Goal: Task Accomplishment & Management: Use online tool/utility

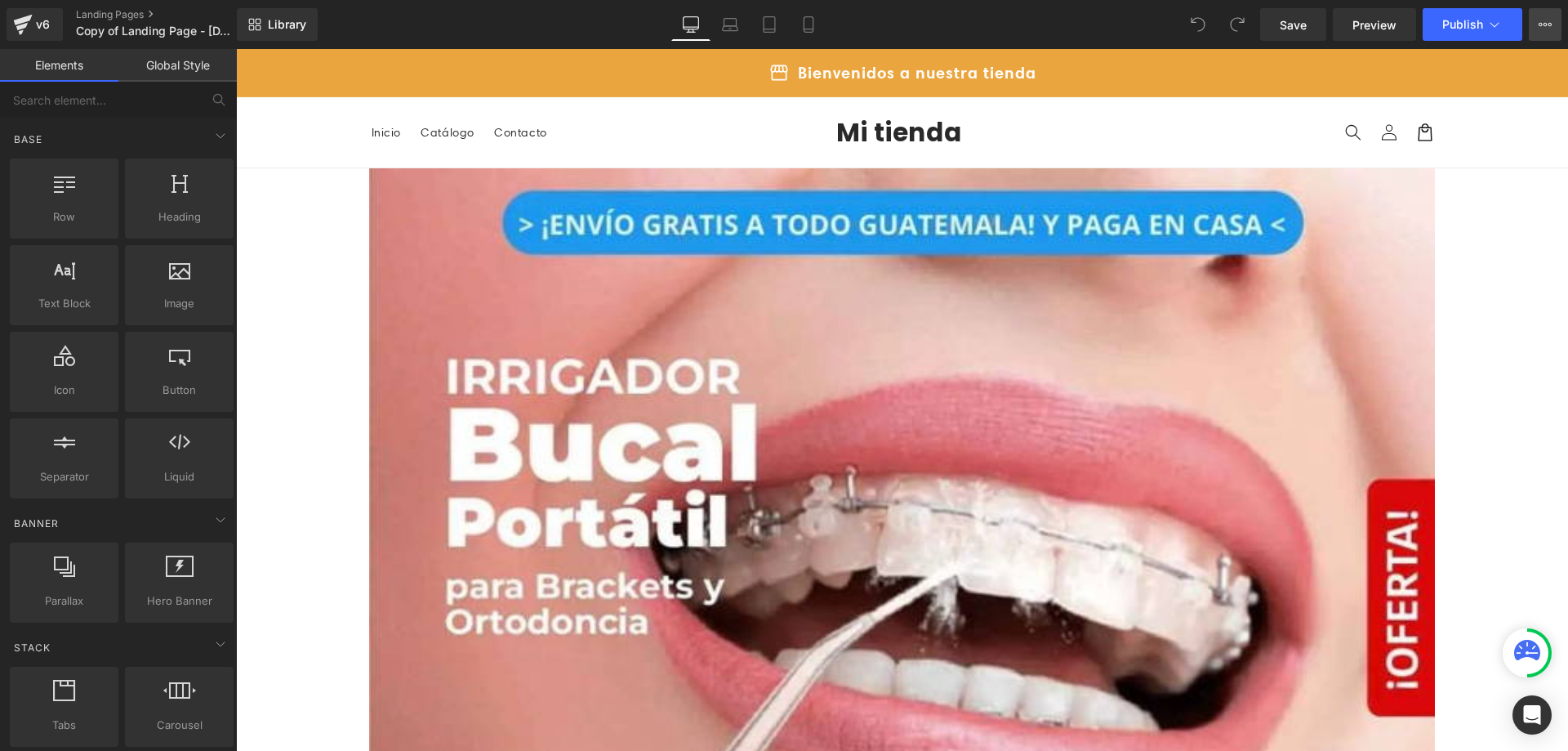
click at [1542, 29] on icon at bounding box center [1545, 25] width 13 height 13
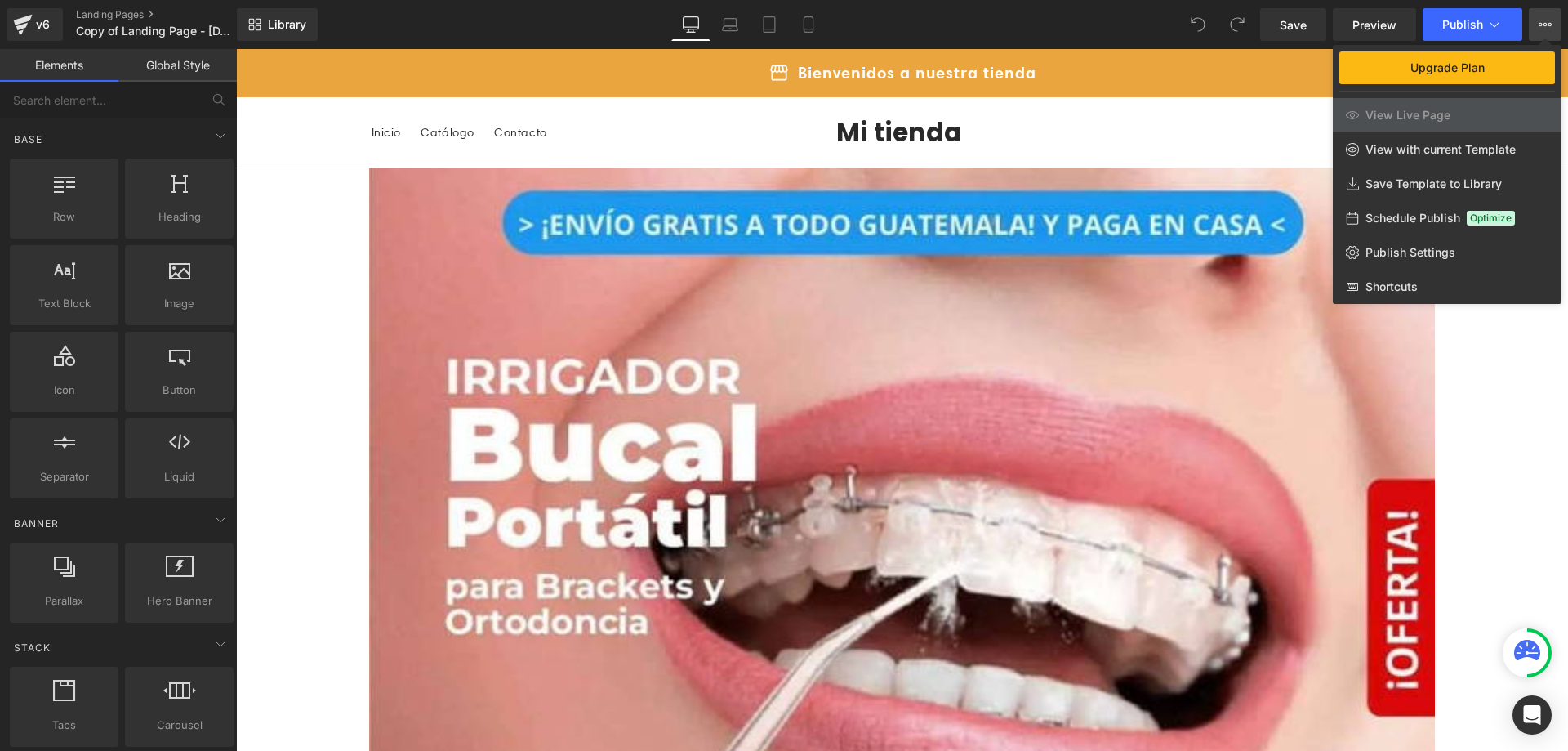
click at [1567, 475] on div at bounding box center [902, 400] width 1332 height 702
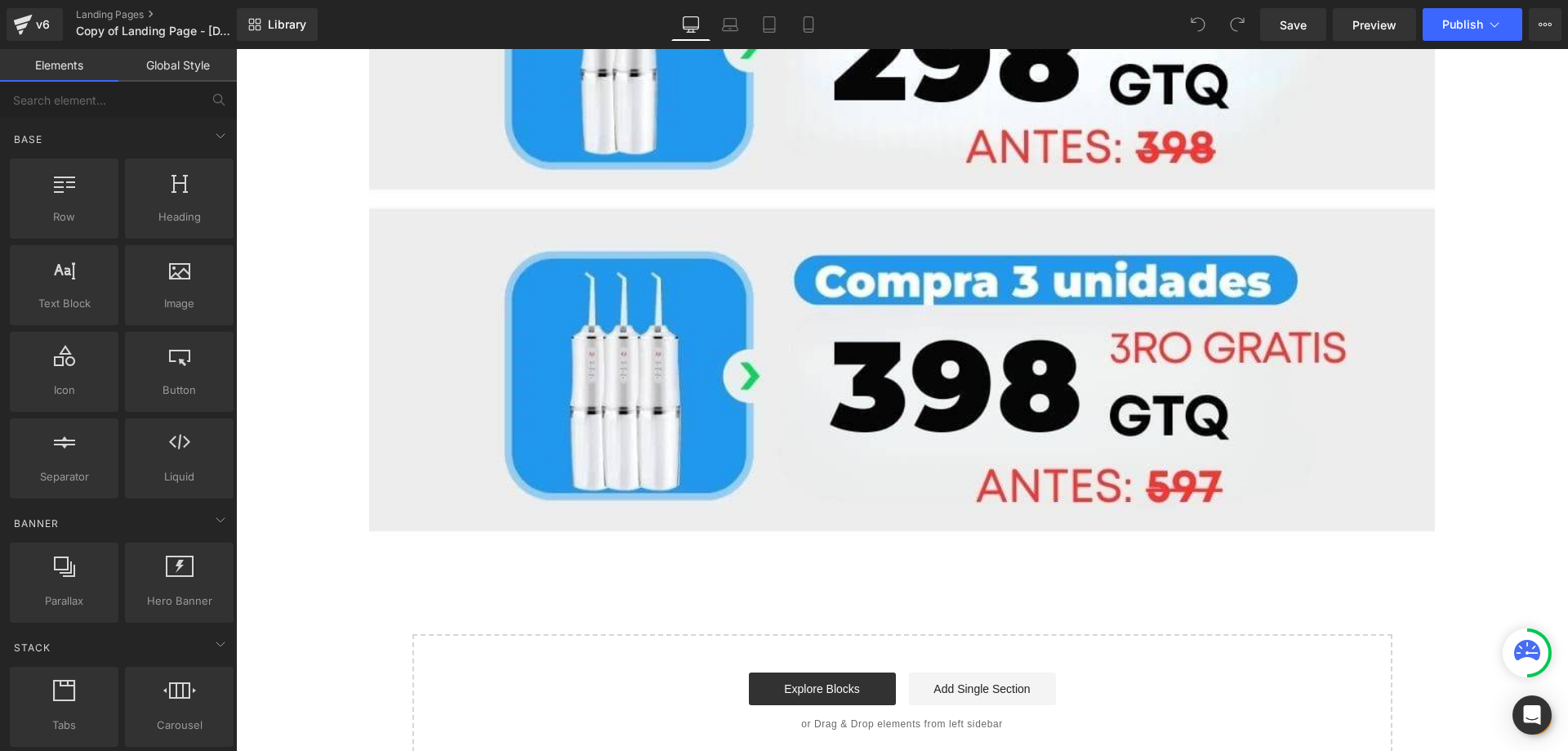
scroll to position [2280, 0]
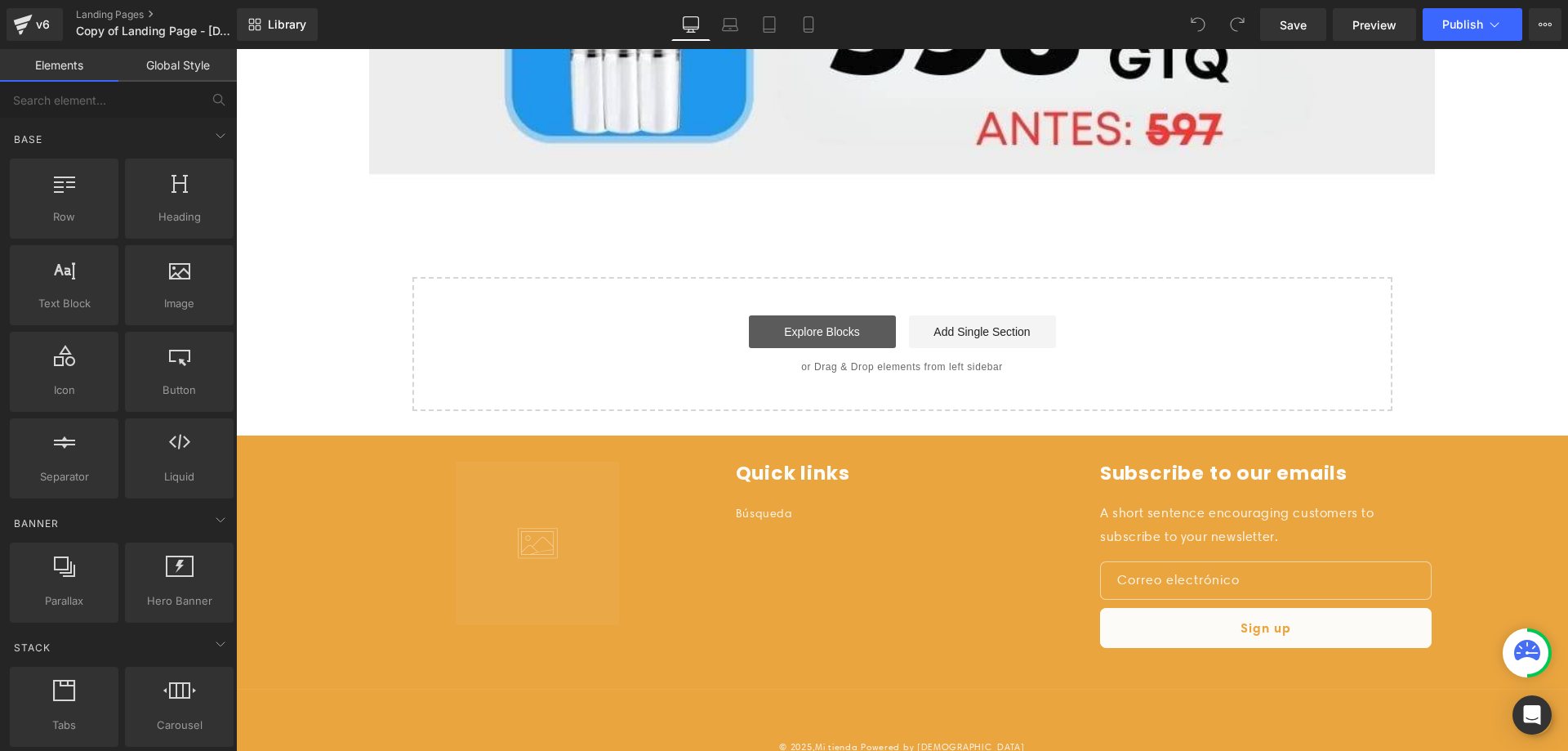
click at [828, 316] on link "Explore Blocks" at bounding box center [822, 332] width 147 height 33
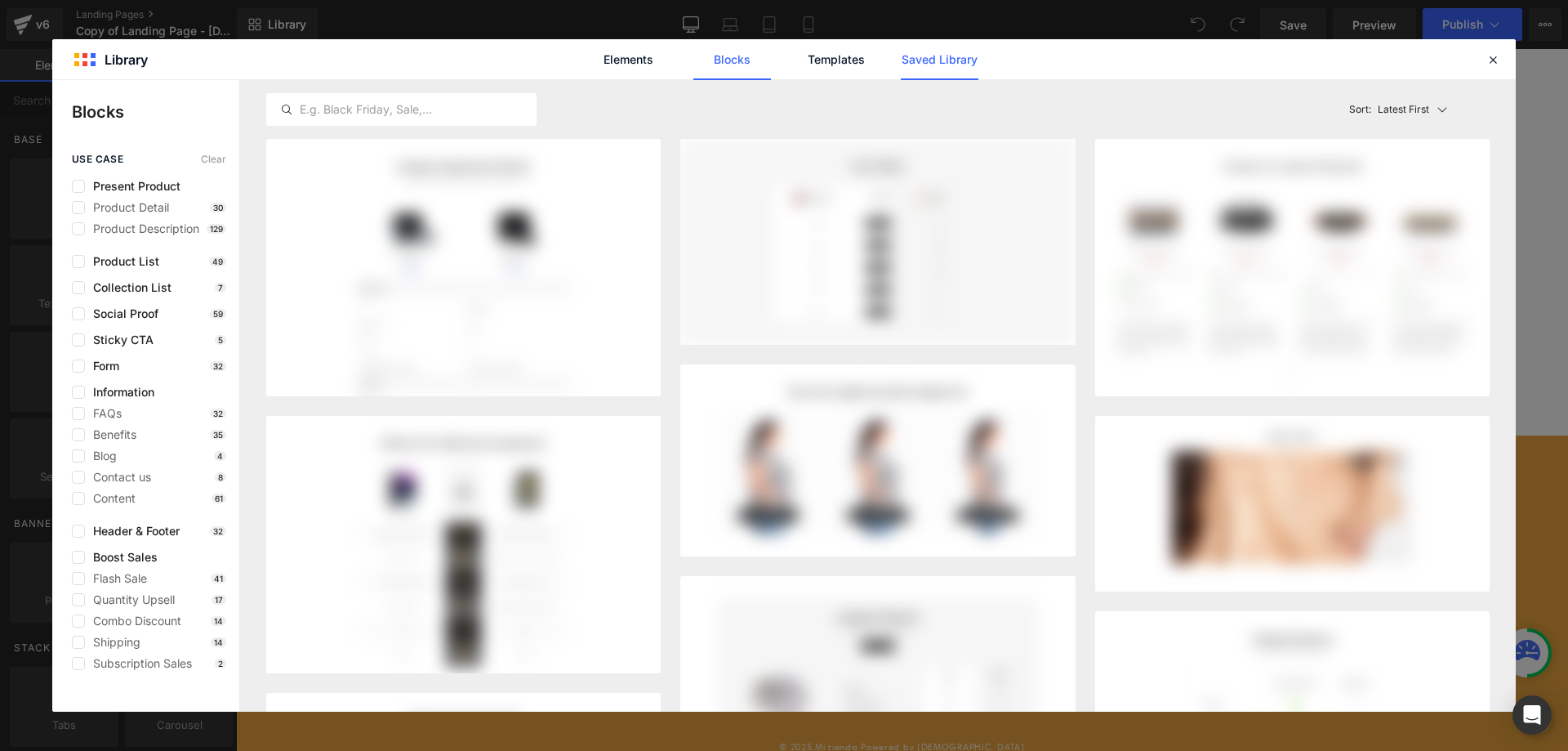
click at [945, 64] on link "Saved Library" at bounding box center [939, 60] width 78 height 41
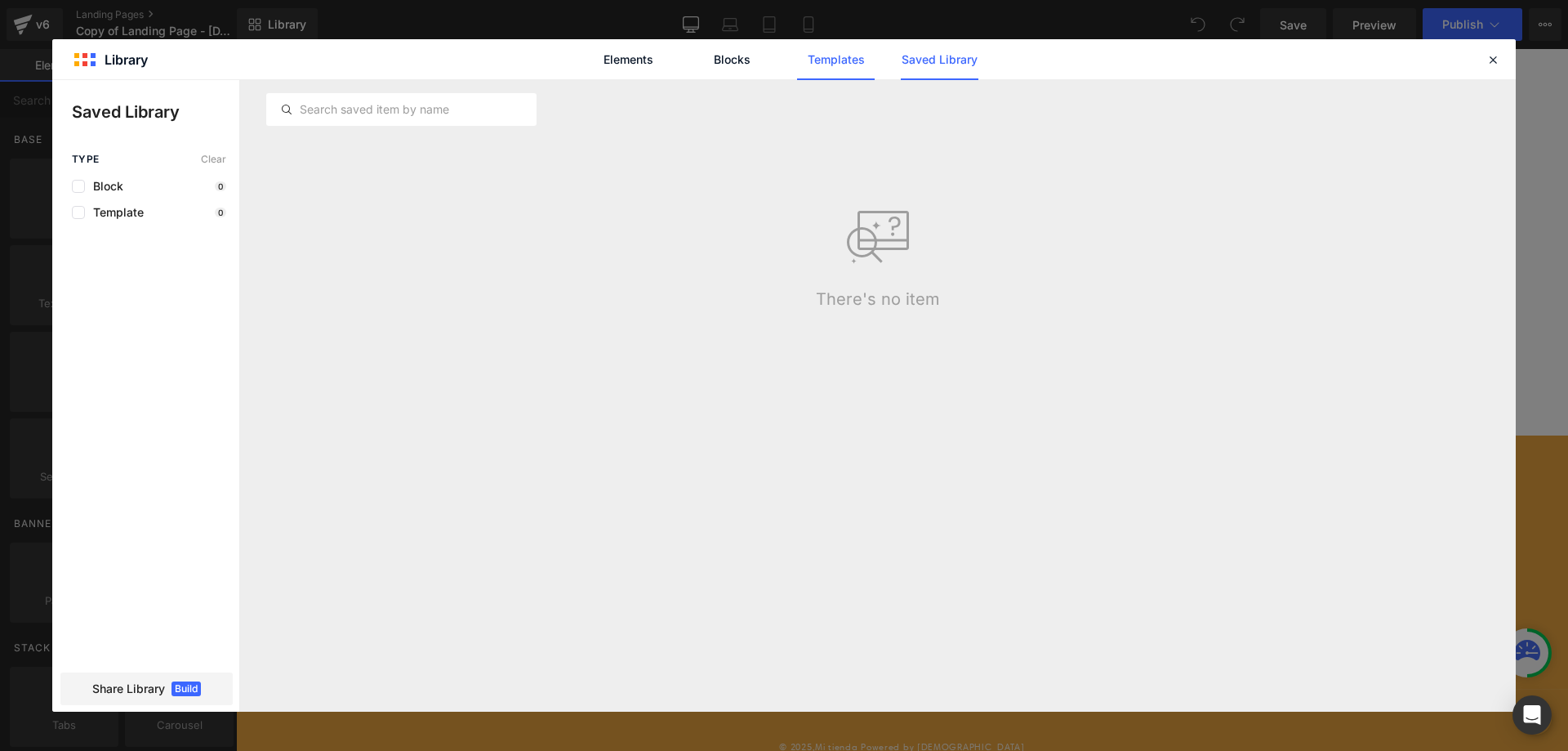
click at [829, 57] on link "Templates" at bounding box center [836, 60] width 78 height 41
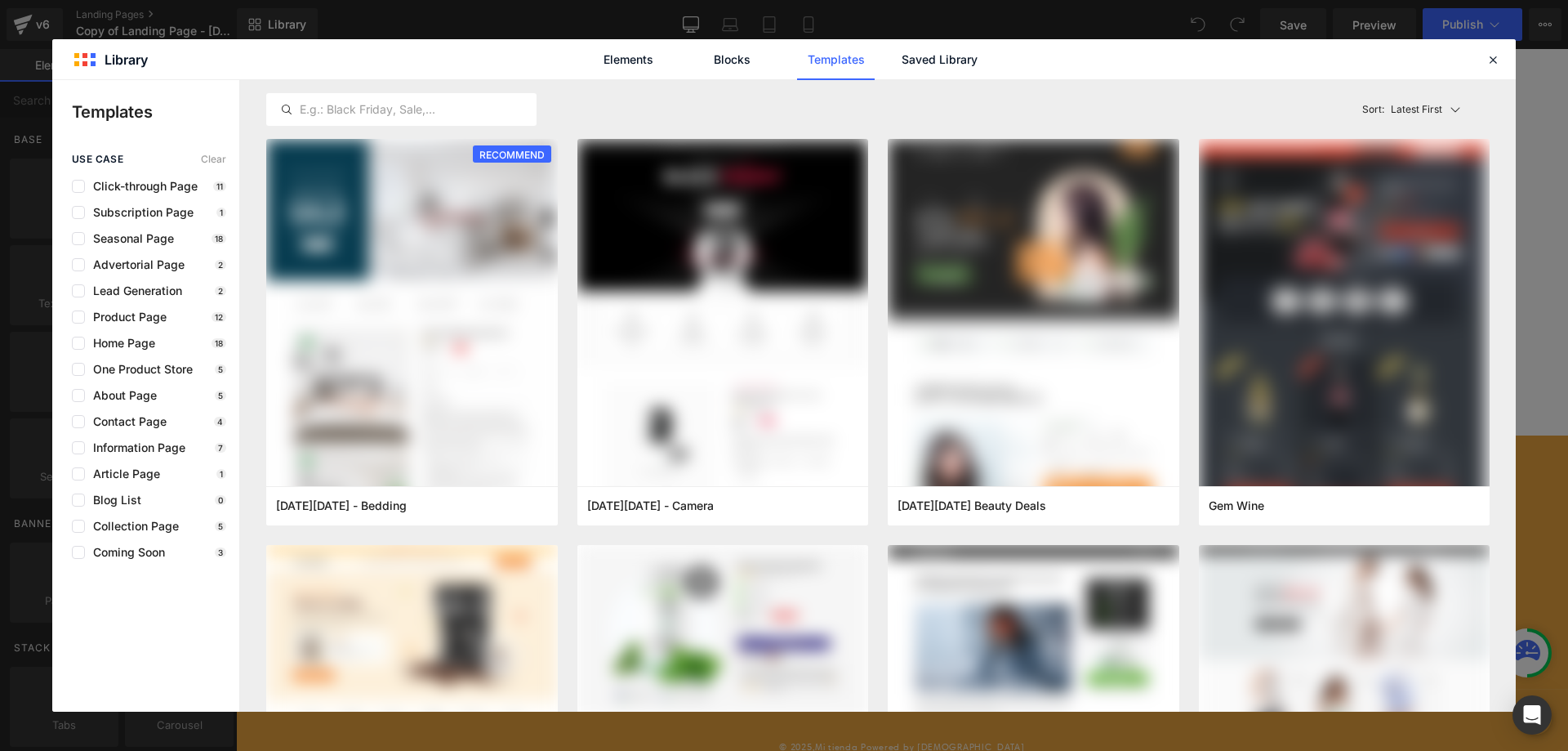
click at [670, 55] on div "Elements Blocks Templates Saved Library" at bounding box center [784, 60] width 415 height 41
click at [797, 56] on link "Elements" at bounding box center [836, 60] width 78 height 41
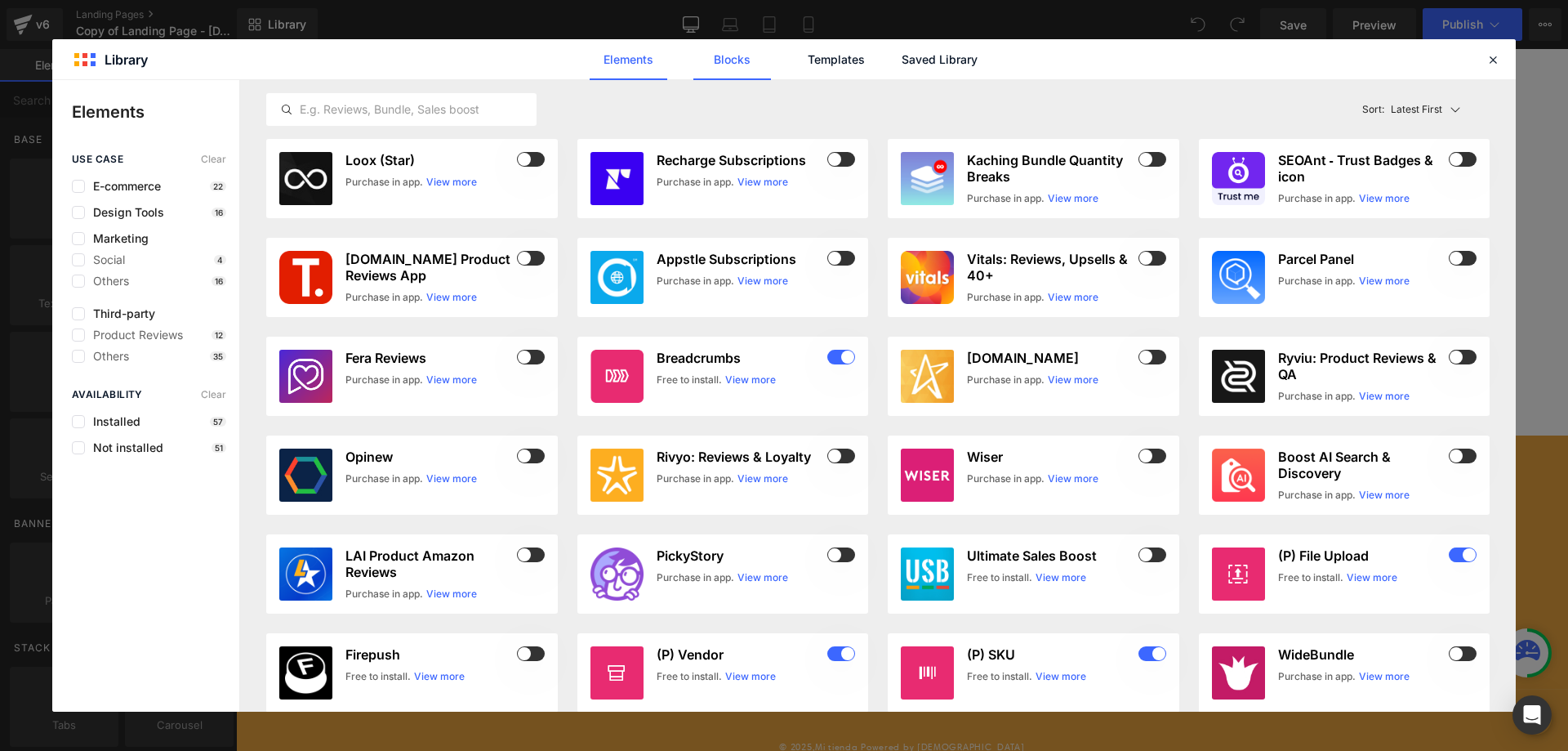
click at [901, 58] on link "Blocks" at bounding box center [939, 60] width 78 height 41
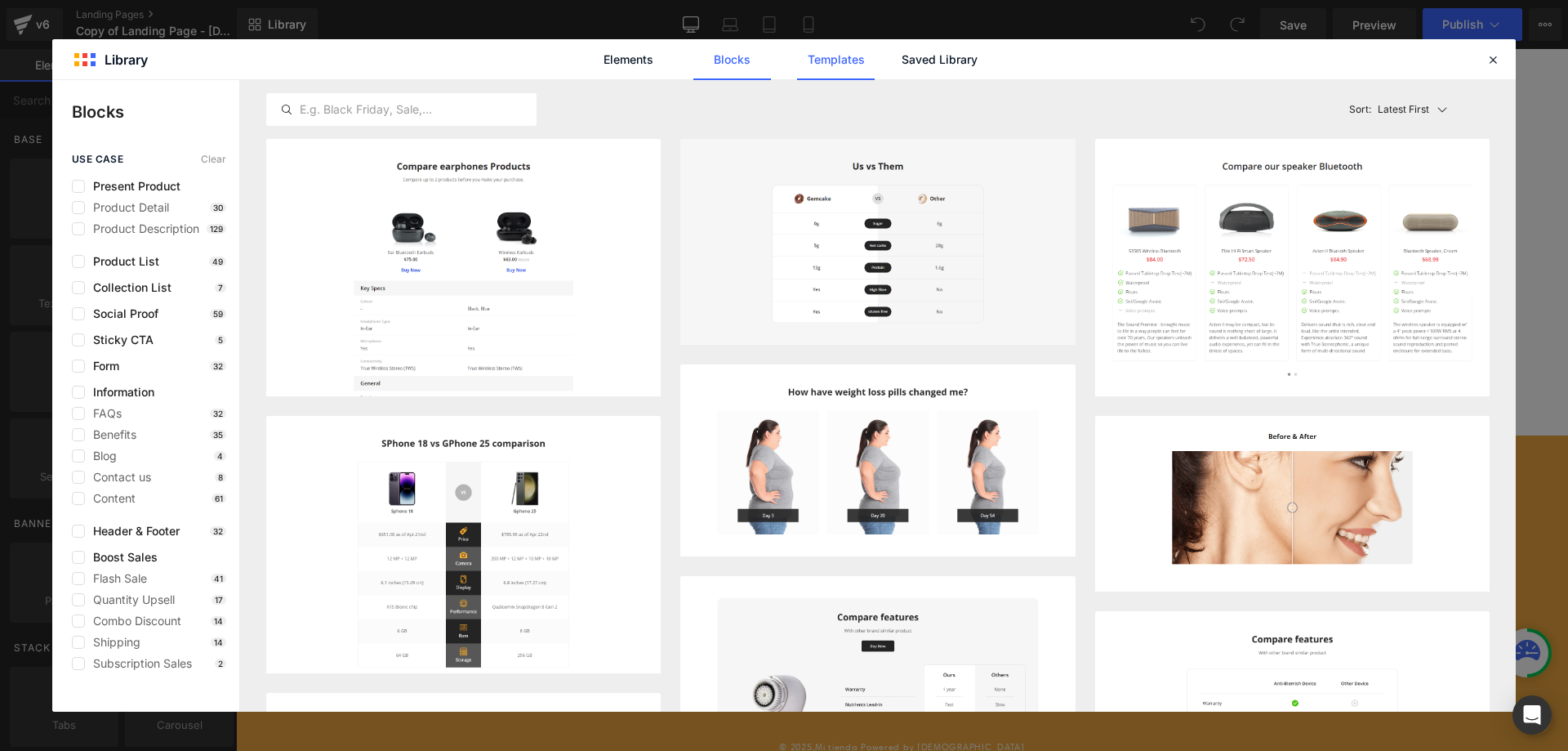
click at [855, 61] on link "Templates" at bounding box center [836, 60] width 78 height 41
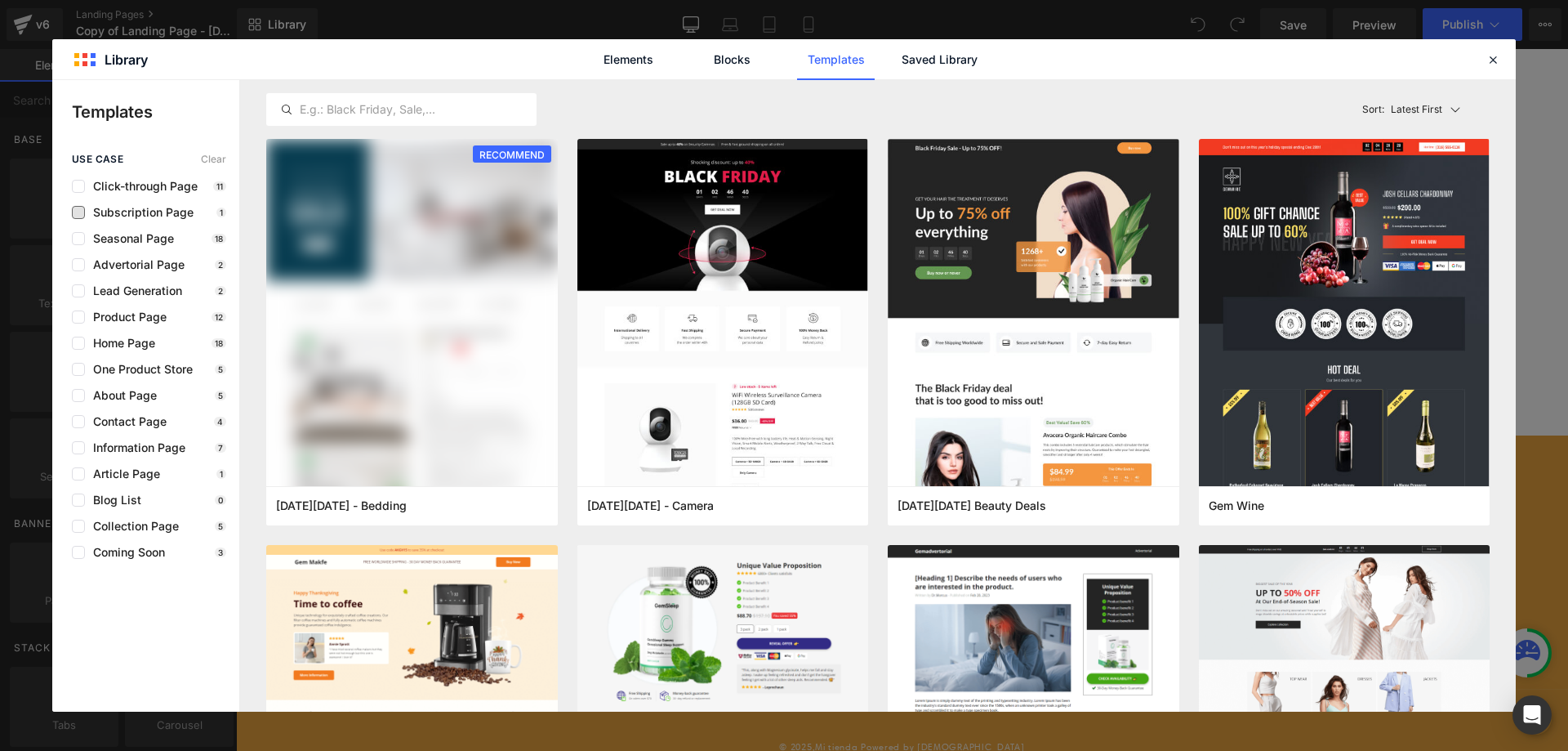
click at [142, 210] on span "Subscription Page" at bounding box center [139, 212] width 109 height 13
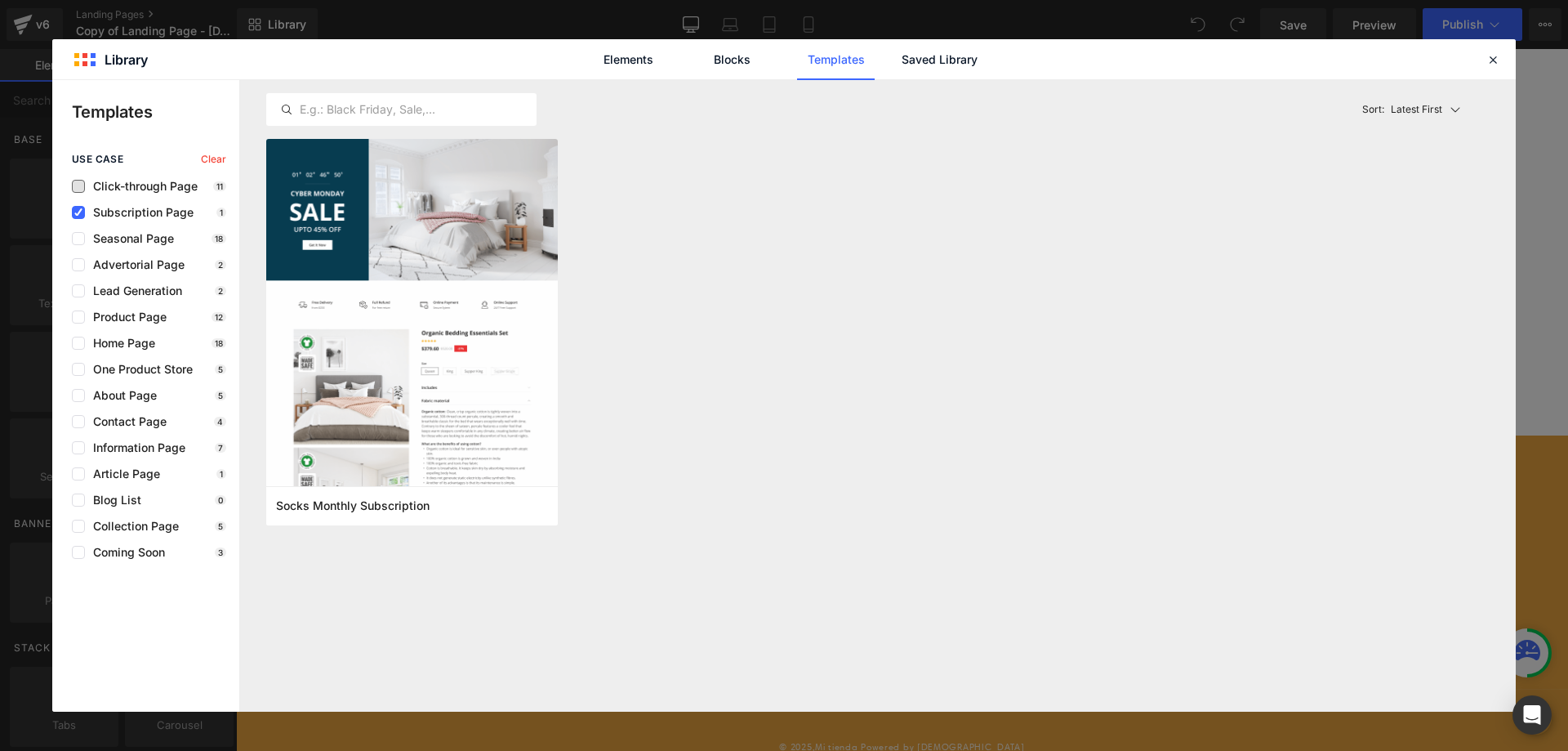
click at [139, 187] on span "Click-through Page" at bounding box center [141, 186] width 113 height 13
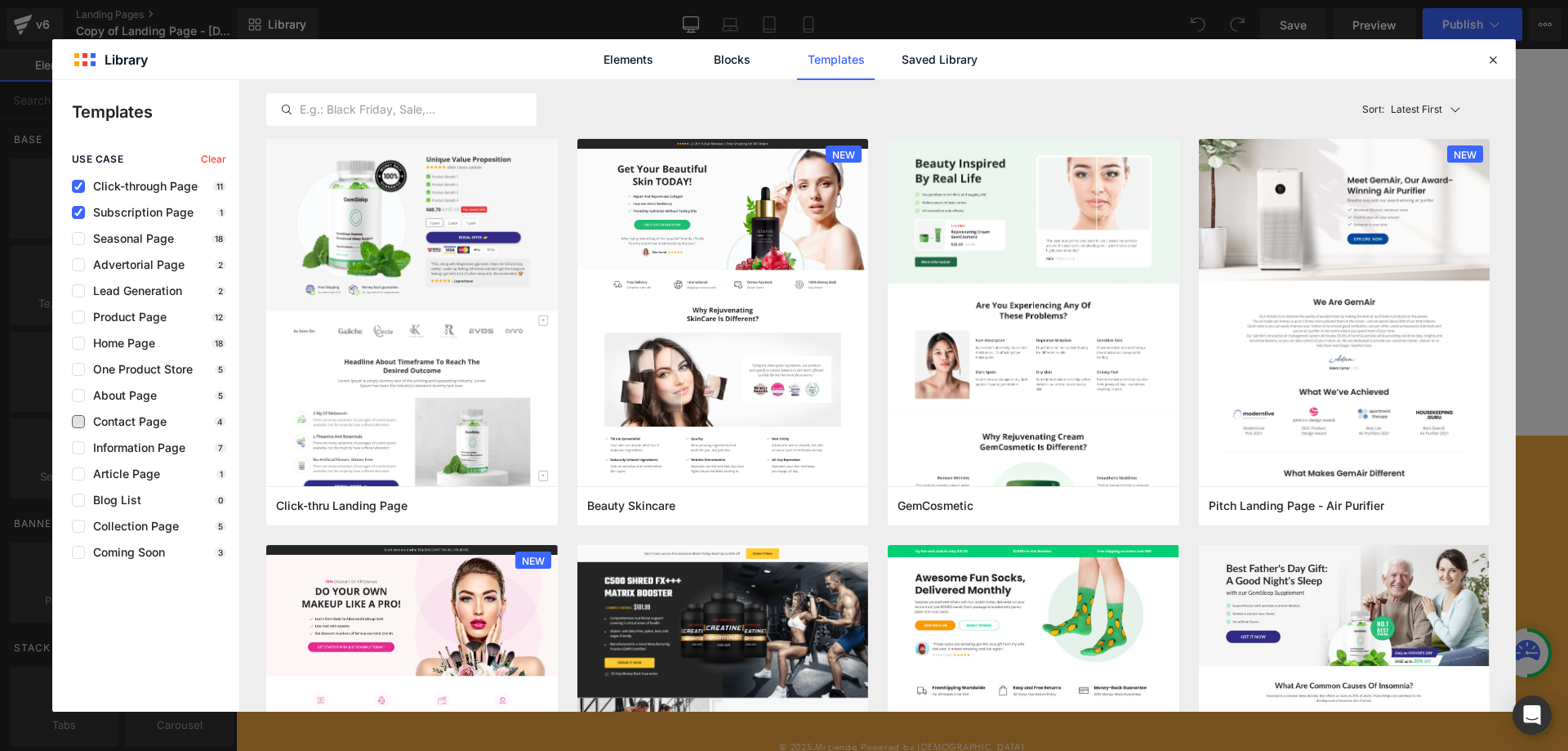
click at [124, 423] on span "Contact Page" at bounding box center [125, 421] width 81 height 13
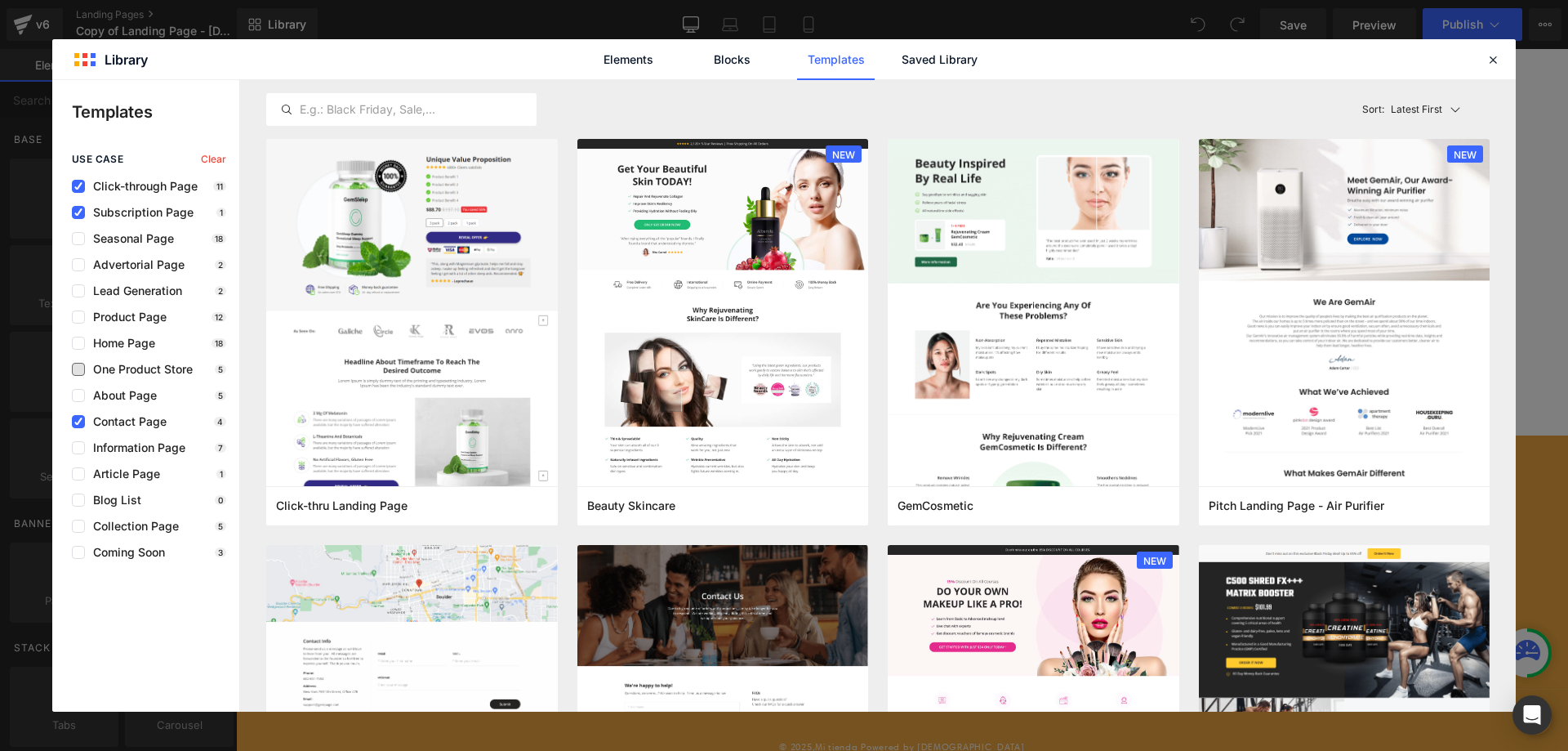
click at [140, 370] on span "One Product Store" at bounding box center [139, 369] width 108 height 13
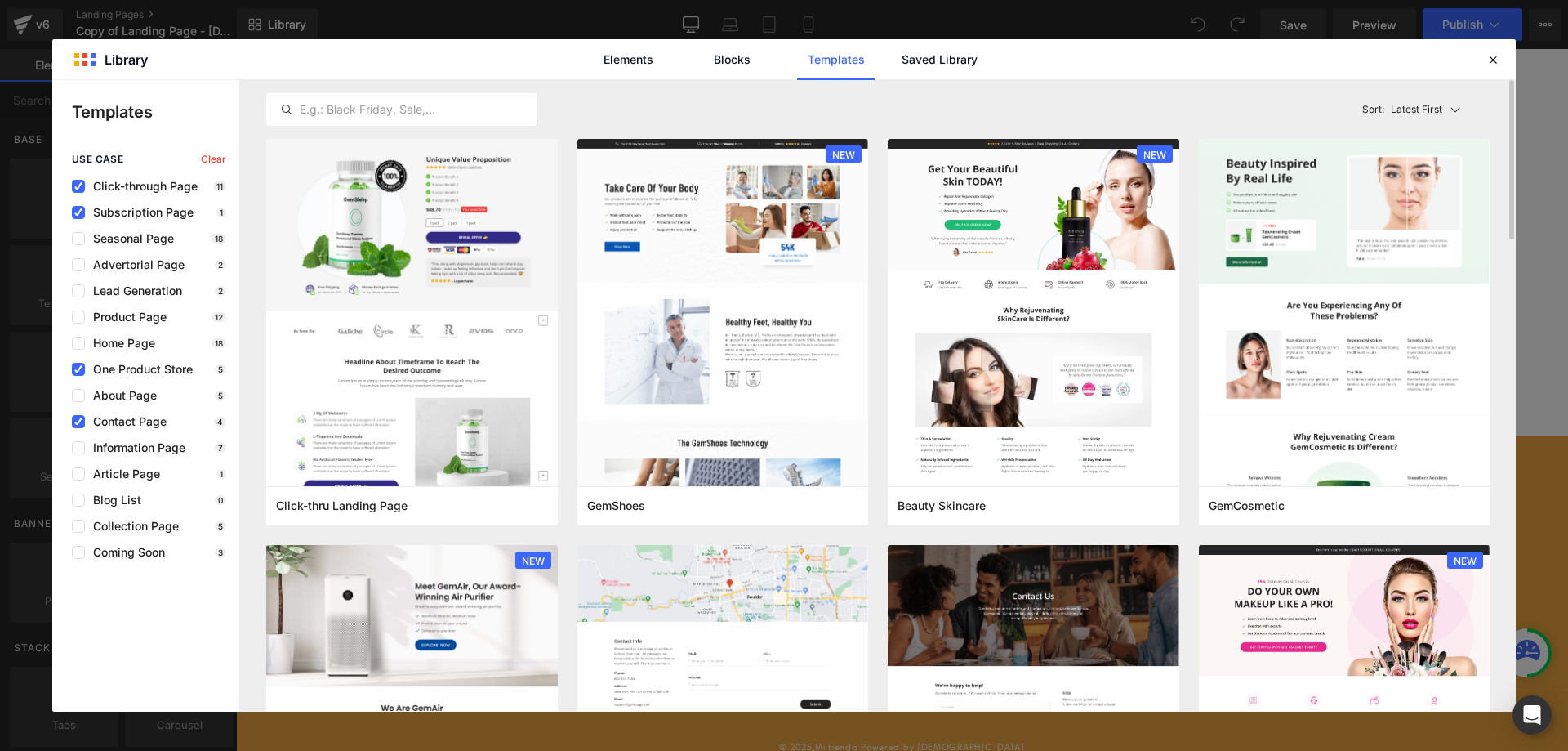
click at [1454, 103] on icon at bounding box center [1454, 109] width 13 height 13
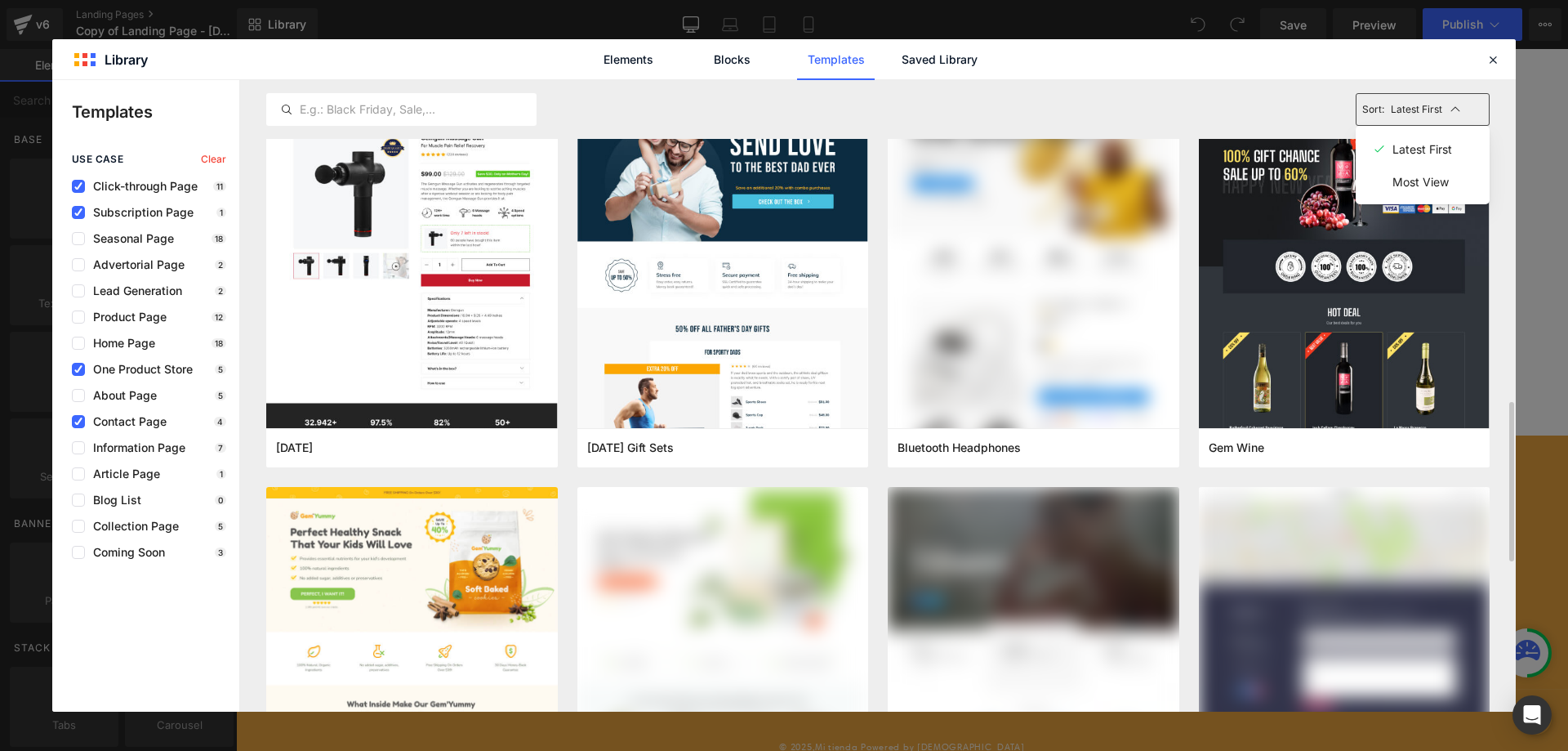
scroll to position [1471, 0]
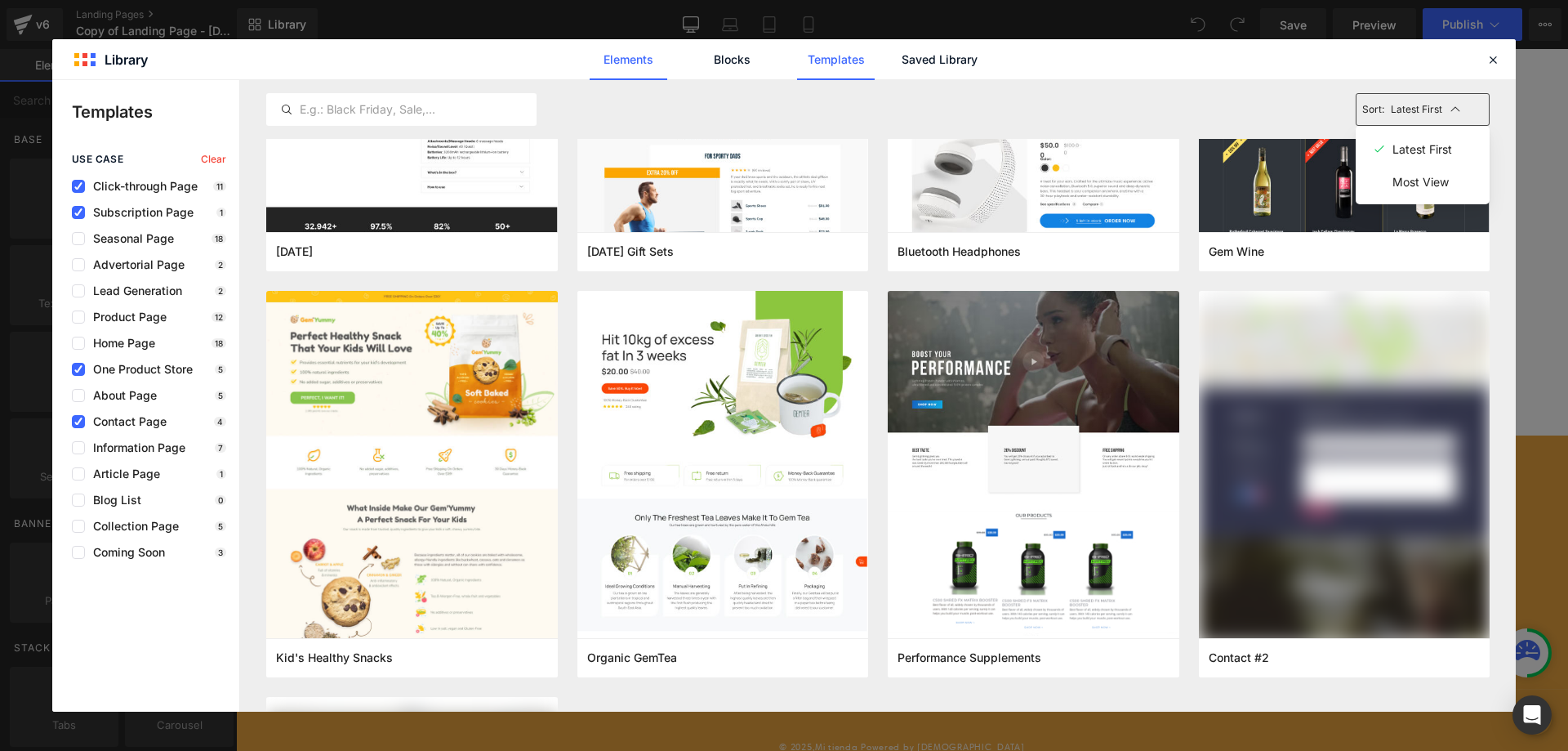
click at [797, 53] on link "Elements" at bounding box center [836, 60] width 78 height 41
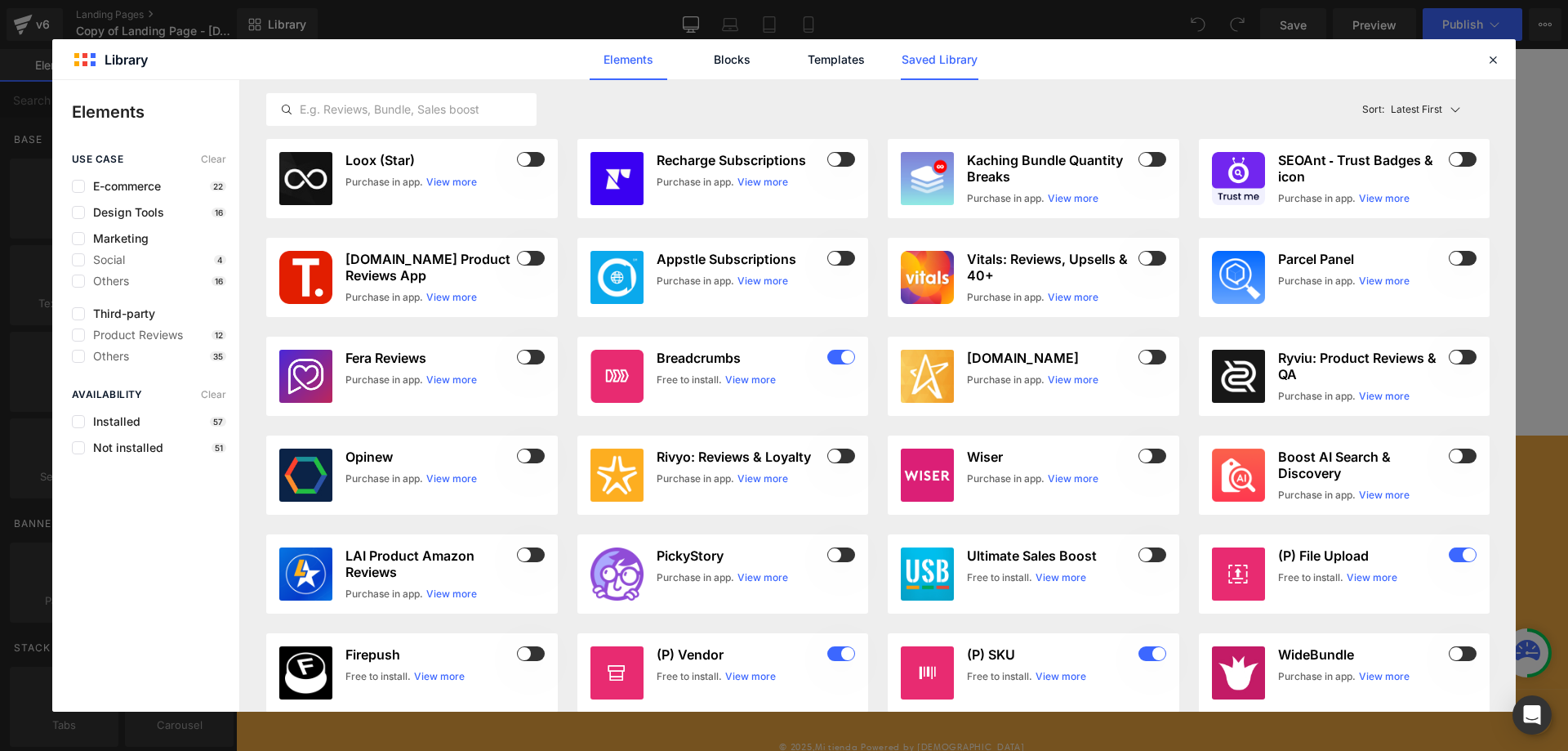
click at [920, 61] on link "Saved Library" at bounding box center [939, 60] width 78 height 41
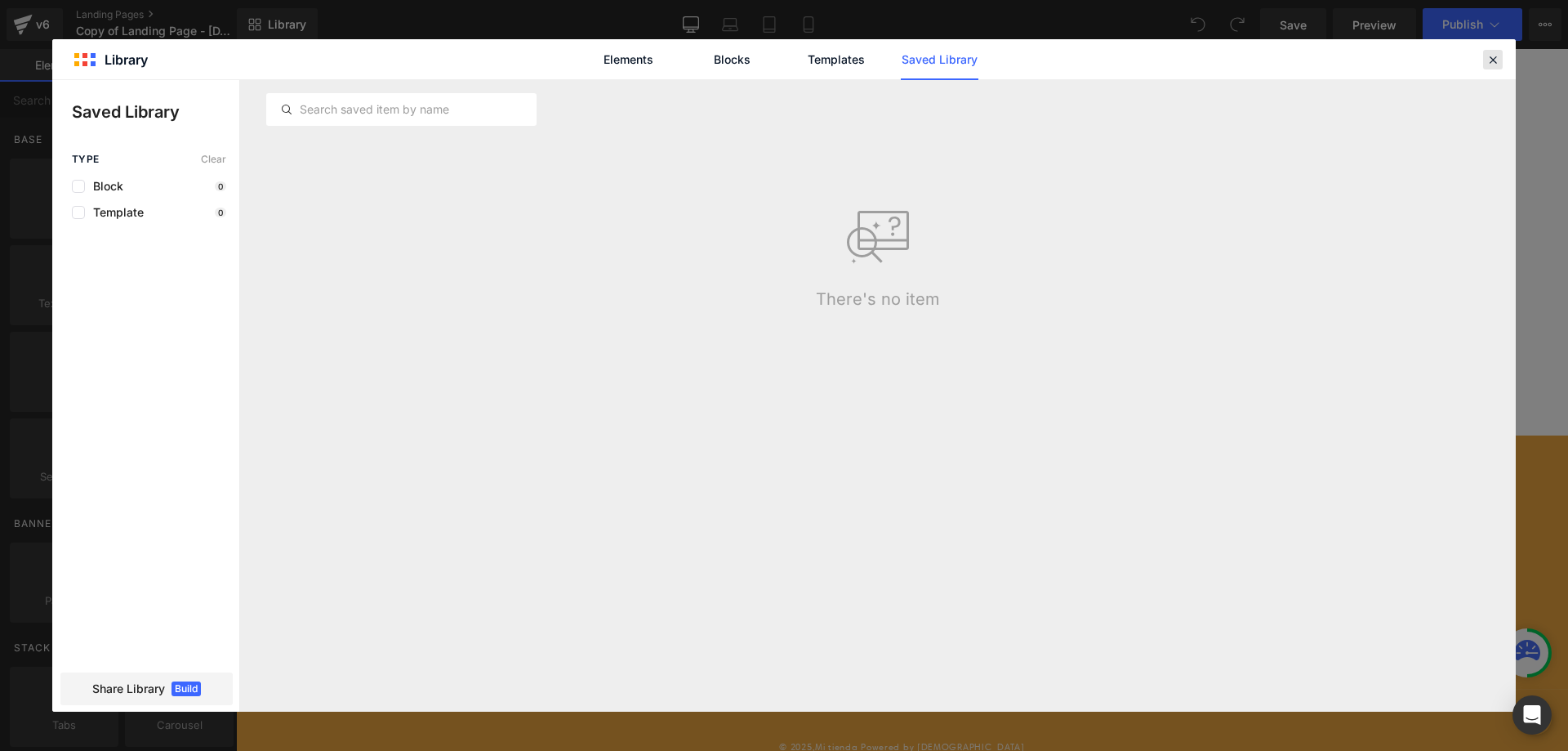
click at [1496, 60] on icon at bounding box center [1493, 60] width 15 height 15
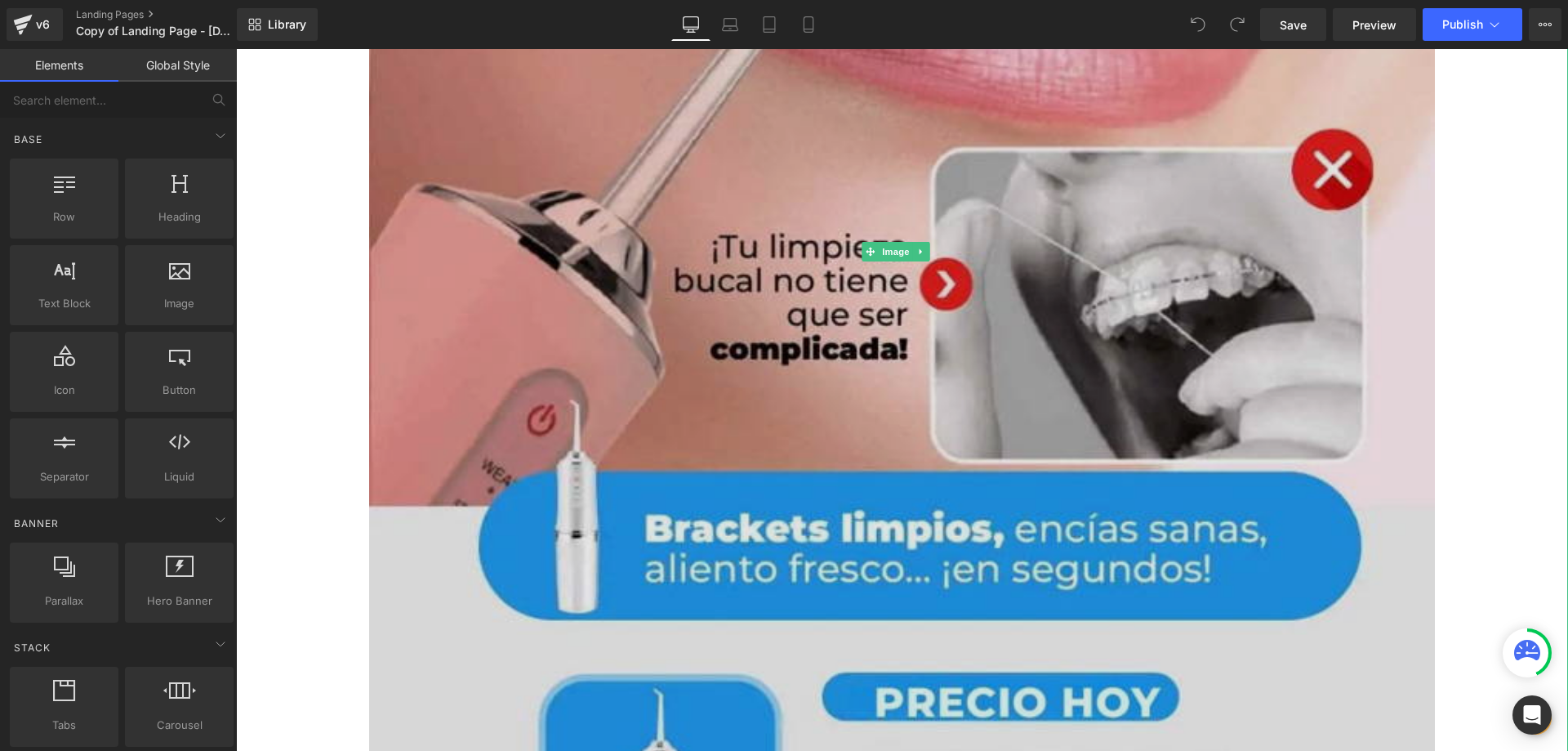
scroll to position [980, 0]
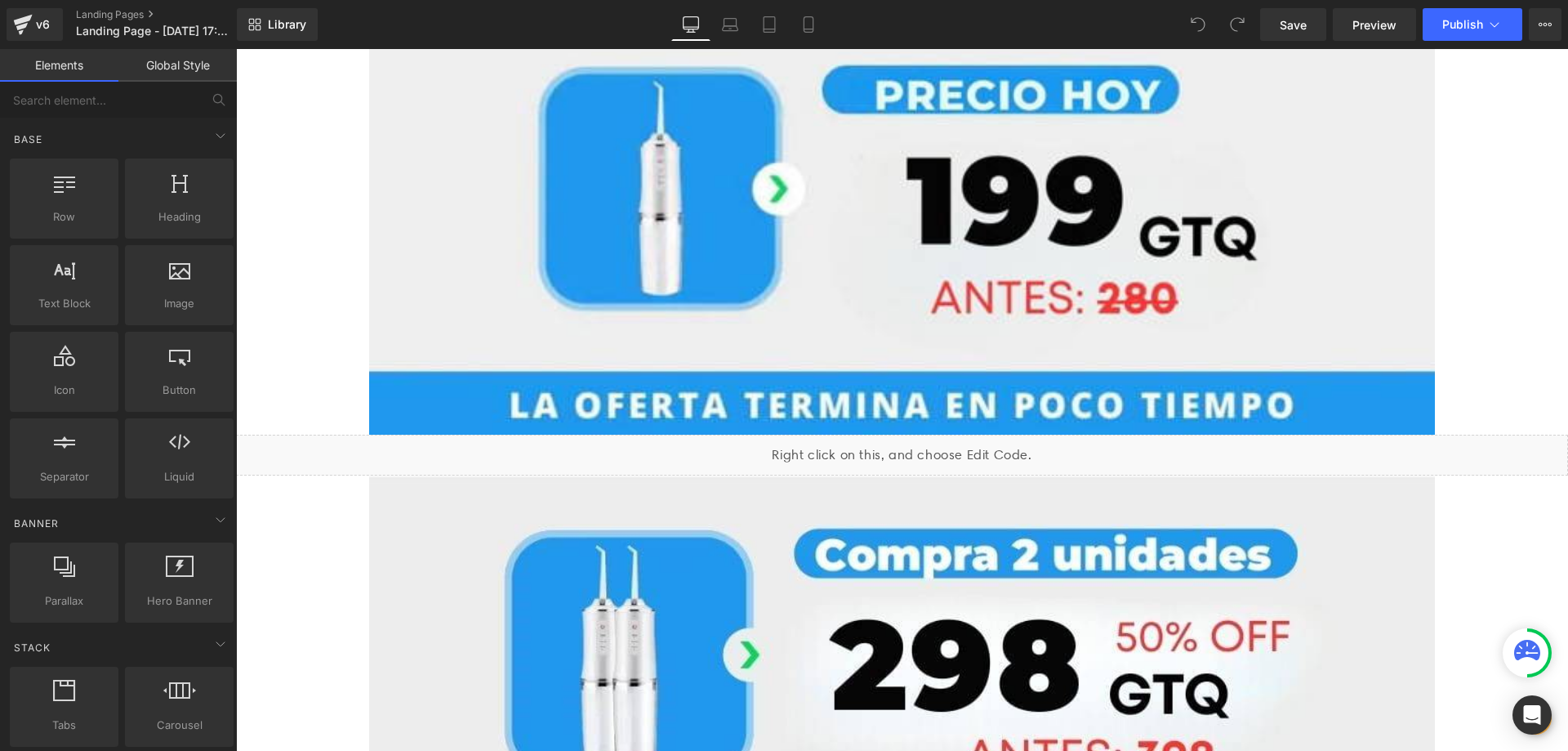
scroll to position [1300, 0]
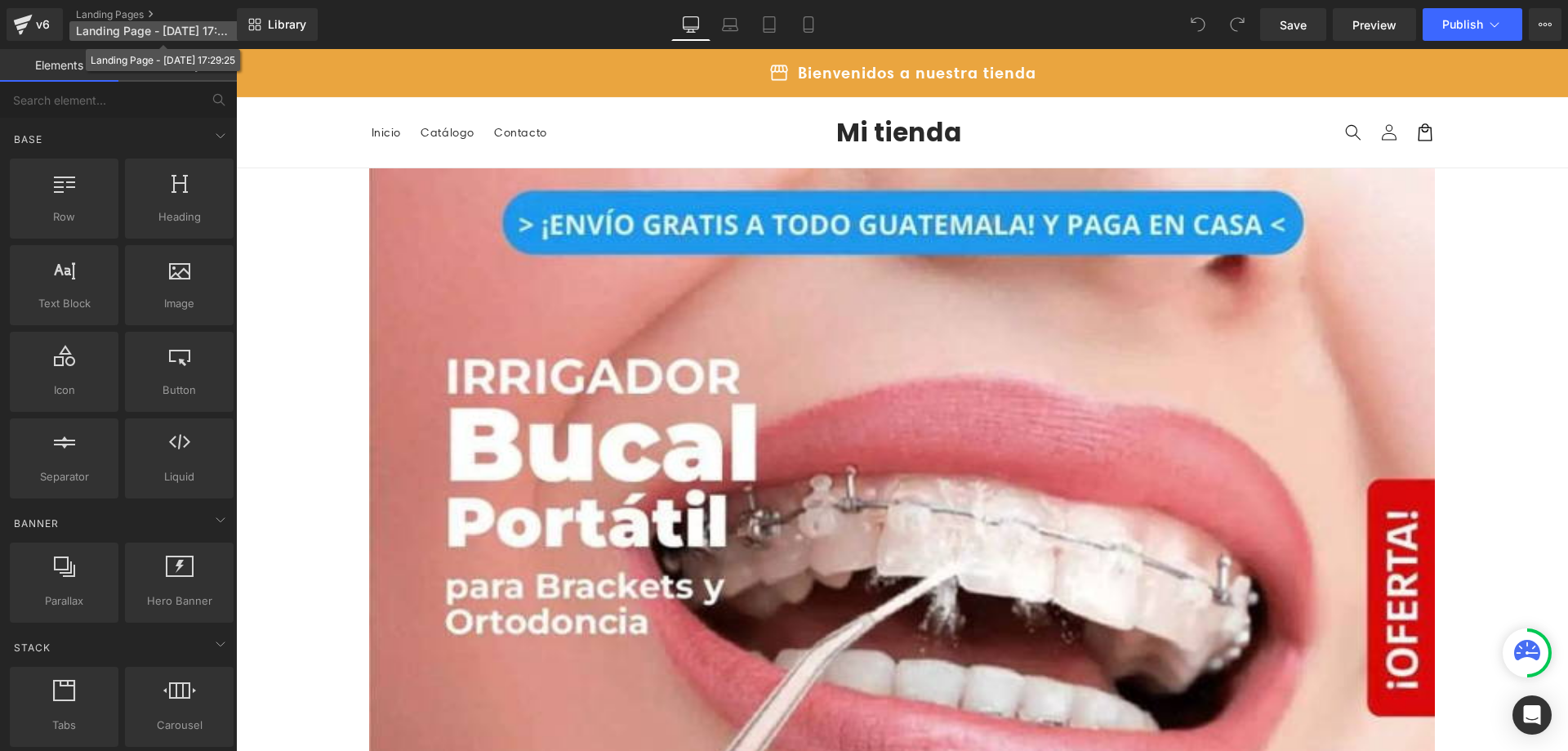
click at [177, 27] on span "Landing Page - Aug 9, 17:29:25" at bounding box center [154, 31] width 157 height 13
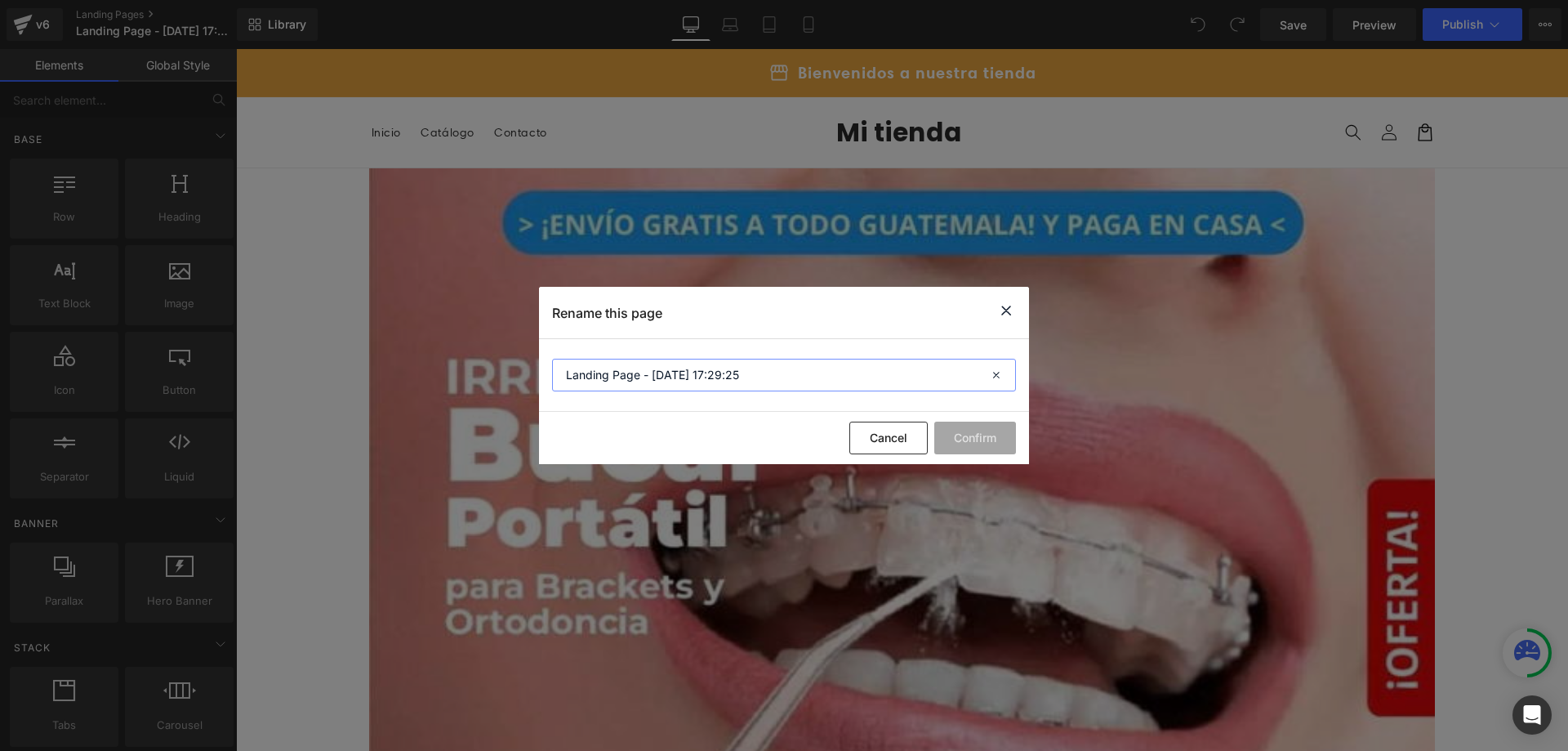
drag, startPoint x: 770, startPoint y: 383, endPoint x: 384, endPoint y: 352, distance: 387.2
click at [385, 352] on div "Rename this page Landing Page - Aug 9, 17:29:25 Cancel Confirm" at bounding box center [784, 376] width 1568 height 751
type input "IRRIGADOR"
click at [994, 426] on button "Confirm" at bounding box center [974, 438] width 81 height 33
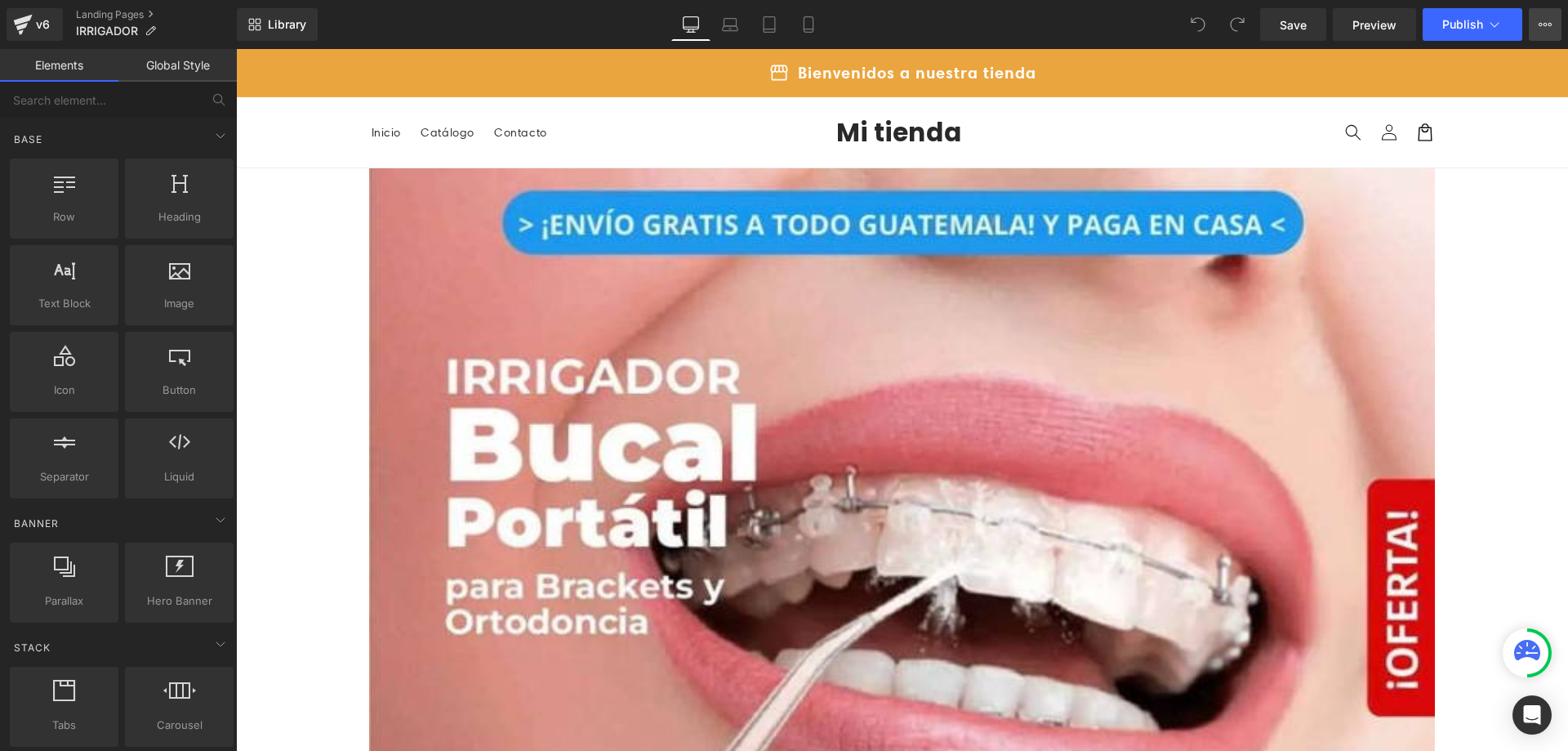
click at [1552, 27] on button "Upgrade Plan View Live Page View with current Template Save Template to Library…" at bounding box center [1545, 25] width 33 height 33
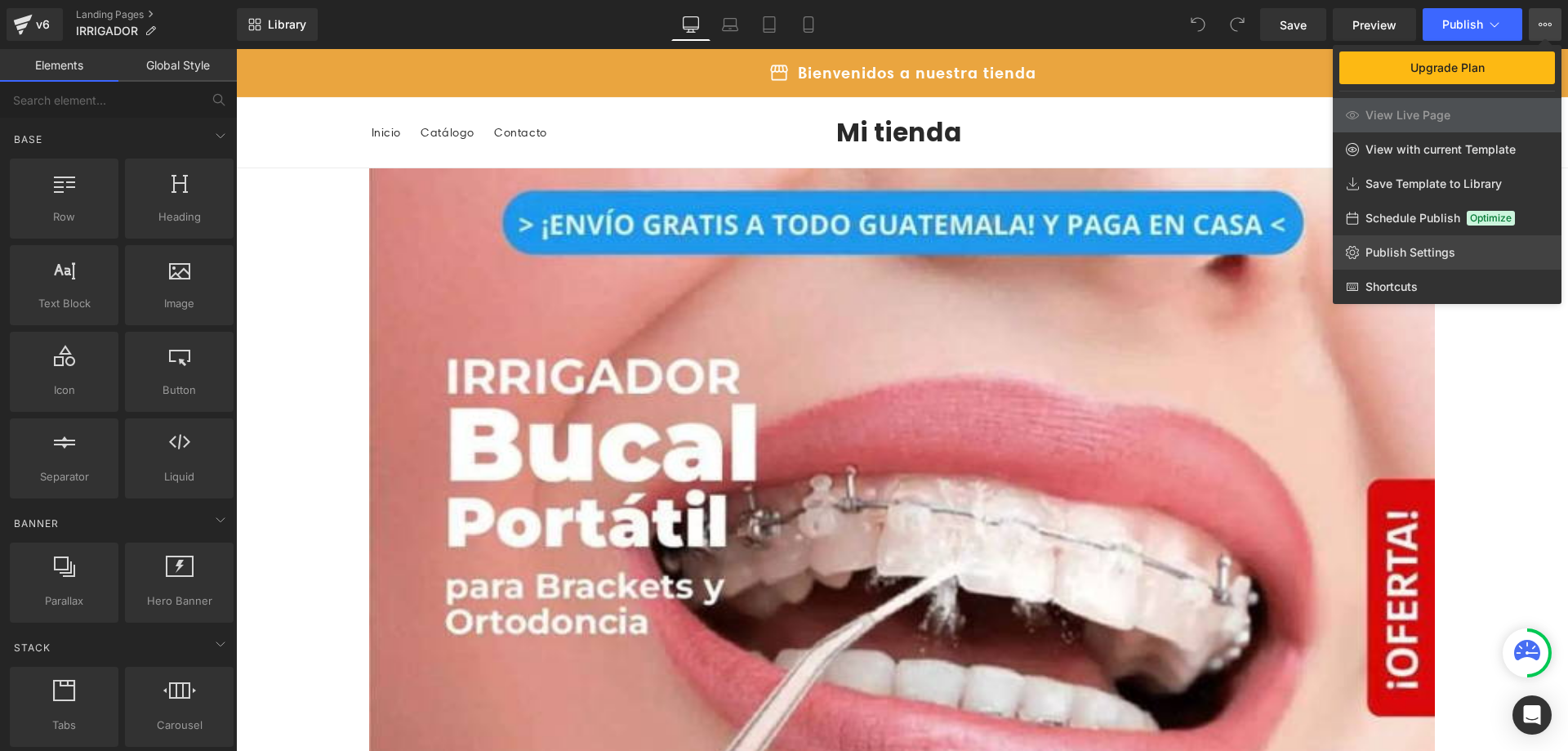
click at [1427, 248] on span "Publish Settings" at bounding box center [1410, 253] width 90 height 15
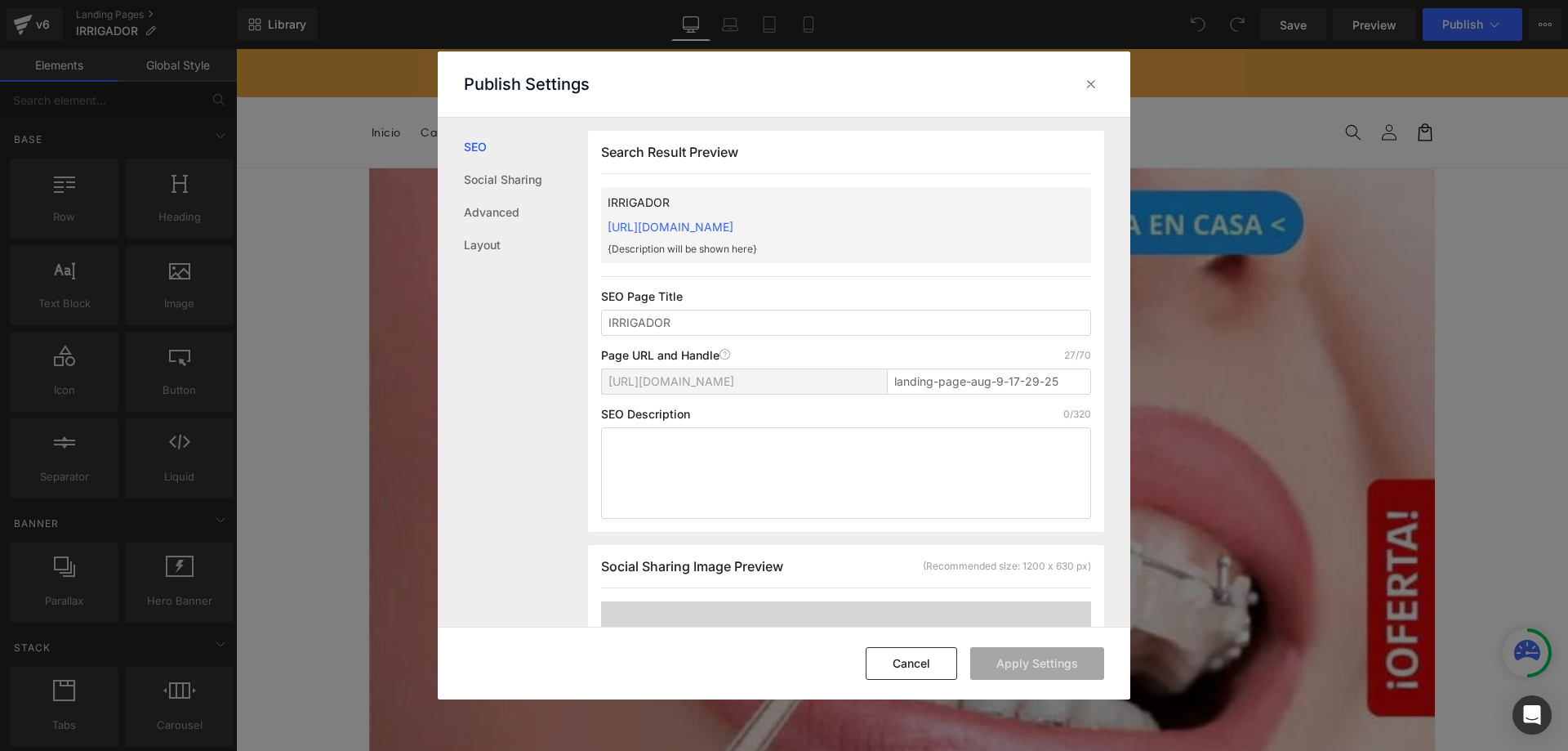
scroll to position [1, 0]
click at [528, 178] on link "Social Sharing" at bounding box center [526, 180] width 124 height 33
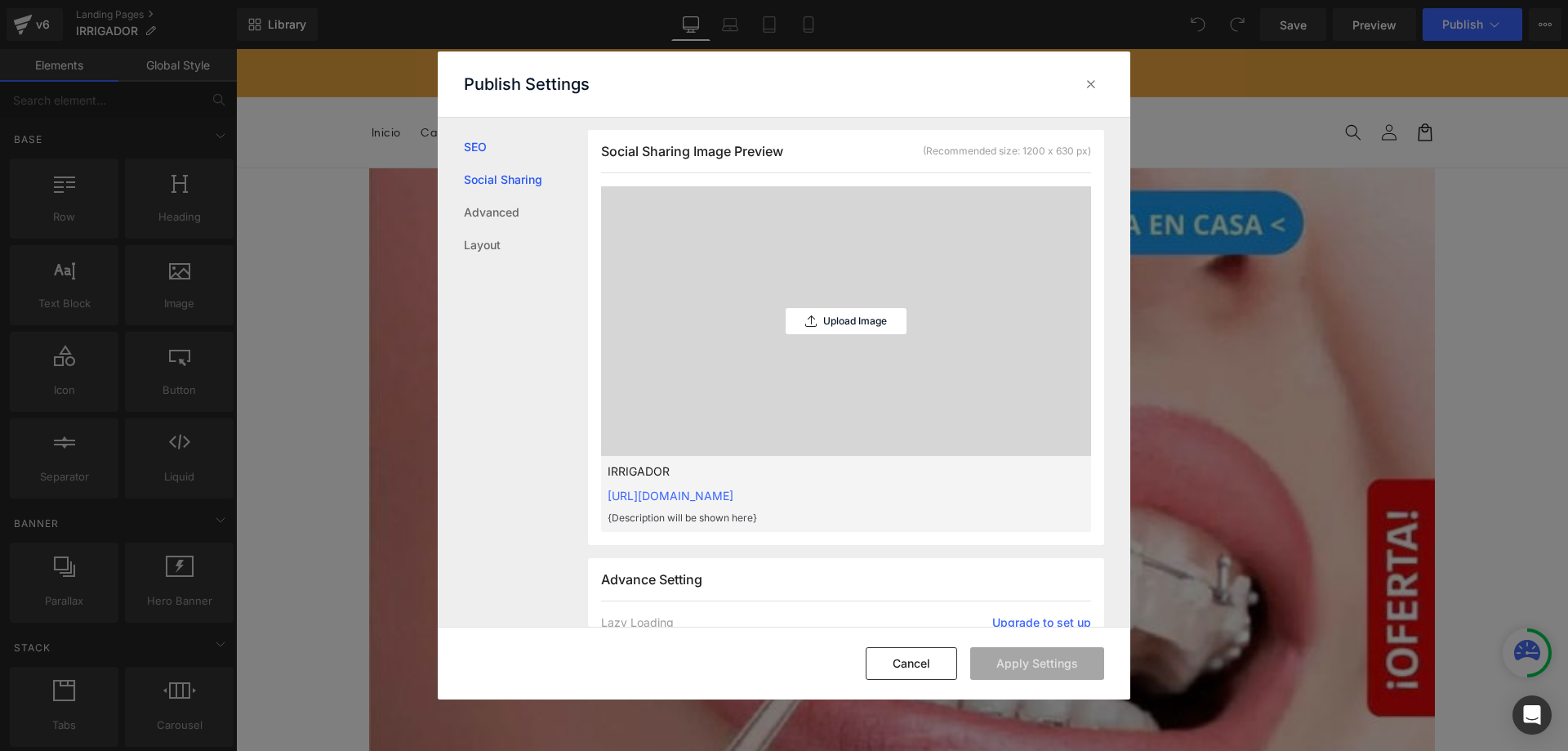
click at [473, 147] on link "SEO" at bounding box center [526, 147] width 124 height 33
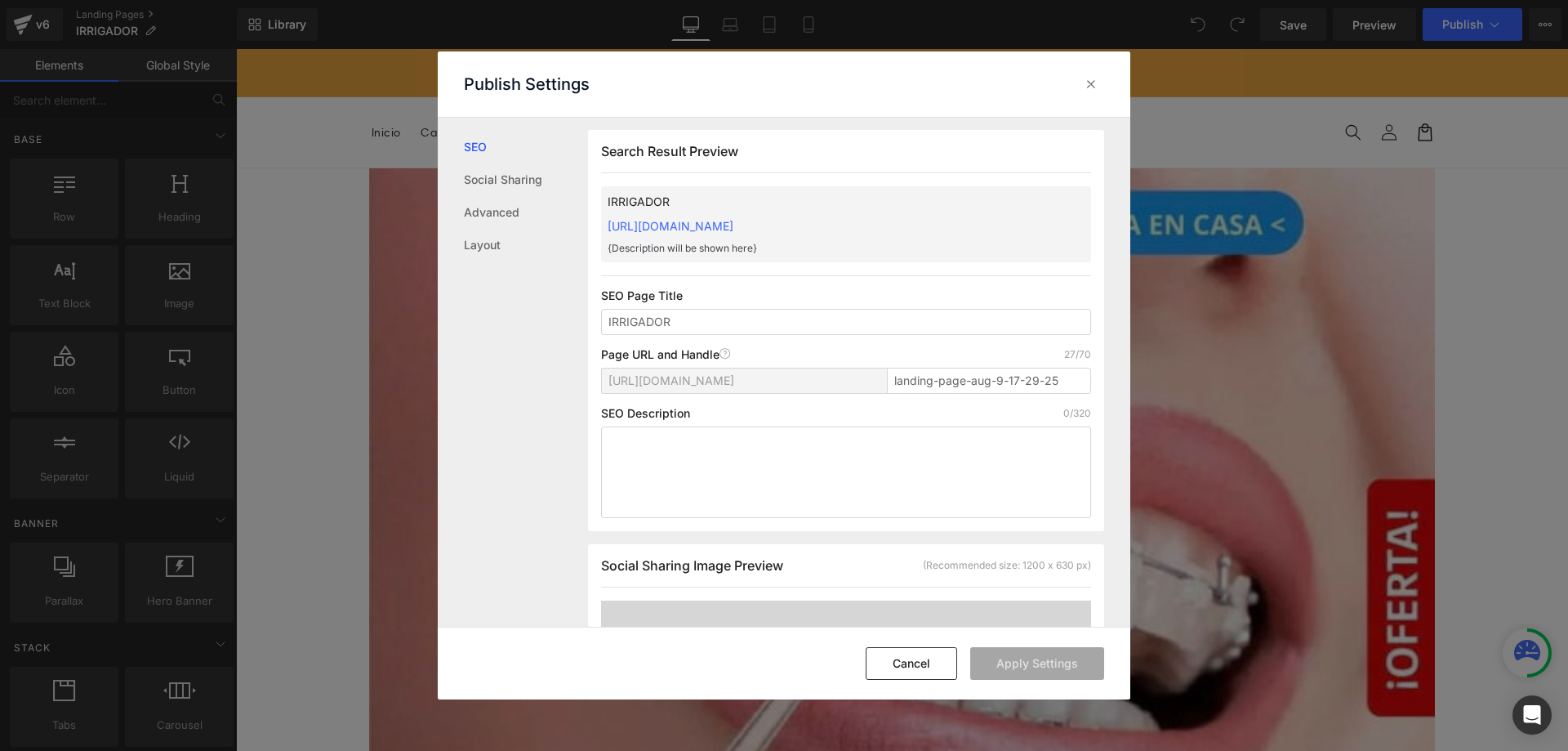
click at [646, 228] on link "https://rk0trf-6x.myshopify.com/pages/landing-page-aug-9-17-29-25" at bounding box center [670, 225] width 125 height 14
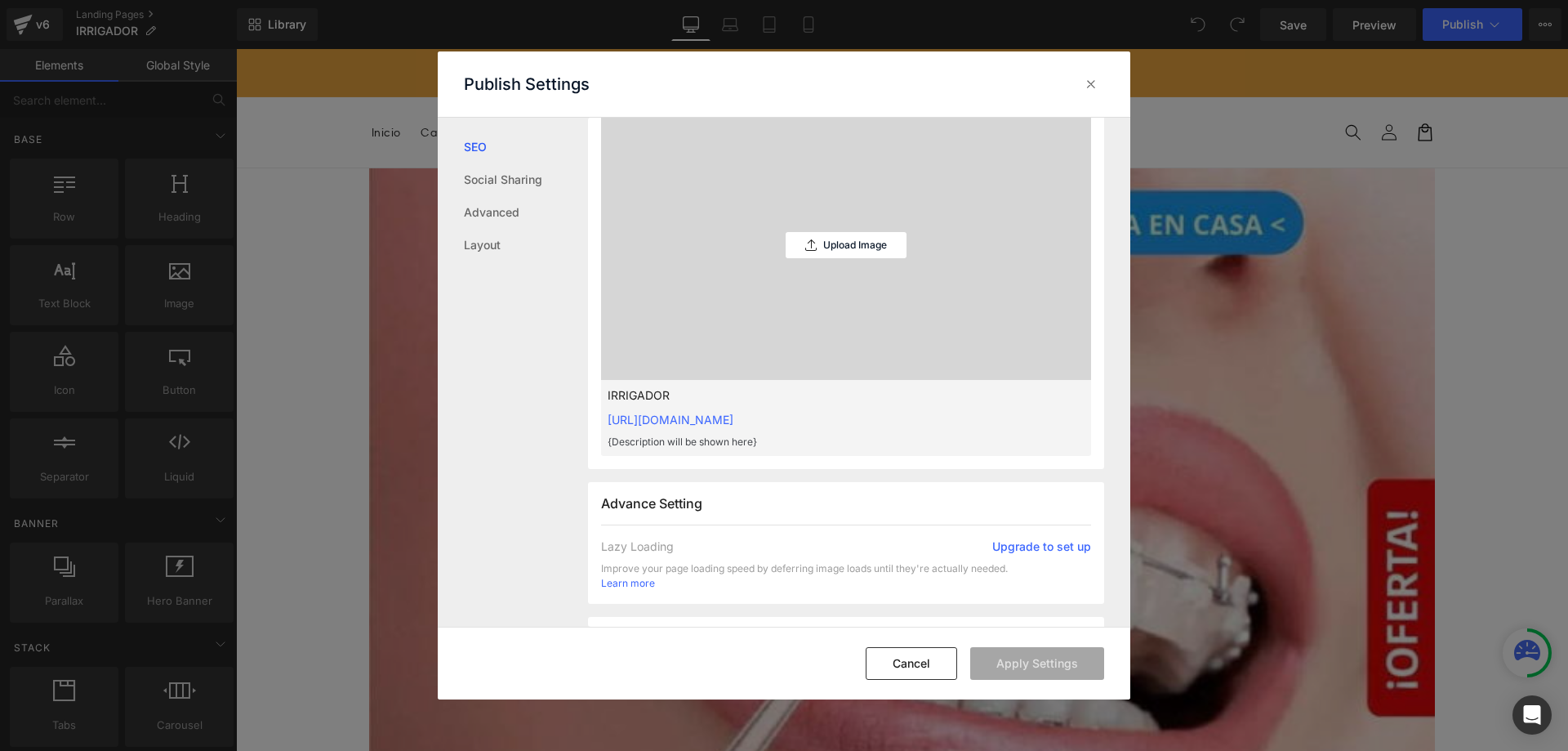
scroll to position [883, 0]
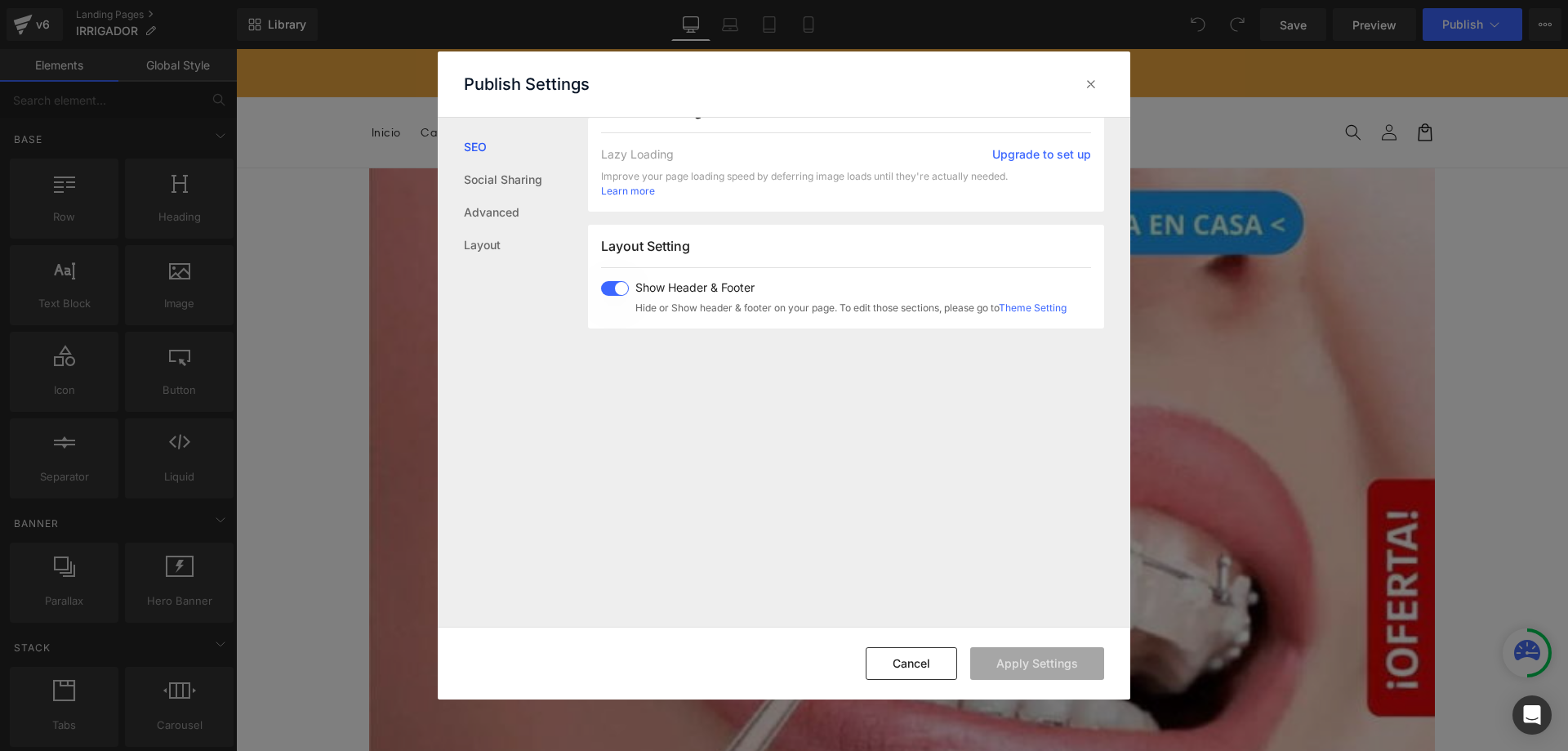
click at [616, 292] on span at bounding box center [615, 288] width 27 height 15
click at [1030, 662] on button "Apply Settings" at bounding box center [1037, 663] width 134 height 33
click at [1095, 82] on icon at bounding box center [1091, 84] width 16 height 16
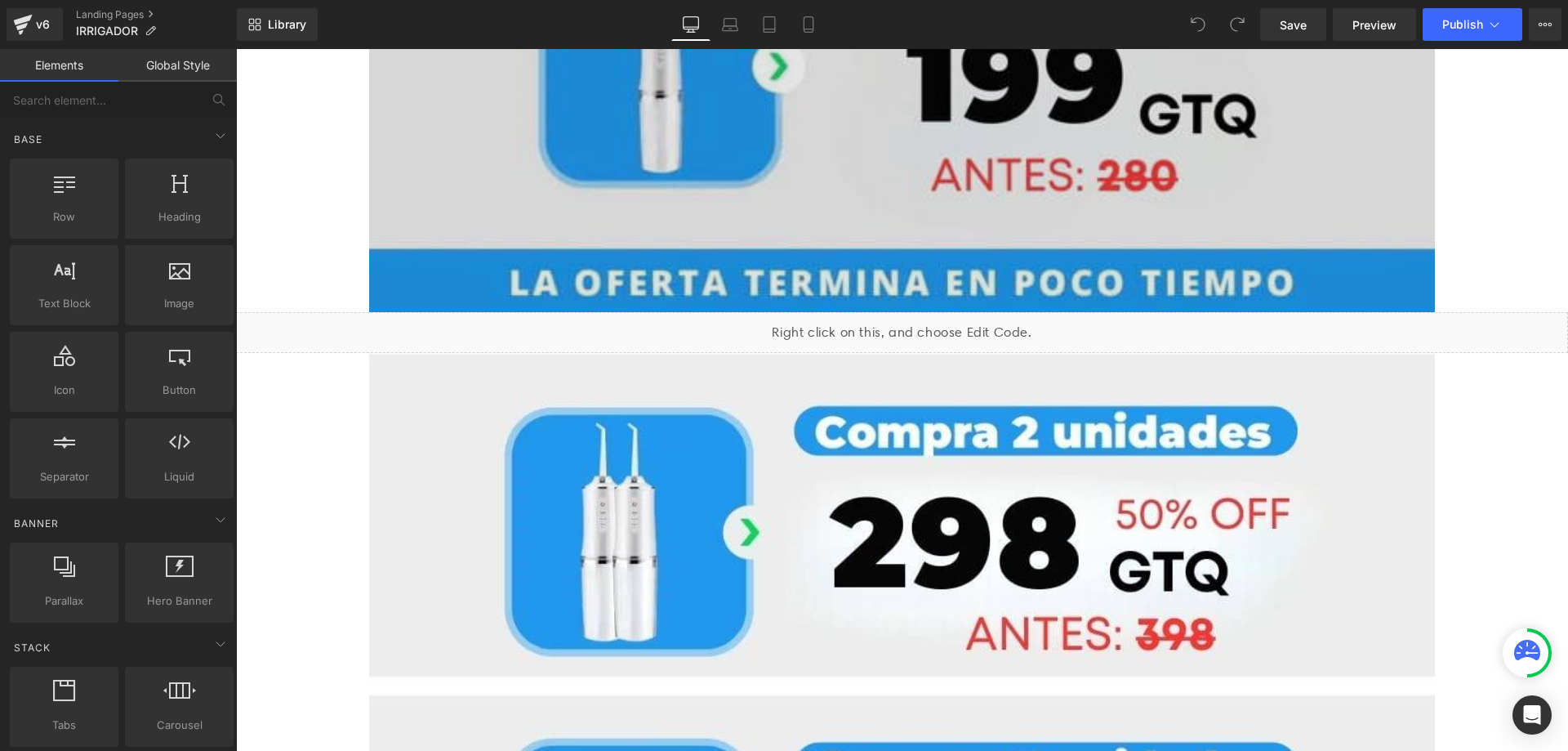
scroll to position [1138, 0]
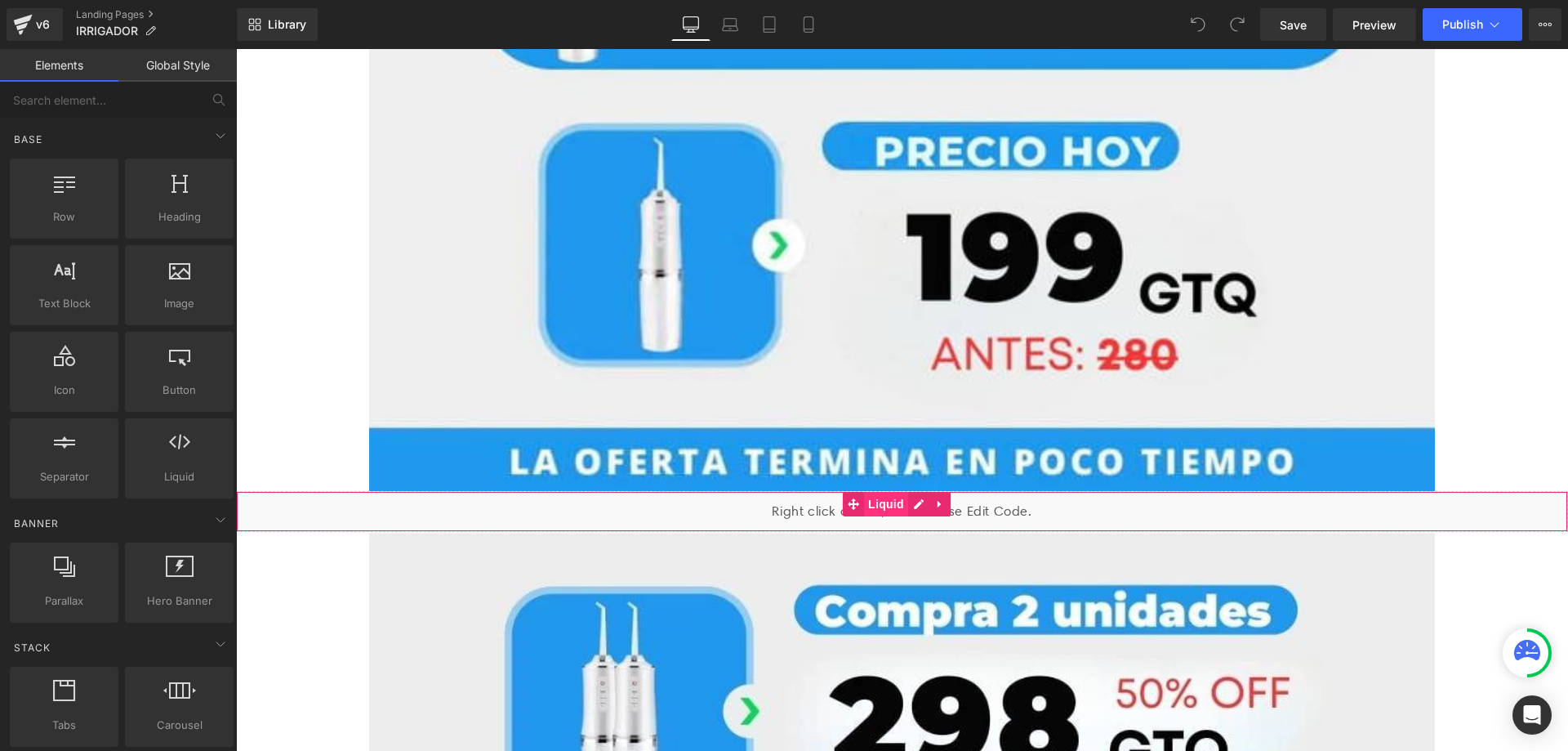
click at [881, 492] on span "Liquid" at bounding box center [886, 504] width 44 height 25
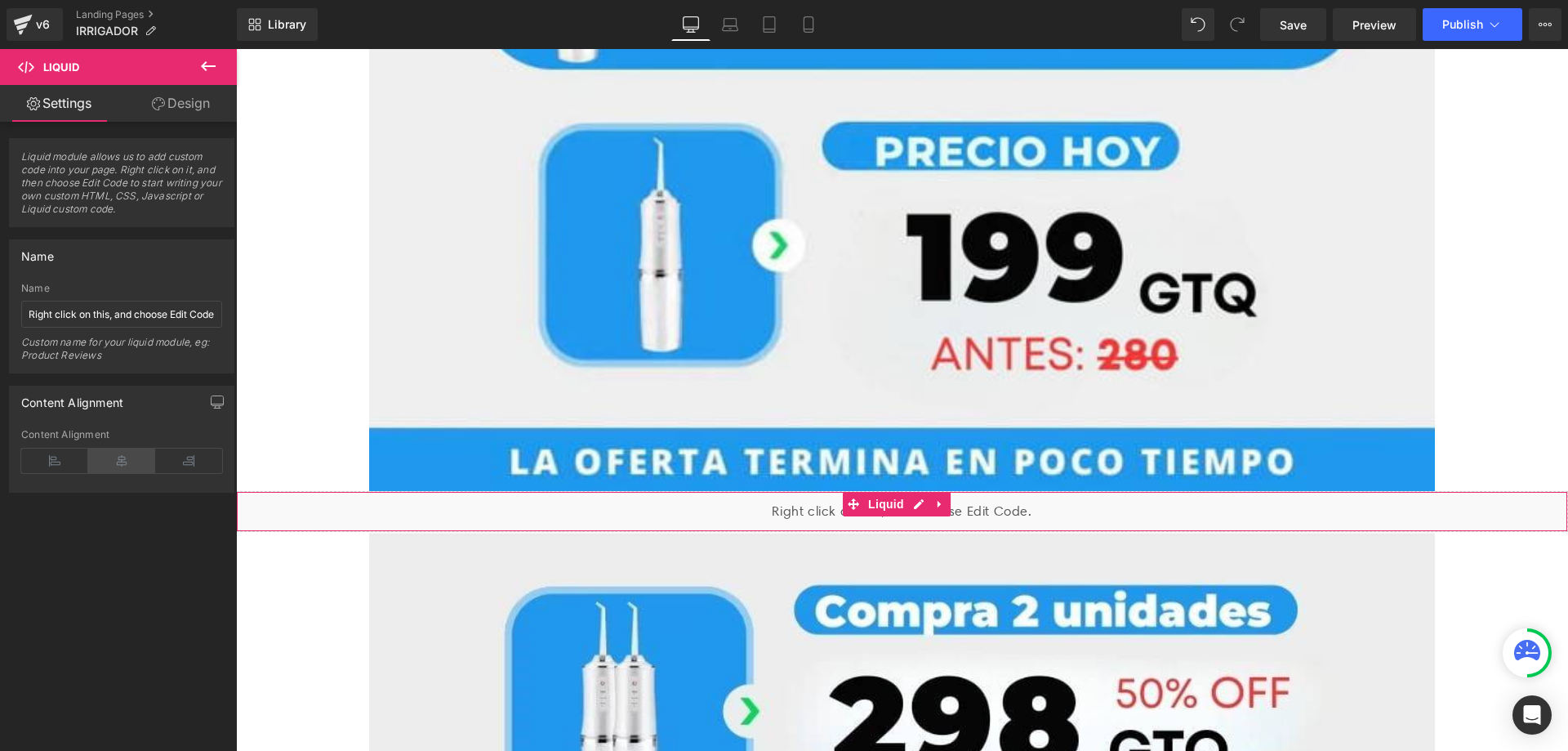
click at [122, 465] on icon at bounding box center [121, 461] width 67 height 25
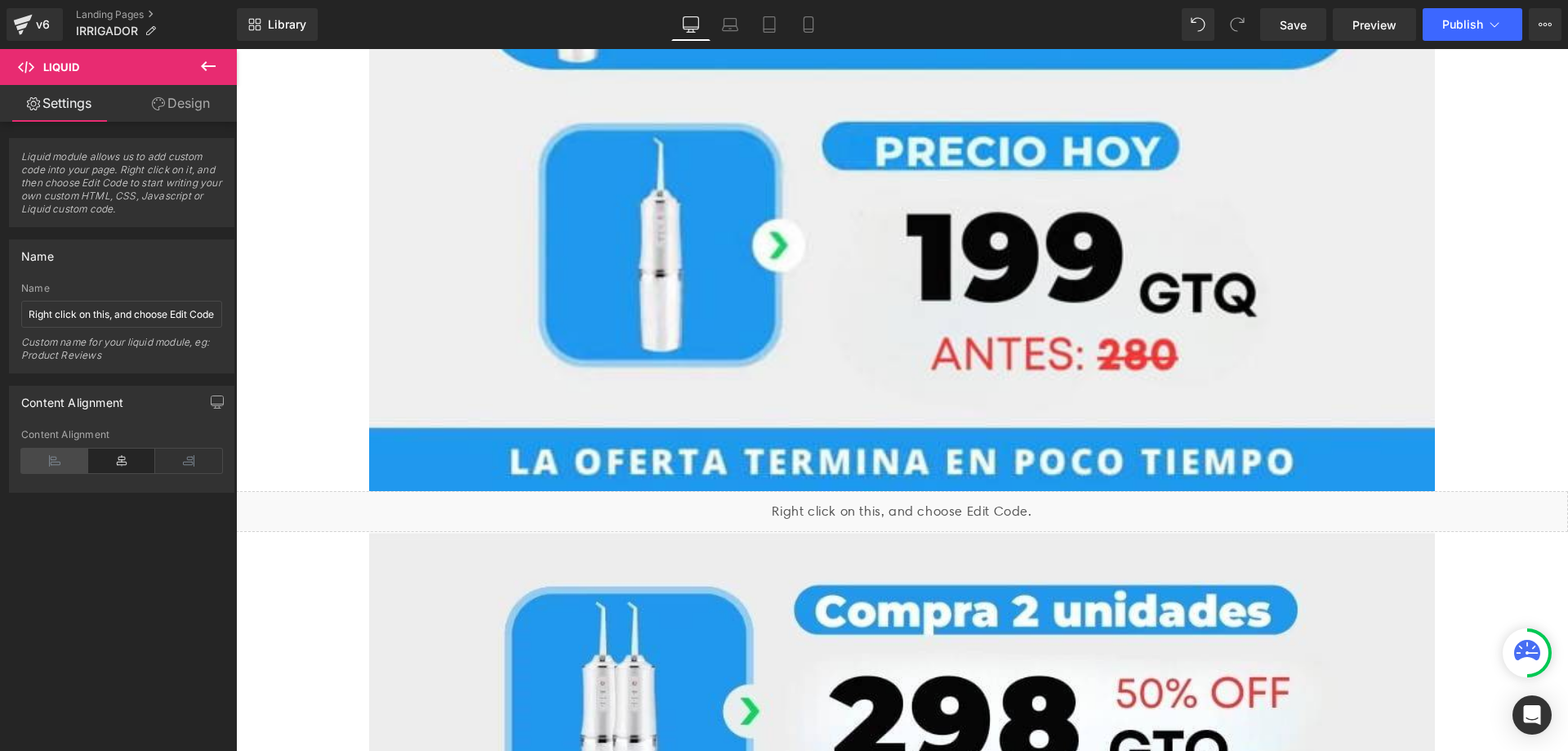
click at [64, 458] on icon at bounding box center [54, 461] width 67 height 25
click at [114, 457] on icon at bounding box center [121, 461] width 67 height 25
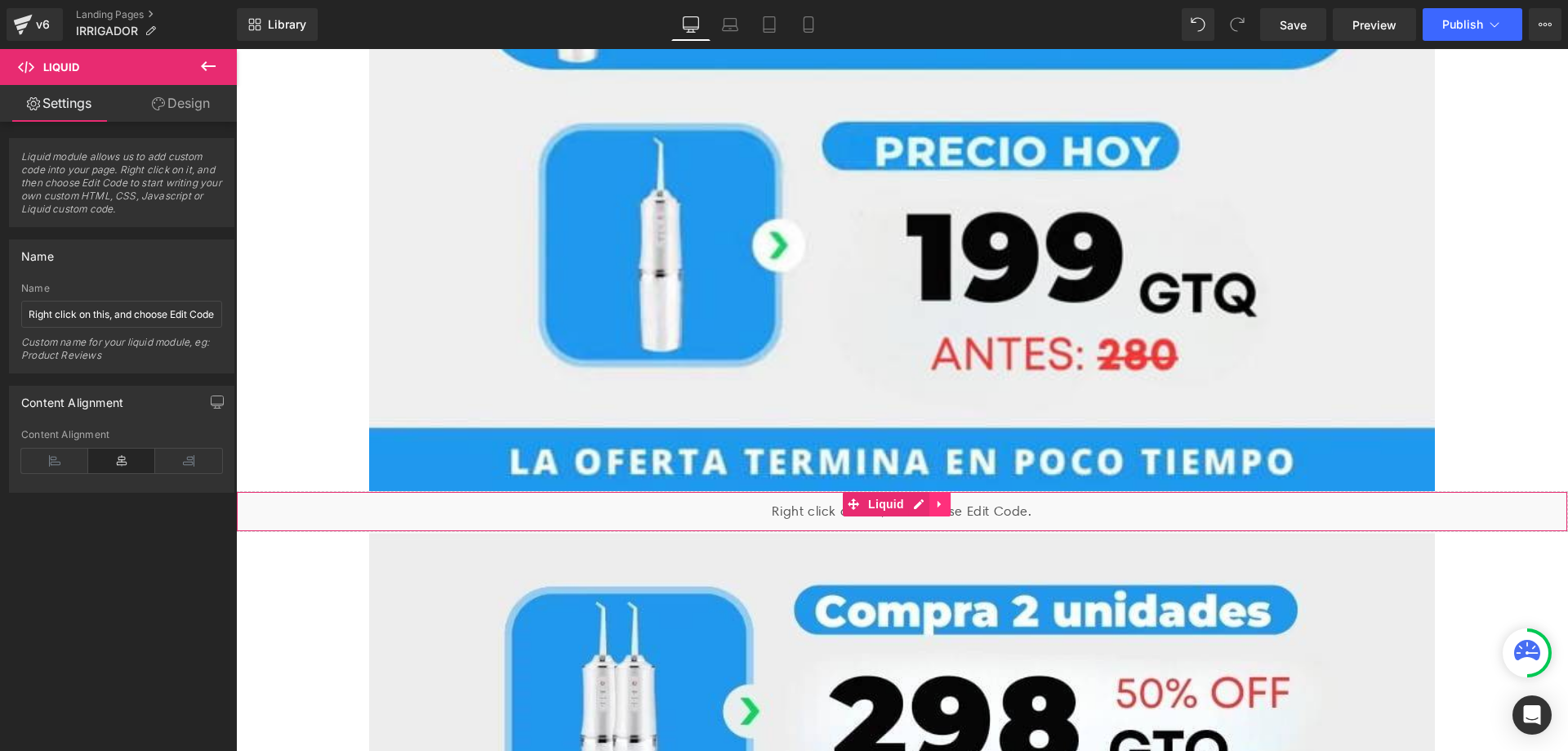
click at [941, 497] on icon at bounding box center [939, 503] width 11 height 12
click at [891, 493] on div "Liquid" at bounding box center [902, 511] width 1332 height 41
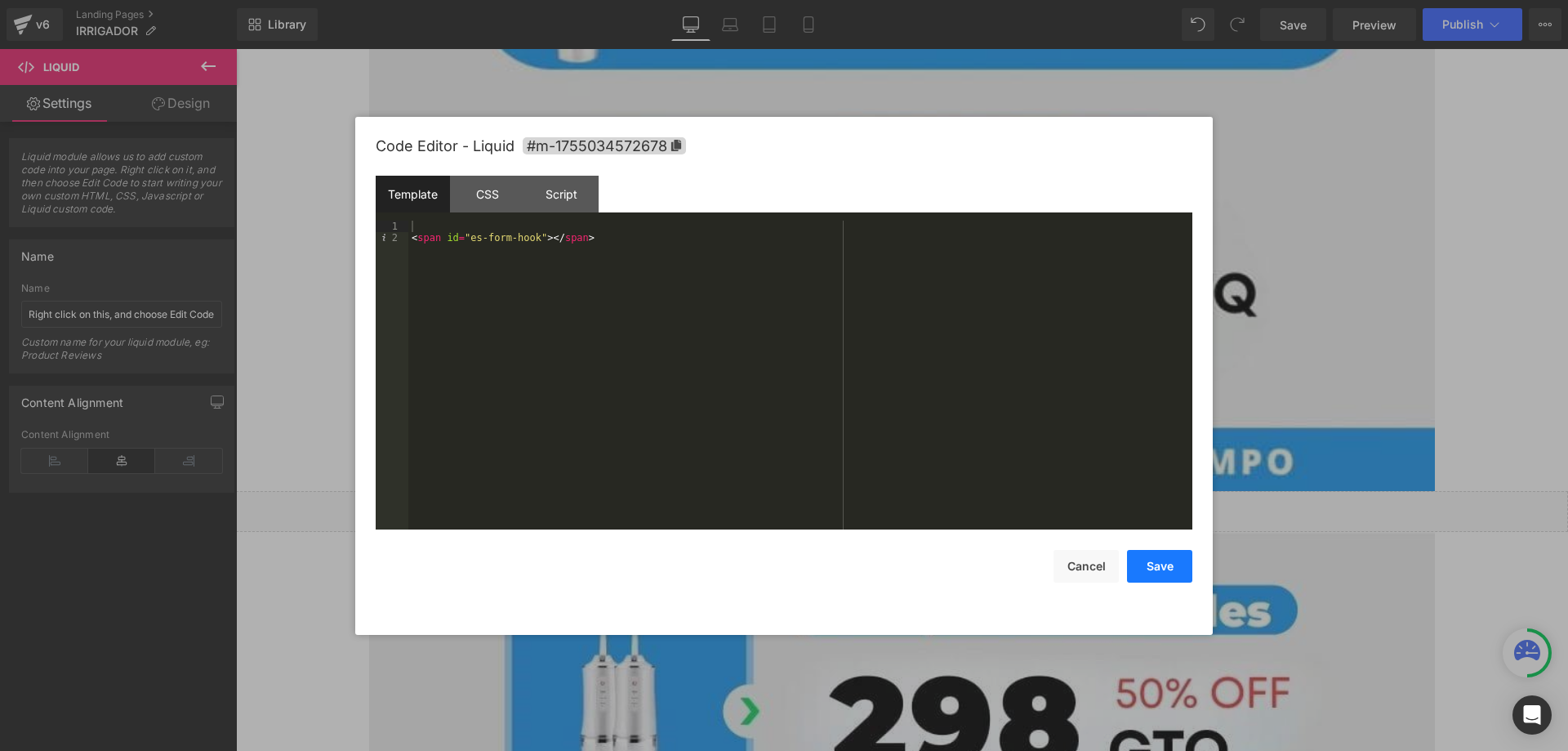
click at [1155, 572] on button "Save" at bounding box center [1159, 566] width 65 height 33
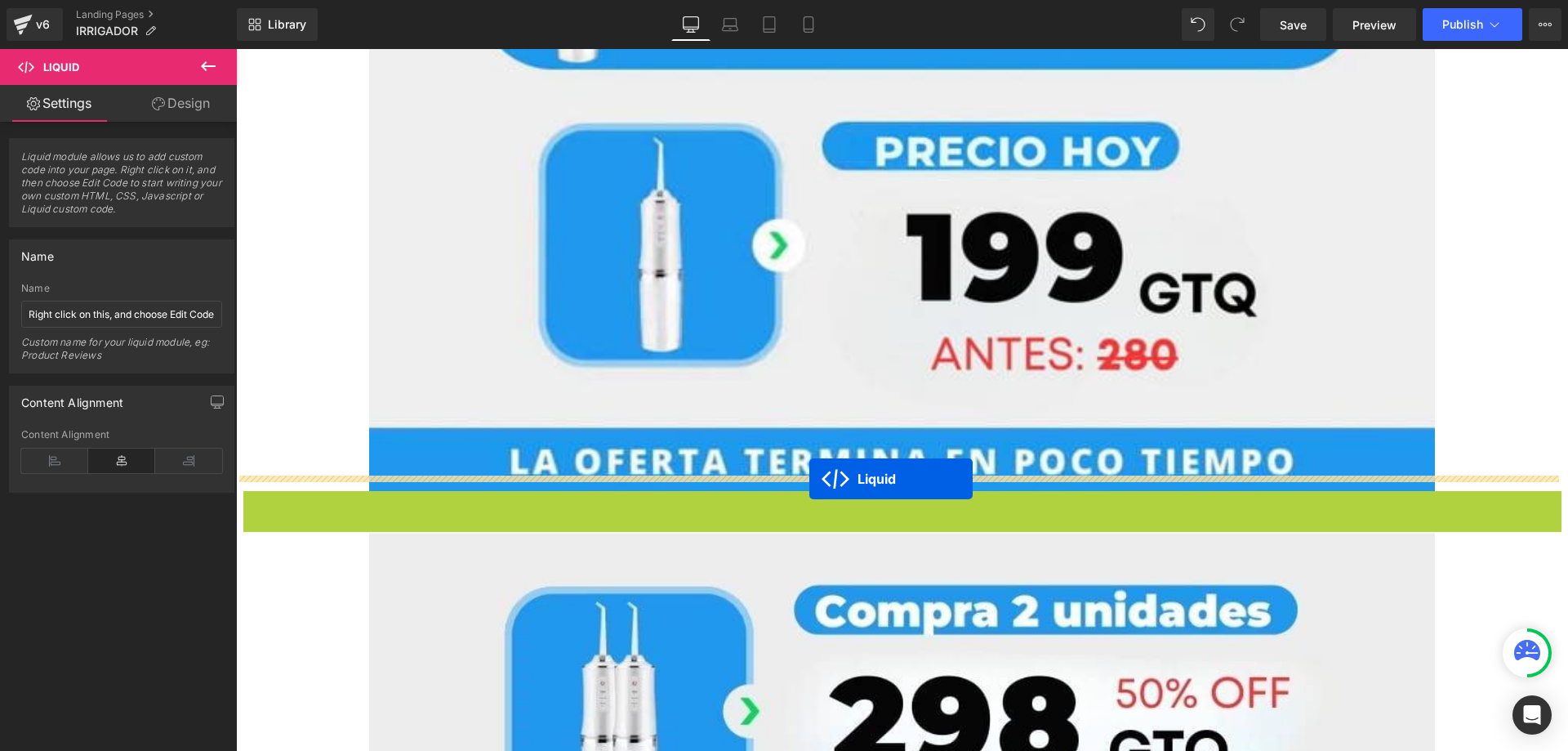
drag, startPoint x: 851, startPoint y: 490, endPoint x: 809, endPoint y: 479, distance: 43.4
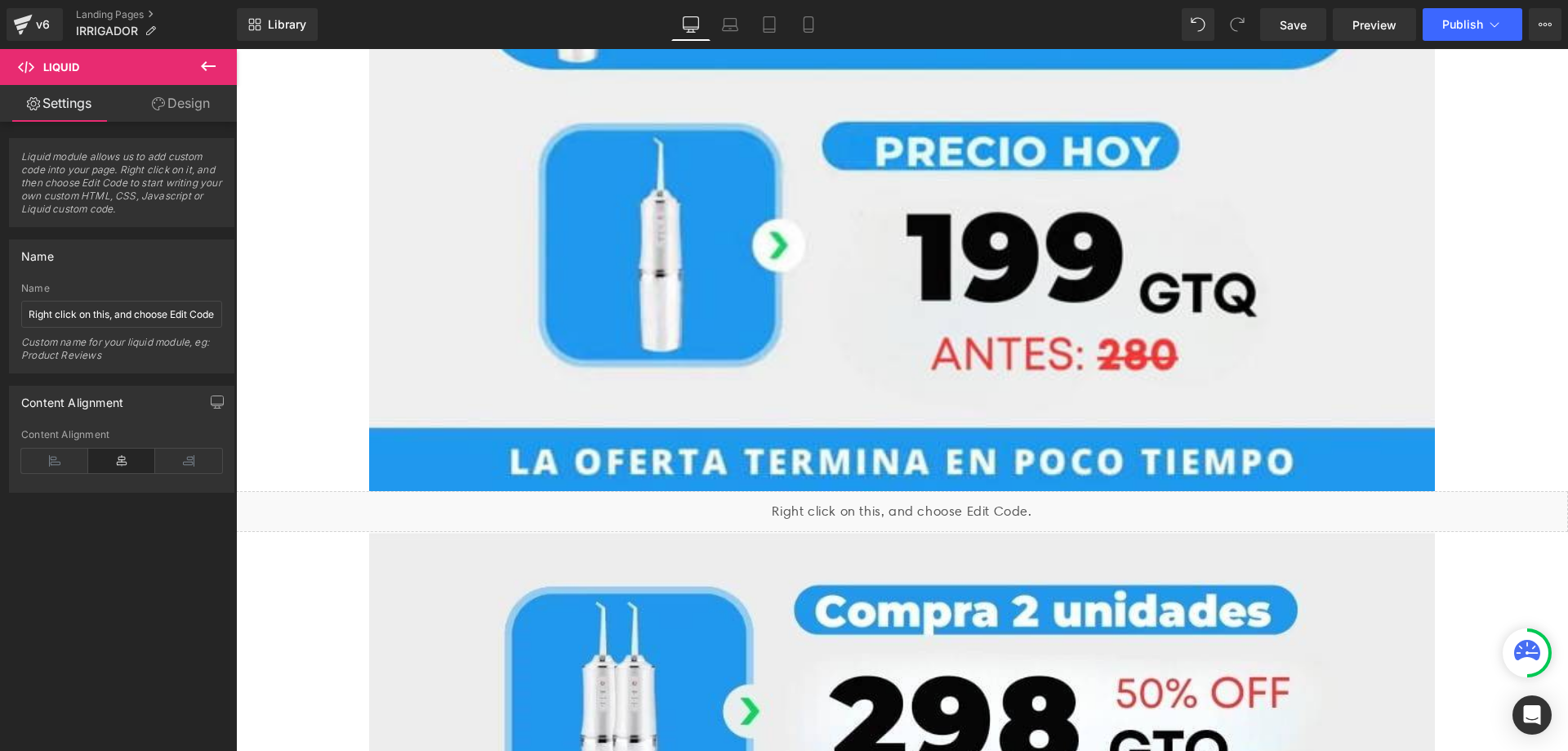
click at [222, 69] on button at bounding box center [208, 67] width 57 height 36
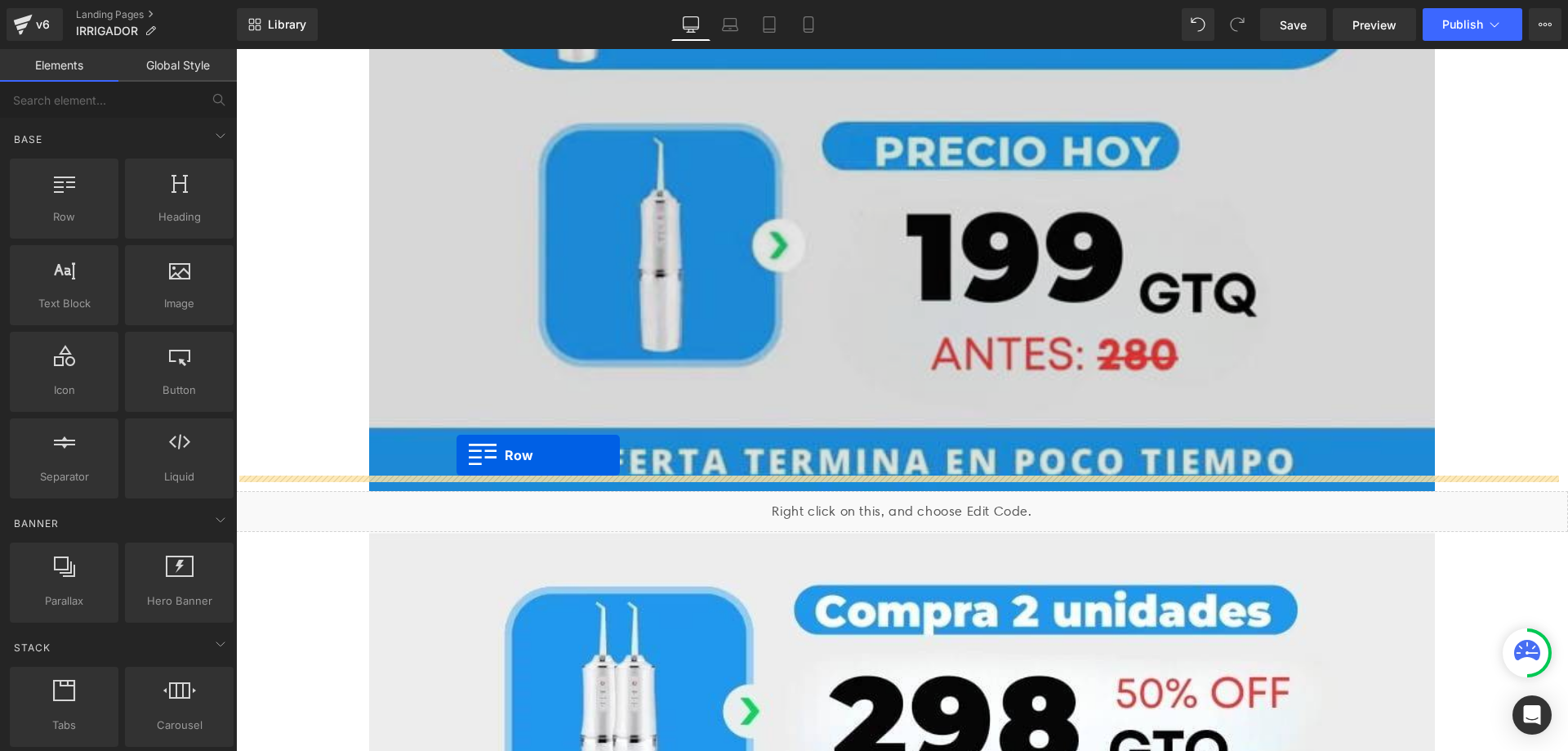
drag, startPoint x: 313, startPoint y: 256, endPoint x: 457, endPoint y: 455, distance: 245.6
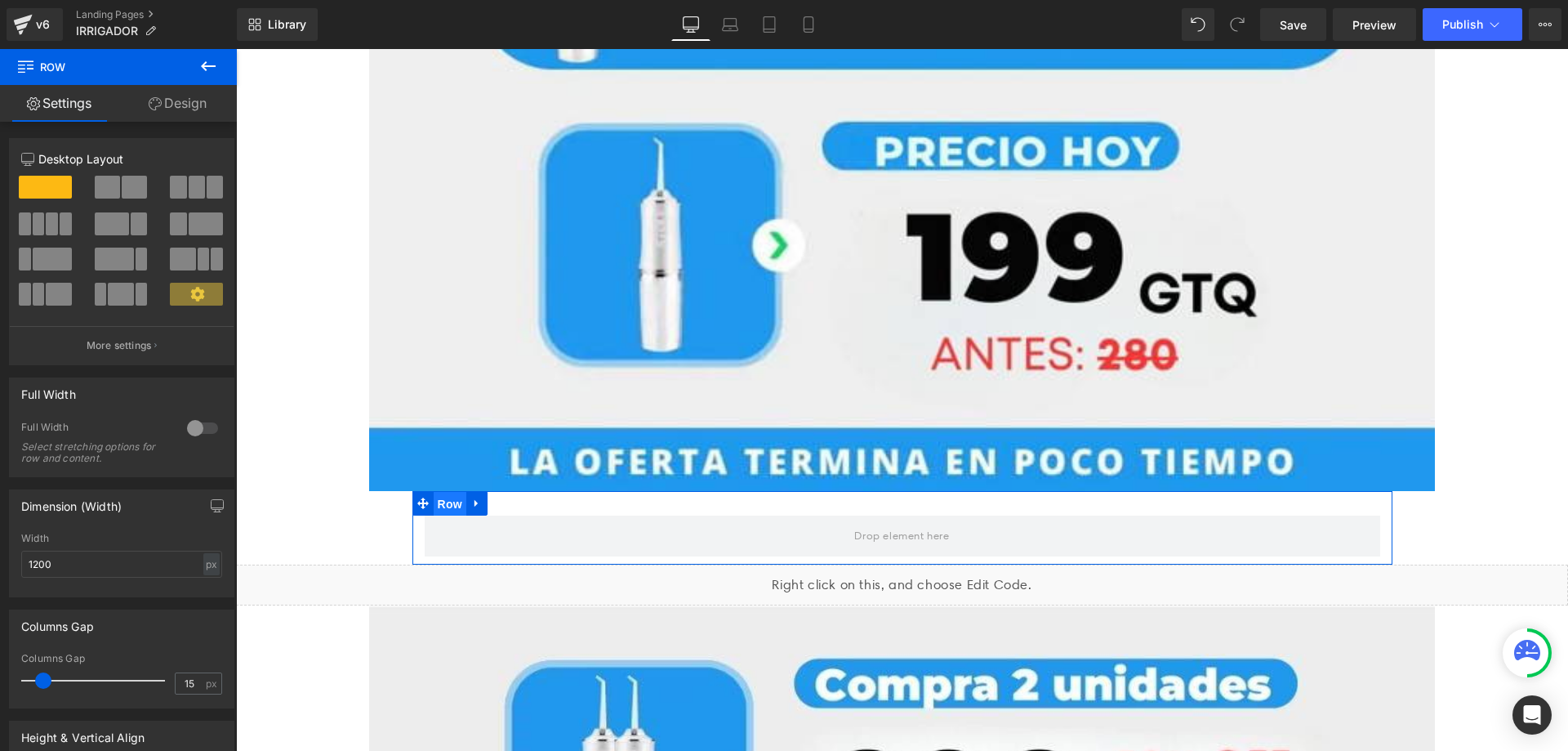
click at [447, 492] on span "Row" at bounding box center [450, 504] width 33 height 25
click at [447, 491] on span "Row" at bounding box center [450, 503] width 33 height 25
click at [448, 491] on span "Row" at bounding box center [450, 503] width 33 height 25
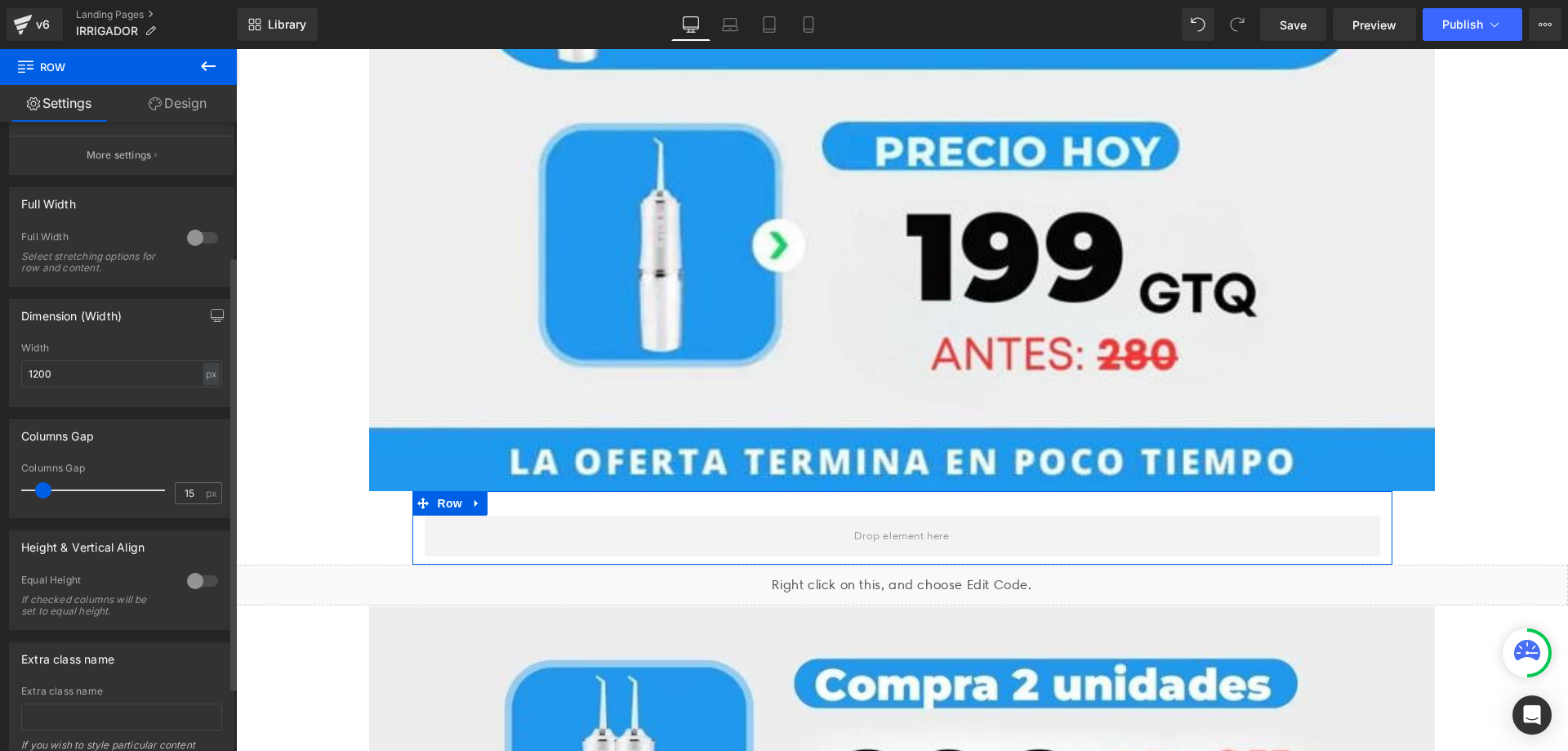
scroll to position [196, 0]
click at [211, 312] on icon "button" at bounding box center [217, 312] width 12 height 0
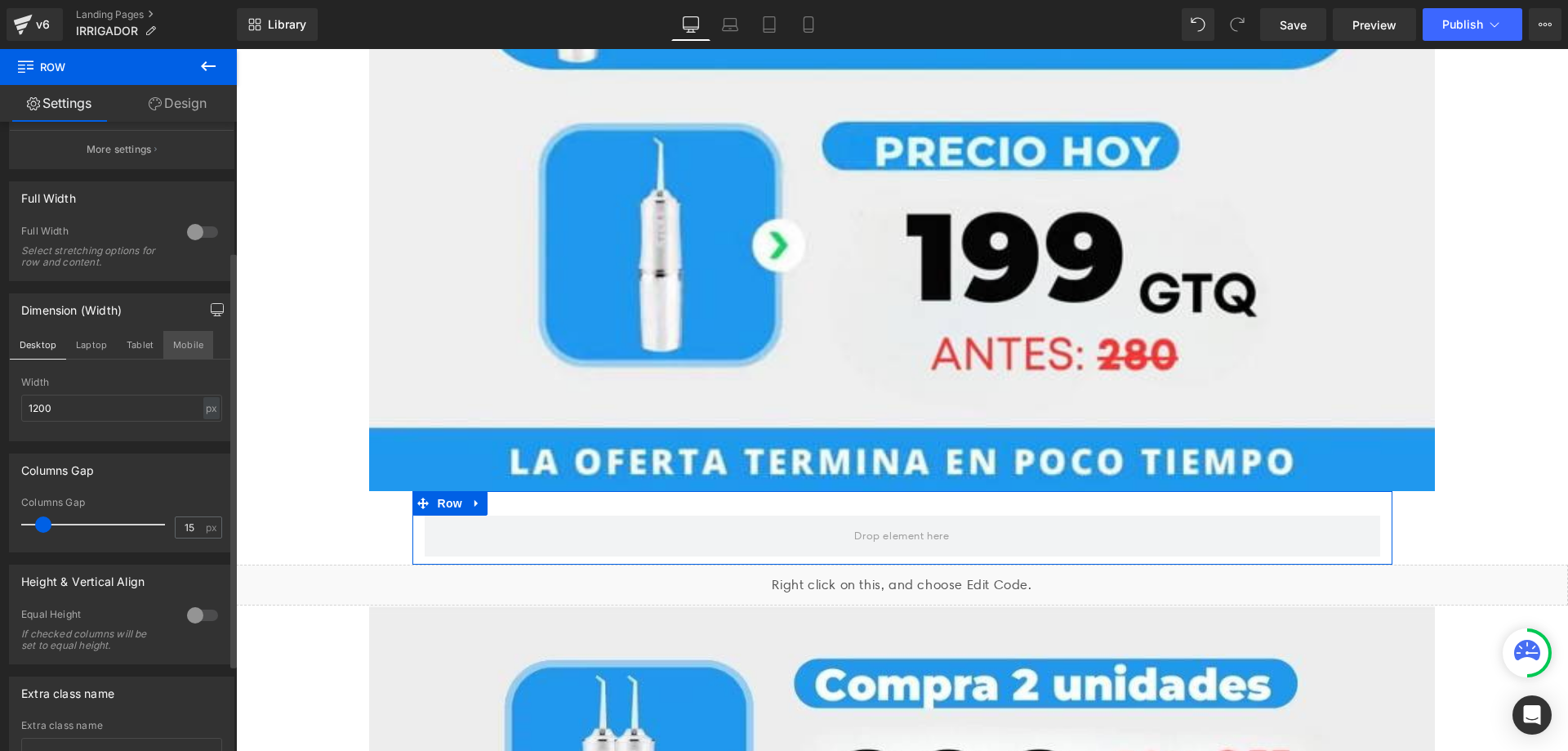
click at [196, 338] on button "Mobile" at bounding box center [188, 344] width 49 height 27
type input "100"
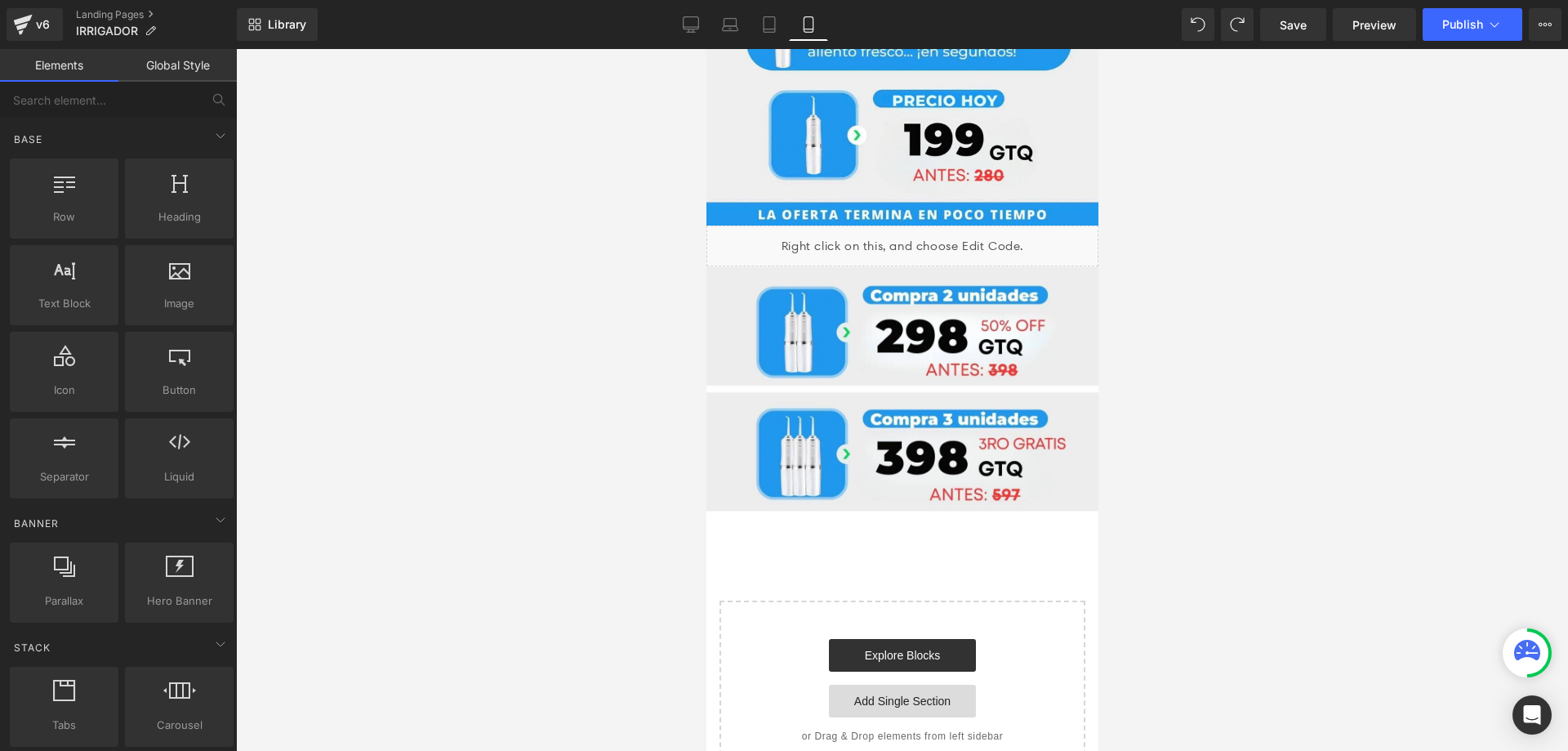
scroll to position [433, 0]
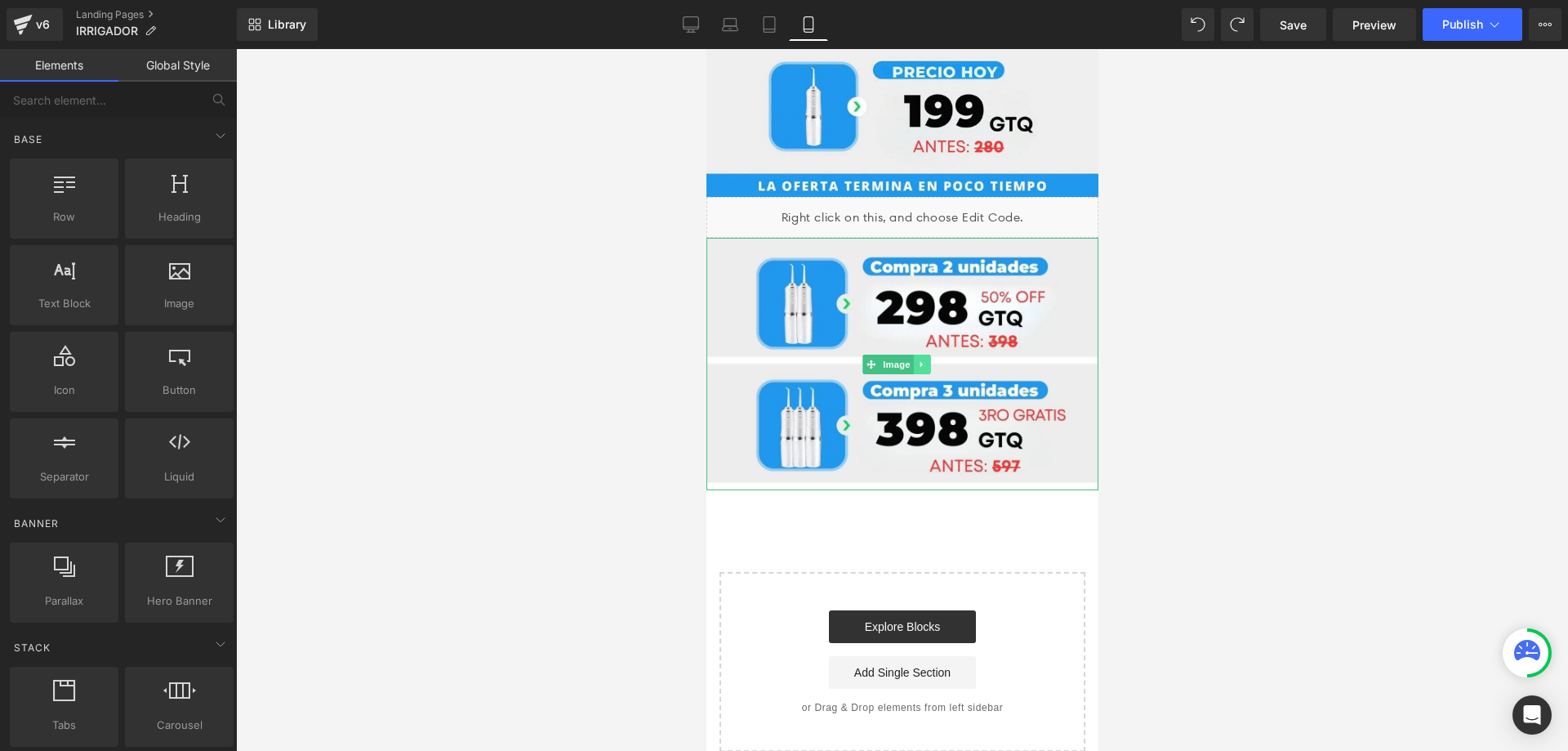
click at [923, 354] on link at bounding box center [920, 364] width 17 height 19
click at [905, 354] on link at bounding box center [912, 364] width 17 height 19
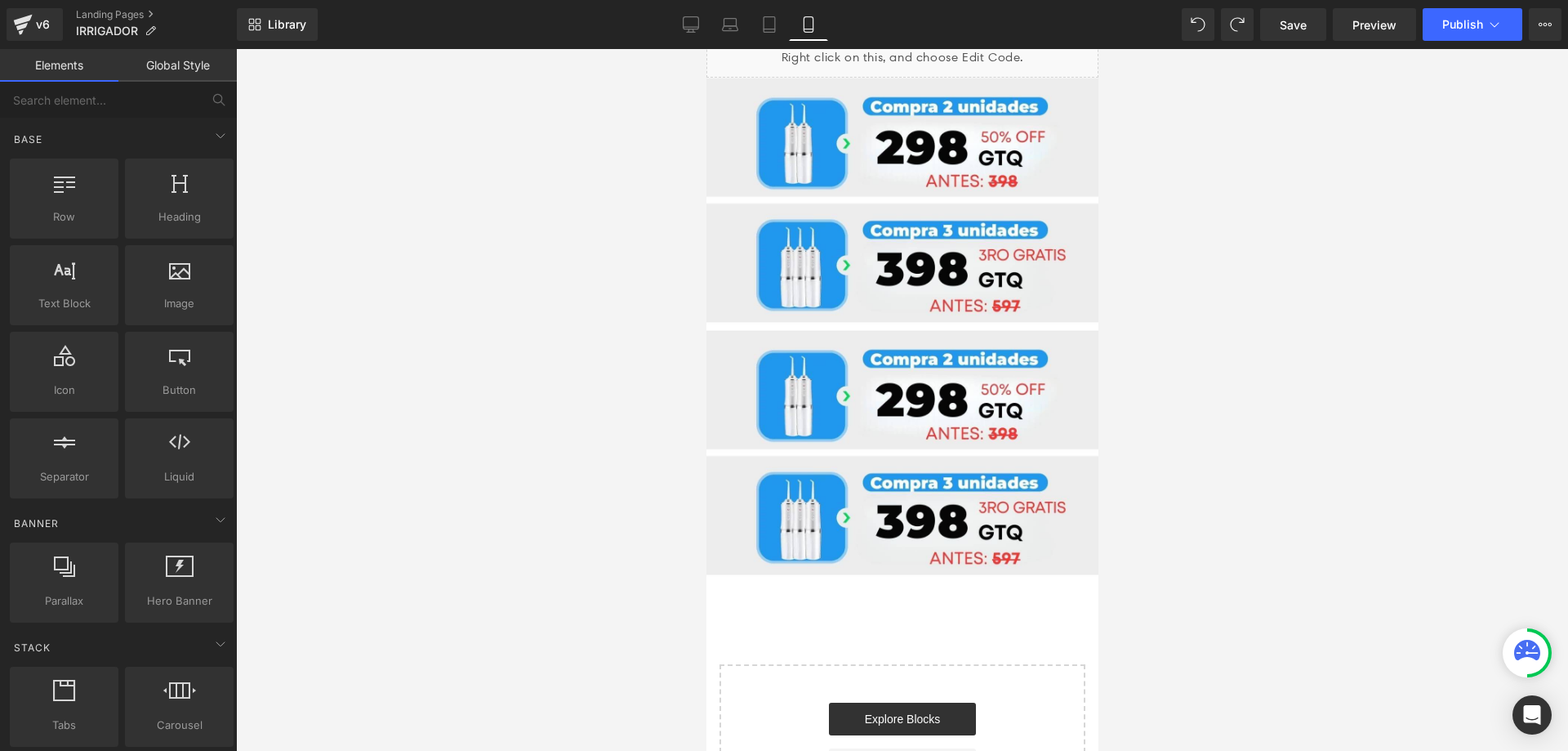
scroll to position [677, 0]
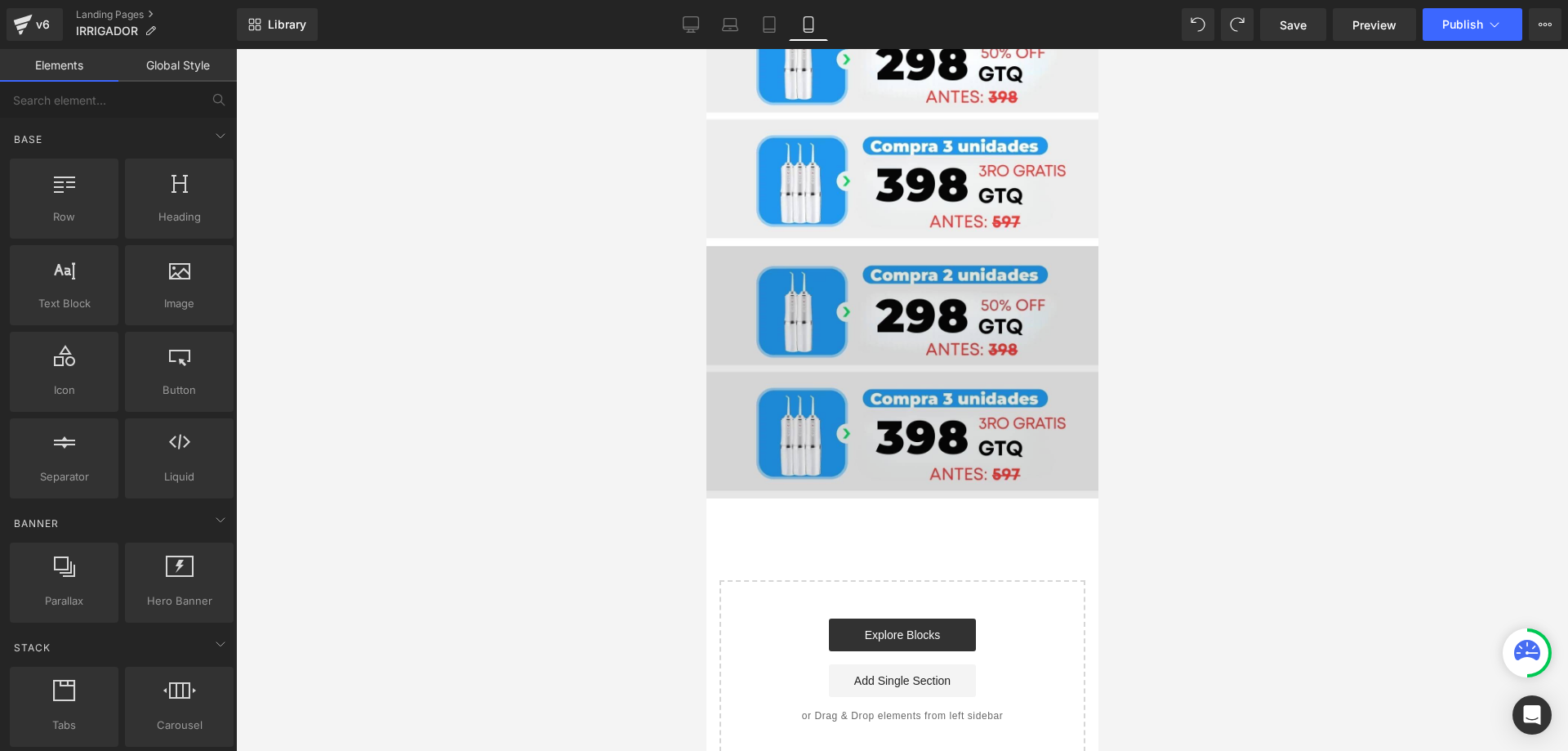
click at [894, 345] on div "Image" at bounding box center [902, 373] width 392 height 253
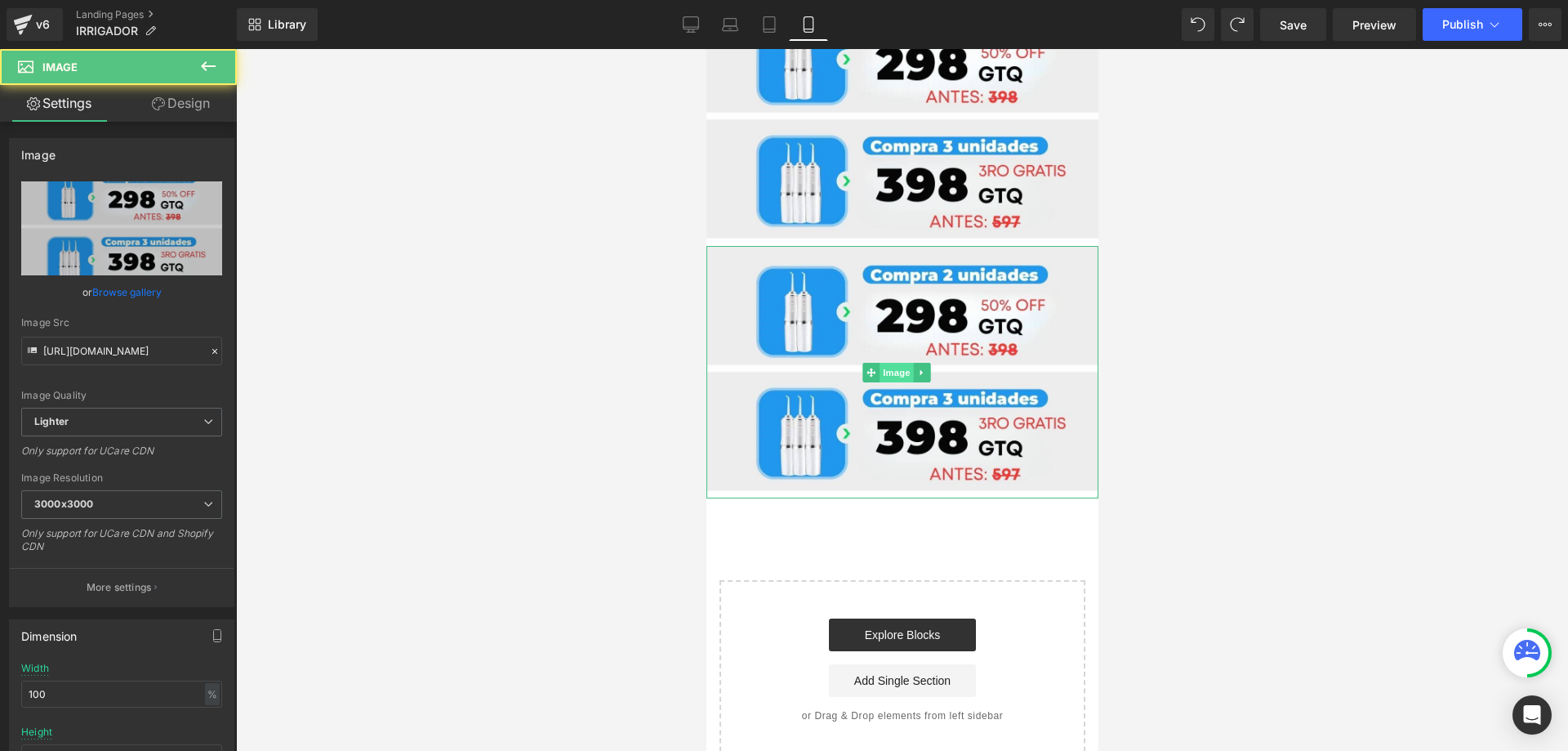
click at [896, 363] on span "Image" at bounding box center [895, 372] width 34 height 19
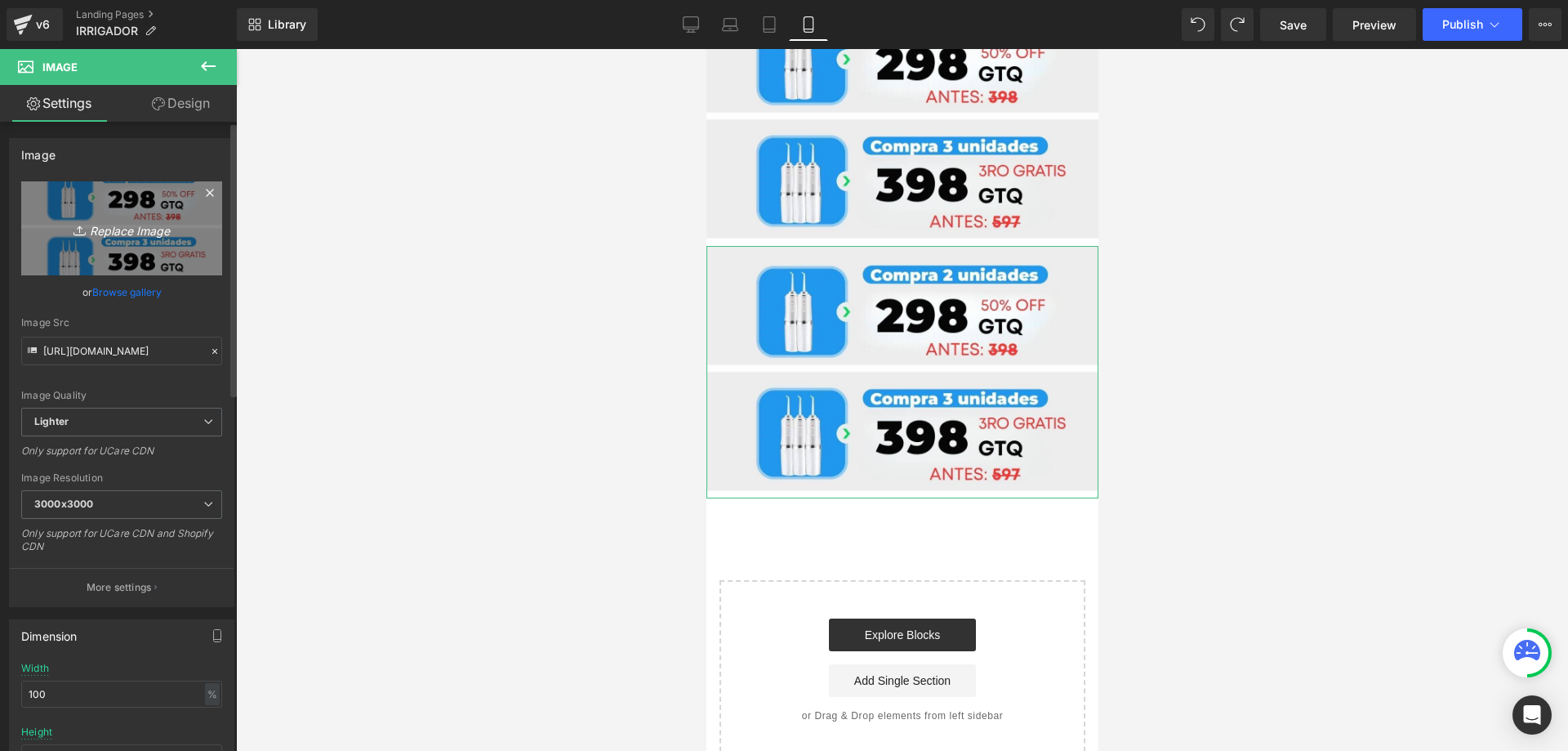
click at [121, 248] on link "Replace Image" at bounding box center [121, 228] width 200 height 94
type input "C:\fakepath\Recurso 90-8-min-min_1_11zon.jpg"
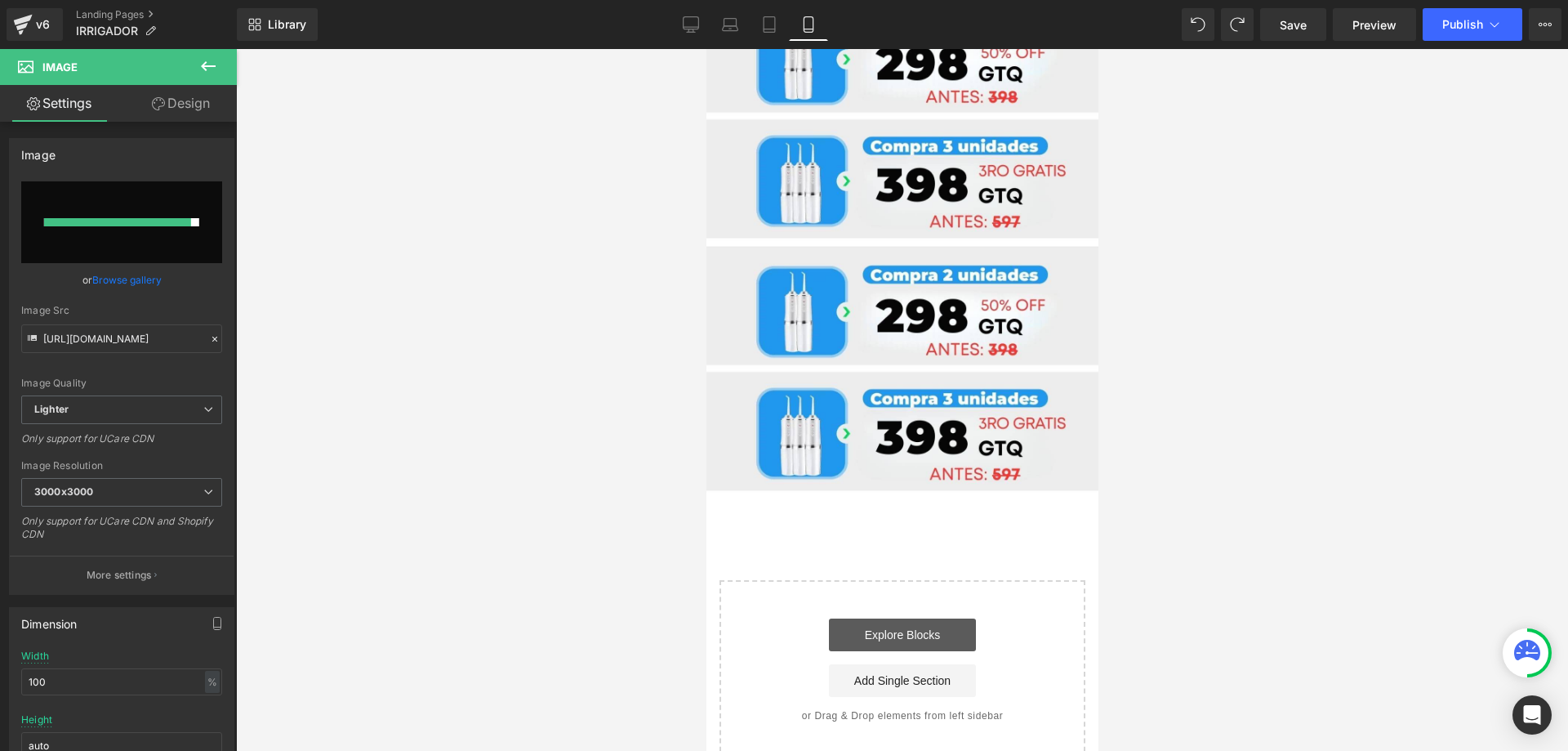
type input "https://ucarecdn.com/7cdc9442-c29c-46d8-a65d-f8f4ff31887f/-/format/auto/-/previ…"
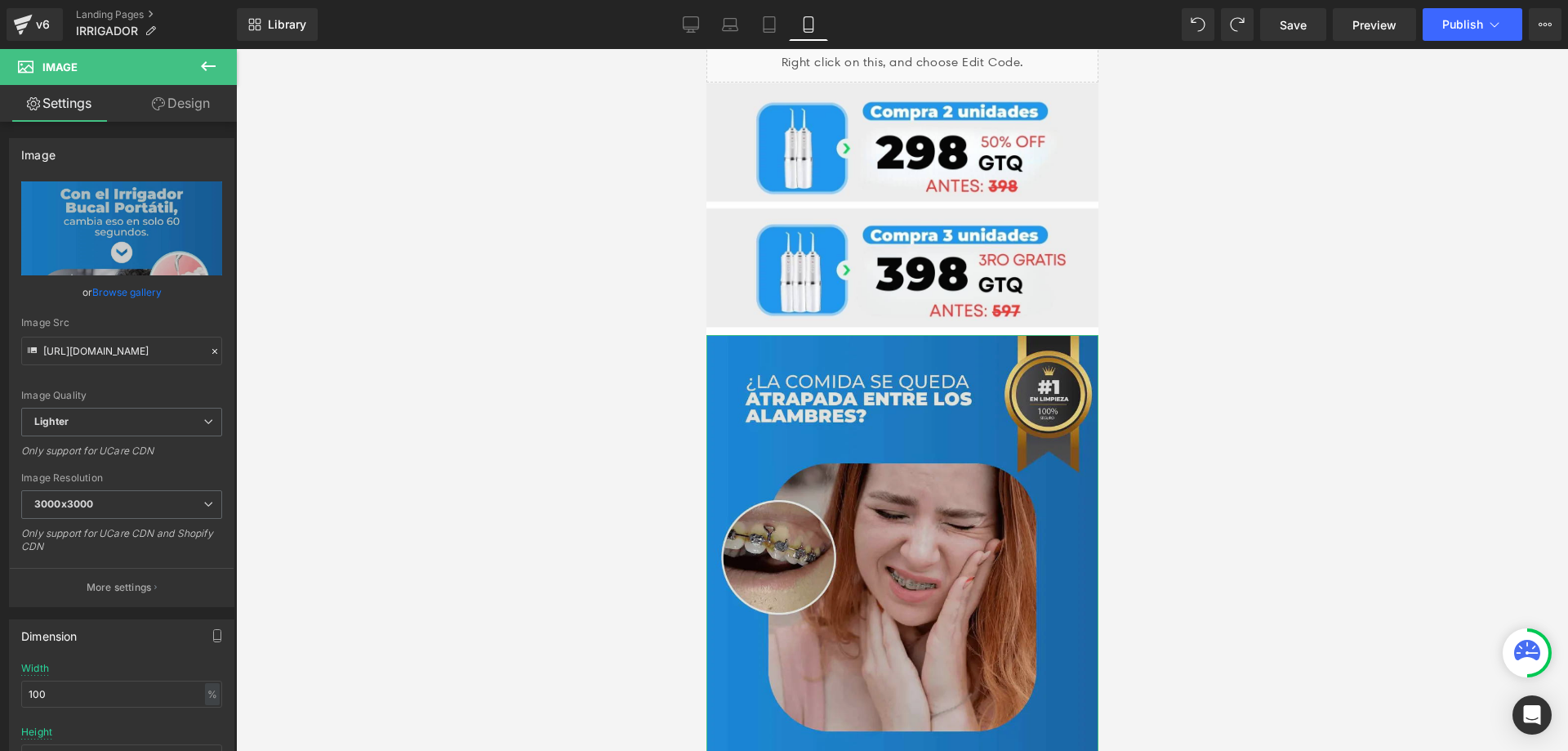
scroll to position [579, 0]
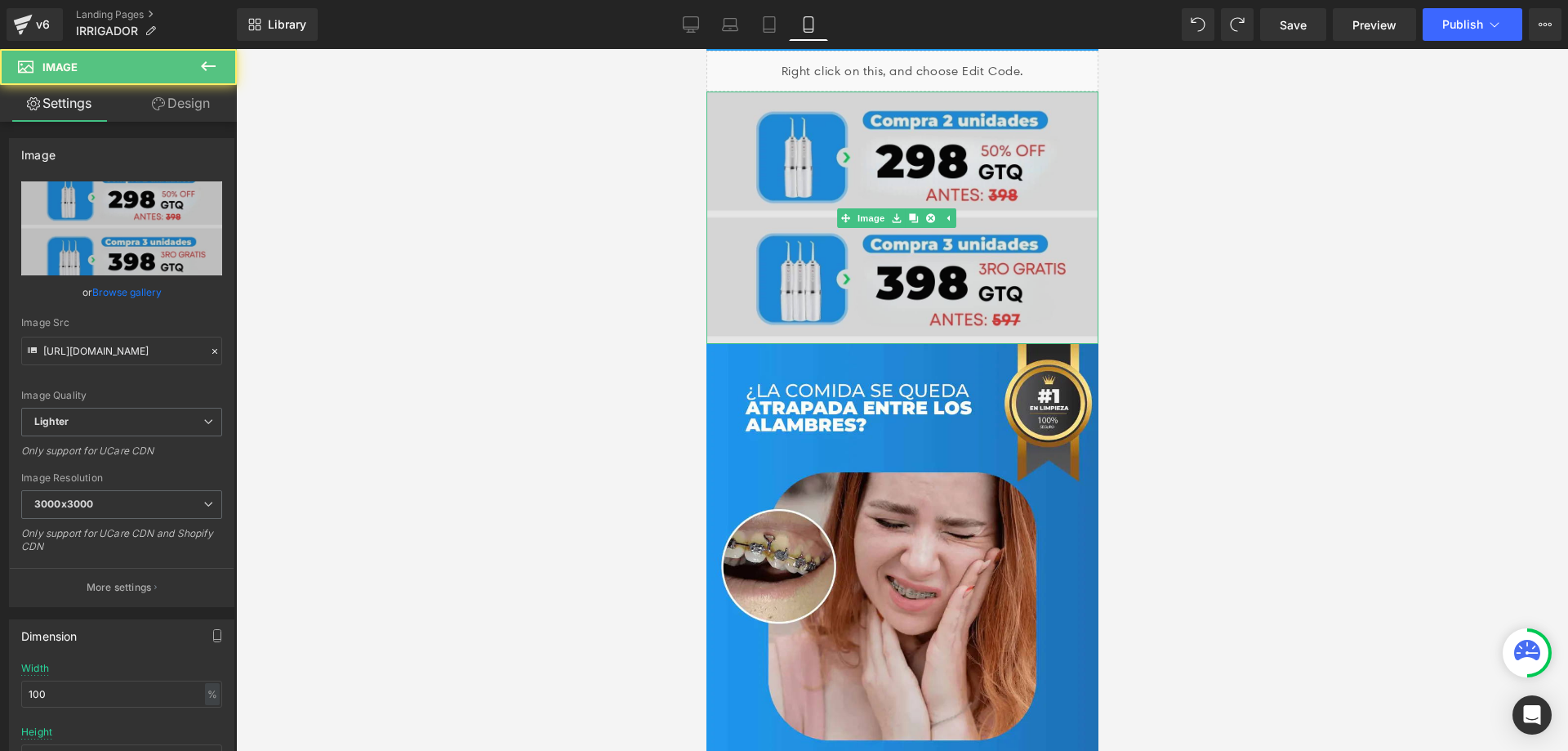
drag, startPoint x: 906, startPoint y: 315, endPoint x: 910, endPoint y: 307, distance: 8.9
click at [910, 307] on div "Image" at bounding box center [902, 218] width 392 height 253
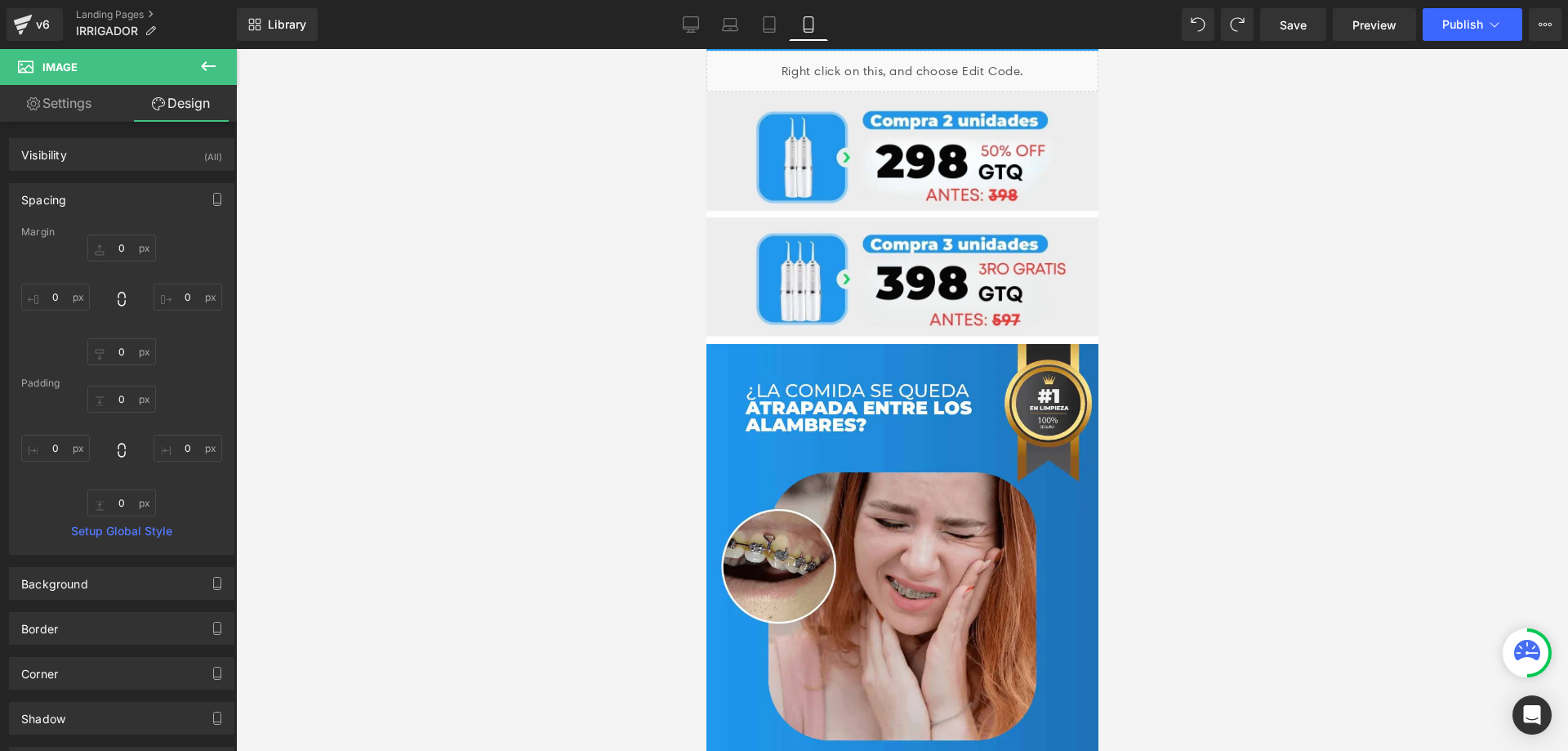
click at [1244, 391] on div at bounding box center [902, 400] width 1332 height 702
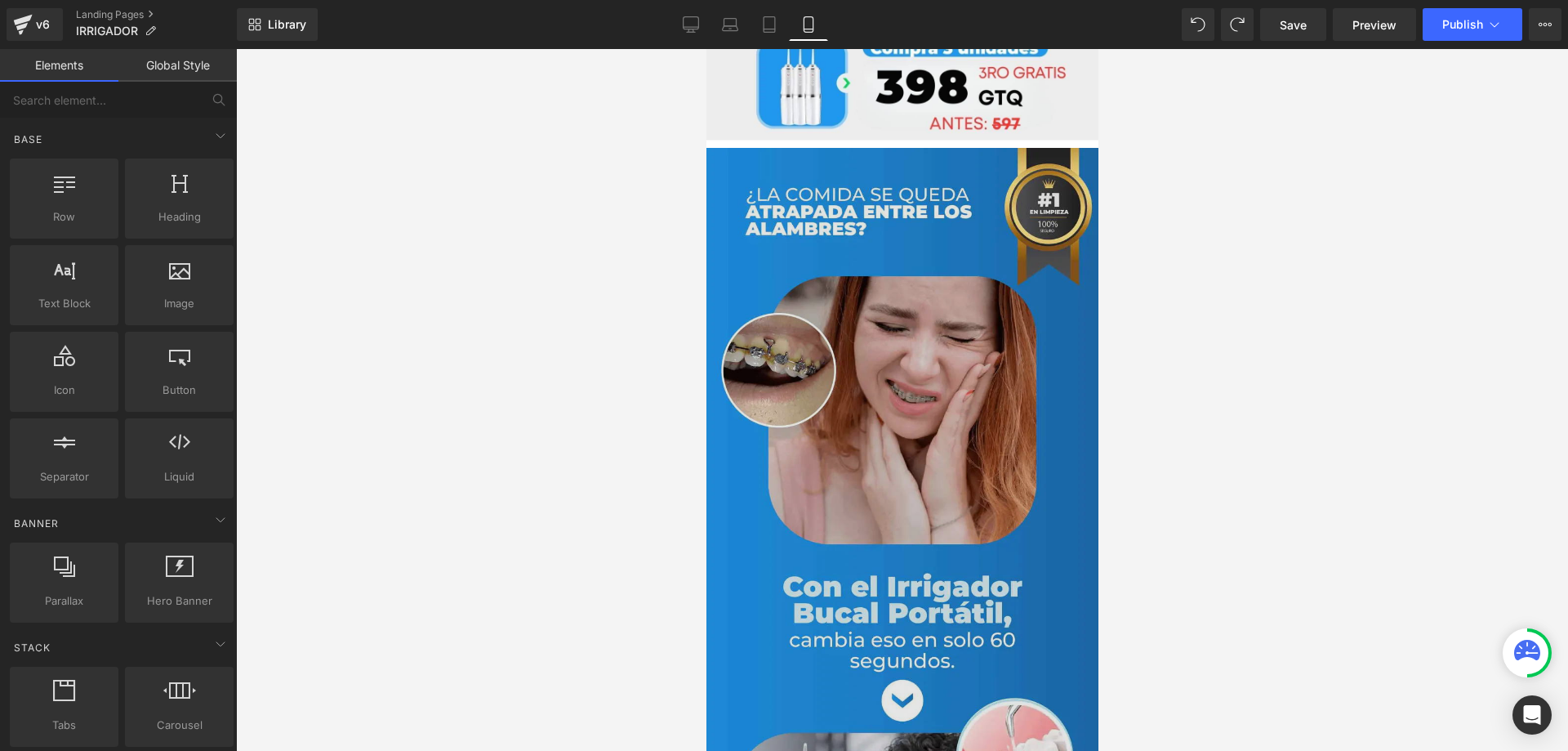
scroll to position [1168, 0]
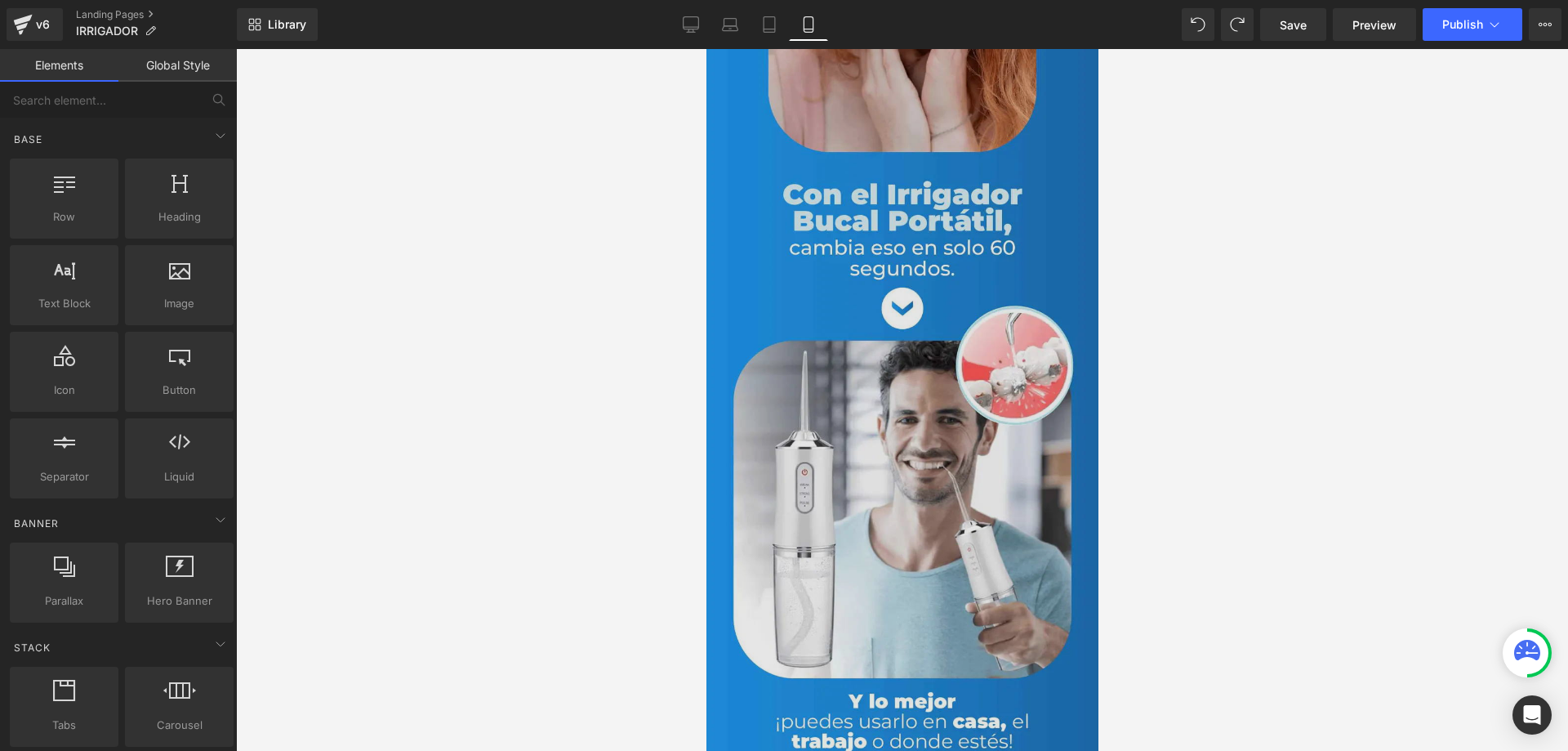
click at [955, 344] on img at bounding box center [902, 261] width 392 height 1011
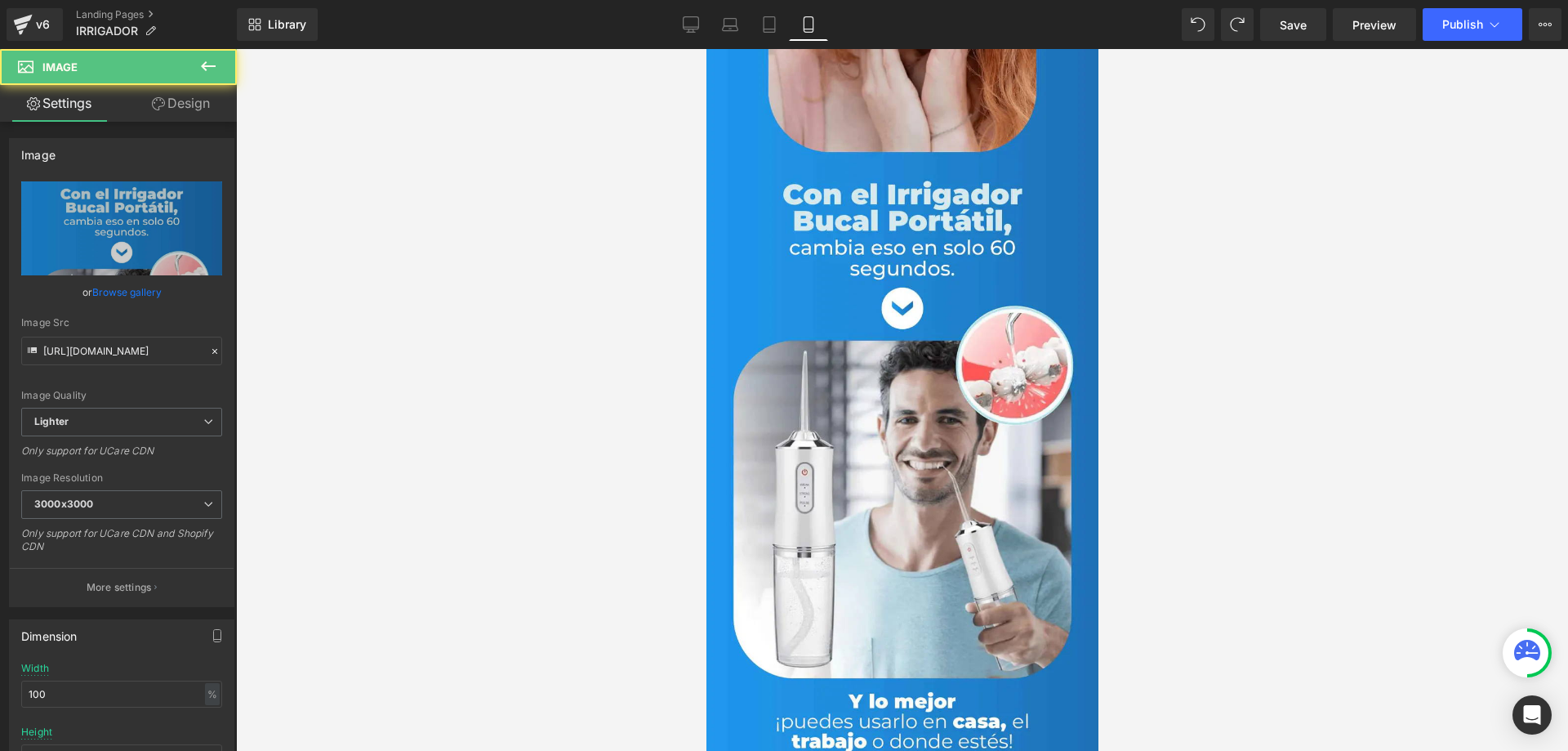
click at [1330, 536] on div at bounding box center [902, 400] width 1332 height 702
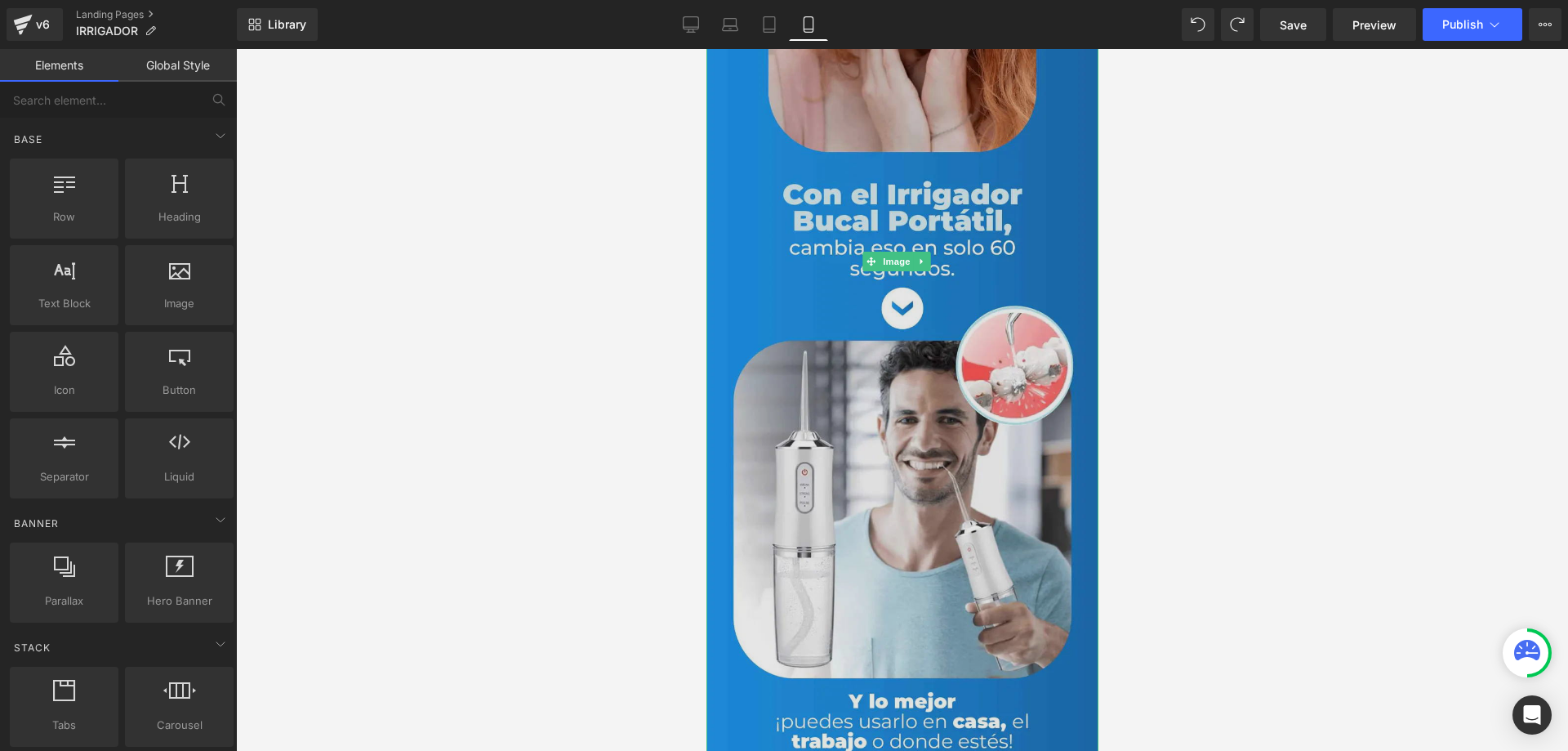
click at [860, 303] on img at bounding box center [902, 261] width 392 height 1011
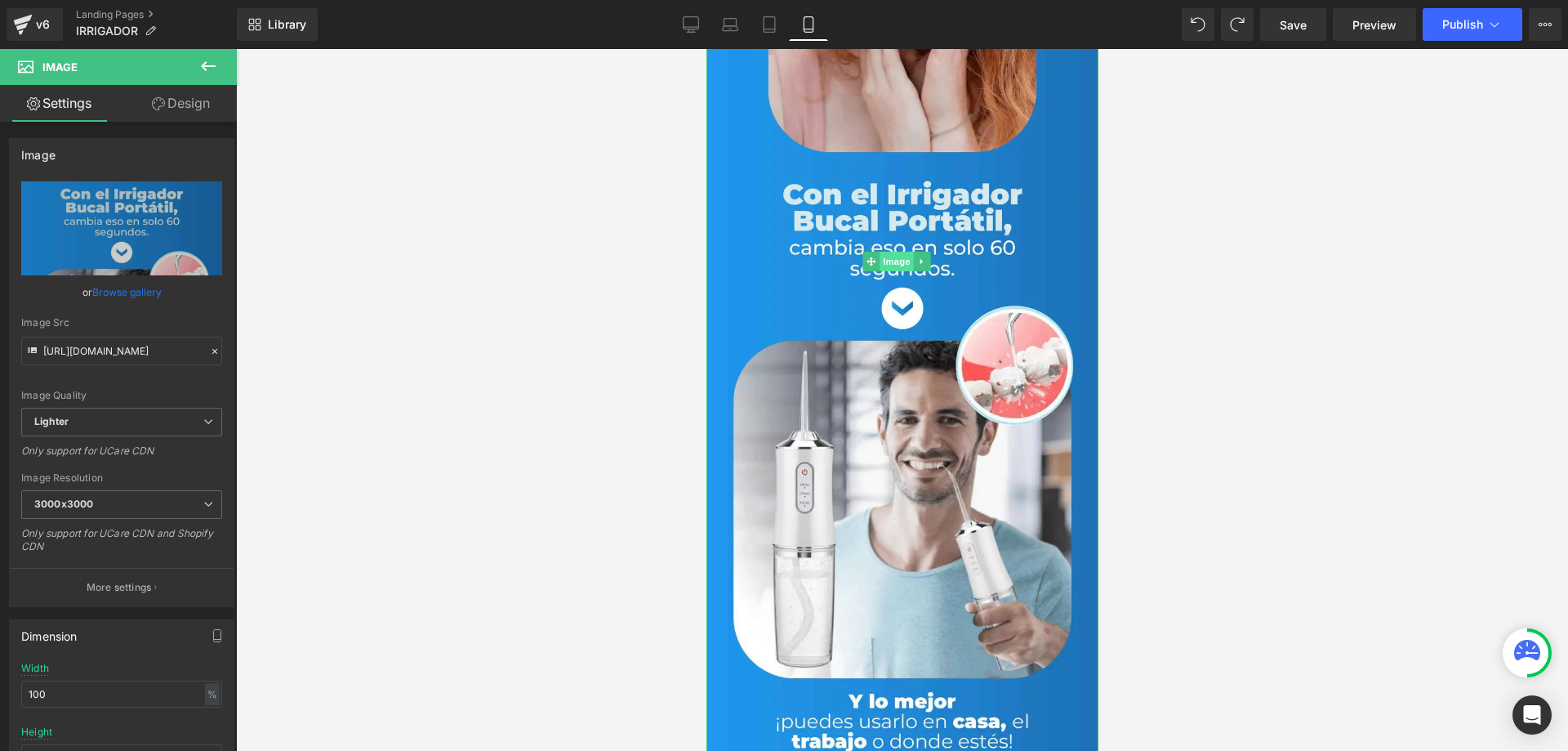
click at [891, 252] on span "Image" at bounding box center [895, 261] width 34 height 19
click at [207, 501] on icon at bounding box center [208, 504] width 10 height 10
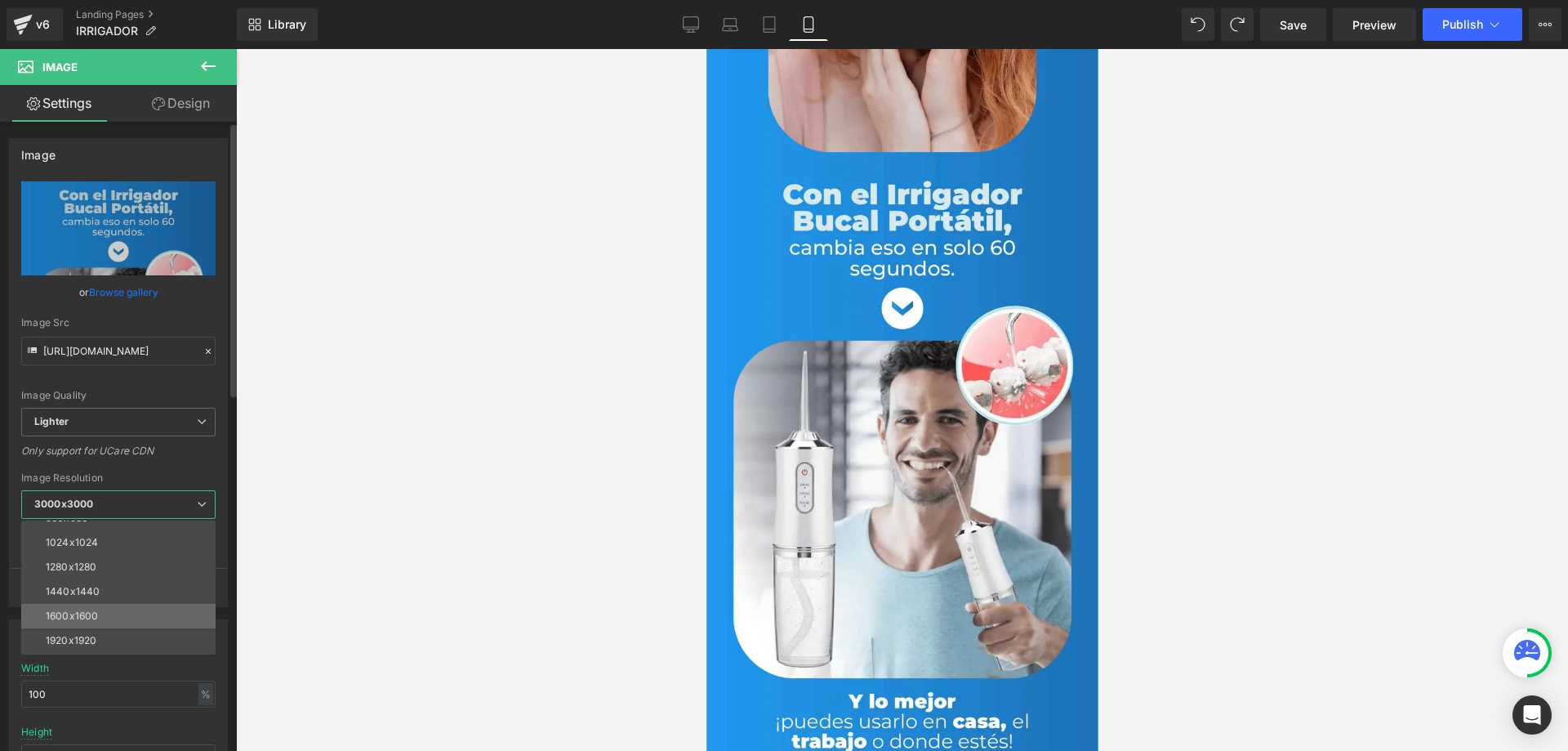
scroll to position [136, 0]
click at [145, 597] on li "1024x1024" at bounding box center [122, 593] width 201 height 25
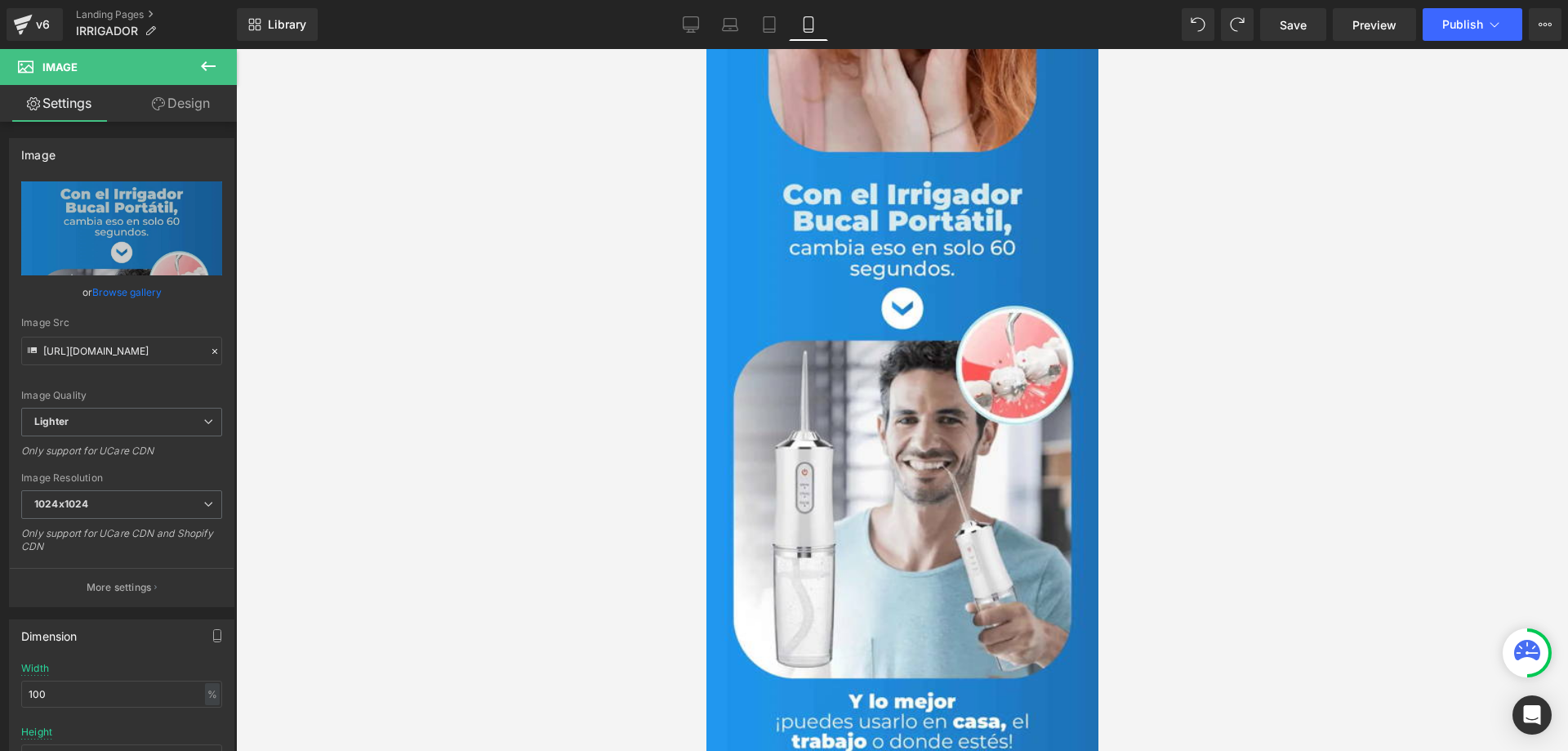
click at [1200, 489] on div at bounding box center [902, 400] width 1332 height 702
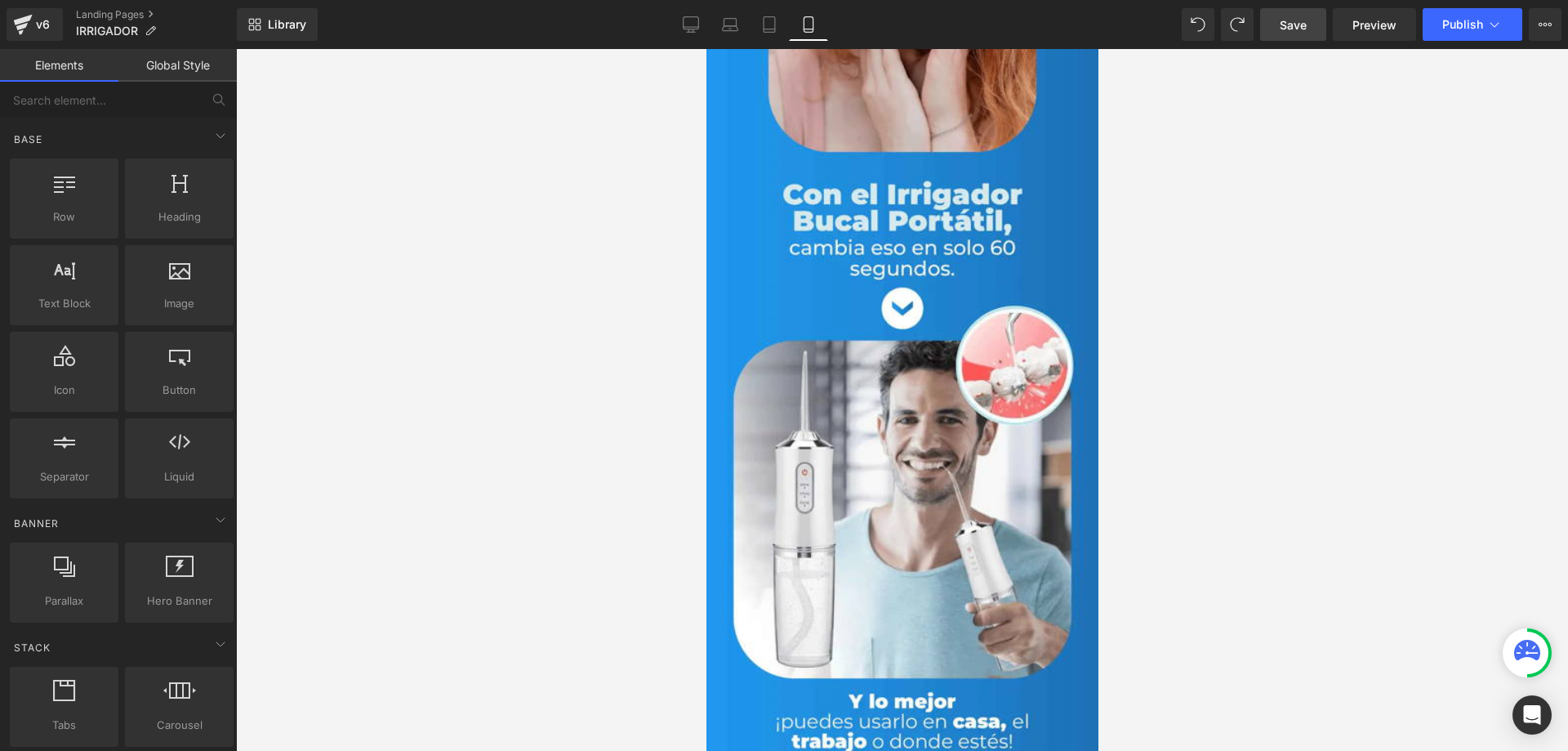
click at [1293, 35] on link "Save" at bounding box center [1292, 25] width 66 height 33
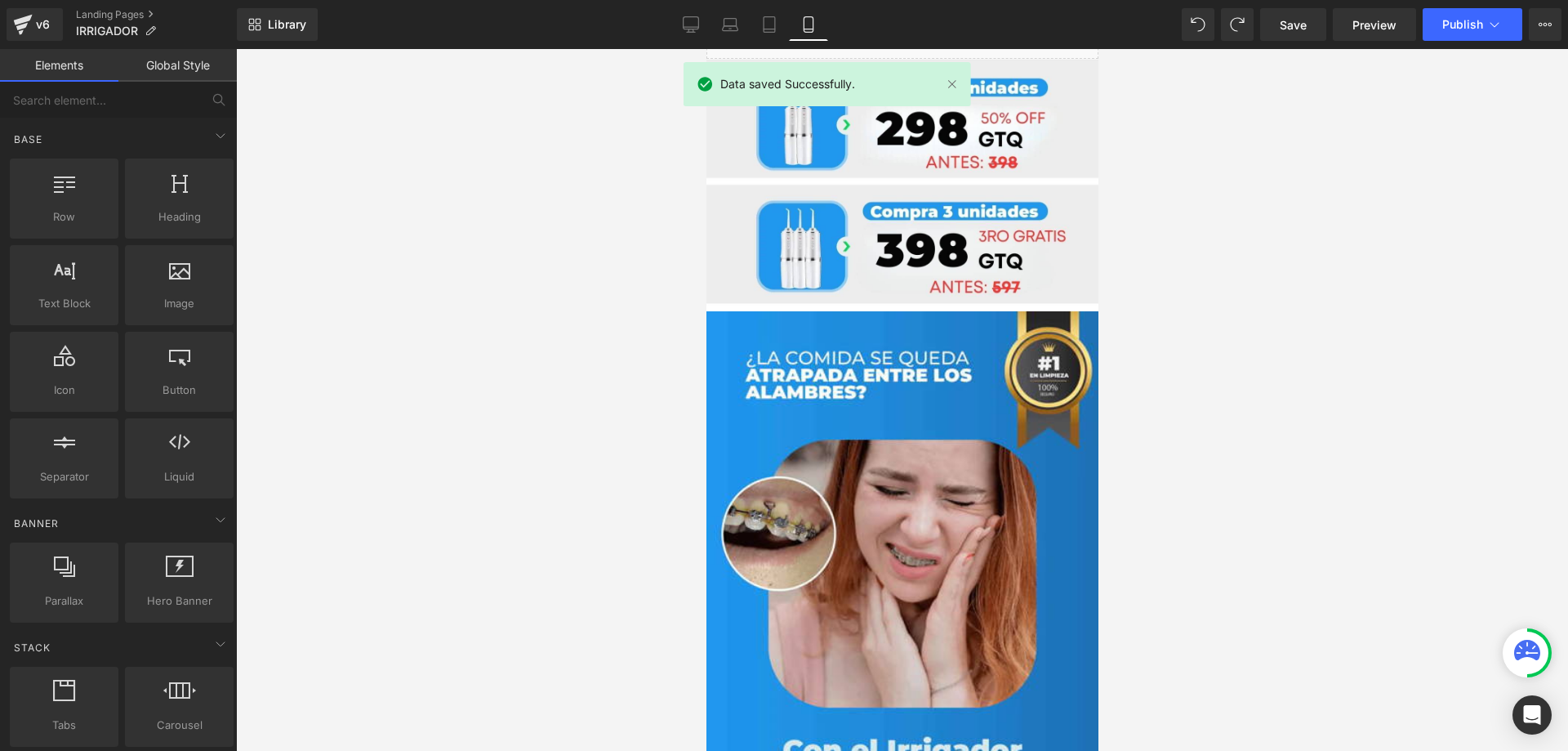
scroll to position [579, 0]
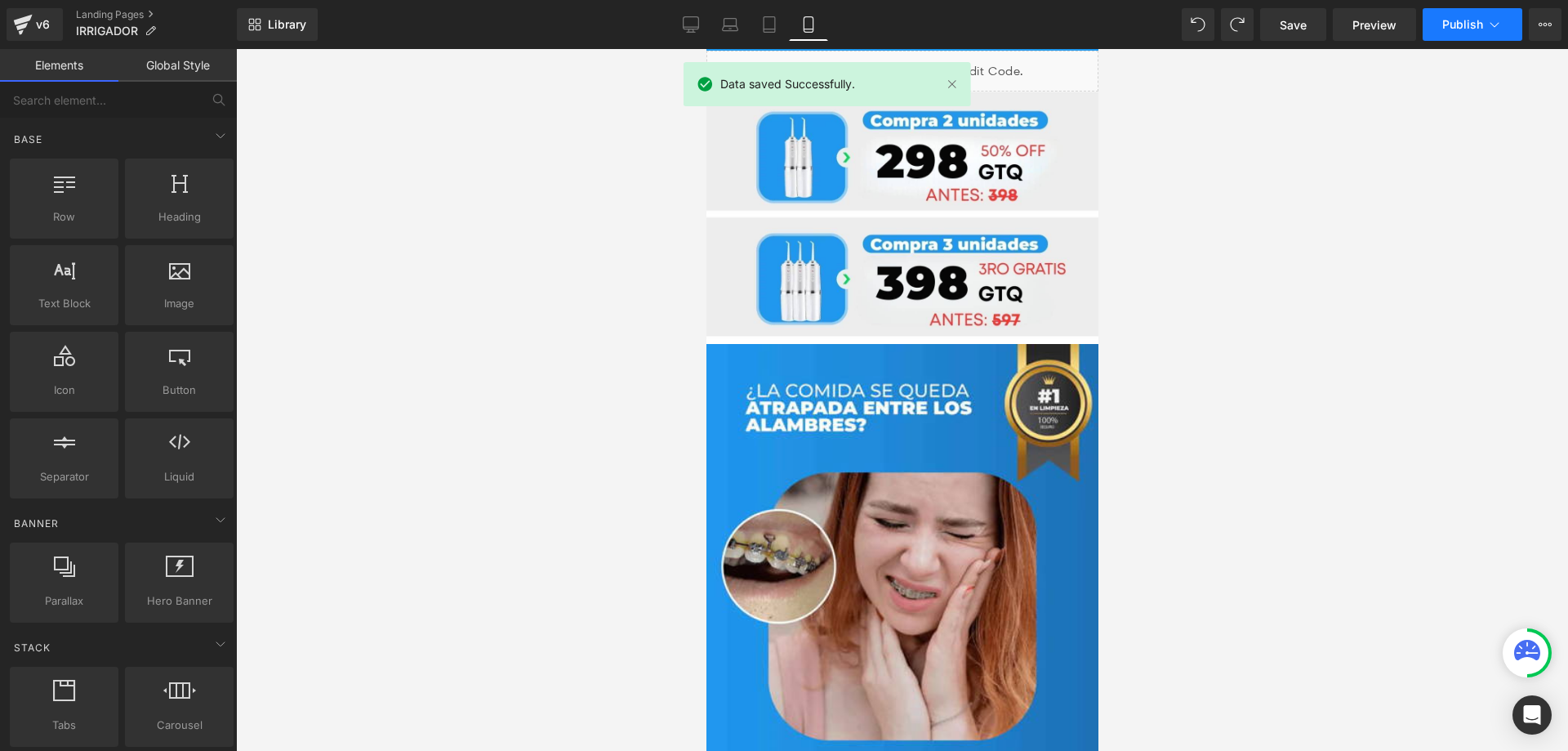
click at [1472, 24] on span "Publish" at bounding box center [1462, 25] width 41 height 13
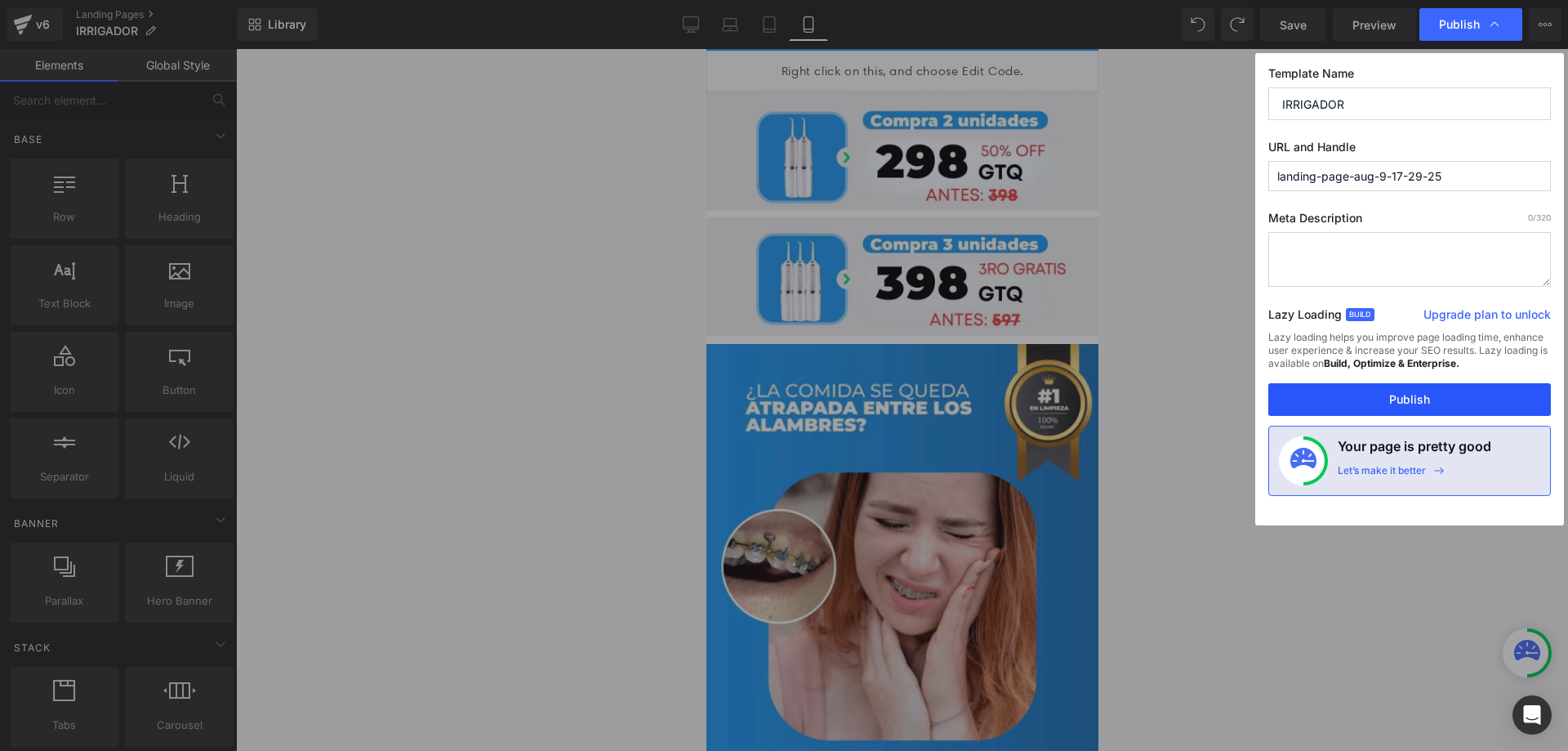
click at [1387, 404] on button "Publish" at bounding box center [1409, 399] width 283 height 33
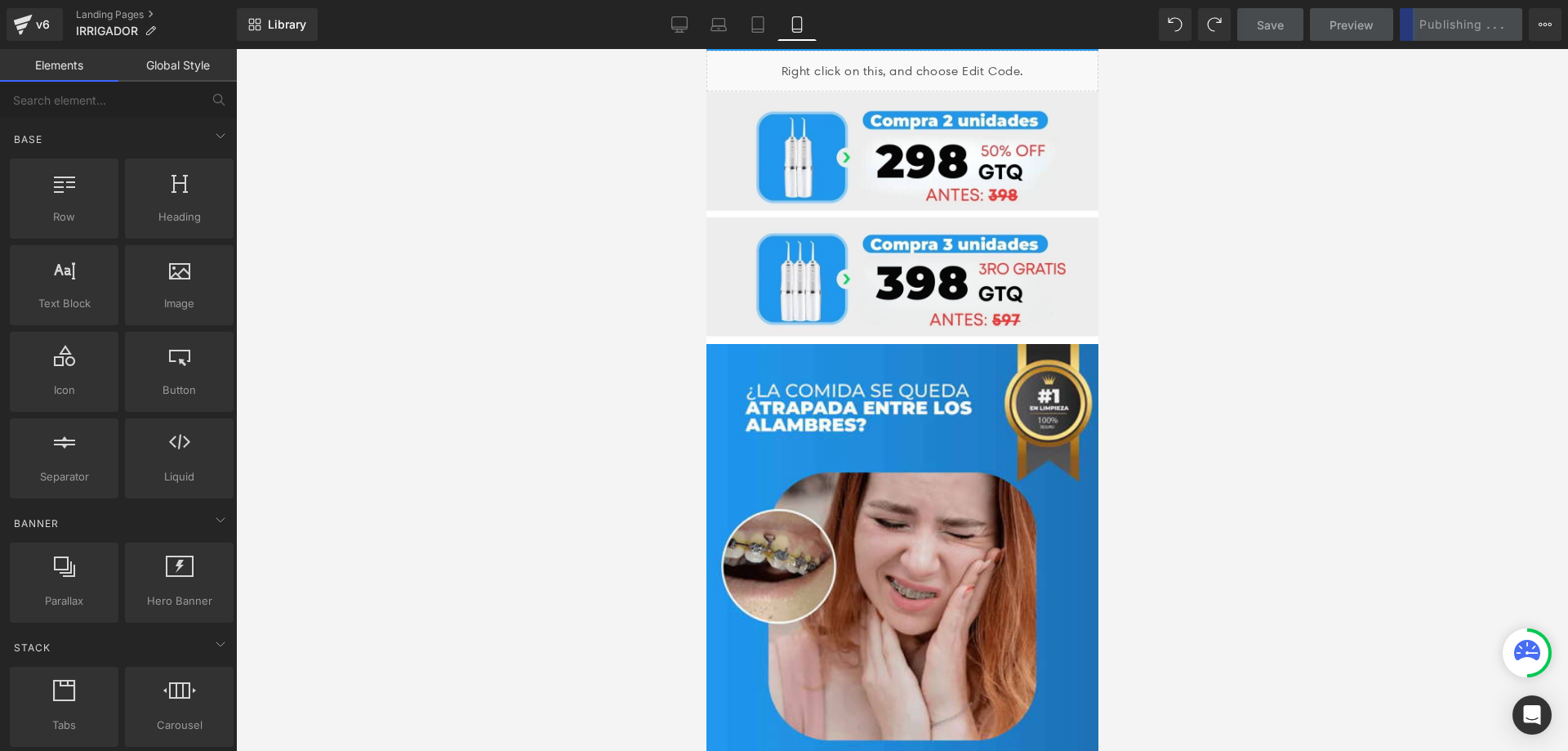
click at [1242, 389] on div at bounding box center [902, 400] width 1332 height 702
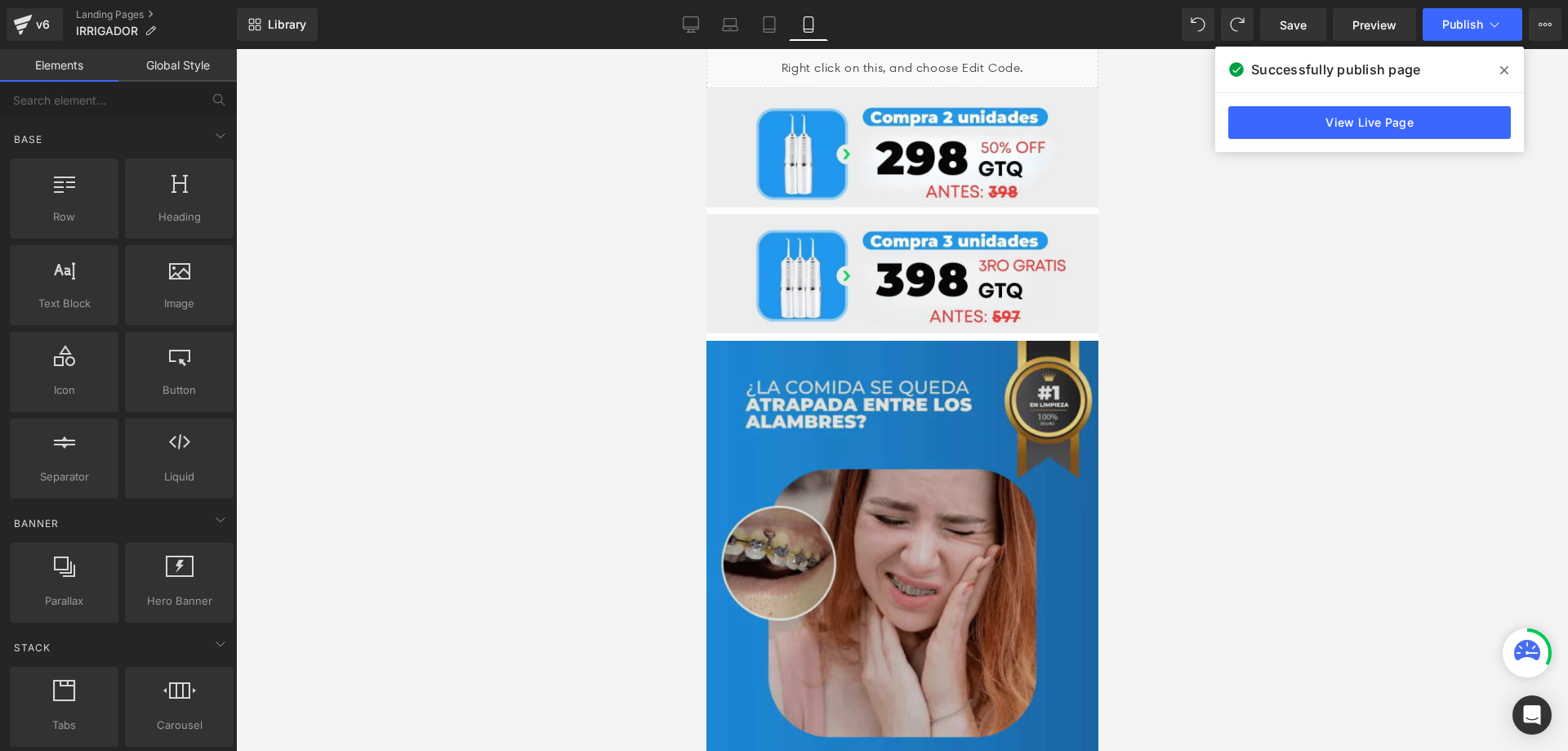
scroll to position [628, 0]
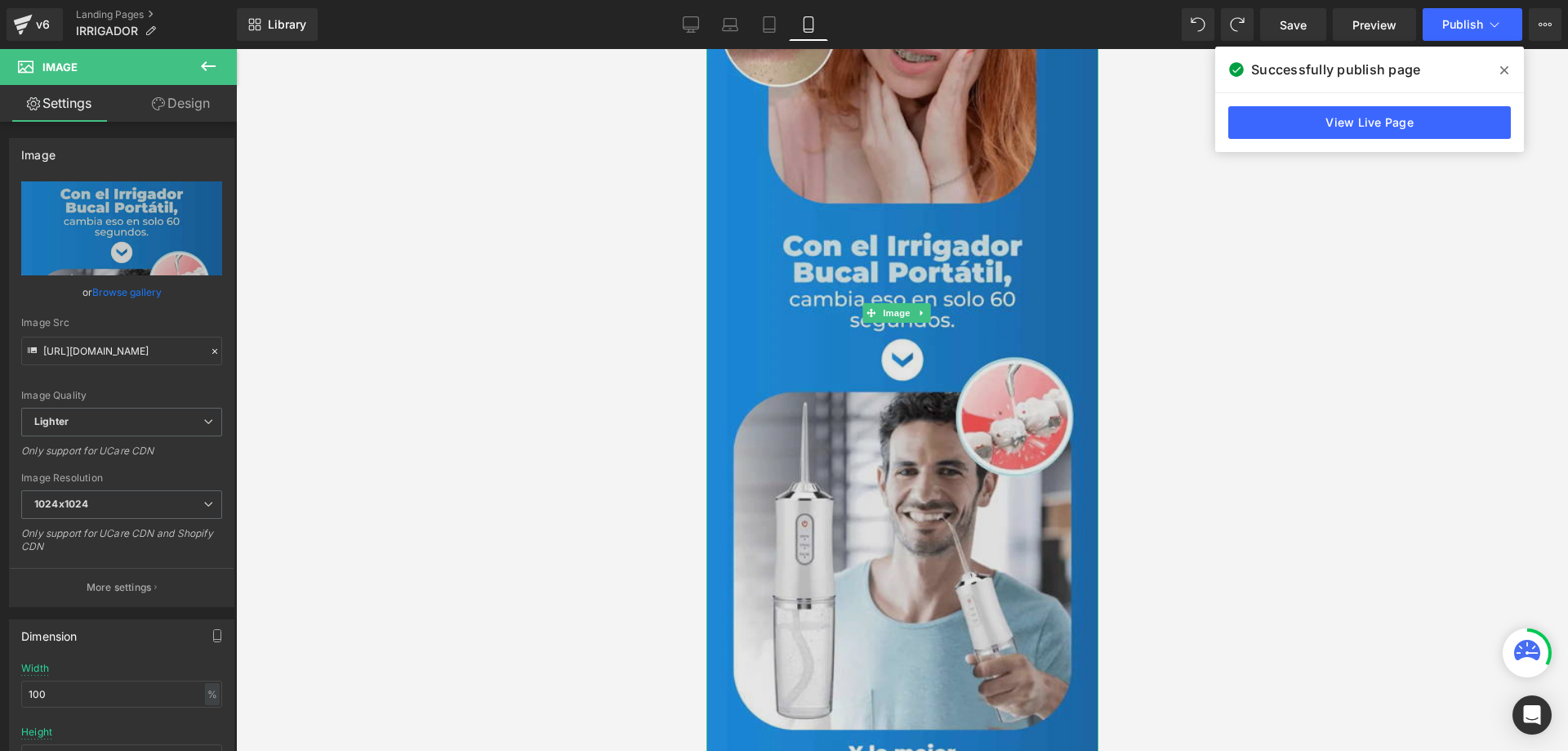
scroll to position [1118, 0]
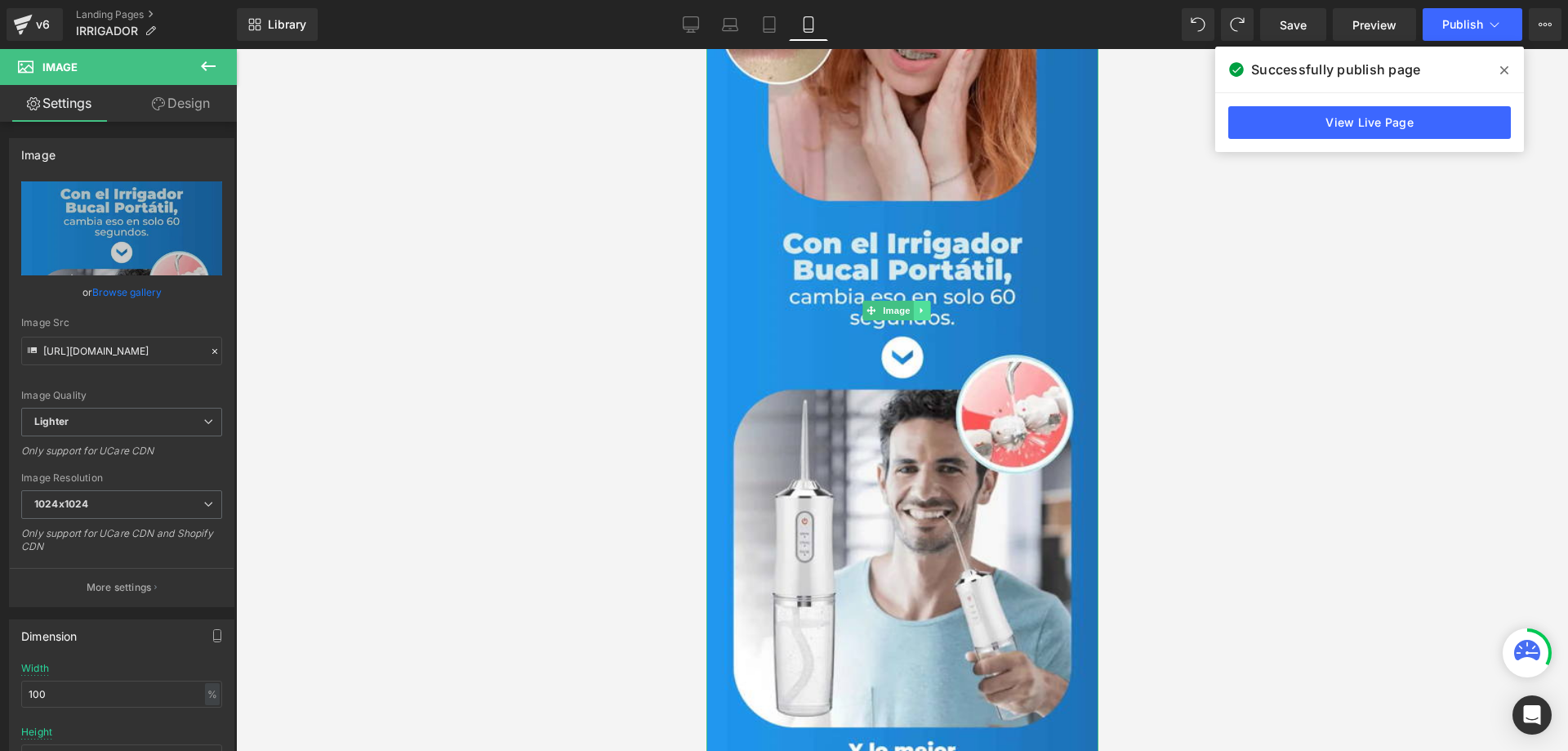
click at [914, 300] on link at bounding box center [920, 310] width 17 height 19
click at [914, 300] on link at bounding box center [912, 310] width 17 height 19
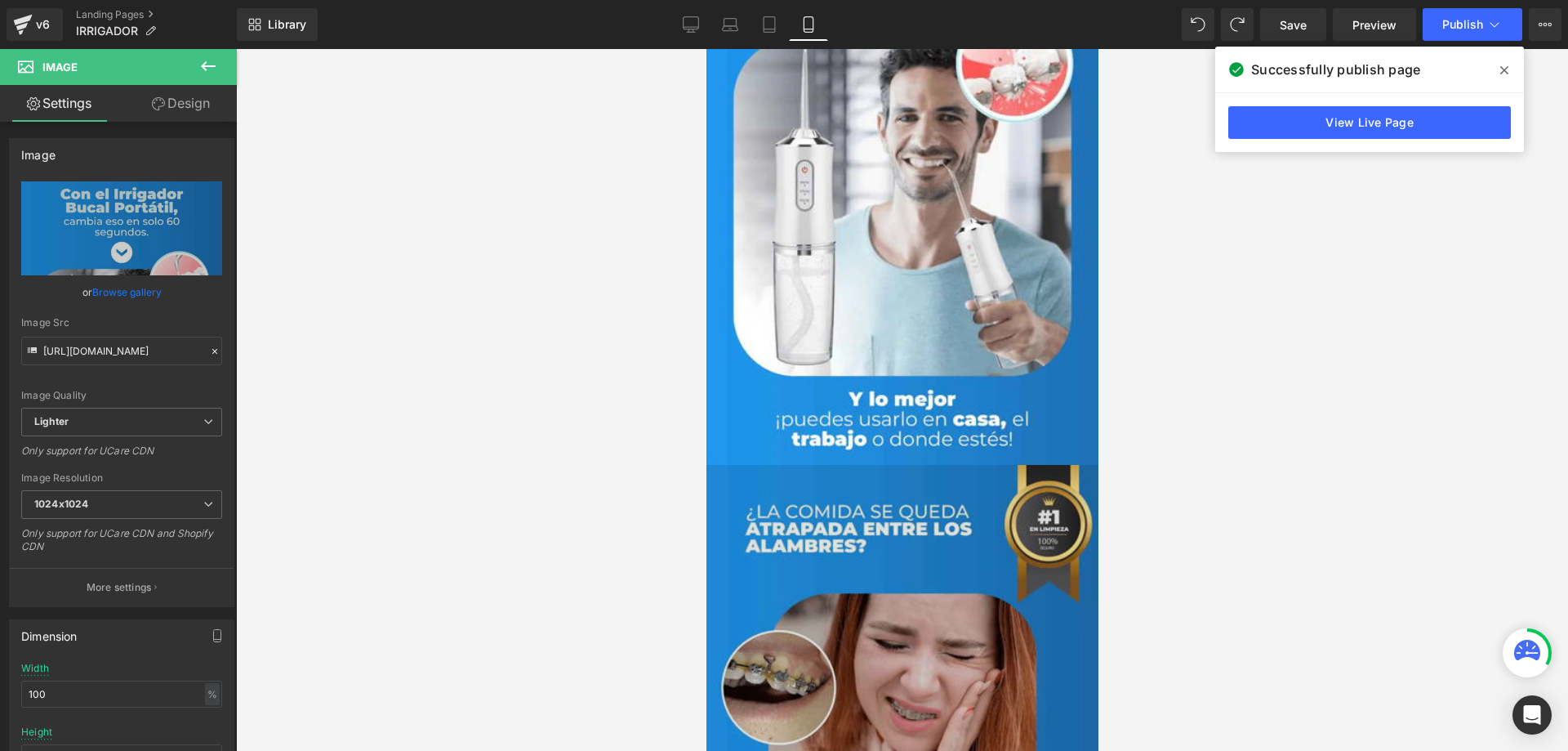
scroll to position [1608, 0]
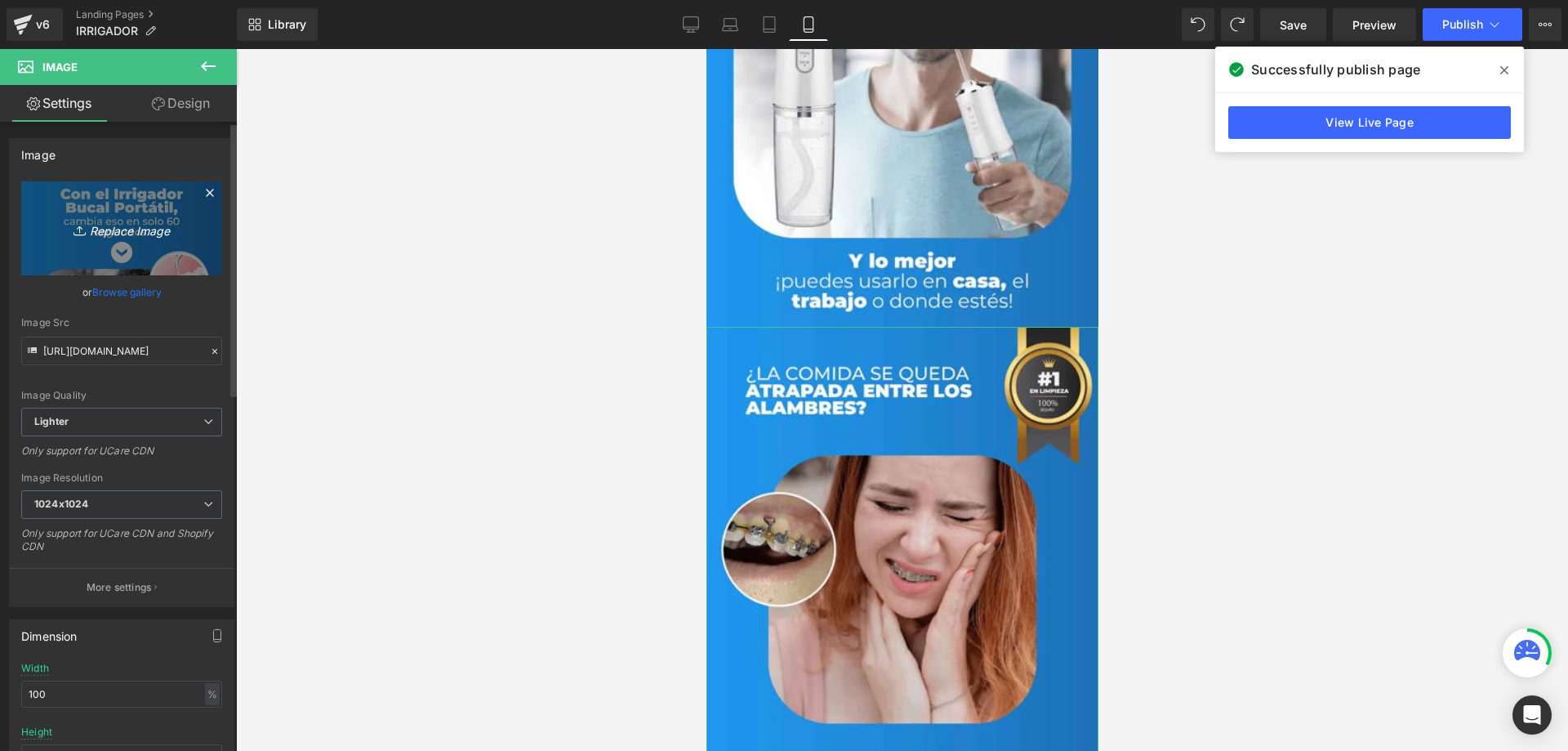
click at [117, 244] on link "Replace Image" at bounding box center [121, 228] width 200 height 94
type input "C:\fakepath\Recurso 91-8-min-min_2_11zon.jpg"
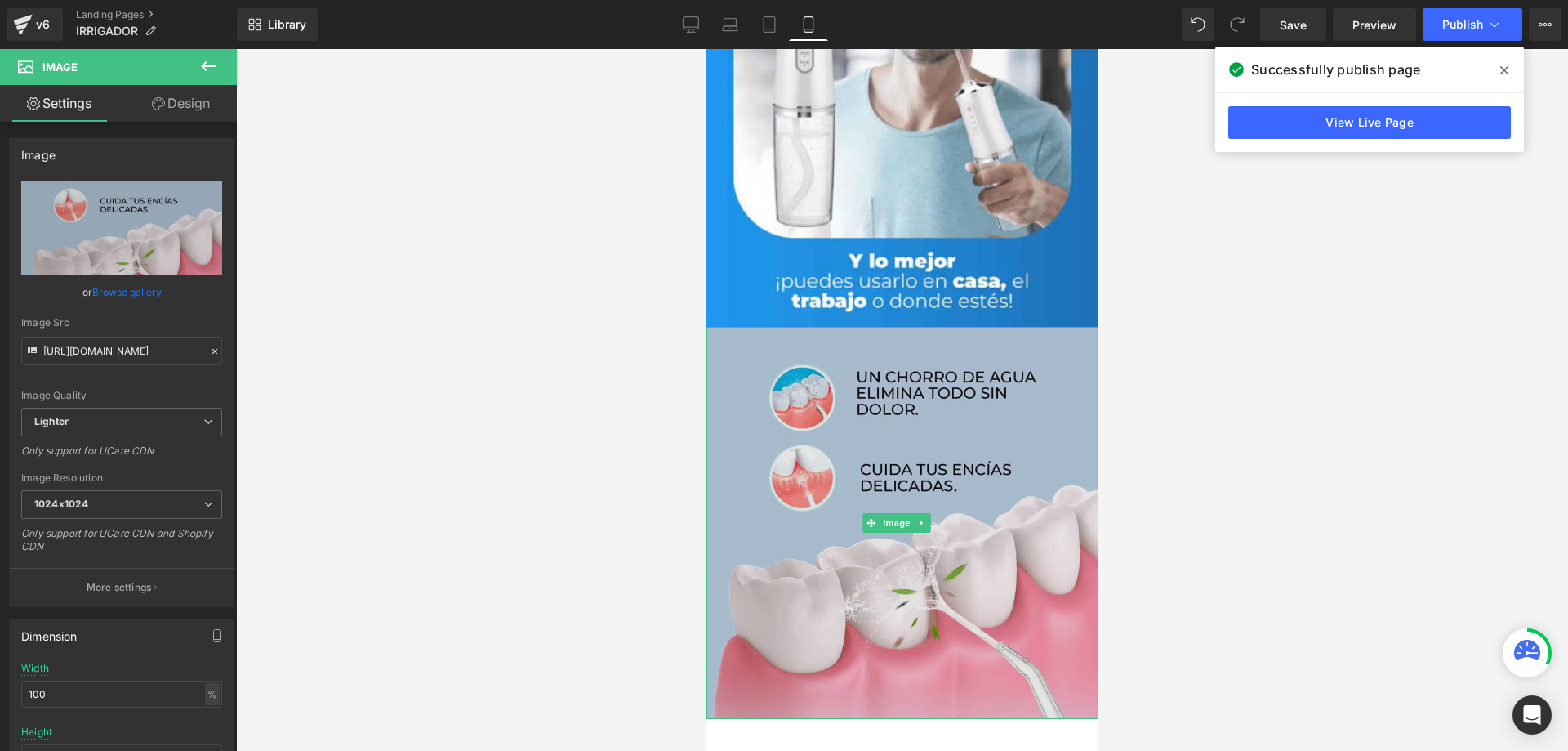
type input "https://ucarecdn.com/4779fa74-7baa-41cc-a89c-0acf7aa2add2/-/format/auto/-/previ…"
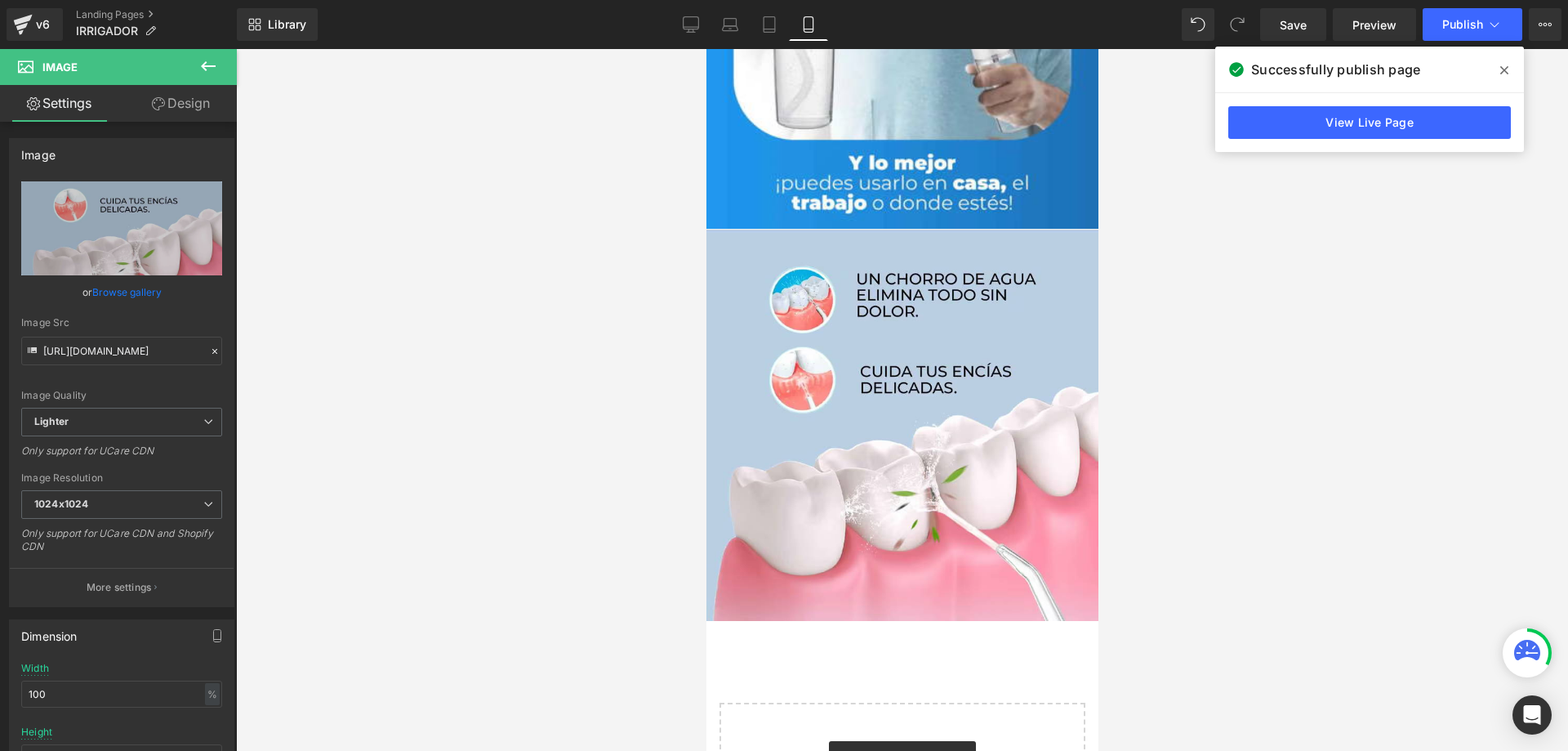
scroll to position [1792, 0]
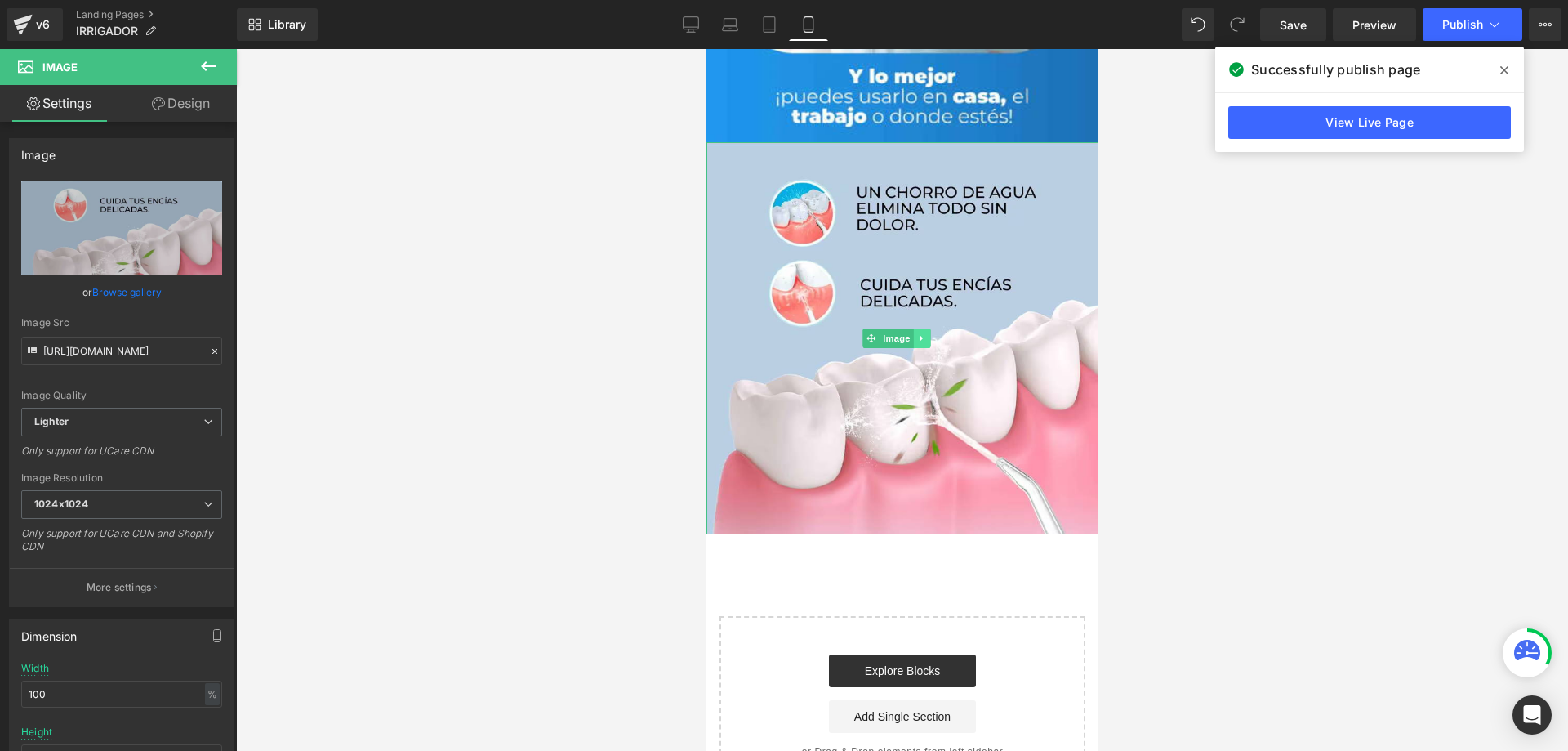
click at [917, 333] on icon at bounding box center [921, 338] width 9 height 10
click at [915, 334] on icon at bounding box center [913, 339] width 9 height 9
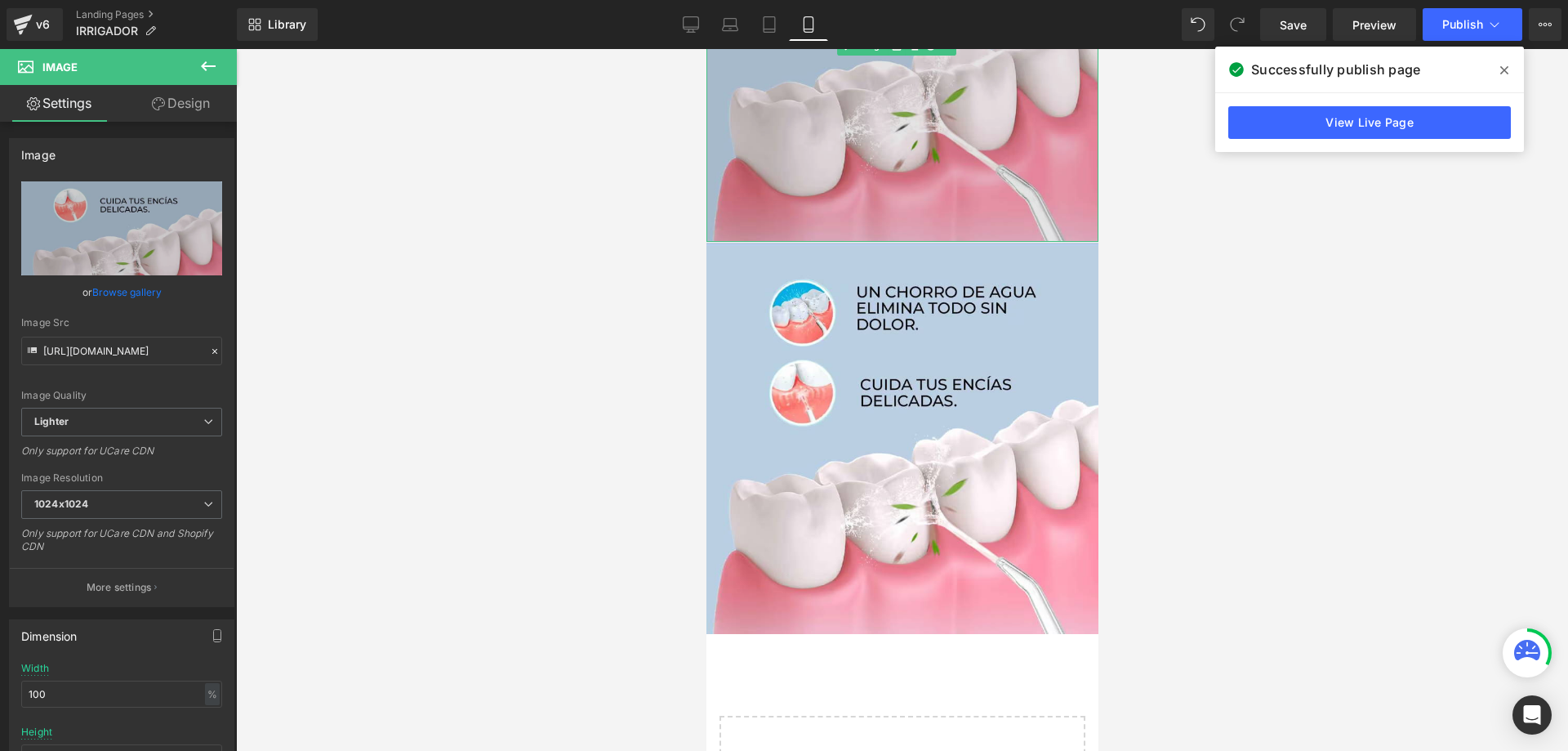
scroll to position [2086, 0]
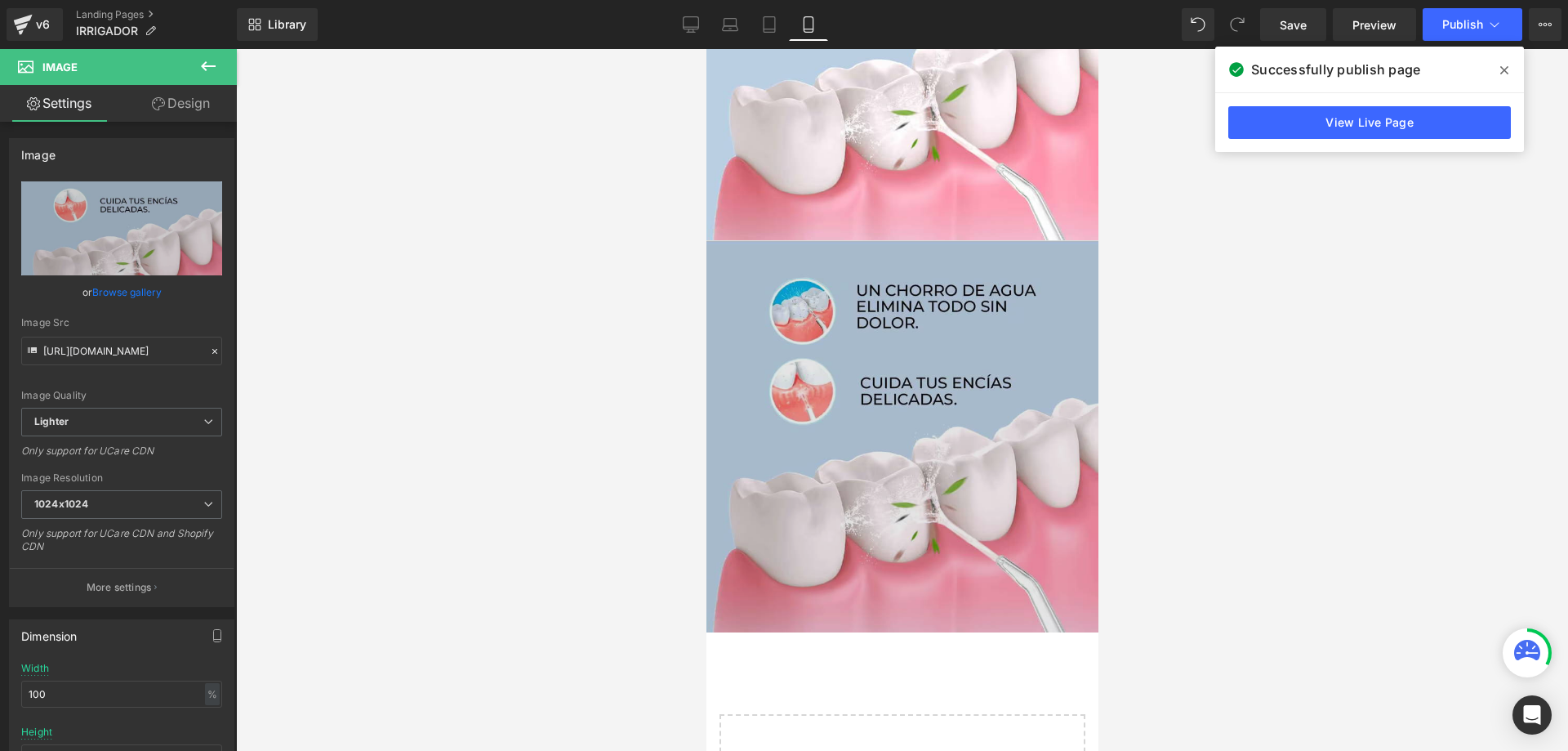
click at [907, 395] on img at bounding box center [902, 436] width 392 height 392
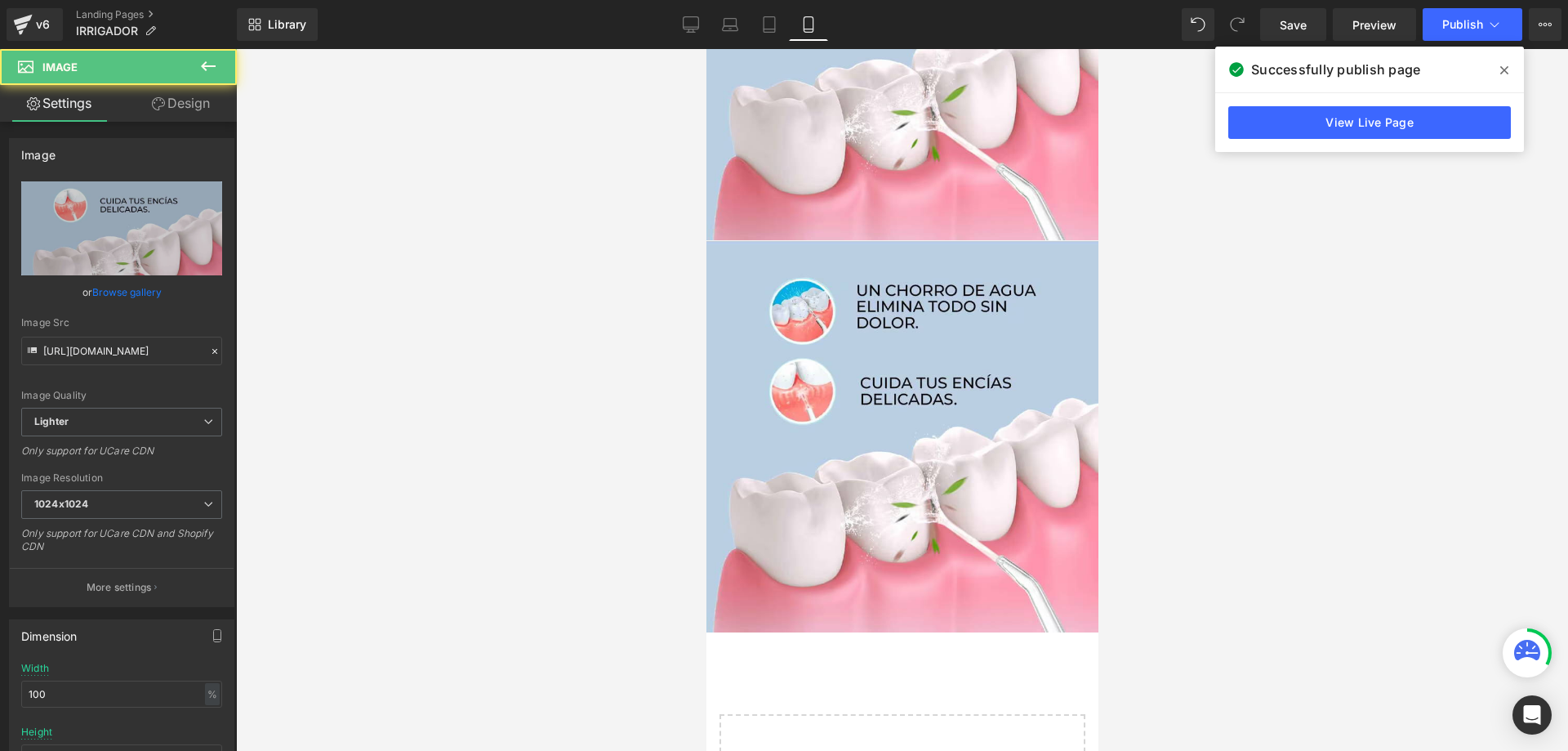
click at [1295, 369] on div at bounding box center [902, 400] width 1332 height 702
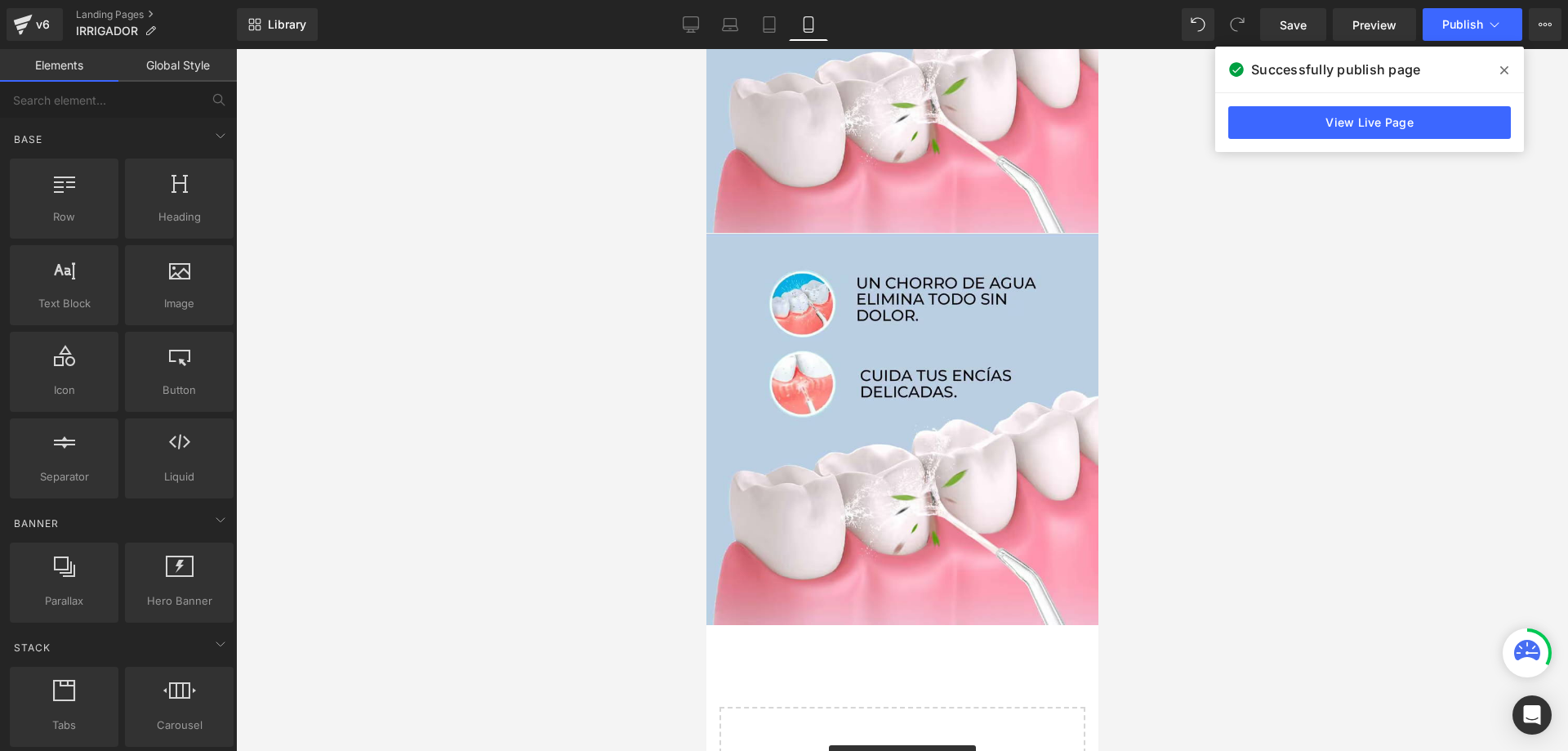
scroll to position [2172, 0]
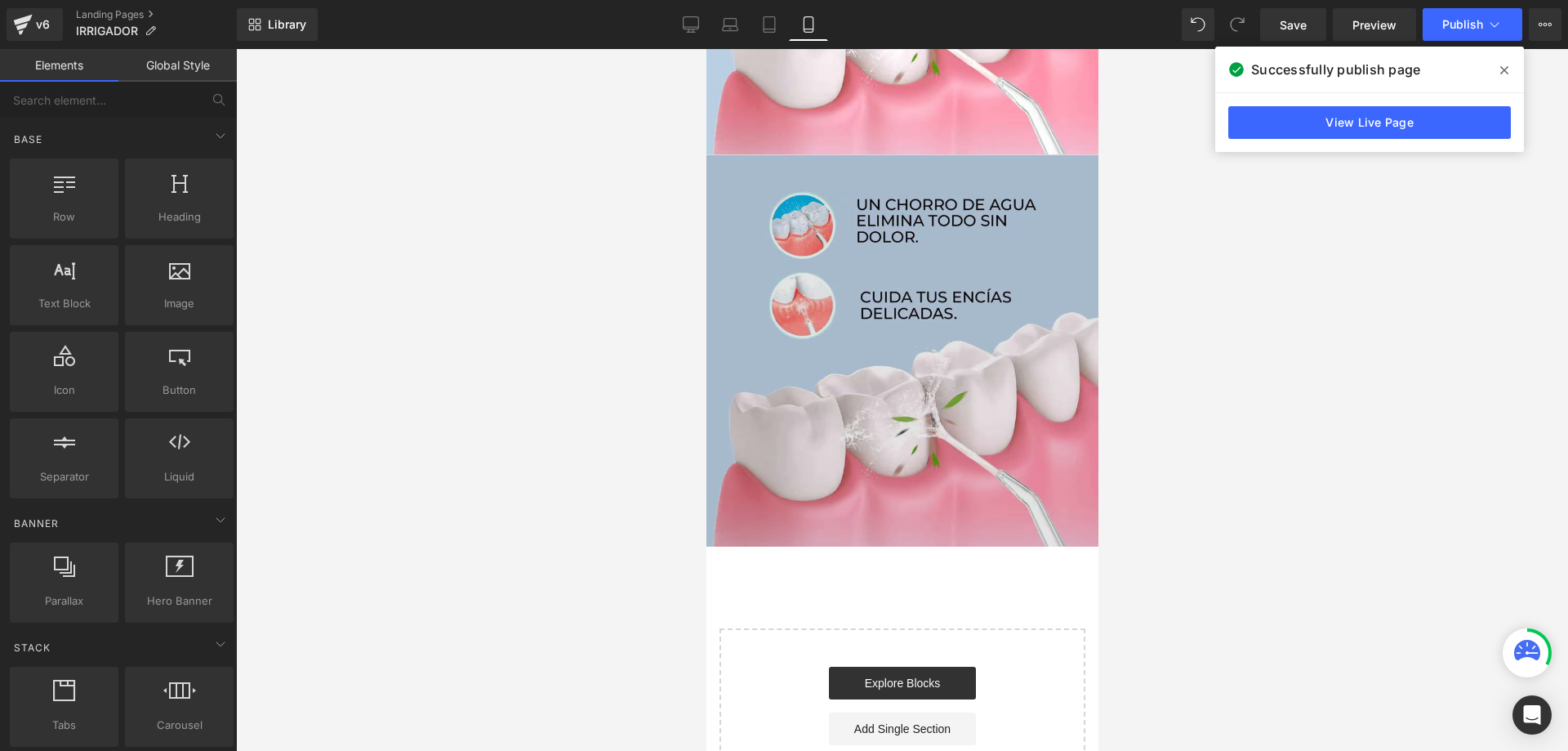
click at [936, 236] on img at bounding box center [902, 351] width 392 height 392
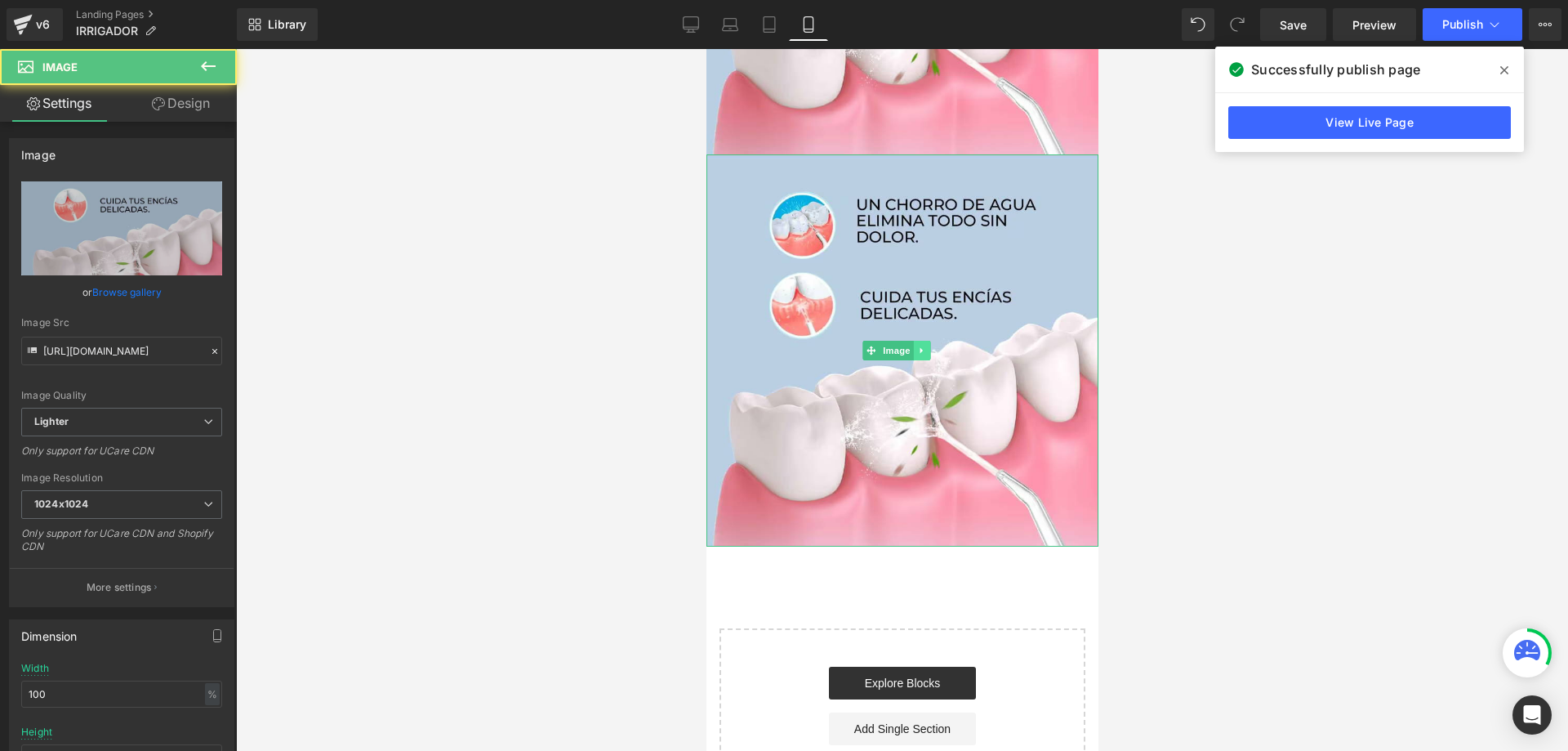
click at [920, 345] on icon at bounding box center [921, 350] width 9 height 10
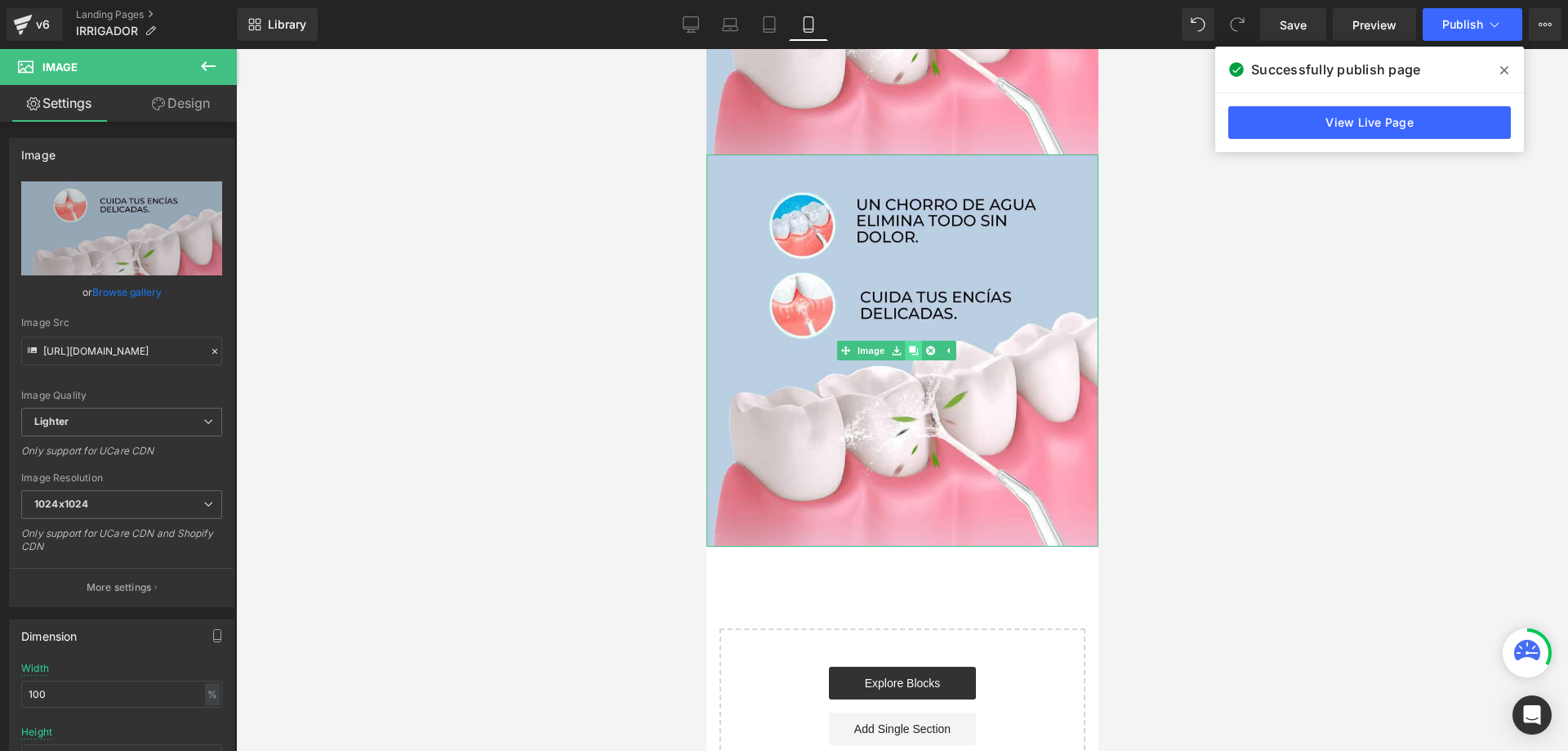
click at [908, 346] on icon at bounding box center [913, 351] width 9 height 9
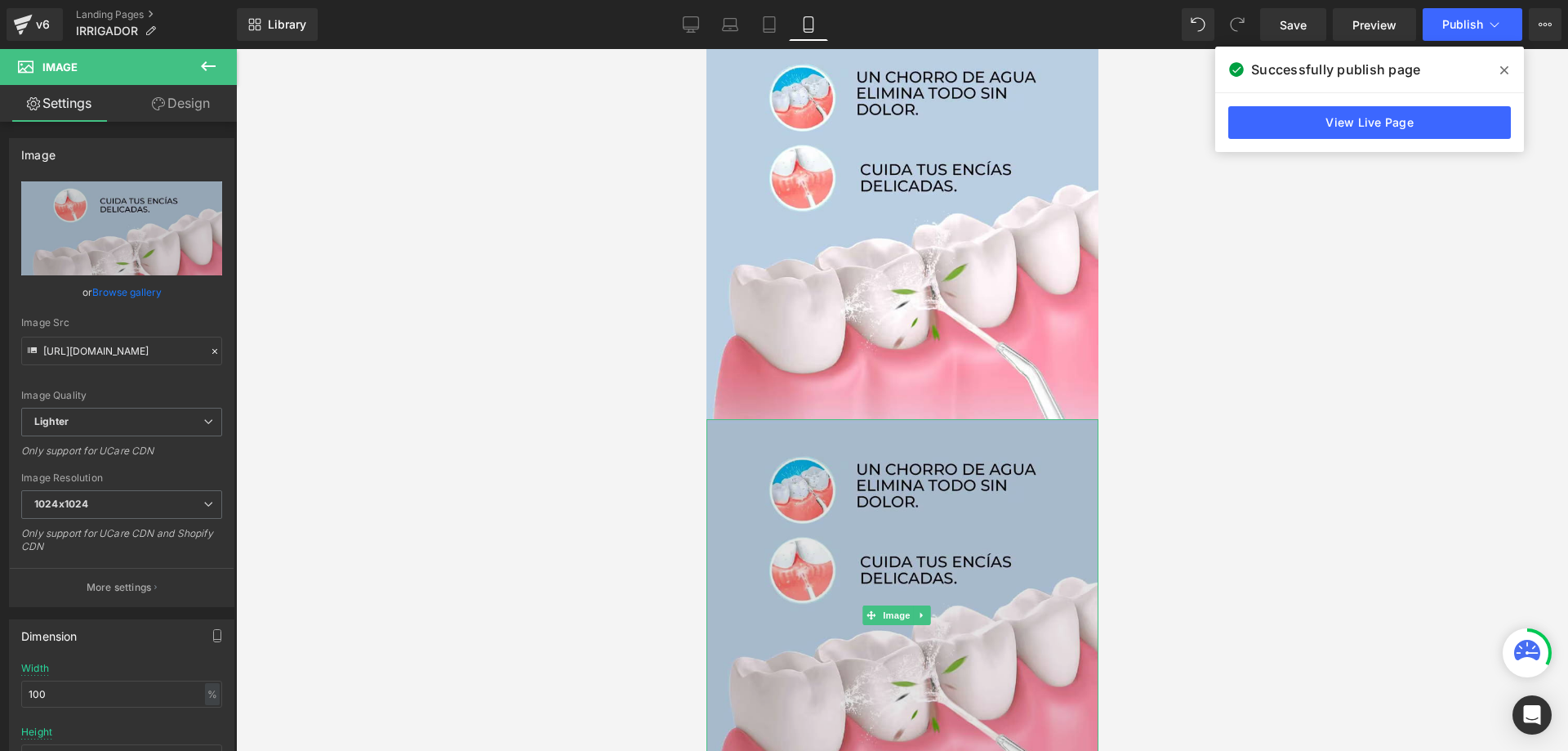
scroll to position [2552, 0]
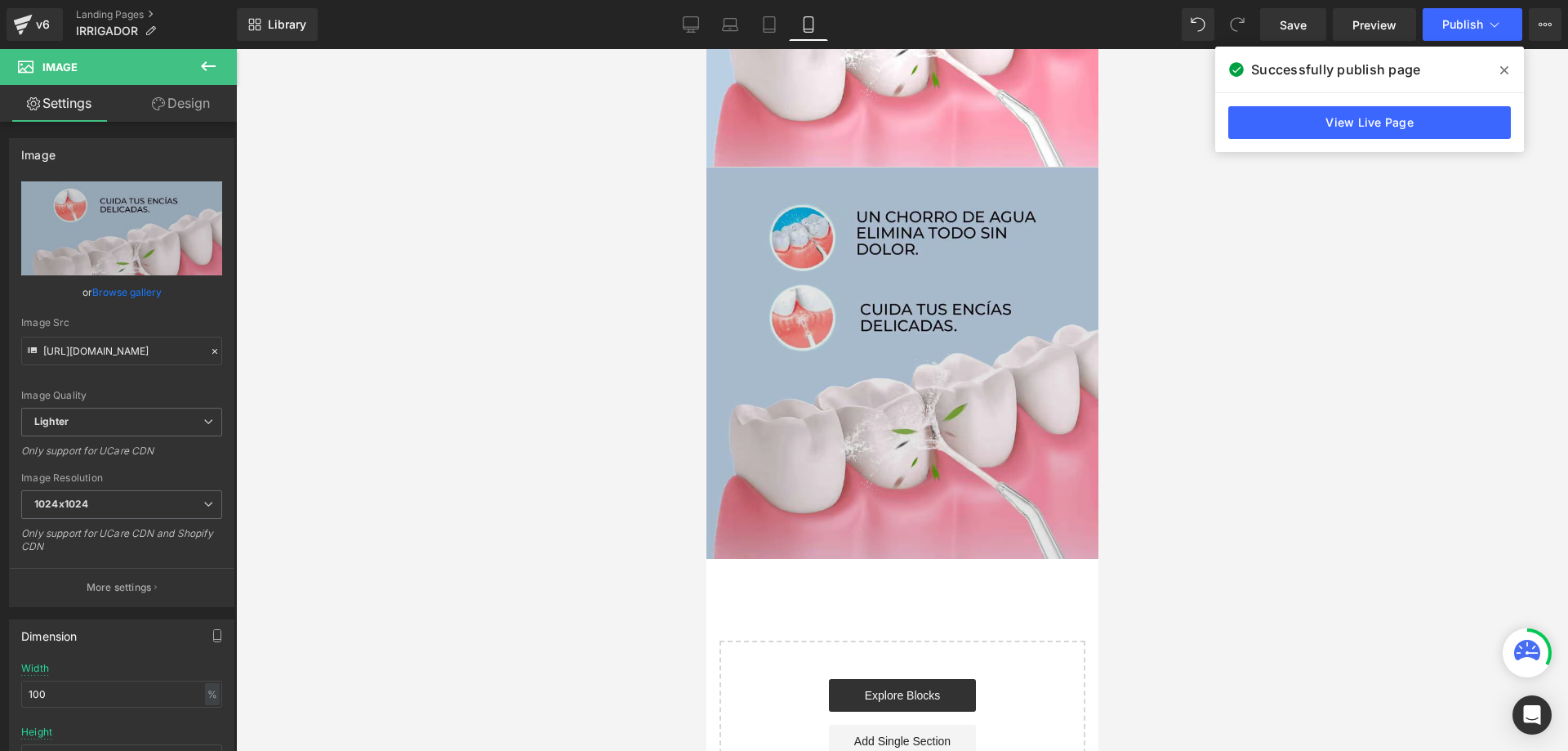
click at [898, 266] on div "Image" at bounding box center [902, 363] width 392 height 392
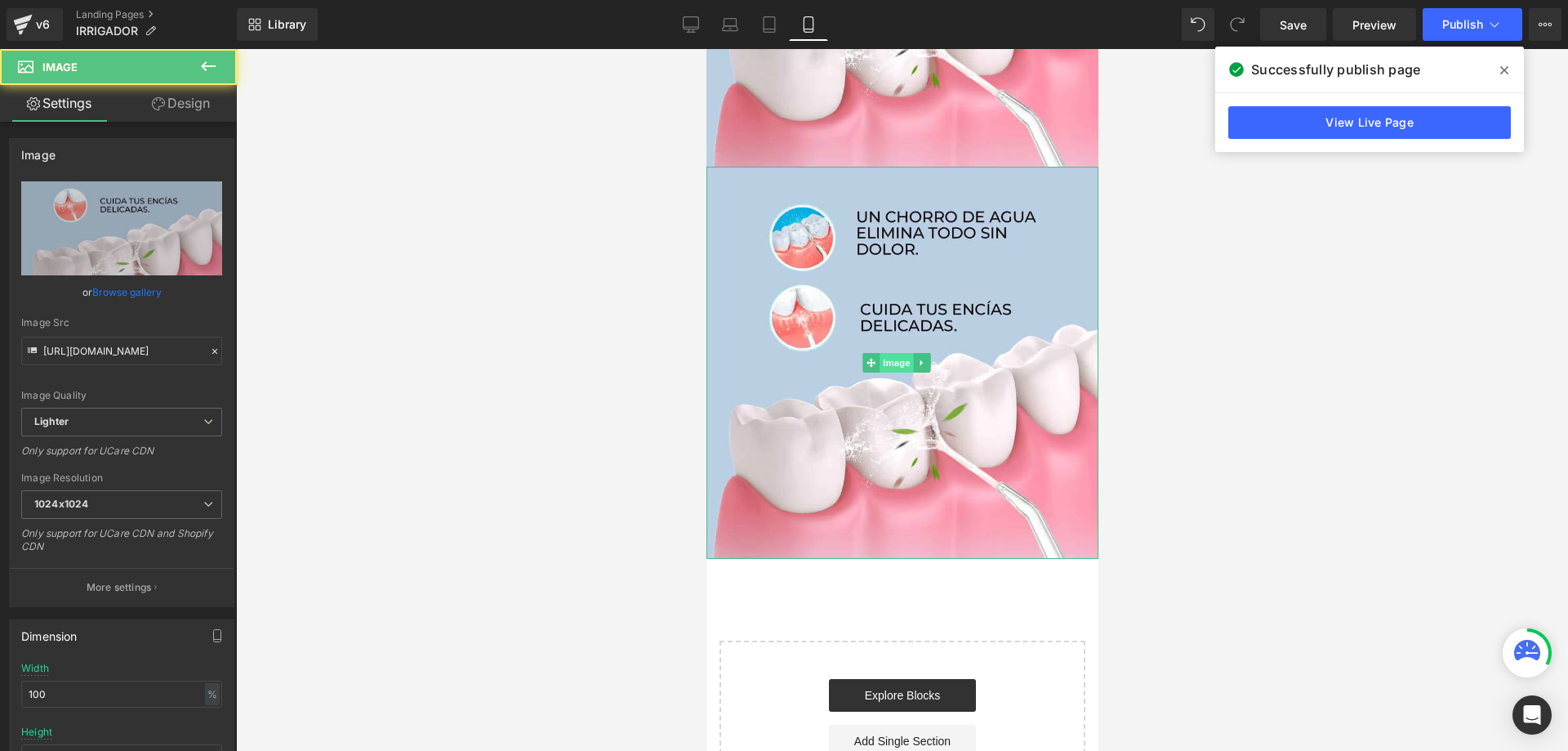
click at [903, 353] on span "Image" at bounding box center [895, 362] width 34 height 19
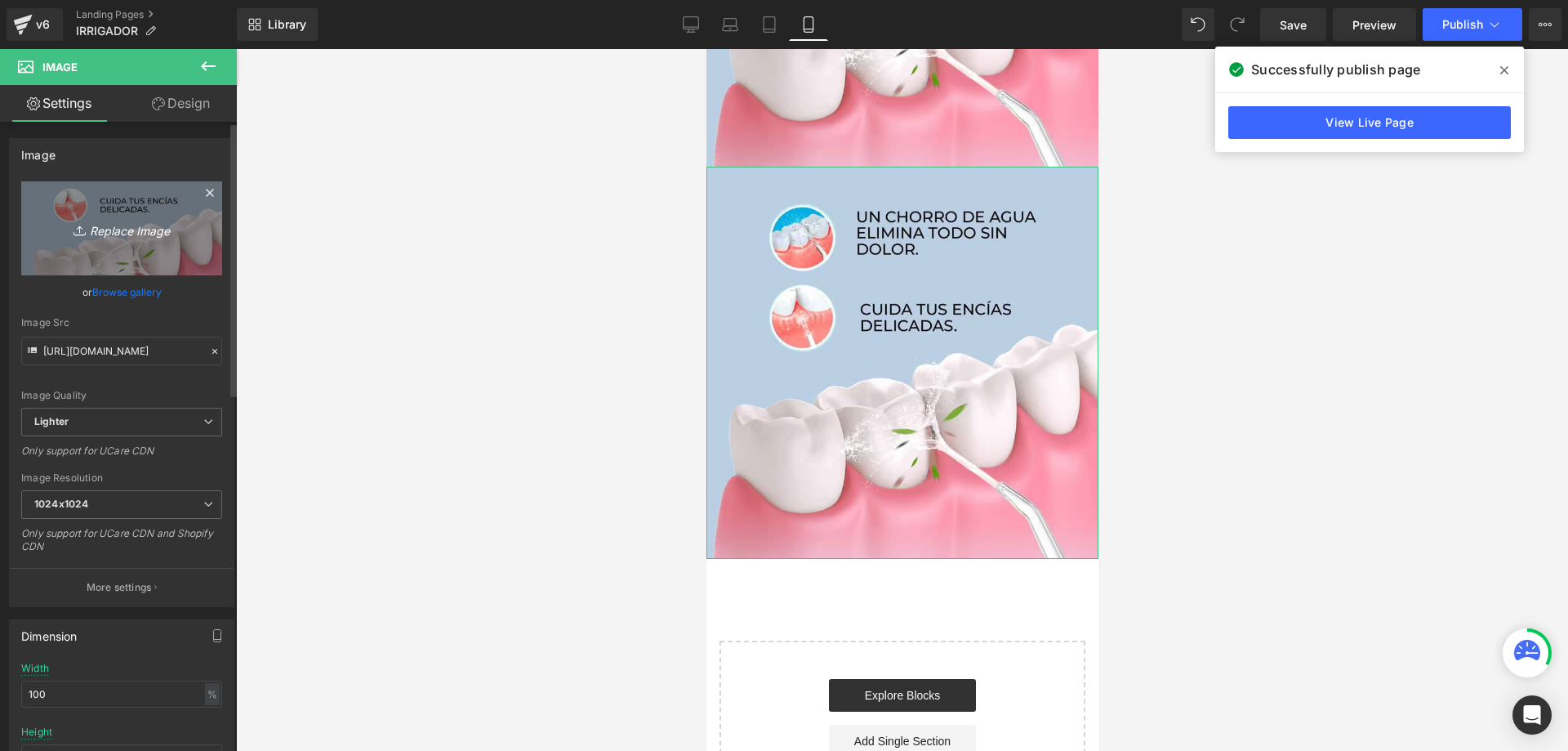
click at [130, 240] on link "Replace Image" at bounding box center [121, 228] width 200 height 94
type input "C:\fakepath\OFERTA.jpg"
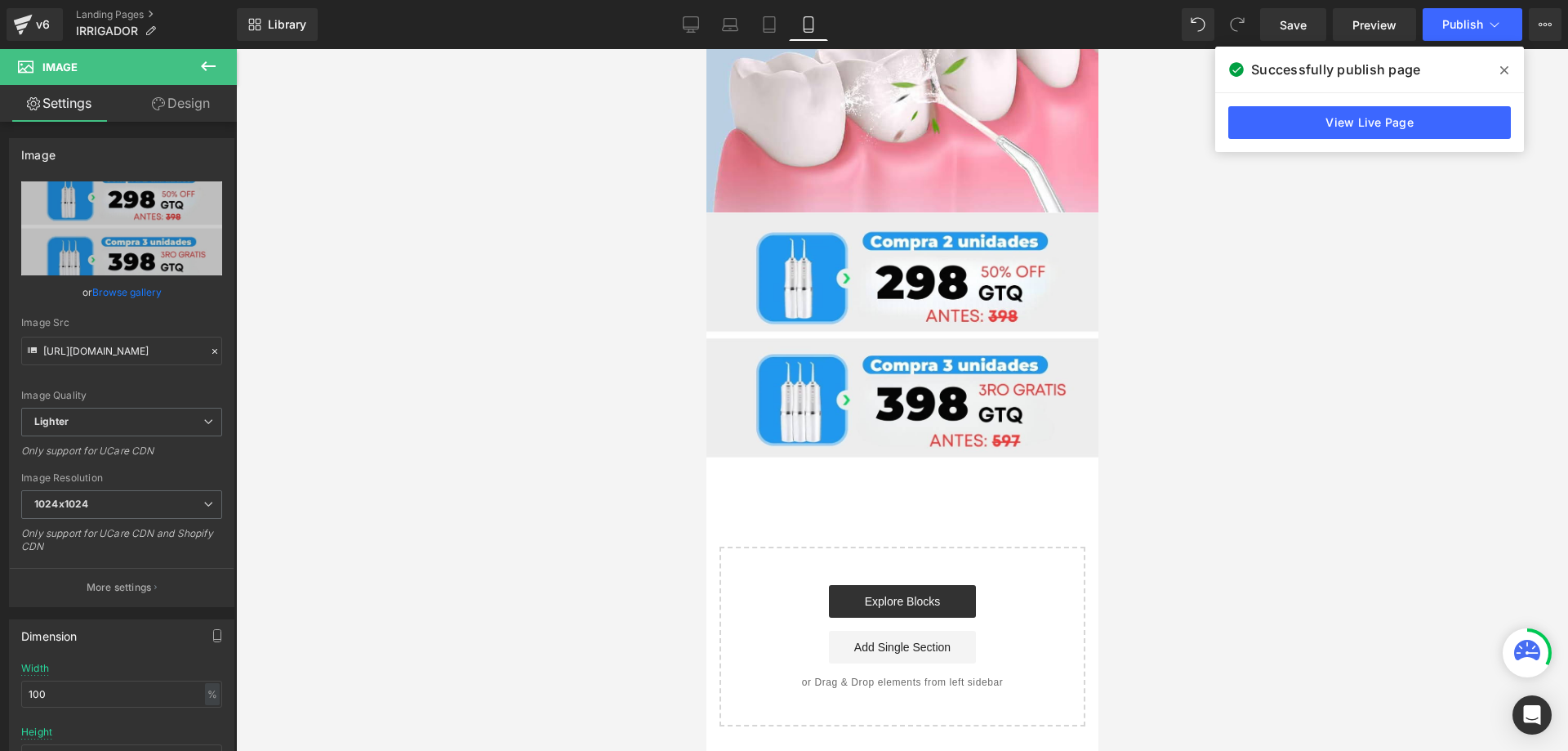
type input "https://ucarecdn.com/5f22d480-02d0-4b77-ace1-8d861f665fbe/-/format/auto/-/previ…"
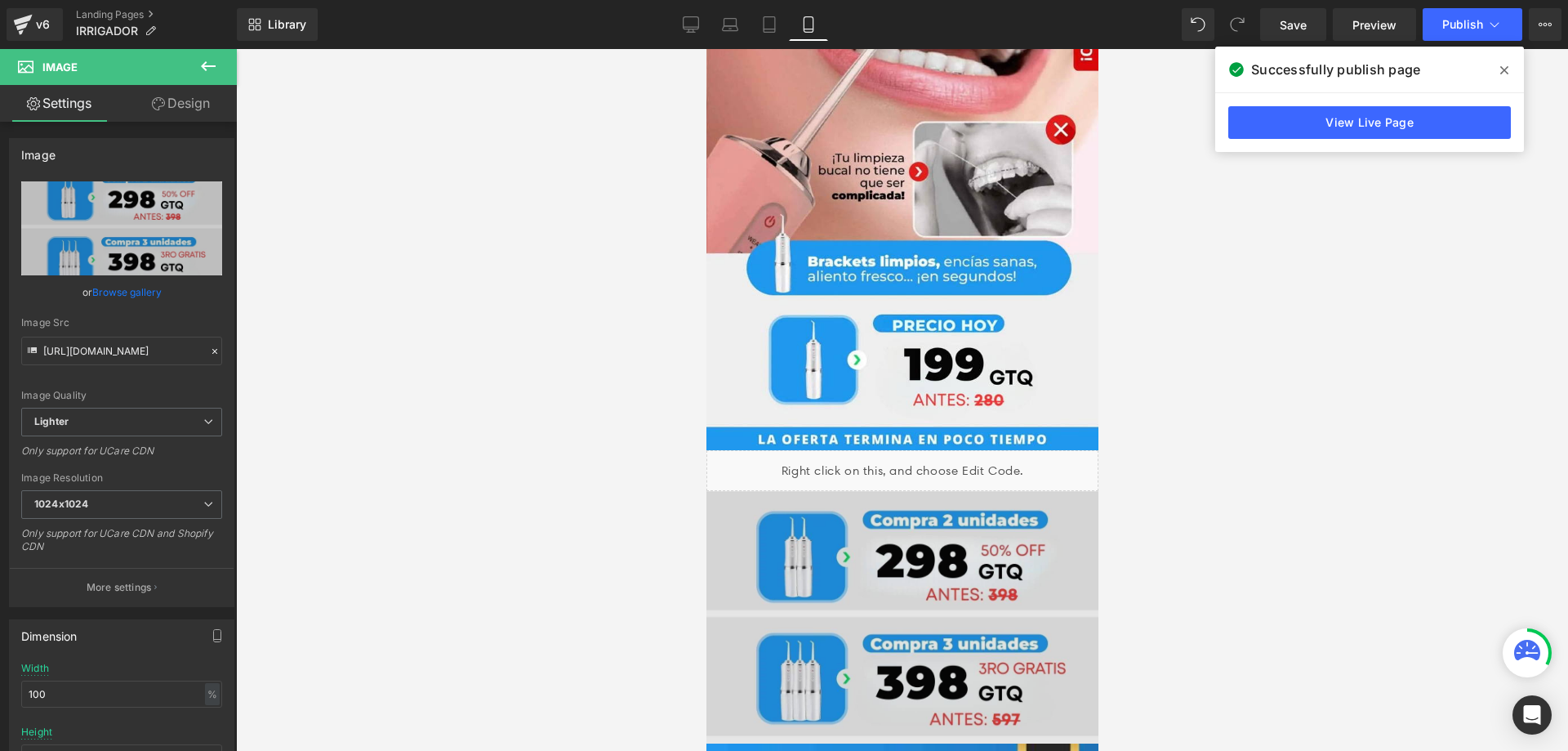
scroll to position [260, 0]
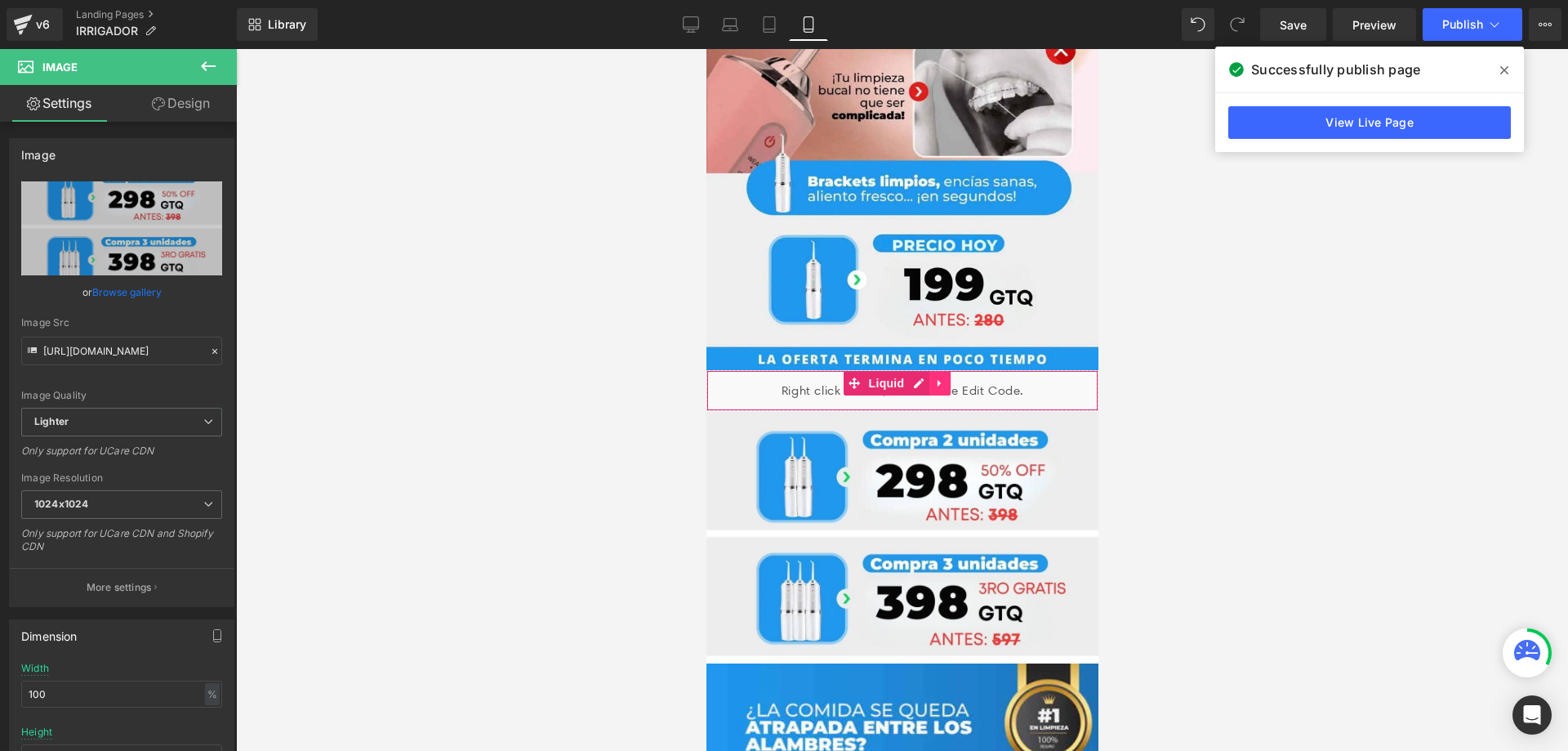
click at [936, 380] on icon at bounding box center [938, 384] width 4 height 7
click at [926, 377] on icon at bounding box center [928, 383] width 11 height 11
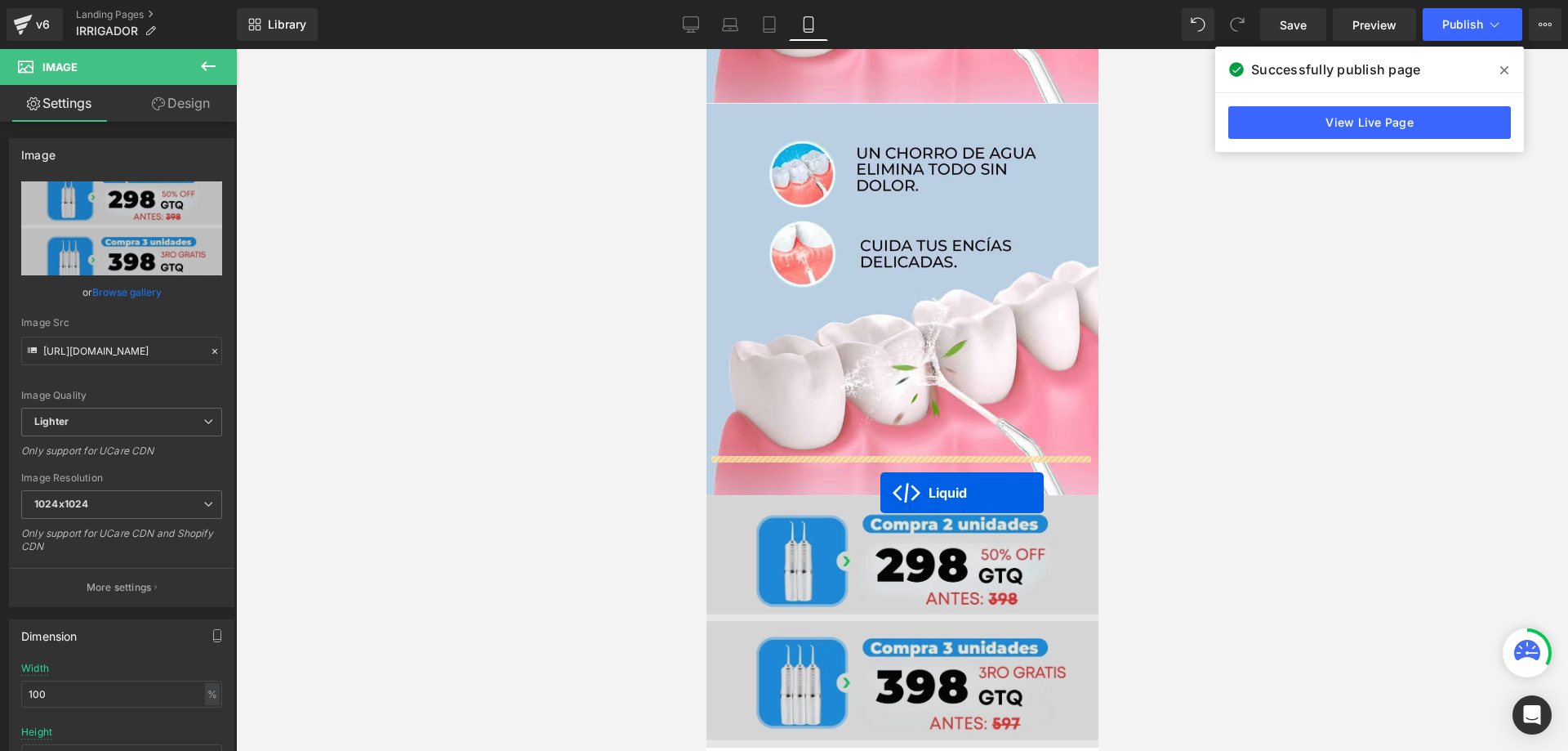
scroll to position [2417, 0]
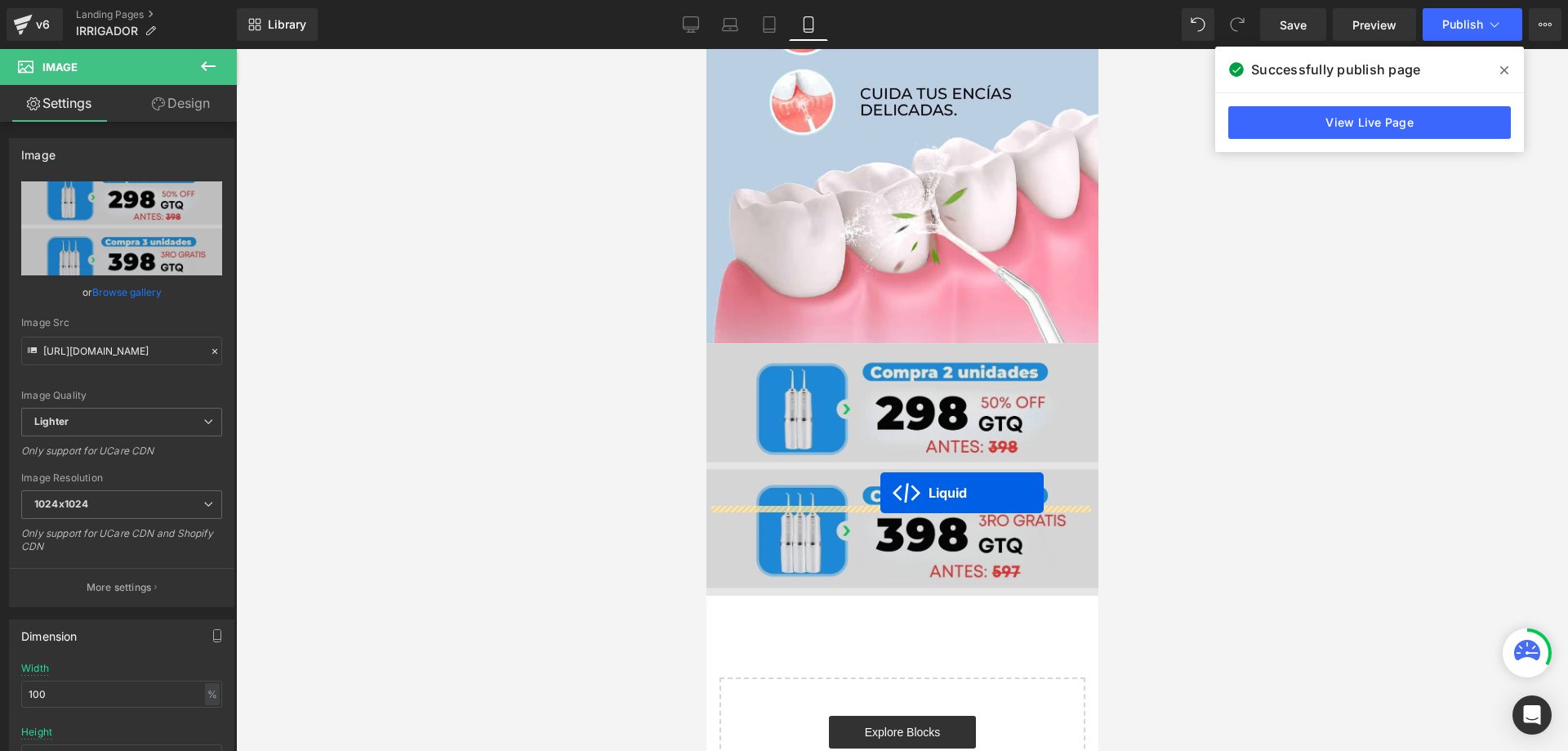
drag, startPoint x: 853, startPoint y: 402, endPoint x: 880, endPoint y: 493, distance: 94.9
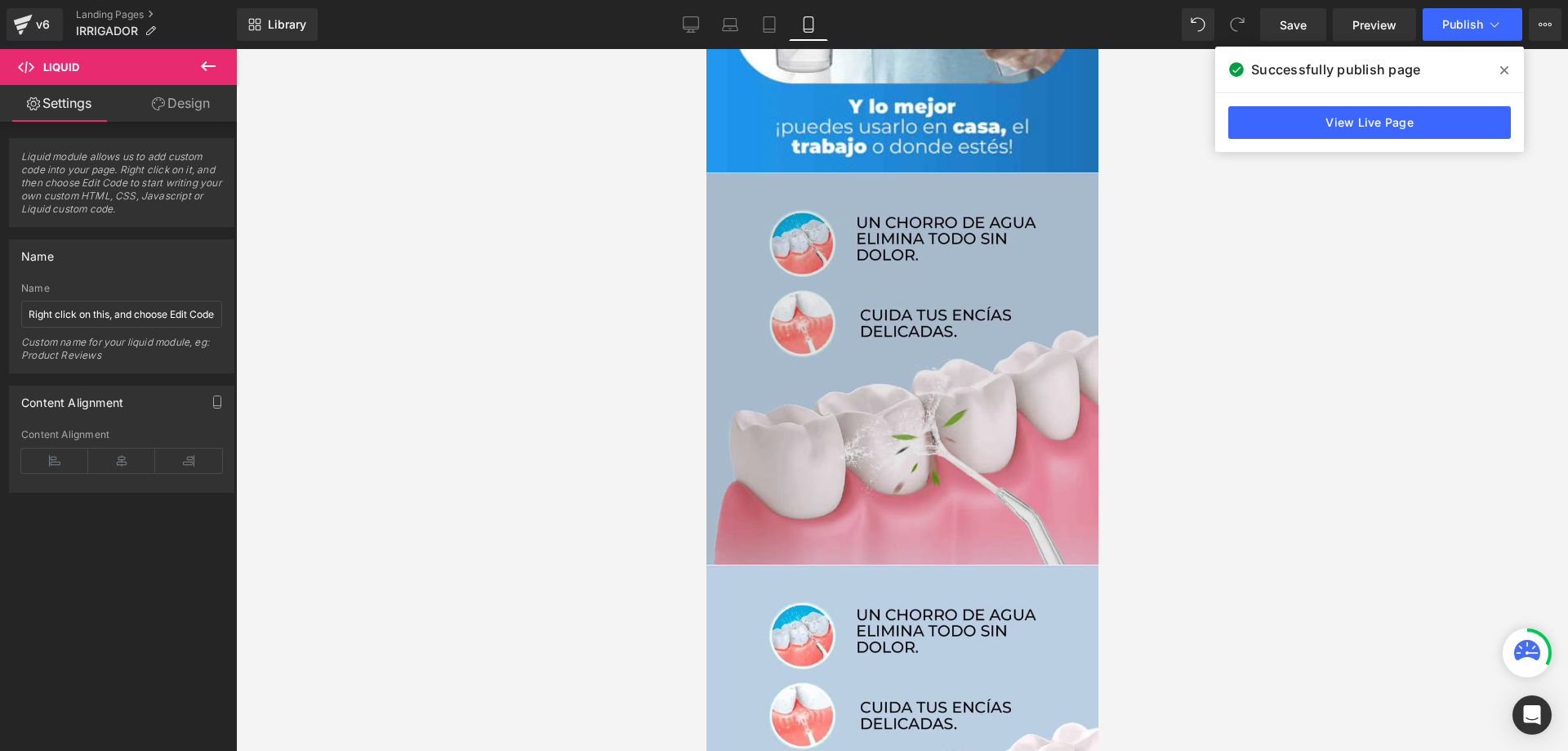
scroll to position [1788, 0]
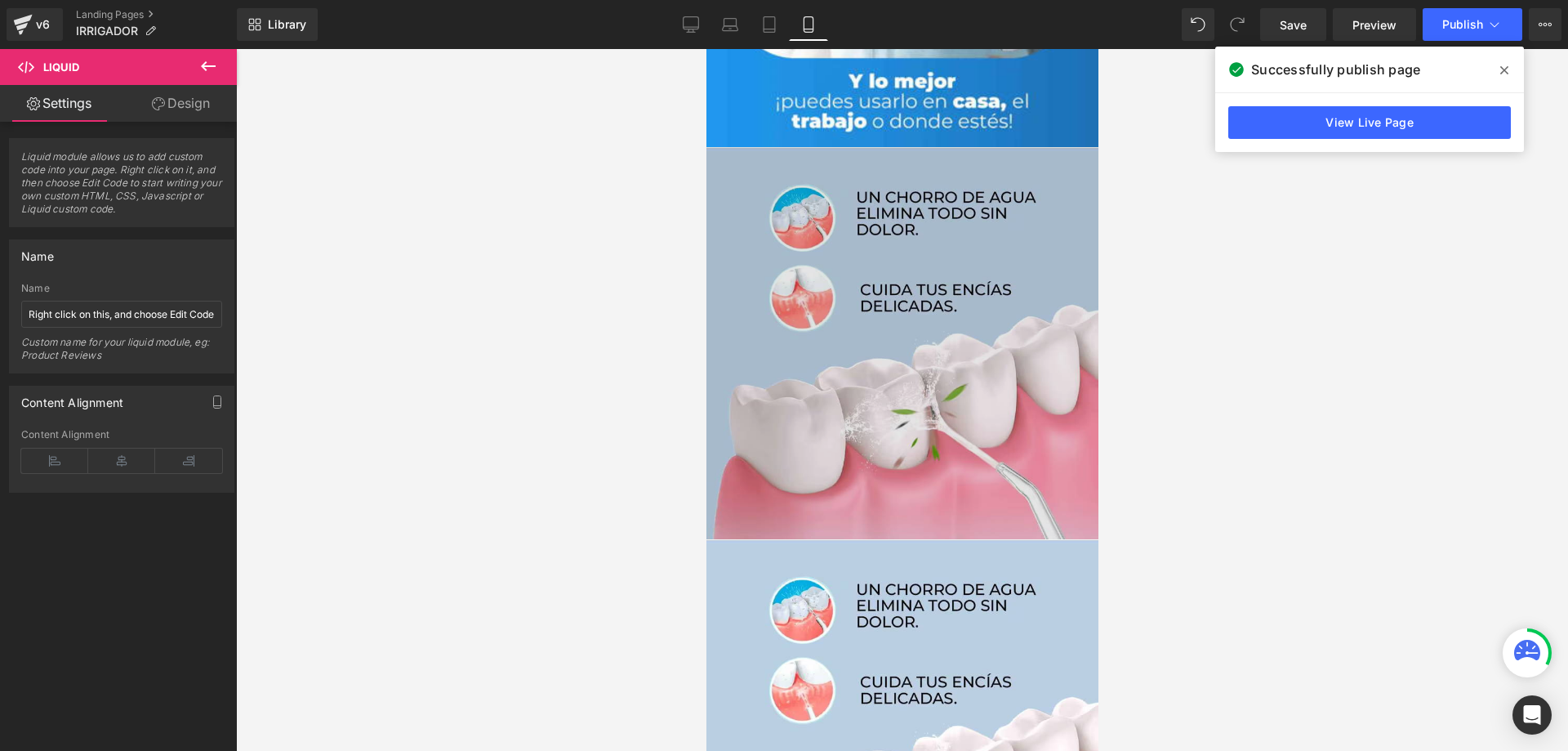
click at [982, 315] on img at bounding box center [902, 343] width 392 height 392
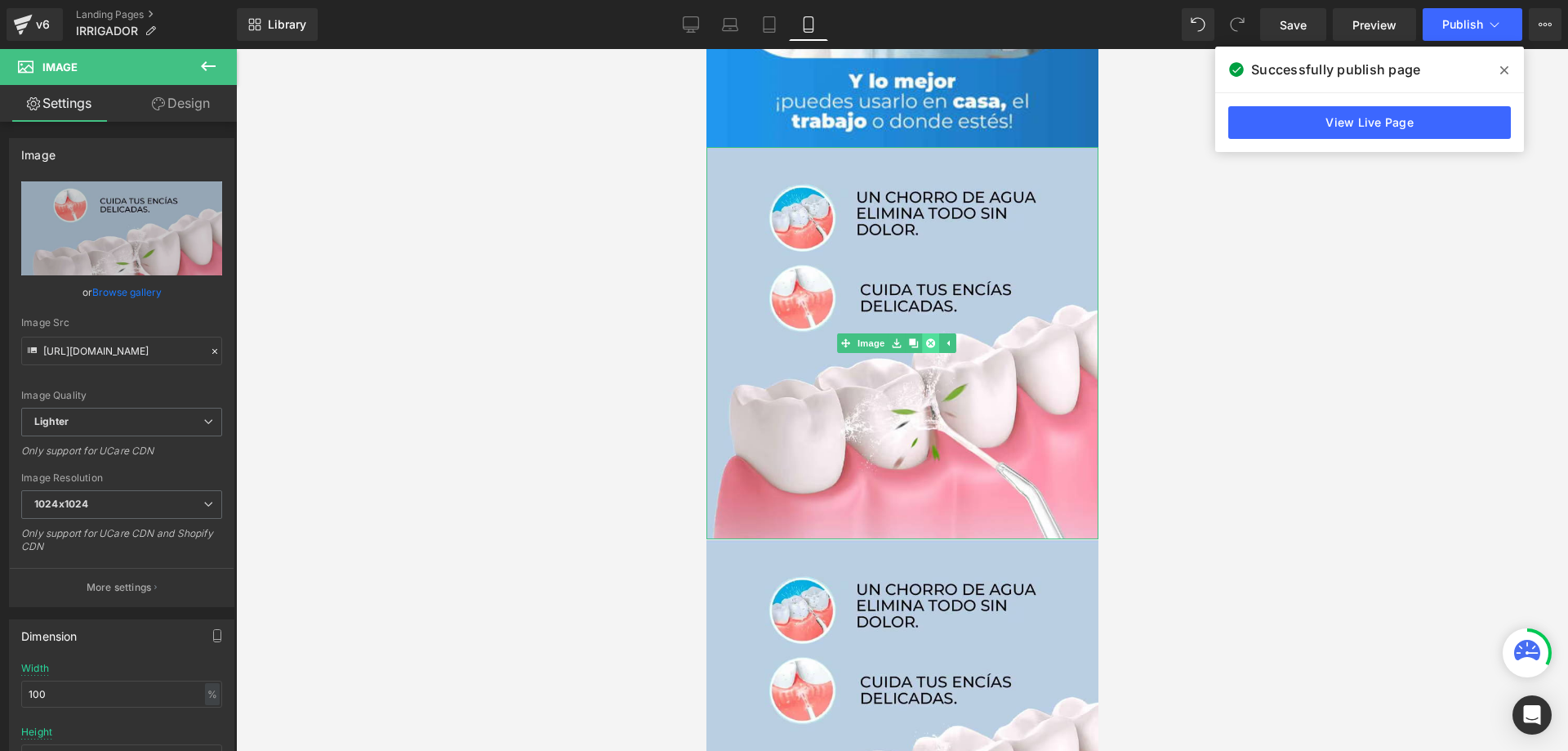
click at [932, 339] on icon at bounding box center [929, 343] width 9 height 9
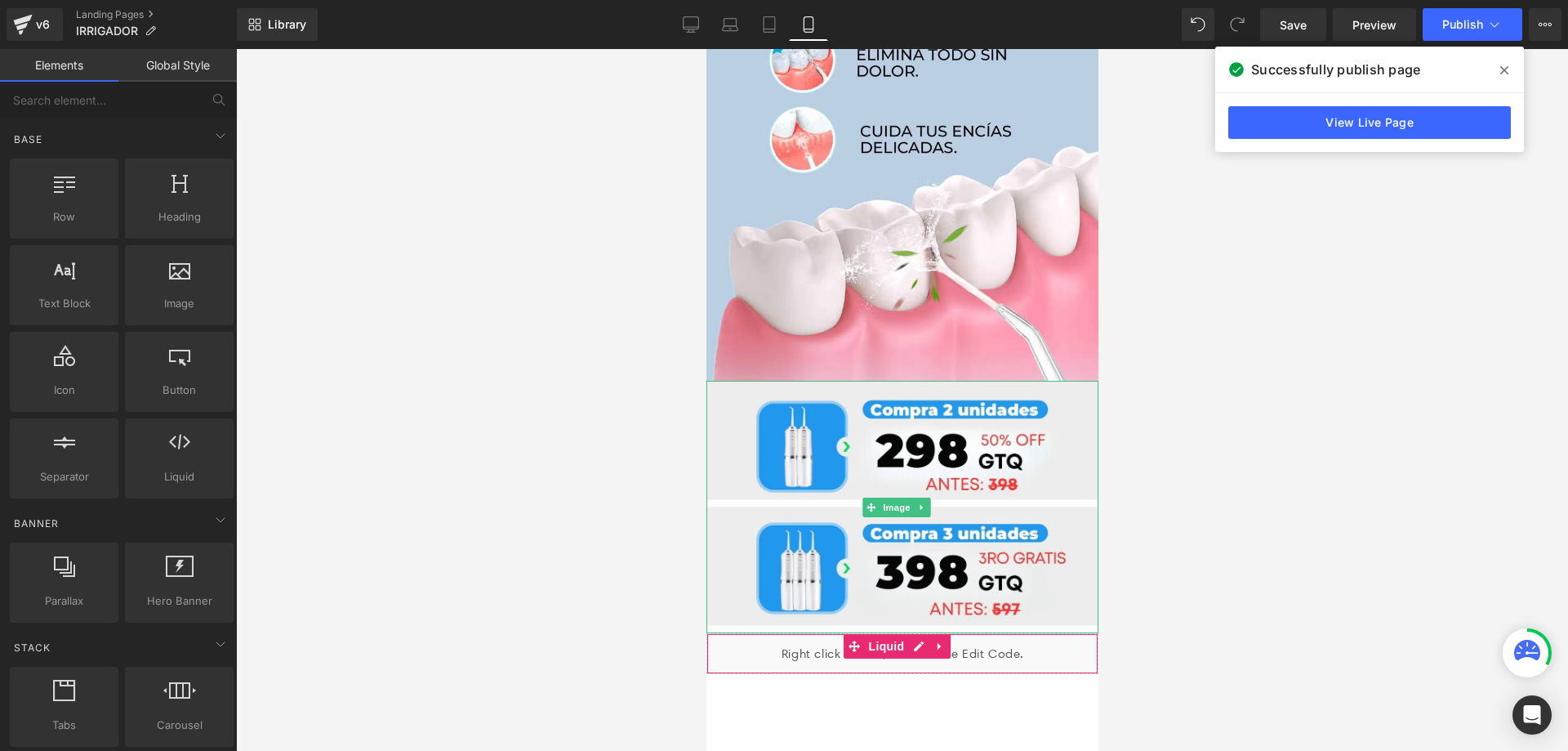
scroll to position [1984, 0]
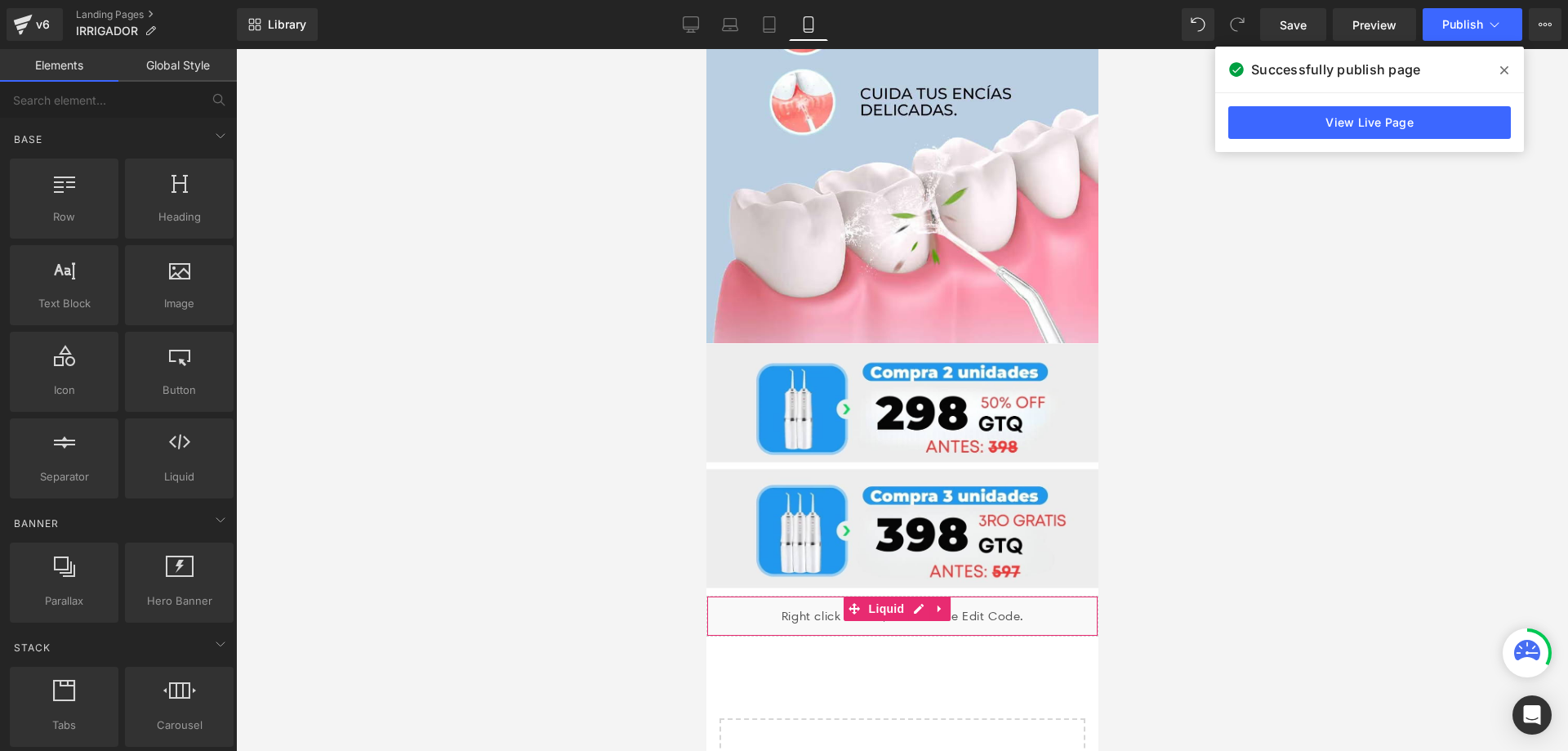
click at [1221, 421] on div at bounding box center [902, 400] width 1332 height 702
click at [921, 465] on icon at bounding box center [921, 470] width 9 height 10
click at [914, 465] on icon at bounding box center [913, 470] width 9 height 10
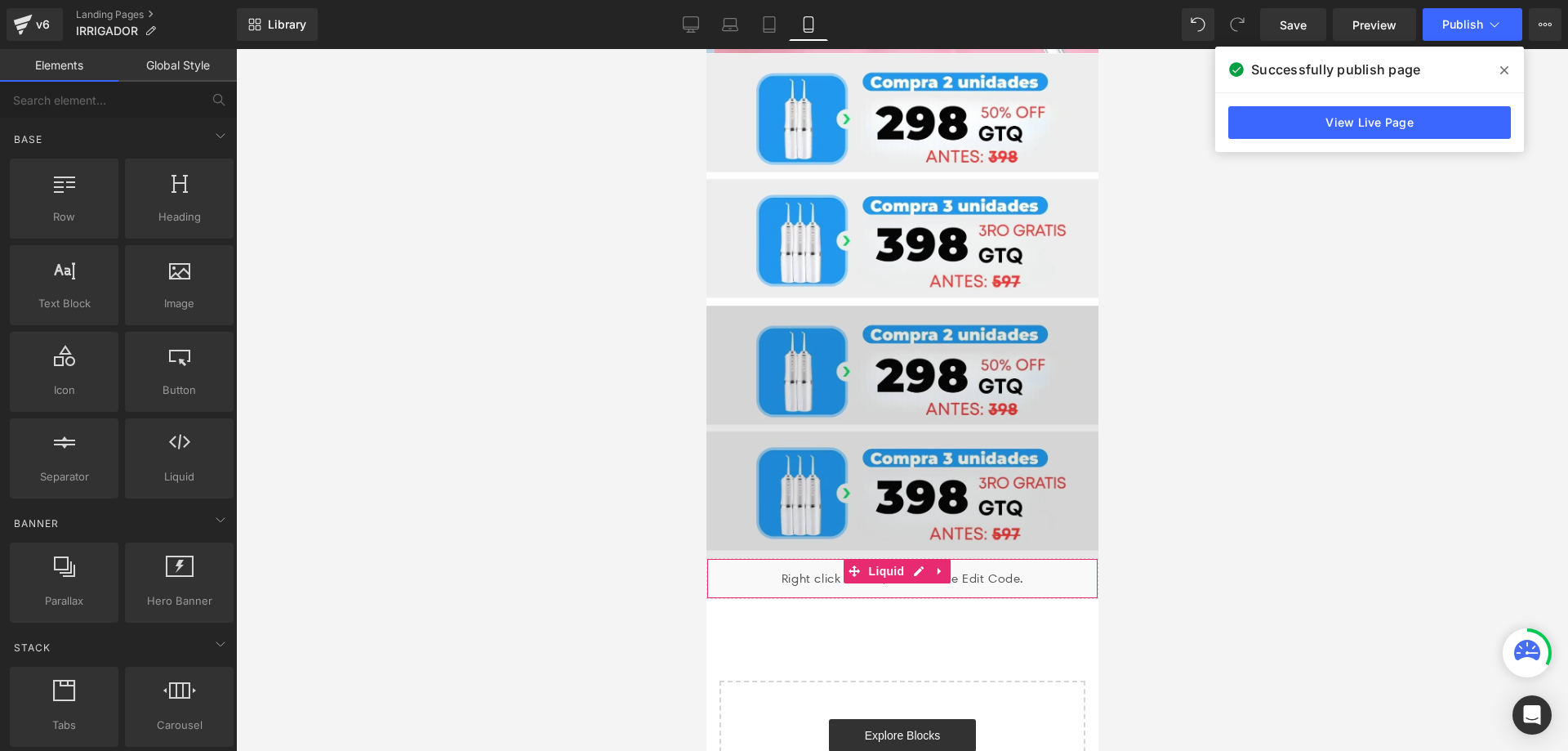
scroll to position [2322, 0]
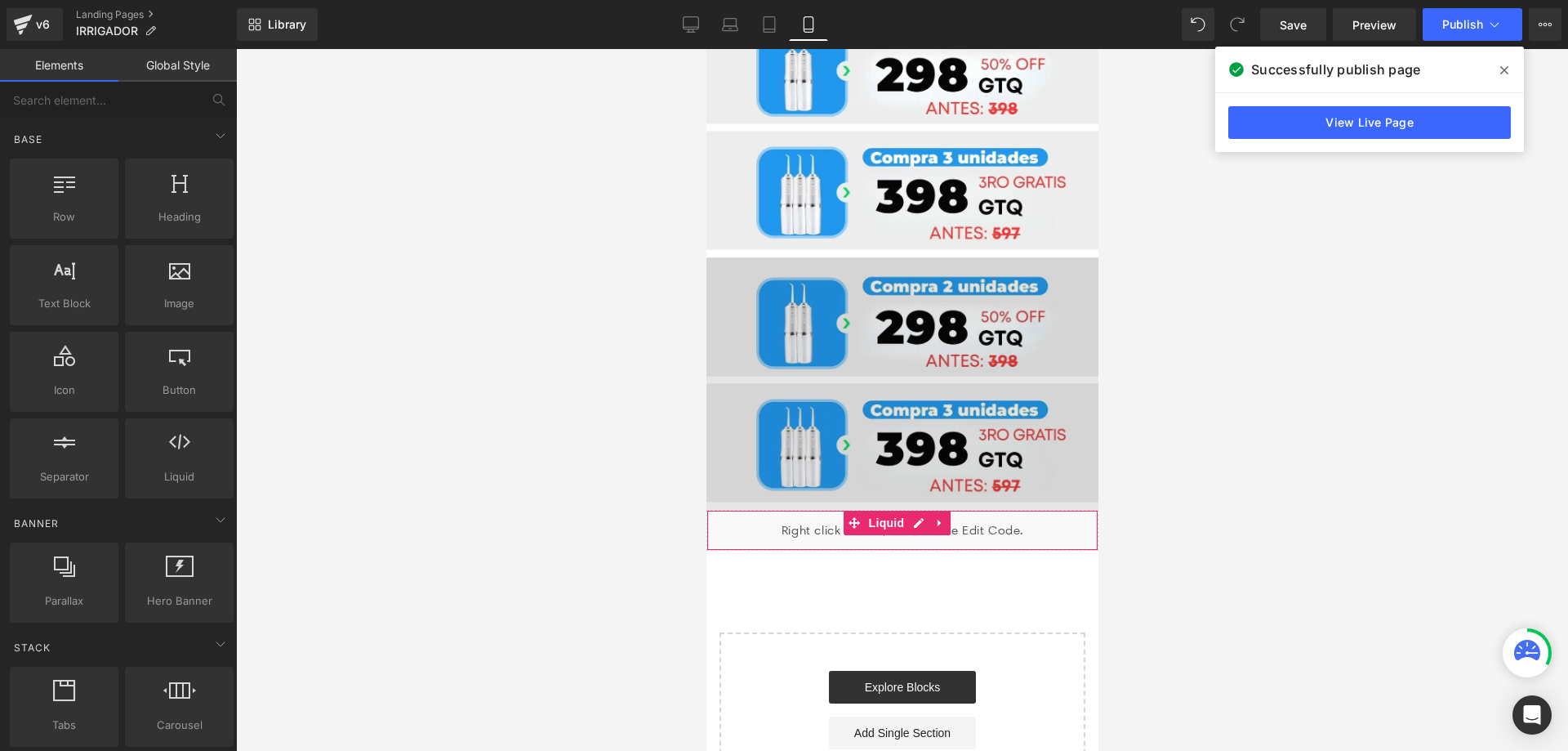
click at [890, 299] on div "Image" at bounding box center [902, 384] width 392 height 253
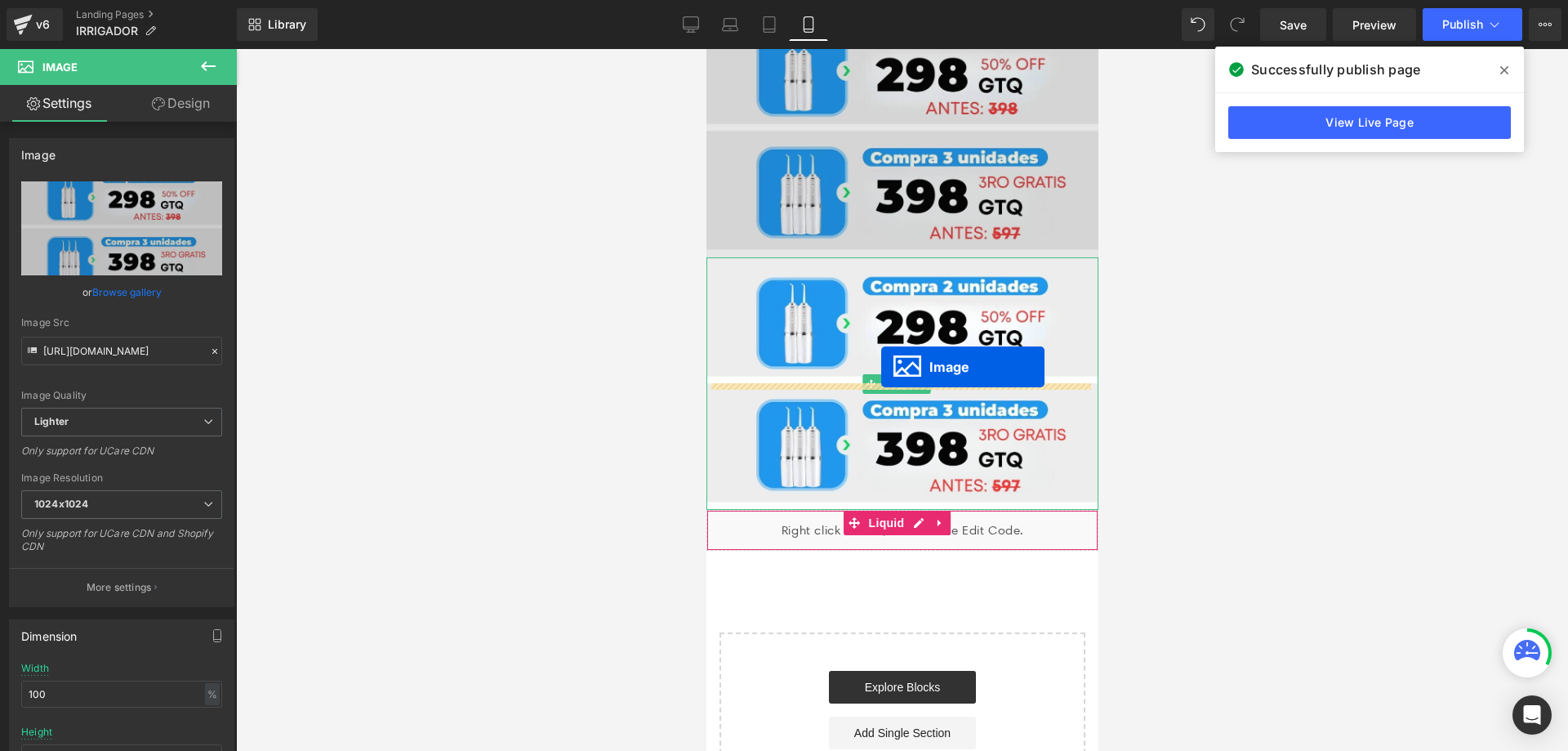
scroll to position [2118, 0]
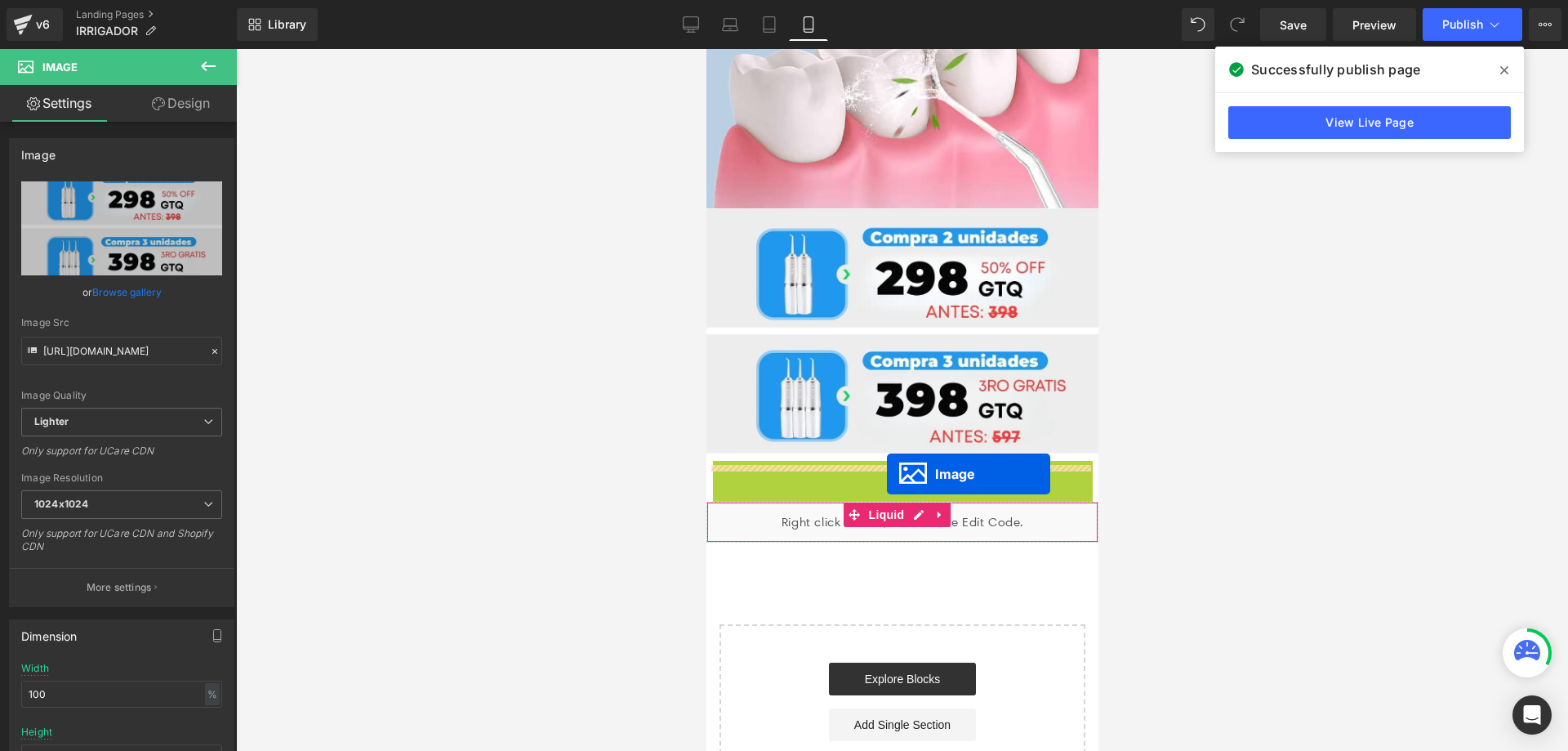
drag, startPoint x: 872, startPoint y: 304, endPoint x: 886, endPoint y: 473, distance: 169.6
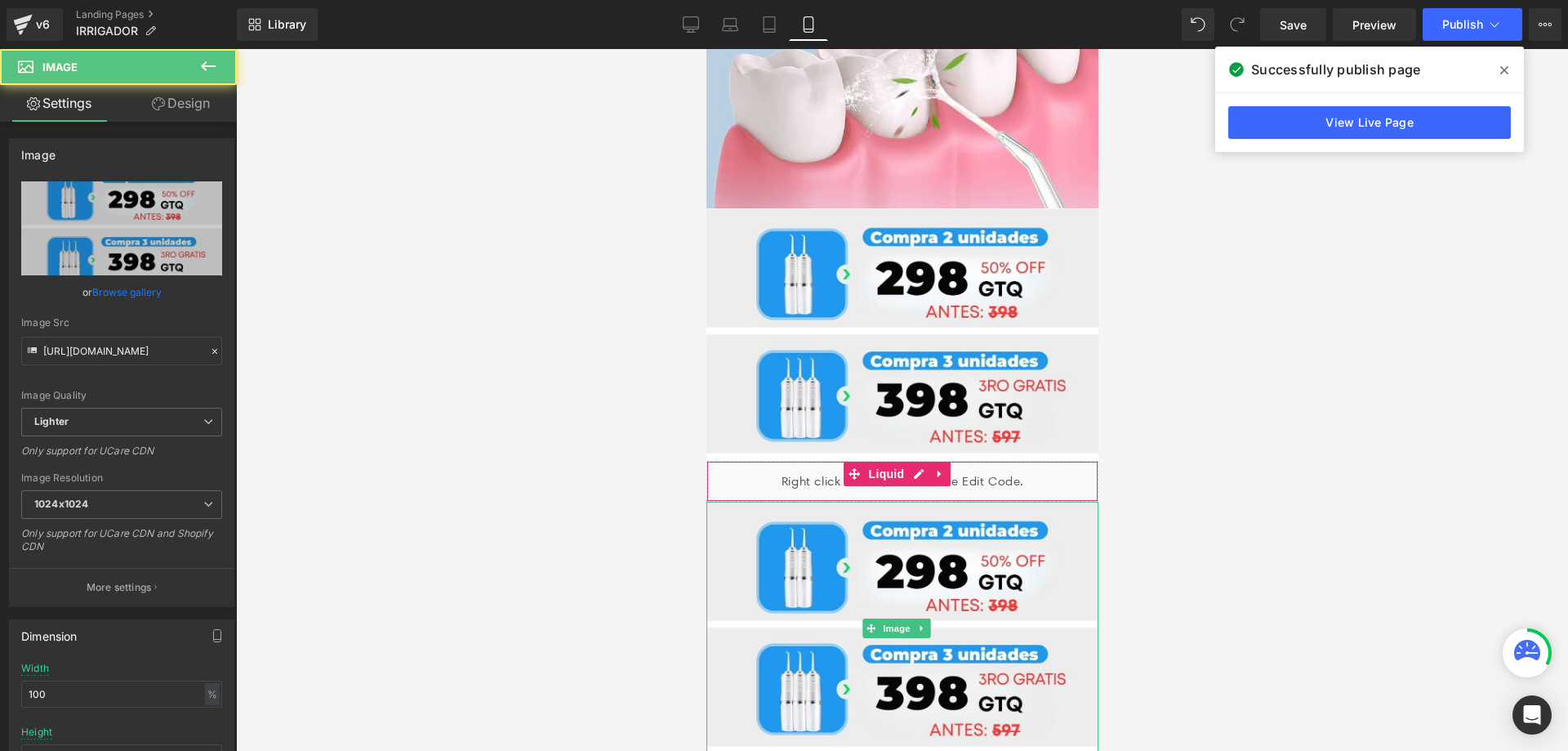
scroll to position [2322, 0]
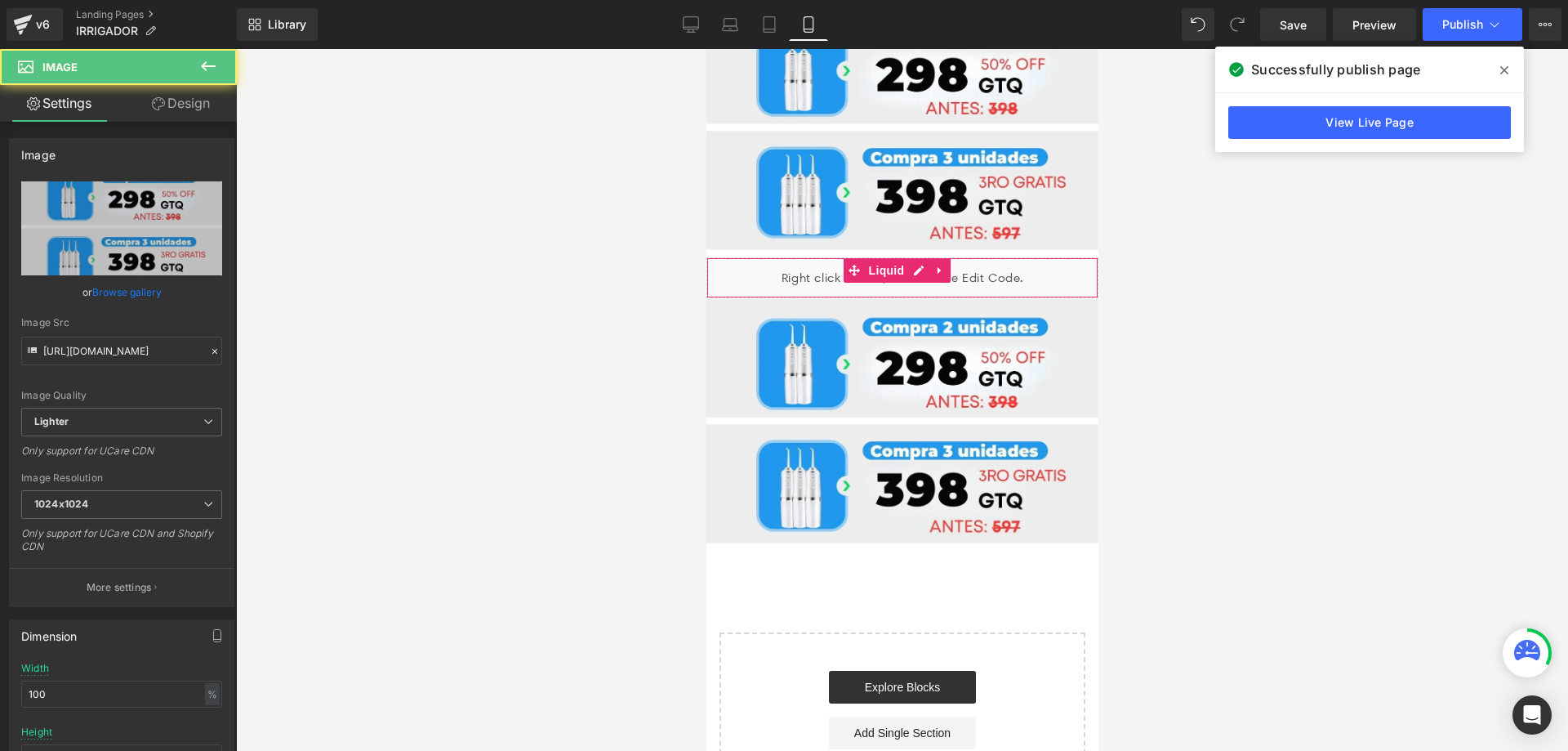
click at [1256, 425] on div at bounding box center [902, 400] width 1332 height 702
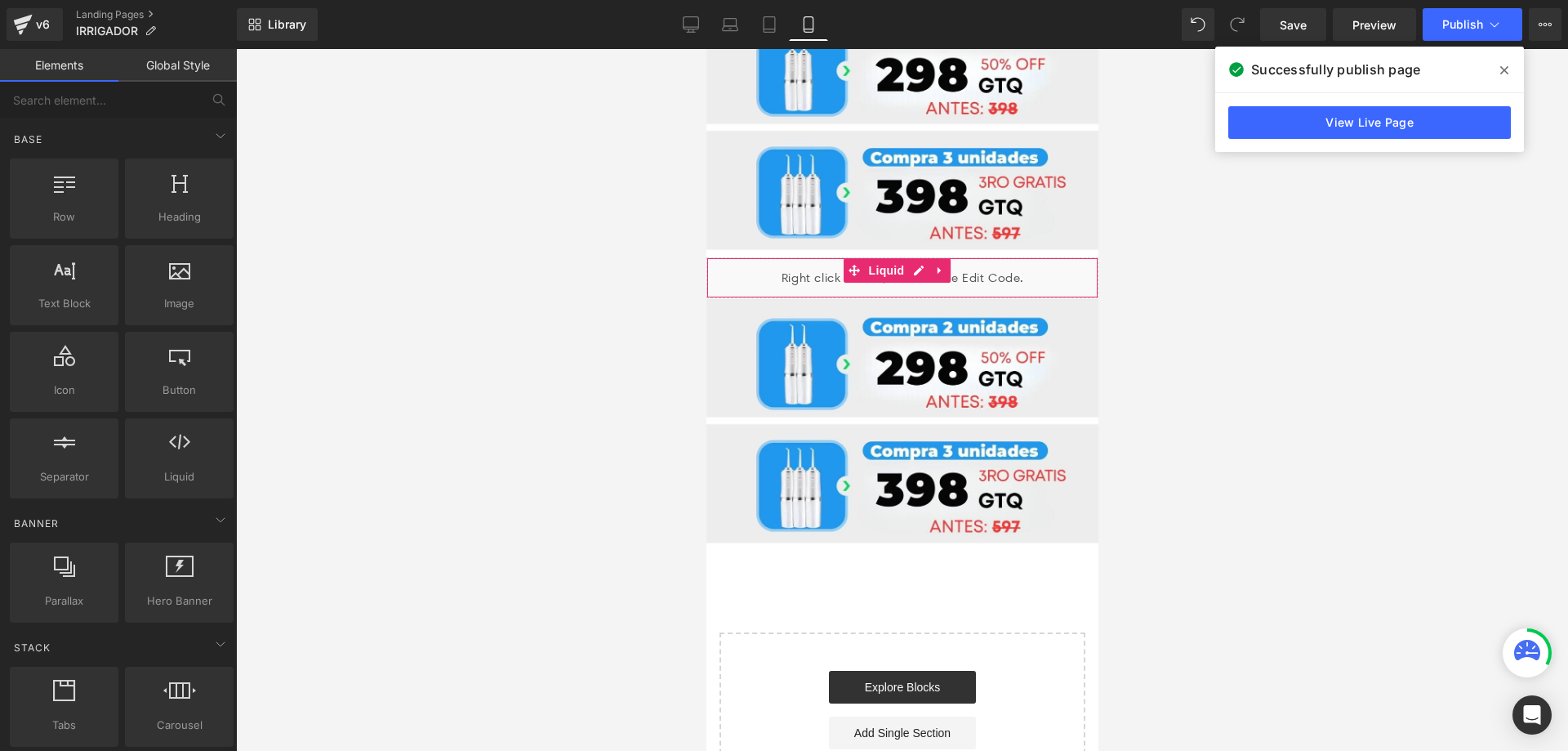
click at [1179, 375] on div at bounding box center [902, 400] width 1332 height 702
drag, startPoint x: 795, startPoint y: 348, endPoint x: 806, endPoint y: 478, distance: 130.5
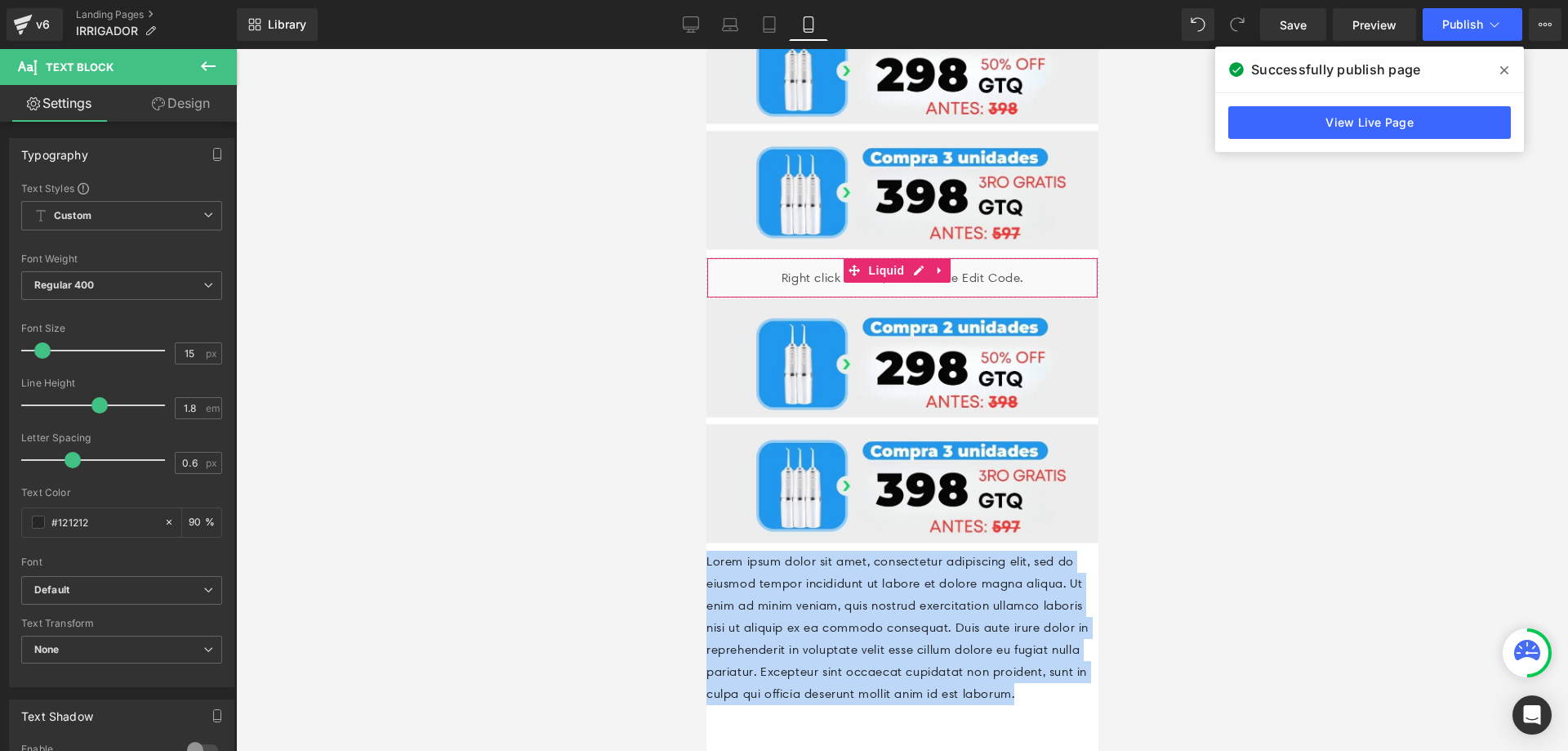
drag, startPoint x: 1068, startPoint y: 613, endPoint x: 1317, endPoint y: 508, distance: 270.2
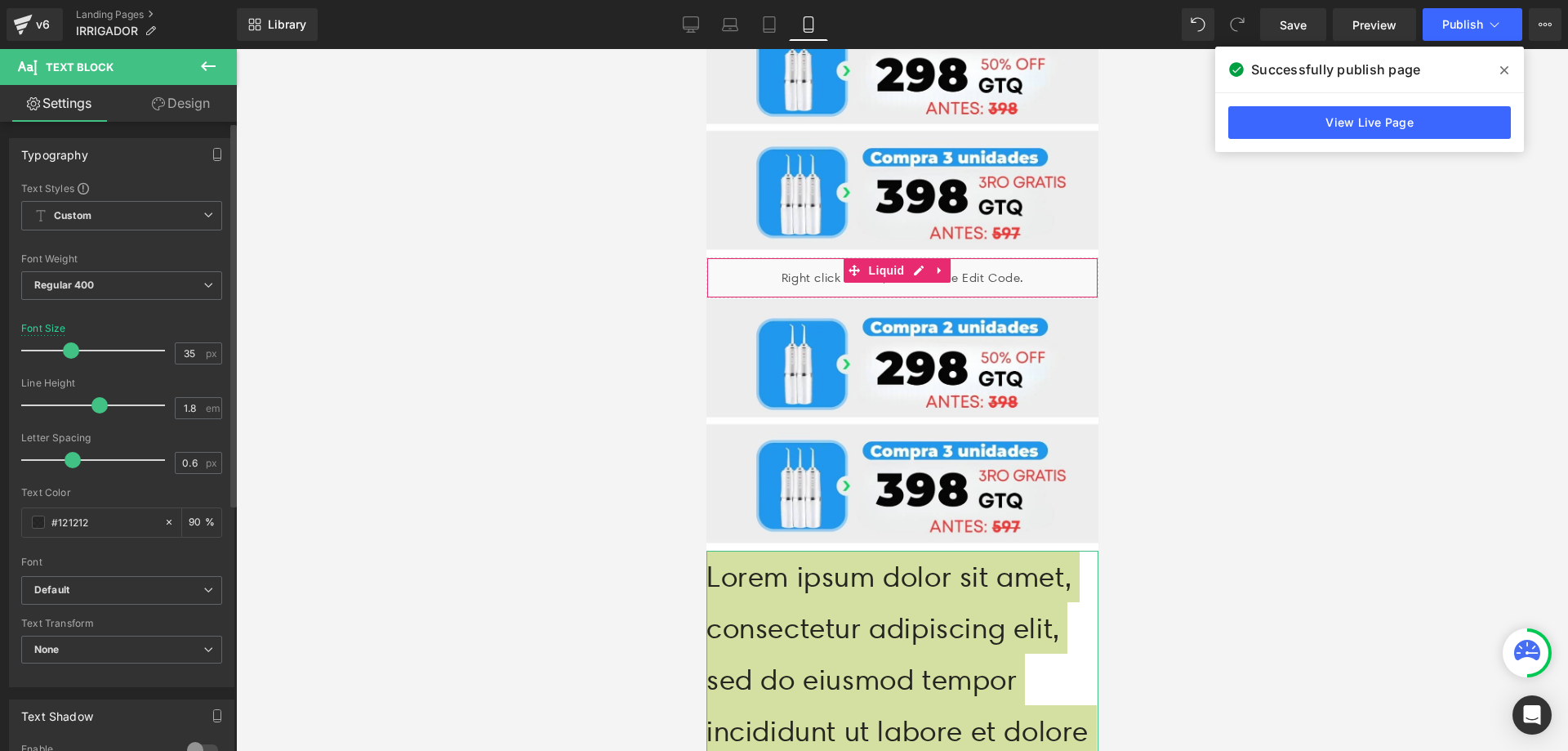
type input "36"
drag, startPoint x: 43, startPoint y: 352, endPoint x: 75, endPoint y: 352, distance: 32.0
click at [71, 353] on span at bounding box center [71, 351] width 16 height 16
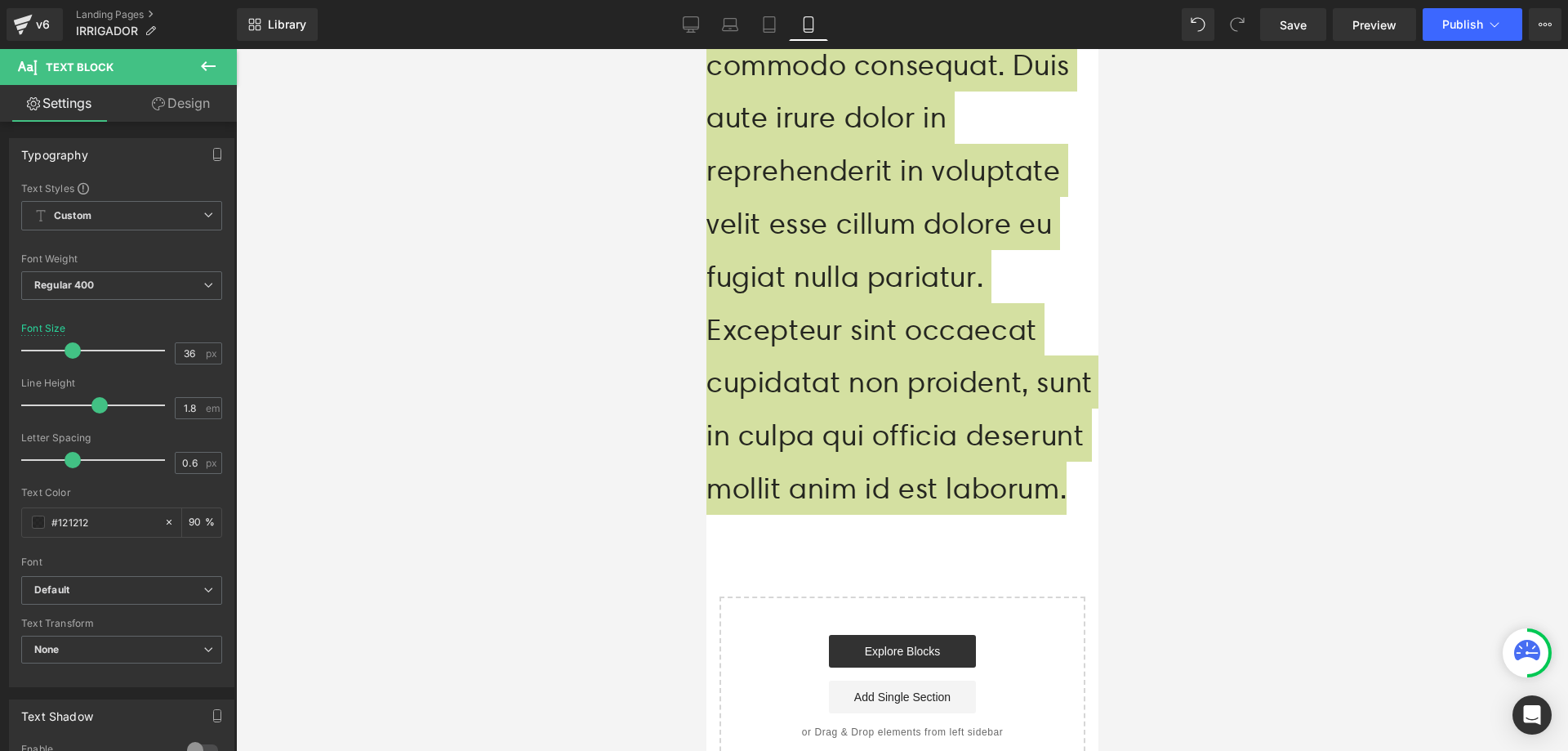
scroll to position [3275, 0]
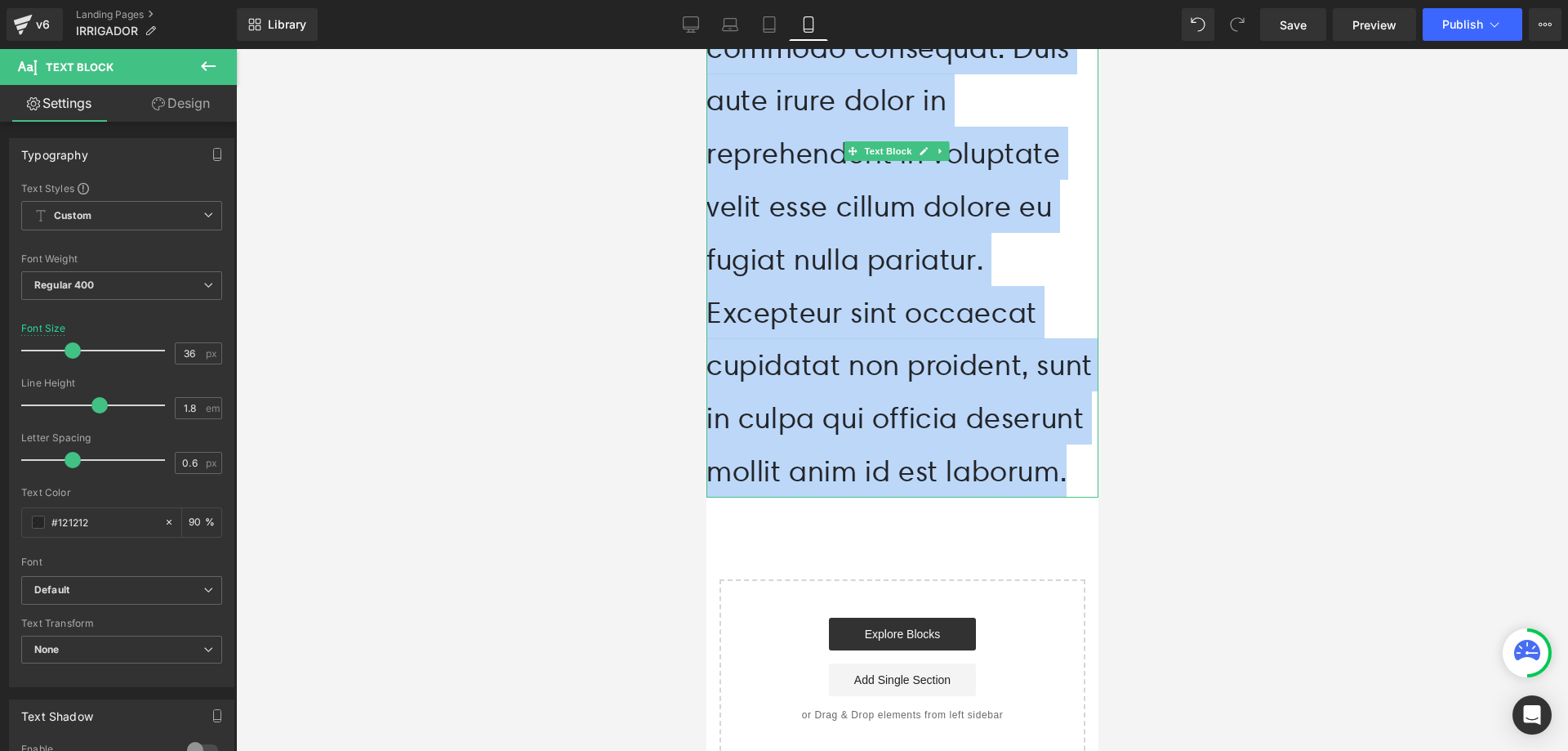
click at [927, 450] on p "Lorem ipsum dolor sit amet, consectetur adipiscing elit, sed do eiusmod tempor …" at bounding box center [902, 47] width 392 height 900
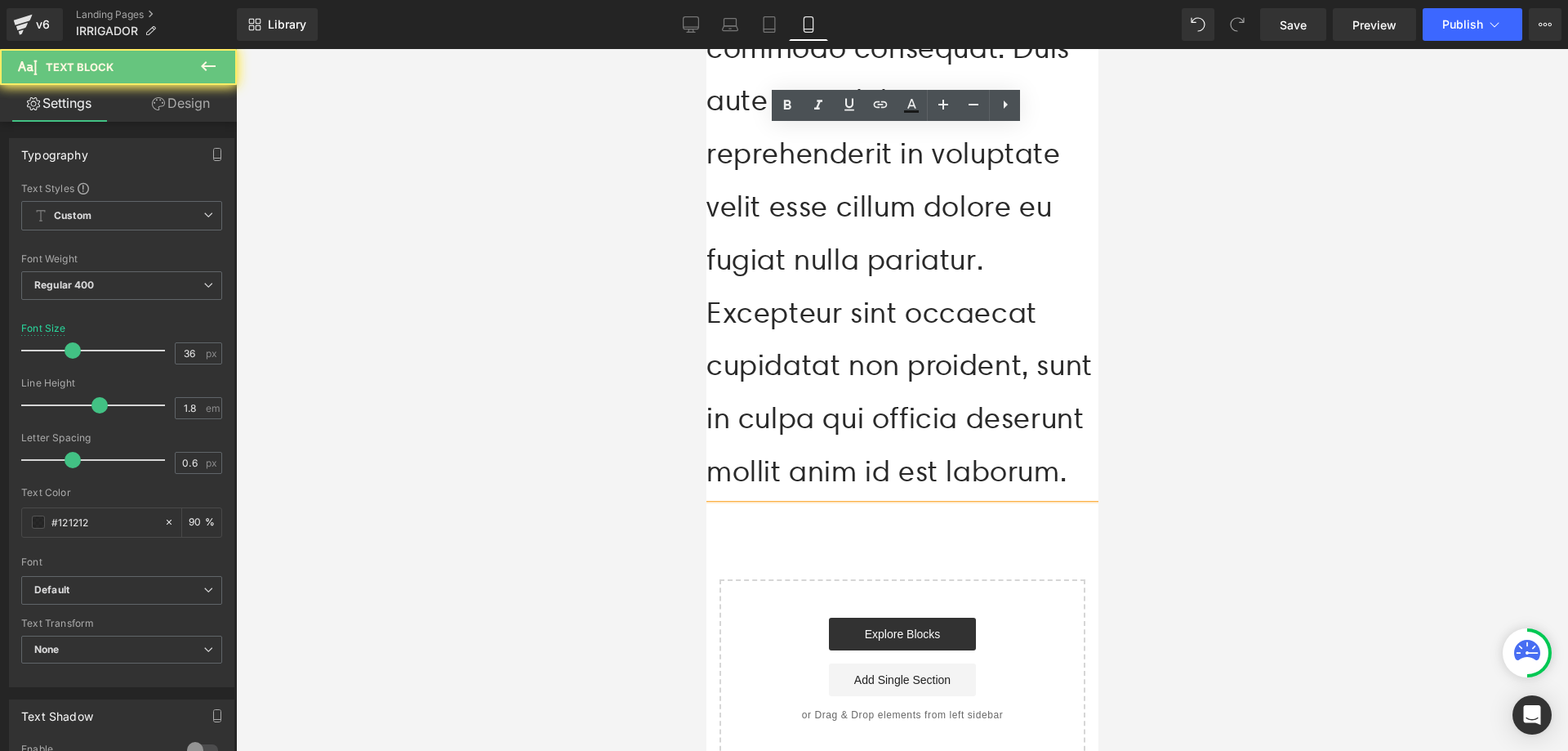
click at [927, 450] on p "Lorem ipsum dolor sit amet, consectetur adipiscing elit, sed do eiusmod tempor …" at bounding box center [902, 47] width 392 height 900
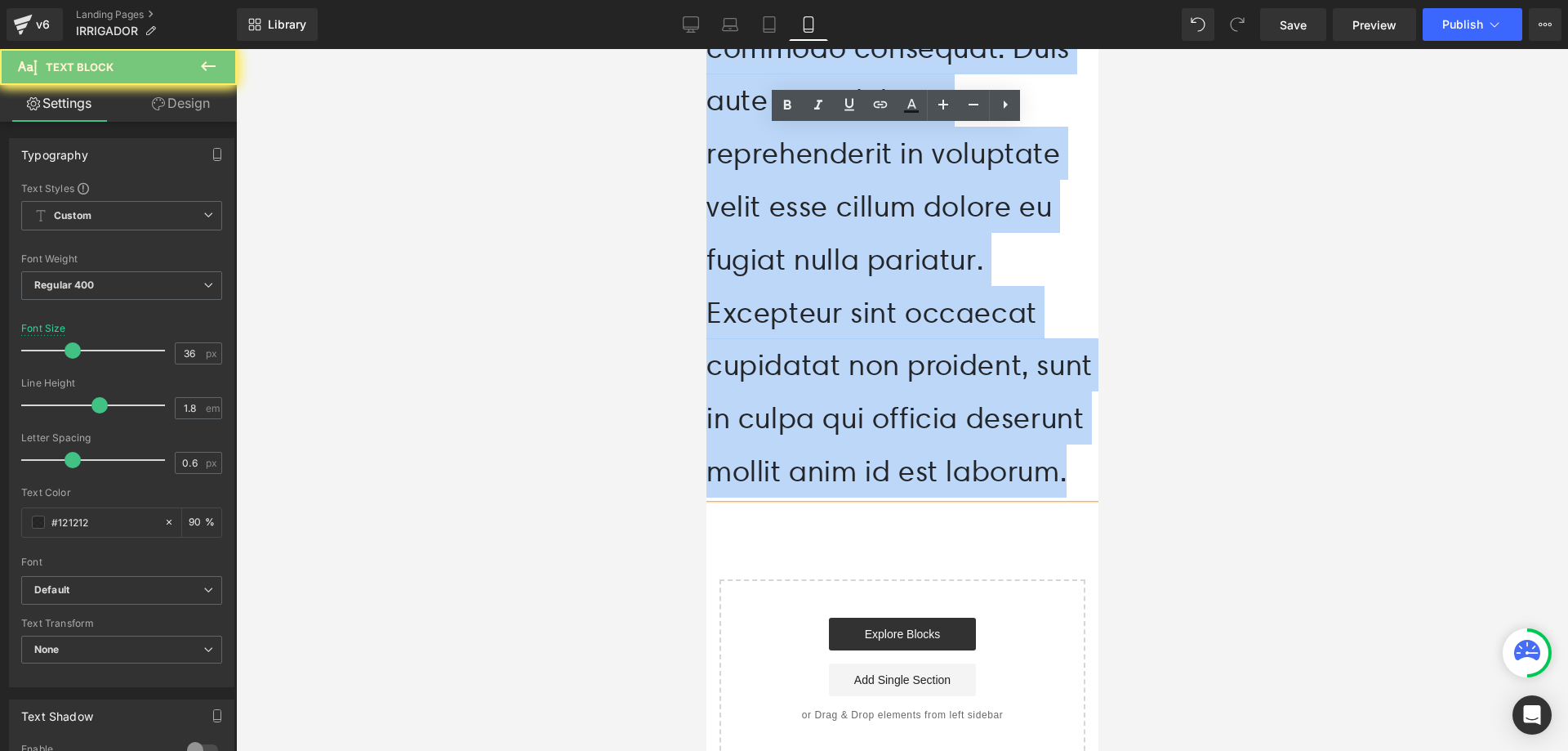
drag, startPoint x: 927, startPoint y: 450, endPoint x: 846, endPoint y: 365, distance: 117.4
click at [846, 365] on p "Lorem ipsum dolor sit amet, consectetur adipiscing elit, sed do eiusmod tempor …" at bounding box center [902, 47] width 392 height 900
click at [853, 366] on p "Lorem ipsum dolor sit amet, consectetur adipiscing elit, sed do eiusmod tempor …" at bounding box center [902, 47] width 392 height 900
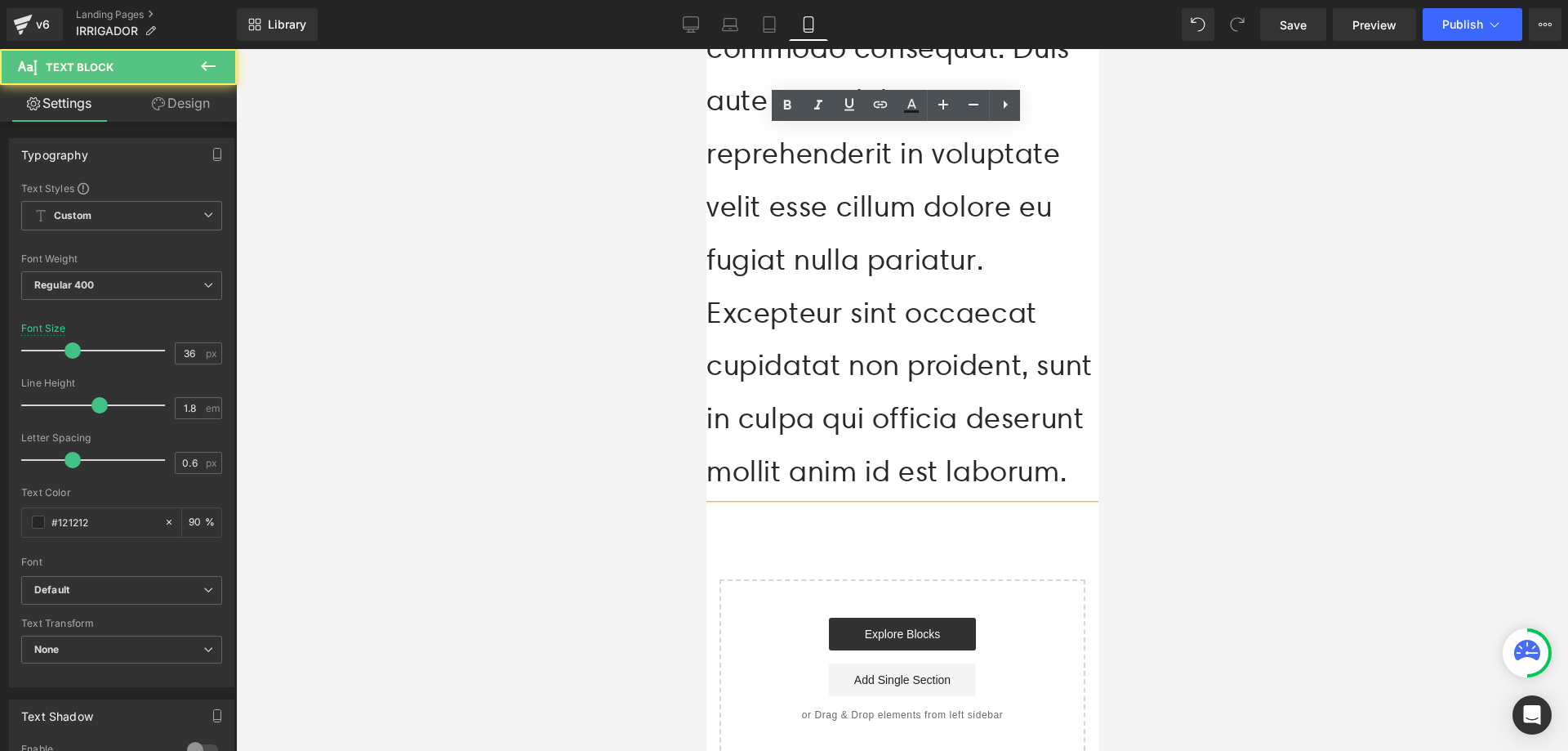
click at [926, 413] on p "Lorem ipsum dolor sit amet, consectetur adipiscing elit, sed do eiusmod tempor …" at bounding box center [902, 47] width 392 height 900
click at [926, 414] on p "Lorem ipsum dolor sit amet, consectetur adipiscing elit, sed do eiusmod tempor …" at bounding box center [902, 47] width 392 height 900
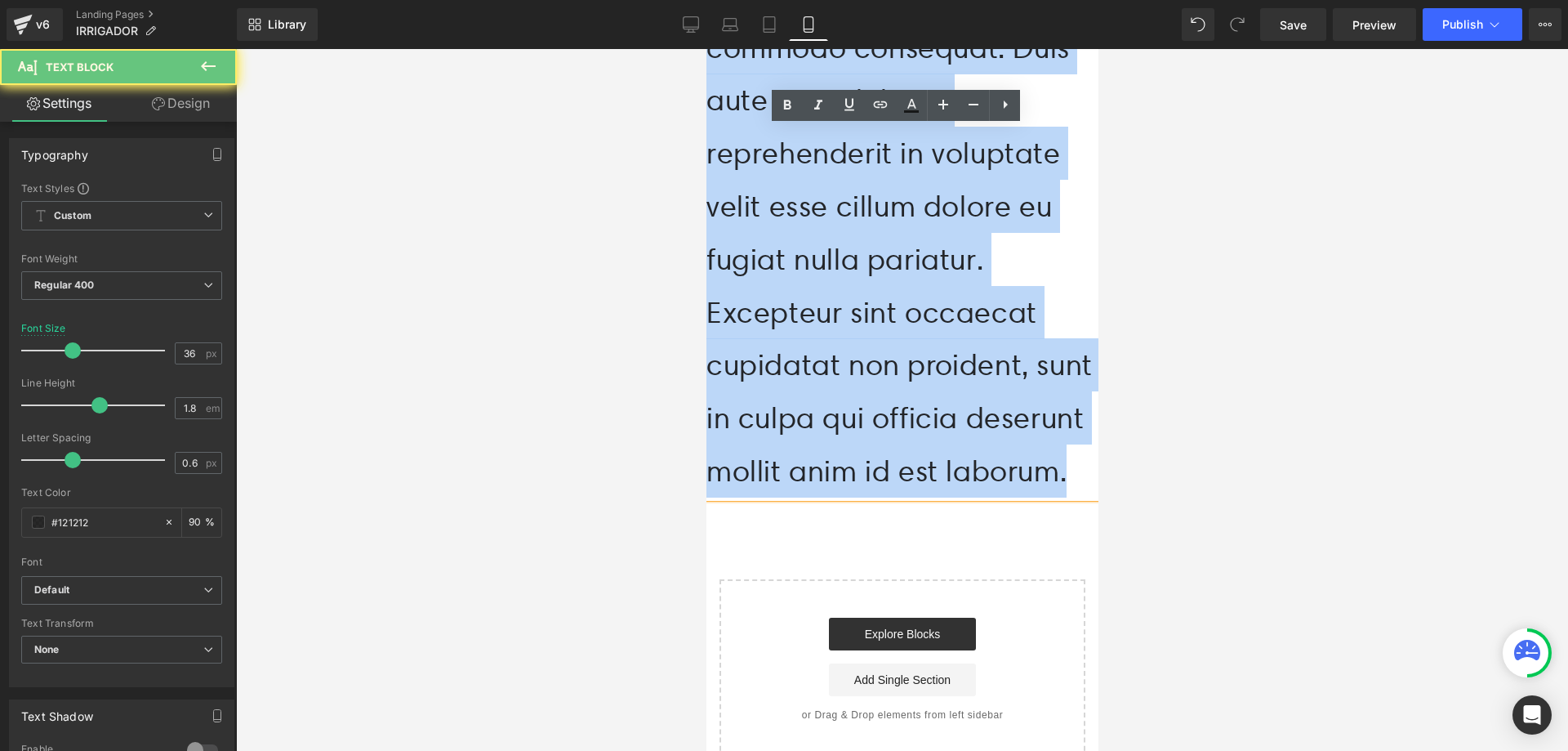
click at [929, 414] on p "Lorem ipsum dolor sit amet, consectetur adipiscing elit, sed do eiusmod tempor …" at bounding box center [902, 47] width 392 height 900
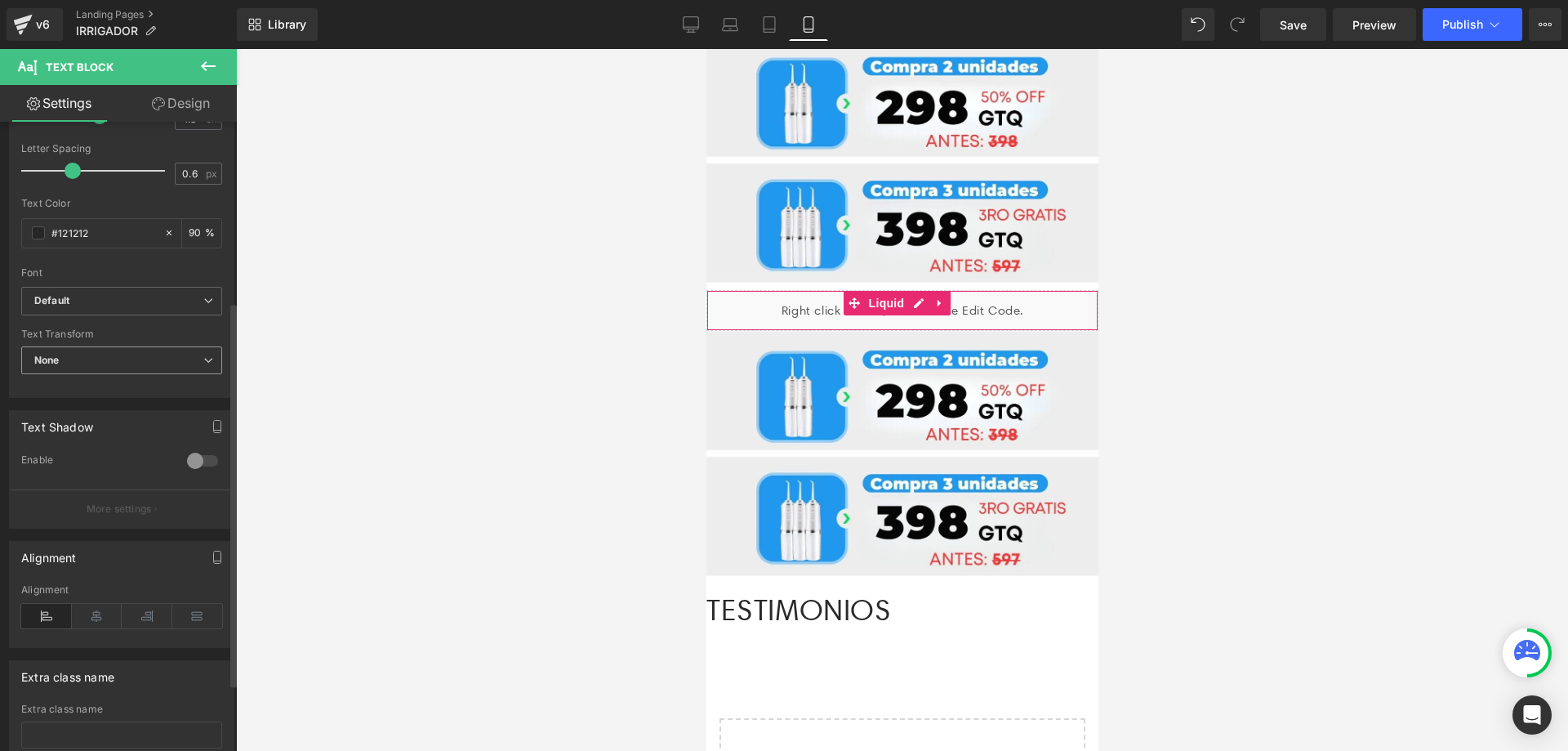
scroll to position [294, 0]
click at [99, 611] on icon at bounding box center [96, 611] width 50 height 25
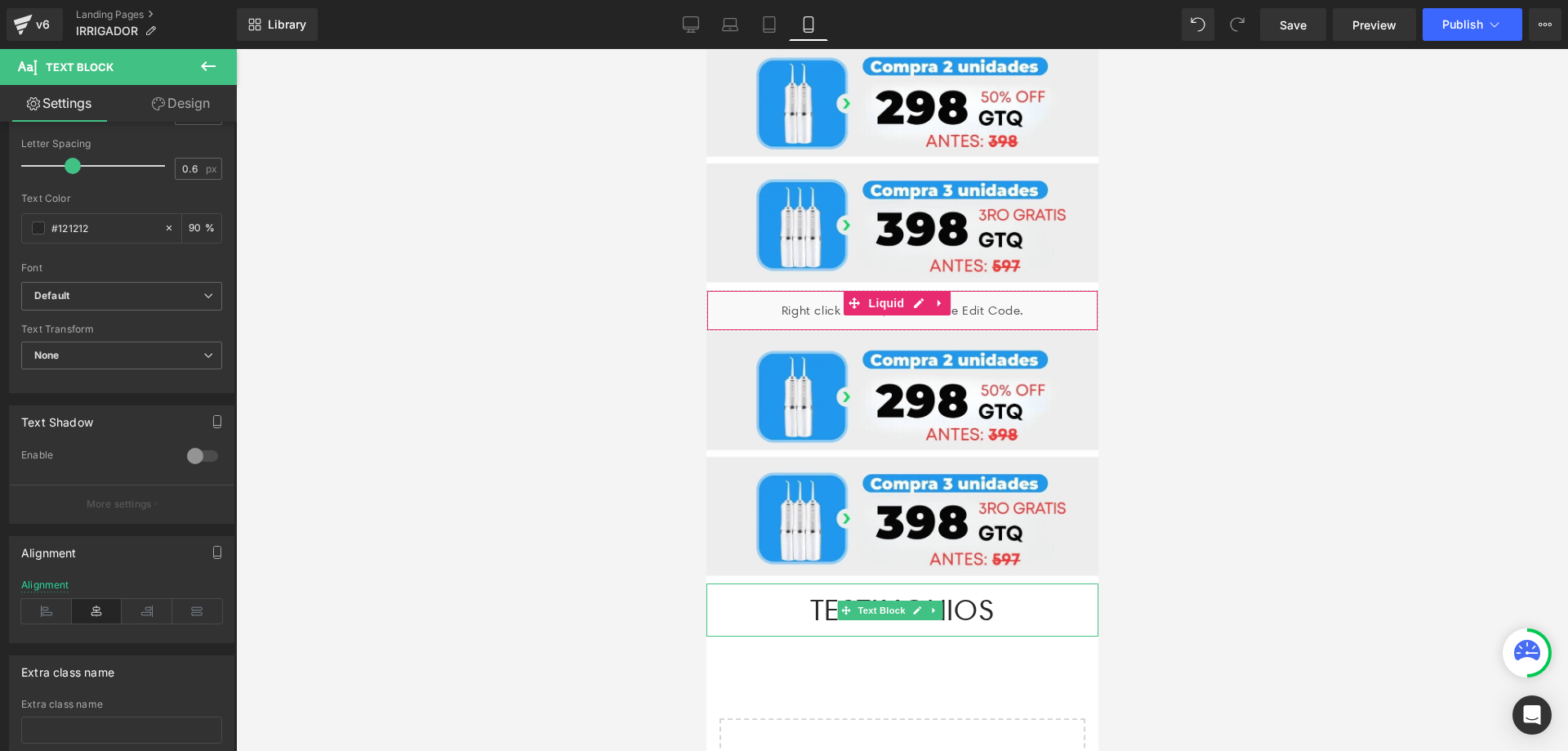
scroll to position [2359, 0]
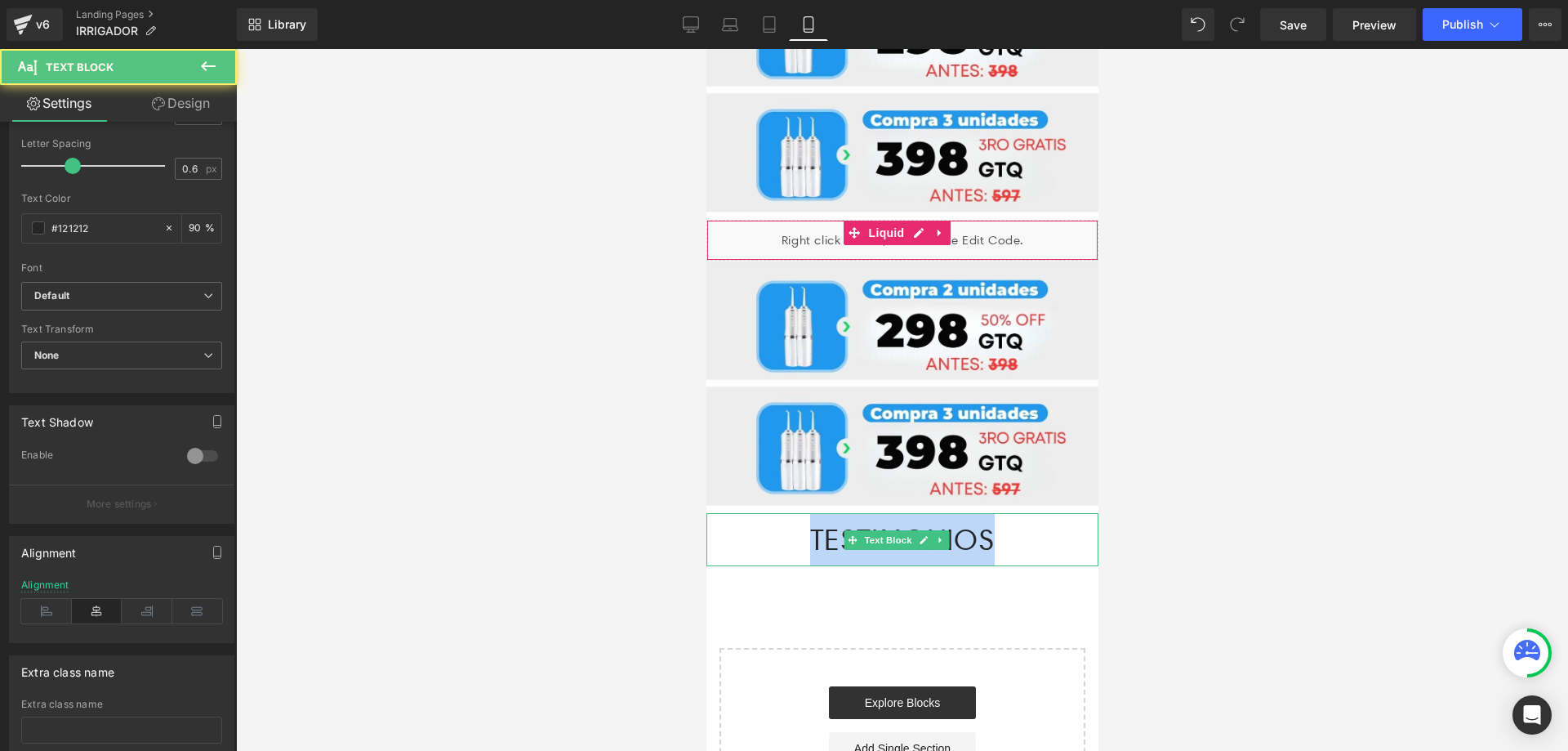
drag, startPoint x: 1022, startPoint y: 452, endPoint x: 752, endPoint y: 445, distance: 270.1
click at [758, 513] on p "TESTIMONIOS" at bounding box center [902, 539] width 392 height 53
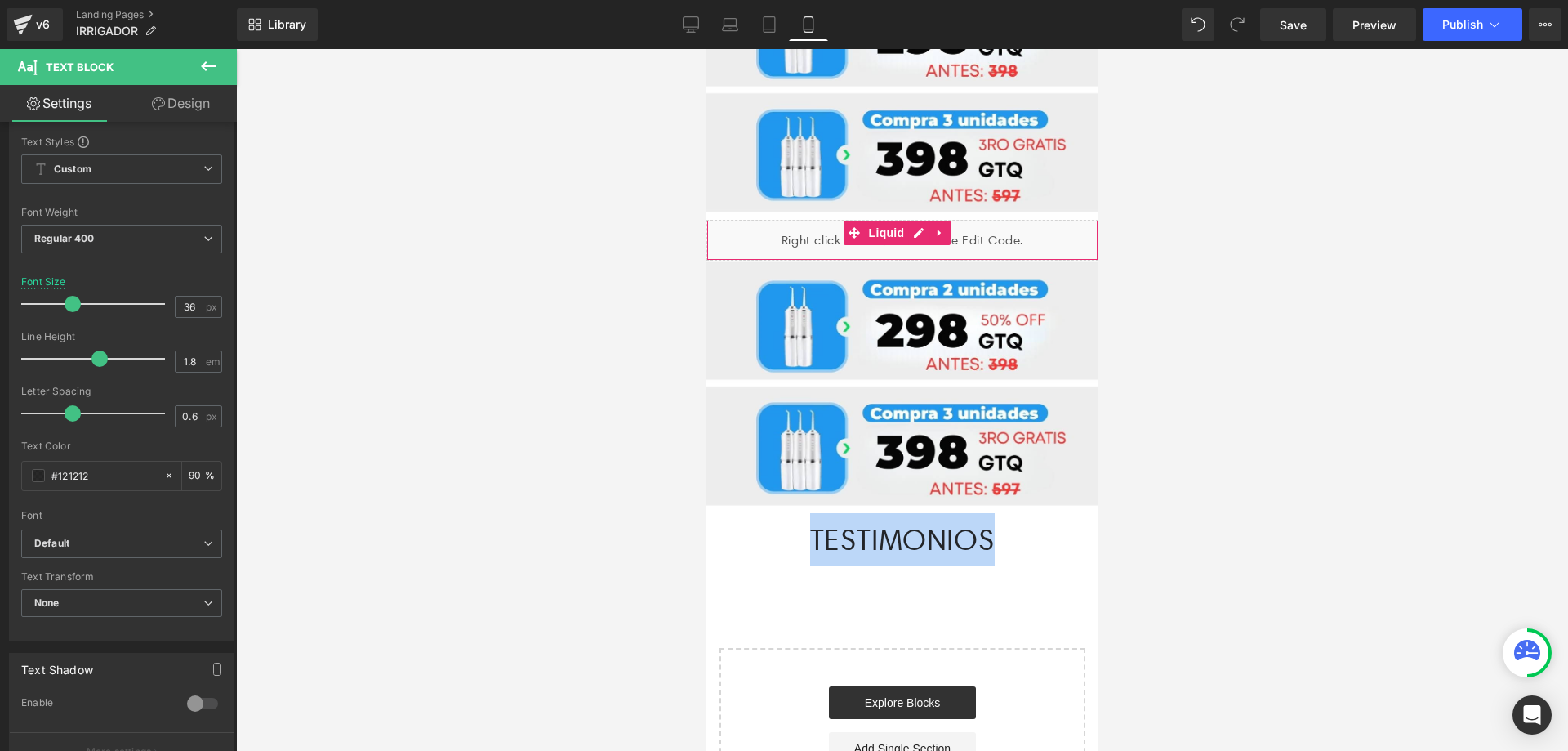
scroll to position [98, 0]
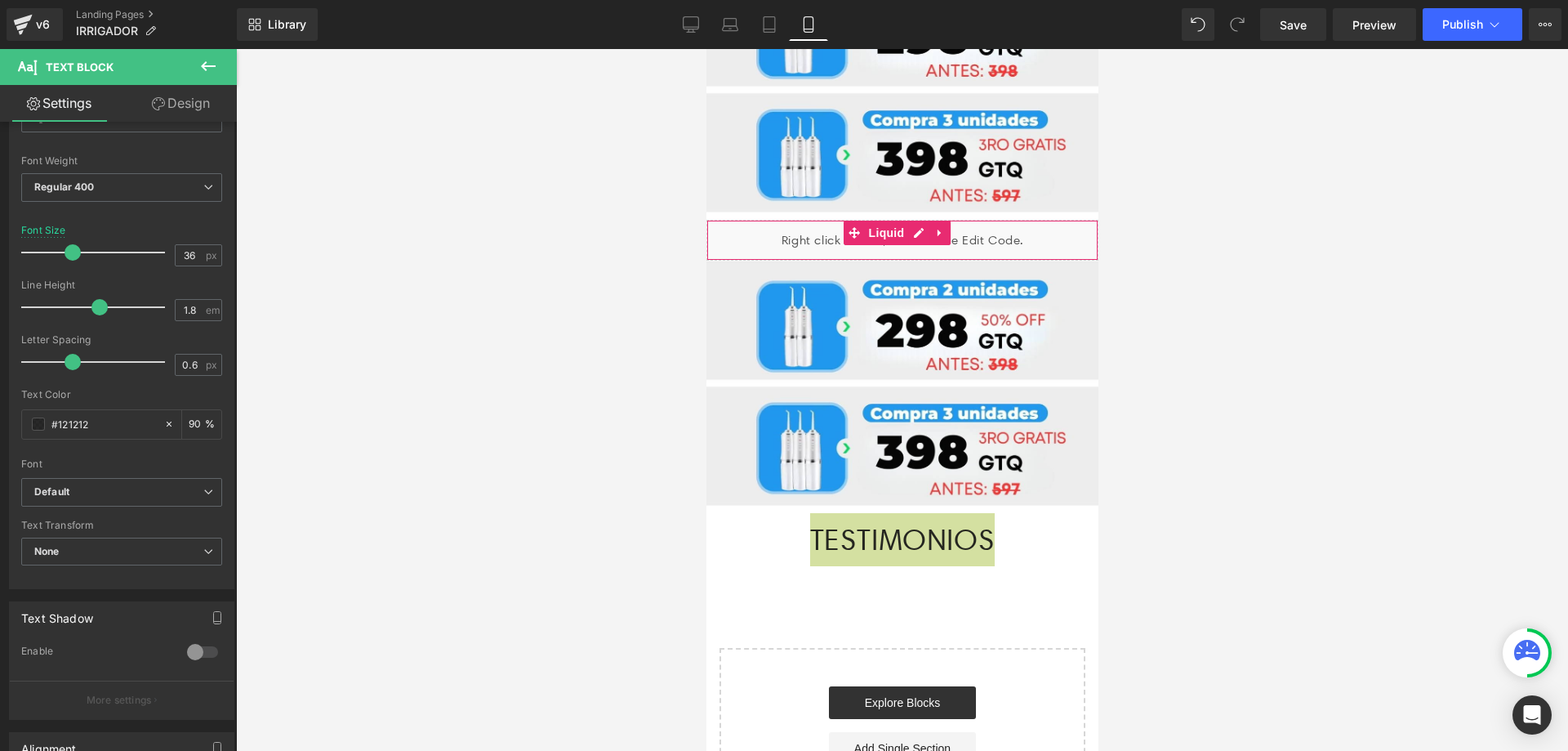
click at [1270, 497] on div at bounding box center [902, 400] width 1332 height 702
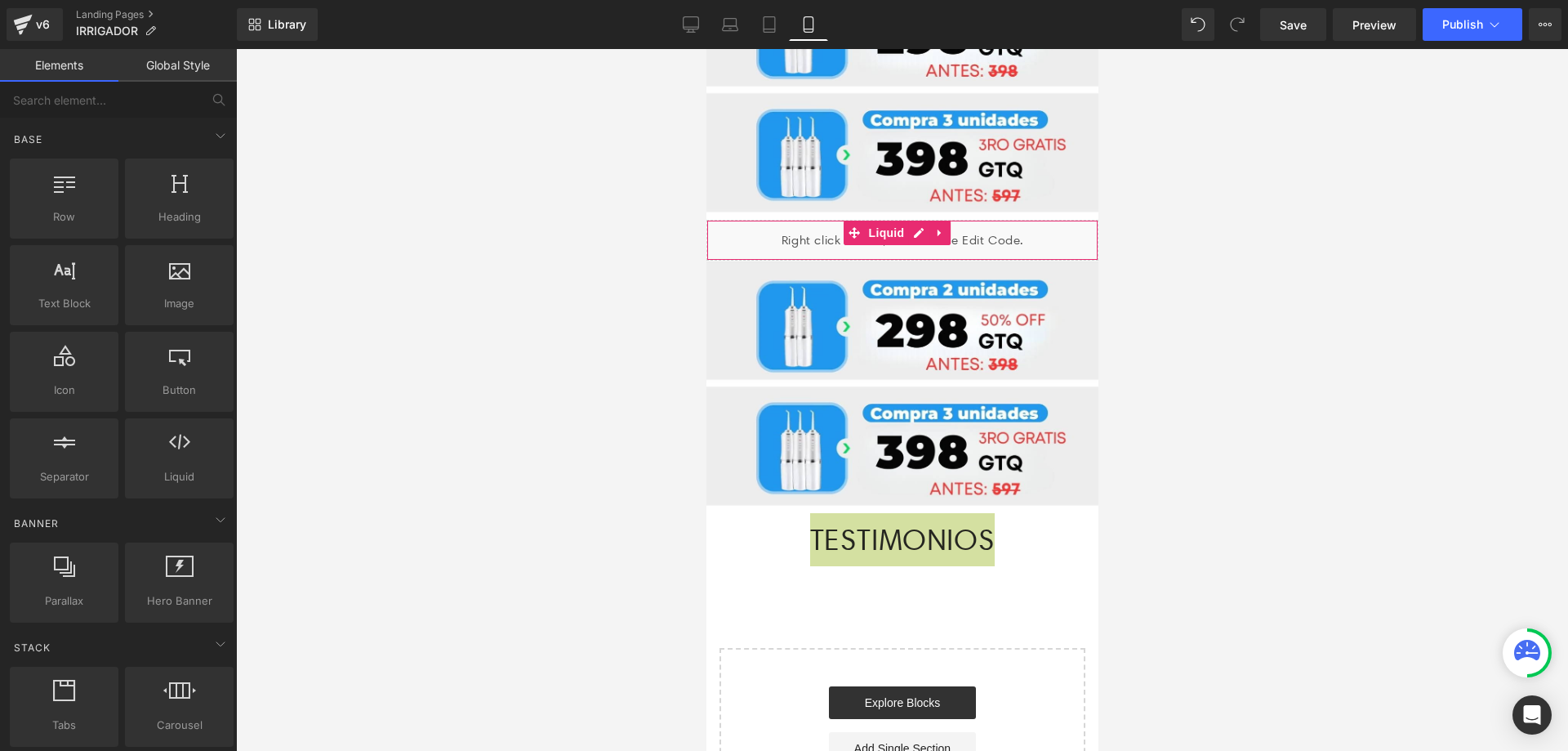
click at [1260, 441] on div at bounding box center [902, 400] width 1332 height 702
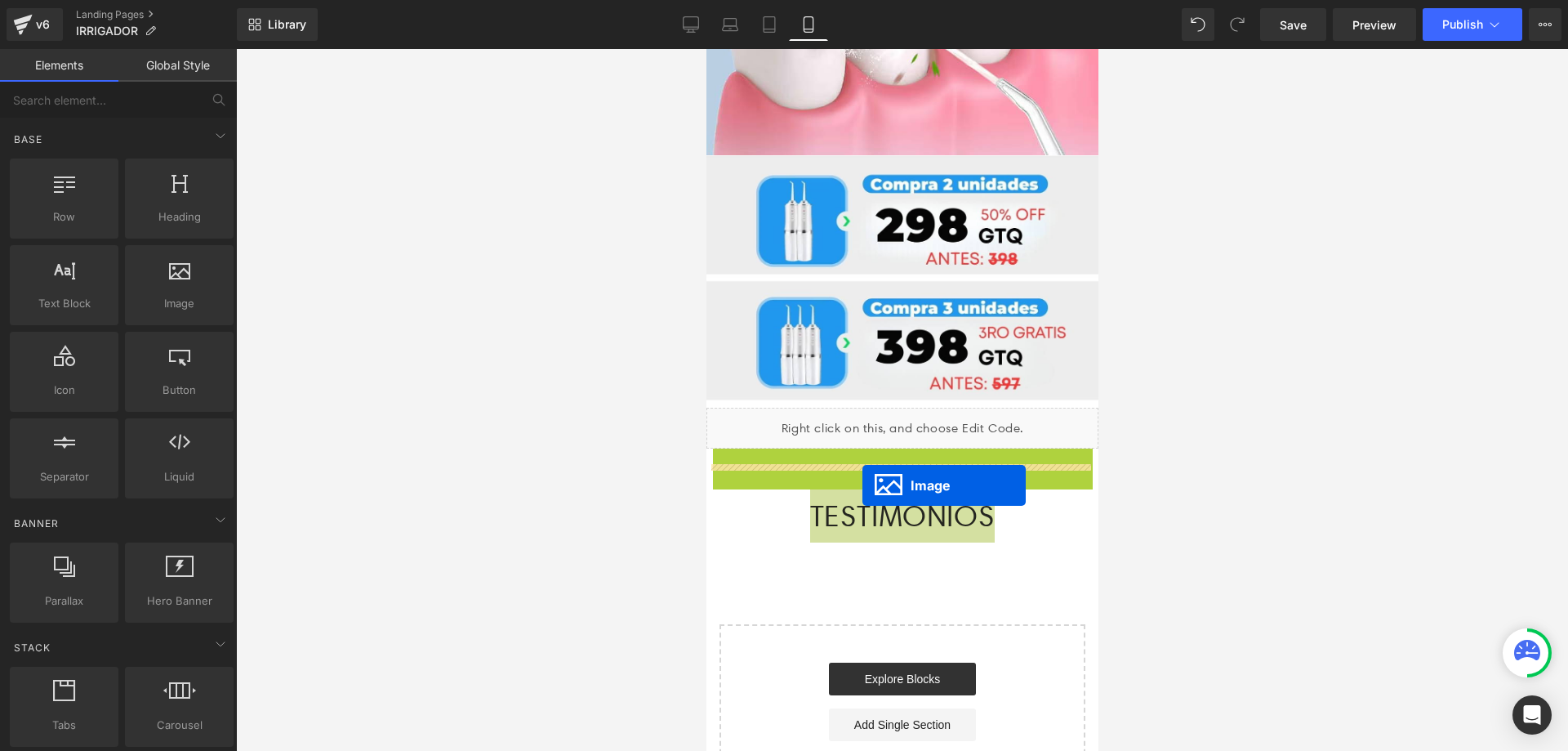
drag, startPoint x: 868, startPoint y: 313, endPoint x: 861, endPoint y: 485, distance: 172.1
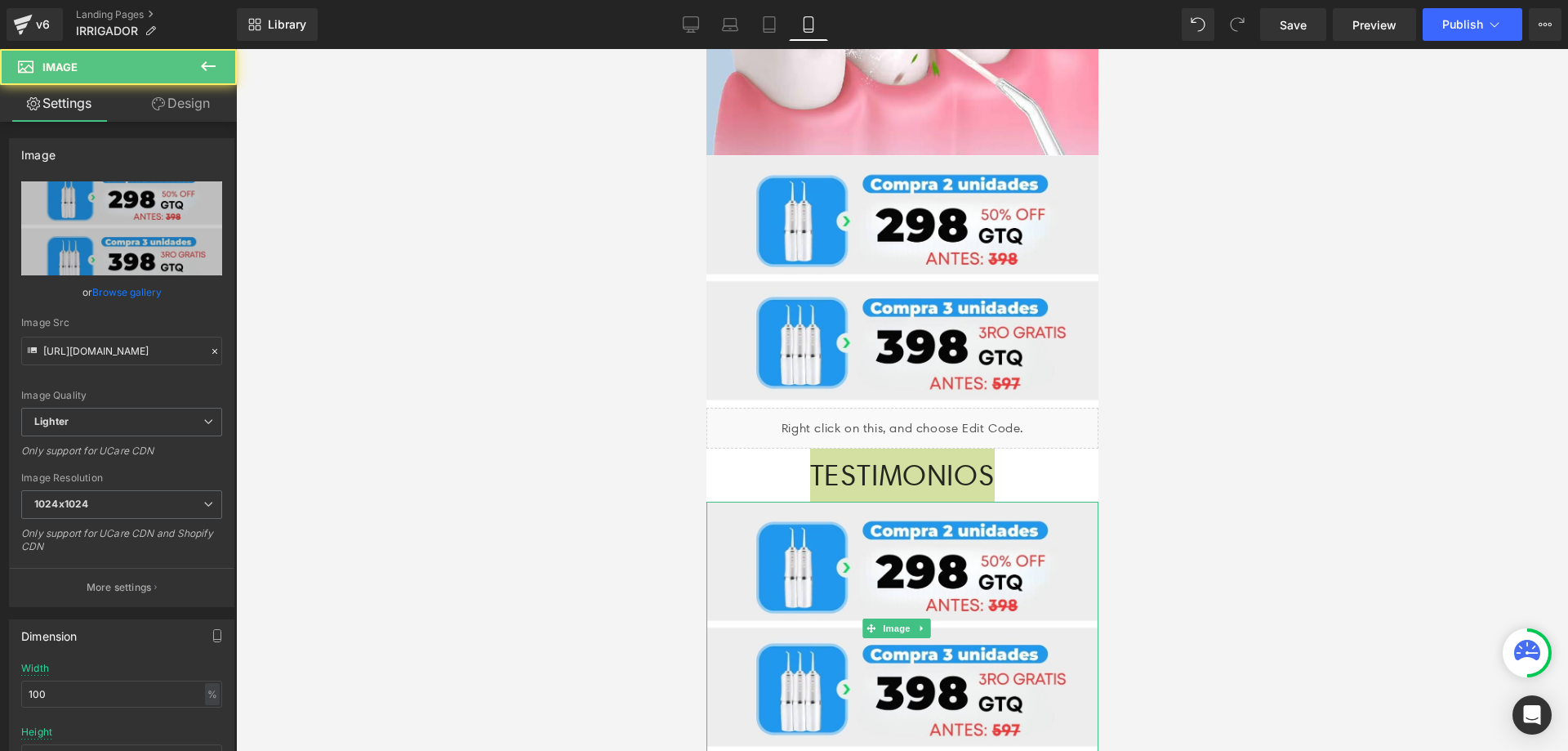
scroll to position [2359, 0]
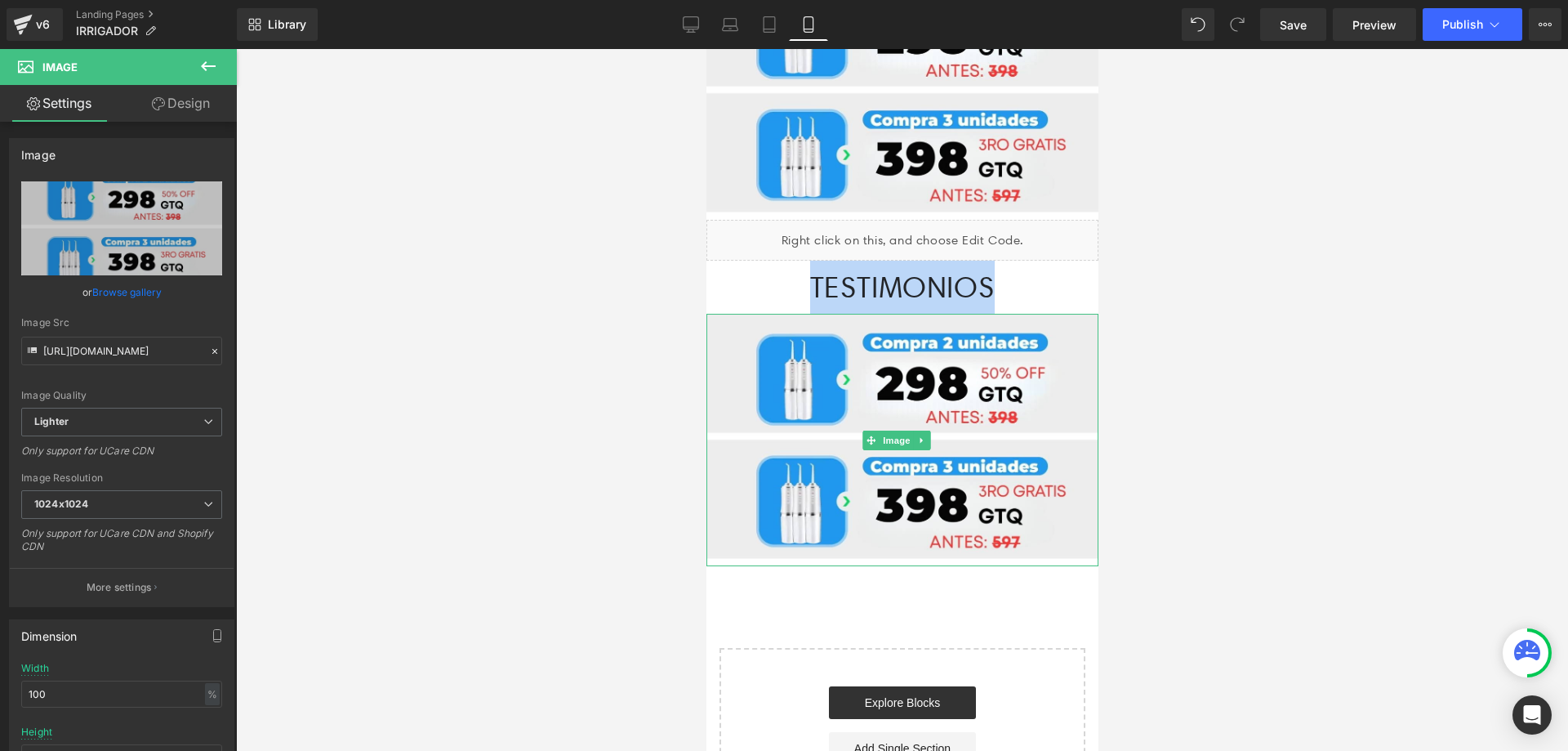
click at [1033, 261] on p "TESTIMONIOS" at bounding box center [902, 288] width 392 height 53
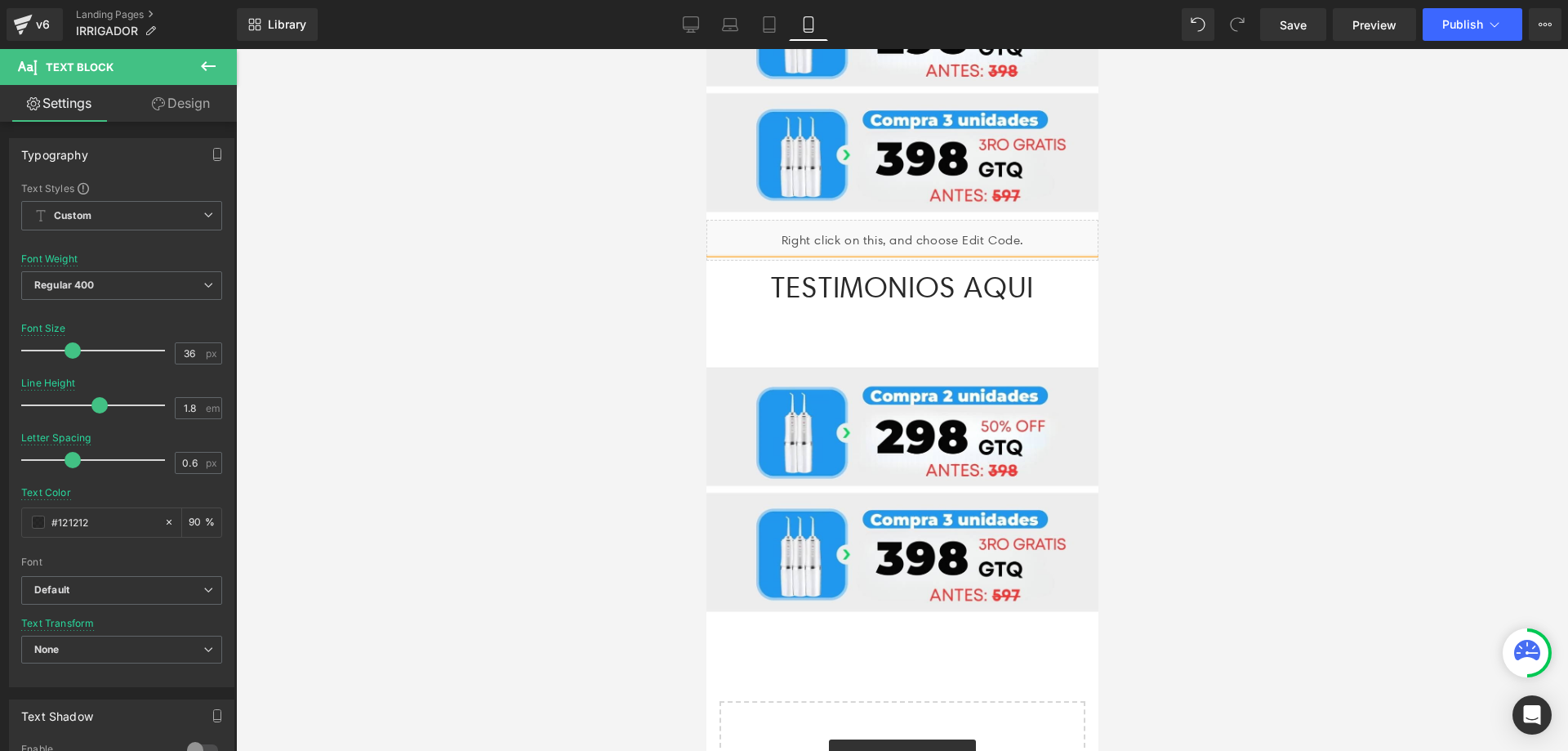
click at [1373, 321] on div at bounding box center [902, 400] width 1332 height 702
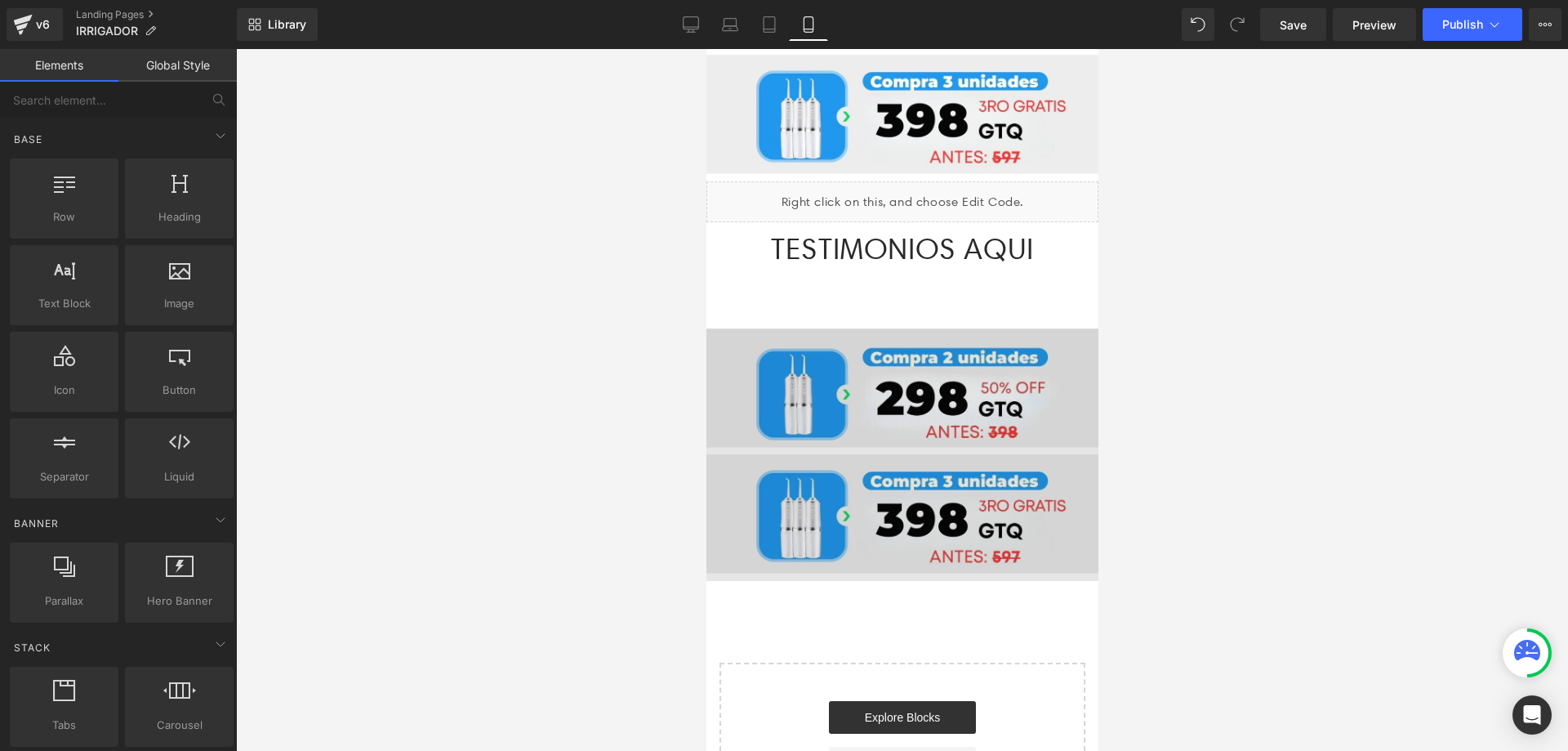
scroll to position [2428, 0]
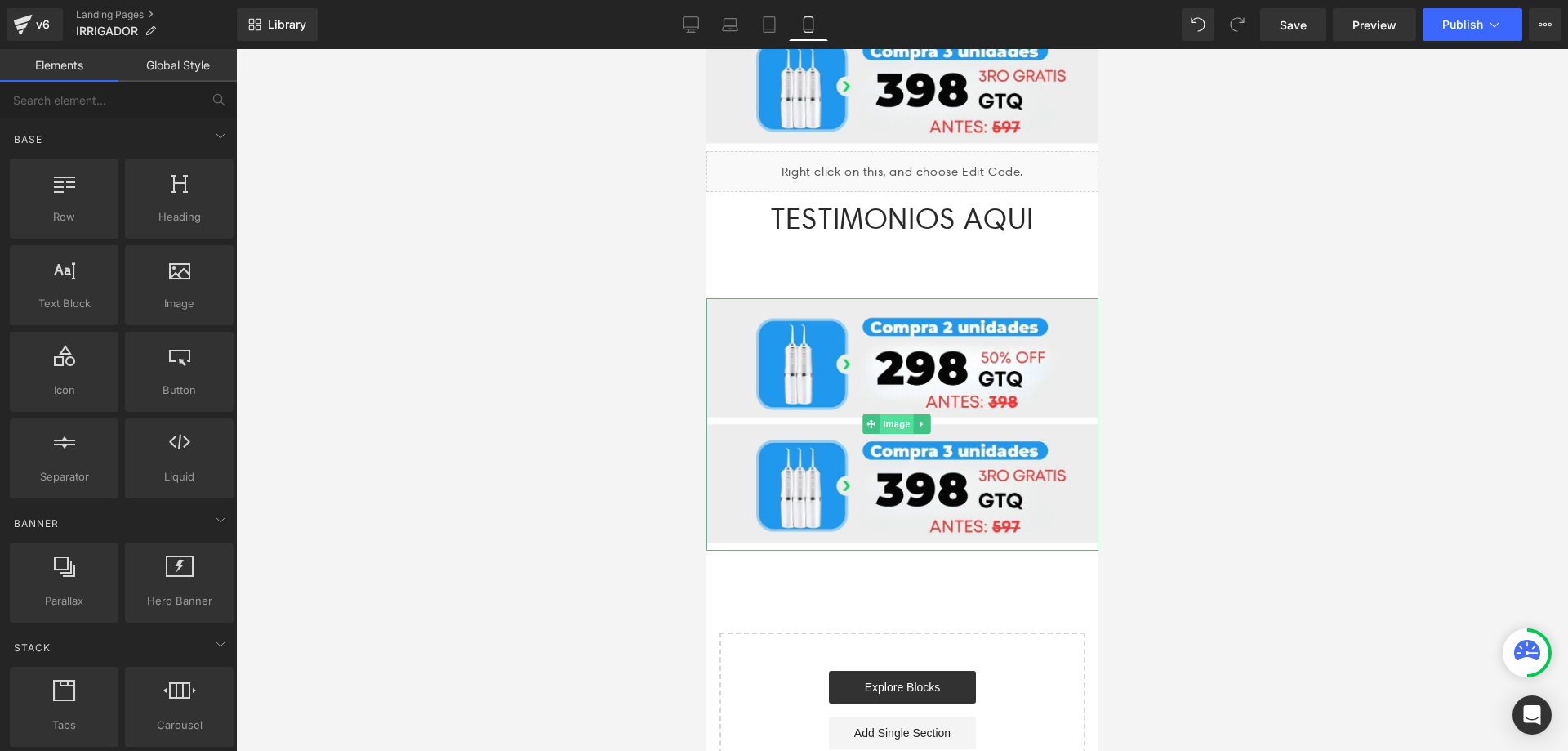
click at [900, 414] on span "Image" at bounding box center [895, 423] width 34 height 19
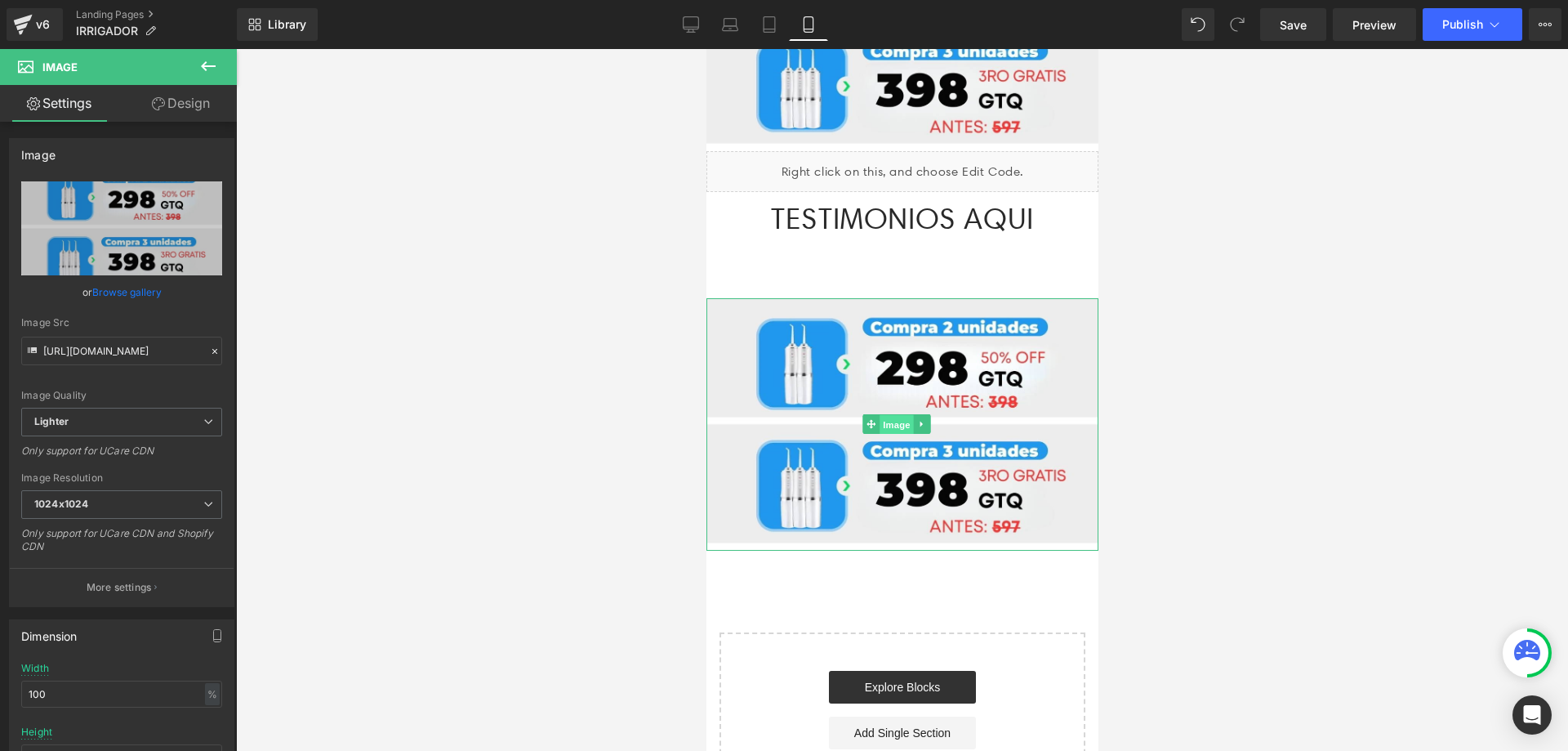
click at [895, 415] on span "Image" at bounding box center [895, 424] width 34 height 19
drag, startPoint x: 896, startPoint y: 345, endPoint x: 1267, endPoint y: 378, distance: 372.5
click at [896, 415] on span "Image" at bounding box center [895, 424] width 34 height 19
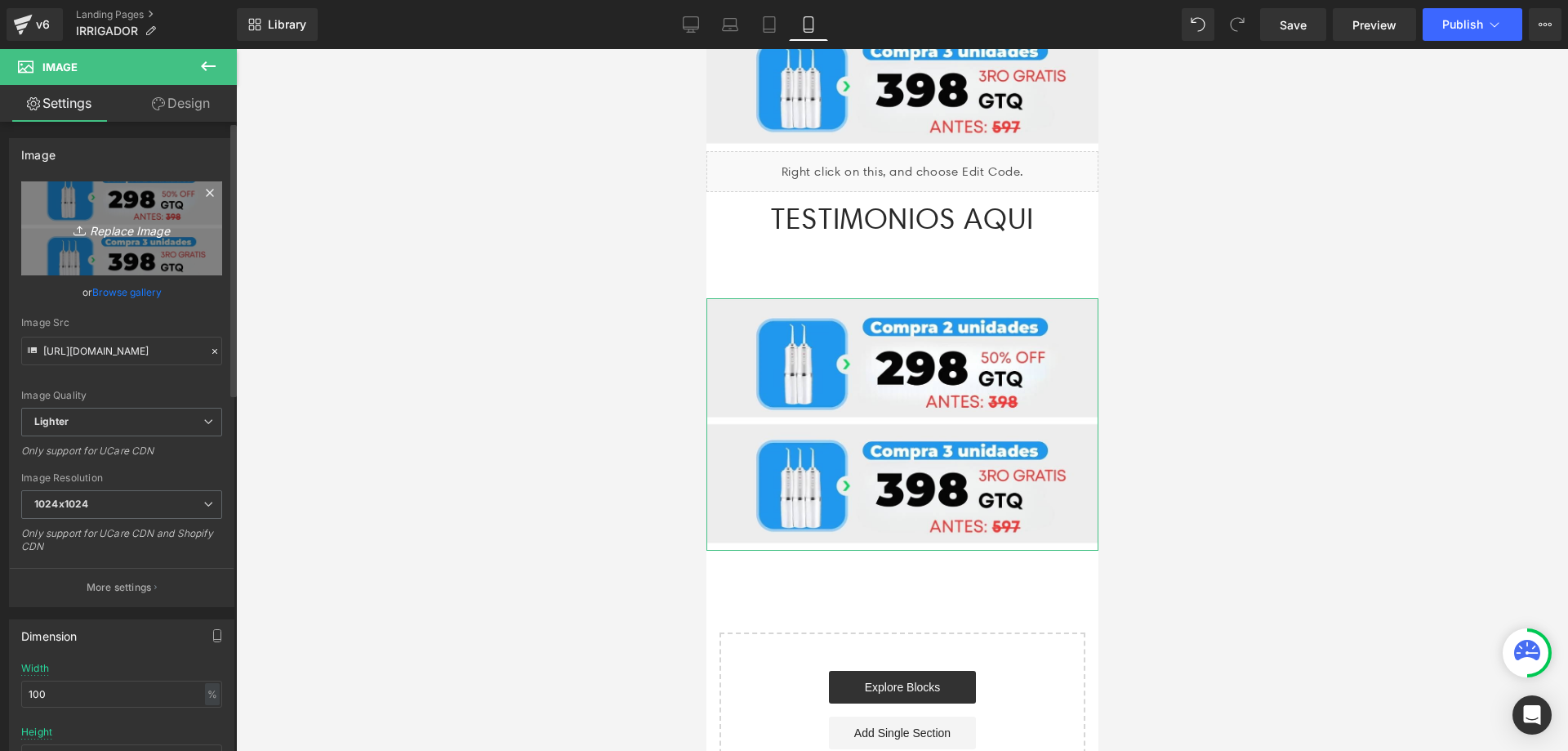
click at [118, 246] on link "Replace Image" at bounding box center [121, 228] width 200 height 94
type input "C:\fakepath\Recurso 100-8-min_11zon.jpg"
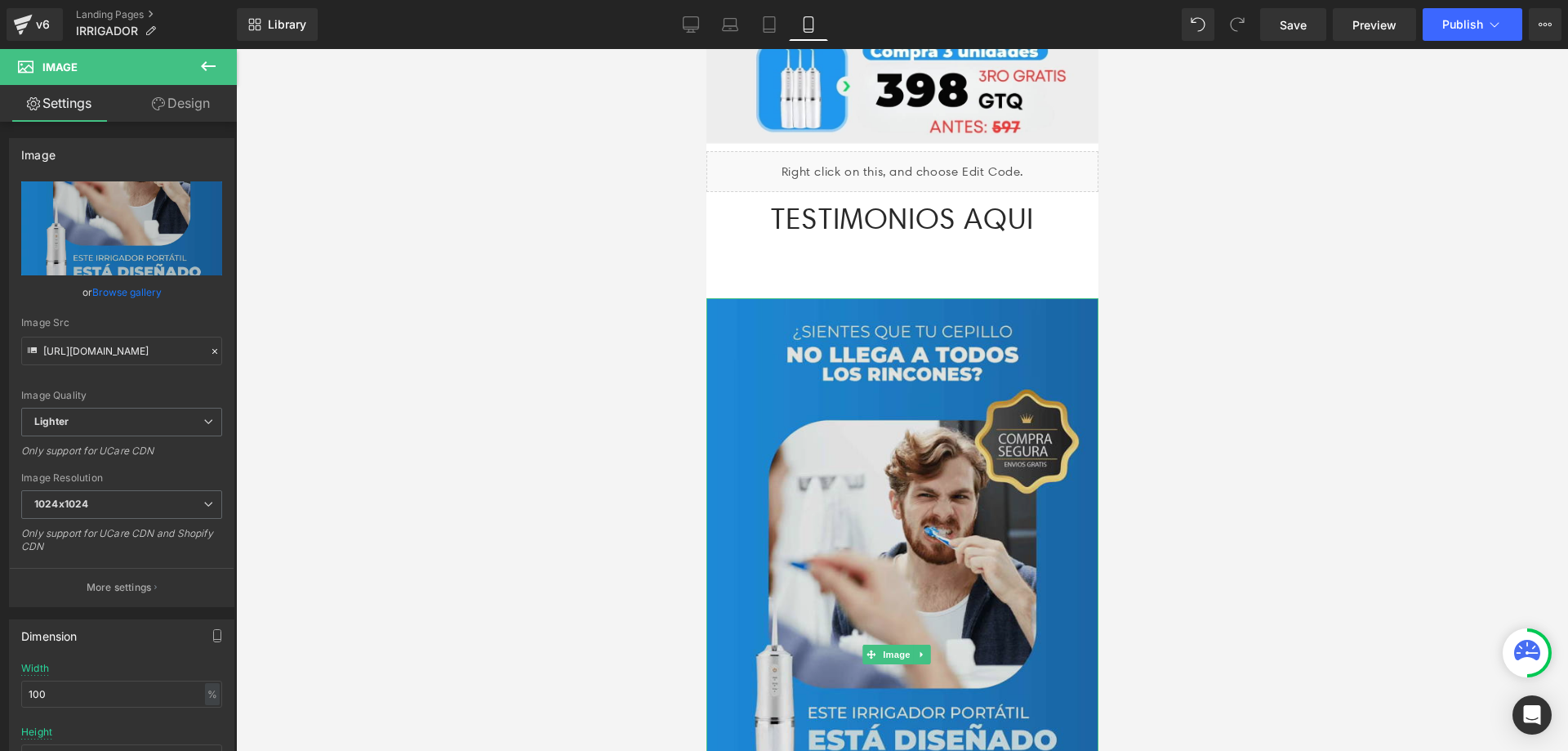
type input "https://ucarecdn.com/4e9faddb-65ce-48eb-a192-5c6f94e23e28/-/format/auto/-/previ…"
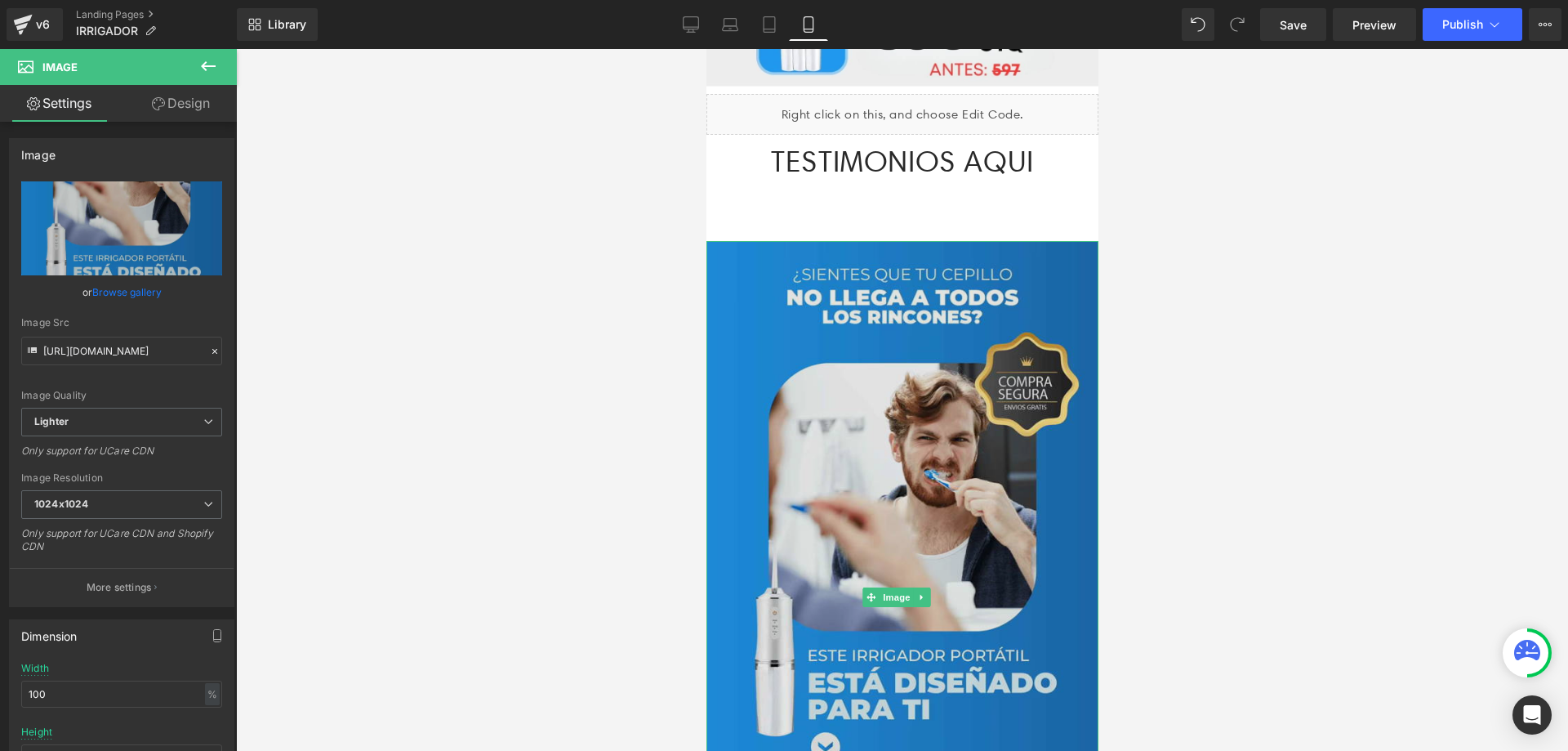
scroll to position [2722, 0]
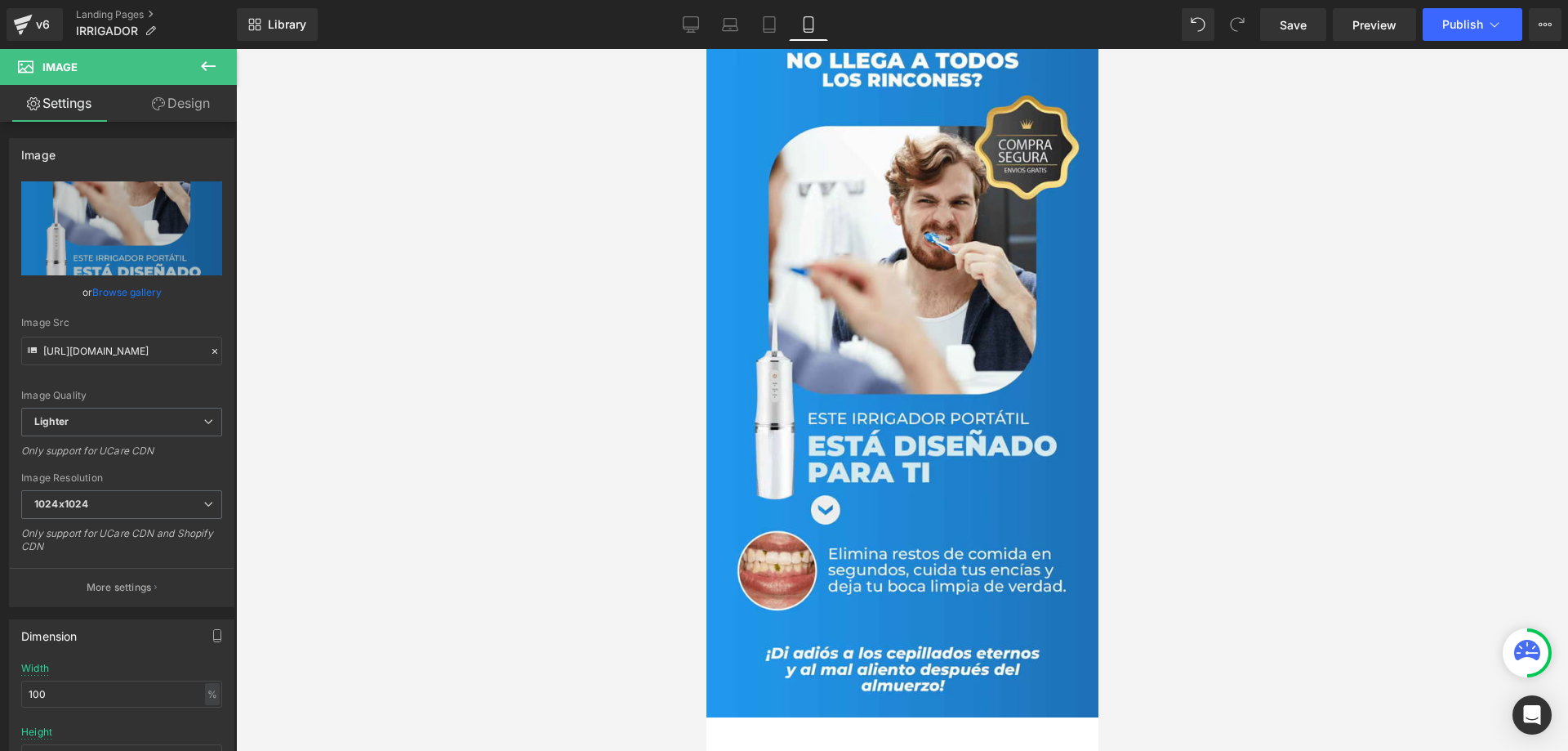
click at [1239, 333] on div at bounding box center [902, 400] width 1332 height 702
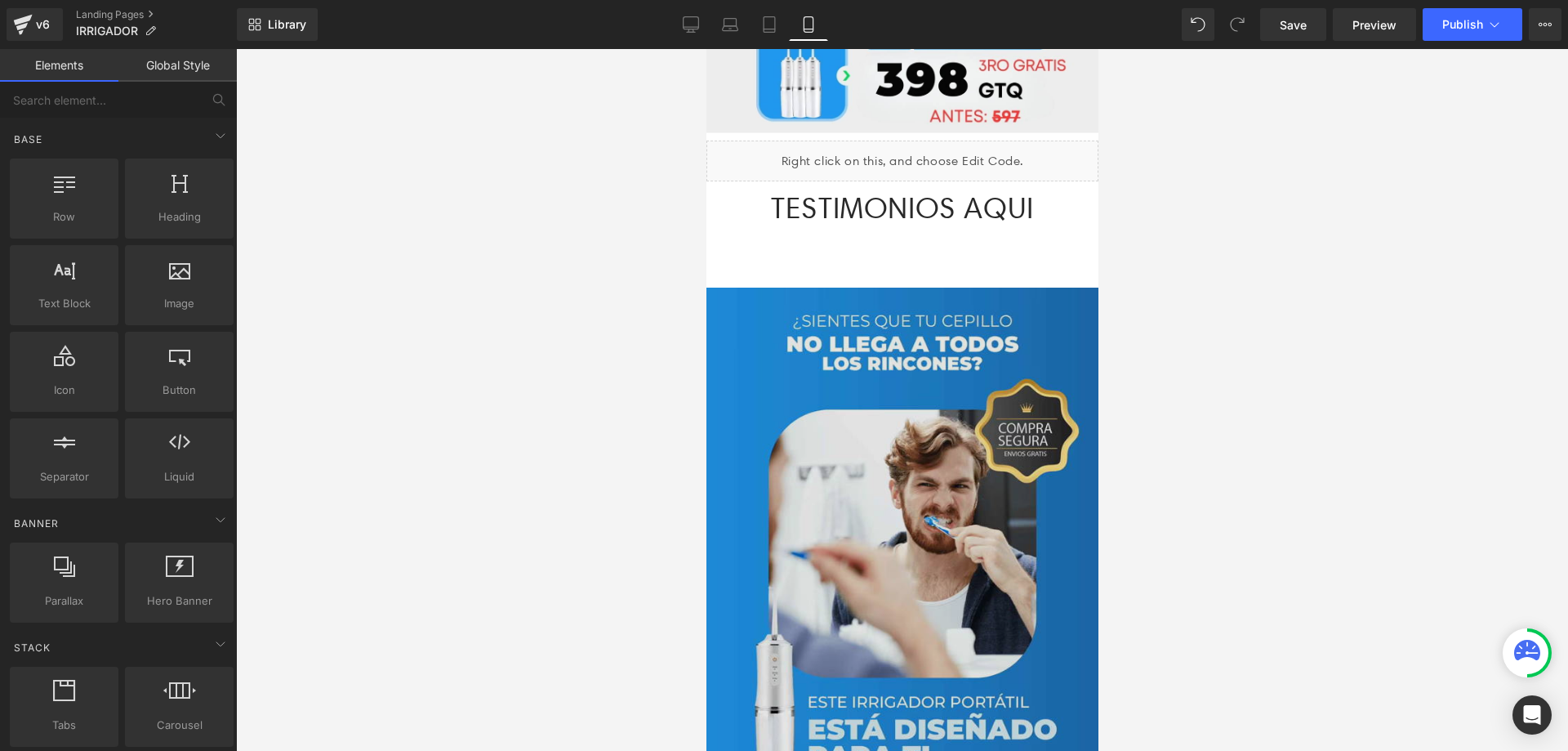
scroll to position [2428, 0]
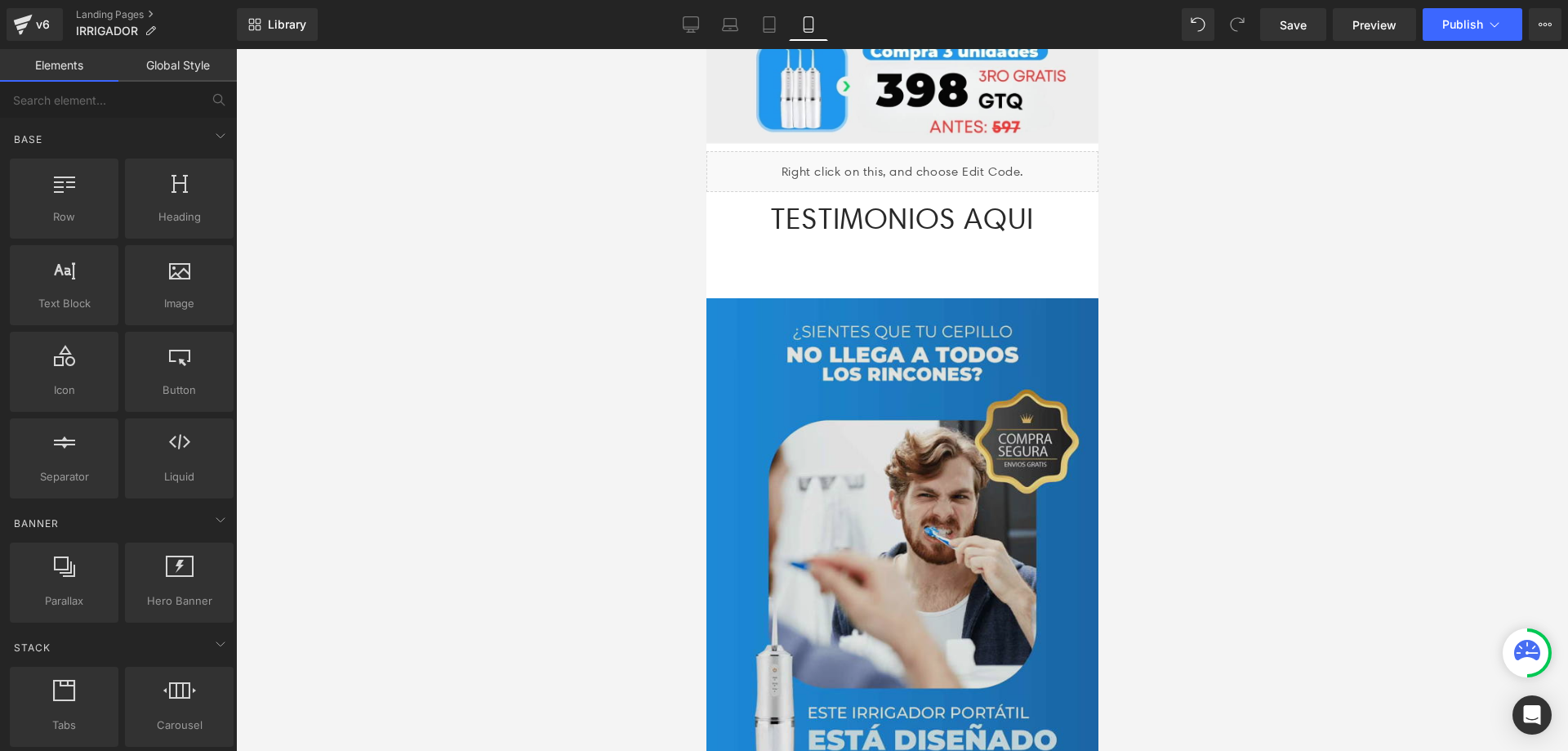
click at [909, 394] on img at bounding box center [902, 655] width 392 height 713
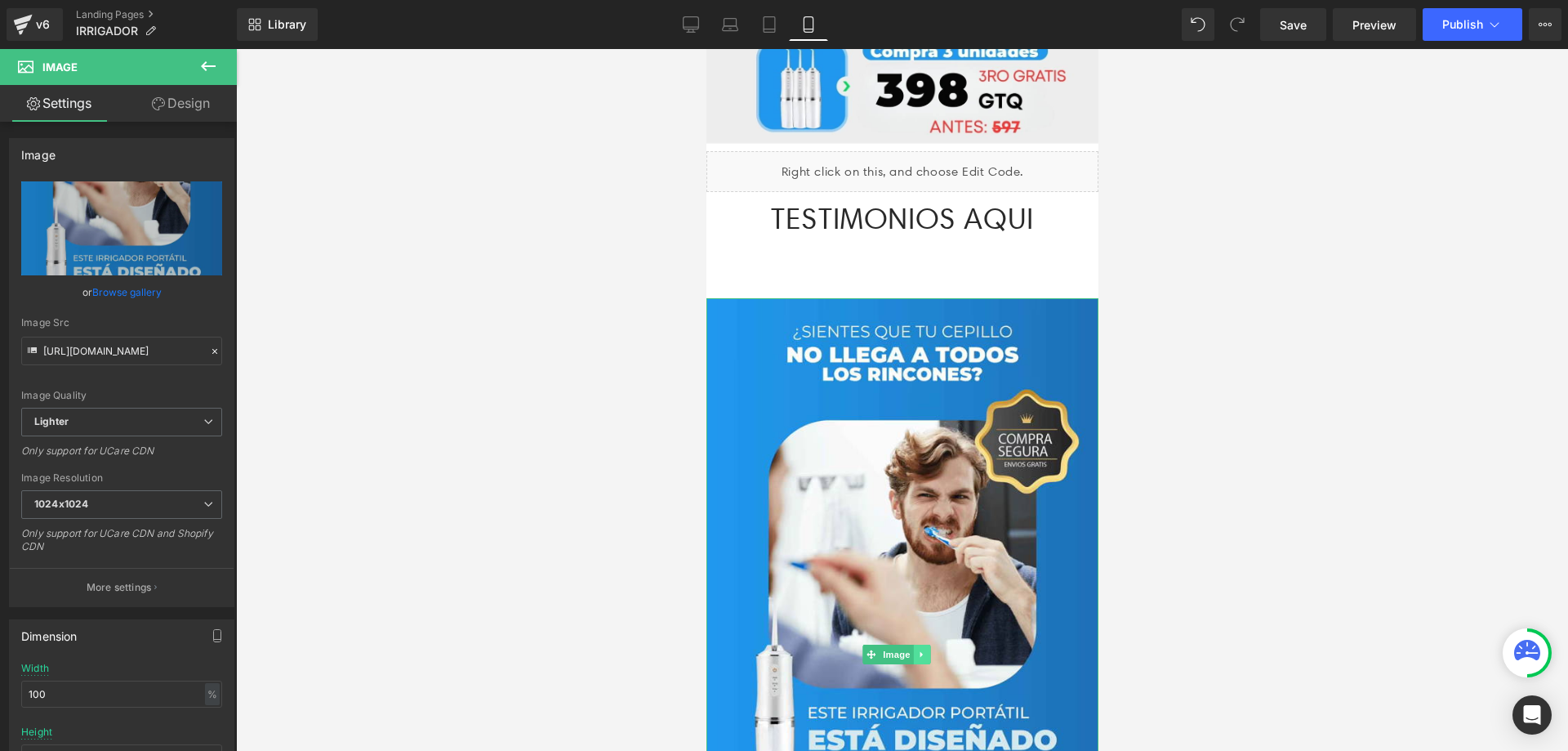
click at [924, 649] on icon at bounding box center [921, 654] width 9 height 10
click at [909, 650] on icon at bounding box center [913, 655] width 9 height 9
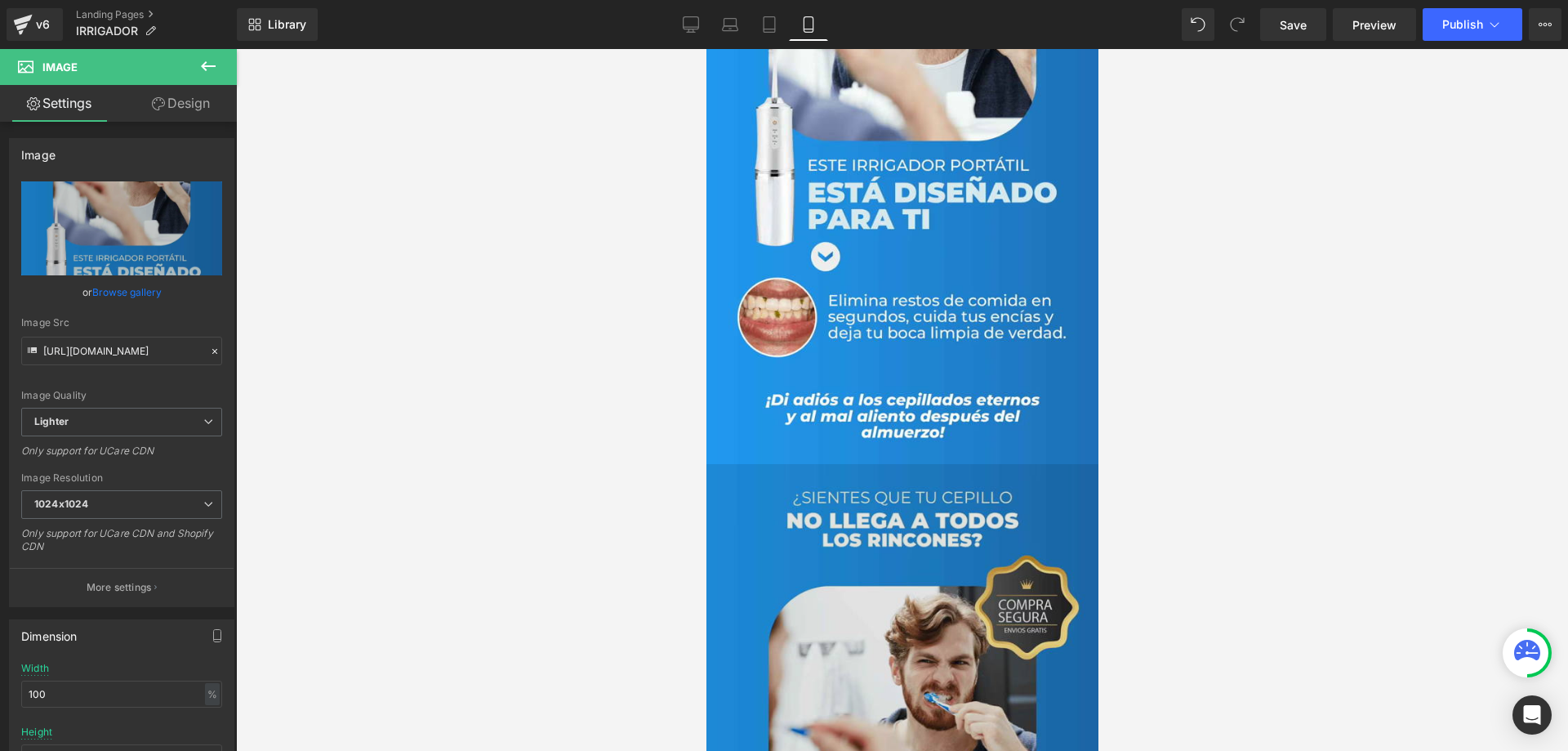
scroll to position [3173, 0]
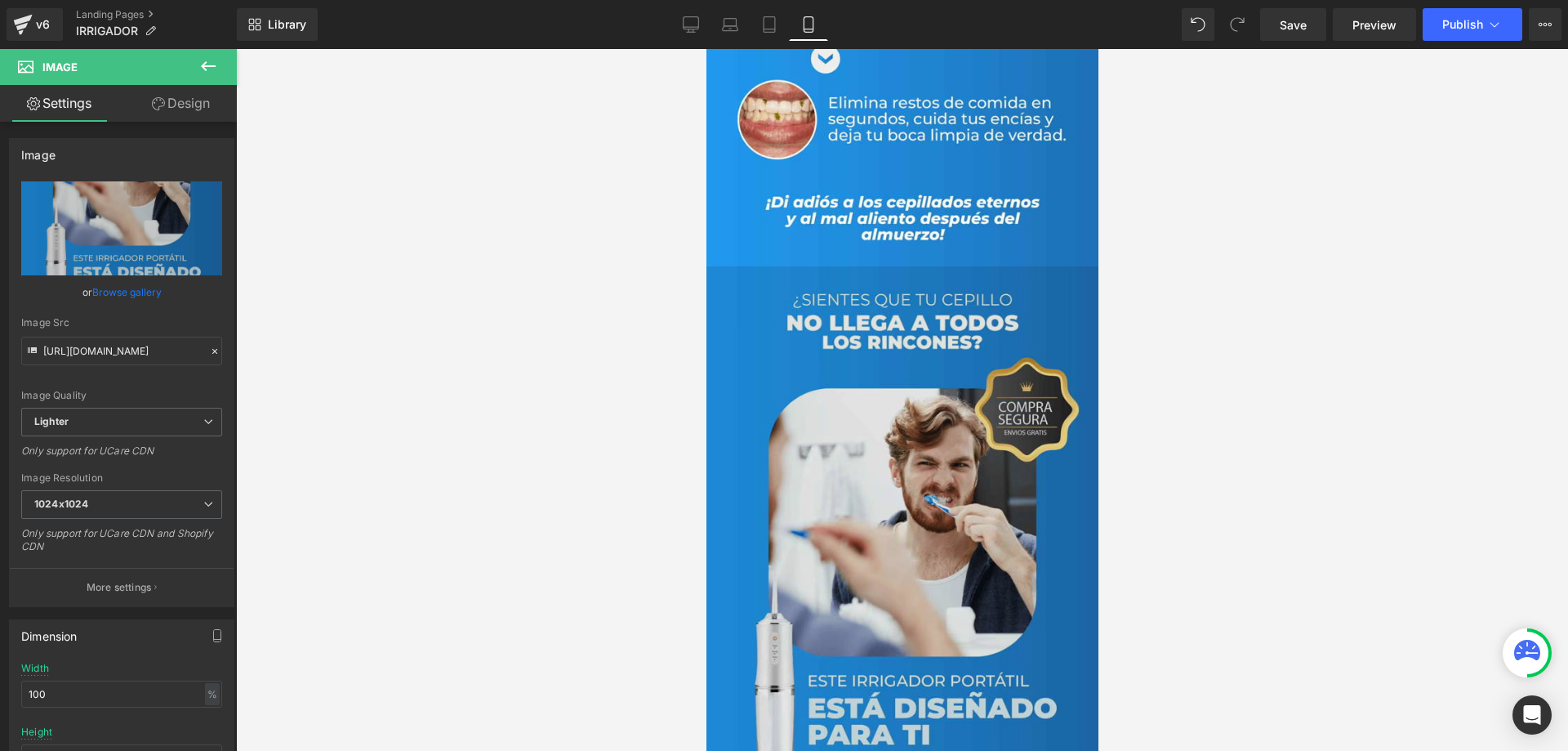
click at [965, 495] on img at bounding box center [902, 623] width 392 height 713
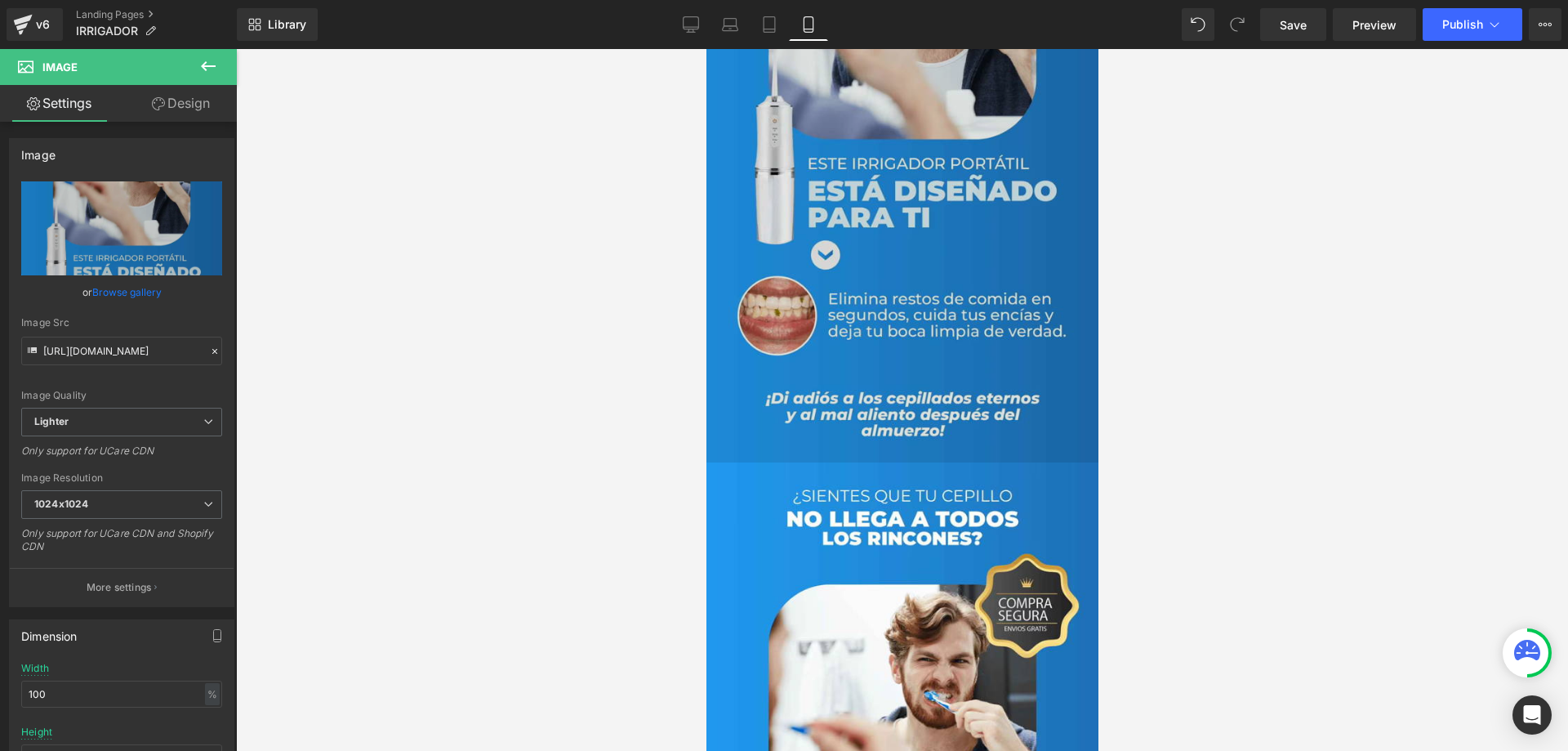
scroll to position [3369, 0]
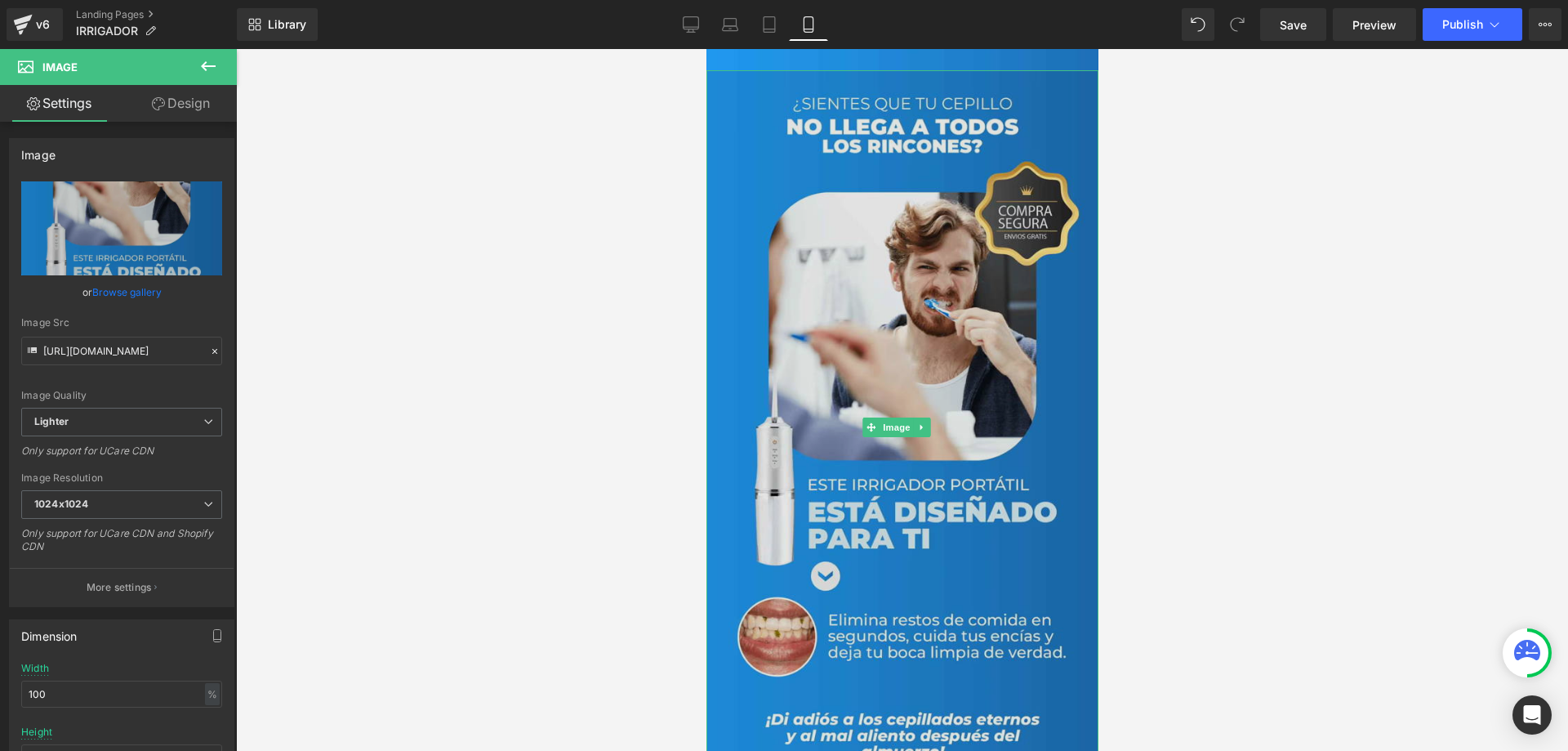
click at [925, 379] on img at bounding box center [902, 427] width 392 height 713
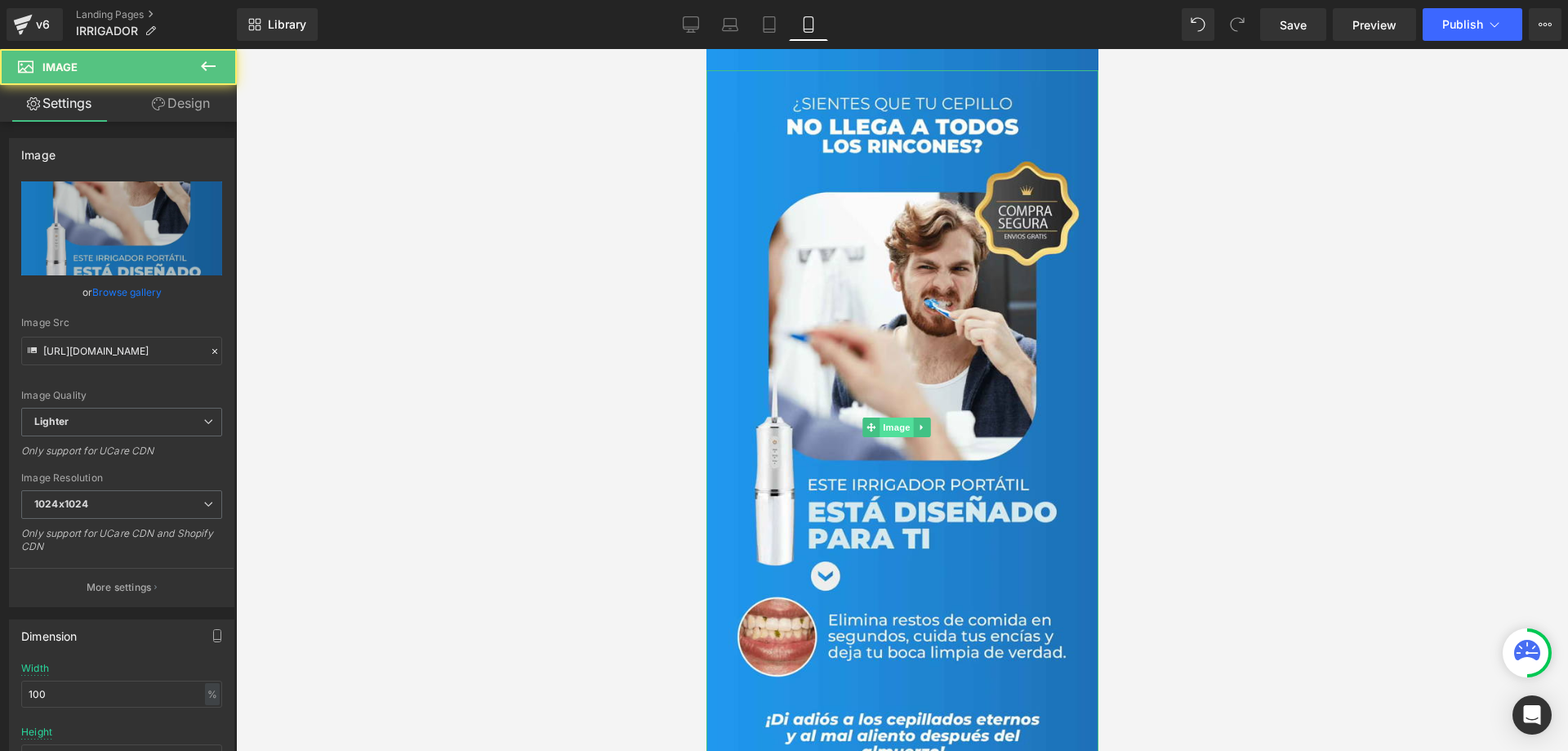
click at [897, 418] on span "Image" at bounding box center [895, 427] width 34 height 19
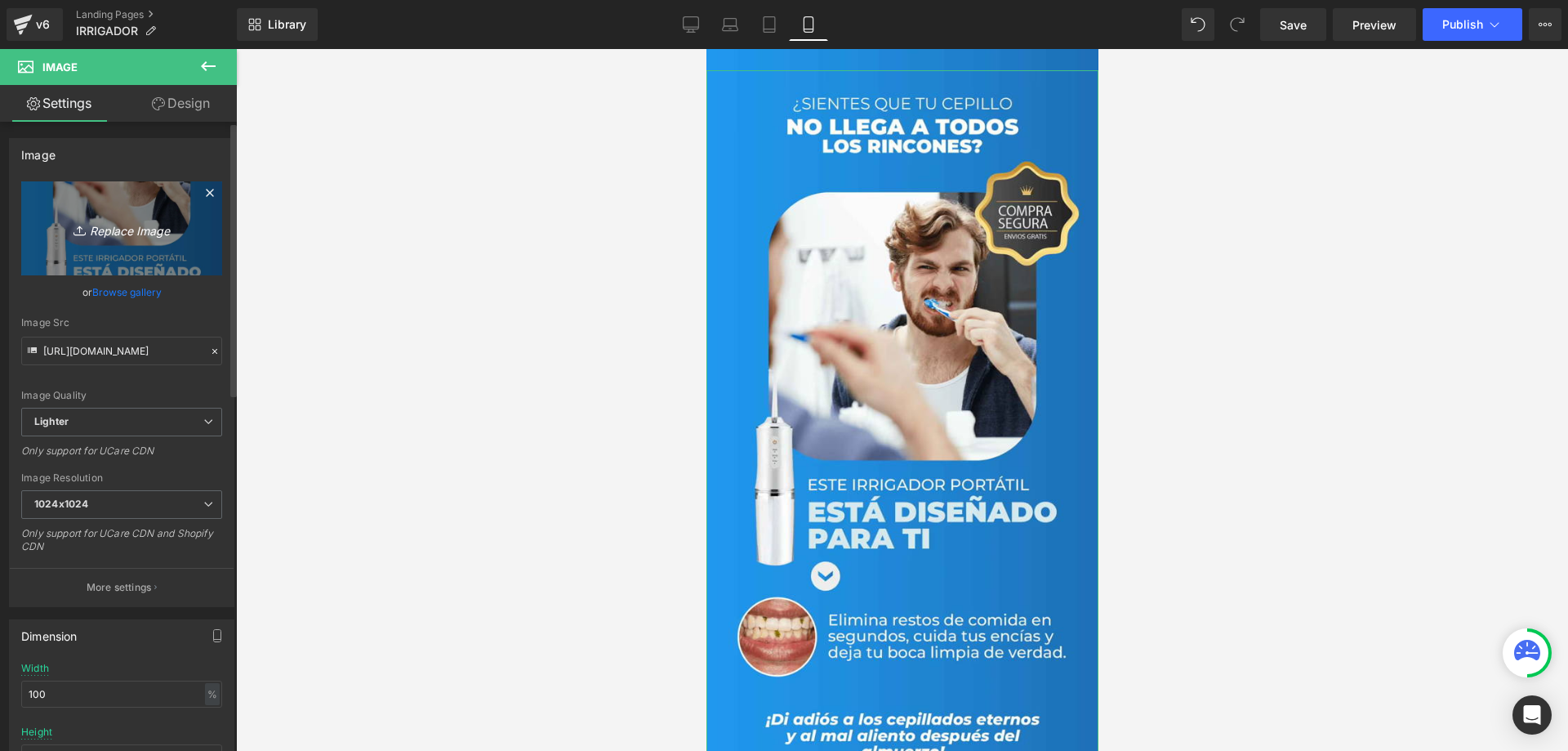
click at [189, 224] on link "Replace Image" at bounding box center [121, 228] width 200 height 94
type input "C:\fakepath\(texto opcional ejemplo ofertaenvio gratis etc etc).jpg"
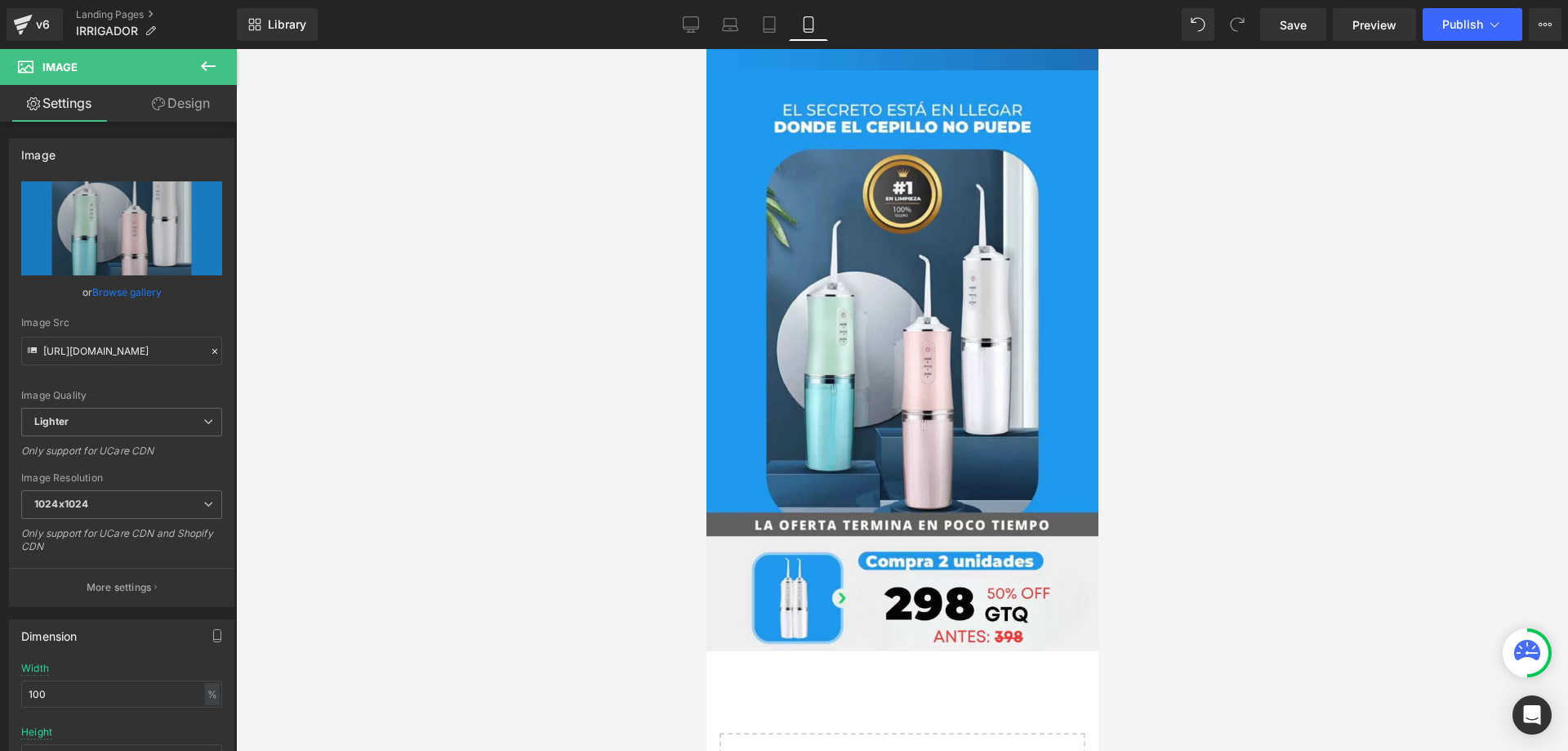
type input "https://ucarecdn.com/6c457294-c321-44e7-a384-363036e4235f/-/format/auto/-/previ…"
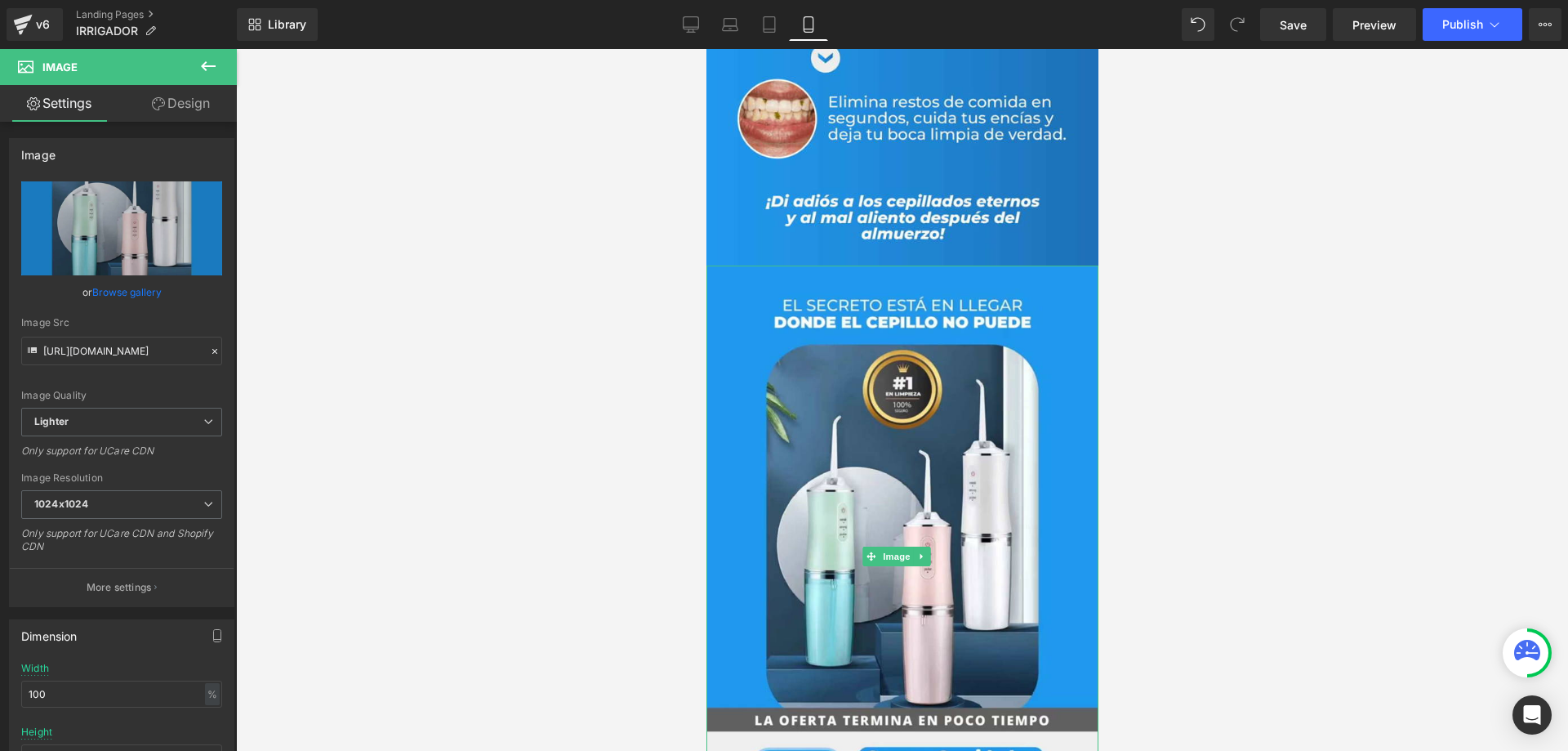
scroll to position [3173, 0]
click at [1293, 29] on span "Save" at bounding box center [1292, 25] width 27 height 17
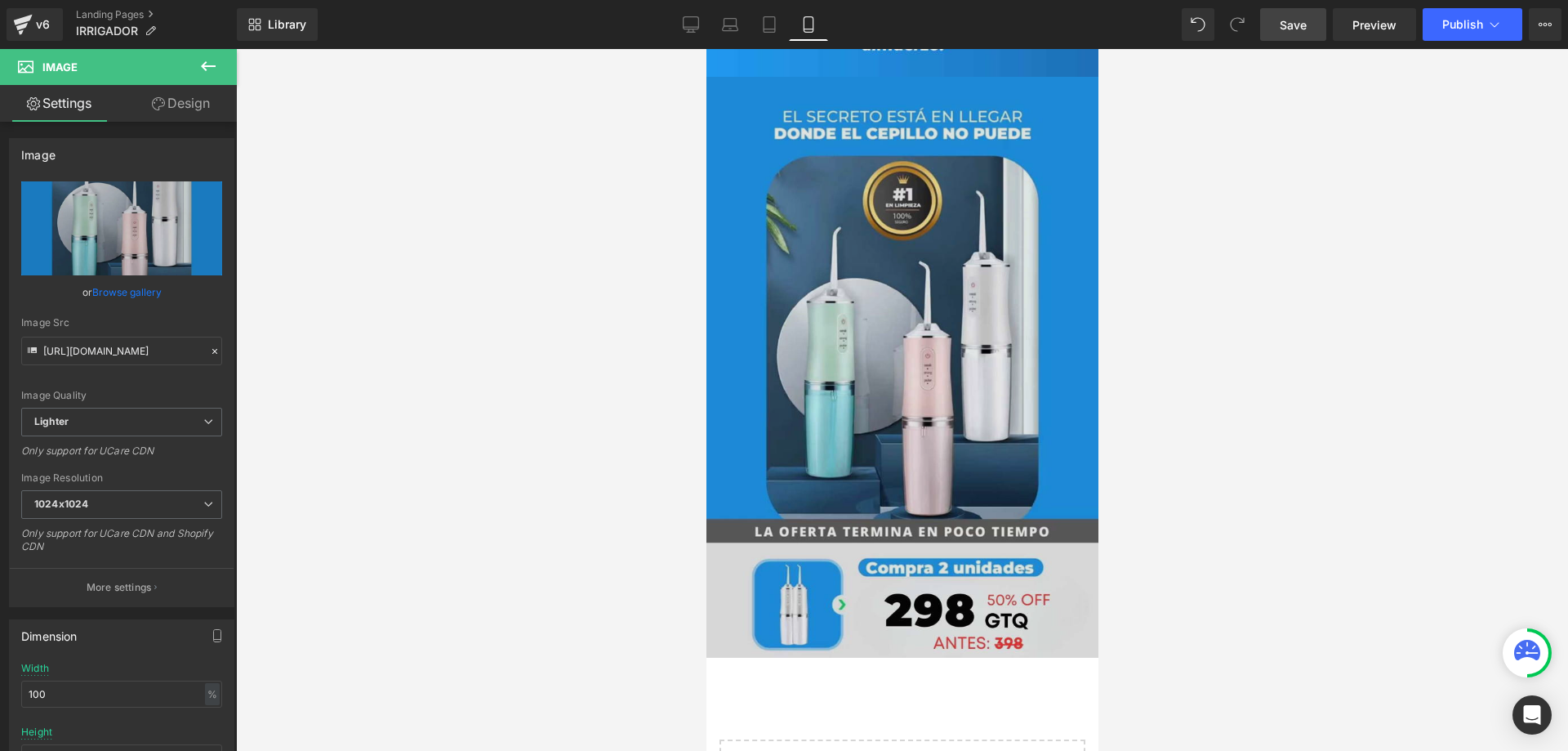
scroll to position [3432, 0]
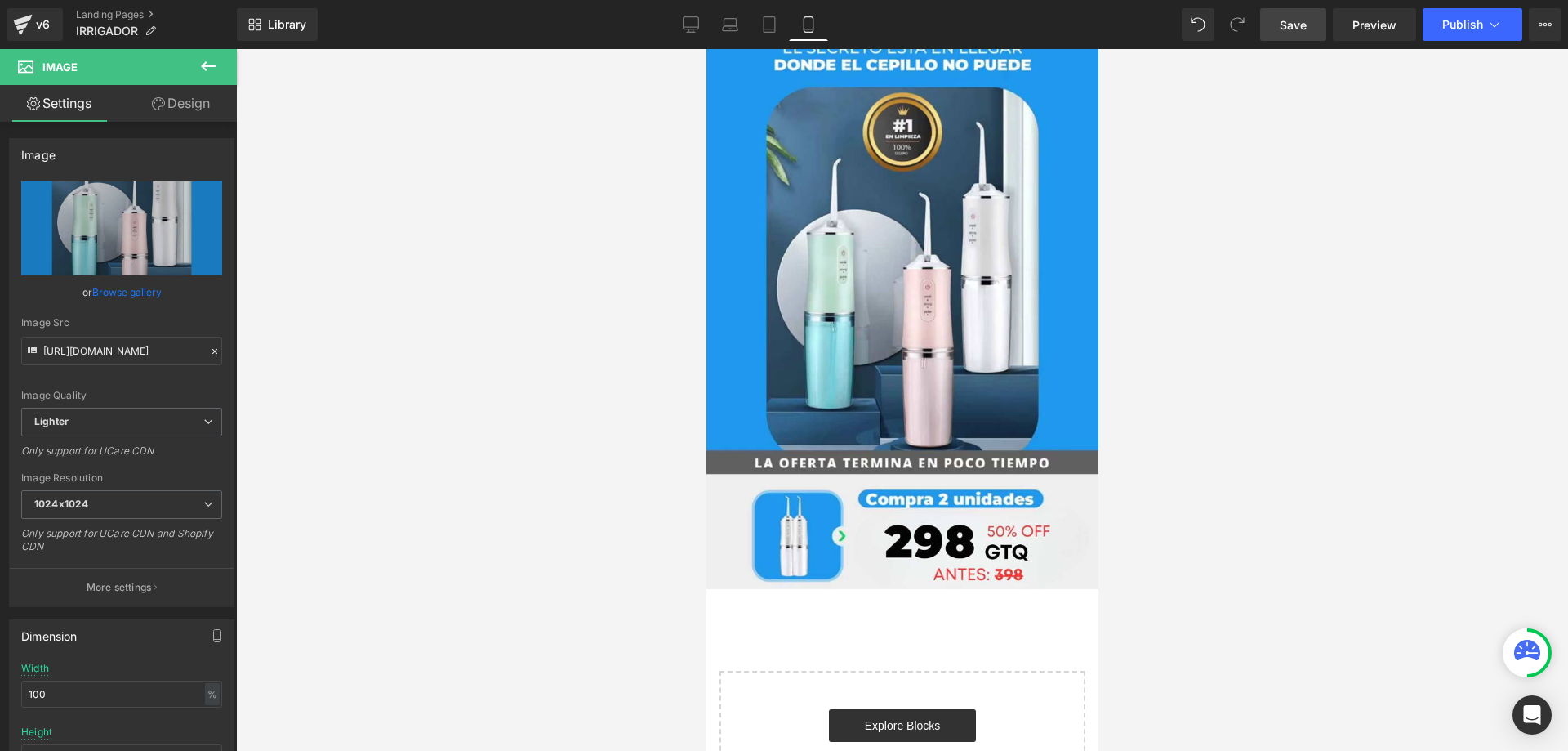
click at [1286, 40] on link "Save" at bounding box center [1292, 25] width 66 height 33
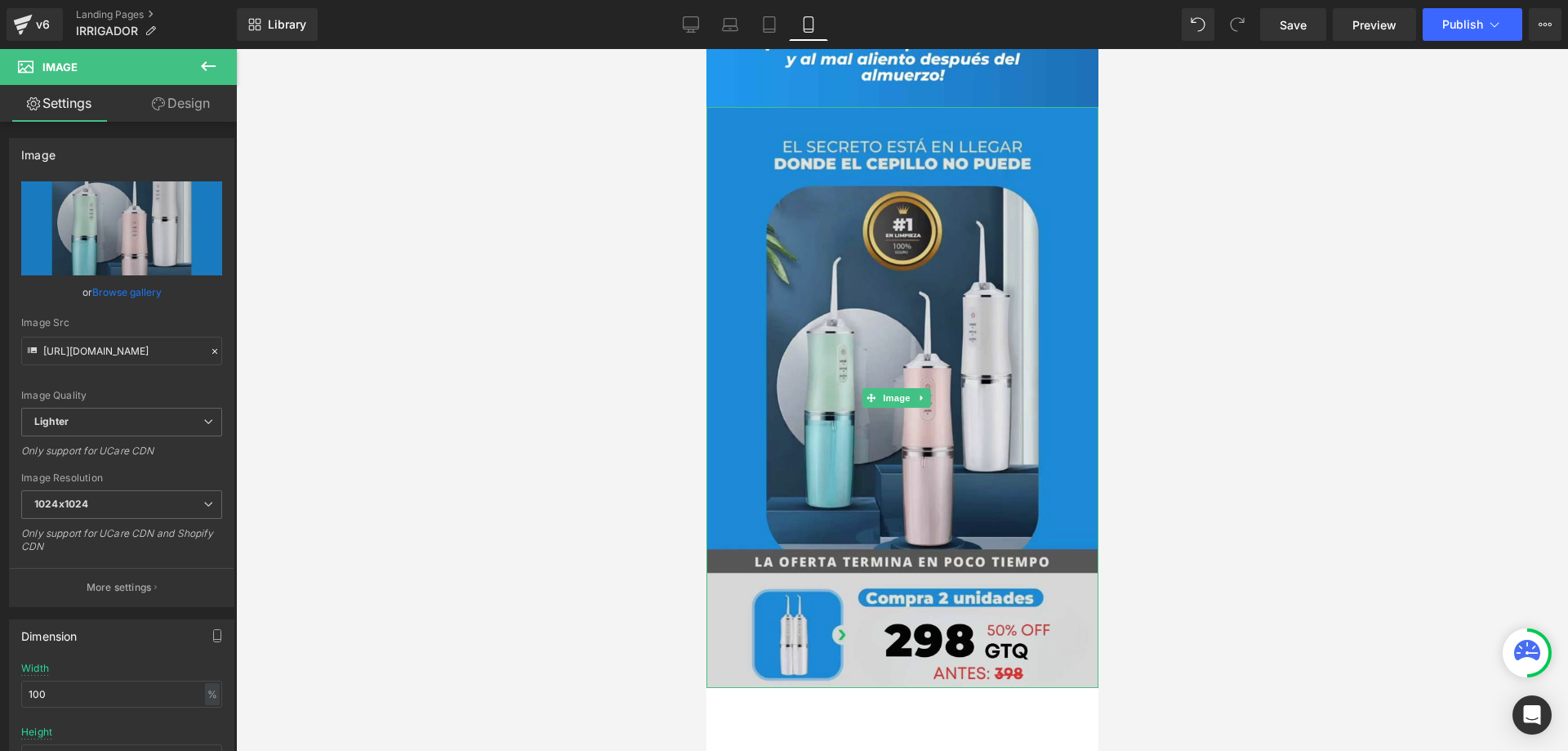
scroll to position [3137, 0]
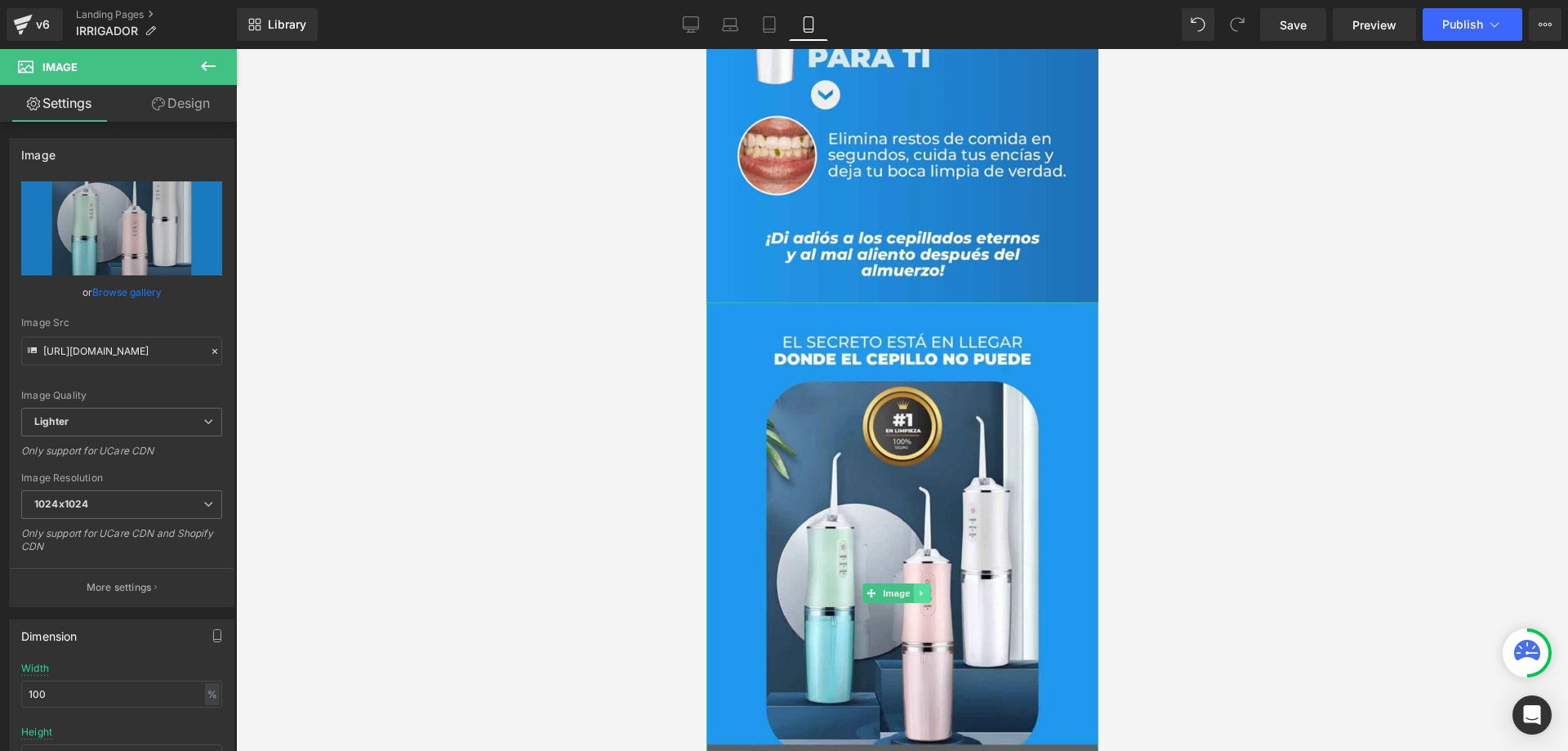
click at [921, 588] on icon at bounding box center [921, 593] width 9 height 10
click at [913, 588] on icon at bounding box center [913, 593] width 9 height 9
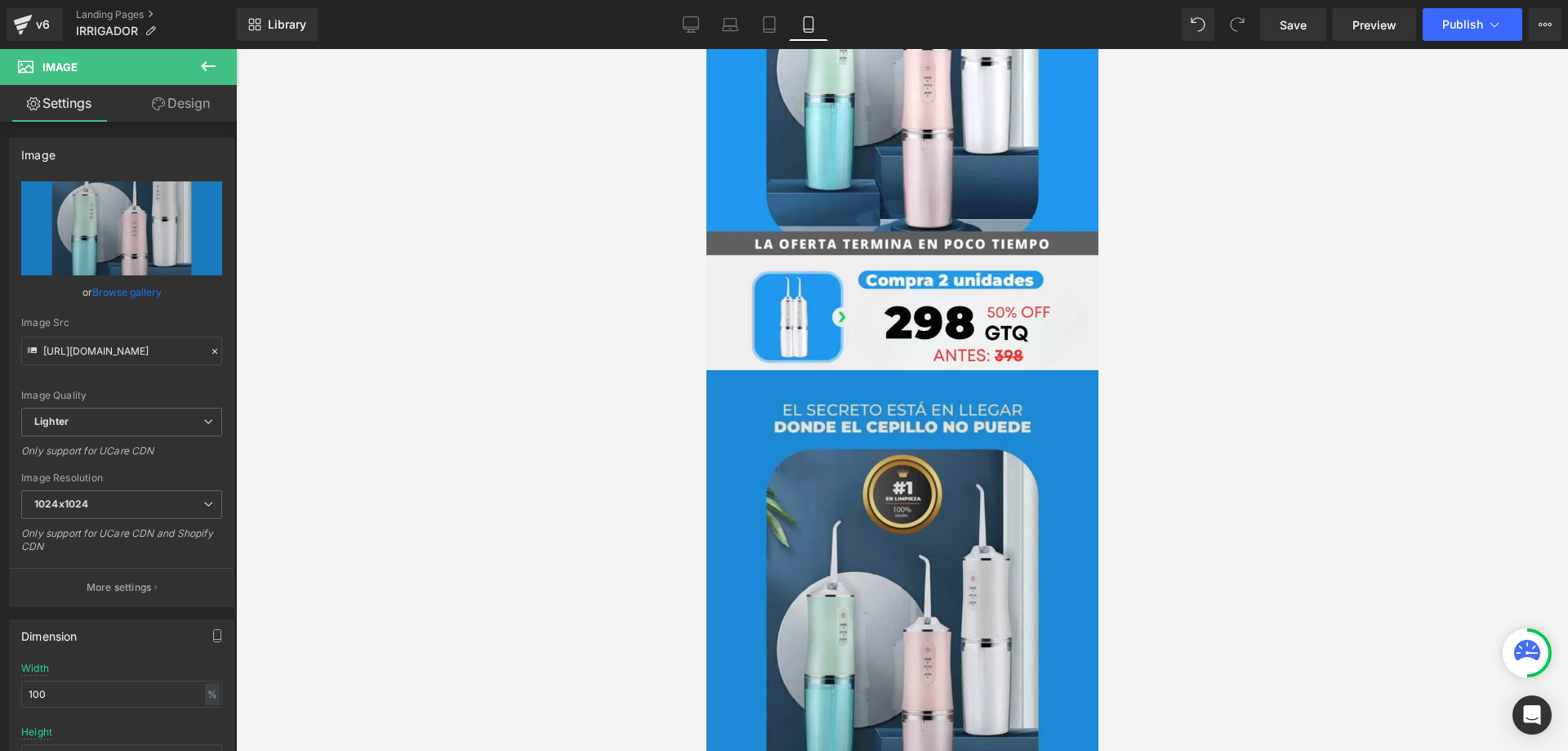
scroll to position [3788, 0]
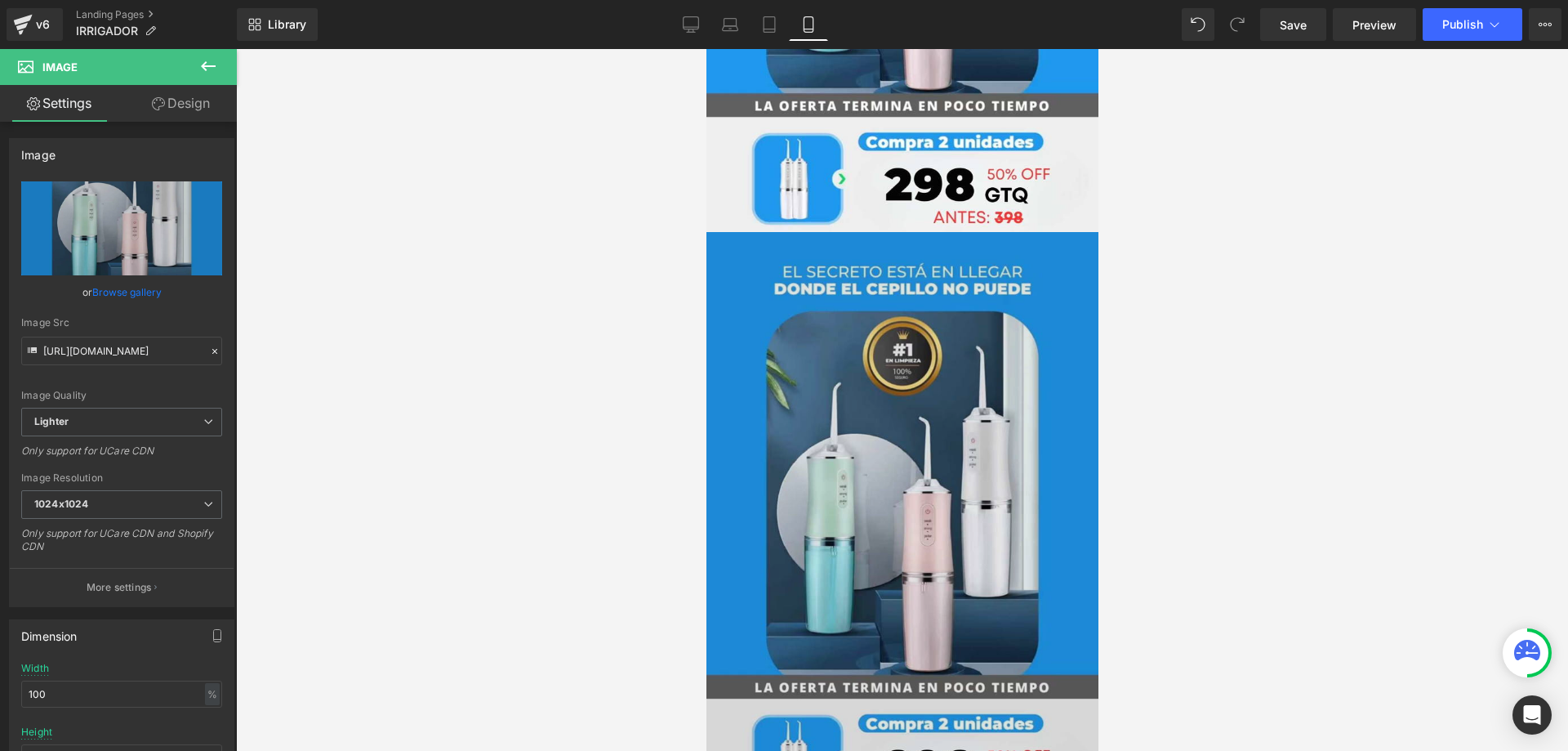
click at [892, 399] on div "Image" at bounding box center [902, 522] width 392 height 581
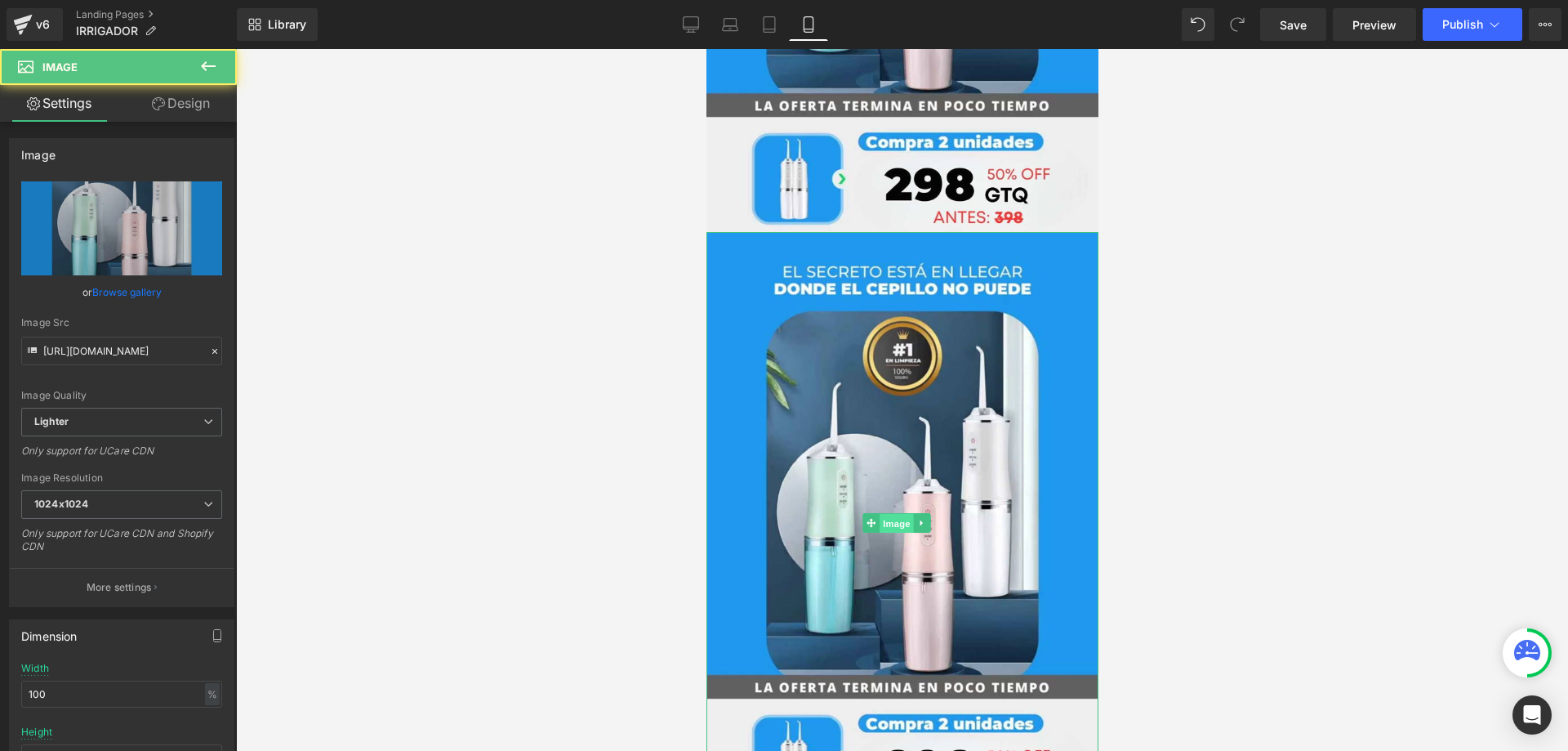
click at [898, 514] on span "Image" at bounding box center [895, 523] width 34 height 19
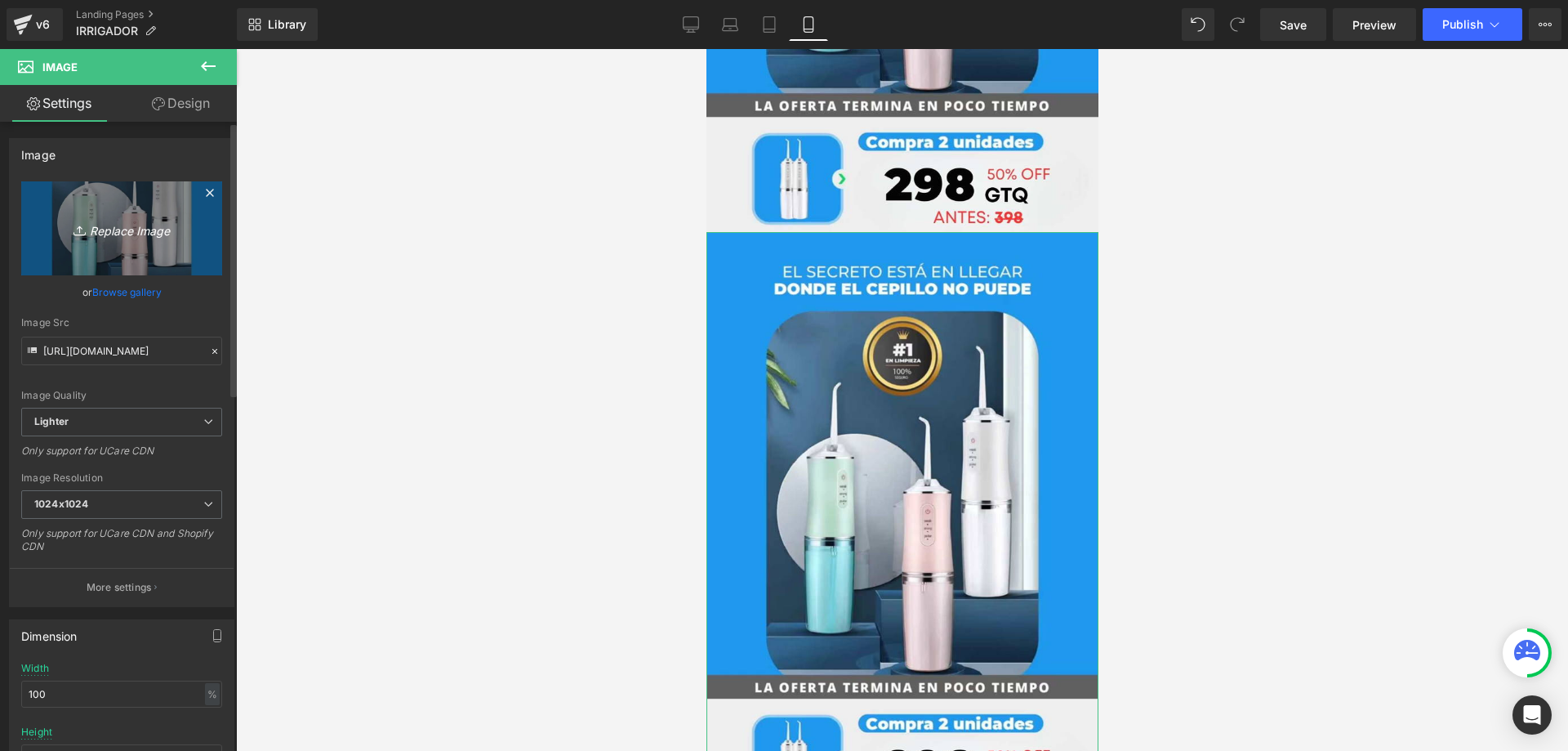
click at [188, 259] on link "Replace Image" at bounding box center [121, 228] width 200 height 94
type input "C:\fakepath\Recurso 94-8-min-min_5_11zon.jpg"
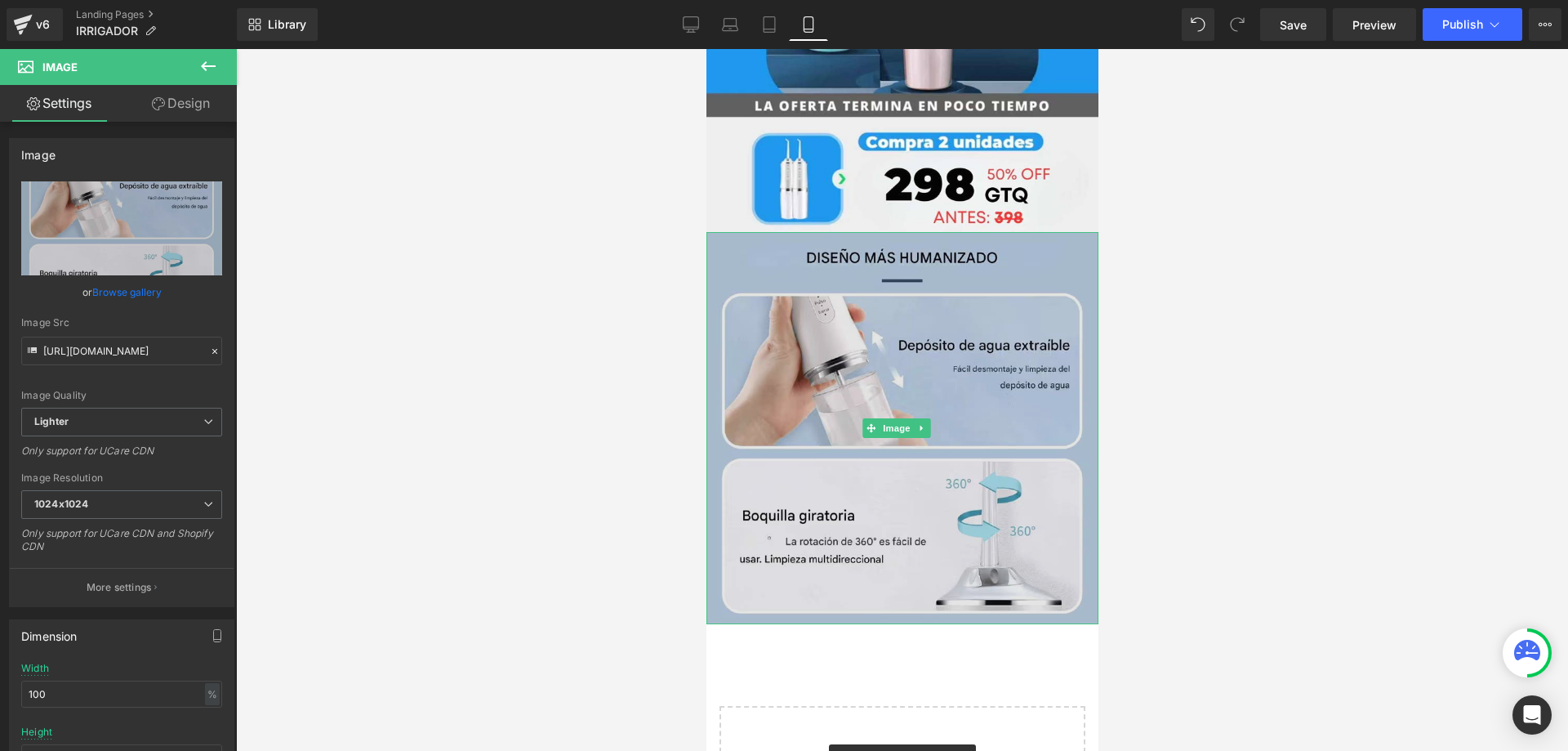
type input "https://ucarecdn.com/260bc007-cea1-45d6-9c20-79b085cd62ed/-/format/auto/-/previ…"
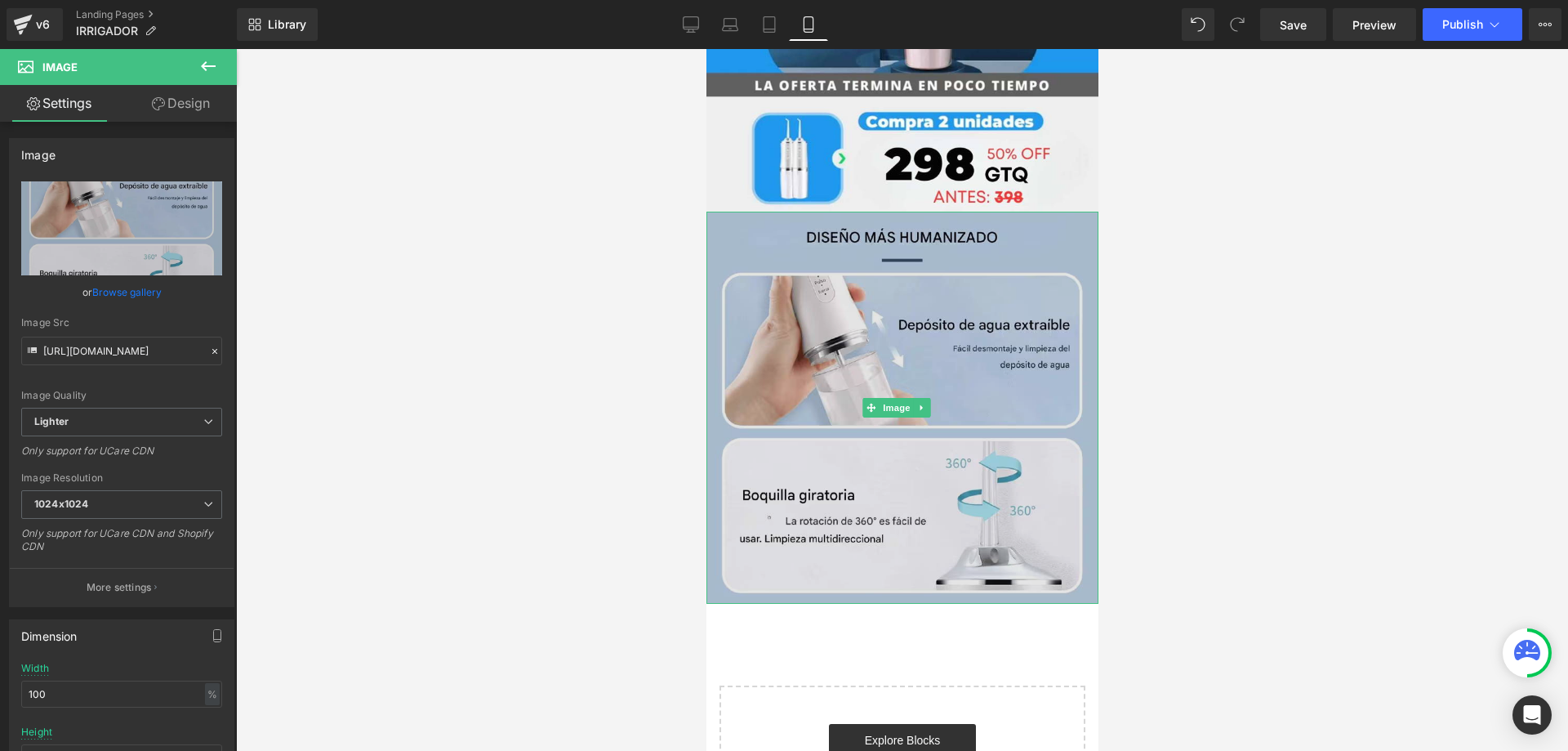
scroll to position [3817, 0]
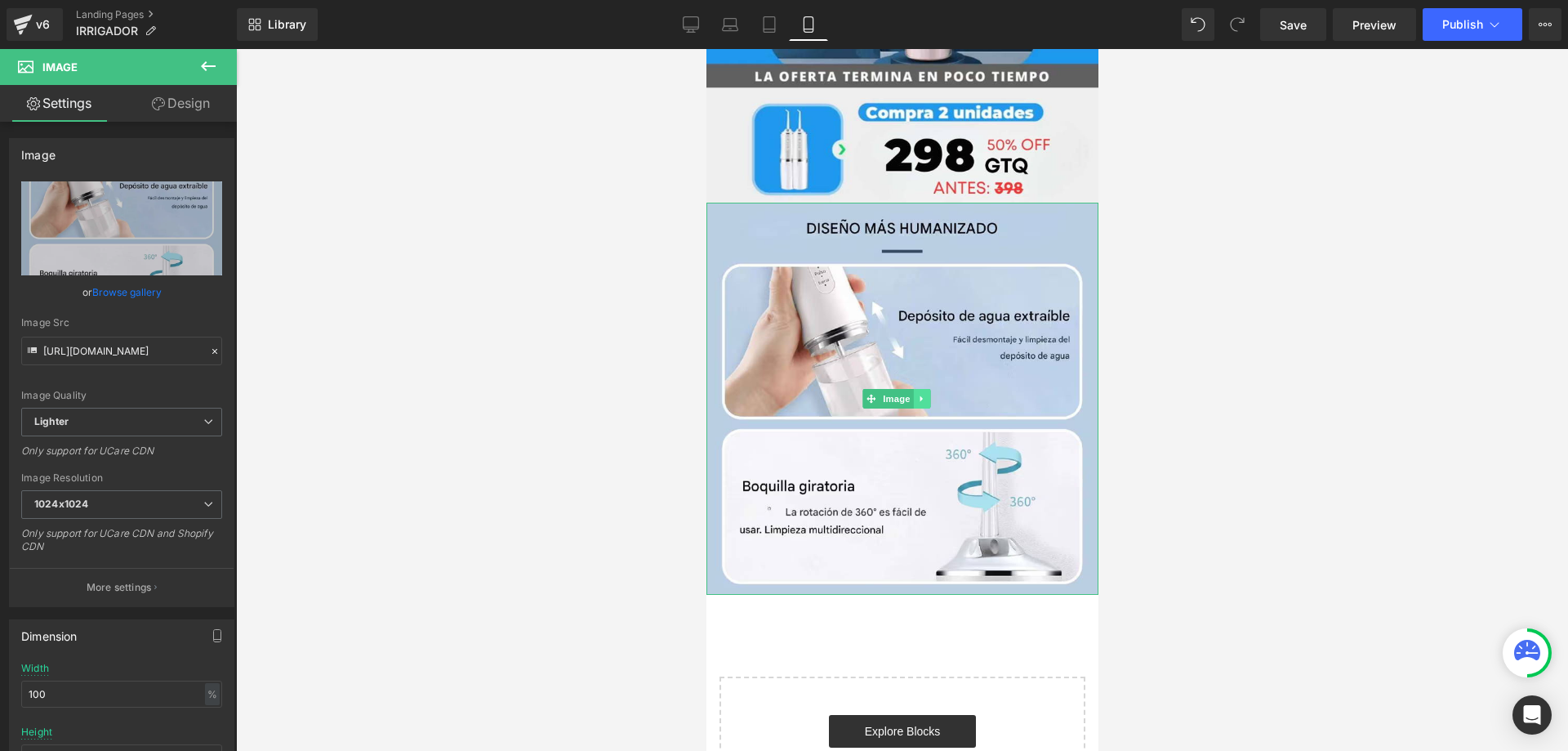
click at [924, 394] on icon at bounding box center [921, 398] width 9 height 10
click at [910, 395] on icon at bounding box center [913, 399] width 9 height 9
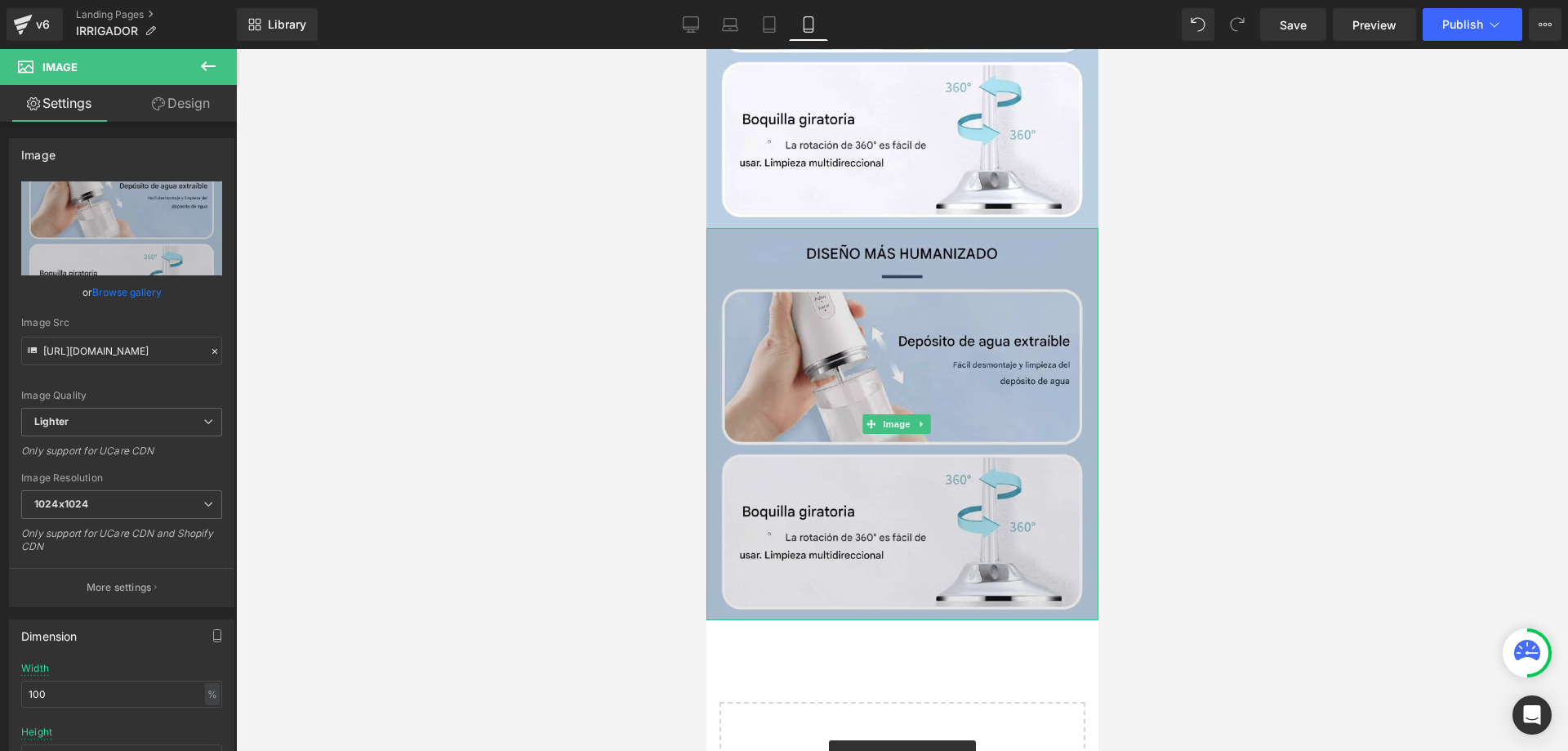
scroll to position [4197, 0]
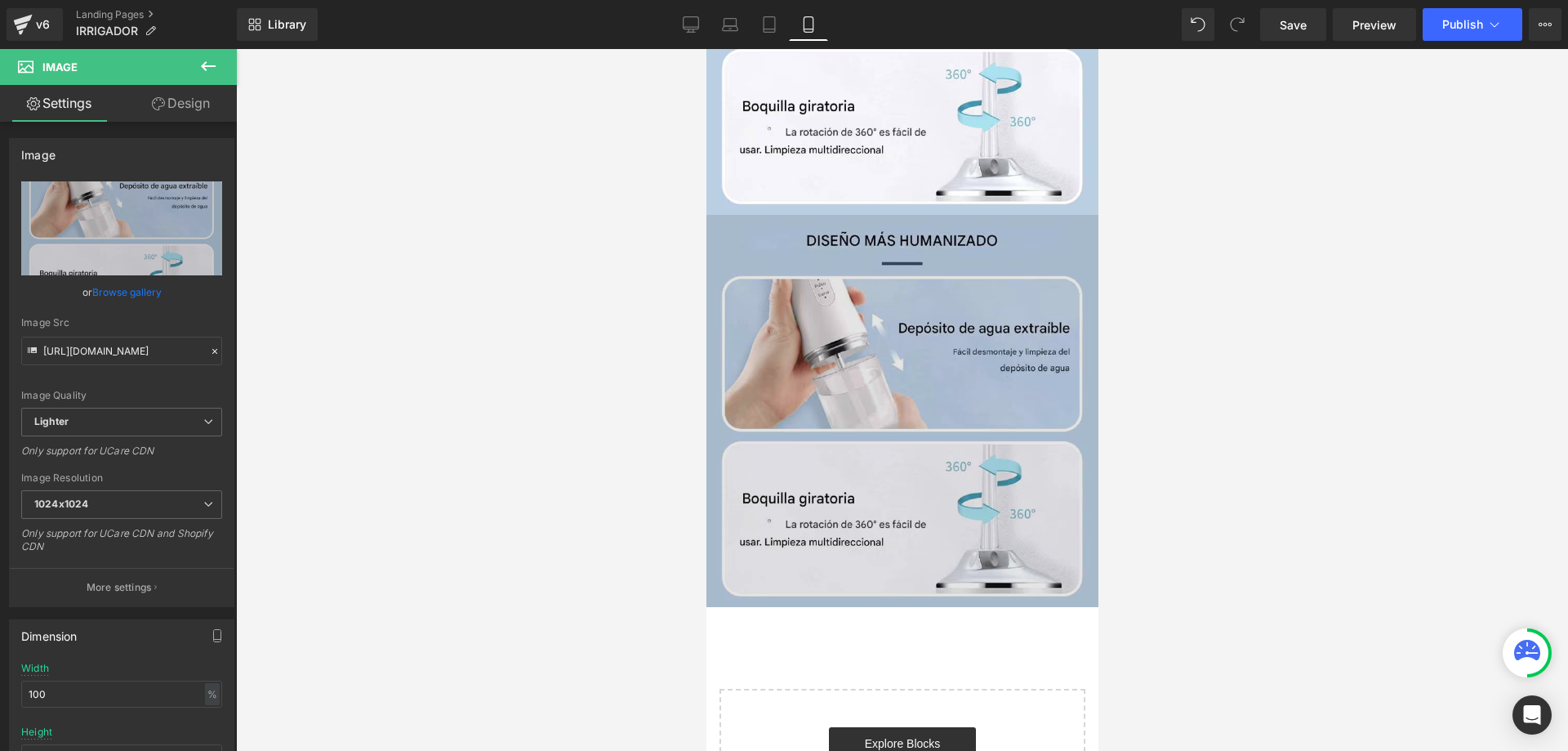
click at [896, 254] on img at bounding box center [902, 411] width 392 height 392
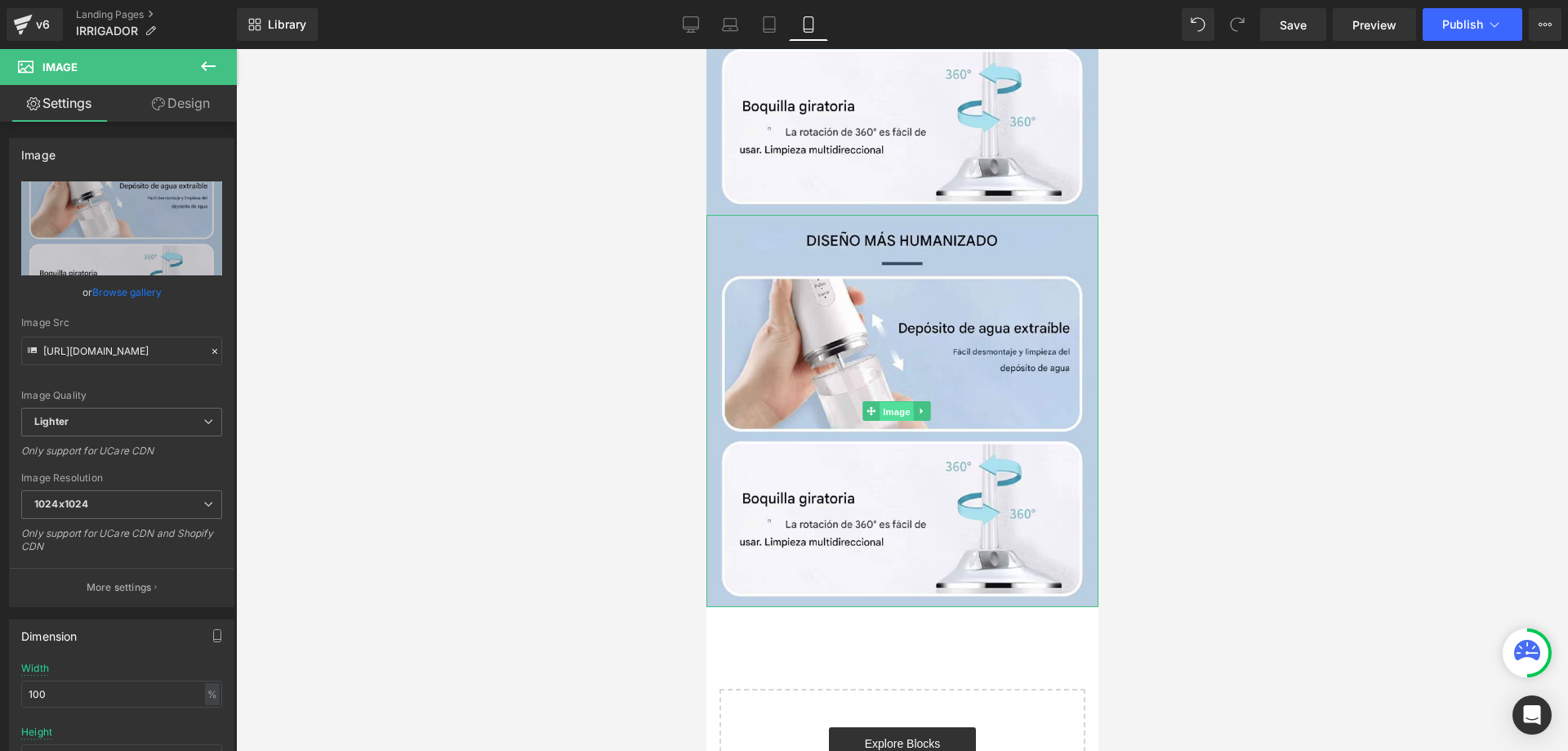
click at [889, 402] on span "Image" at bounding box center [895, 411] width 34 height 19
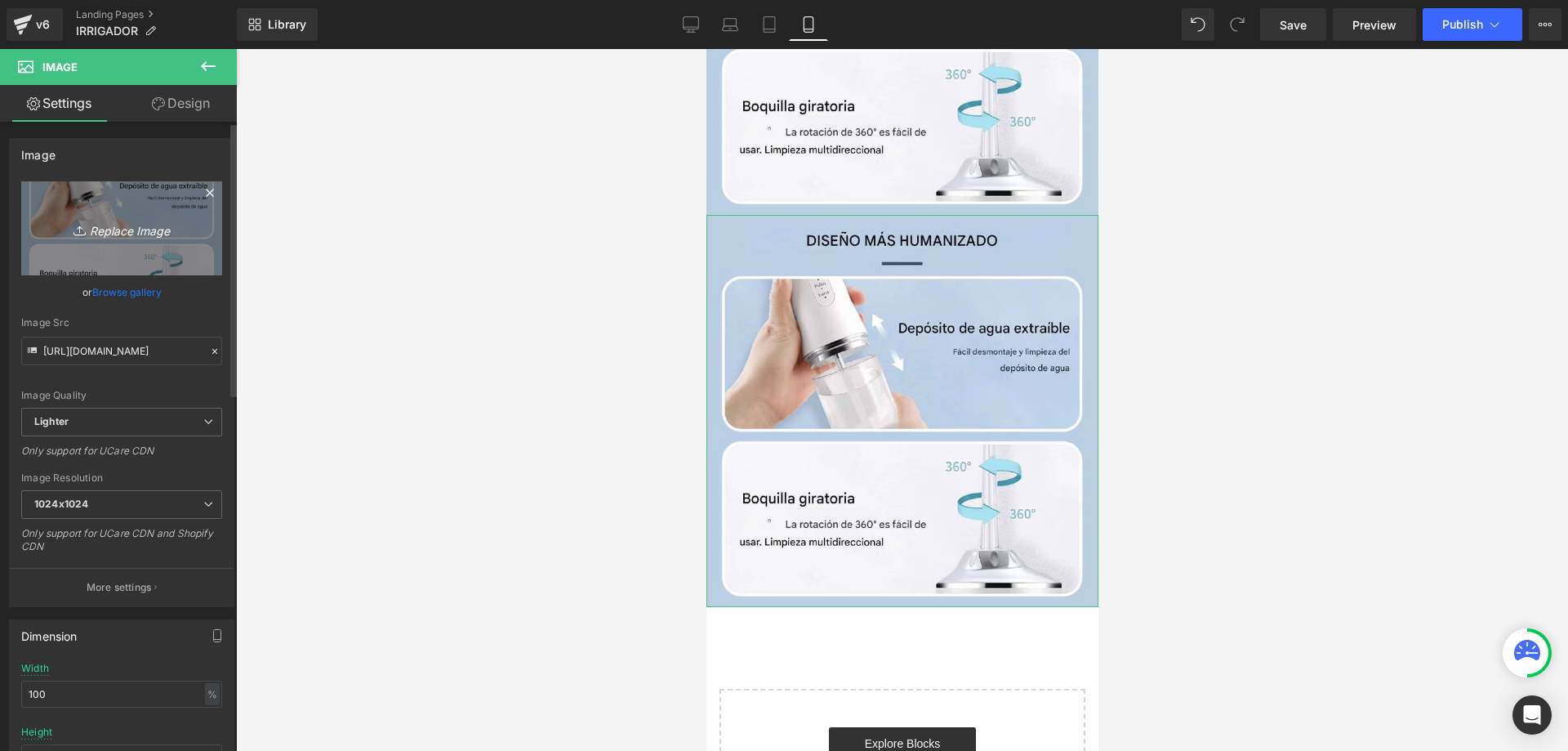
click at [125, 238] on link "Replace Image" at bounding box center [121, 228] width 200 height 94
type input "C:\fakepath\Recurso 94-8-min-min_5_11zon.jpg"
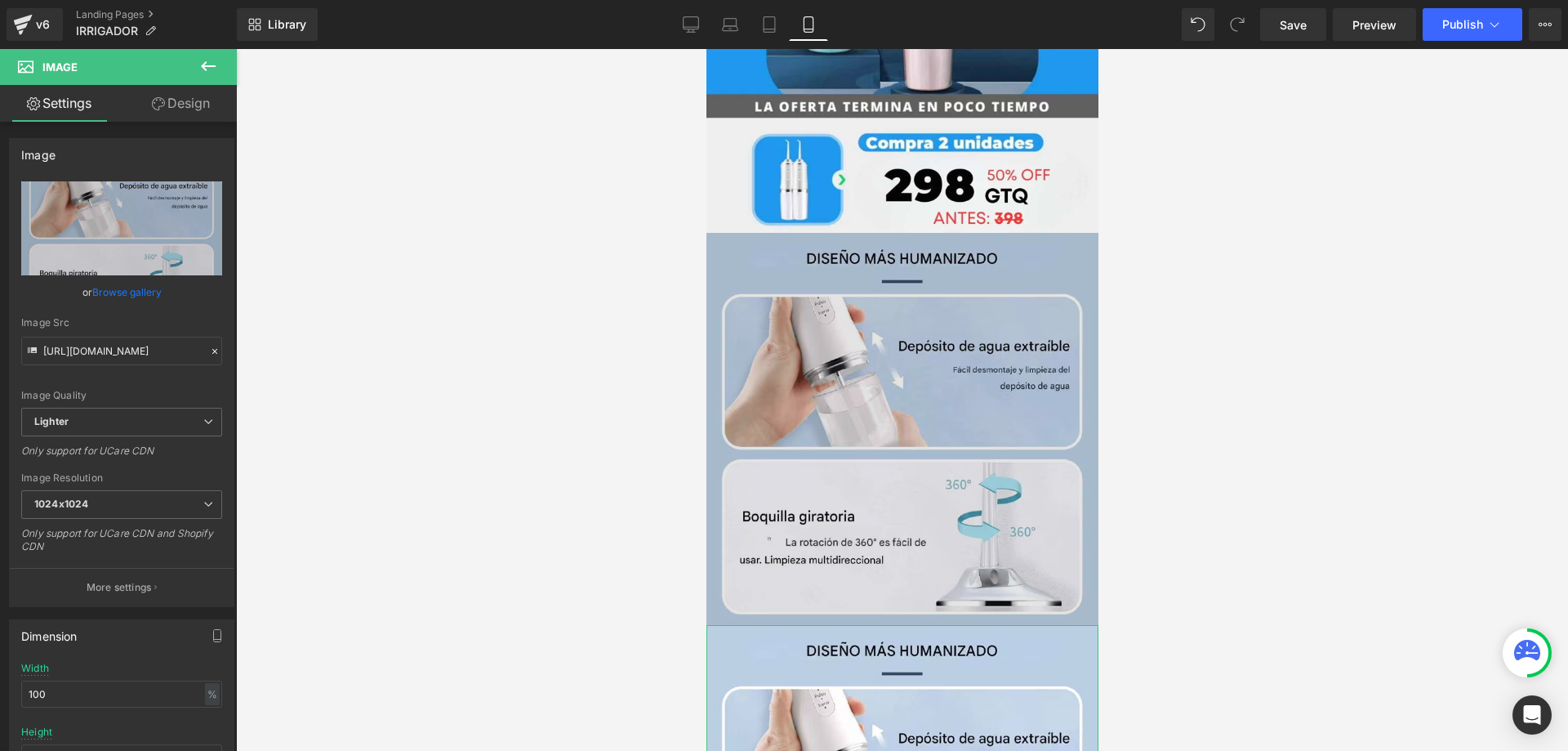
type input "https://ucarecdn.com/1fdbb3d6-6332-403c-9ded-443446d9879e/-/format/auto/-/previ…"
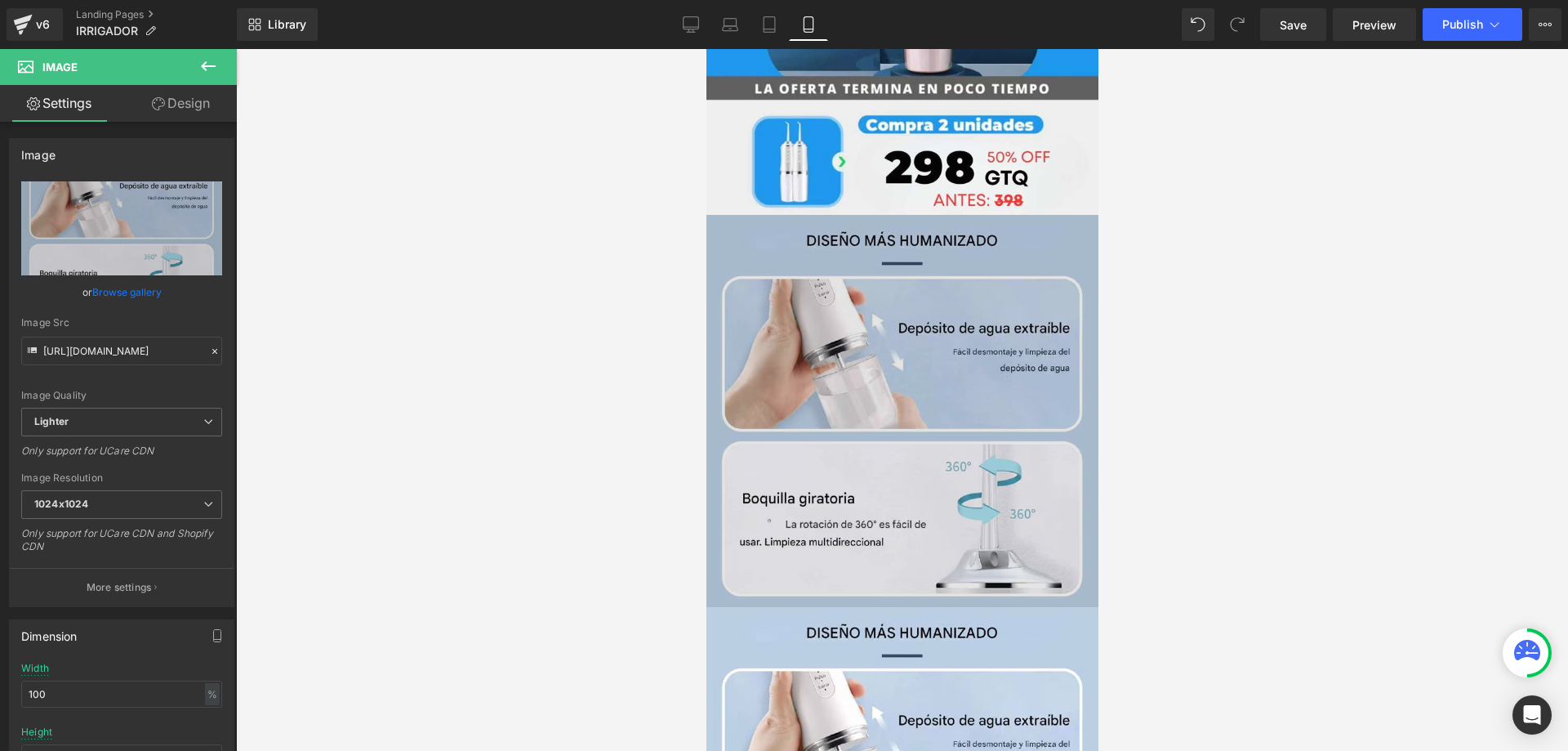
scroll to position [4099, 0]
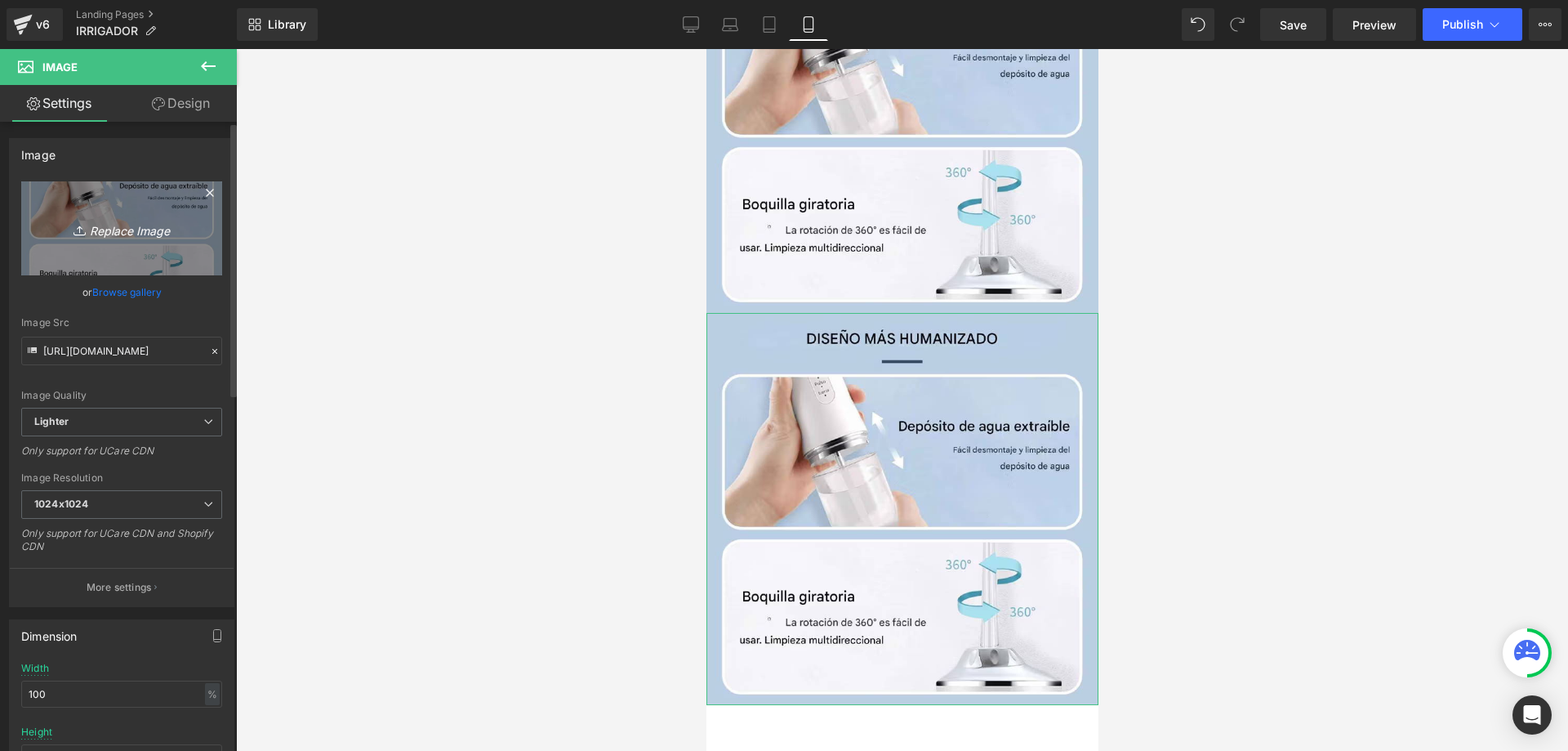
click at [127, 241] on link "Replace Image" at bounding box center [121, 228] width 200 height 94
type input "C:\fakepath\Recurso 95-8-min-min_6_11zon.jpg"
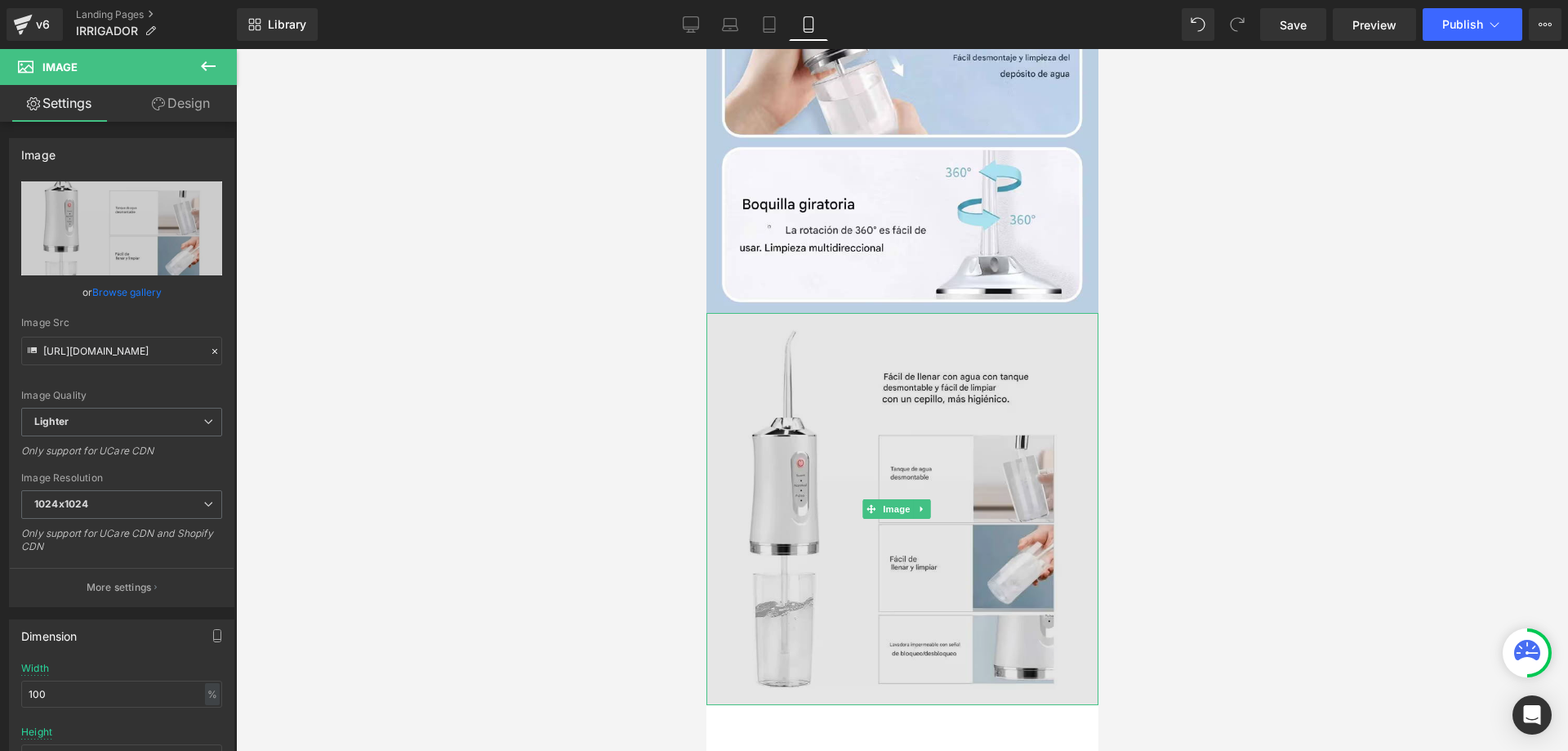
type input "https://ucarecdn.com/13599d1e-ecd6-4a4e-9c83-600d236d1896/-/format/auto/-/previ…"
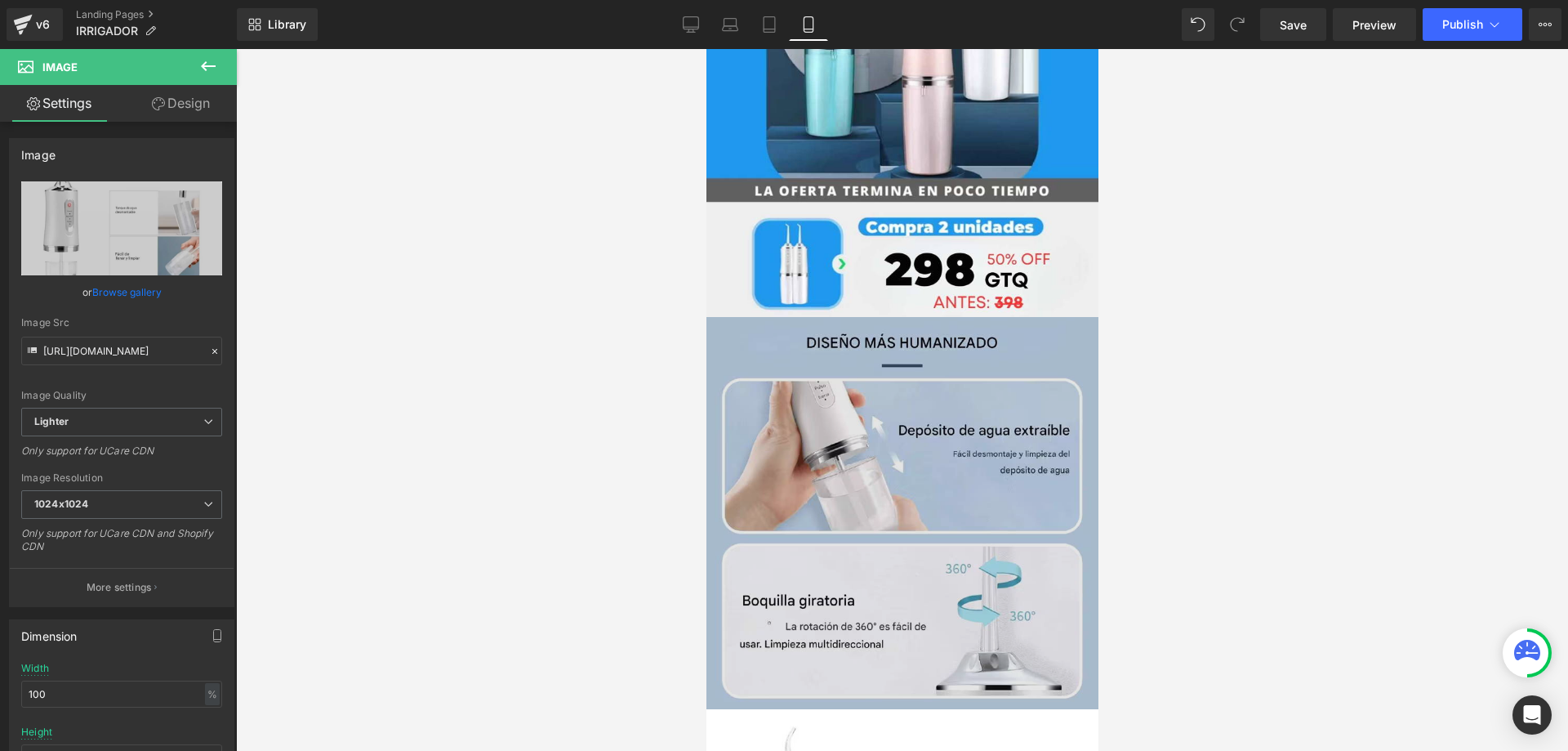
scroll to position [3707, 0]
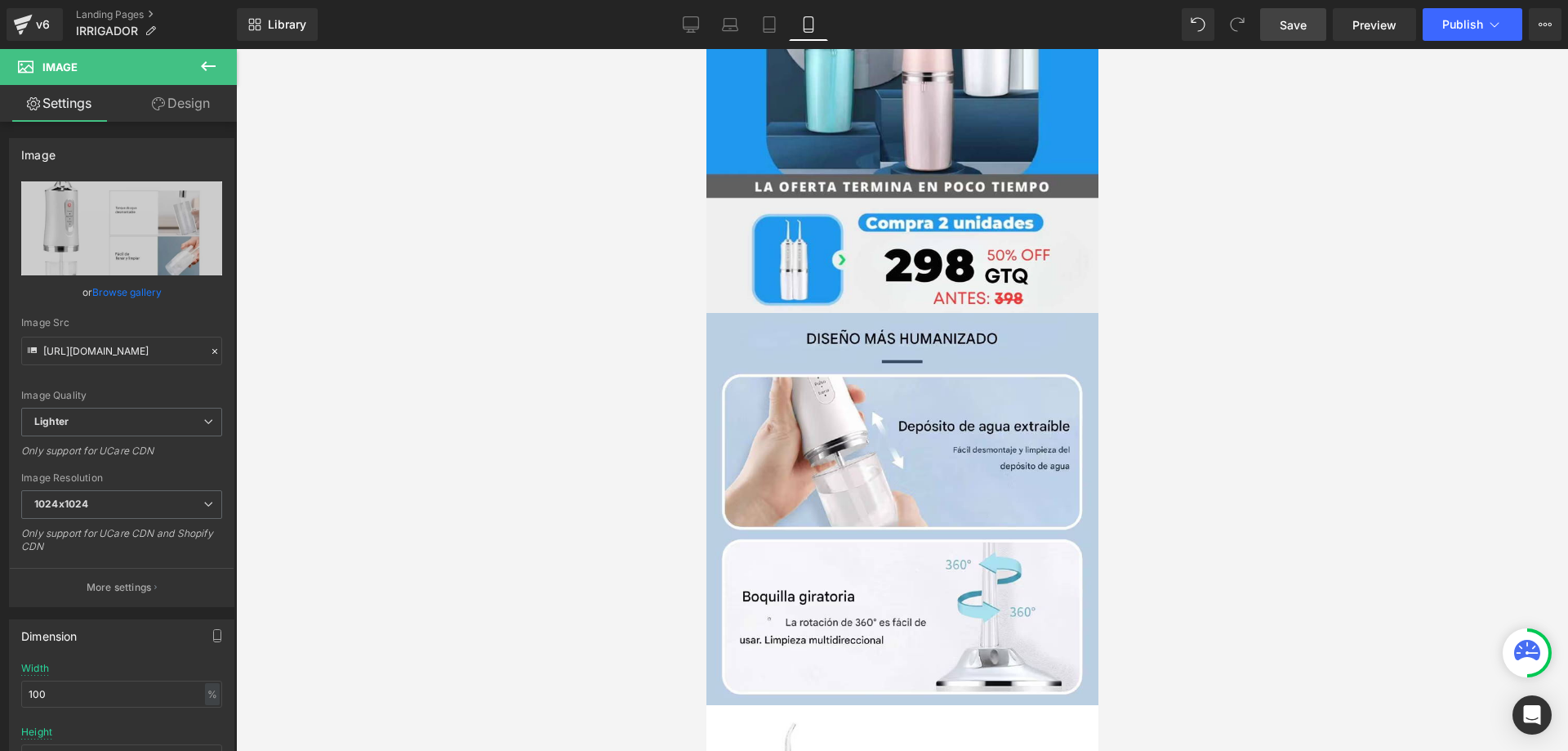
click at [1295, 31] on span "Save" at bounding box center [1292, 25] width 27 height 17
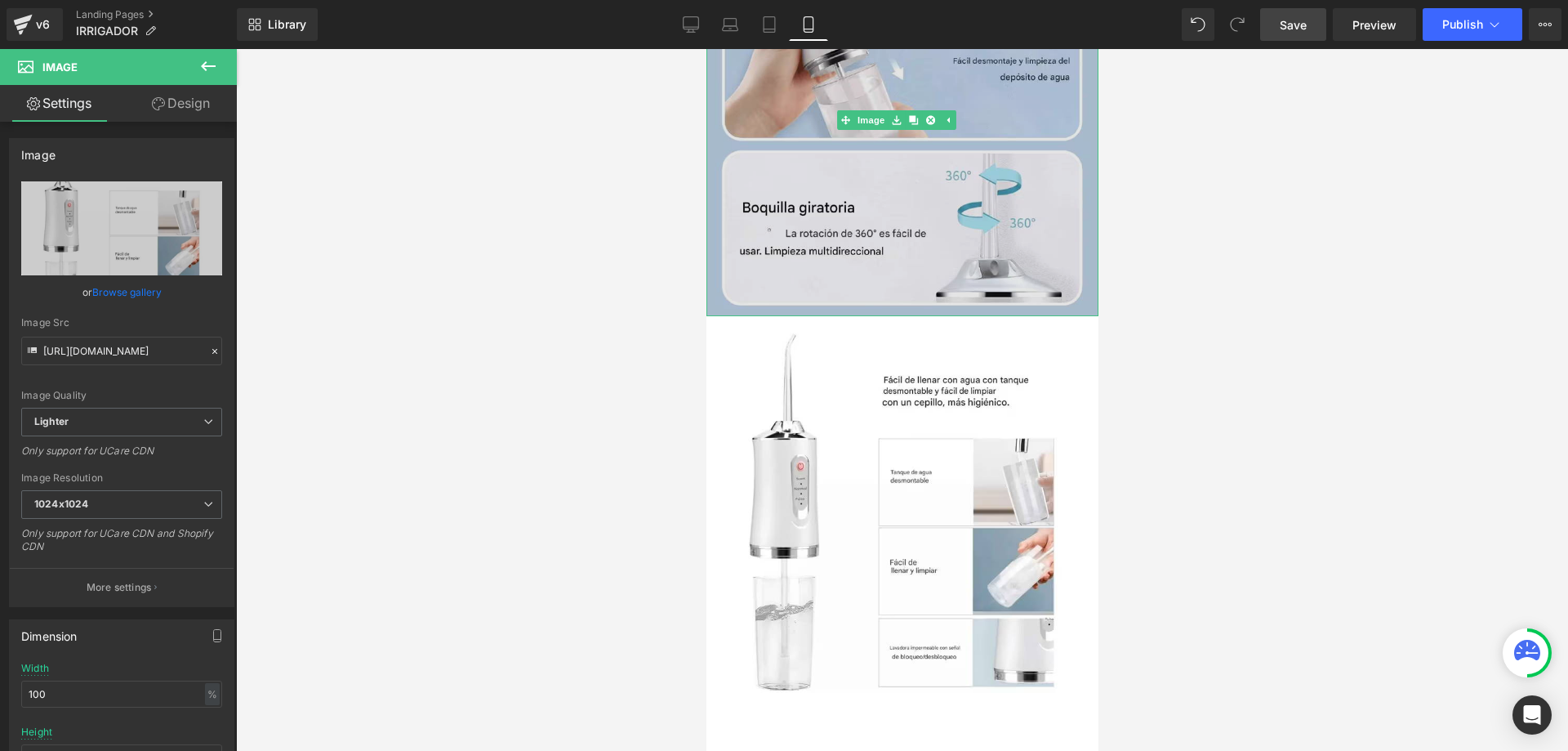
scroll to position [4197, 0]
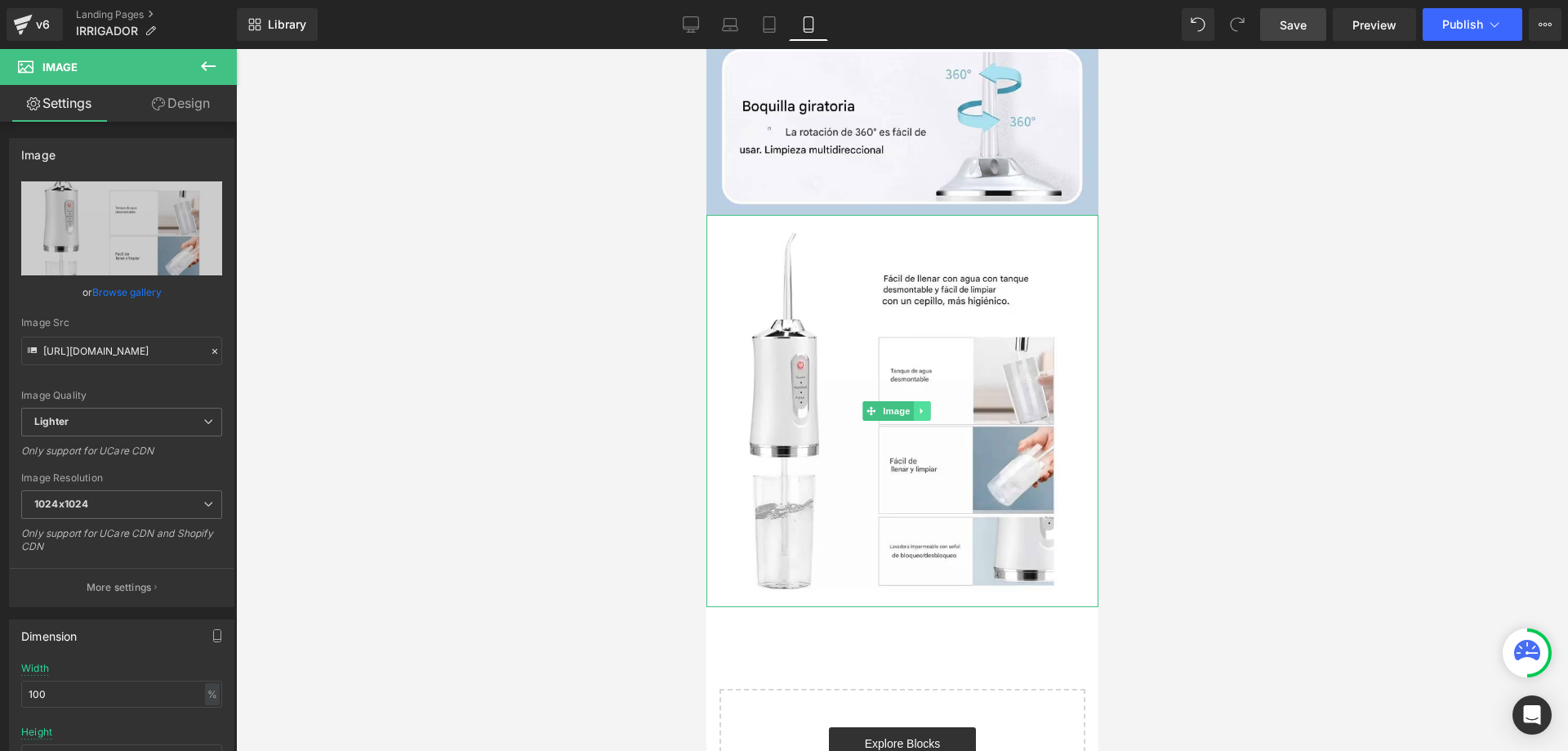
click at [920, 406] on icon at bounding box center [921, 410] width 9 height 10
click at [906, 401] on link at bounding box center [912, 410] width 17 height 19
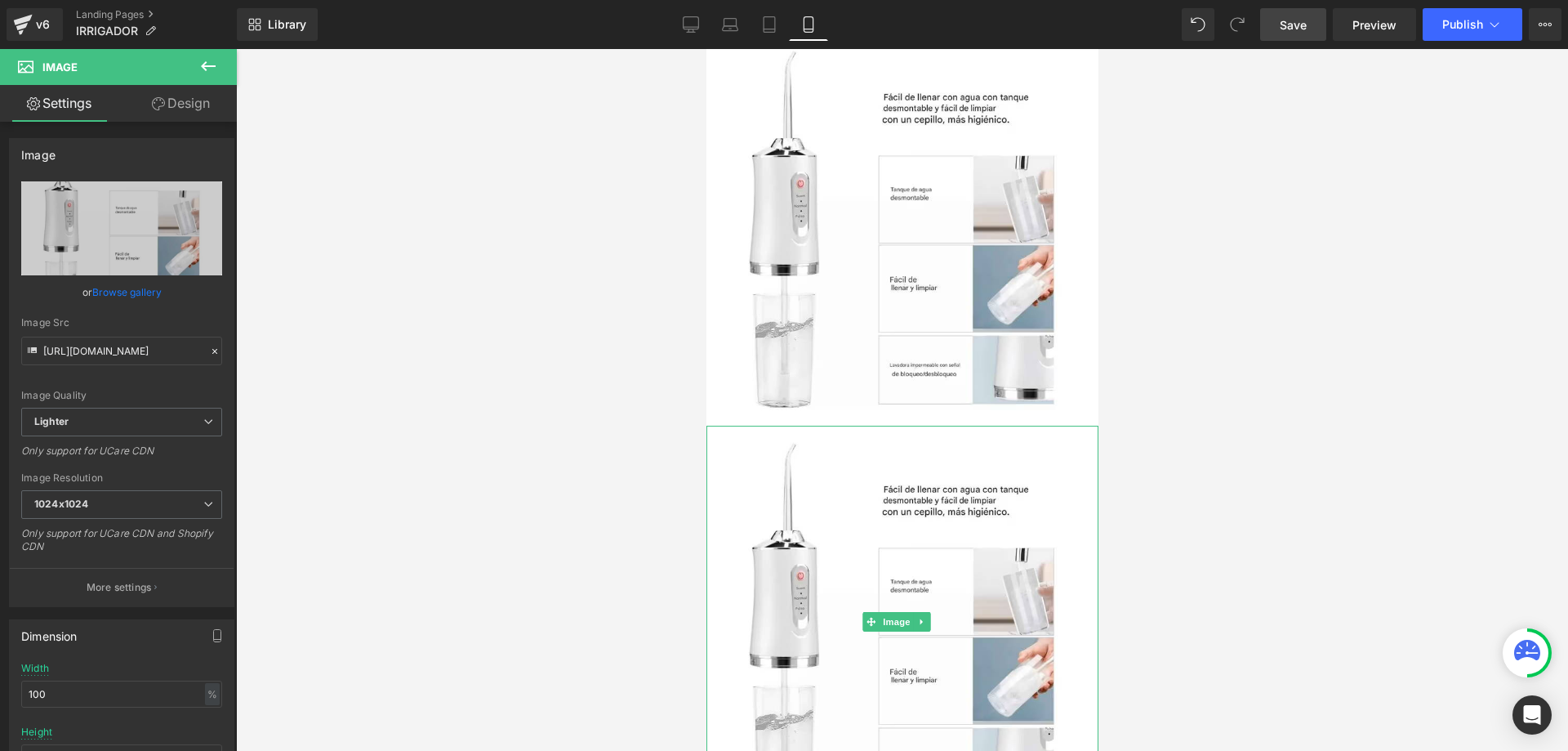
scroll to position [4393, 0]
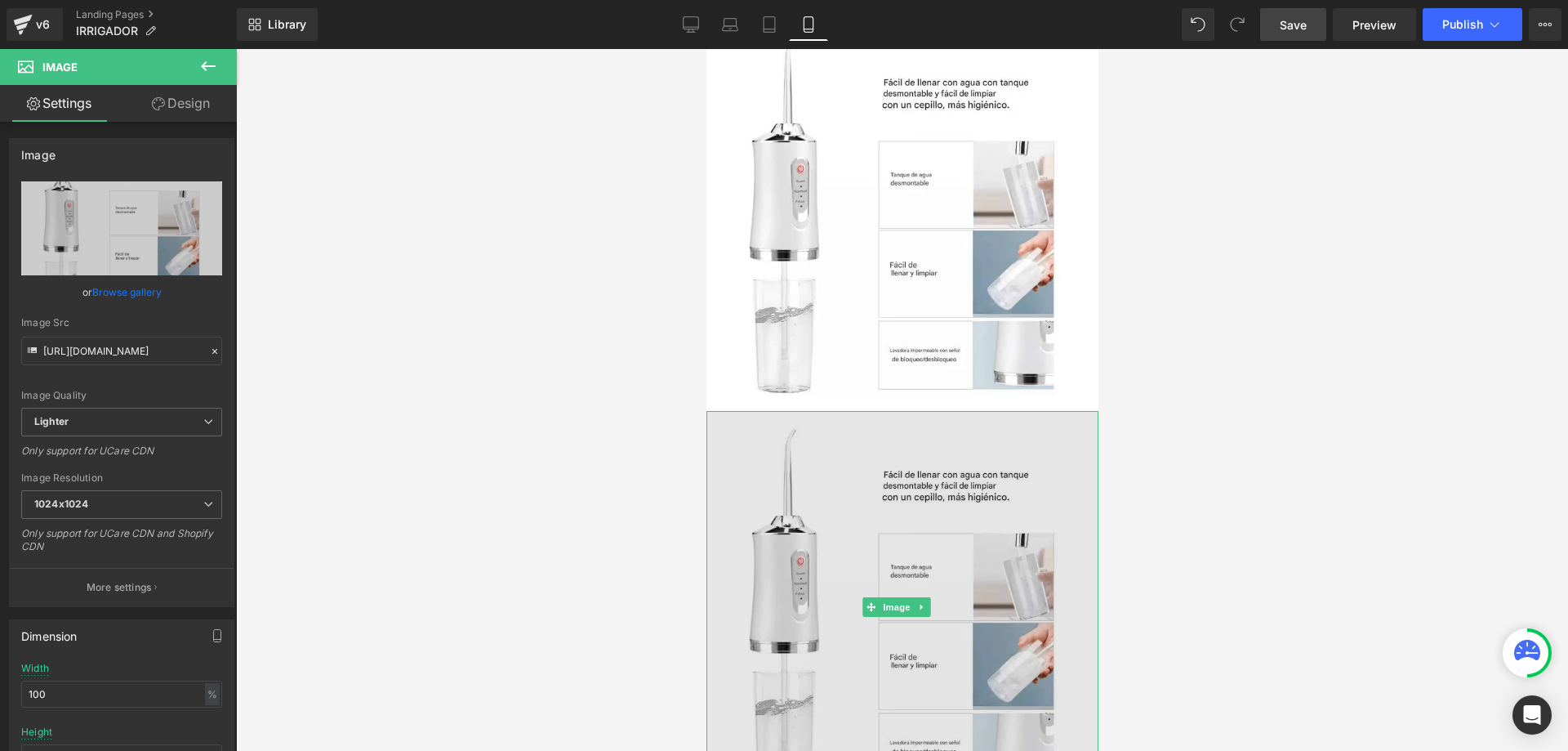
click at [987, 469] on img at bounding box center [902, 607] width 392 height 392
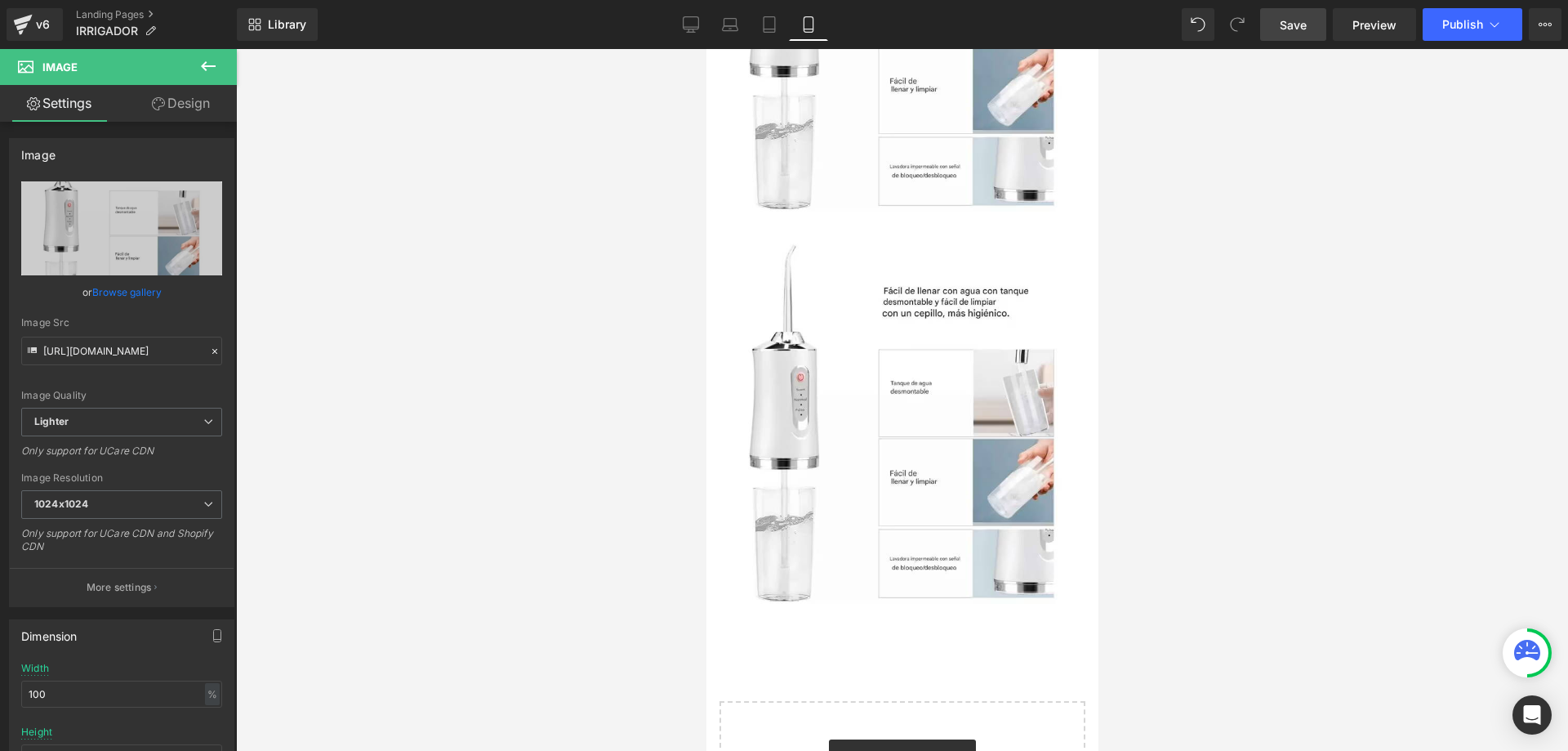
click at [220, 71] on button at bounding box center [208, 67] width 57 height 36
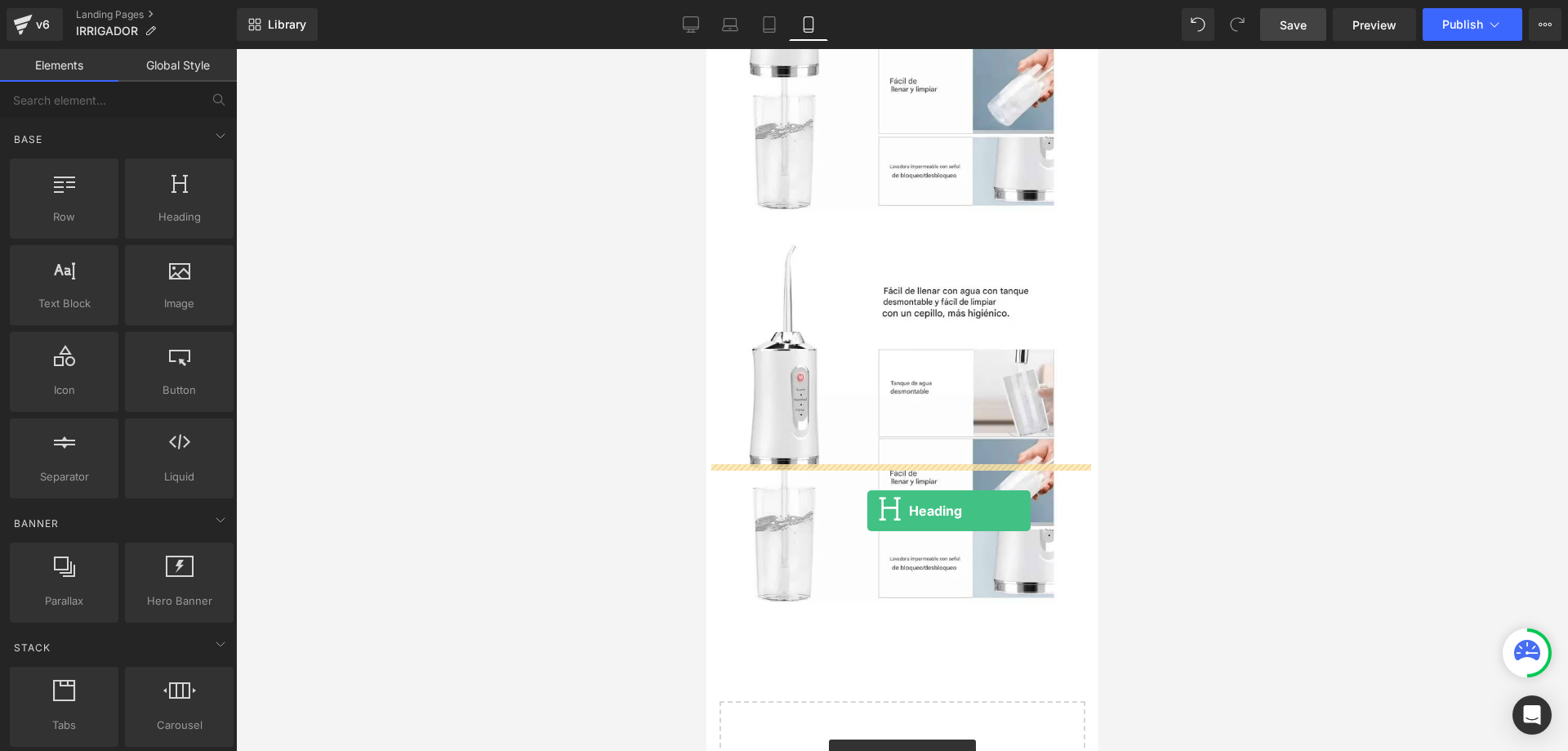
drag, startPoint x: 901, startPoint y: 268, endPoint x: 866, endPoint y: 511, distance: 245.5
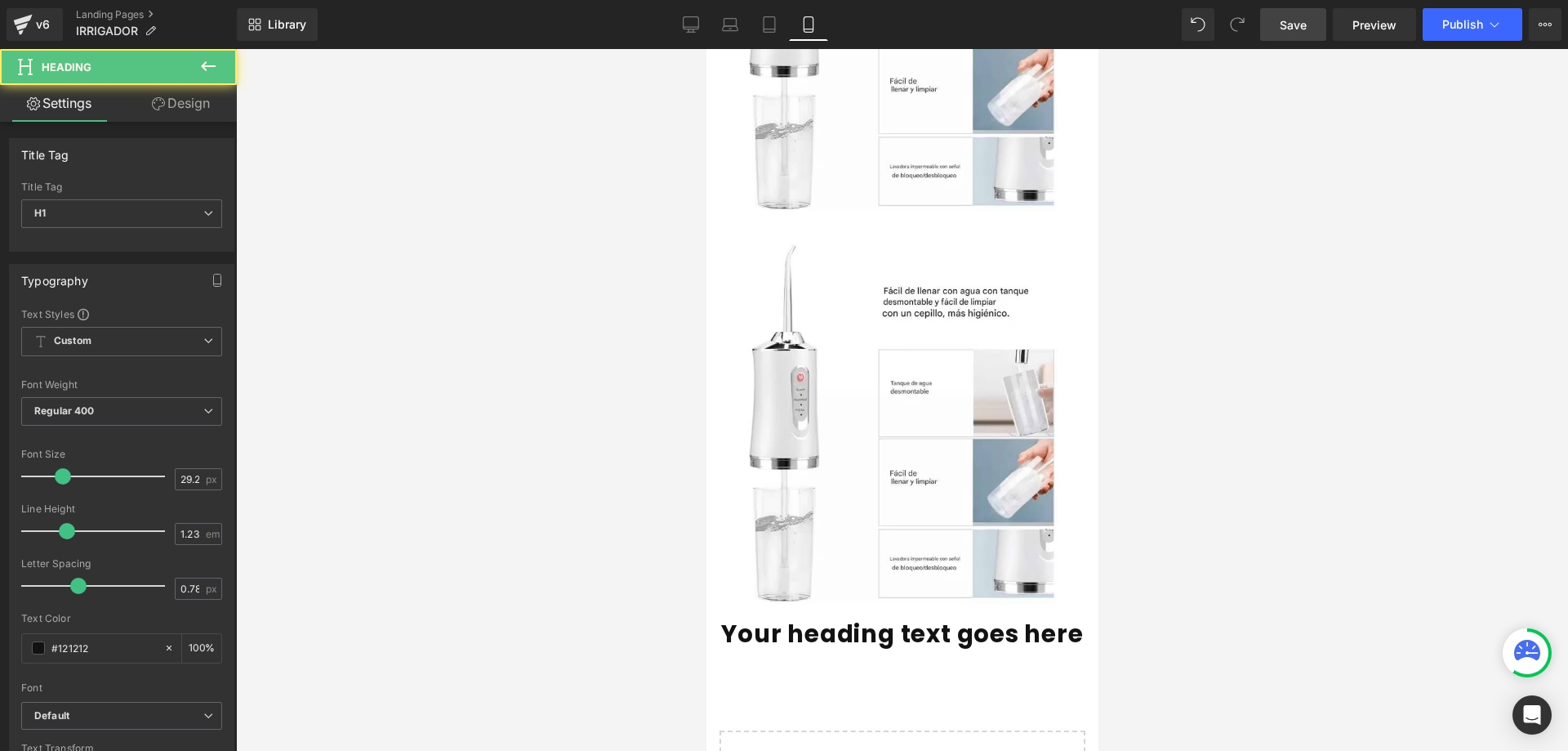
click at [1045, 619] on h1 "Your heading text goes here" at bounding box center [902, 634] width 392 height 29
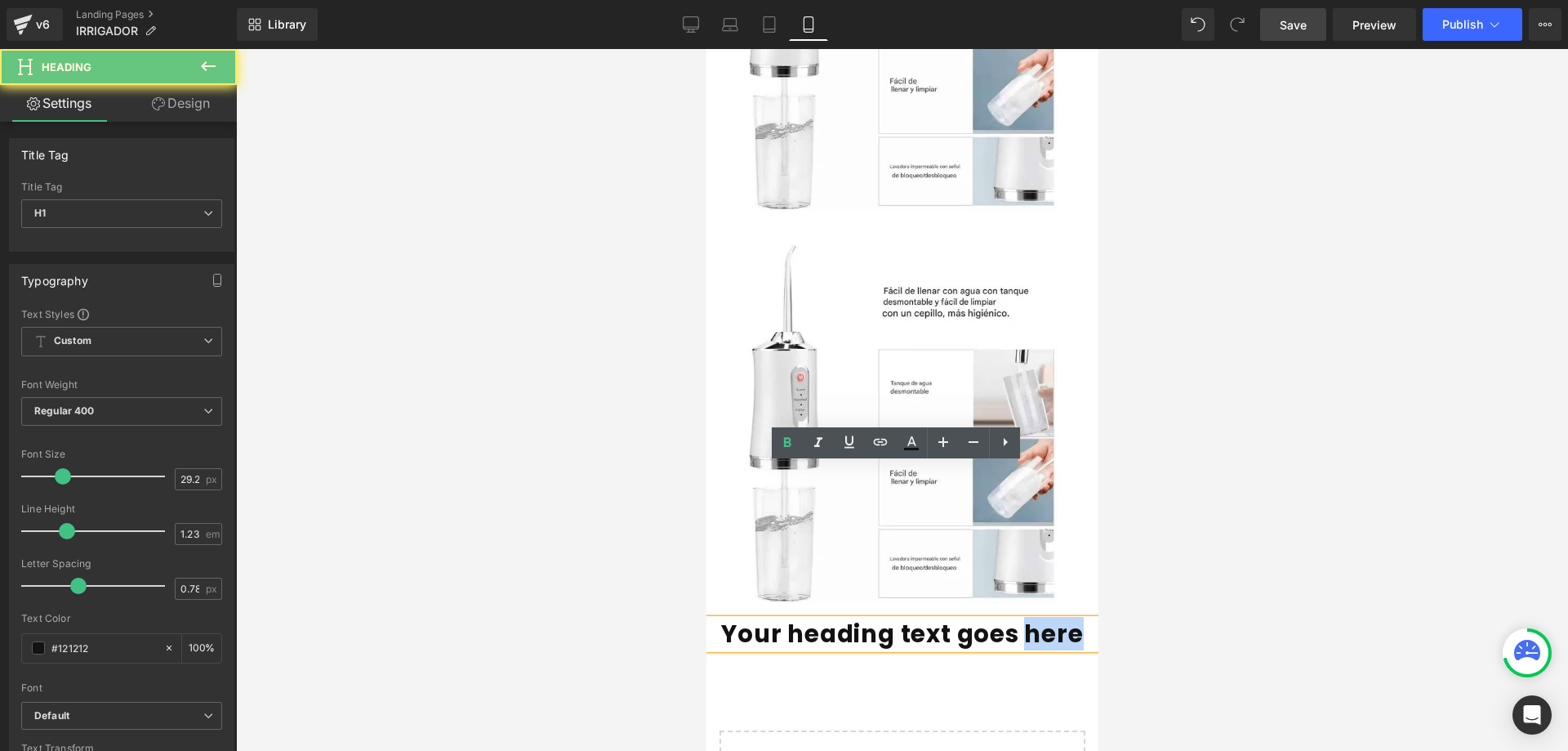
click at [1045, 619] on h1 "Your heading text goes here" at bounding box center [902, 634] width 392 height 29
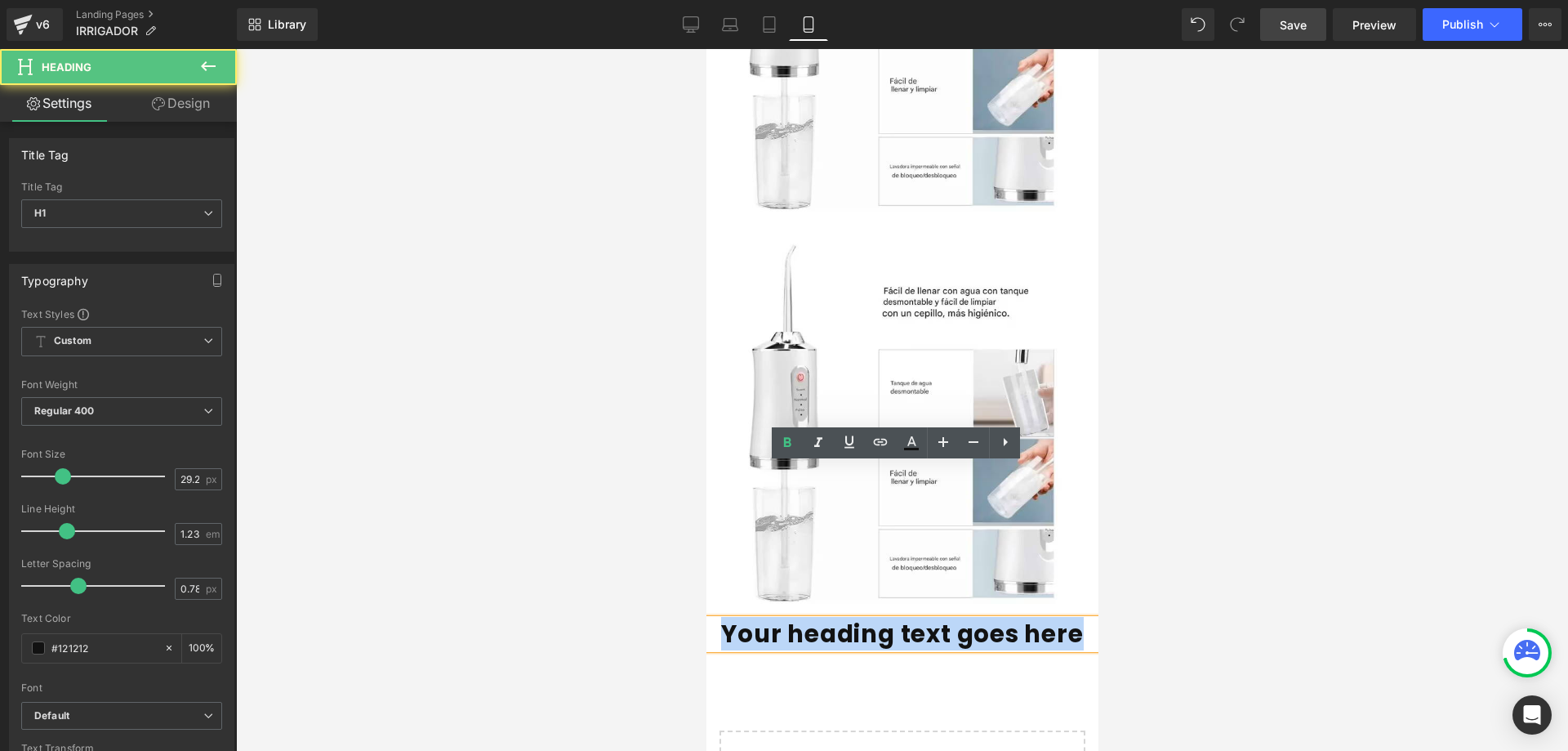
click at [1045, 619] on h1 "Your heading text goes here" at bounding box center [902, 634] width 392 height 29
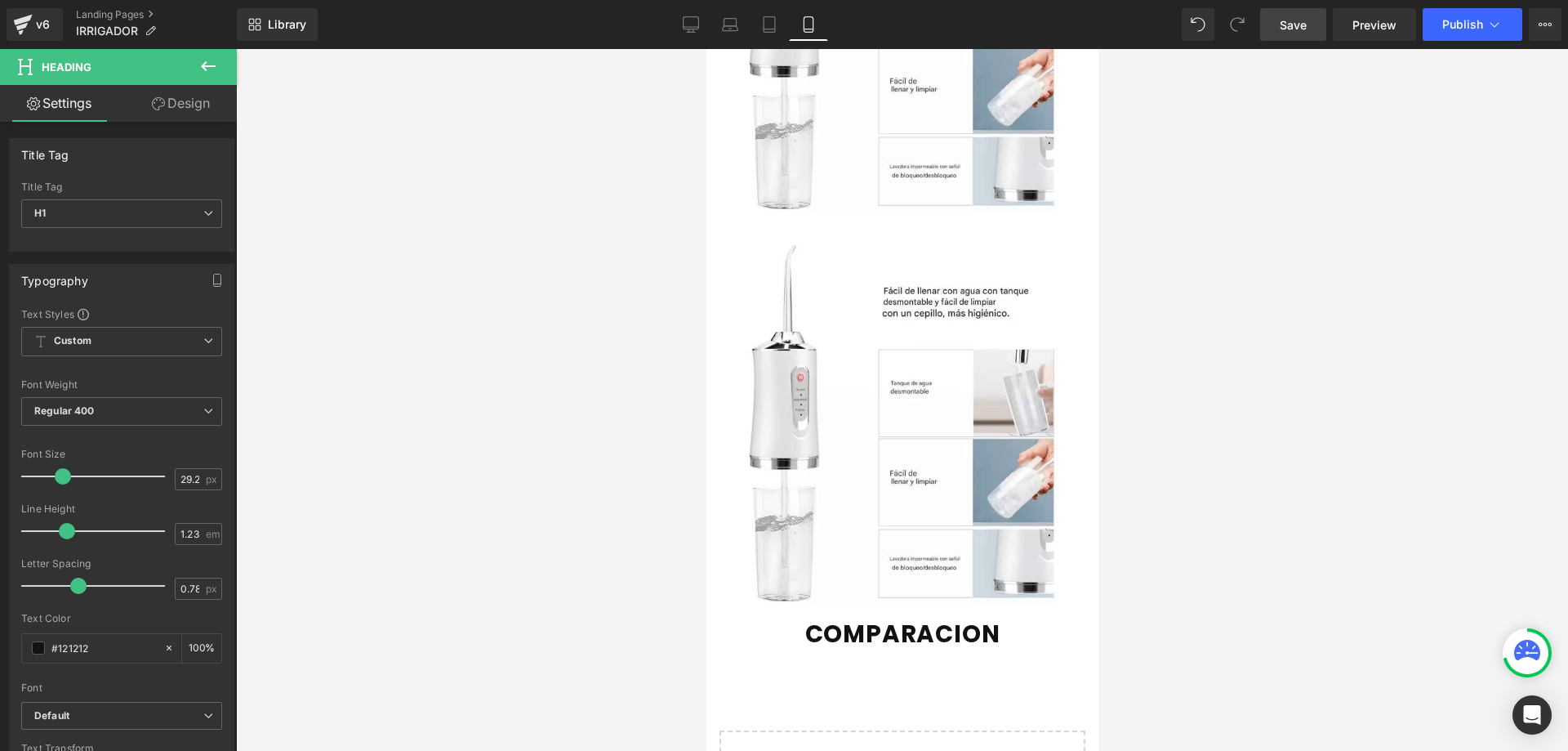
drag, startPoint x: 1224, startPoint y: 503, endPoint x: 1235, endPoint y: 499, distance: 11.7
click at [1225, 502] on div at bounding box center [902, 400] width 1332 height 702
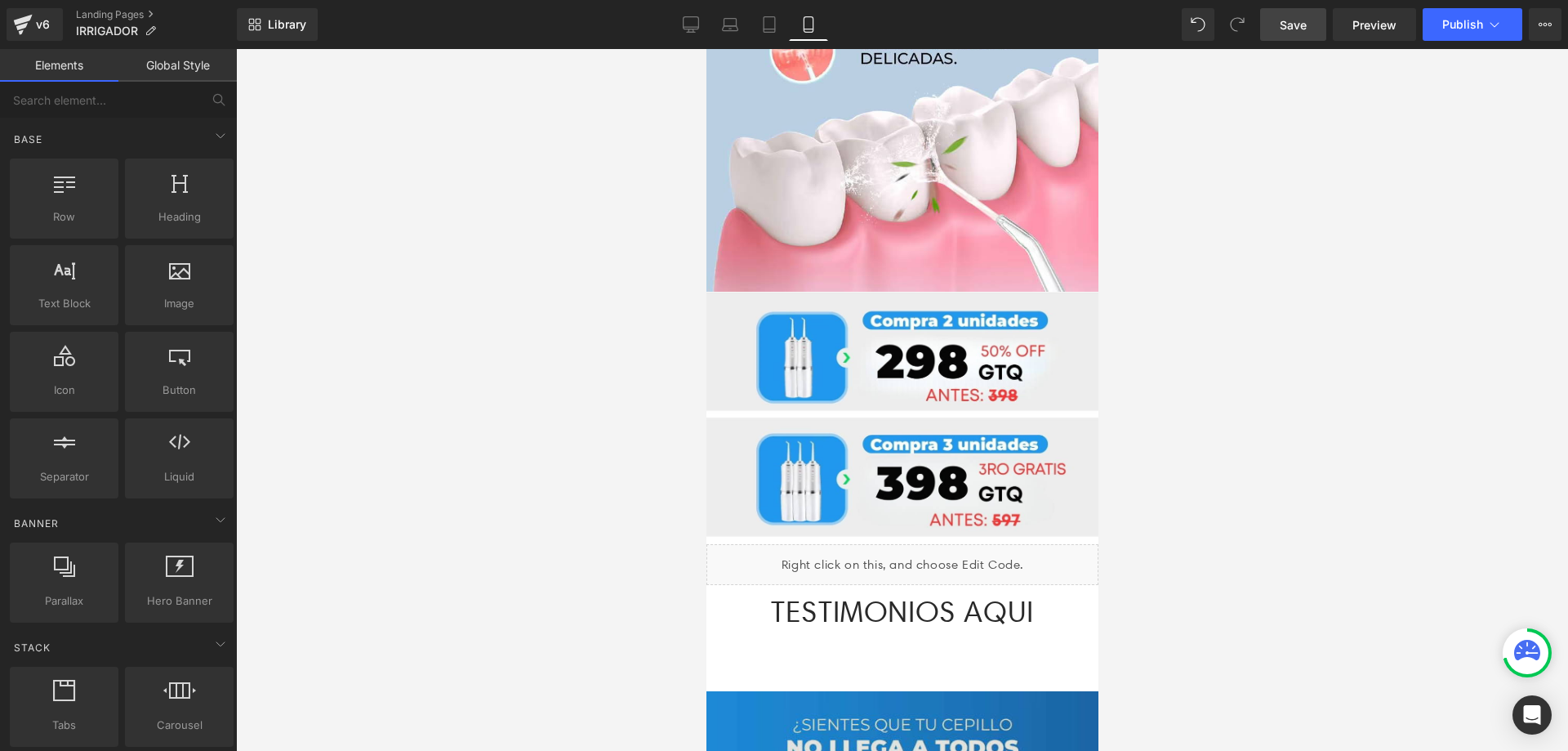
scroll to position [2029, 0]
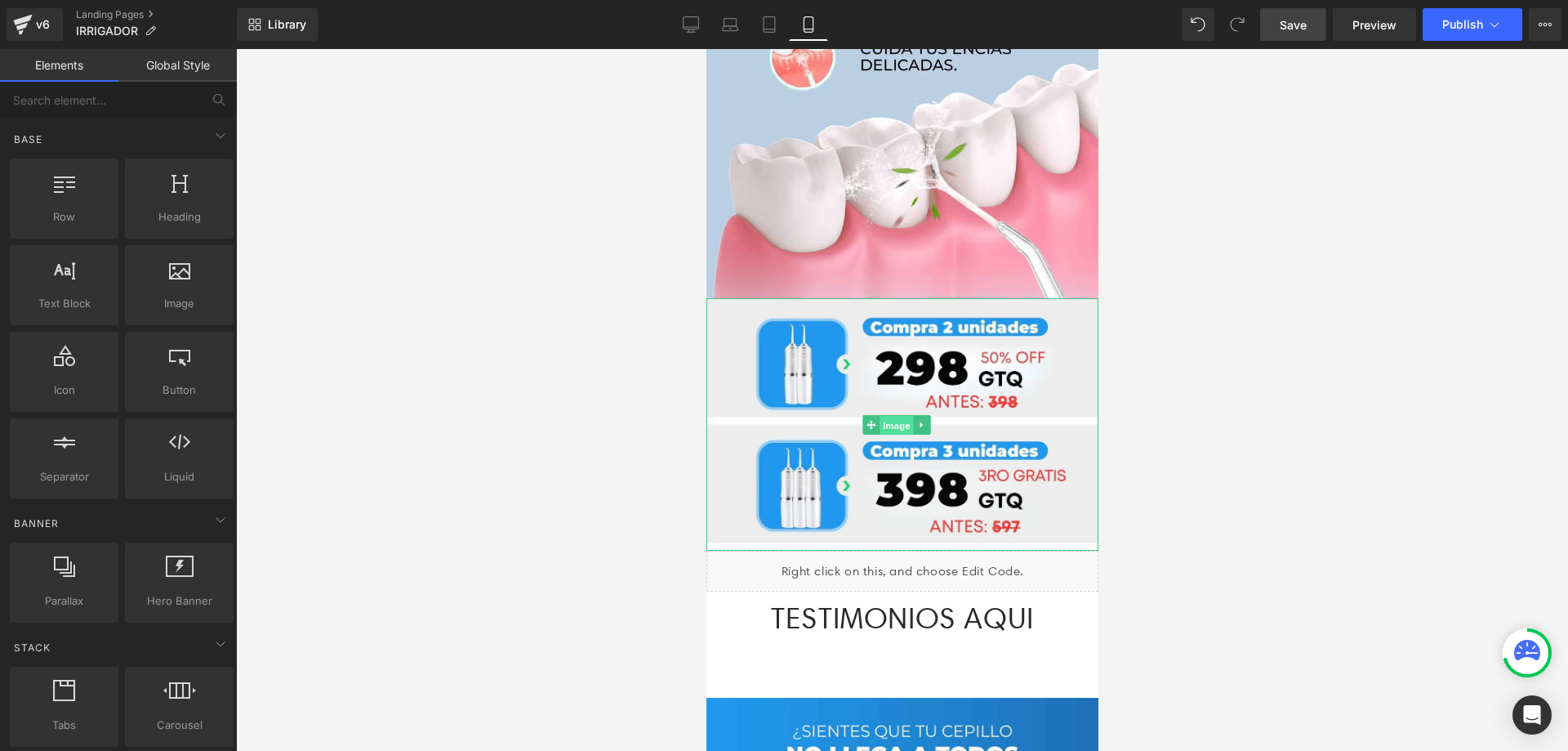
click at [873, 415] on link "Image" at bounding box center [886, 424] width 50 height 19
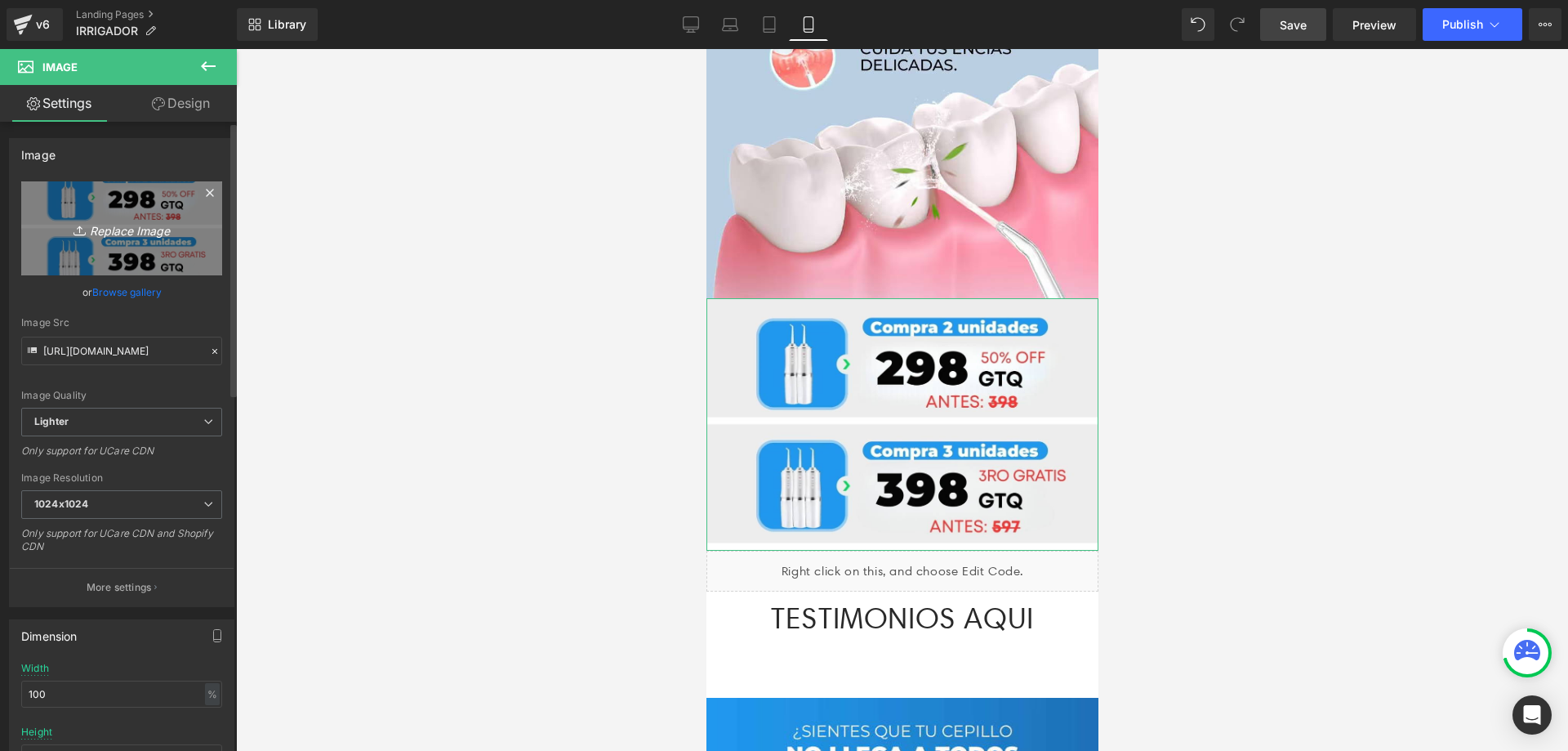
click at [124, 260] on link "Replace Image" at bounding box center [121, 228] width 200 height 94
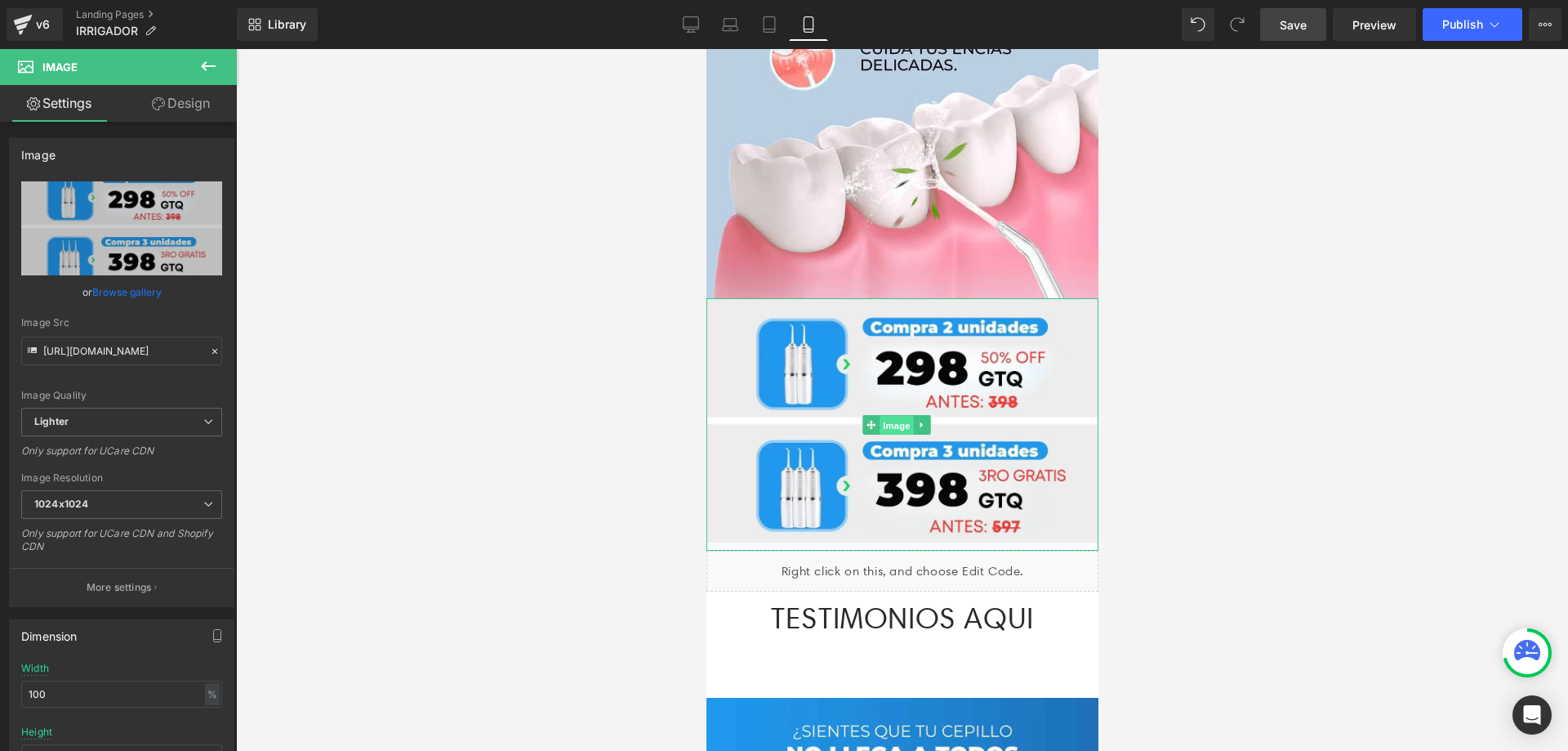
click at [894, 416] on span "Image" at bounding box center [895, 425] width 34 height 19
click at [903, 416] on span "Image" at bounding box center [895, 425] width 34 height 19
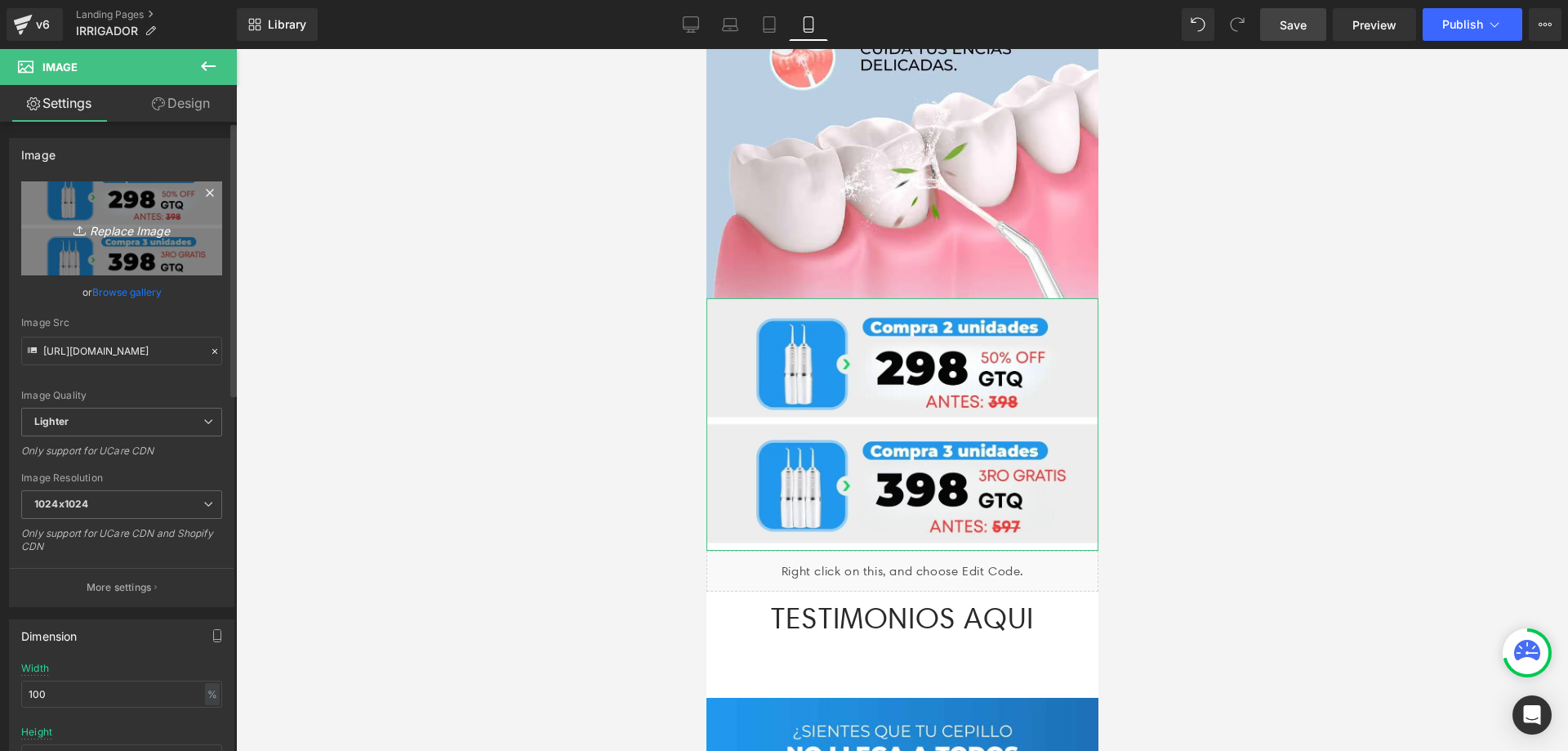
click at [113, 234] on icon "Replace Image" at bounding box center [122, 228] width 131 height 20
type input "C:\fakepath\OFERTA (2).jpg"
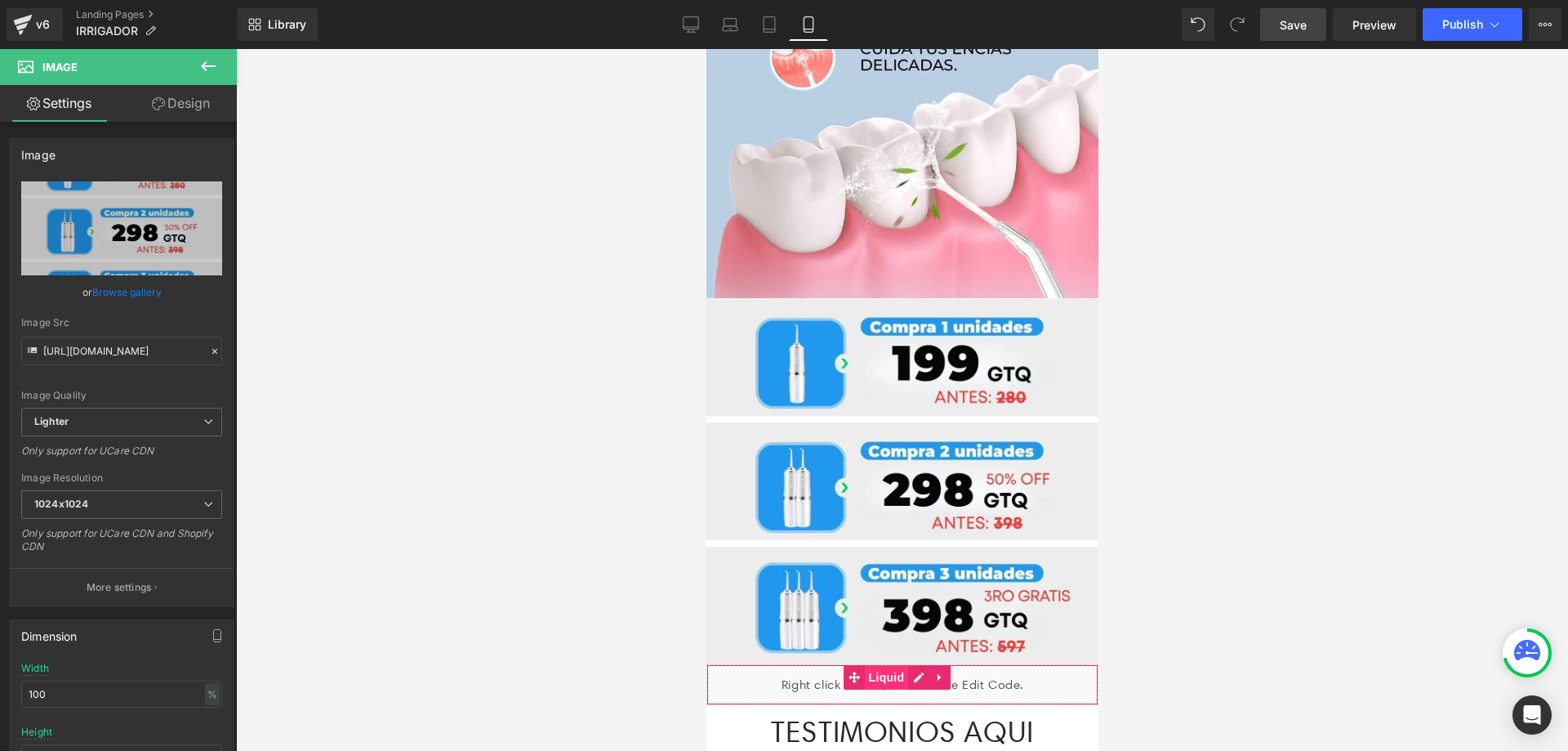
type input "https://ucarecdn.com/e2931bba-9903-4a24-96dc-1056b2c88b6c/-/format/auto/-/previ…"
click at [1353, 411] on div at bounding box center [902, 400] width 1332 height 702
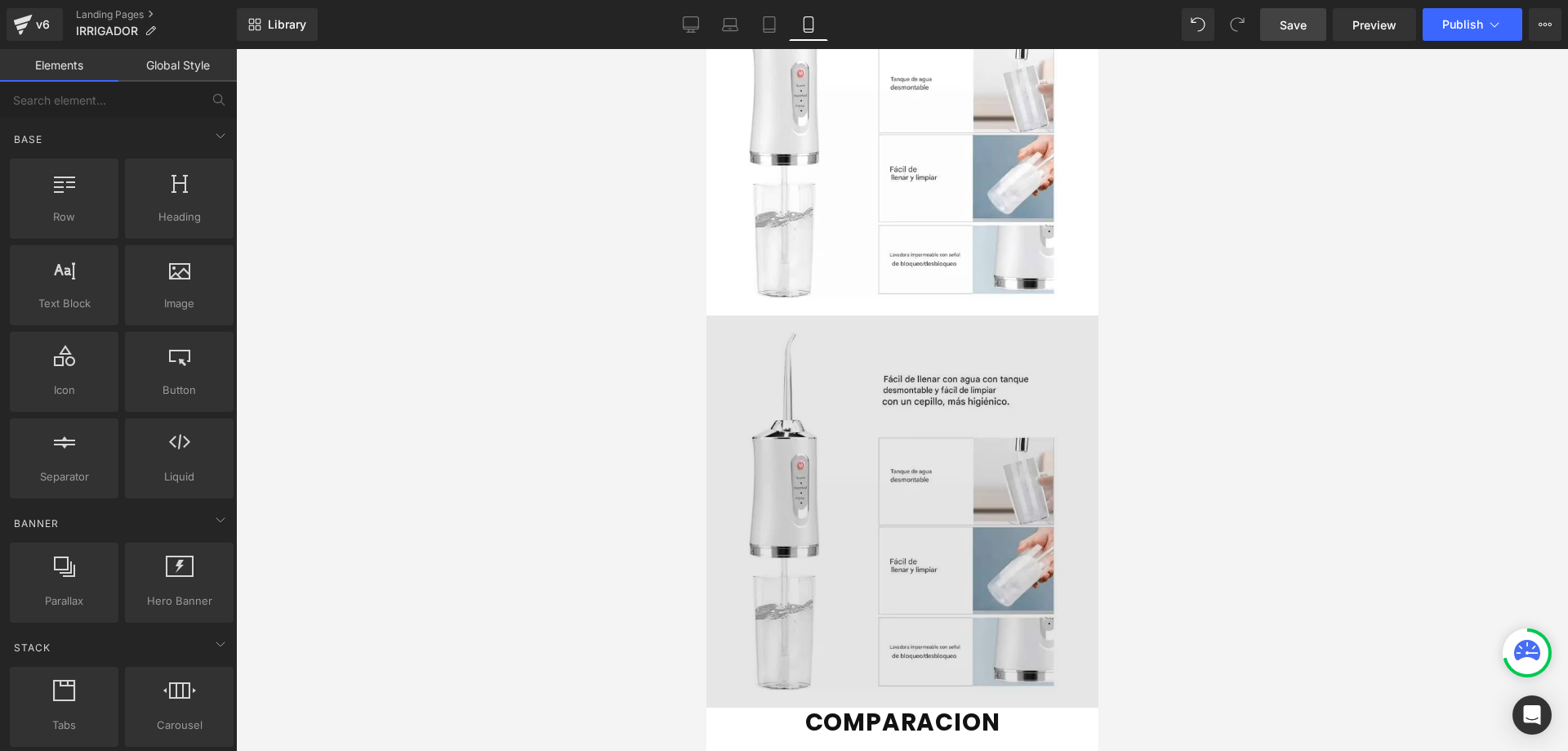
scroll to position [4608, 0]
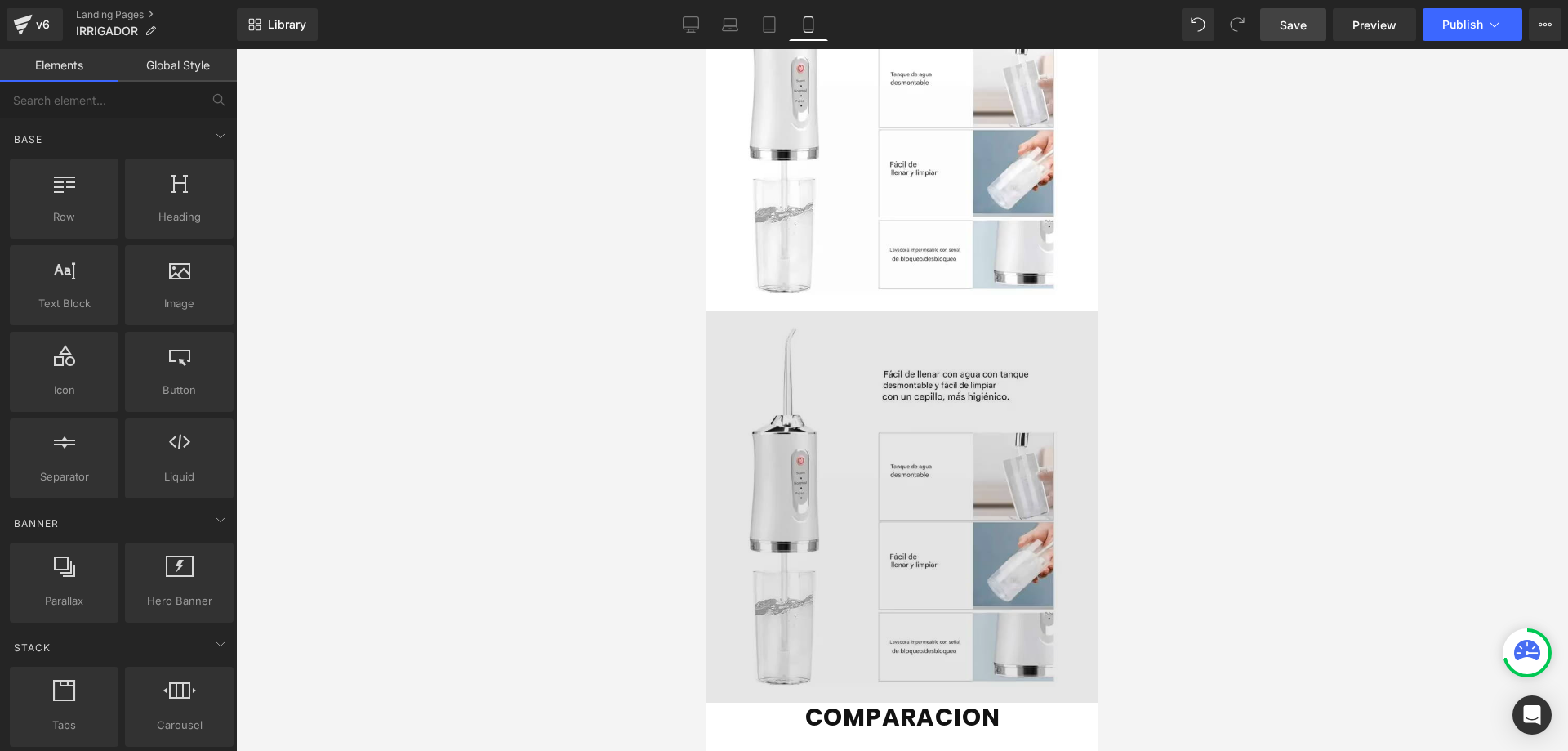
click at [881, 330] on img at bounding box center [902, 506] width 392 height 392
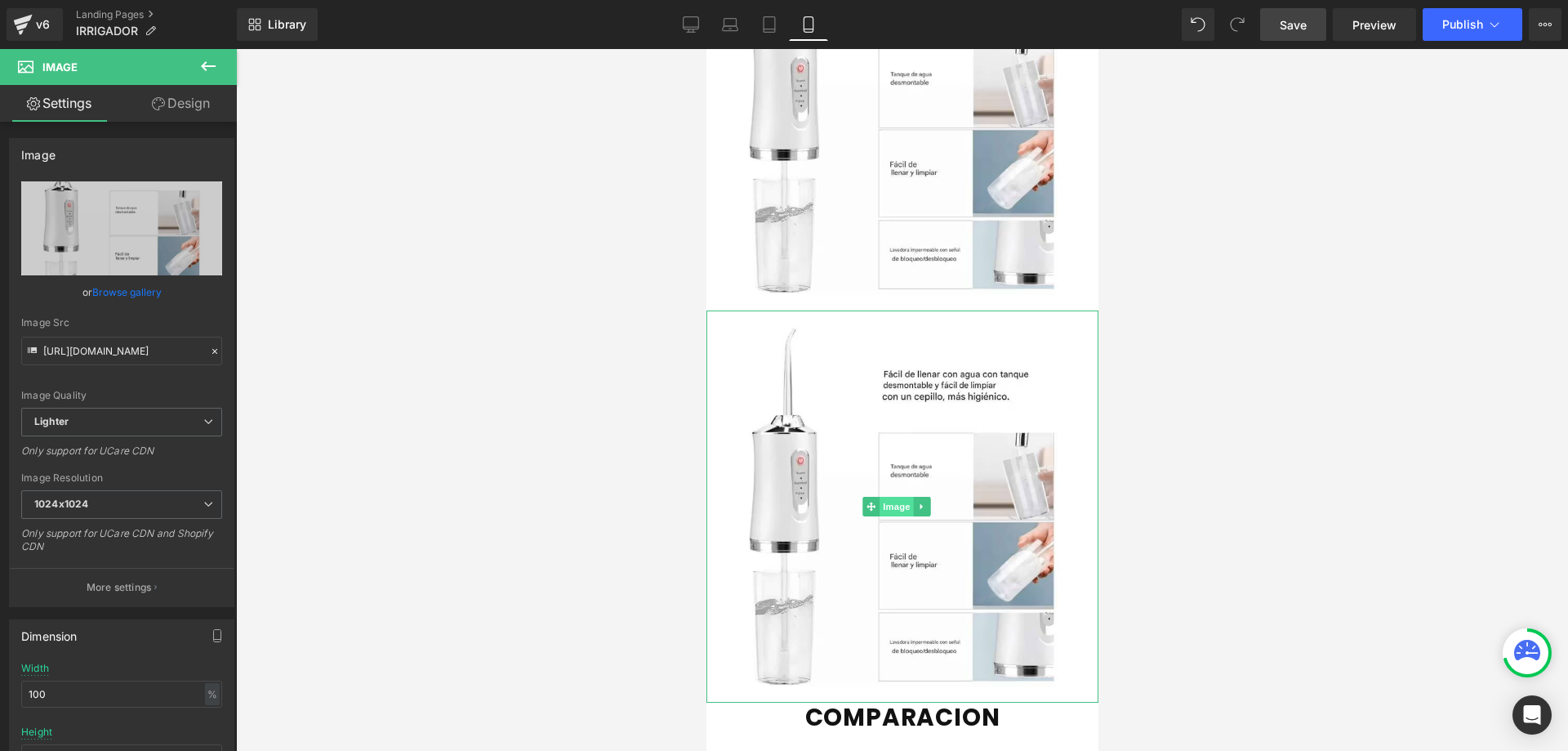
click at [889, 496] on span "Image" at bounding box center [895, 506] width 34 height 19
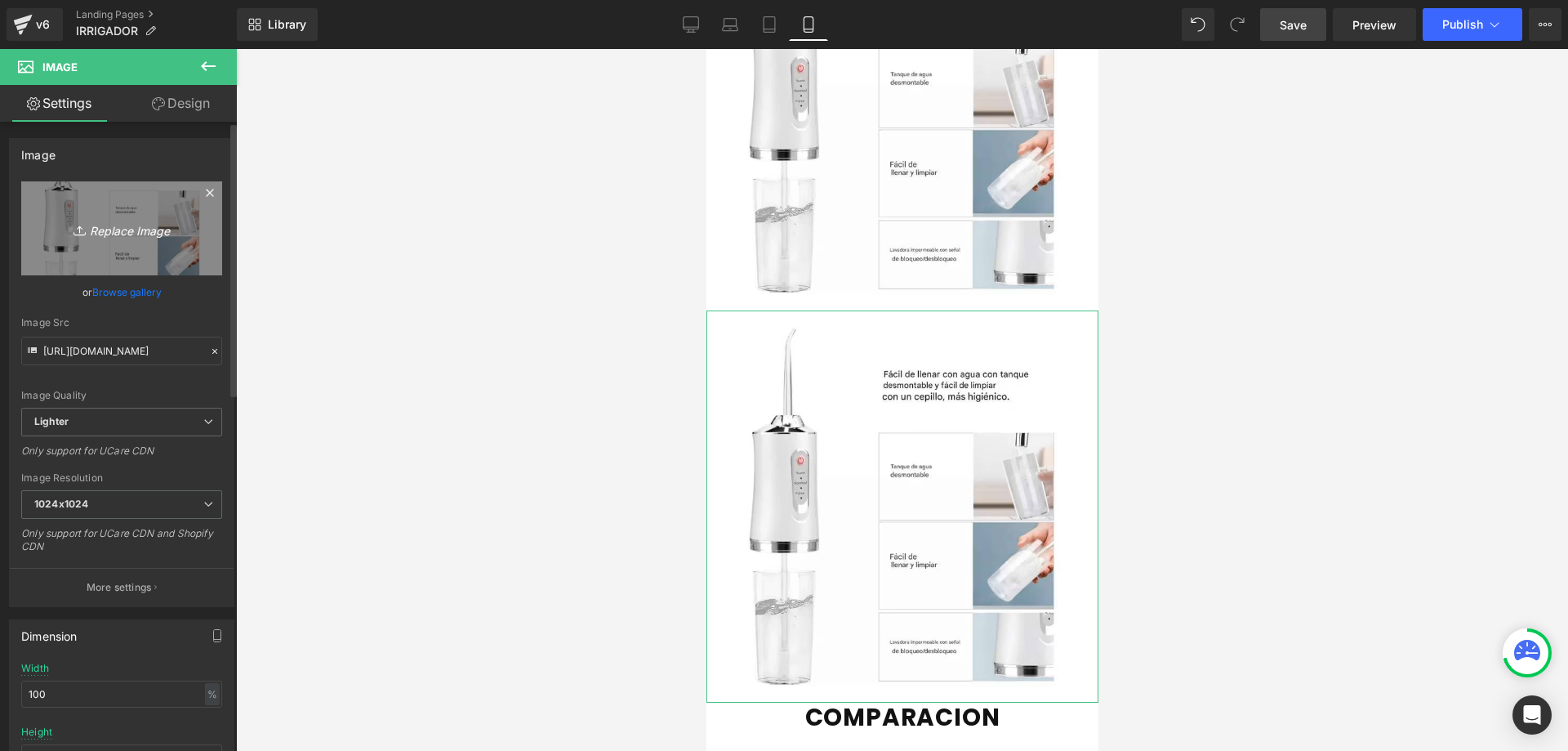
click at [132, 241] on link "Replace Image" at bounding box center [121, 228] width 200 height 94
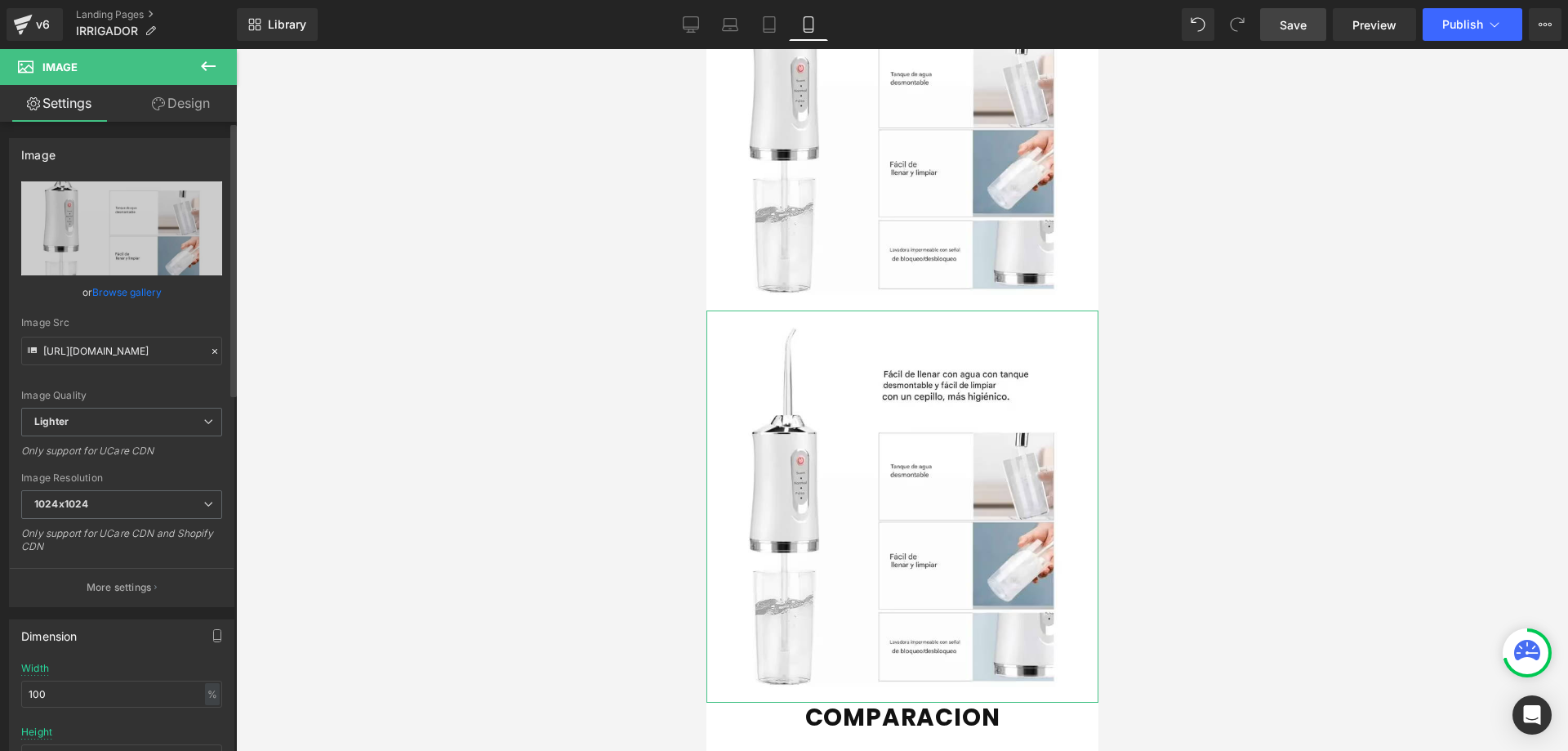
click at [134, 289] on link "Browse gallery" at bounding box center [127, 291] width 70 height 28
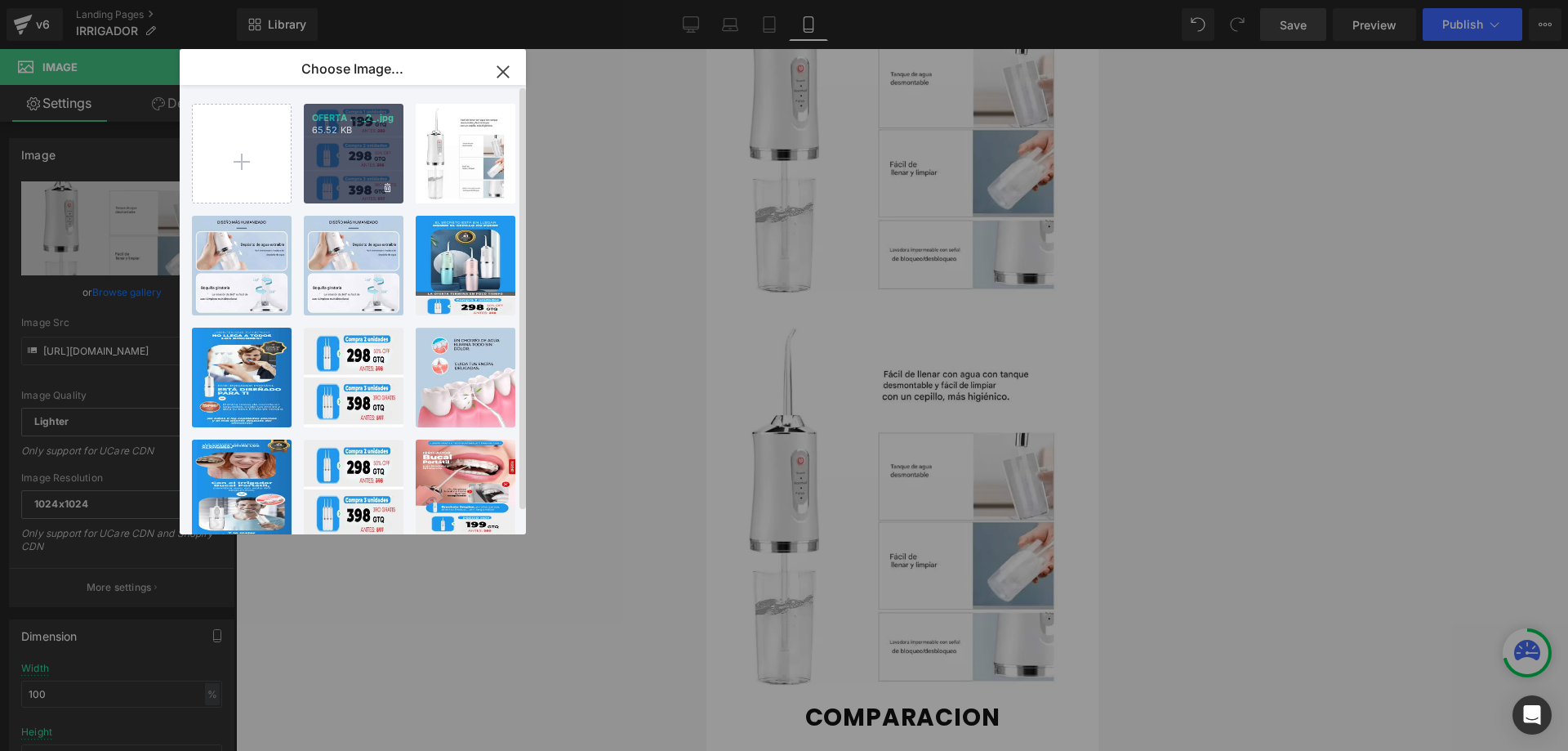
click at [337, 173] on div "OFERTA ... _2_.jpg 65.52 KB" at bounding box center [353, 153] width 100 height 100
type input "https://ucarecdn.com/e2931bba-9903-4a24-96dc-1056b2c88b6c/-/format/auto/-/previ…"
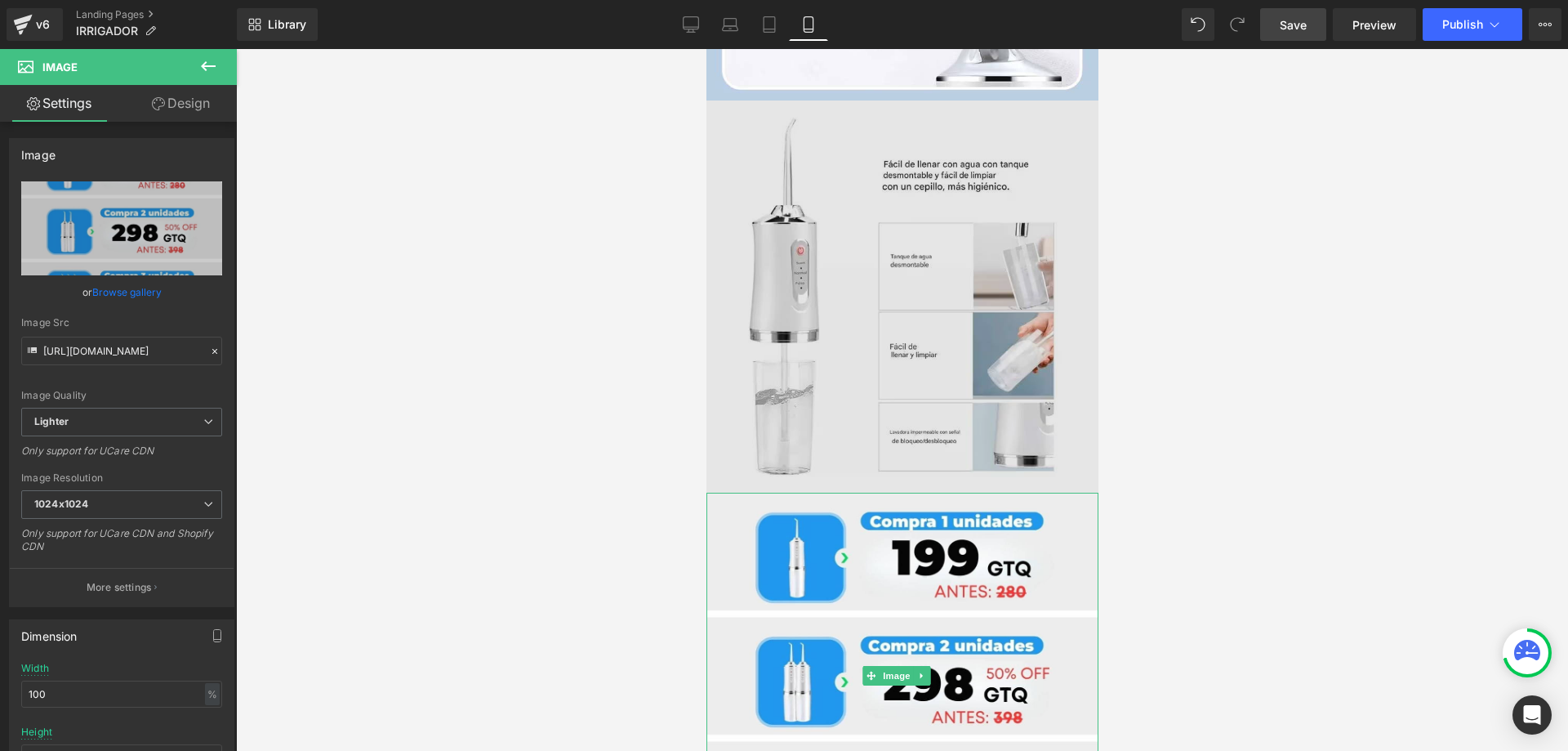
scroll to position [4299, 0]
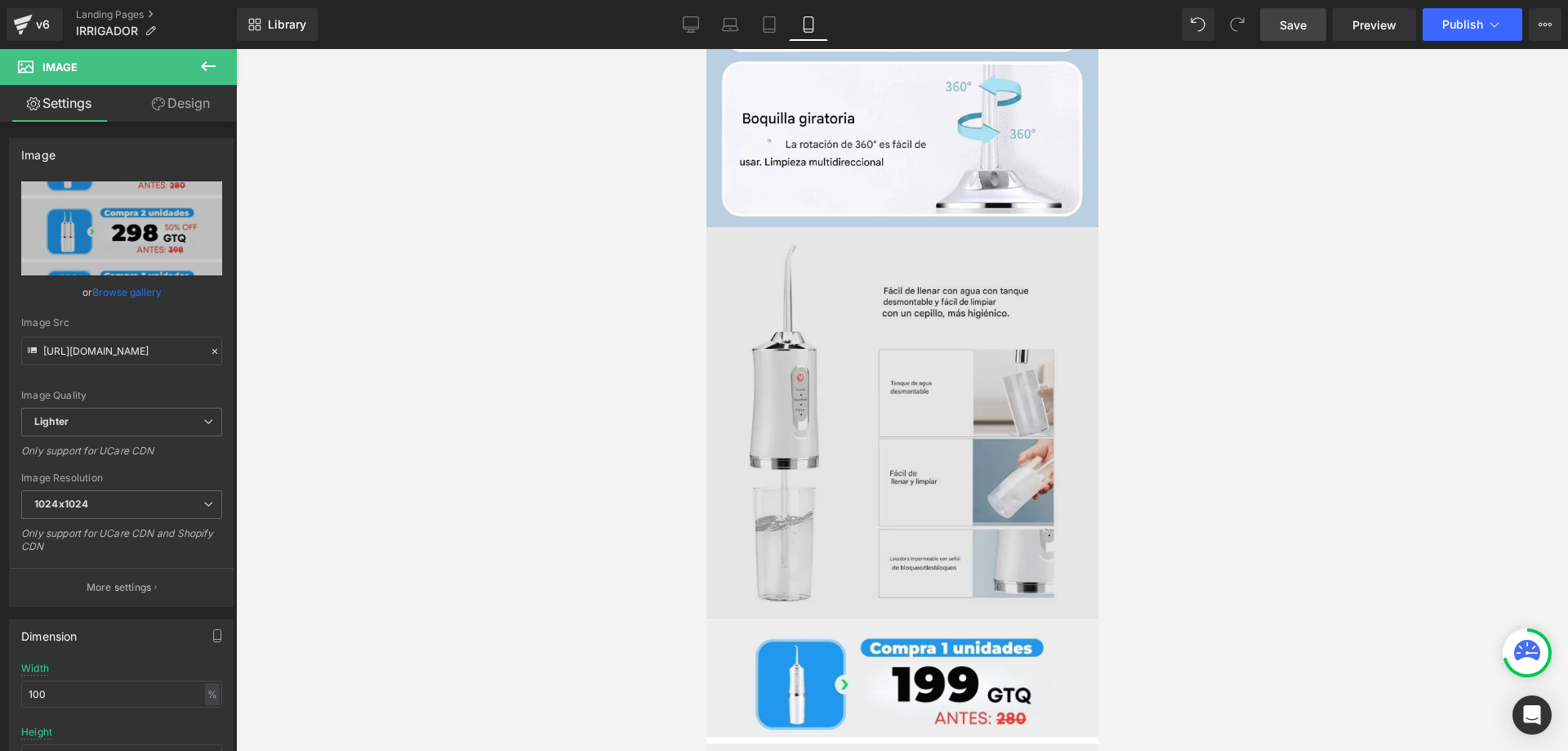
click at [924, 307] on img at bounding box center [902, 423] width 392 height 392
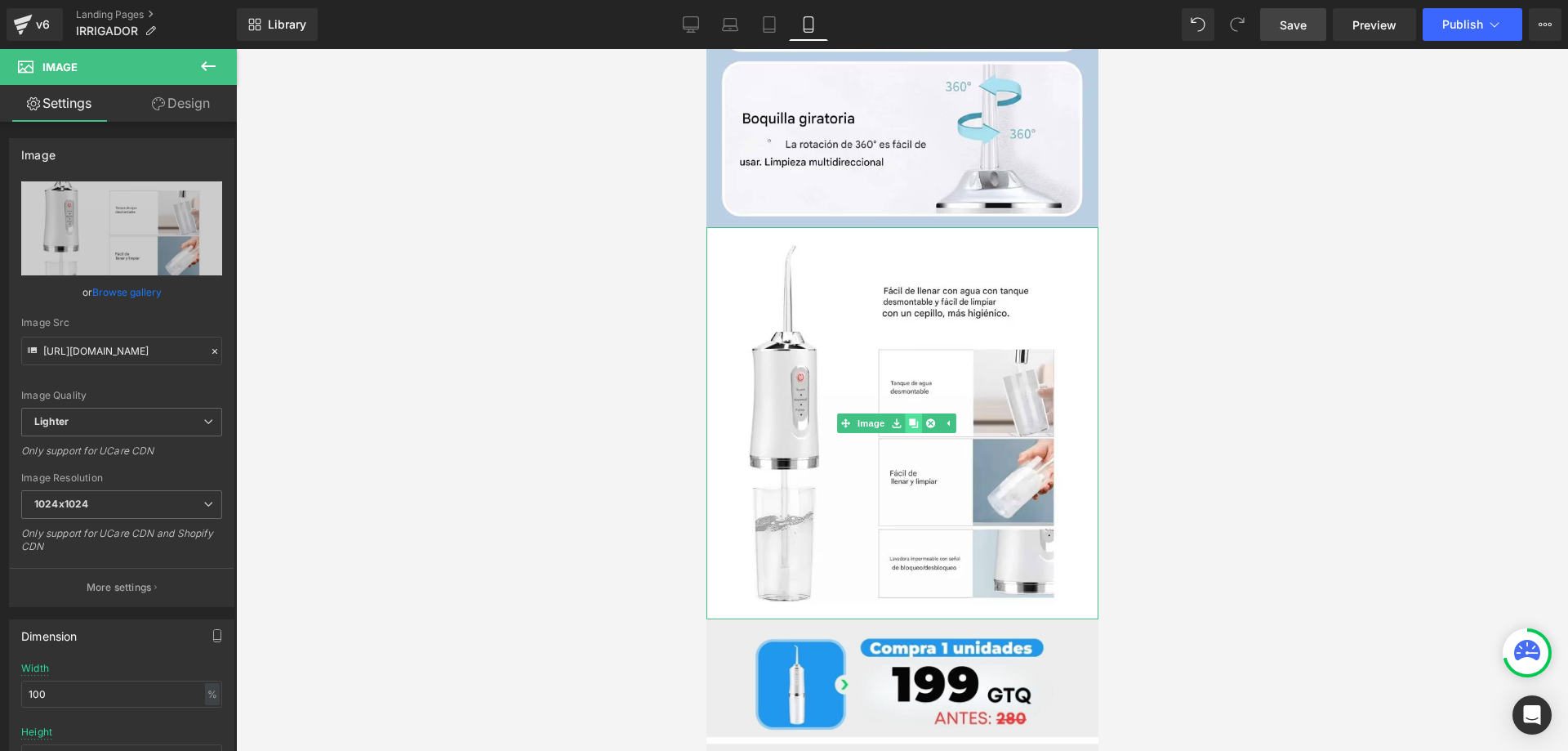
click at [910, 419] on icon at bounding box center [913, 423] width 9 height 9
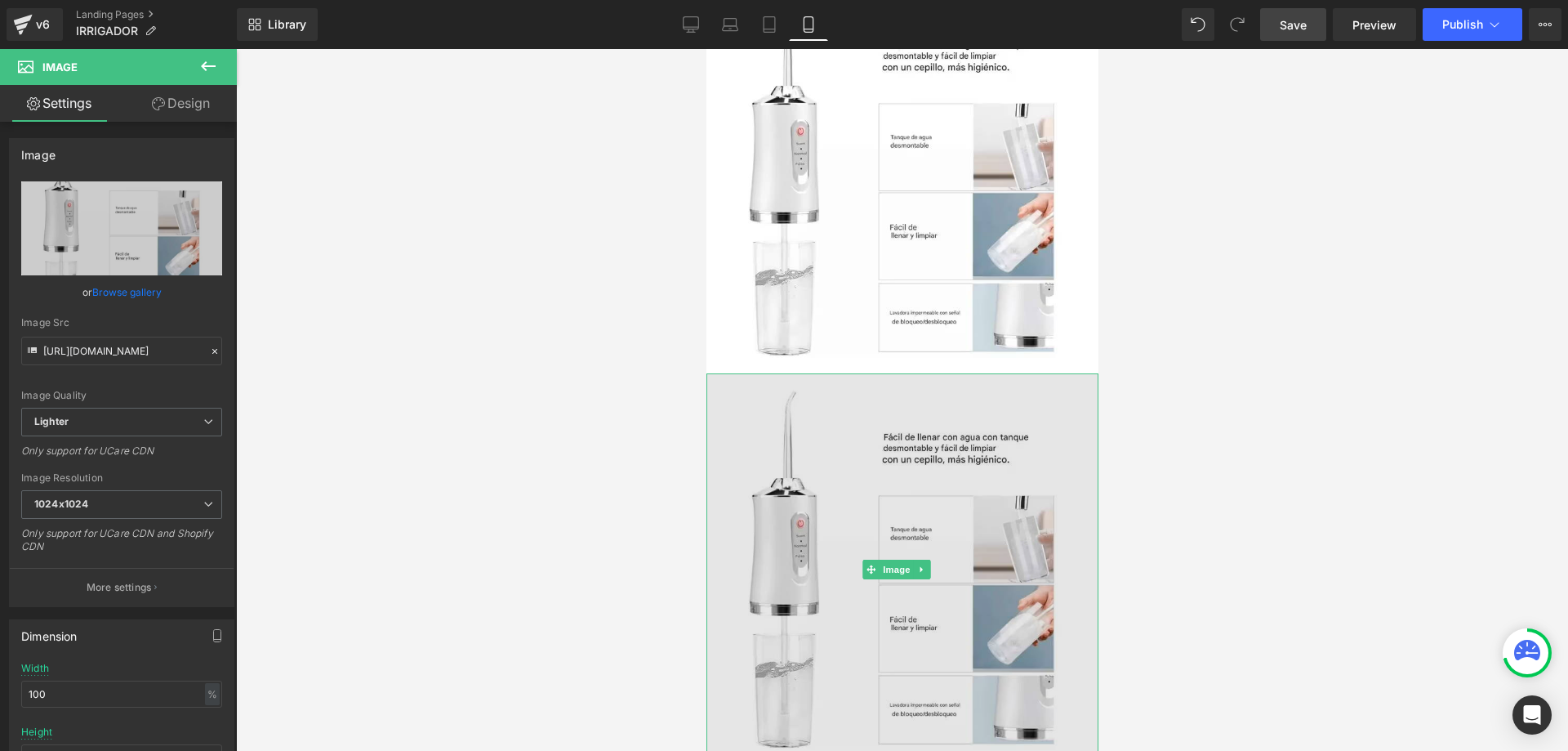
scroll to position [4593, 0]
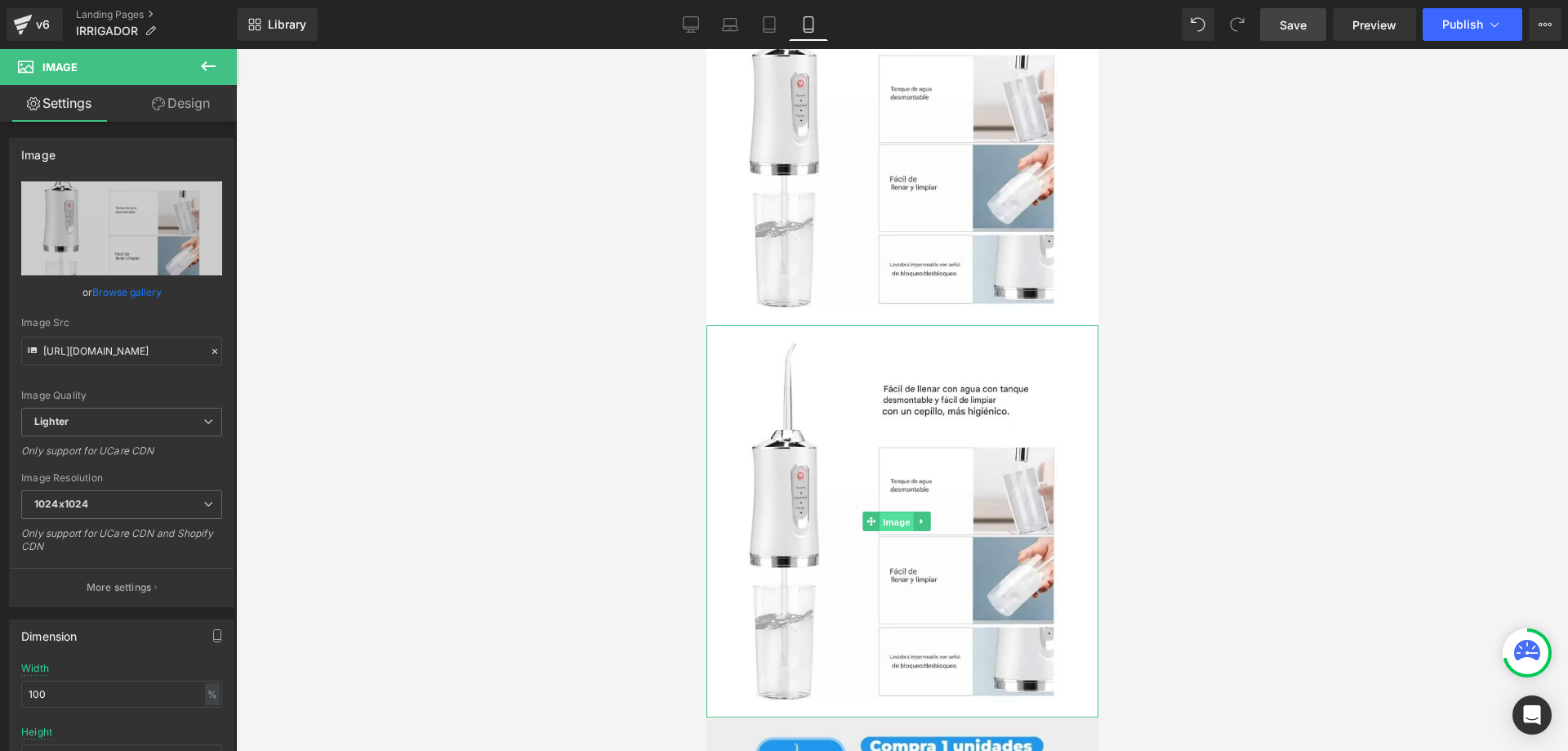
click at [898, 512] on span "Image" at bounding box center [895, 521] width 34 height 19
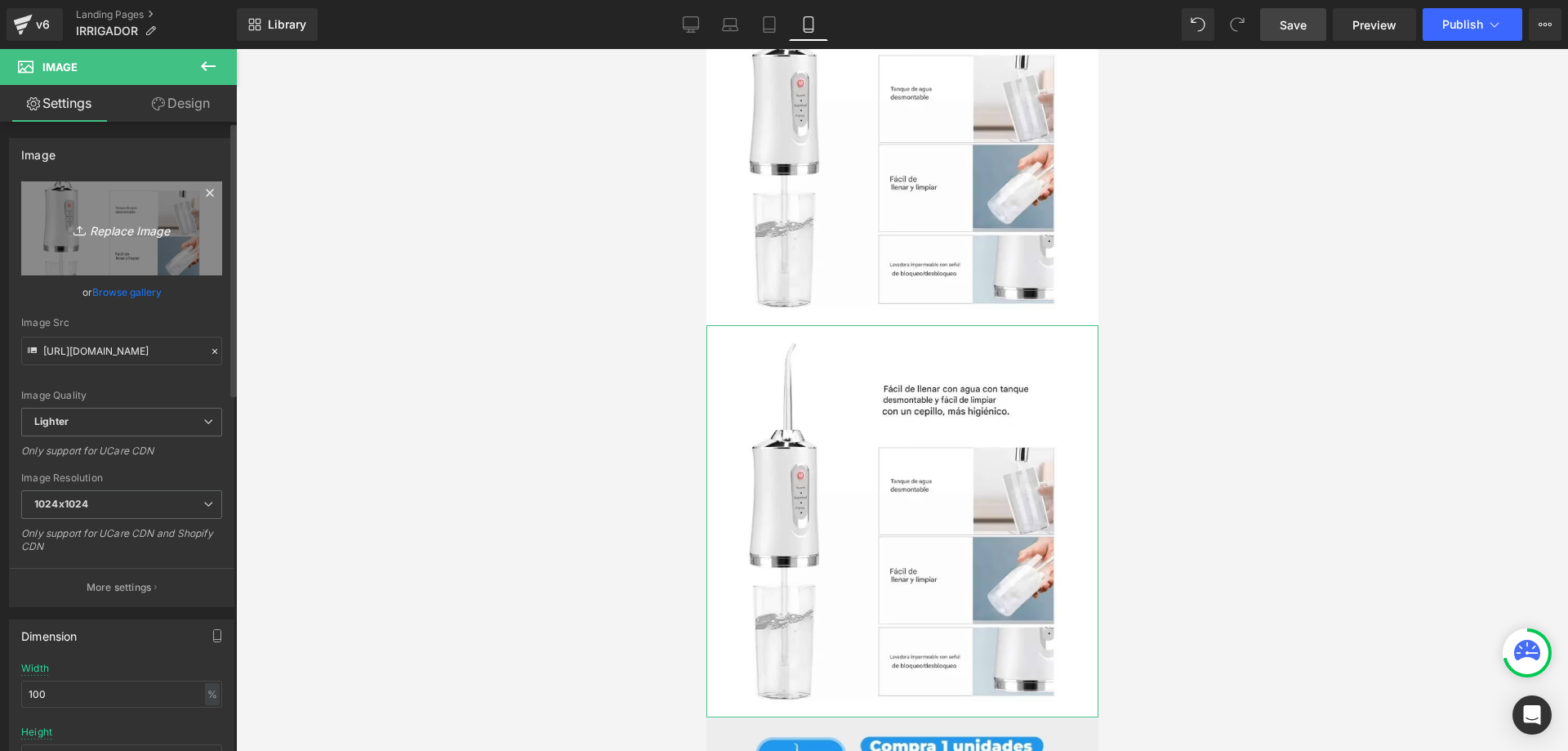
click at [131, 248] on link "Replace Image" at bounding box center [121, 228] width 200 height 94
type input "C:\fakepath\Recurso 99-8-min-min_10_11zon.jpg"
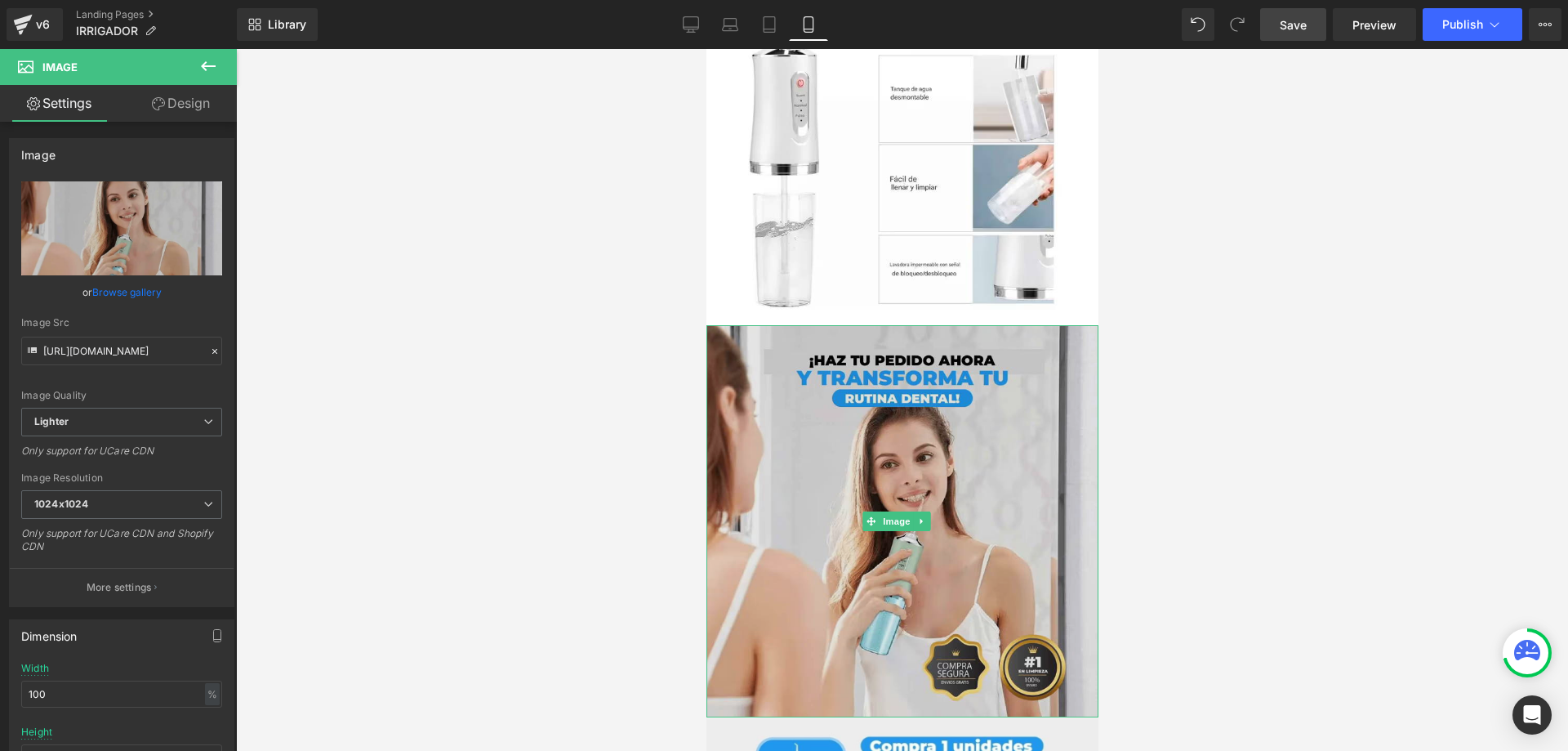
type input "https://ucarecdn.com/0c2edbb5-b4a8-4dc8-b36a-80aee401eb5b/-/format/auto/-/previ…"
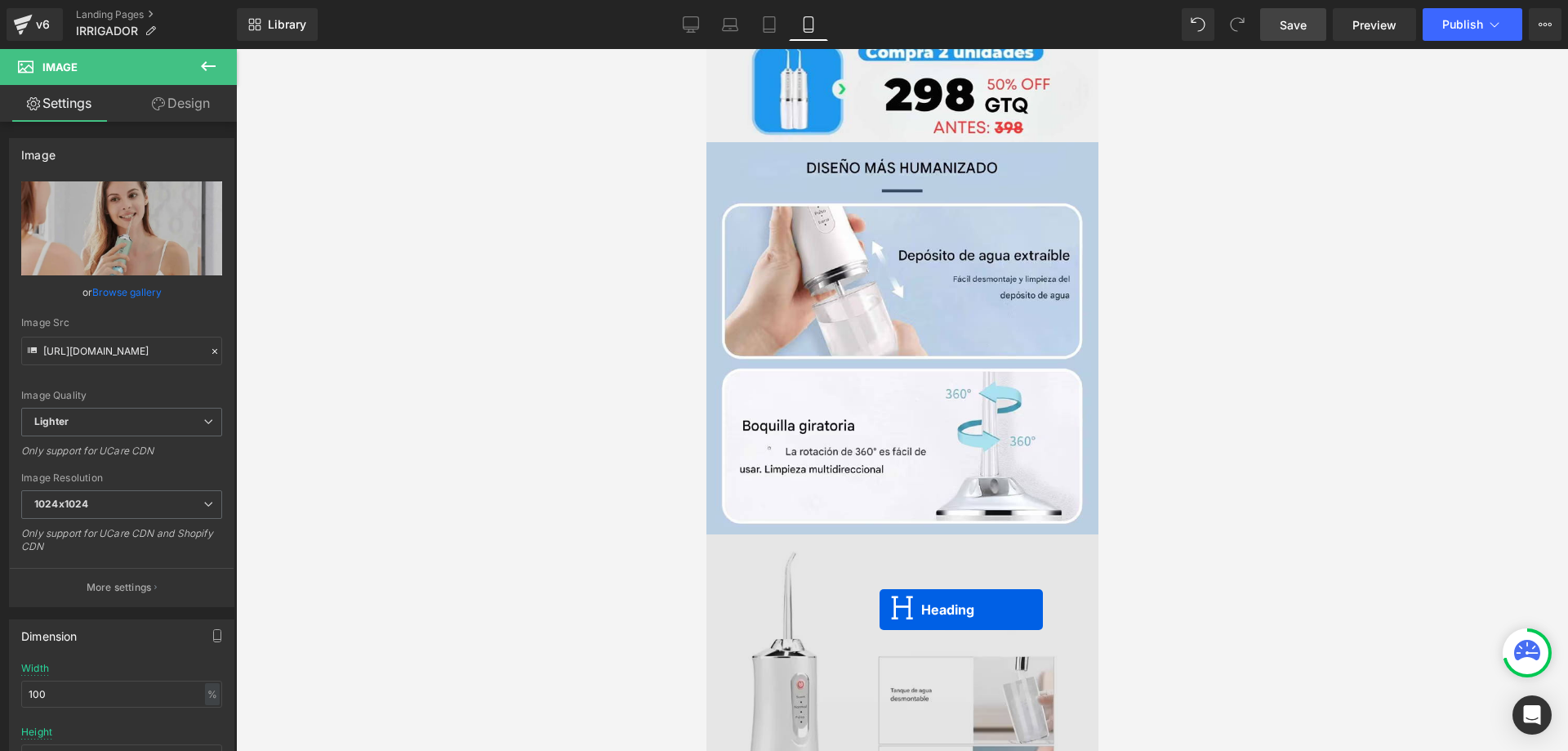
scroll to position [3698, 0]
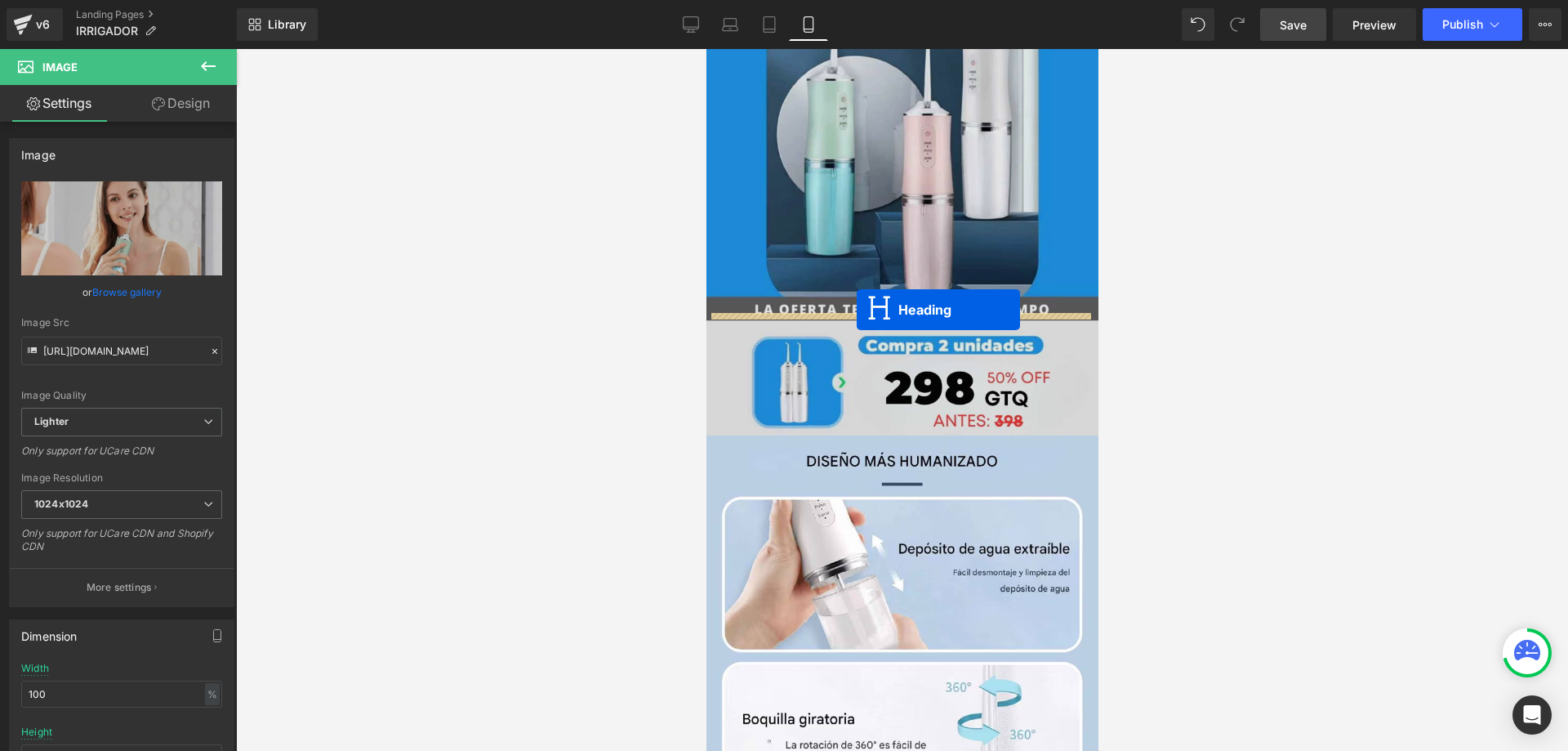
drag, startPoint x: 854, startPoint y: 547, endPoint x: 1843, endPoint y: 561, distance: 989.1
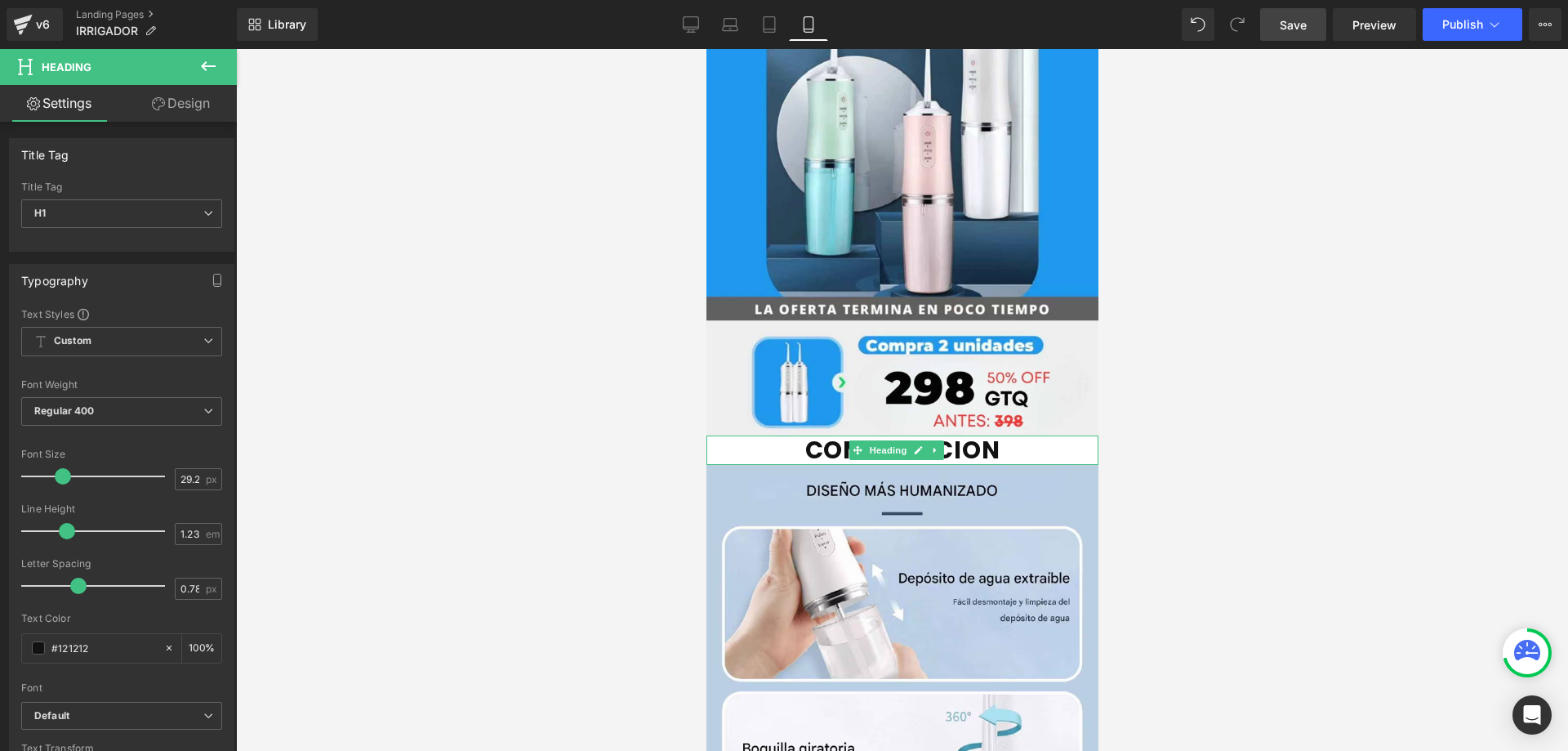
click at [1278, 473] on div at bounding box center [902, 400] width 1332 height 702
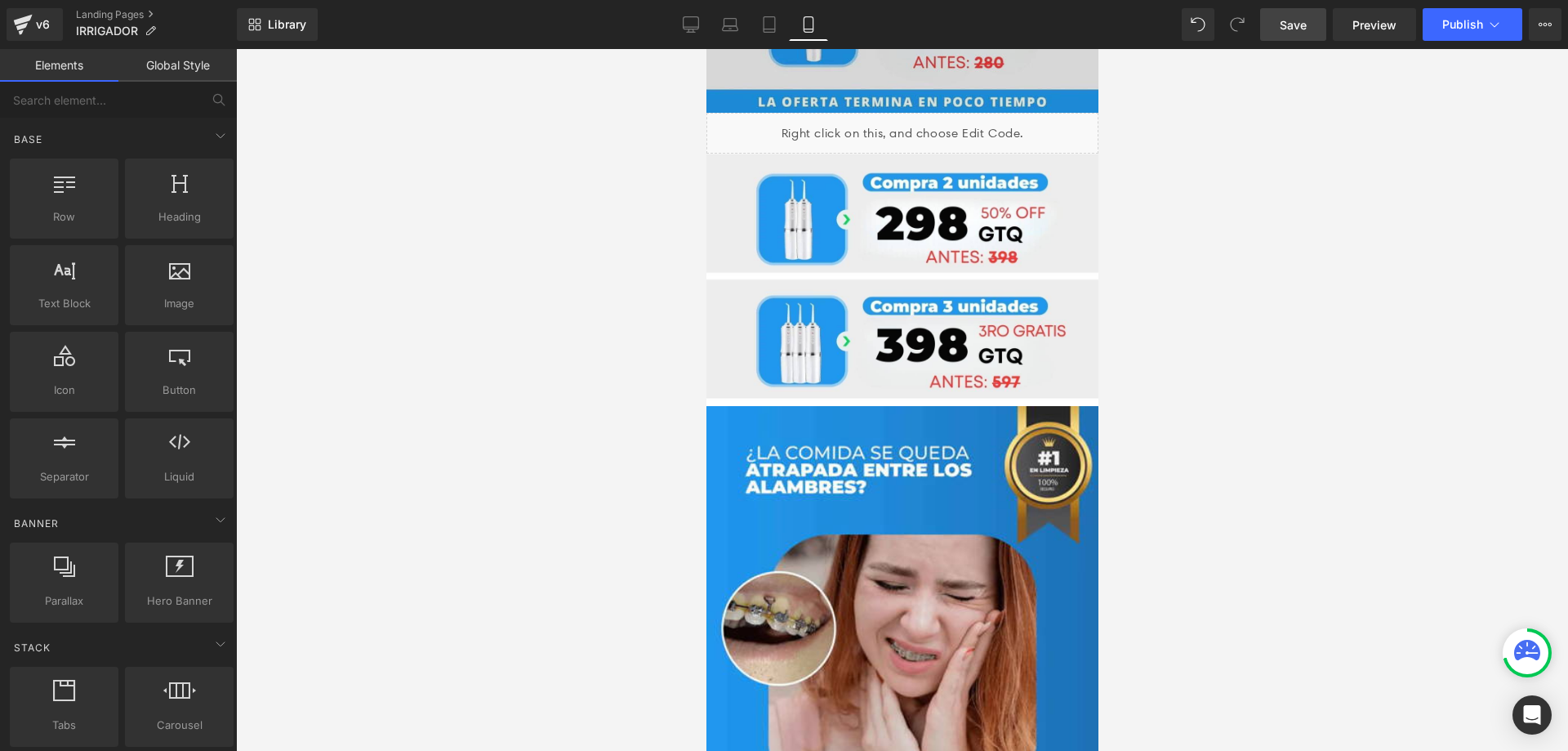
scroll to position [294, 0]
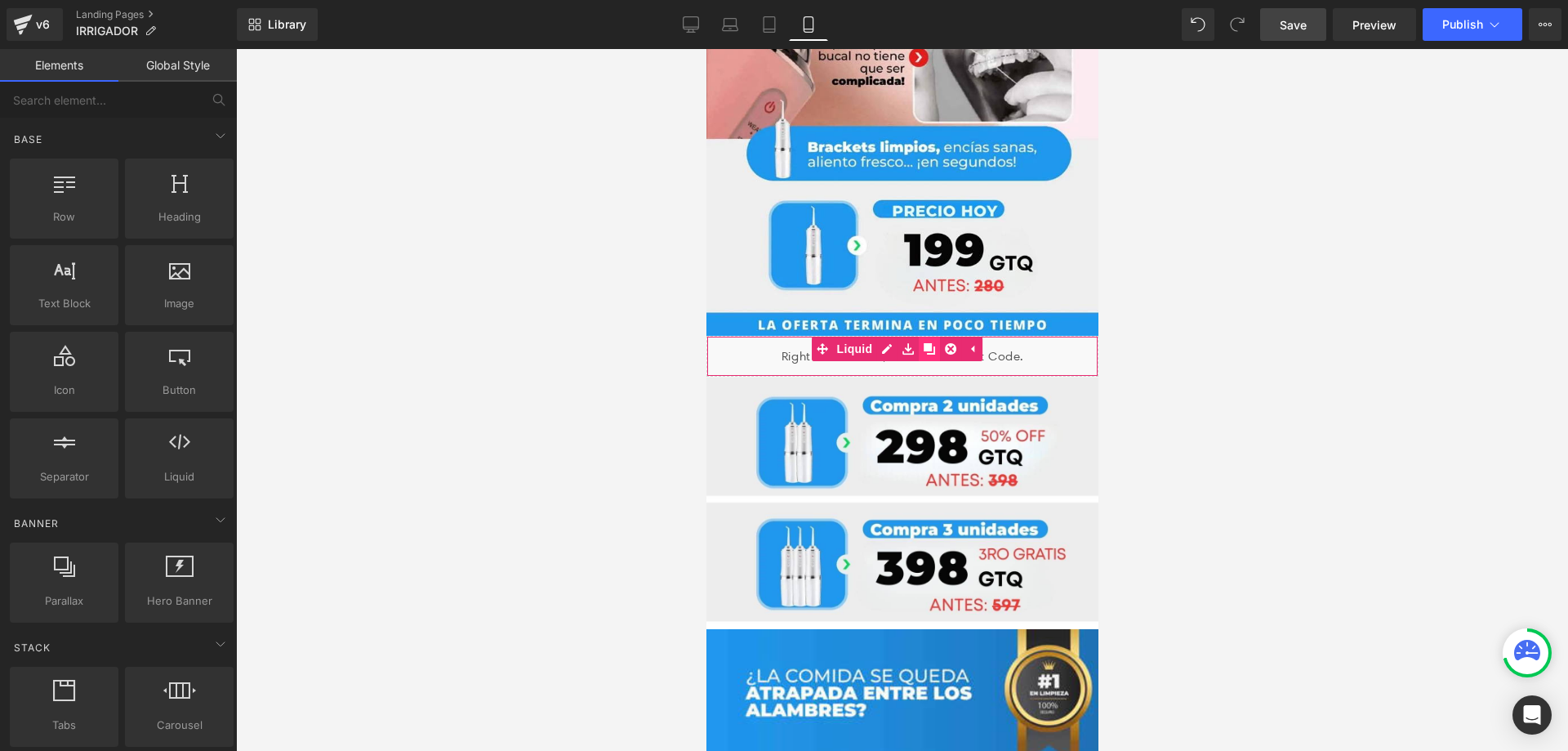
click at [926, 343] on icon at bounding box center [928, 349] width 11 height 11
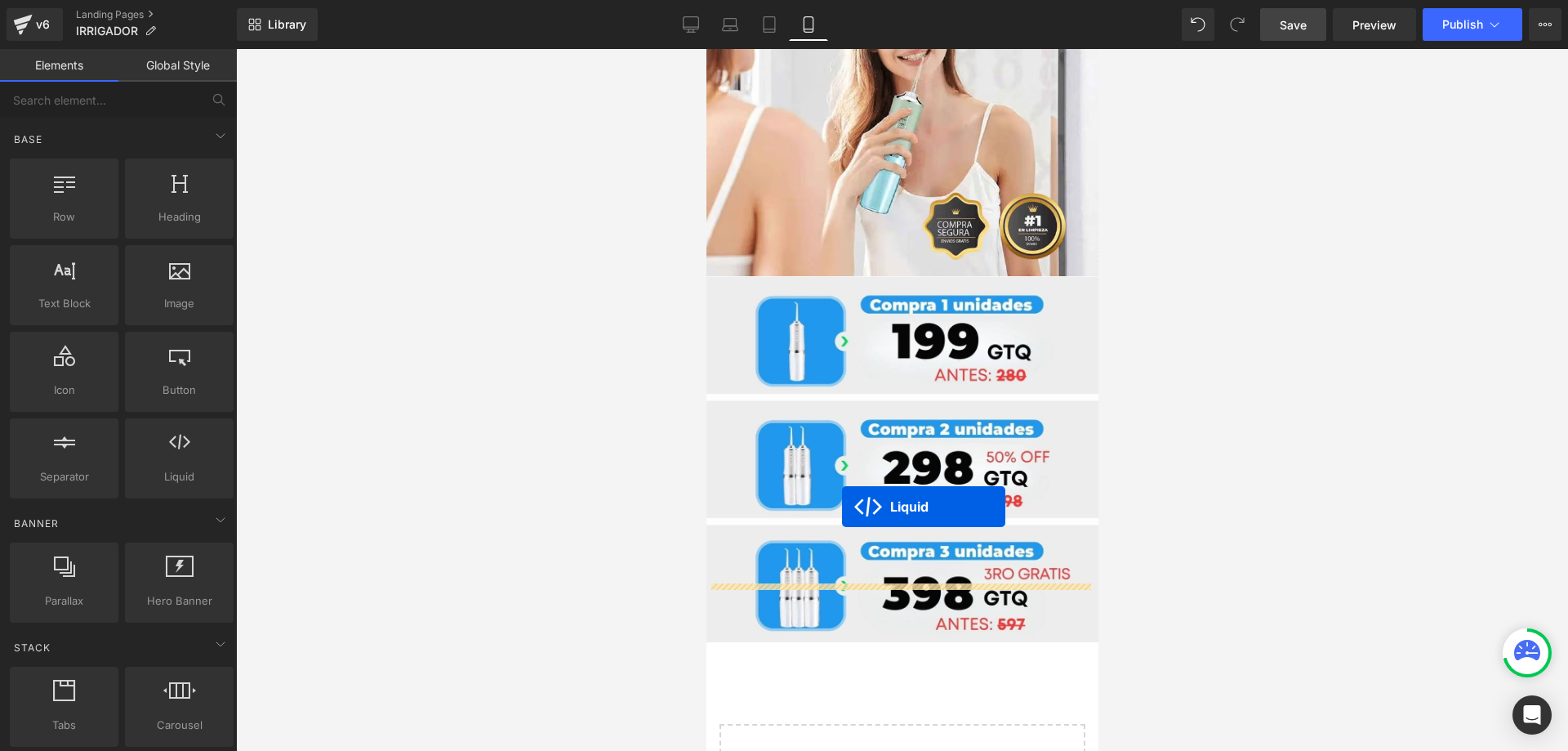
scroll to position [5111, 0]
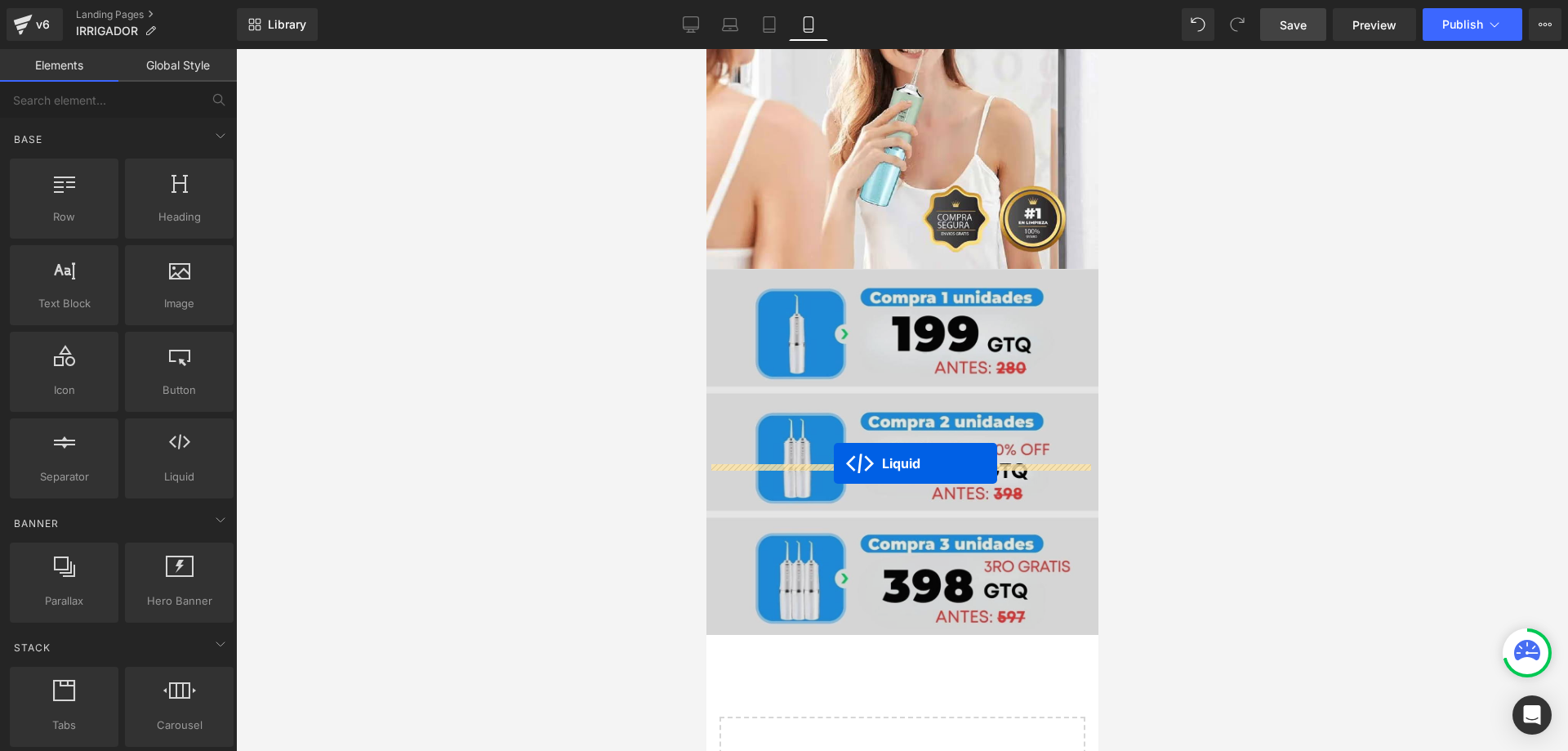
drag, startPoint x: 852, startPoint y: 368, endPoint x: 833, endPoint y: 463, distance: 96.9
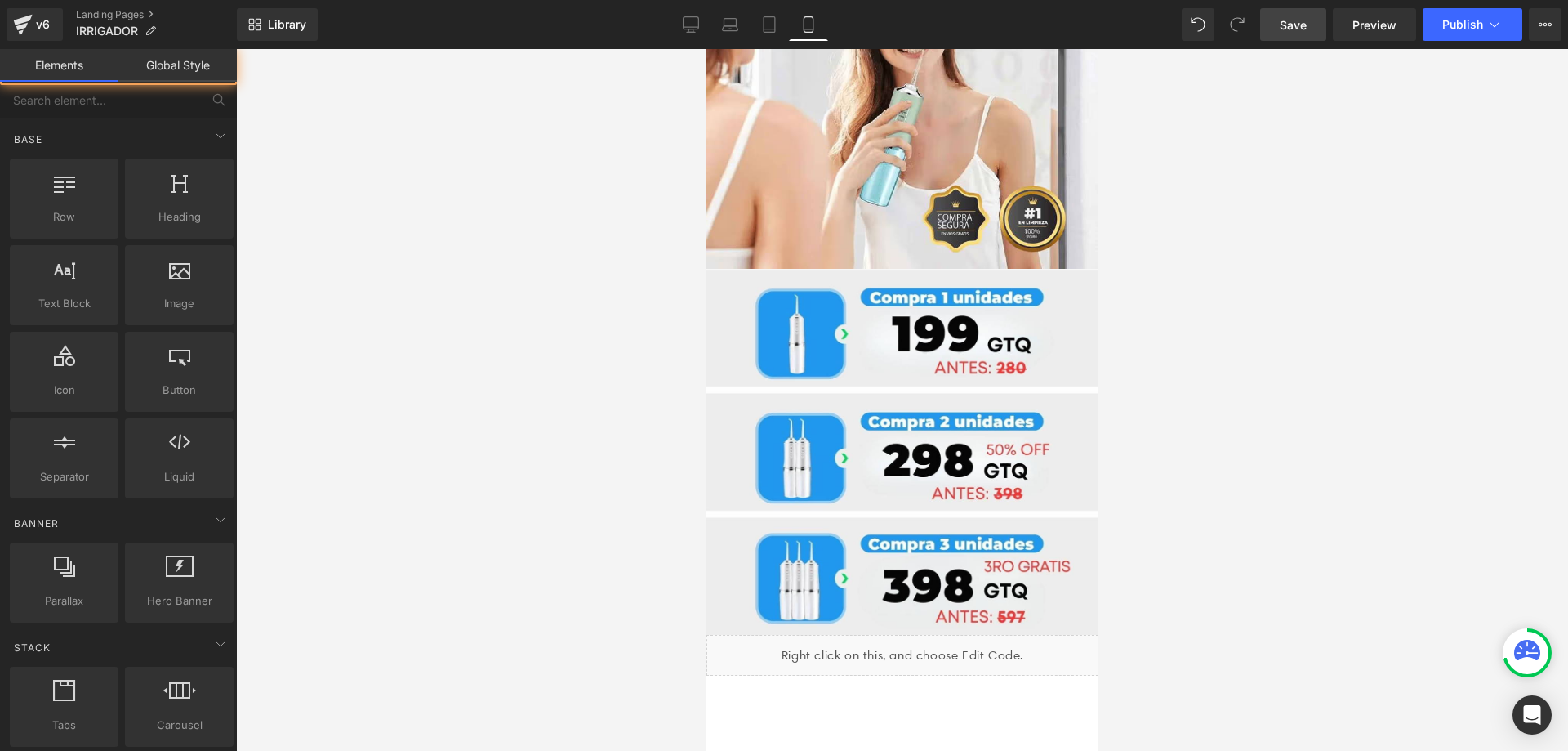
click at [1189, 415] on div at bounding box center [902, 400] width 1332 height 702
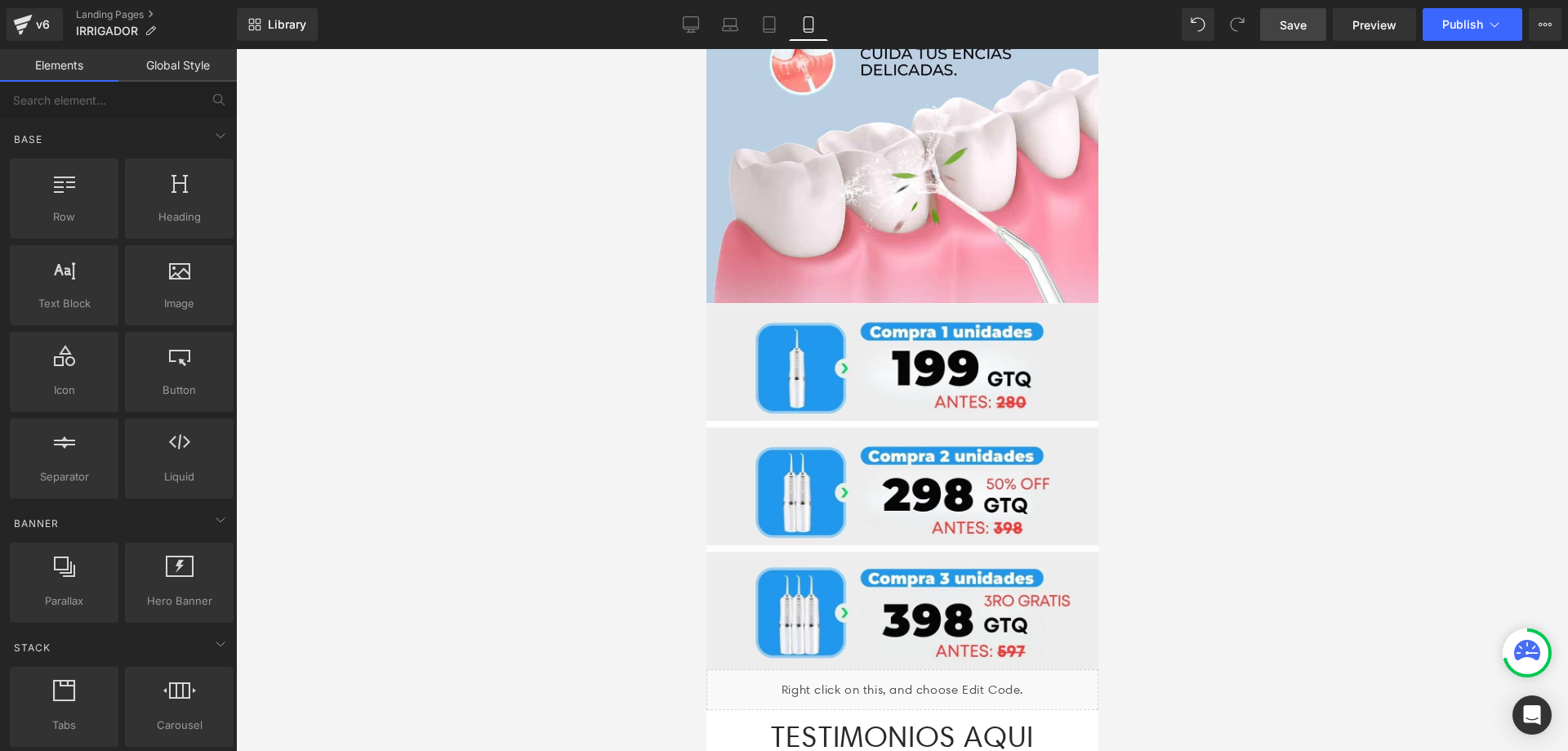
scroll to position [1737, 0]
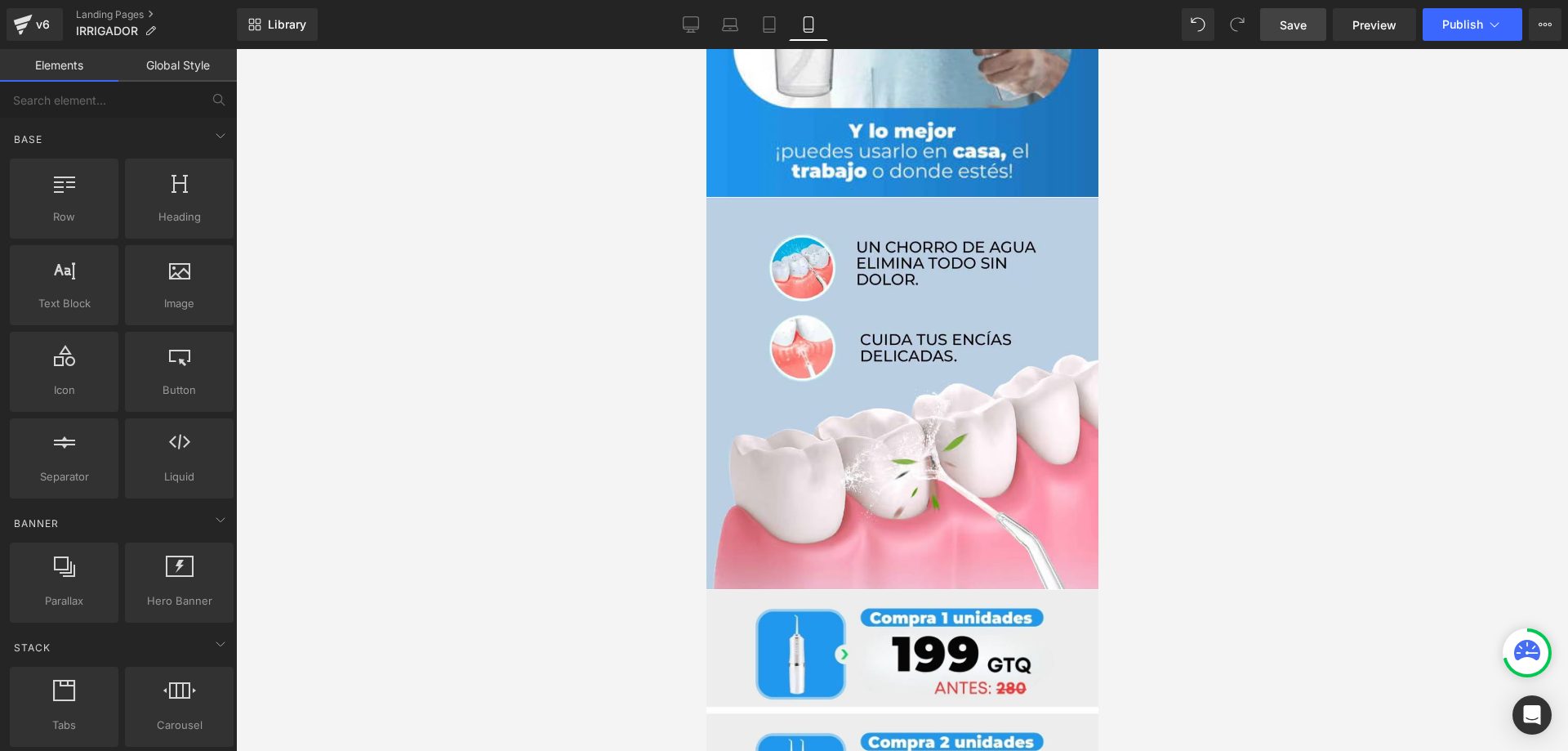
click at [1284, 11] on link "Save" at bounding box center [1292, 25] width 66 height 33
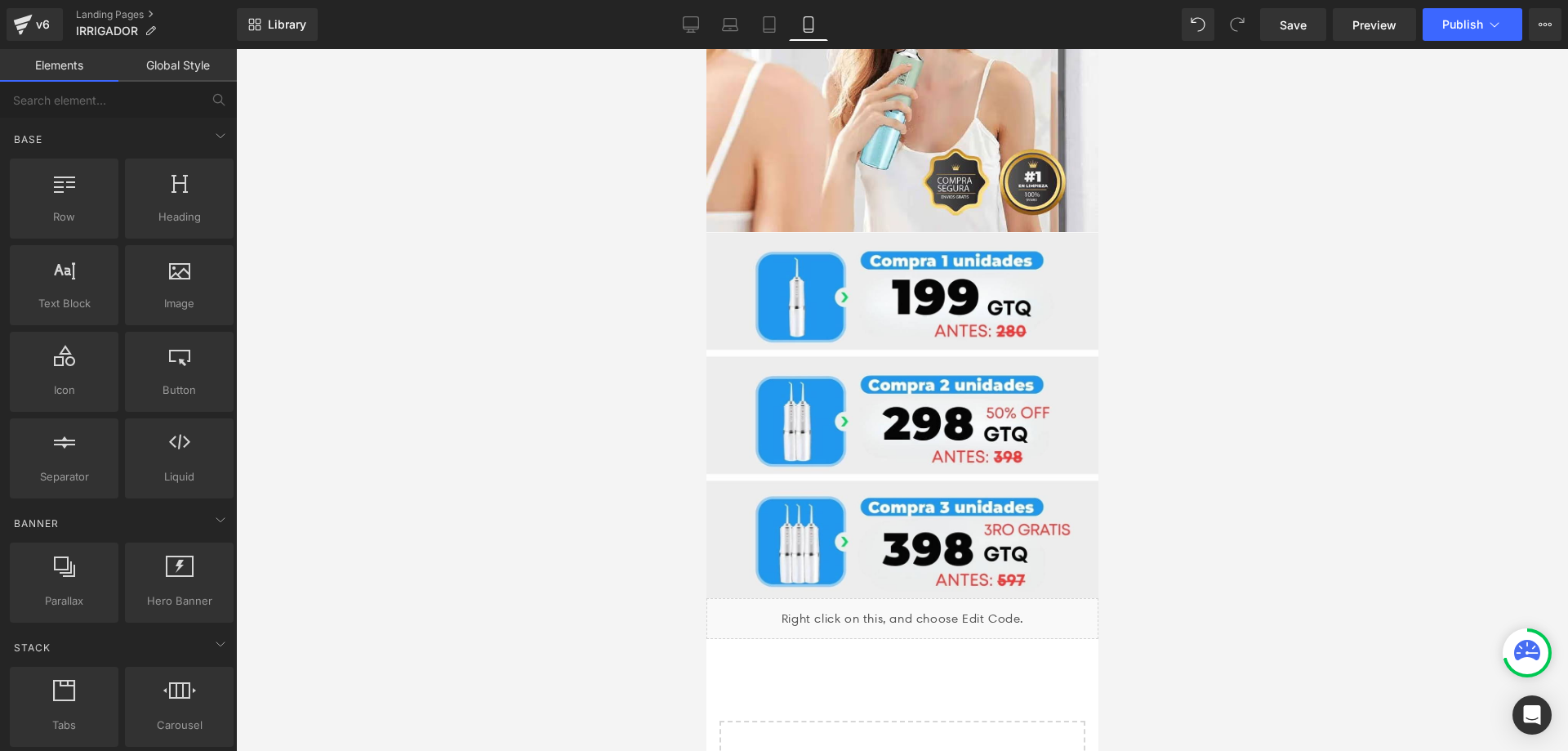
scroll to position [5111, 0]
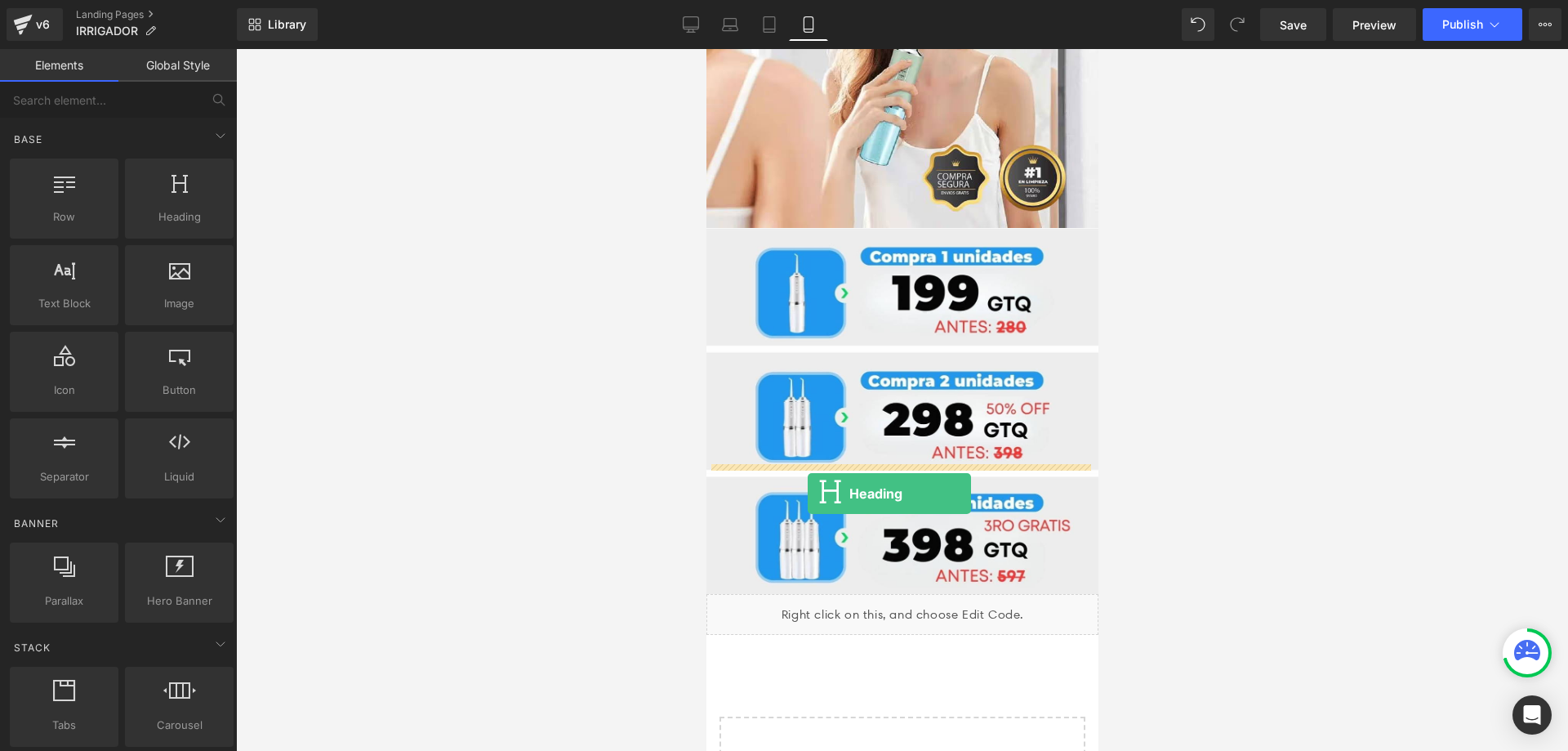
drag, startPoint x: 886, startPoint y: 259, endPoint x: 806, endPoint y: 494, distance: 248.2
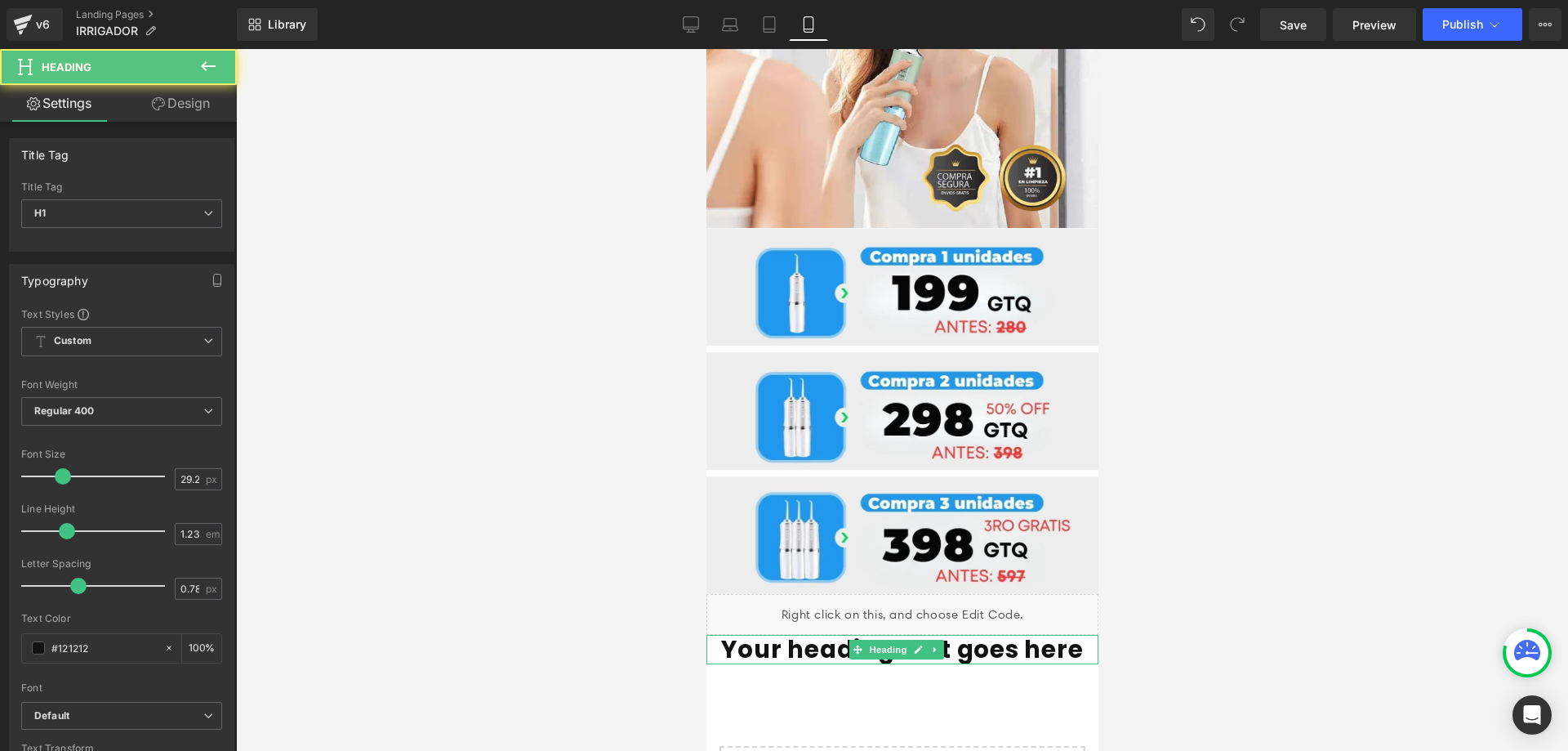
click at [1070, 635] on h1 "Your heading text goes here" at bounding box center [902, 649] width 392 height 29
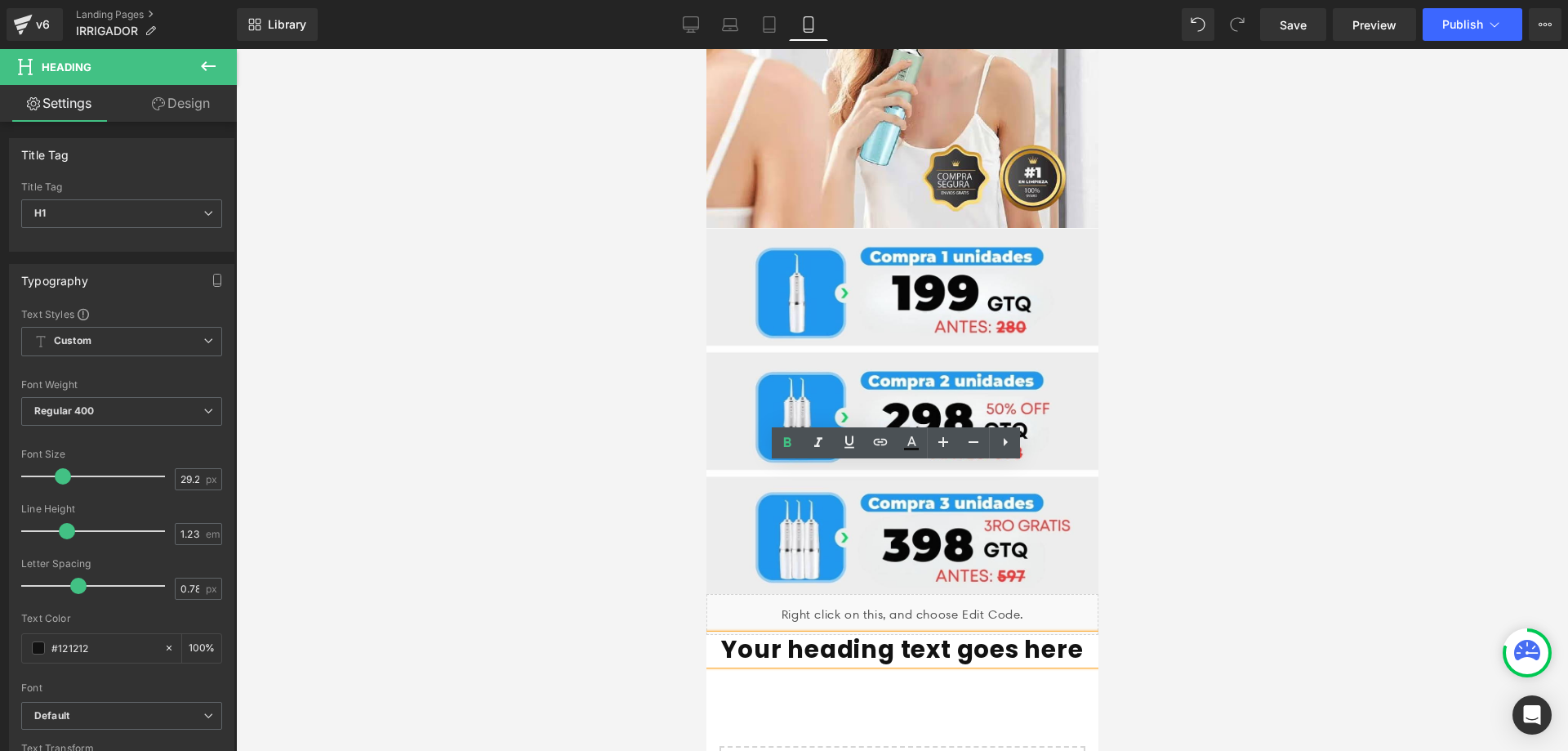
click at [1070, 635] on h1 "Your heading text goes here" at bounding box center [902, 649] width 392 height 29
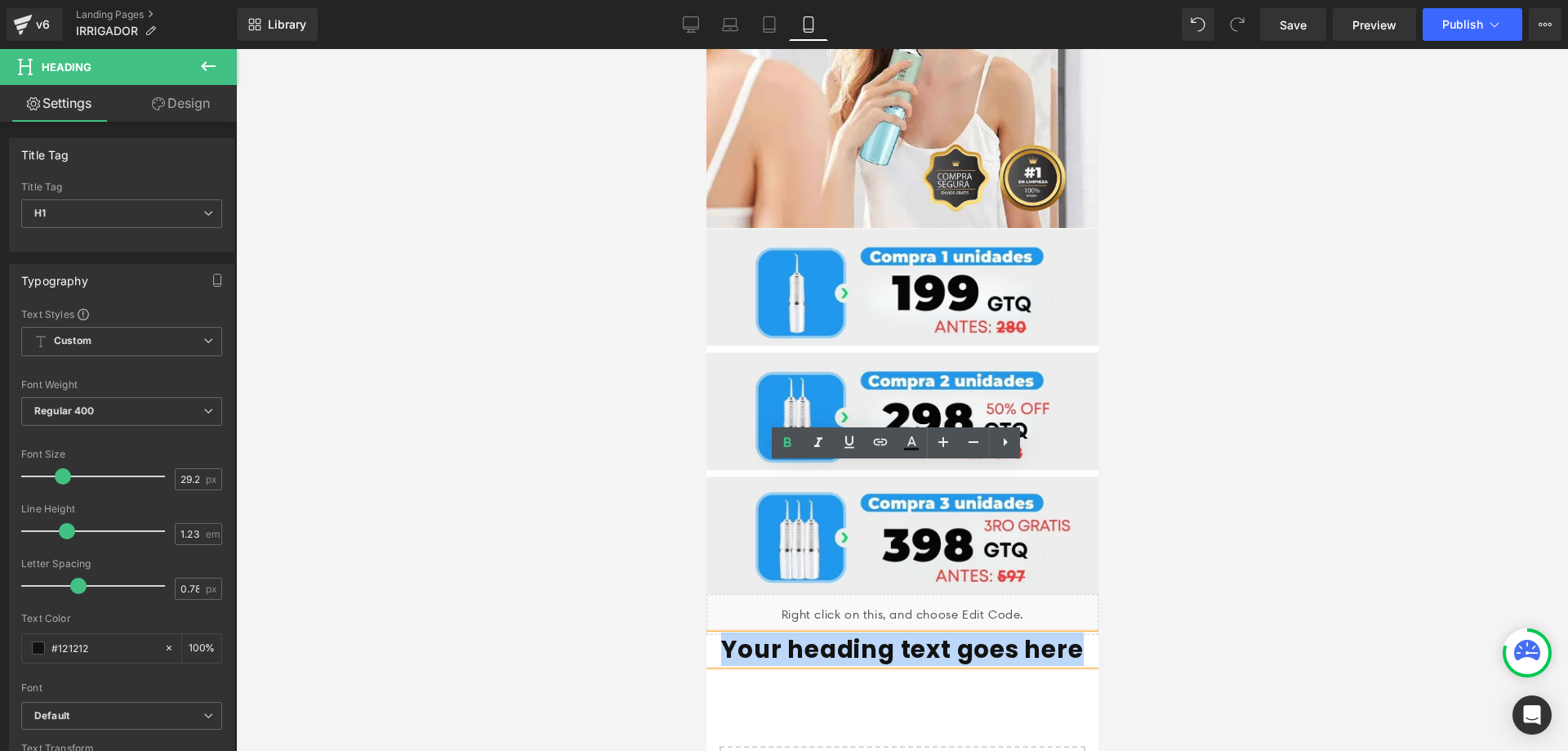
click at [1070, 635] on h1 "Your heading text goes here" at bounding box center [902, 649] width 392 height 29
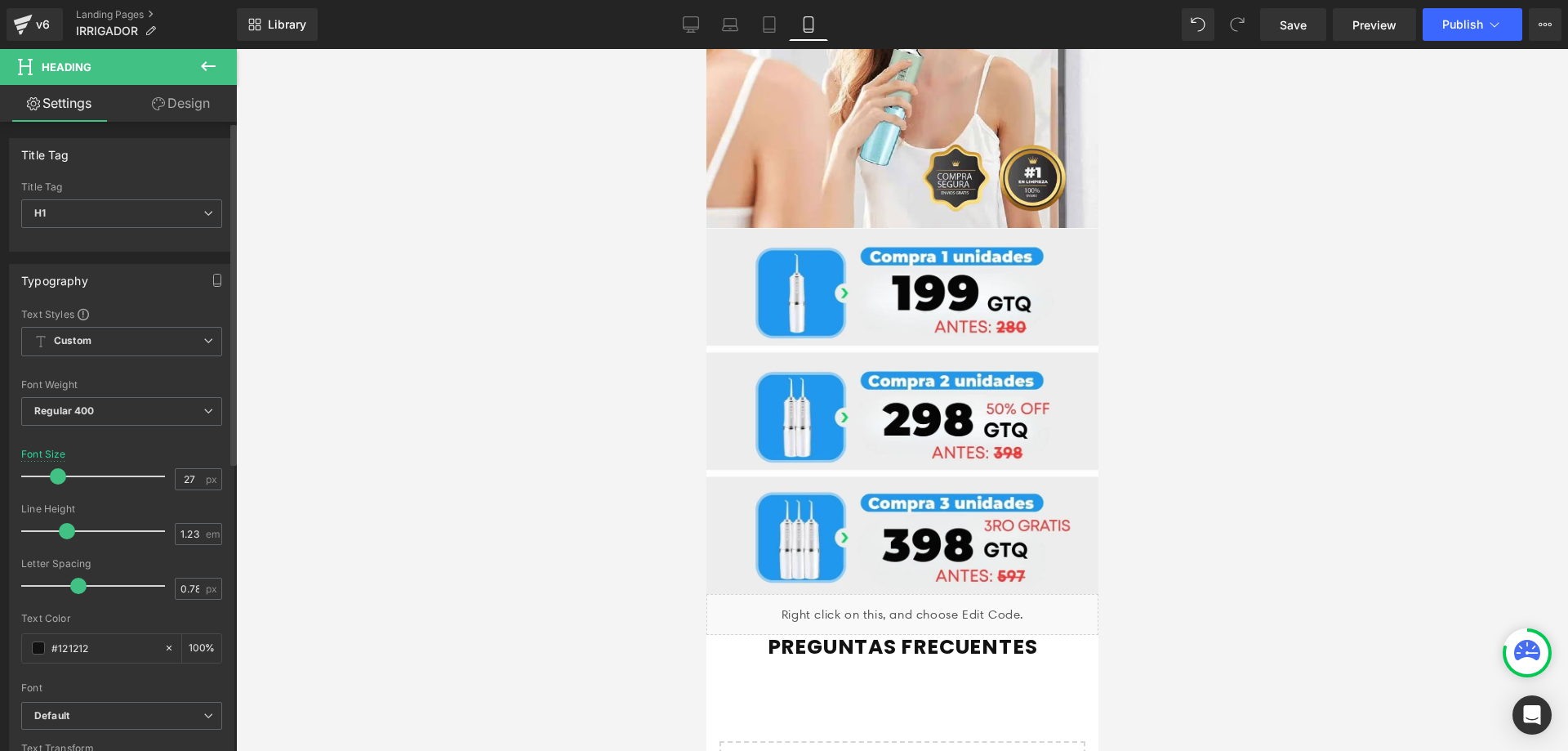
type input "28"
click at [61, 473] on span at bounding box center [61, 476] width 16 height 16
type input "1.3"
click at [63, 526] on div at bounding box center [97, 531] width 135 height 33
type input "0.3"
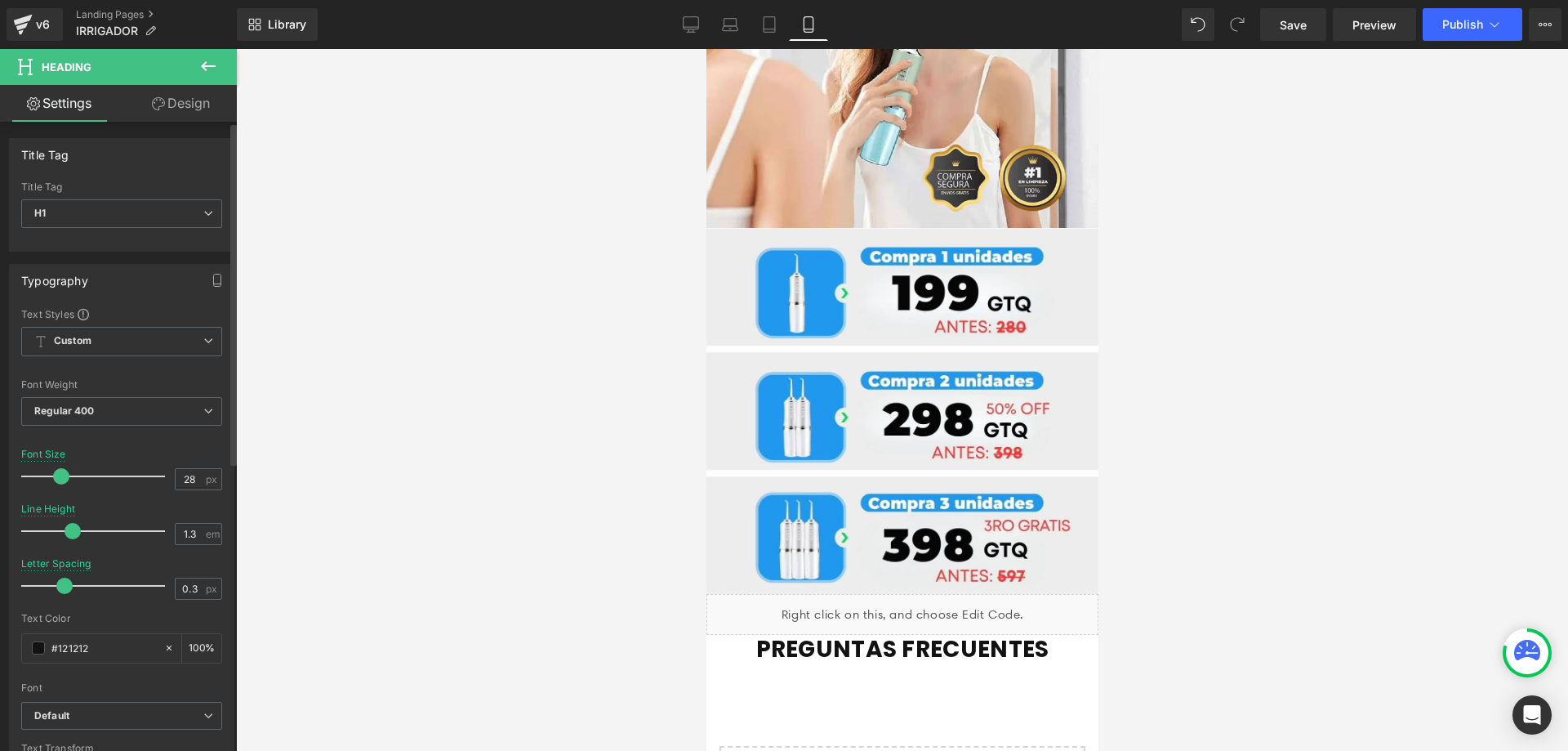
drag, startPoint x: 73, startPoint y: 579, endPoint x: 59, endPoint y: 577, distance: 14.1
click at [59, 577] on div at bounding box center [97, 586] width 135 height 33
click at [81, 418] on span "Regular 400" at bounding box center [121, 411] width 200 height 28
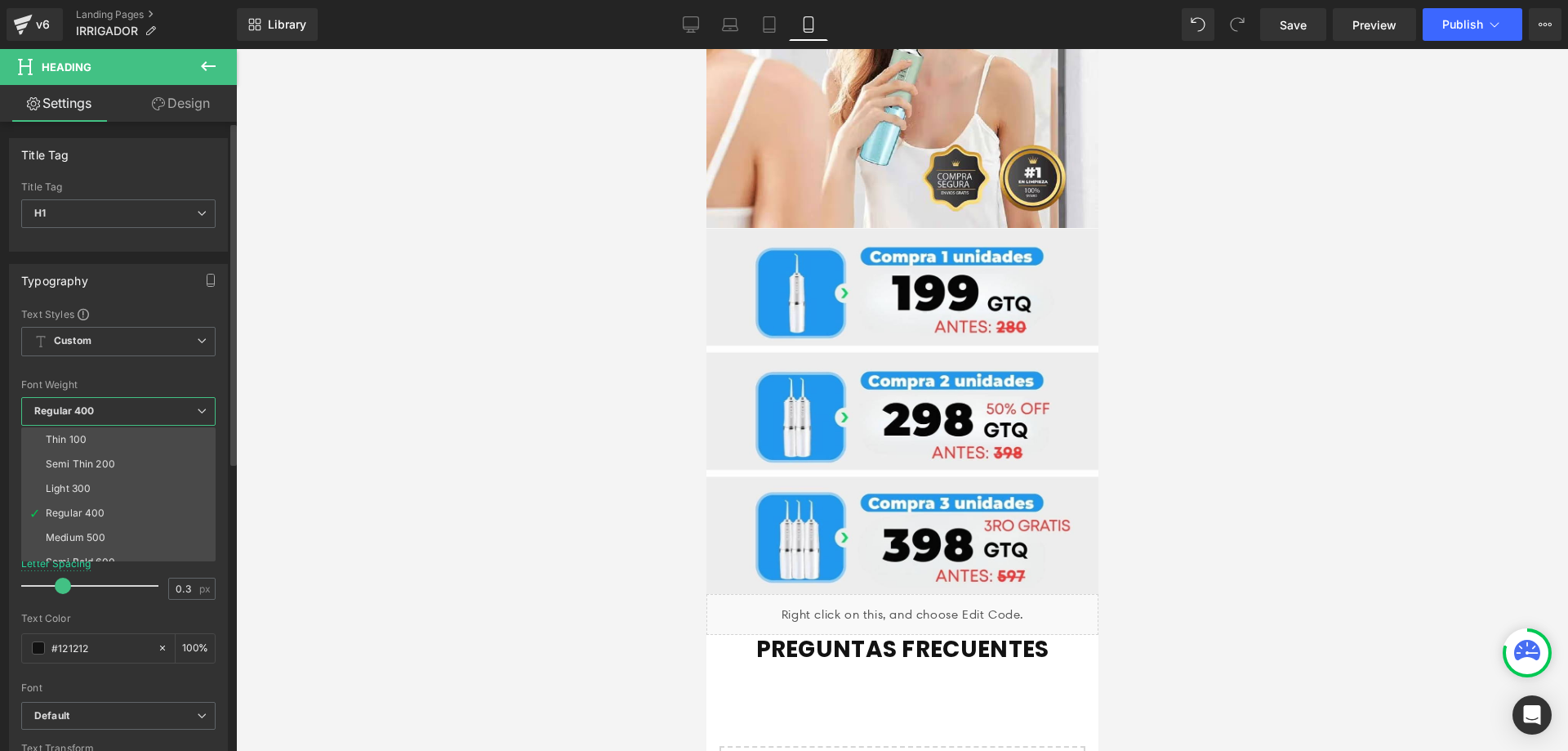
click at [81, 418] on span "Regular 400" at bounding box center [118, 411] width 194 height 28
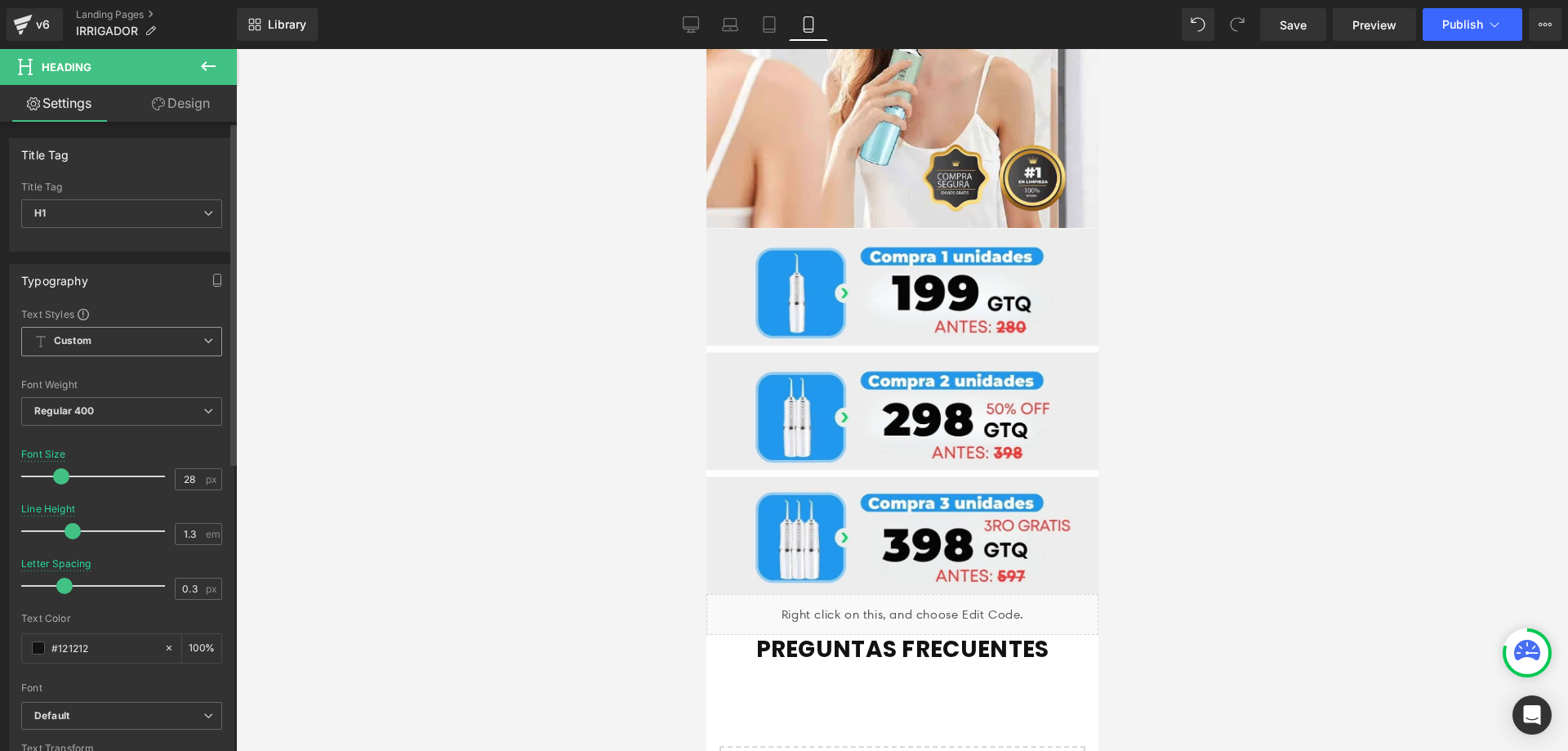
click at [103, 350] on span "Custom Setup Global Style" at bounding box center [121, 342] width 200 height 29
click at [103, 347] on span "Custom Setup Global Style" at bounding box center [118, 342] width 194 height 29
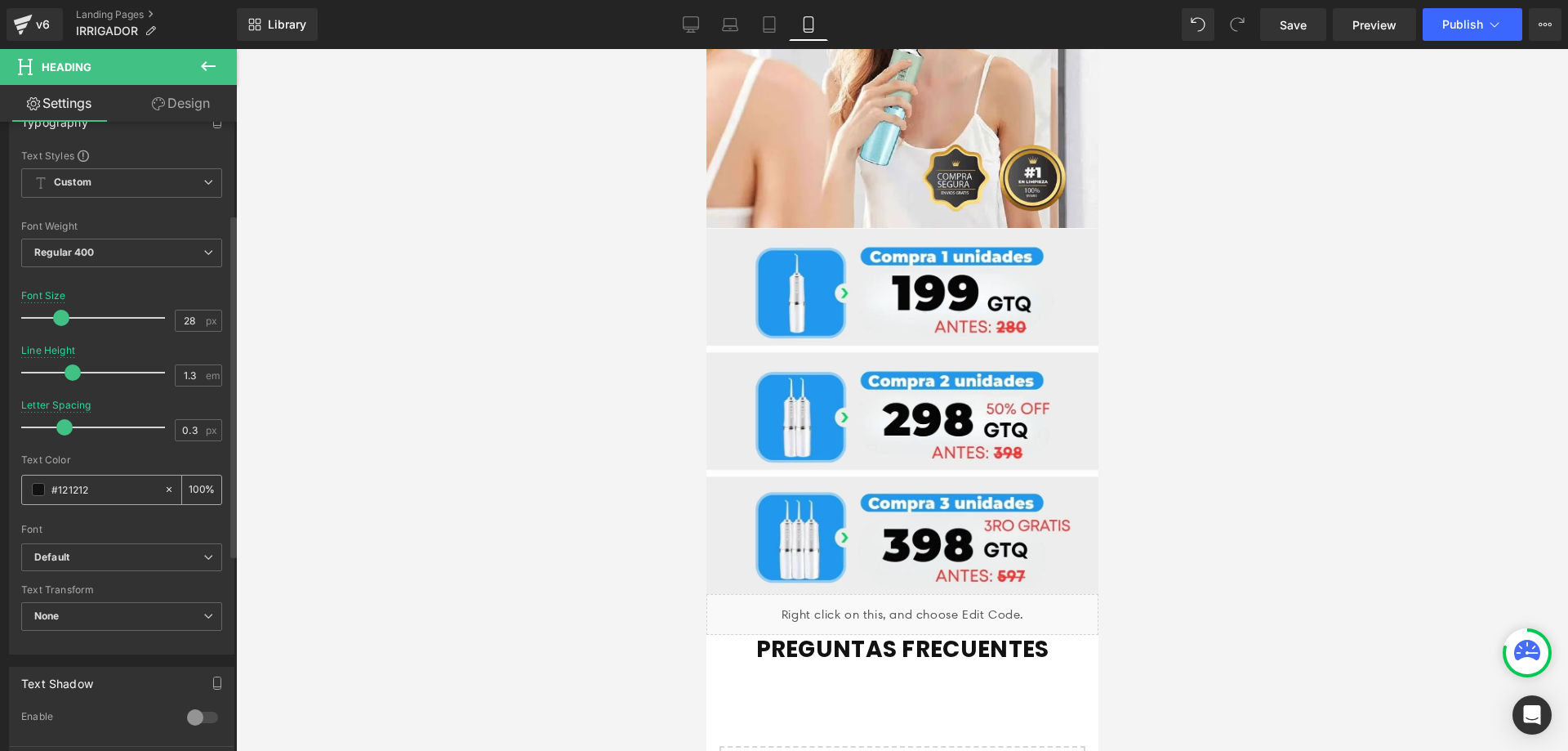
scroll to position [196, 0]
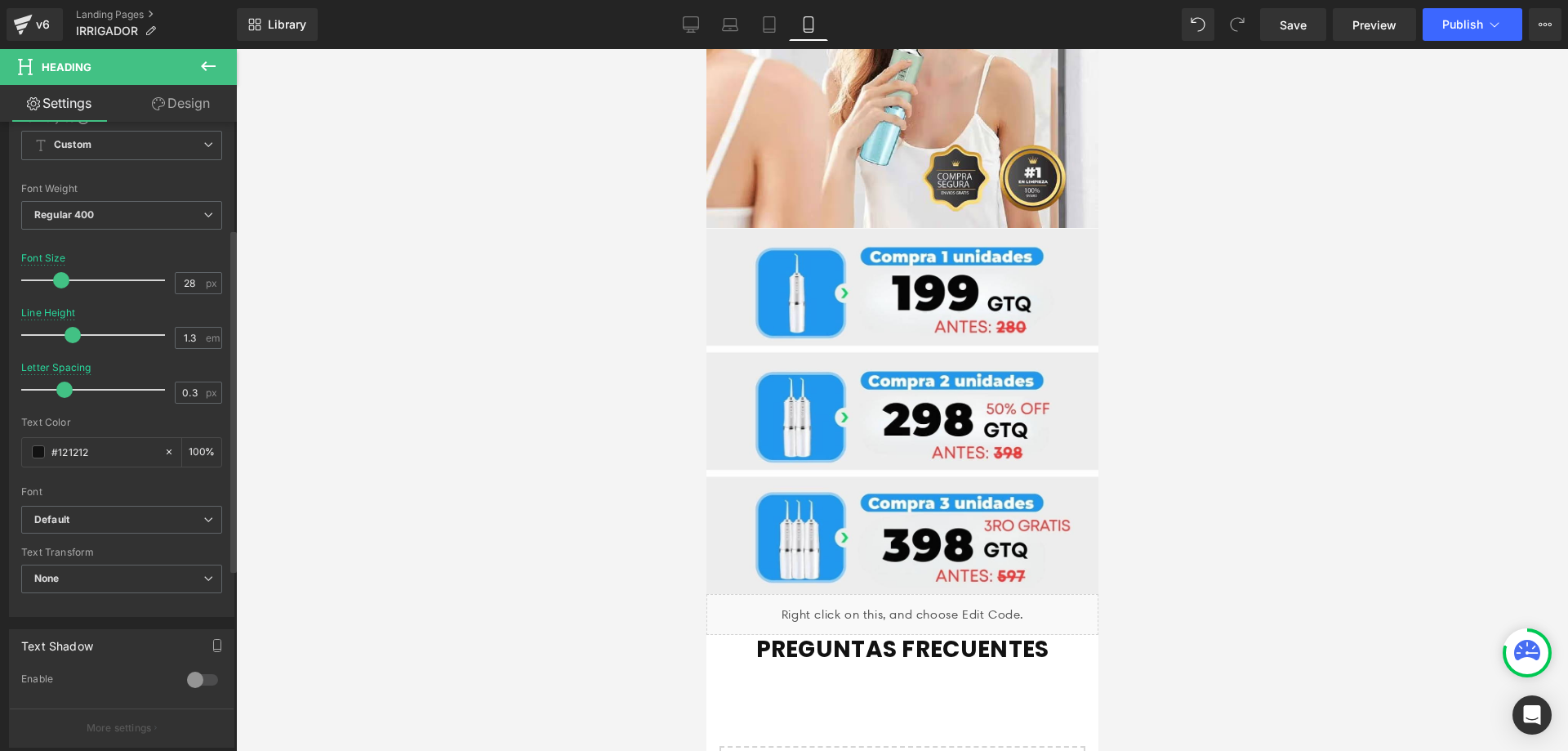
click at [94, 501] on div "Font Default Default Default Open Font Manager" at bounding box center [121, 308] width 200 height 395
click at [94, 503] on div "Font Default Default Default Open Font Manager" at bounding box center [121, 308] width 200 height 395
click at [90, 518] on b "Default" at bounding box center [118, 519] width 169 height 14
click at [90, 518] on b "Default" at bounding box center [115, 519] width 163 height 14
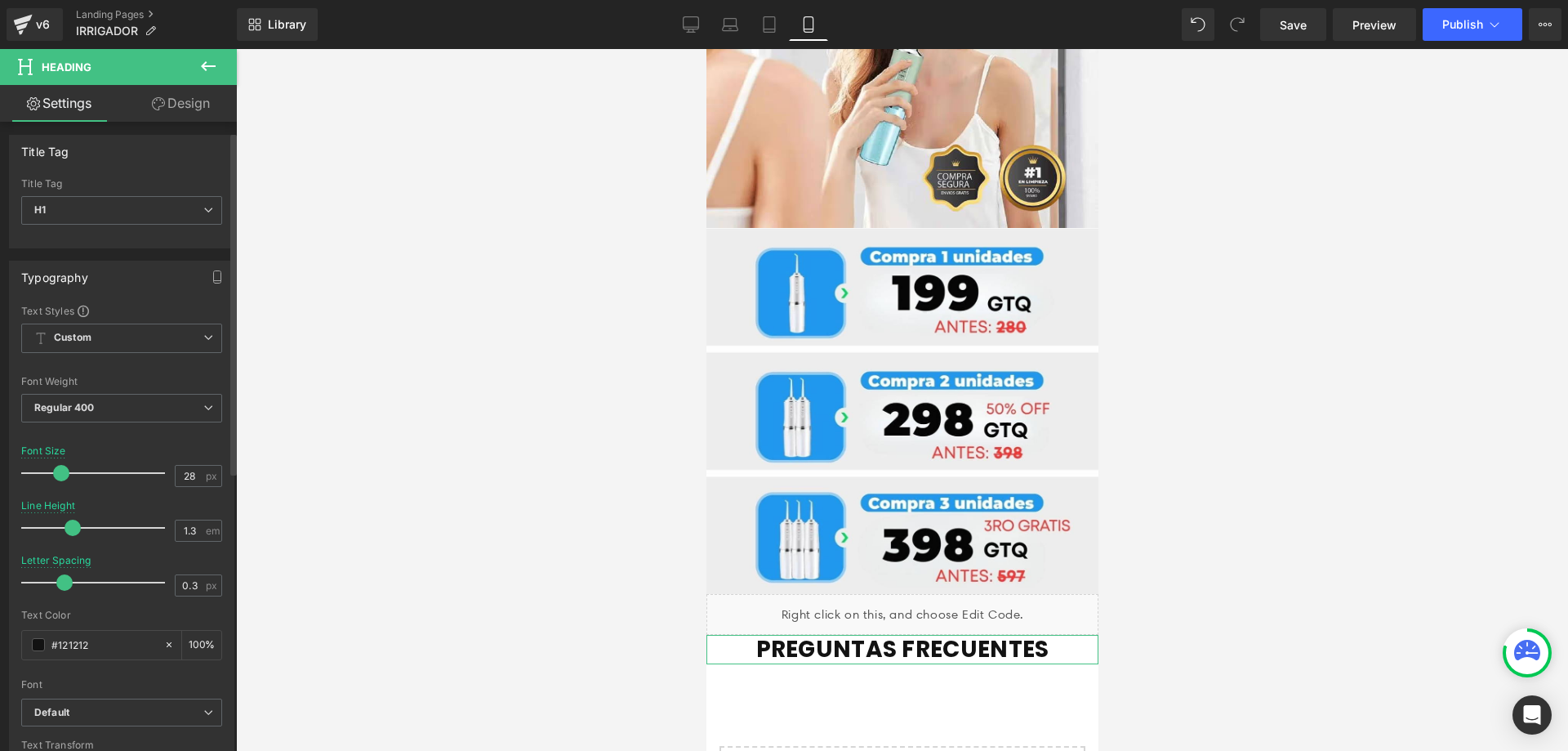
scroll to position [0, 0]
click at [206, 71] on icon at bounding box center [208, 66] width 15 height 10
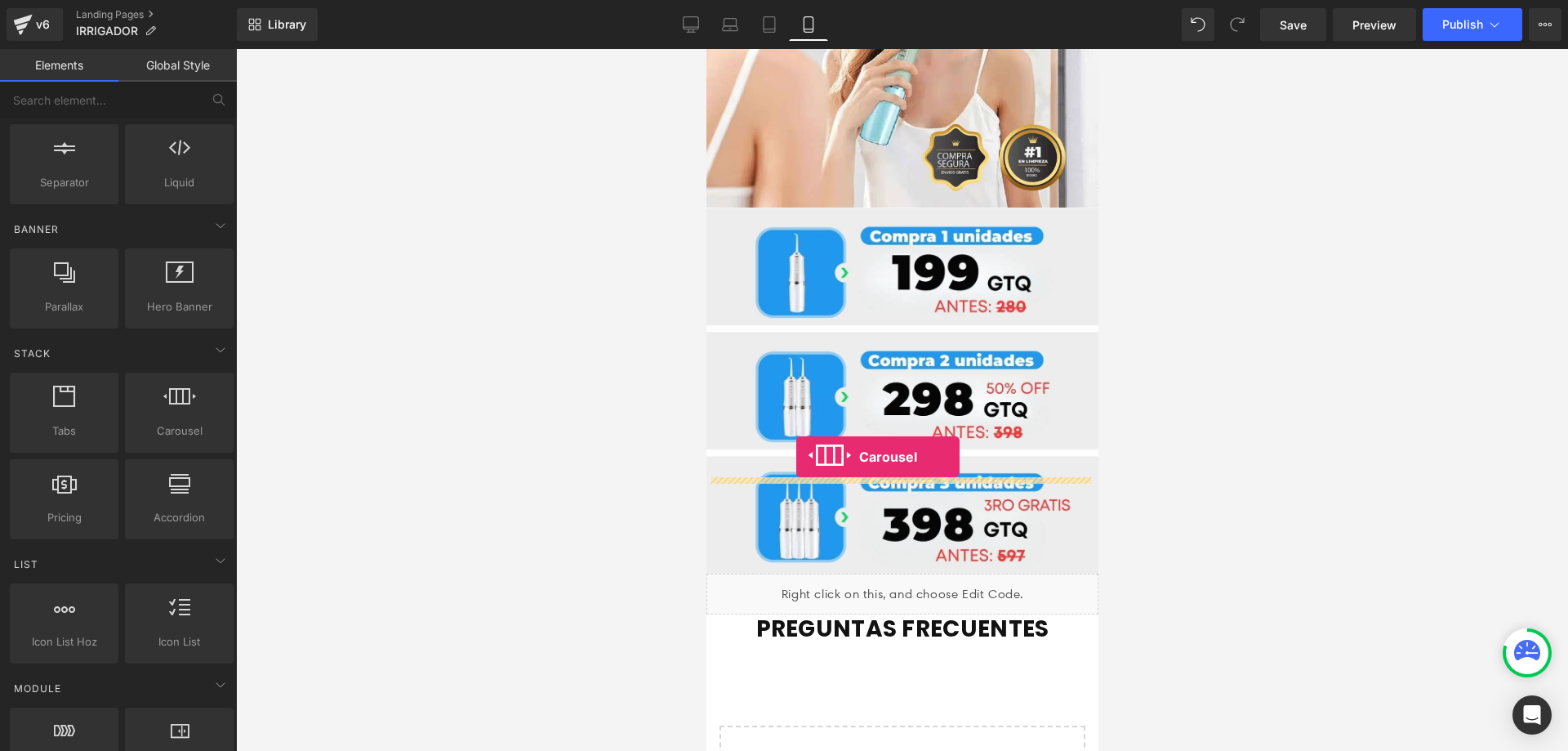
scroll to position [5142, 0]
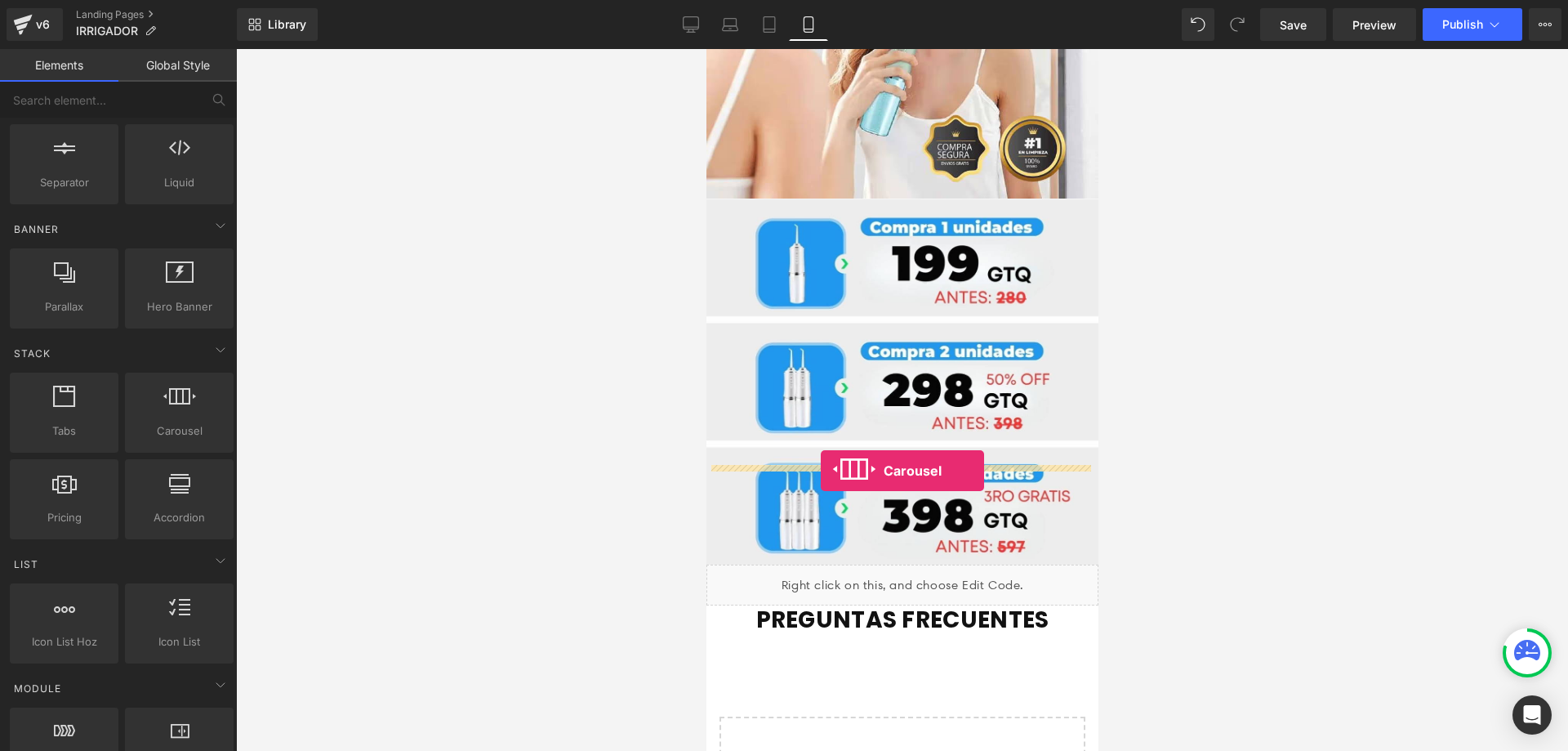
drag, startPoint x: 879, startPoint y: 482, endPoint x: 820, endPoint y: 471, distance: 60.0
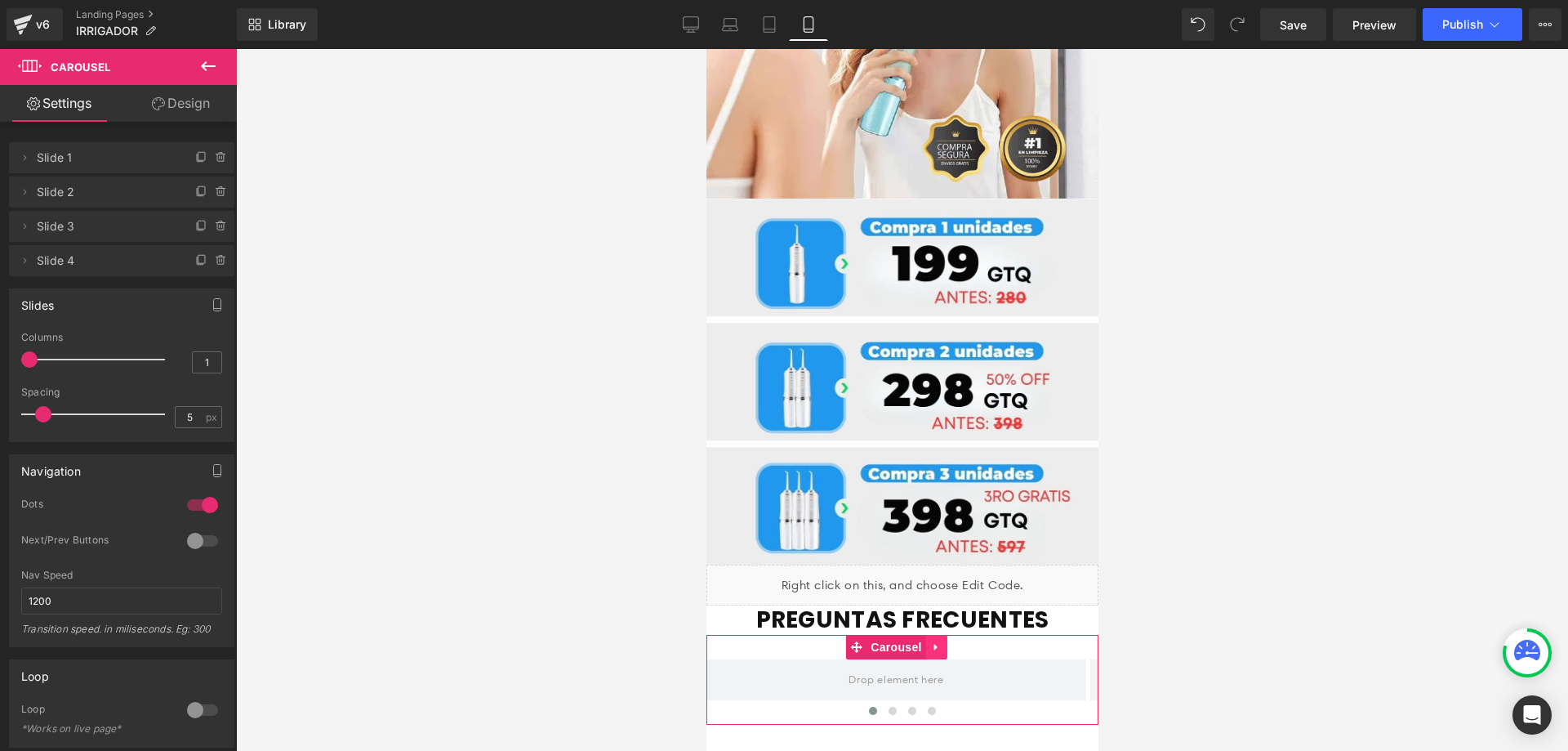
click at [930, 641] on icon at bounding box center [935, 647] width 11 height 12
click at [949, 641] on icon at bounding box center [946, 647] width 11 height 11
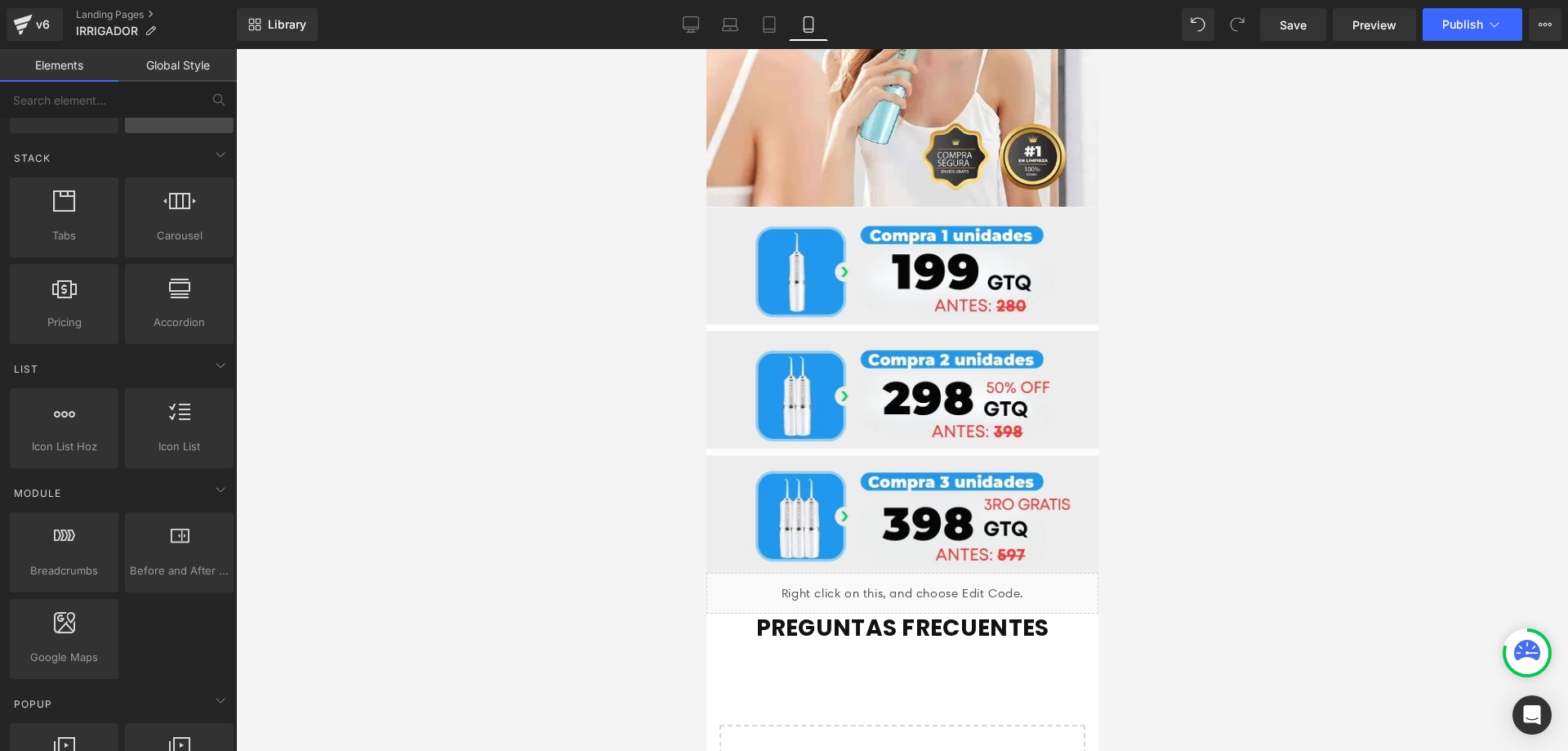
scroll to position [490, 0]
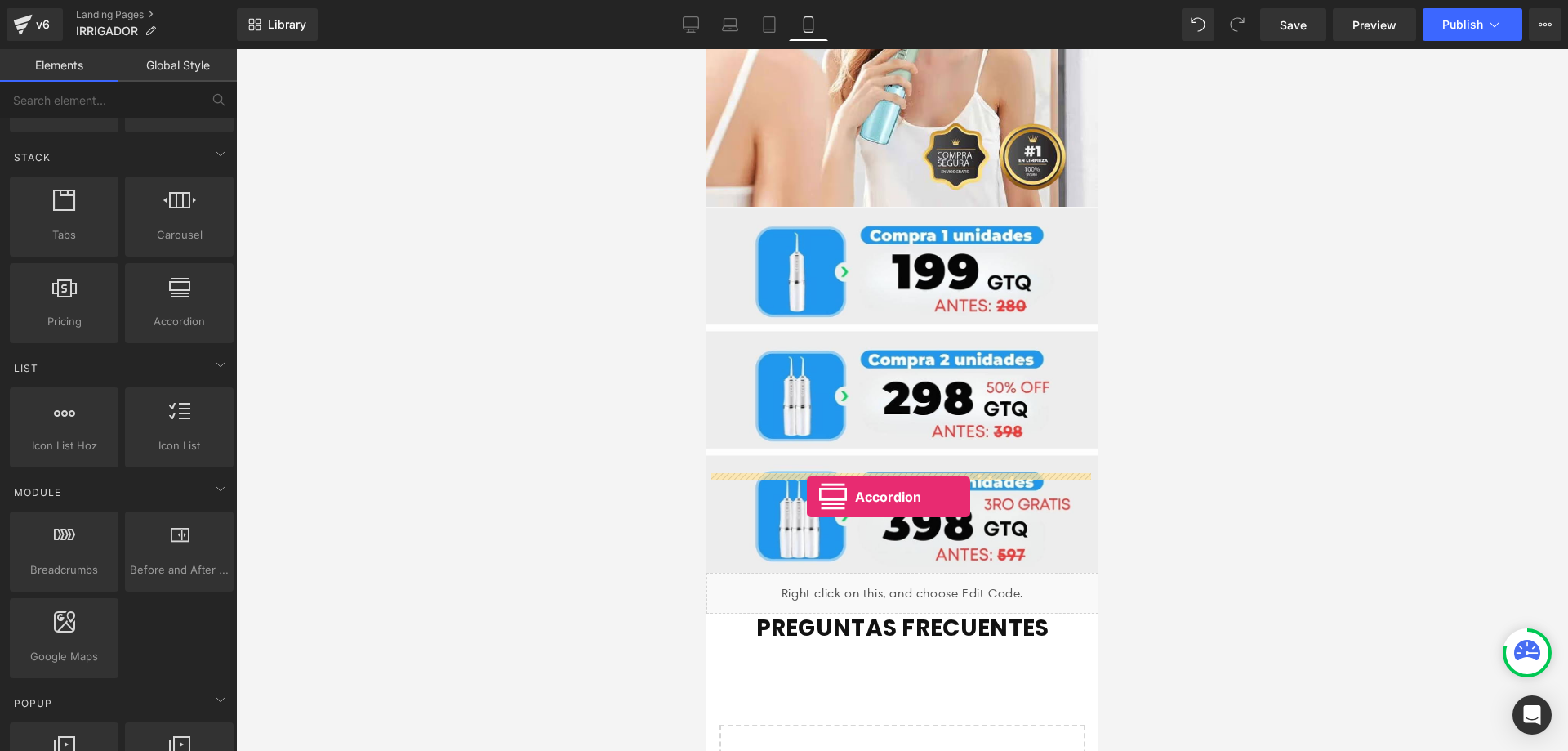
drag, startPoint x: 881, startPoint y: 364, endPoint x: 806, endPoint y: 496, distance: 151.8
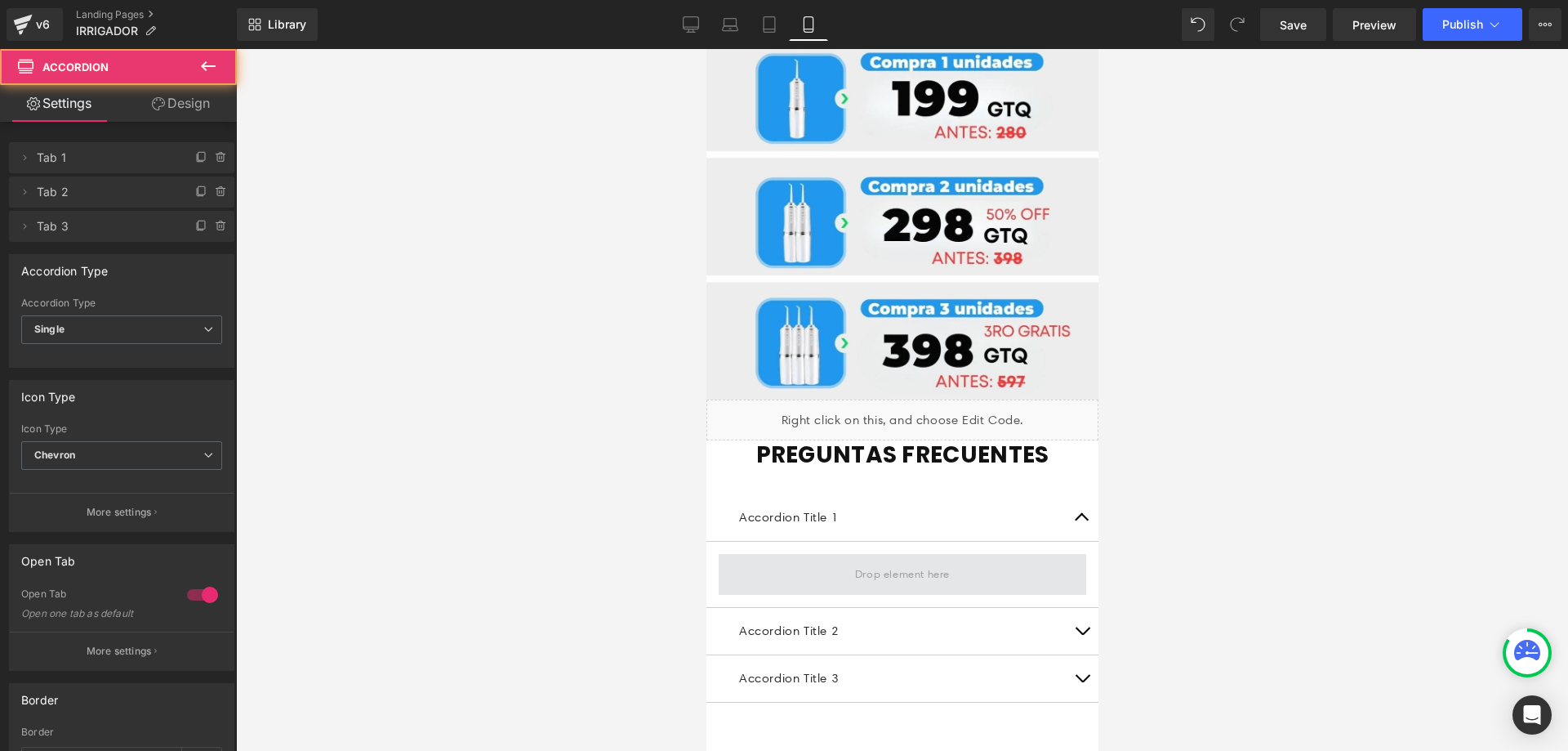
scroll to position [5329, 0]
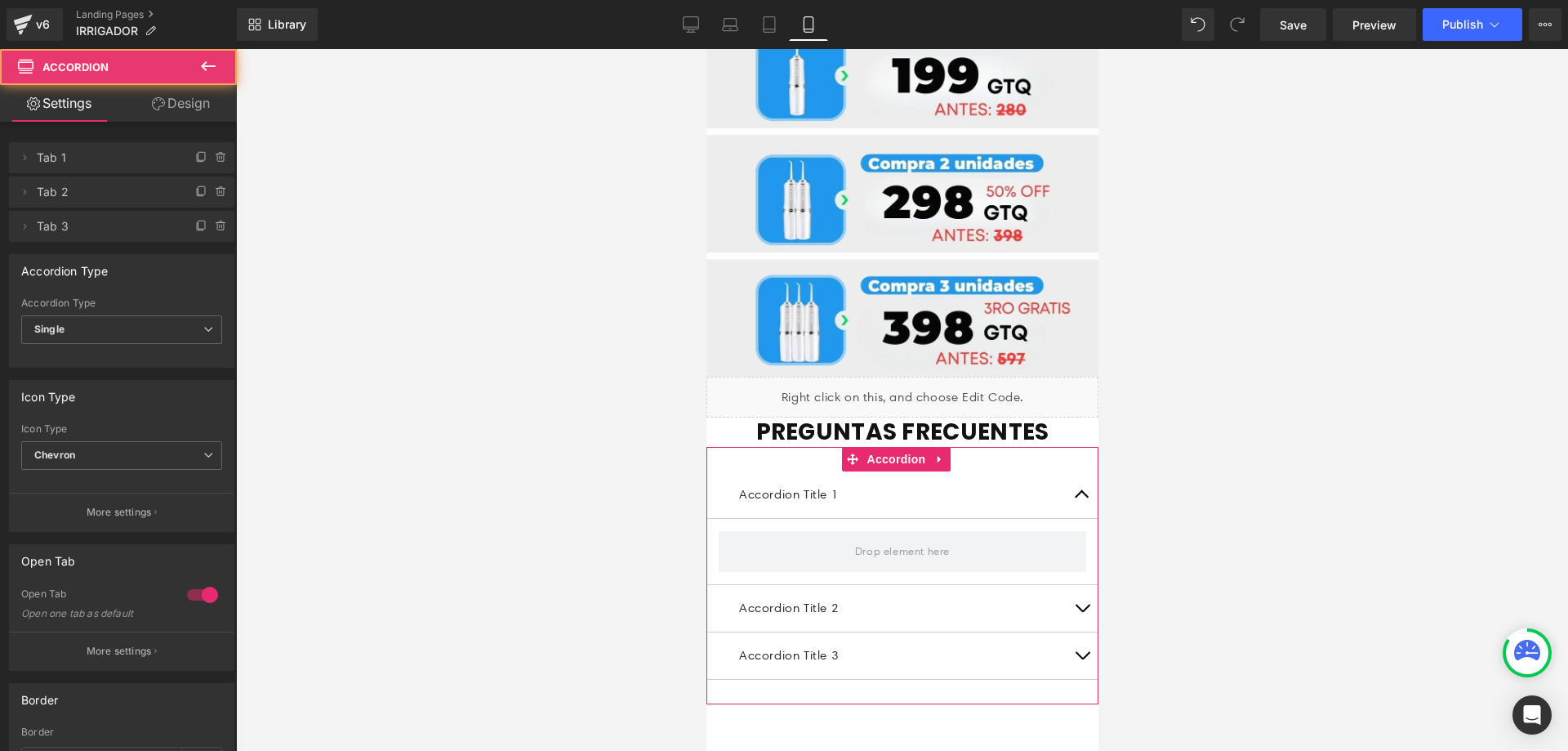
click at [1069, 472] on button "button" at bounding box center [1081, 495] width 33 height 47
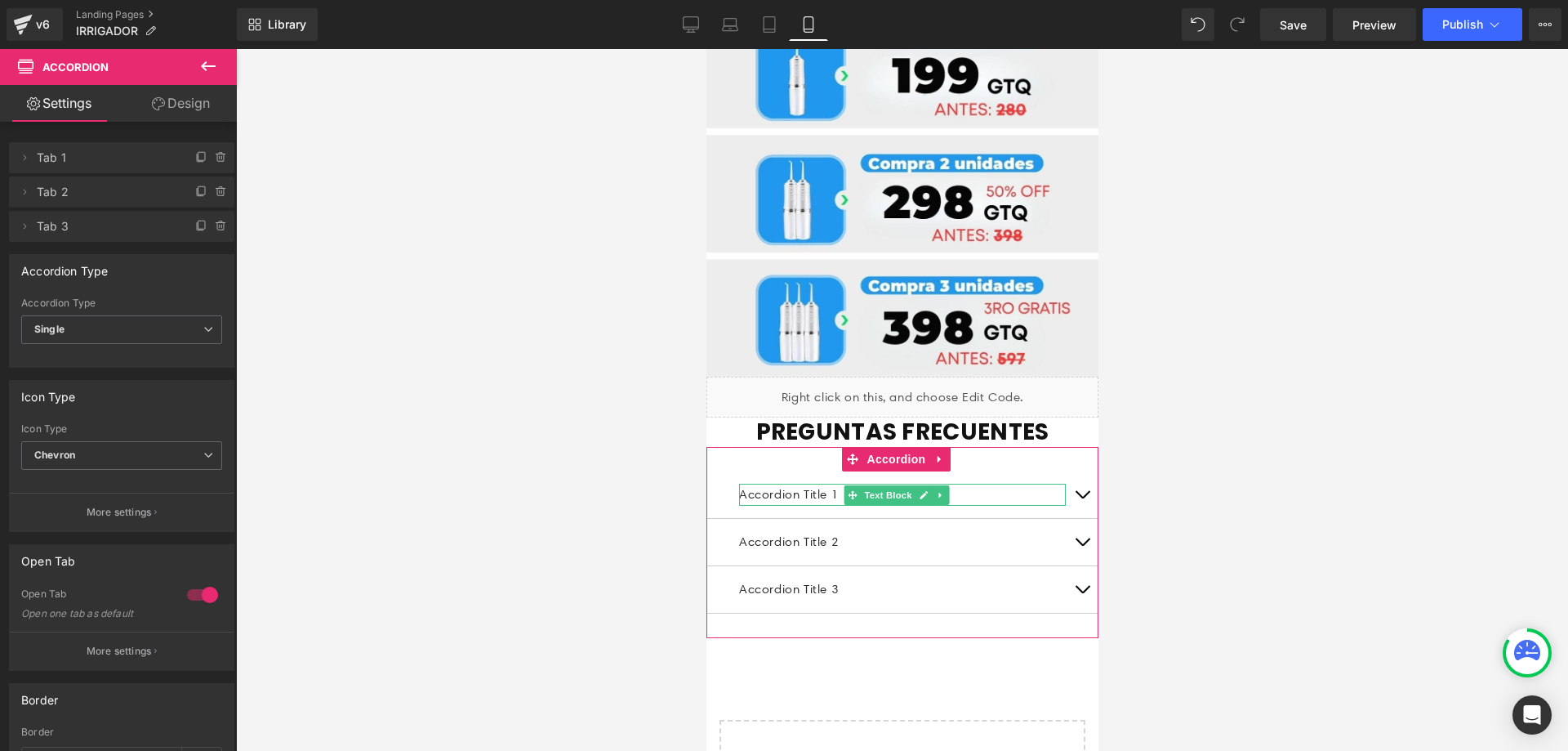
click at [1000, 484] on p "Accordion Title 1" at bounding box center [901, 495] width 327 height 22
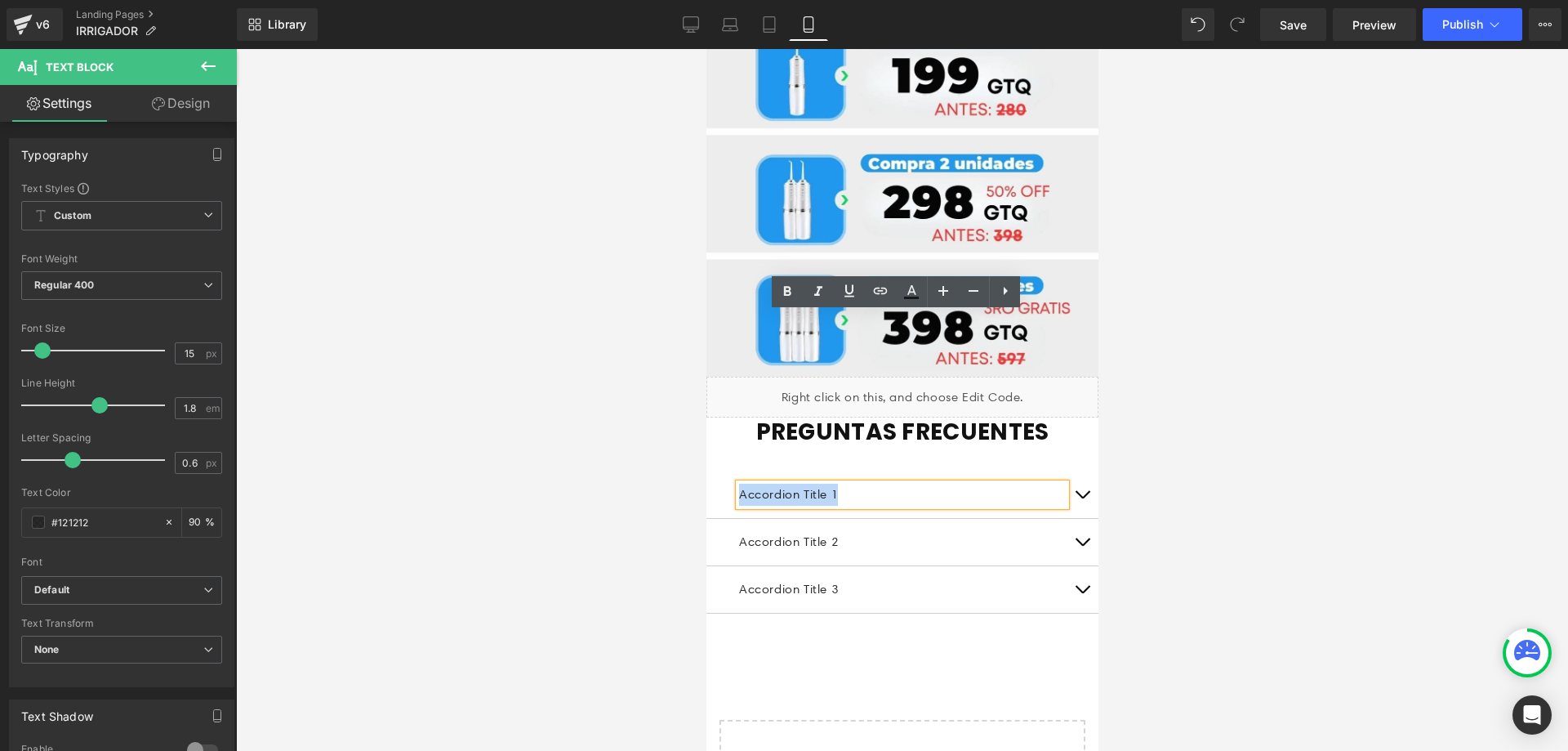
drag, startPoint x: 898, startPoint y: 327, endPoint x: 1367, endPoint y: 370, distance: 471.0
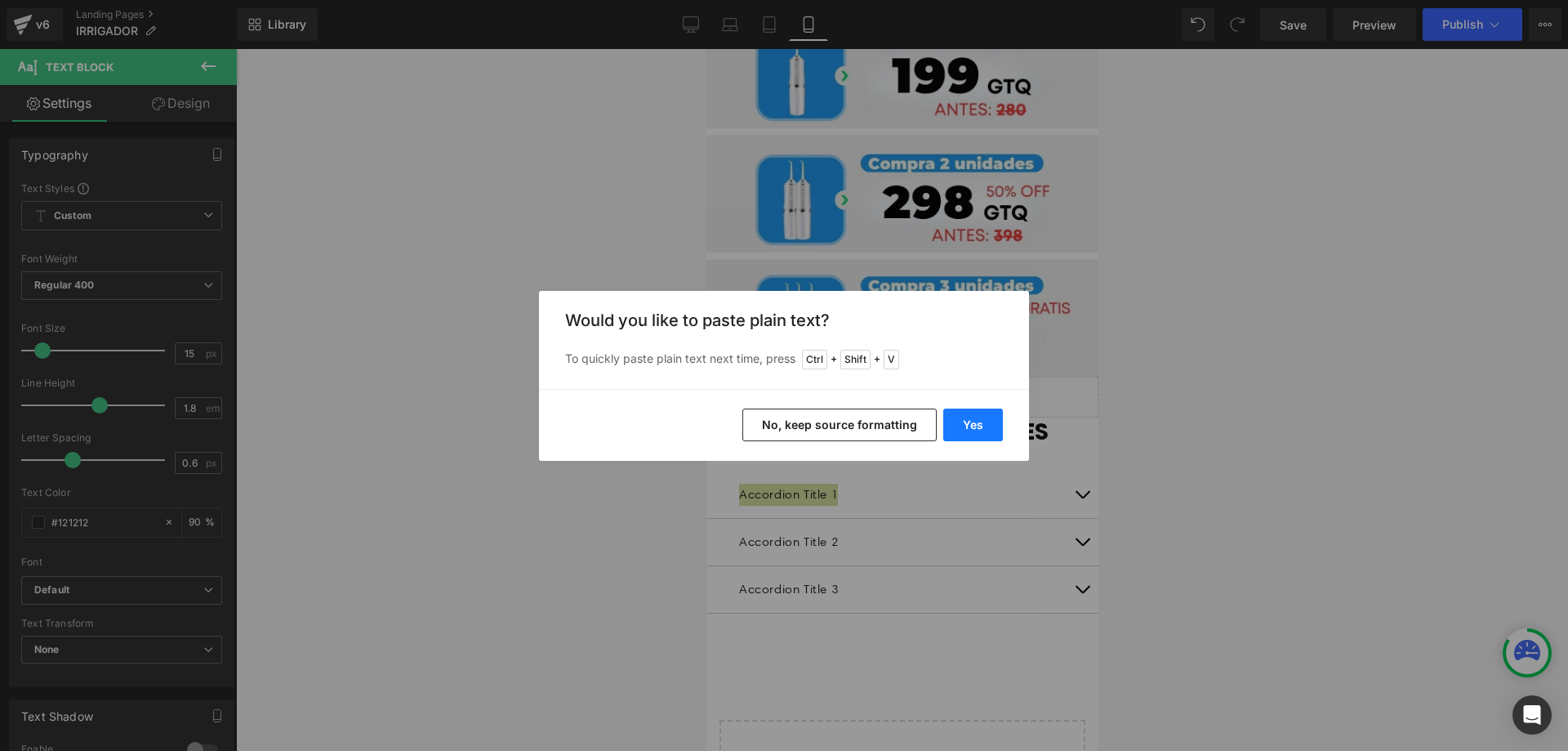
click at [984, 429] on button "Yes" at bounding box center [972, 425] width 59 height 33
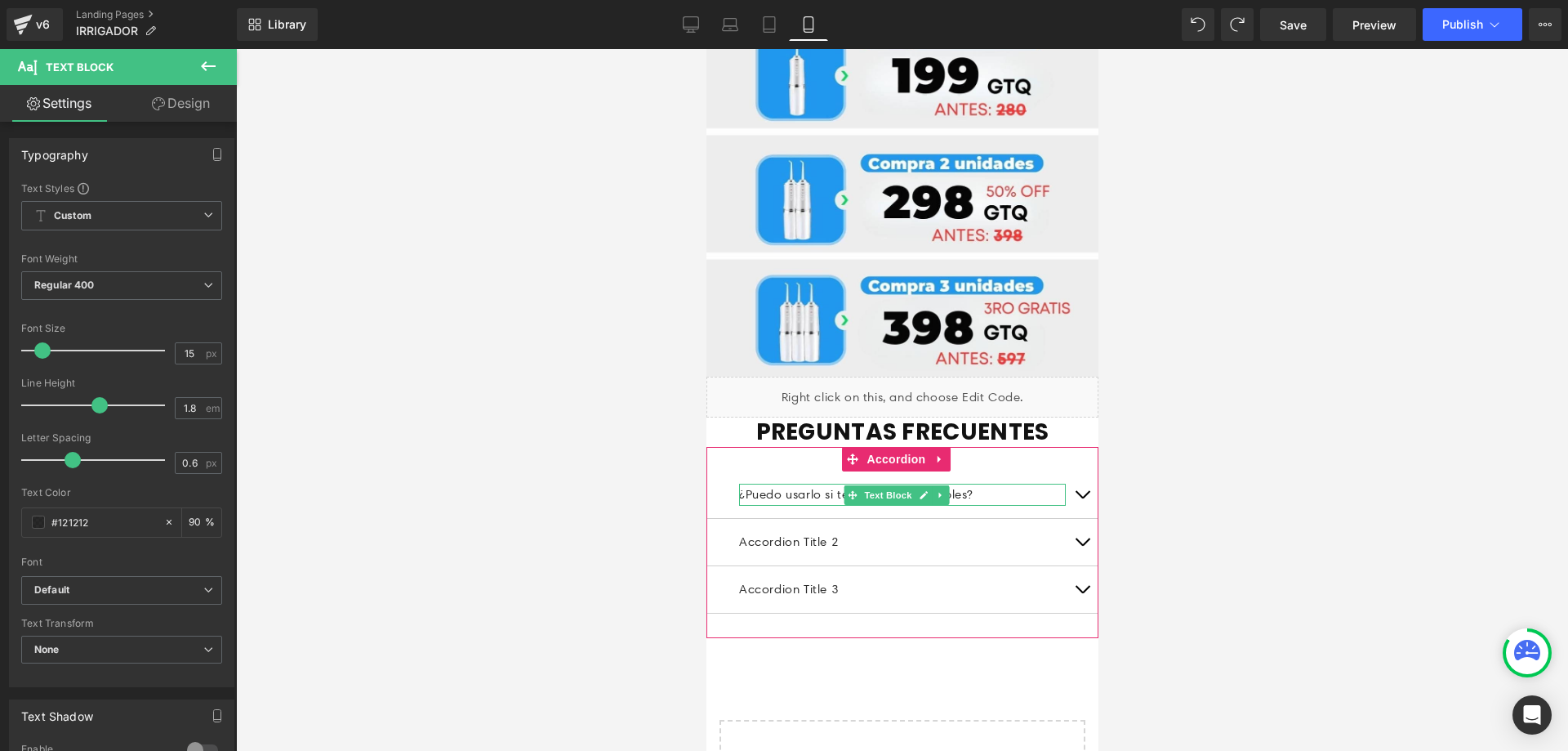
click at [1022, 484] on p "¿Puedo usarlo si tengo encías sensibles?" at bounding box center [901, 495] width 327 height 22
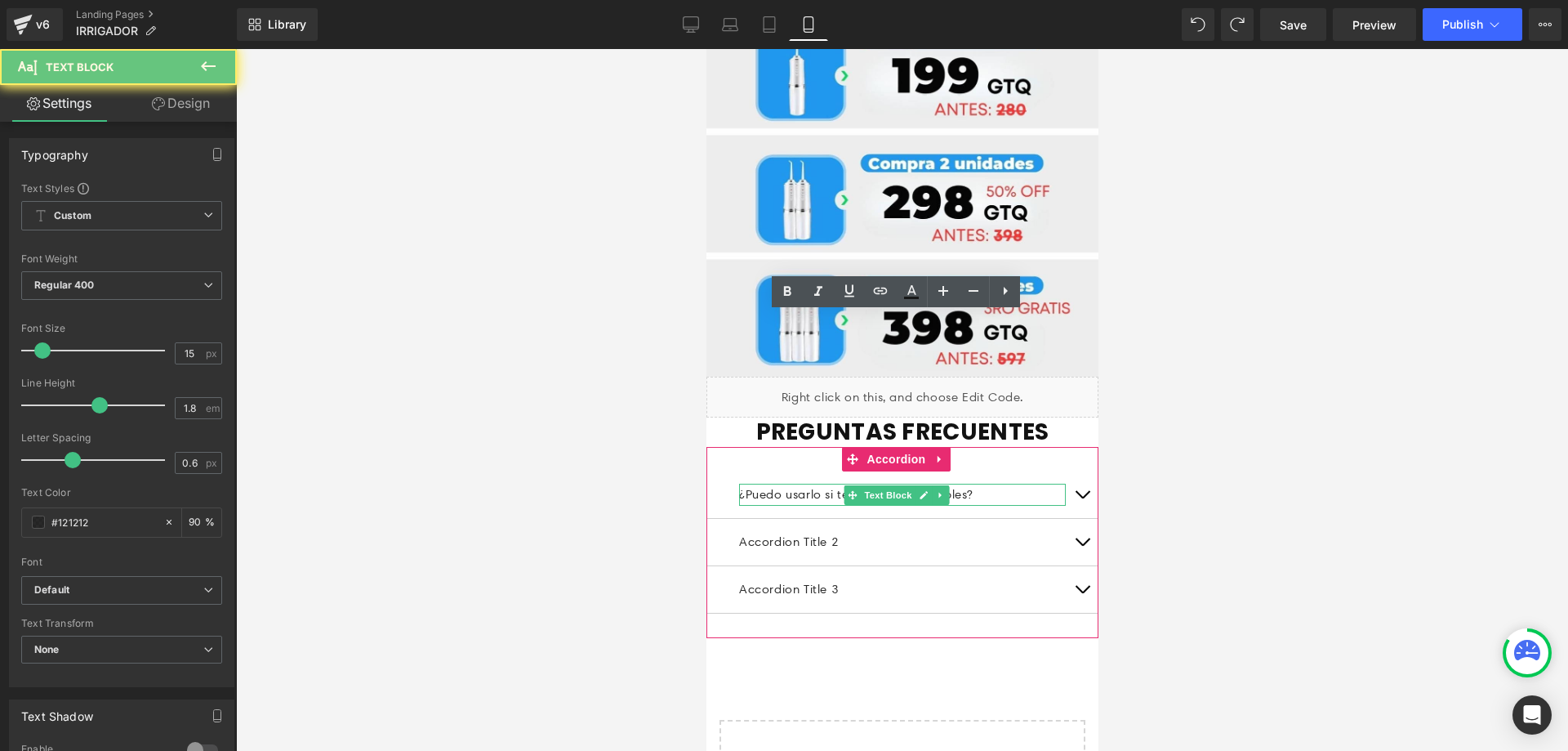
click at [1023, 484] on p "¿Puedo usarlo si tengo encías sensibles?" at bounding box center [901, 495] width 327 height 22
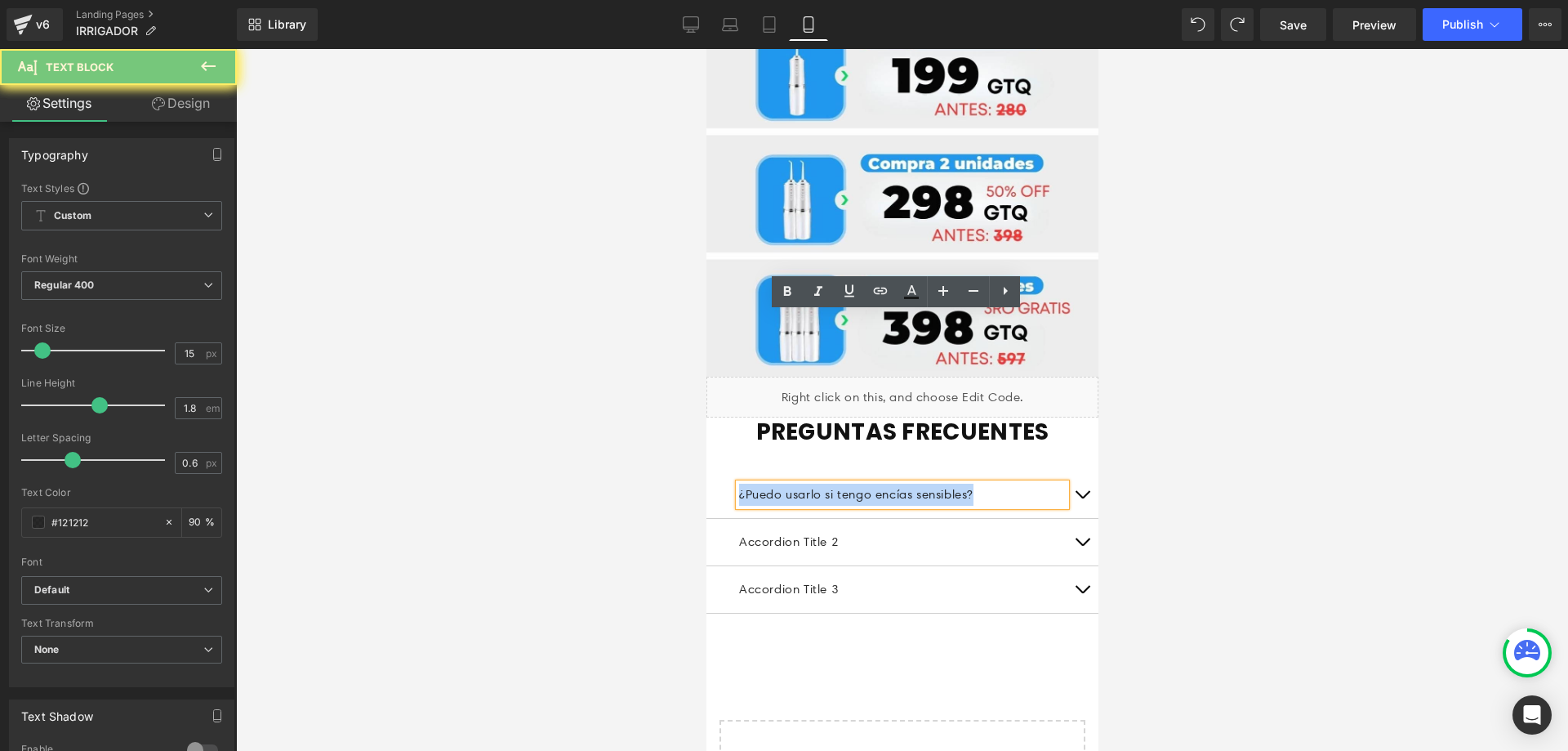
drag, startPoint x: 1024, startPoint y: 320, endPoint x: 676, endPoint y: 326, distance: 348.1
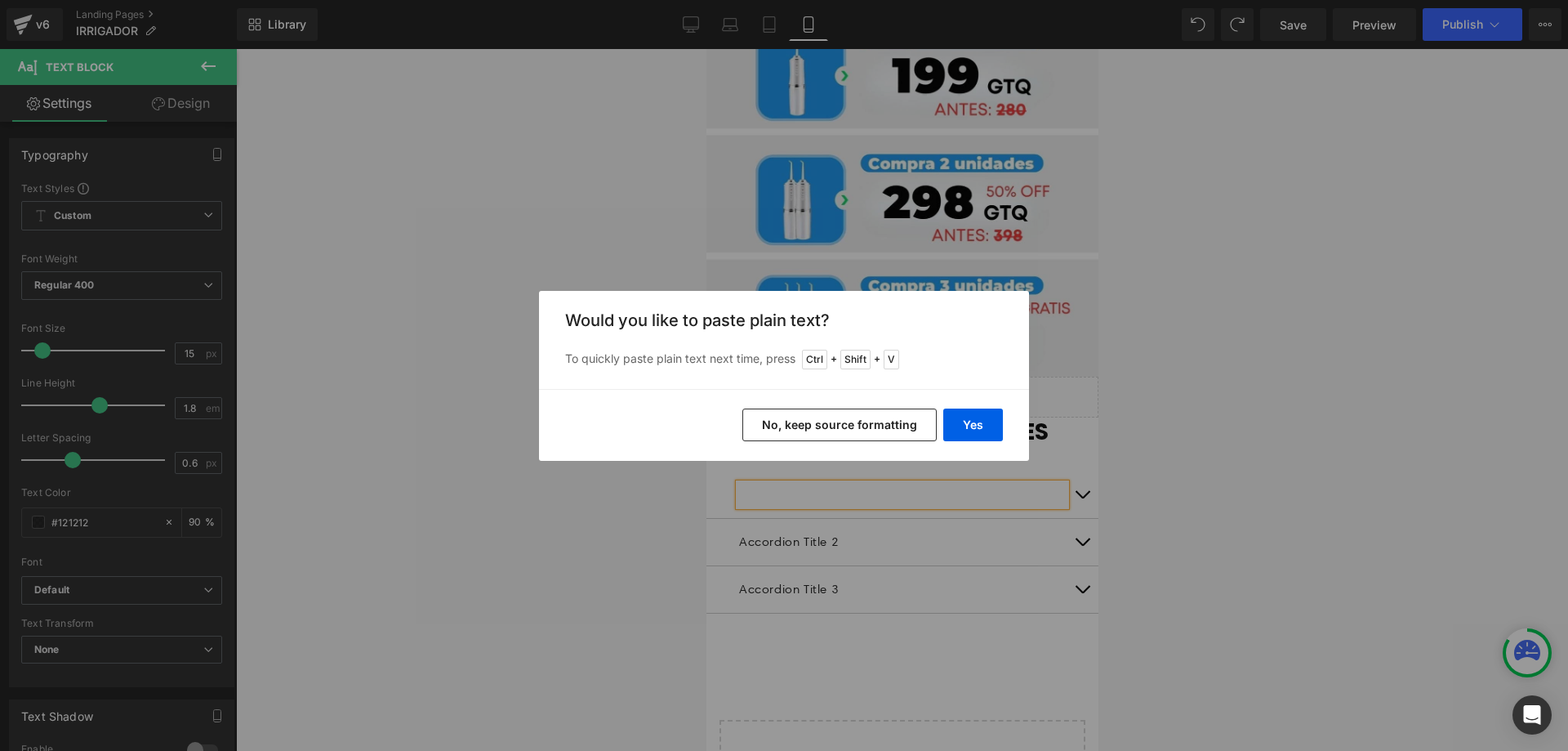
click at [891, 433] on button "No, keep source formatting" at bounding box center [839, 425] width 194 height 33
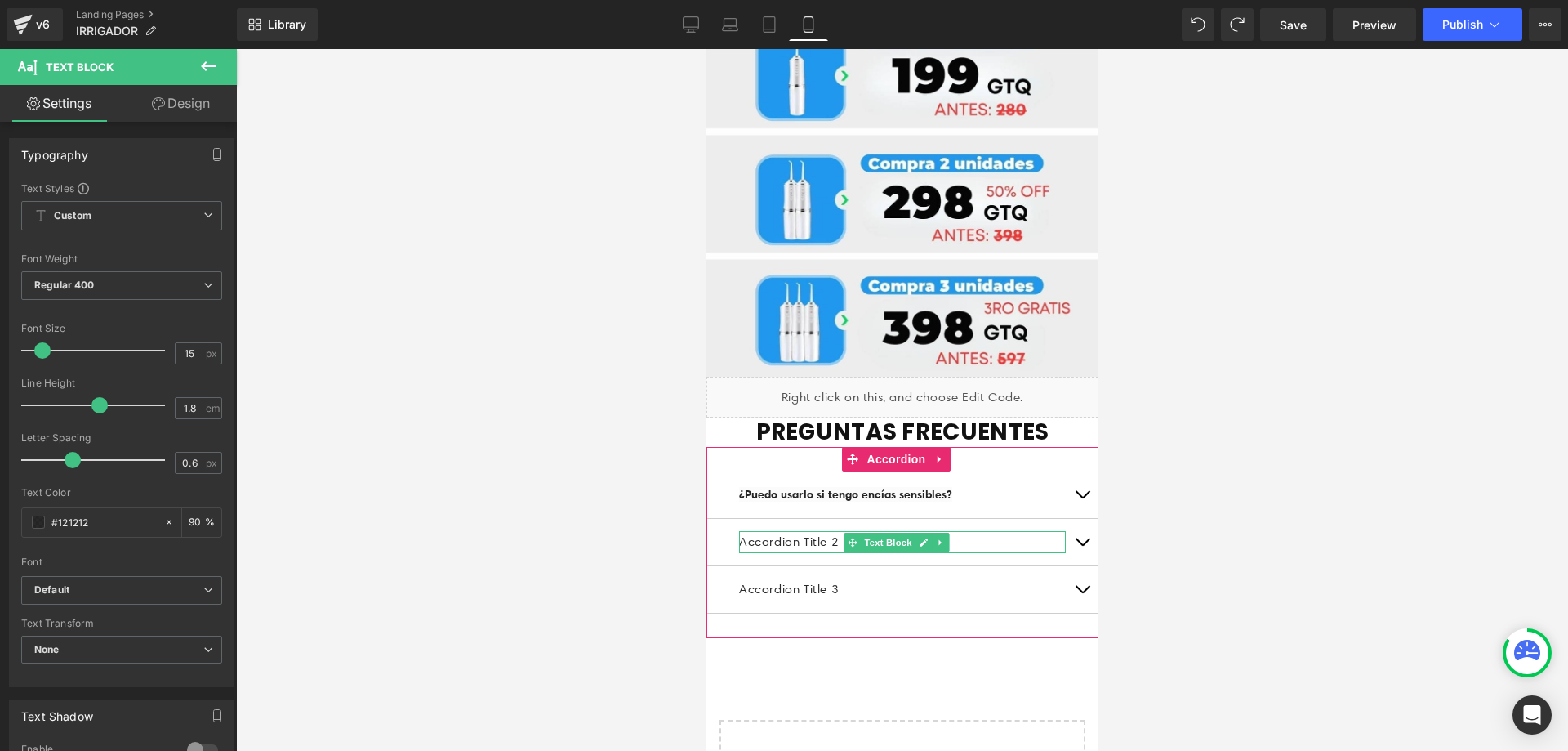
click at [983, 531] on p "Accordion Title 2" at bounding box center [901, 542] width 327 height 22
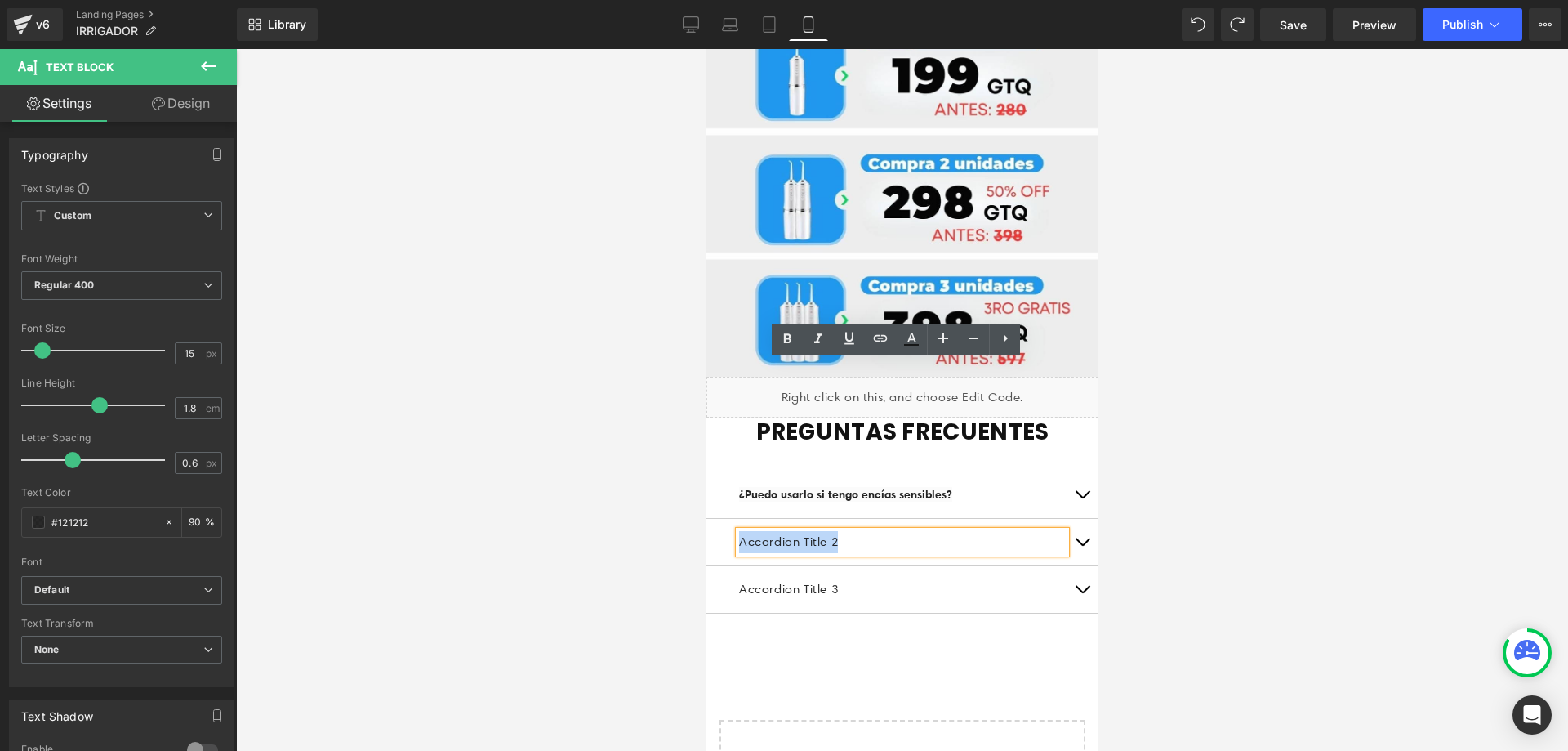
drag, startPoint x: 888, startPoint y: 372, endPoint x: 663, endPoint y: 369, distance: 225.0
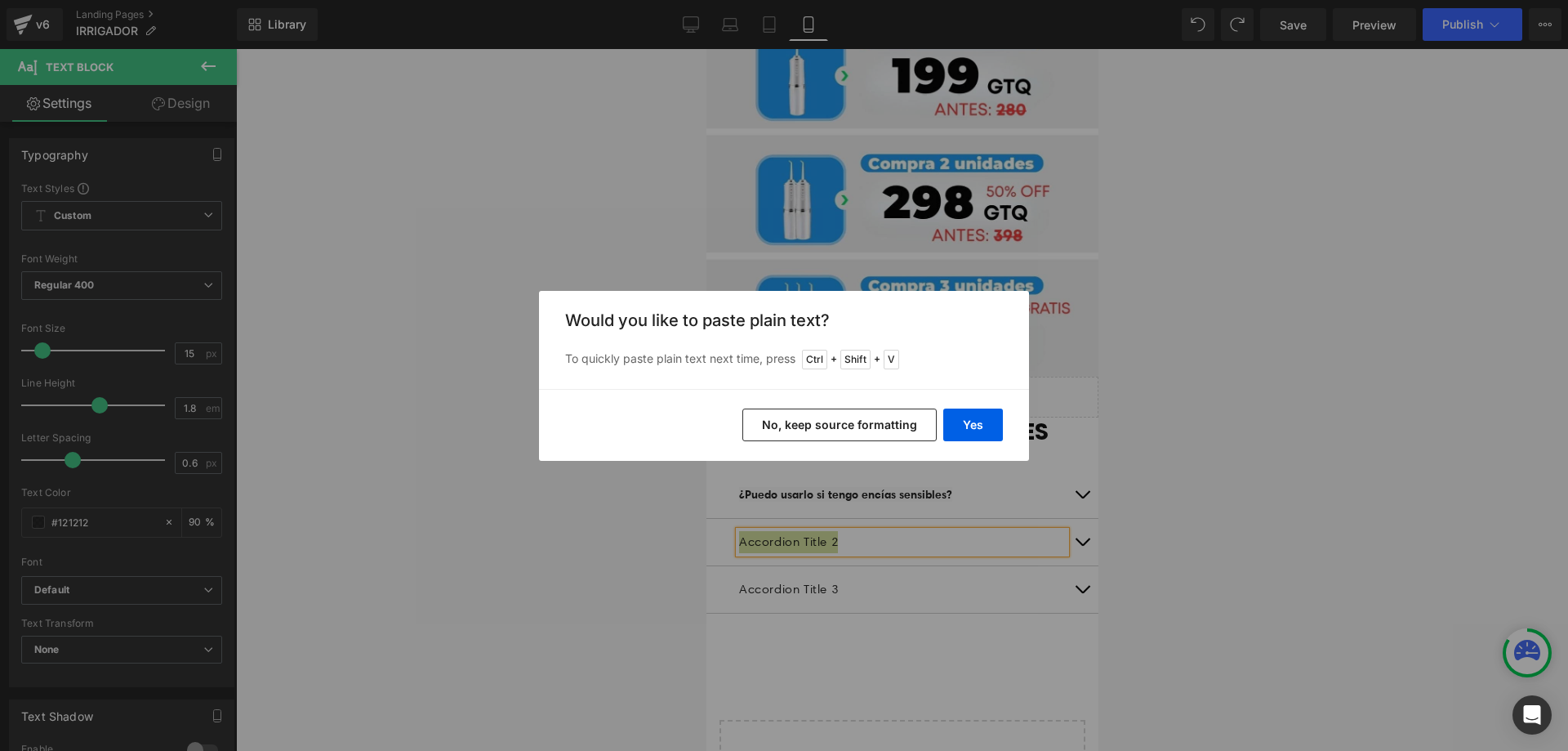
click at [818, 419] on button "No, keep source formatting" at bounding box center [839, 425] width 194 height 33
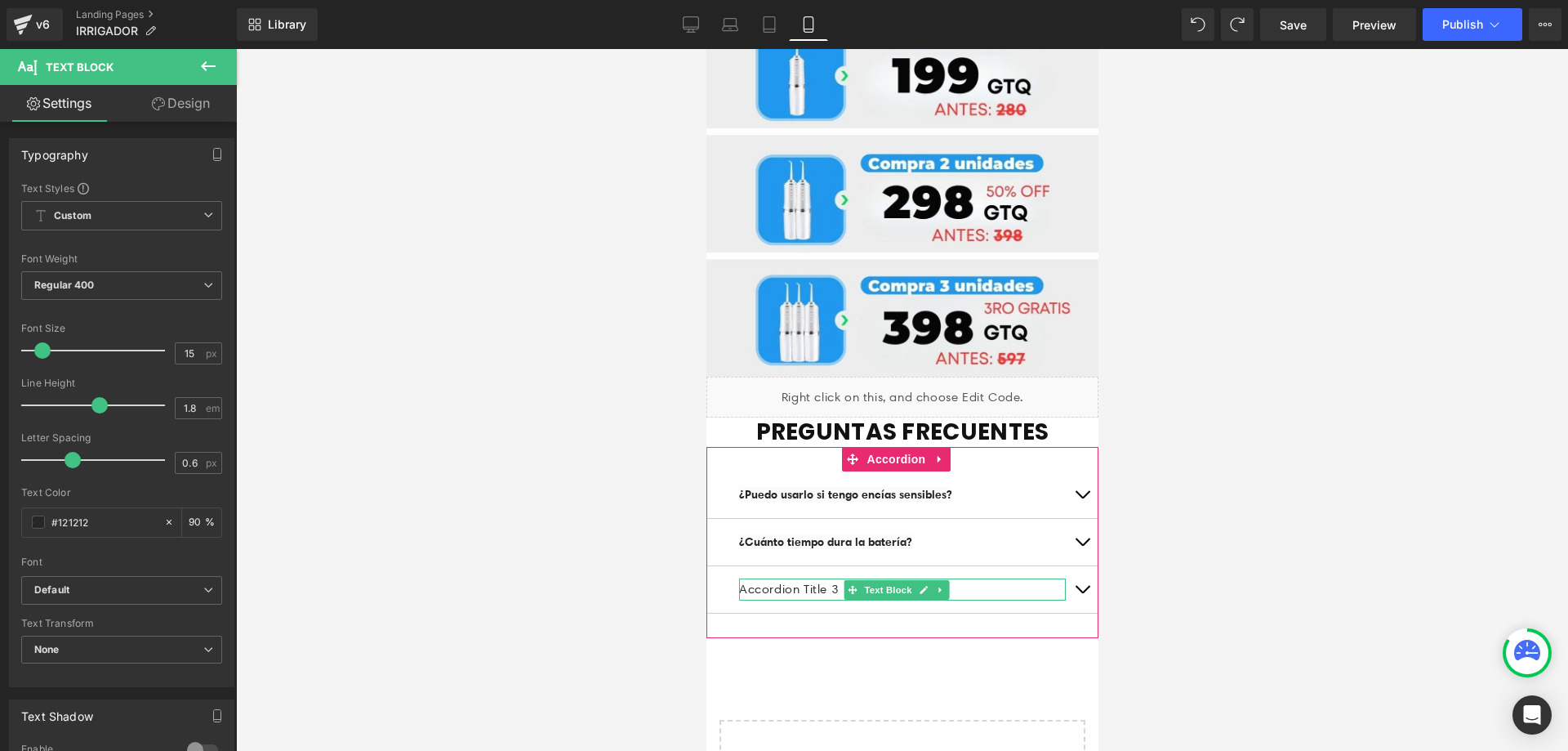
click at [984, 579] on p "Accordion Title 3" at bounding box center [901, 590] width 327 height 22
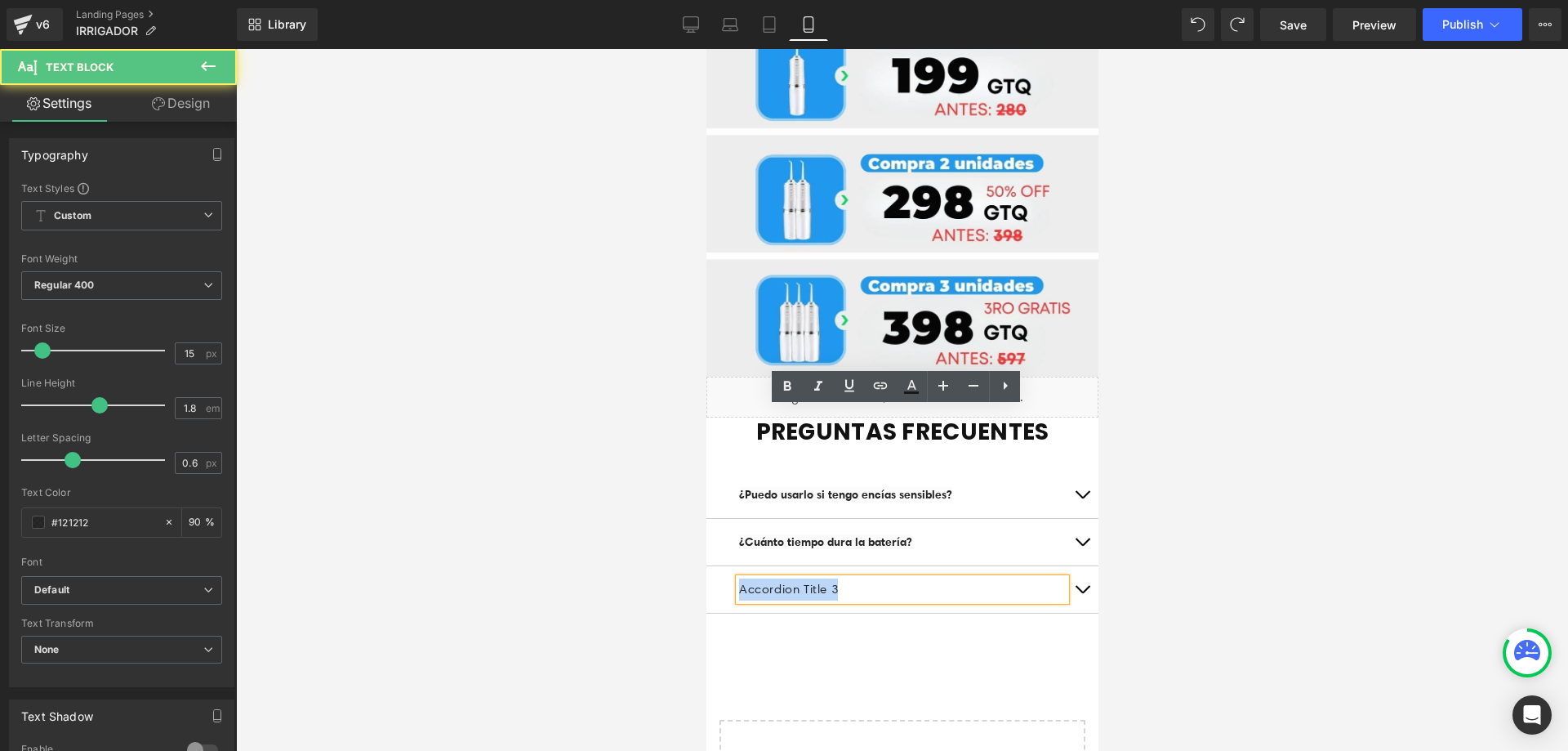
drag, startPoint x: 886, startPoint y: 420, endPoint x: 657, endPoint y: 414, distance: 229.1
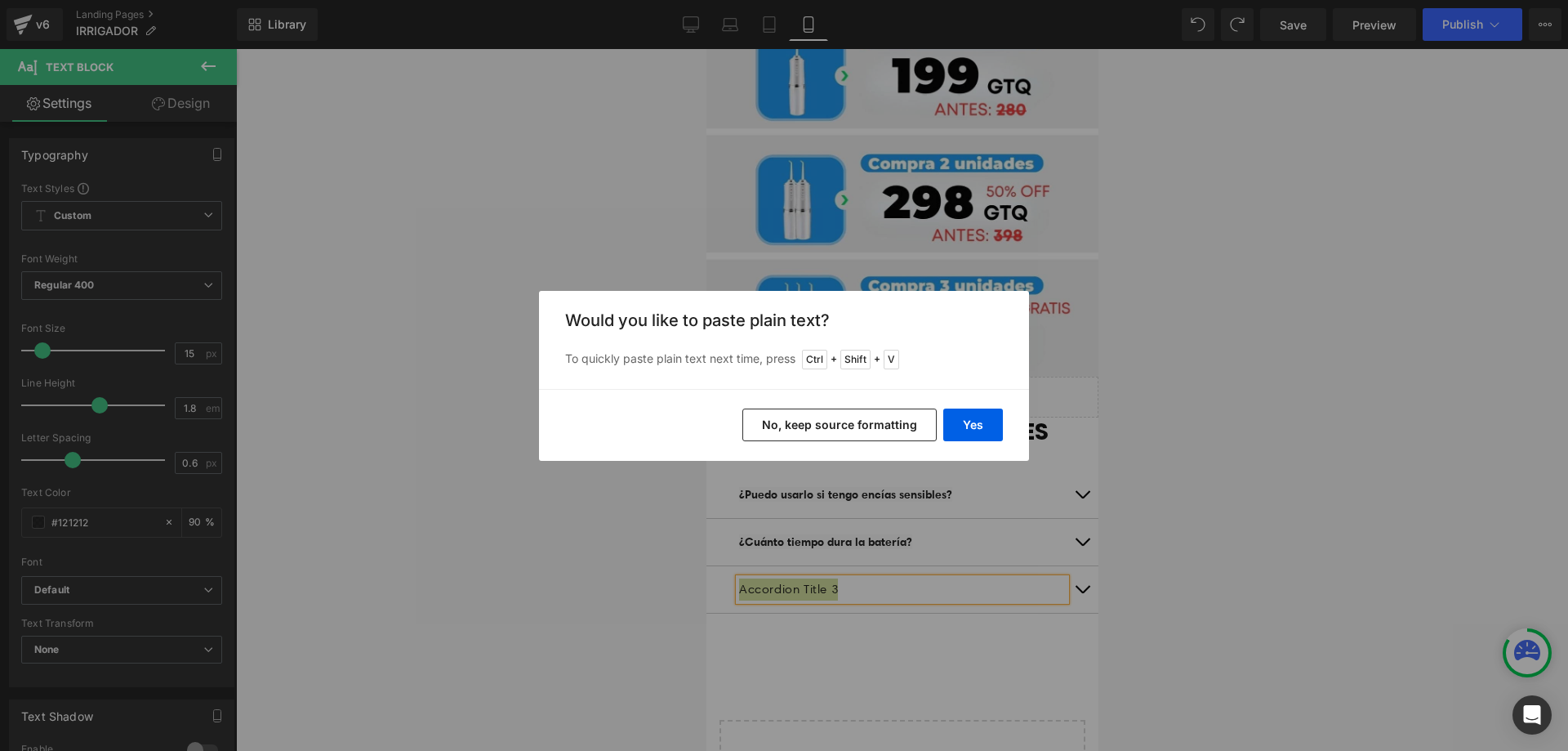
click at [831, 423] on button "No, keep source formatting" at bounding box center [839, 425] width 194 height 33
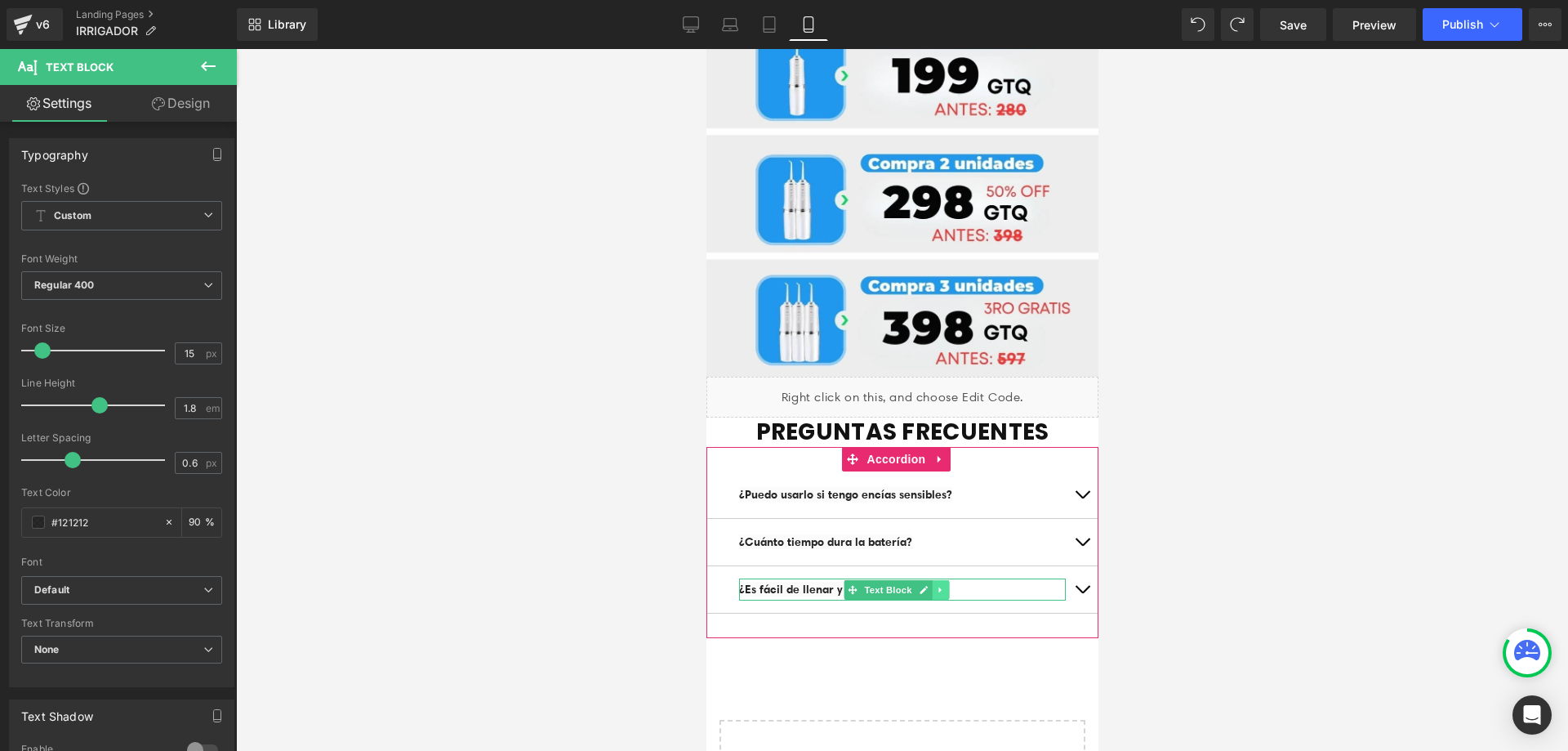
click at [933, 580] on link at bounding box center [939, 589] width 17 height 19
click at [899, 447] on span "Accordion" at bounding box center [895, 459] width 67 height 25
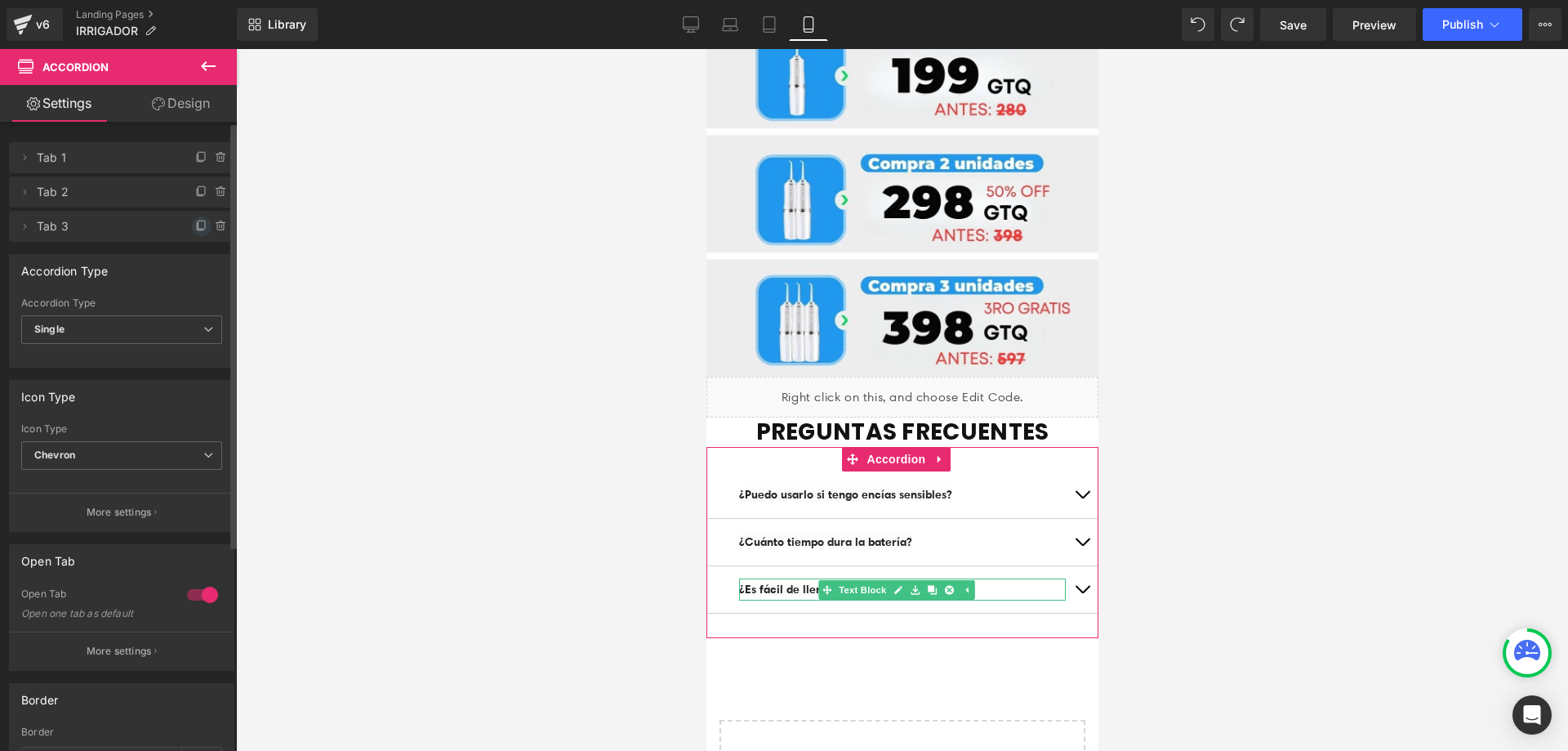
click at [195, 228] on icon at bounding box center [201, 226] width 13 height 13
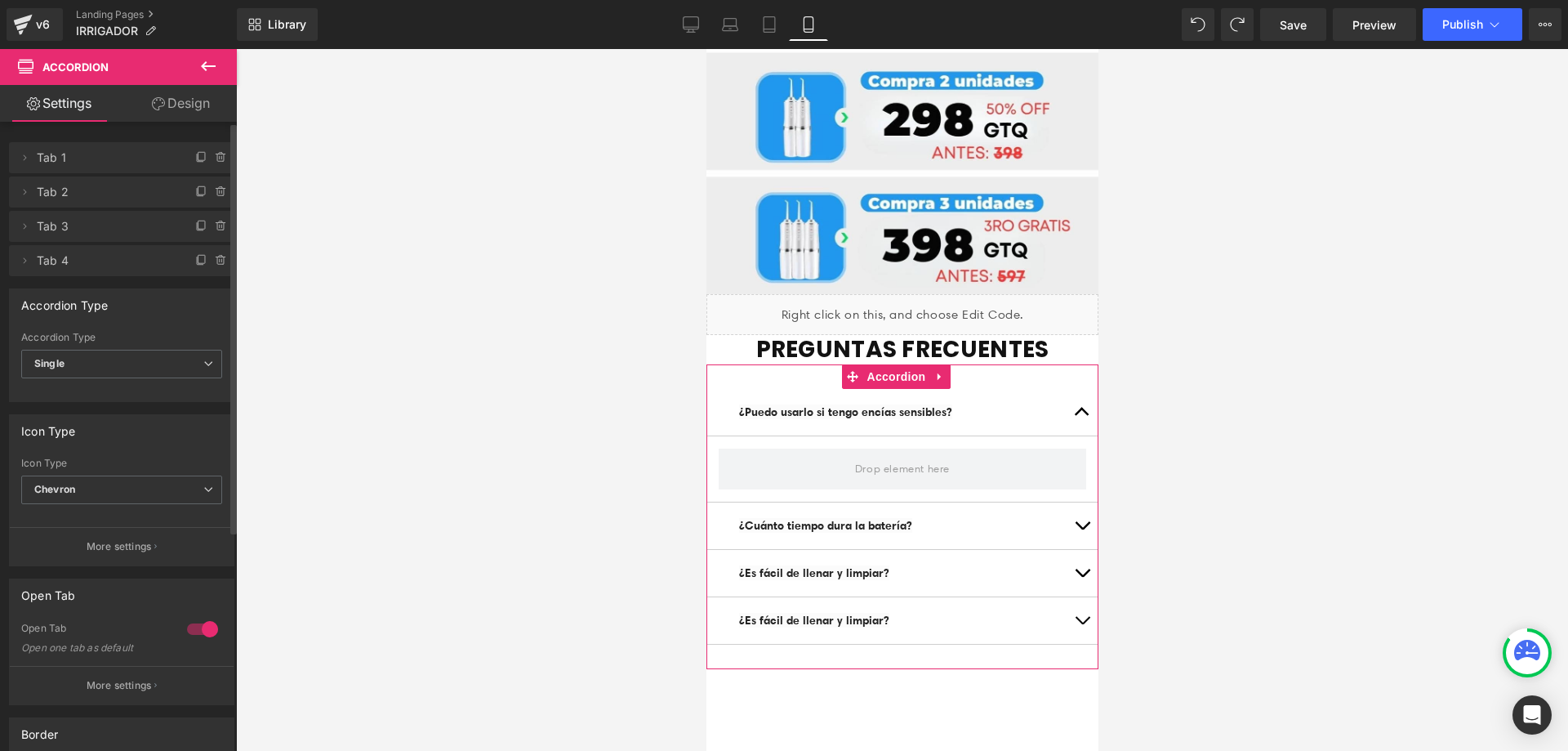
scroll to position [5447, 0]
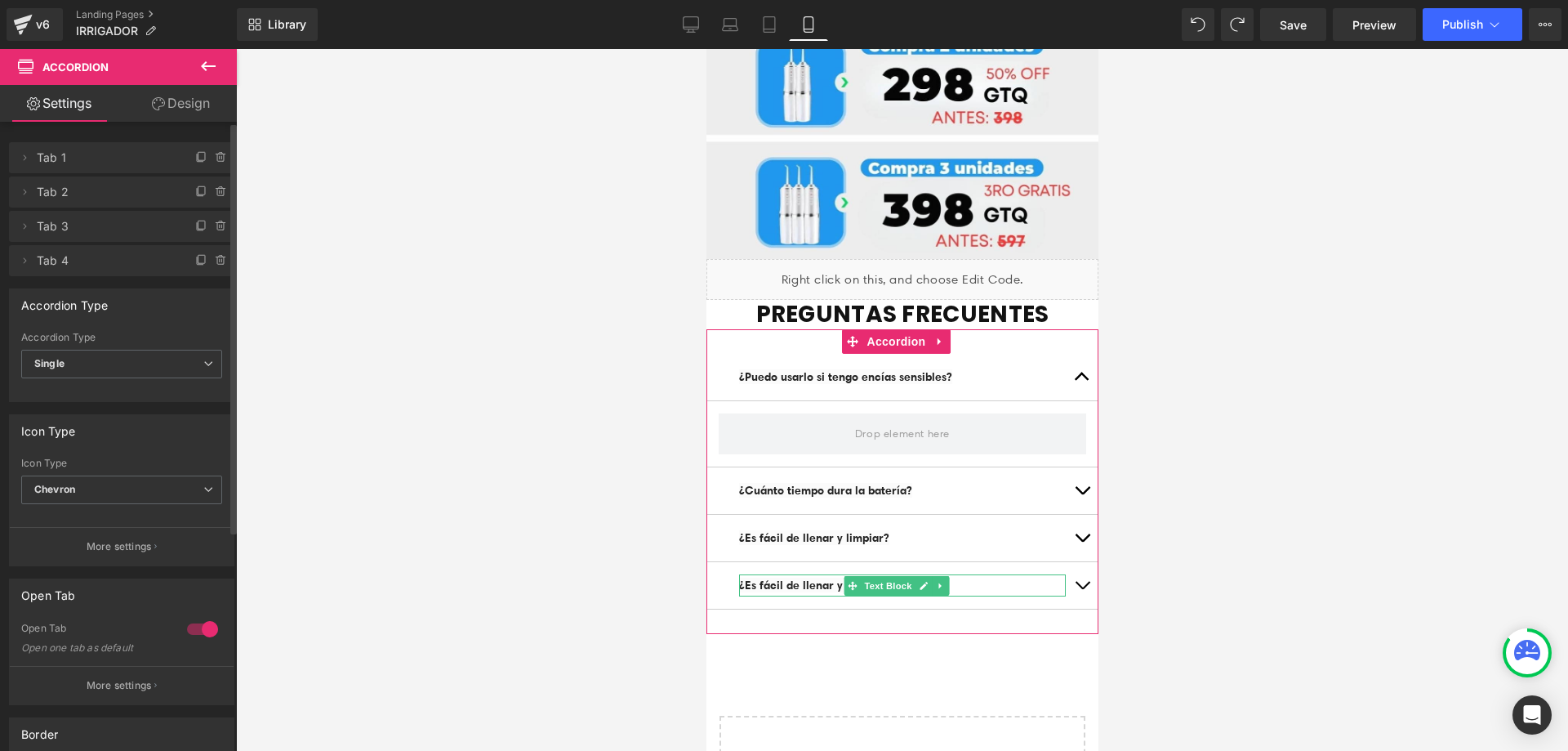
click at [952, 574] on p "¿Es fácil de llenar y limpiar?" at bounding box center [901, 585] width 327 height 22
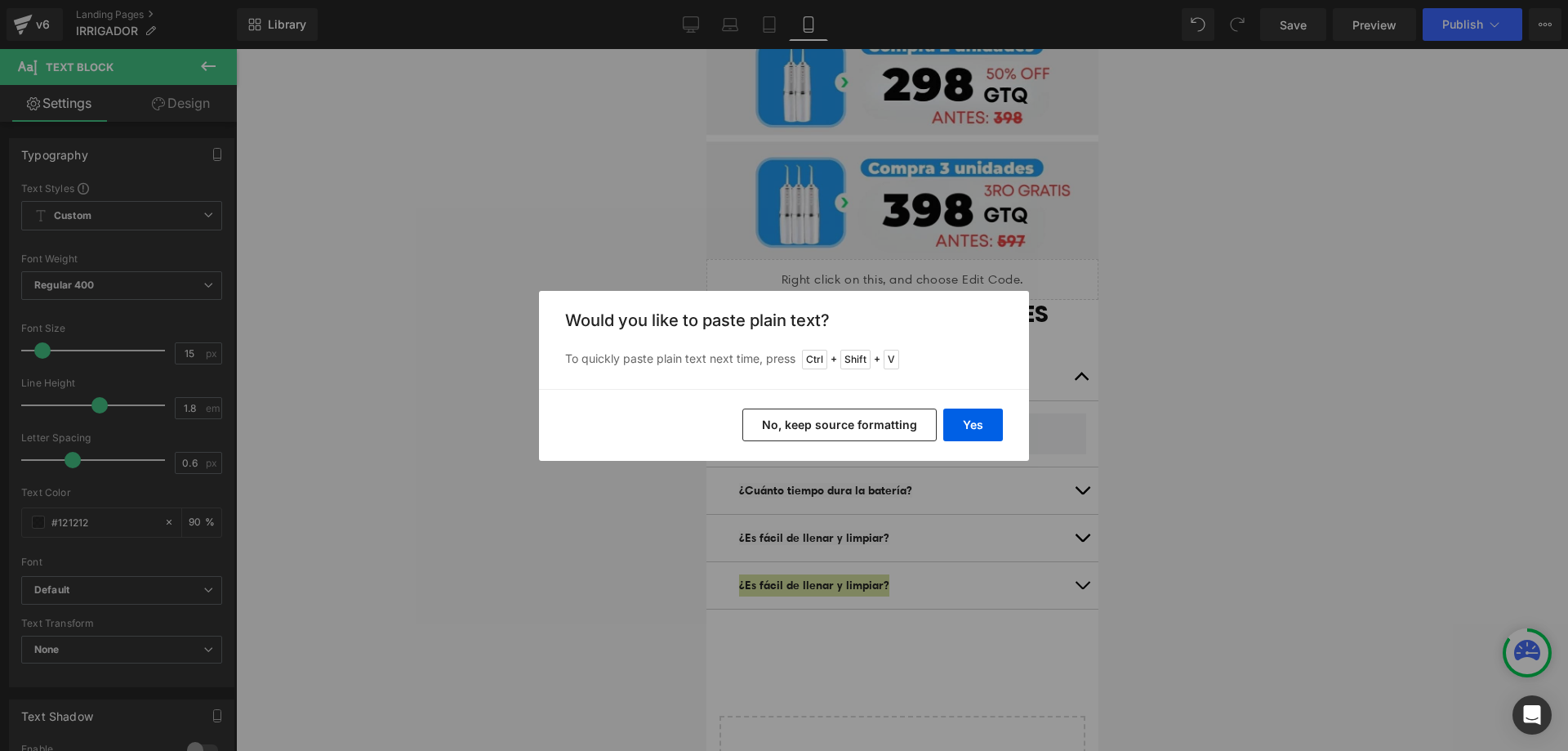
click at [881, 420] on button "No, keep source formatting" at bounding box center [839, 425] width 194 height 33
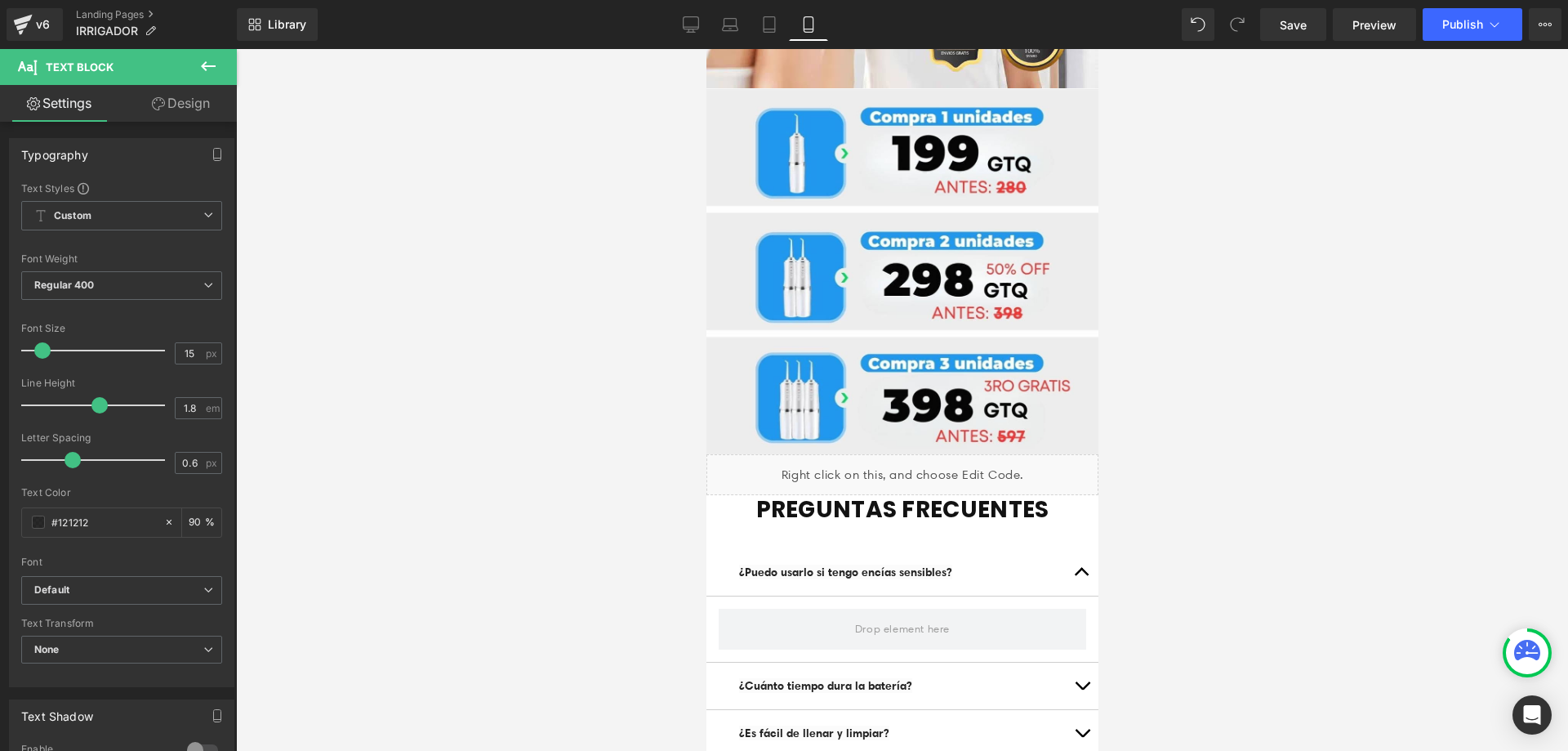
scroll to position [5251, 0]
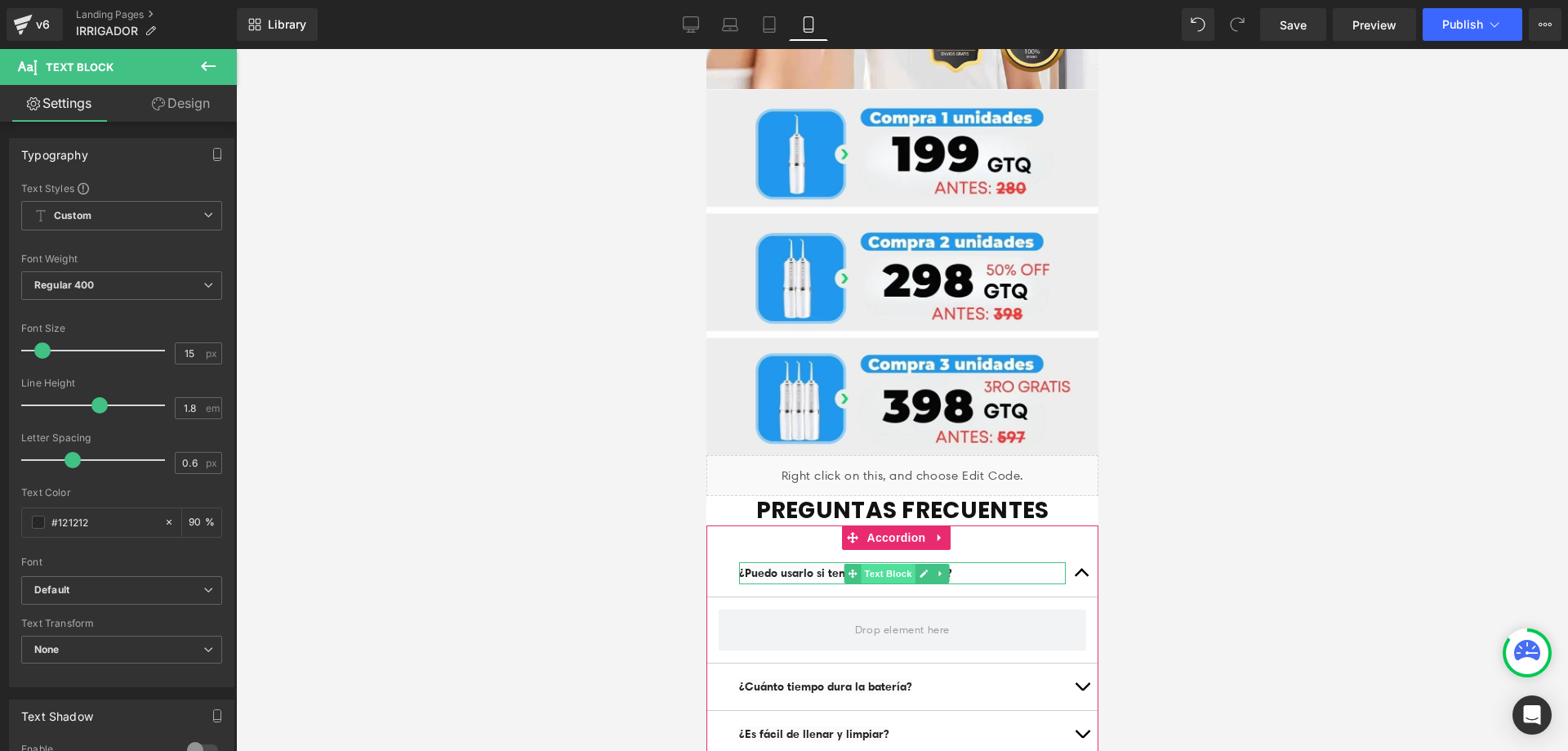
click at [899, 564] on span "Text Block" at bounding box center [886, 573] width 54 height 19
click at [903, 526] on span "Accordion" at bounding box center [895, 538] width 67 height 25
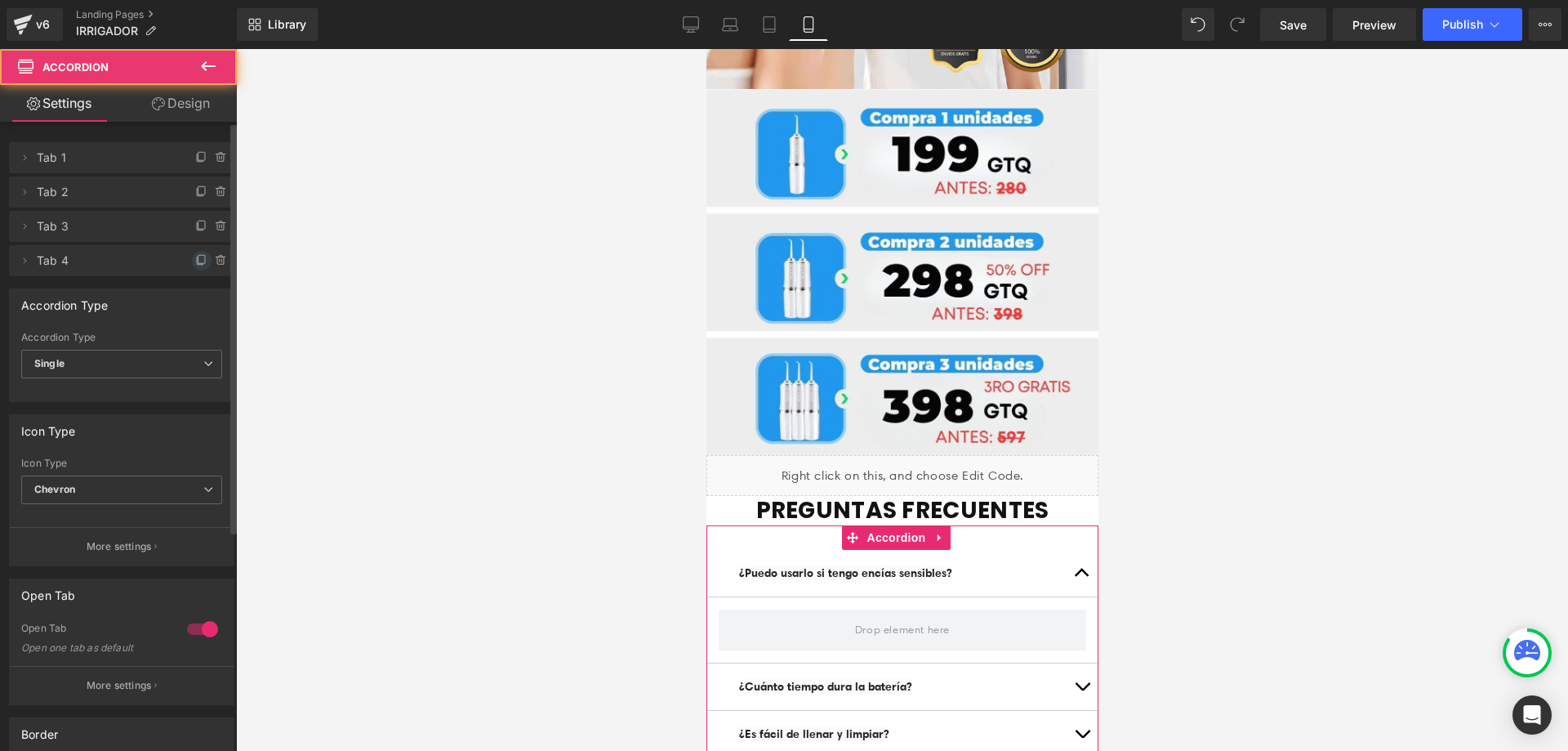
click at [195, 262] on icon at bounding box center [201, 260] width 13 height 13
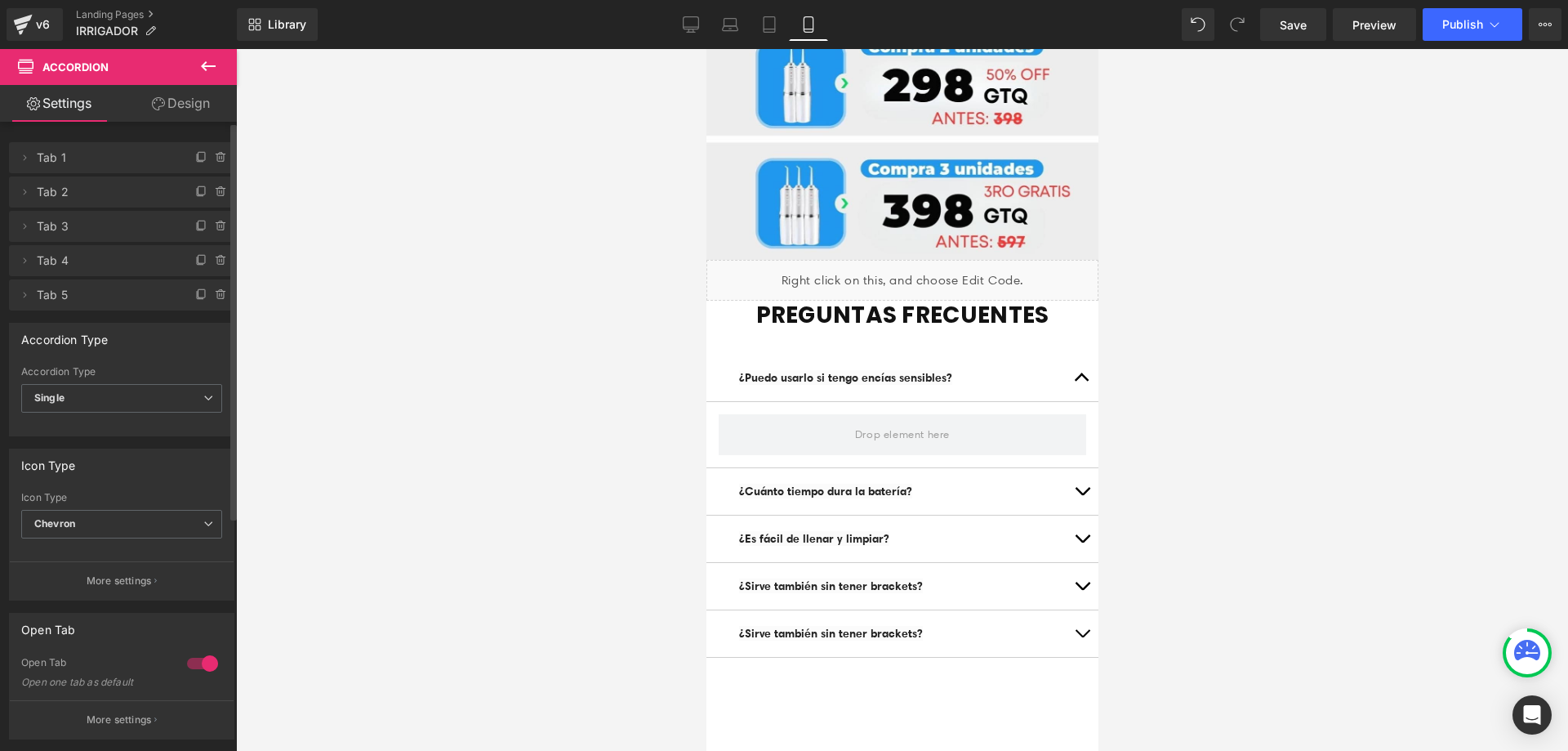
scroll to position [5447, 0]
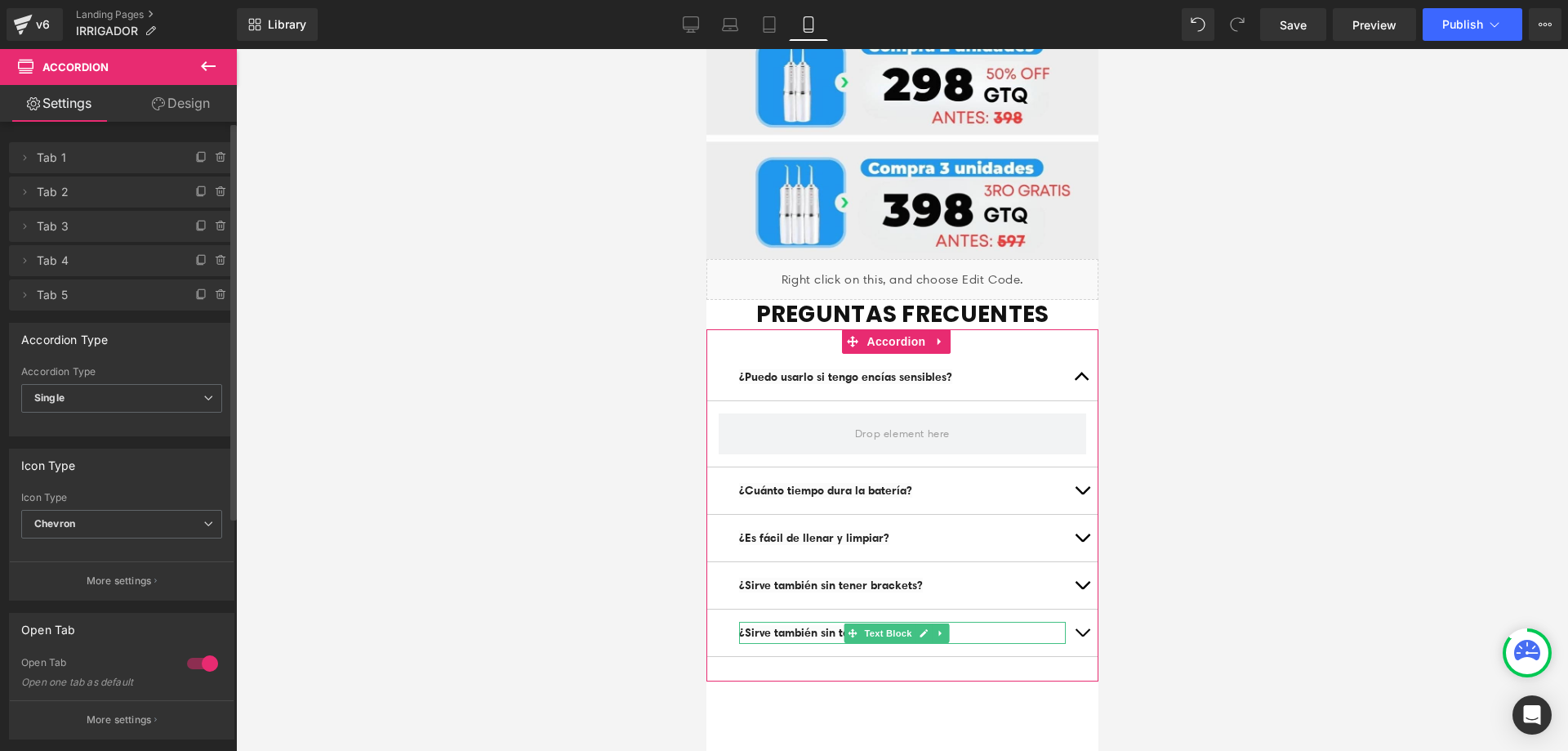
click at [979, 622] on p "¿Sirve también sin tener brackets?" at bounding box center [901, 633] width 327 height 22
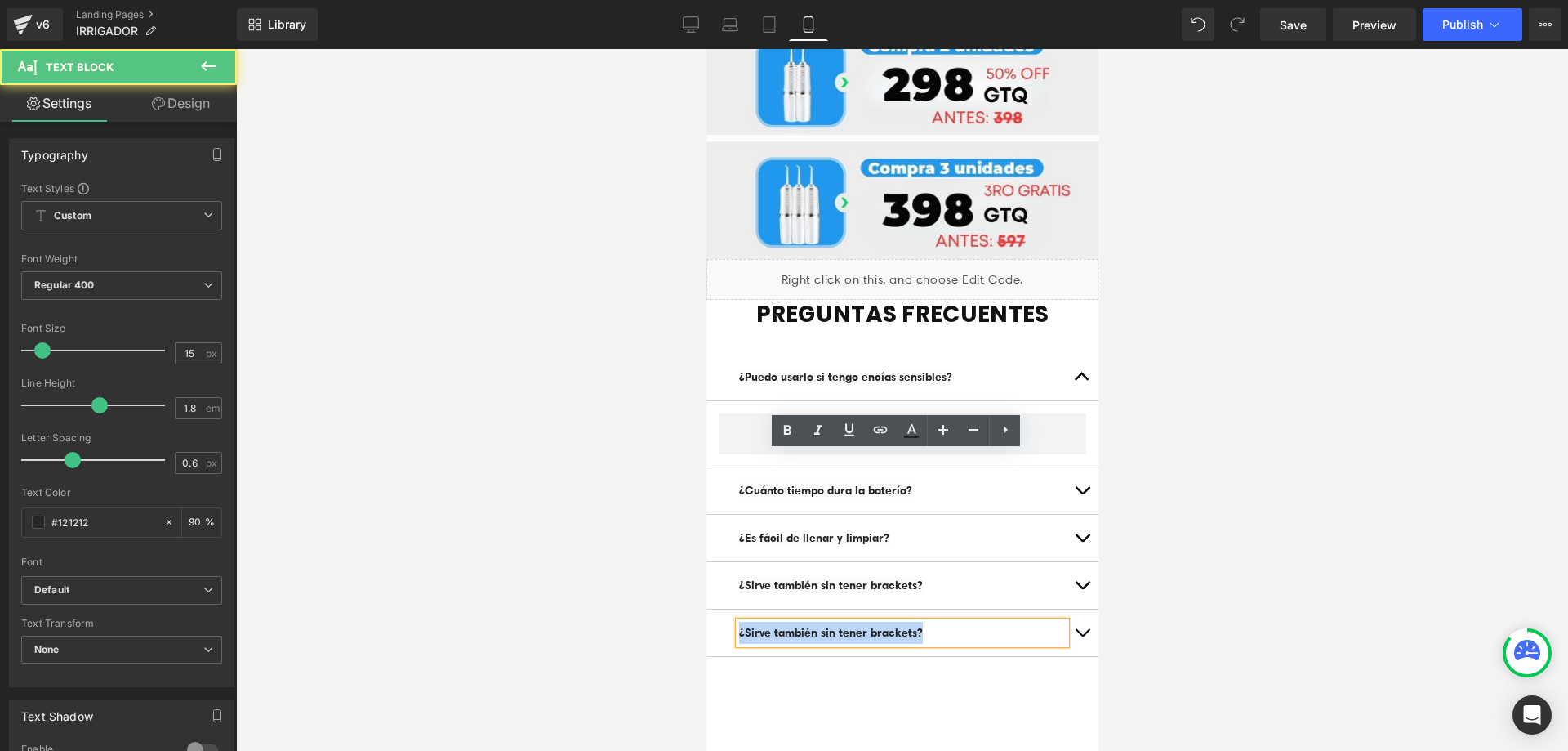
drag, startPoint x: 946, startPoint y: 465, endPoint x: 678, endPoint y: 465, distance: 268.0
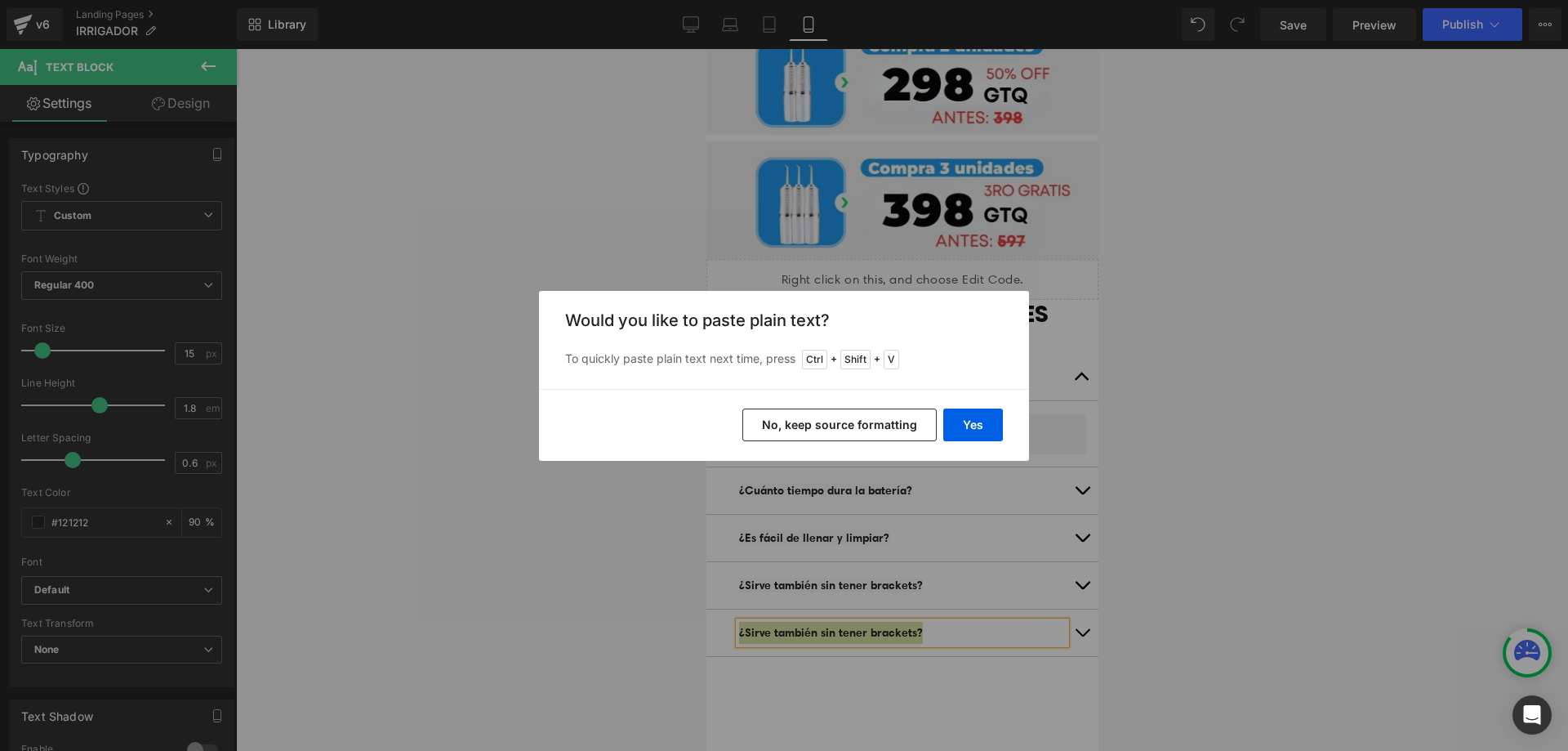
click at [901, 430] on button "No, keep source formatting" at bounding box center [839, 425] width 194 height 33
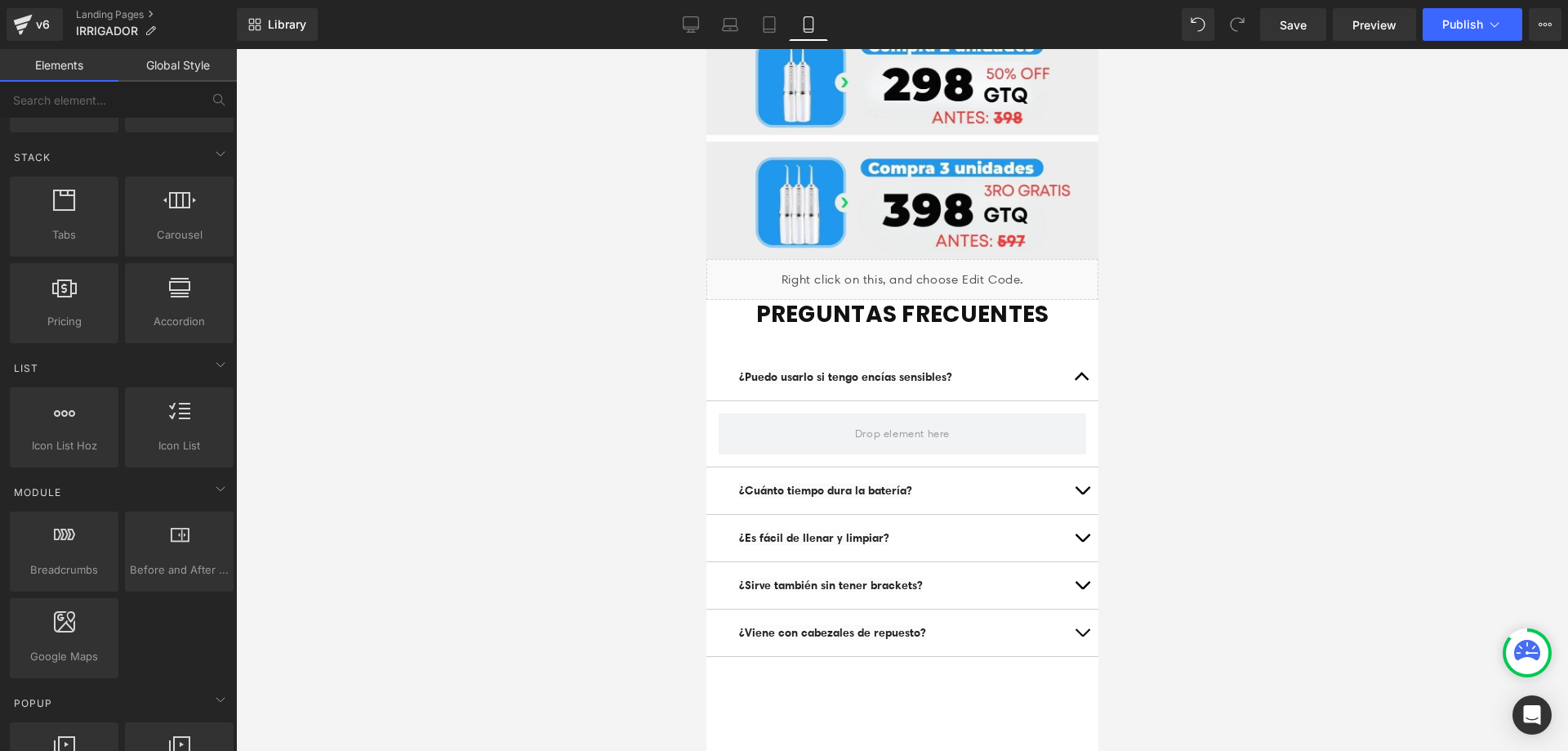
drag, startPoint x: 1237, startPoint y: 434, endPoint x: 1238, endPoint y: 426, distance: 8.1
click at [1237, 431] on div at bounding box center [902, 400] width 1332 height 702
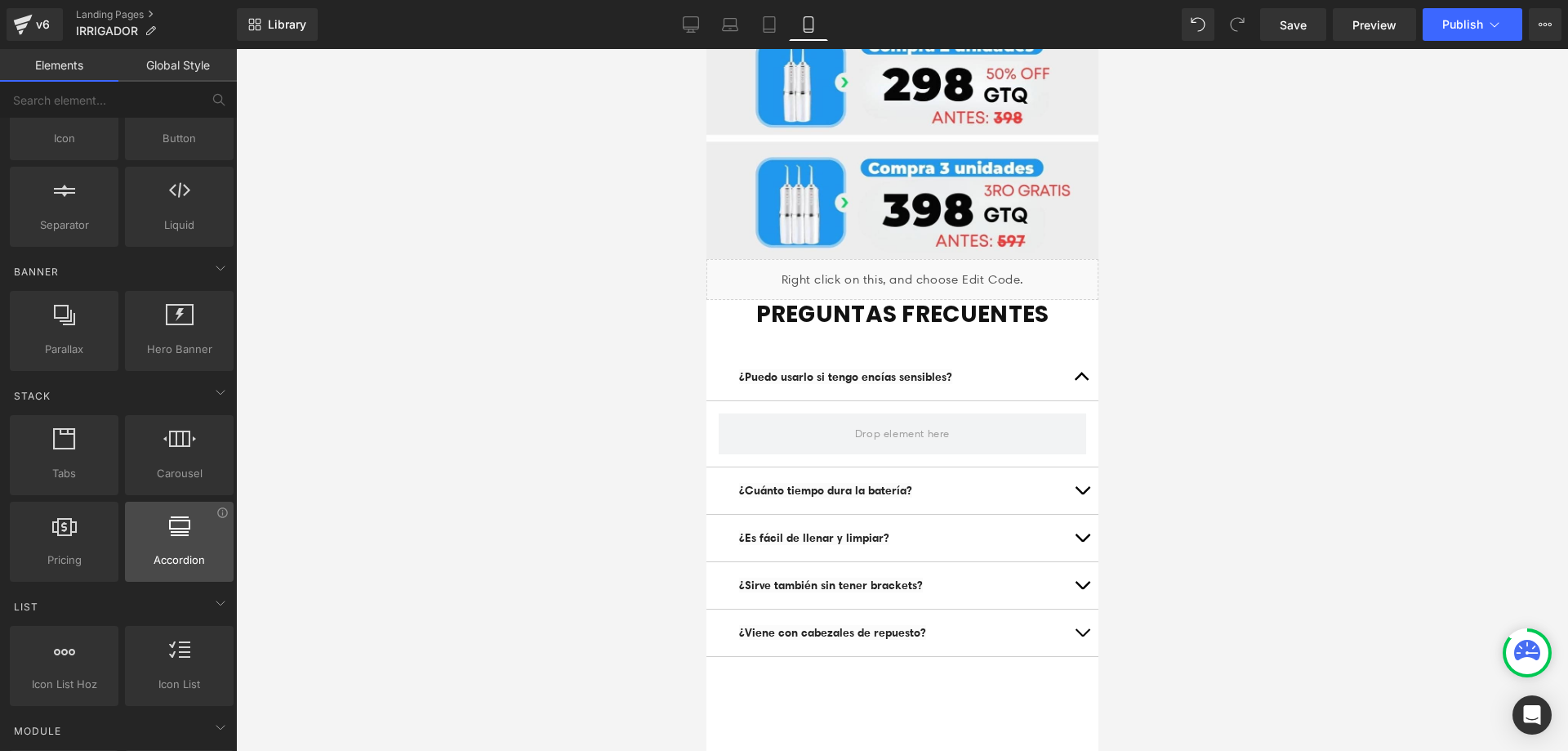
scroll to position [0, 0]
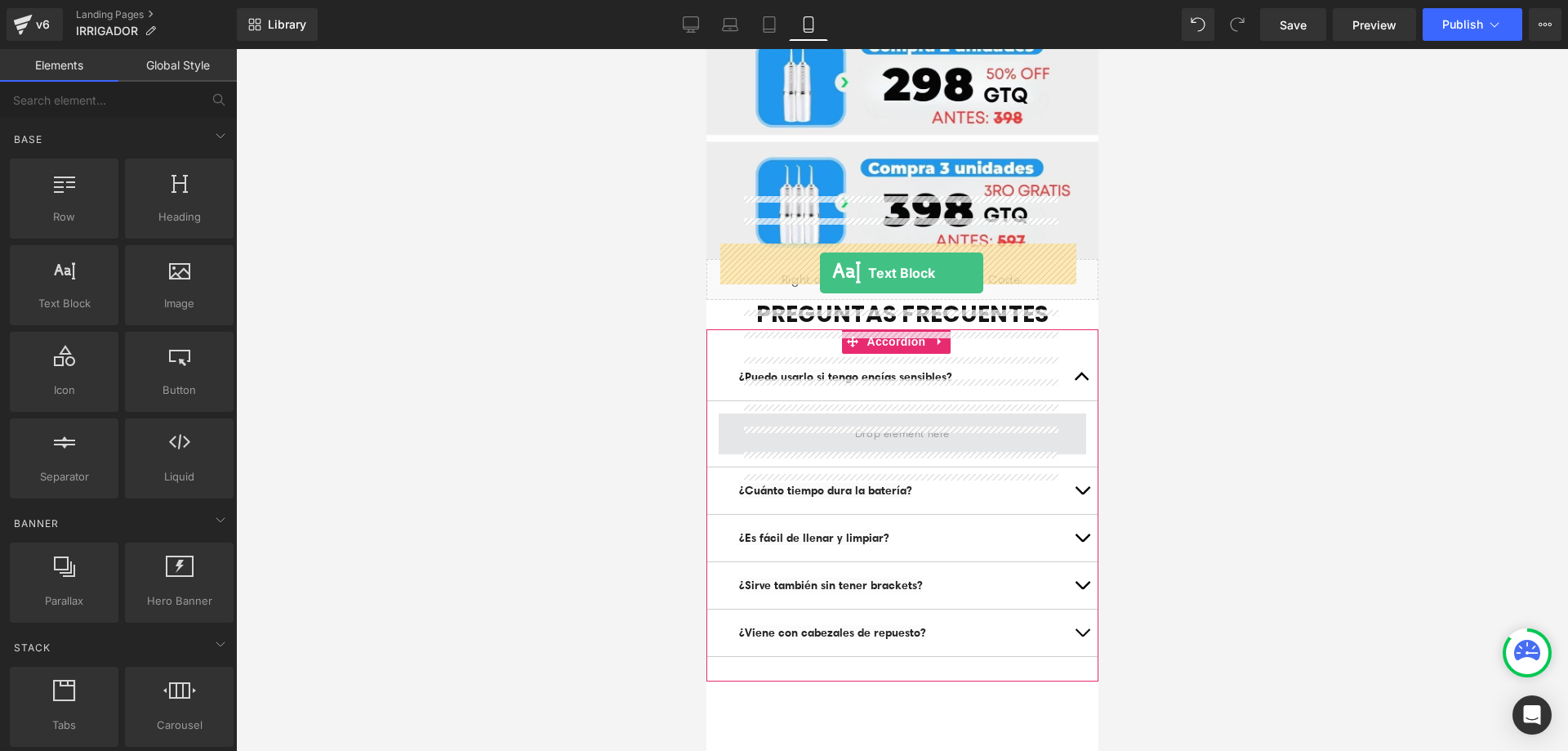
drag, startPoint x: 775, startPoint y: 349, endPoint x: 819, endPoint y: 273, distance: 87.8
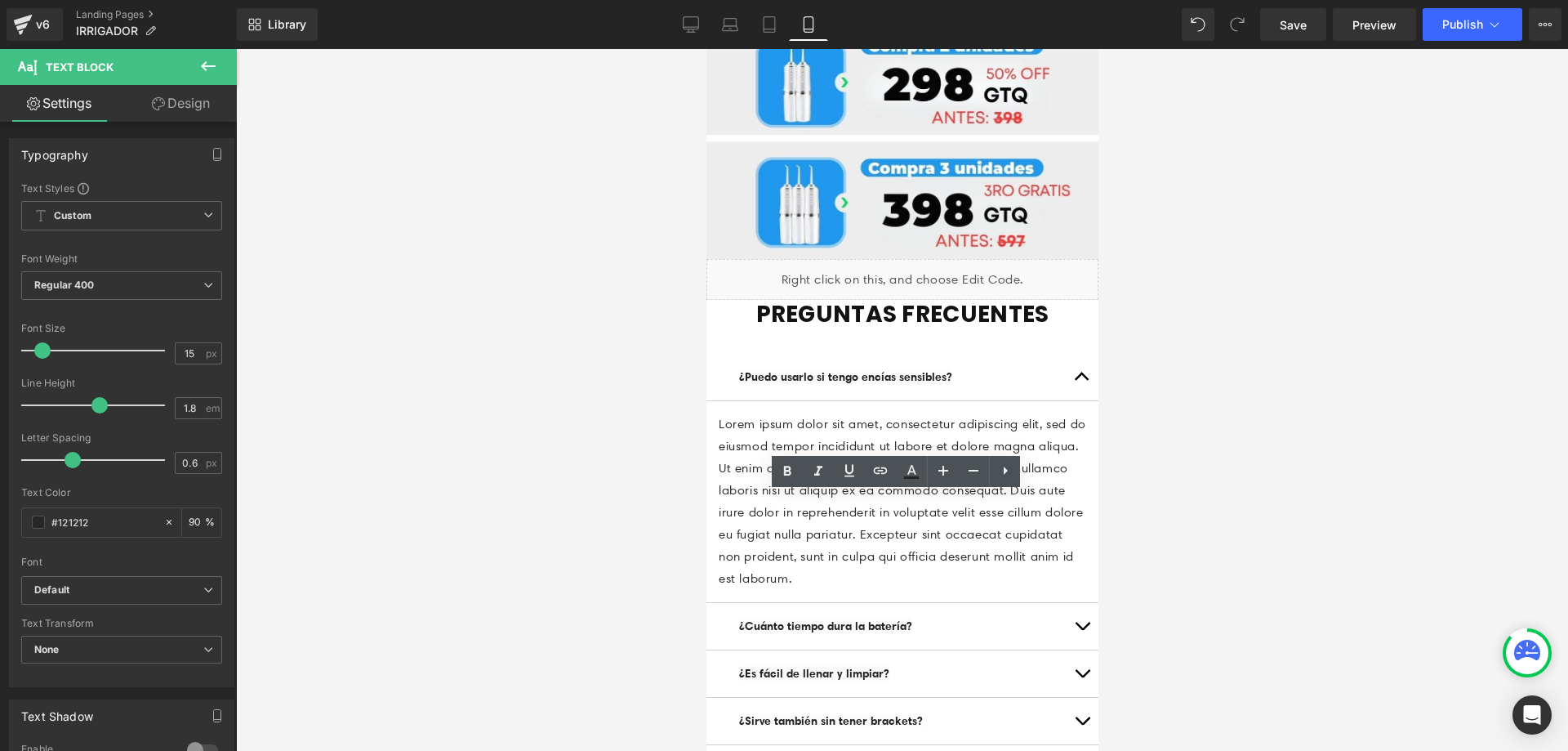
click at [1065, 354] on button "button" at bounding box center [1081, 376] width 33 height 47
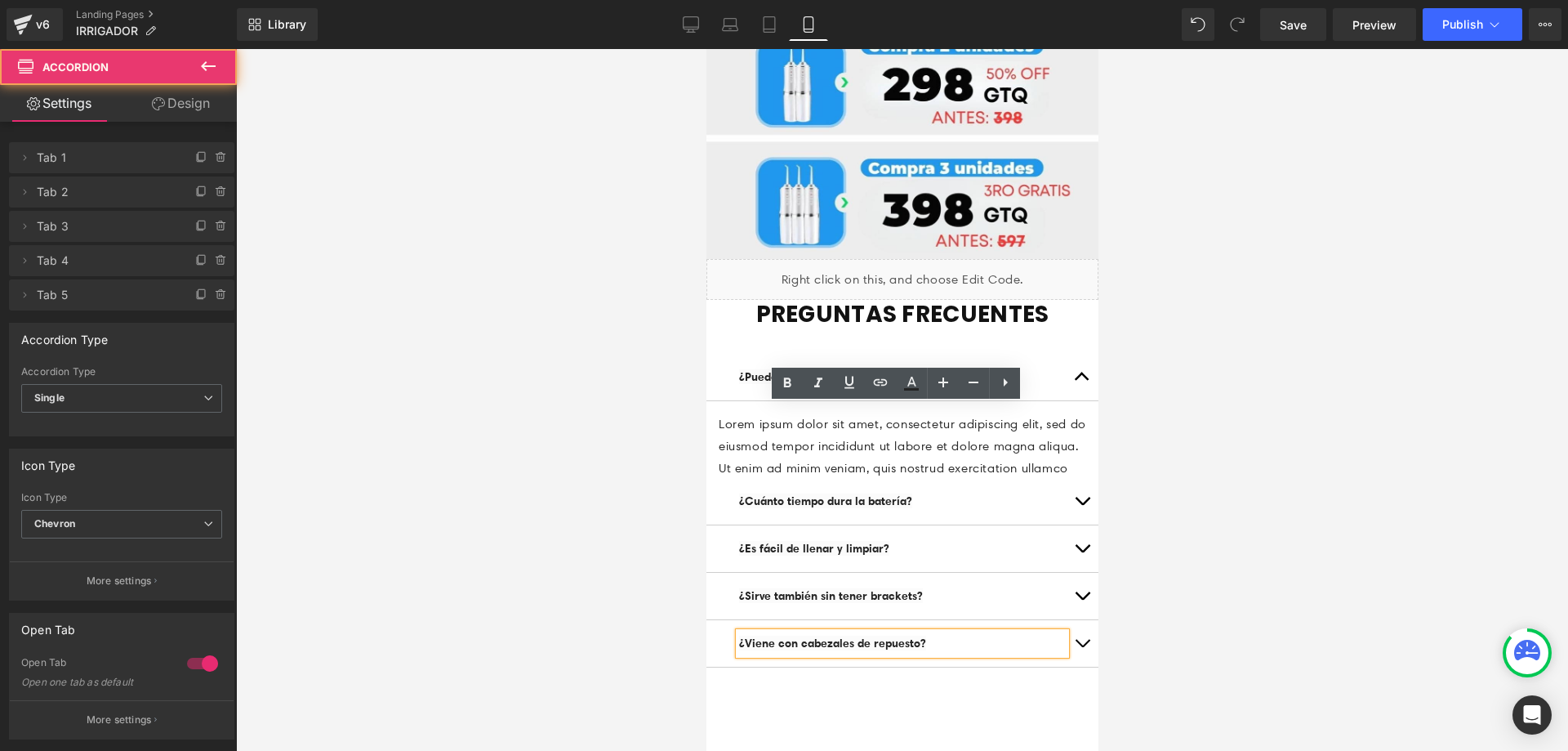
scroll to position [5428, 0]
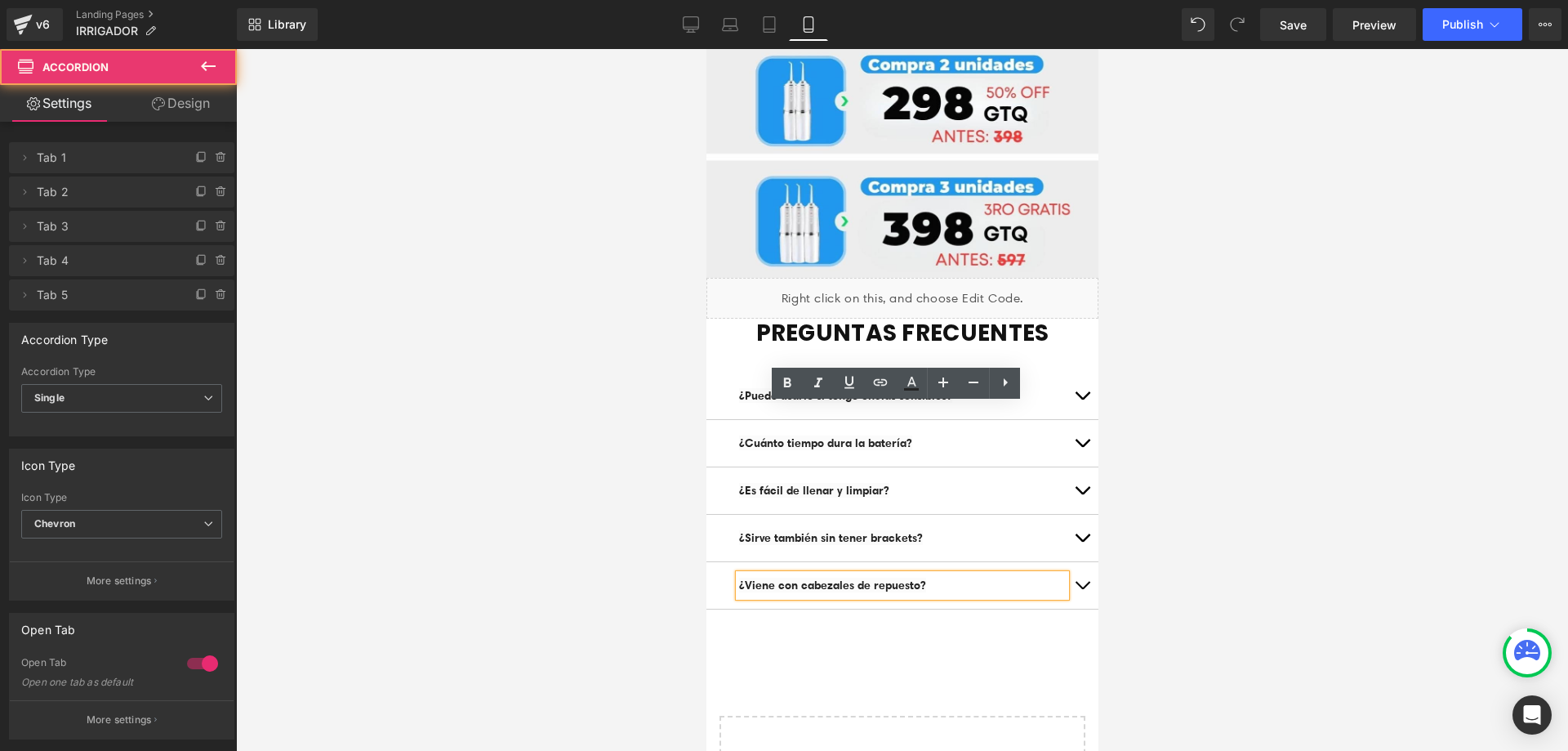
click at [1065, 420] on button "button" at bounding box center [1081, 443] width 33 height 47
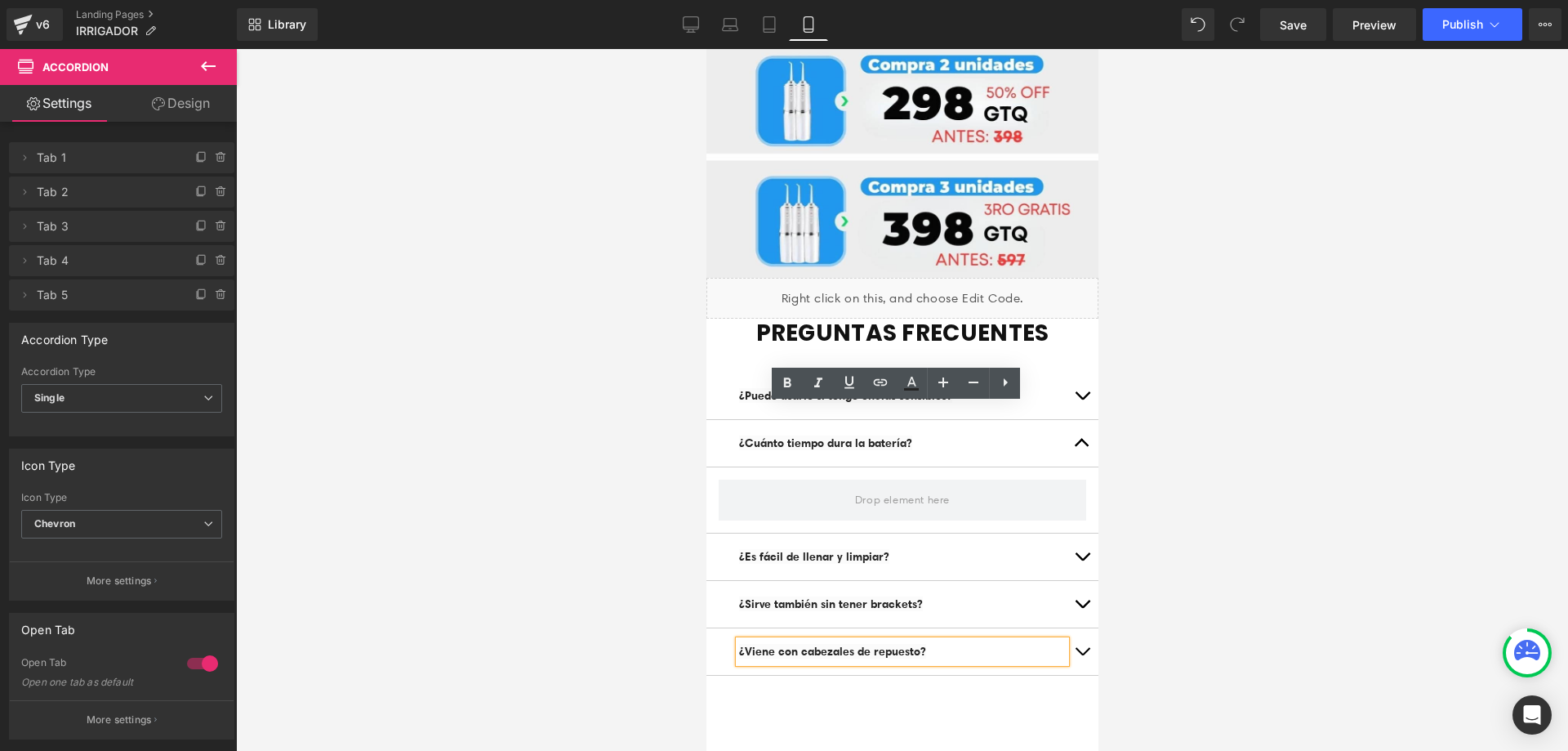
click at [211, 58] on icon at bounding box center [208, 66] width 19 height 19
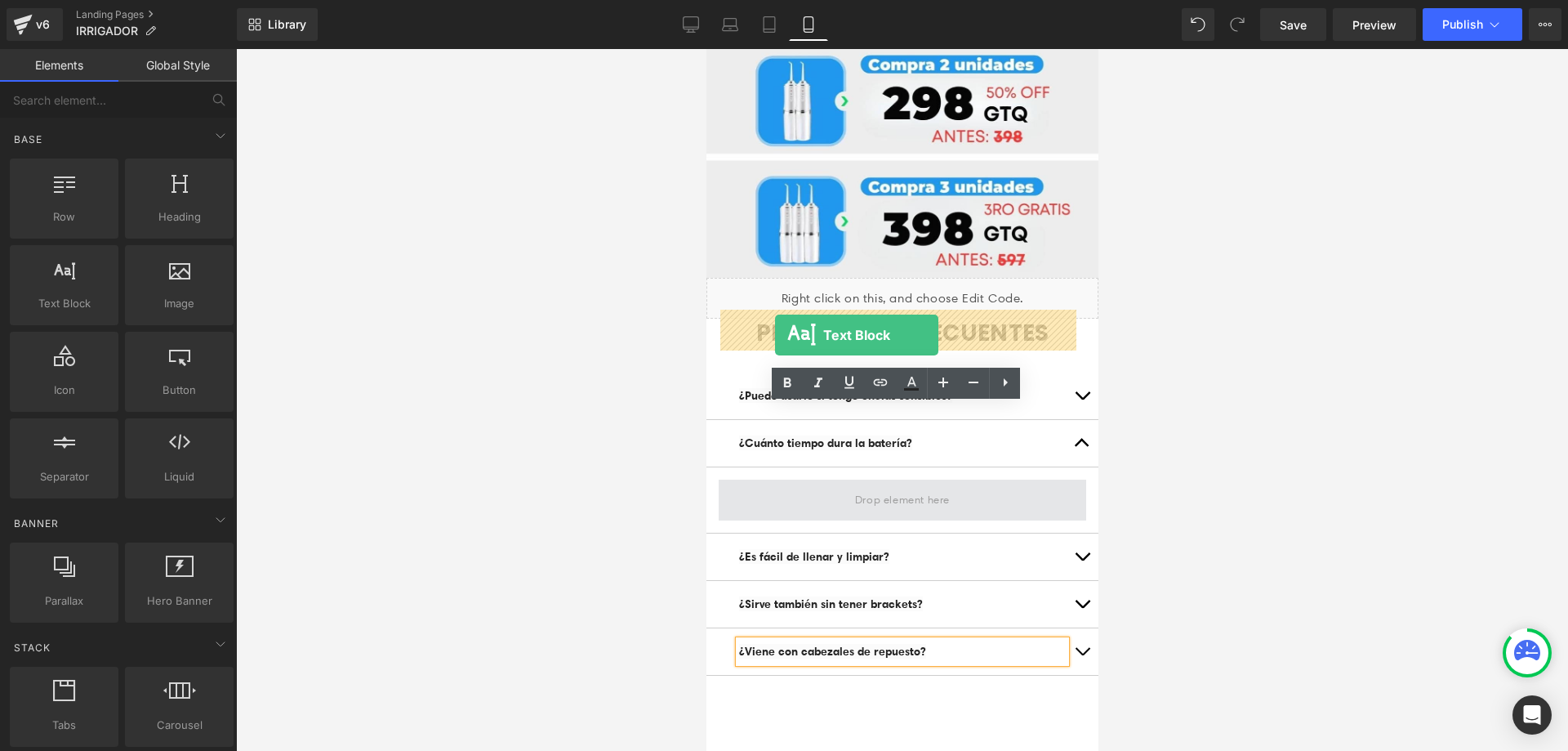
drag, startPoint x: 786, startPoint y: 343, endPoint x: 774, endPoint y: 335, distance: 14.4
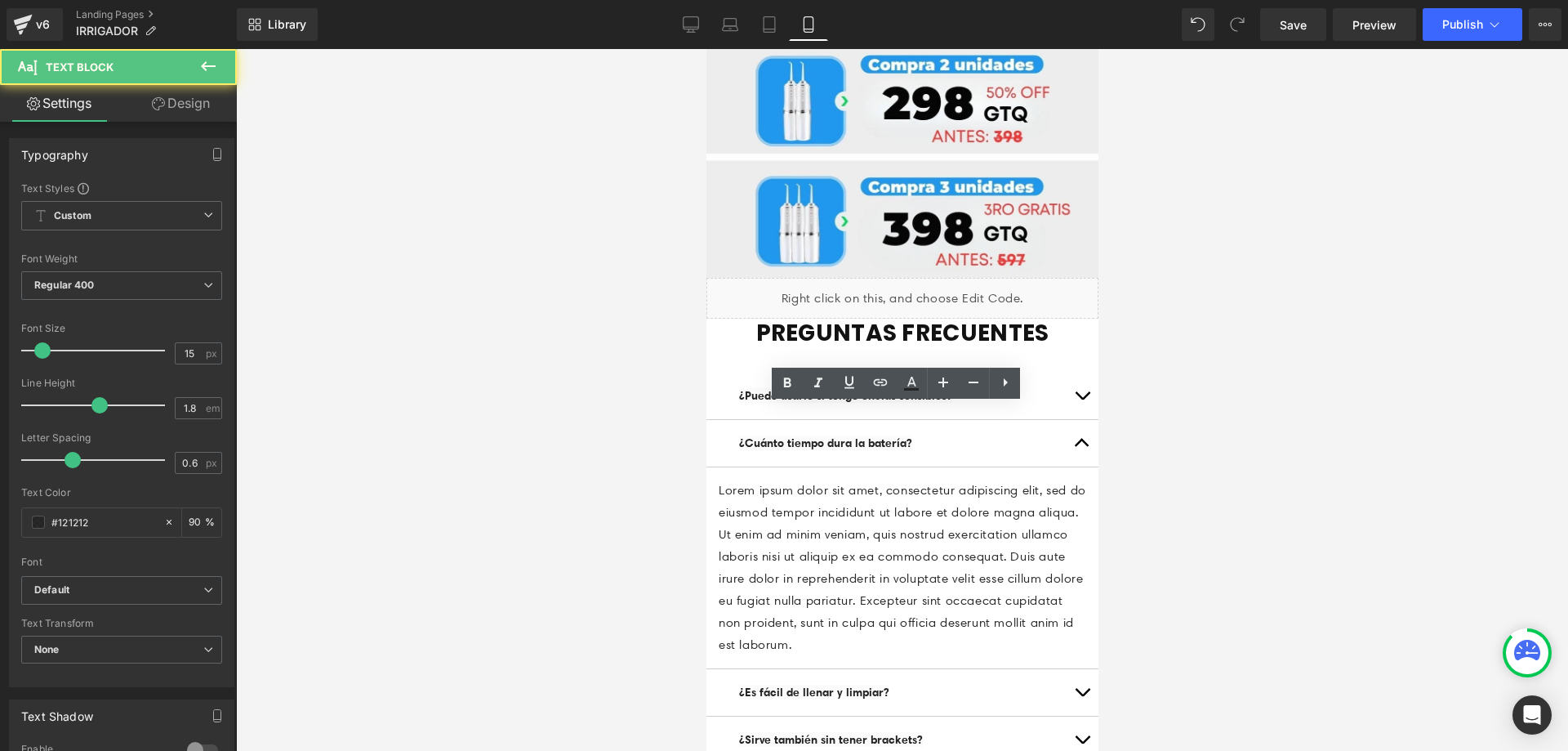
click at [1081, 447] on span "button" at bounding box center [1081, 447] width 0 height 0
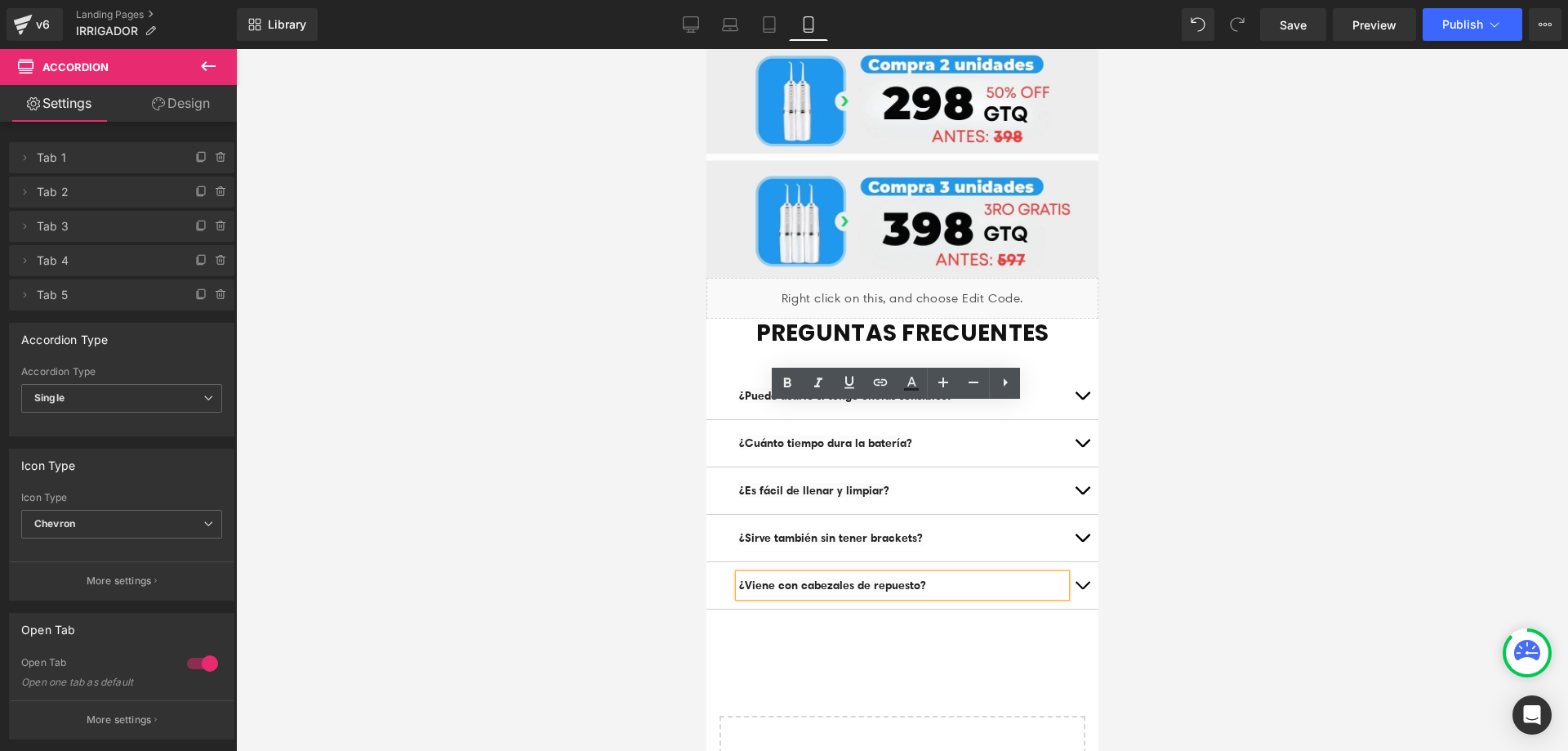
click at [1065, 467] on button "button" at bounding box center [1081, 490] width 33 height 47
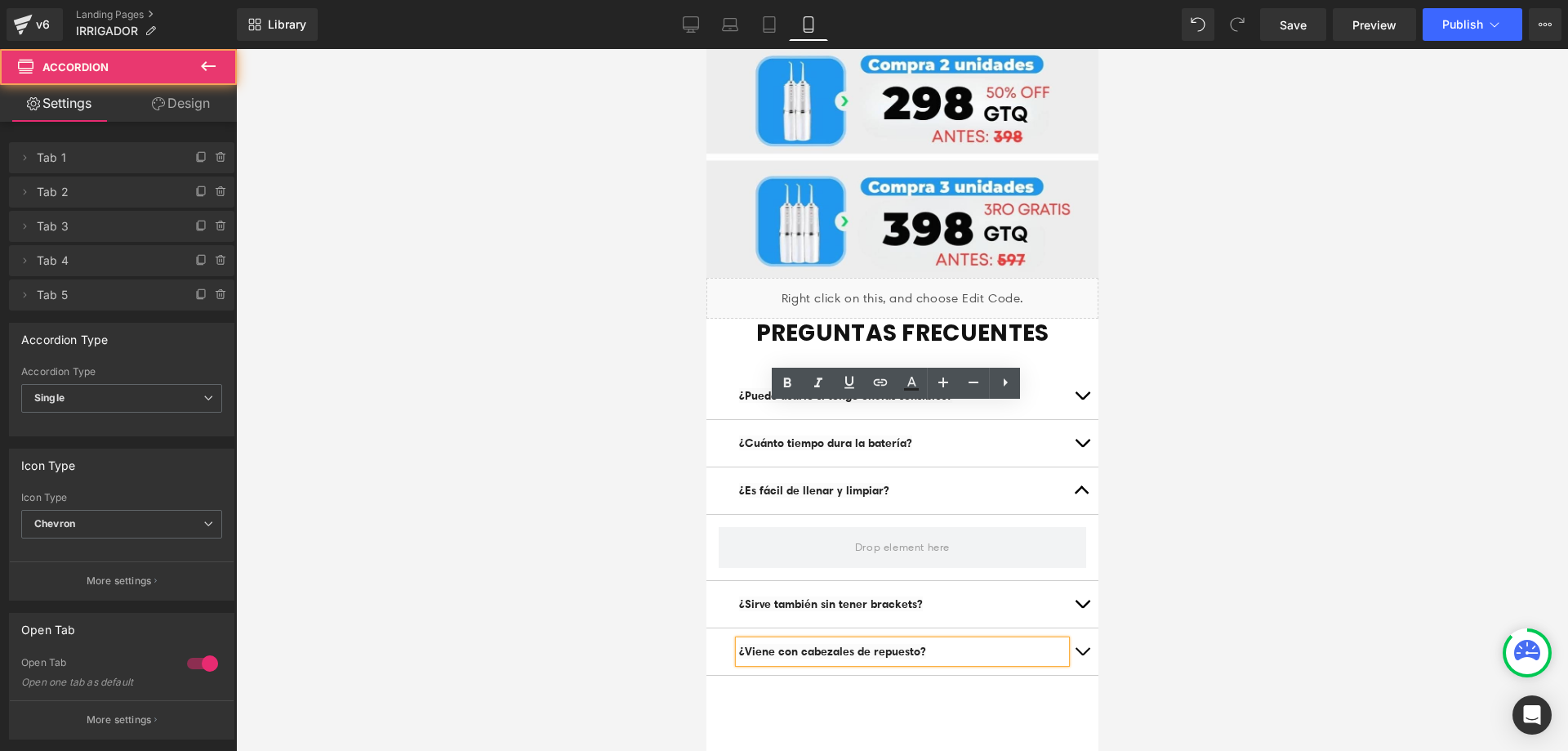
click at [204, 71] on icon at bounding box center [208, 66] width 19 height 19
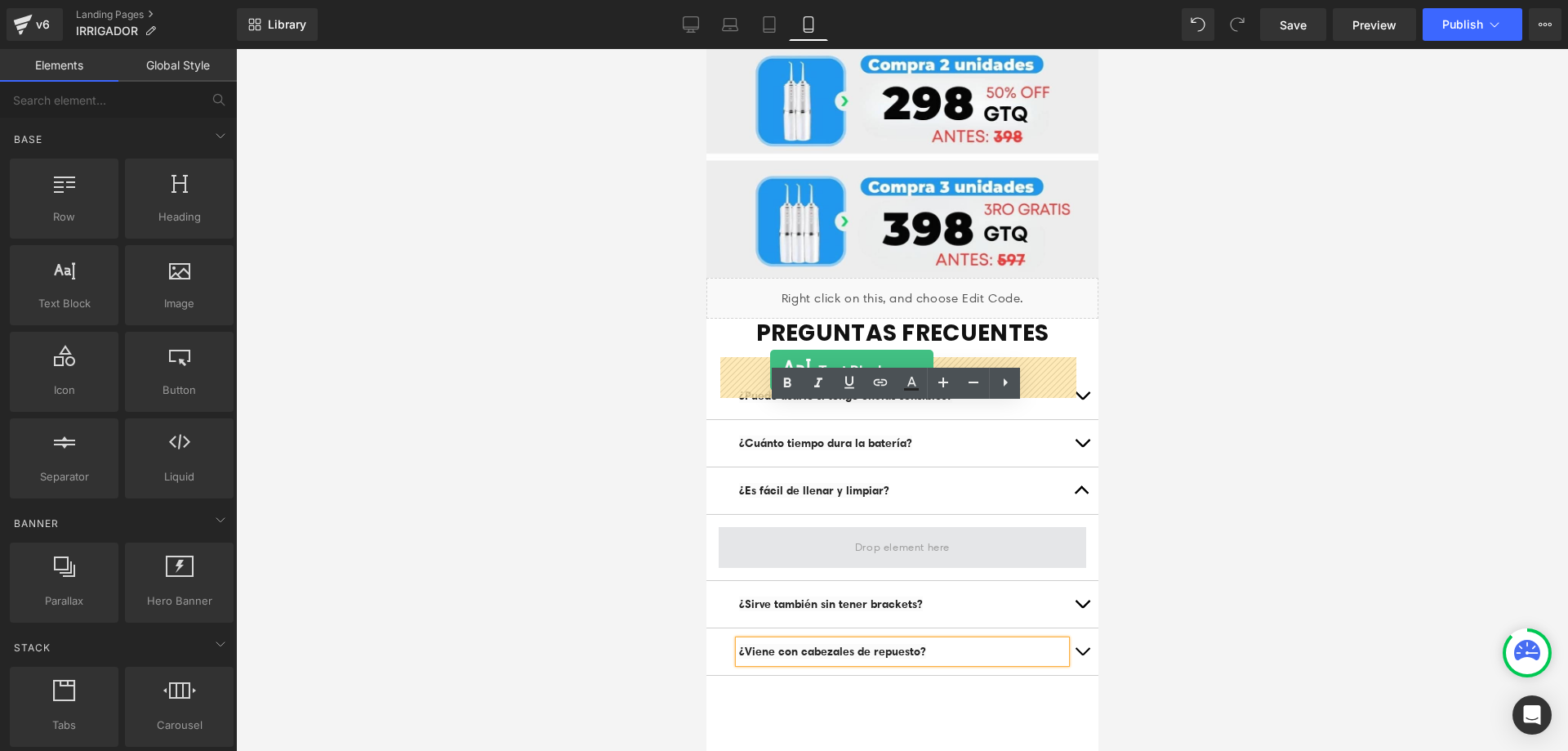
drag, startPoint x: 793, startPoint y: 347, endPoint x: 769, endPoint y: 370, distance: 33.2
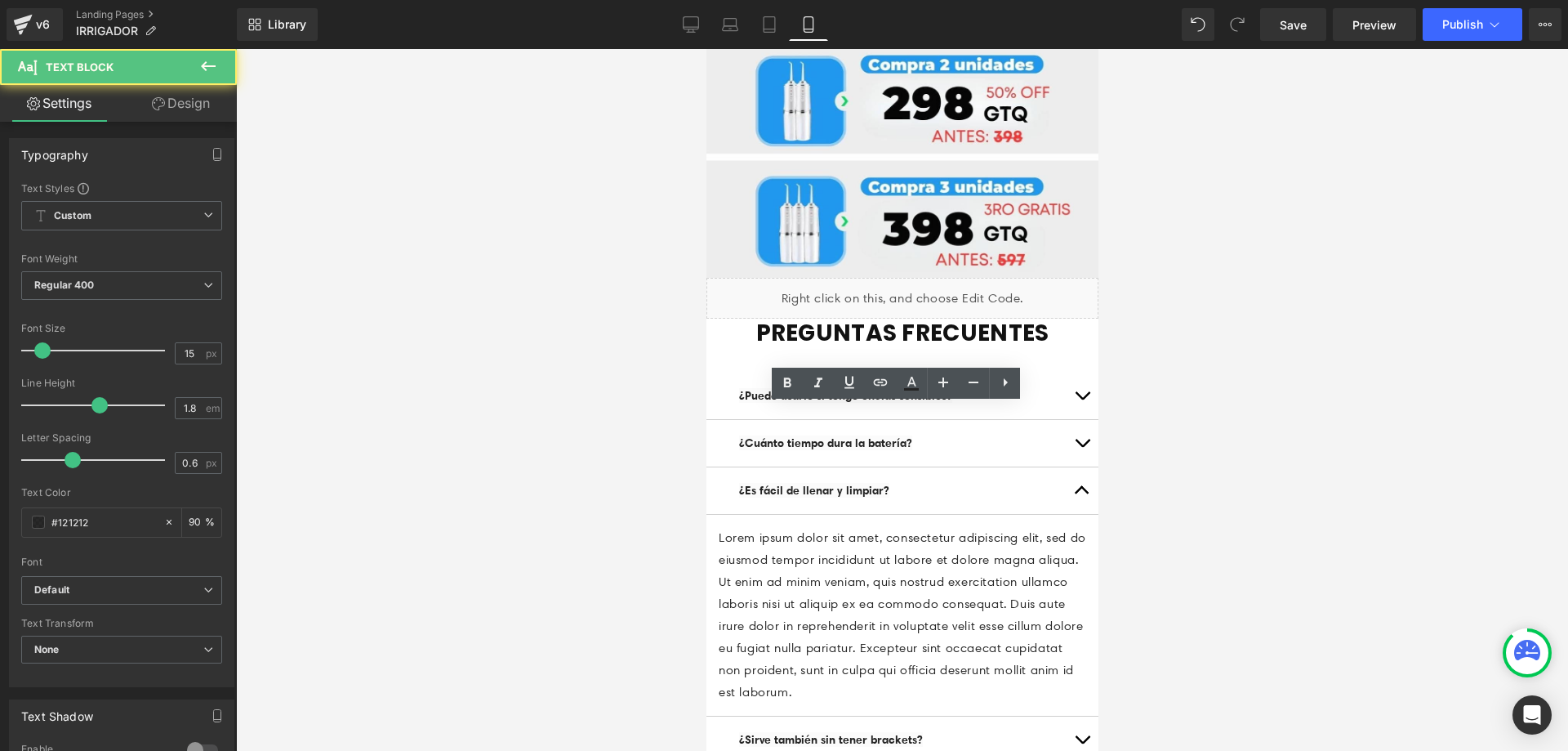
click at [870, 481] on span "Text Block" at bounding box center [892, 490] width 54 height 19
click at [1069, 467] on button "button" at bounding box center [1081, 490] width 33 height 47
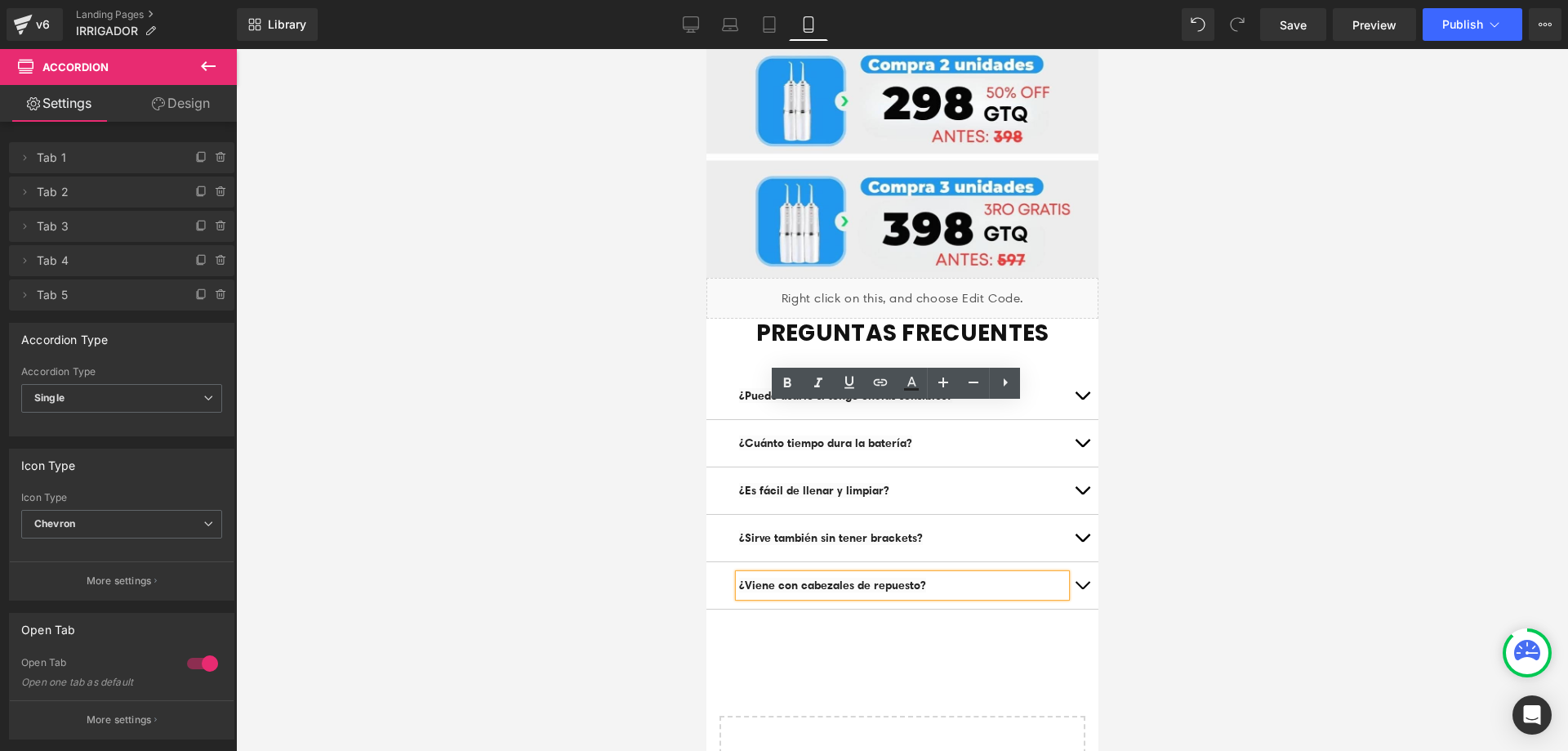
click at [1081, 541] on span "button" at bounding box center [1081, 541] width 0 height 0
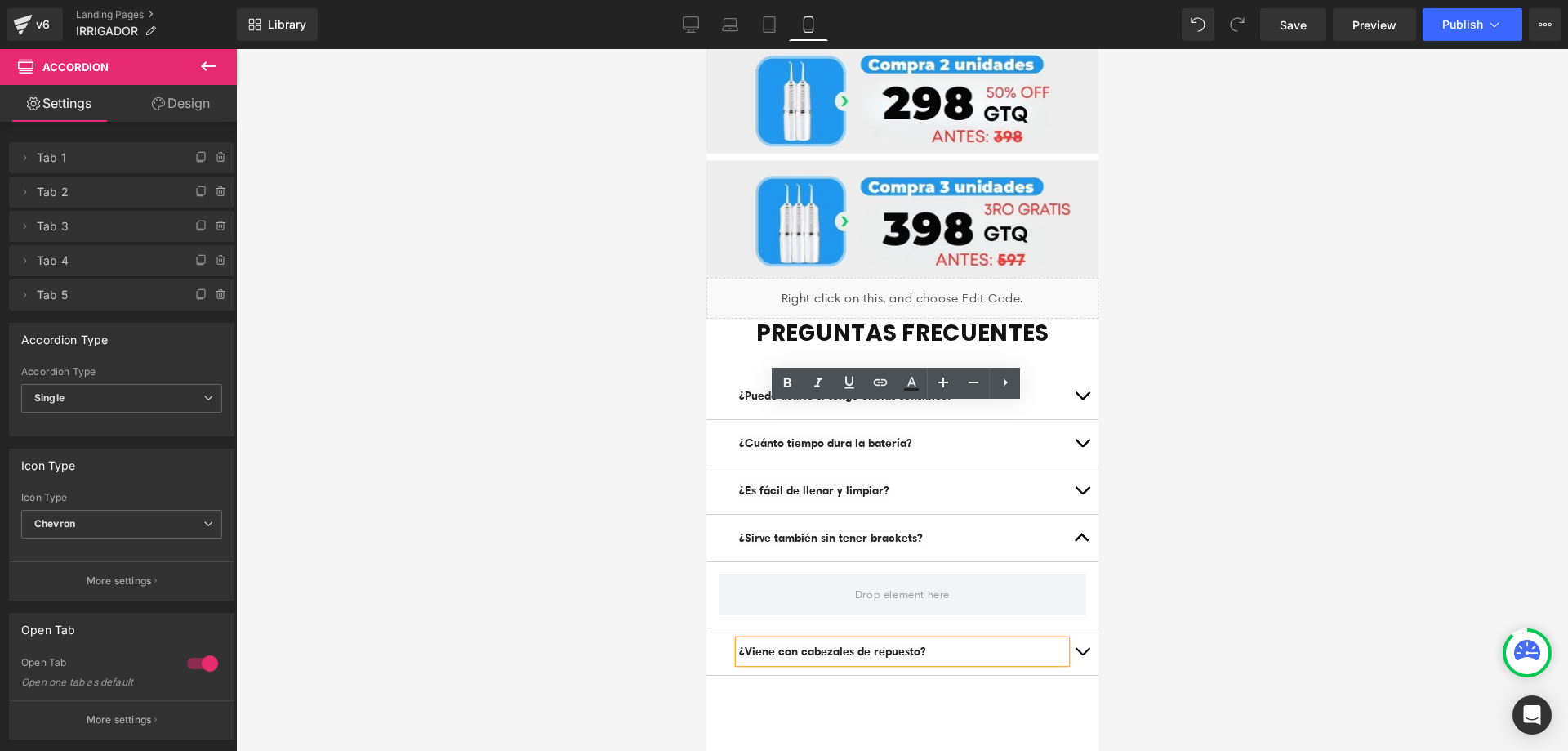
click at [219, 50] on button at bounding box center [208, 67] width 57 height 36
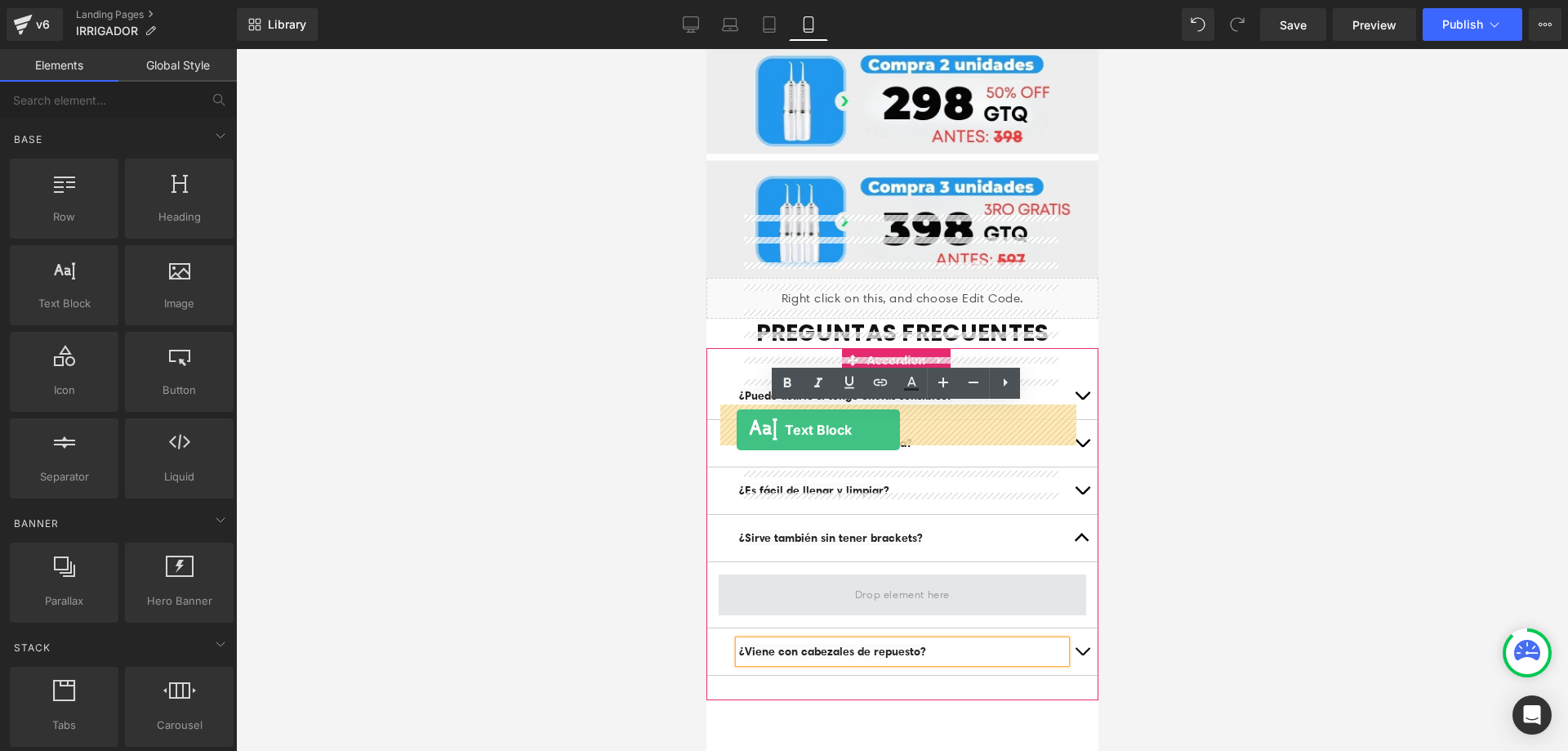
drag, startPoint x: 775, startPoint y: 341, endPoint x: 738, endPoint y: 430, distance: 96.4
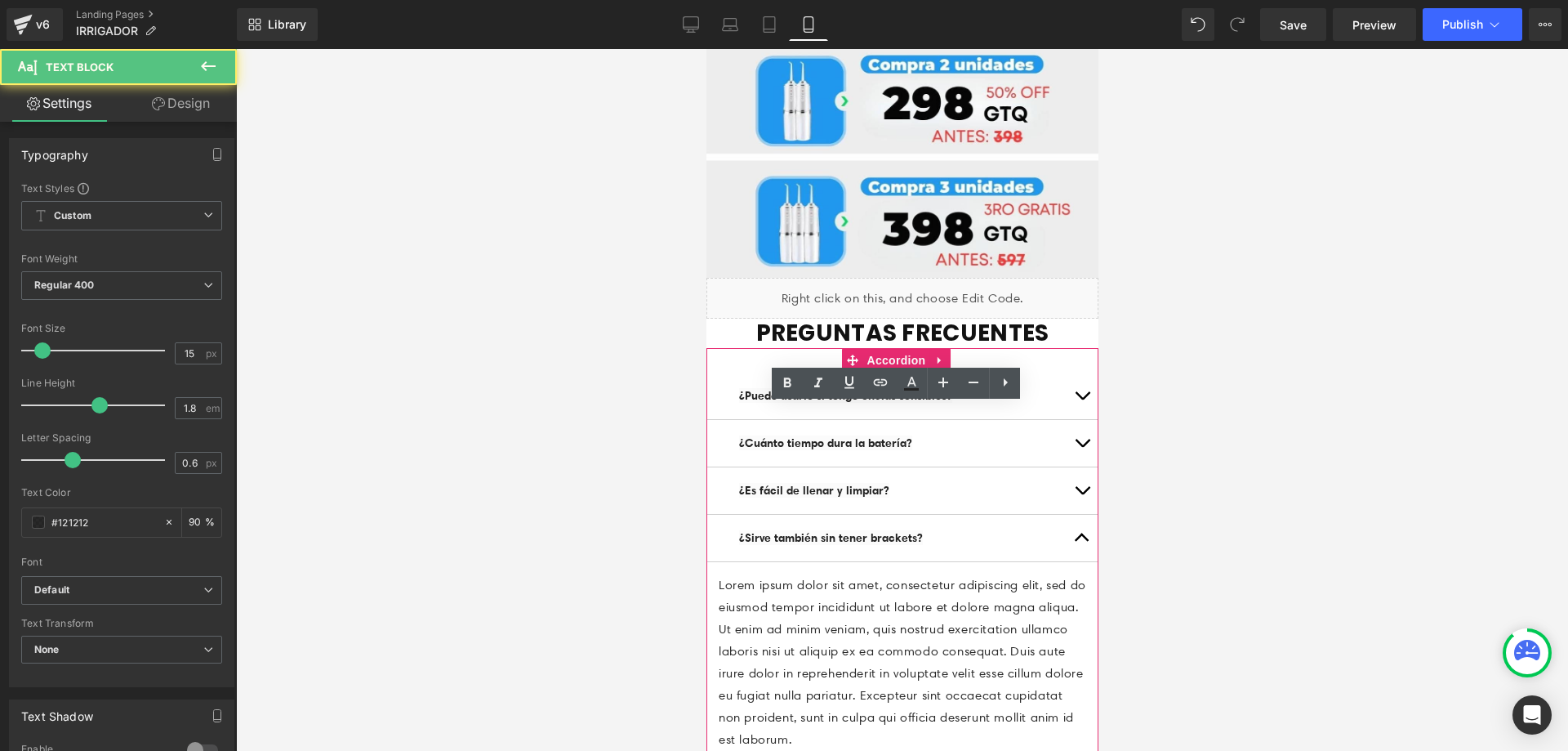
click at [1081, 541] on span "button" at bounding box center [1081, 541] width 0 height 0
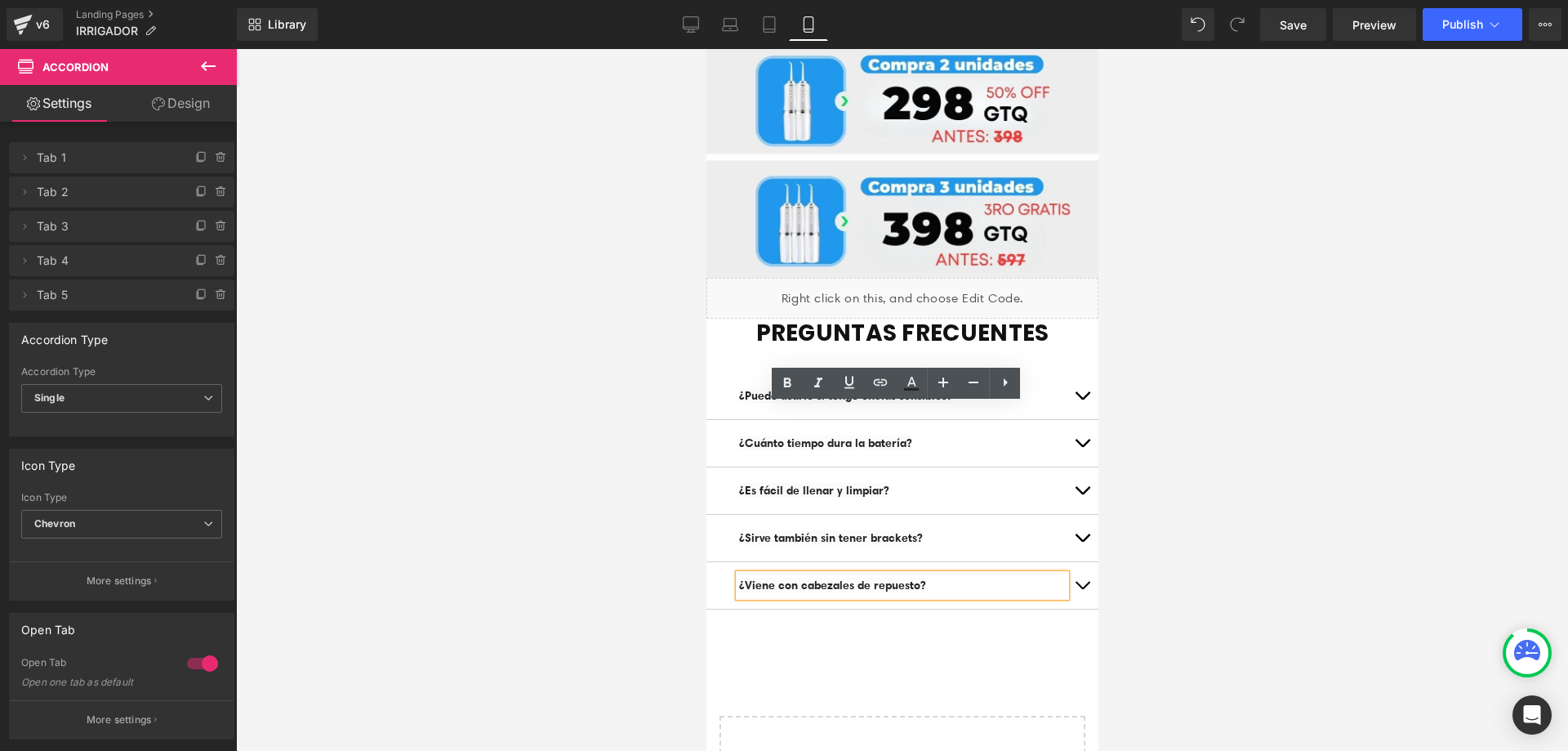
click at [1081, 589] on span "button" at bounding box center [1081, 589] width 0 height 0
click at [215, 70] on icon at bounding box center [208, 66] width 19 height 19
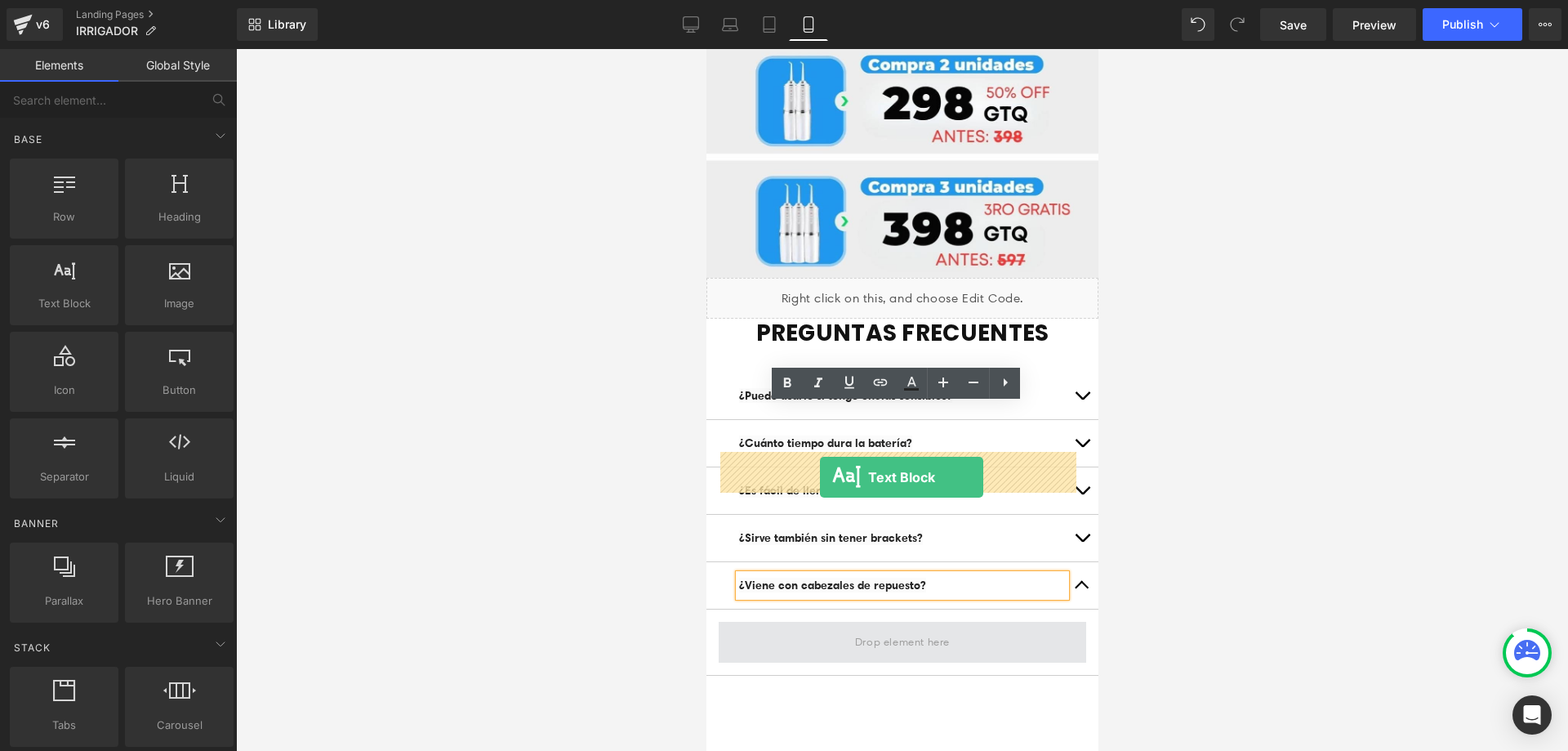
drag, startPoint x: 781, startPoint y: 343, endPoint x: 819, endPoint y: 477, distance: 139.3
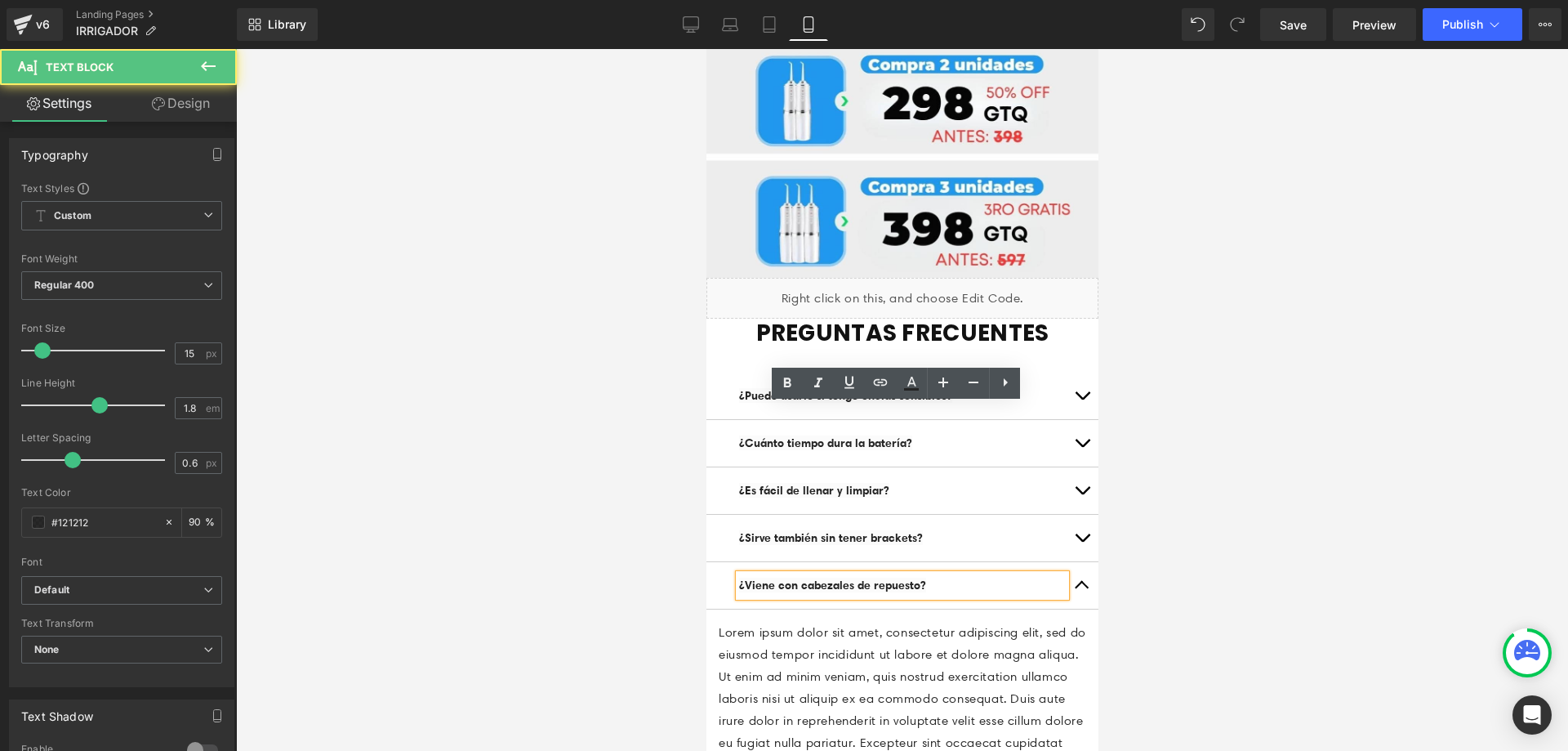
click at [1069, 562] on button "button" at bounding box center [1081, 585] width 33 height 47
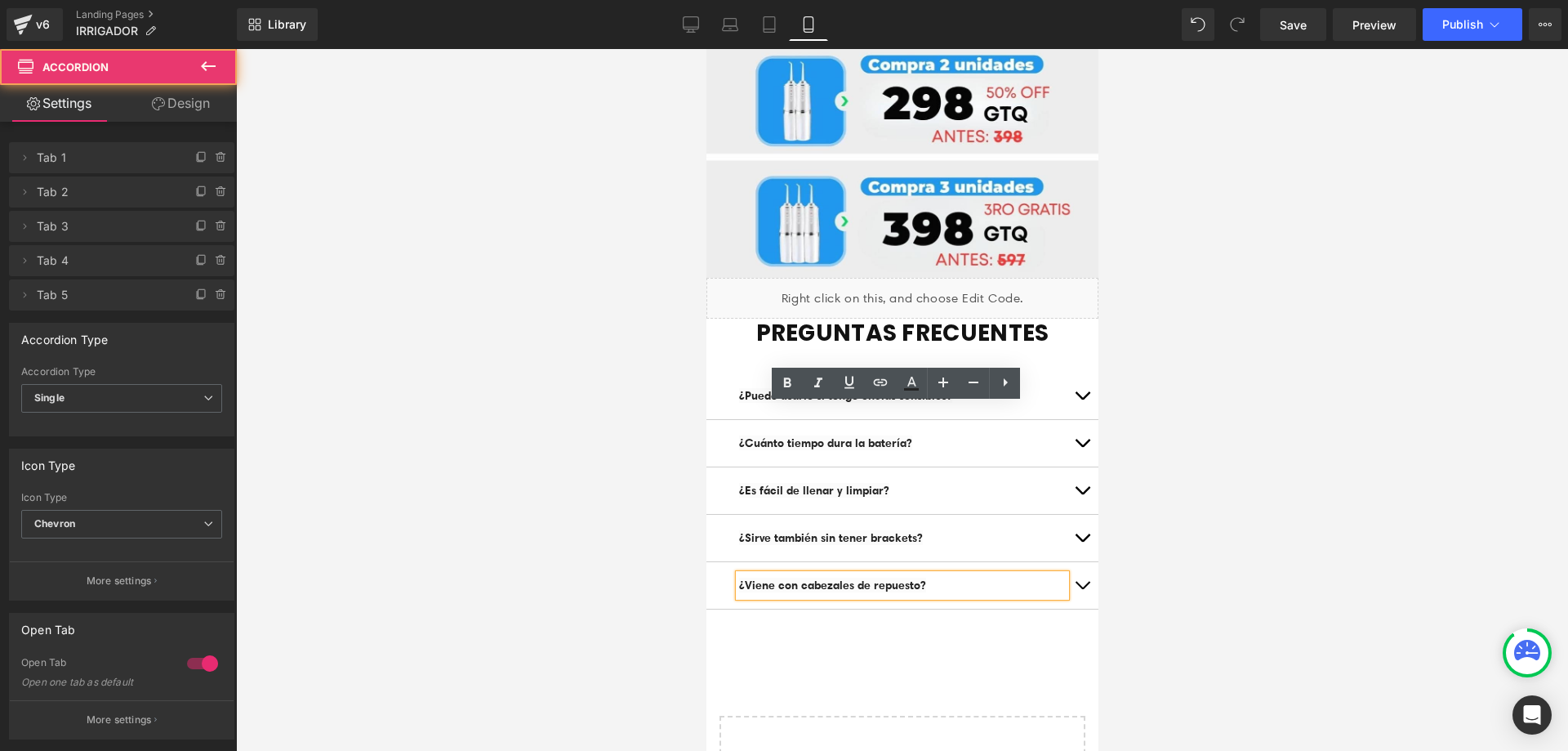
click at [1068, 515] on button "button" at bounding box center [1081, 538] width 33 height 47
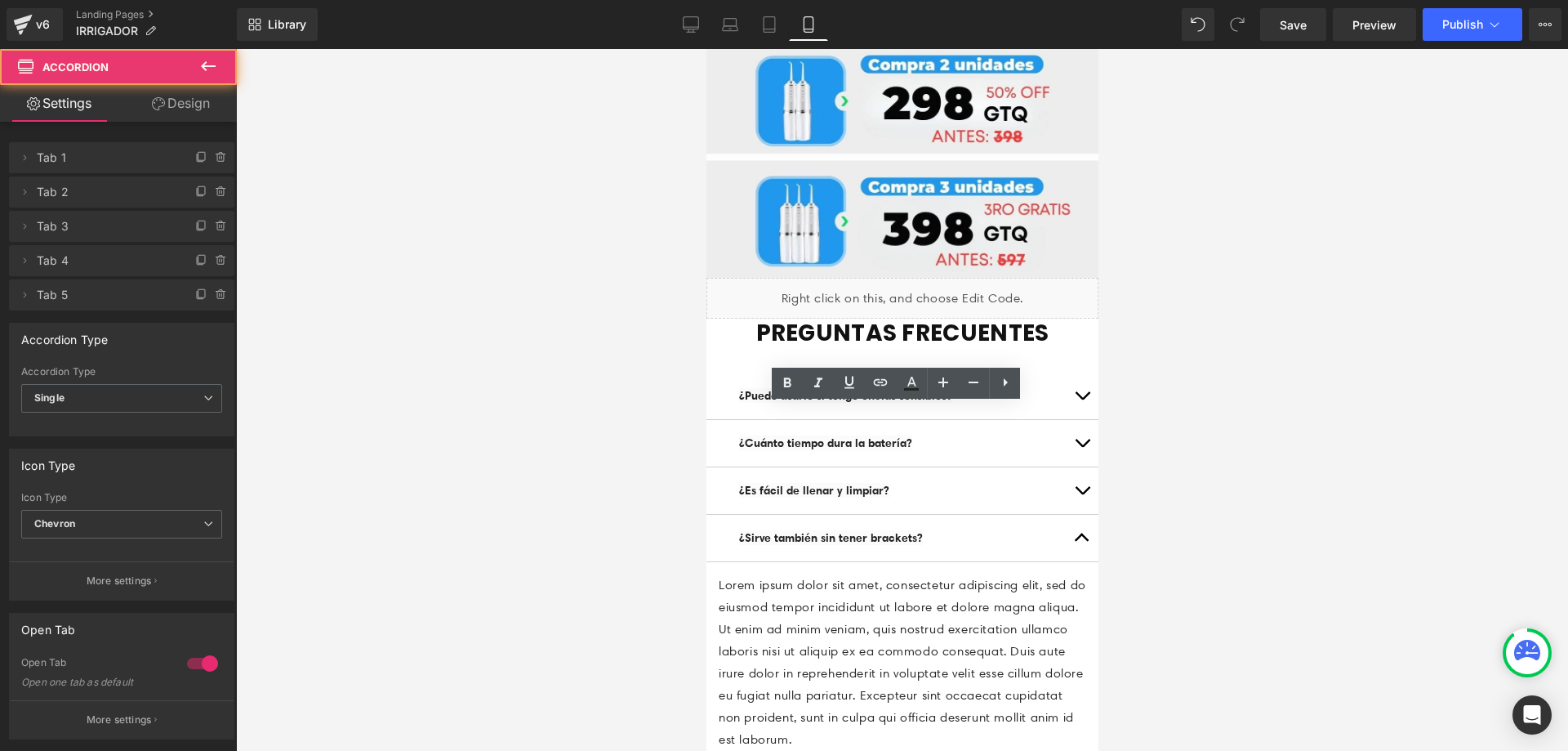
click at [1065, 515] on button "button" at bounding box center [1081, 538] width 33 height 47
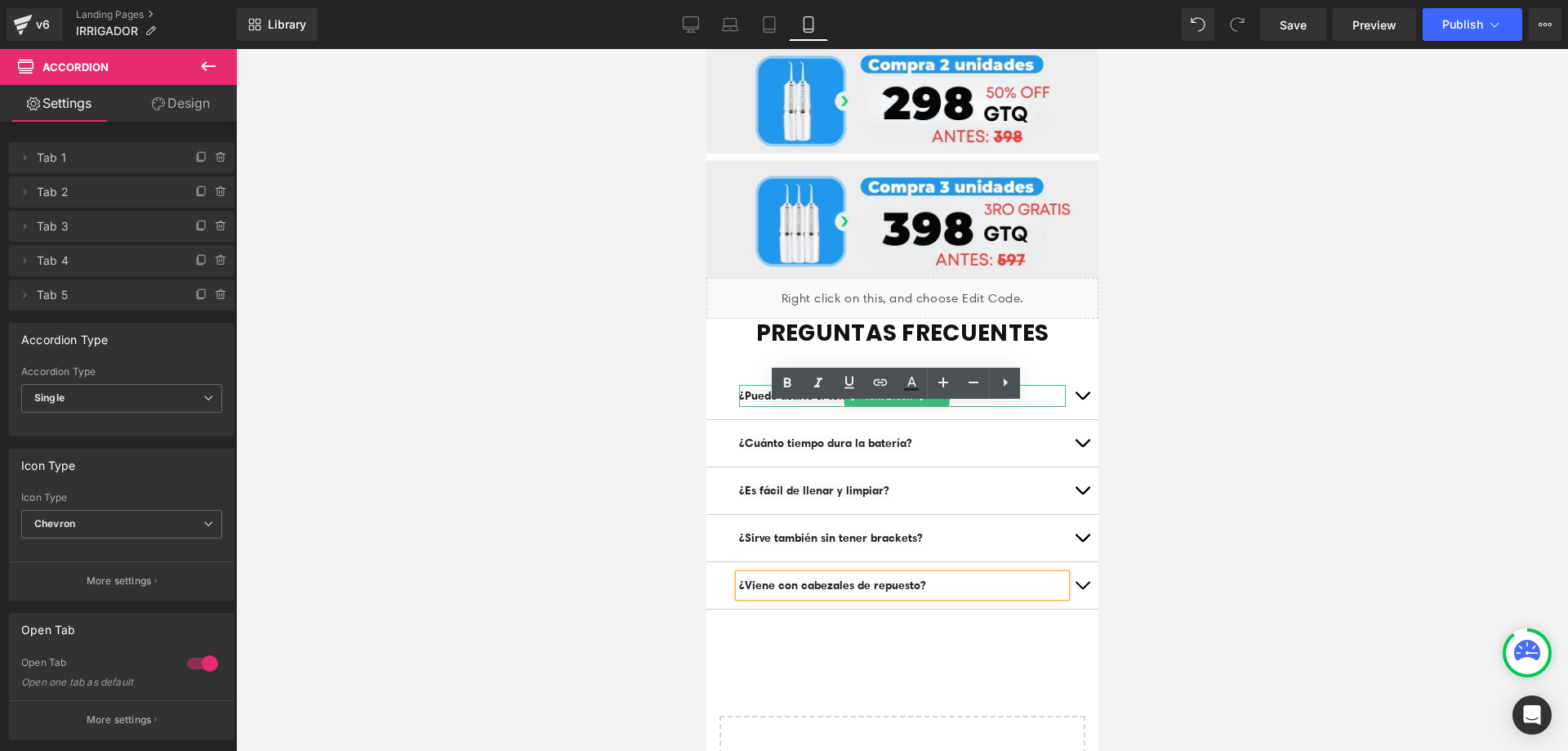
click at [989, 385] on p "¿Puedo usarlo si tengo encías sensibles?" at bounding box center [901, 396] width 327 height 22
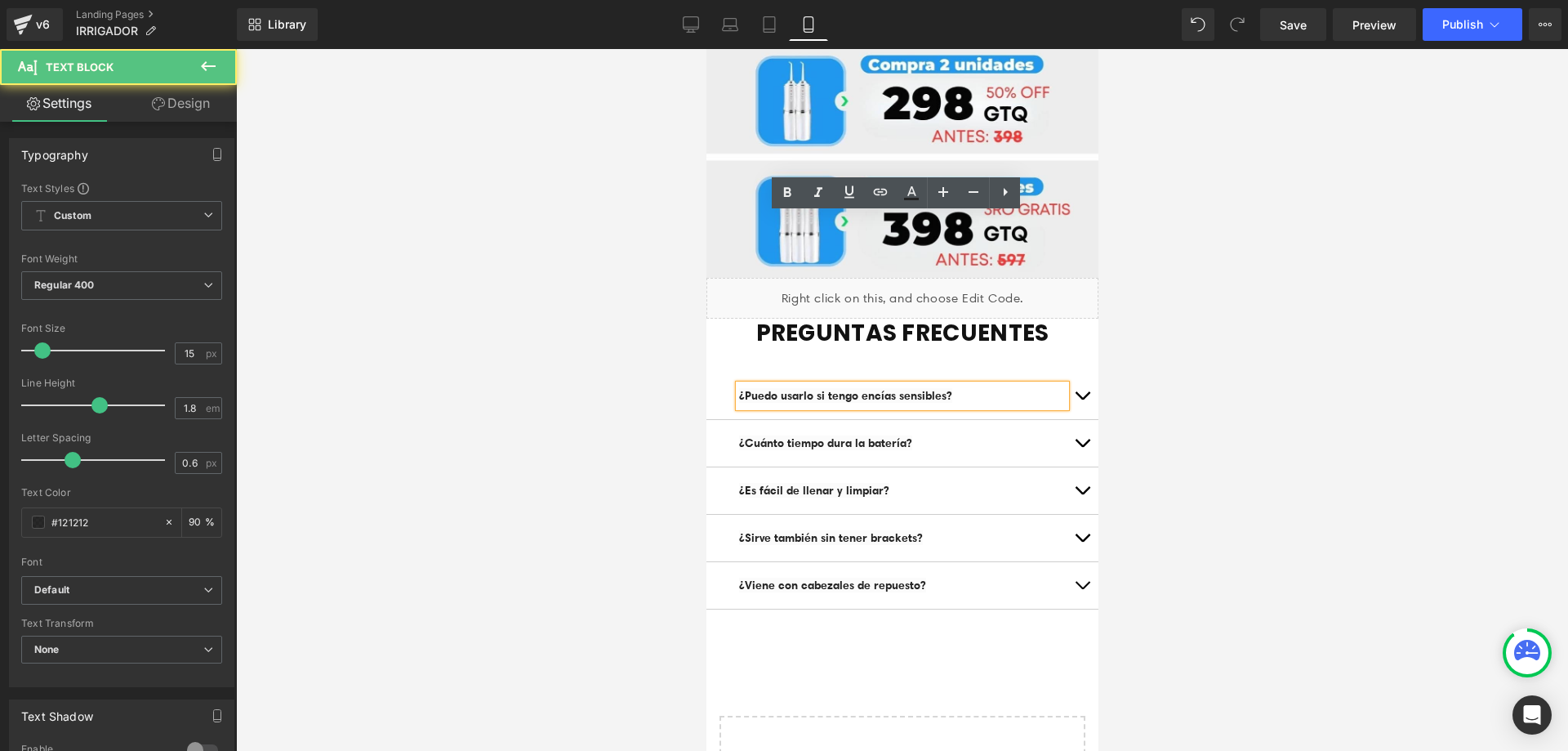
click at [1083, 373] on button "button" at bounding box center [1081, 396] width 33 height 47
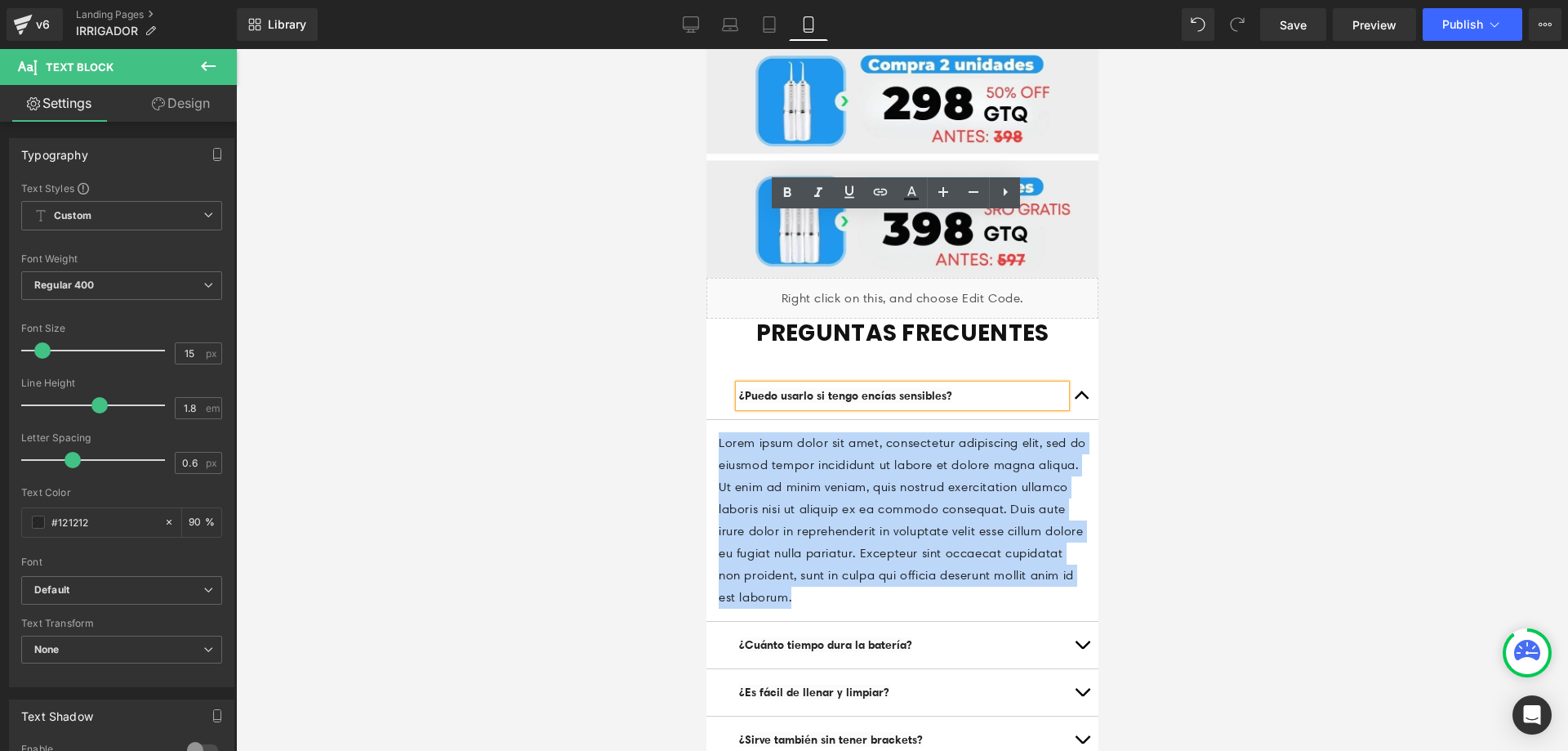
drag, startPoint x: 968, startPoint y: 430, endPoint x: 697, endPoint y: 265, distance: 317.3
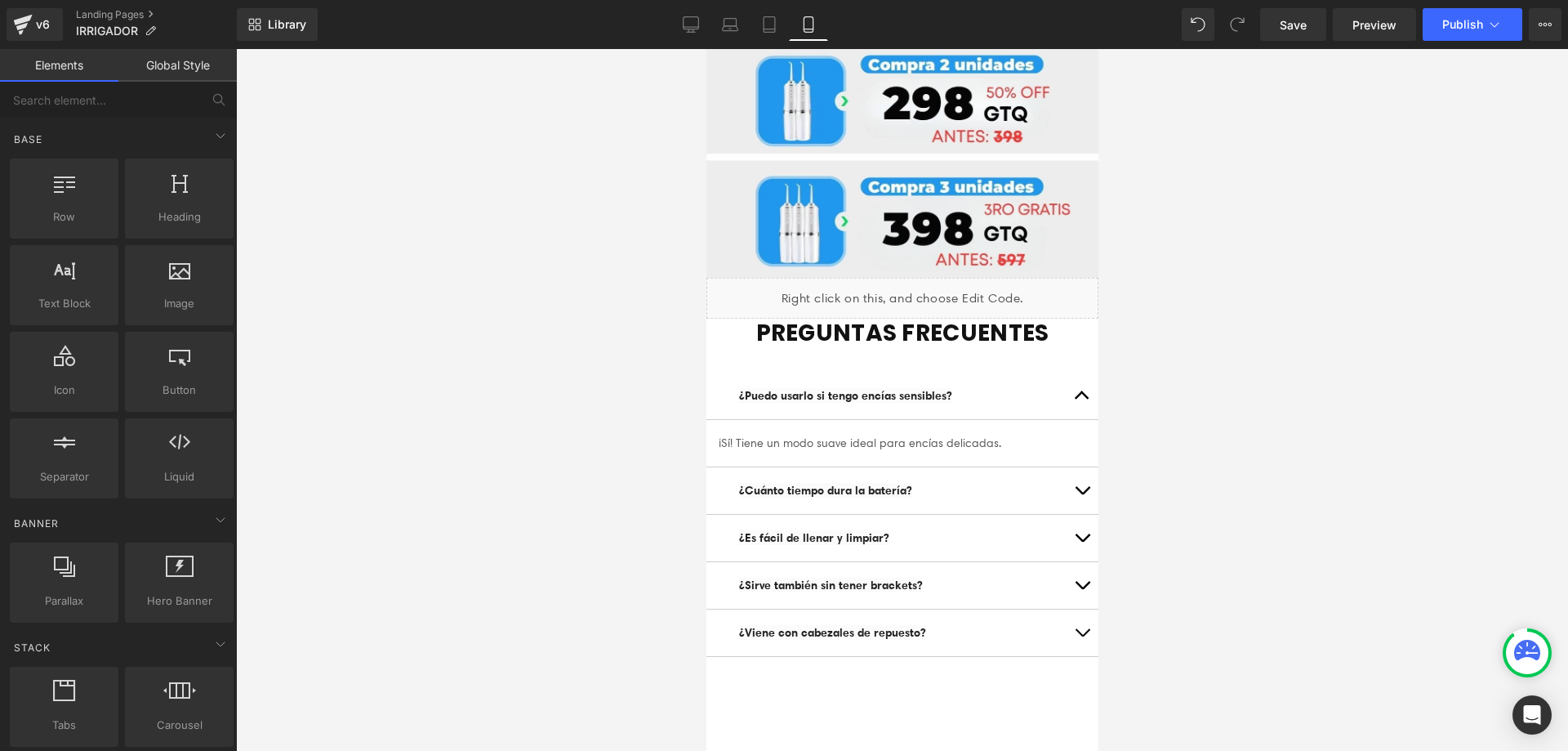
click at [1278, 324] on div at bounding box center [902, 400] width 1332 height 702
click at [1073, 373] on button "button" at bounding box center [1081, 396] width 33 height 47
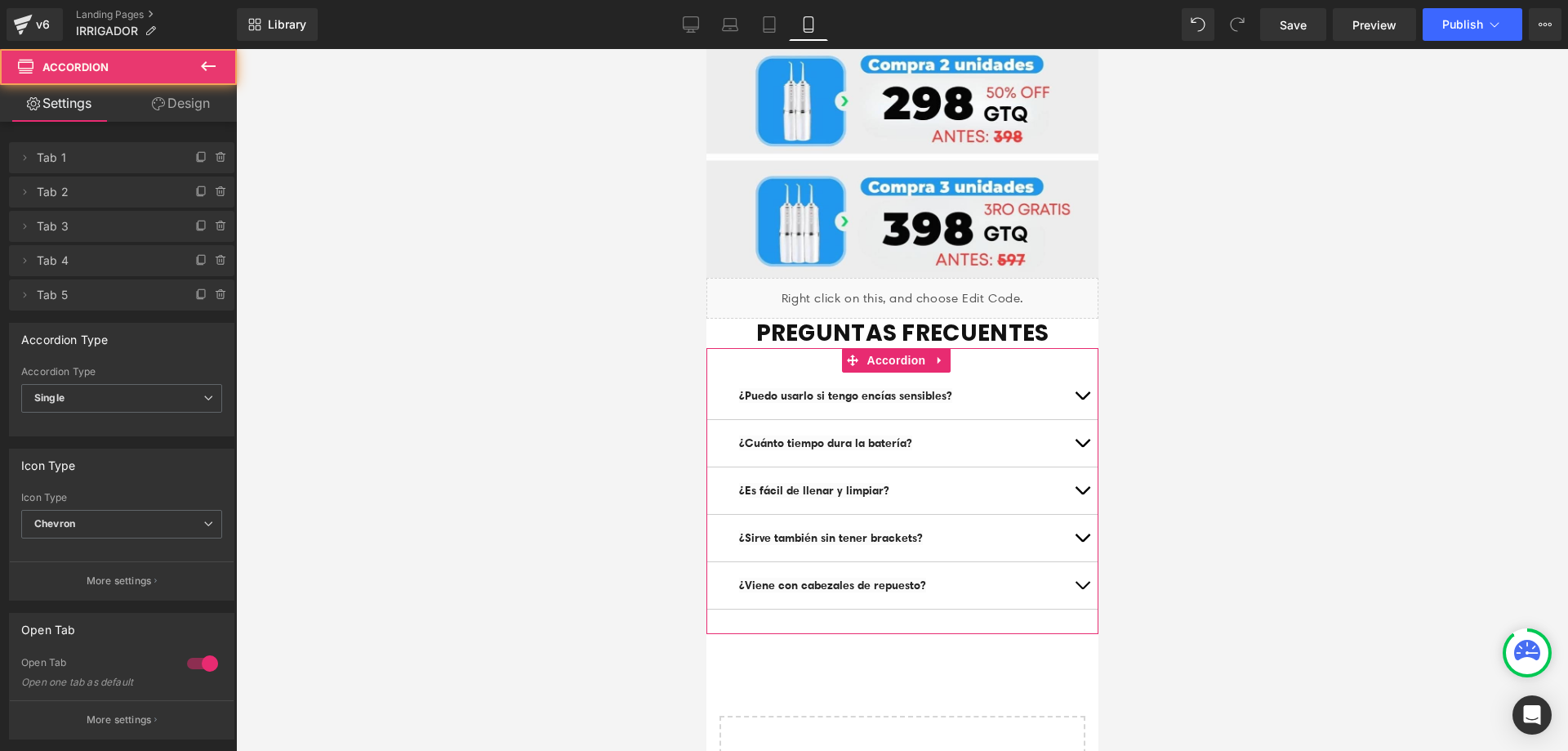
click at [1065, 420] on button "button" at bounding box center [1081, 443] width 33 height 47
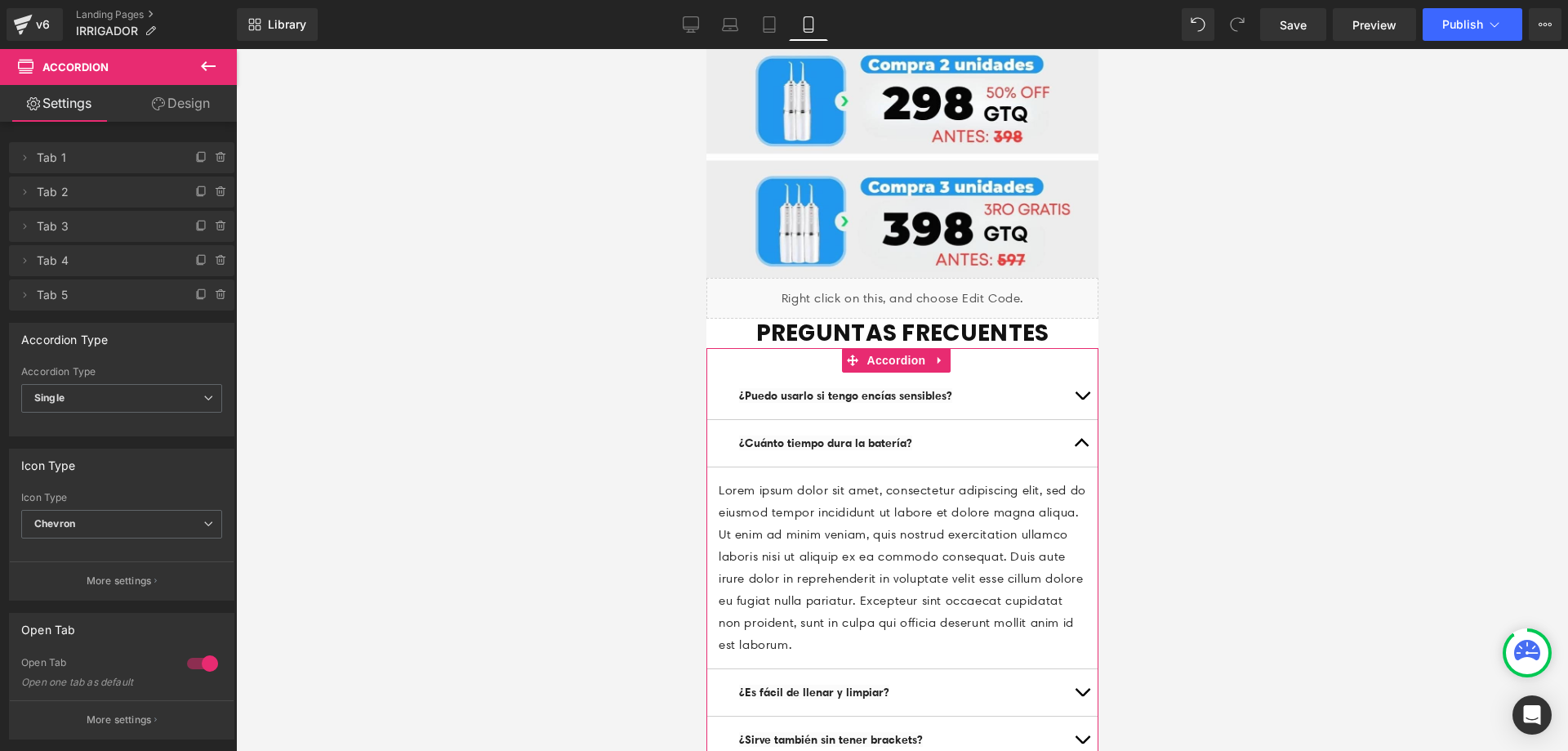
click at [935, 480] on p "Lorem ipsum dolor sit amet, consectetur adipiscing elit, sed do eiusmod tempor …" at bounding box center [901, 568] width 367 height 177
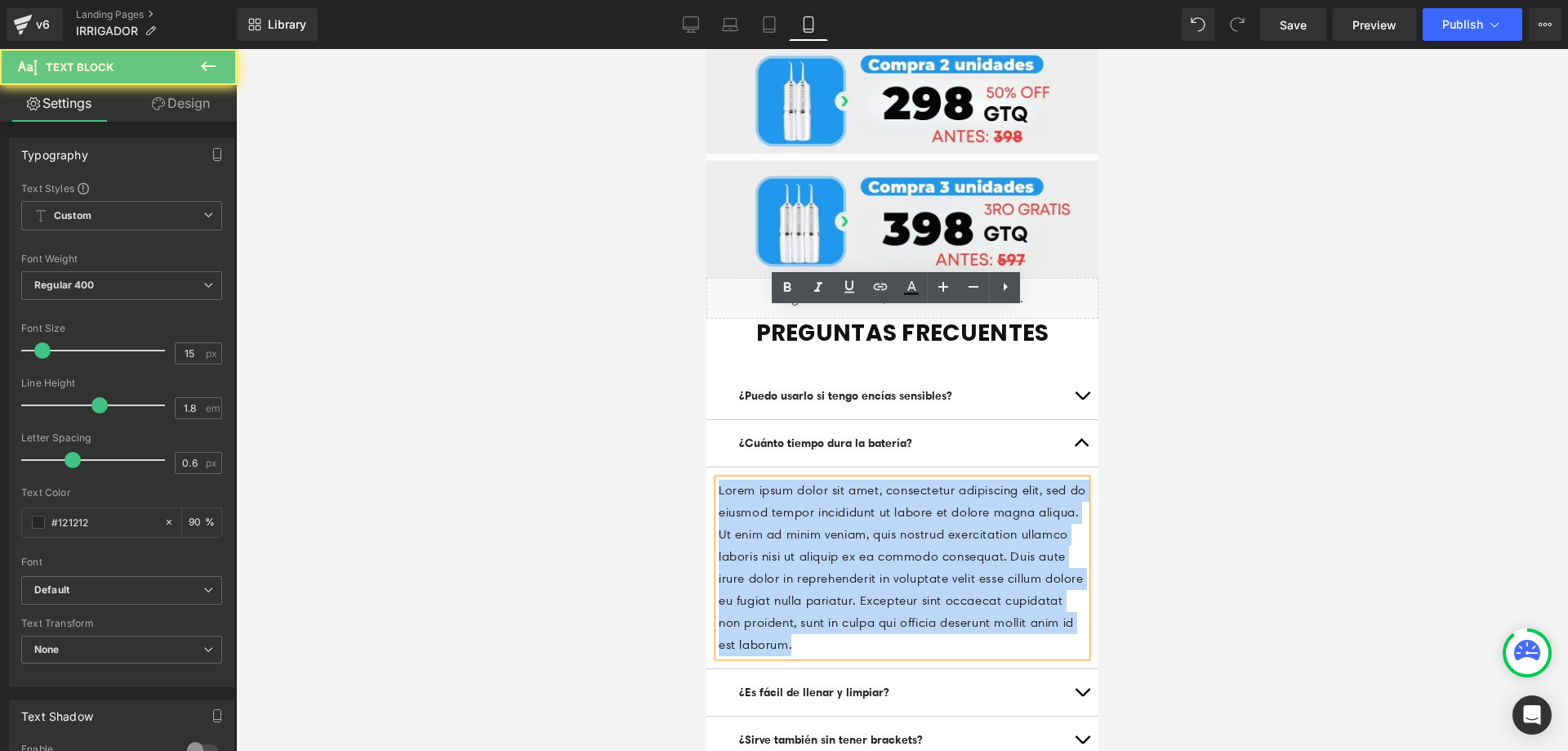
drag, startPoint x: 940, startPoint y: 473, endPoint x: 665, endPoint y: 267, distance: 343.6
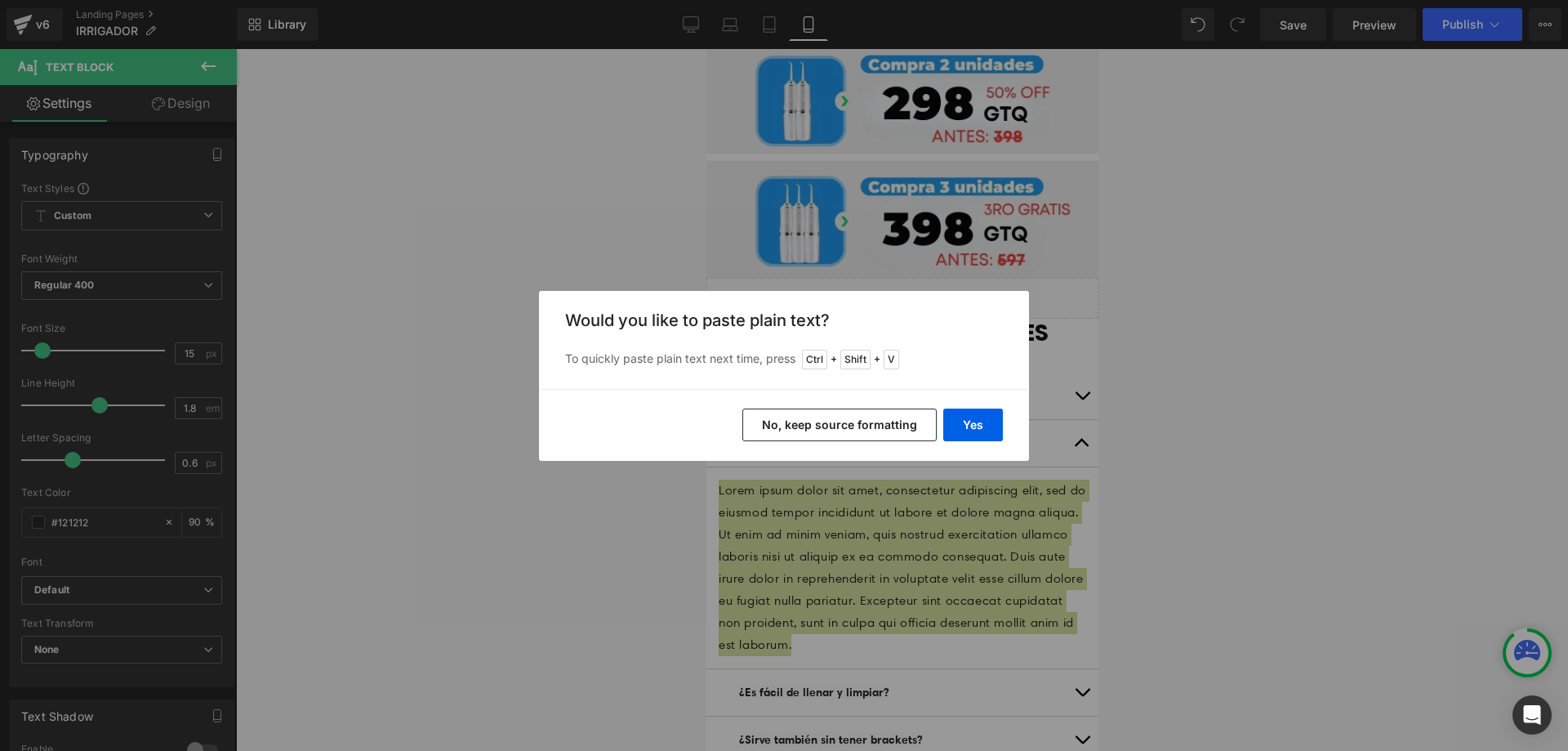
click at [825, 422] on button "No, keep source formatting" at bounding box center [839, 425] width 194 height 33
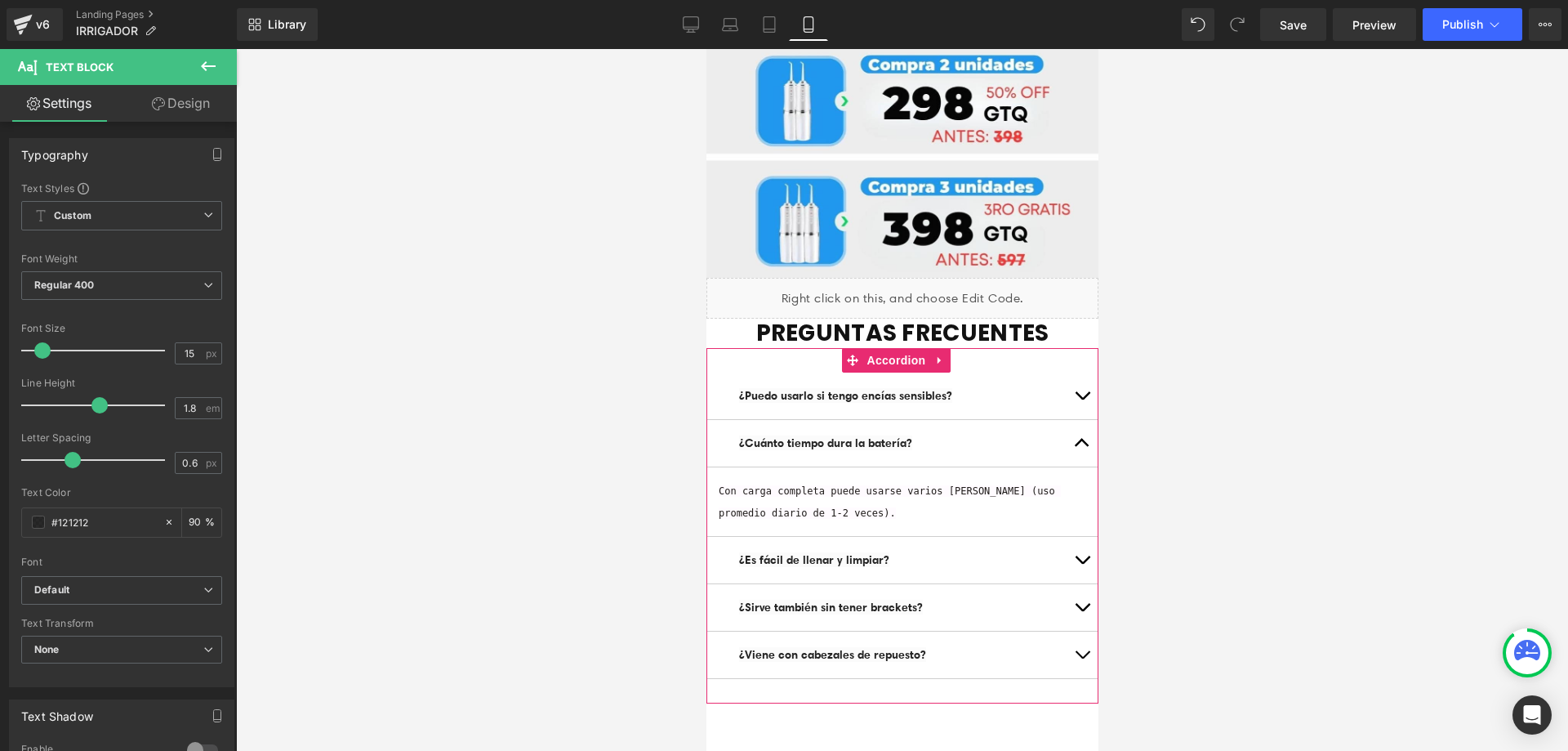
click at [895, 386] on span "Text Block" at bounding box center [886, 396] width 54 height 19
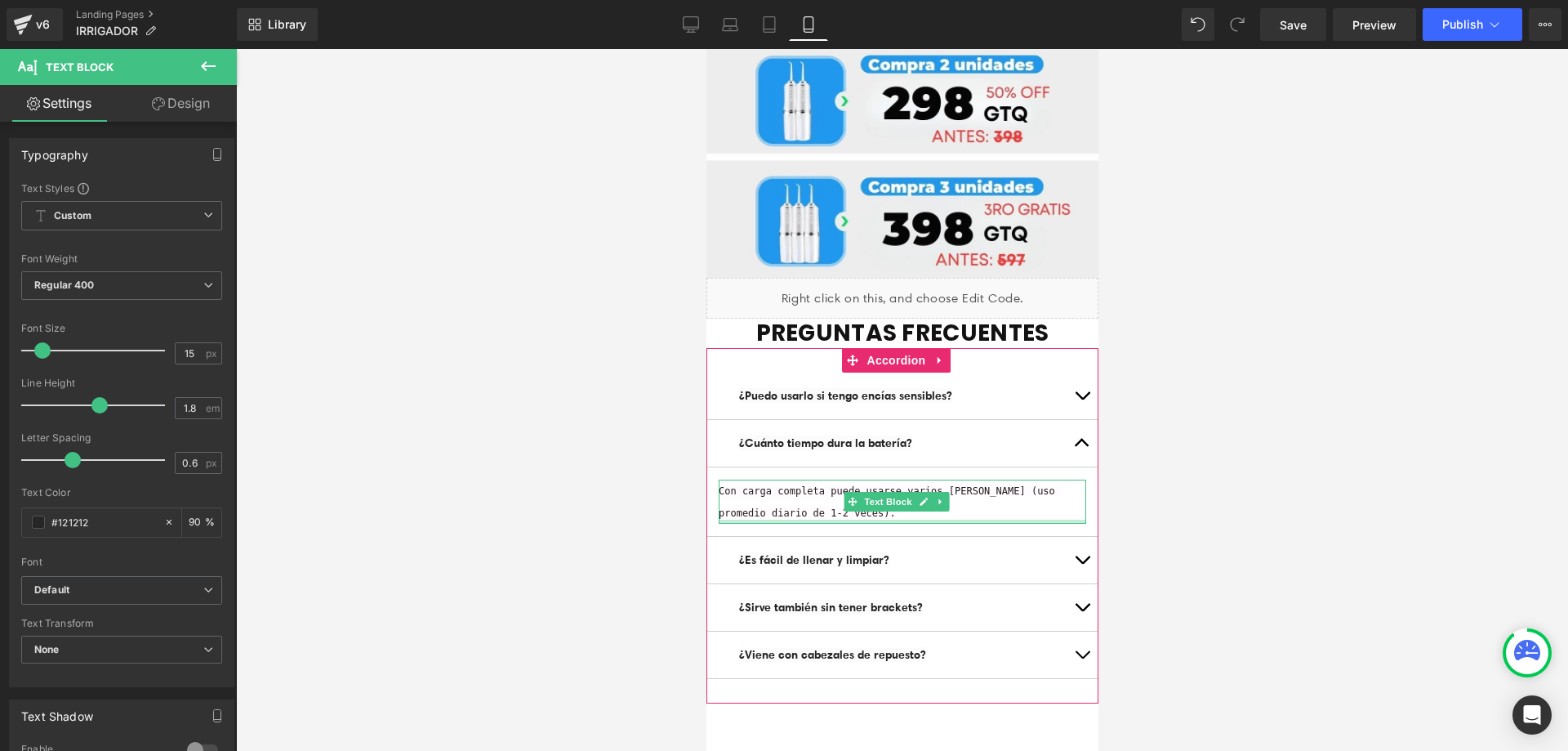
click at [832, 519] on div at bounding box center [901, 521] width 367 height 4
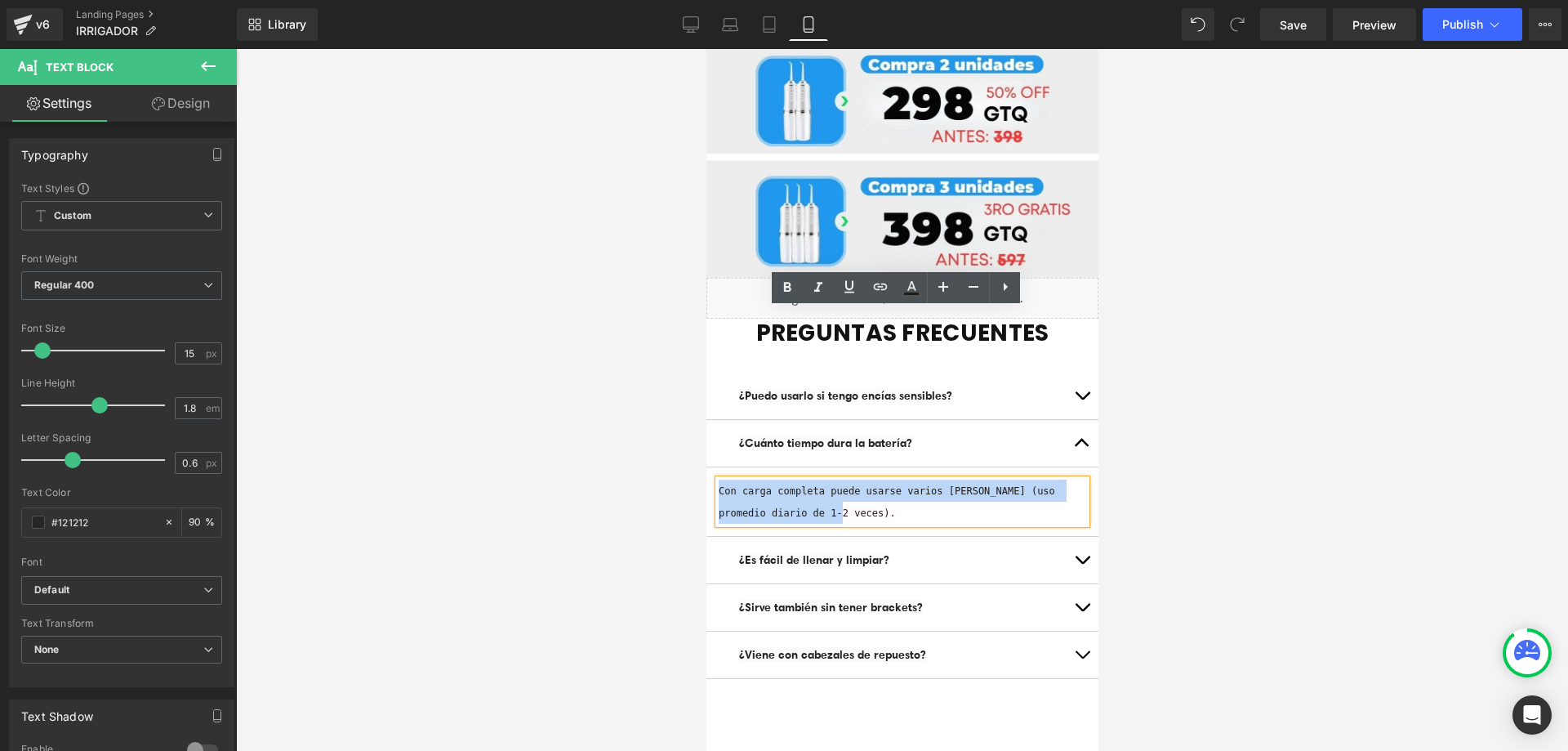
drag, startPoint x: 811, startPoint y: 341, endPoint x: 639, endPoint y: 285, distance: 180.9
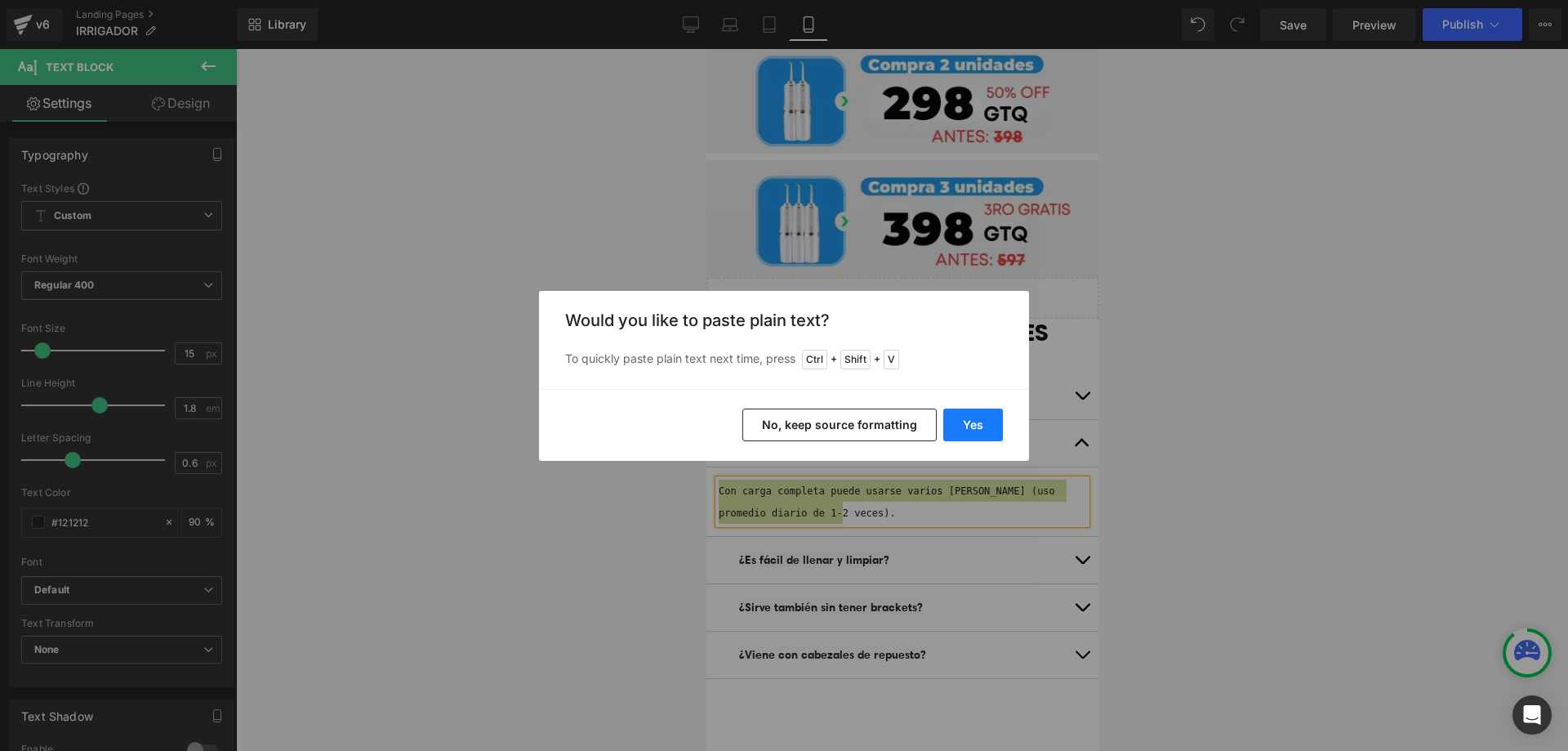
drag, startPoint x: 989, startPoint y: 430, endPoint x: 265, endPoint y: 442, distance: 724.1
click at [989, 430] on button "Yes" at bounding box center [972, 425] width 59 height 33
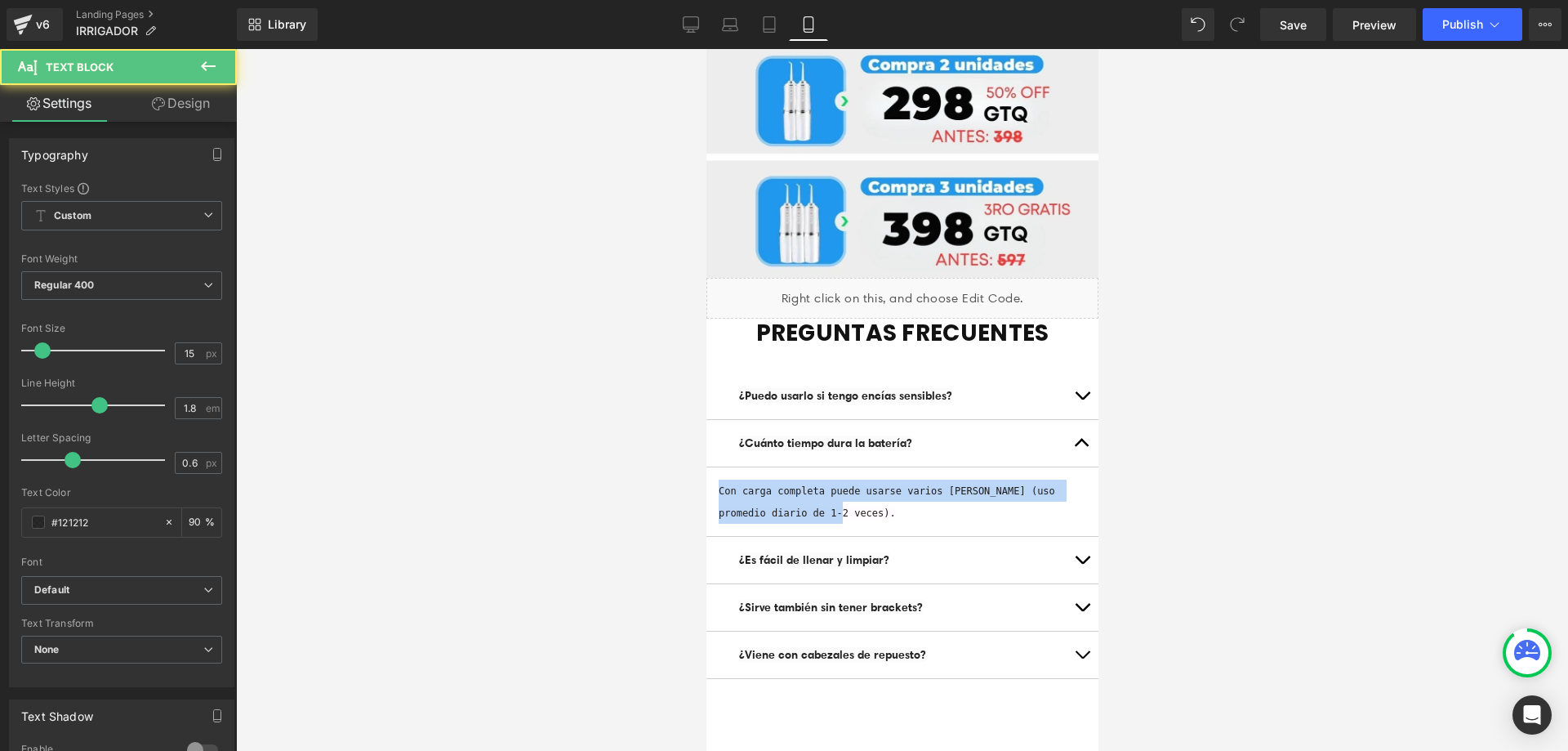
drag, startPoint x: 813, startPoint y: 342, endPoint x: 636, endPoint y: 295, distance: 183.1
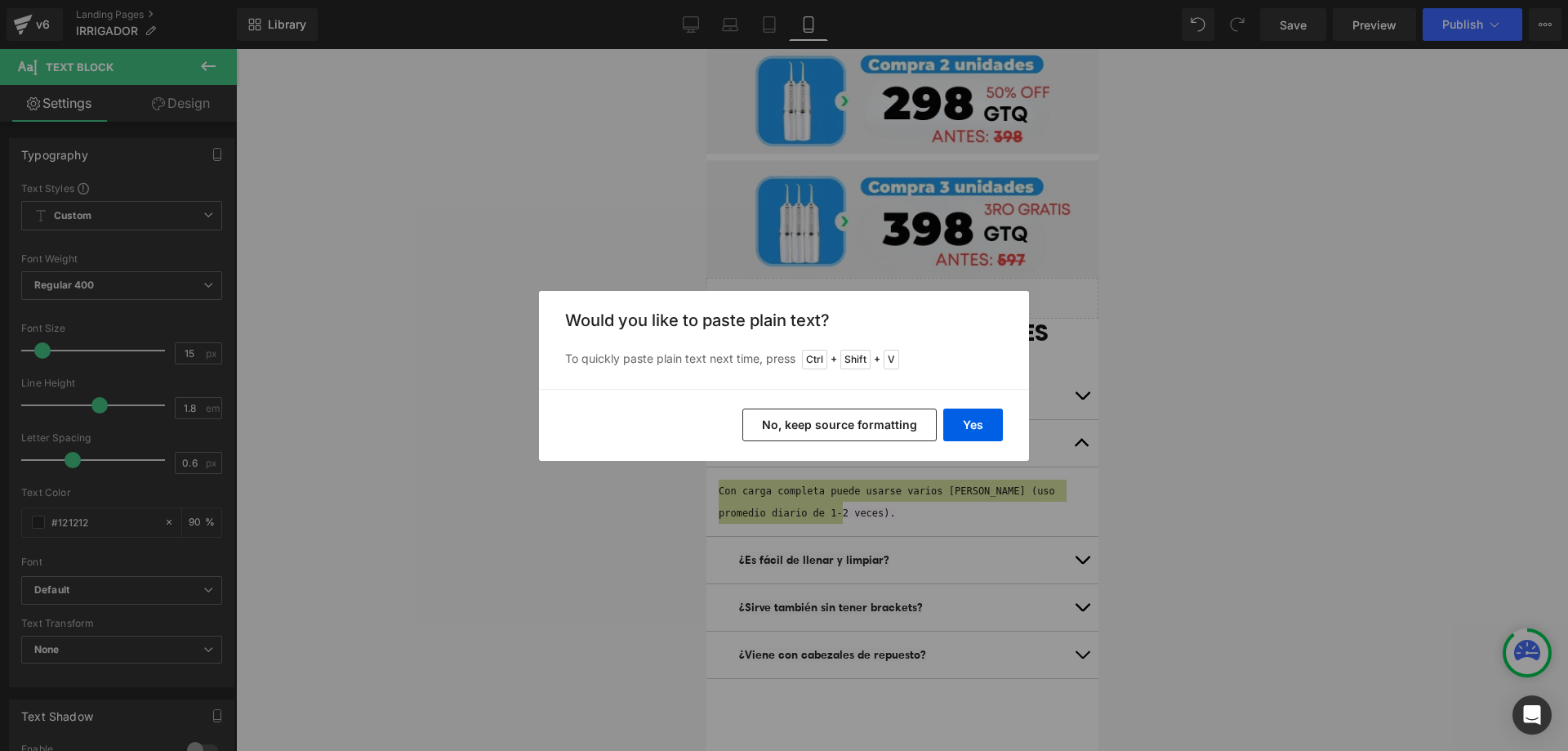
click at [811, 435] on button "No, keep source formatting" at bounding box center [839, 425] width 194 height 33
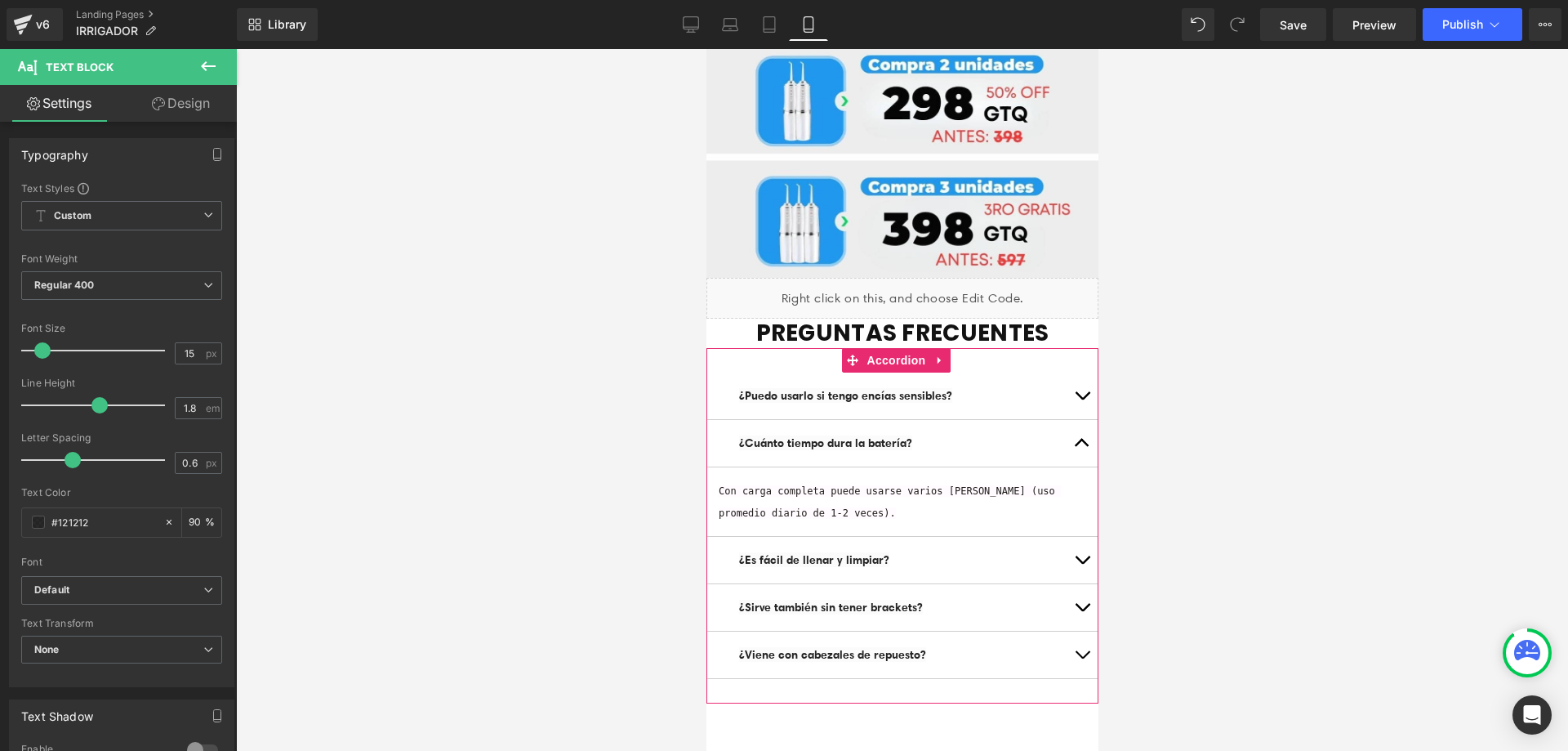
click at [1069, 373] on button "button" at bounding box center [1081, 396] width 33 height 47
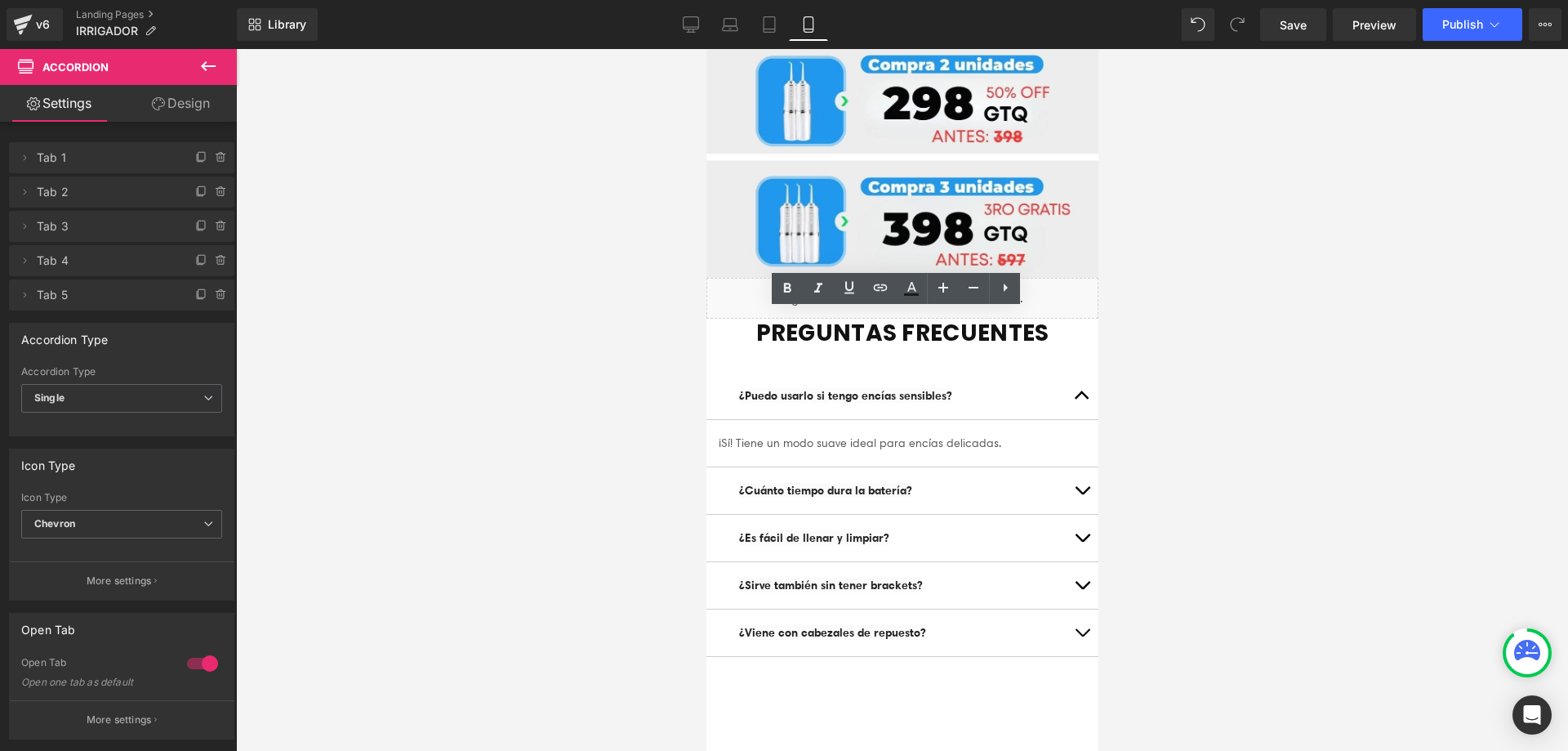
click at [1200, 277] on div at bounding box center [902, 400] width 1332 height 702
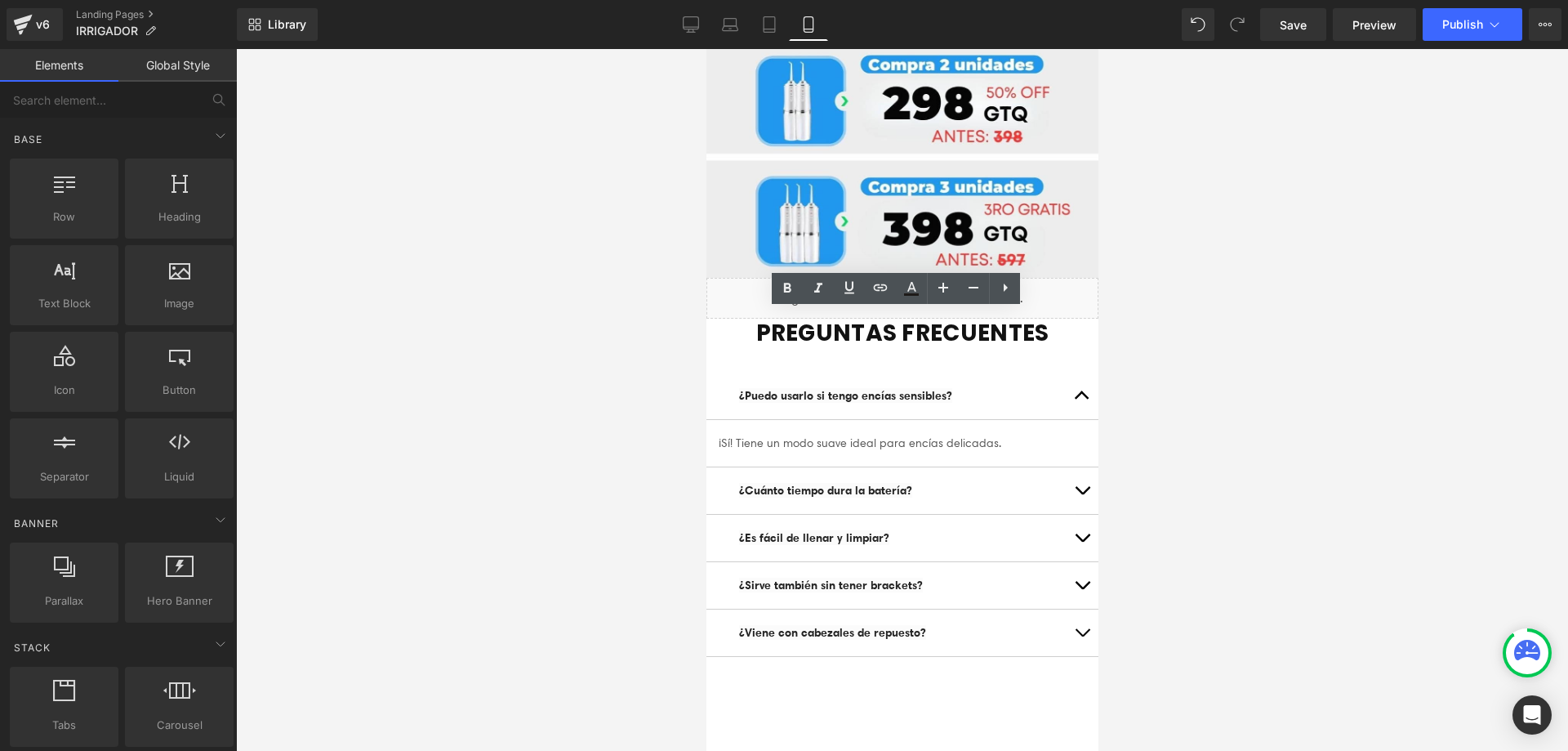
click at [1011, 420] on article "¡Sí! Tiene un modo suave ideal para encías delicadas. Text Block" at bounding box center [902, 444] width 392 height 48
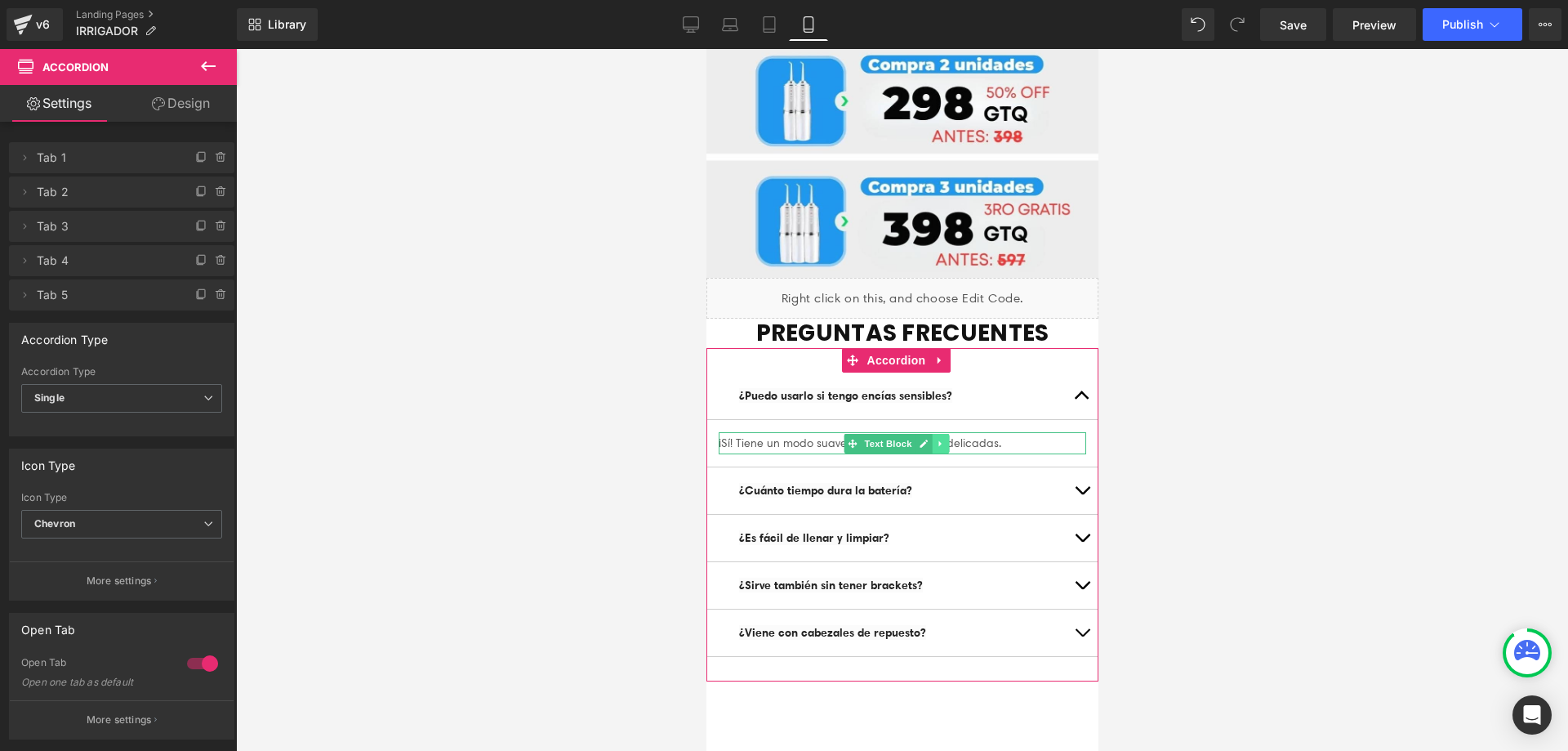
click at [938, 439] on icon at bounding box center [939, 443] width 9 height 10
click at [1010, 432] on p "¡Sí! Tiene un modo suave ideal para encías delicadas." at bounding box center [901, 443] width 367 height 22
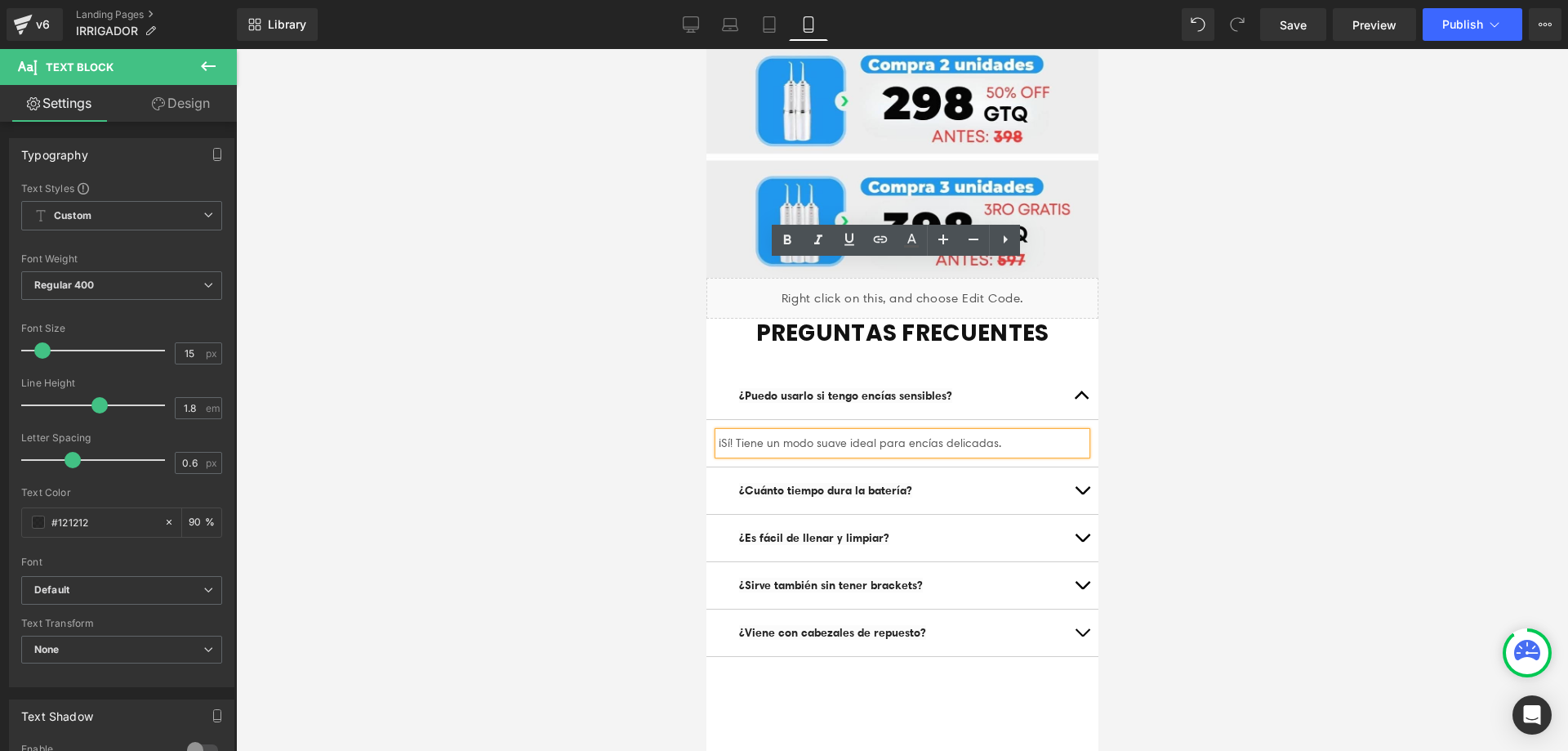
click at [919, 435] on span "¡Sí! Tiene un modo suave ideal para encías delicadas." at bounding box center [859, 442] width 283 height 15
click at [1006, 253] on link at bounding box center [1004, 240] width 31 height 31
click at [1192, 282] on div at bounding box center [902, 400] width 1332 height 702
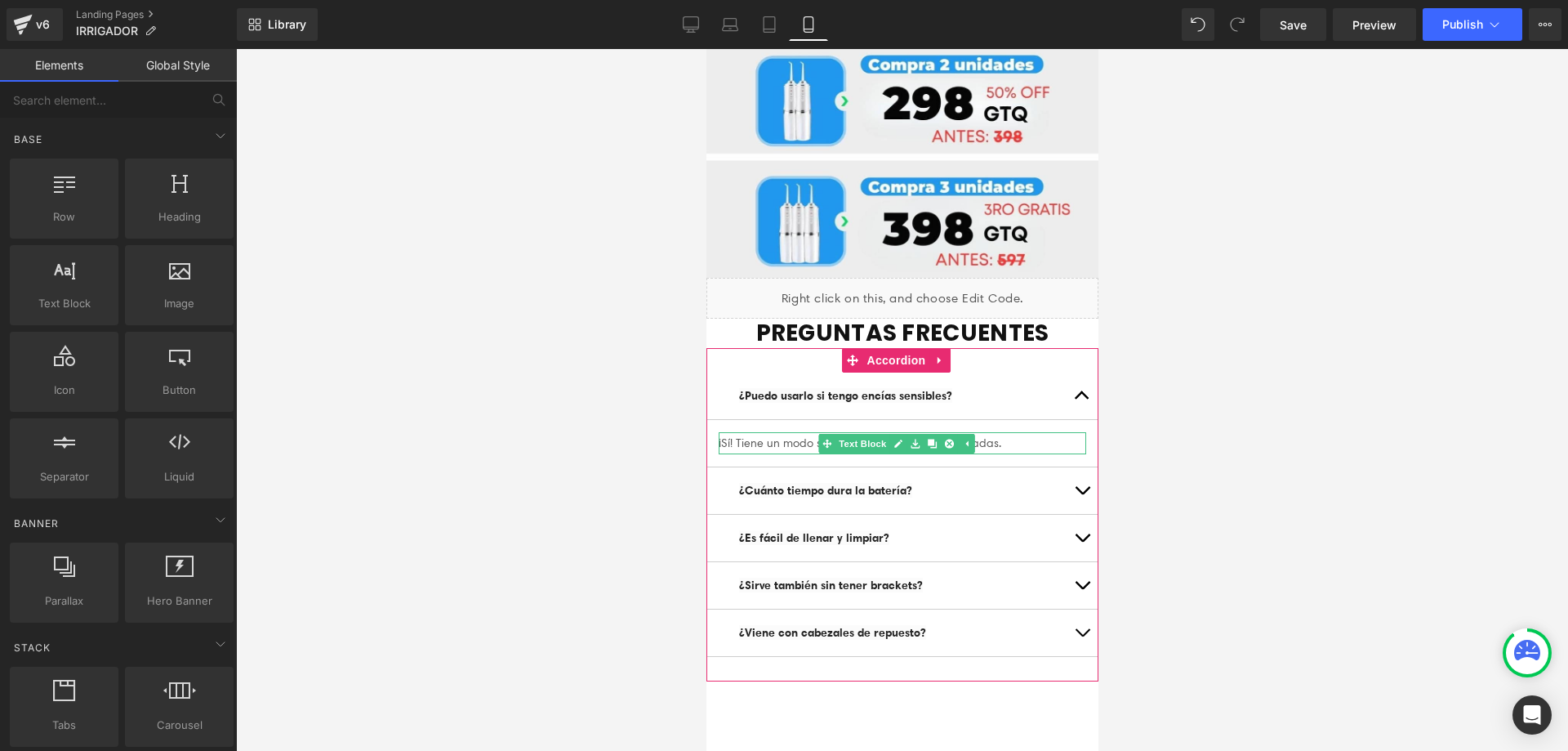
click at [1002, 432] on p "¡Sí! Tiene un modo suave ideal para encías delicadas." at bounding box center [901, 443] width 367 height 22
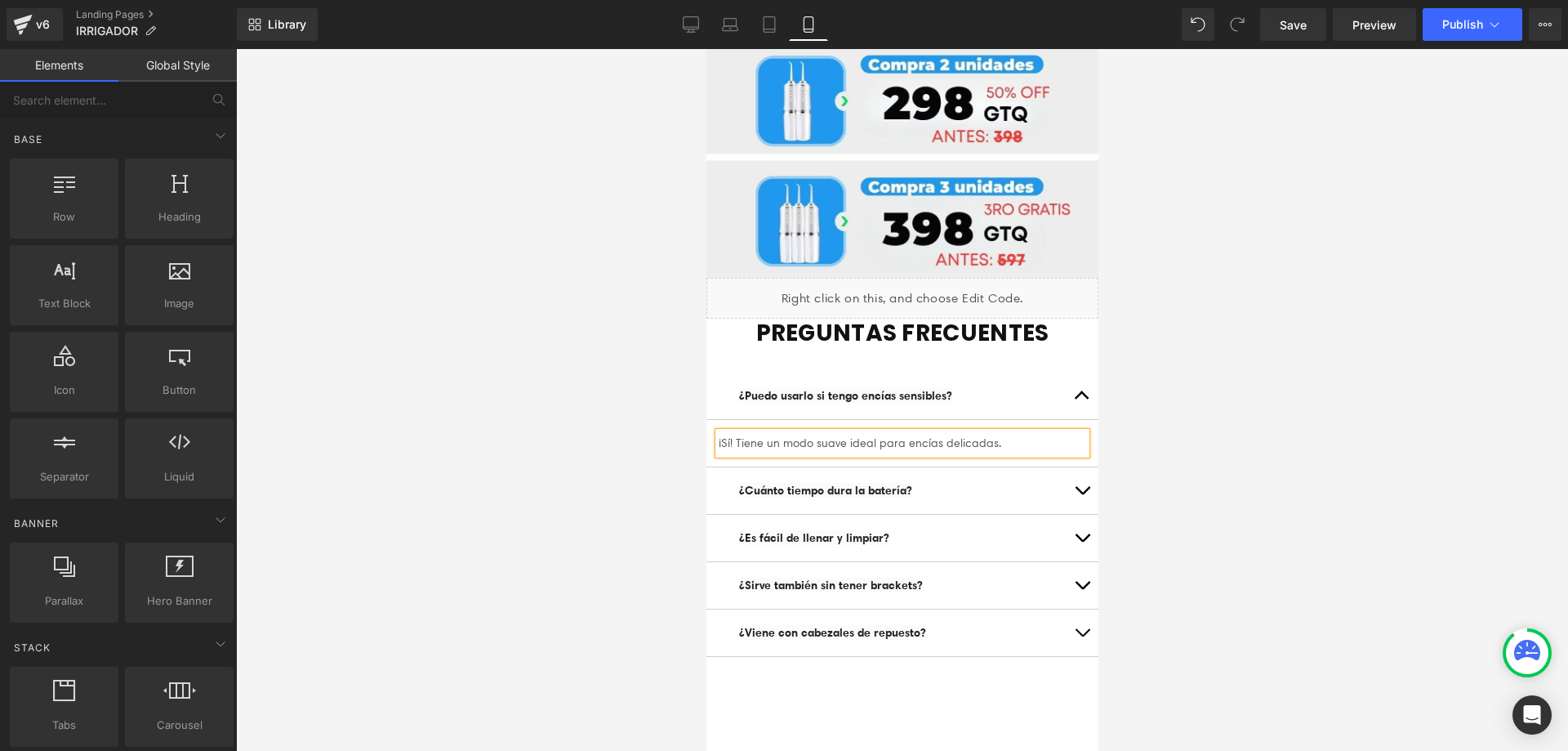
click at [1173, 277] on div at bounding box center [902, 400] width 1332 height 702
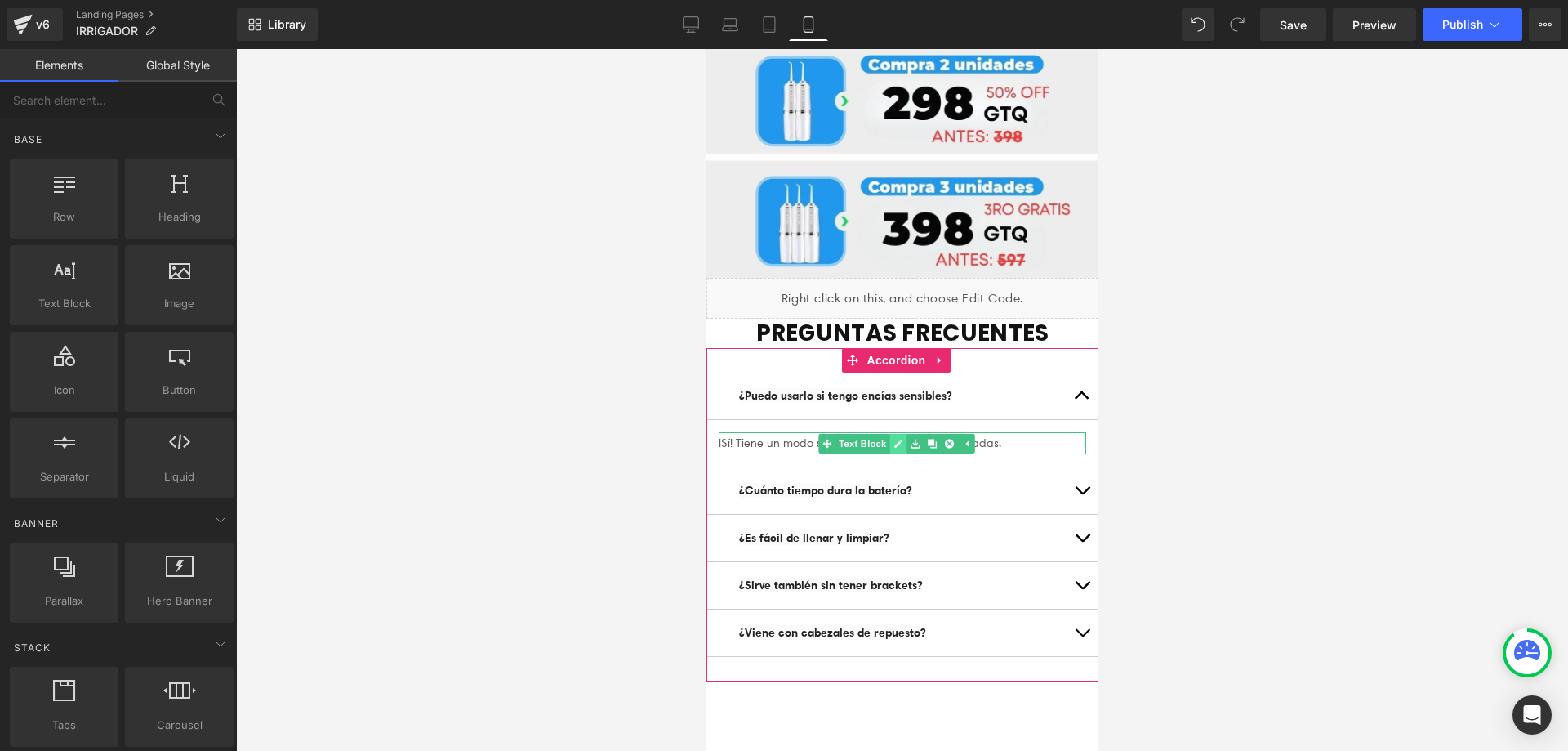
click at [896, 440] on icon at bounding box center [897, 443] width 8 height 8
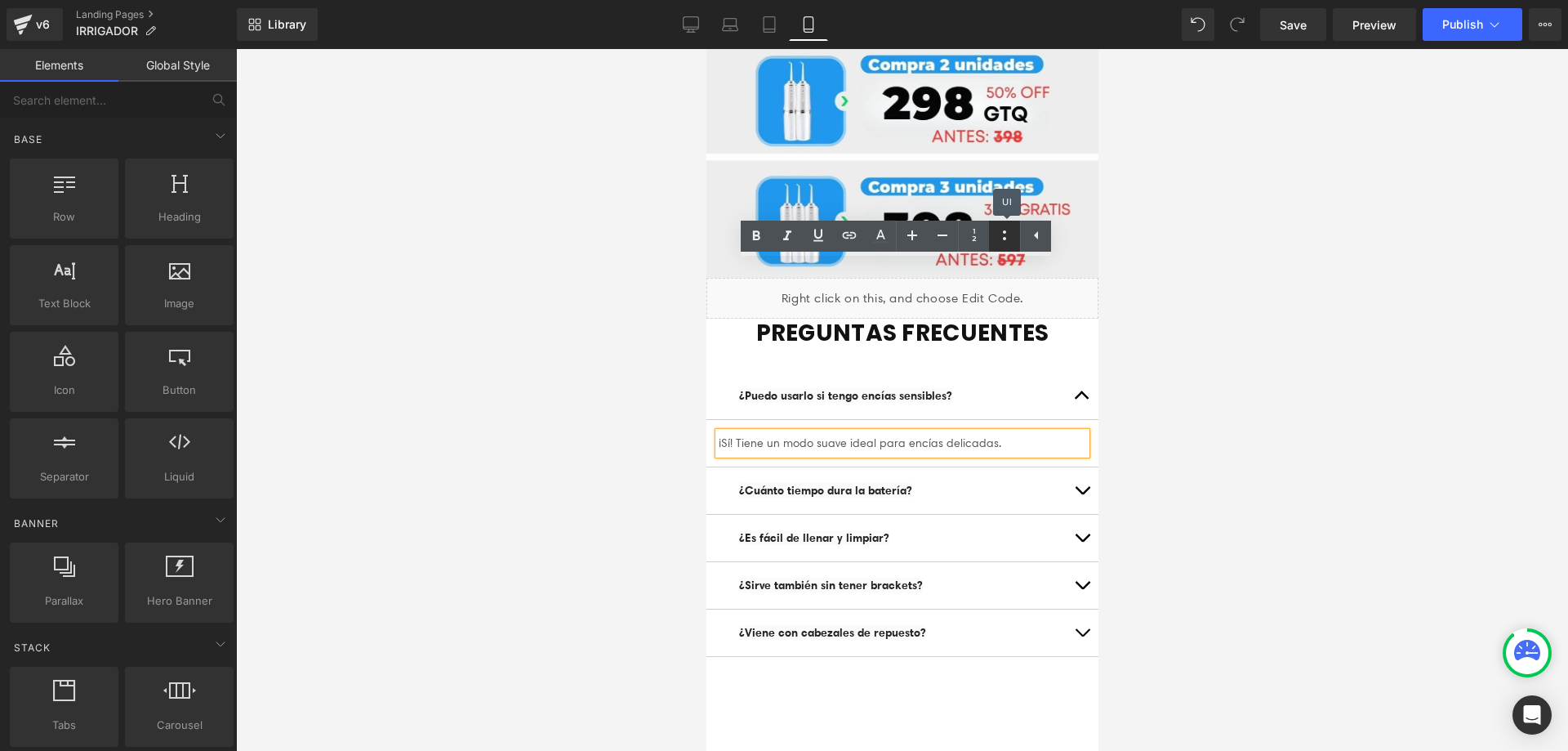
click at [998, 239] on icon at bounding box center [1003, 234] width 19 height 19
click at [1220, 264] on div at bounding box center [902, 400] width 1332 height 702
click at [720, 467] on div "¿Cuánto tiempo dura la batería? Text Block" at bounding box center [902, 491] width 392 height 48
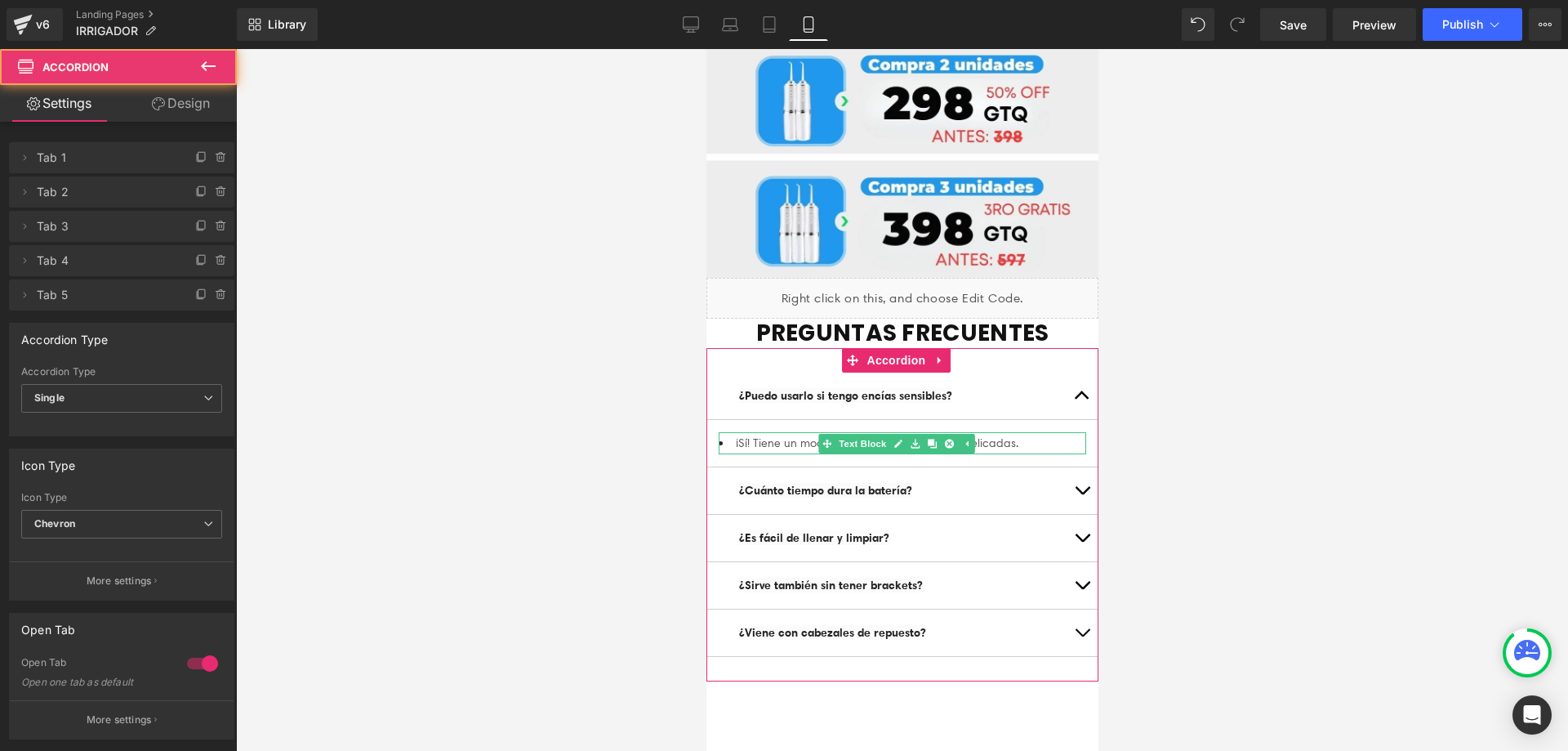
click at [728, 432] on li "¡Sí! Tiene un modo suave ideal para encías delicadas." at bounding box center [901, 443] width 367 height 22
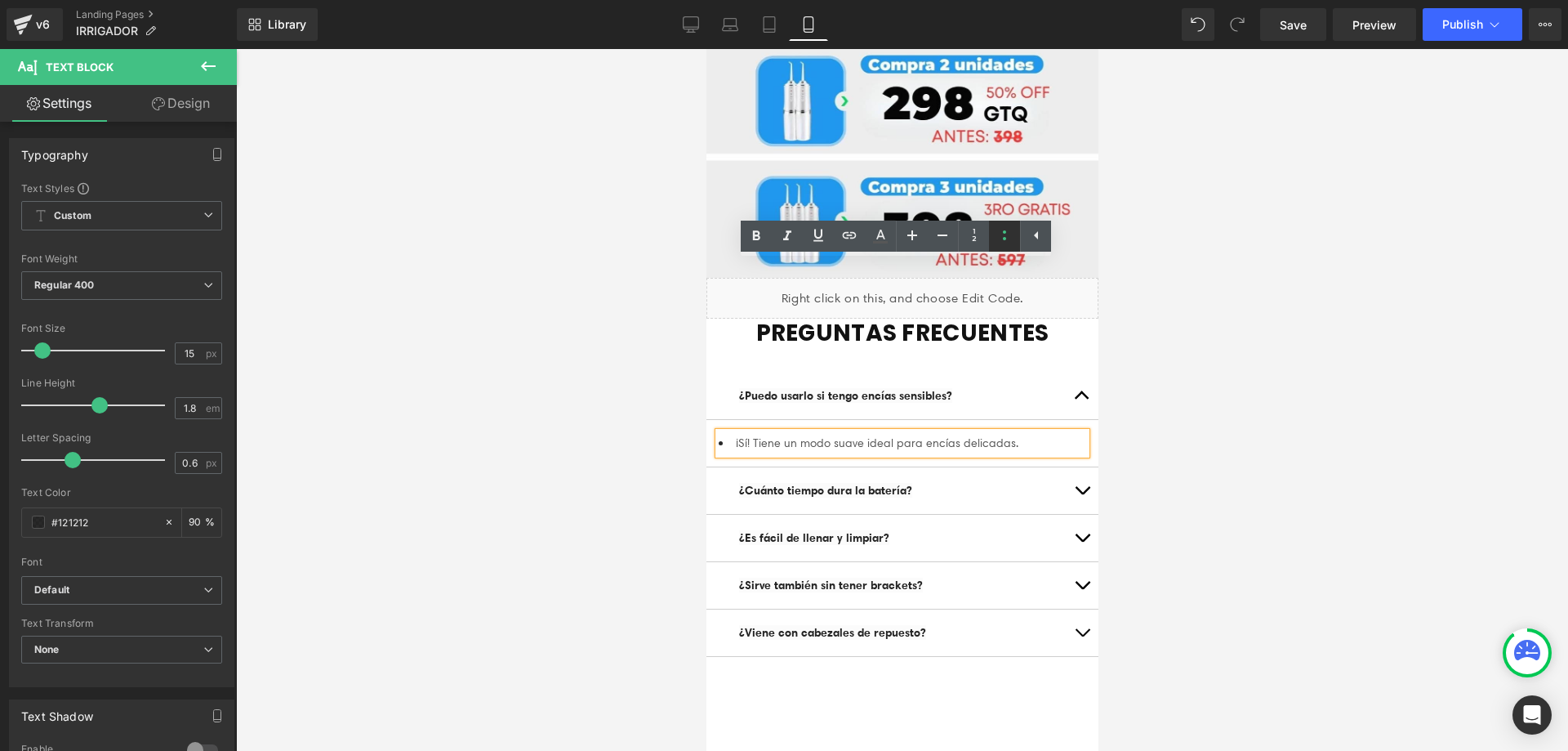
click at [1000, 238] on icon at bounding box center [1003, 234] width 19 height 19
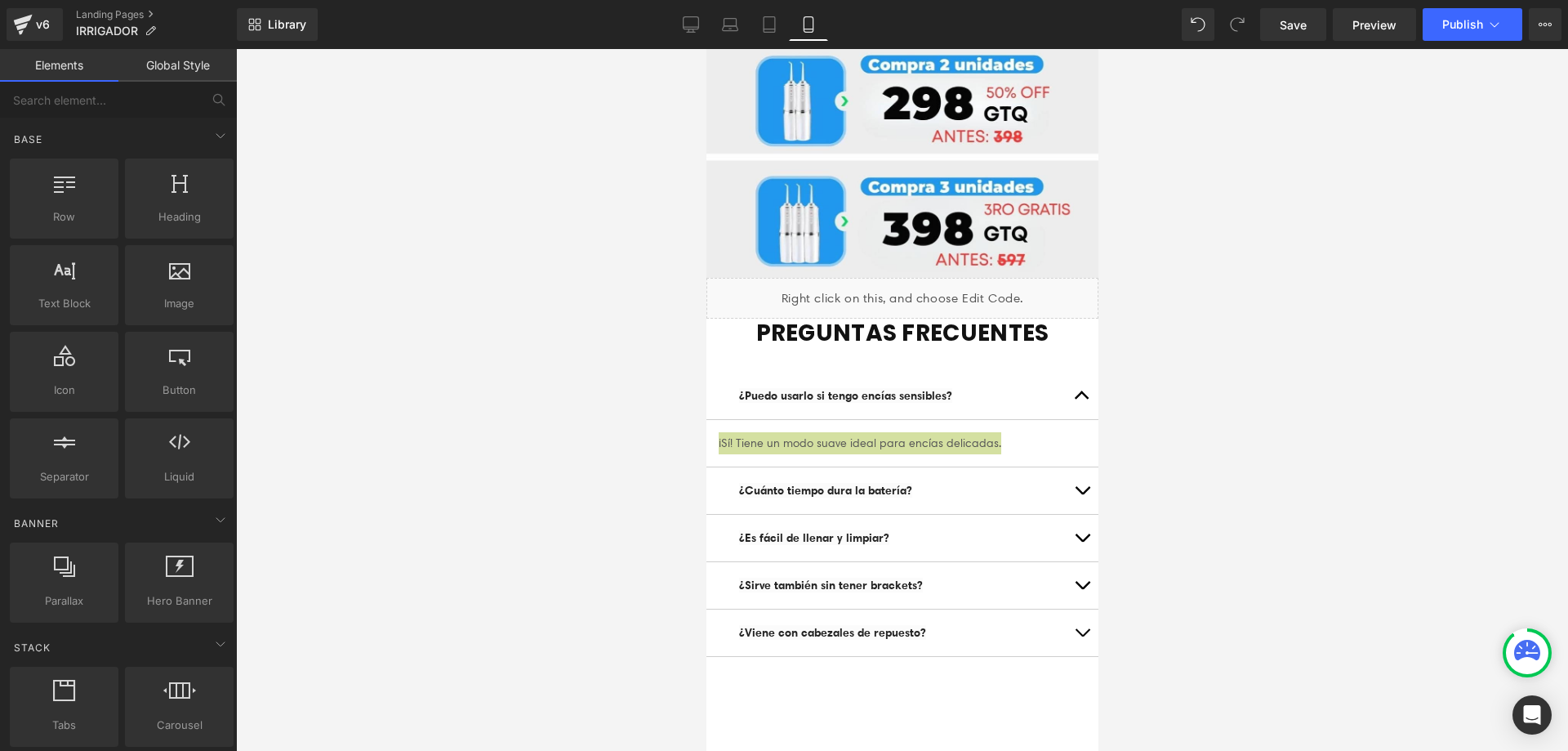
drag, startPoint x: 1161, startPoint y: 286, endPoint x: 1104, endPoint y: 312, distance: 62.6
click at [1161, 287] on div at bounding box center [902, 400] width 1332 height 702
click at [954, 480] on p "¿Cuánto tiempo dura la batería?" at bounding box center [901, 491] width 327 height 22
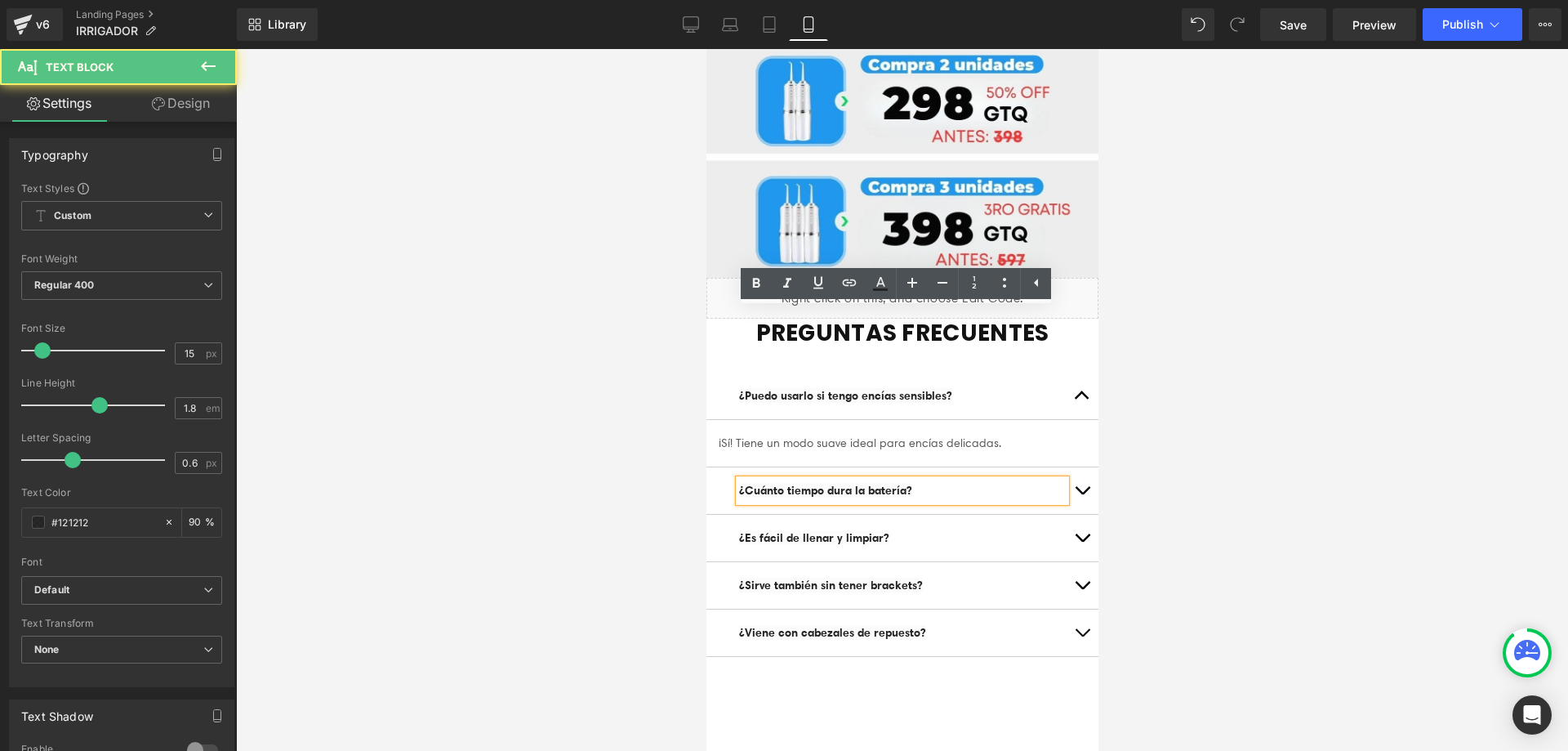
click at [1065, 467] on button "button" at bounding box center [1081, 490] width 33 height 47
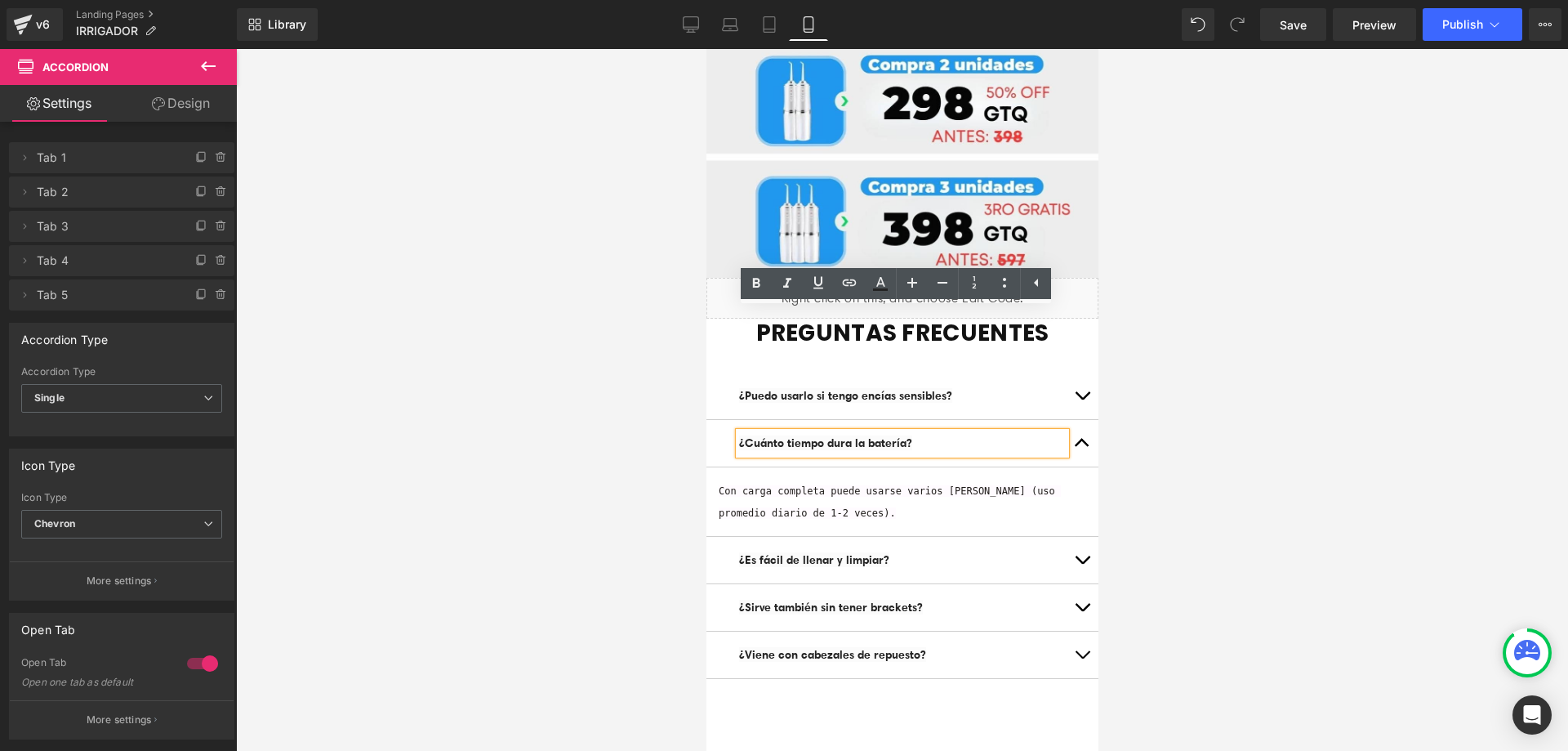
click at [1165, 246] on div at bounding box center [902, 400] width 1332 height 702
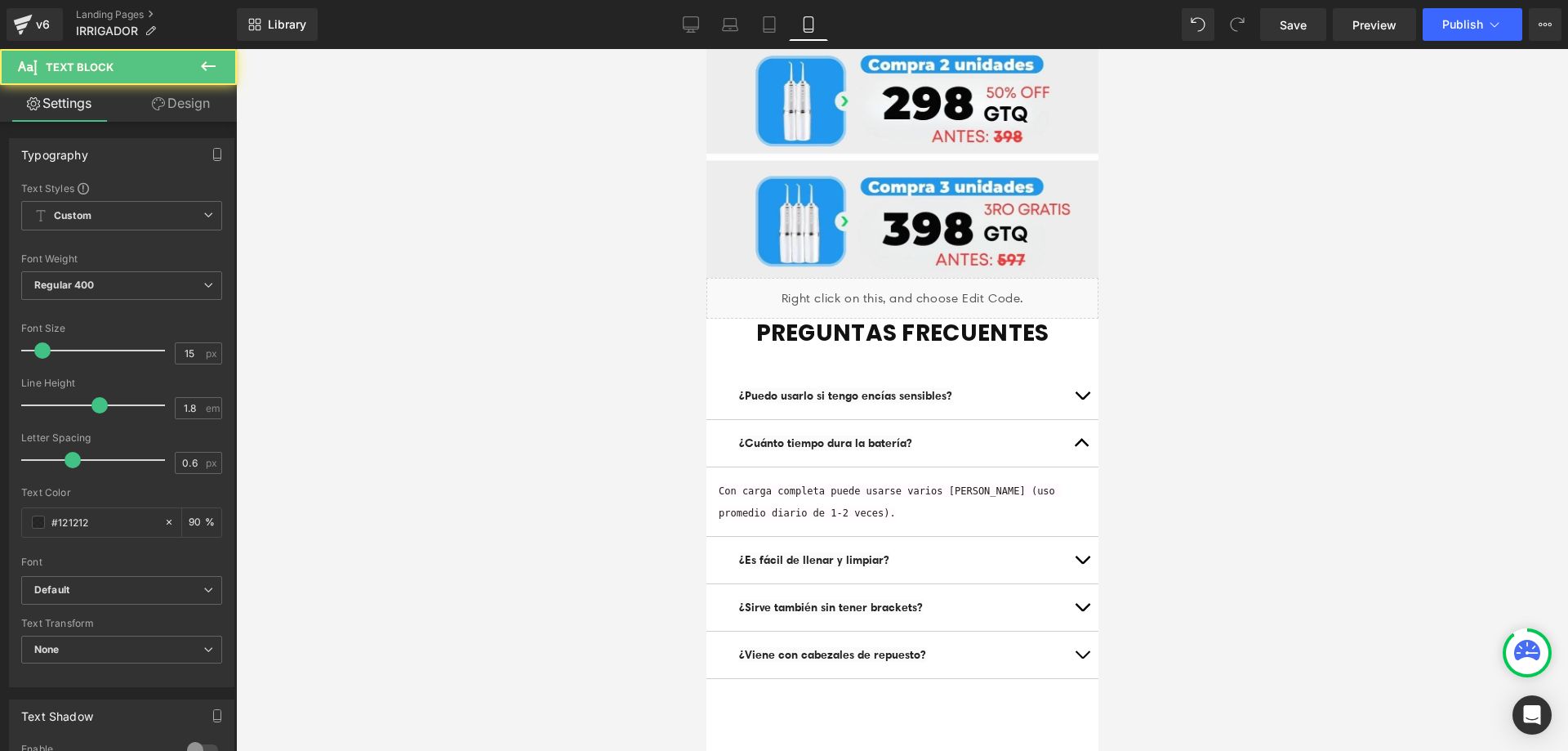
drag, startPoint x: 766, startPoint y: 337, endPoint x: 642, endPoint y: 271, distance: 140.5
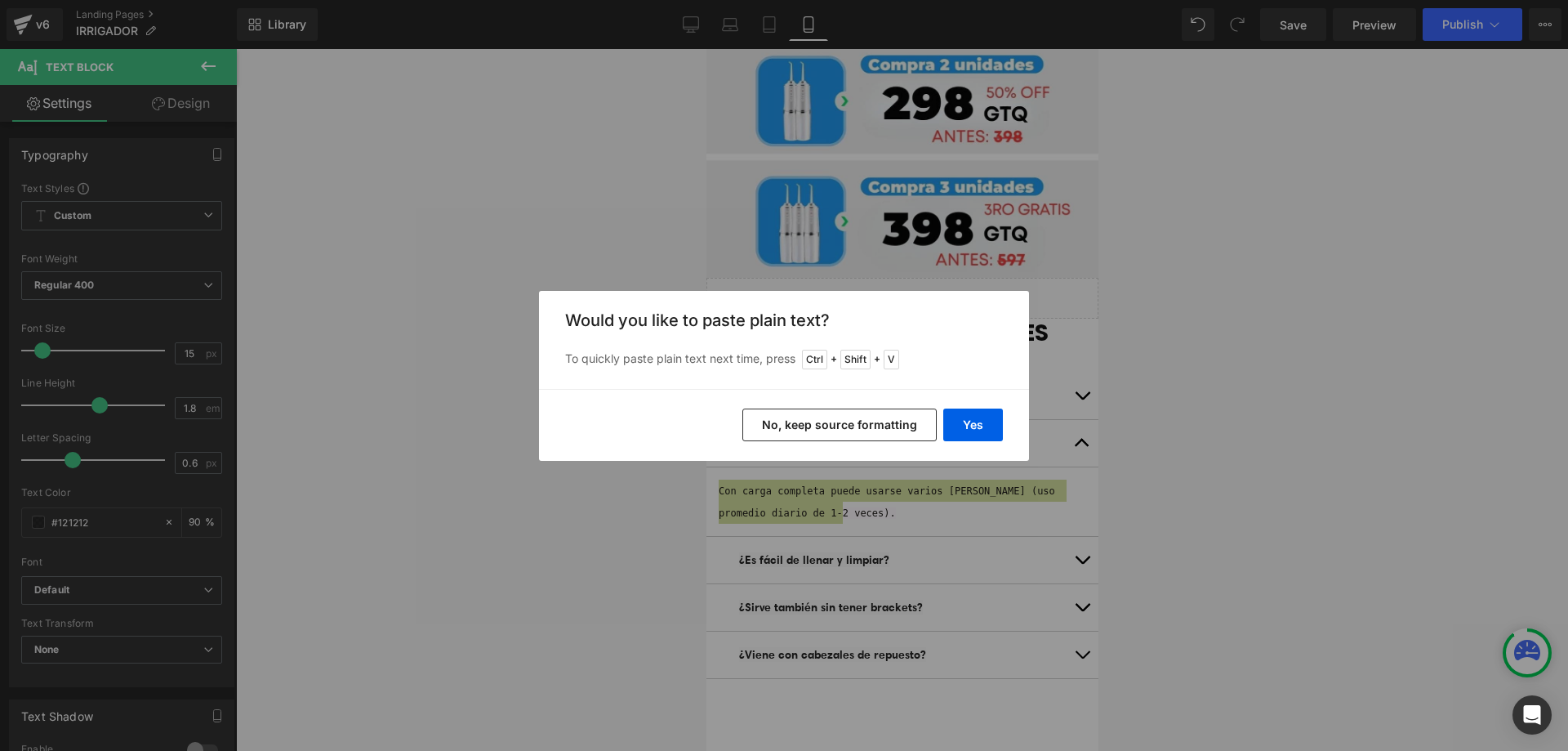
click at [834, 427] on button "No, keep source formatting" at bounding box center [839, 425] width 194 height 33
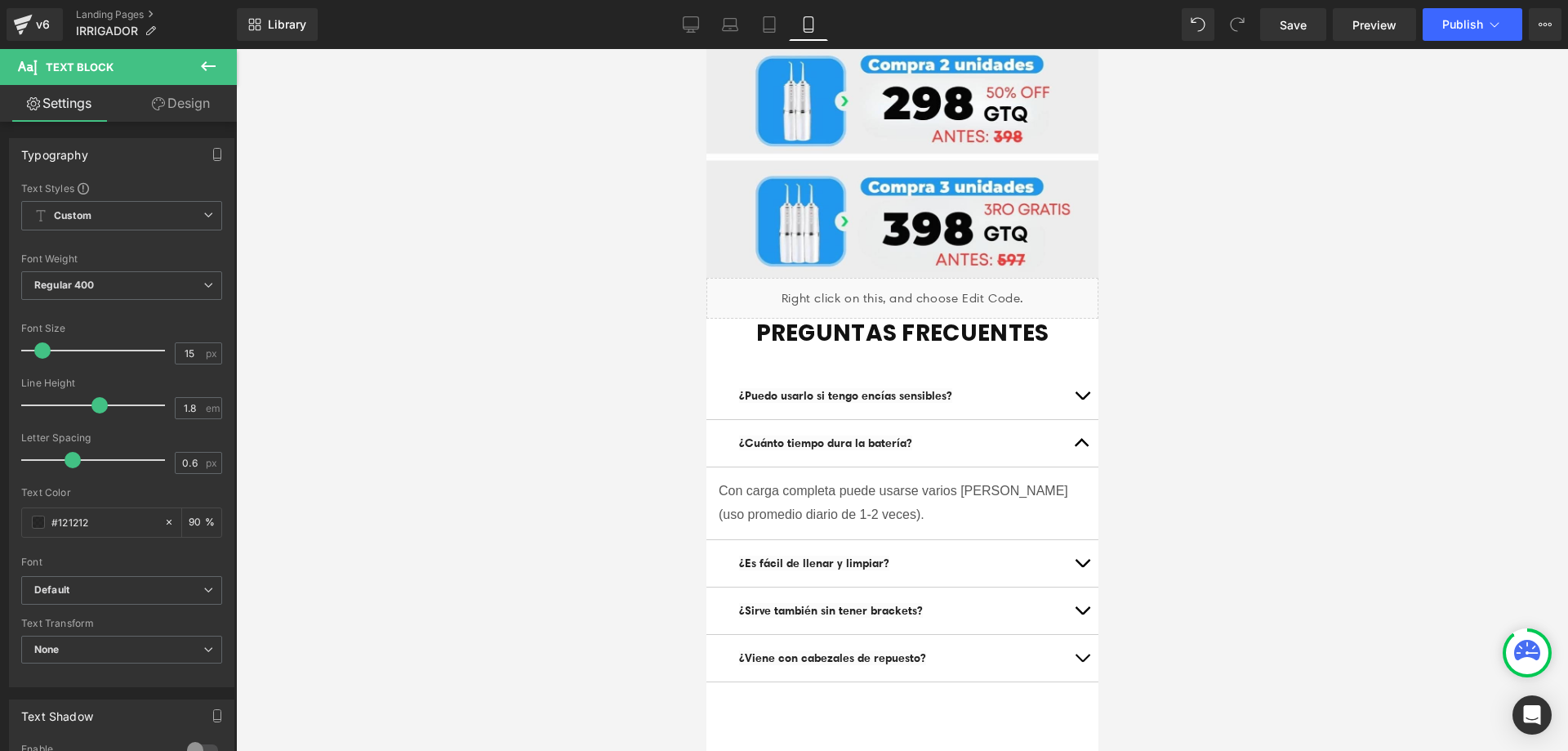
click at [969, 552] on p "¿Es fácil de llenar y limpiar?" at bounding box center [901, 563] width 327 height 22
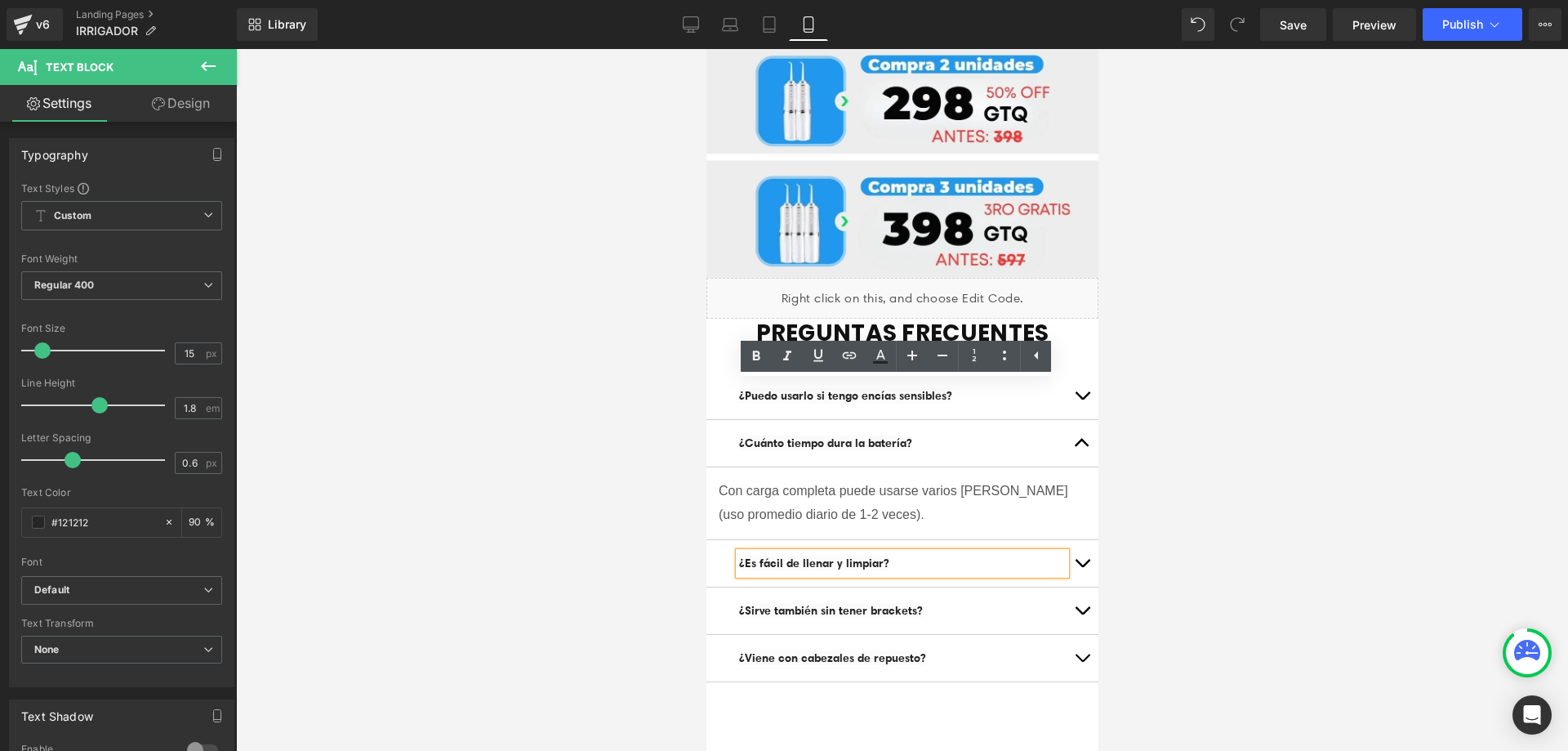
click at [1067, 420] on button "button" at bounding box center [1081, 443] width 33 height 47
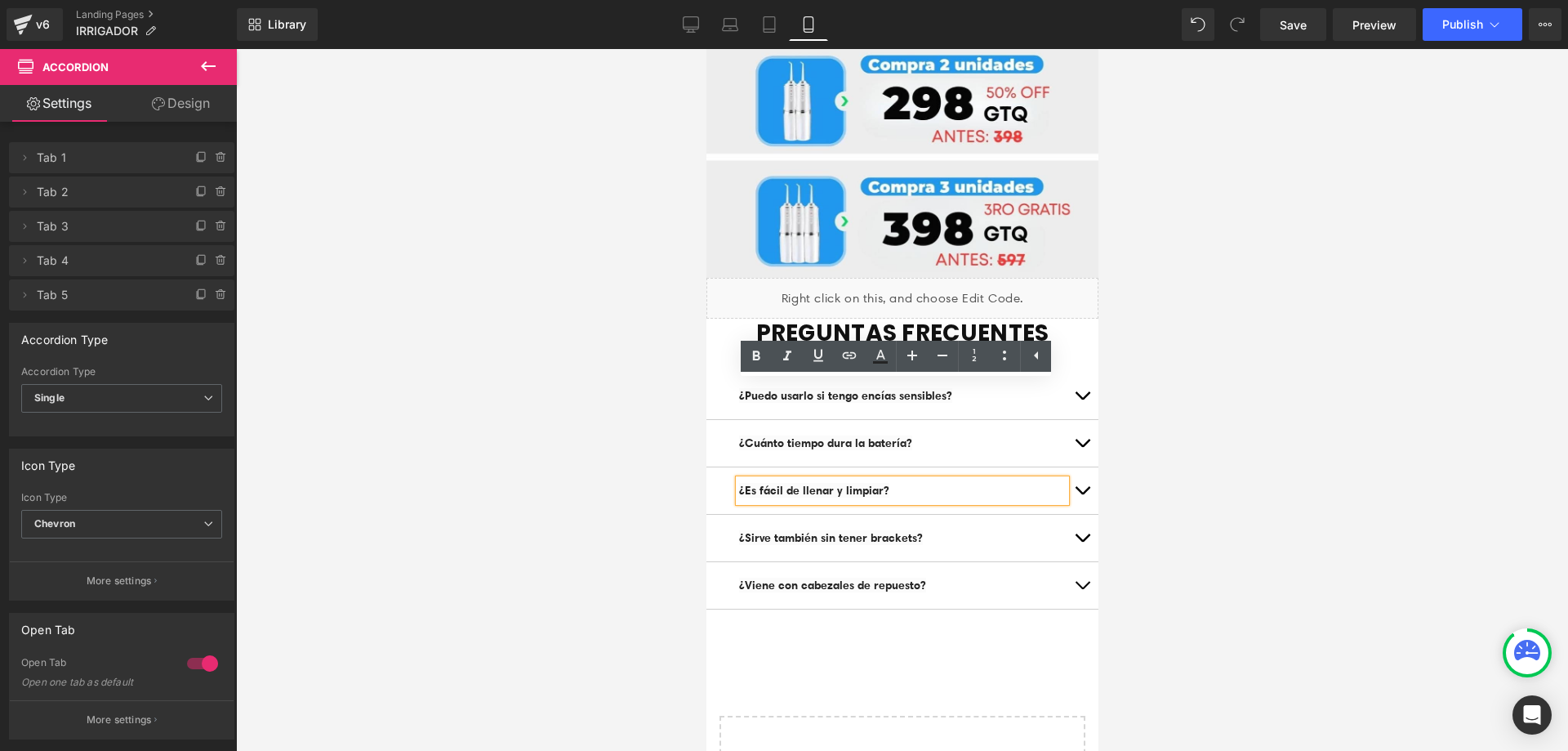
click at [1081, 495] on span "button" at bounding box center [1081, 495] width 0 height 0
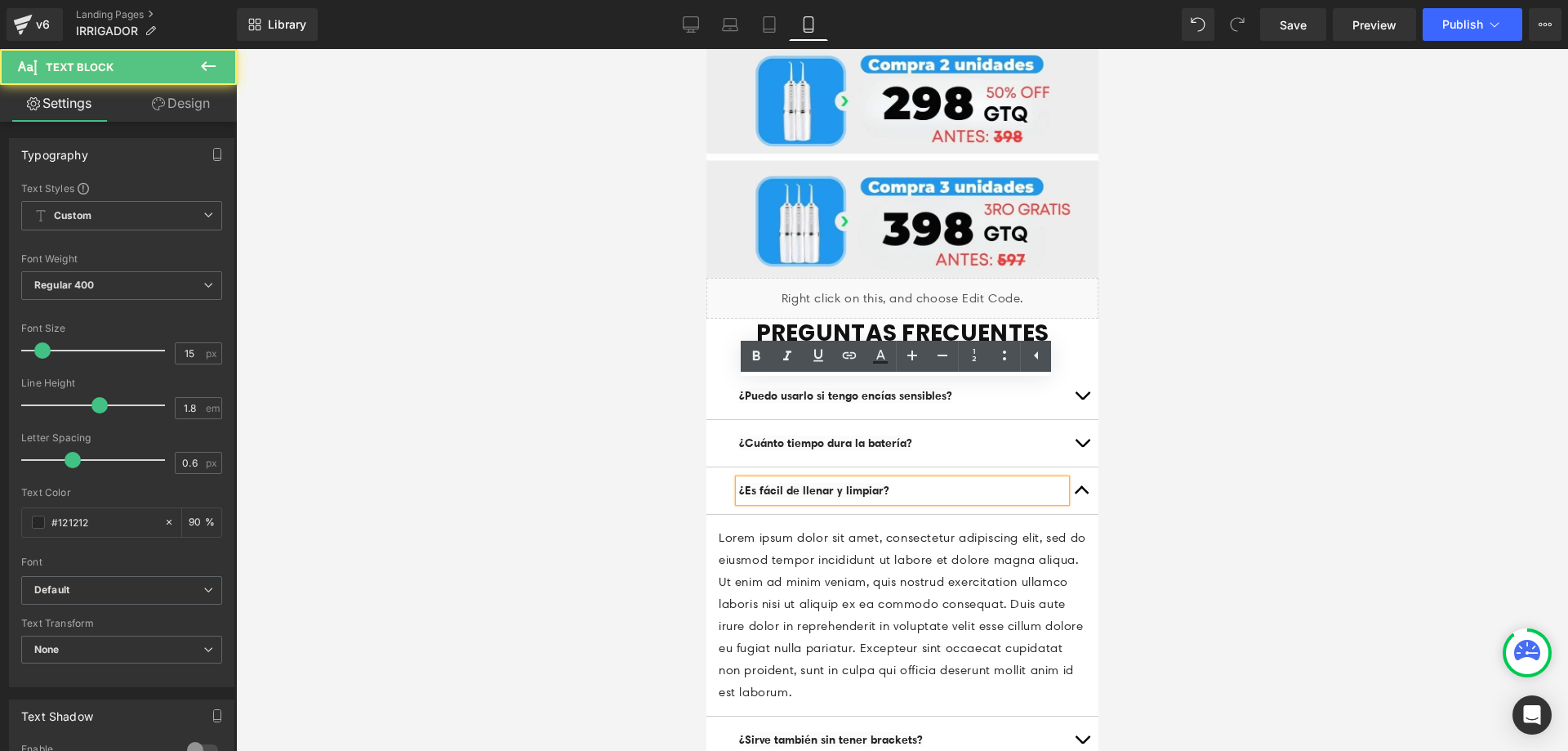
drag, startPoint x: 957, startPoint y: 526, endPoint x: 619, endPoint y: 344, distance: 383.9
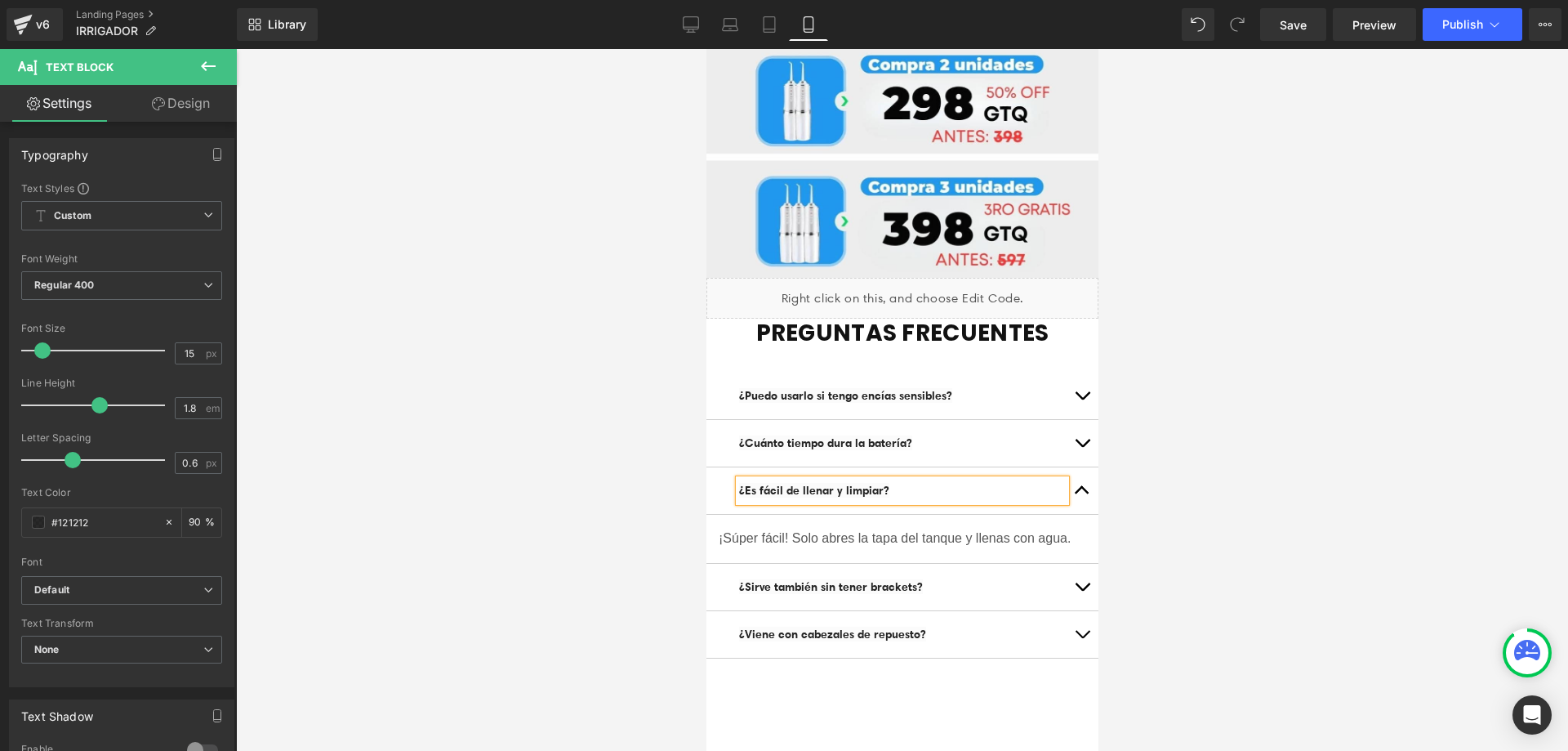
click at [1355, 367] on div at bounding box center [902, 400] width 1332 height 702
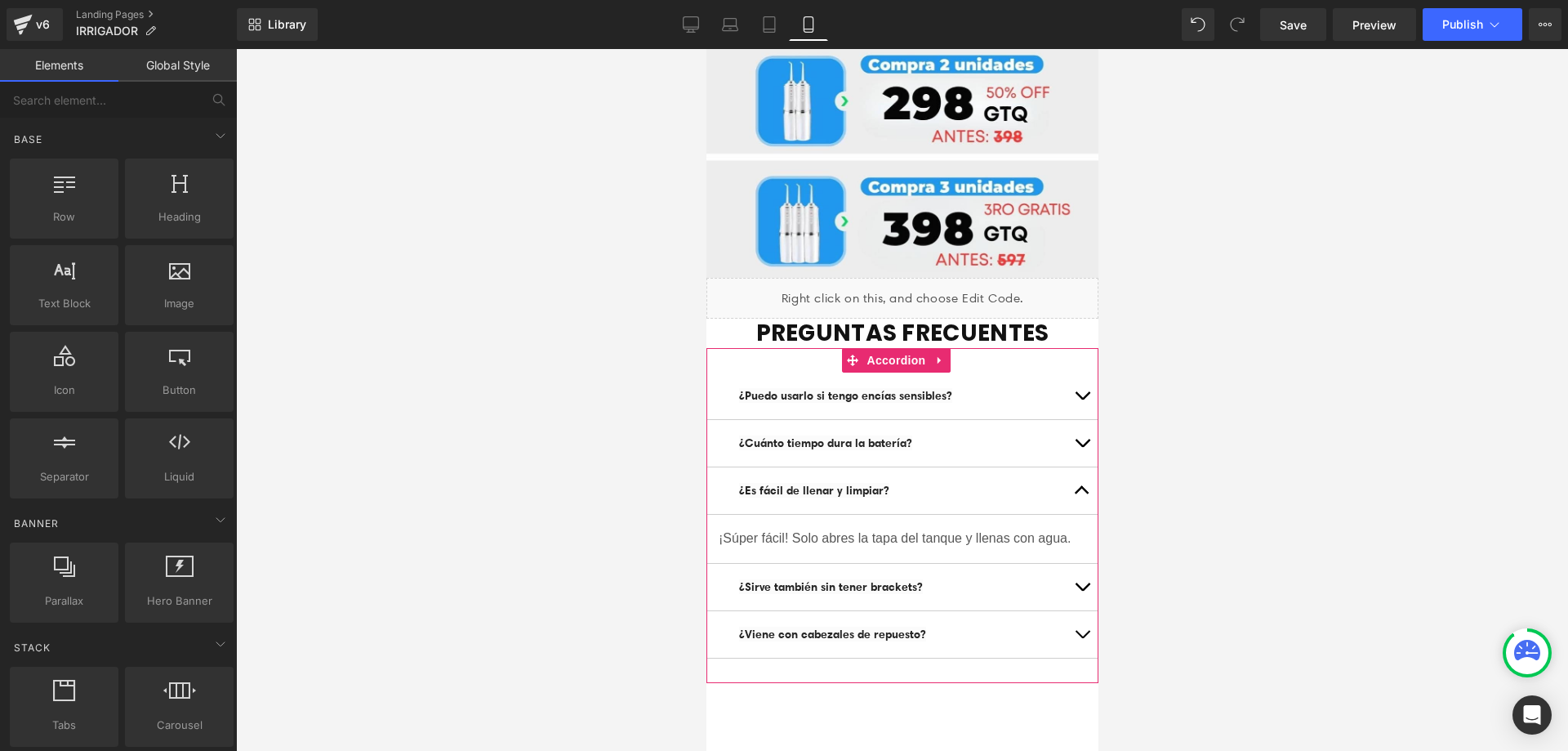
click at [1065, 467] on button "button" at bounding box center [1081, 490] width 33 height 47
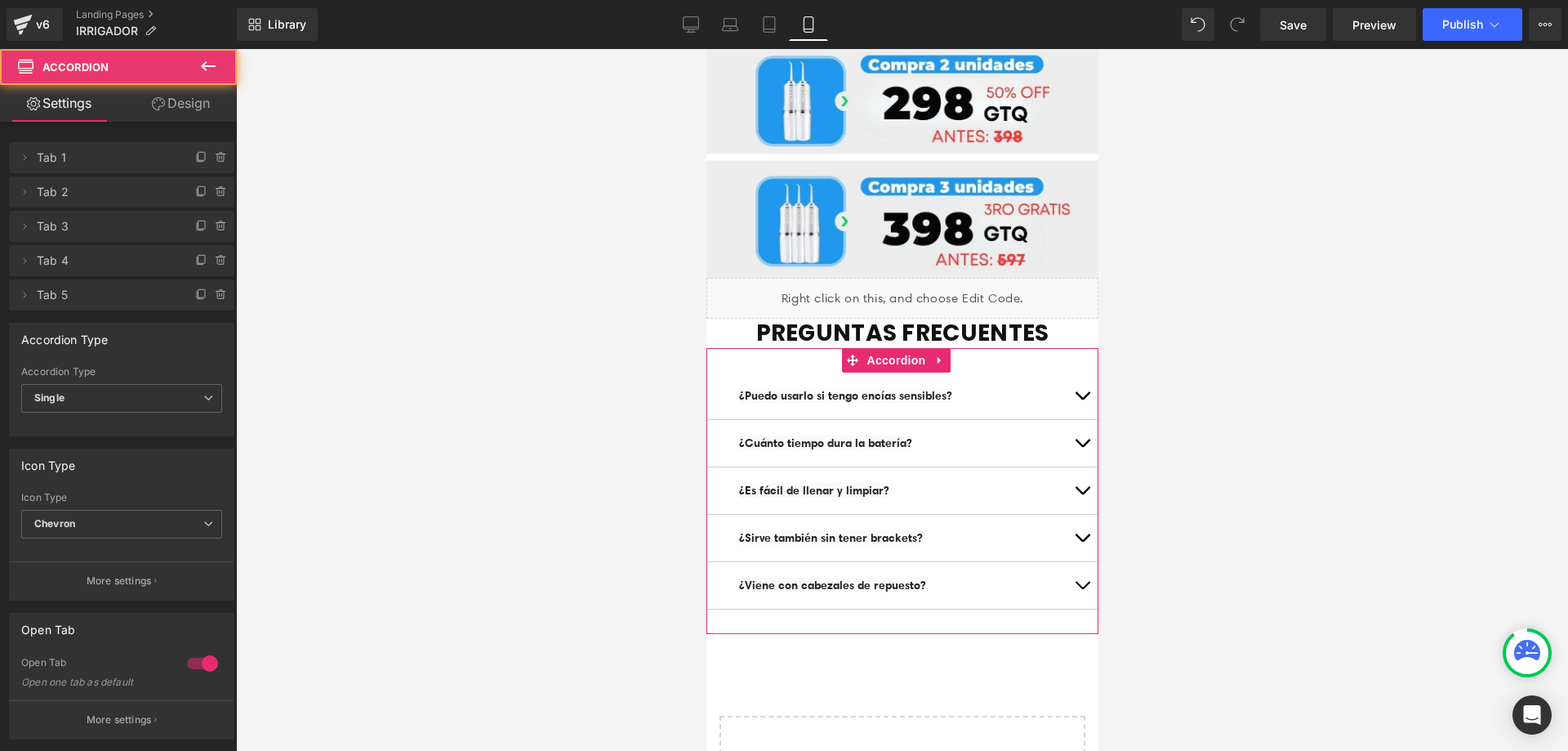
click at [1073, 515] on button "button" at bounding box center [1081, 538] width 33 height 47
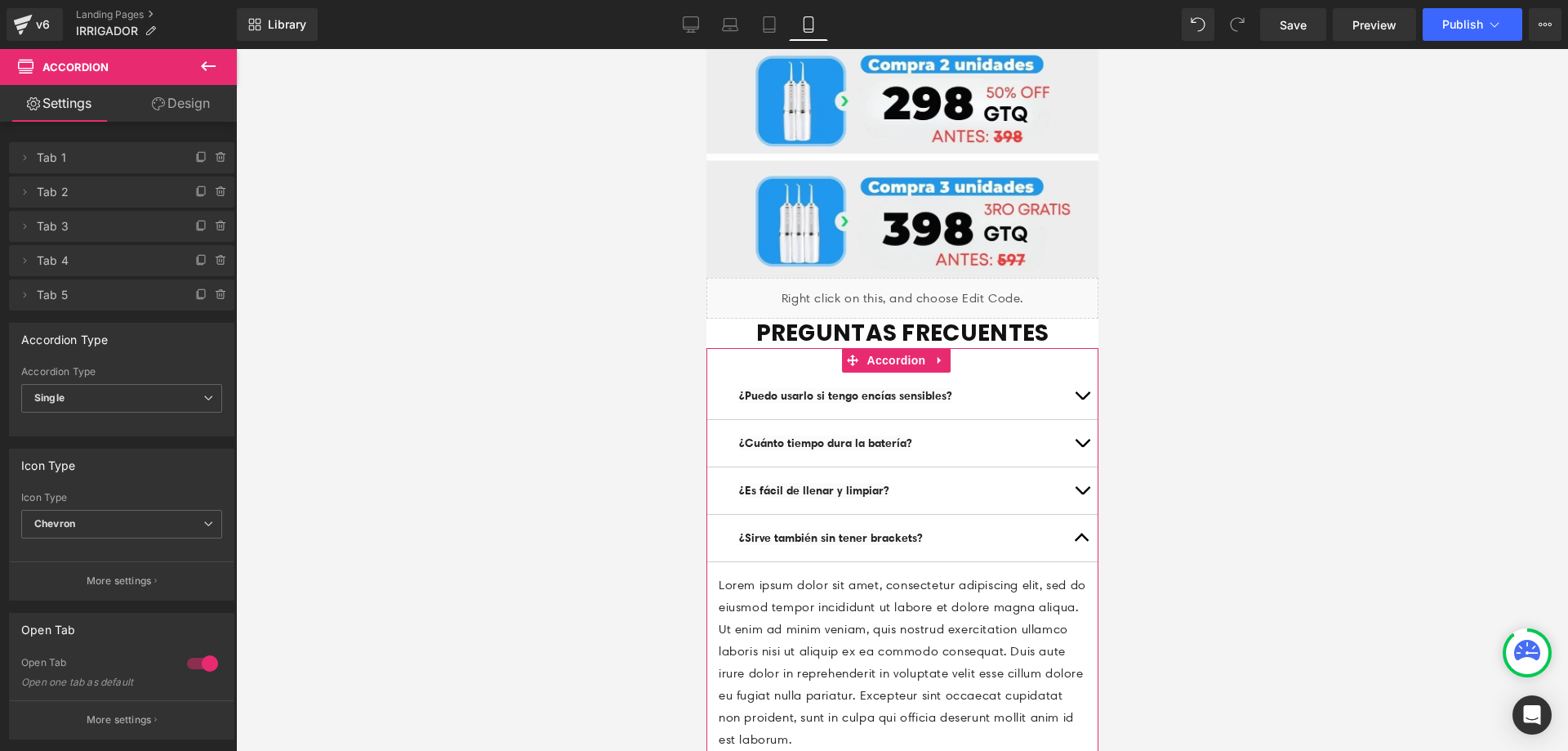
click at [954, 584] on article "Lorem ipsum dolor sit amet, consectetur adipiscing elit, sed do eiusmod tempor …" at bounding box center [902, 663] width 392 height 201
click at [941, 575] on p "Lorem ipsum dolor sit amet, consectetur adipiscing elit, sed do eiusmod tempor …" at bounding box center [901, 662] width 367 height 177
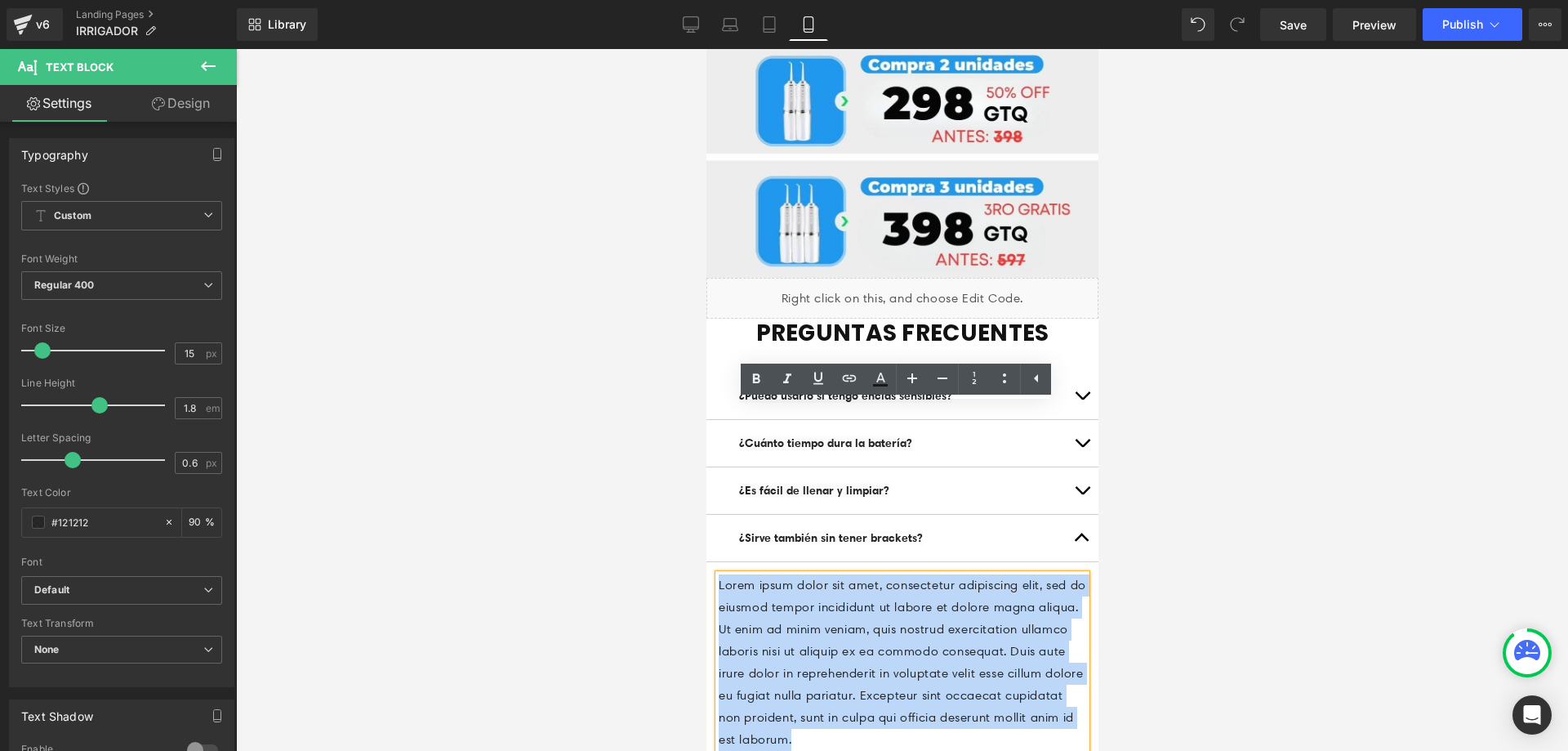
drag, startPoint x: 945, startPoint y: 573, endPoint x: 661, endPoint y: 407, distance: 329.0
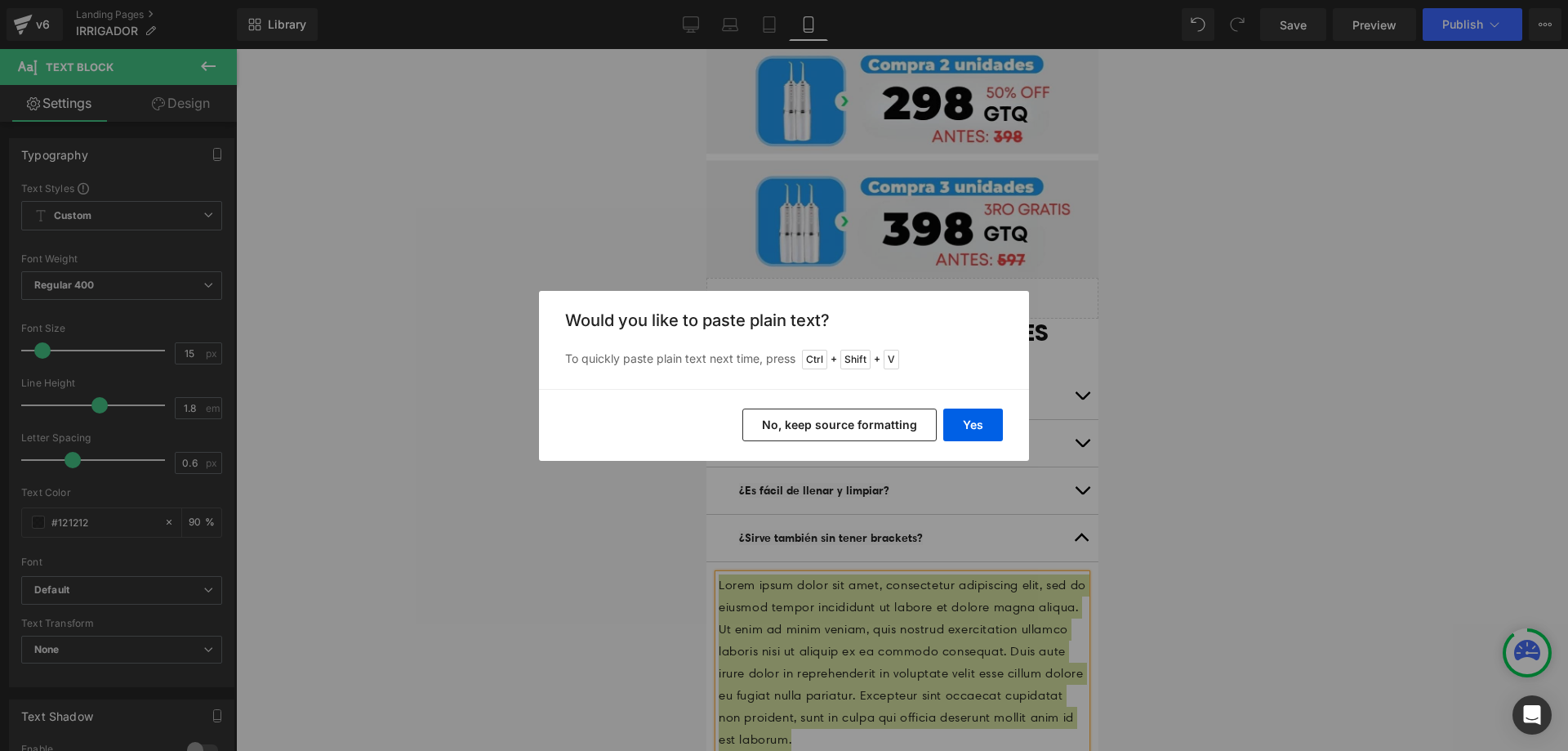
click at [892, 426] on button "No, keep source formatting" at bounding box center [839, 425] width 194 height 33
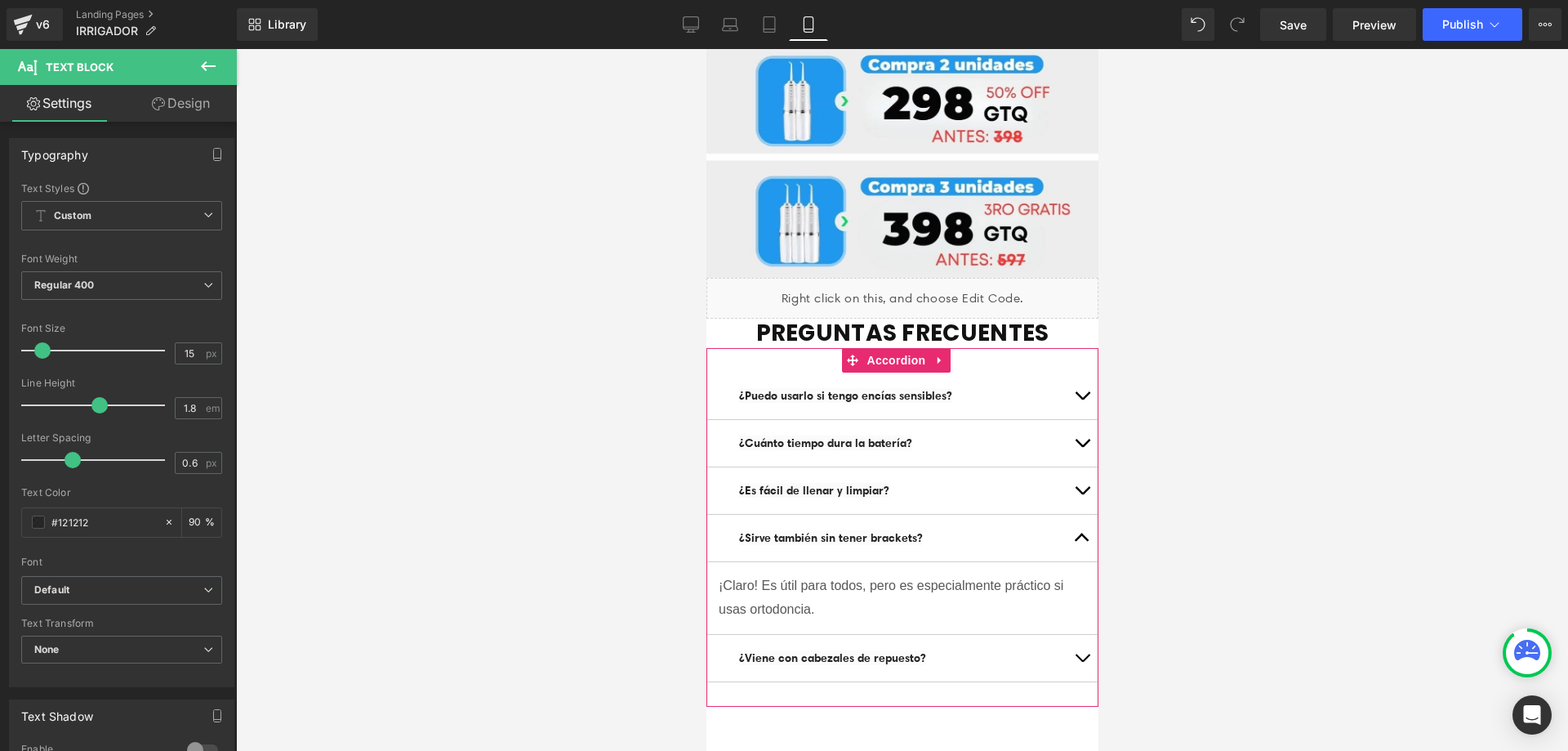
click at [1065, 635] on button "button" at bounding box center [1081, 658] width 33 height 47
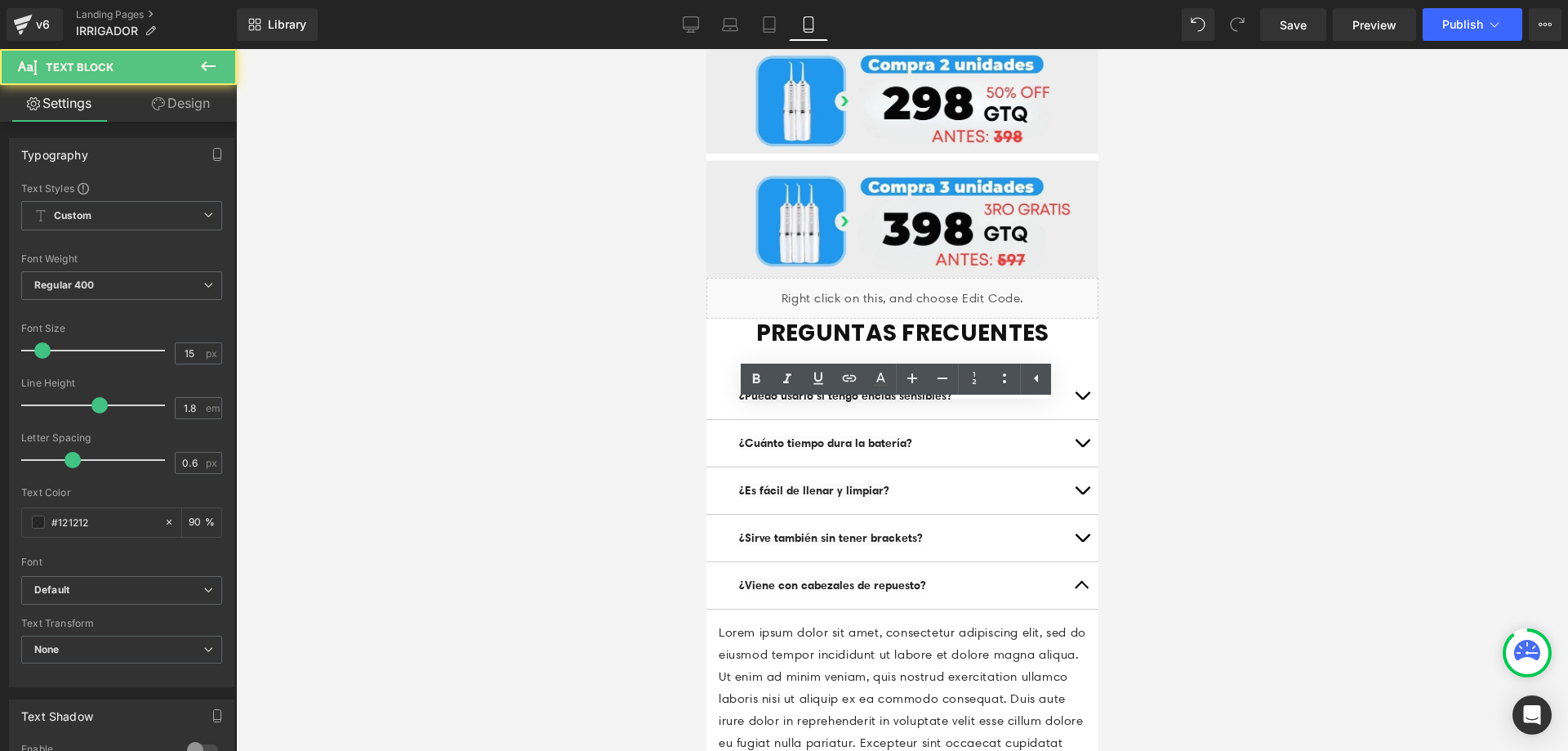
drag, startPoint x: 780, startPoint y: 553, endPoint x: 685, endPoint y: 428, distance: 157.0
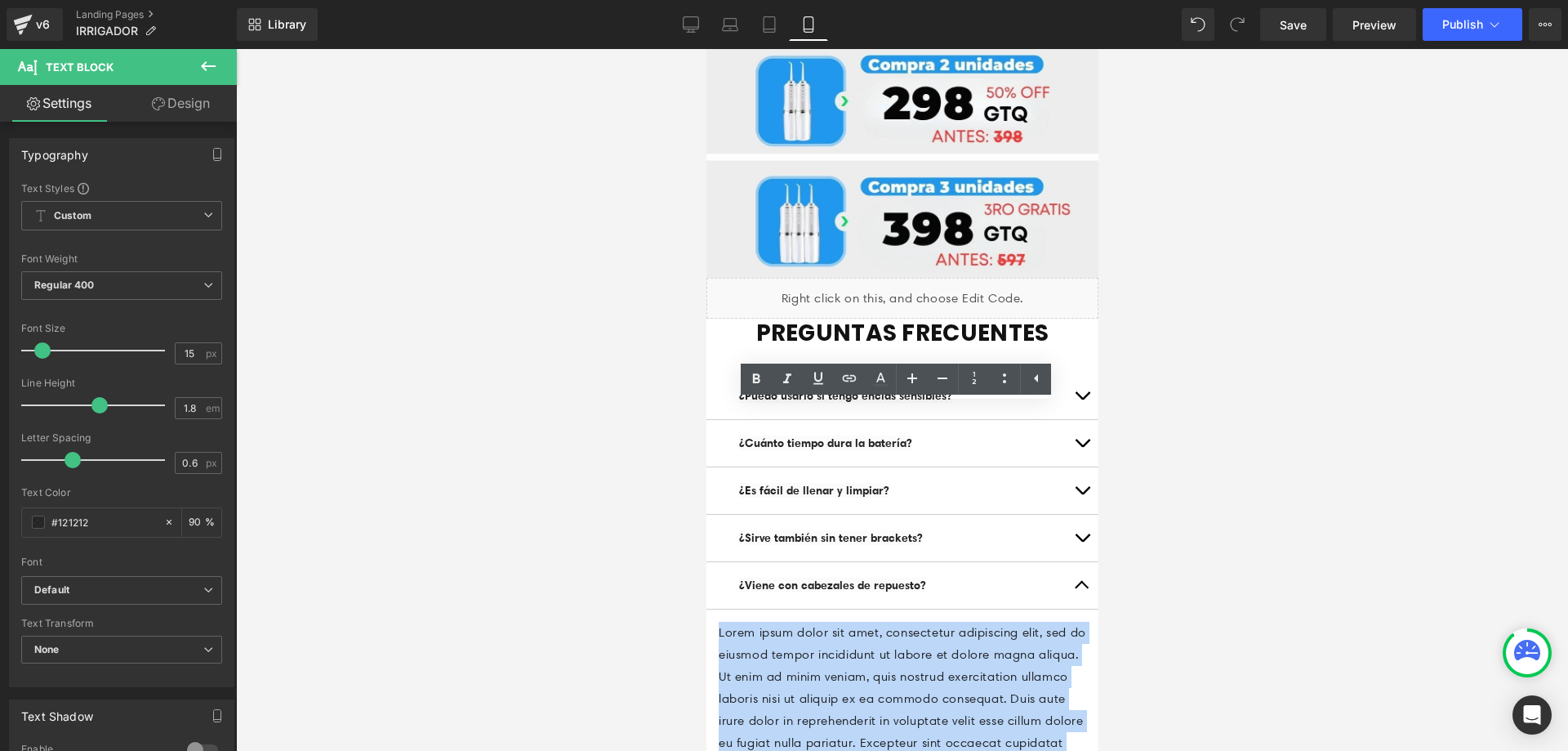
paste div
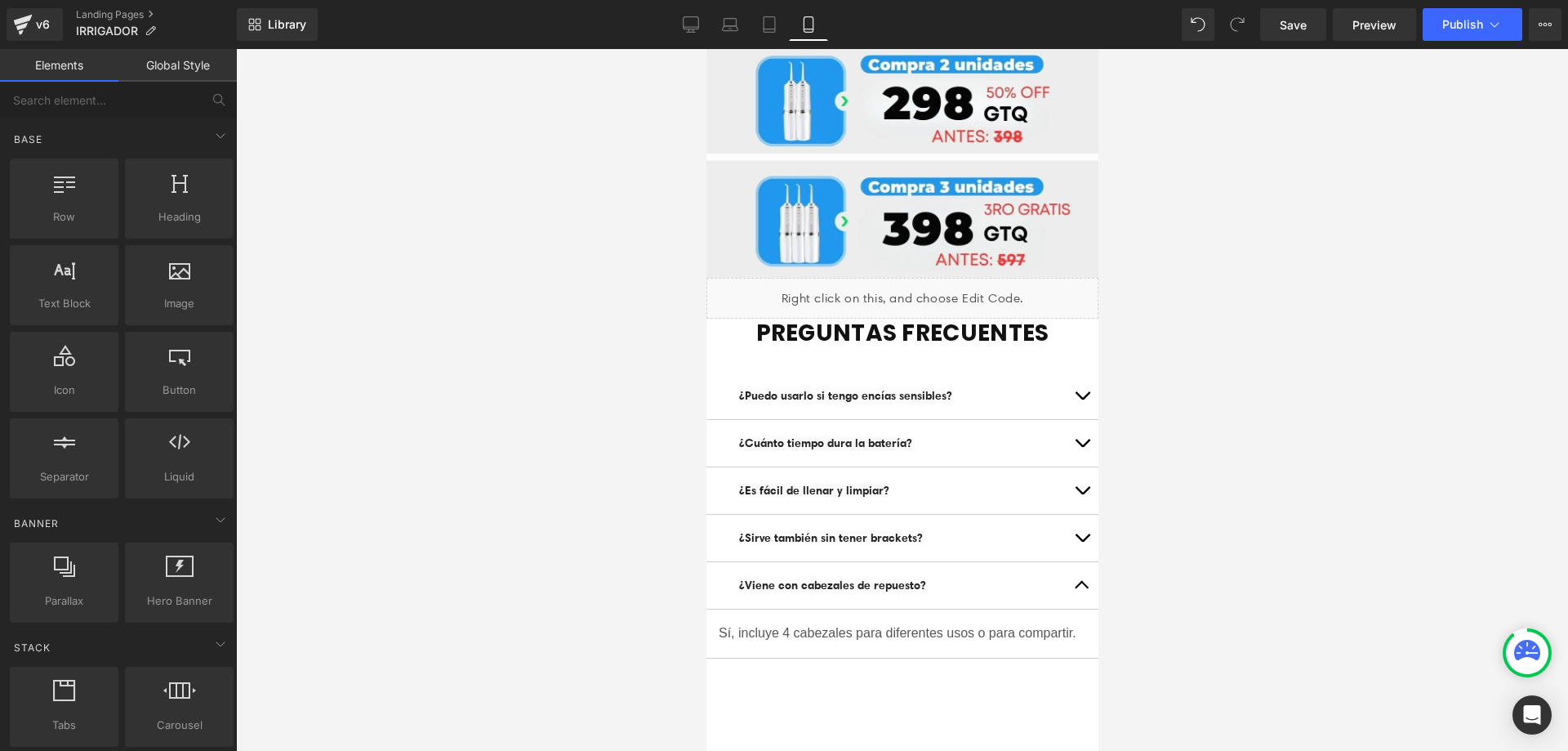
click at [1303, 465] on div at bounding box center [902, 400] width 1332 height 702
click at [1081, 589] on span "button" at bounding box center [1081, 589] width 0 height 0
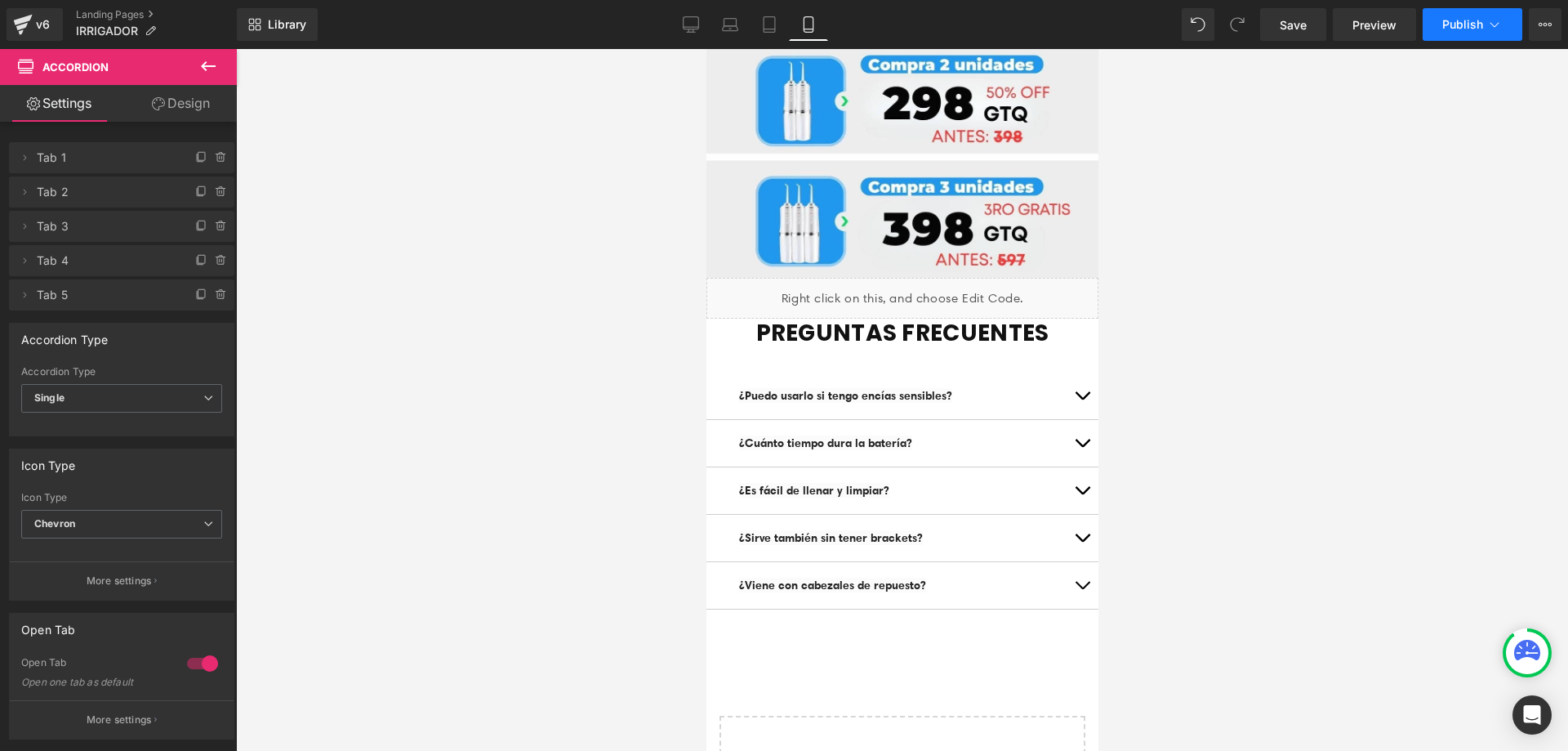
click at [1456, 30] on span "Publish" at bounding box center [1462, 25] width 41 height 13
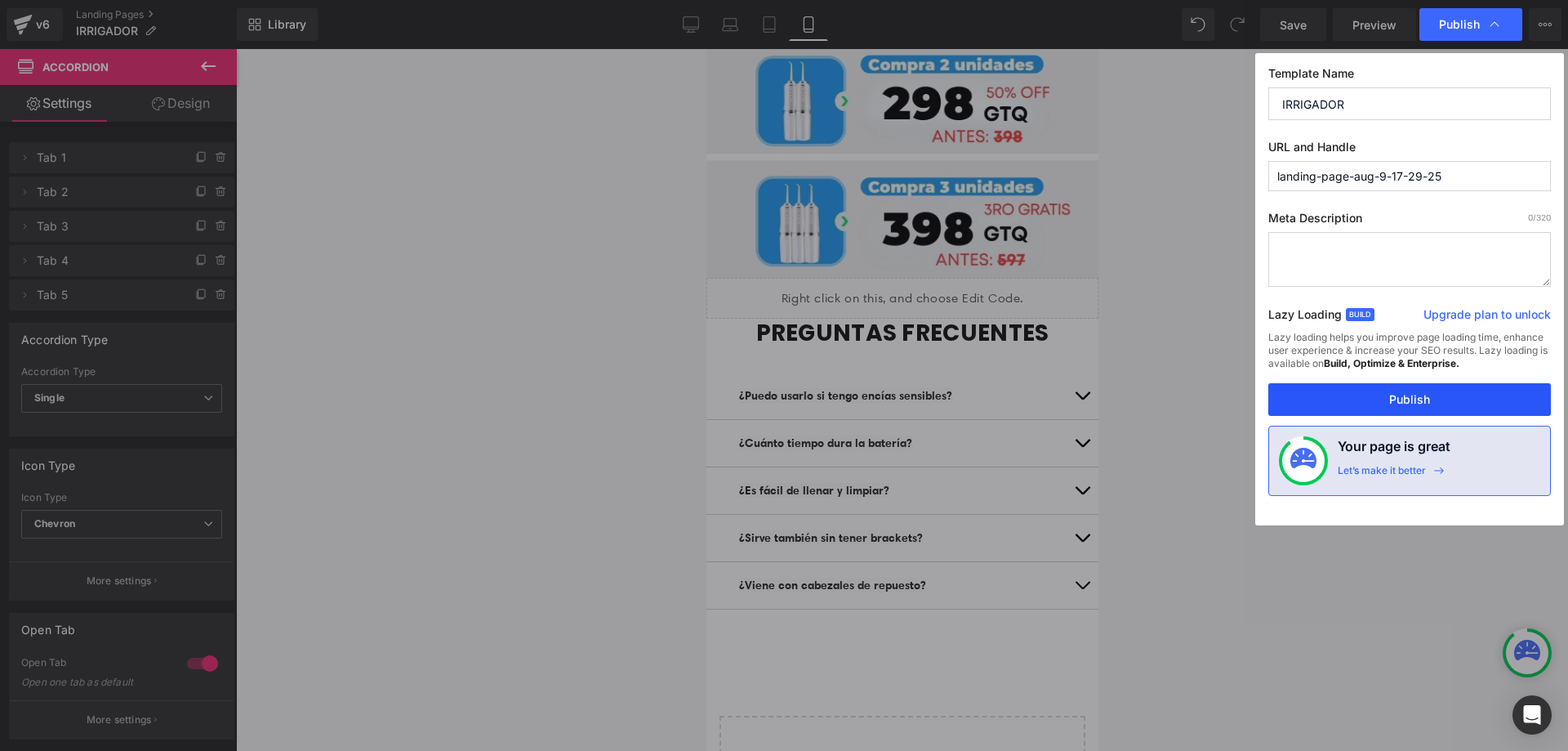
click at [1388, 408] on button "Publish" at bounding box center [1409, 399] width 283 height 33
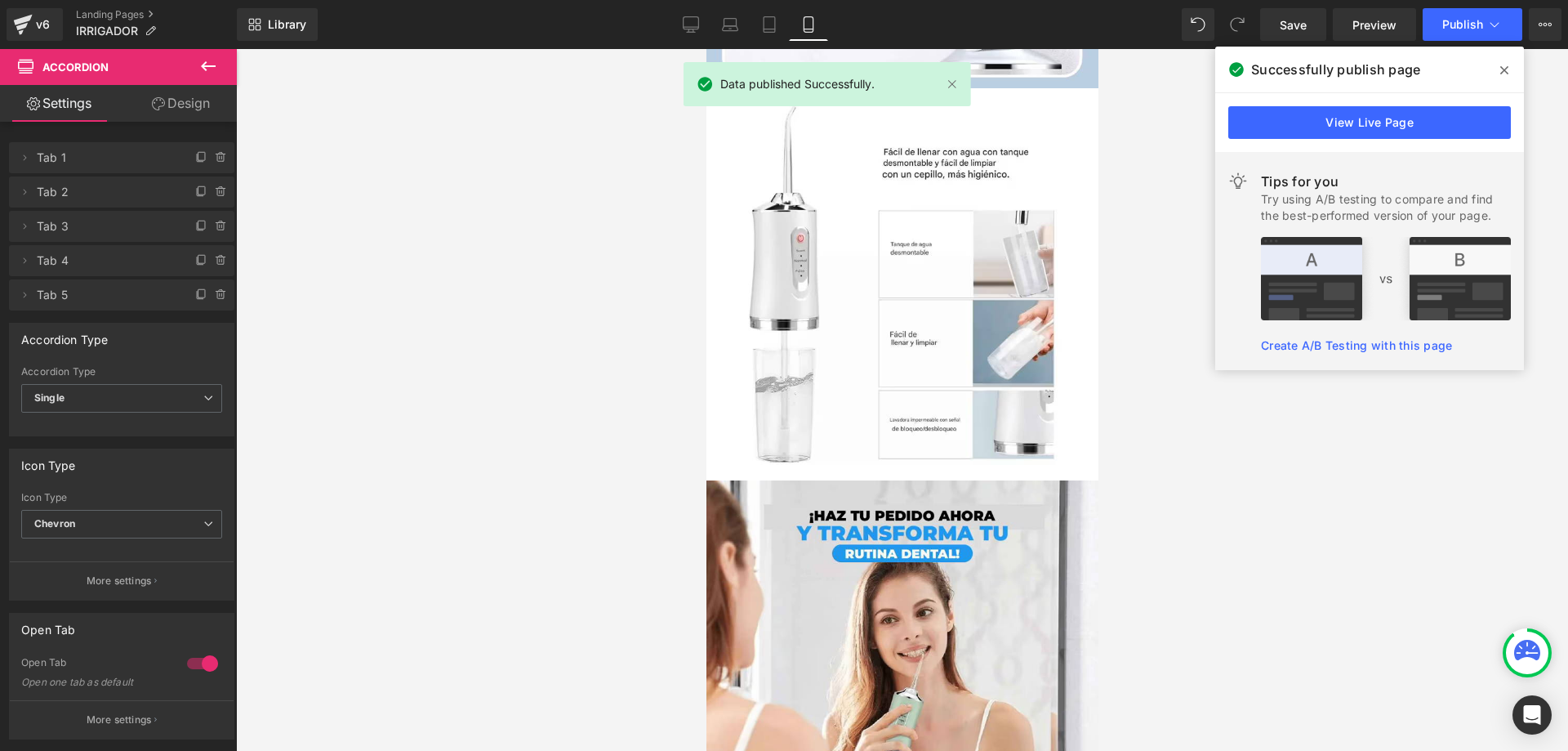
scroll to position [4460, 0]
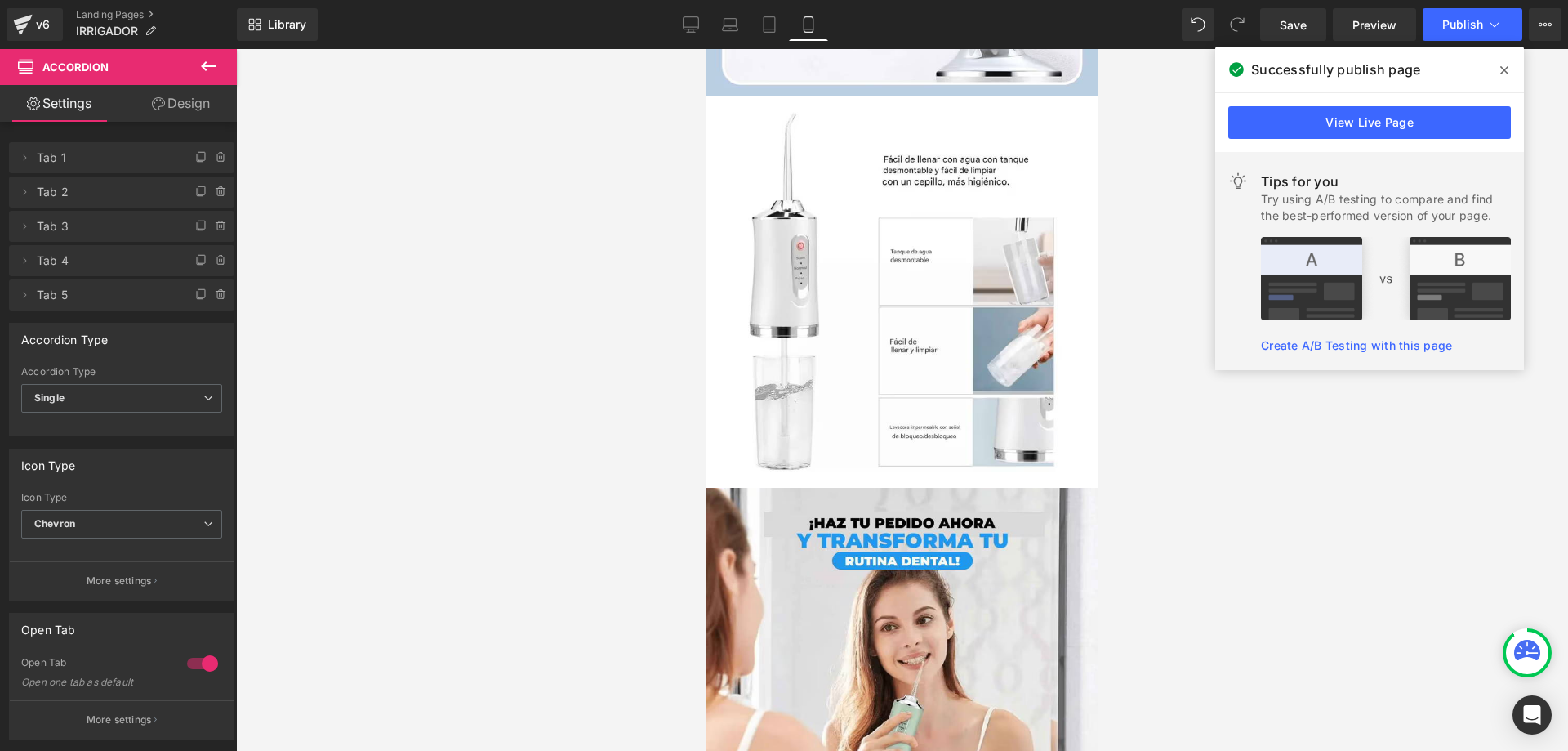
click at [1500, 70] on icon at bounding box center [1504, 71] width 8 height 13
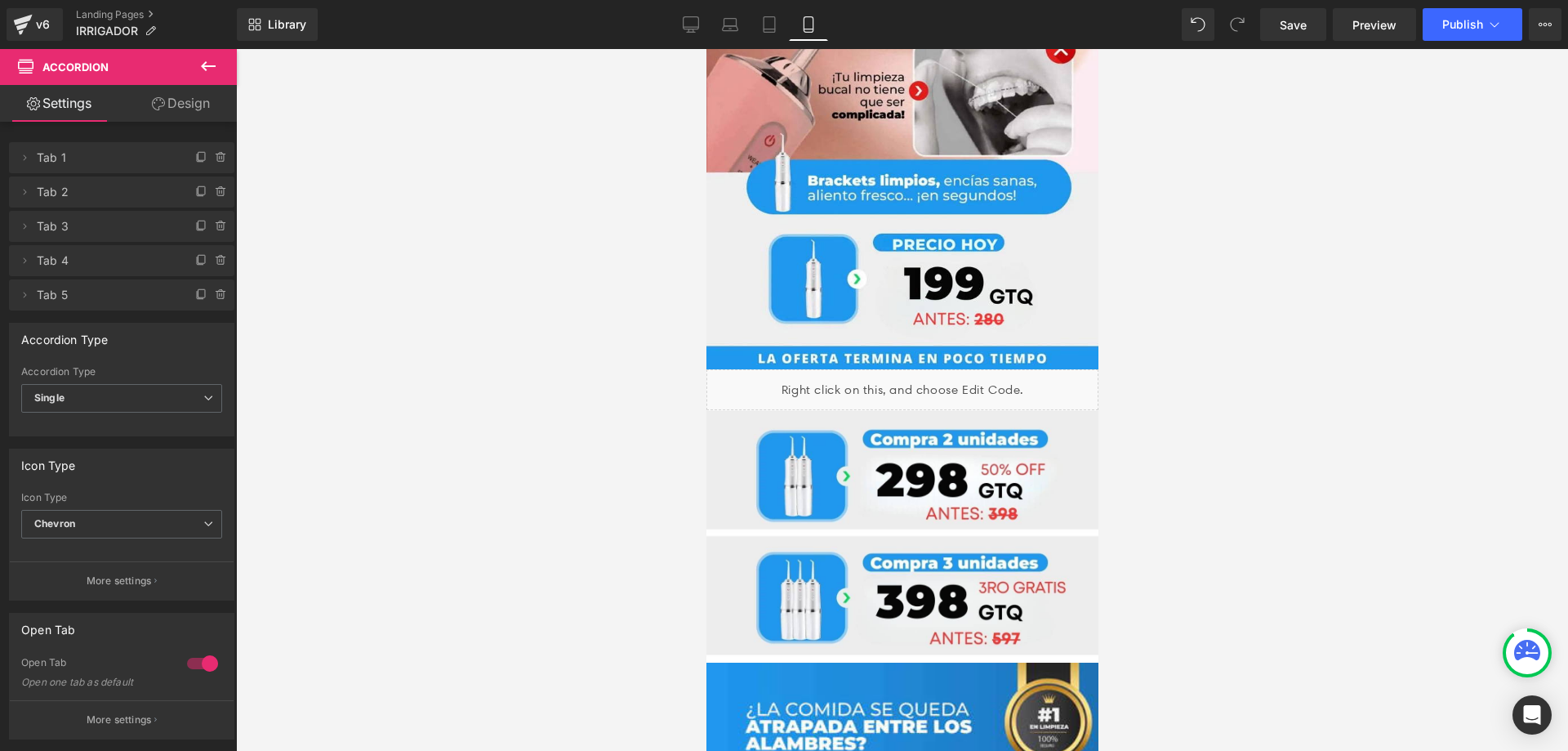
scroll to position [0, 0]
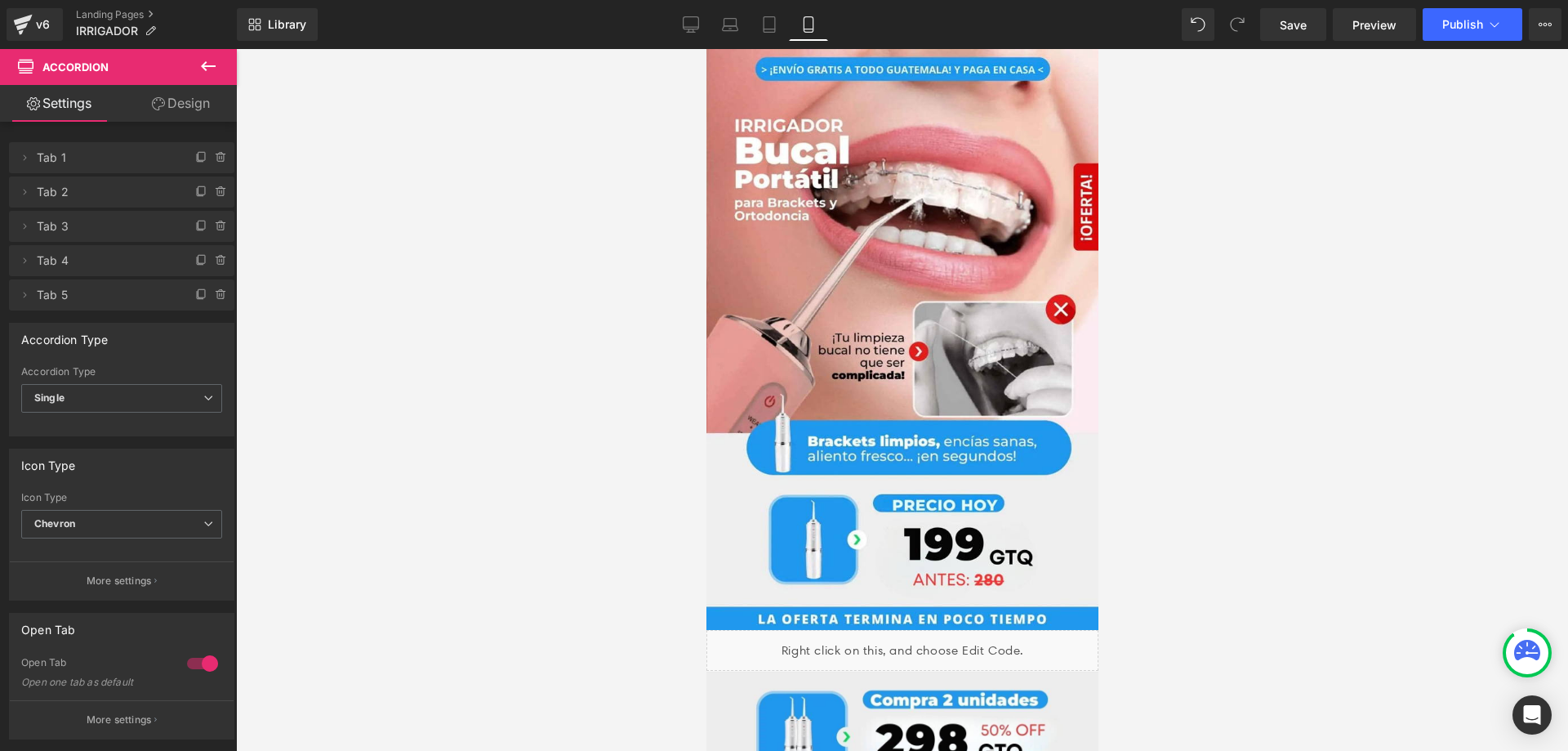
drag, startPoint x: 1092, startPoint y: 577, endPoint x: 1841, endPoint y: 148, distance: 863.2
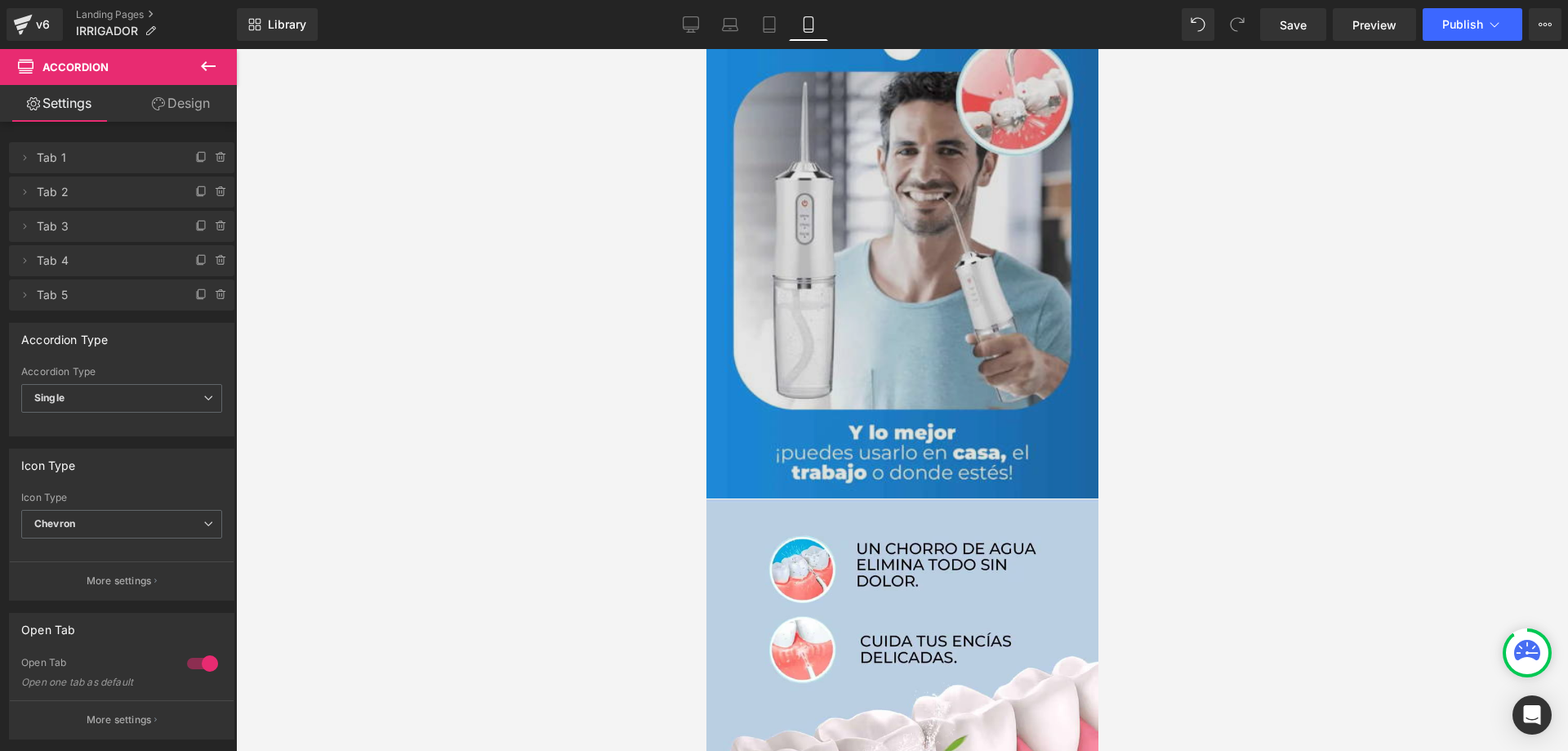
scroll to position [1471, 0]
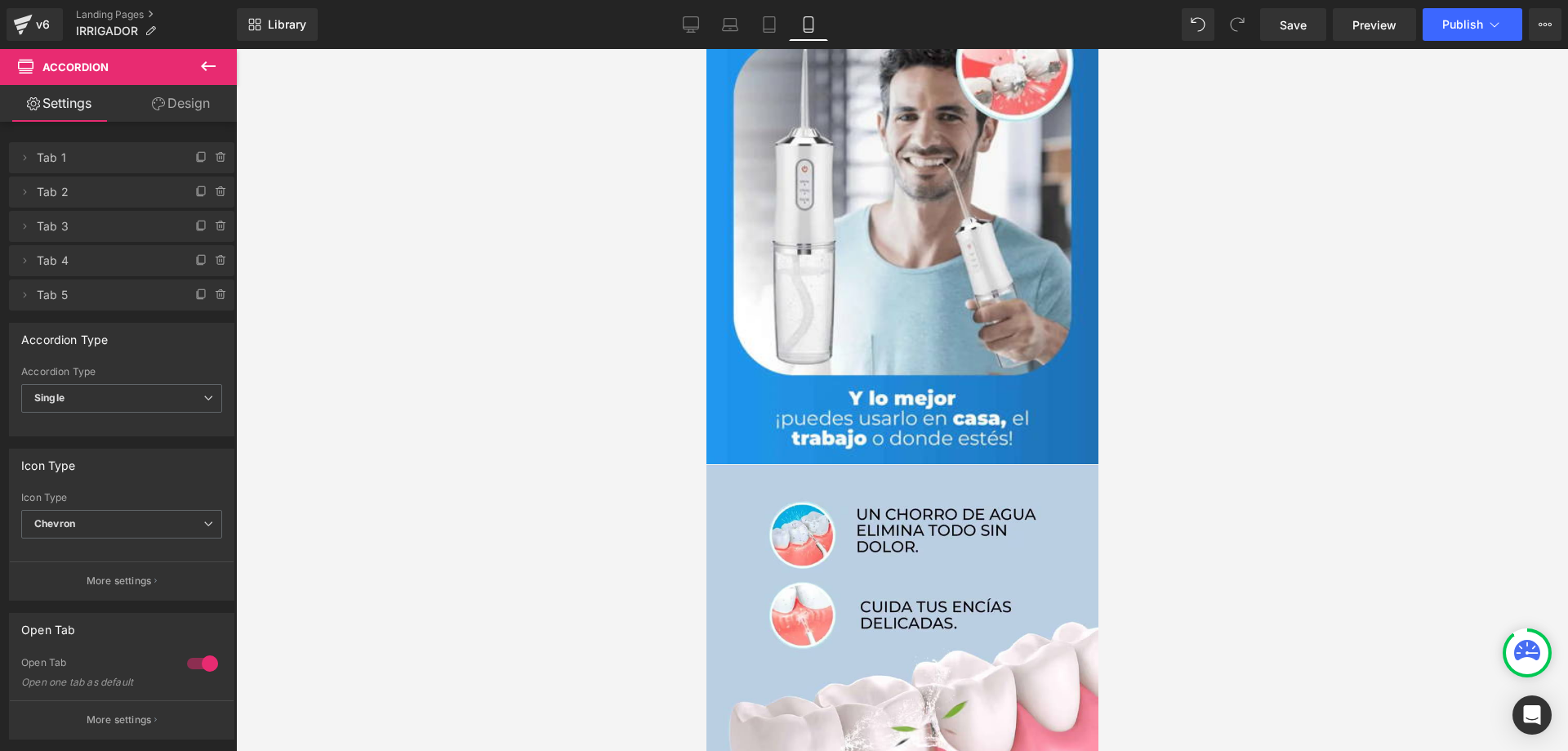
click at [214, 71] on icon at bounding box center [208, 66] width 19 height 19
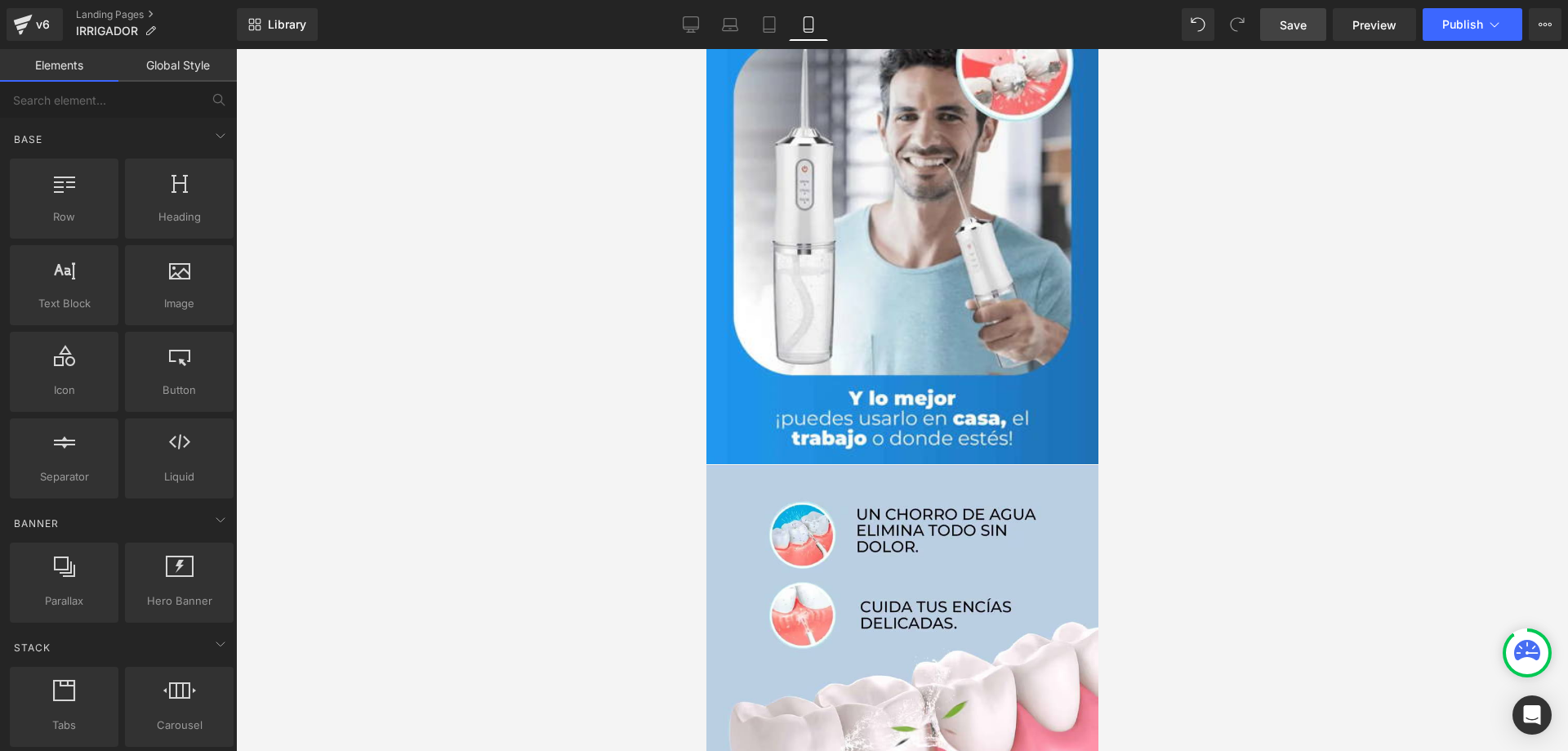
click at [1310, 38] on link "Save" at bounding box center [1292, 25] width 66 height 33
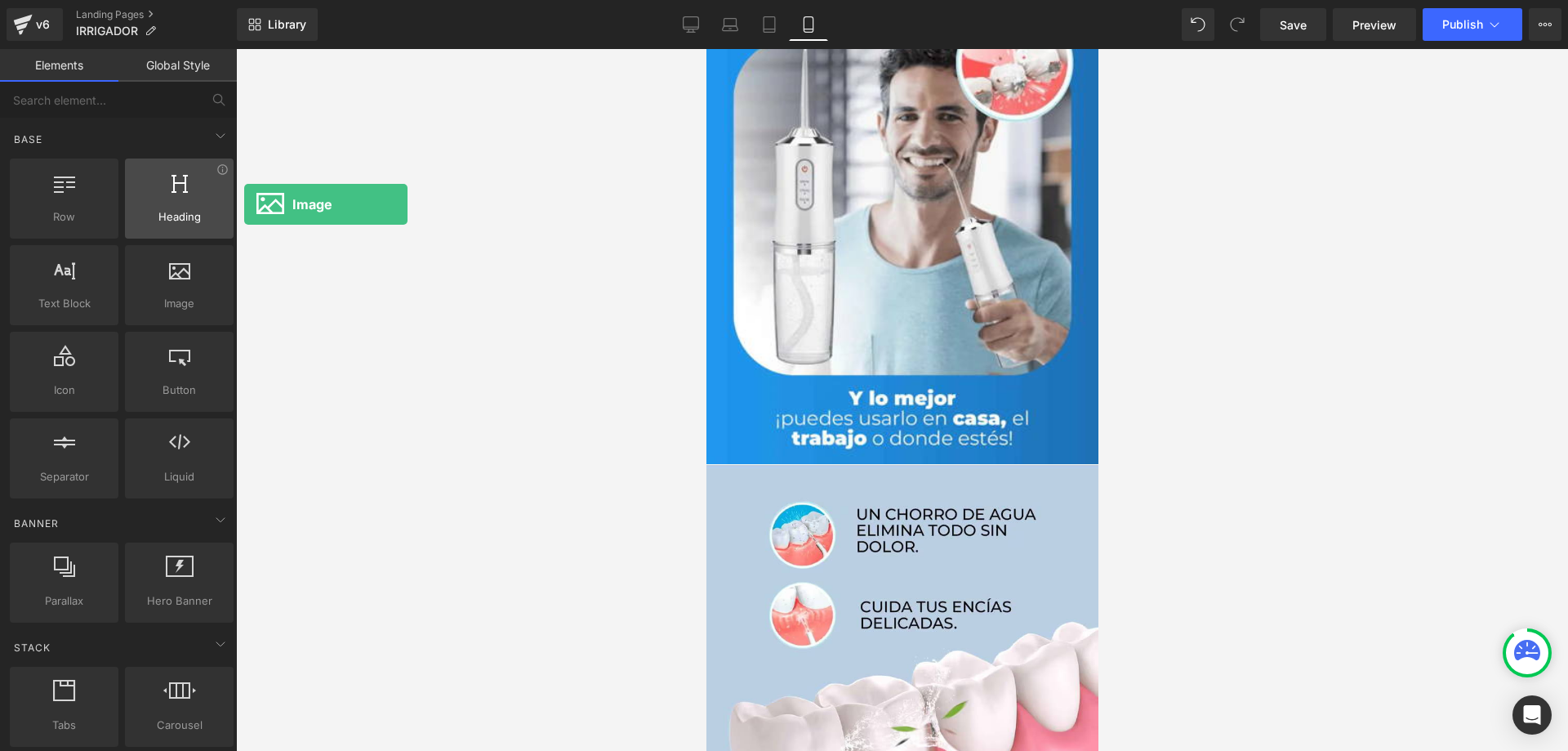
drag, startPoint x: 170, startPoint y: 299, endPoint x: 154, endPoint y: 163, distance: 136.9
click at [154, 163] on div "Row rows, columns, layouts, div Heading headings, titles, h1,h2,h3,h4,h5,h6 Tex…" at bounding box center [122, 328] width 231 height 346
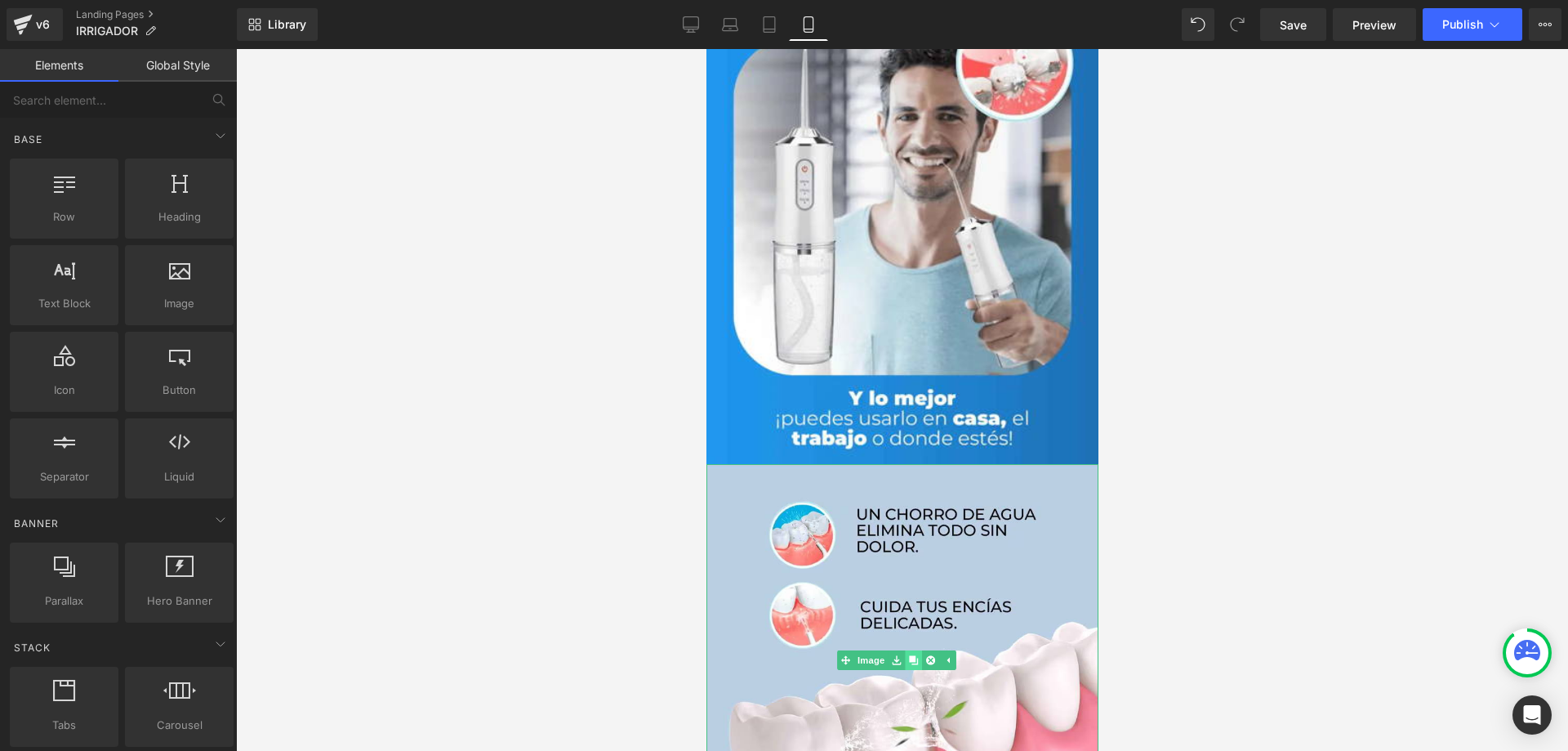
click at [912, 656] on icon at bounding box center [913, 660] width 9 height 9
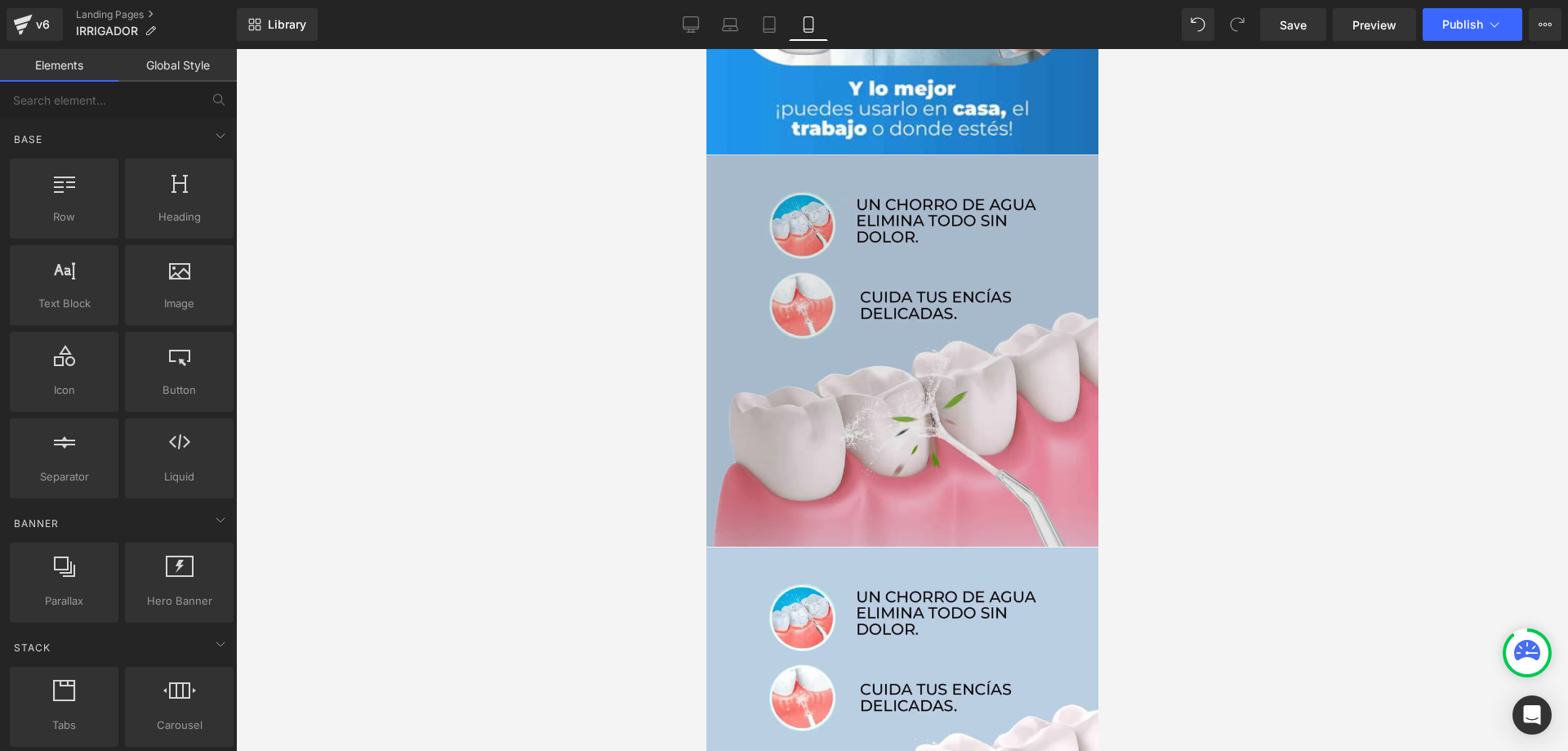
scroll to position [1777, 0]
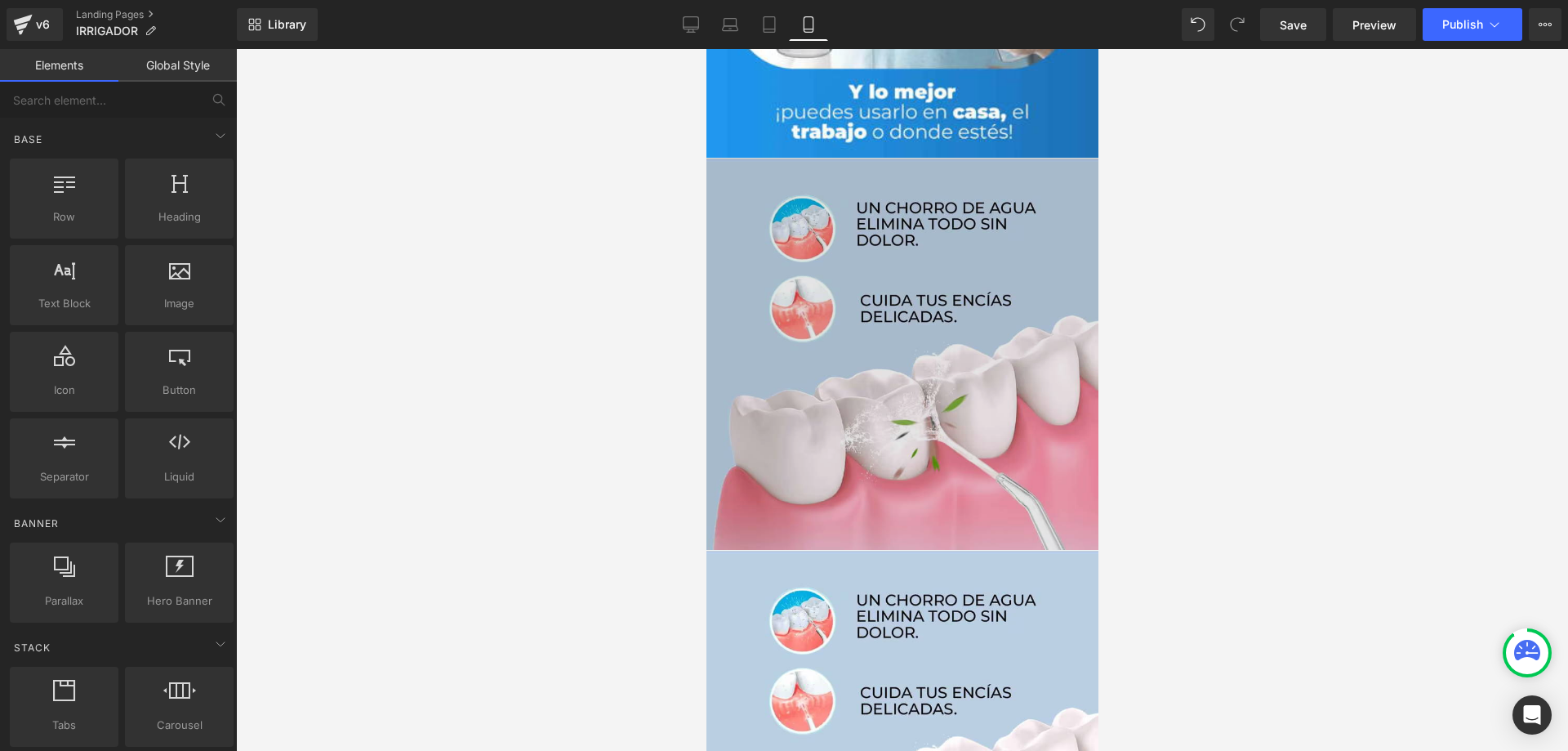
click at [910, 264] on img at bounding box center [902, 354] width 392 height 392
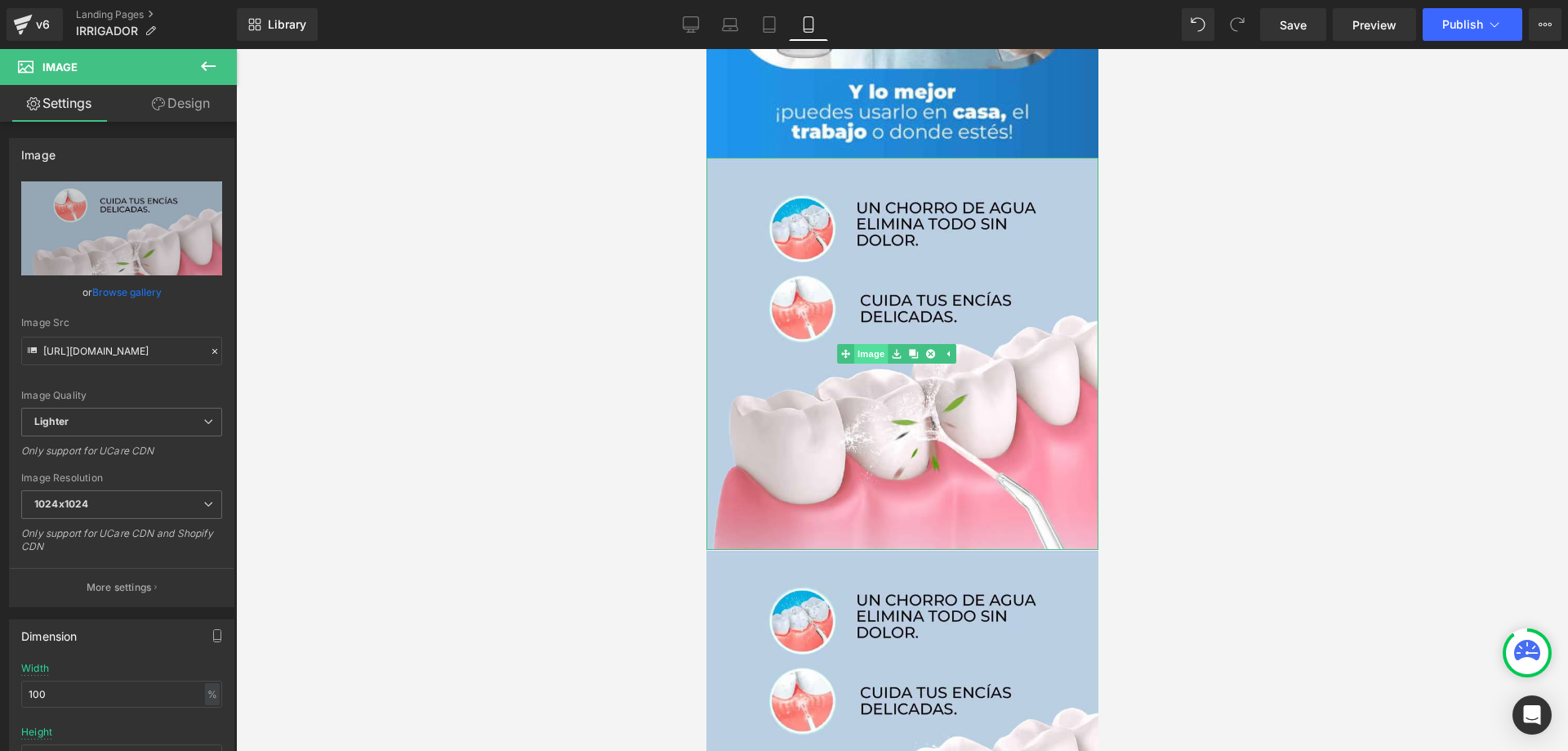
click at [871, 344] on link "Image" at bounding box center [860, 354] width 50 height 19
click at [904, 344] on span "Image" at bounding box center [895, 354] width 34 height 19
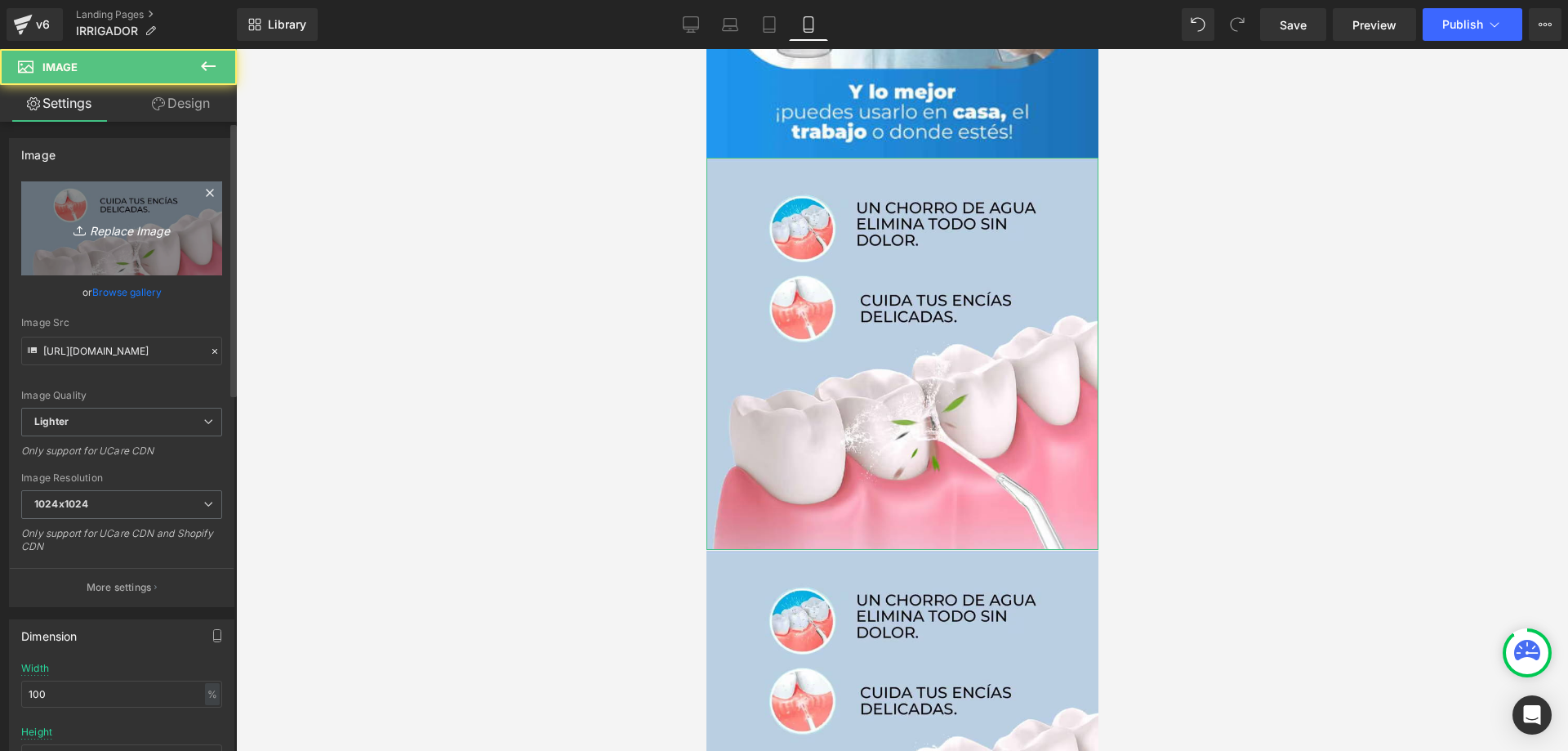
click at [118, 229] on icon "Replace Image" at bounding box center [122, 228] width 131 height 20
type input "C:\fakepath\gif111_600x600_cd80dd87-dda4-4870-9cd7-331b306f357d.webp"
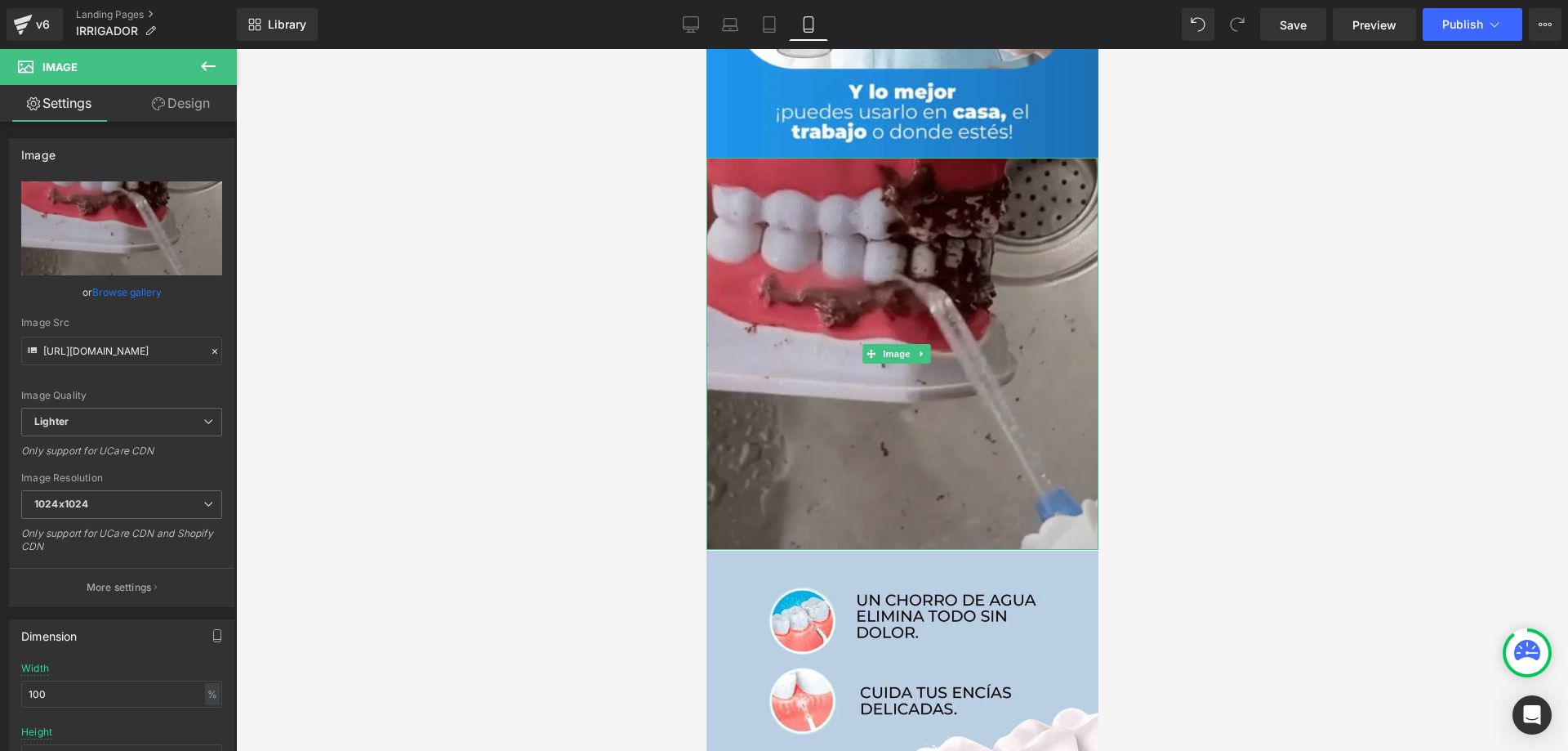
type input "https://ucarecdn.com/02ced023-ddf6-4381-84b2-7204f85cccbe/-/format/auto/-/previ…"
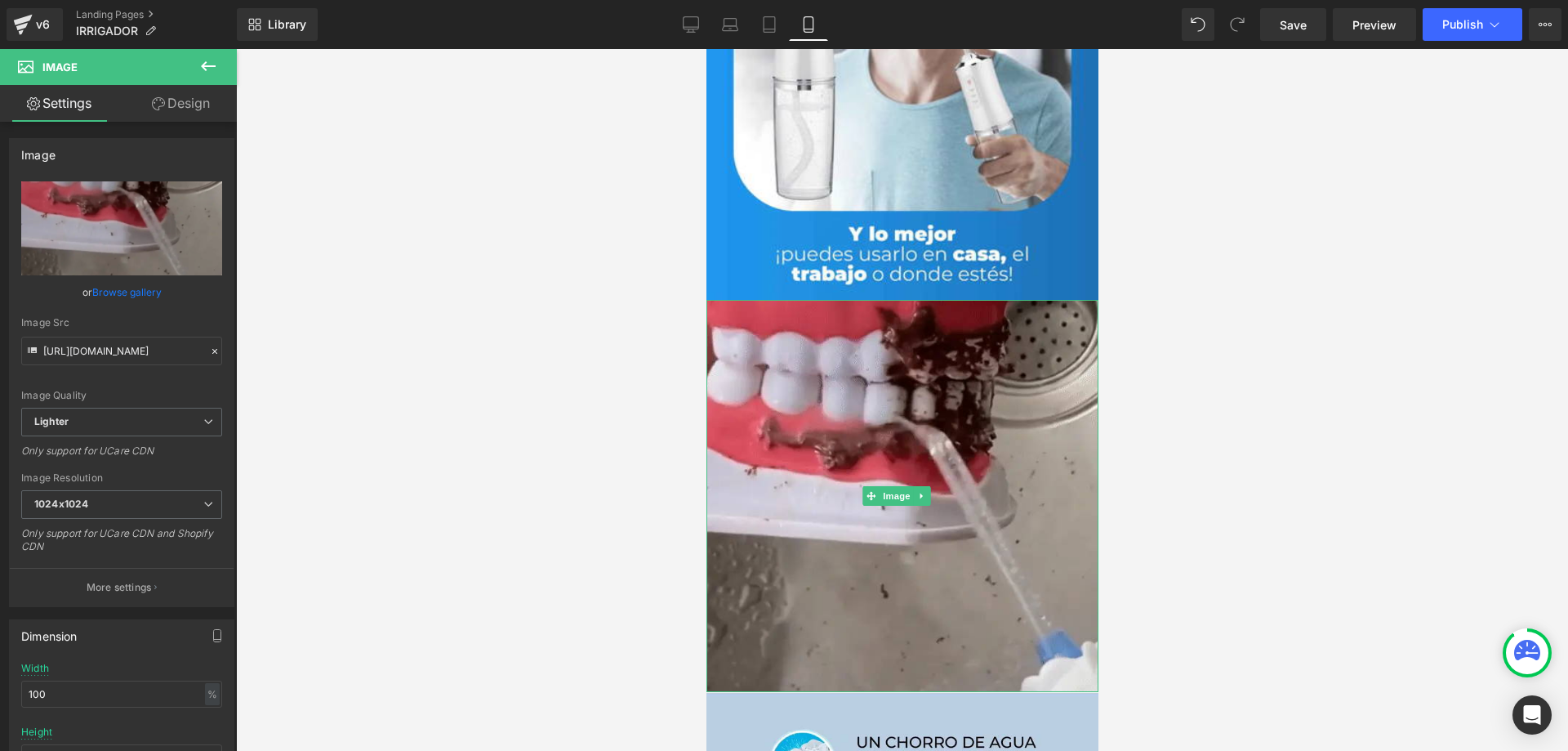
scroll to position [1581, 0]
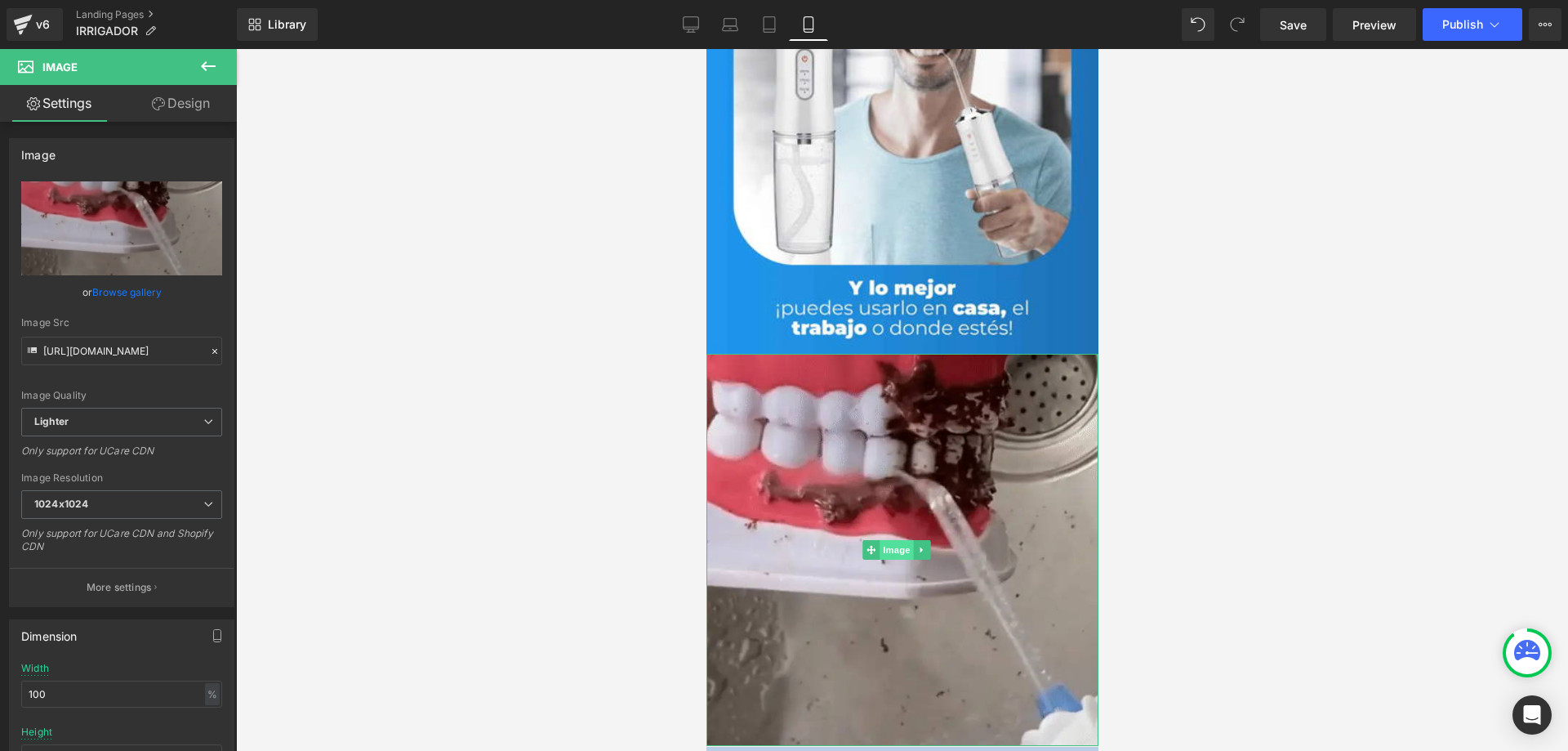
click at [896, 540] on span "Image" at bounding box center [895, 550] width 34 height 19
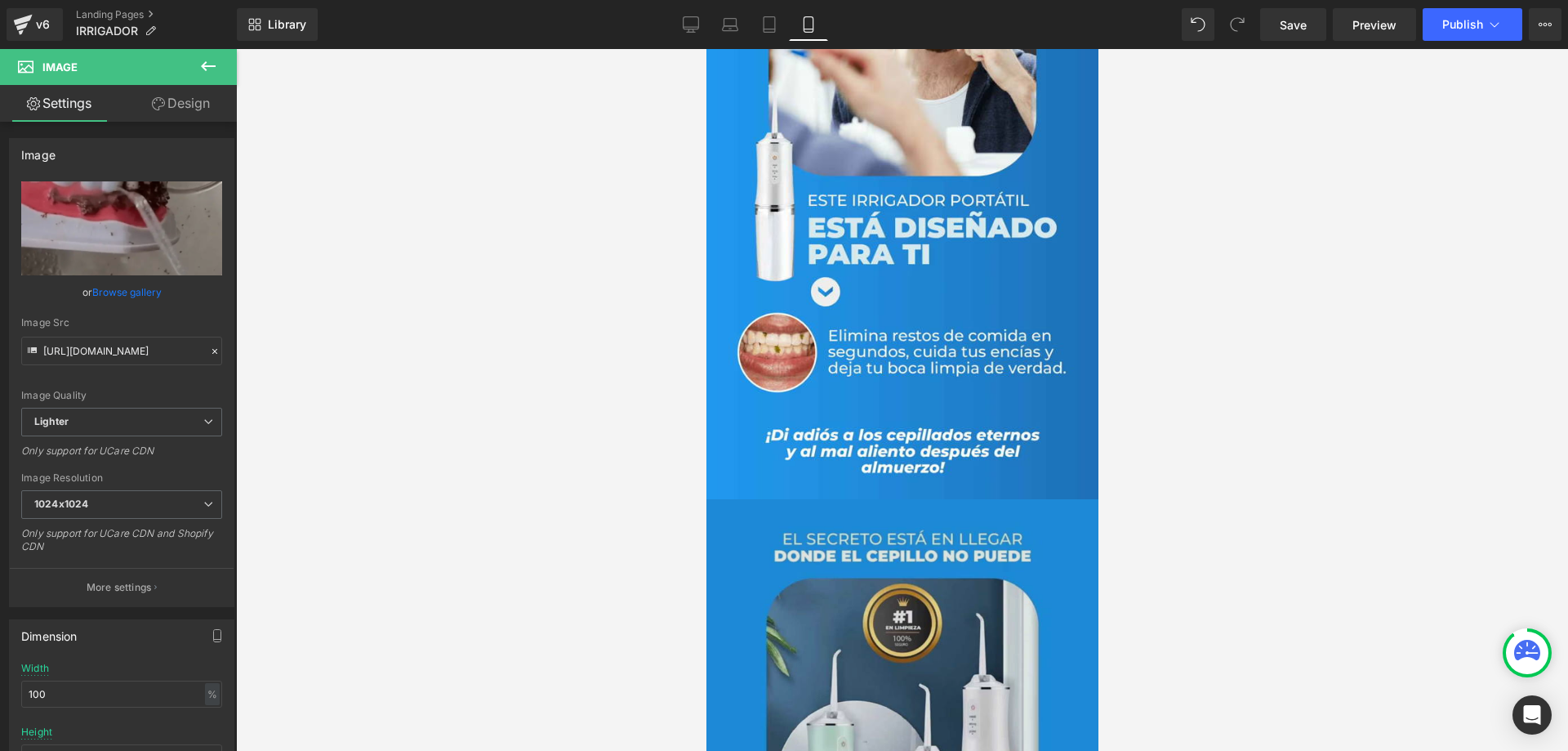
scroll to position [3346, 0]
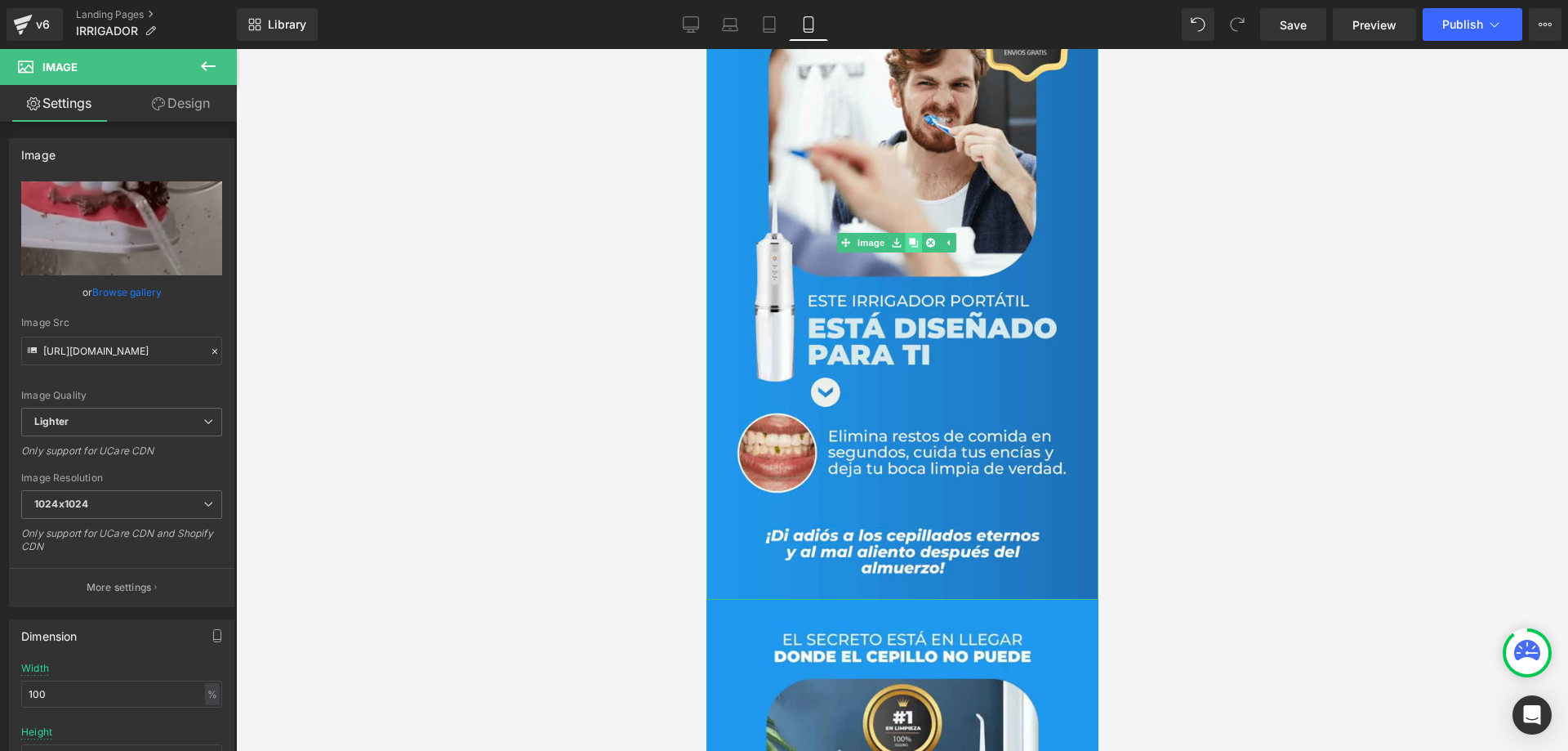
click at [909, 238] on icon at bounding box center [913, 243] width 9 height 9
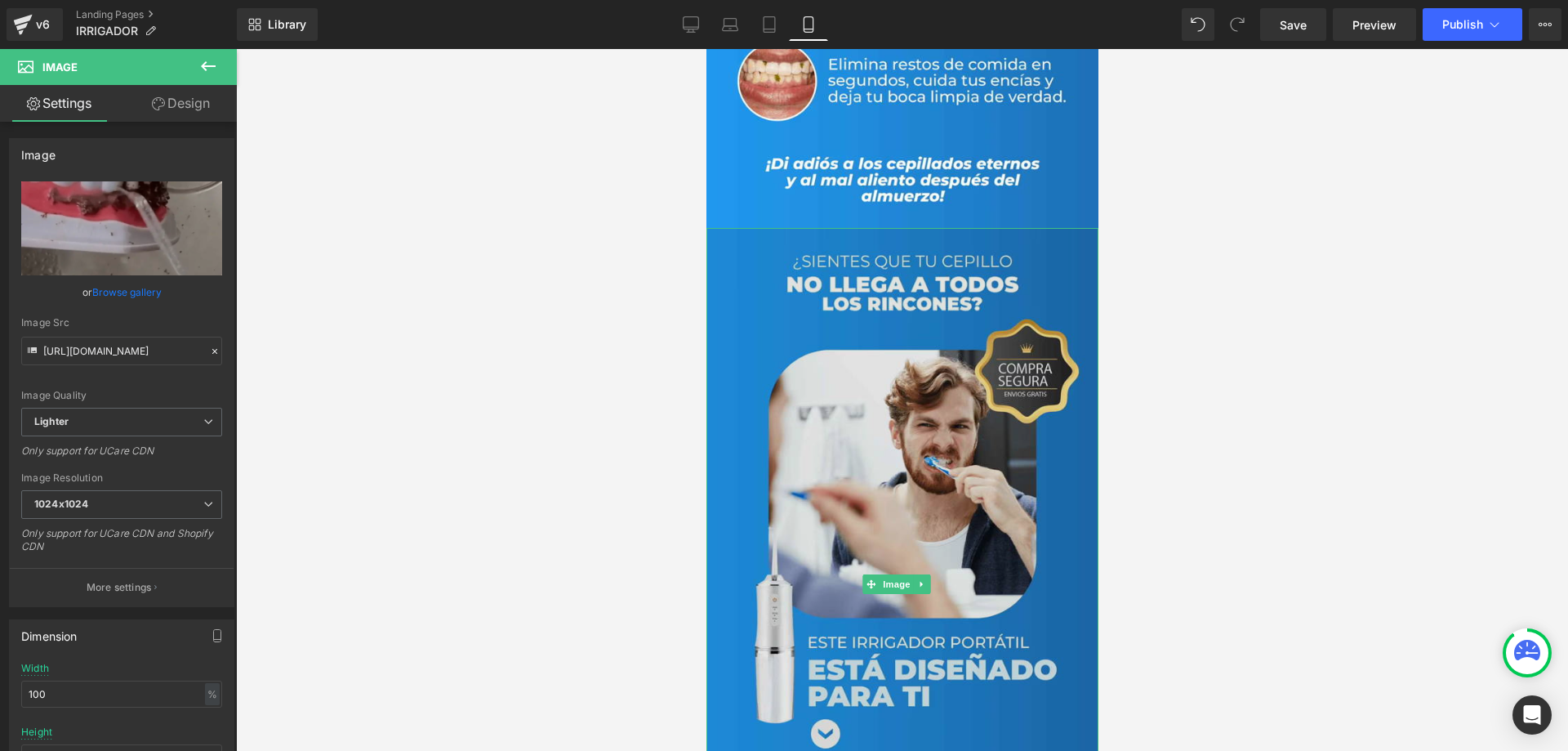
scroll to position [3836, 0]
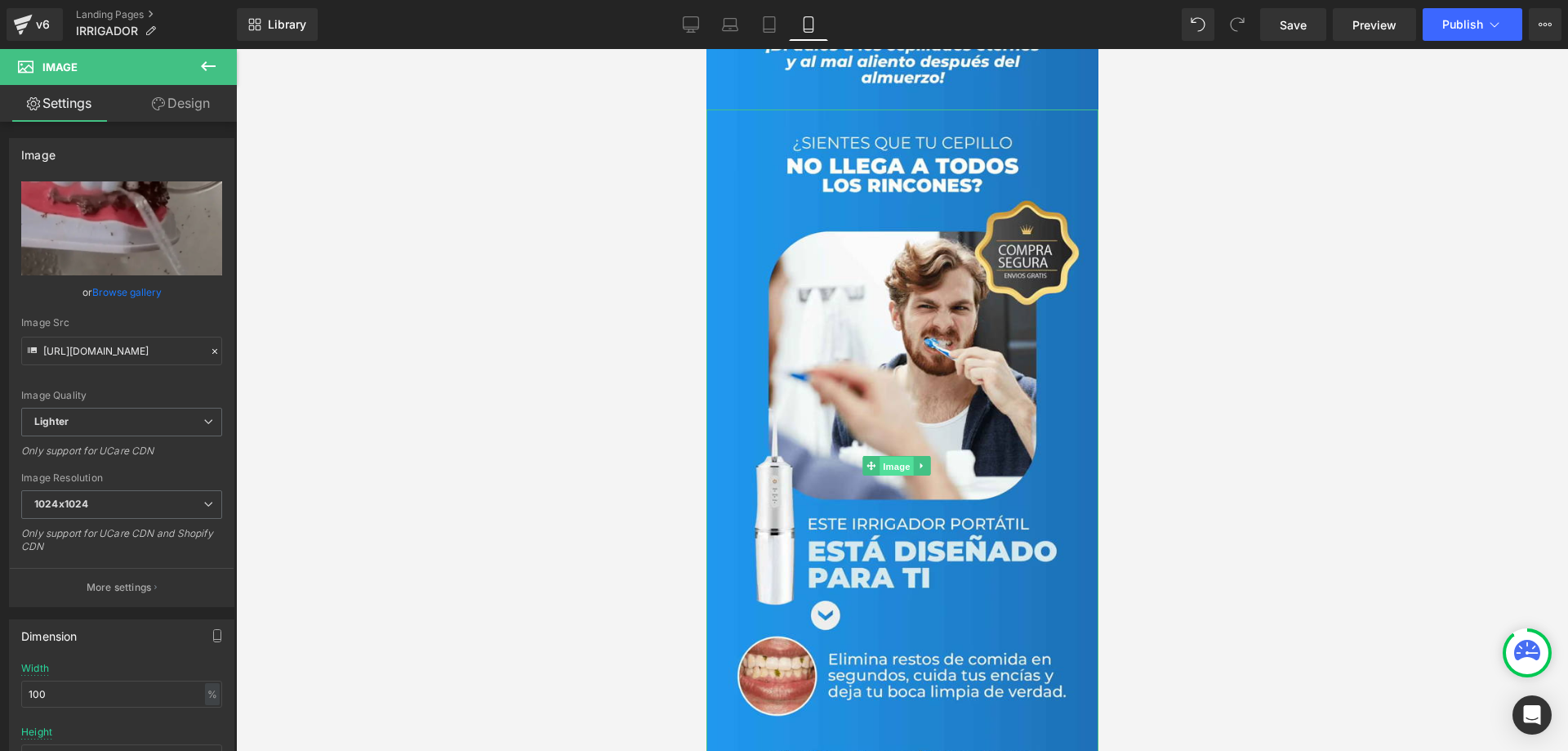
click at [893, 457] on span "Image" at bounding box center [895, 466] width 34 height 19
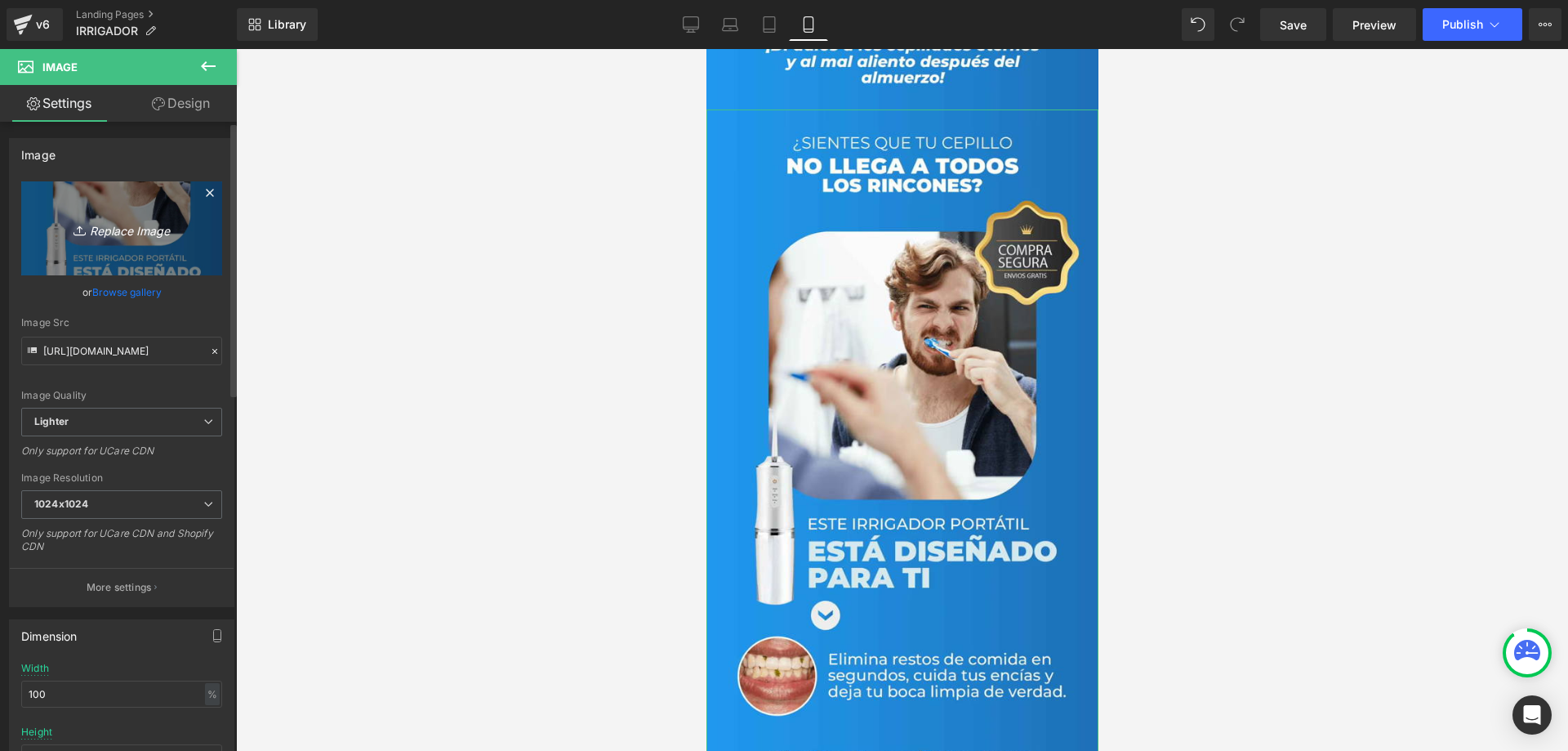
click at [170, 253] on link "Replace Image" at bounding box center [121, 228] width 200 height 94
type input "C:\fakepath\image_782_1753044426839-61949777-80658904-80244163_0 (1).webp"
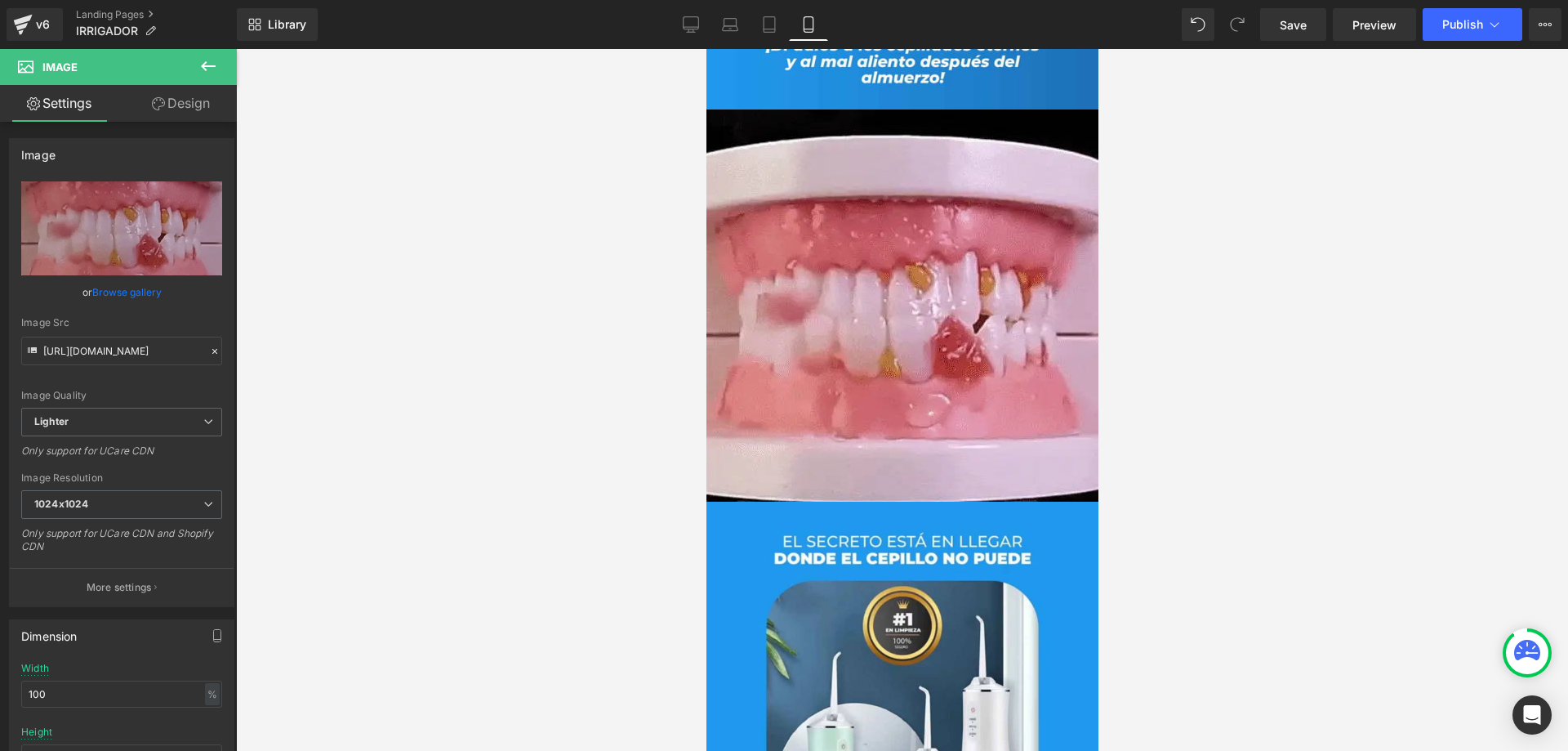
type input "https://ucarecdn.com/c2031183-47eb-4a21-af73-6a4991654c65/-/format/auto/-/previ…"
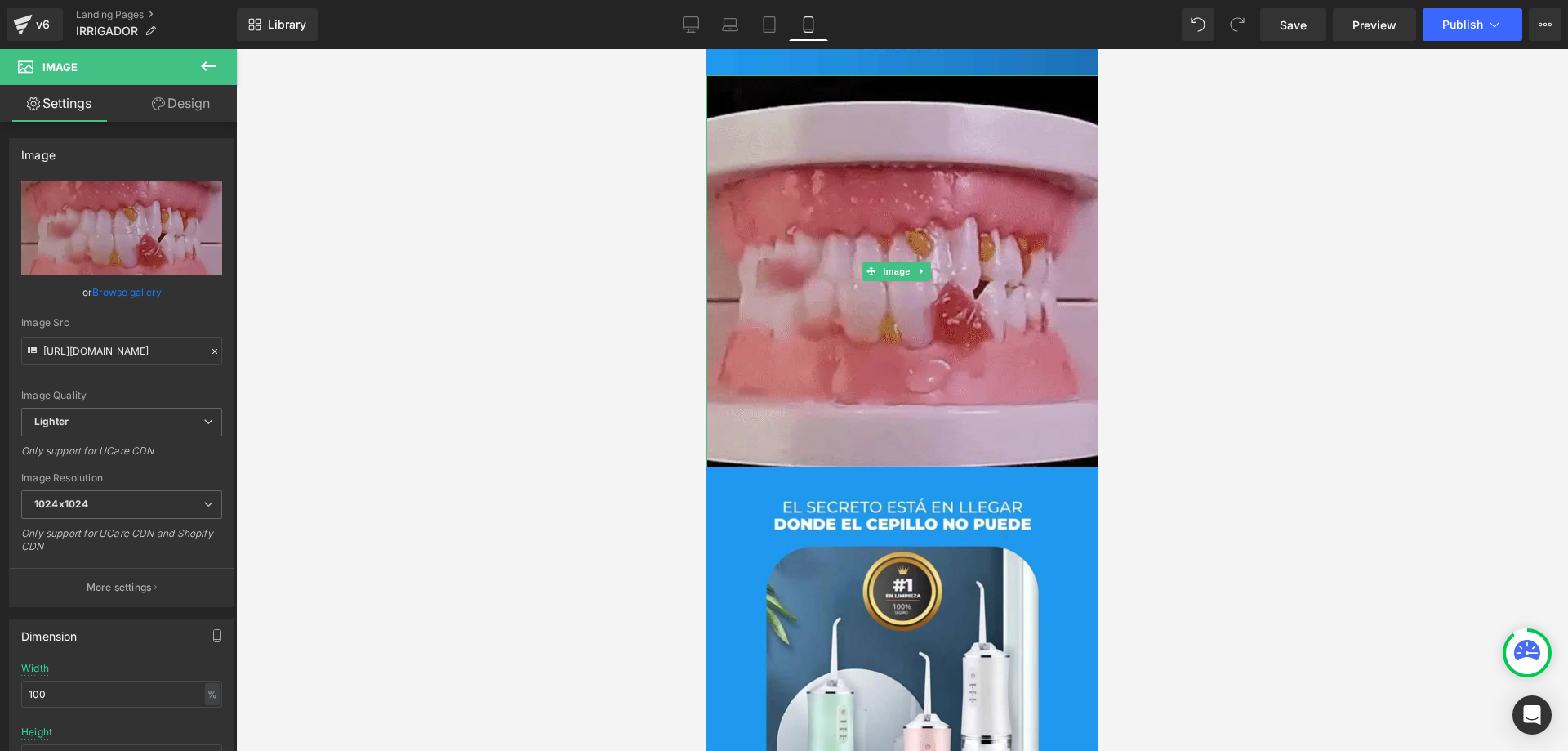
scroll to position [3640, 0]
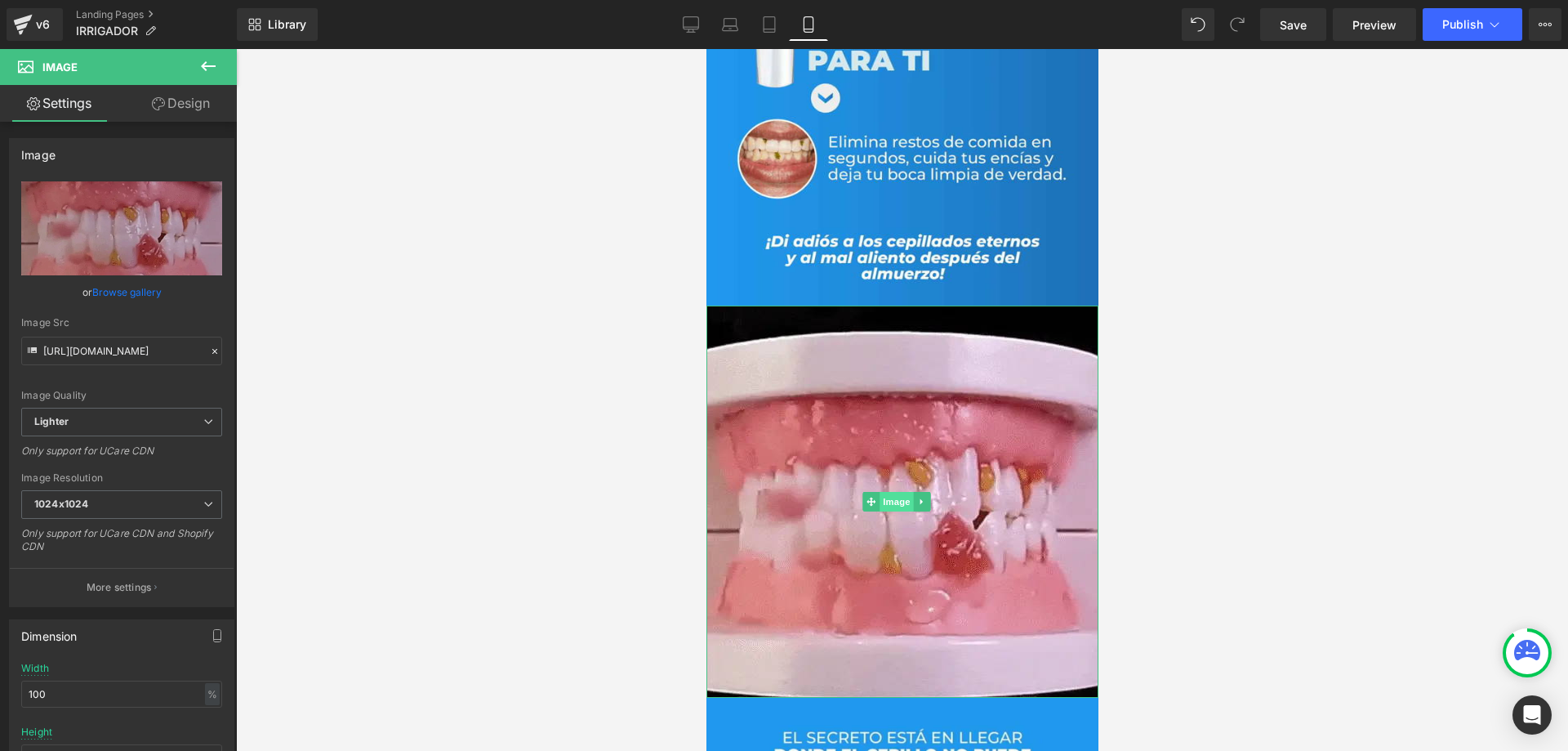
click at [895, 492] on span "Image" at bounding box center [895, 501] width 34 height 19
click at [898, 493] on span "Image" at bounding box center [895, 502] width 34 height 19
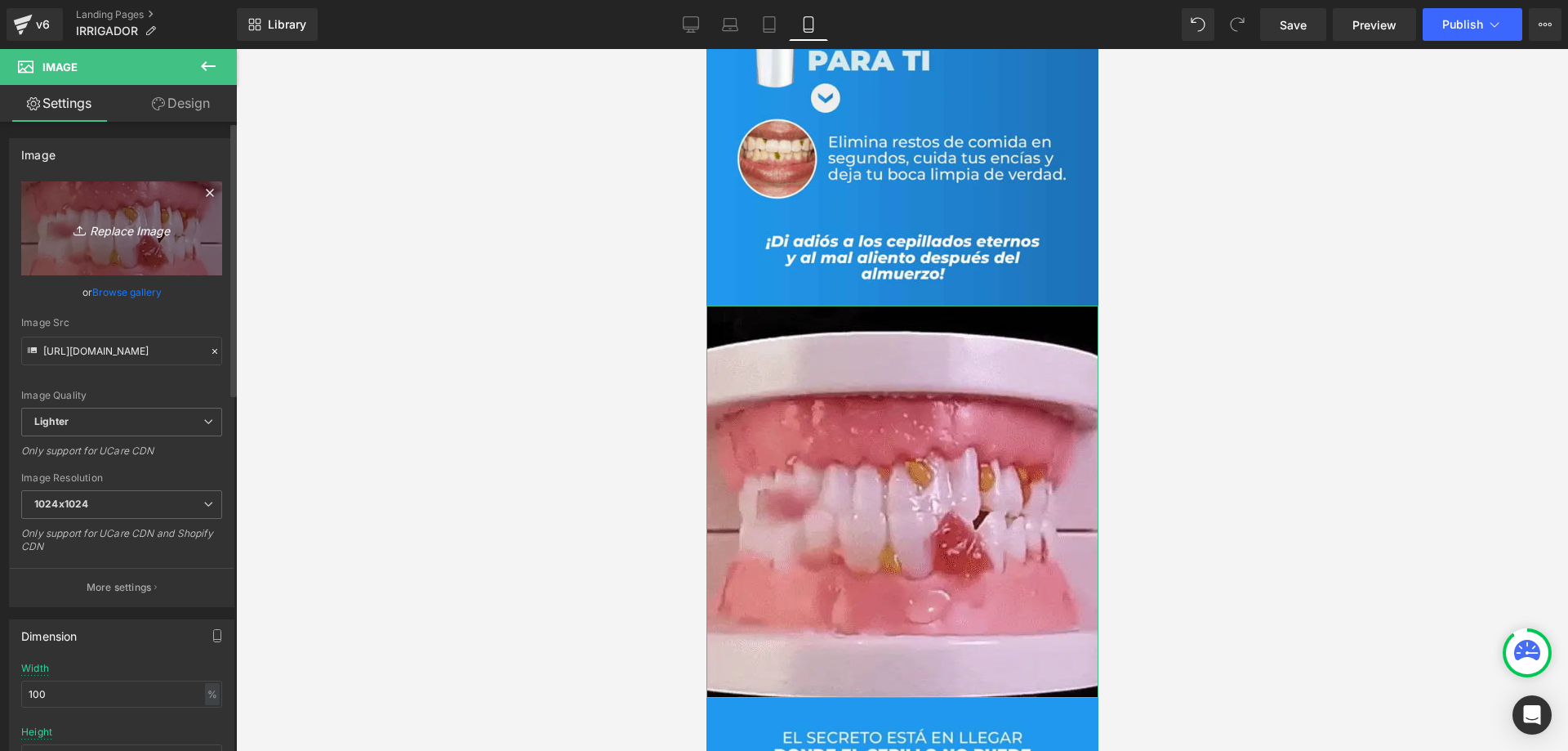
click at [135, 242] on link "Replace Image" at bounding box center [121, 228] width 200 height 94
type input "C:\fakepath\ezgif.com-gif-maker_480x480_480x480_1971f081-e448-418c-96db-69ee5eb…"
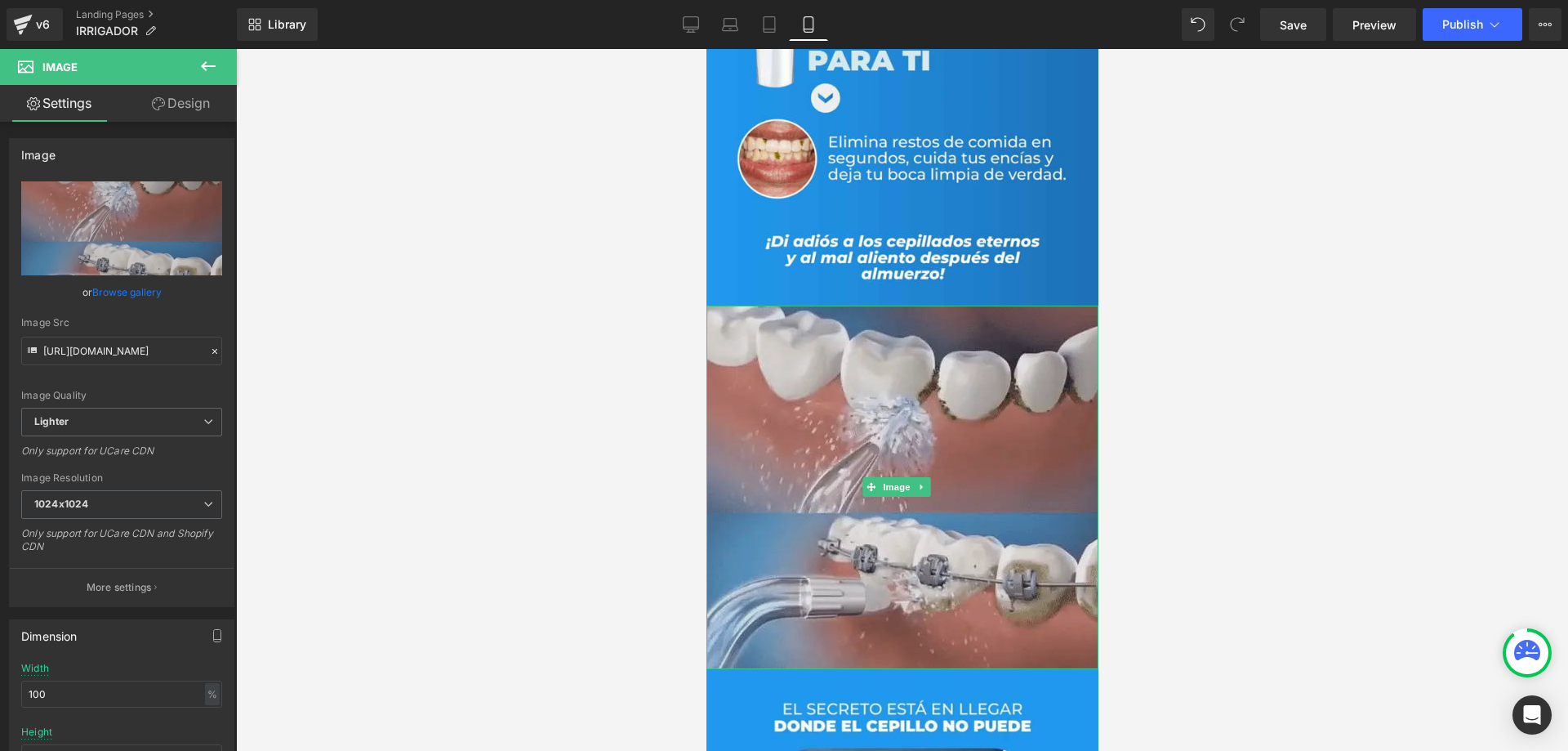
type input "https://ucarecdn.com/afee2bc0-5ec2-45da-bc37-e651d2185fe2/-/format/auto/-/previ…"
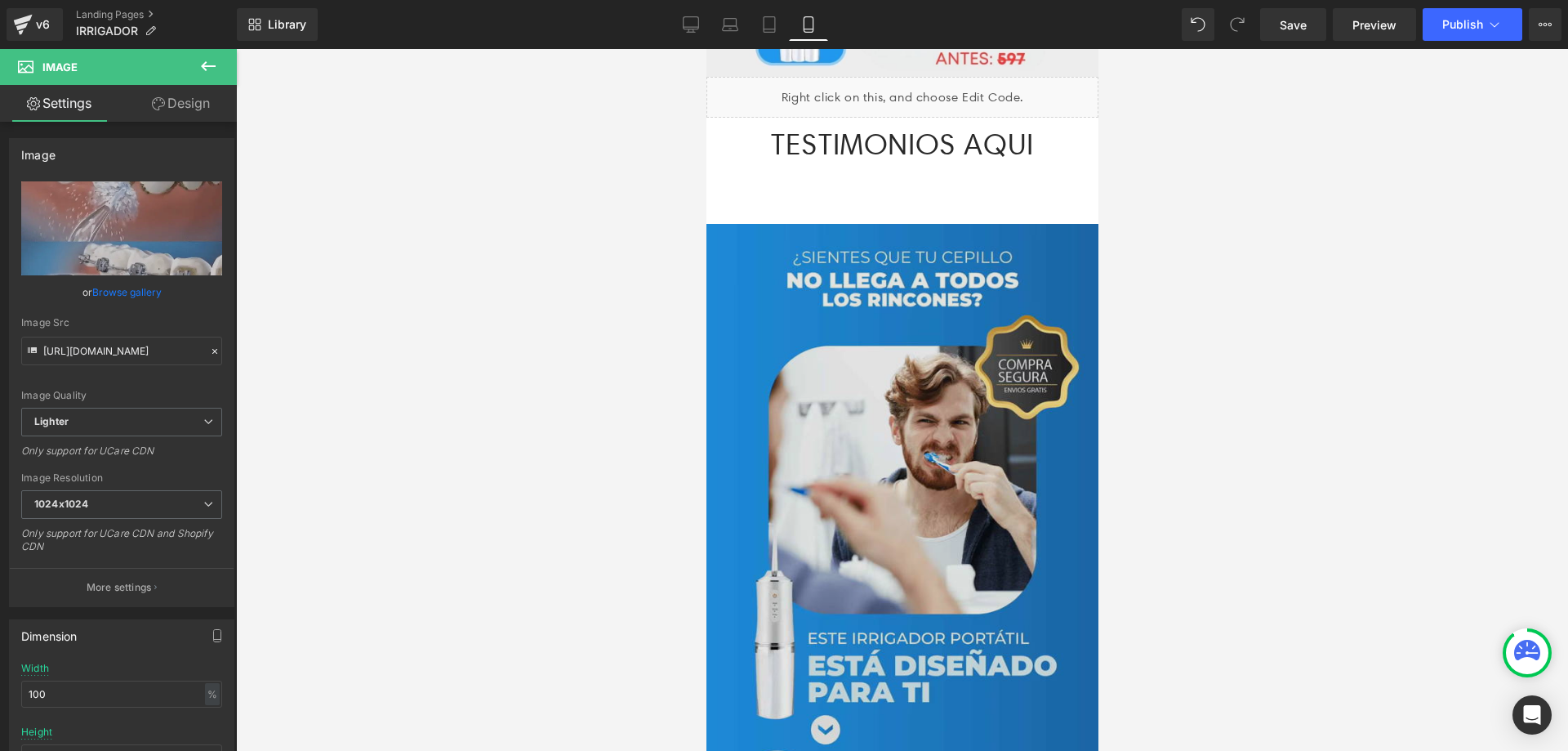
scroll to position [2954, 0]
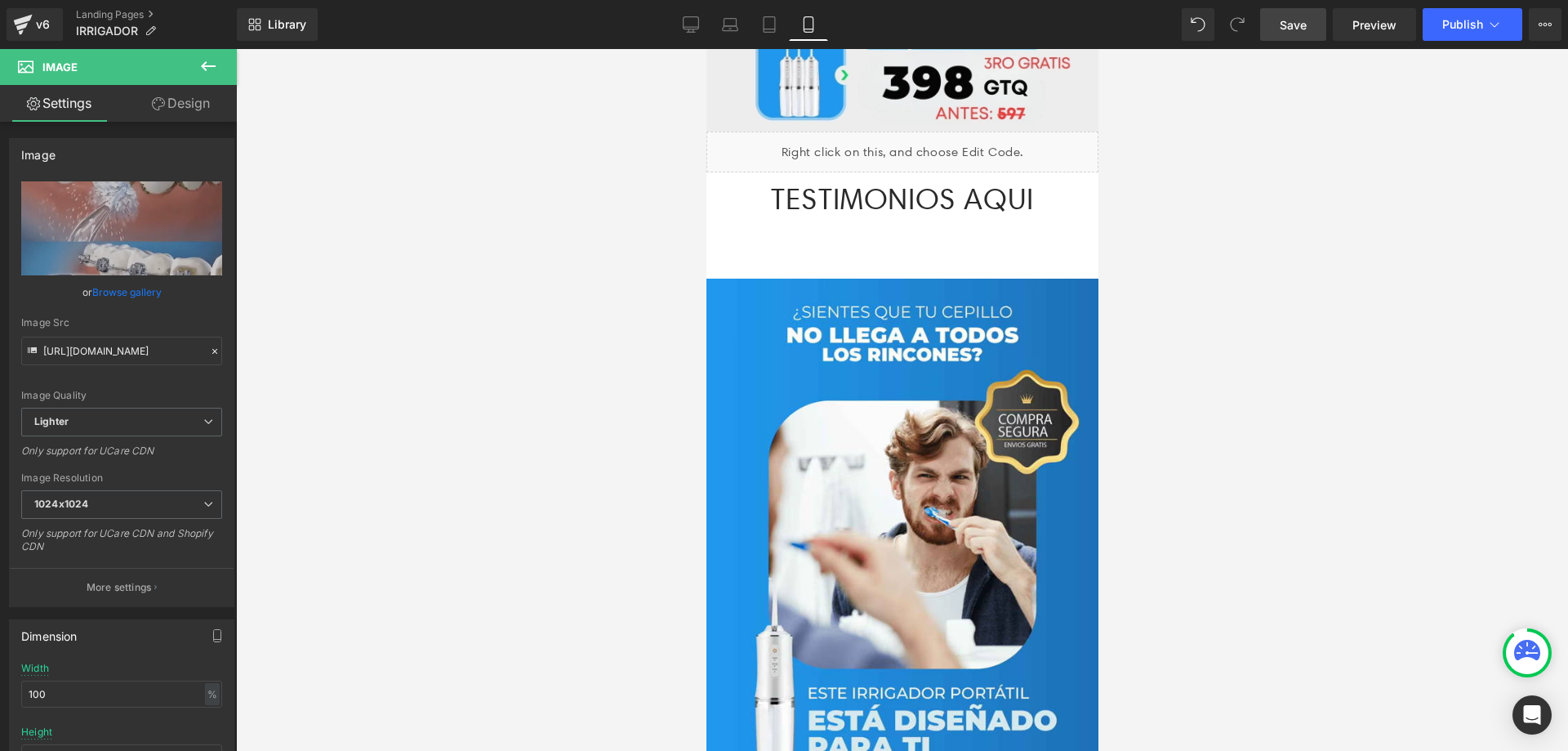
click at [1282, 28] on span "Save" at bounding box center [1292, 25] width 27 height 17
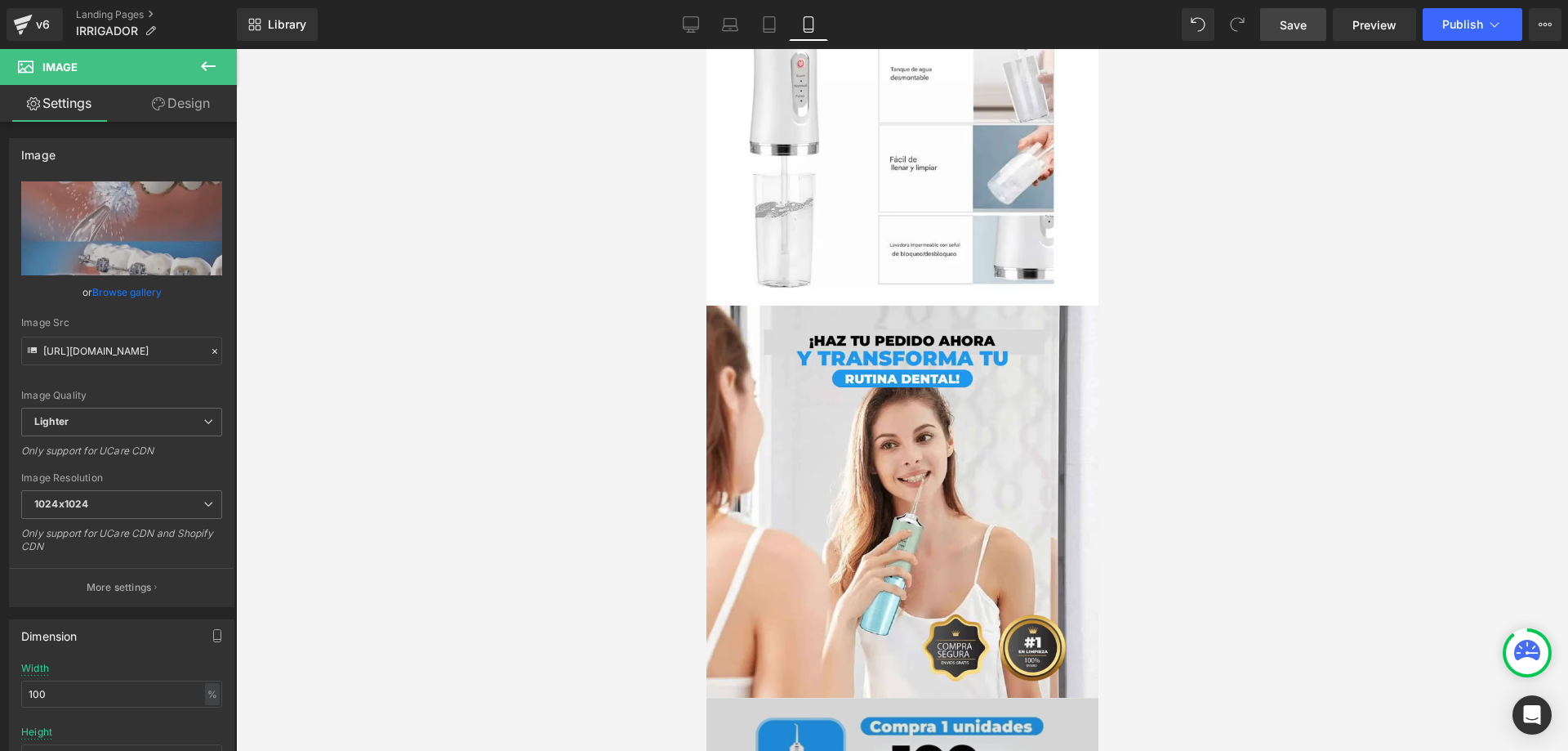
scroll to position [5785, 0]
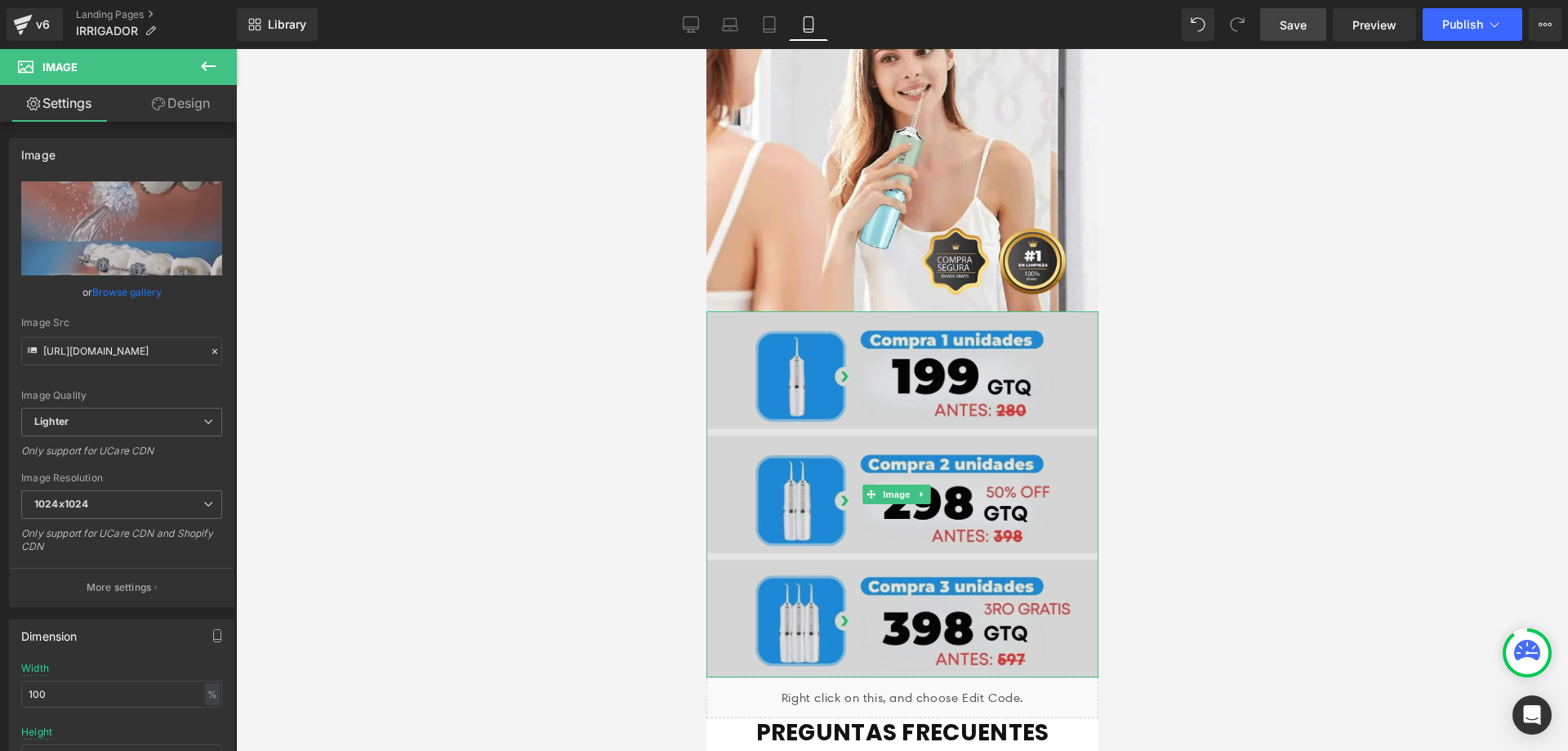
click at [924, 311] on img at bounding box center [902, 495] width 392 height 366
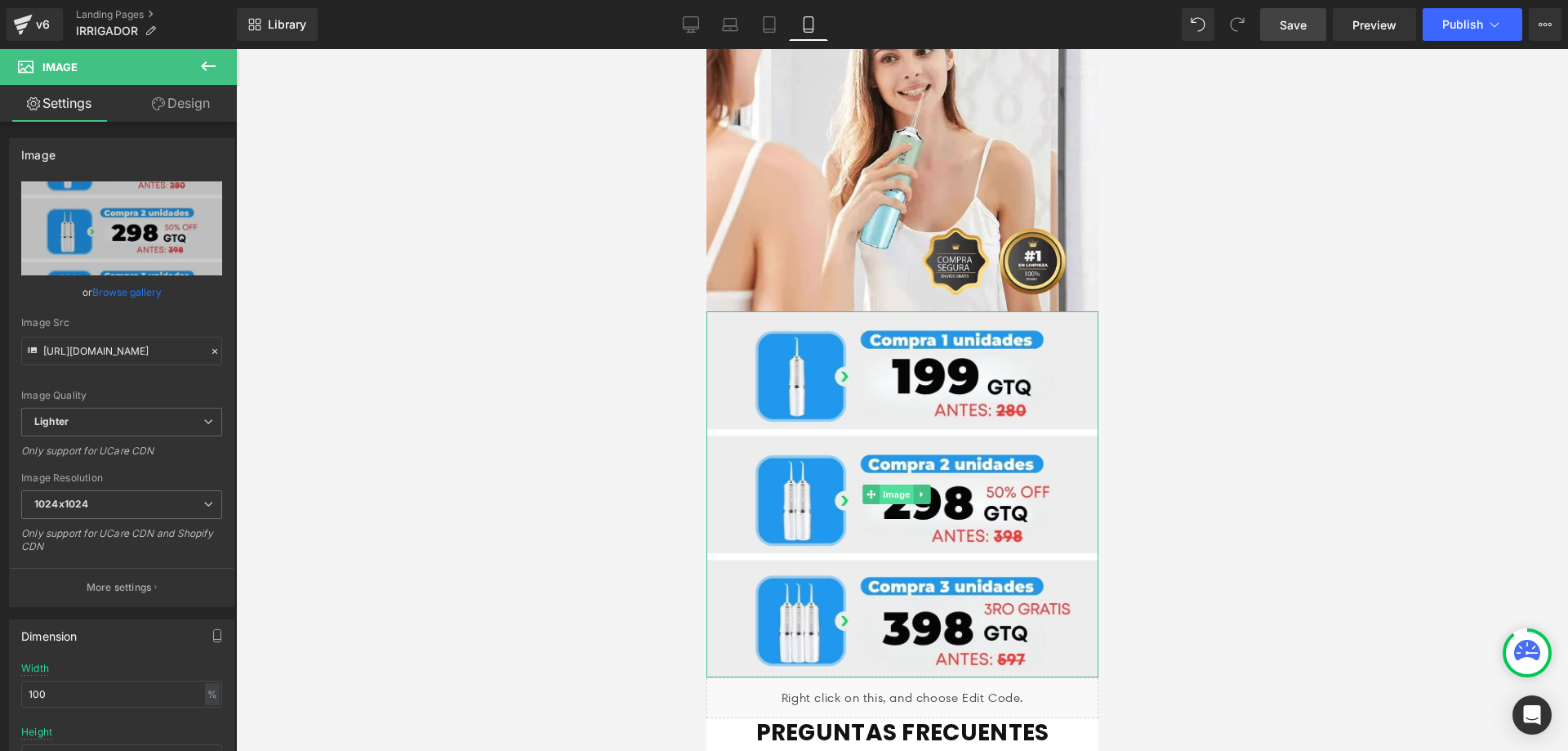
click at [906, 484] on span "Image" at bounding box center [895, 494] width 34 height 19
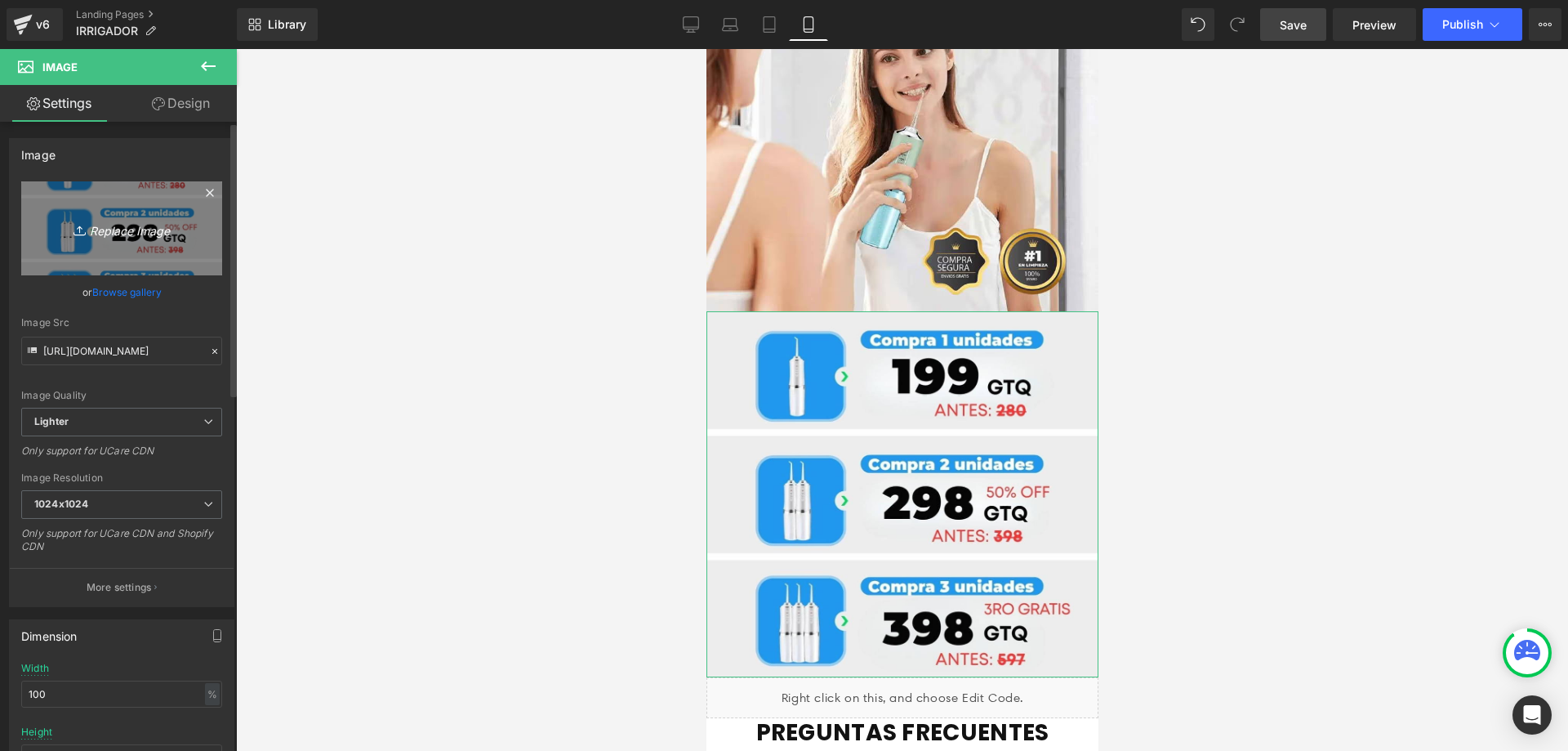
click at [113, 248] on link "Replace Image" at bounding box center [121, 228] width 200 height 94
type input "C:\fakepath\(texto opcional ejemplo ofertaenvio gratis etc etc) (2) (1).jpg"
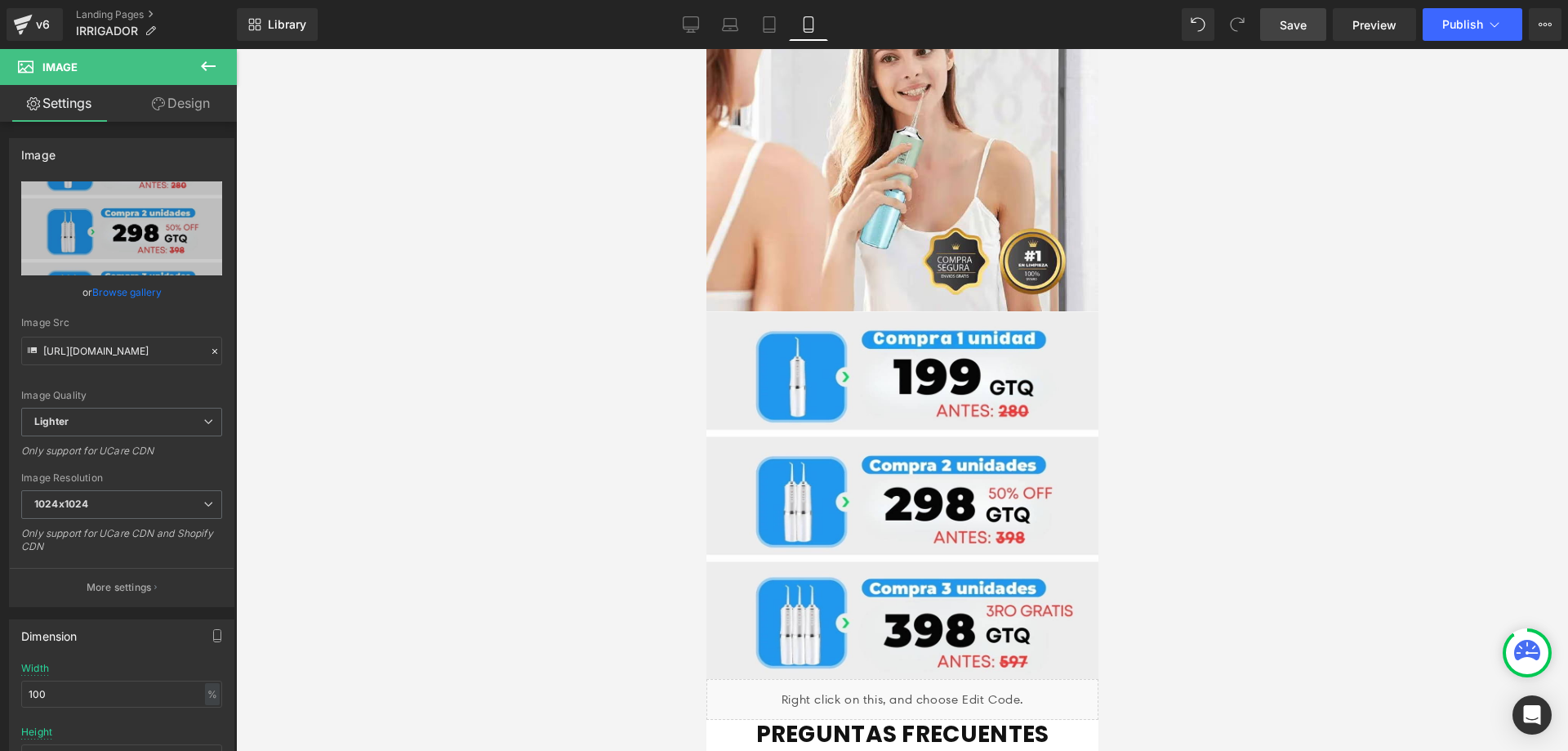
type input "https://ucarecdn.com/0cf06d38-b8fa-4571-a5df-fe66ef51e4ab/-/format/auto/-/previ…"
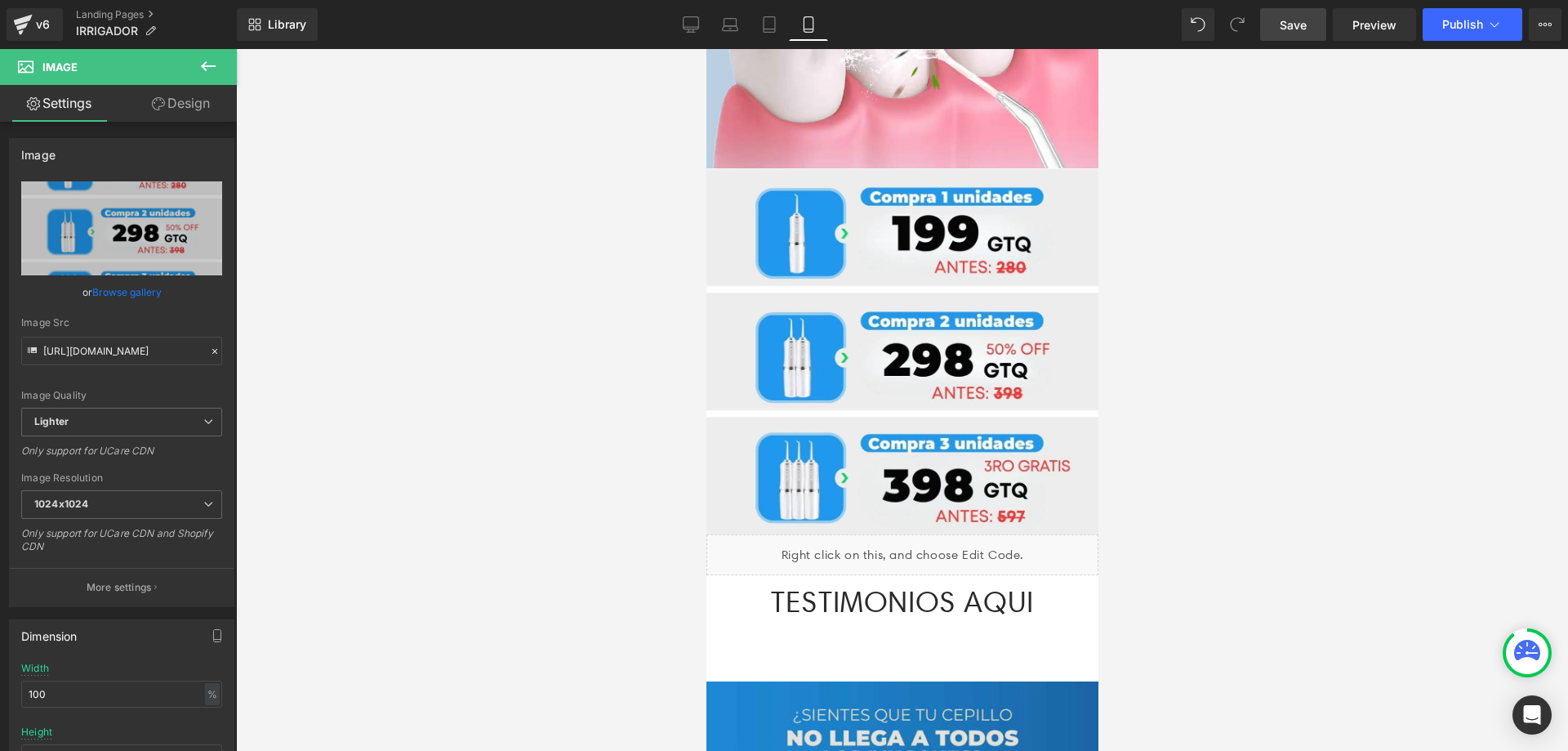
scroll to position [2549, 0]
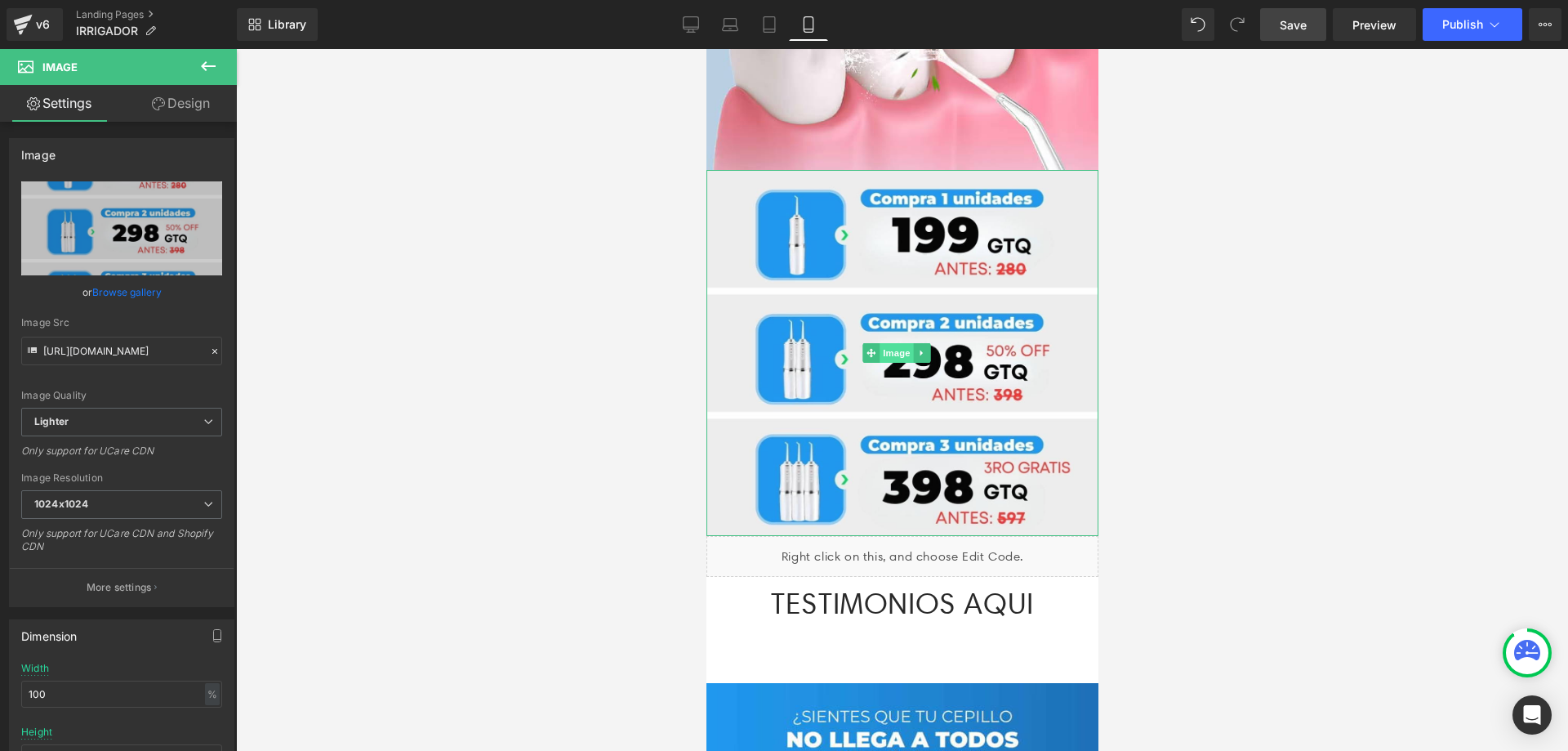
click at [901, 343] on span "Image" at bounding box center [895, 353] width 34 height 19
click at [894, 343] on span "Image" at bounding box center [895, 353] width 34 height 19
click at [140, 278] on link "Browse gallery" at bounding box center [127, 291] width 70 height 28
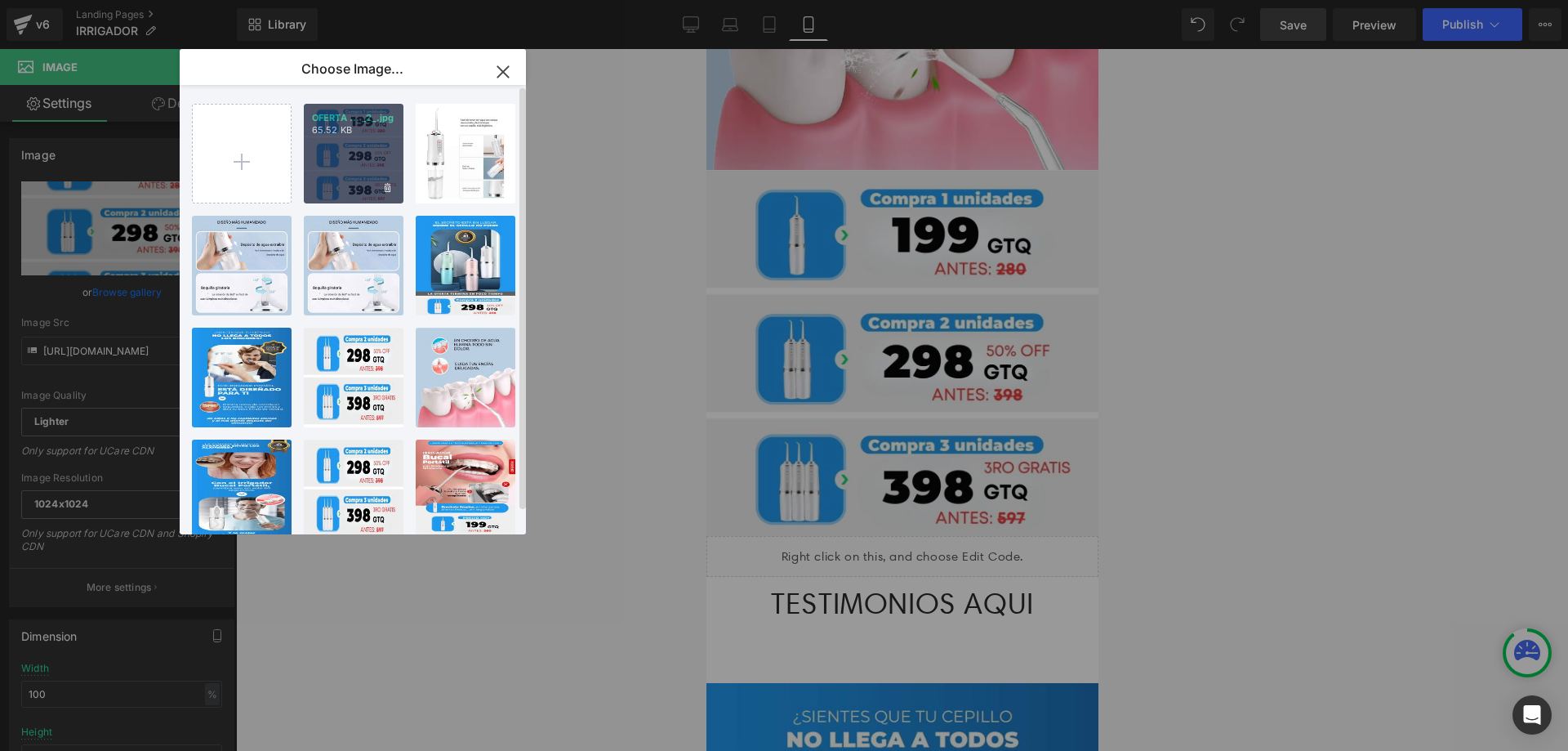
drag, startPoint x: 248, startPoint y: 149, endPoint x: 349, endPoint y: 113, distance: 107.2
click at [349, 113] on div "OFERTA ... _2_.jpg 65.52 KB Delete image? Yes No Recurso...1zon.jpg 13.21 KB De…" at bounding box center [362, 313] width 341 height 456
click at [349, 113] on p "OFERTA ... _2_.jpg" at bounding box center [353, 117] width 83 height 12
type input "https://ucarecdn.com/e2931bba-9903-4a24-96dc-1056b2c88b6c/-/format/auto/-/previ…"
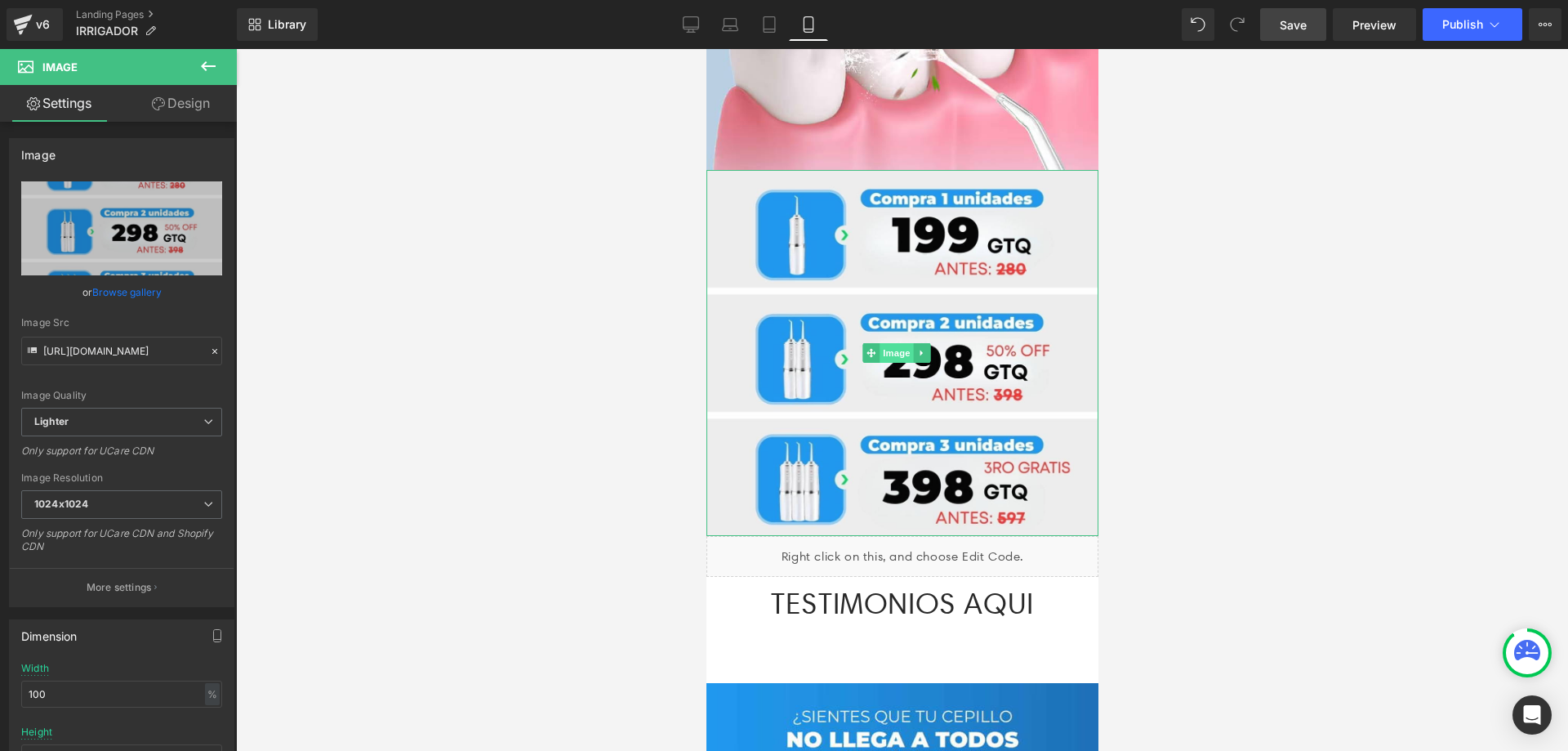
click at [896, 343] on span "Image" at bounding box center [895, 353] width 34 height 19
click at [890, 344] on span "Image" at bounding box center [895, 354] width 34 height 19
click at [124, 295] on link "Browse gallery" at bounding box center [127, 291] width 70 height 28
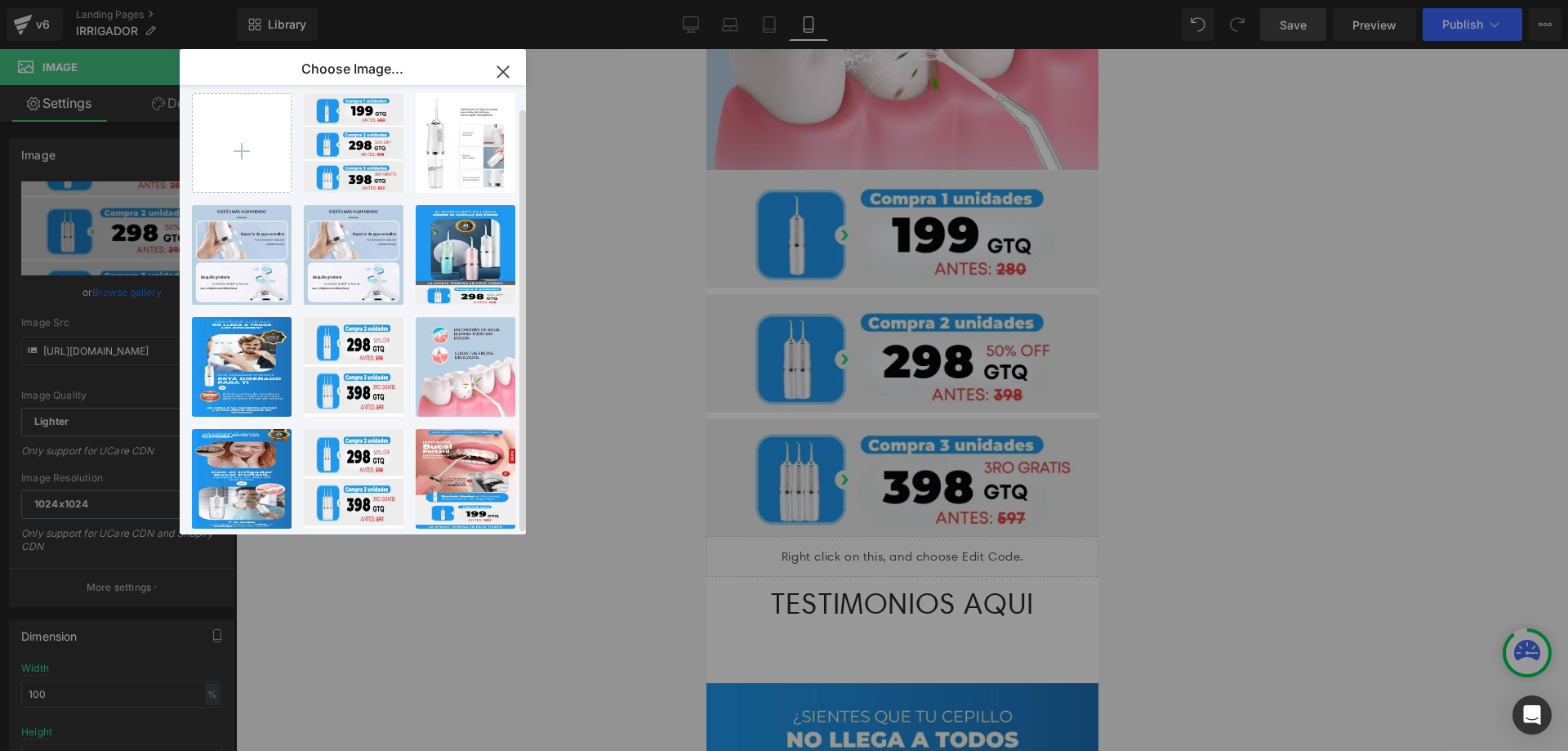
scroll to position [23, 0]
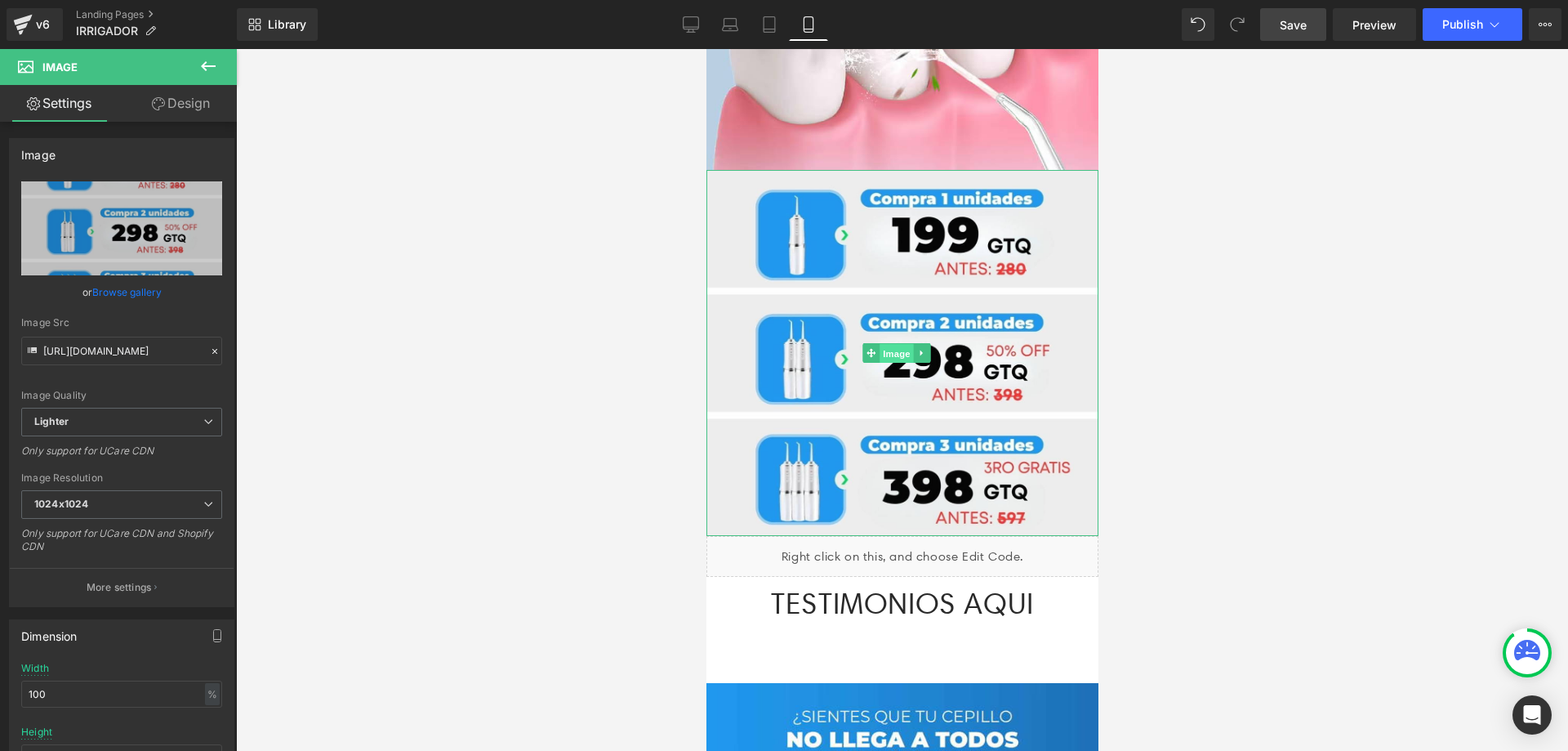
click at [896, 344] on span "Image" at bounding box center [895, 354] width 34 height 19
click at [896, 343] on span "Image" at bounding box center [895, 353] width 34 height 19
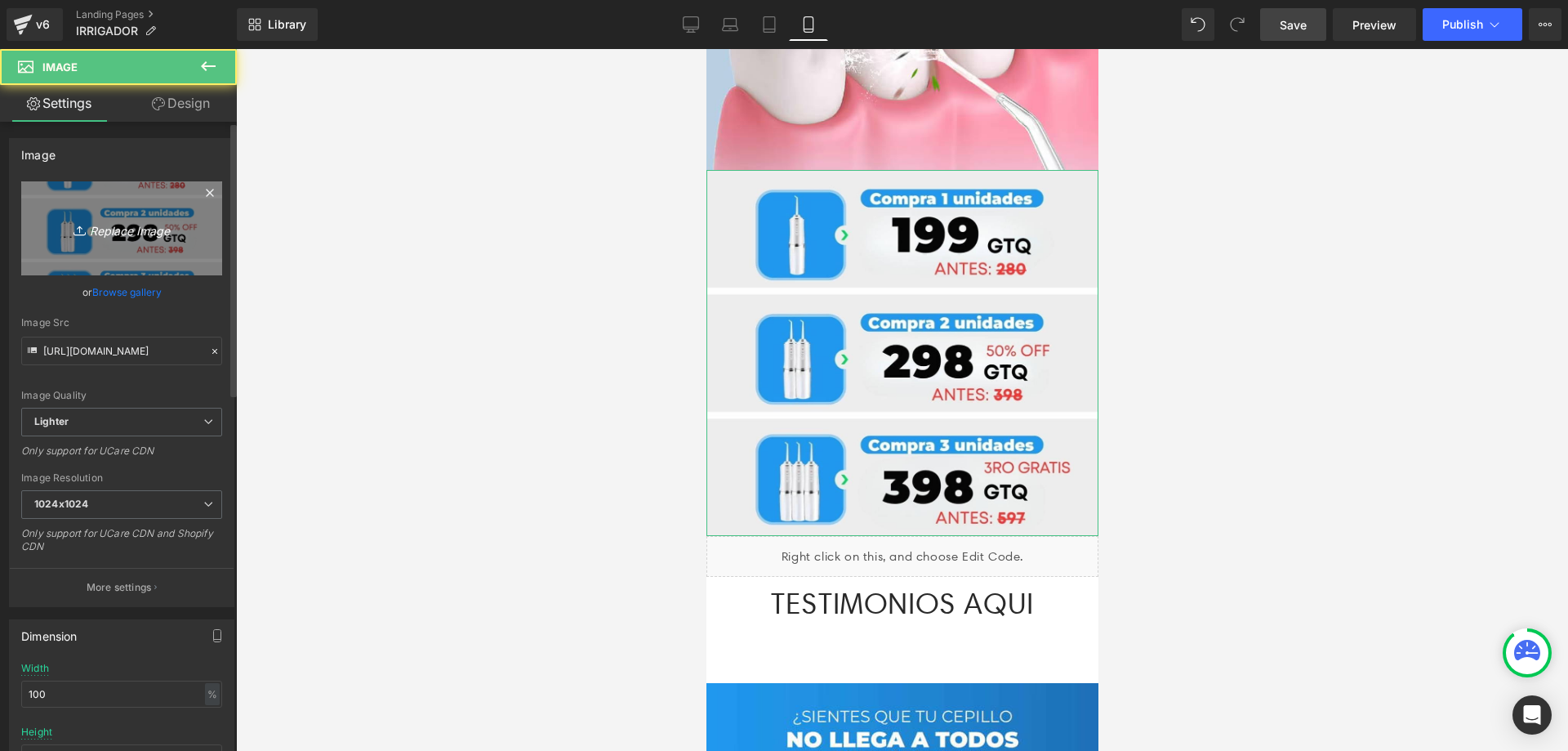
click at [156, 244] on link "Replace Image" at bounding box center [121, 228] width 200 height 94
type input "C:\fakepath\(texto opcional ejemplo ofertaenvio gratis etc etc) (2) (1).jpg"
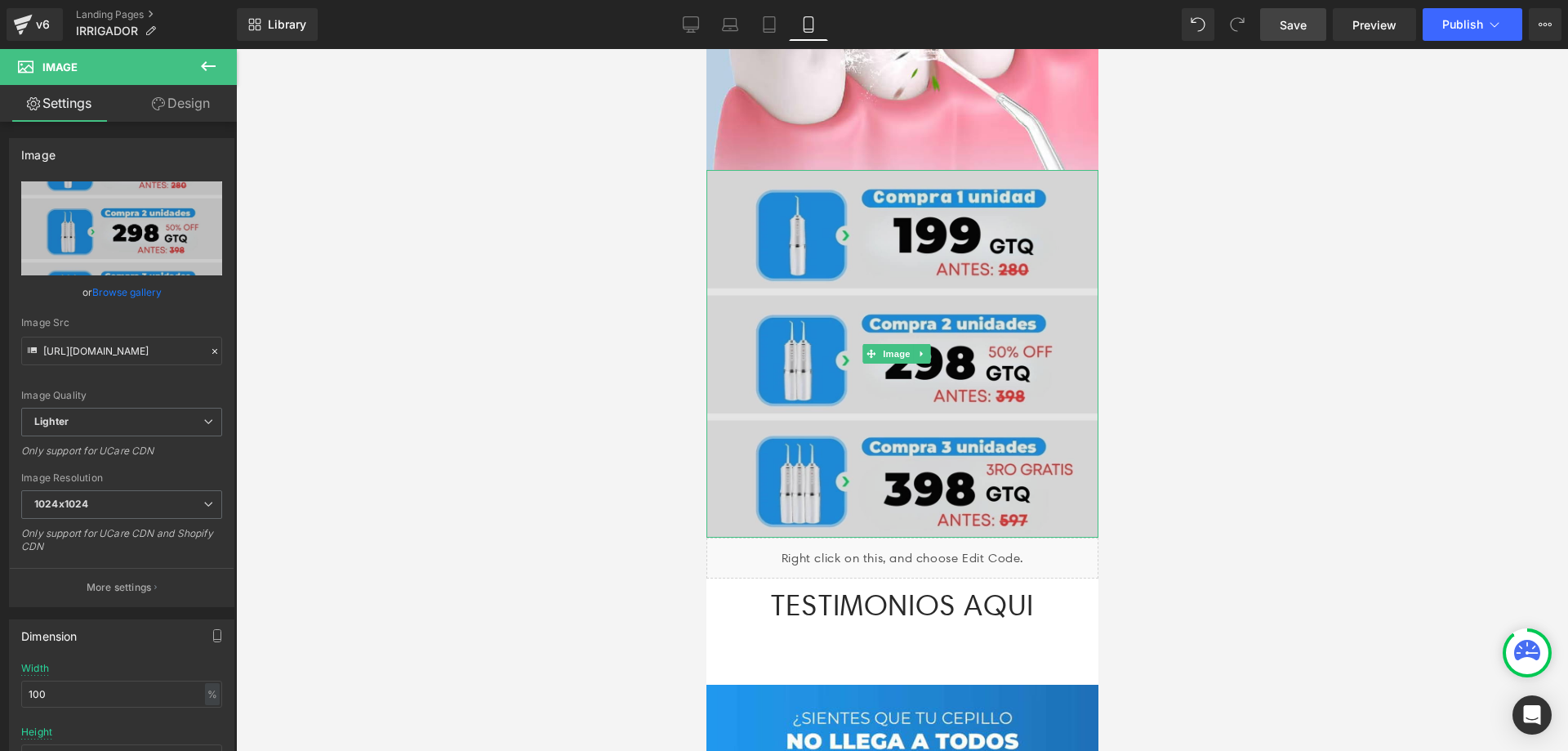
type input "https://ucarecdn.com/4b451e50-65d2-47c6-adf8-1c7784a70f5b/-/format/auto/-/previ…"
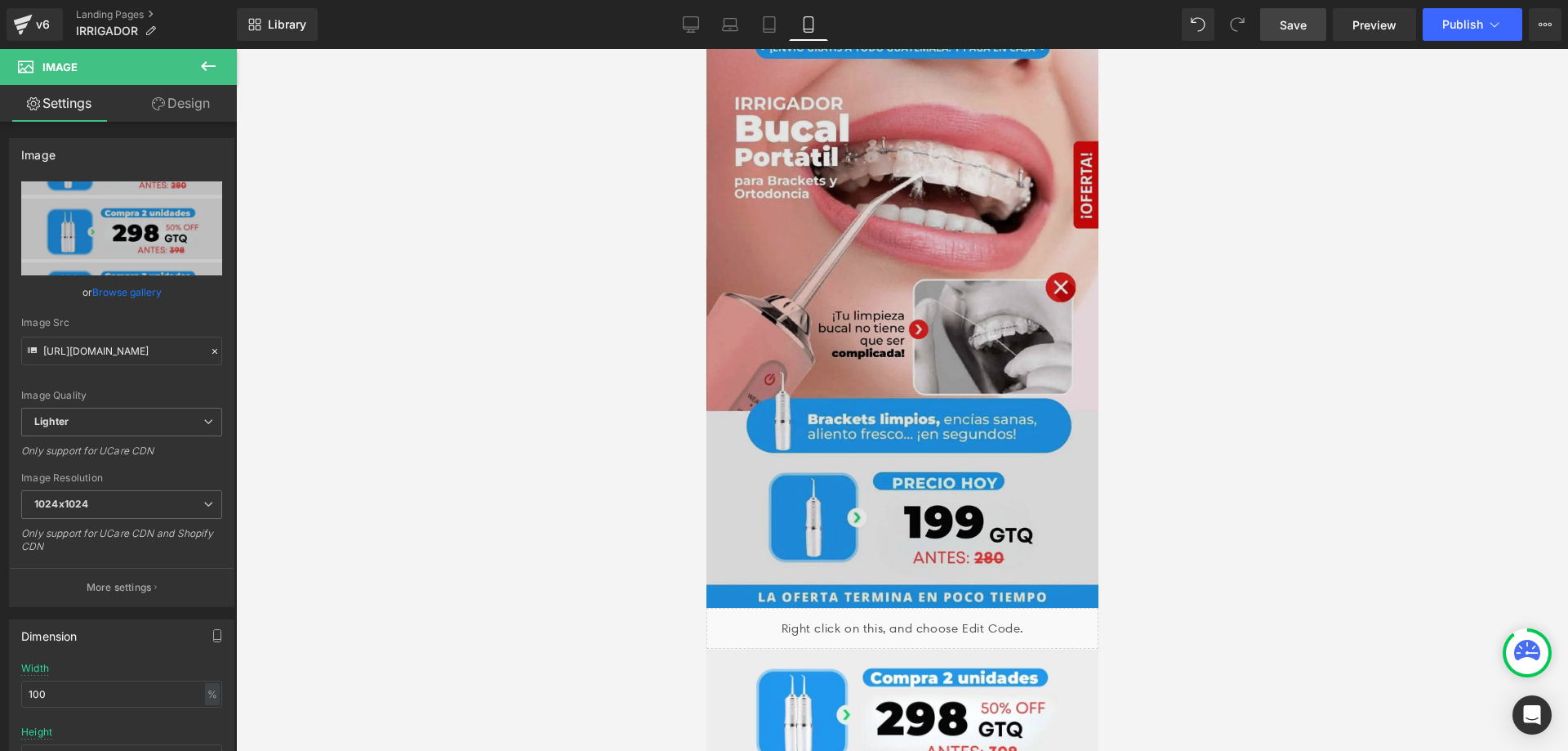
scroll to position [0, 0]
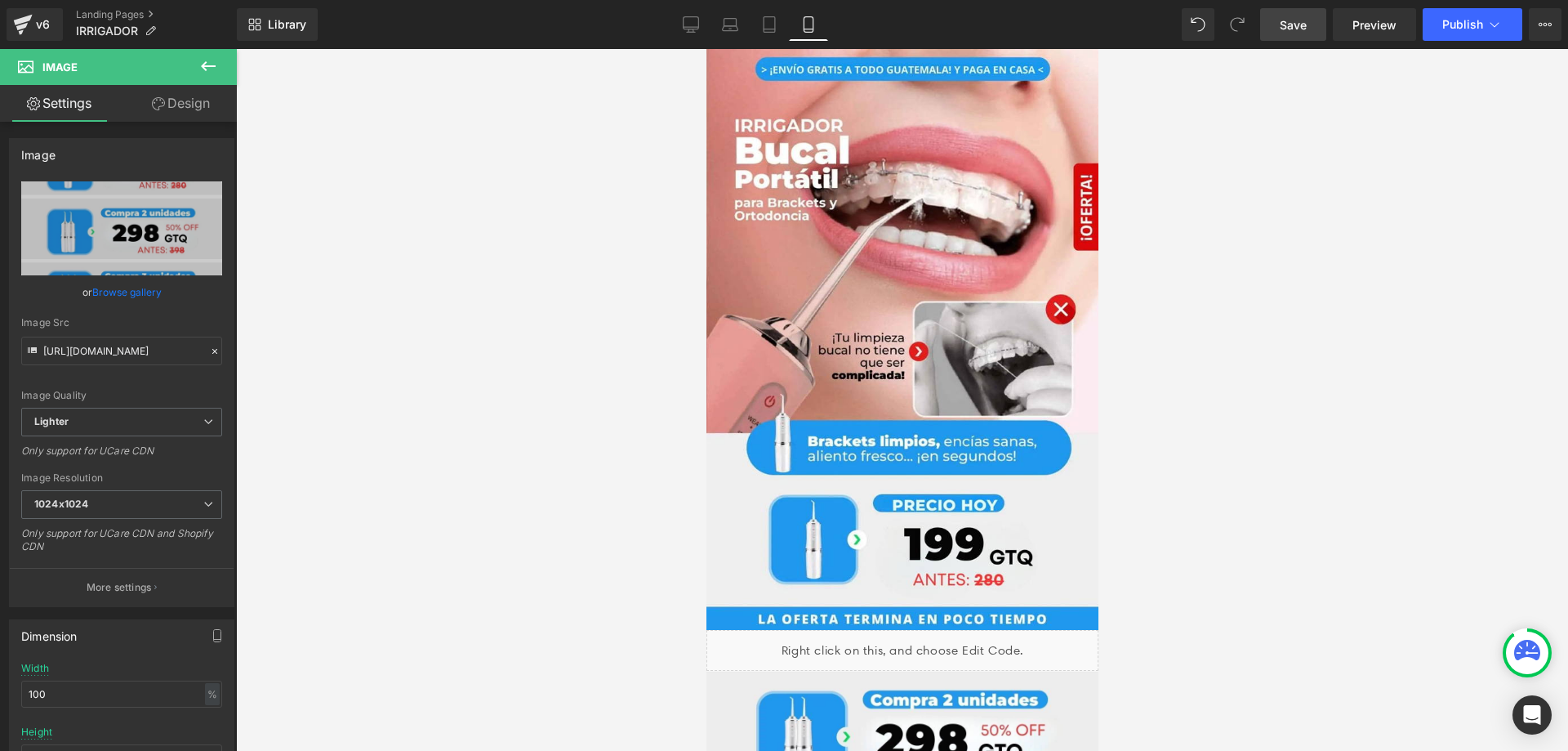
click at [1297, 22] on span "Save" at bounding box center [1292, 25] width 27 height 17
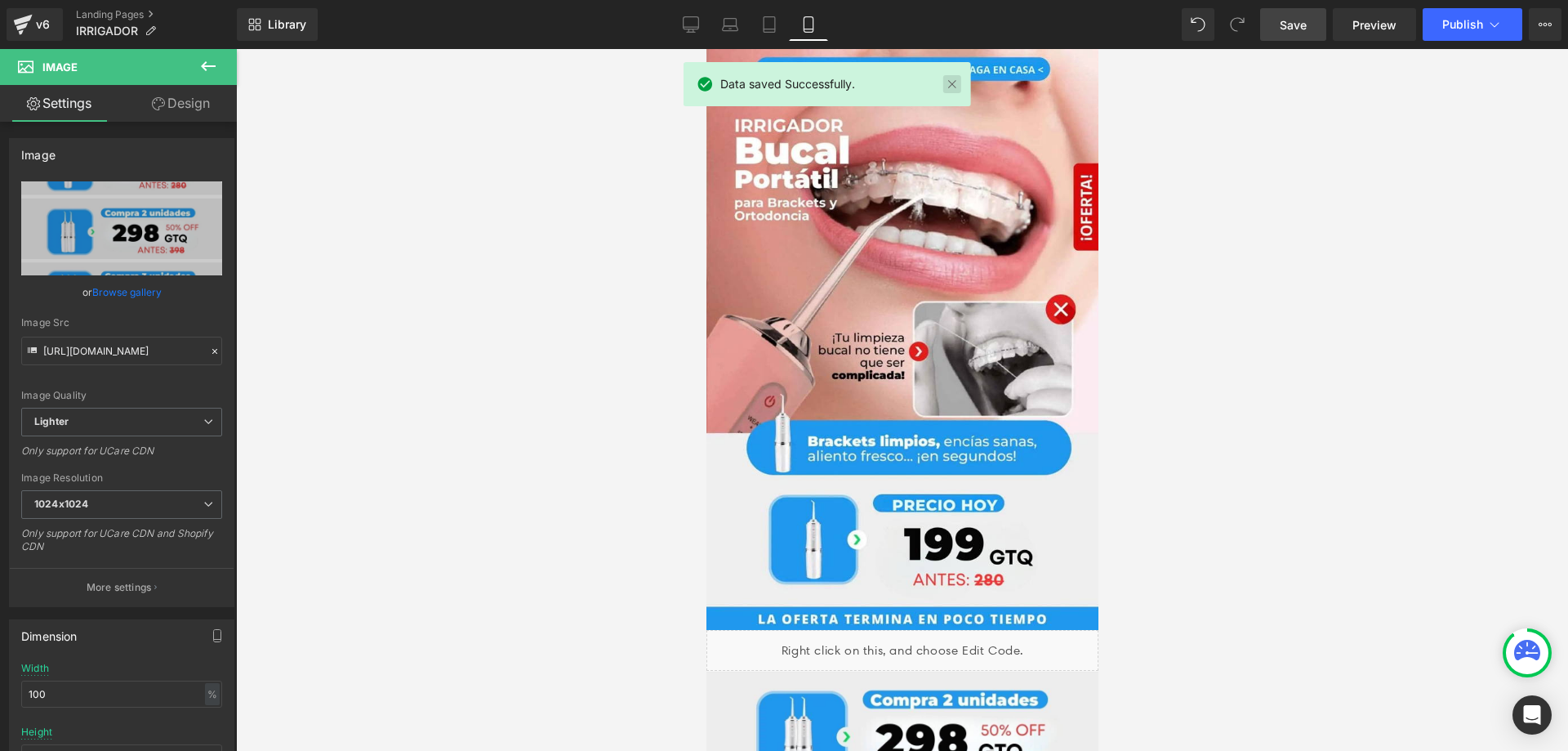
click at [946, 83] on link at bounding box center [952, 84] width 18 height 18
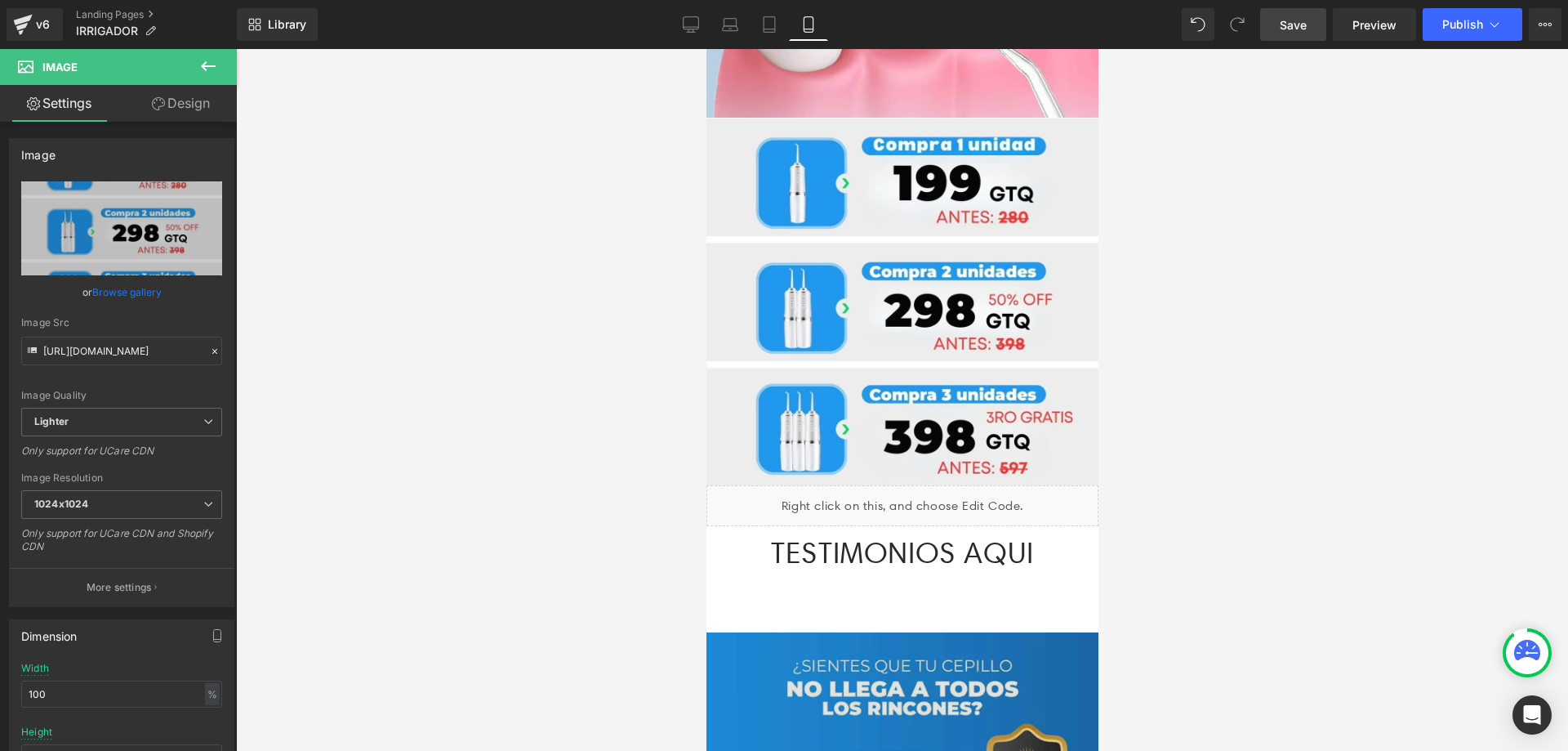
scroll to position [2843, 0]
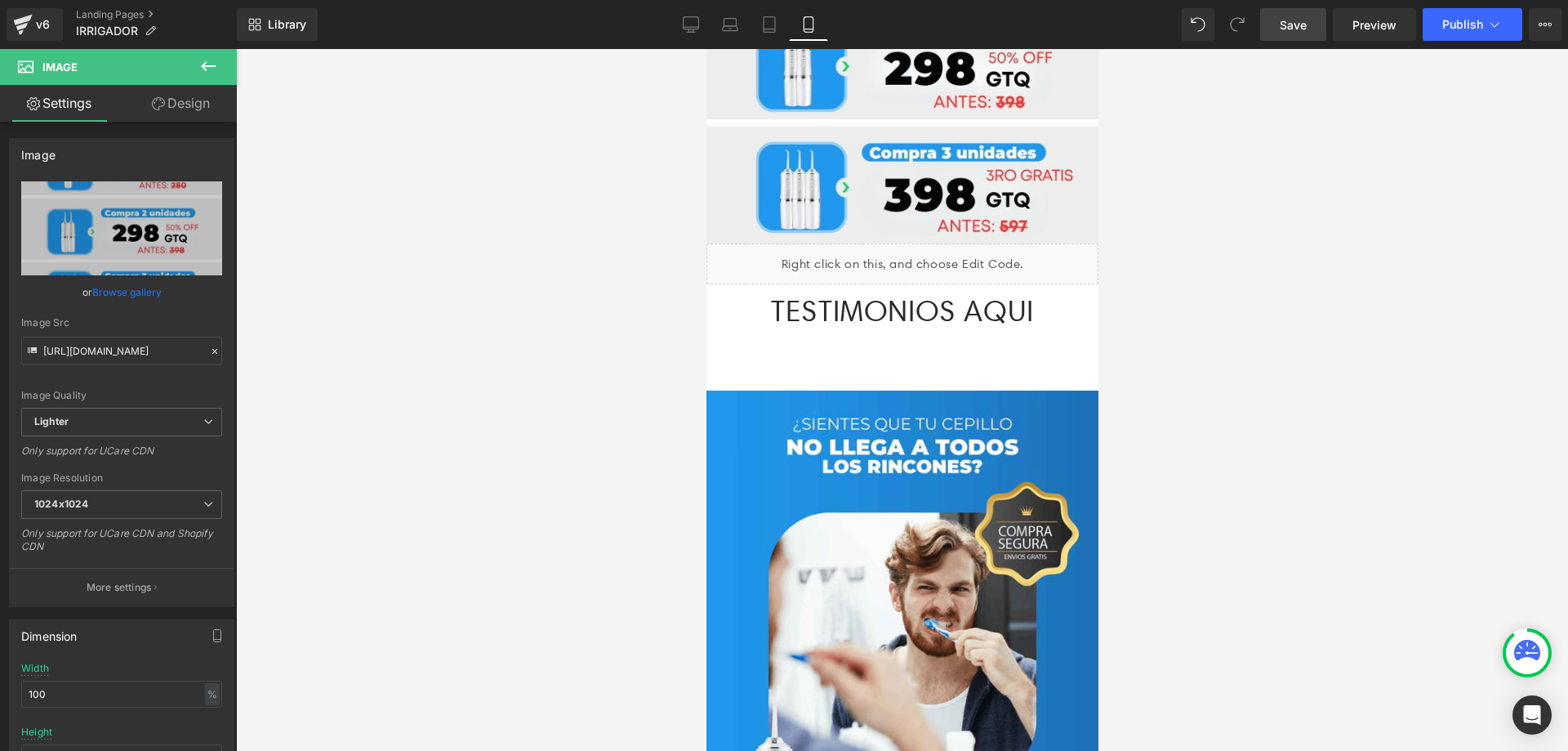
click at [213, 71] on icon at bounding box center [208, 66] width 19 height 19
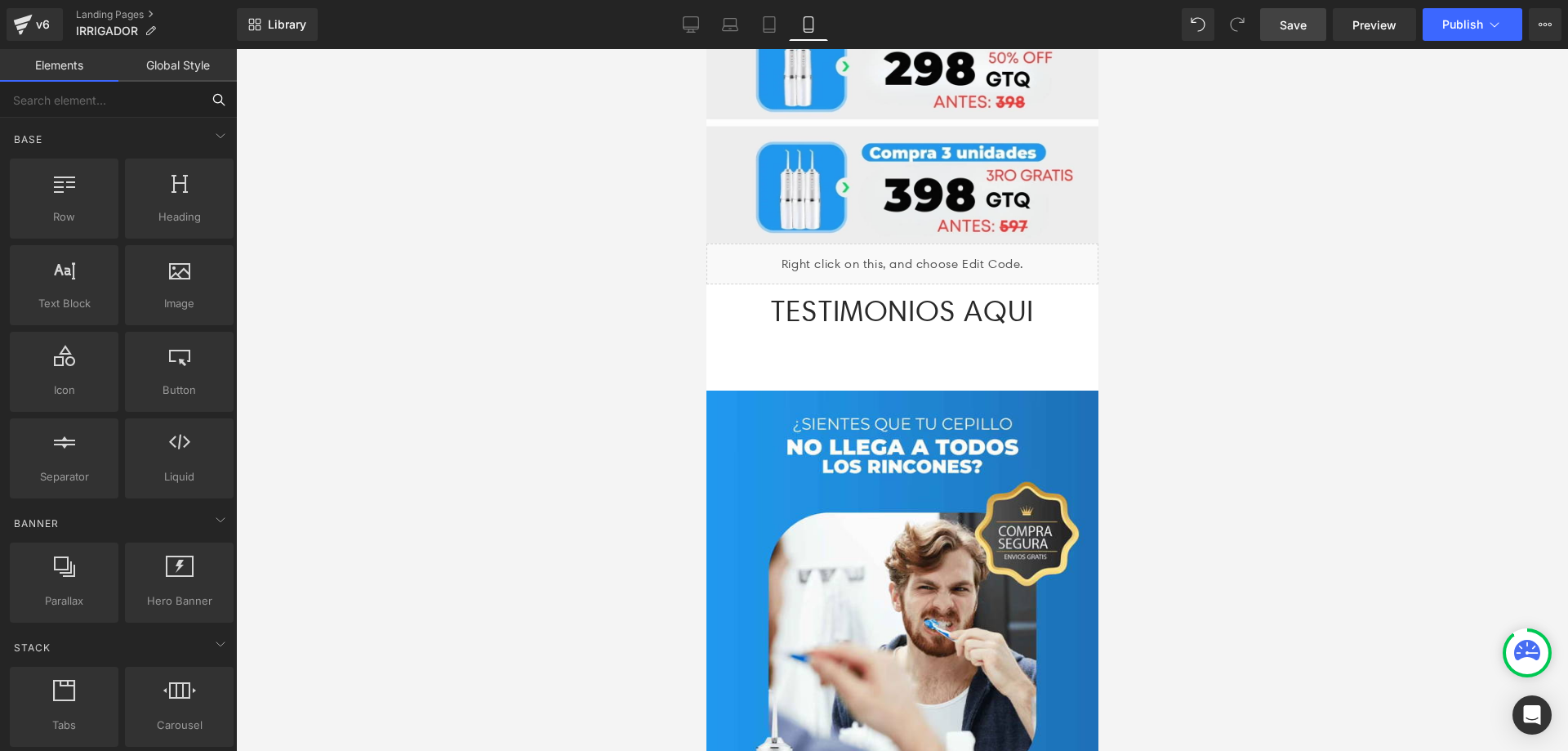
click at [116, 94] on input "text" at bounding box center [100, 99] width 200 height 36
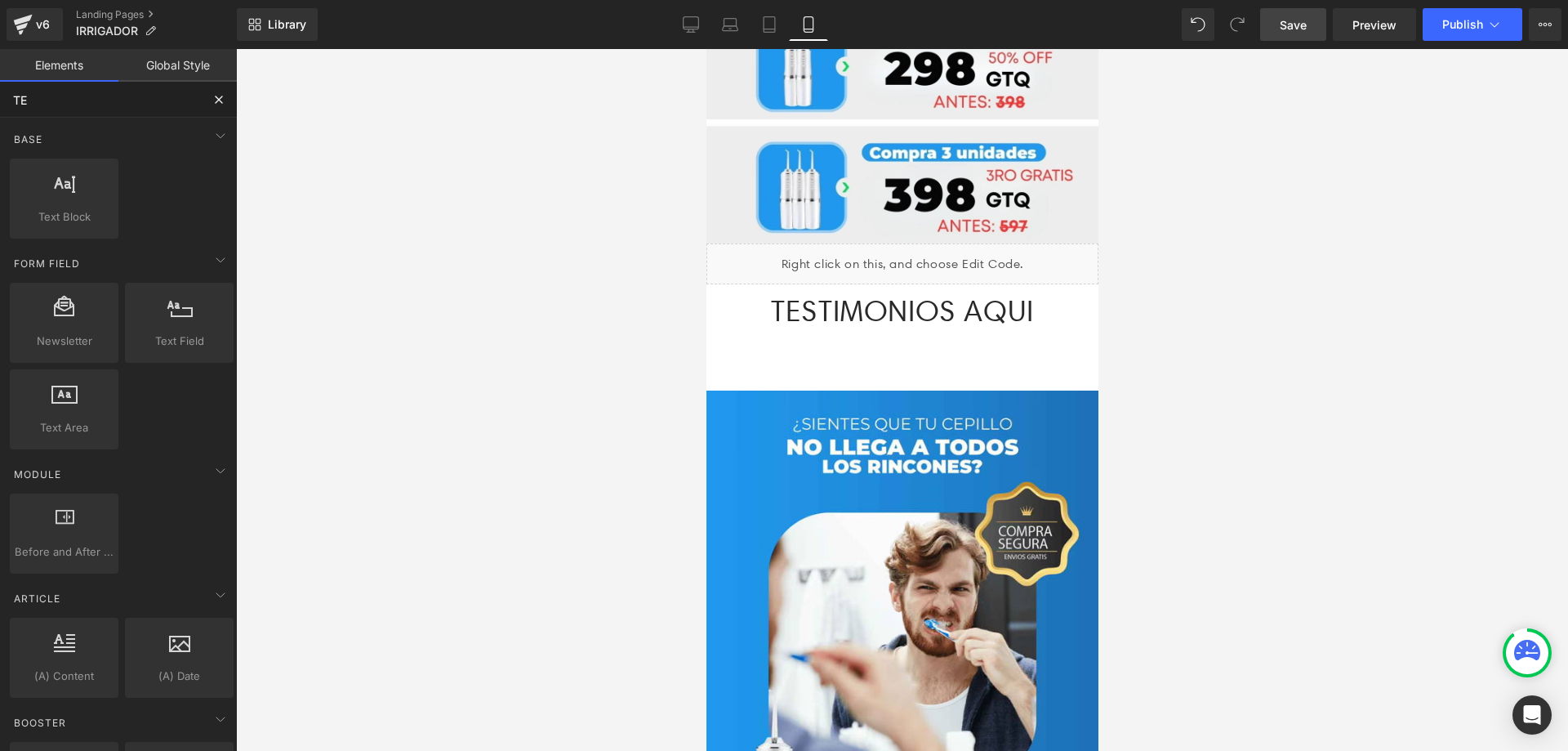
type input "T"
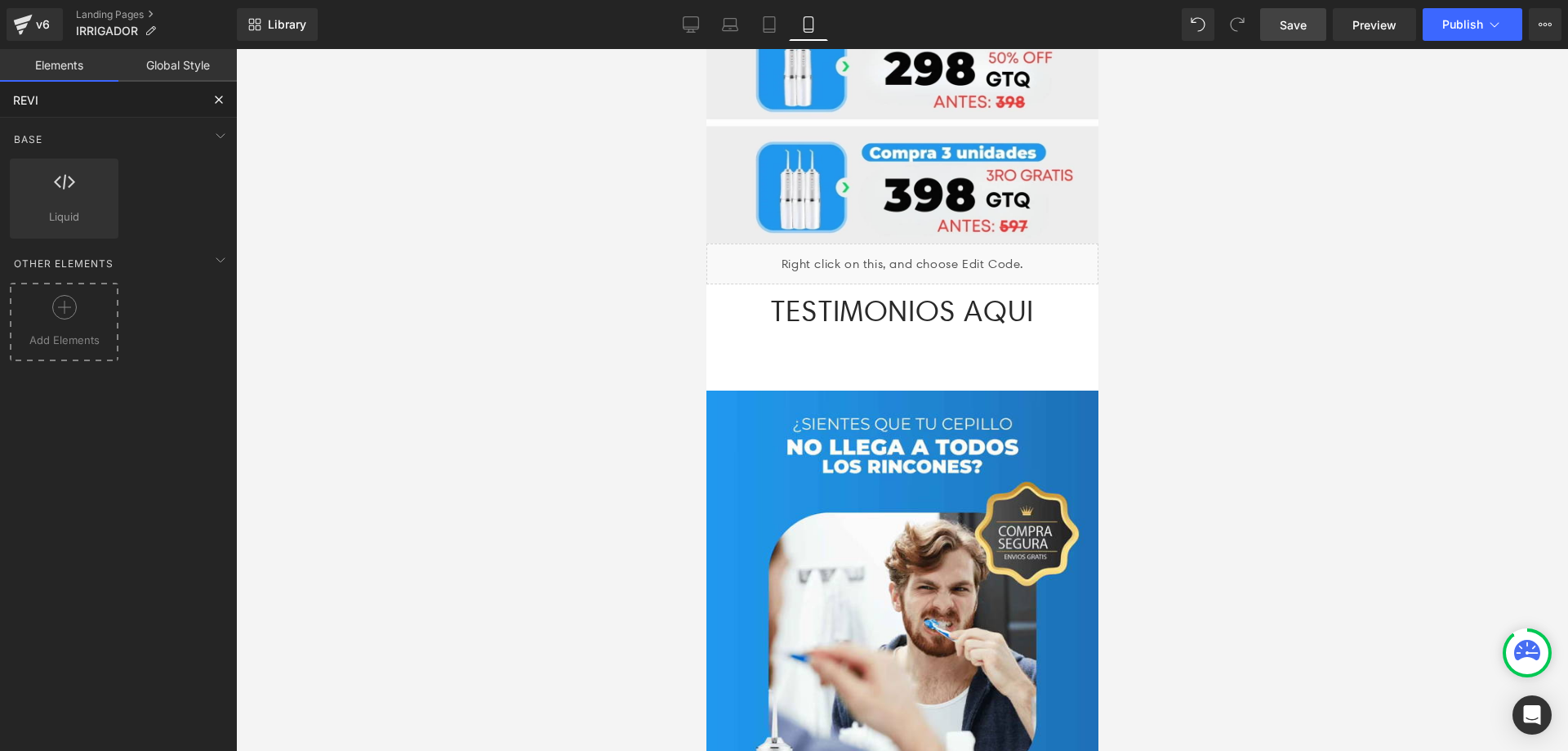
click at [103, 333] on span "Add Elements" at bounding box center [64, 340] width 101 height 17
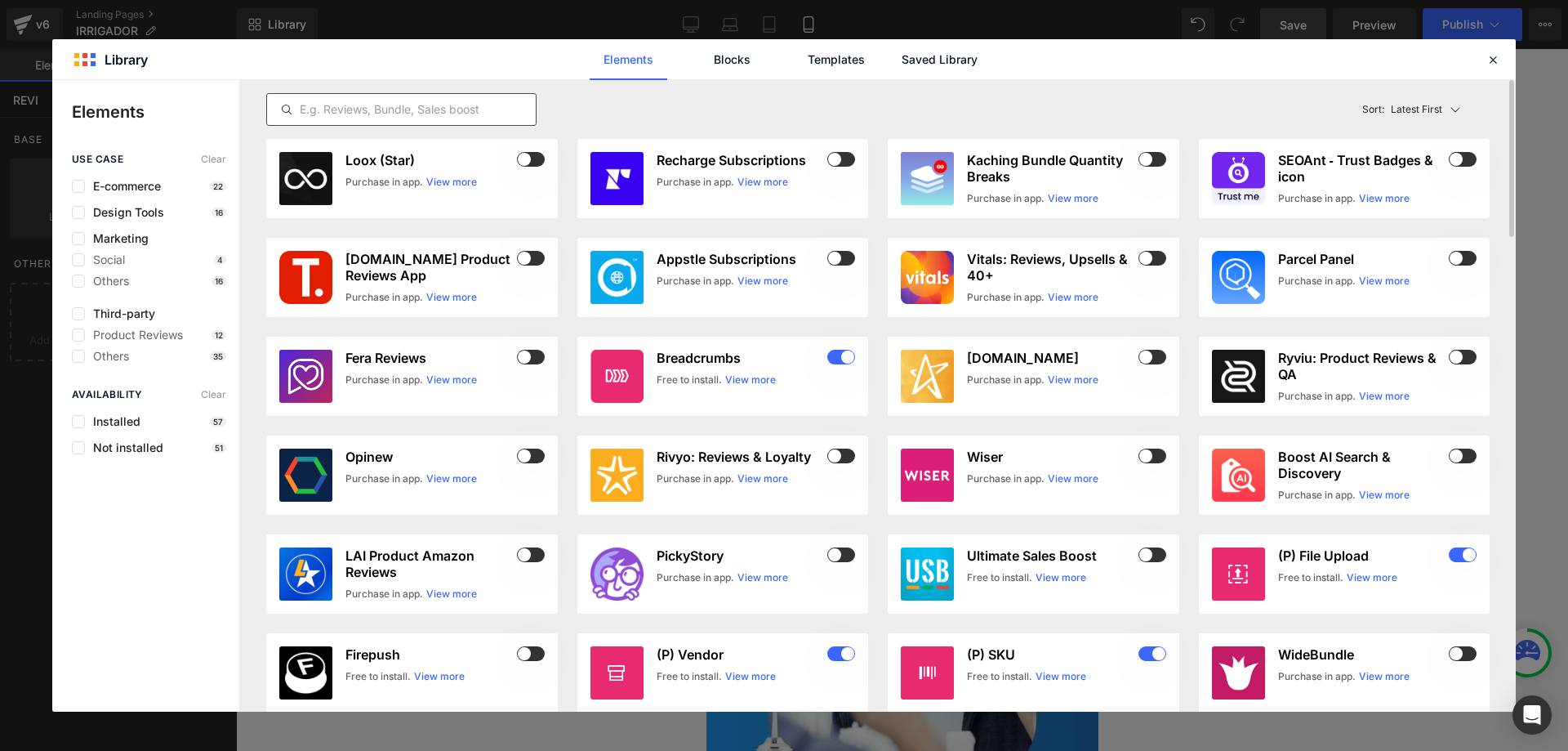
type input "REVI"
click at [440, 98] on div at bounding box center [401, 110] width 270 height 33
click at [435, 104] on input "text" at bounding box center [401, 109] width 268 height 19
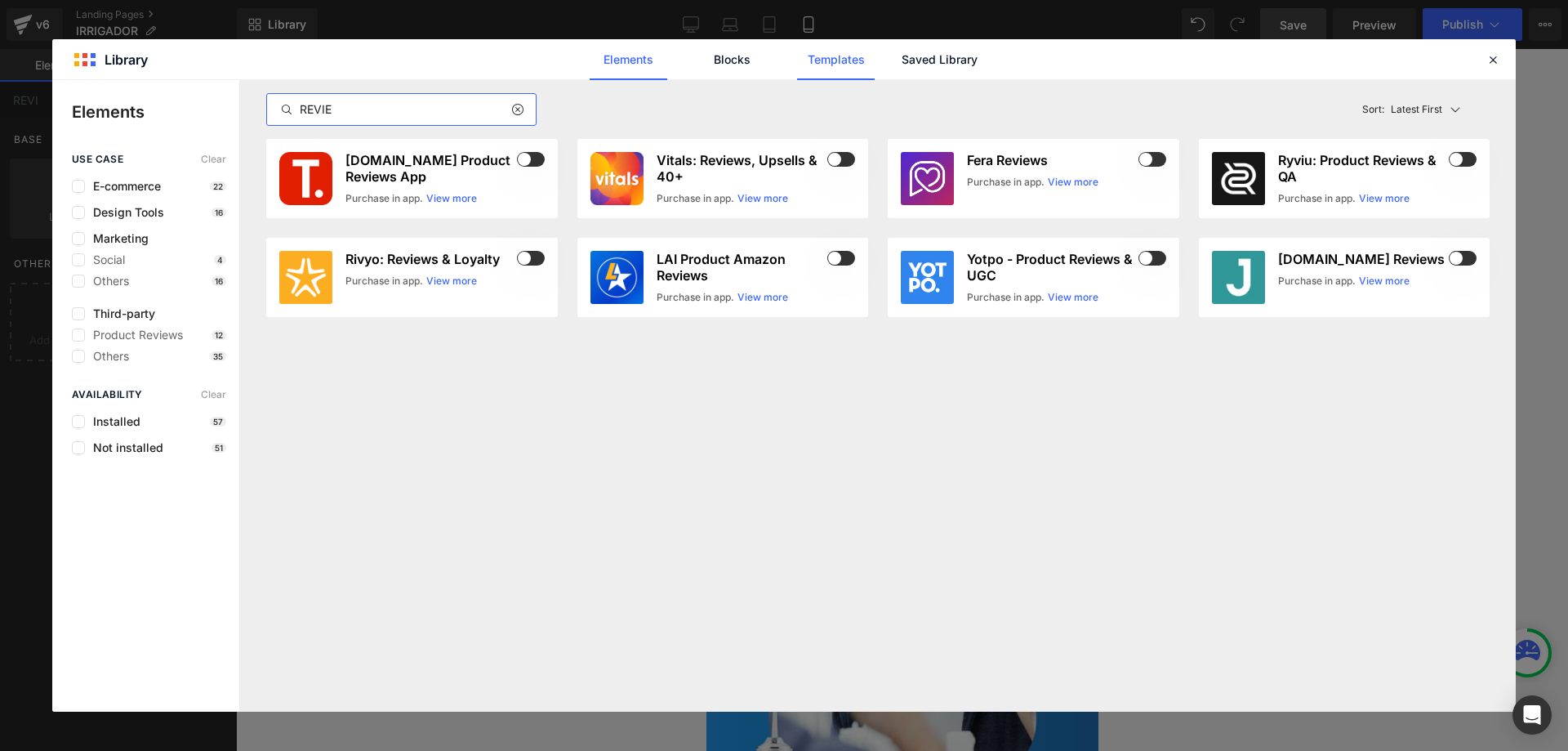
type input "REVIE"
click at [850, 50] on link "Templates" at bounding box center [836, 60] width 78 height 41
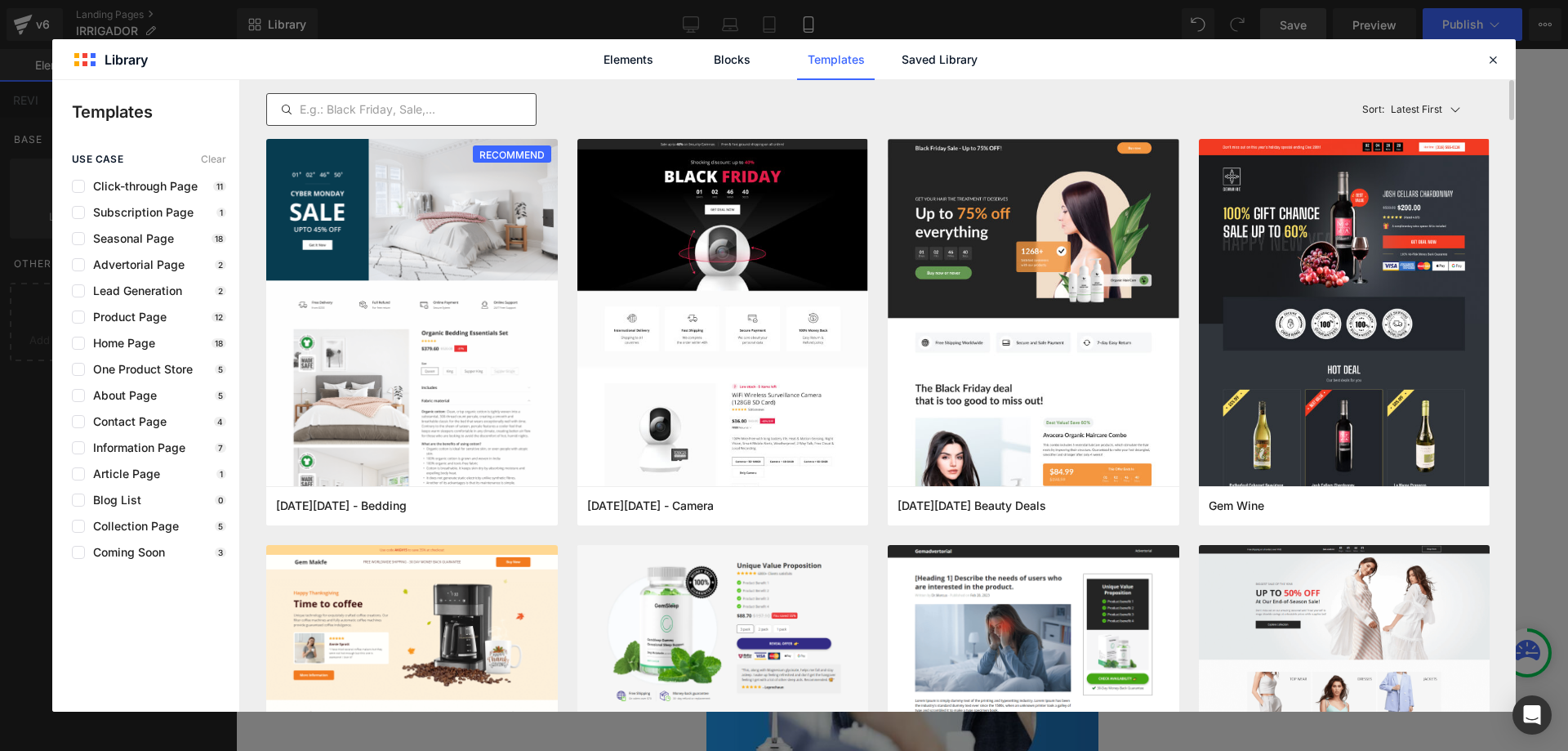
click at [395, 106] on input "text" at bounding box center [401, 109] width 268 height 19
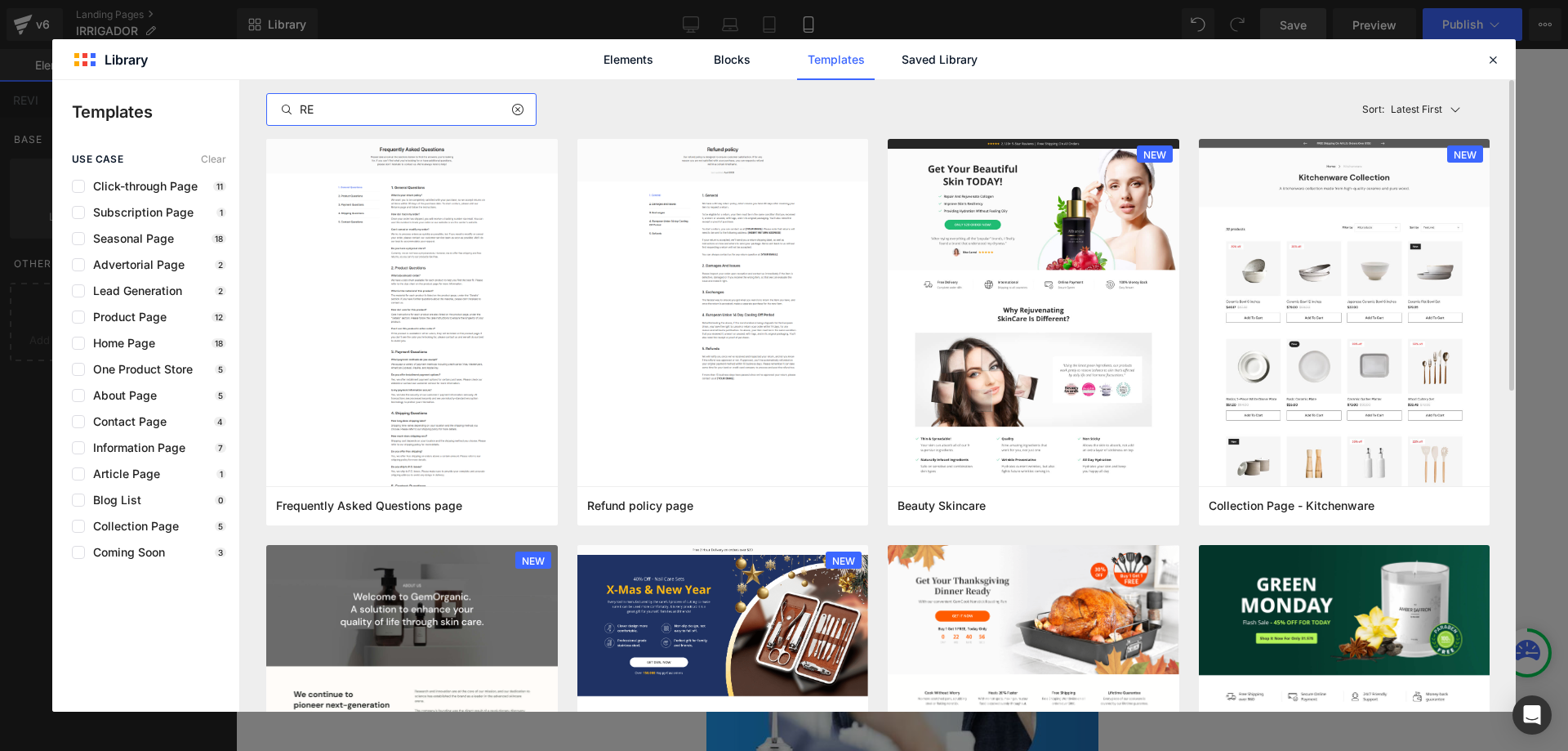
type input "R"
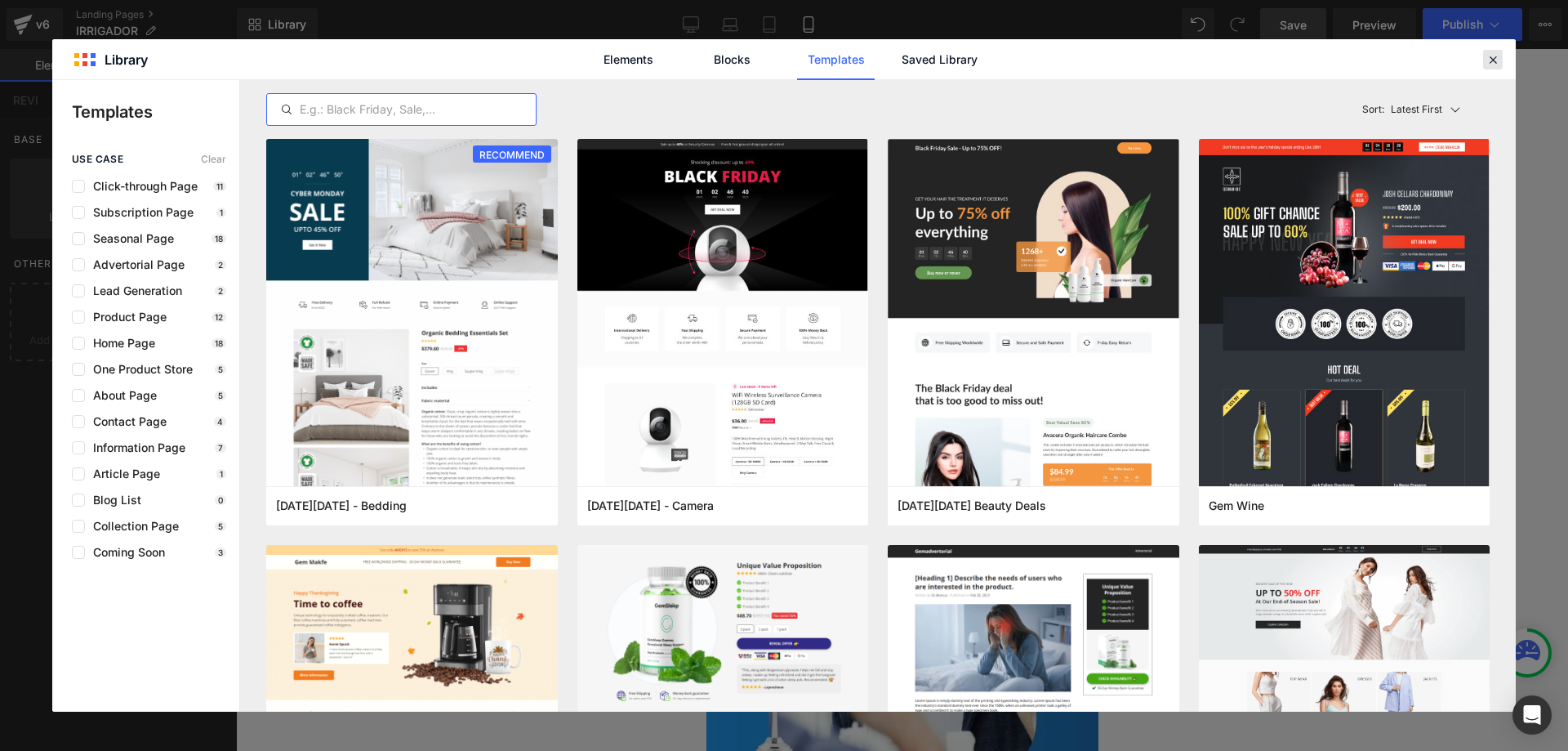
click at [1498, 64] on icon at bounding box center [1493, 60] width 15 height 15
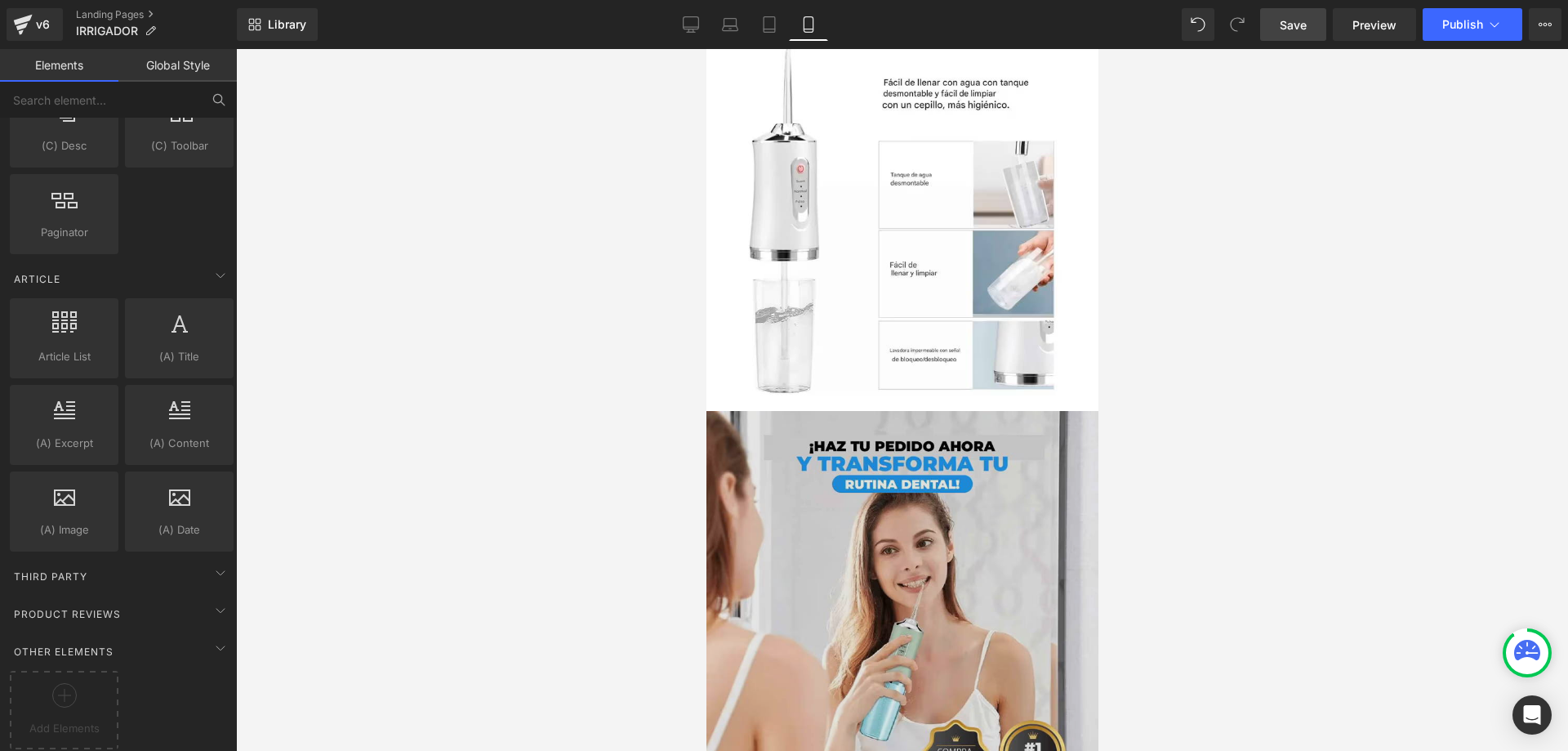
scroll to position [5785, 0]
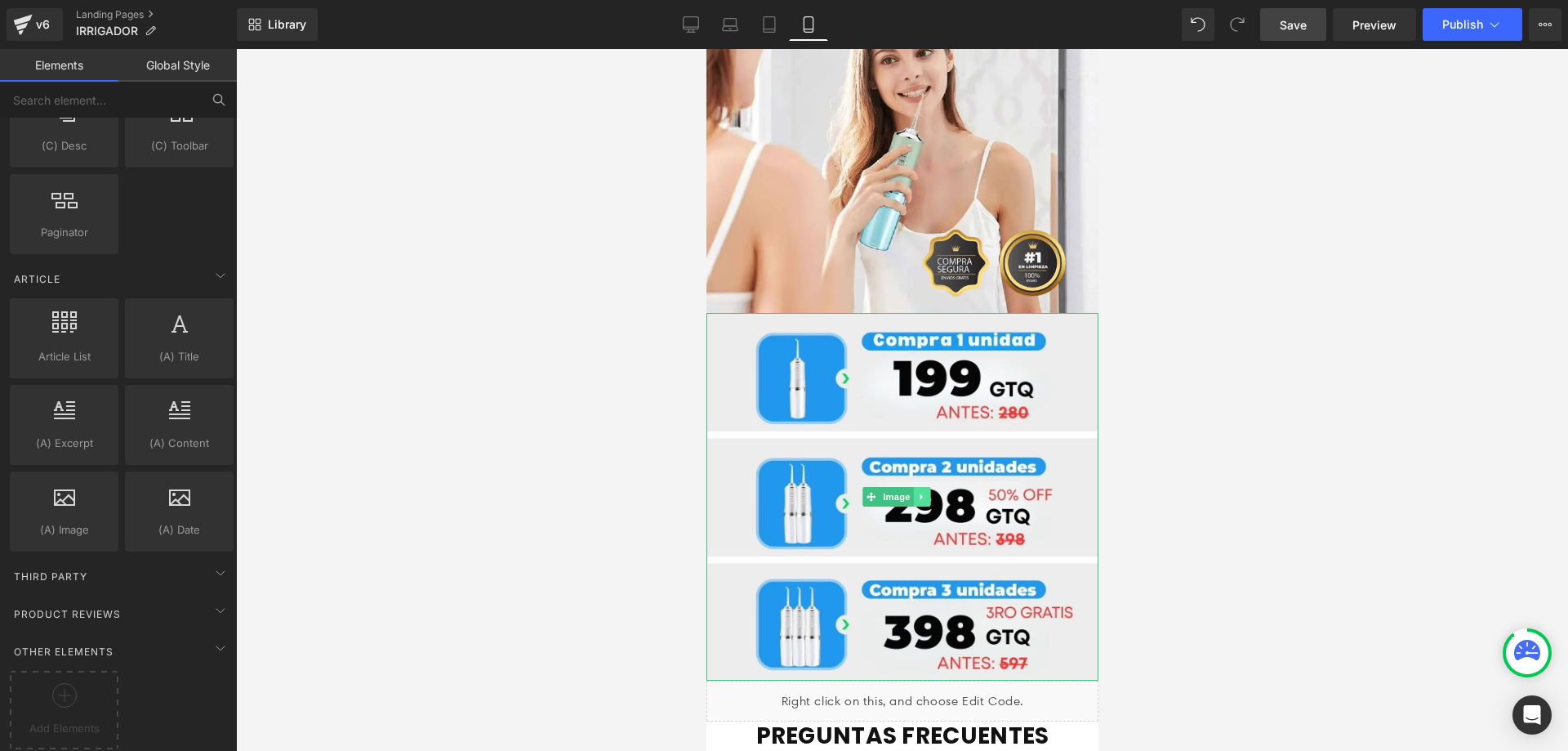
click at [921, 487] on link at bounding box center [920, 496] width 17 height 19
click at [910, 493] on icon at bounding box center [913, 497] width 9 height 9
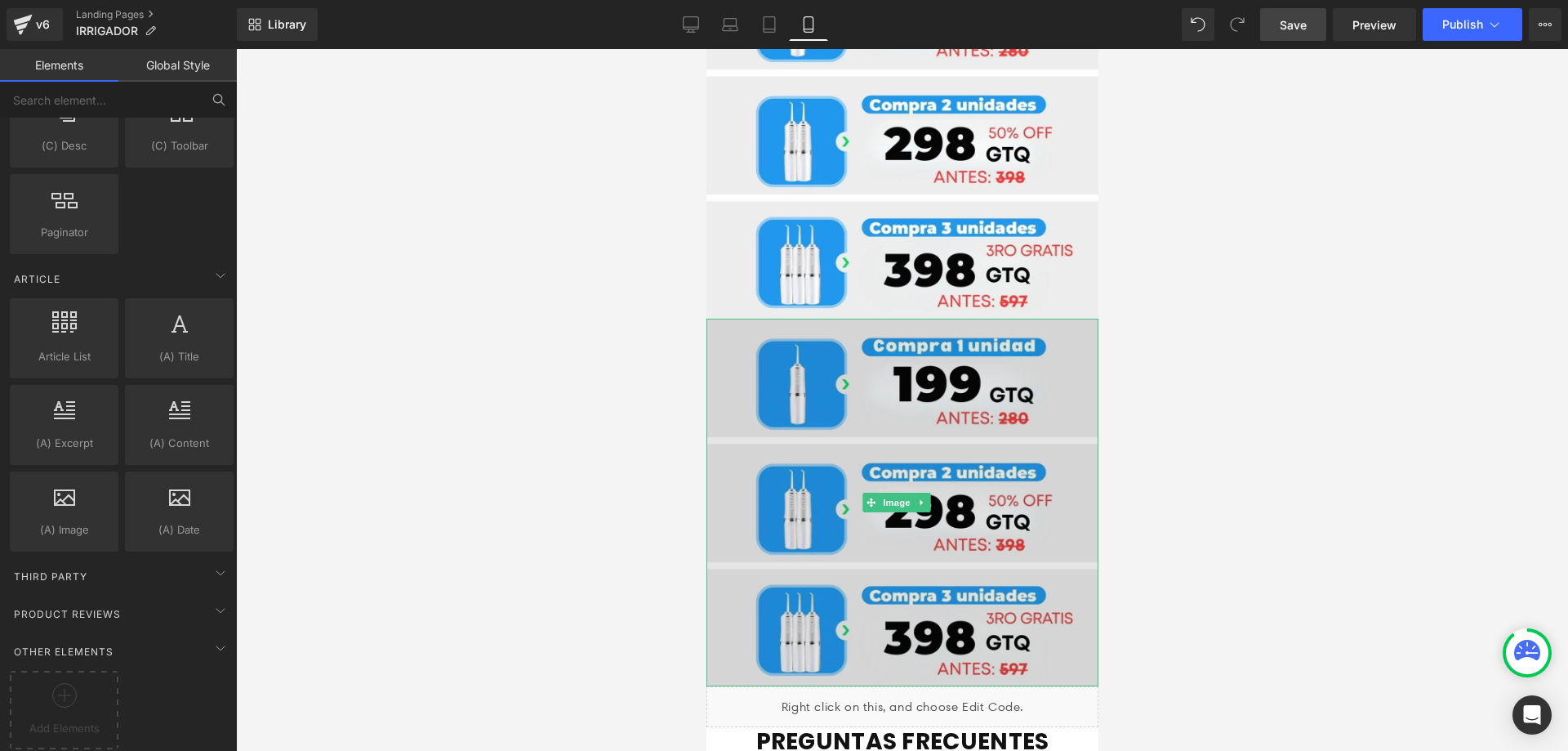
scroll to position [6177, 0]
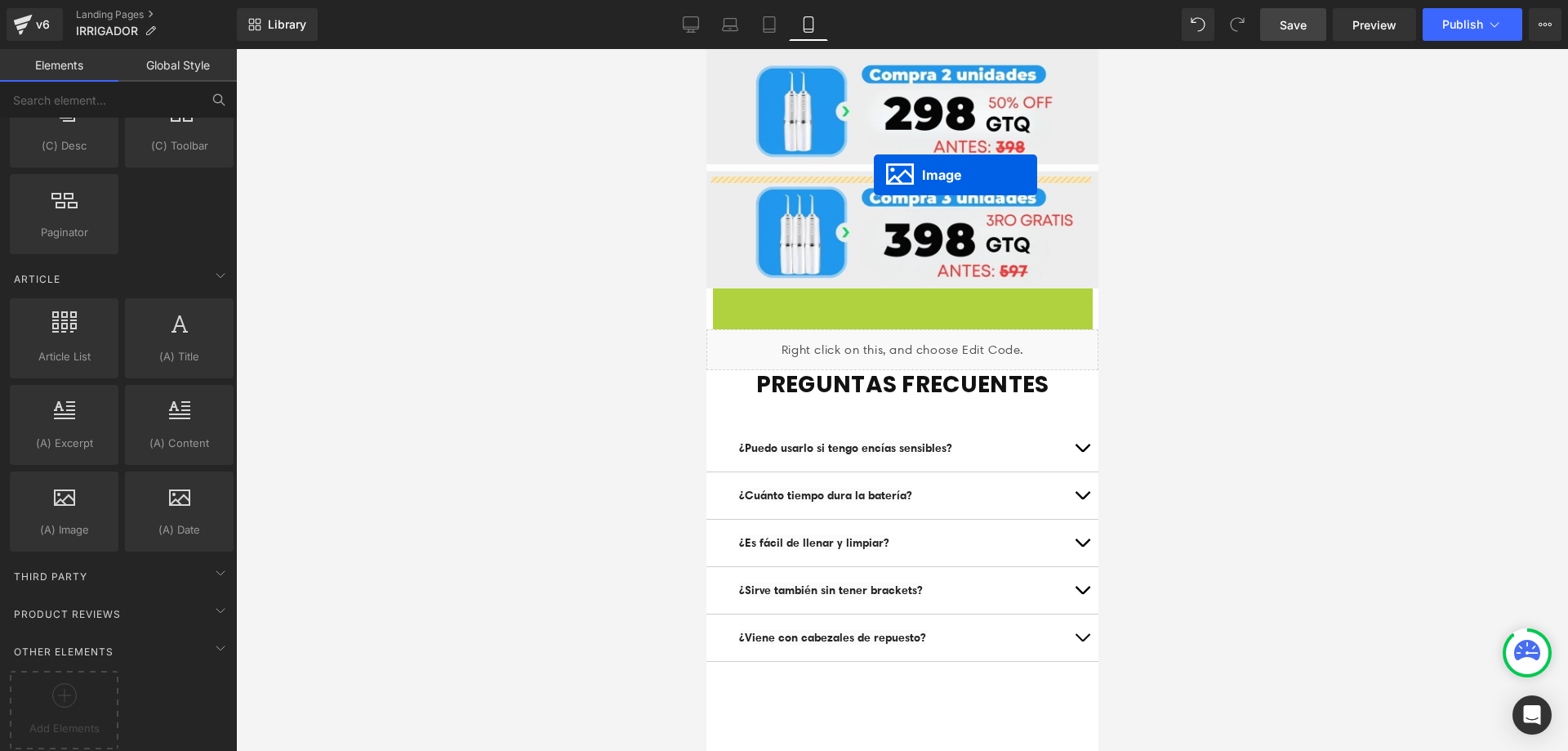
drag, startPoint x: 873, startPoint y: 275, endPoint x: 873, endPoint y: 175, distance: 100.0
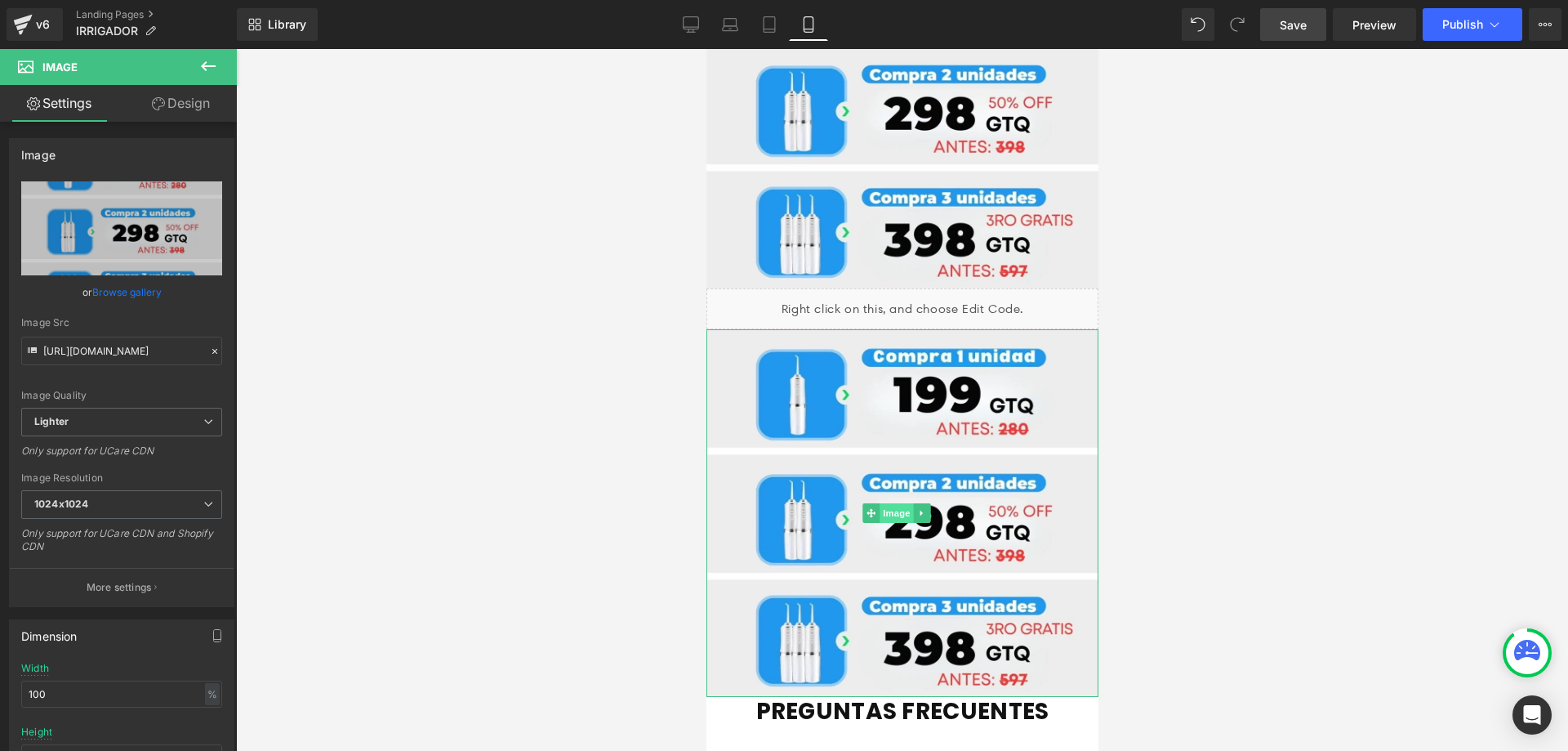
click at [902, 503] on span "Image" at bounding box center [895, 512] width 34 height 19
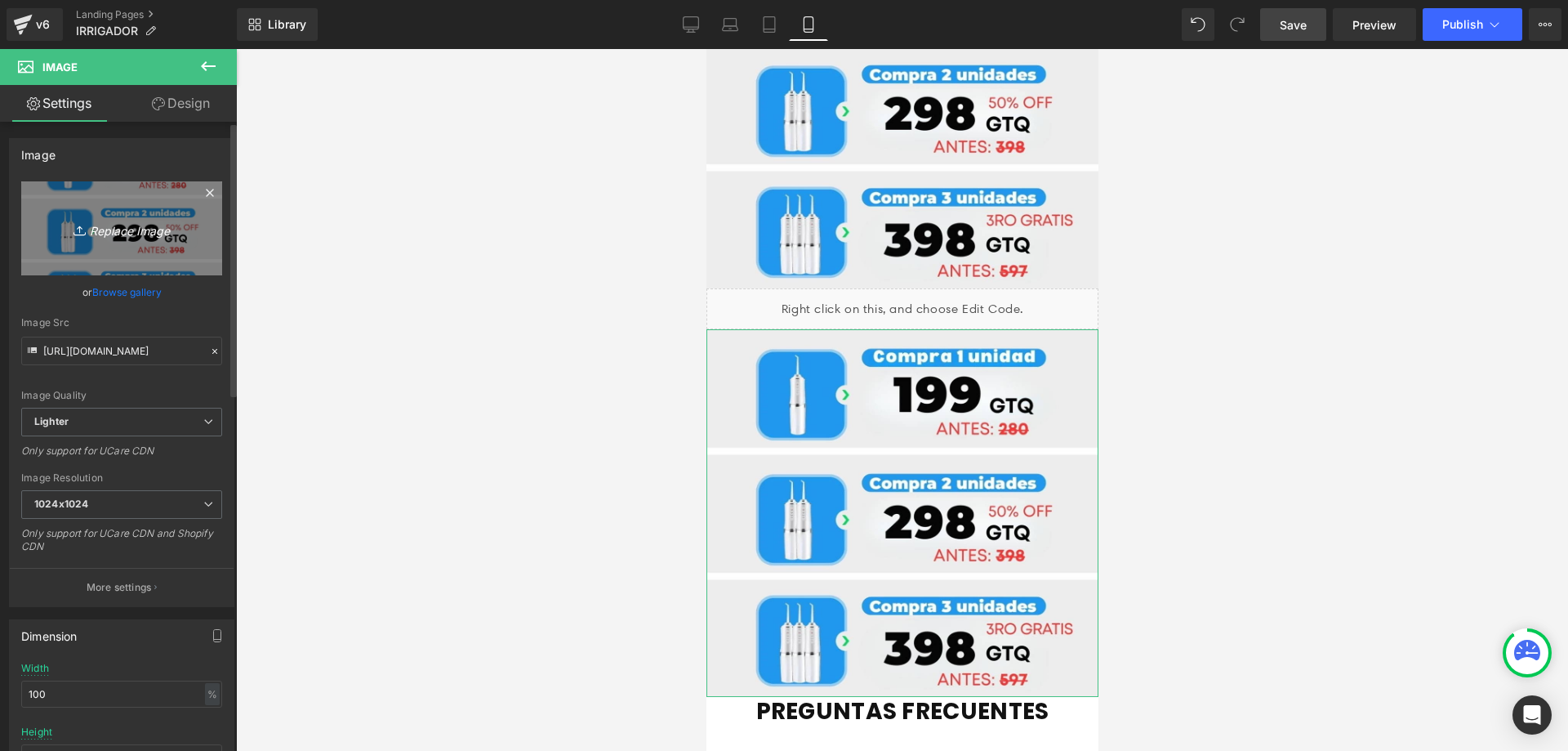
click at [115, 236] on icon "Replace Image" at bounding box center [122, 228] width 131 height 20
type input "C:\fakepath\Recurso 98-8-min-min_9_11zon.jpg"
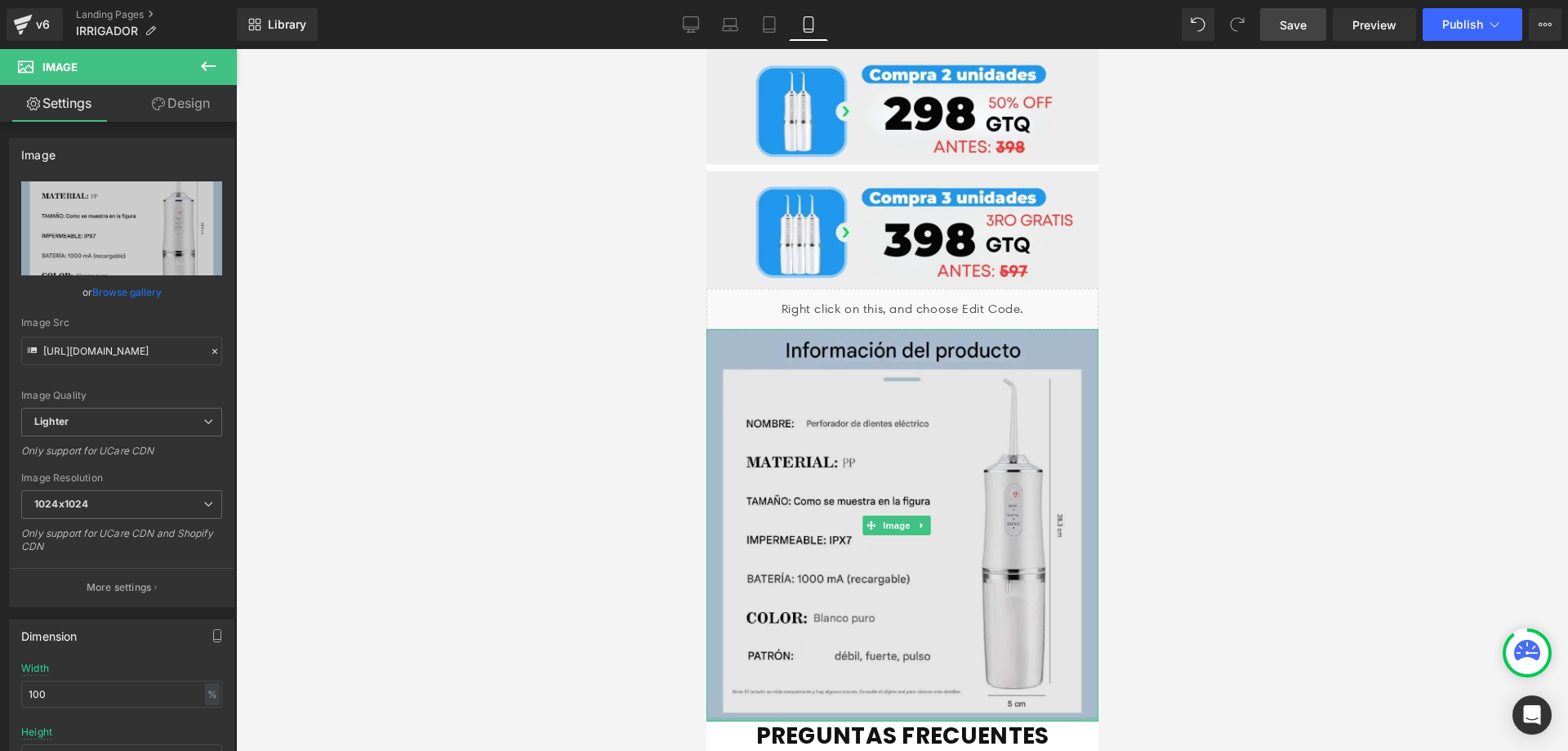
type input "https://ucarecdn.com/020169ab-046f-40b0-a8ab-a5868a5952c6/-/format/auto/-/previ…"
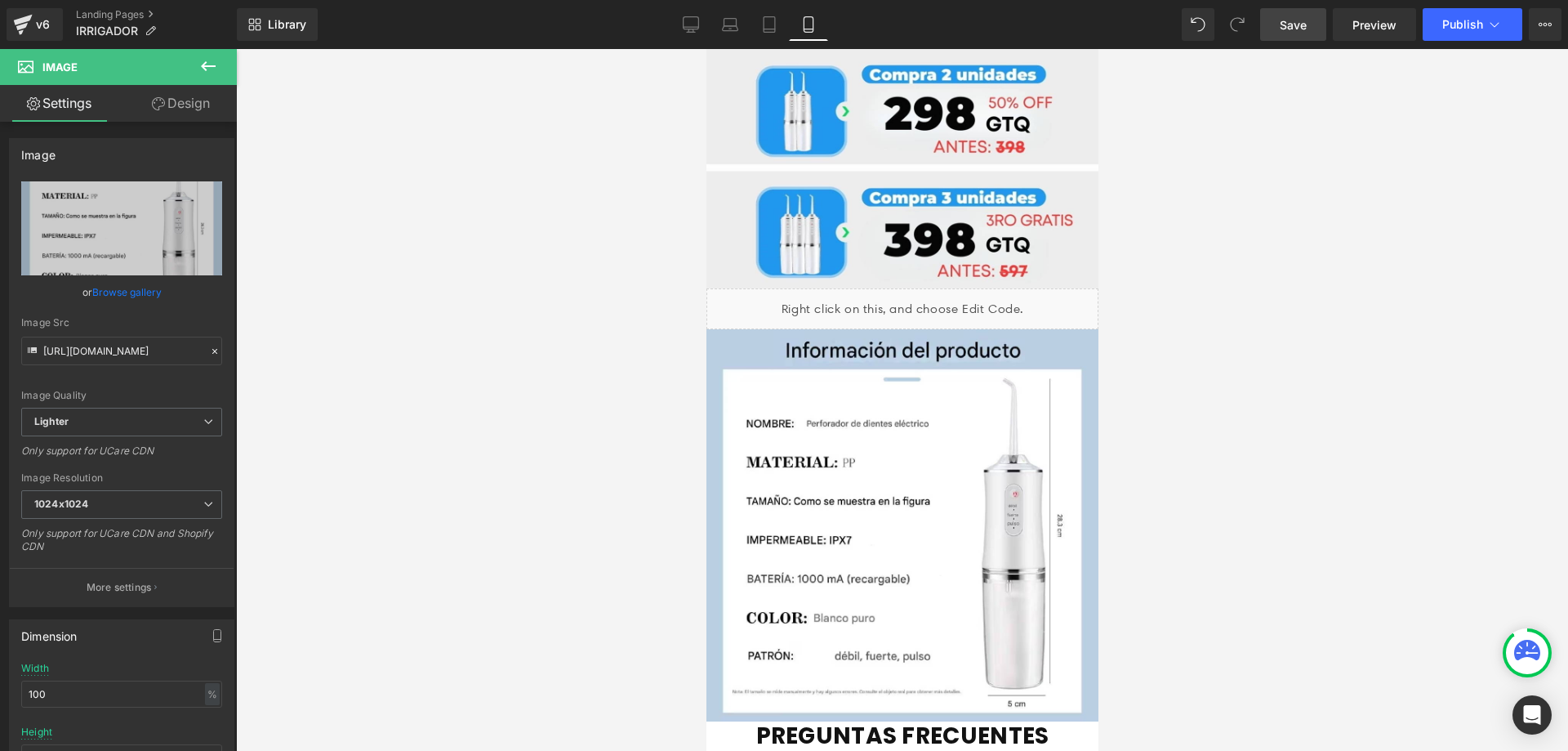
click at [1313, 324] on div at bounding box center [902, 400] width 1332 height 702
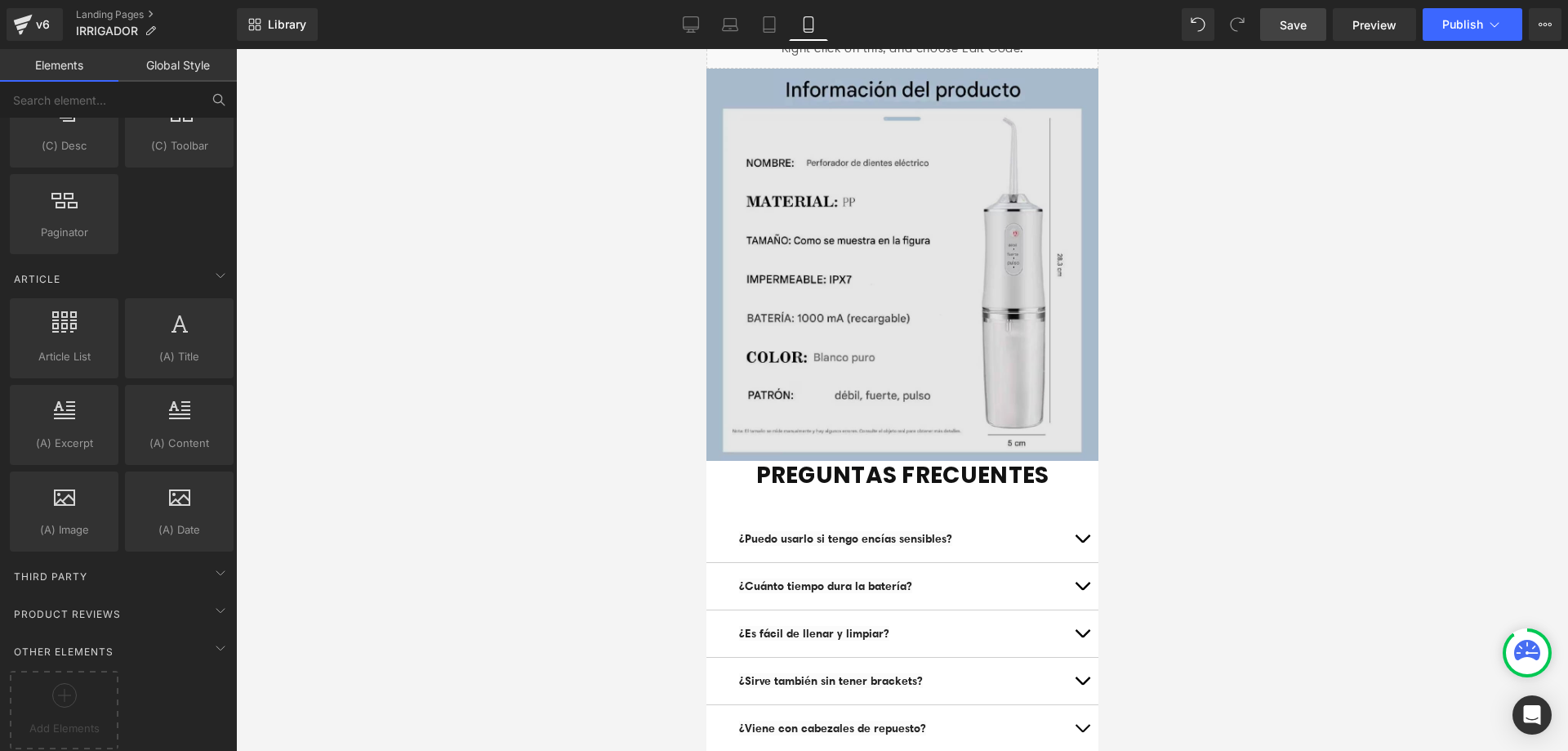
scroll to position [6471, 0]
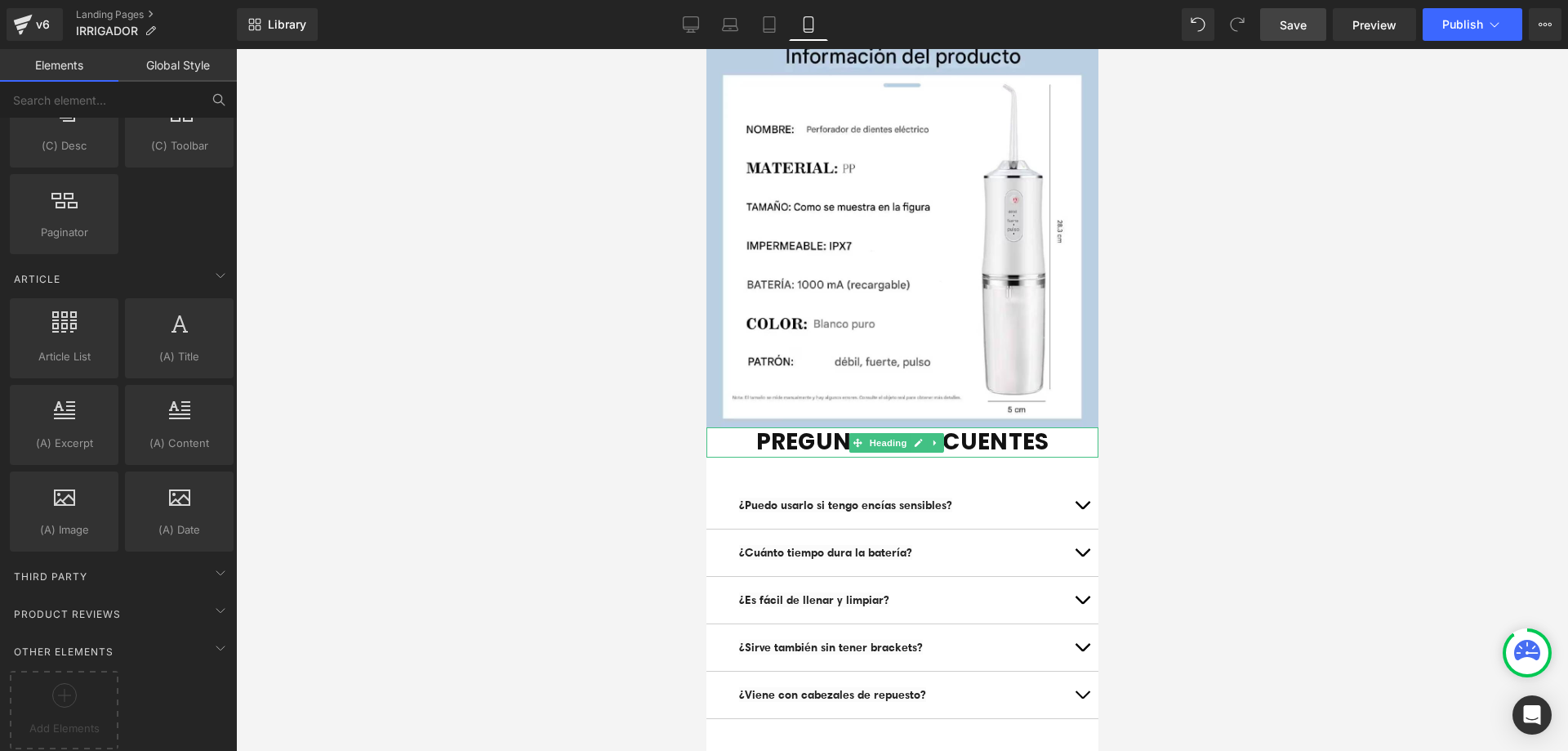
click at [1054, 428] on h1 "PREGUNTAS FRECUENTES" at bounding box center [902, 442] width 392 height 29
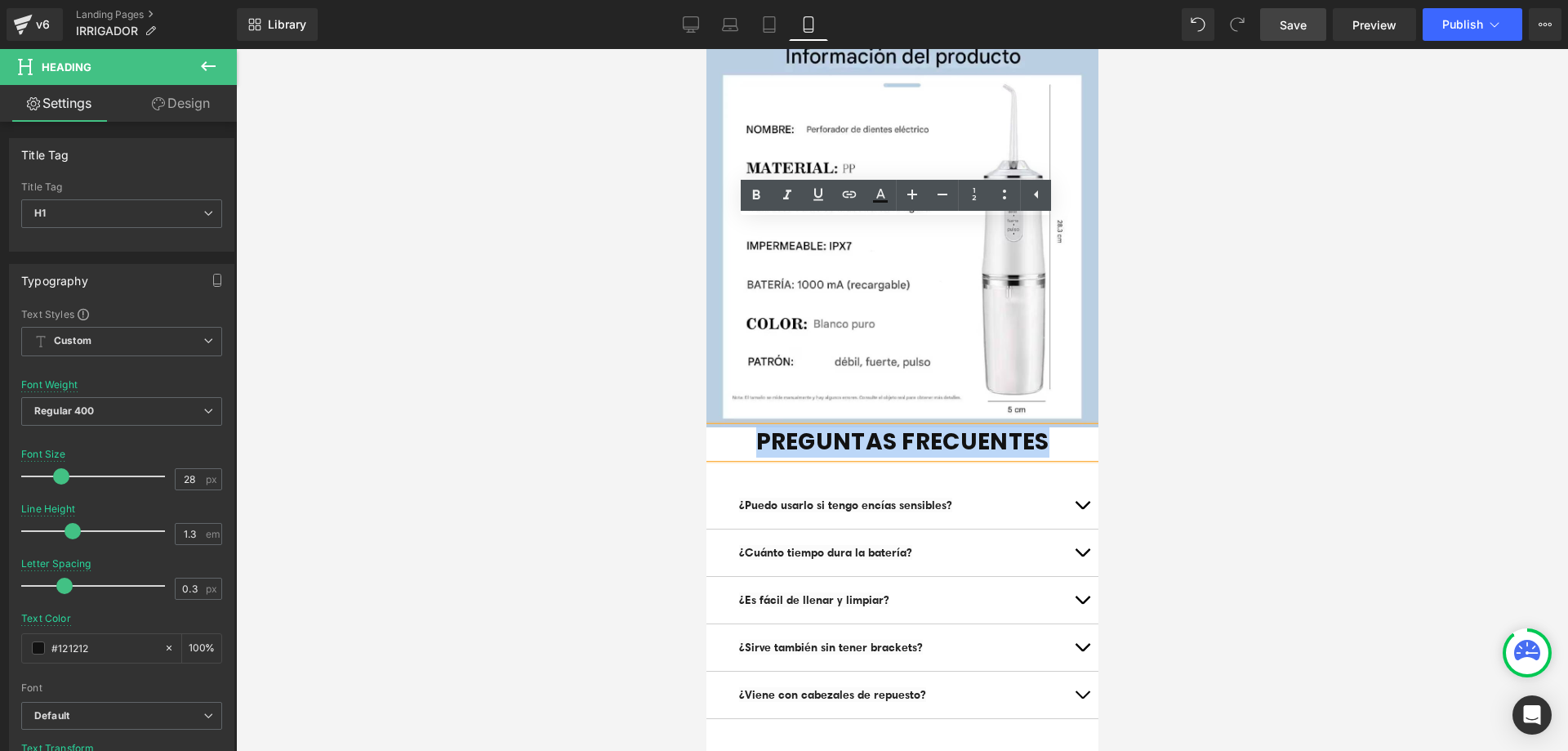
drag, startPoint x: 1054, startPoint y: 235, endPoint x: 741, endPoint y: 231, distance: 313.0
click at [741, 428] on h1 "PREGUNTAS FRECUENTES" at bounding box center [902, 442] width 392 height 29
click at [756, 196] on icon at bounding box center [755, 194] width 19 height 19
click at [1237, 233] on div at bounding box center [902, 400] width 1332 height 702
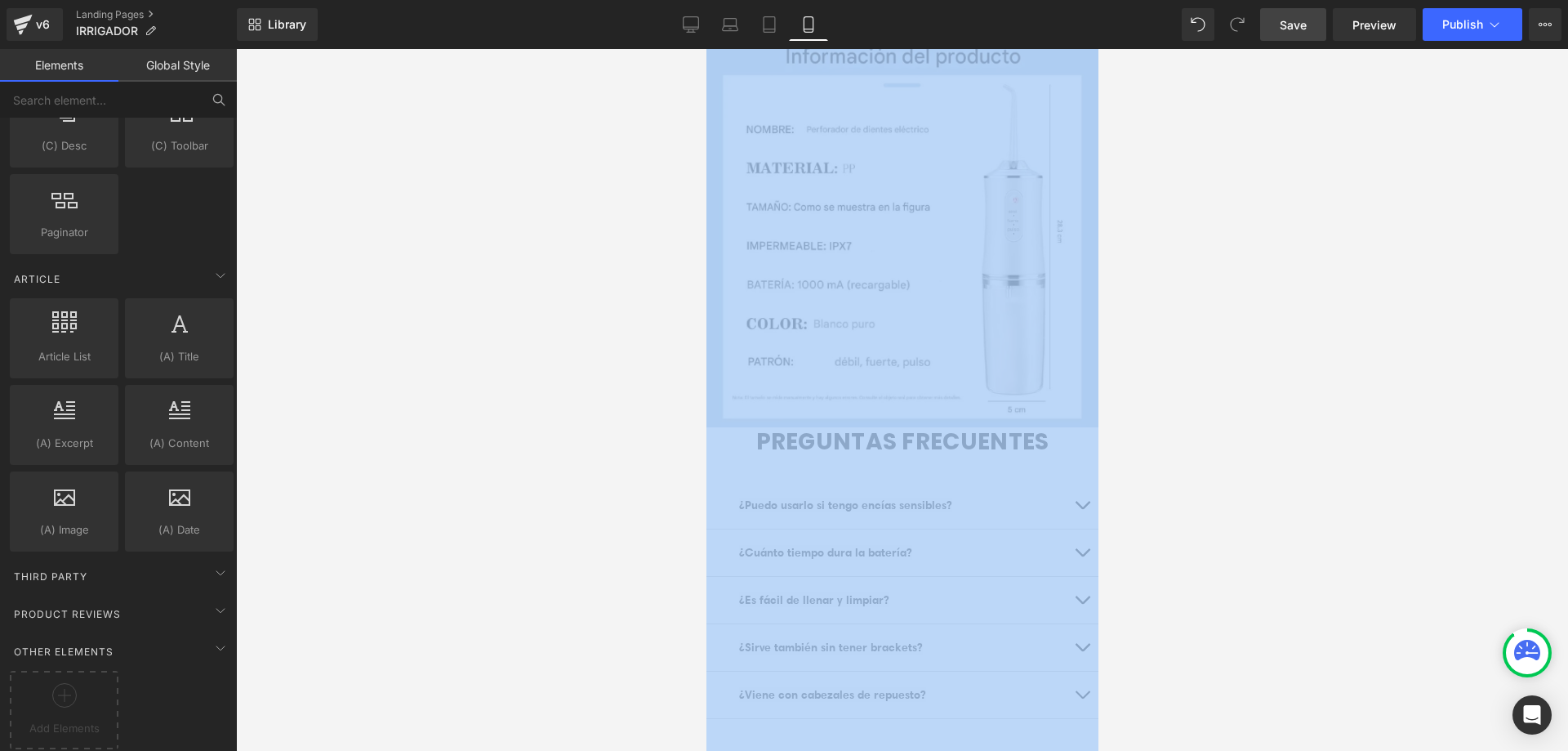
click at [1237, 233] on div at bounding box center [902, 400] width 1332 height 702
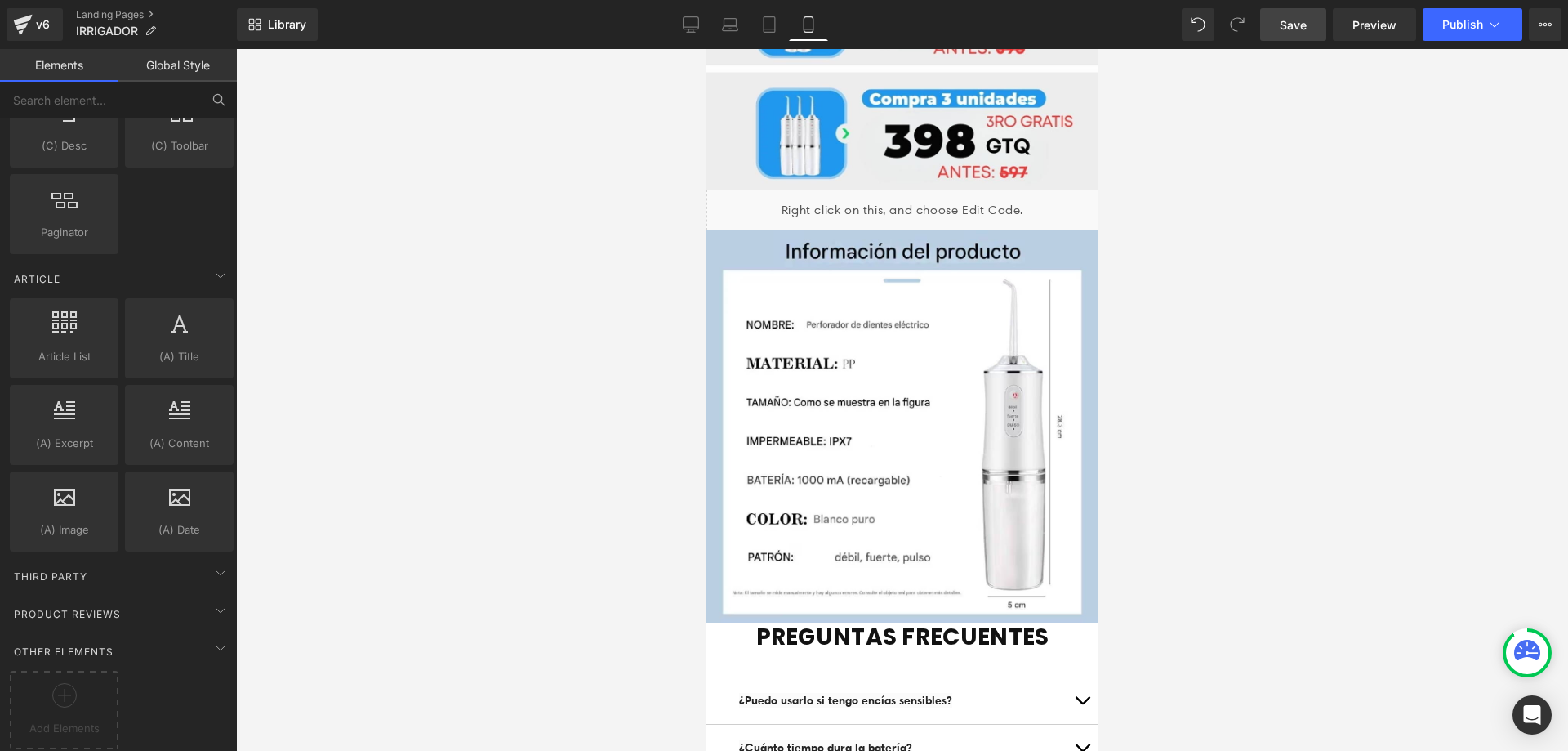
scroll to position [6275, 0]
click at [1077, 624] on h1 "PREGUNTAS FRECUENTES" at bounding box center [902, 638] width 392 height 29
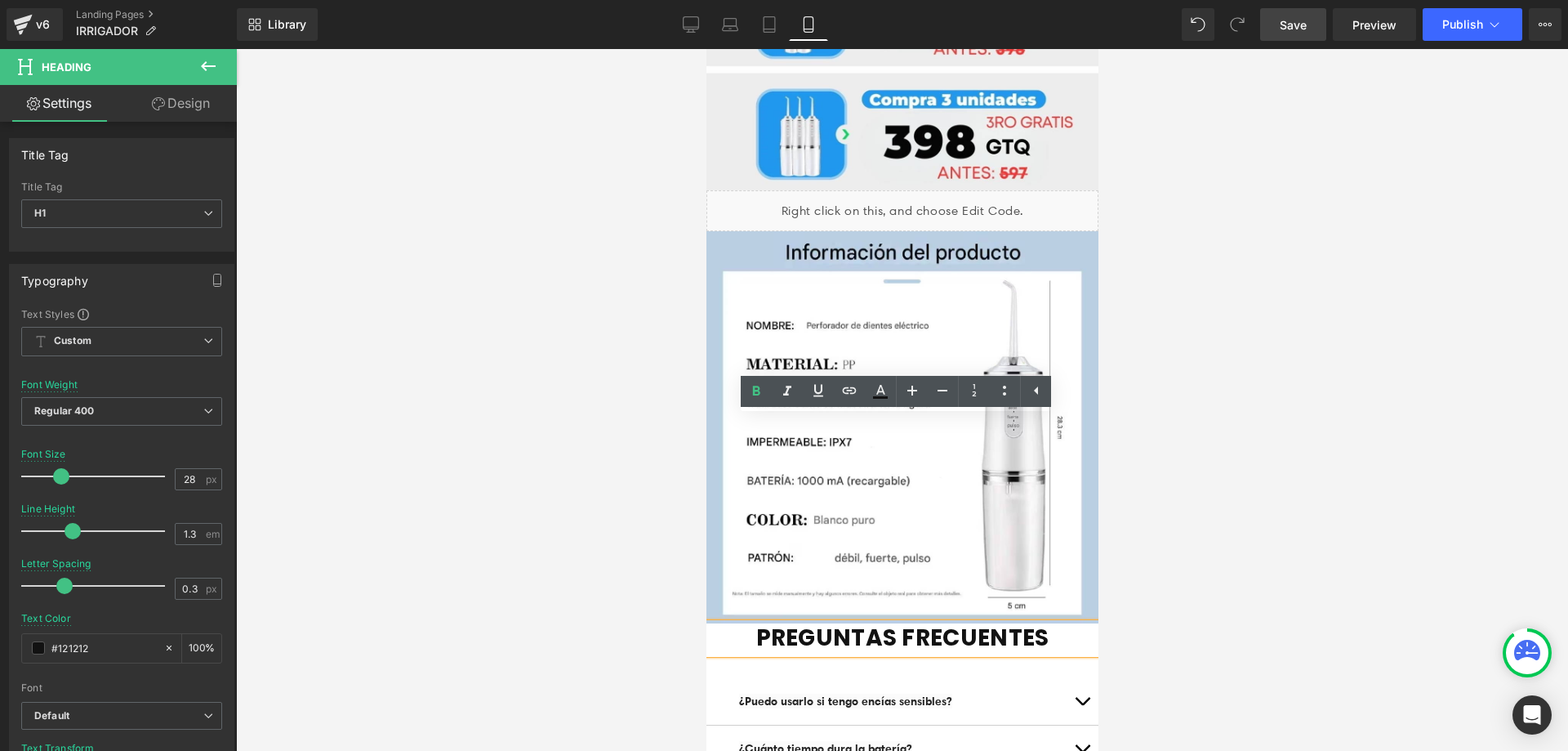
click at [1321, 412] on div at bounding box center [902, 400] width 1332 height 702
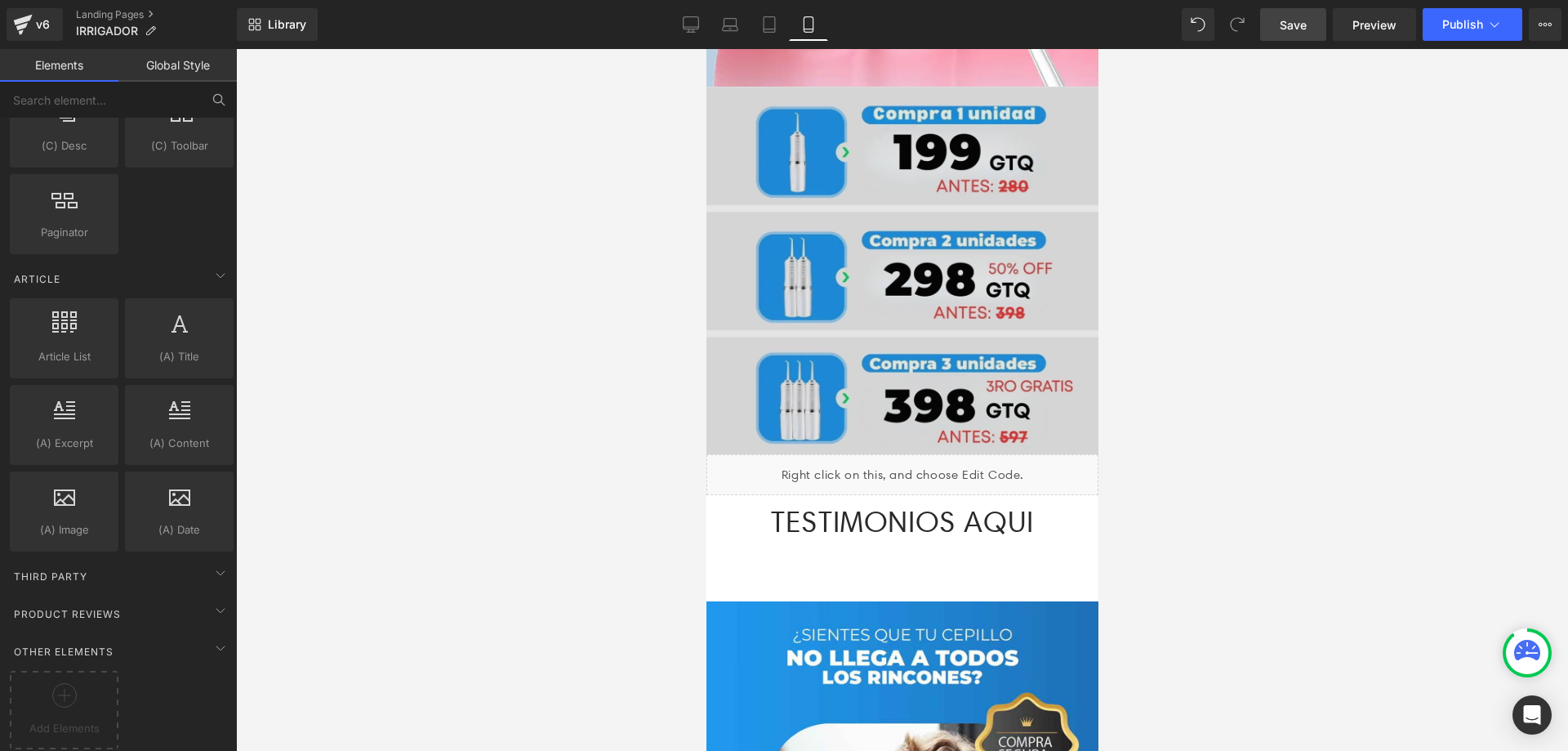
scroll to position [2524, 0]
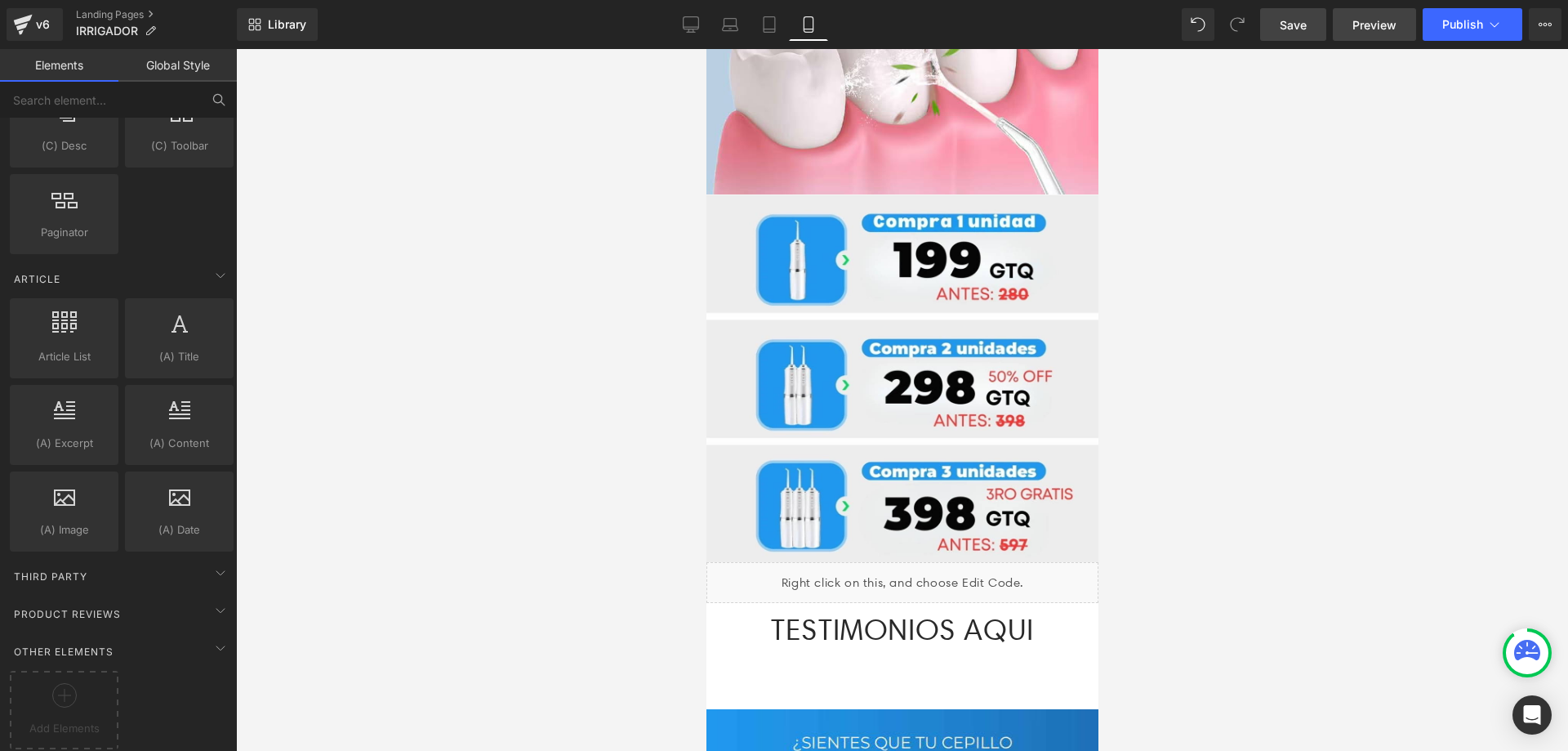
click at [1379, 32] on span "Preview" at bounding box center [1374, 25] width 44 height 17
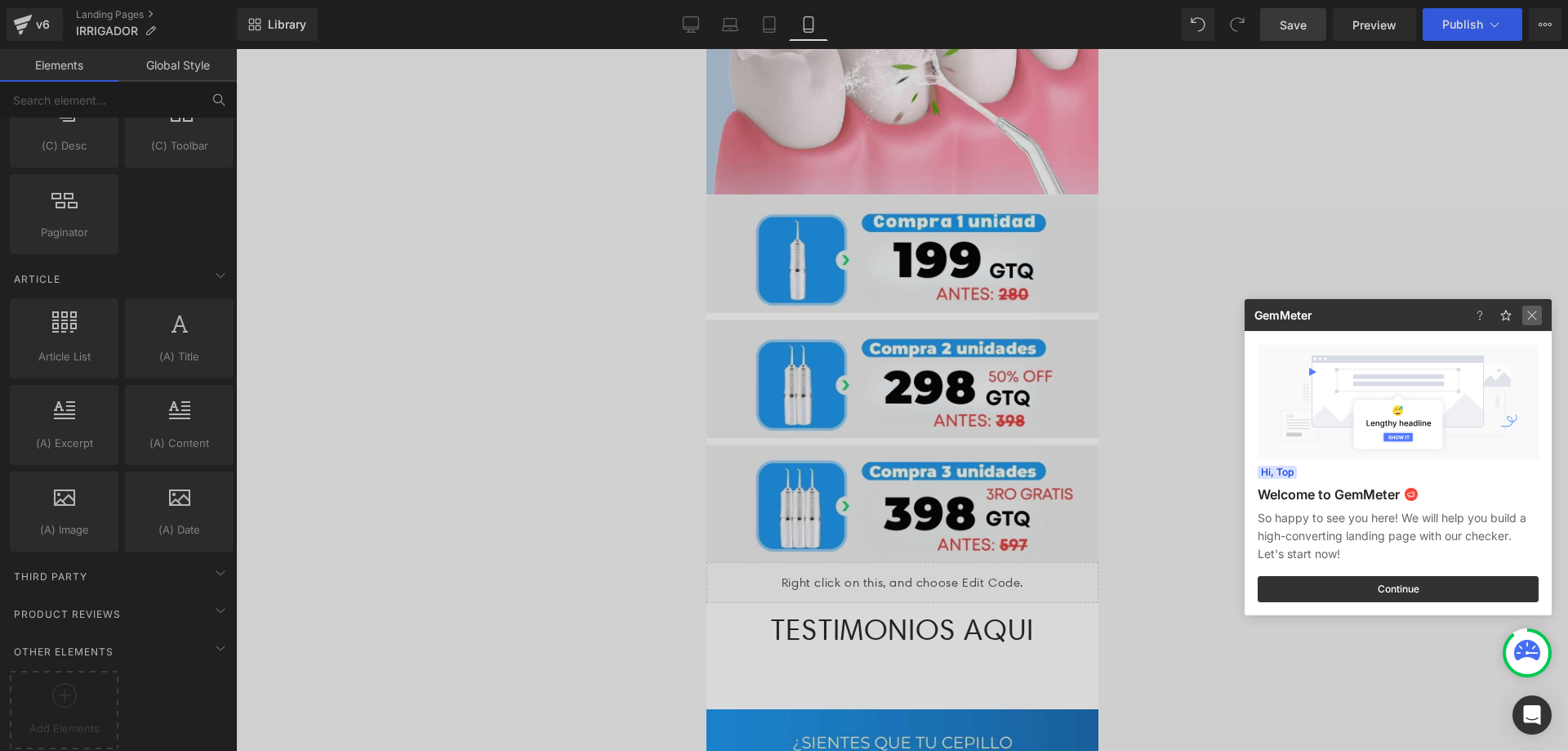
click at [1536, 318] on img at bounding box center [1531, 315] width 19 height 19
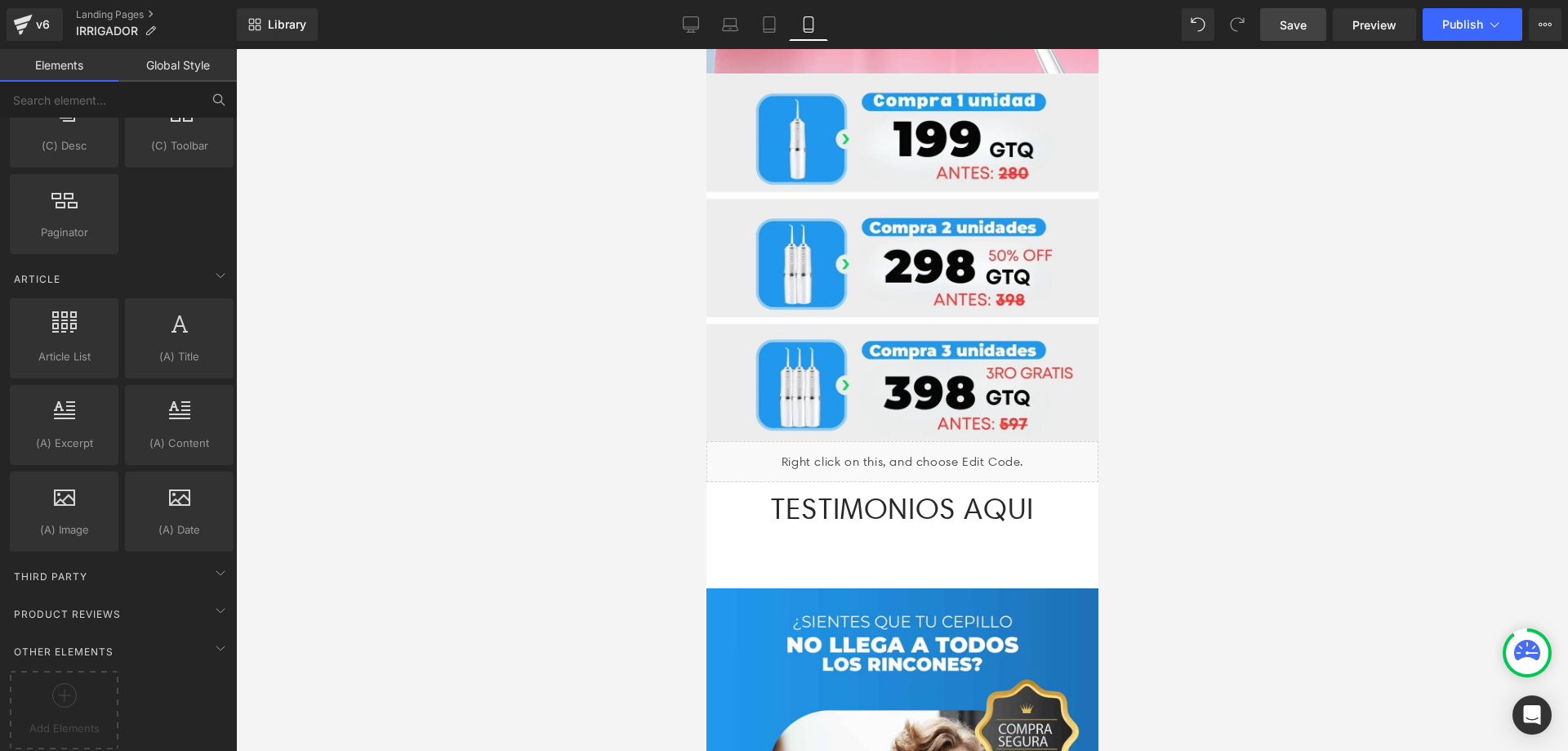
scroll to position [2647, 0]
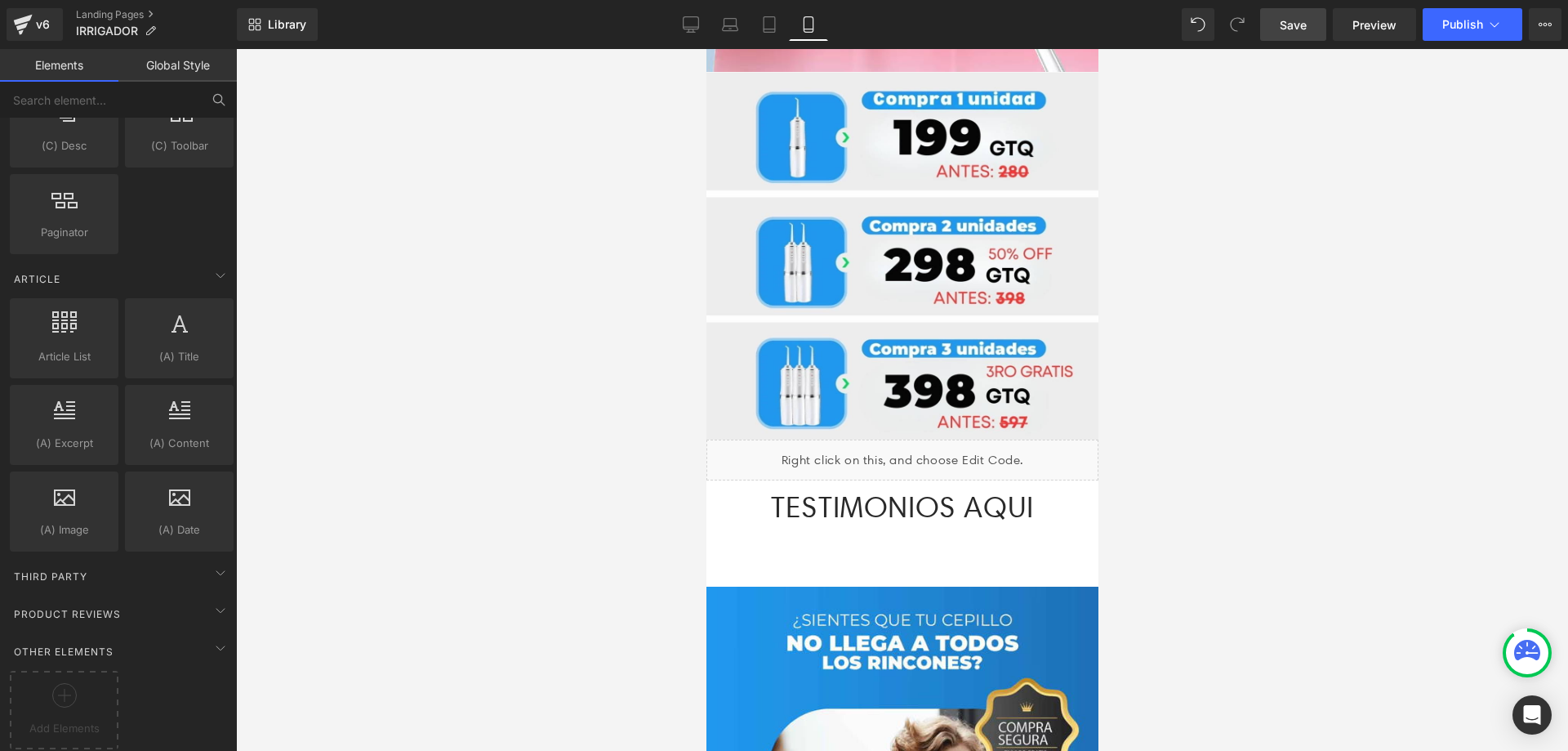
click at [1050, 481] on p "TESTIMONIOS AQUI" at bounding box center [902, 507] width 392 height 53
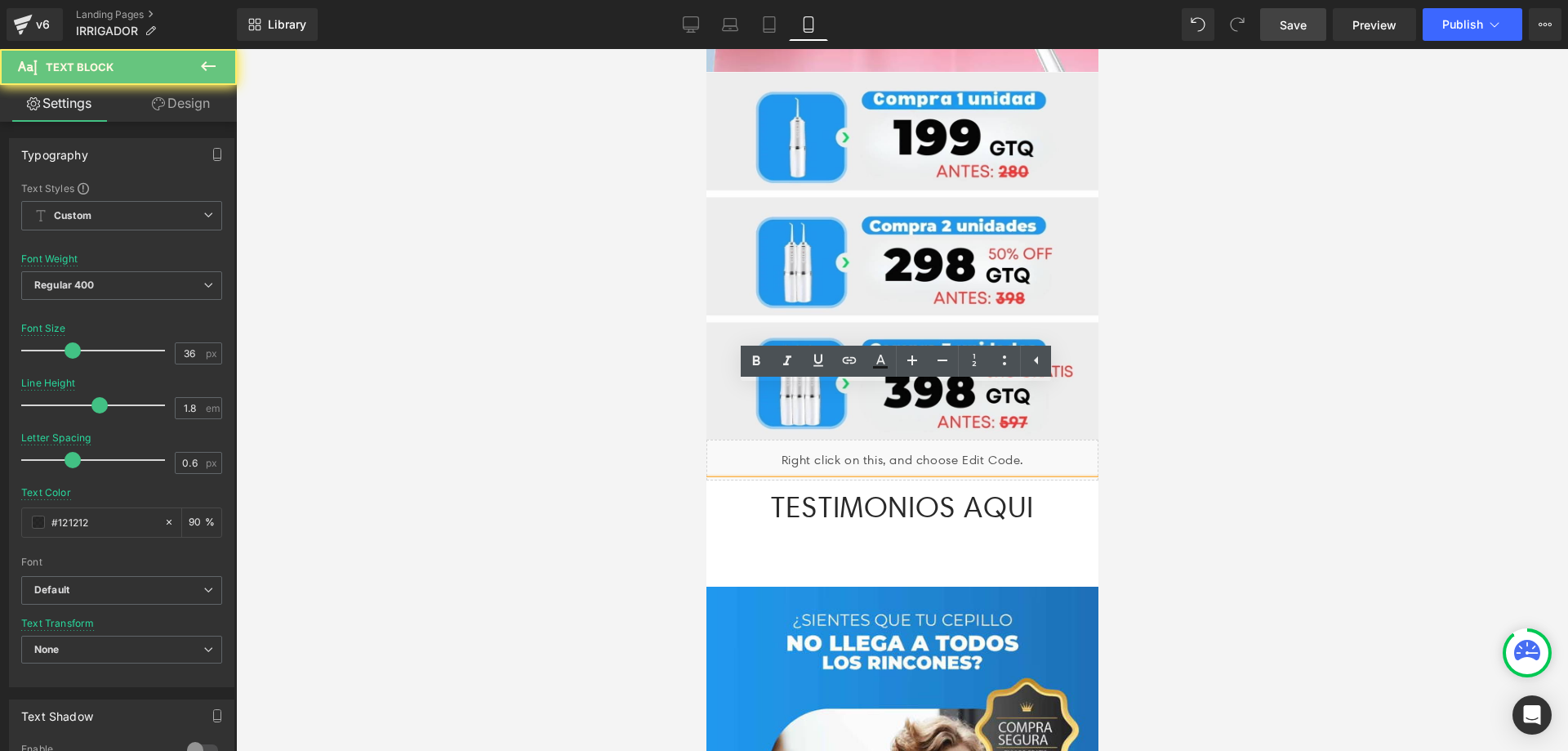
click at [1050, 481] on p "TESTIMONIOS AQUI" at bounding box center [902, 507] width 392 height 53
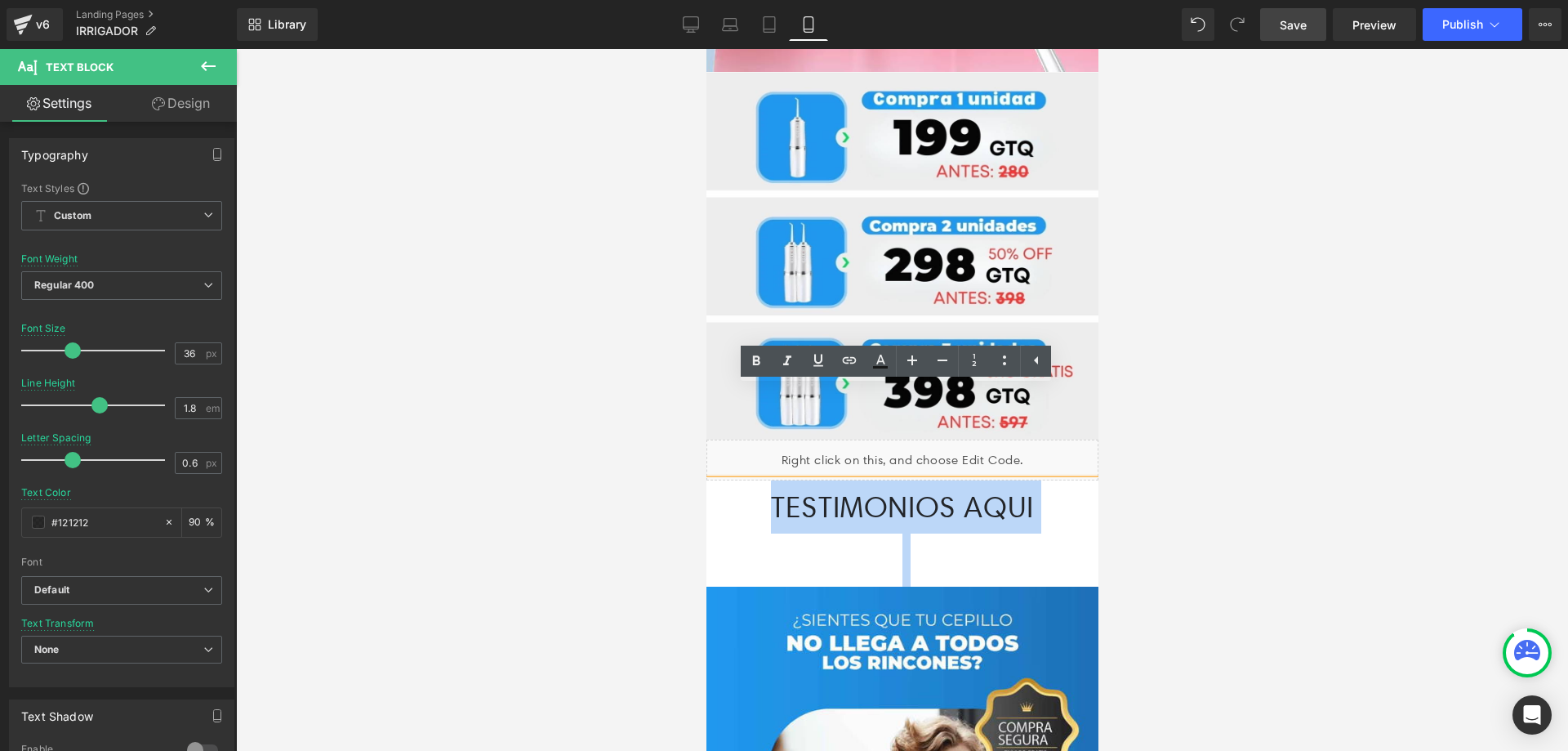
click at [1046, 481] on p "TESTIMONIOS AQUI" at bounding box center [902, 507] width 392 height 53
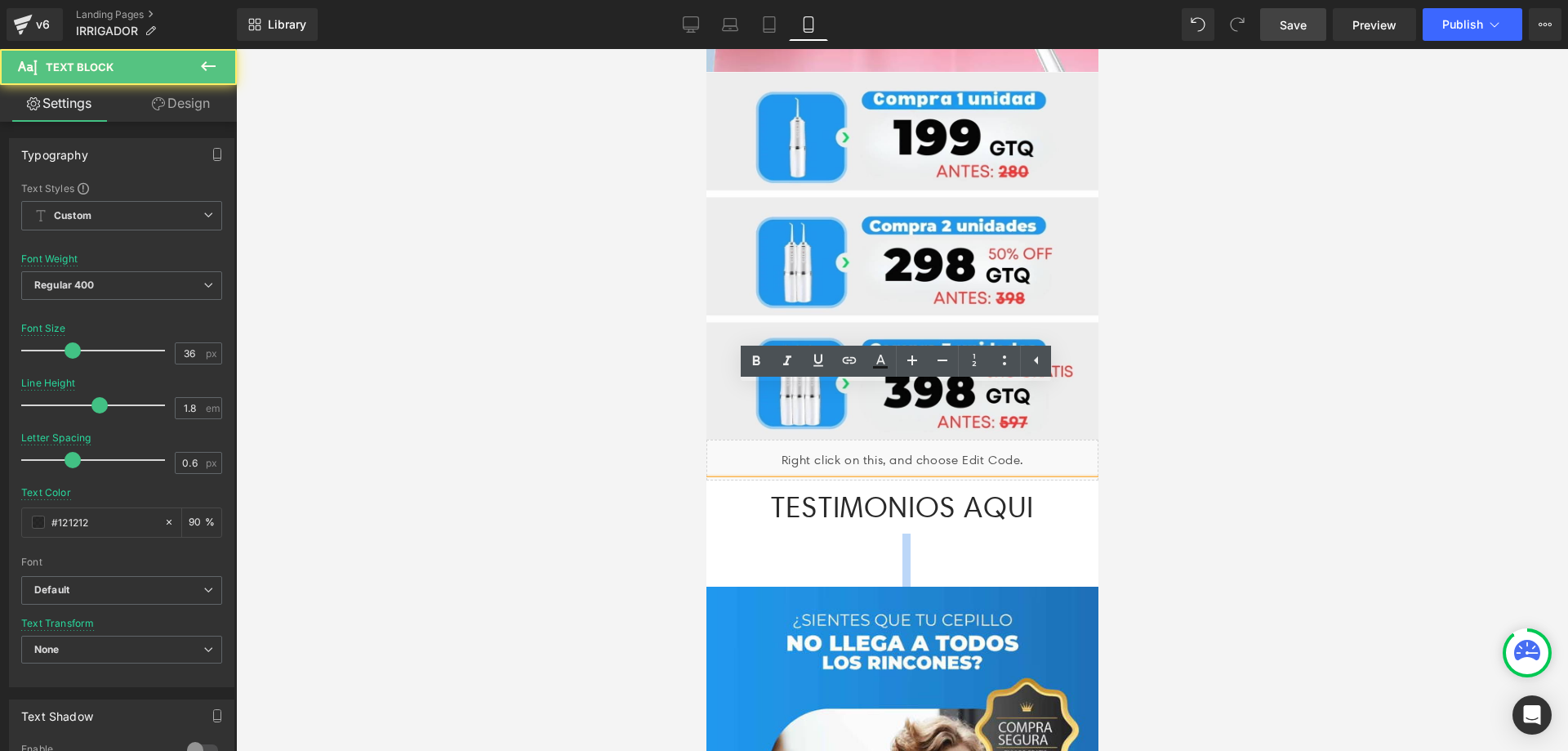
click at [1046, 481] on p "TESTIMONIOS AQUI" at bounding box center [902, 507] width 392 height 53
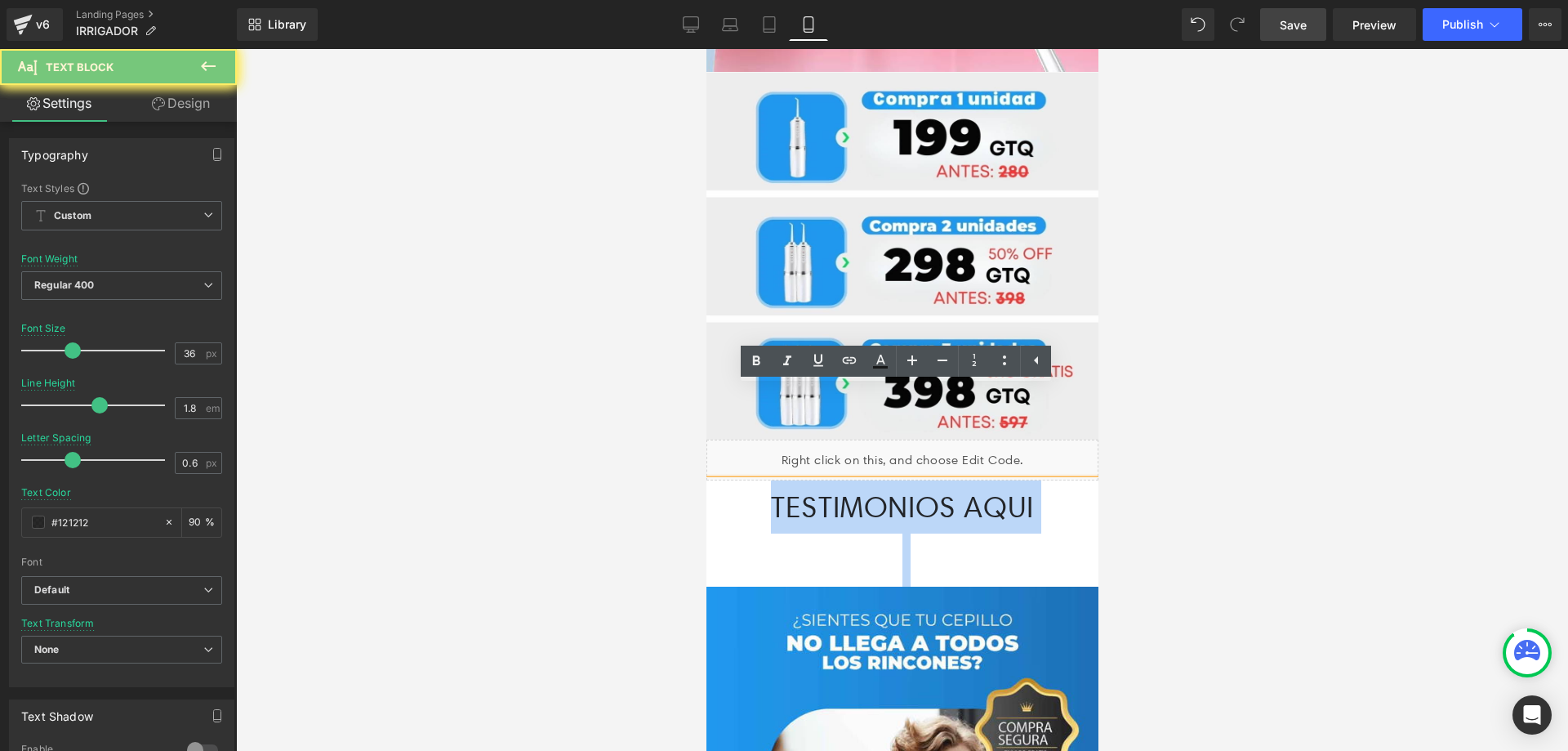
click at [1046, 481] on p "TESTIMONIOS AQUI" at bounding box center [902, 507] width 392 height 53
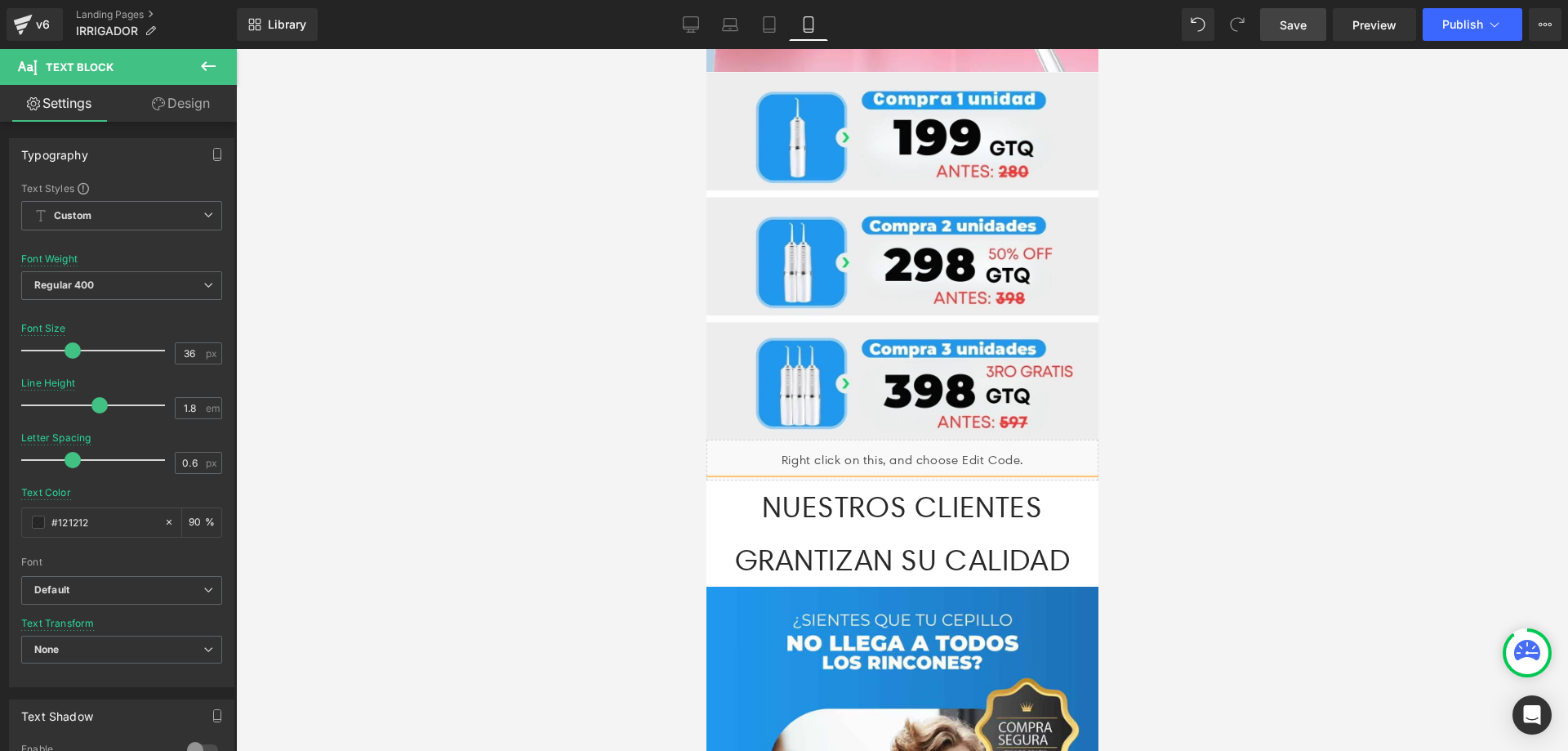
click at [1076, 481] on p "NUESTROS CLIENTES GRANTIZAN SU CALIDAD" at bounding box center [902, 534] width 392 height 106
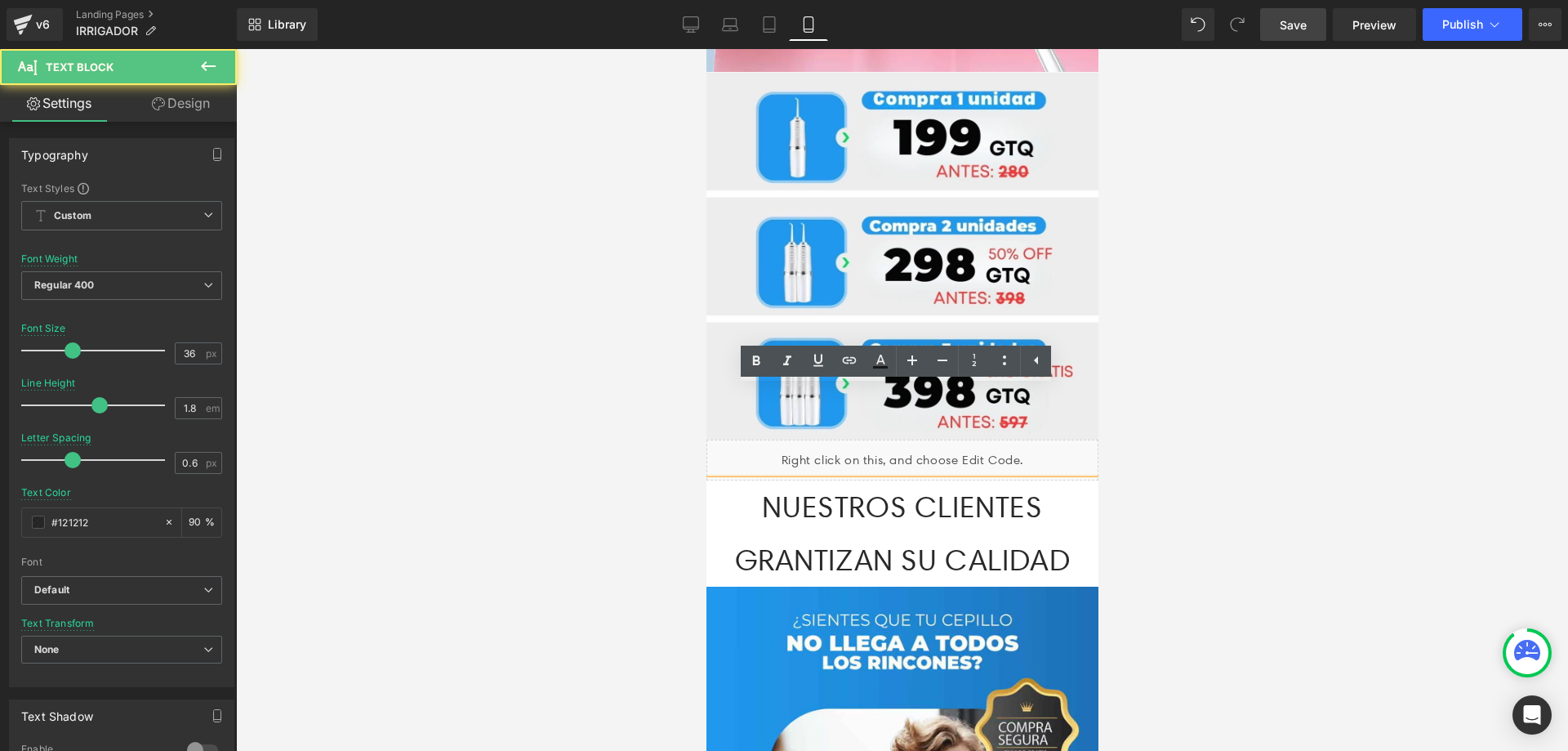
click at [1068, 481] on p "NUESTROS CLIENTES GRANTIZAN SU CALIDAD" at bounding box center [902, 534] width 392 height 106
click at [1255, 383] on div at bounding box center [902, 400] width 1332 height 702
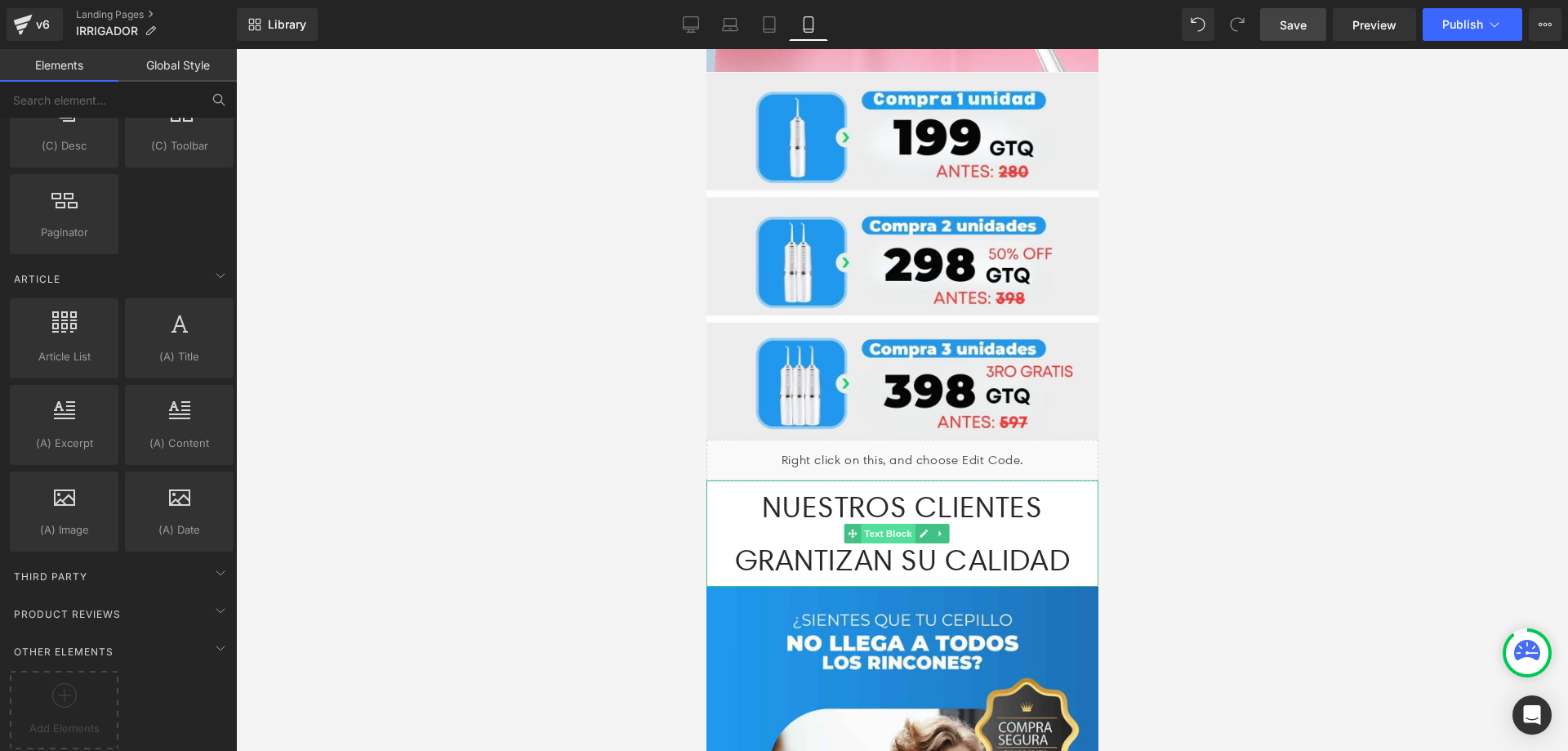
click at [886, 524] on span "Text Block" at bounding box center [886, 533] width 54 height 19
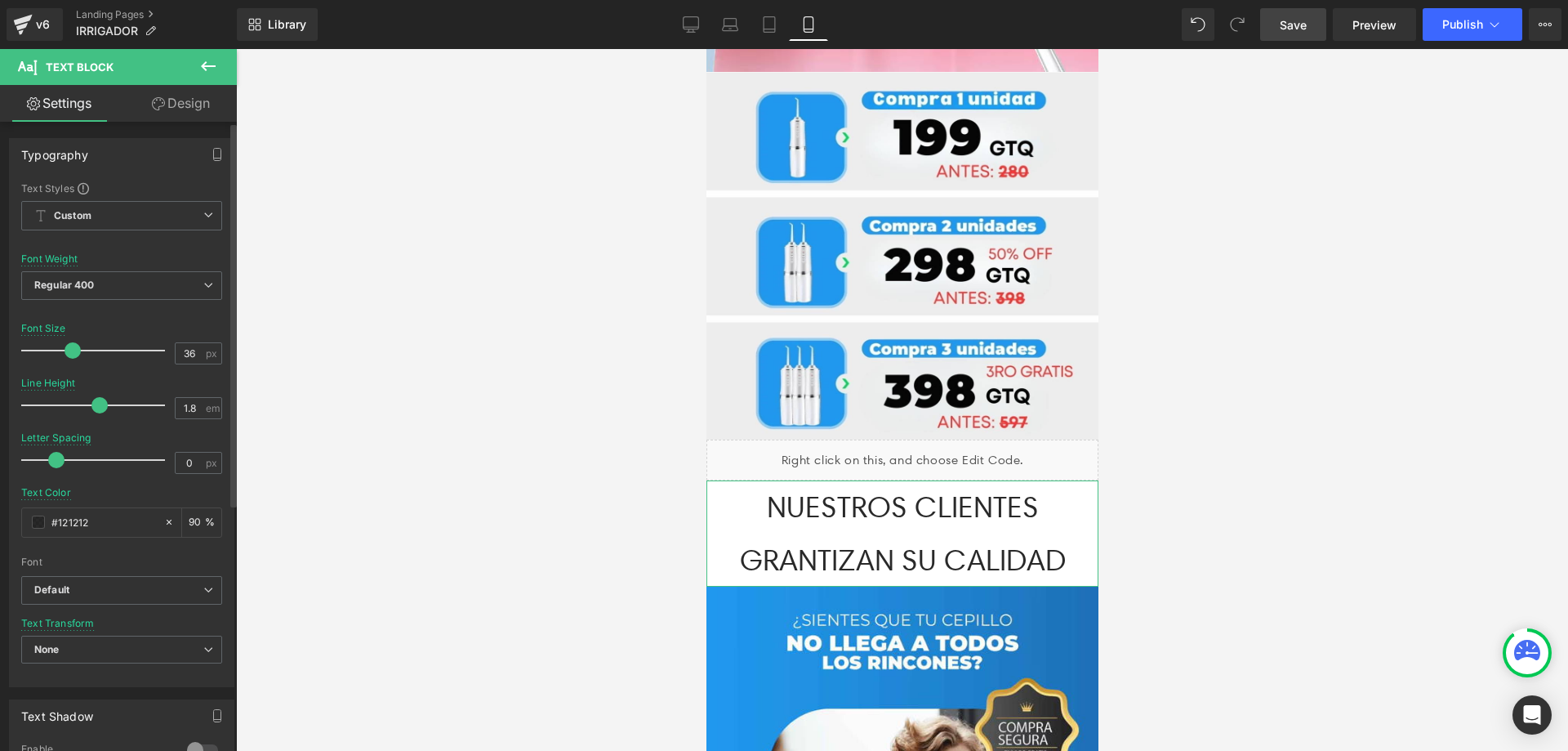
type input "-0.1"
drag, startPoint x: 71, startPoint y: 459, endPoint x: 53, endPoint y: 459, distance: 18.0
click at [53, 459] on span at bounding box center [54, 460] width 16 height 16
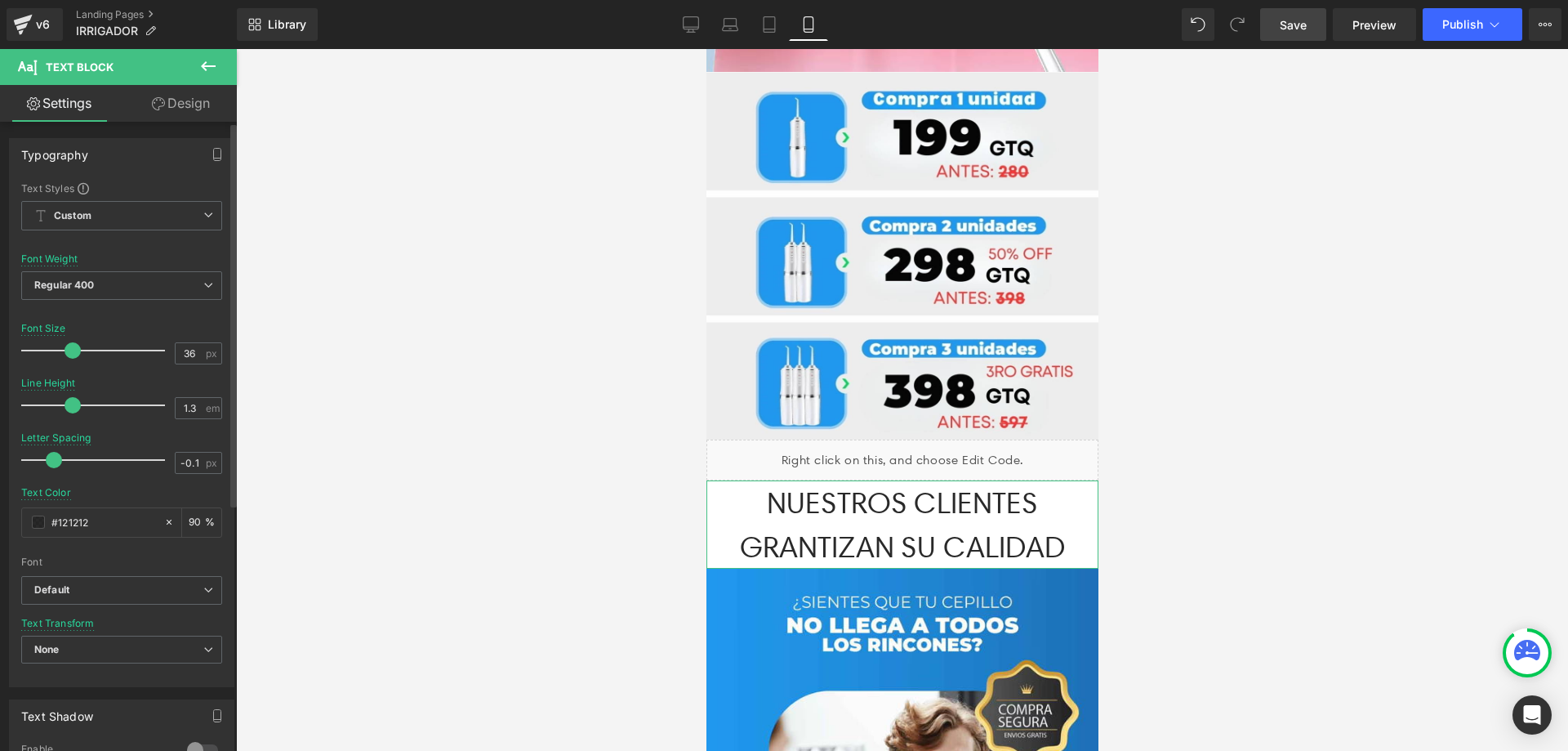
type input "1.2"
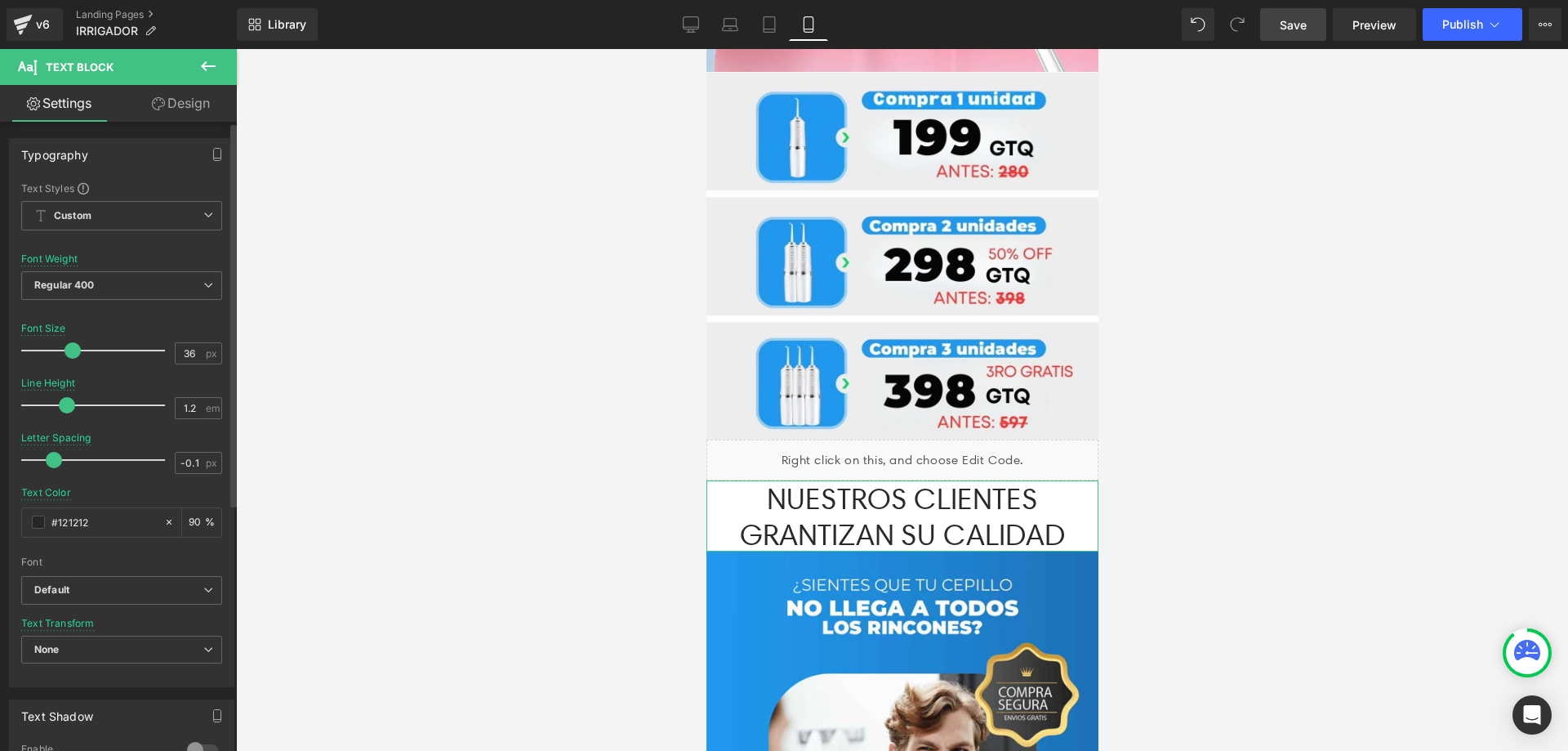
drag, startPoint x: 91, startPoint y: 406, endPoint x: 66, endPoint y: 397, distance: 26.6
click at [59, 405] on span at bounding box center [67, 406] width 16 height 16
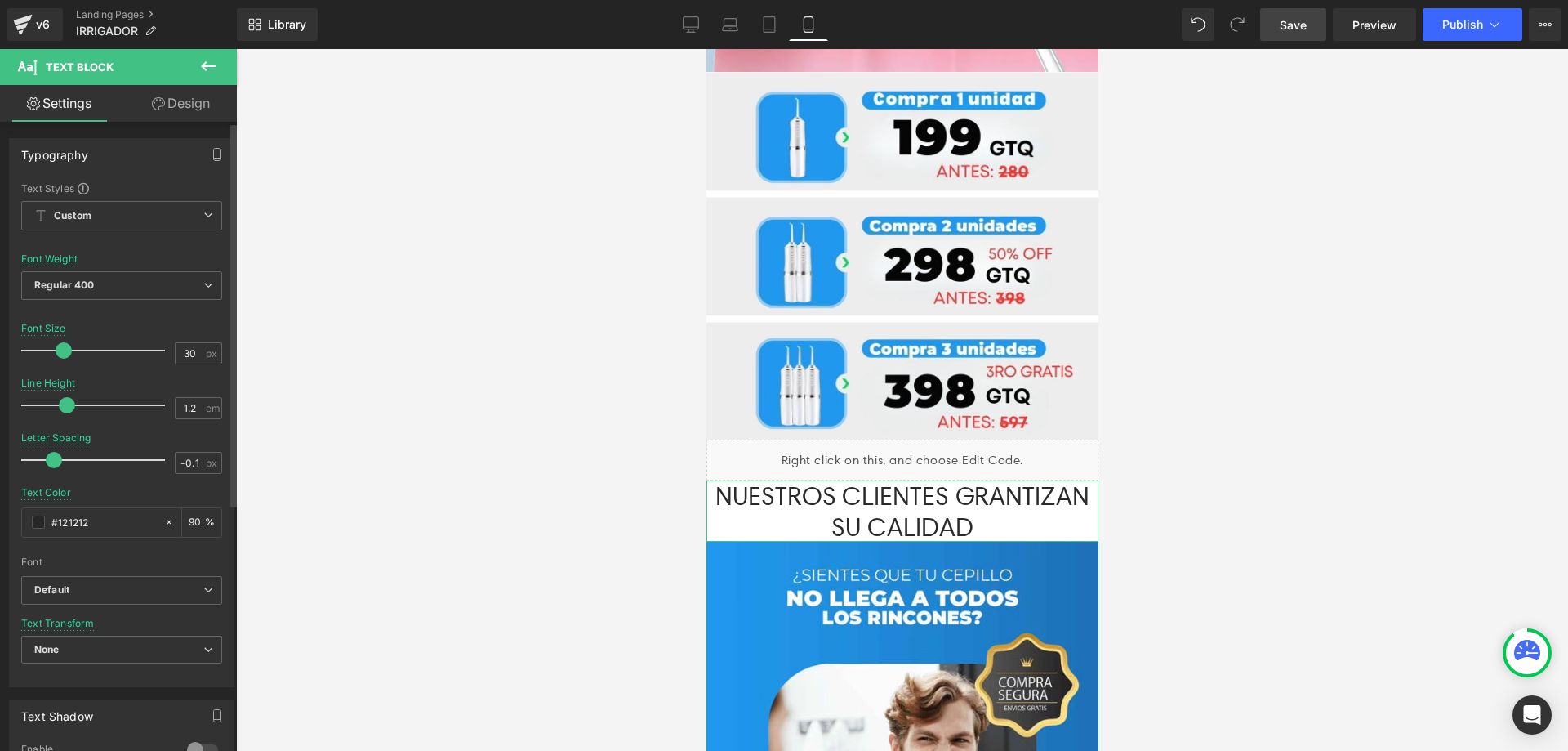
type input "29"
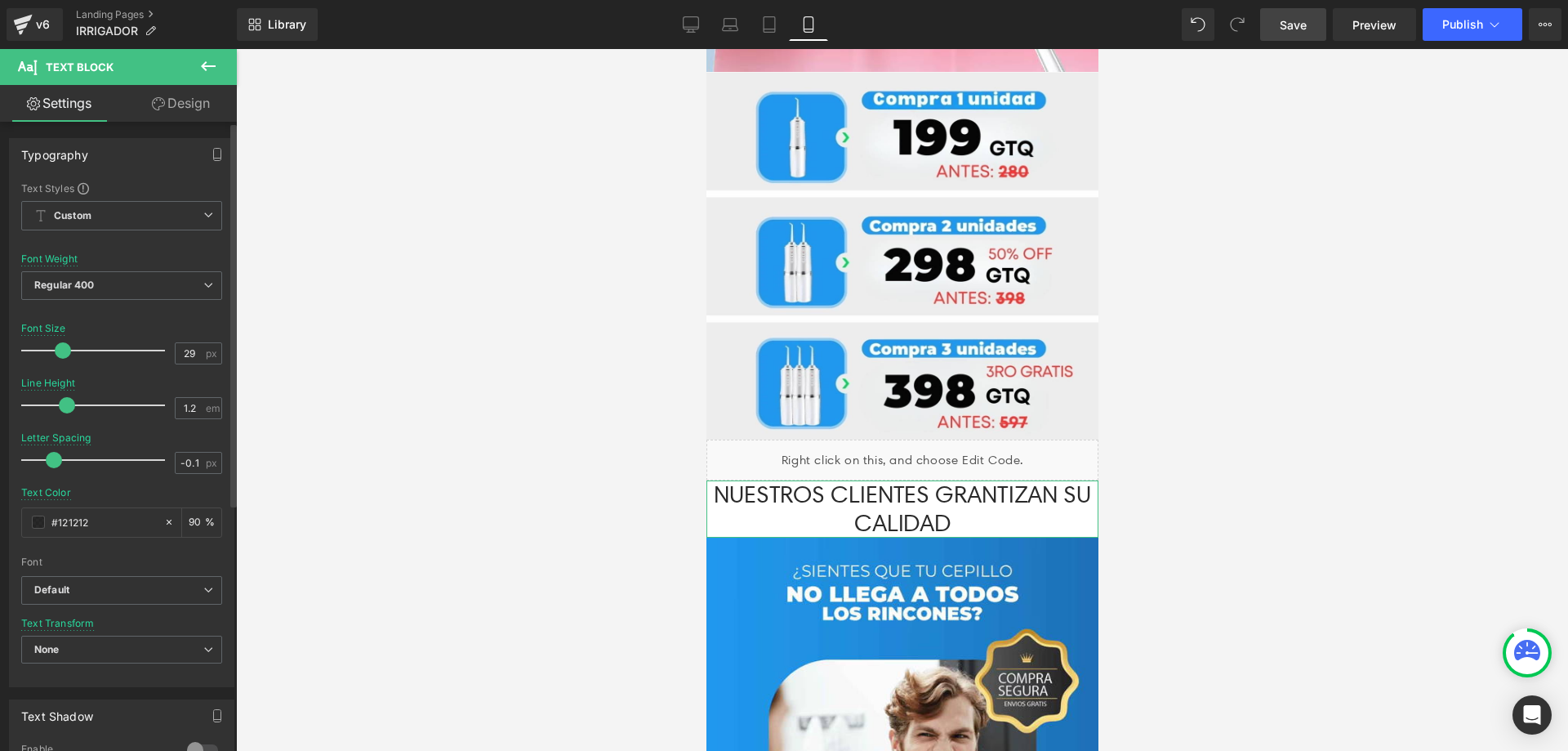
drag, startPoint x: 70, startPoint y: 352, endPoint x: 61, endPoint y: 352, distance: 9.0
click at [61, 352] on span at bounding box center [63, 351] width 16 height 16
click at [1043, 481] on p "NUESTROS CLIENTES GRANTIZAN SU CALIDAD" at bounding box center [902, 509] width 392 height 57
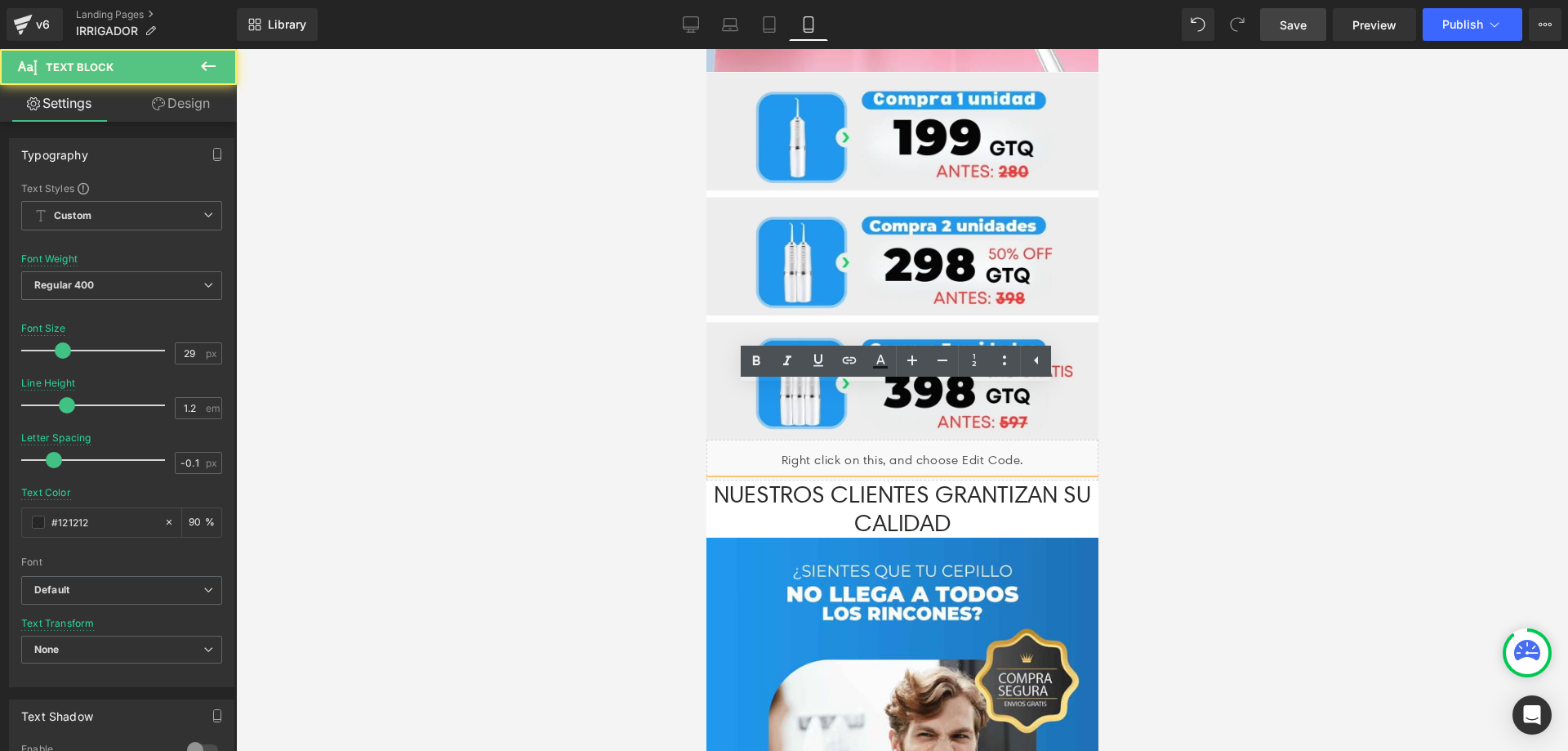
click at [1043, 481] on p "NUESTROS CLIENTES GRANTIZAN SU CALIDAD" at bounding box center [902, 509] width 392 height 57
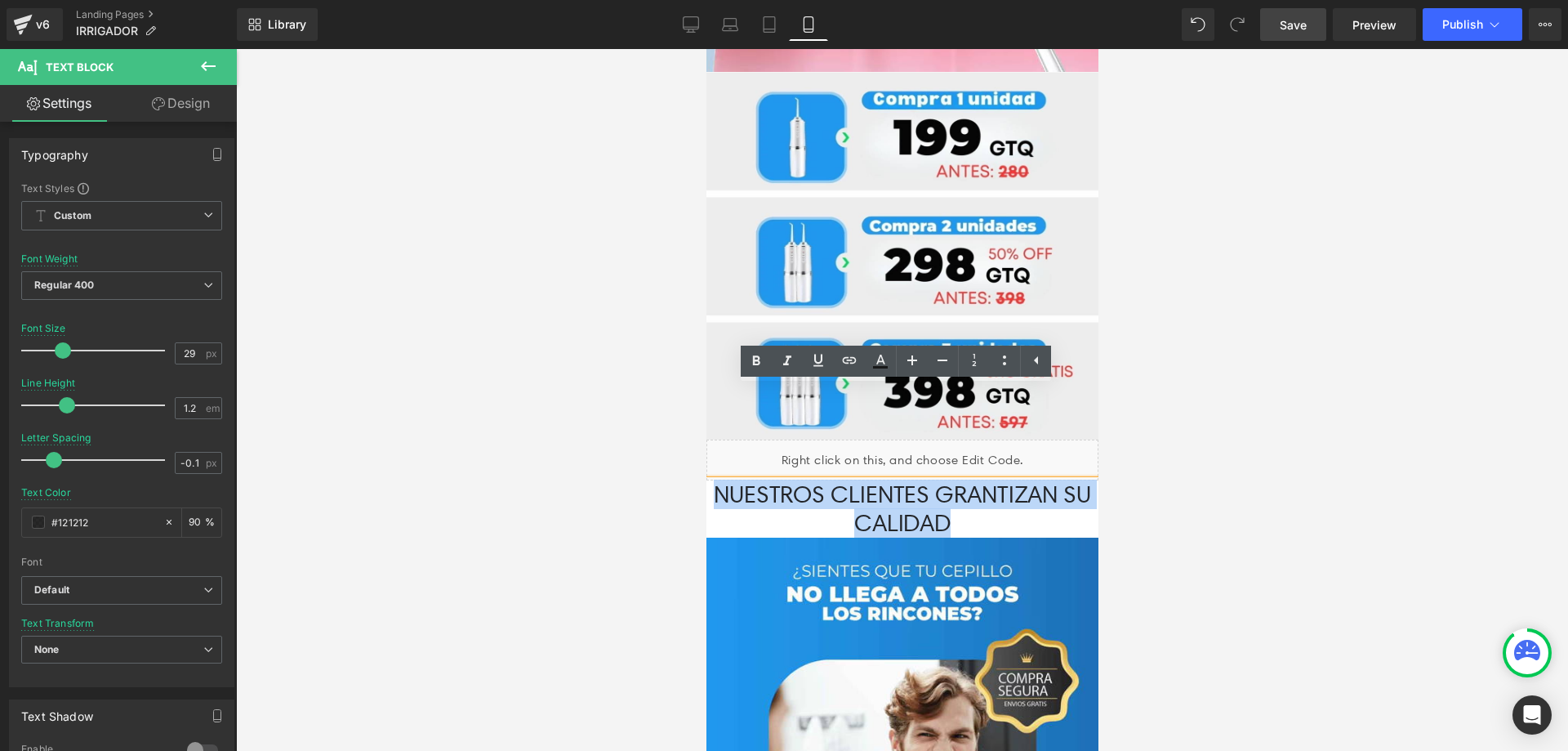
drag, startPoint x: 1044, startPoint y: 430, endPoint x: 914, endPoint y: 427, distance: 130.0
click at [910, 481] on p "NUESTROS CLIENTES GRANTIZAN SU CALIDAD" at bounding box center [902, 509] width 392 height 57
click at [926, 481] on p "NUESTROS CLIENTES GRANTIZAN SU CALIDAD" at bounding box center [902, 509] width 392 height 57
drag, startPoint x: 752, startPoint y: 430, endPoint x: 1039, endPoint y: 427, distance: 287.0
click at [1039, 481] on p "NUESTROS CLIENTES GRANTIZAN SU CALIDAD" at bounding box center [902, 509] width 392 height 57
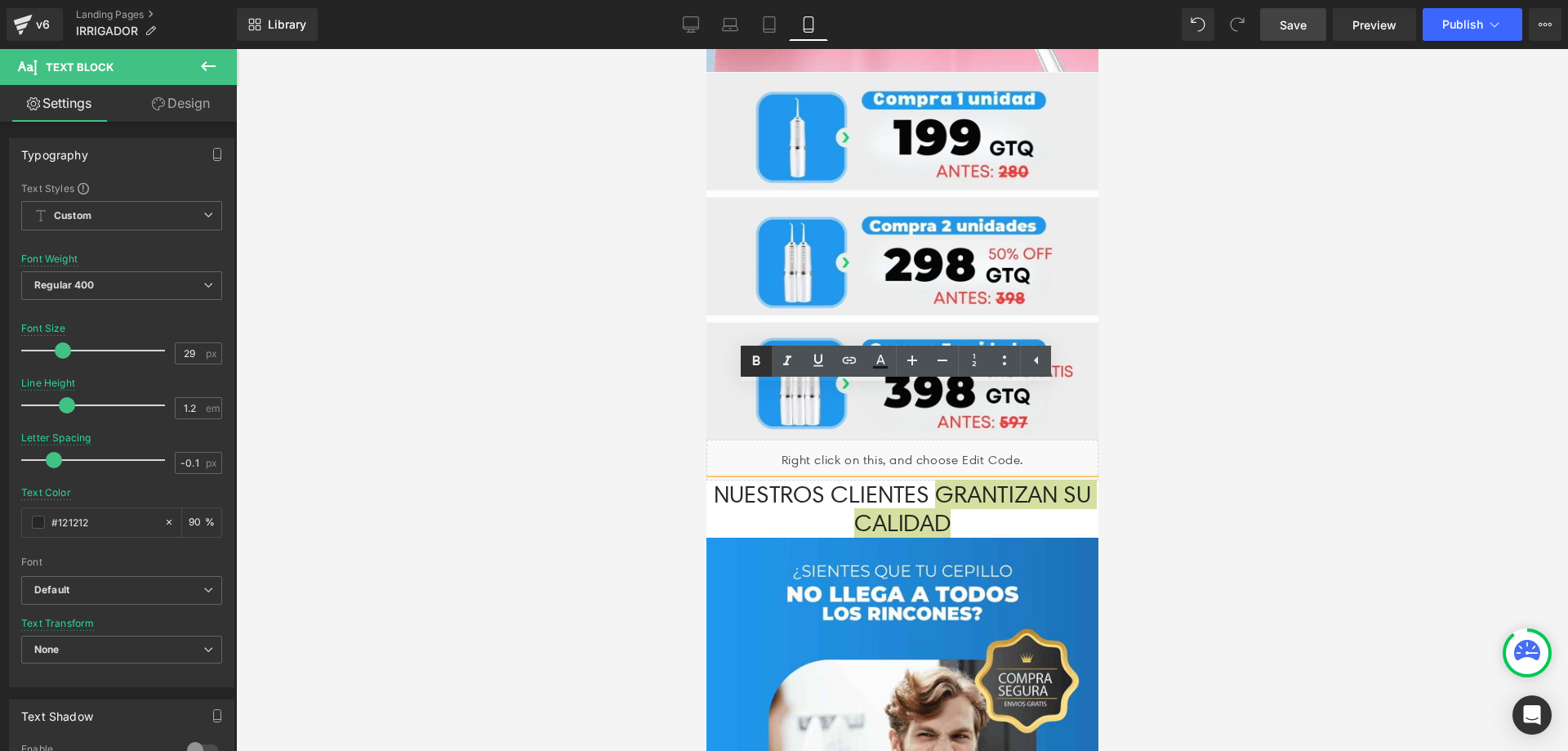
click at [757, 359] on icon at bounding box center [756, 360] width 7 height 10
click at [1054, 481] on p "NUESTROS CLIENTES GRANTIZAN SU CALIDAD" at bounding box center [902, 509] width 392 height 57
click at [1062, 481] on p "NUESTROS CLIENTES GRANTIZAN SU CALIDAD" at bounding box center [902, 509] width 392 height 57
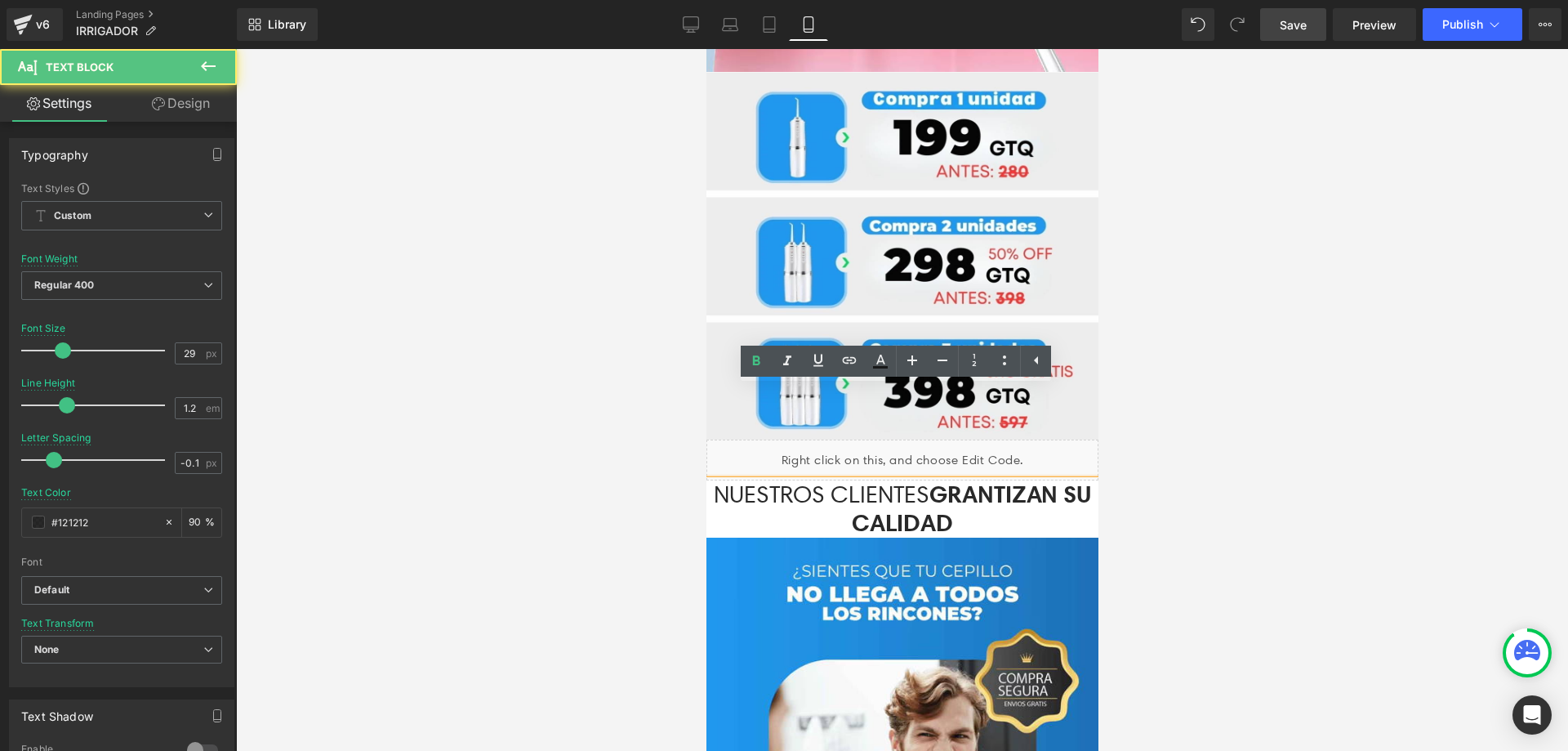
click at [1062, 481] on p "NUESTROS CLIENTES GRANTIZAN SU CALIDAD" at bounding box center [902, 509] width 392 height 57
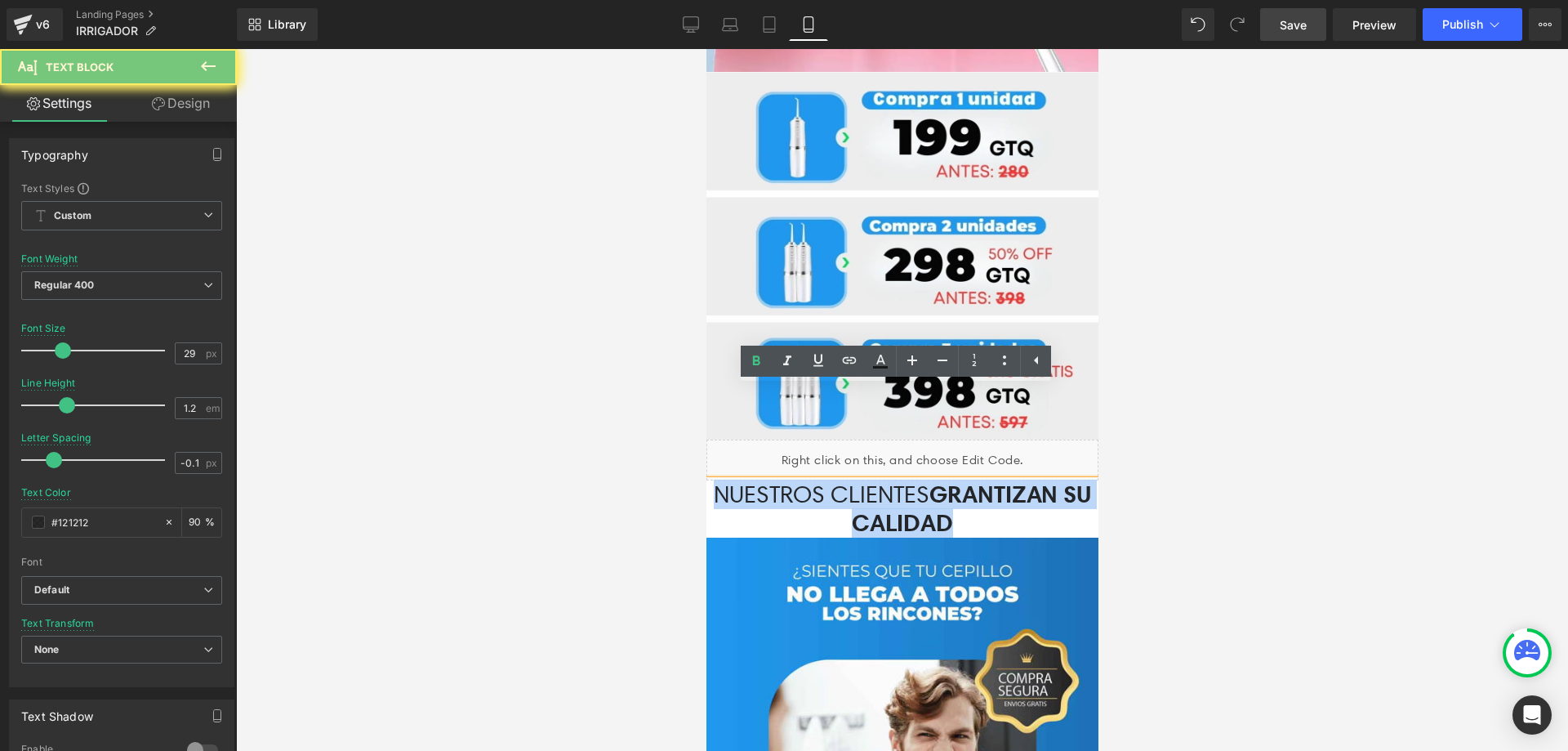
click at [1063, 481] on p "NUESTROS CLIENTES GRANTIZAN SU CALIDAD" at bounding box center [902, 509] width 392 height 57
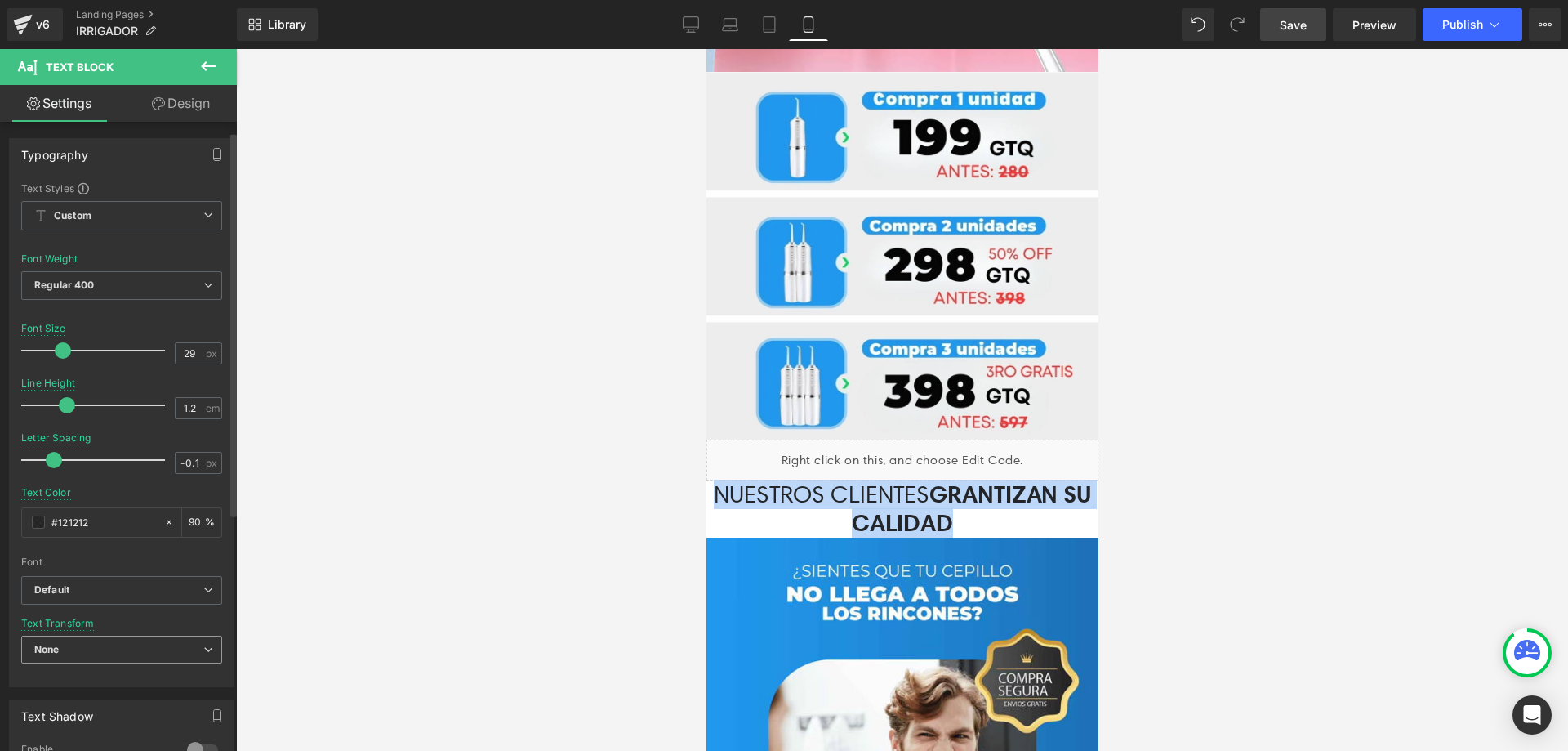
scroll to position [98, 0]
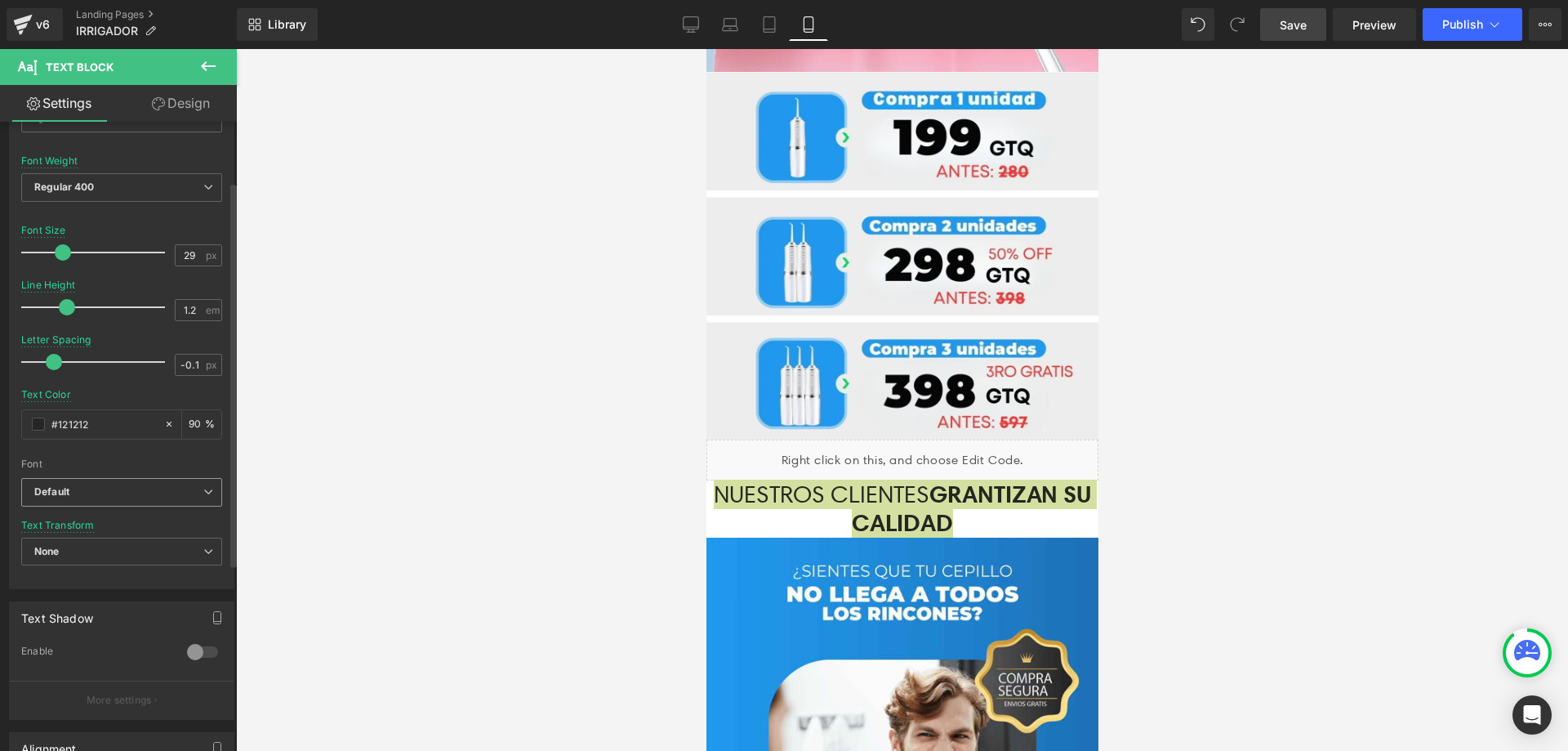
click at [99, 494] on b "Default" at bounding box center [118, 492] width 169 height 14
click at [92, 549] on p "Open Font Manager" at bounding box center [118, 554] width 92 height 15
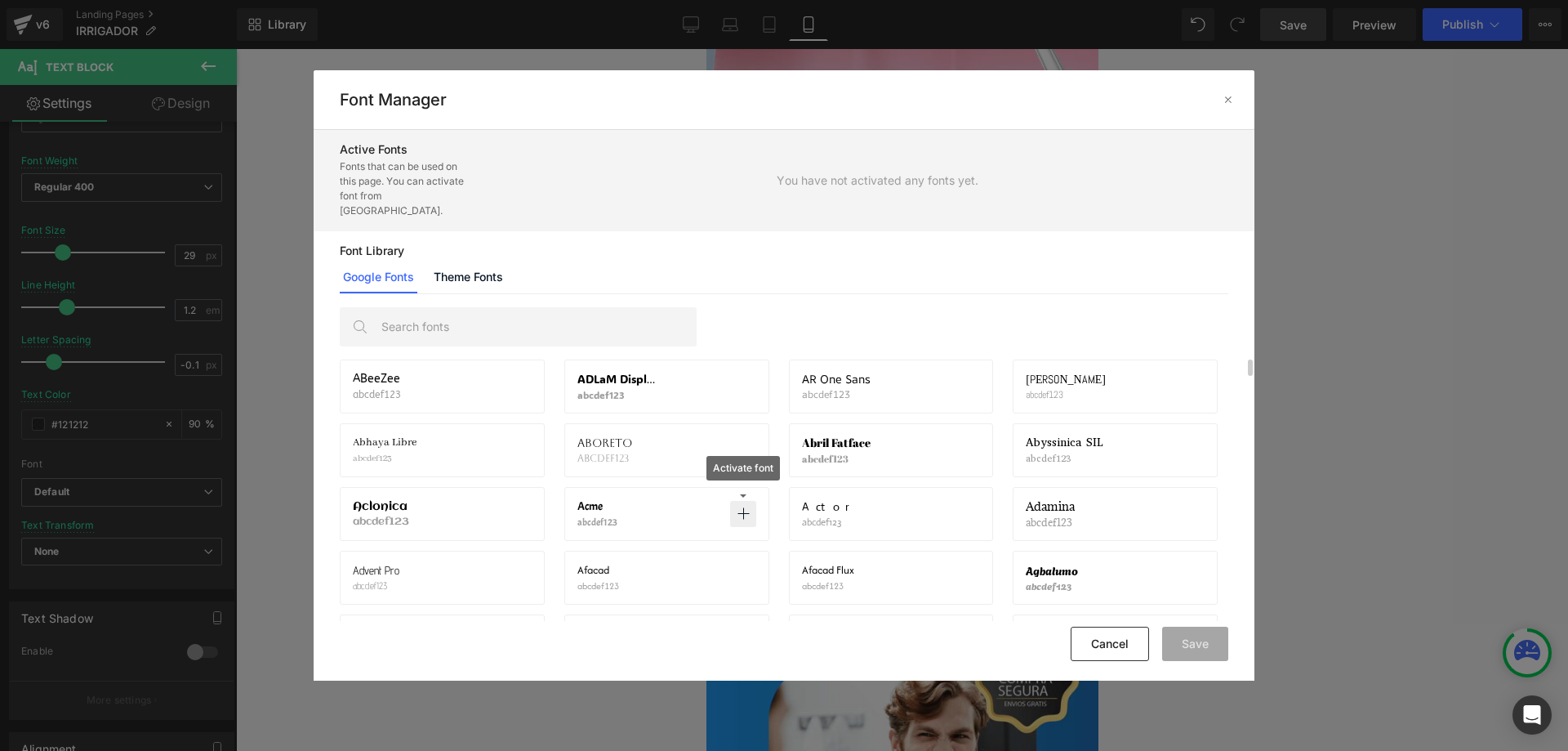
click at [743, 507] on icon at bounding box center [743, 514] width 13 height 13
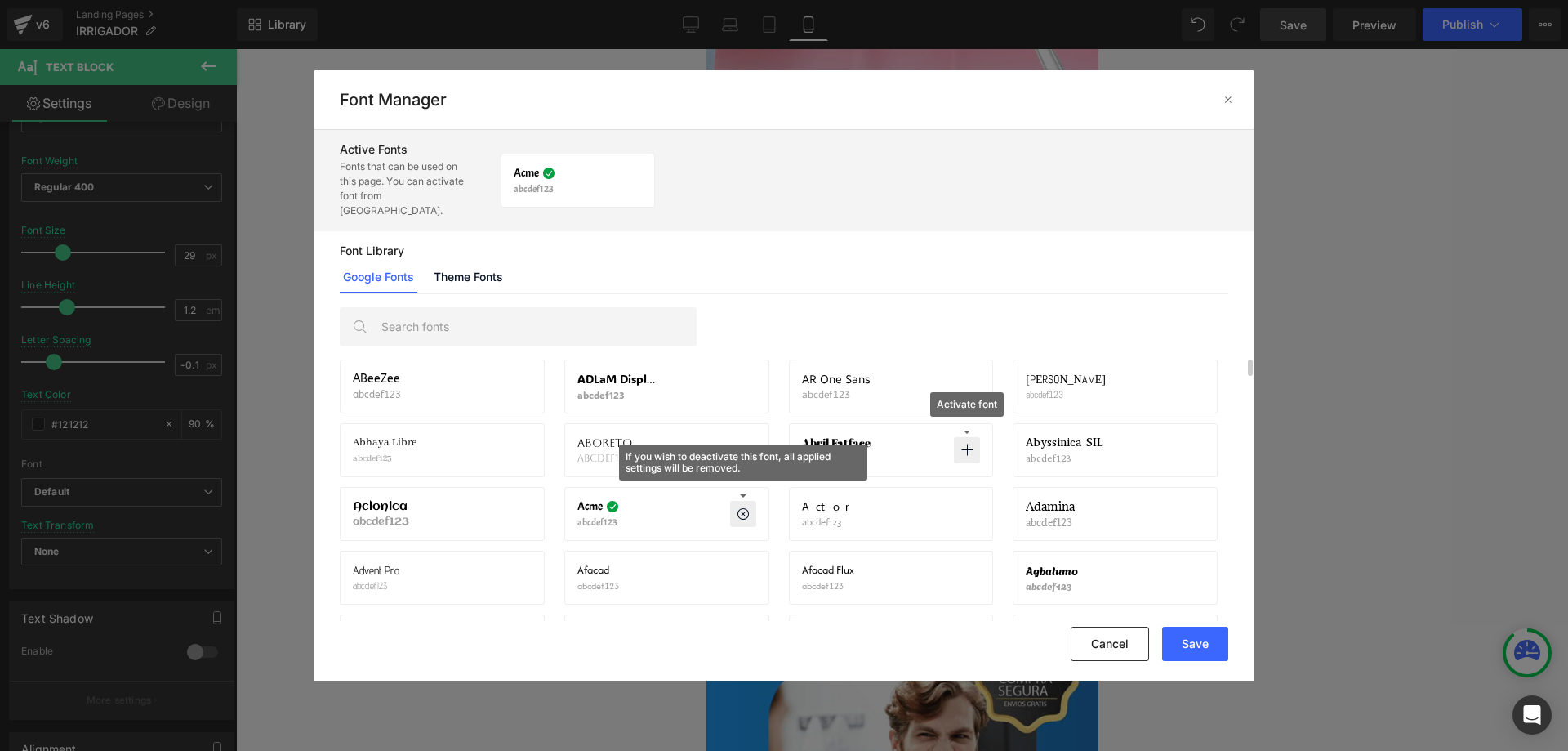
click at [967, 443] on icon at bounding box center [967, 450] width 13 height 13
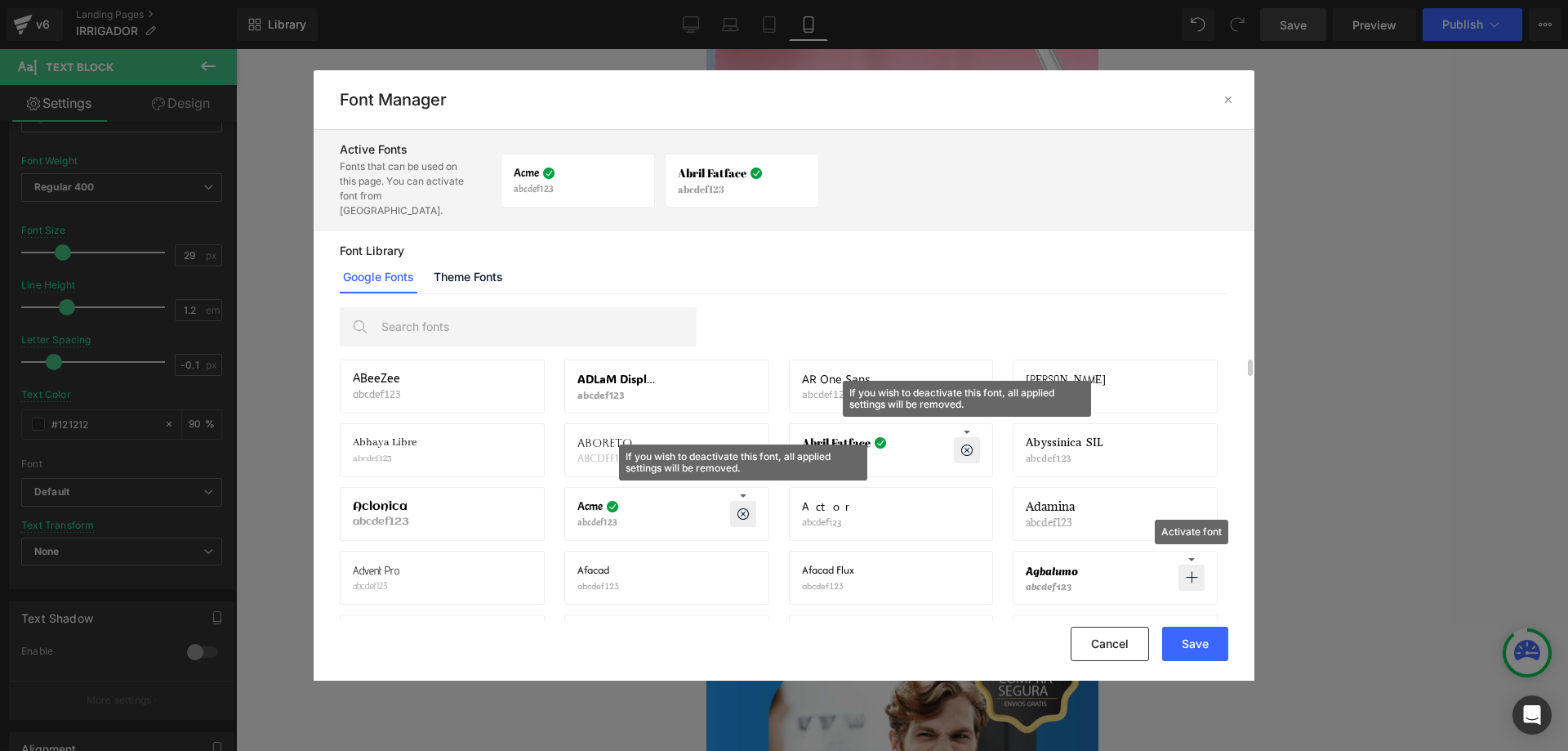
click at [1191, 571] on icon at bounding box center [1191, 578] width 13 height 13
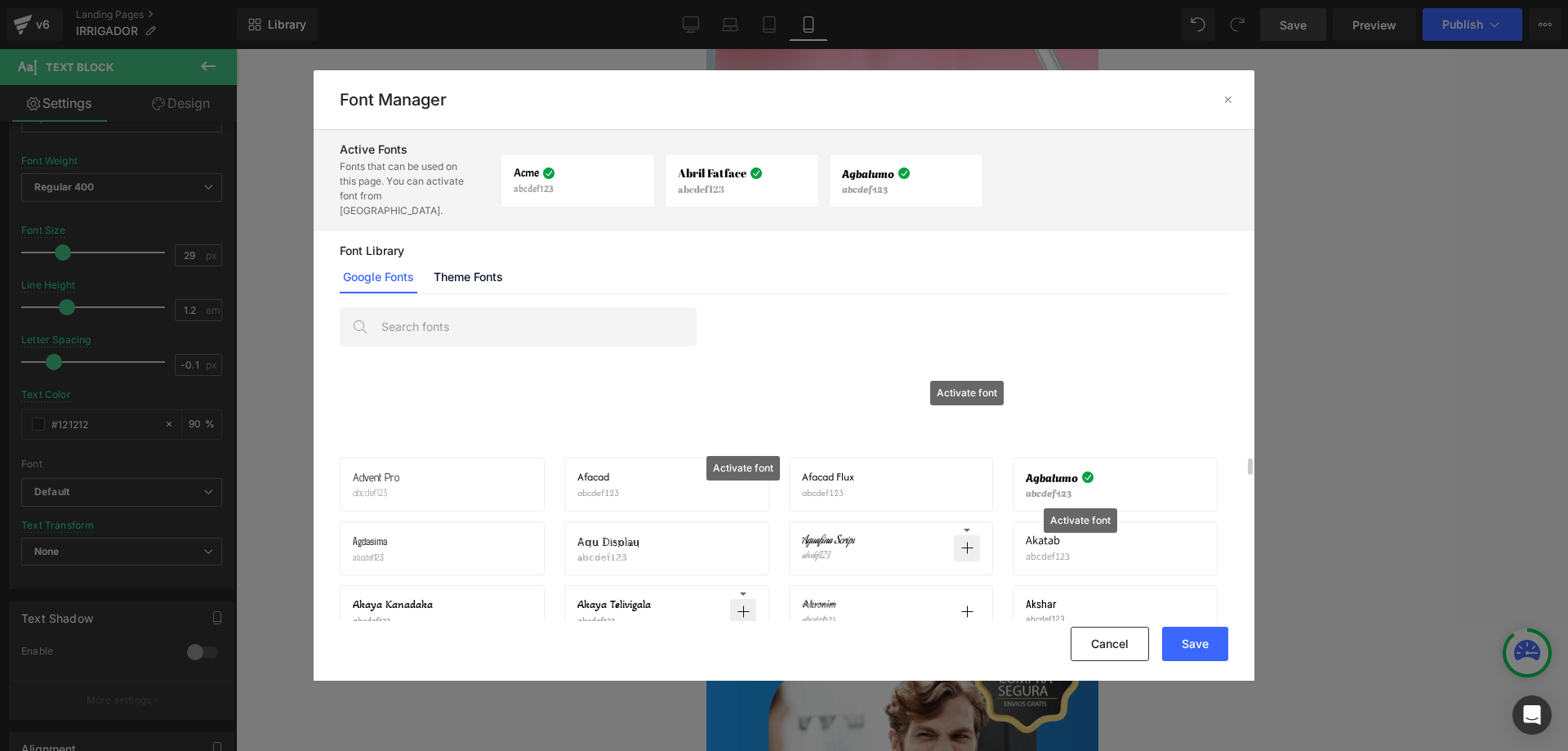
scroll to position [196, 0]
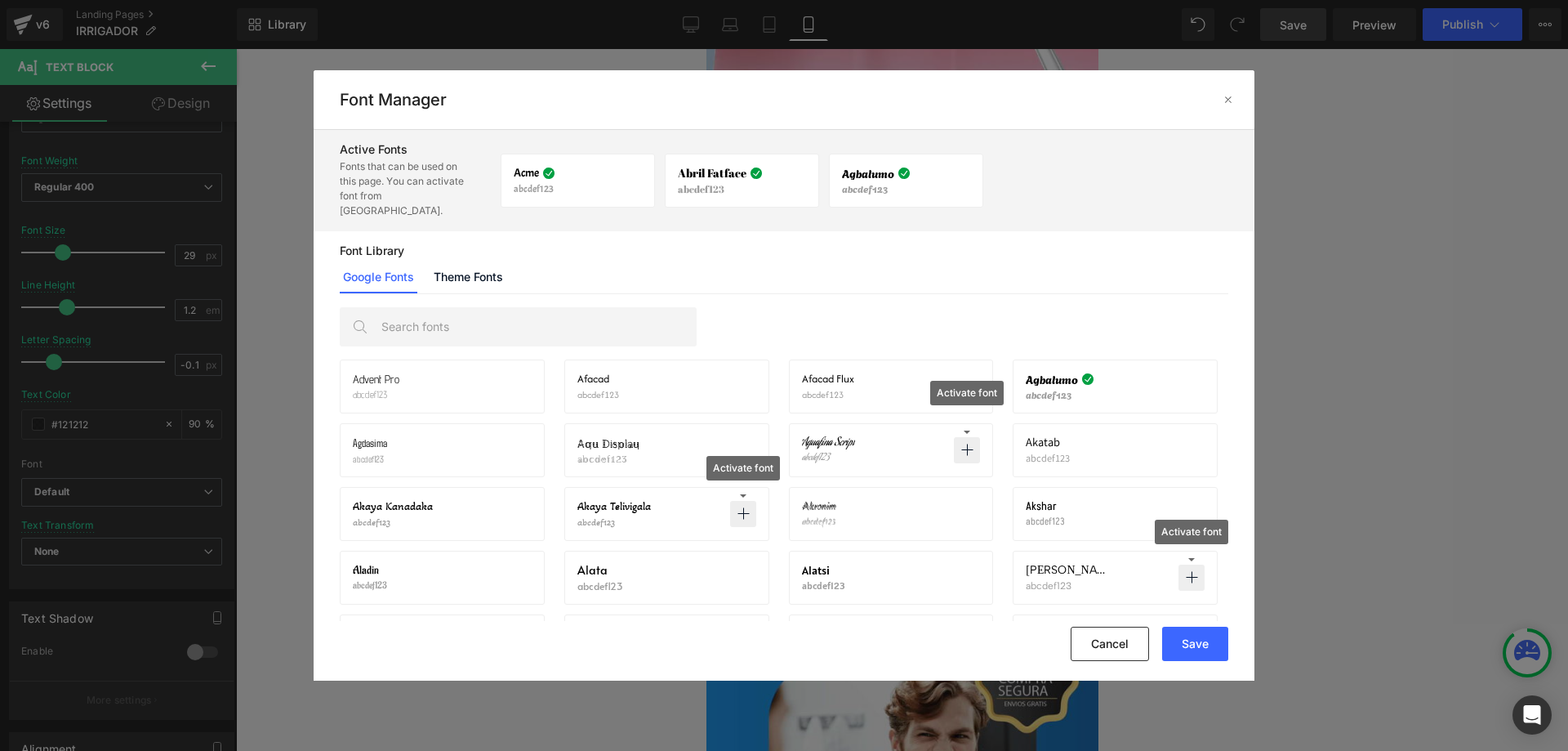
click at [1191, 571] on icon at bounding box center [1191, 578] width 13 height 13
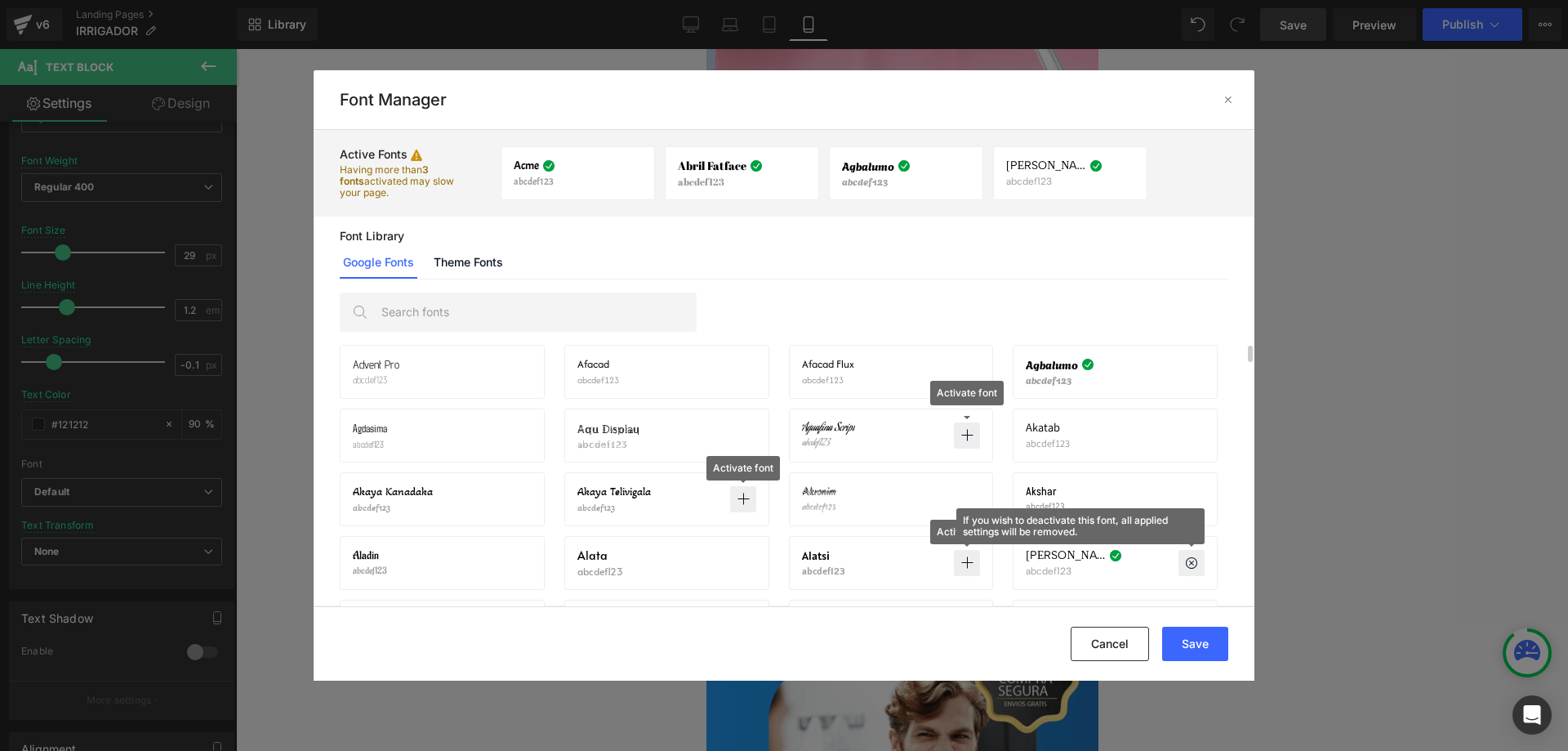
click at [972, 558] on icon at bounding box center [967, 562] width 13 height 13
click at [740, 559] on icon at bounding box center [743, 562] width 13 height 13
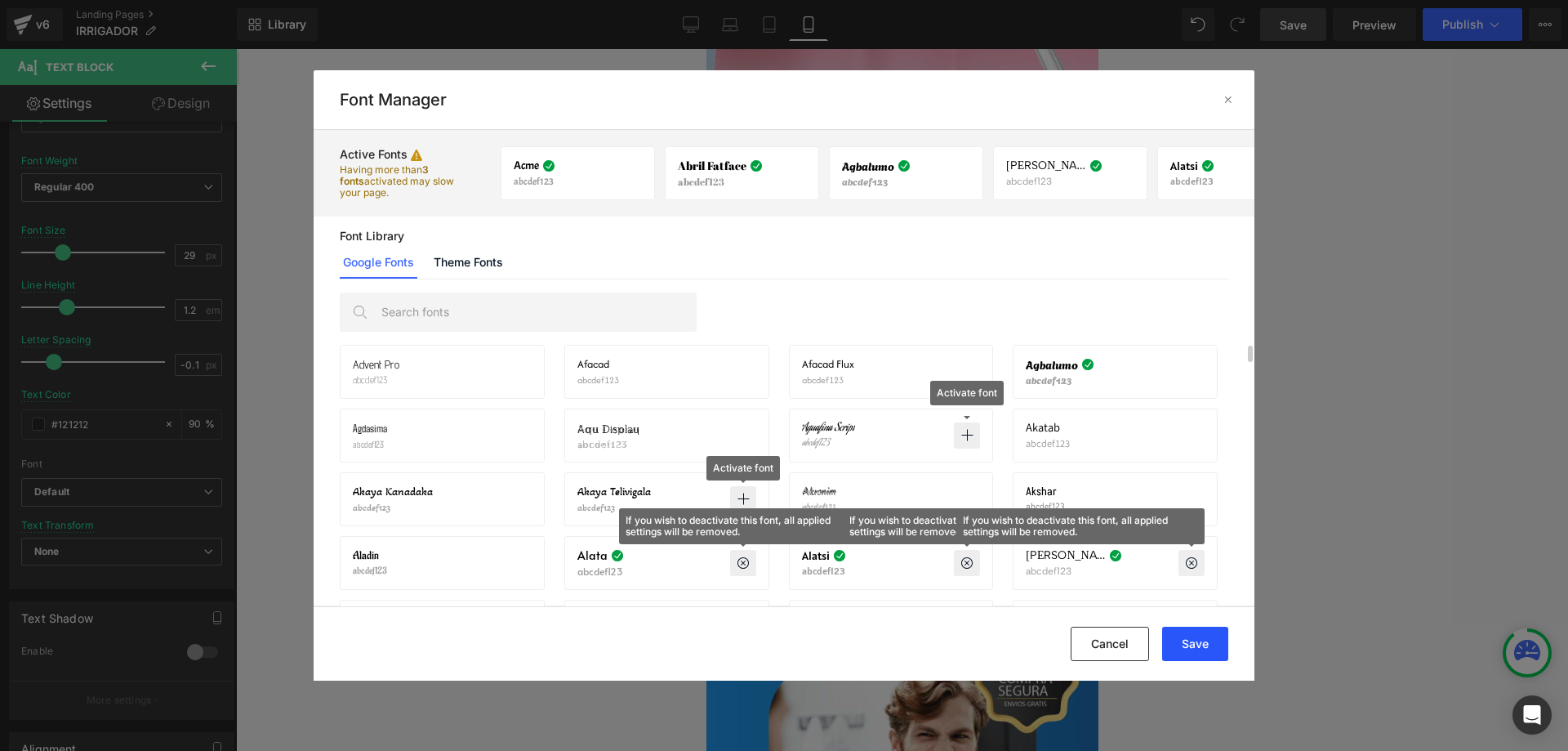
click at [1203, 651] on button "Save" at bounding box center [1195, 643] width 66 height 34
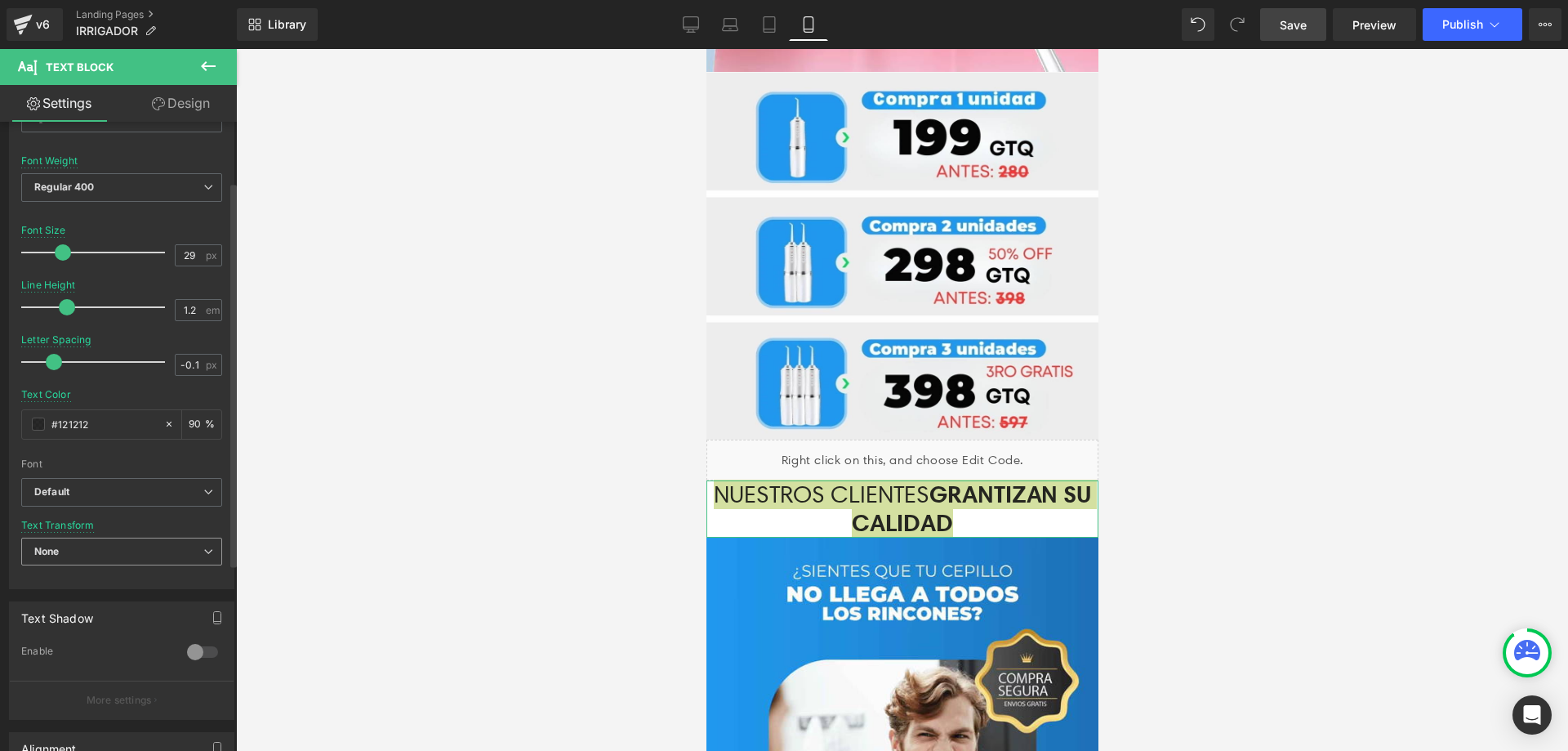
click at [138, 550] on span "None" at bounding box center [121, 551] width 200 height 28
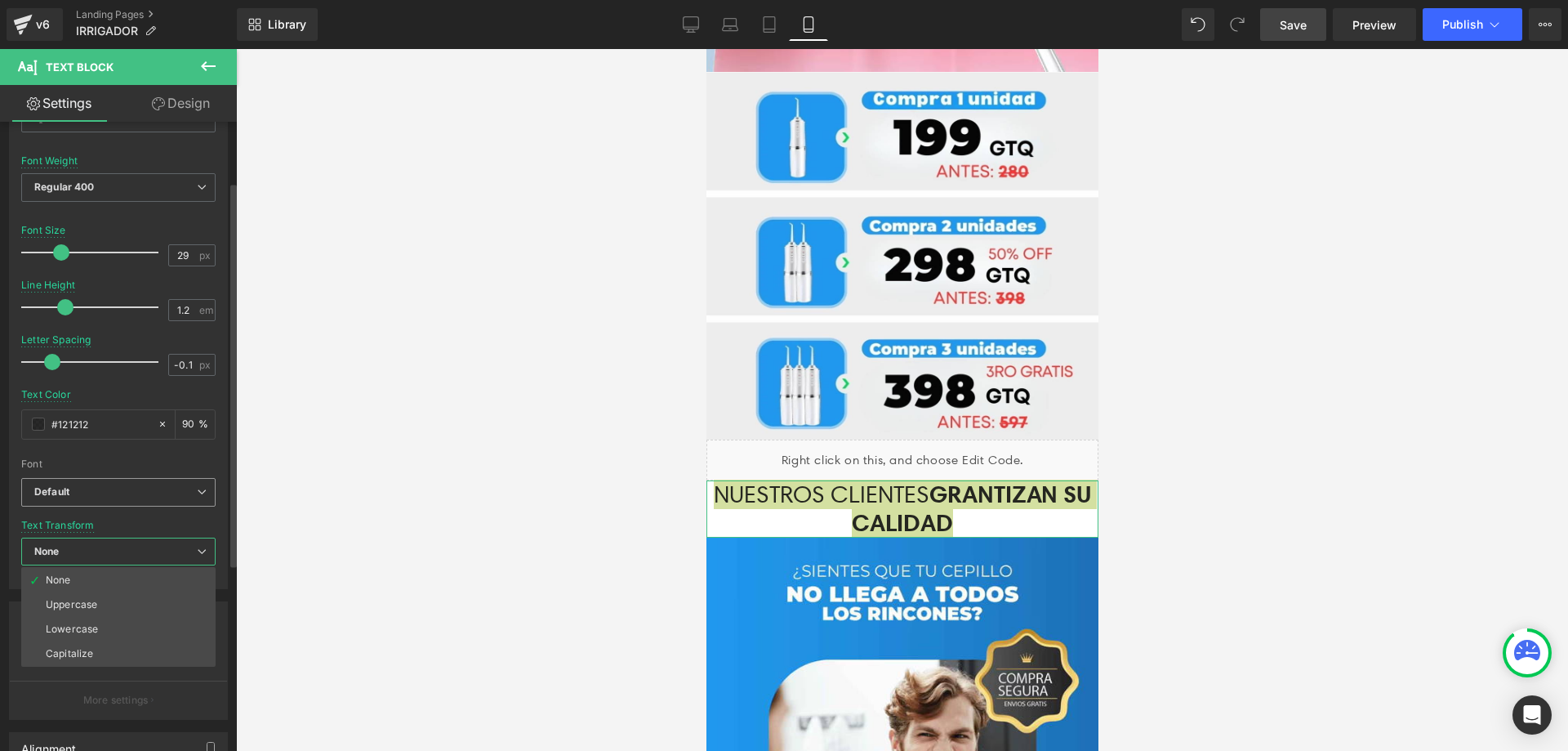
click at [97, 499] on span "Default" at bounding box center [118, 492] width 194 height 28
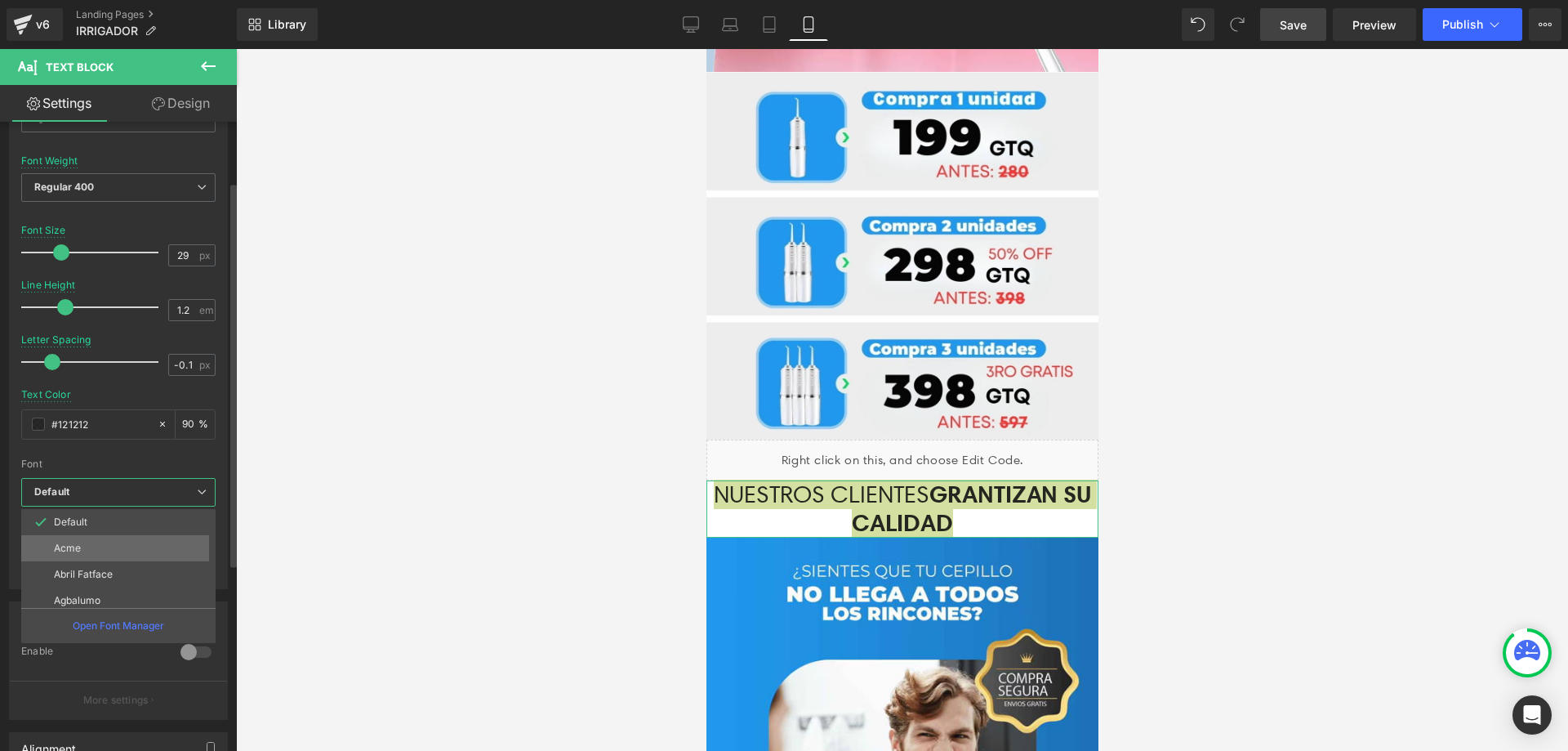
click at [95, 547] on li "Acme" at bounding box center [122, 548] width 201 height 27
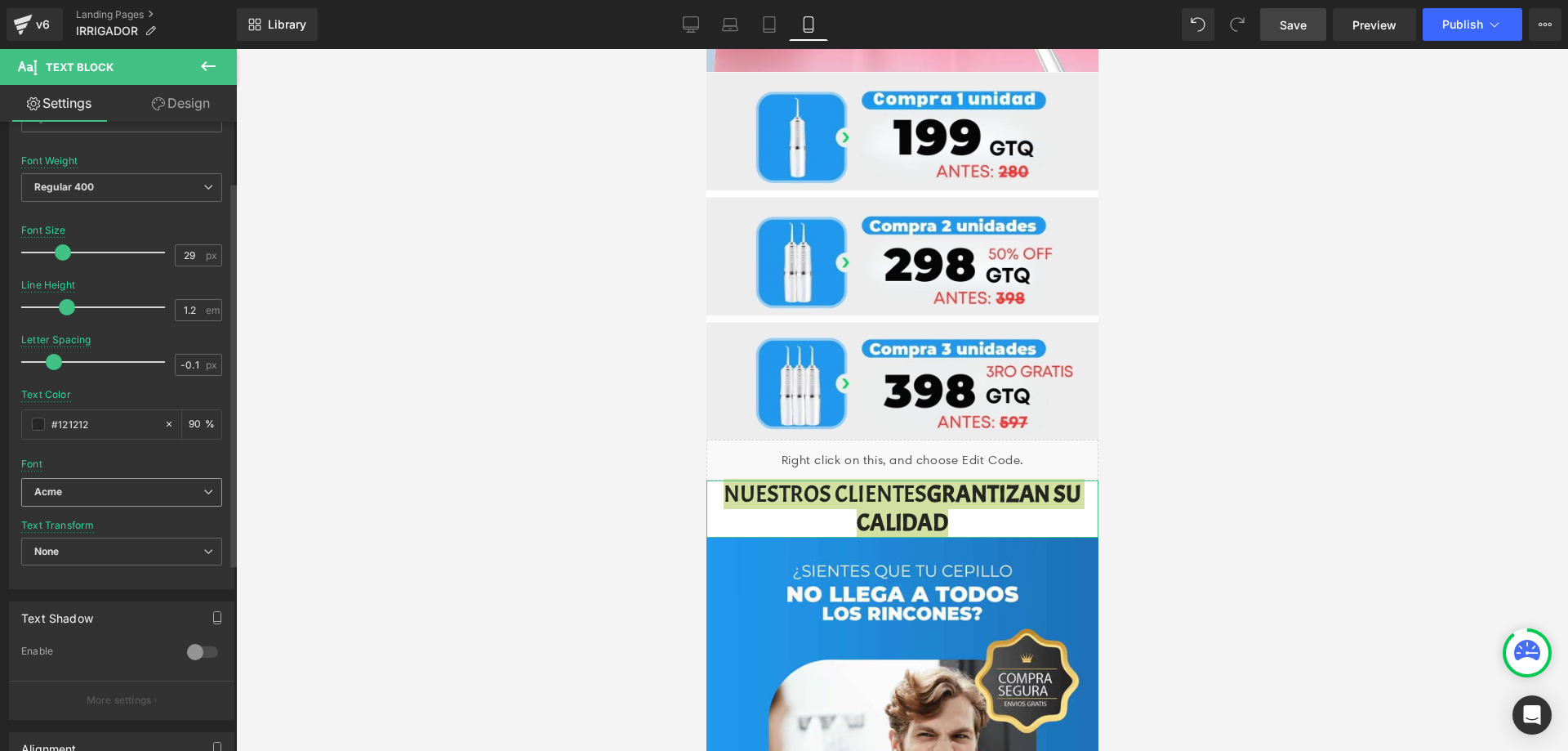
click at [119, 500] on span "Acme" at bounding box center [121, 492] width 200 height 28
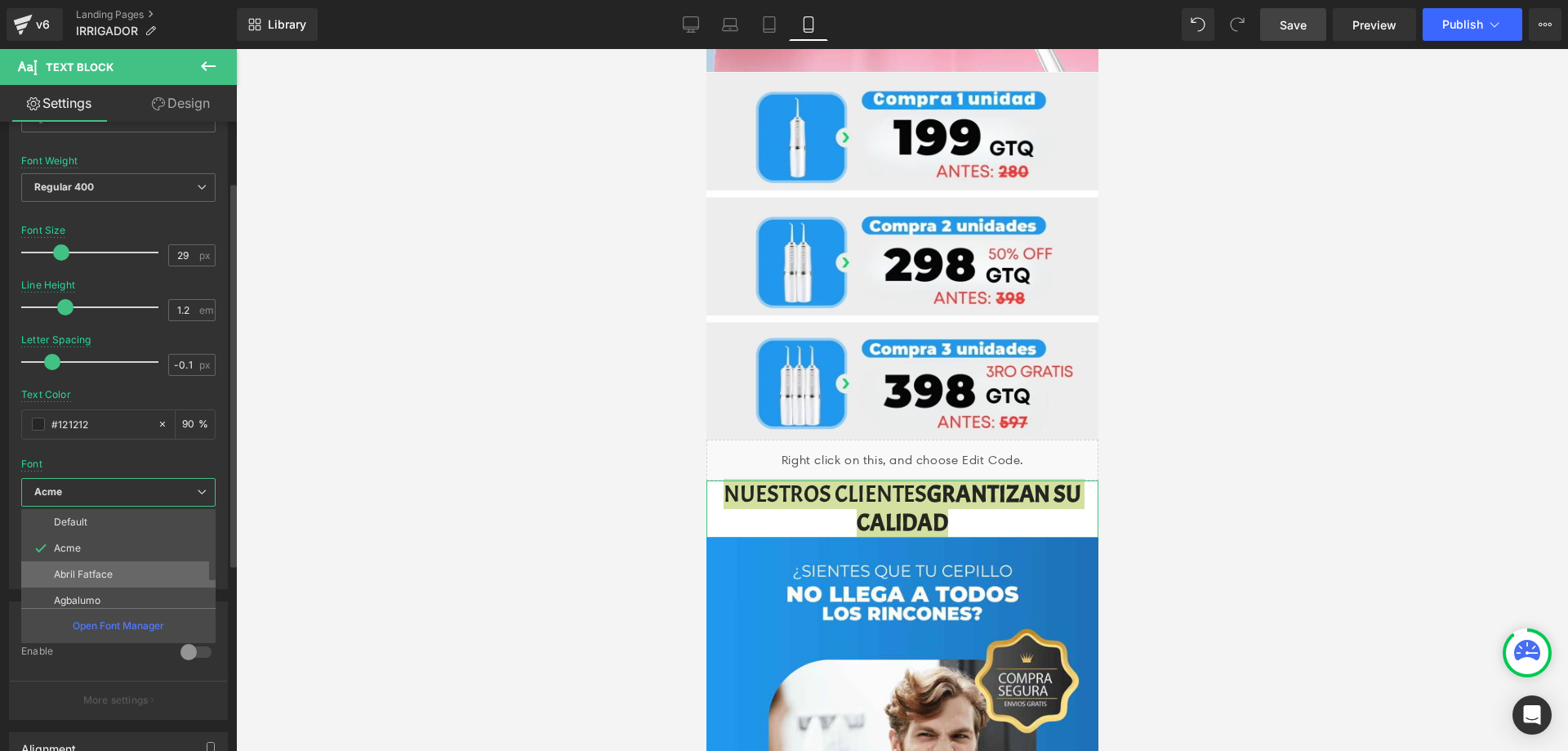
click at [102, 569] on p "Abril Fatface" at bounding box center [83, 574] width 59 height 11
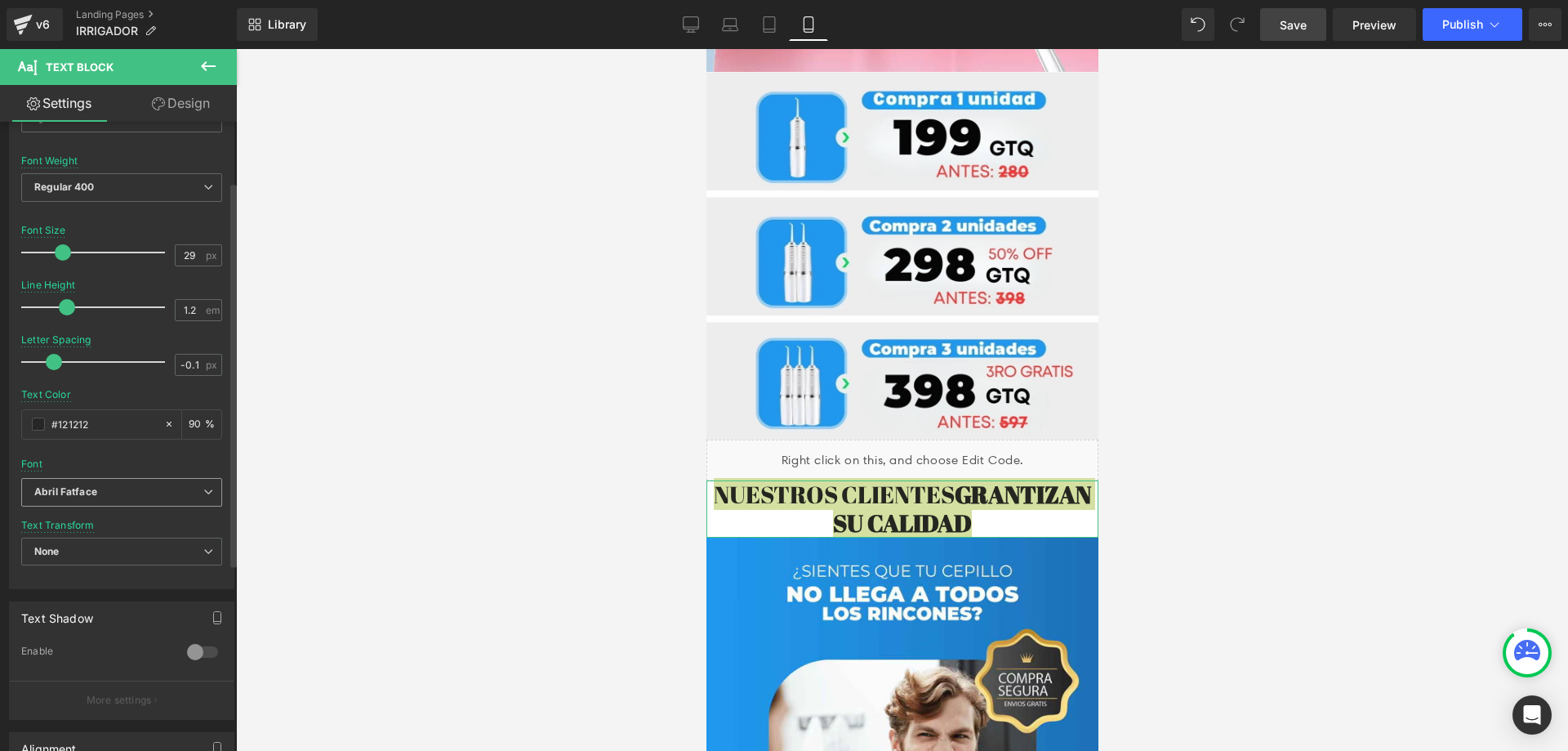
click at [173, 501] on span "Abril Fatface" at bounding box center [121, 492] width 200 height 28
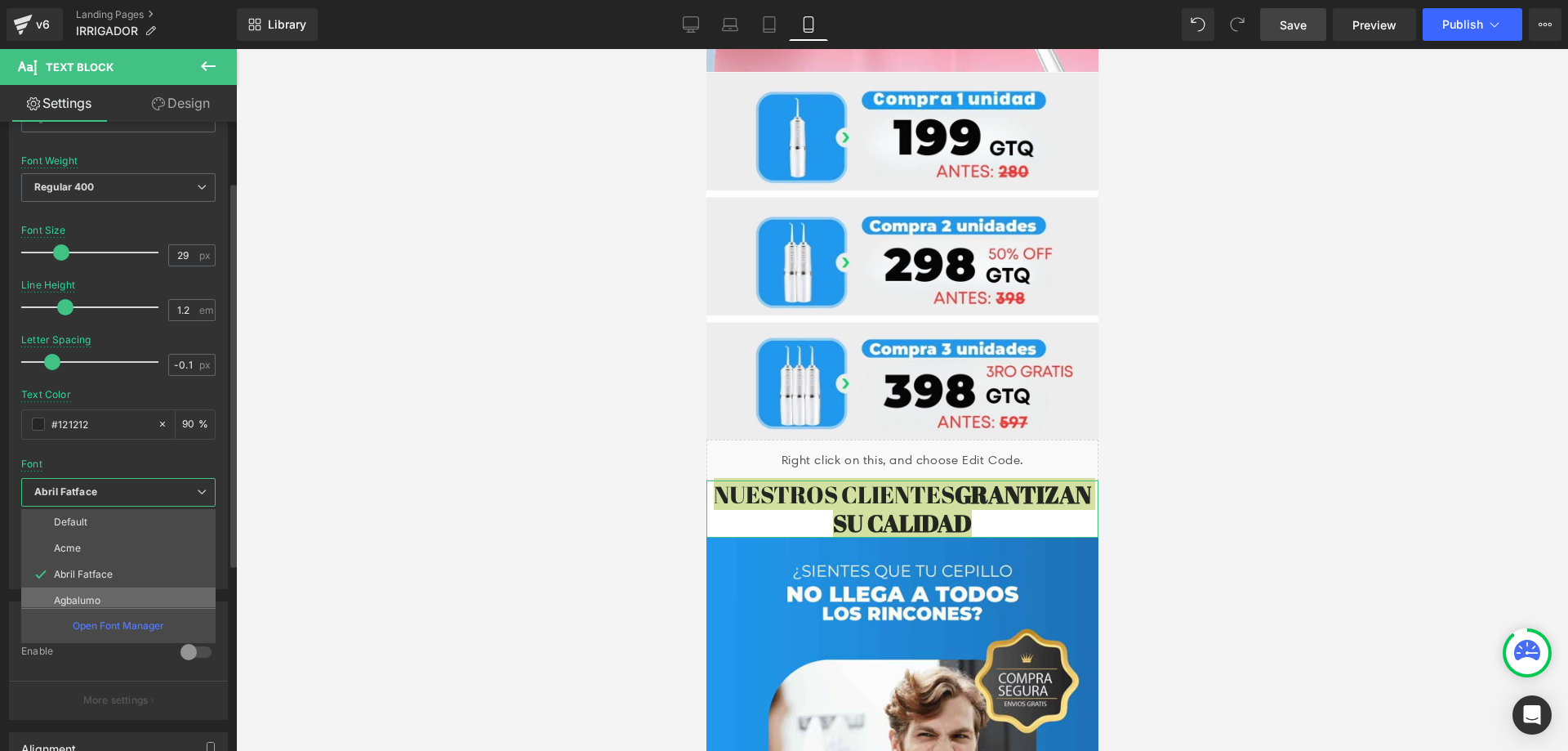
click at [109, 590] on li "Agbalumo" at bounding box center [122, 600] width 201 height 27
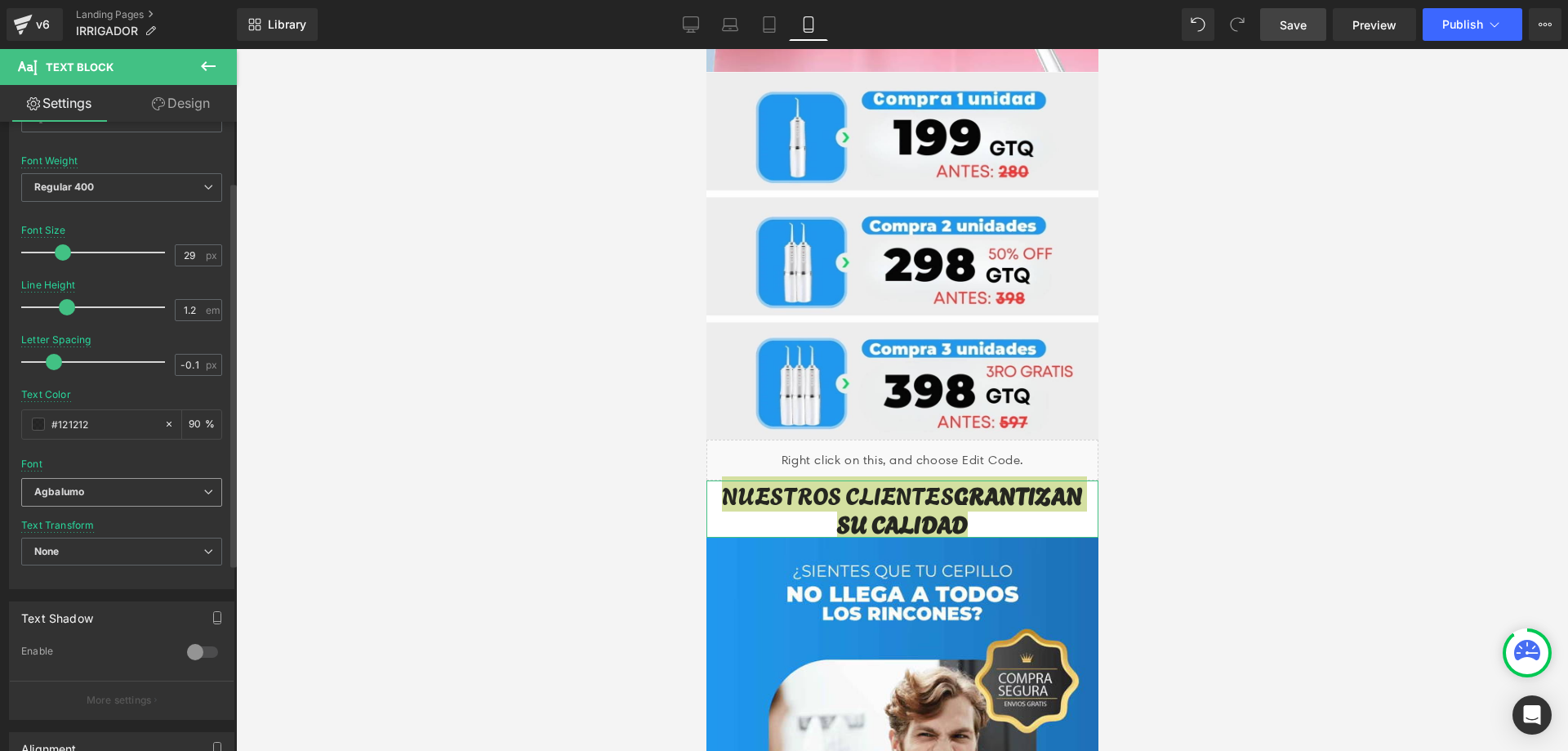
click at [139, 501] on span "Agbalumo" at bounding box center [121, 492] width 200 height 28
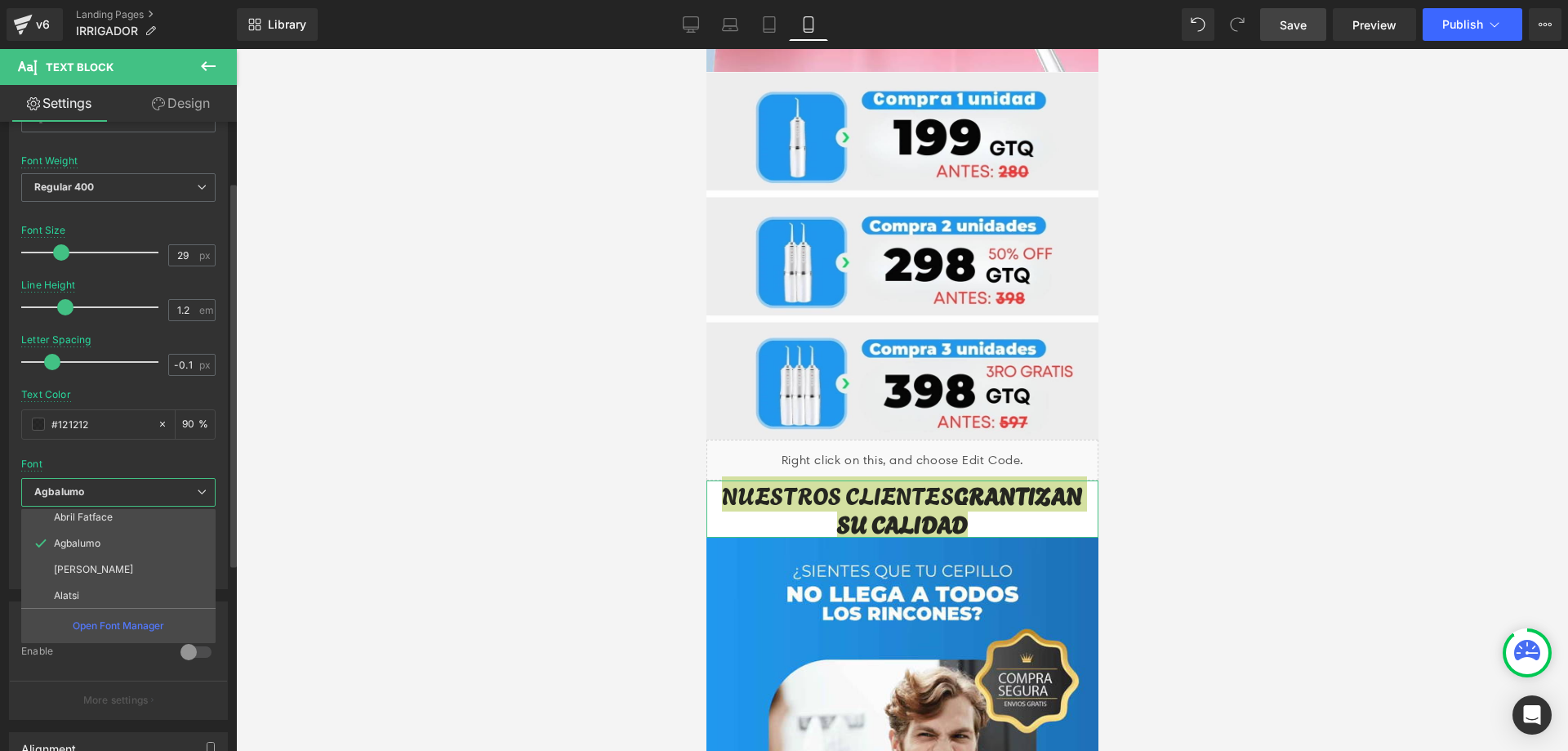
scroll to position [85, 0]
click at [105, 545] on p "Albert Sans" at bounding box center [93, 541] width 80 height 11
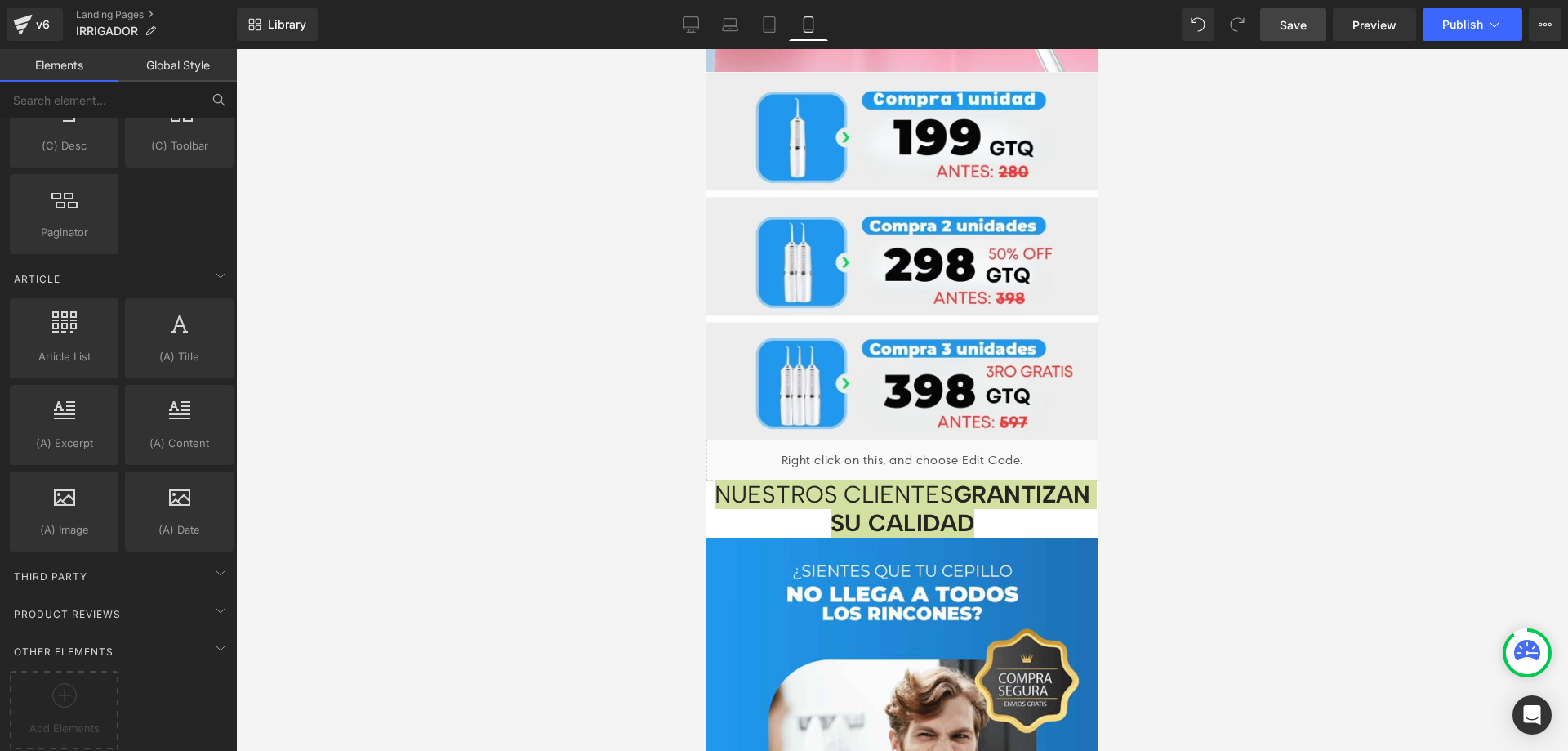
click at [1201, 408] on div at bounding box center [902, 400] width 1332 height 702
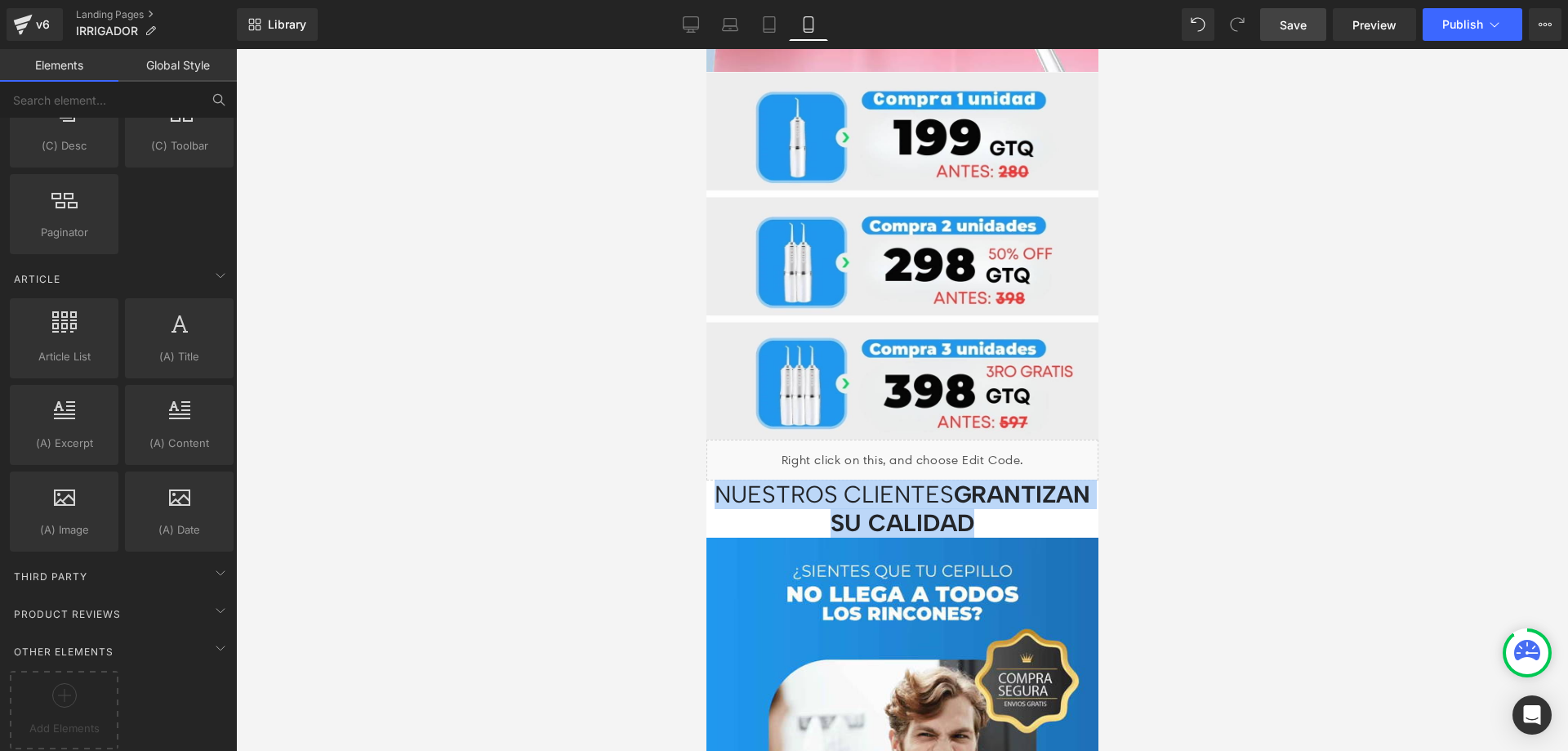
click at [1076, 481] on p "NUESTROS CLIENTES GRANTIZAN SU CALIDAD" at bounding box center [902, 509] width 392 height 57
click at [1065, 481] on p "NUESTROS CLIENTES GRANTIZAN SU CALIDAD" at bounding box center [902, 509] width 392 height 57
click at [1054, 481] on p "NUESTROS CLIENTES GRANTIZAN SU CALIDAD" at bounding box center [902, 509] width 392 height 57
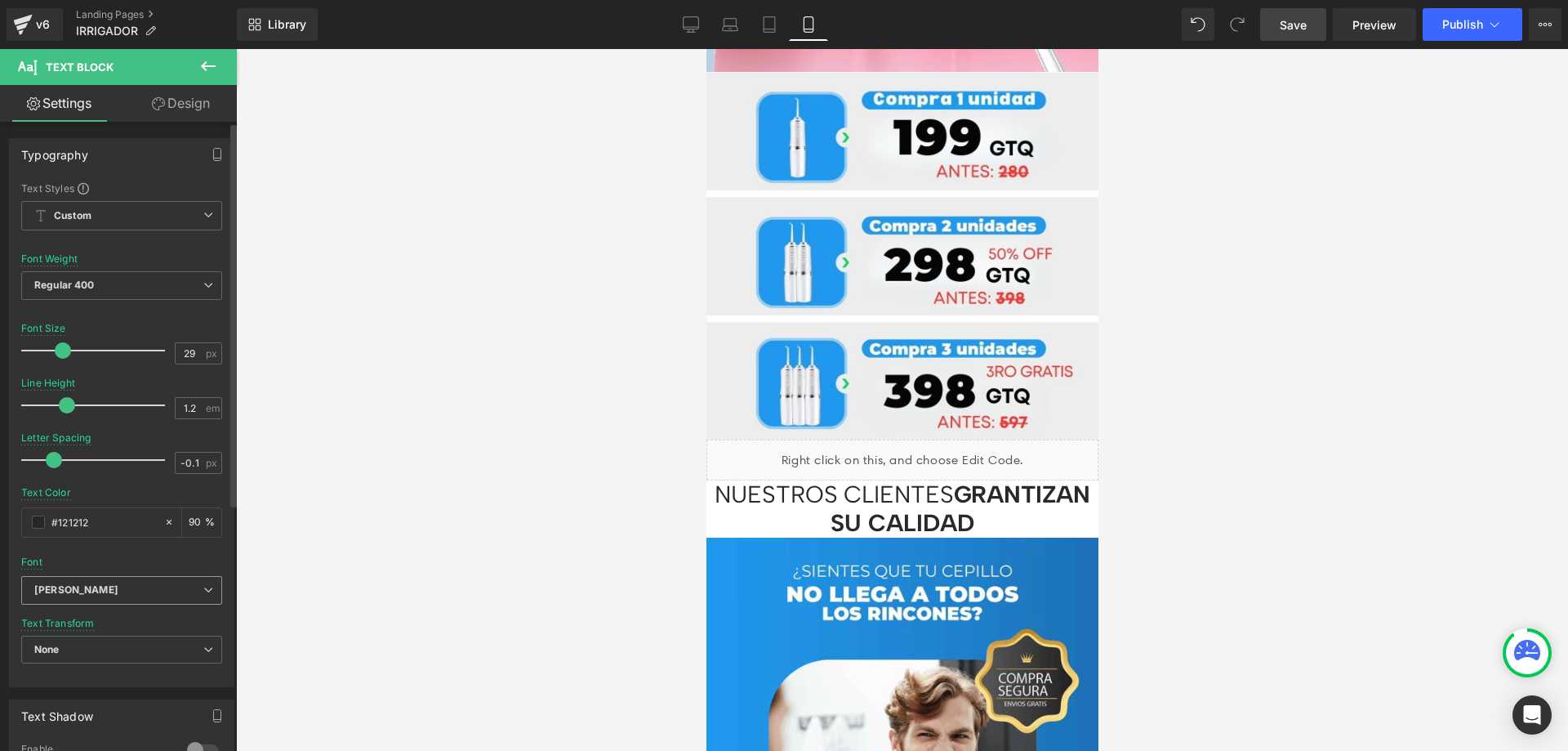
click at [87, 583] on icon "Albert Sans" at bounding box center [76, 590] width 84 height 14
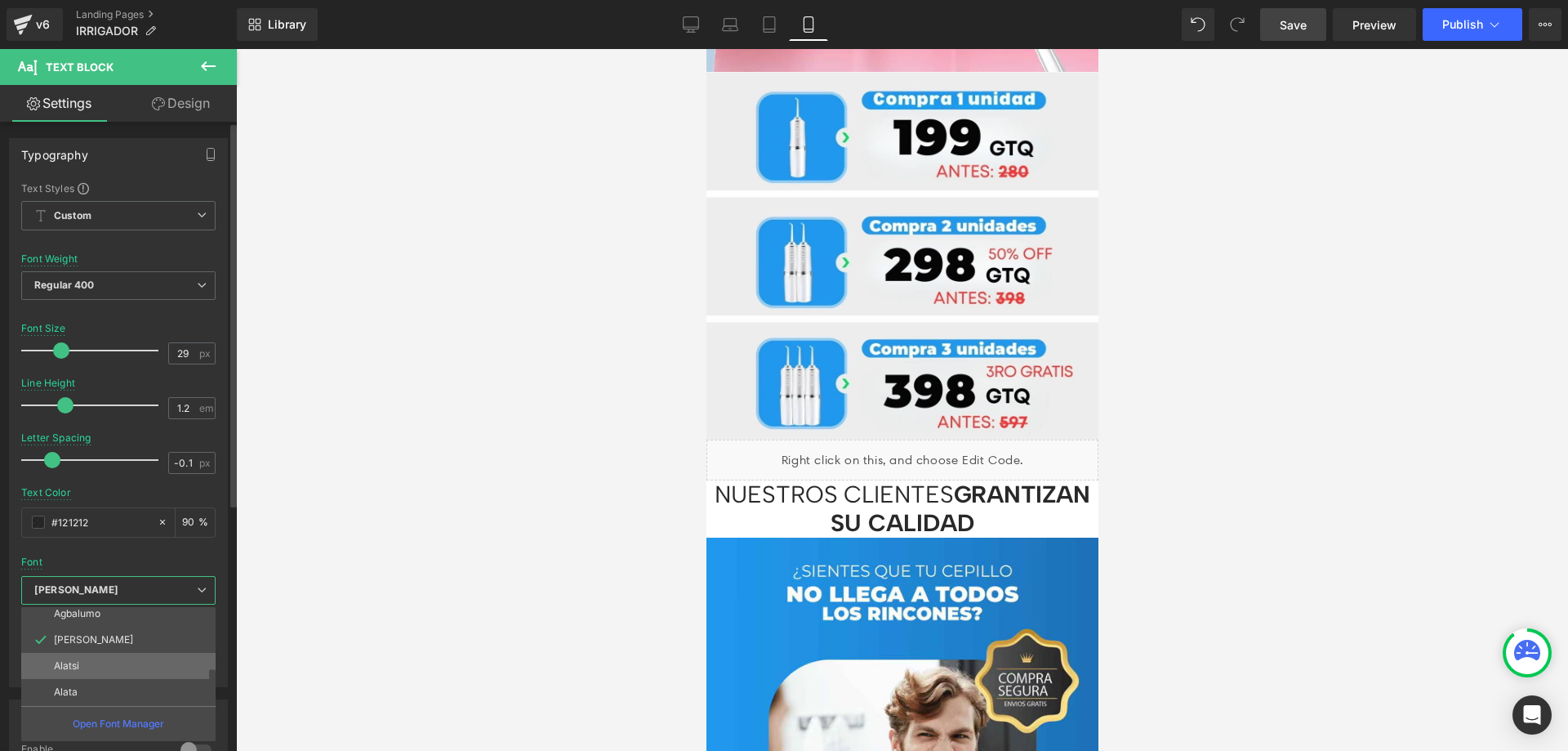
click at [114, 665] on li "Alatsi" at bounding box center [122, 666] width 201 height 27
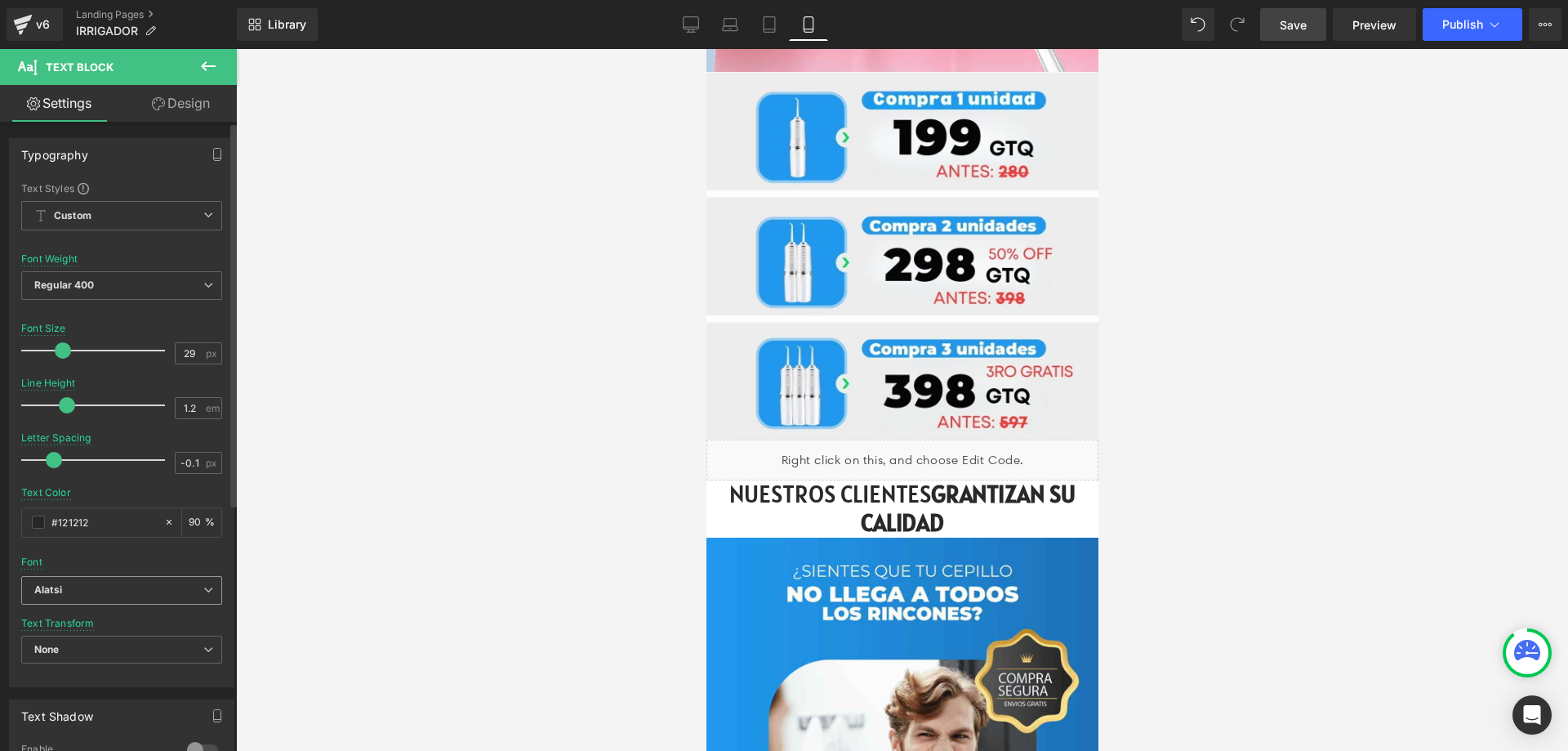
click at [122, 587] on b "Alatsi" at bounding box center [118, 590] width 169 height 14
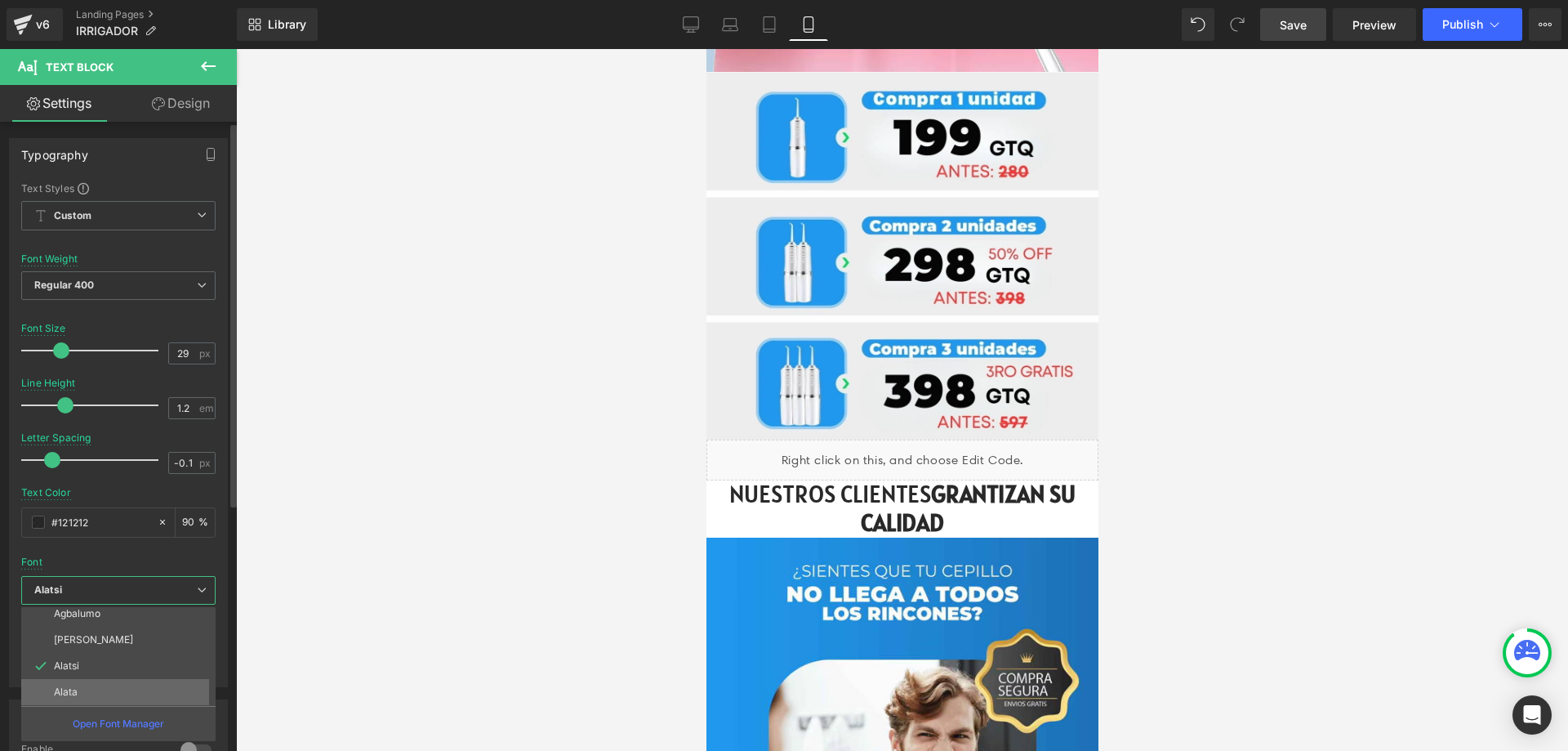
click at [84, 694] on li "Alata" at bounding box center [122, 691] width 201 height 27
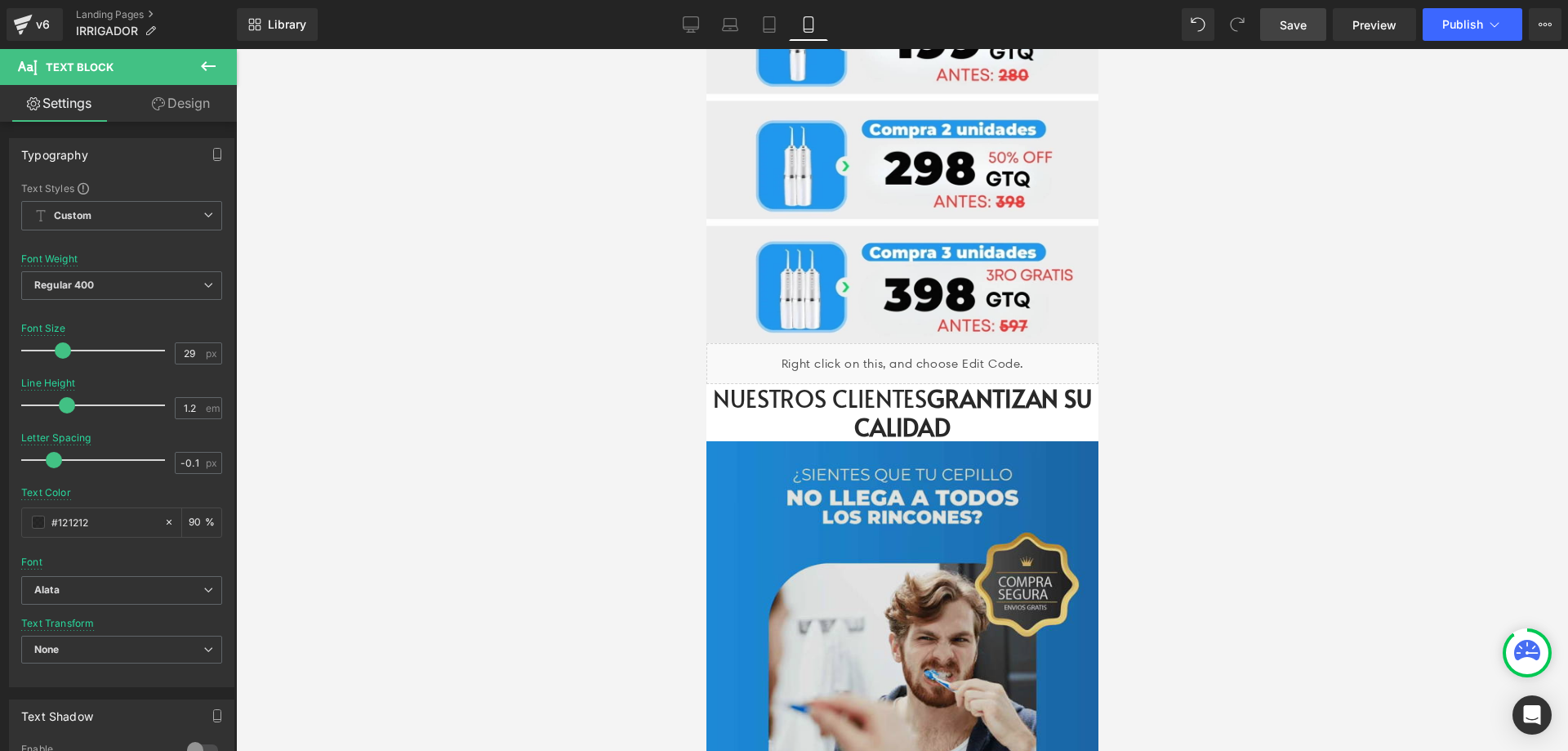
scroll to position [2745, 0]
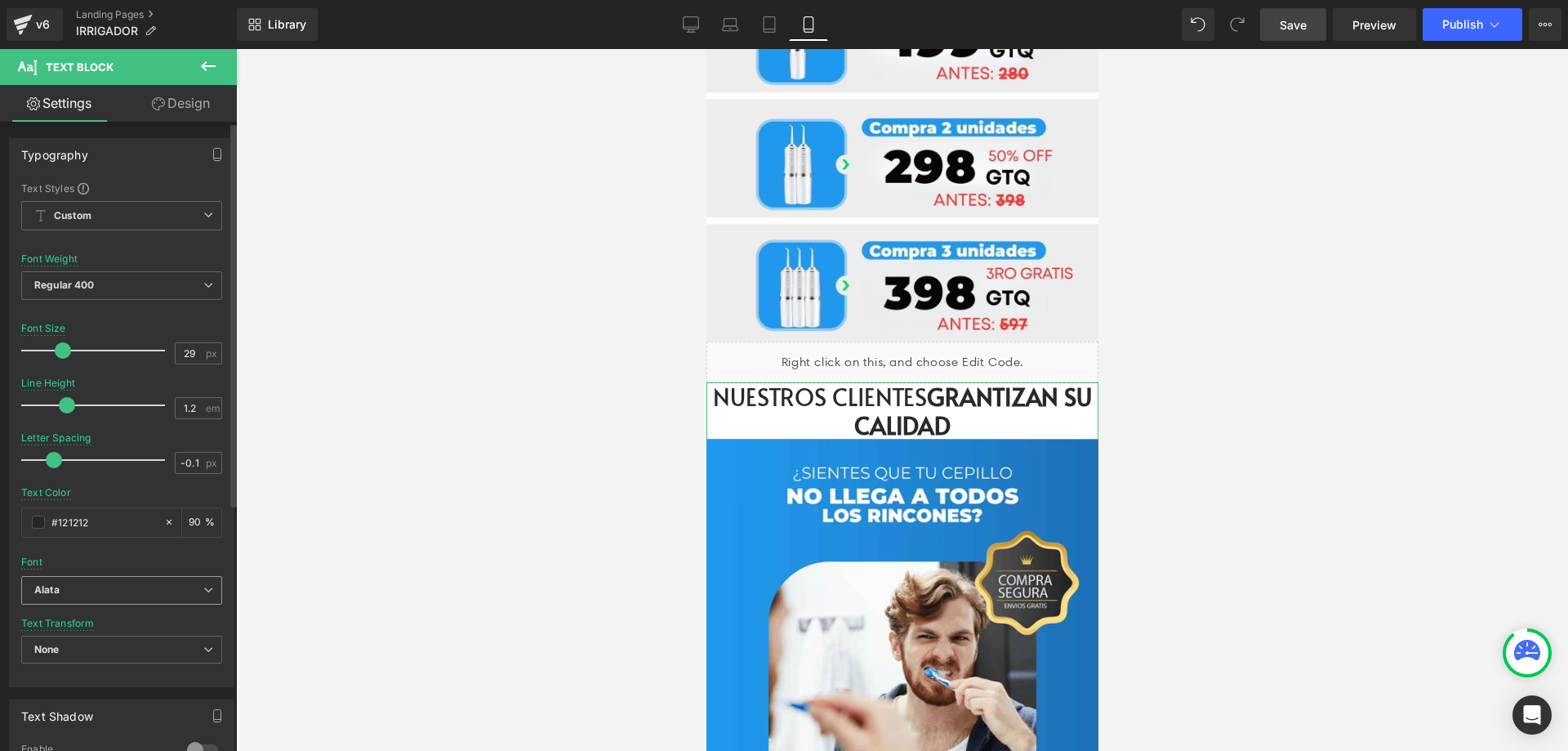
click at [87, 598] on span "Alata" at bounding box center [121, 590] width 200 height 28
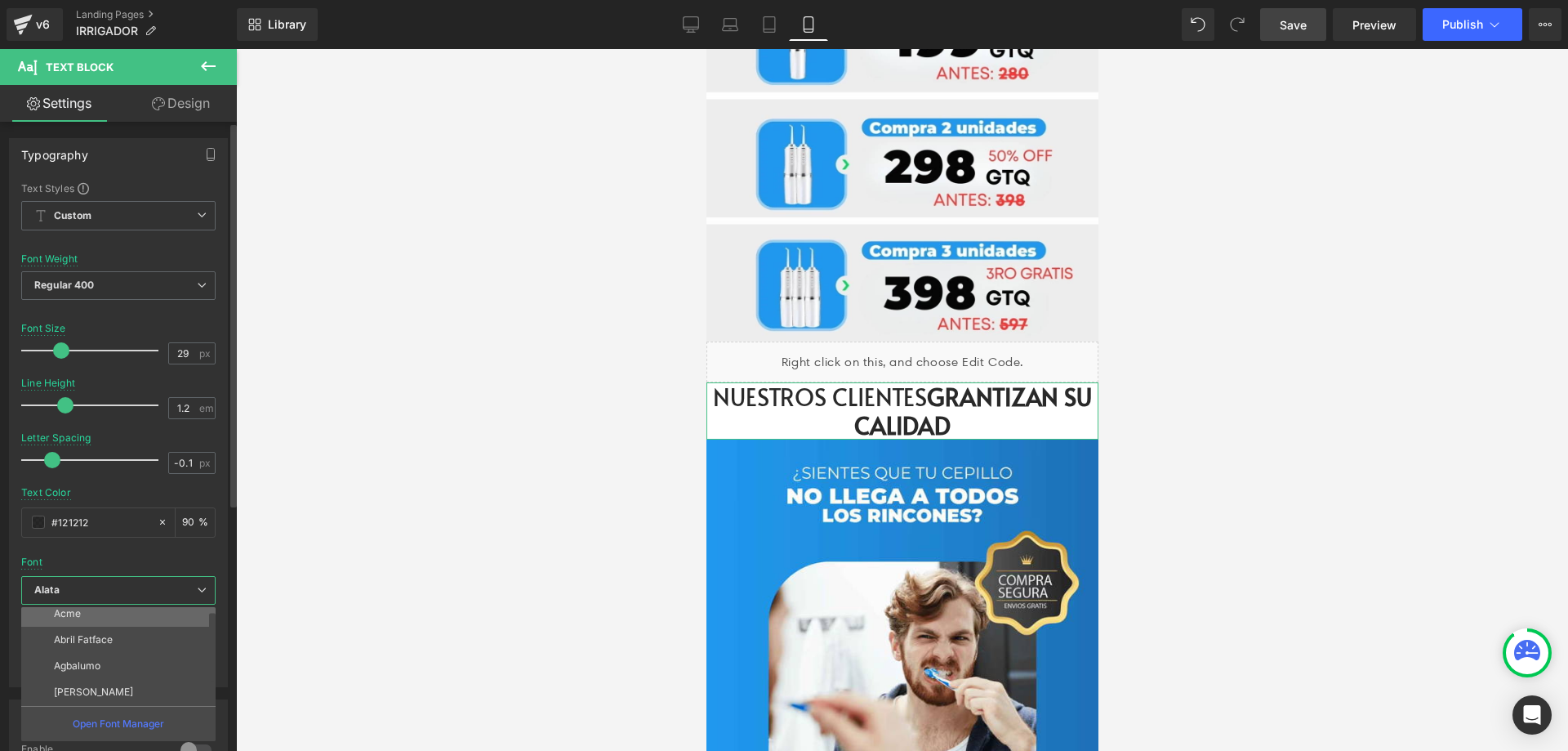
scroll to position [0, 0]
click at [101, 665] on li "Abril Fatface" at bounding box center [122, 672] width 201 height 27
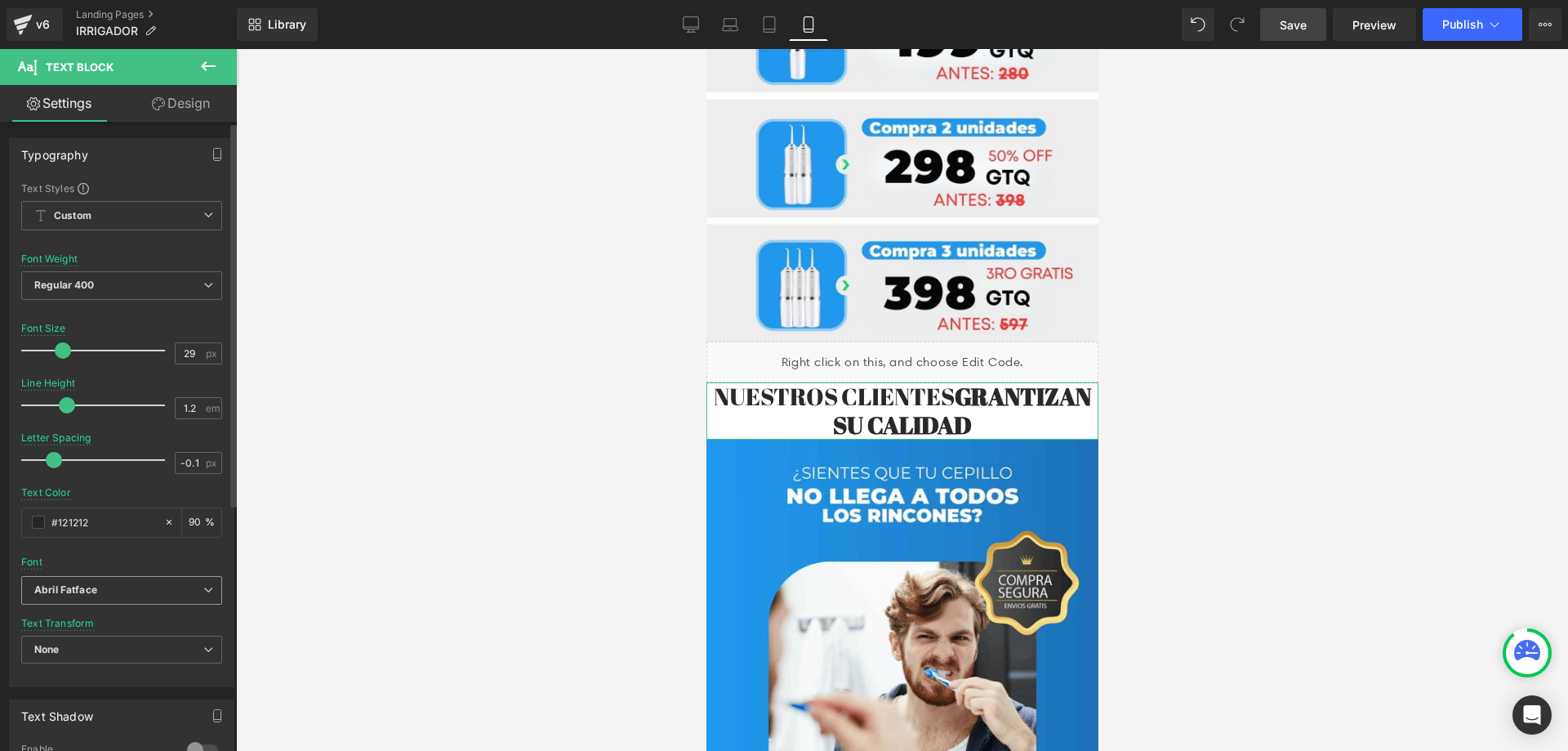
click at [97, 582] on span "Abril Fatface" at bounding box center [121, 590] width 200 height 28
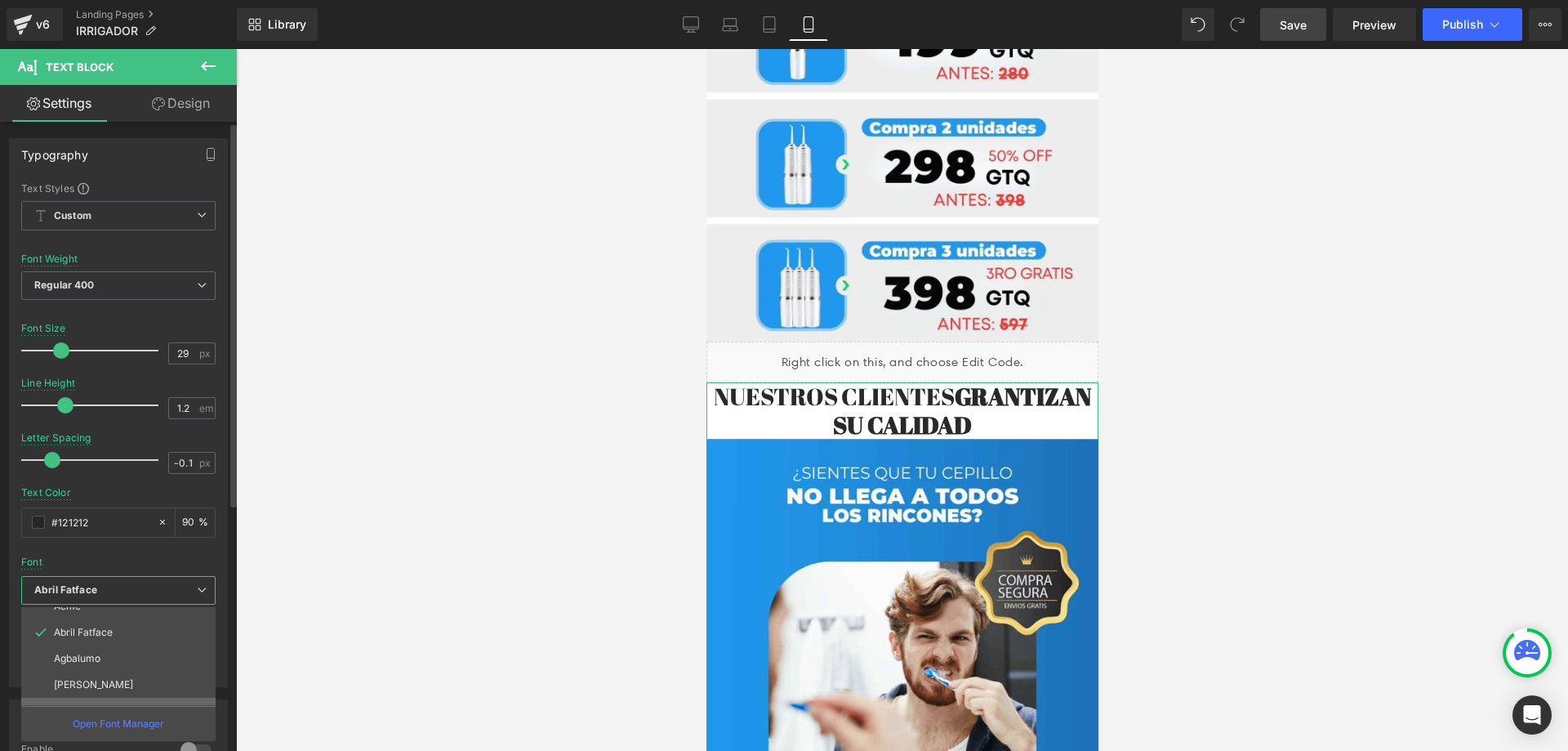
scroll to position [85, 0]
click at [92, 684] on li "Alata" at bounding box center [122, 691] width 201 height 27
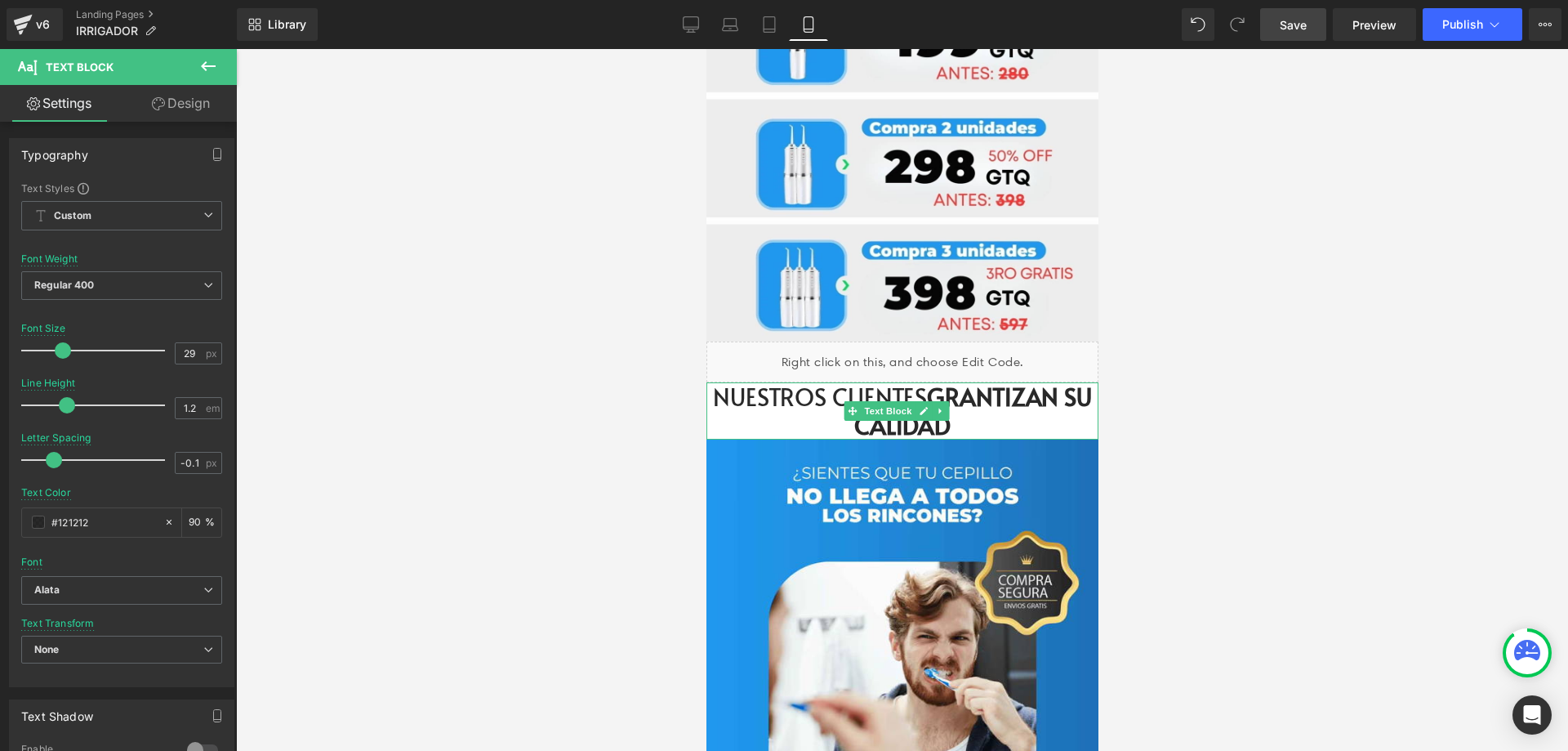
click at [942, 380] on strong "GRANTIZAN SU CALIDAD" at bounding box center [972, 410] width 238 height 61
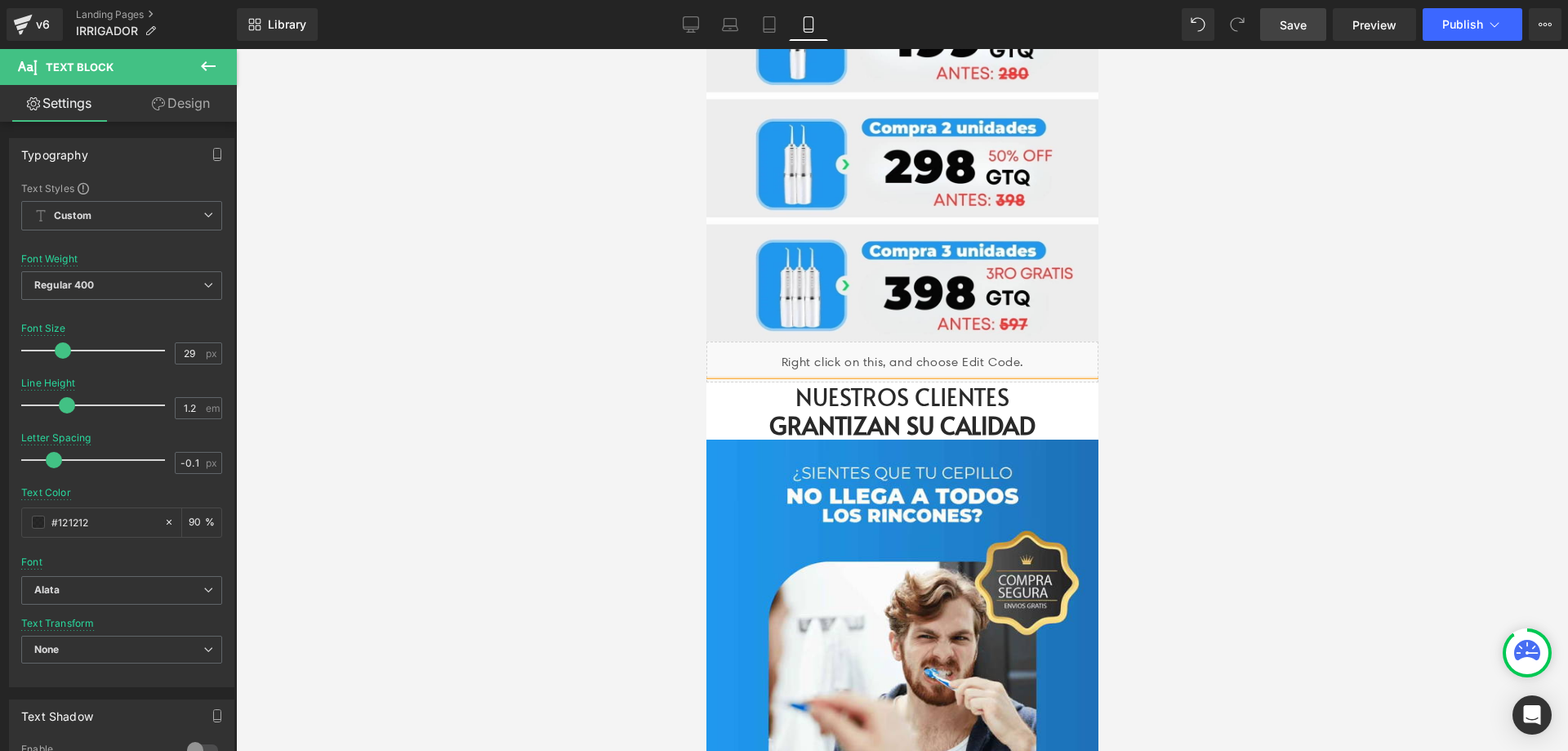
click at [1236, 353] on div at bounding box center [902, 400] width 1332 height 702
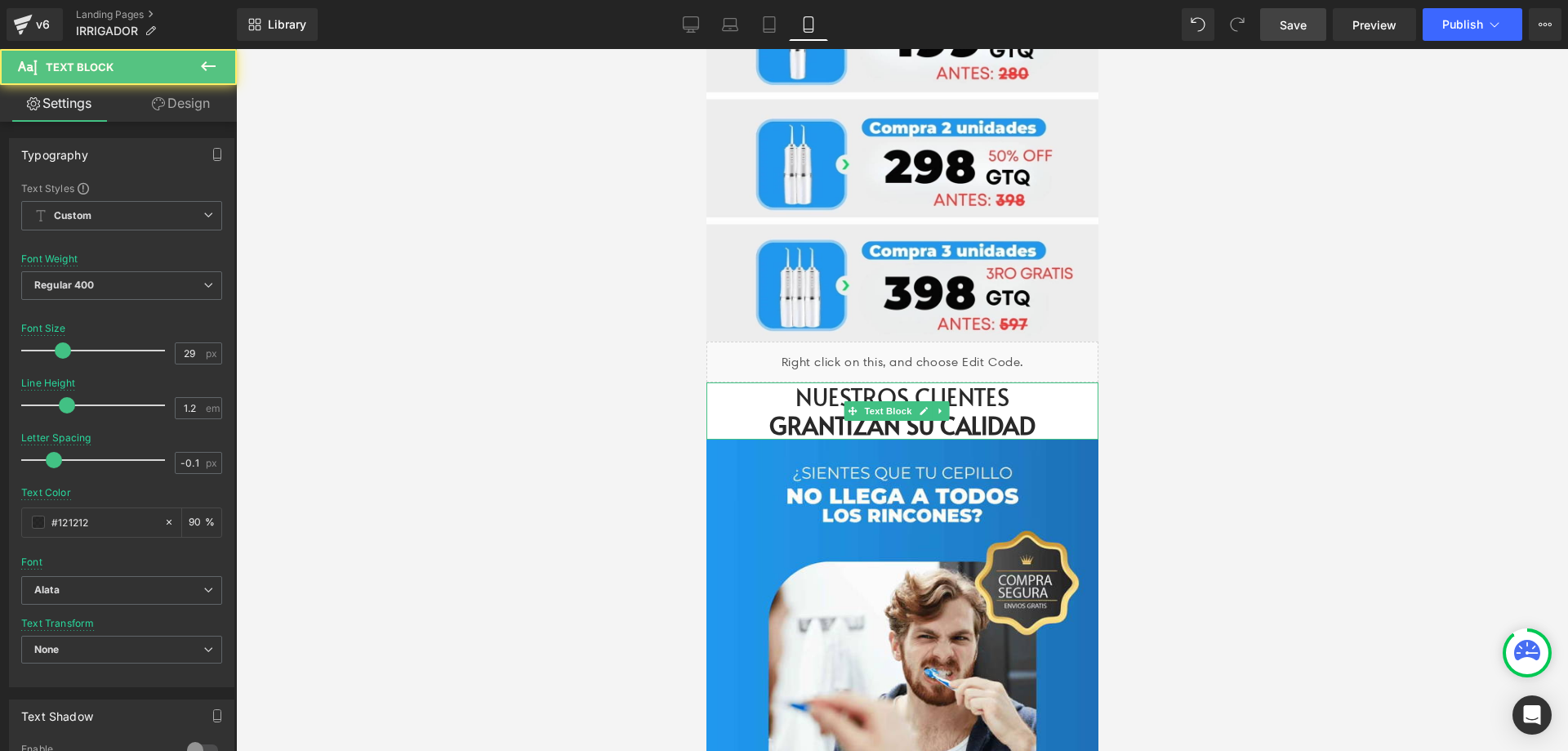
click at [1044, 411] on p "GRANTIZAN SU CALIDAD" at bounding box center [902, 425] width 392 height 28
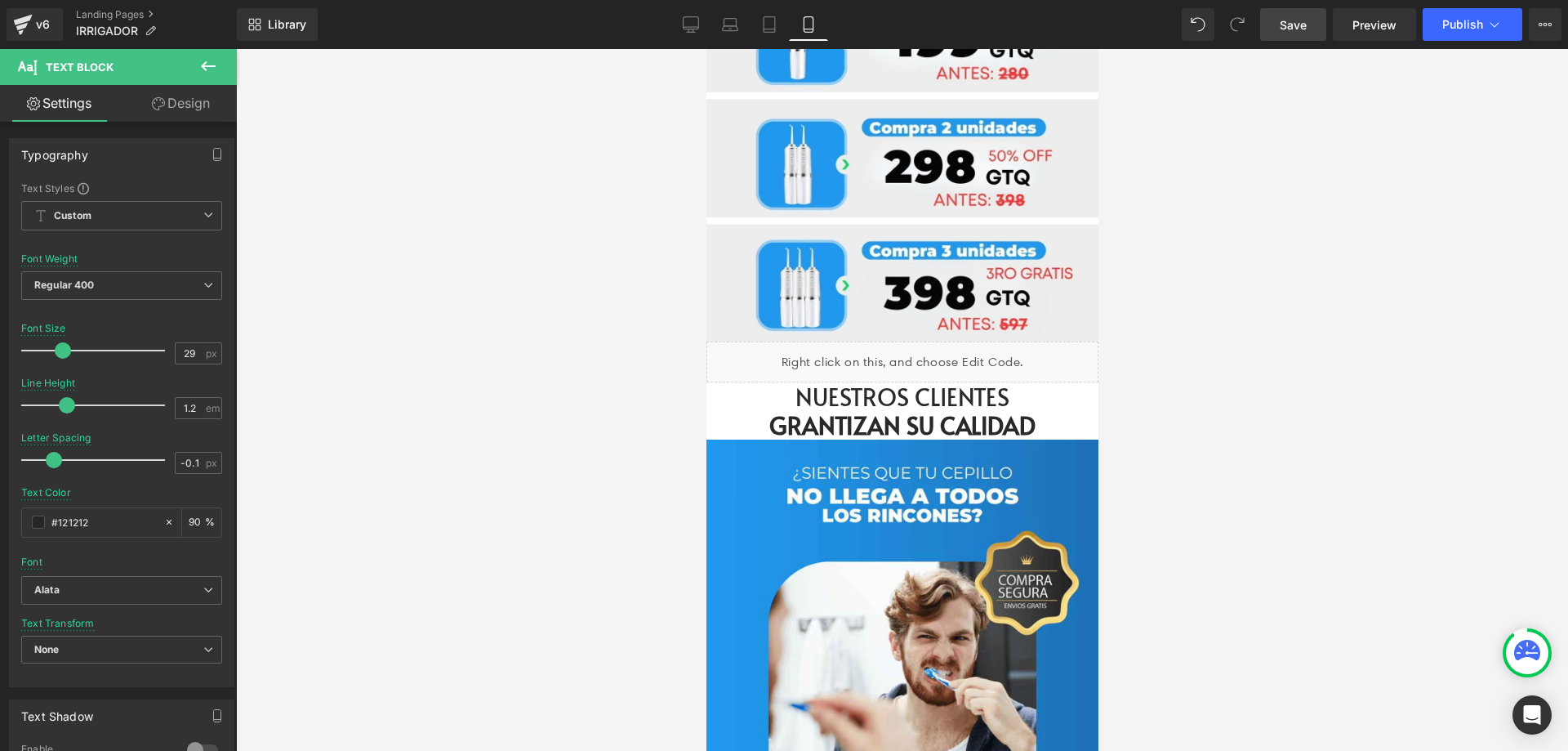
click at [205, 59] on icon at bounding box center [208, 66] width 19 height 19
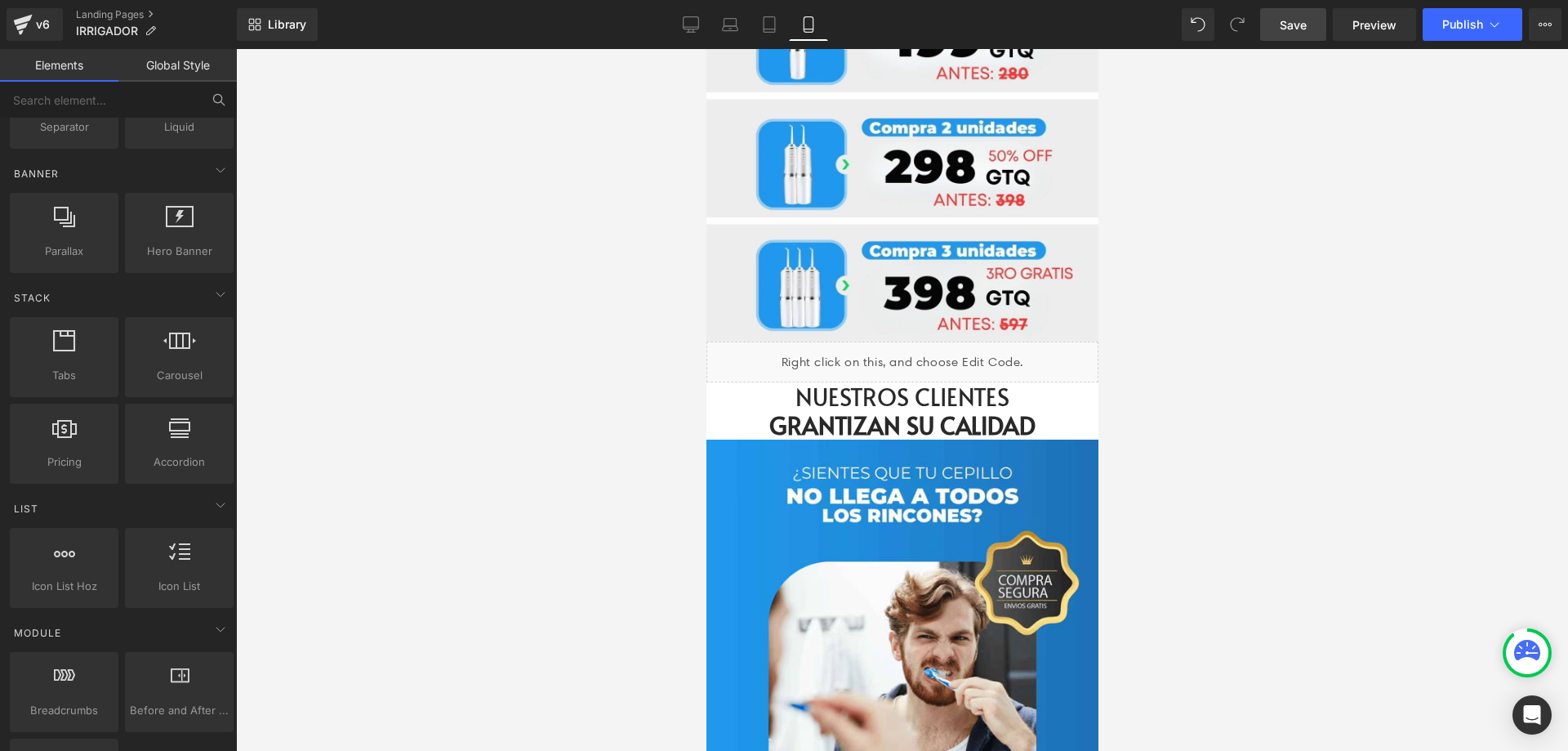
scroll to position [392, 0]
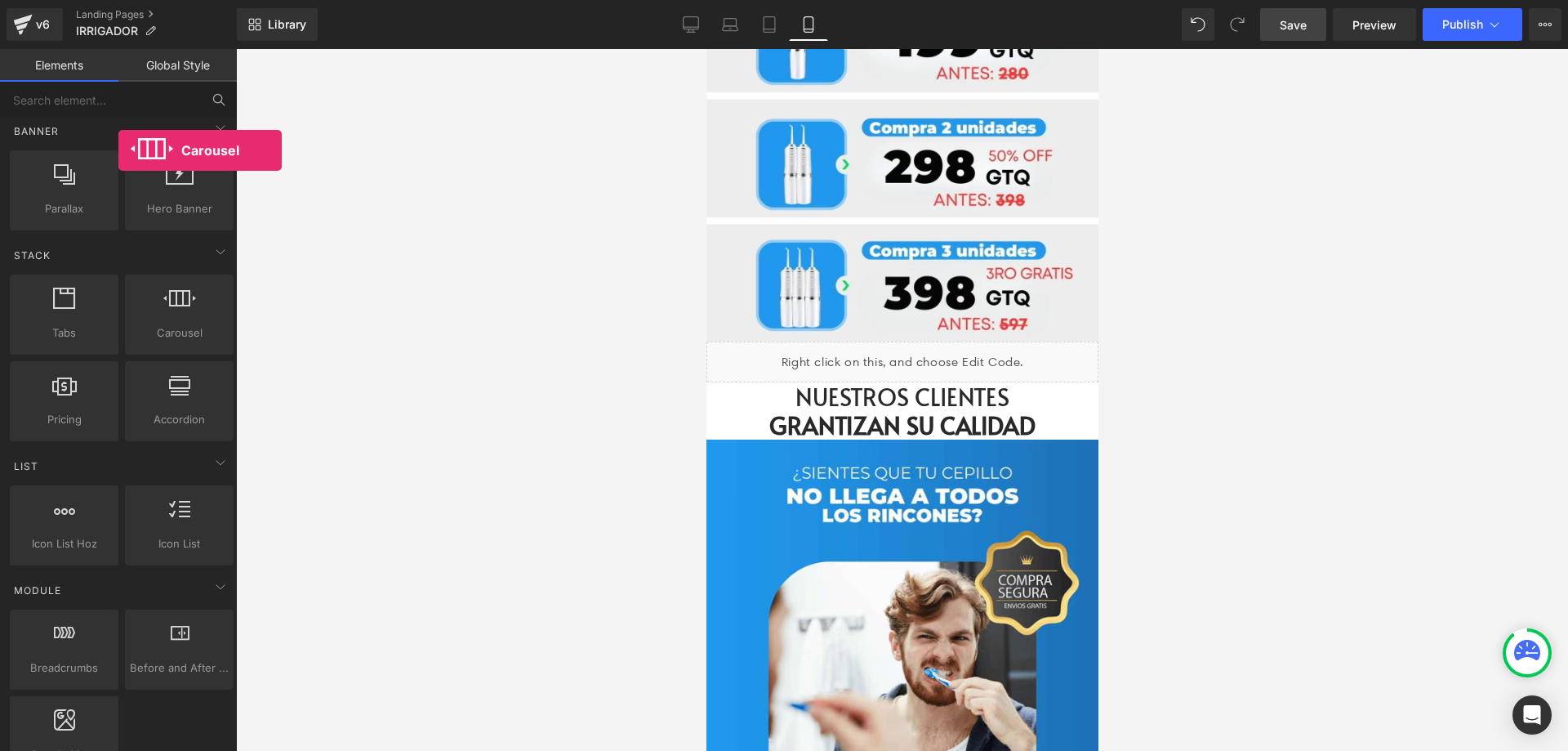
drag, startPoint x: 188, startPoint y: 330, endPoint x: 118, endPoint y: 150, distance: 193.1
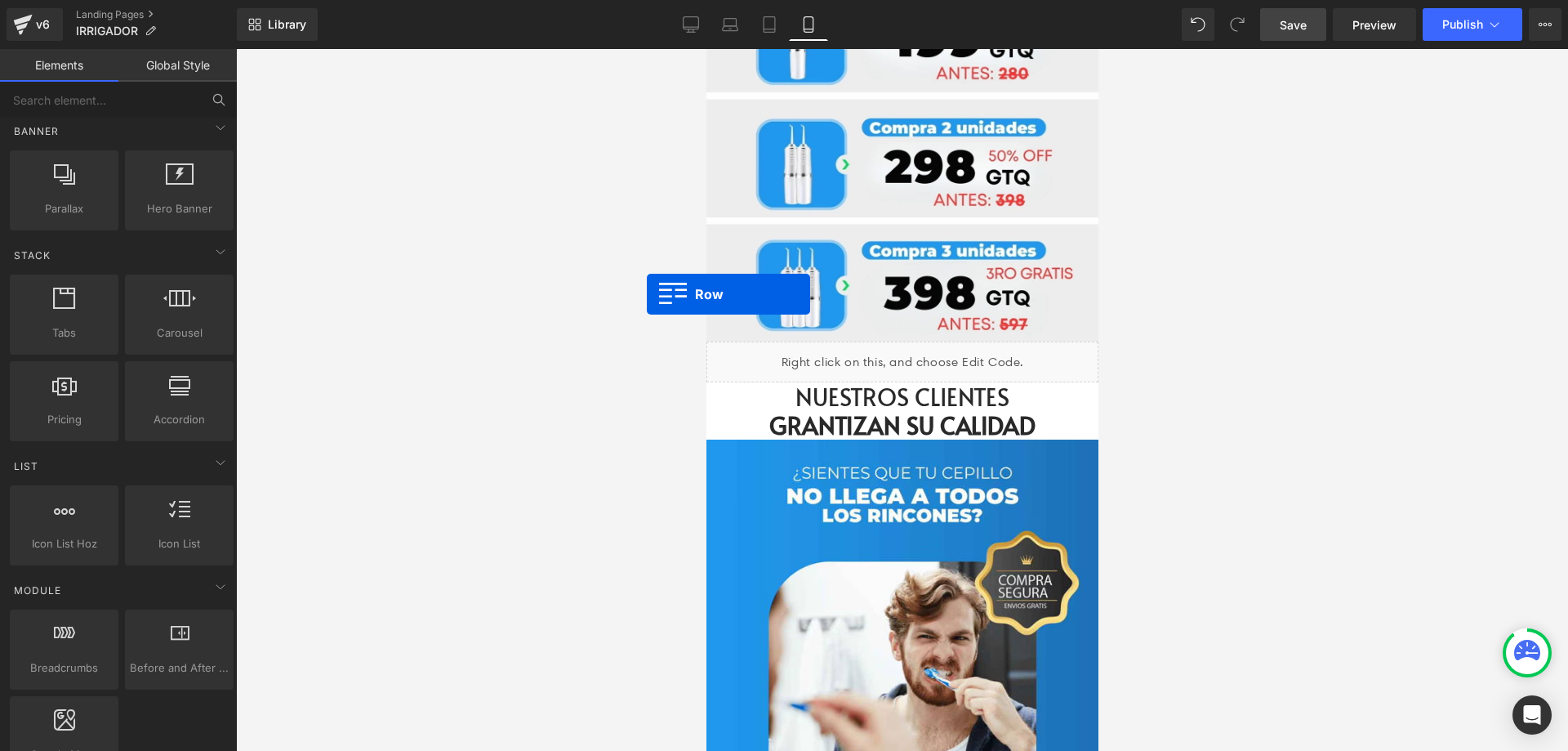
drag, startPoint x: 490, startPoint y: 297, endPoint x: 20, endPoint y: 194, distance: 481.2
click at [696, 22] on icon at bounding box center [691, 25] width 16 height 16
click at [810, 27] on icon at bounding box center [808, 25] width 16 height 16
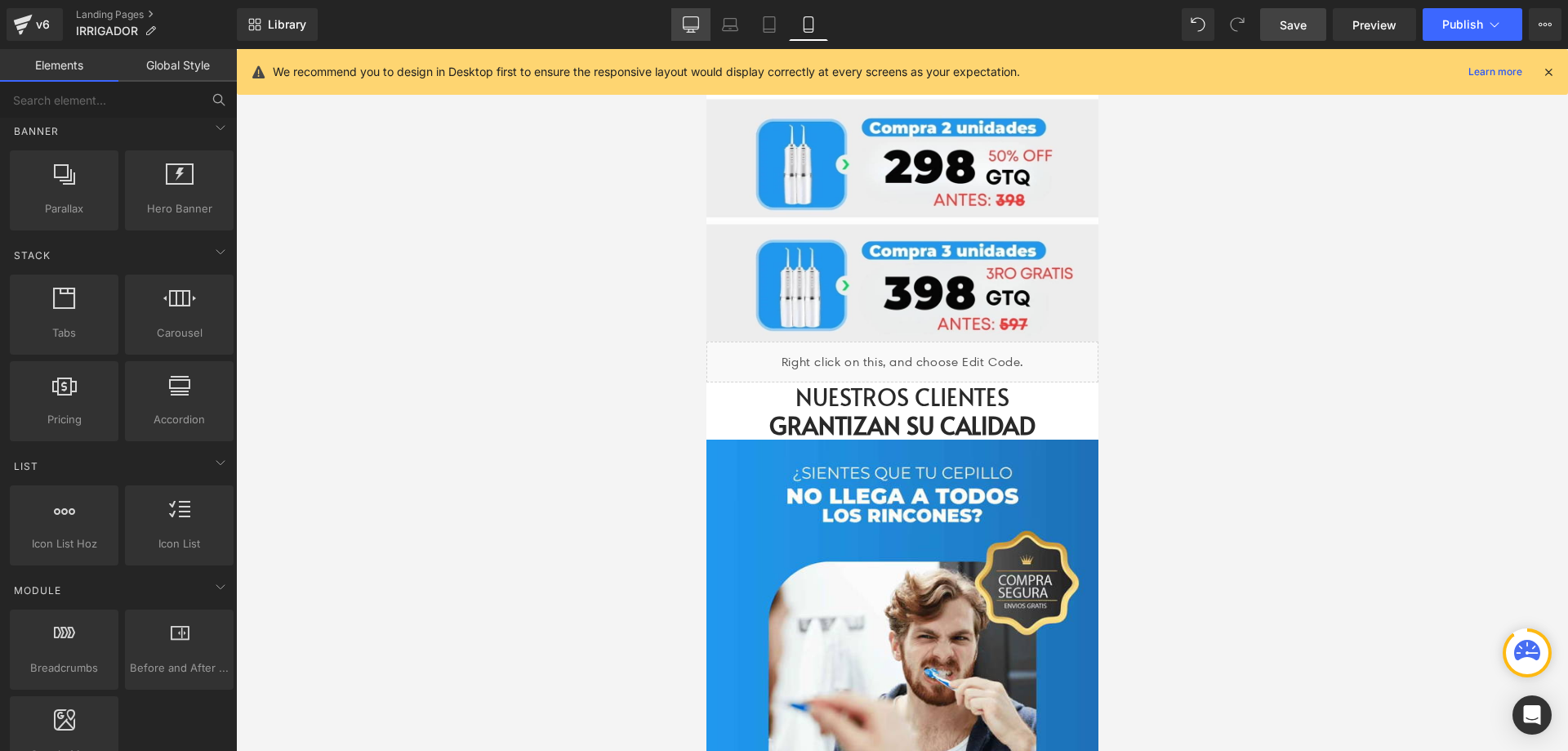
click at [701, 26] on link "Desktop" at bounding box center [690, 25] width 39 height 33
click at [1547, 73] on icon at bounding box center [1548, 71] width 15 height 15
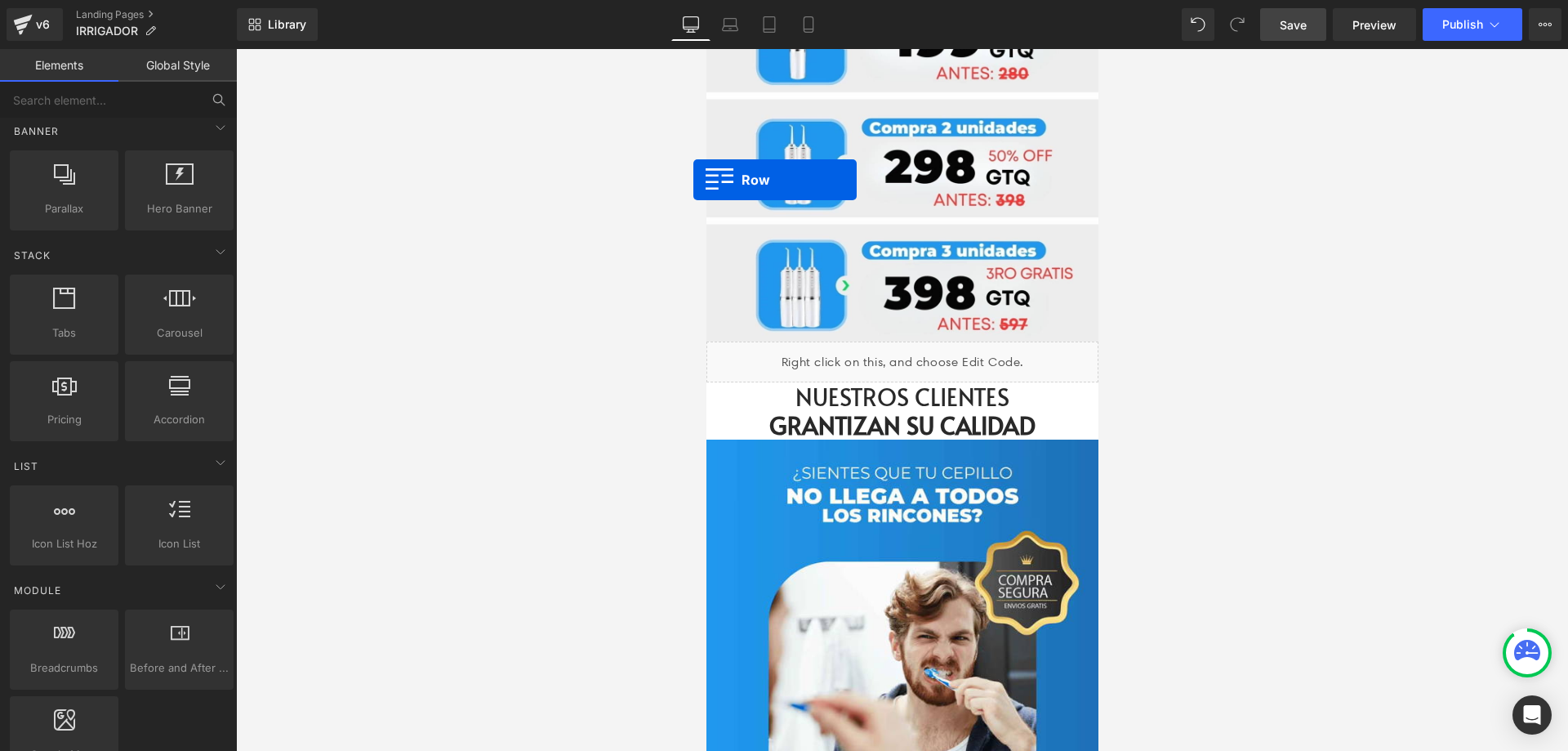
drag, startPoint x: 96, startPoint y: 223, endPoint x: 22, endPoint y: 179, distance: 86.1
click at [1290, 27] on span "Save" at bounding box center [1292, 25] width 27 height 17
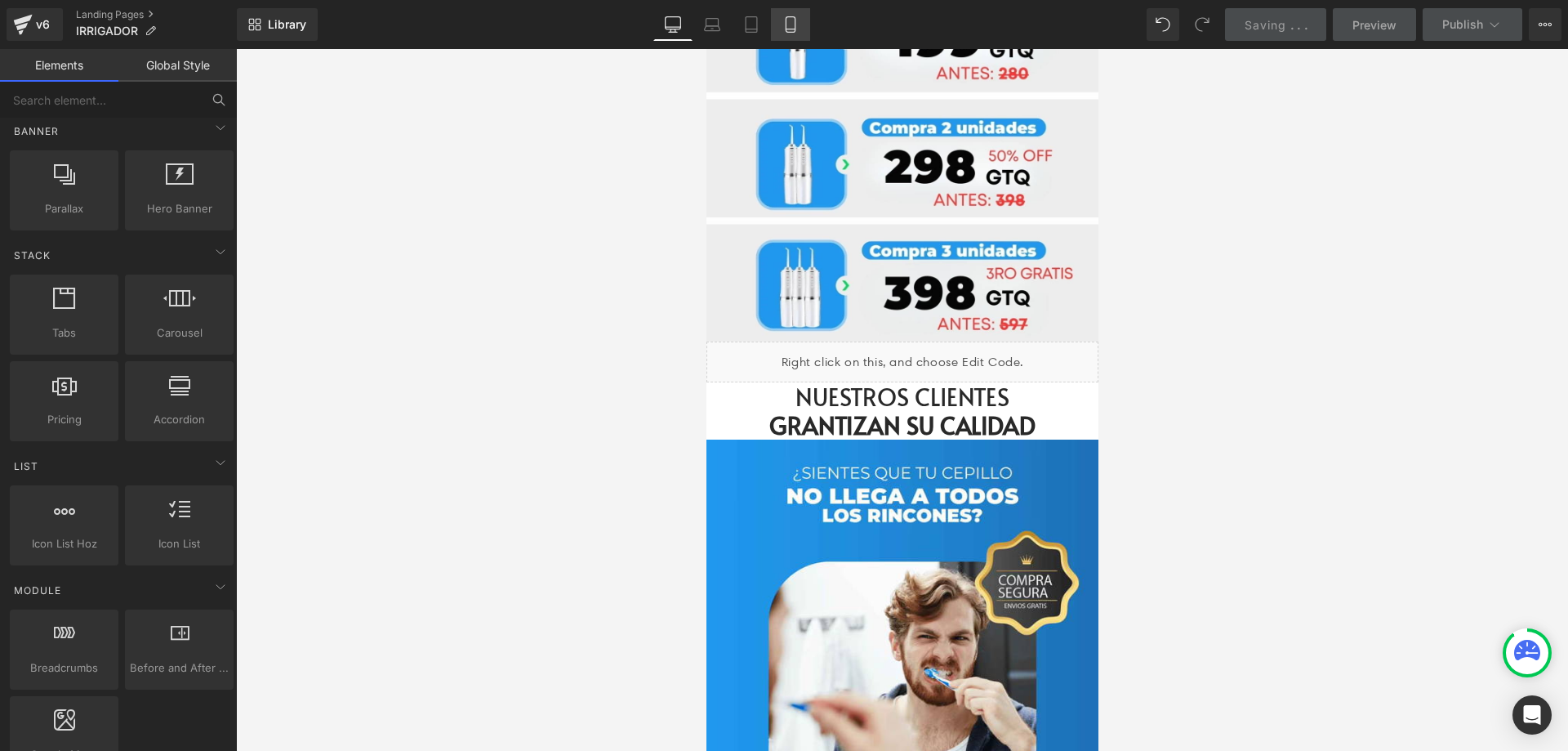
click at [800, 21] on link "Mobile" at bounding box center [790, 25] width 39 height 33
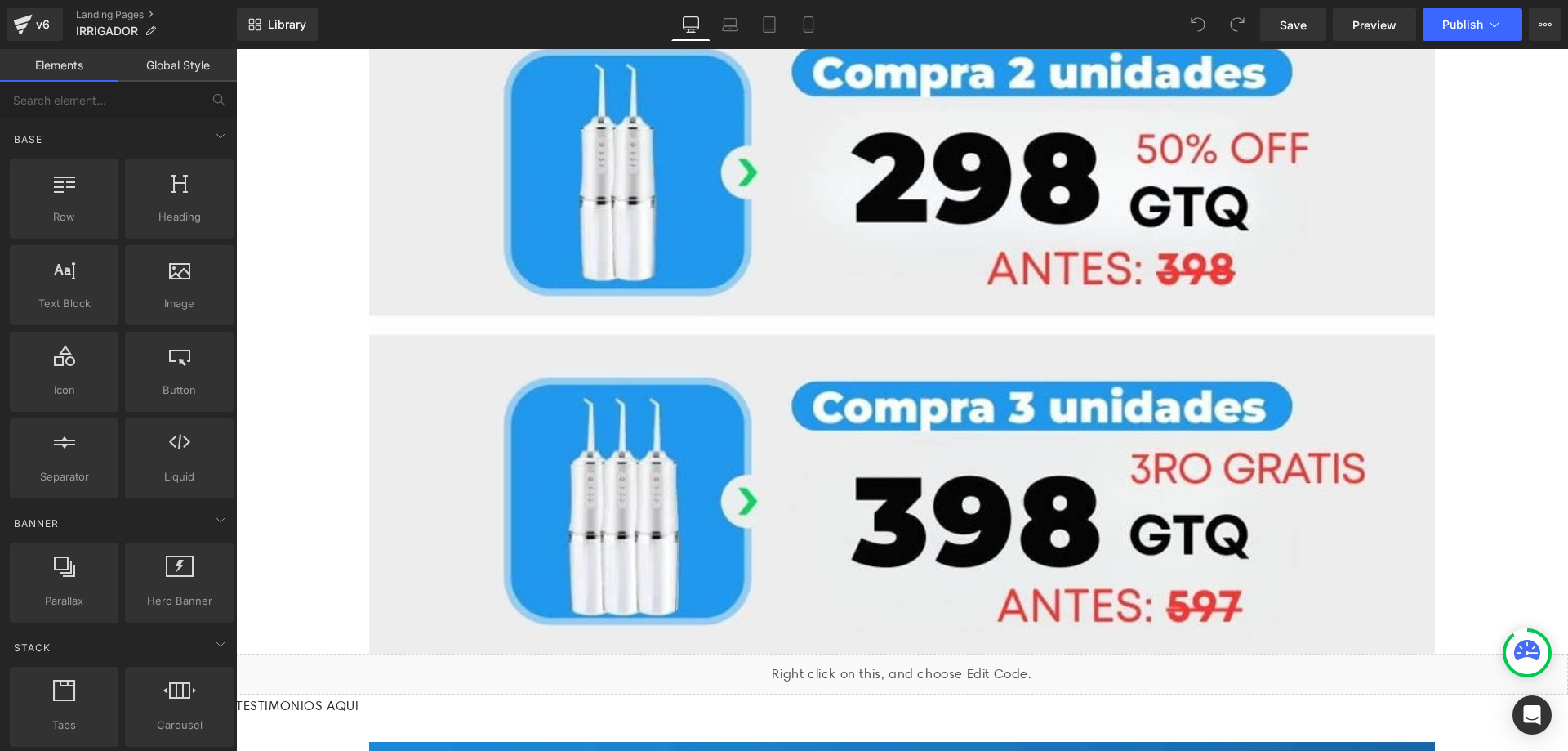
scroll to position [7744, 0]
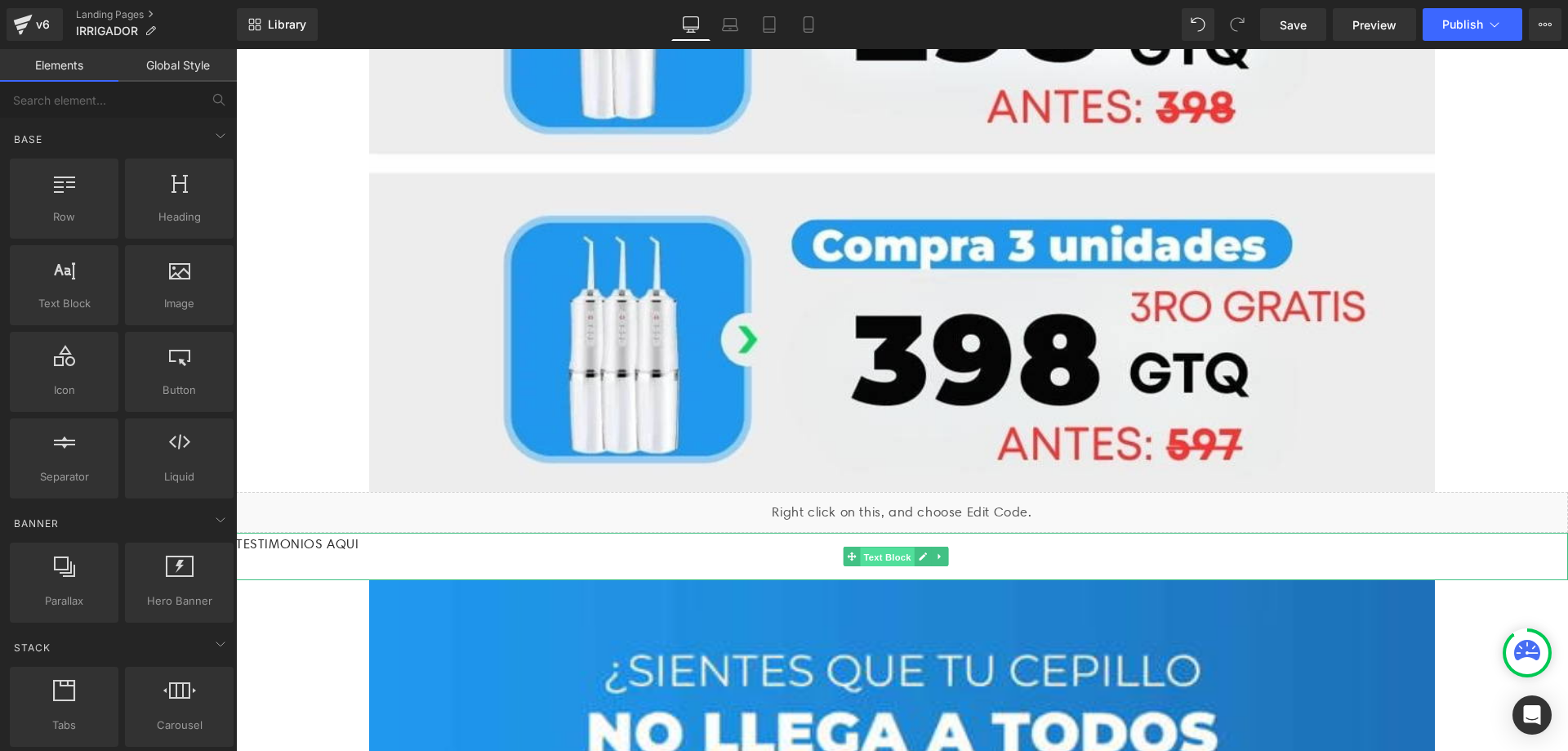
click at [880, 548] on span "Text Block" at bounding box center [886, 557] width 54 height 19
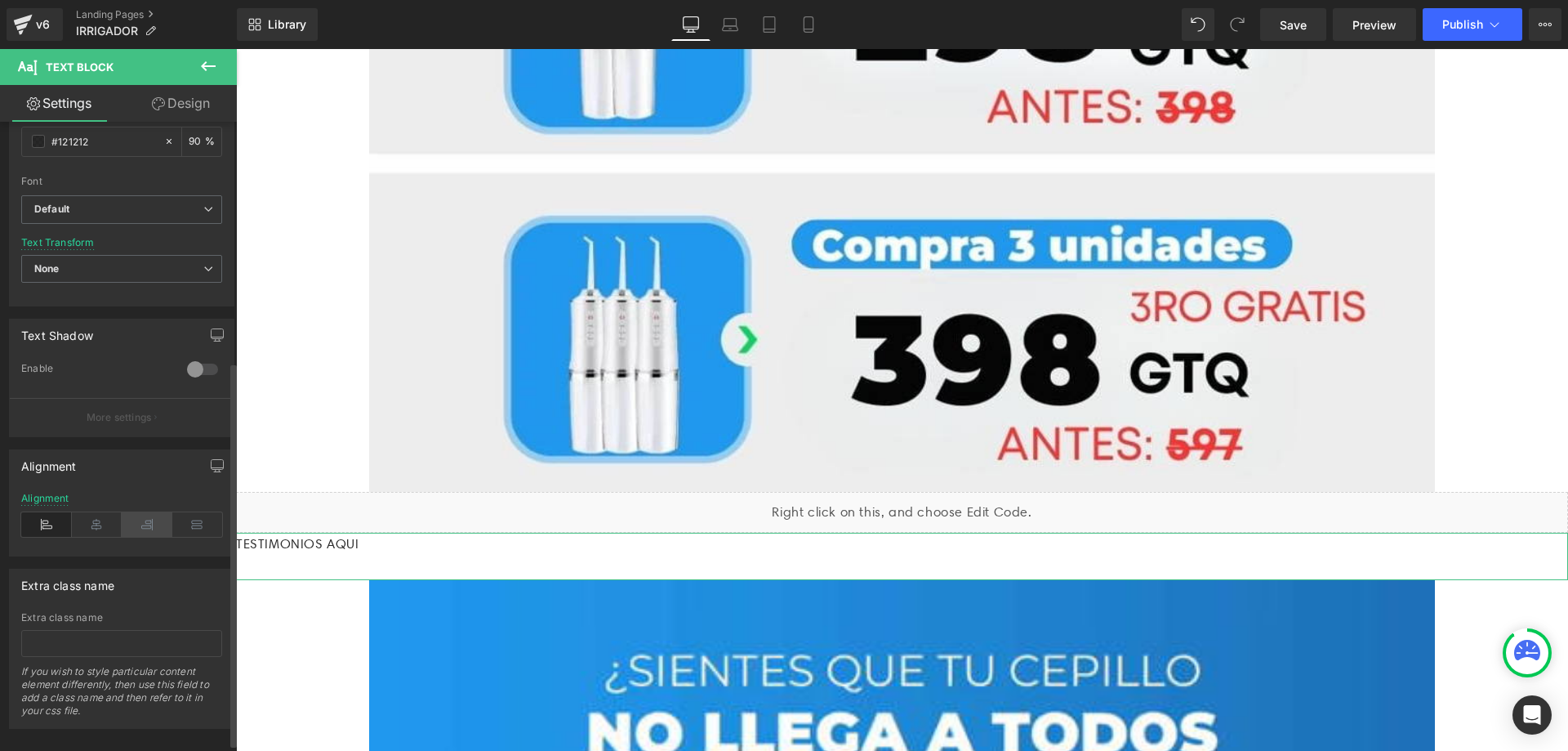
scroll to position [392, 0]
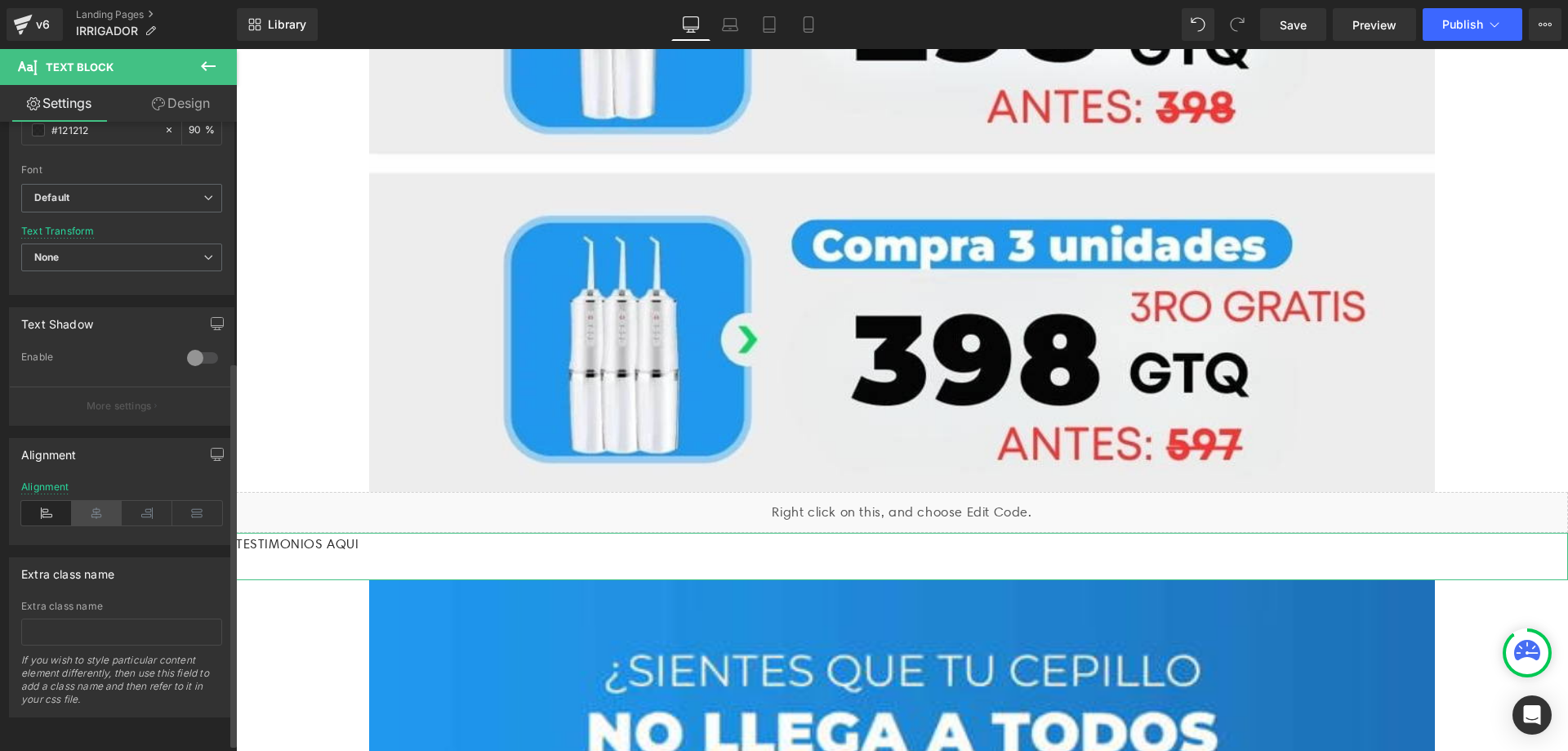
click at [103, 513] on icon at bounding box center [96, 513] width 50 height 25
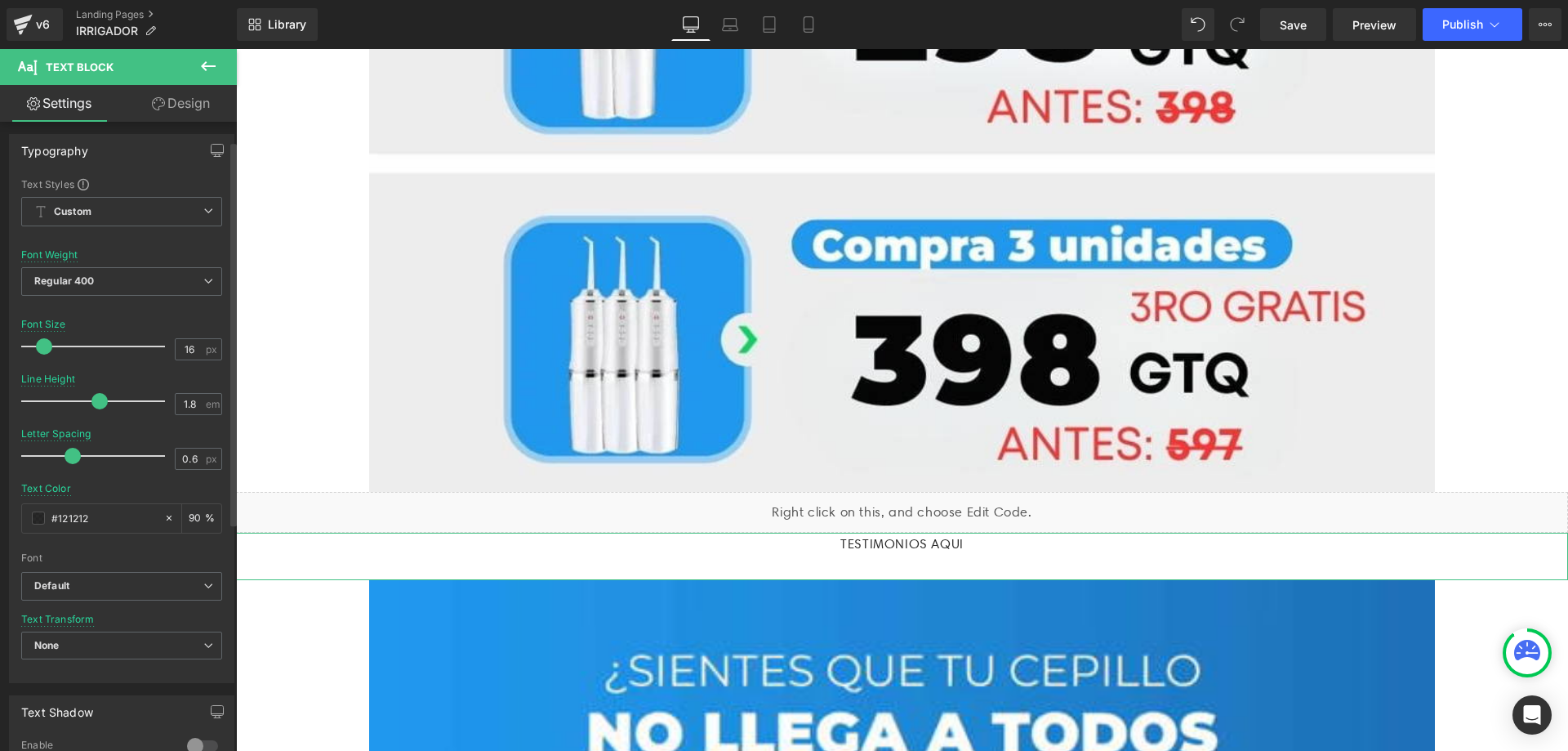
scroll to position [0, 0]
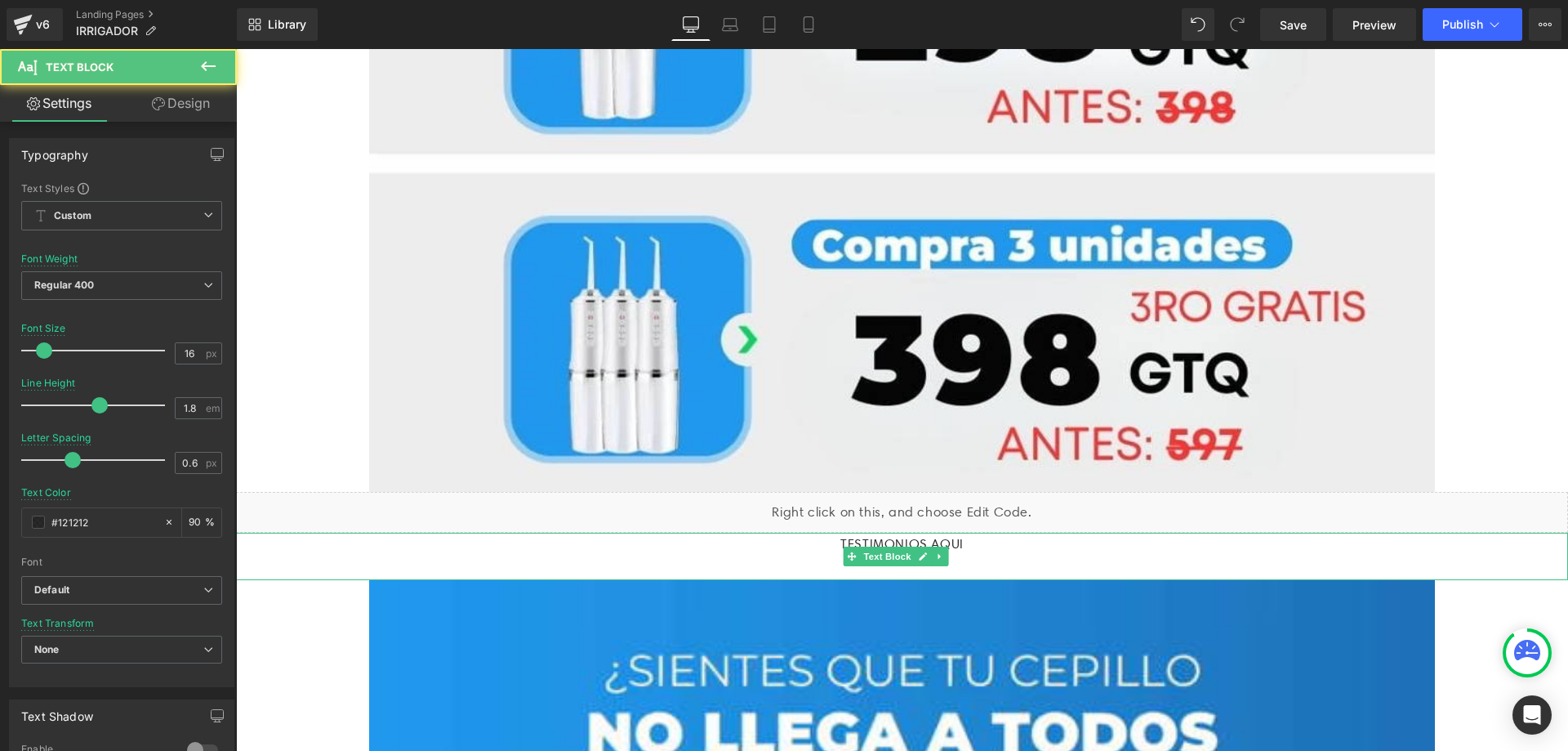
click at [968, 533] on p "TESTIMONIOS AQUI" at bounding box center [902, 545] width 1332 height 24
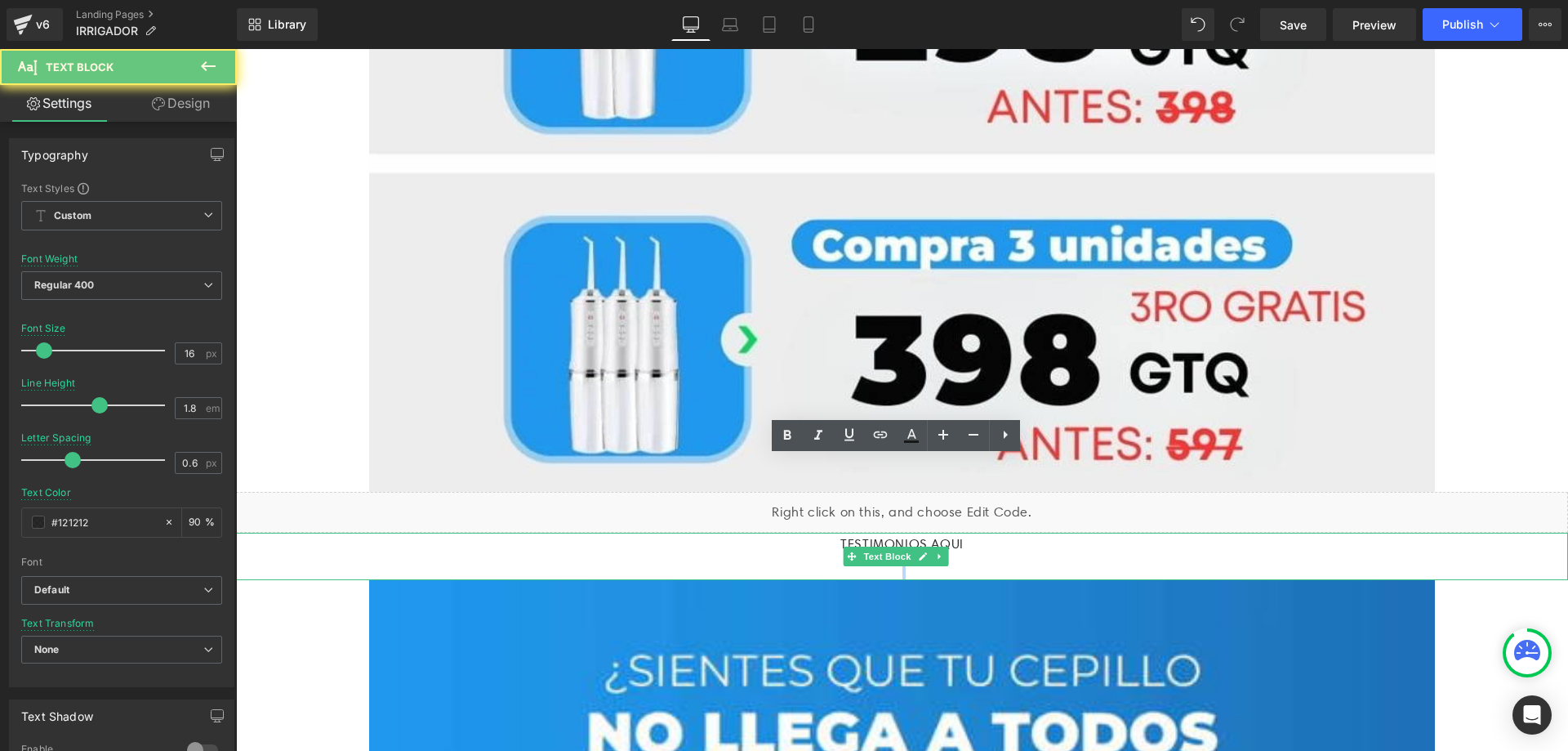
click at [968, 533] on p "TESTIMONIOS AQUI" at bounding box center [902, 545] width 1332 height 24
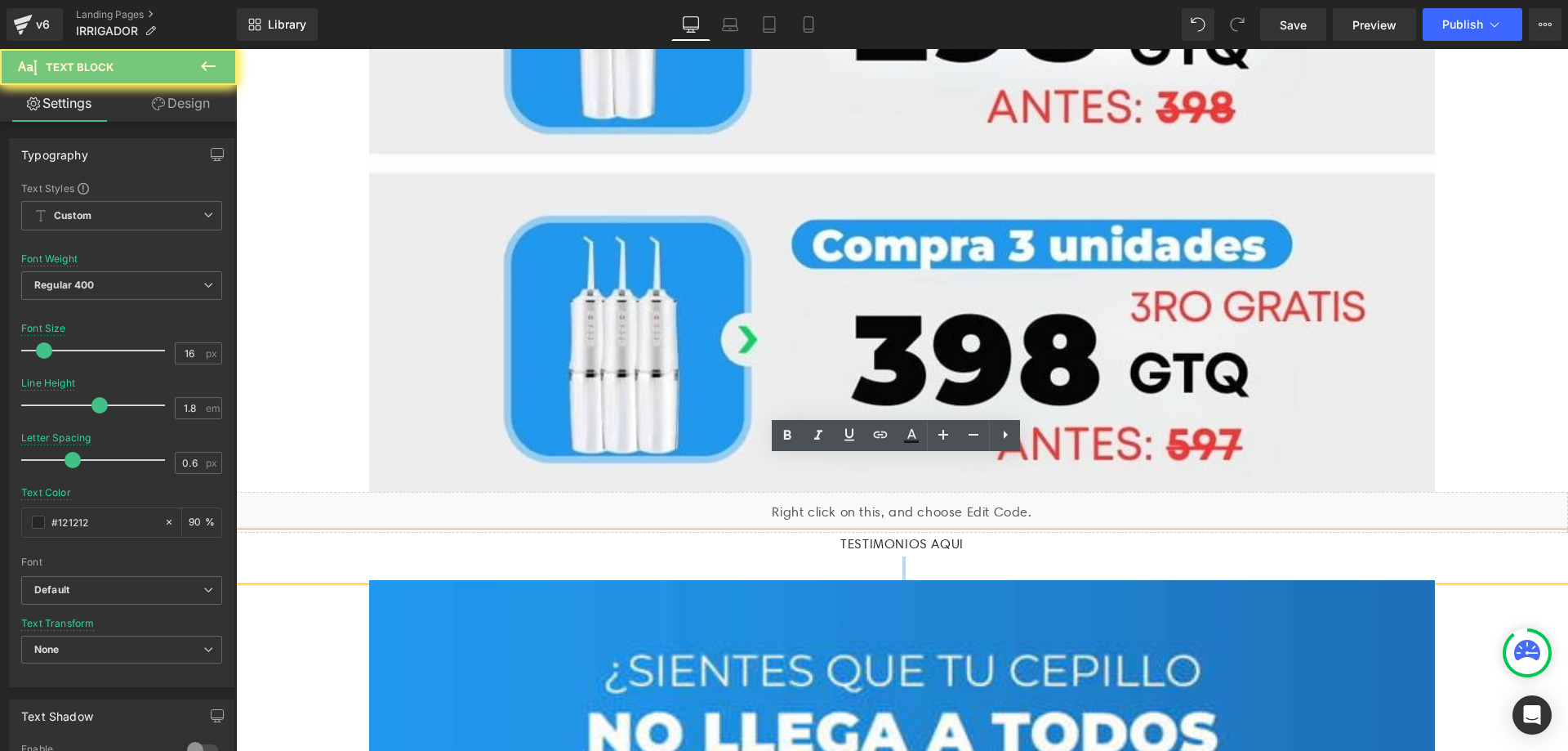
click at [978, 533] on p "TESTIMONIOS AQUI" at bounding box center [902, 545] width 1332 height 24
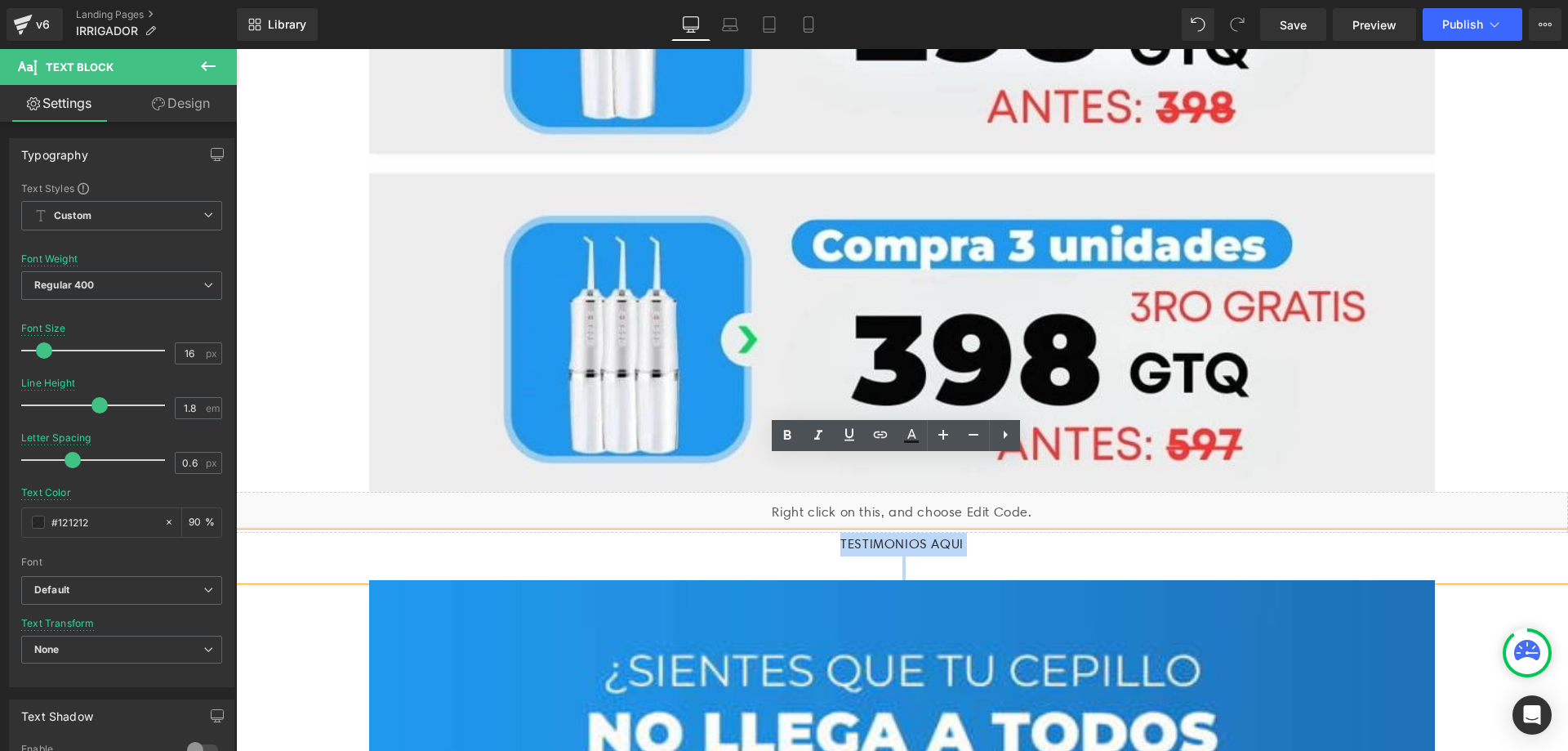
drag, startPoint x: 978, startPoint y: 468, endPoint x: 758, endPoint y: 463, distance: 220.1
click at [759, 533] on p "TESTIMONIOS AQUI" at bounding box center [902, 545] width 1332 height 24
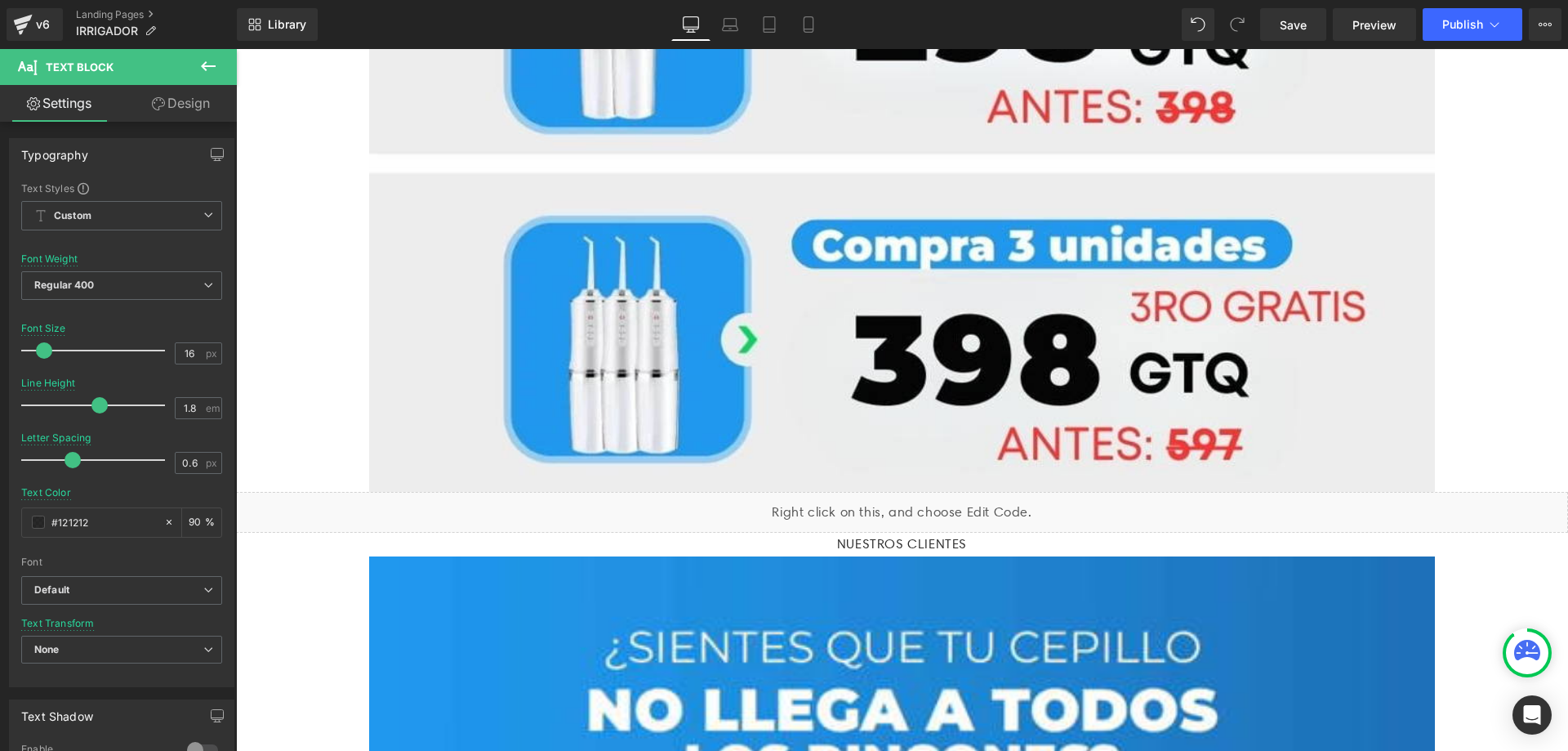
click at [208, 73] on icon at bounding box center [208, 66] width 19 height 19
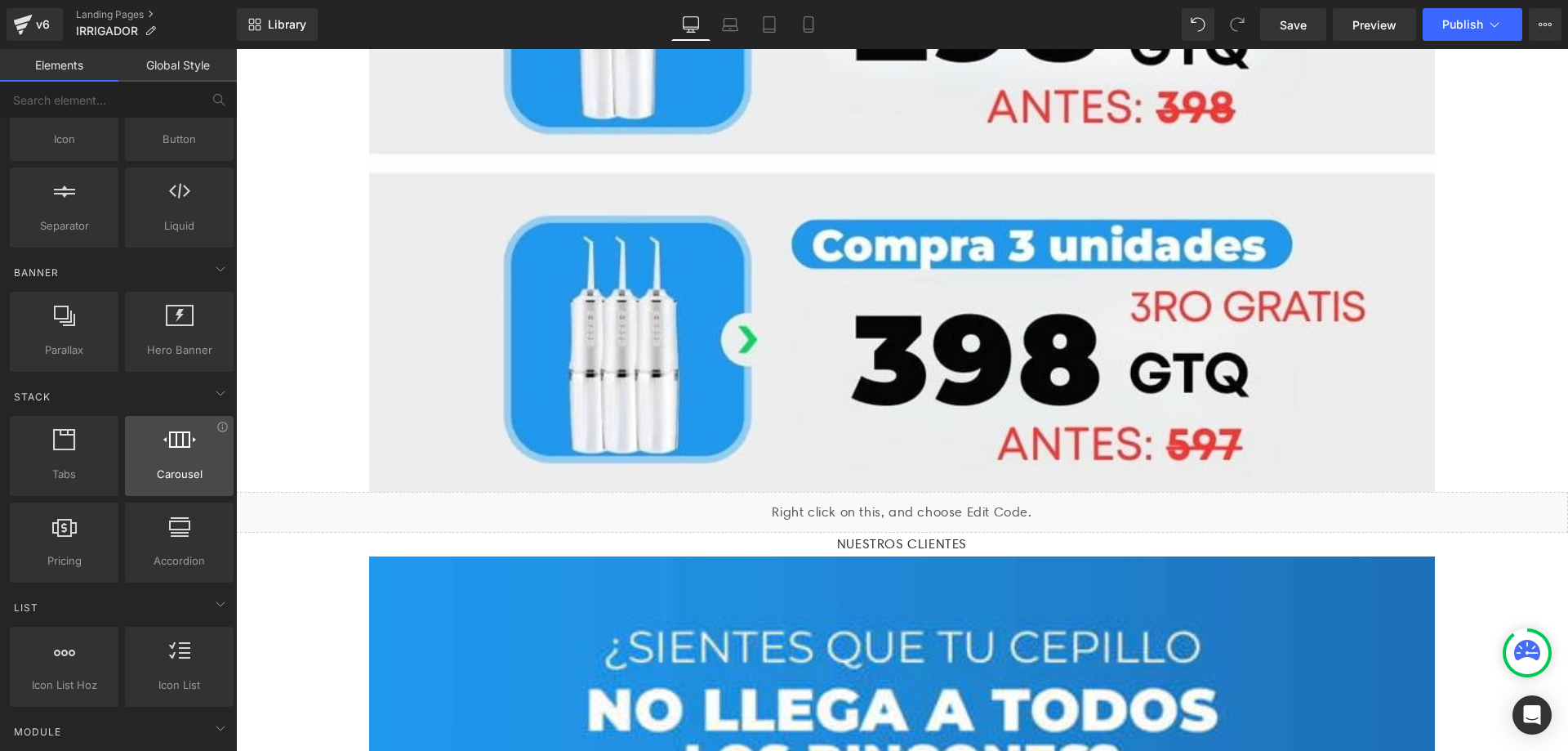
scroll to position [294, 0]
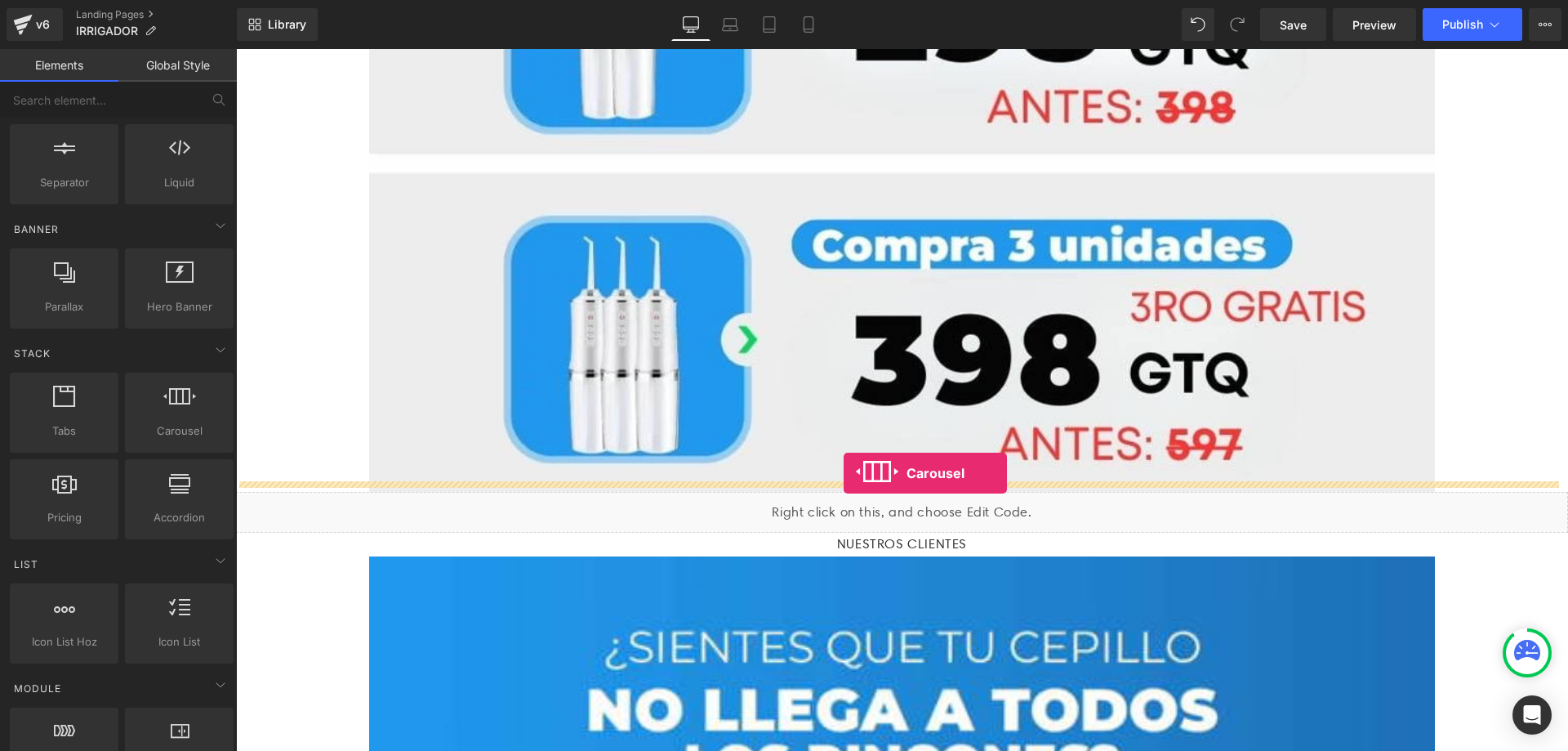
drag, startPoint x: 416, startPoint y: 452, endPoint x: 843, endPoint y: 473, distance: 427.5
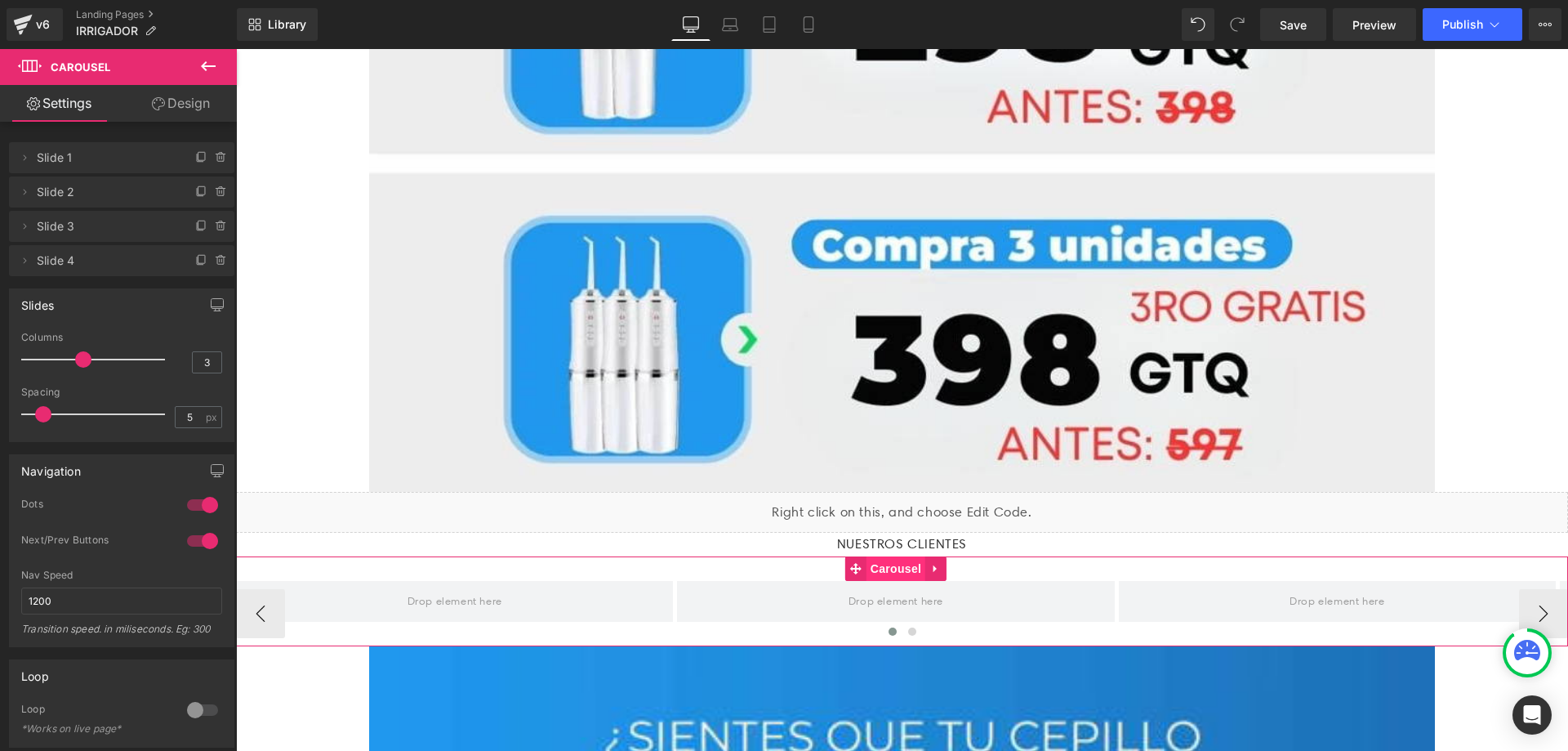
click at [892, 556] on span "Carousel" at bounding box center [895, 568] width 59 height 25
type input "2"
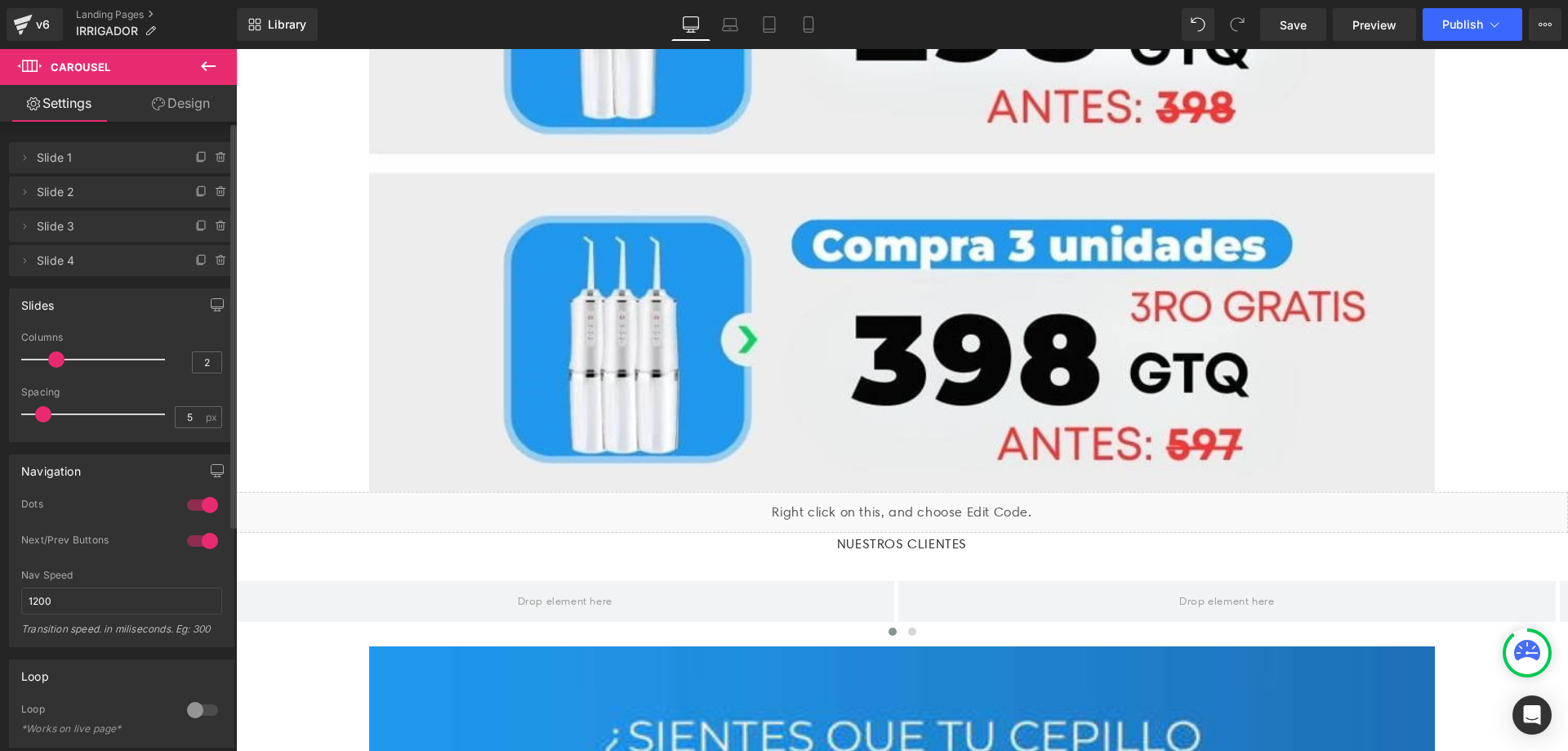
drag, startPoint x: 80, startPoint y: 361, endPoint x: 57, endPoint y: 361, distance: 23.0
click at [57, 361] on span at bounding box center [57, 360] width 16 height 16
click at [214, 308] on icon "button" at bounding box center [217, 303] width 12 height 10
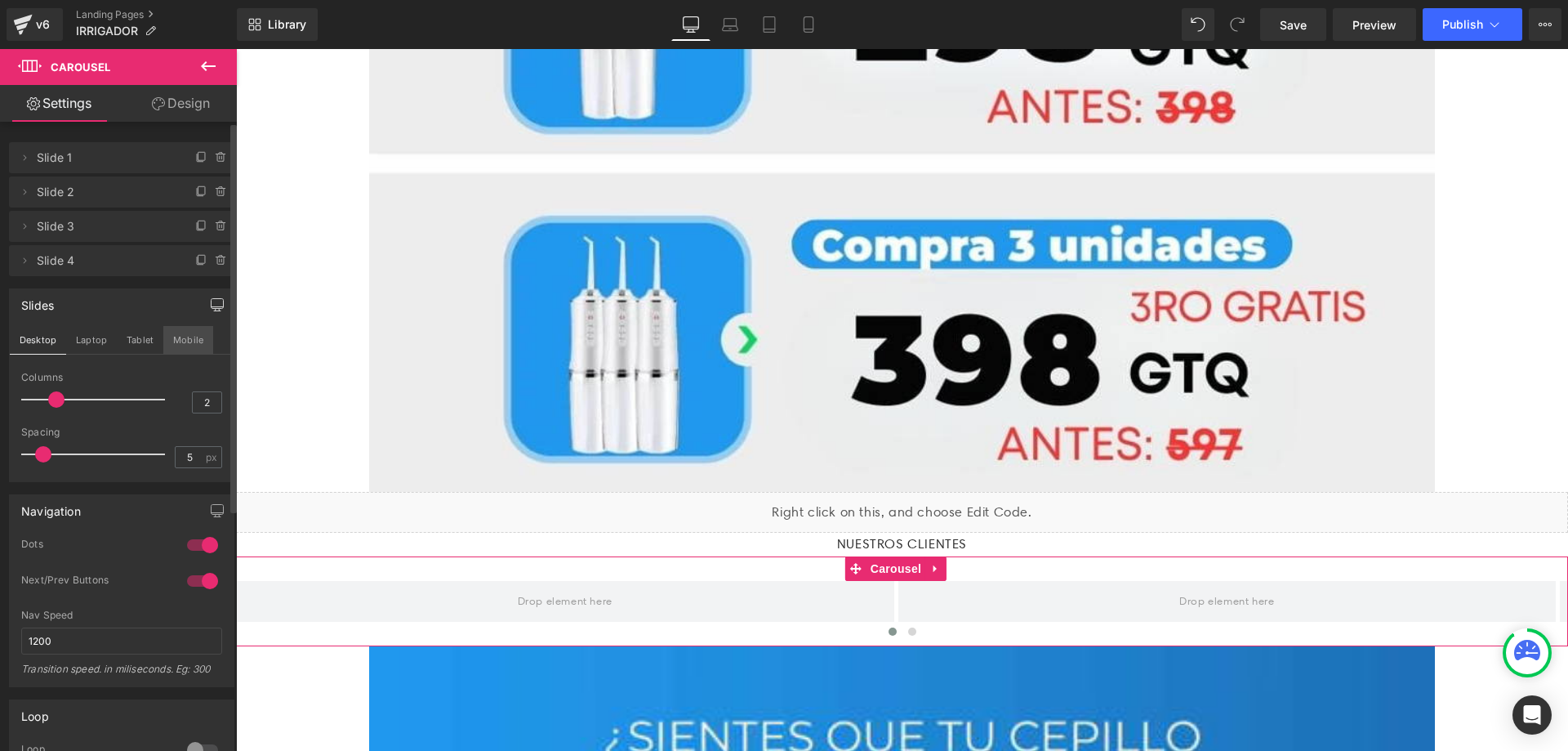
click at [188, 333] on button "Mobile" at bounding box center [188, 340] width 49 height 27
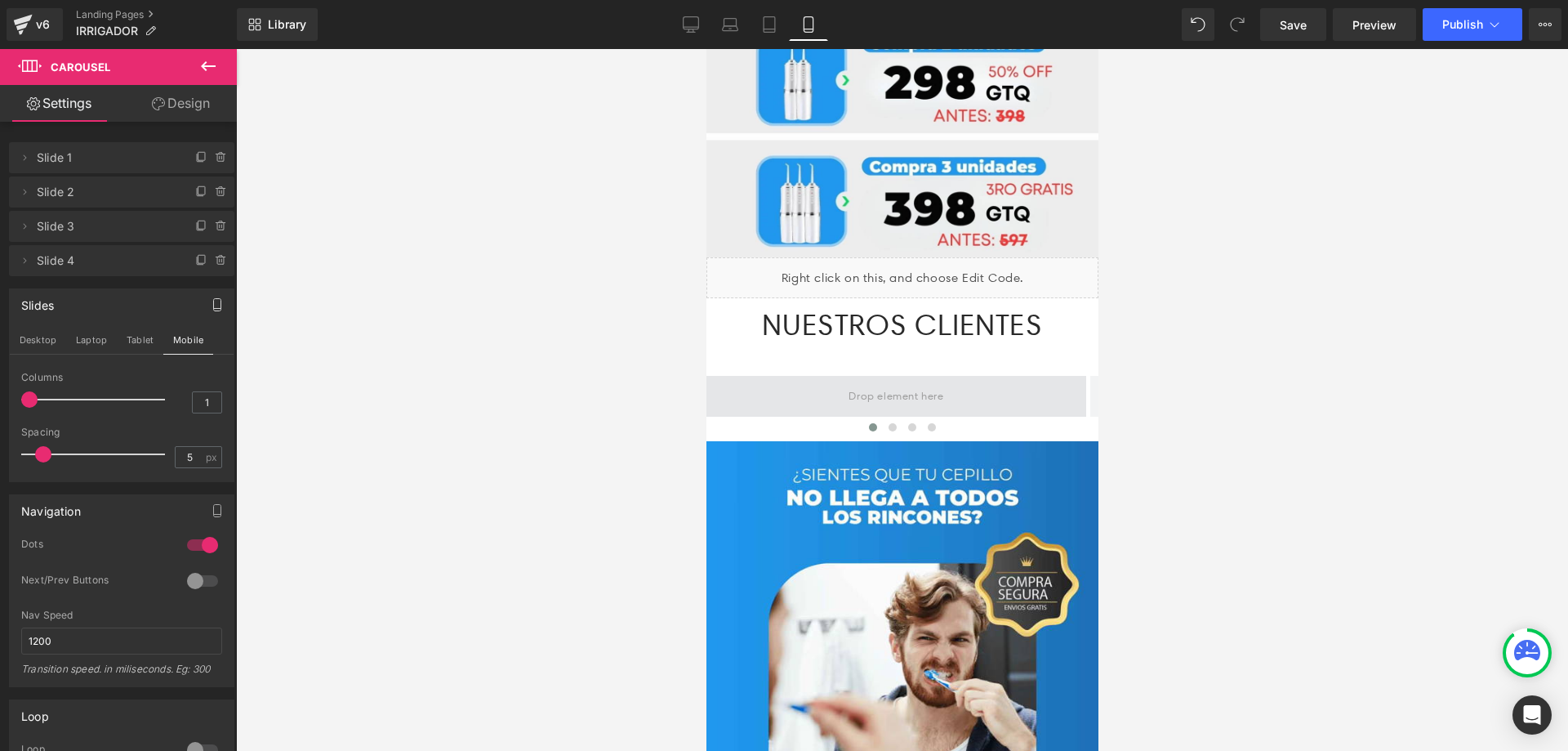
scroll to position [2809, 0]
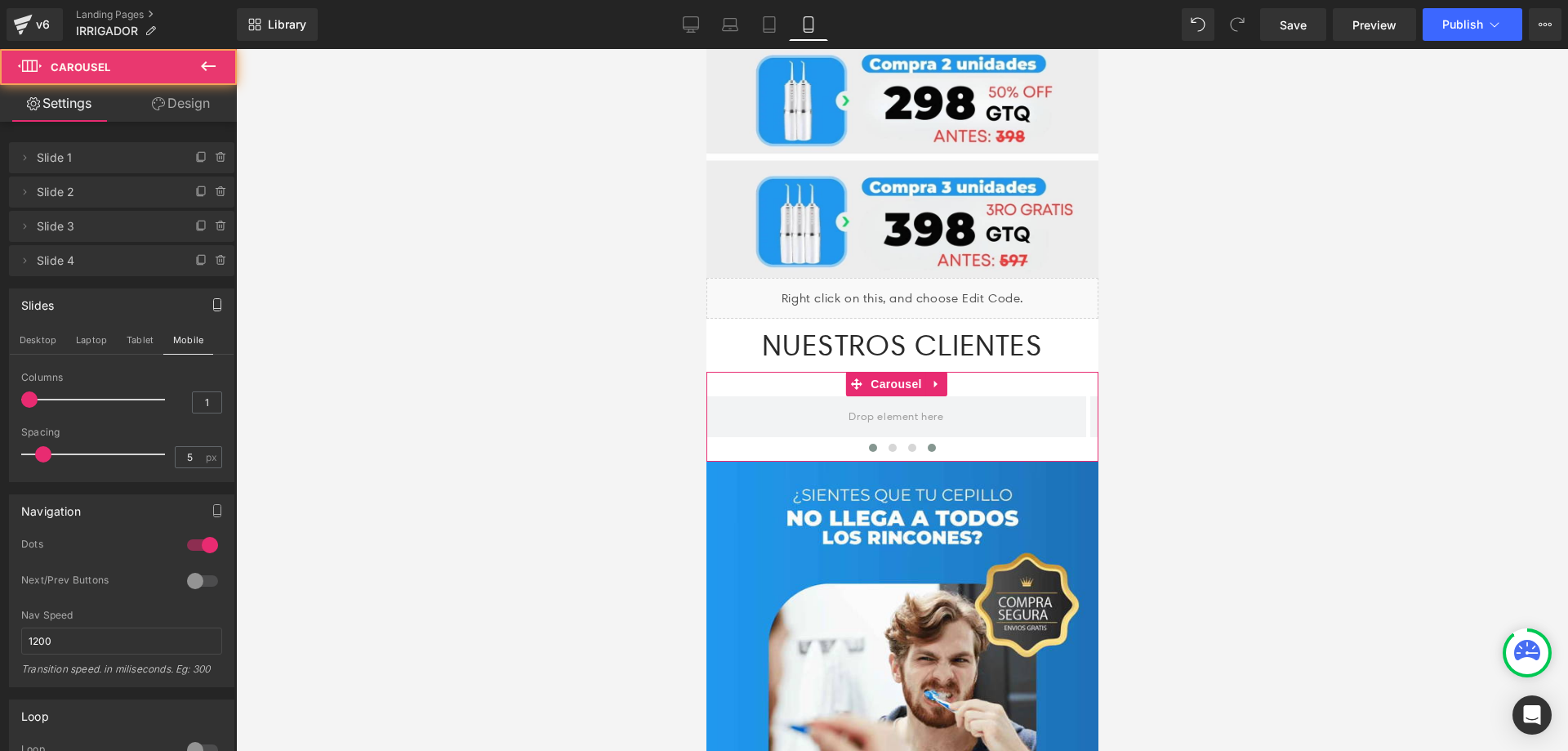
click at [926, 443] on span at bounding box center [930, 447] width 8 height 8
click at [219, 265] on icon at bounding box center [222, 260] width 13 height 13
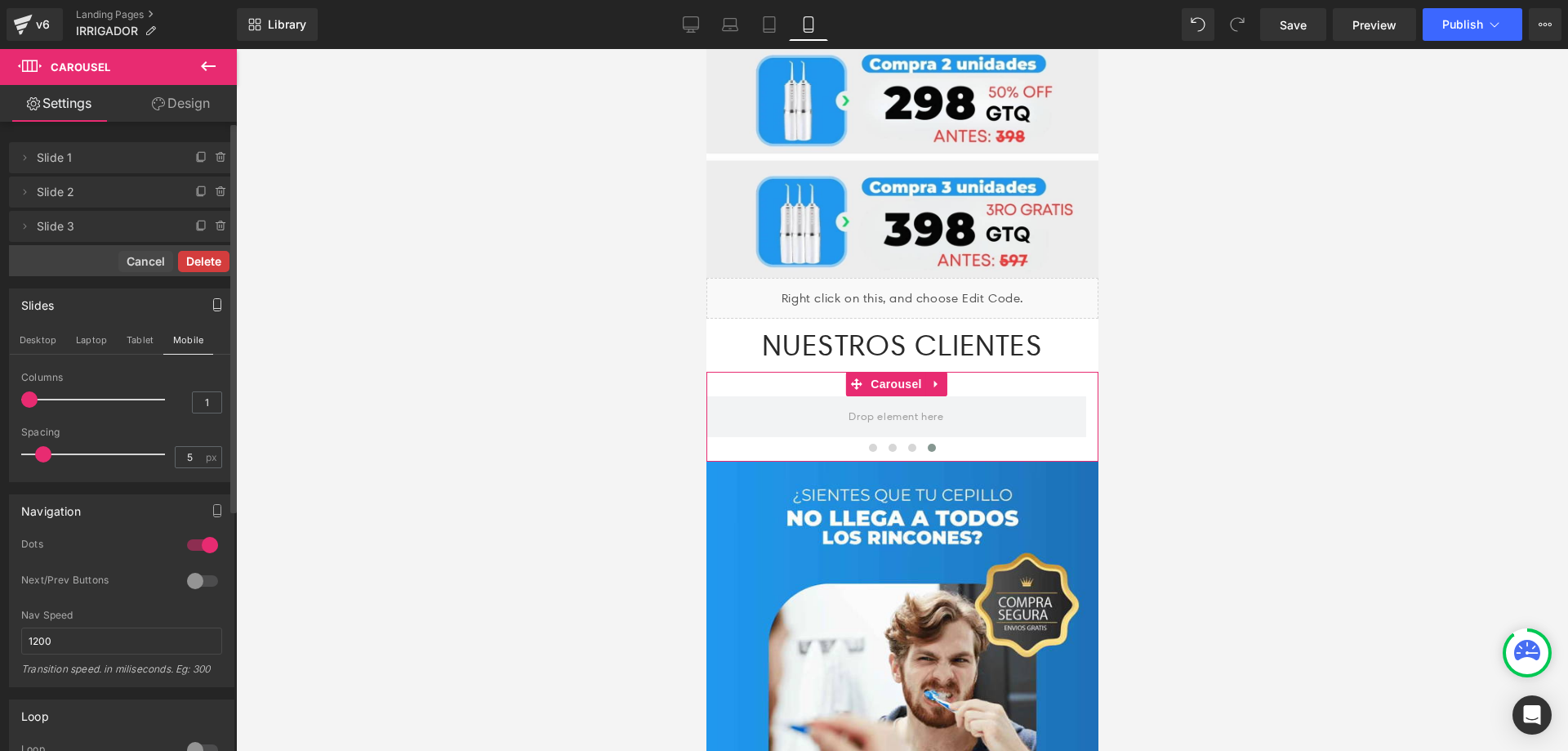
click at [211, 268] on button "Delete" at bounding box center [203, 261] width 51 height 21
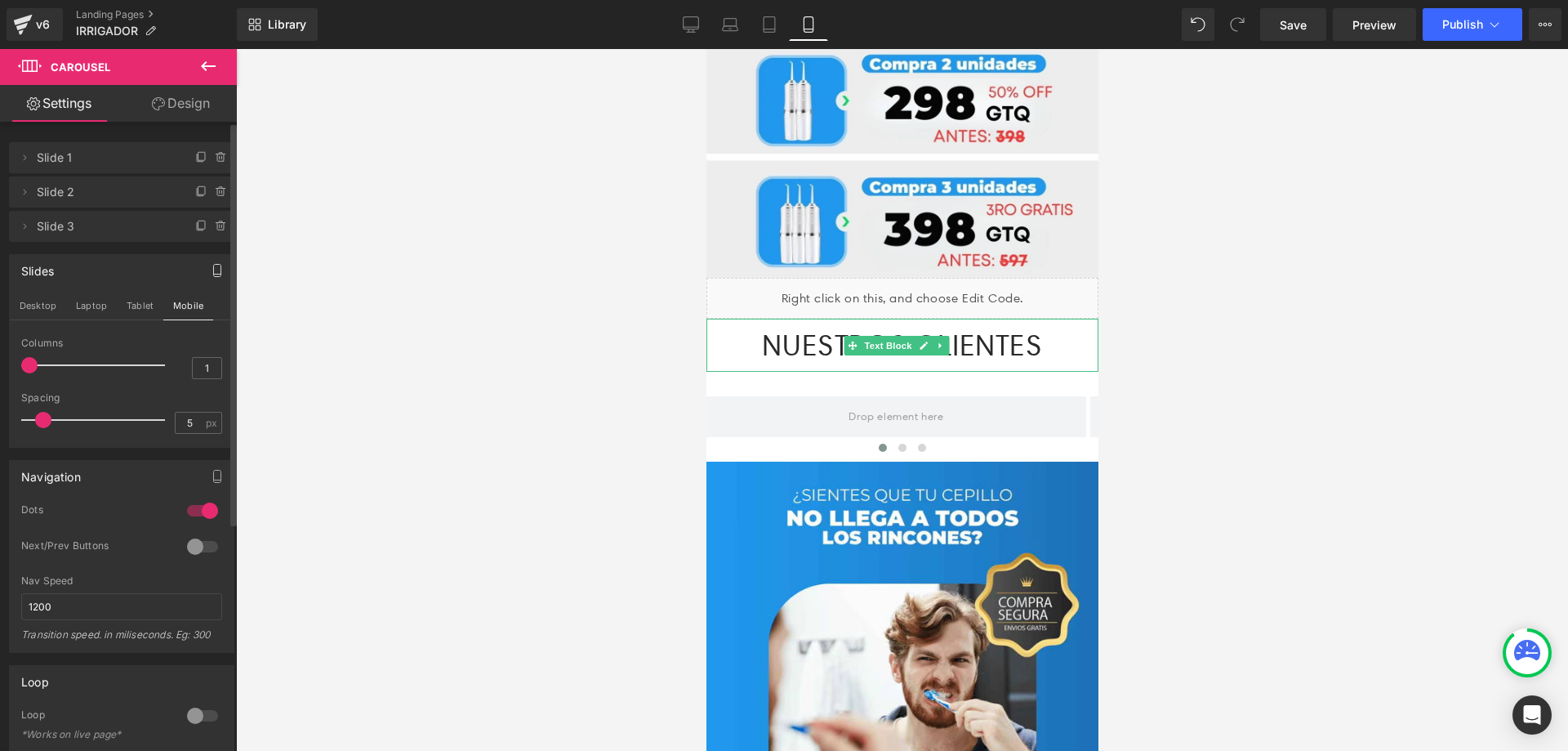
click at [1049, 319] on p "NUESTROS CLIENTES" at bounding box center [902, 345] width 392 height 53
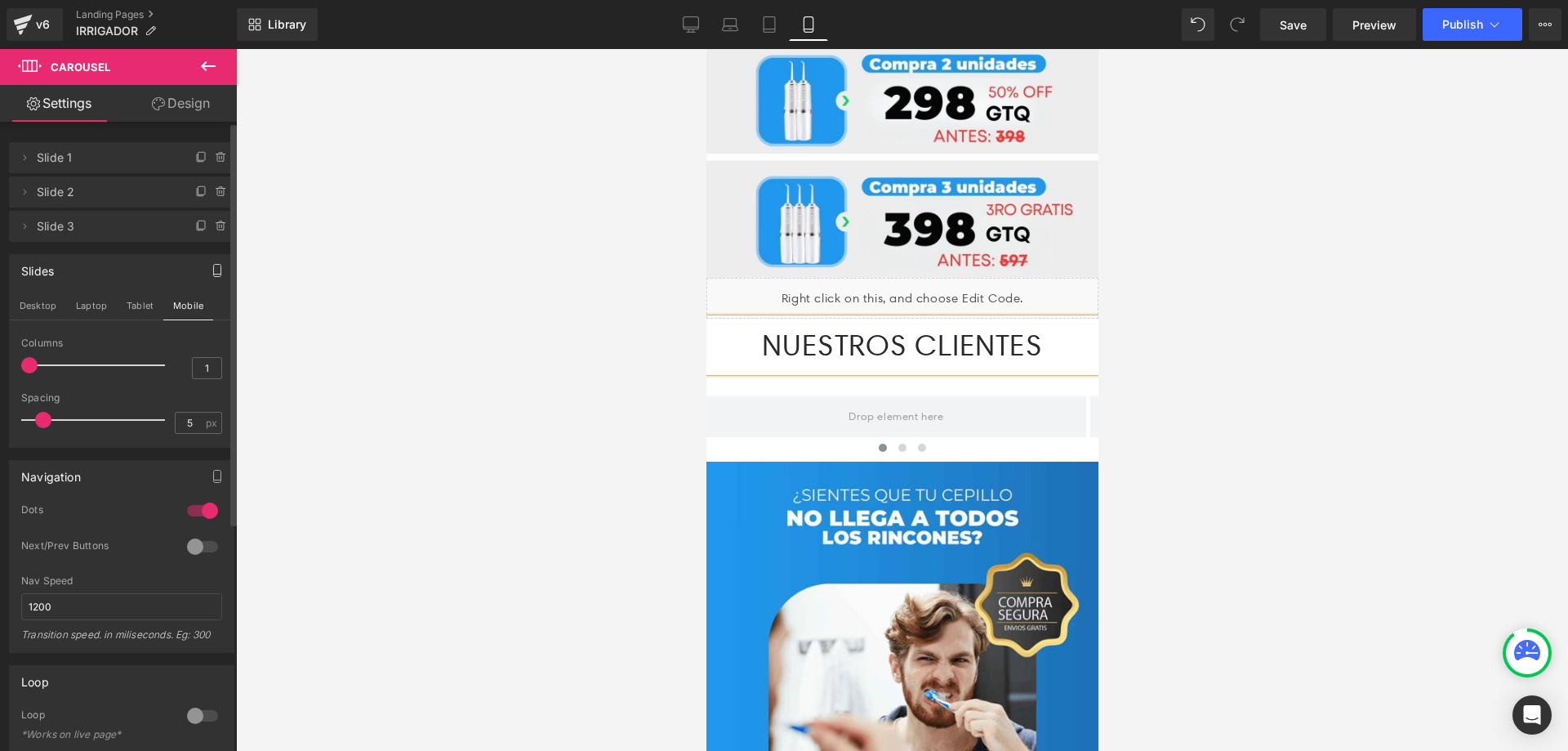
click at [1049, 319] on p "NUESTROS CLIENTES" at bounding box center [902, 345] width 392 height 53
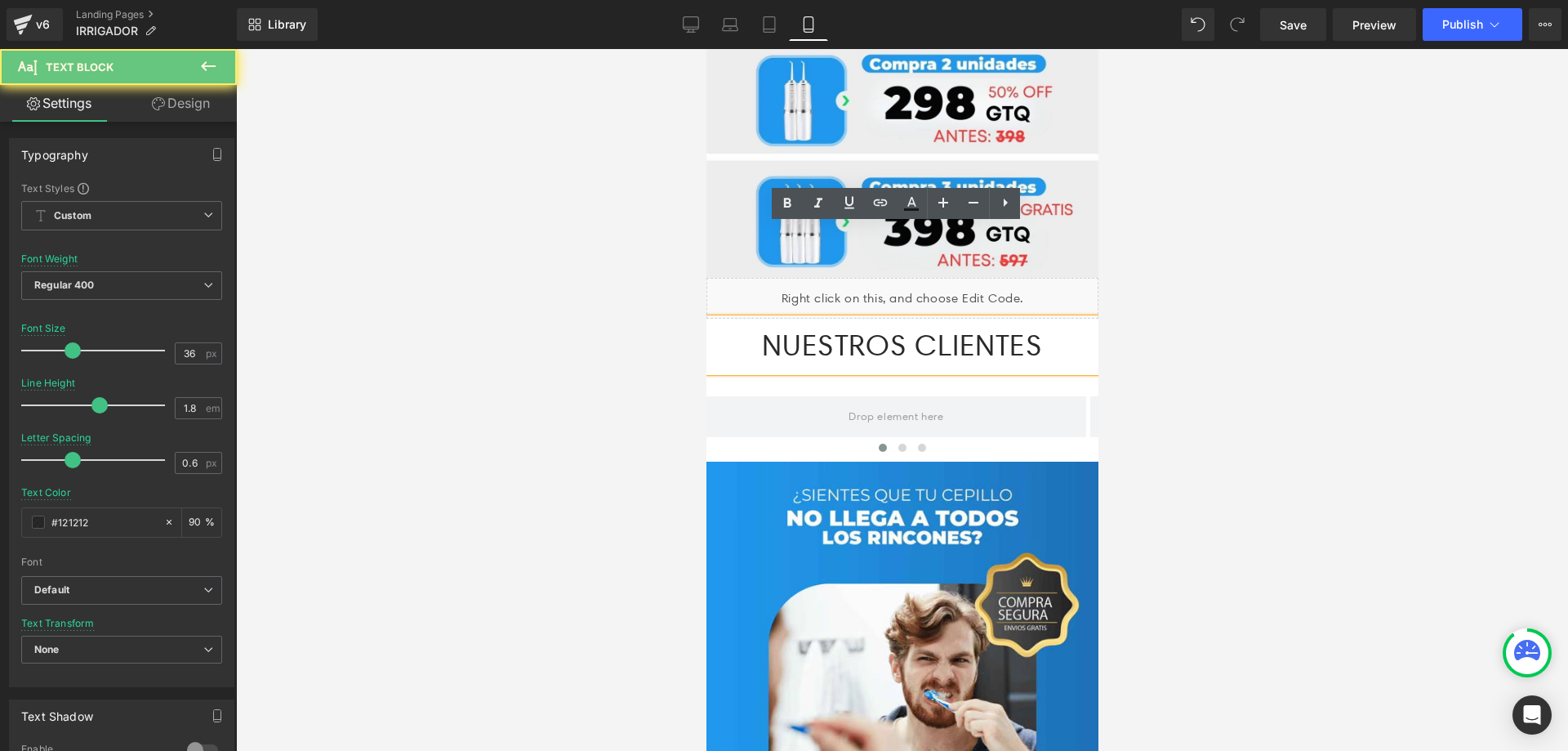
click at [1057, 319] on p "NUESTROS CLIENTES" at bounding box center [902, 345] width 392 height 53
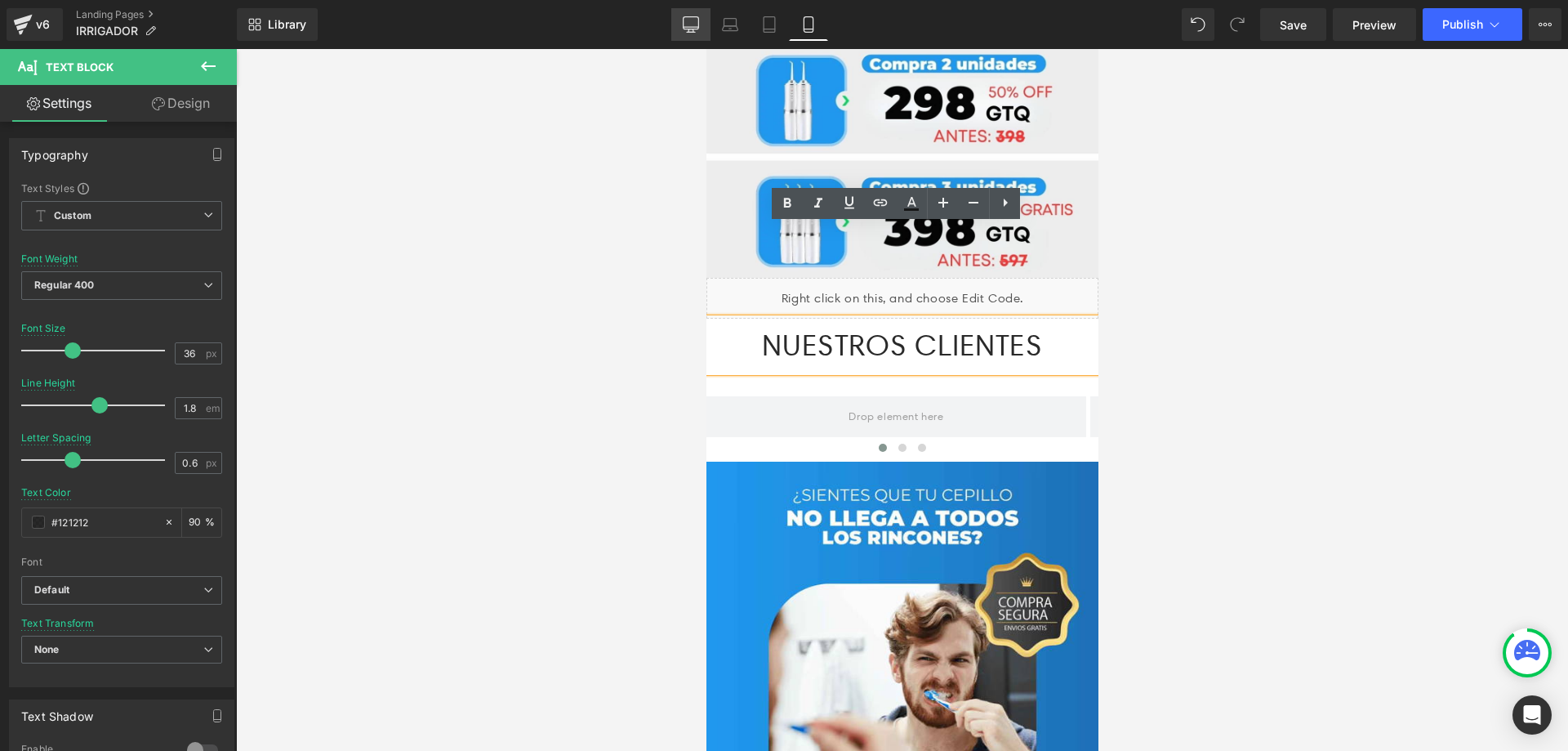
click at [688, 23] on icon at bounding box center [691, 25] width 16 height 16
type input "16"
type input "90"
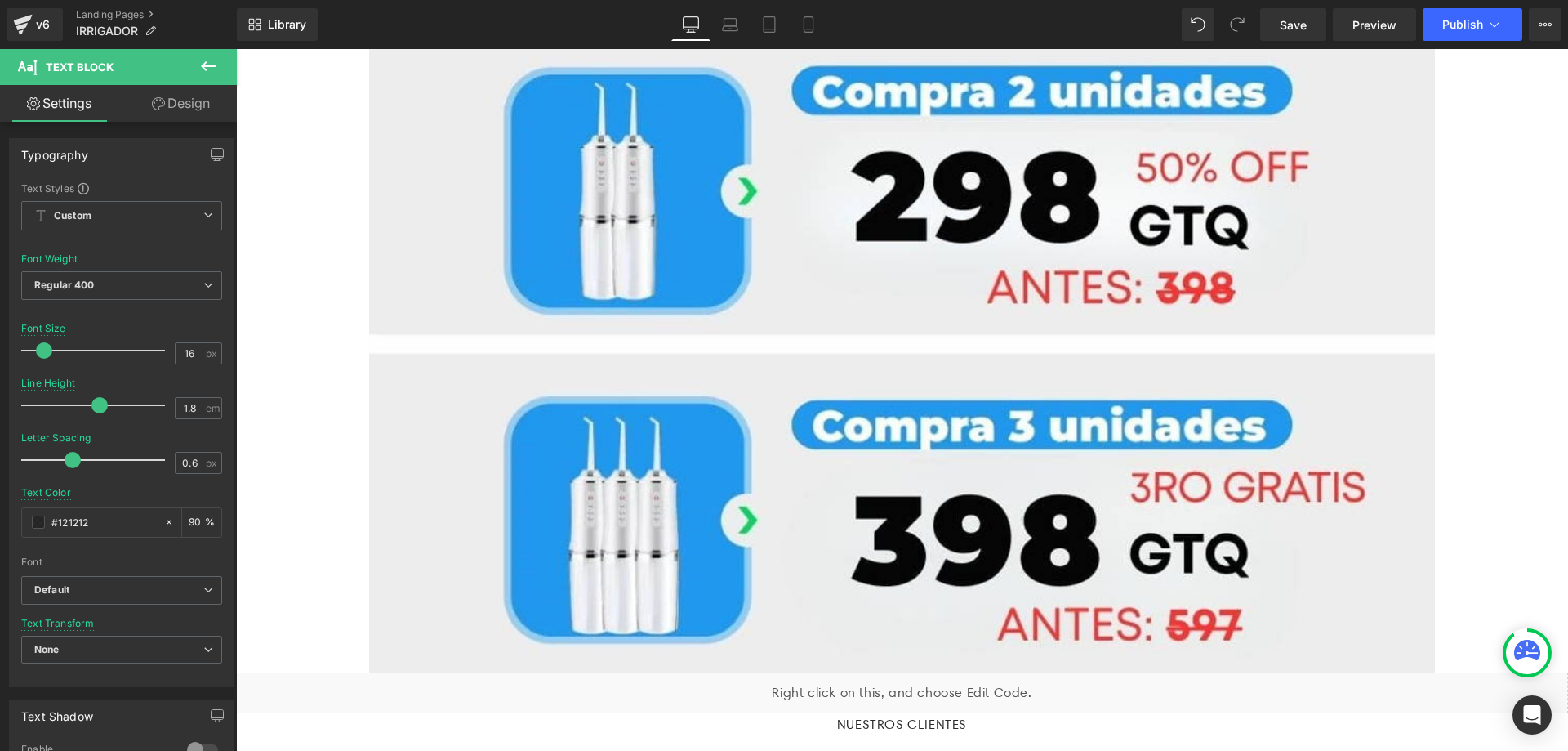
scroll to position [7741, 0]
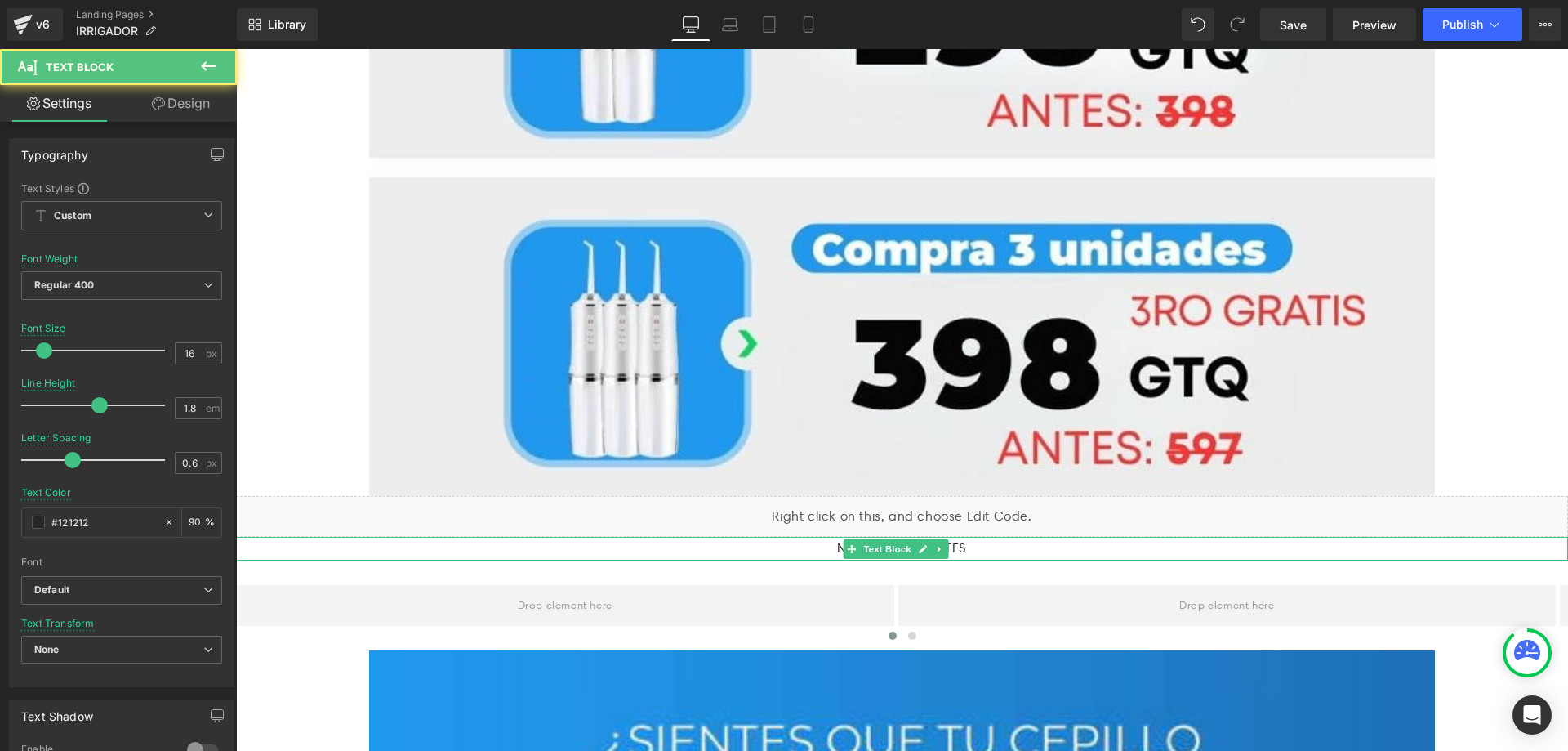
click at [1024, 537] on p "NUESTROS CLIENTES" at bounding box center [902, 549] width 1332 height 24
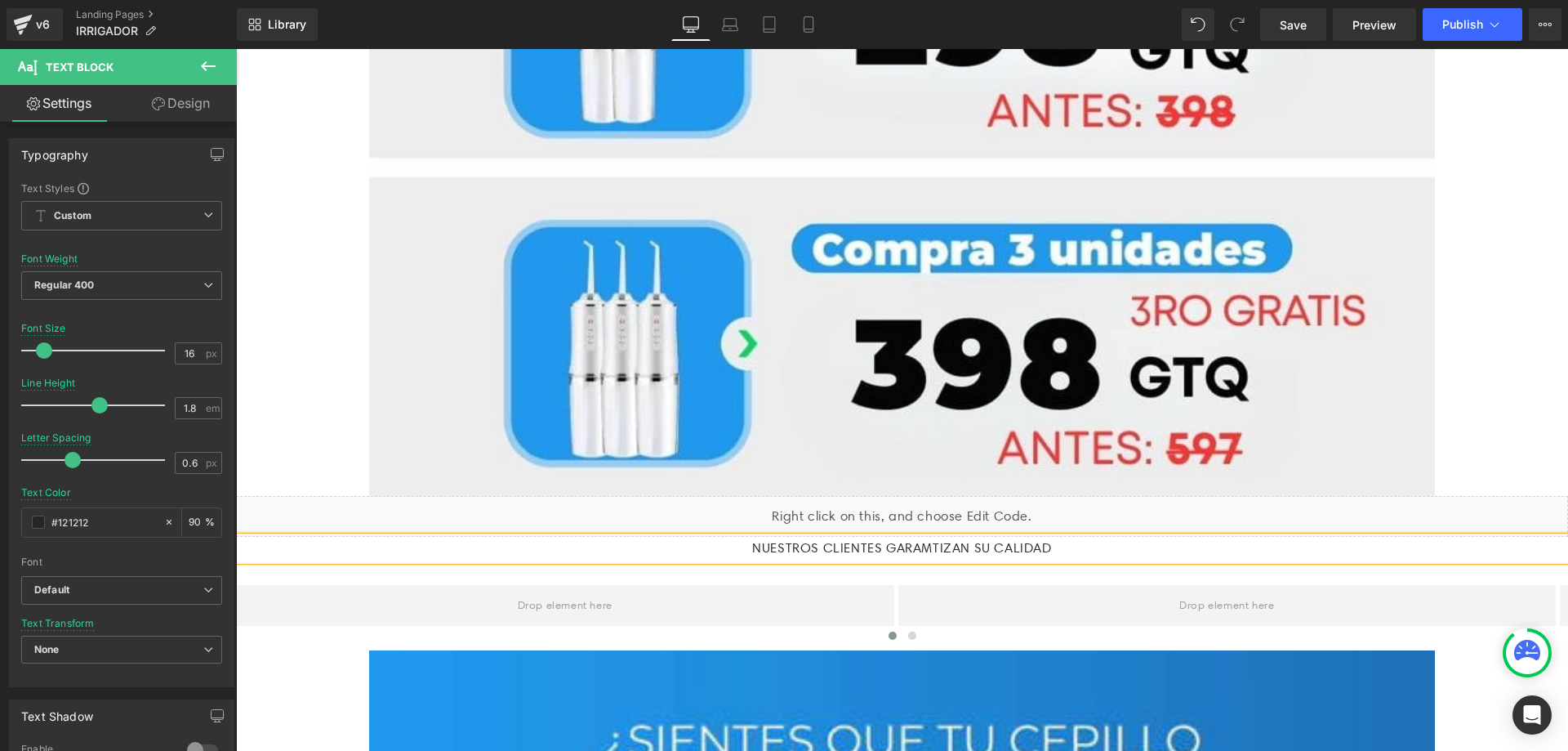
click at [1022, 537] on p "NUESTROS CLIENTES GARAMTIZAN SU CALIDAD" at bounding box center [902, 549] width 1332 height 24
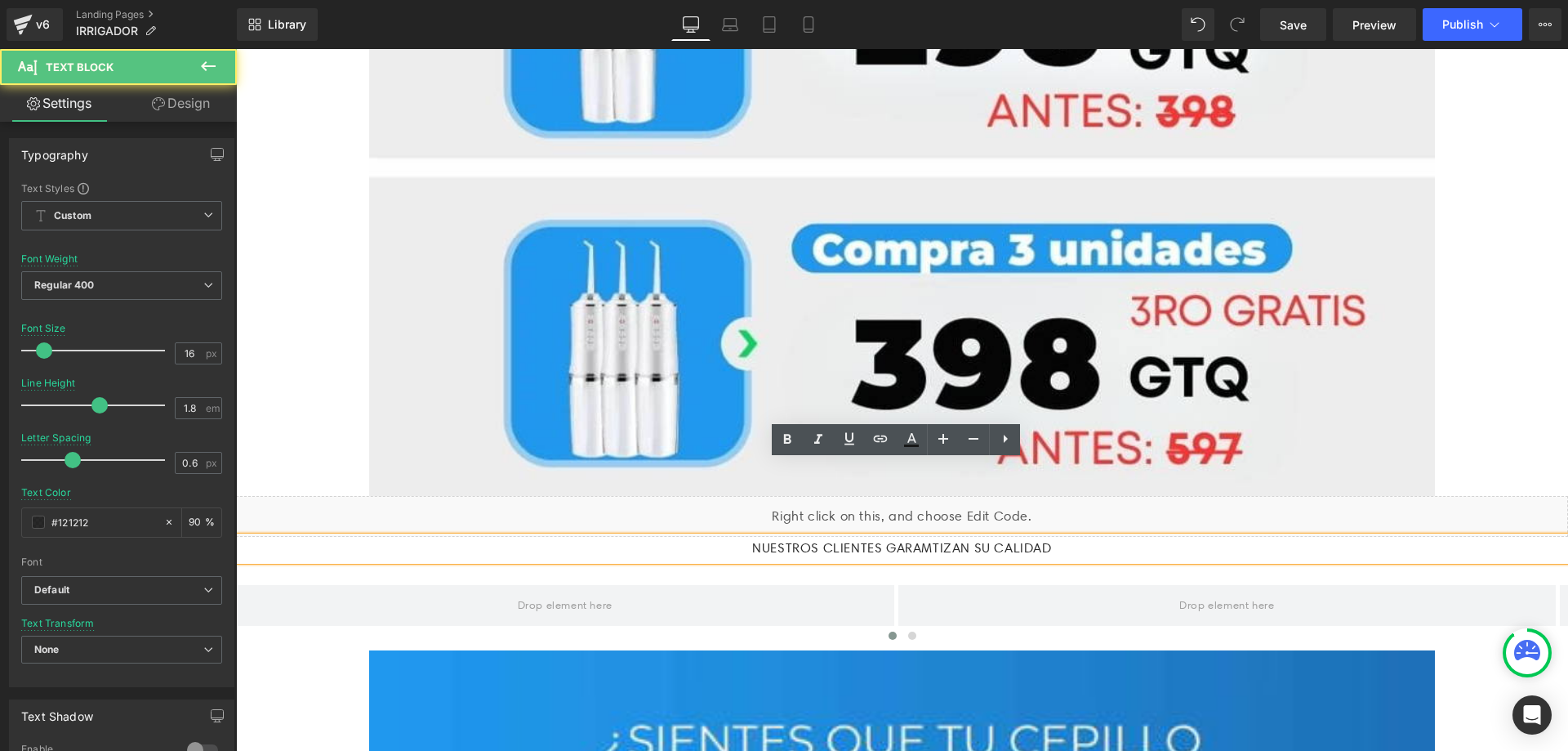
click at [930, 537] on p "NUESTROS CLIENTES GARAMTIZAN SU CALIDAD" at bounding box center [902, 549] width 1332 height 24
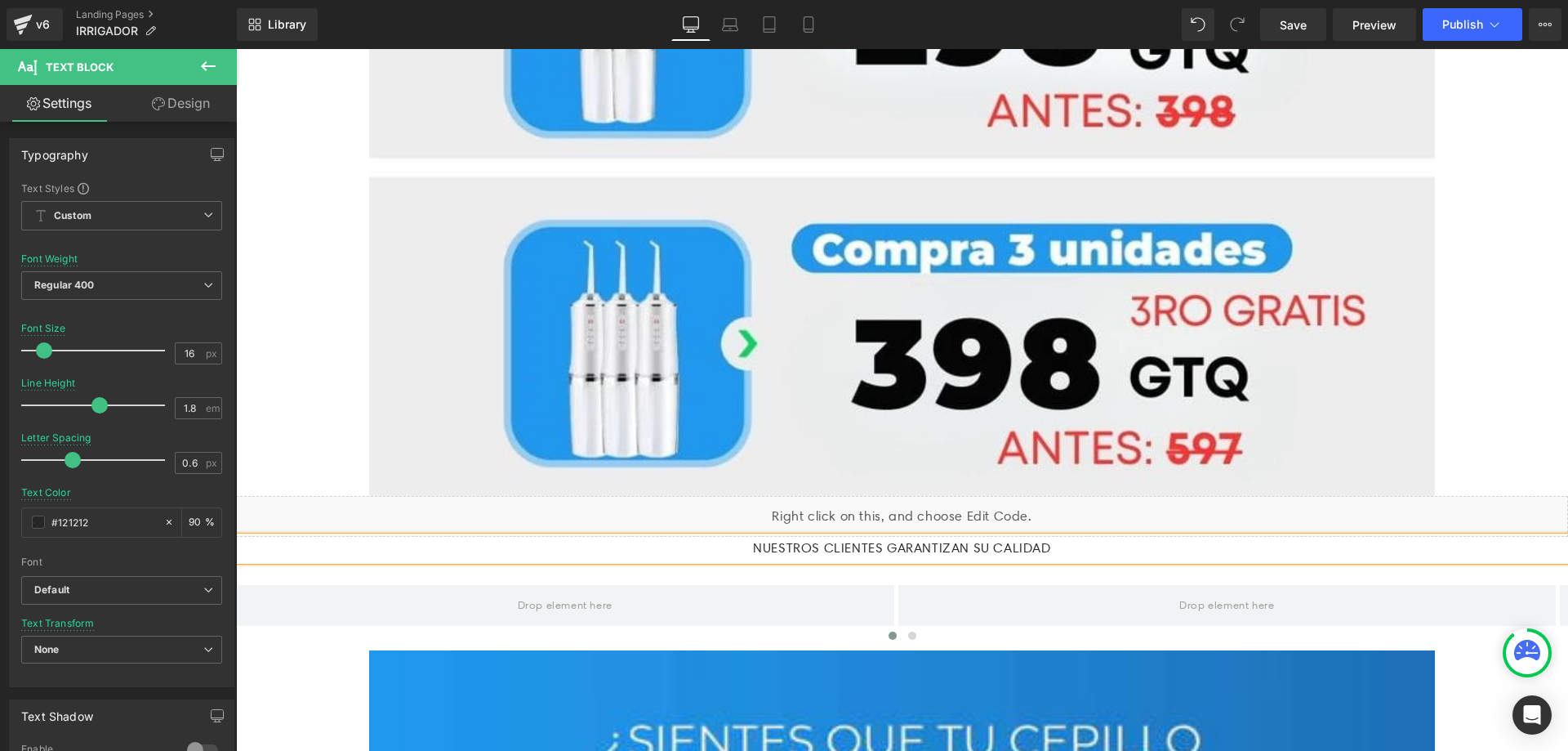
click at [1094, 537] on p "NUESTROS CLIENTES GARANTIZAN SU CALIDAD" at bounding box center [902, 549] width 1332 height 24
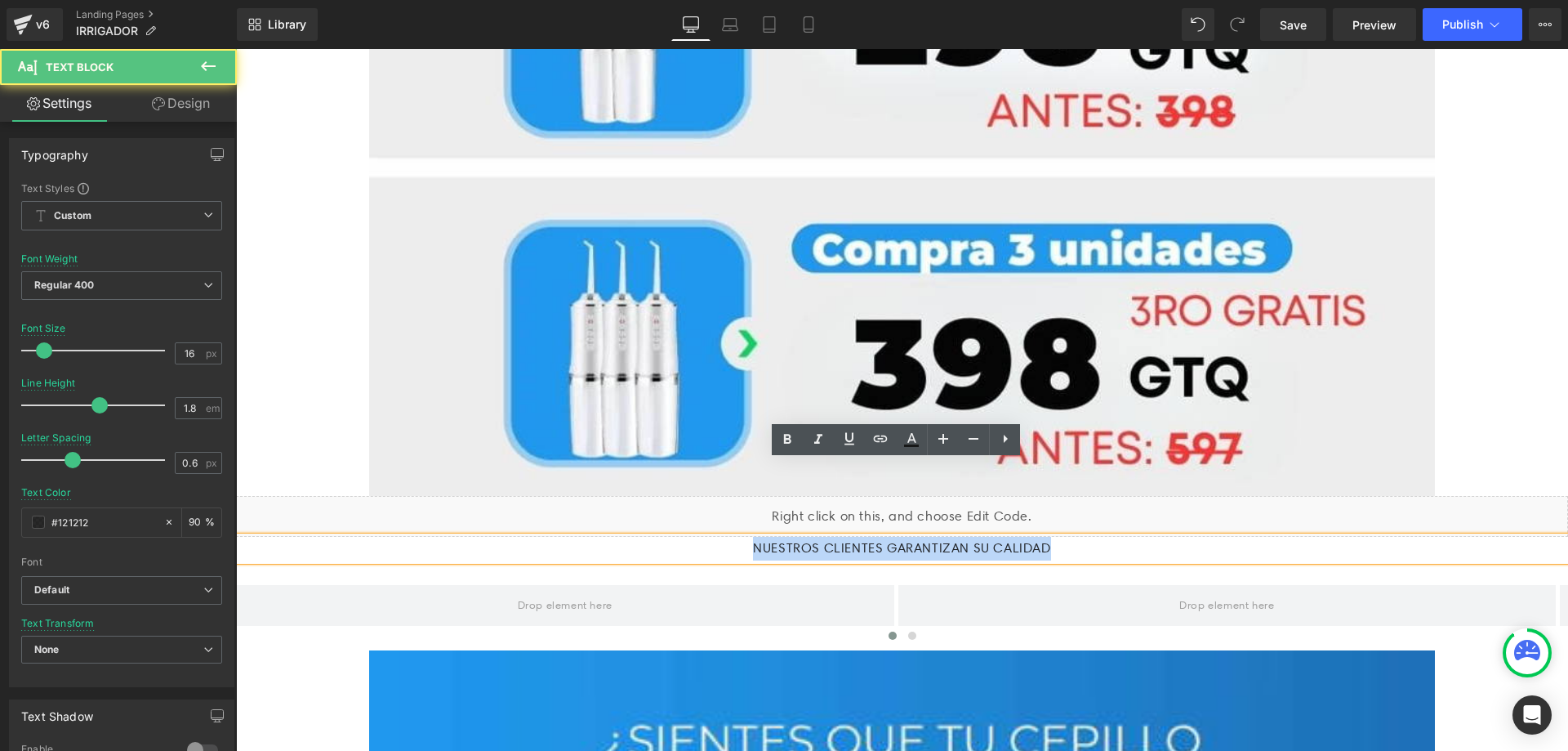
drag, startPoint x: 1086, startPoint y: 475, endPoint x: 706, endPoint y: 458, distance: 380.4
click at [708, 537] on div "NUESTROS CLIENTES GARANTIZAN SU CALIDAD" at bounding box center [902, 549] width 1332 height 24
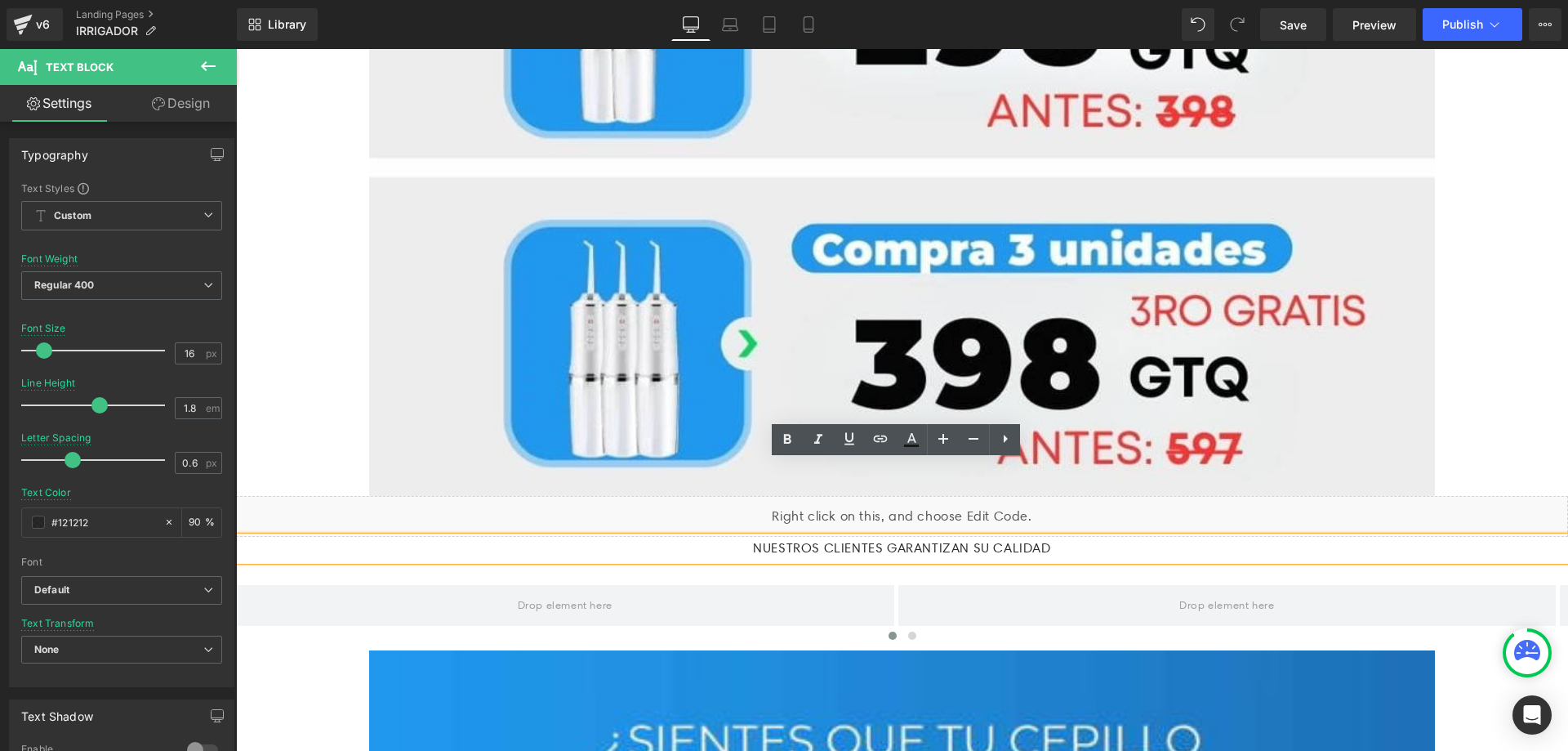
click at [1084, 537] on p "NUESTROS CLIENTES GARANTIZAN SU CALIDAD" at bounding box center [902, 549] width 1332 height 24
drag, startPoint x: 1077, startPoint y: 469, endPoint x: 741, endPoint y: 457, distance: 336.2
click at [236, 49] on div at bounding box center [236, 49] width 0 height 0
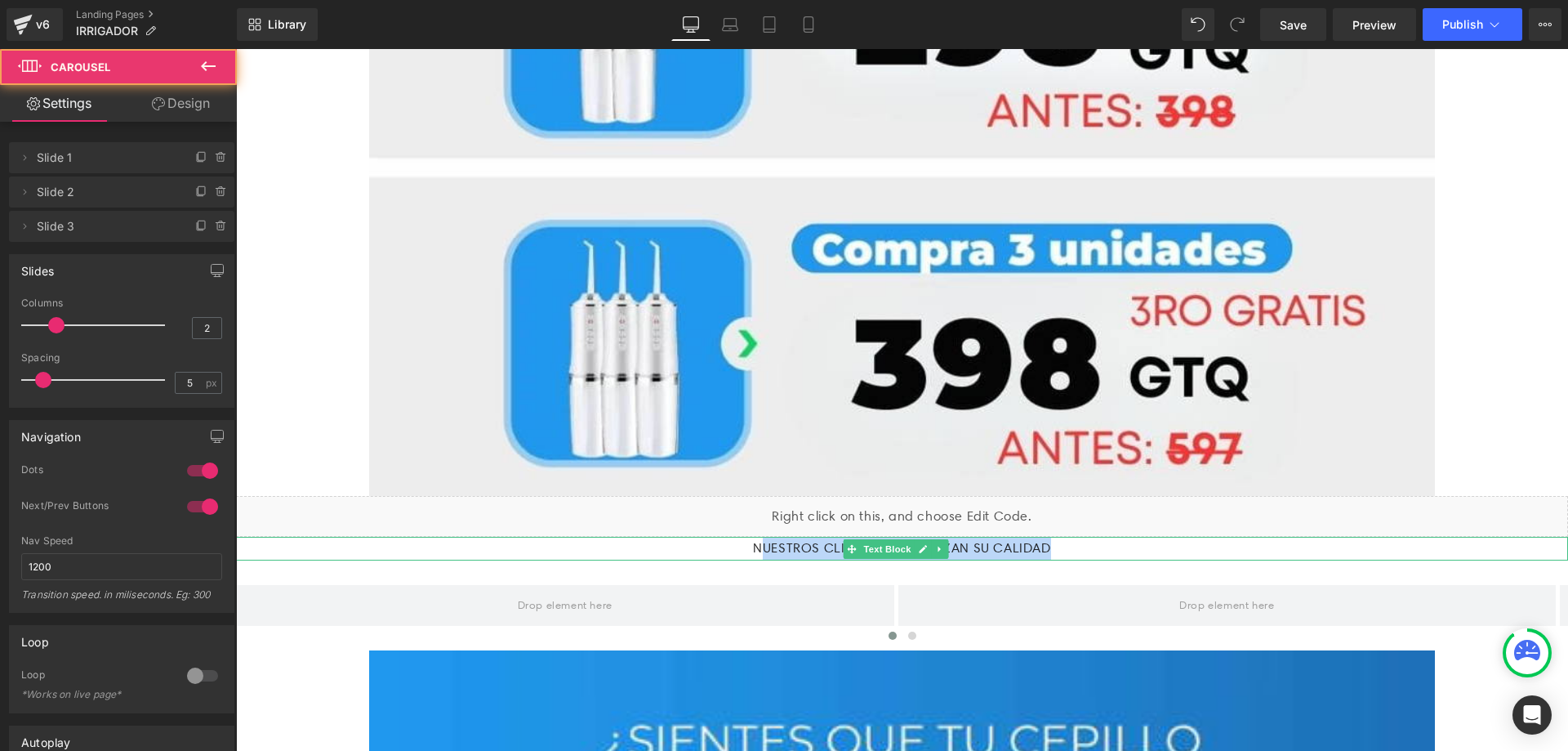
click at [1116, 537] on p "NUESTROS CLIENTES GARANTIZAN SU CALIDAD" at bounding box center [902, 549] width 1332 height 24
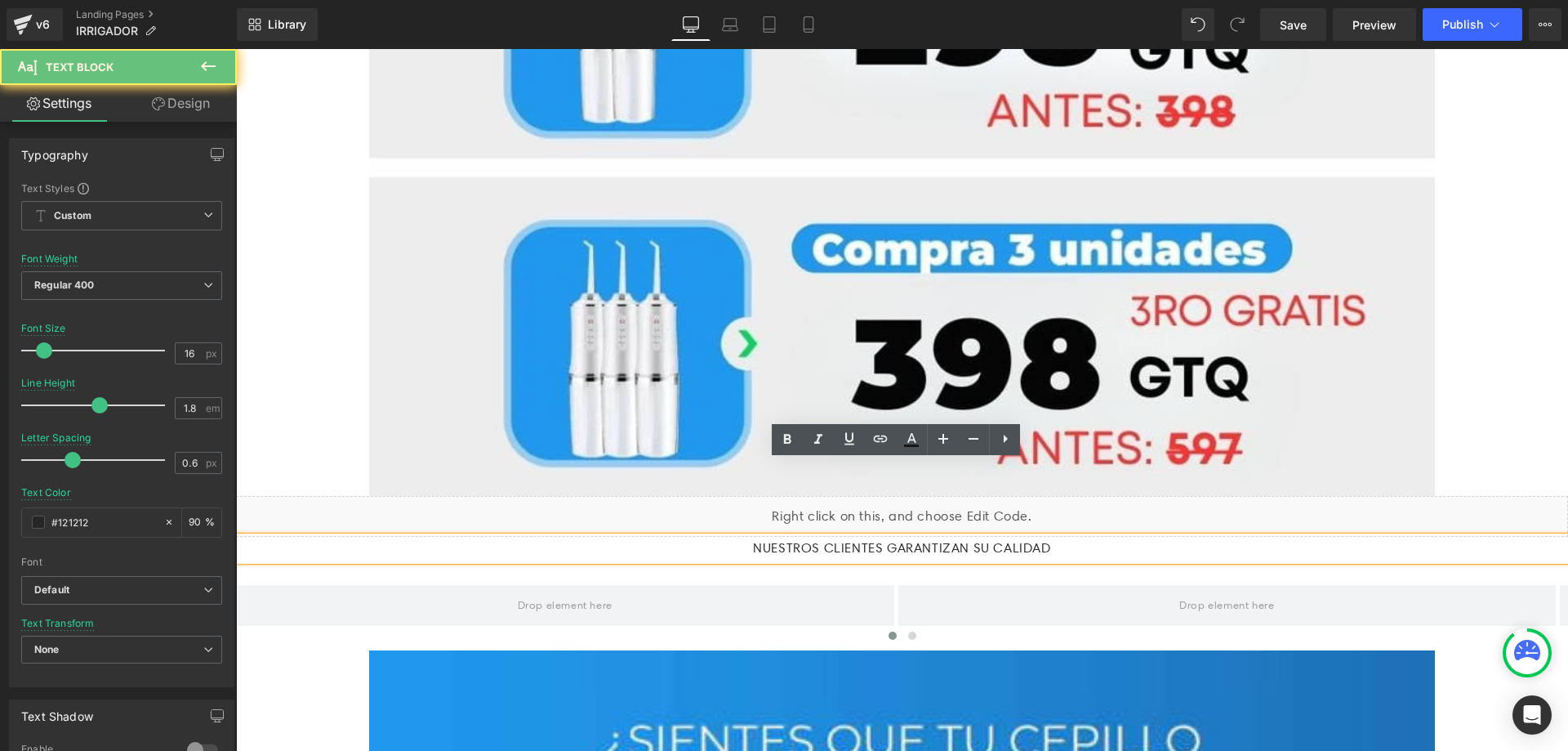
click at [1116, 537] on p "NUESTROS CLIENTES GARANTIZAN SU CALIDAD" at bounding box center [902, 549] width 1332 height 24
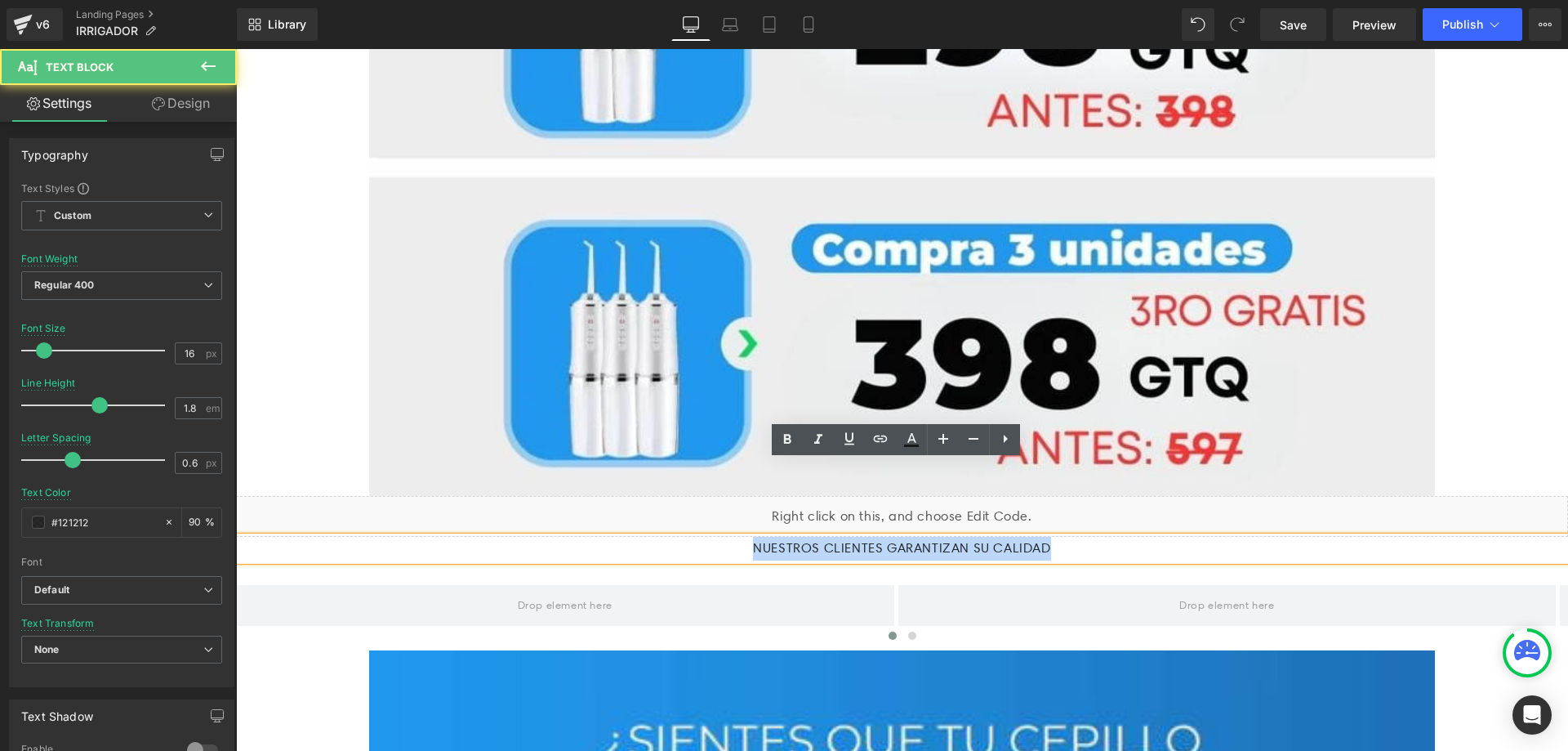
click at [1116, 537] on p "NUESTROS CLIENTES GARANTIZAN SU CALIDAD" at bounding box center [902, 549] width 1332 height 24
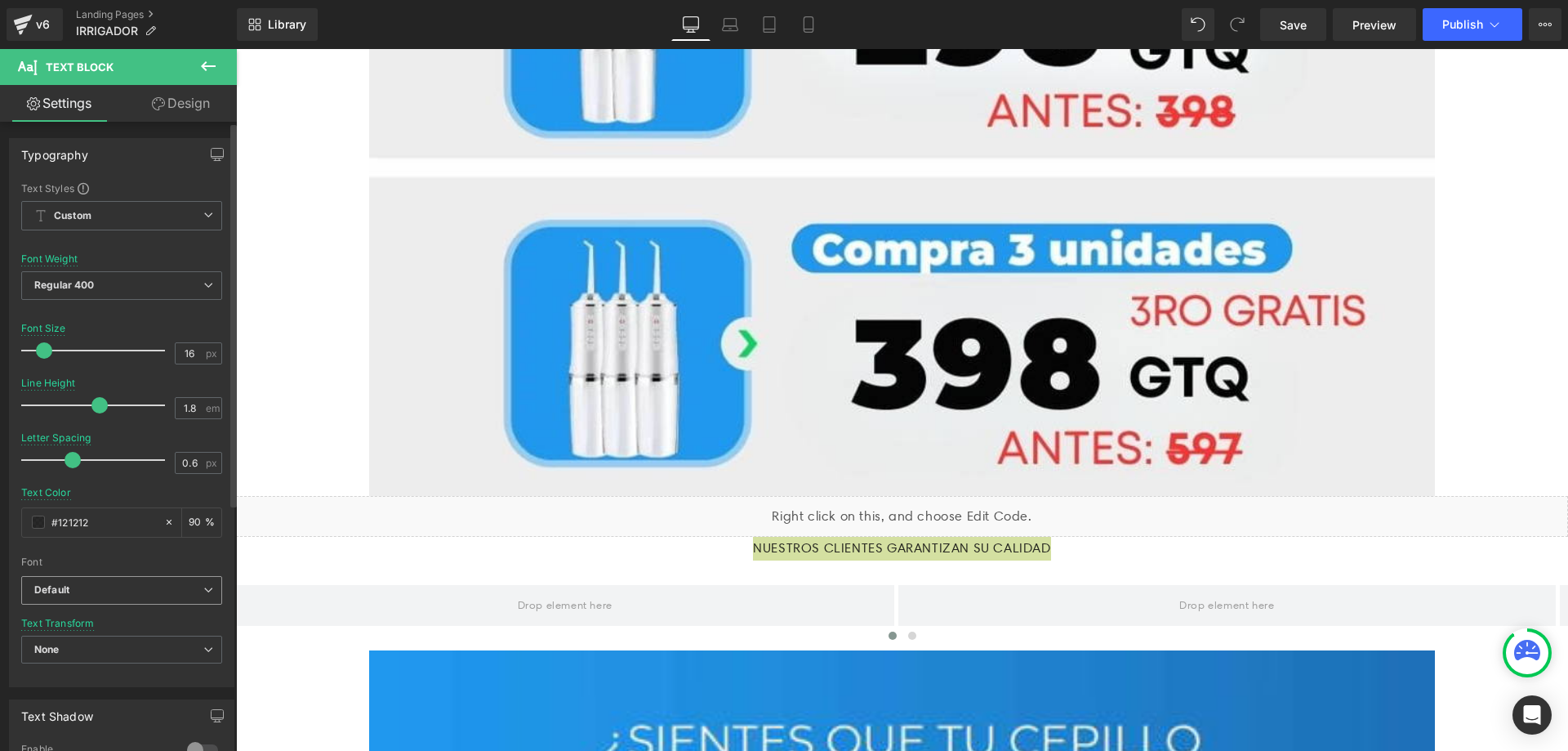
click at [61, 589] on icon "Default" at bounding box center [51, 590] width 35 height 14
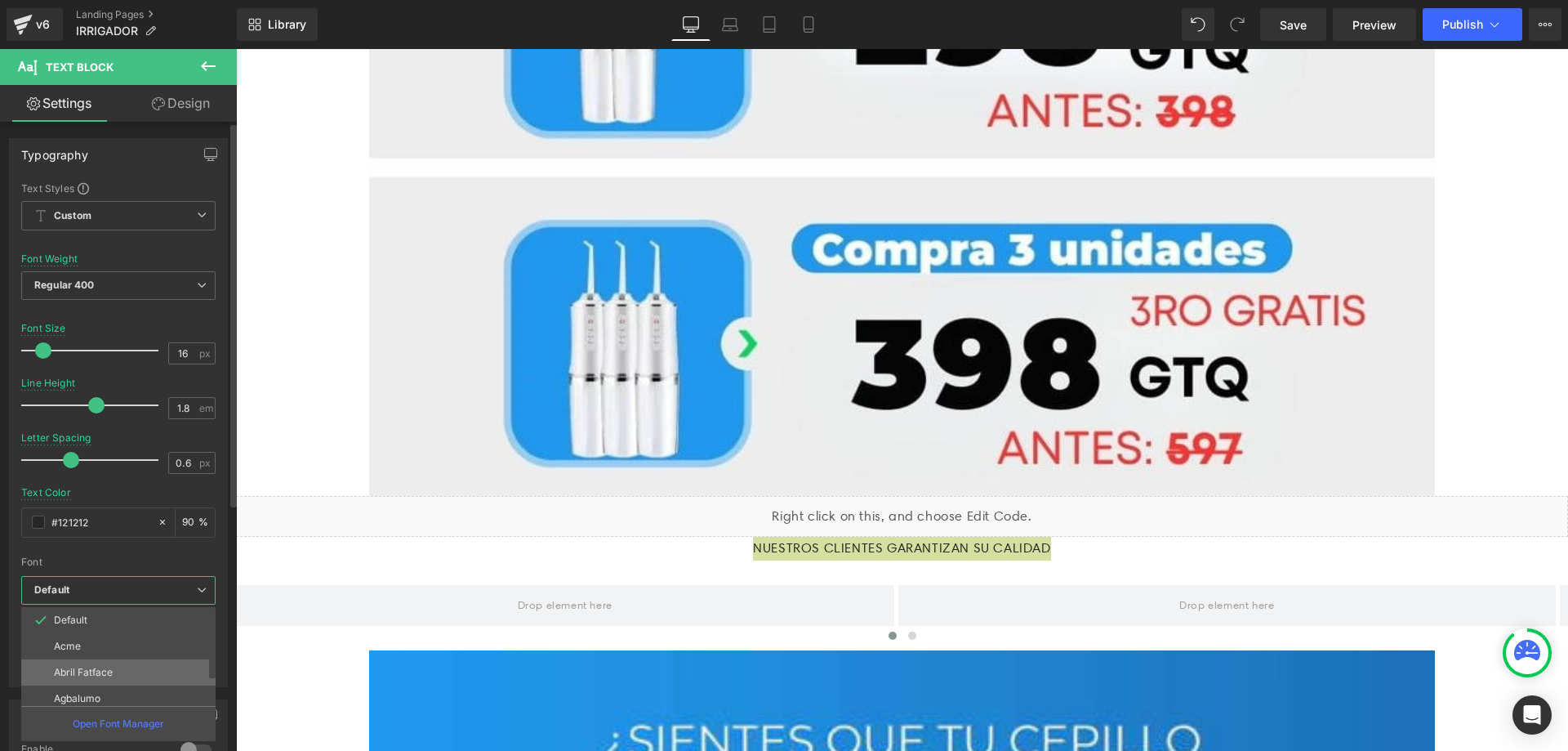
click at [101, 667] on p "Abril Fatface" at bounding box center [83, 672] width 59 height 11
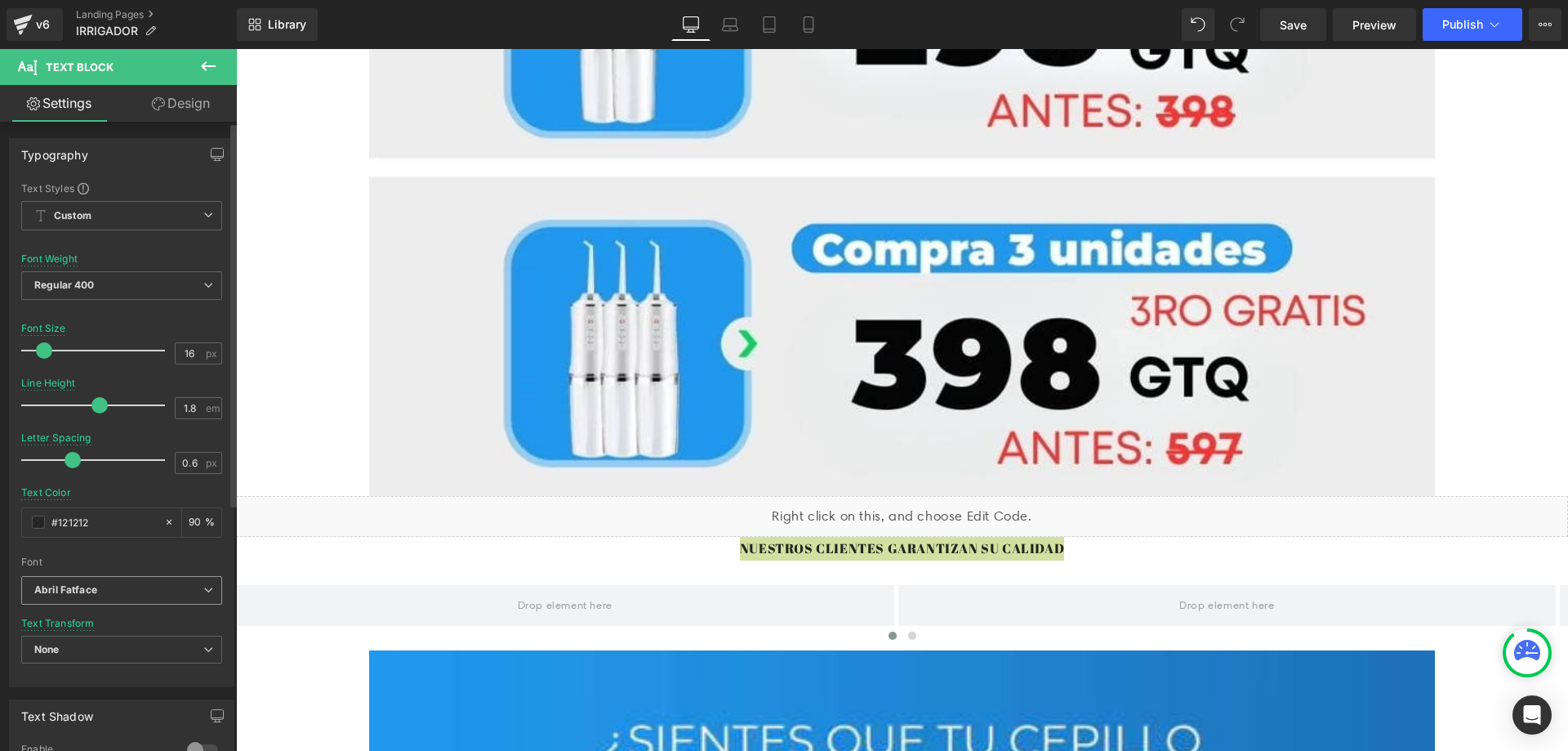
click at [118, 593] on b "Abril Fatface" at bounding box center [118, 590] width 169 height 14
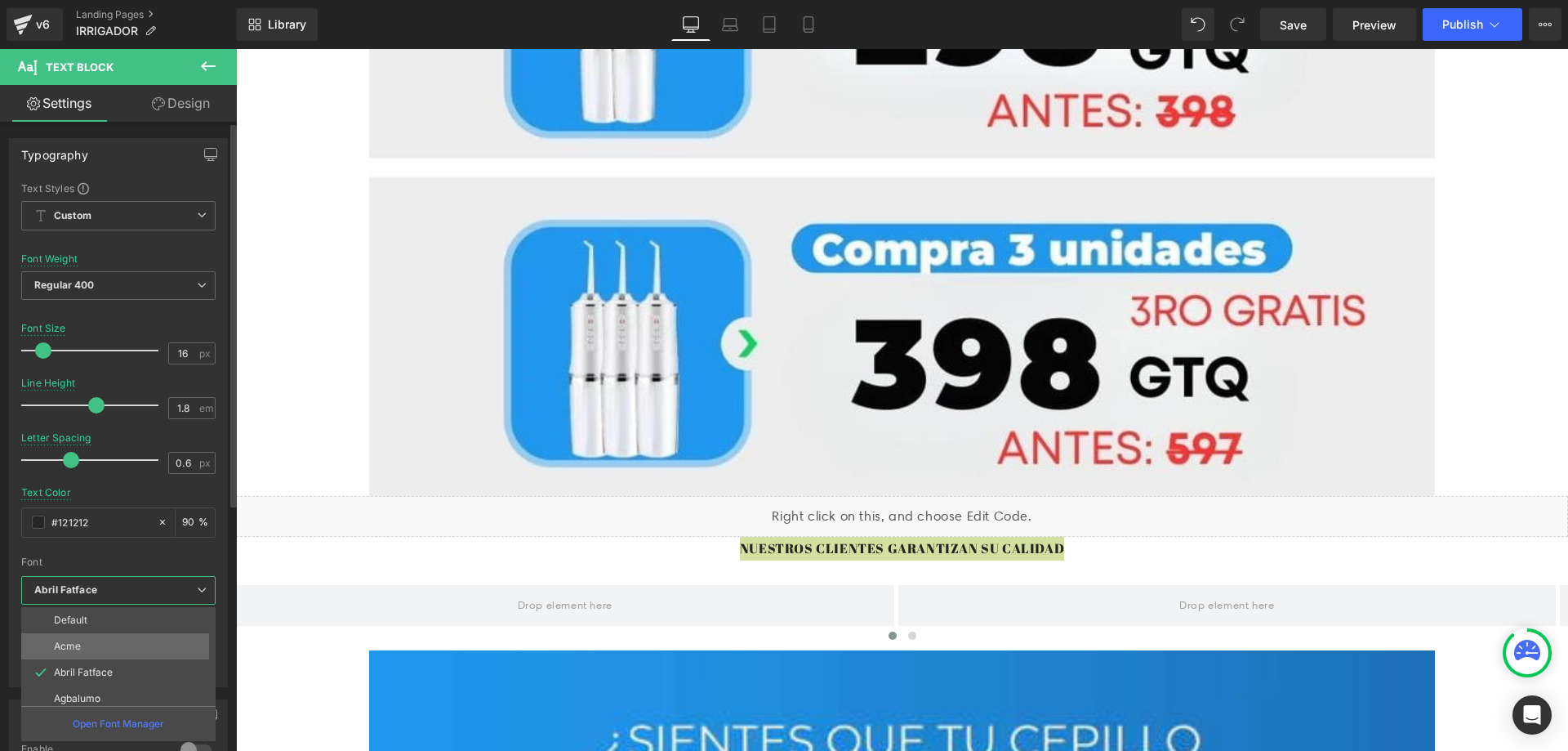
click at [93, 634] on li "Acme" at bounding box center [122, 646] width 201 height 27
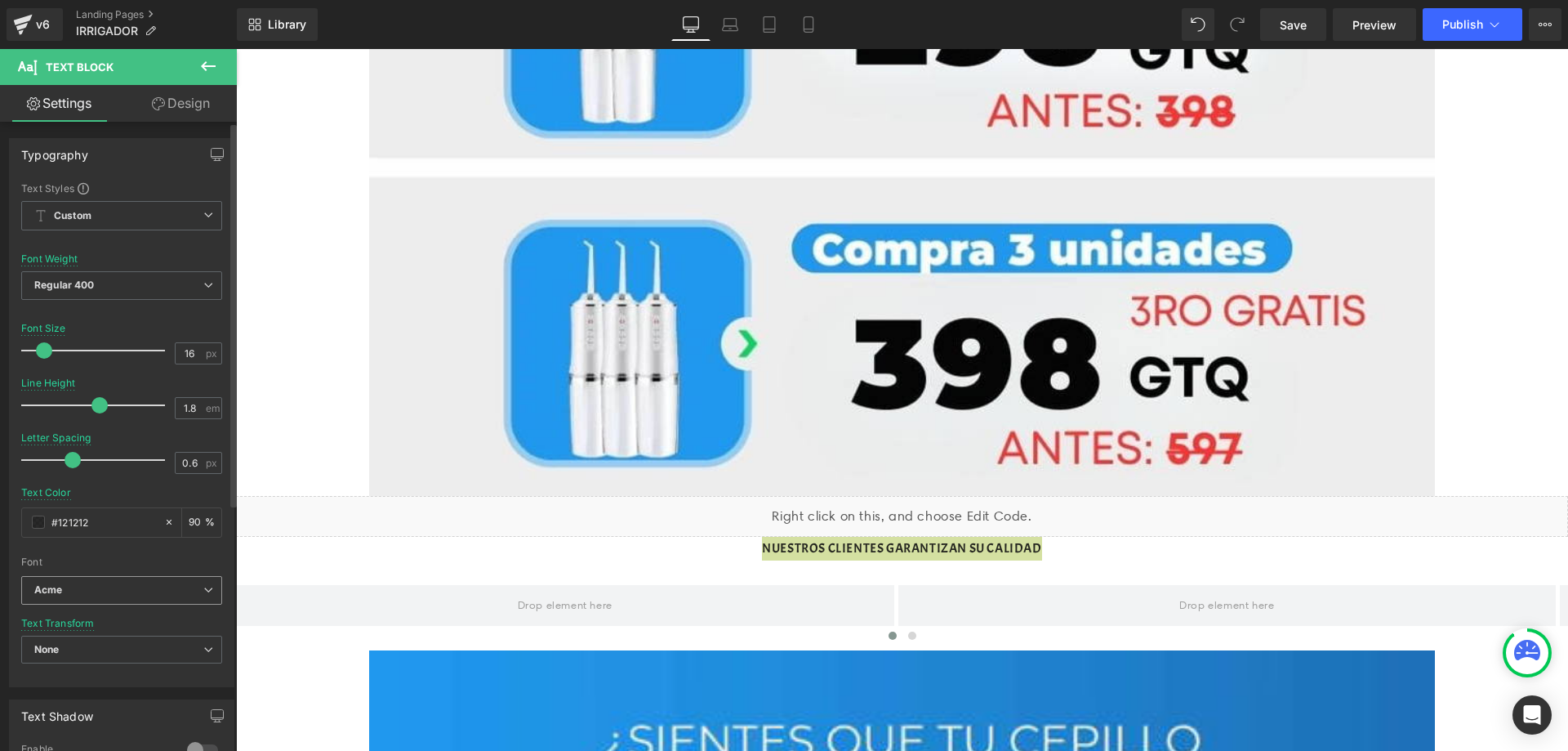
click at [121, 582] on span "Acme" at bounding box center [121, 590] width 200 height 28
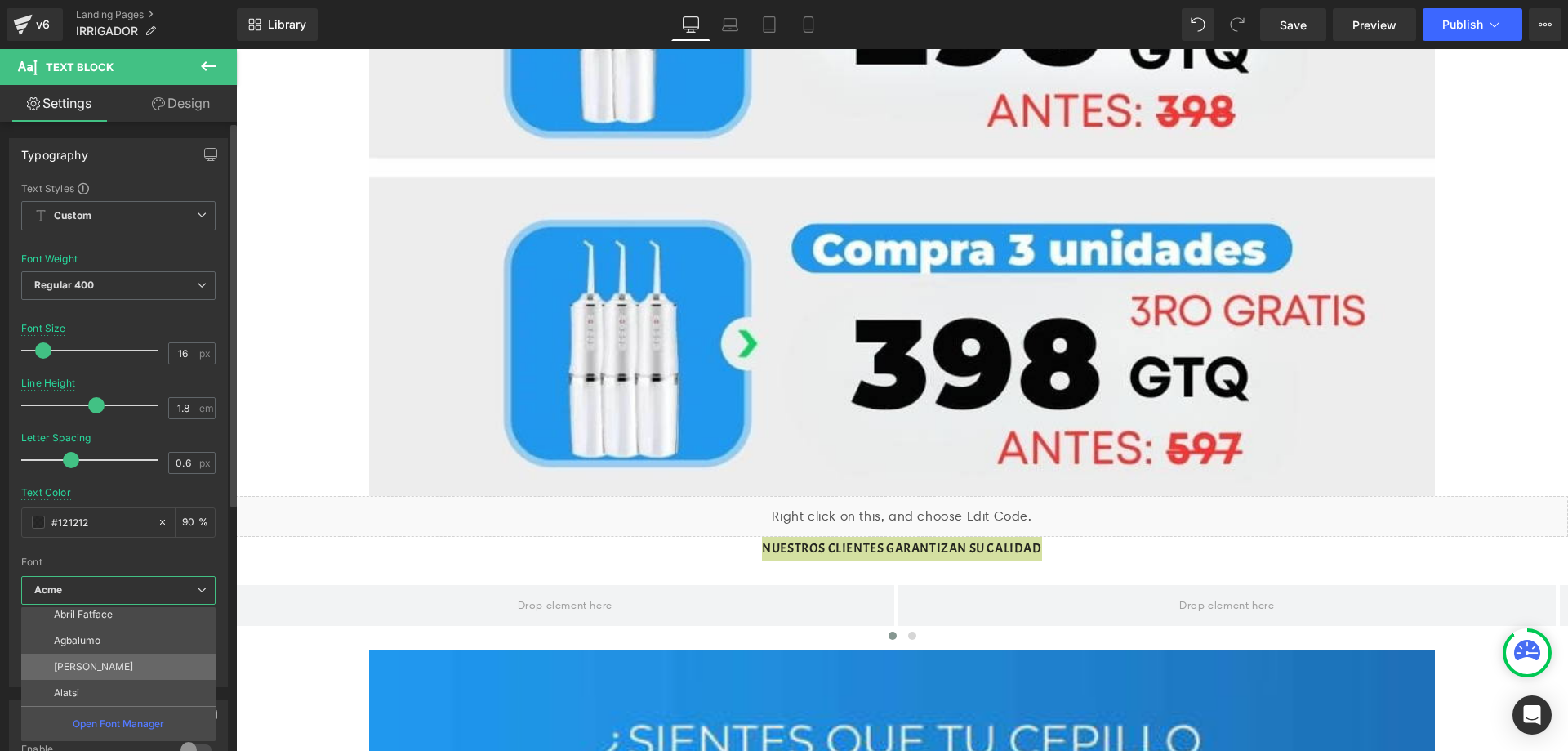
scroll to position [85, 0]
click at [89, 612] on p "Agbalumo" at bounding box center [77, 614] width 47 height 11
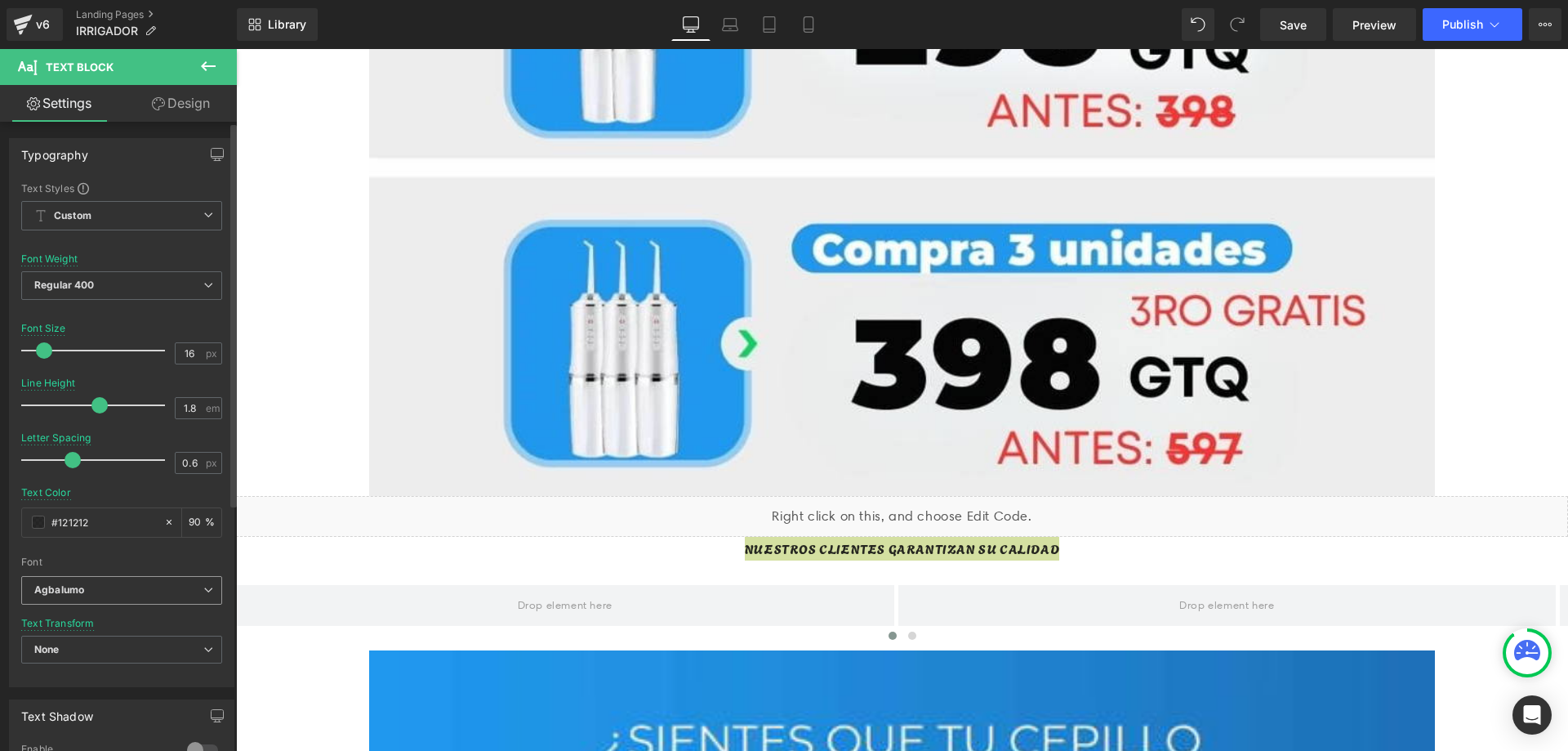
click at [101, 599] on span "Agbalumo" at bounding box center [121, 590] width 200 height 28
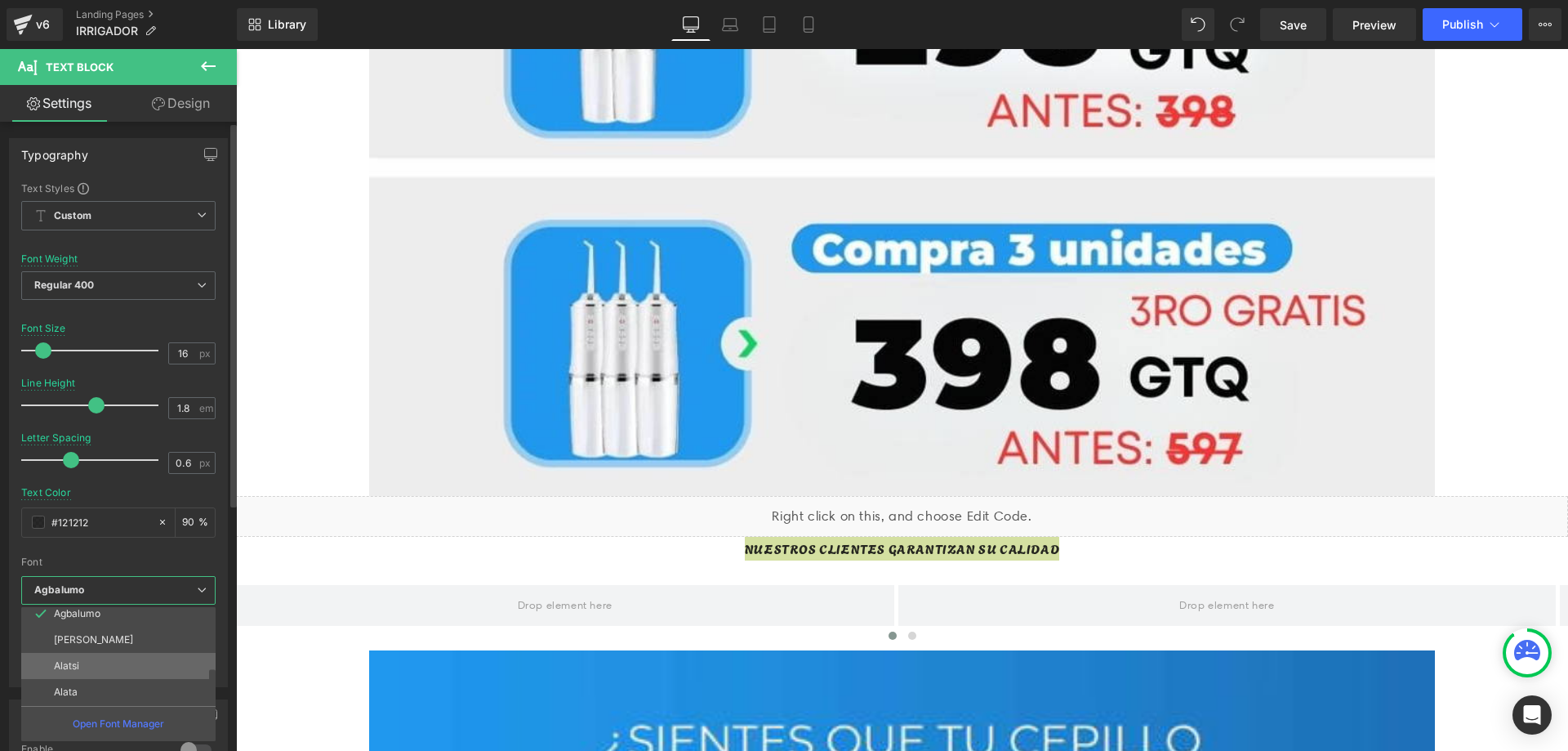
click at [97, 657] on li "Alatsi" at bounding box center [122, 666] width 201 height 27
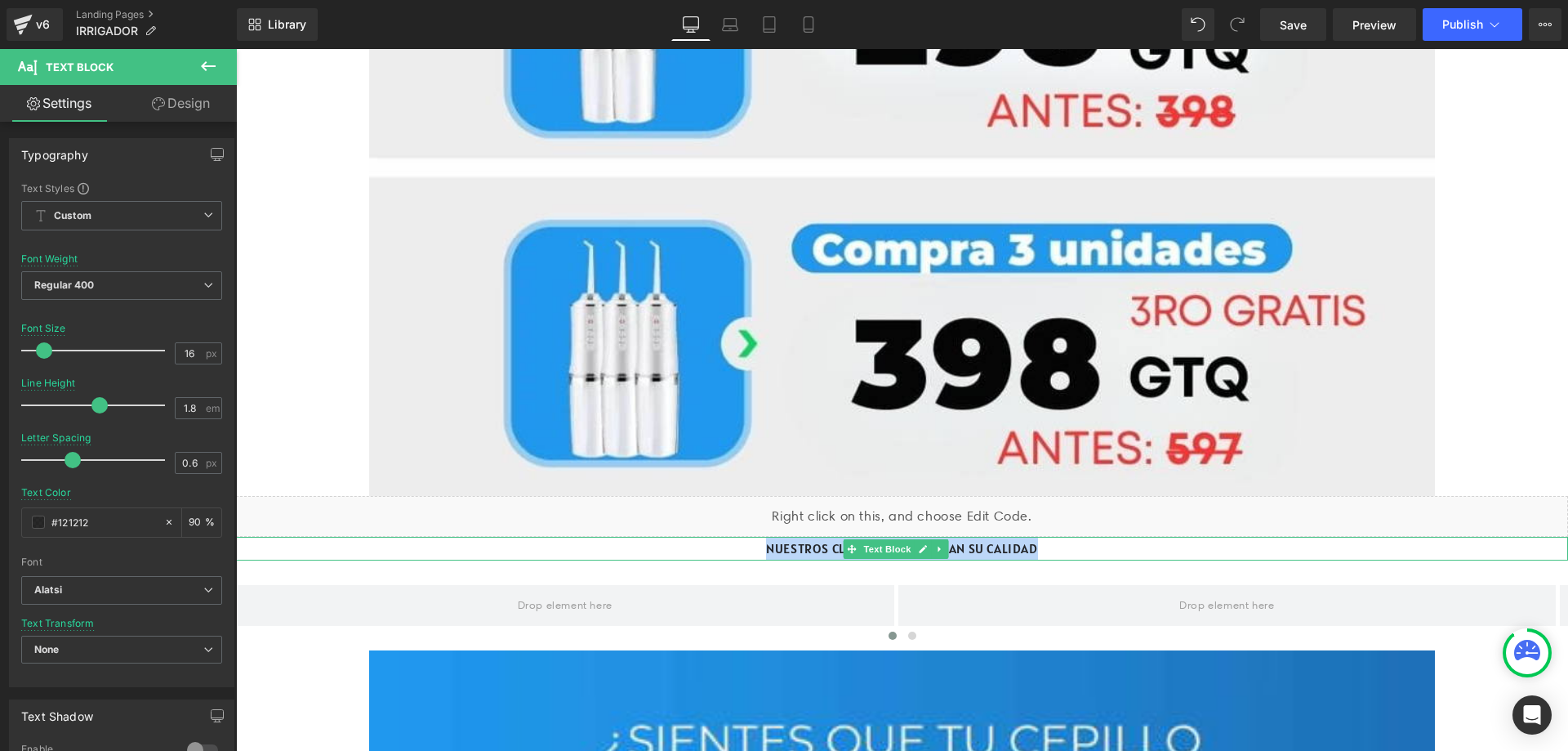
click at [1042, 537] on p "NUESTROS CLIENTES GARANTIZAN SU CALIDAD" at bounding box center [902, 549] width 1332 height 24
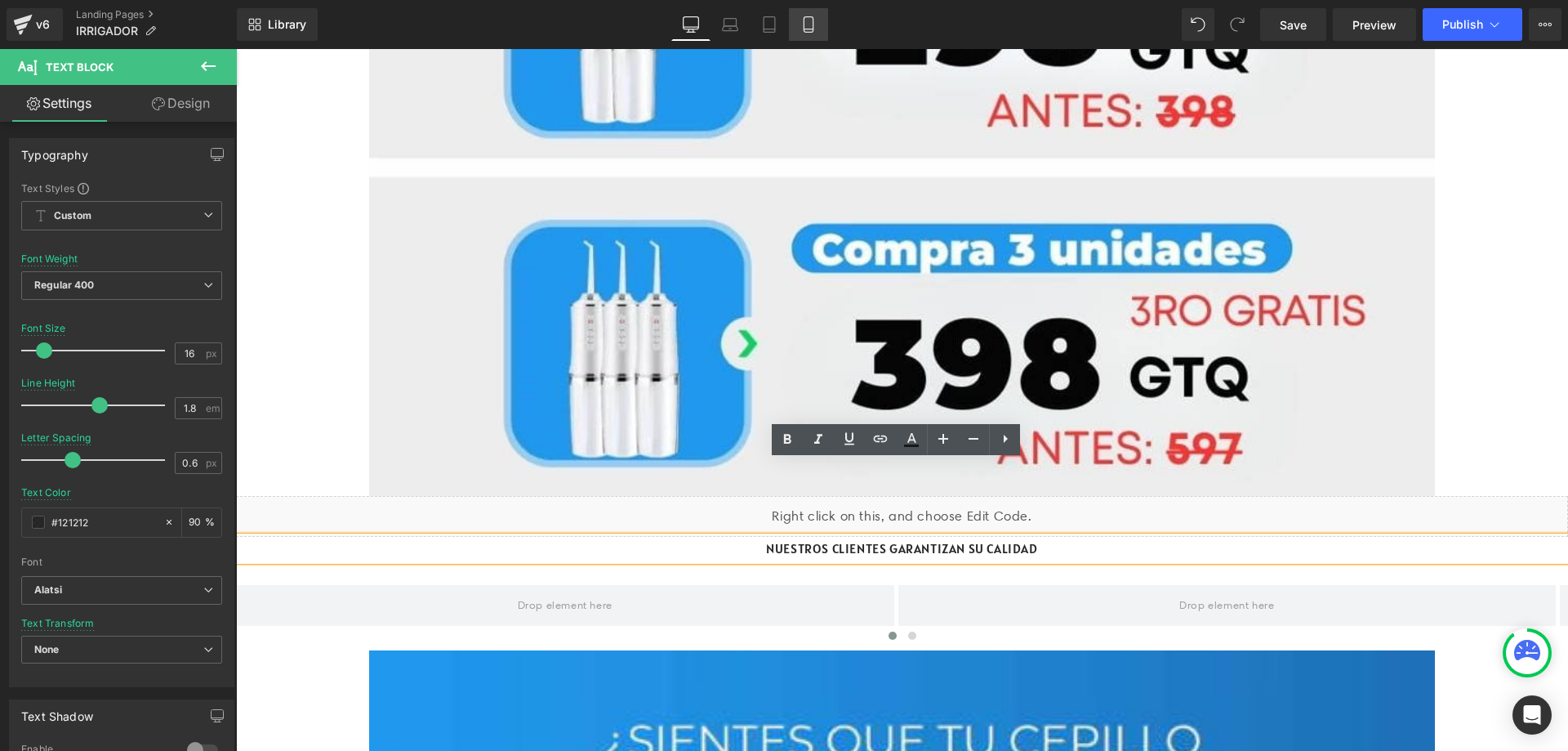
click at [820, 22] on link "Mobile" at bounding box center [808, 25] width 39 height 33
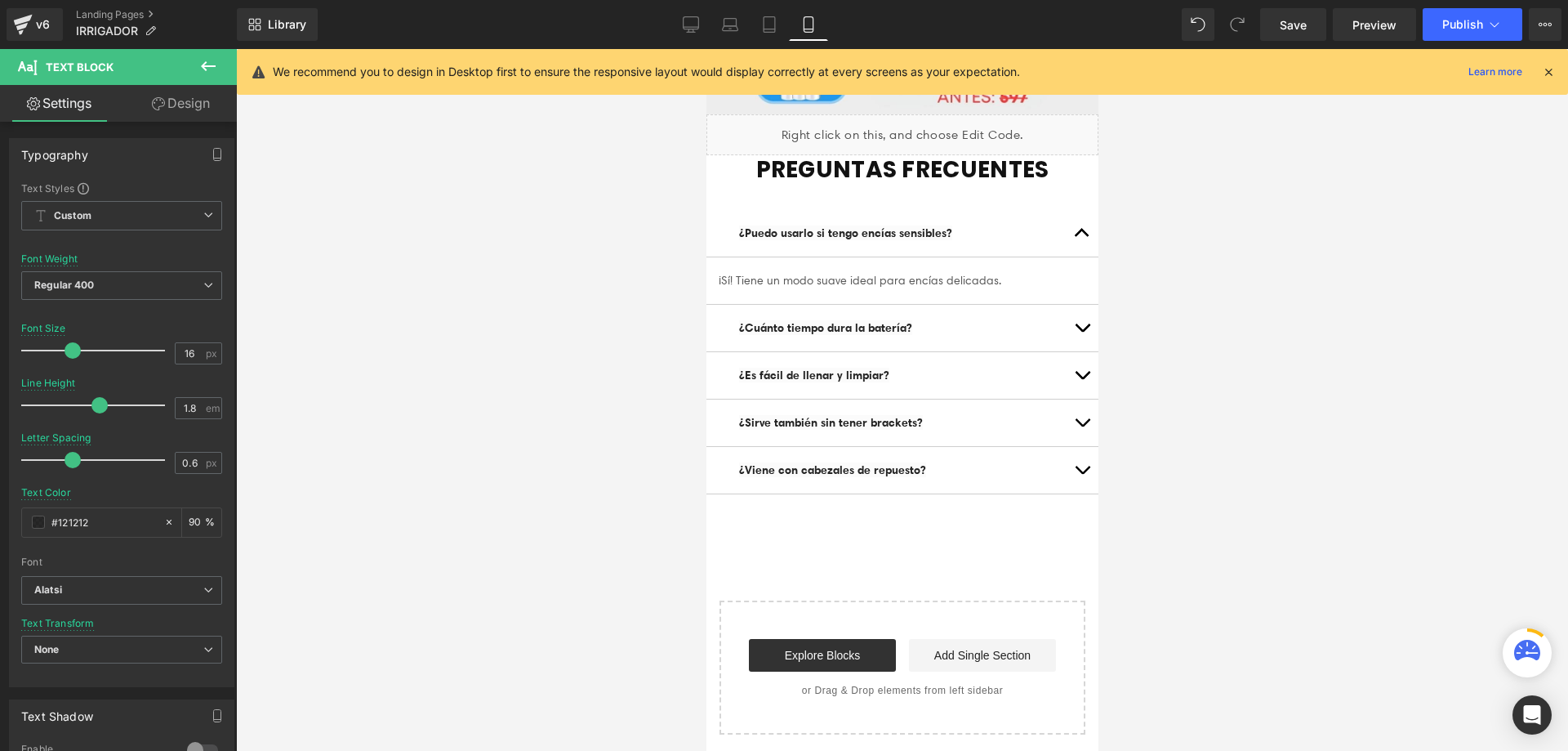
type input "36"
type input "90"
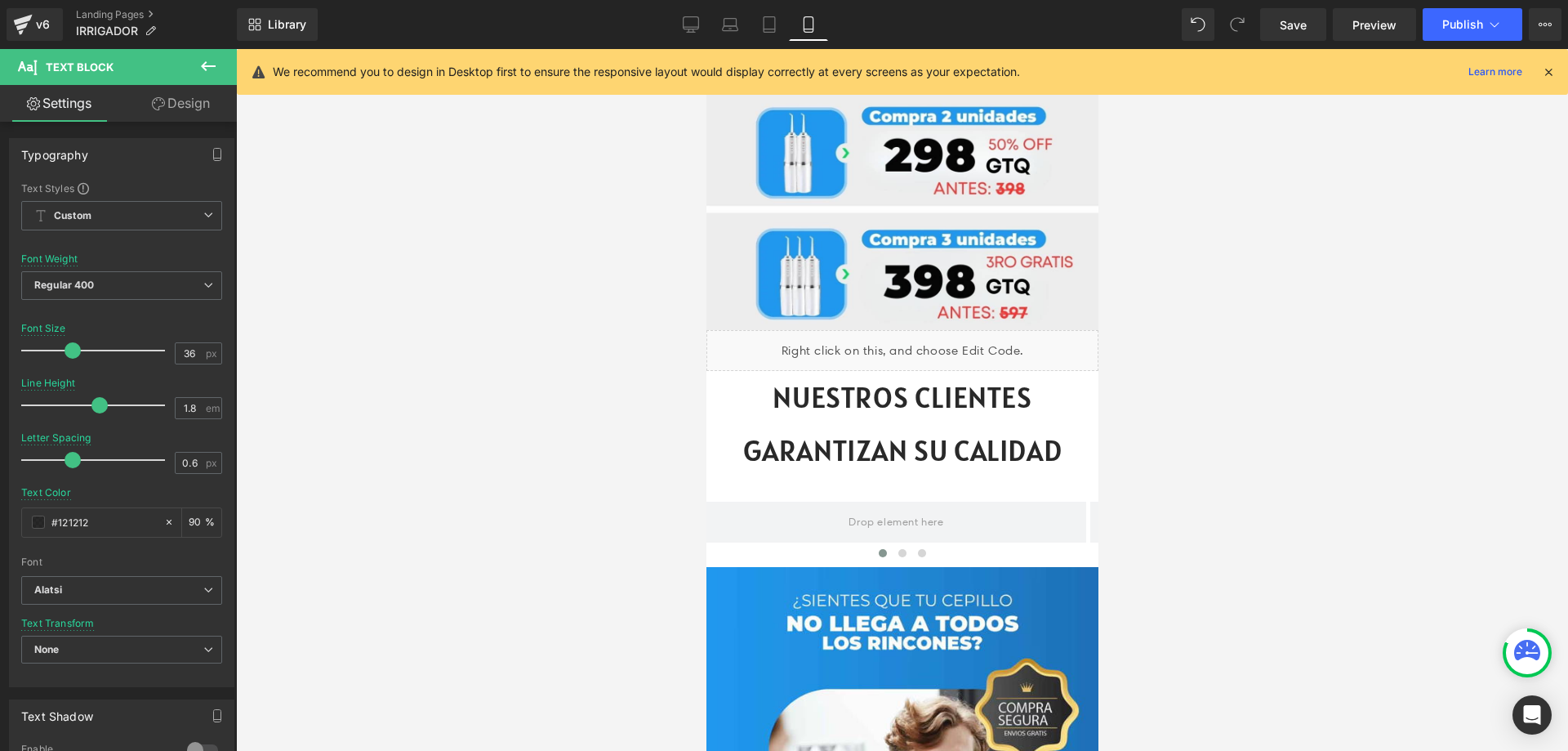
scroll to position [2776, 0]
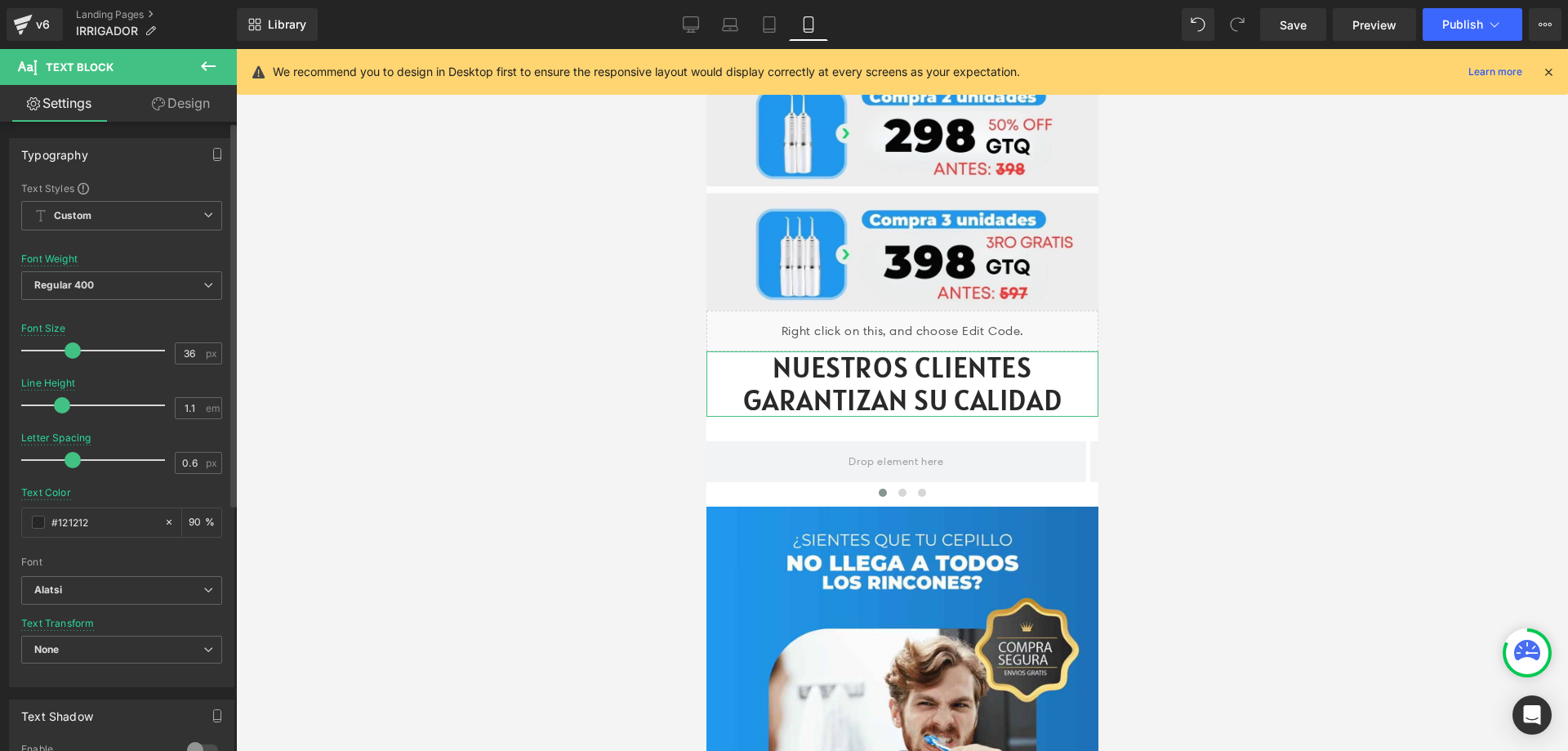
type input "1"
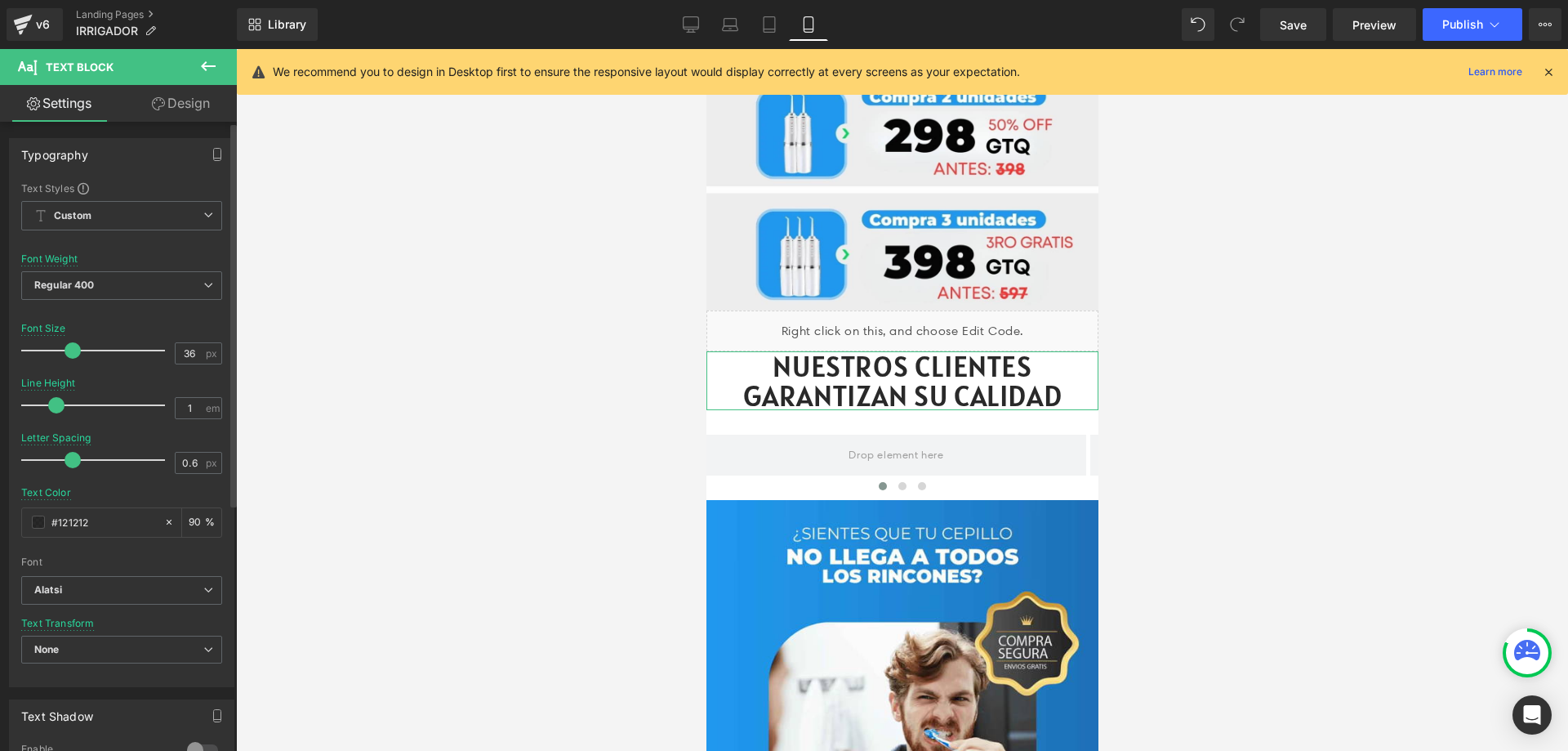
drag, startPoint x: 92, startPoint y: 405, endPoint x: 53, endPoint y: 402, distance: 39.1
click at [53, 402] on span at bounding box center [57, 406] width 16 height 16
click at [1056, 352] on p "NUESTROS CLIENTES GARANTIZAN SU CALIDAD" at bounding box center [902, 381] width 392 height 59
click at [1060, 352] on p "NUESTROS CLIENTES GARANTIZAN SU CALIDAD" at bounding box center [902, 381] width 392 height 59
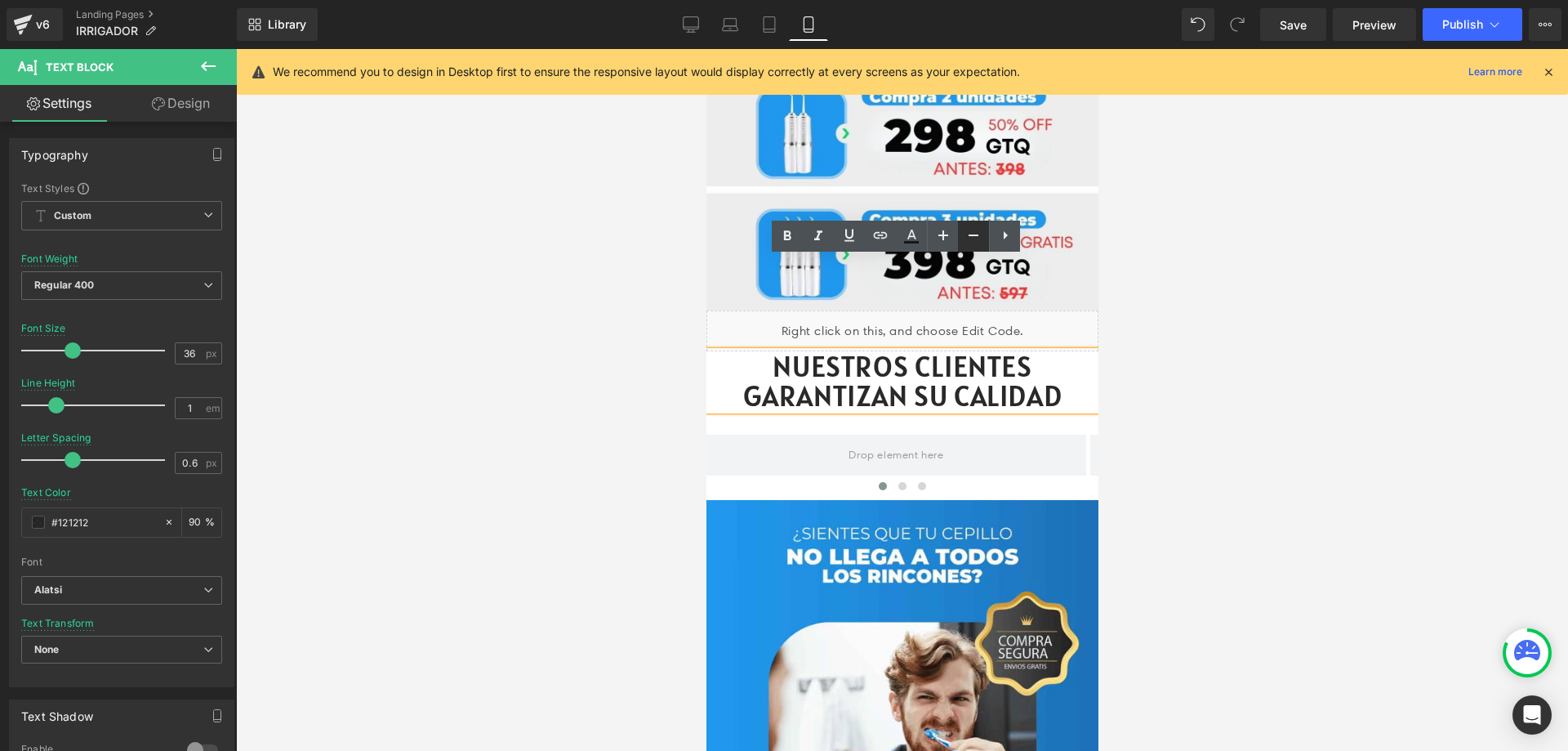
click at [968, 246] on link at bounding box center [973, 236] width 31 height 31
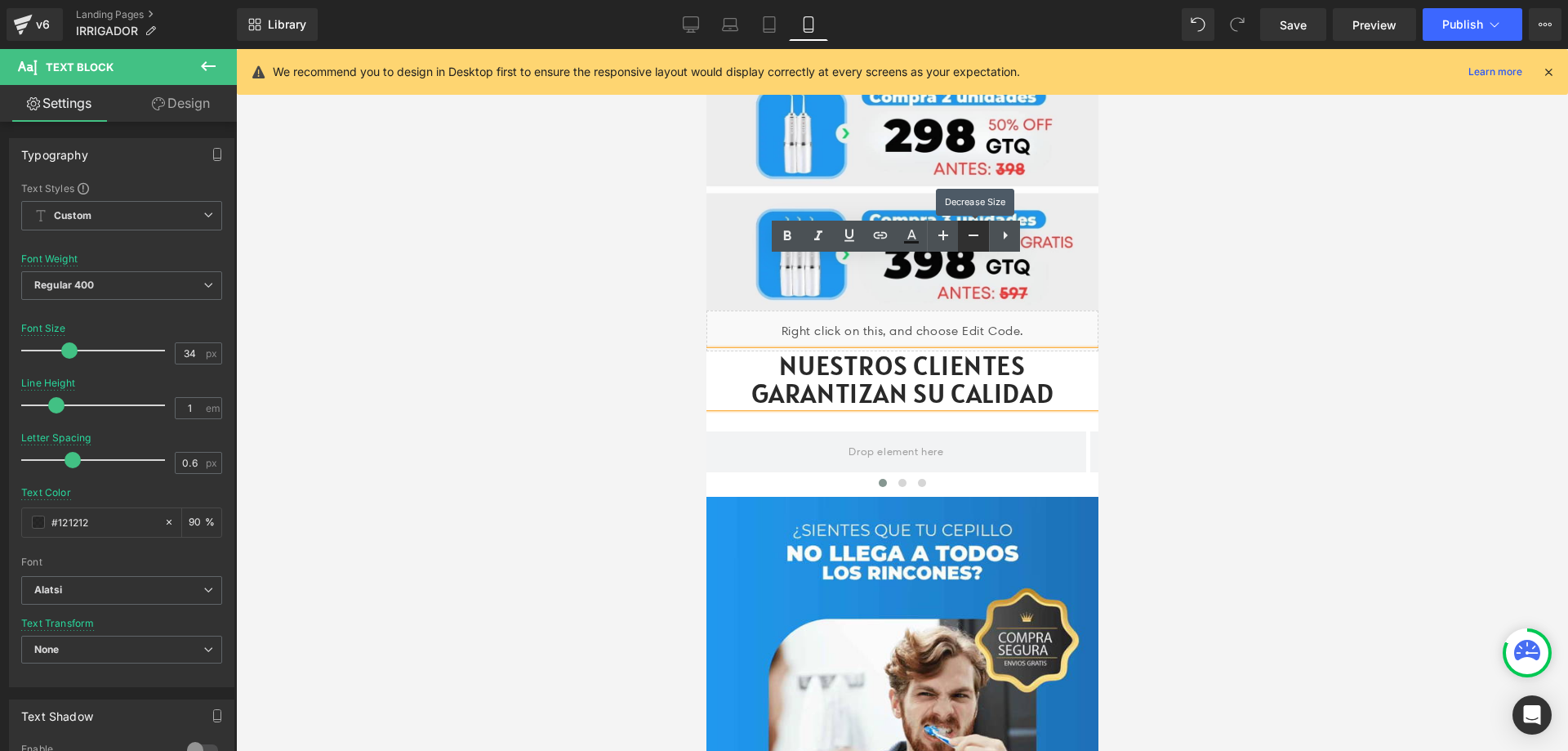
click at [968, 246] on link at bounding box center [973, 236] width 31 height 31
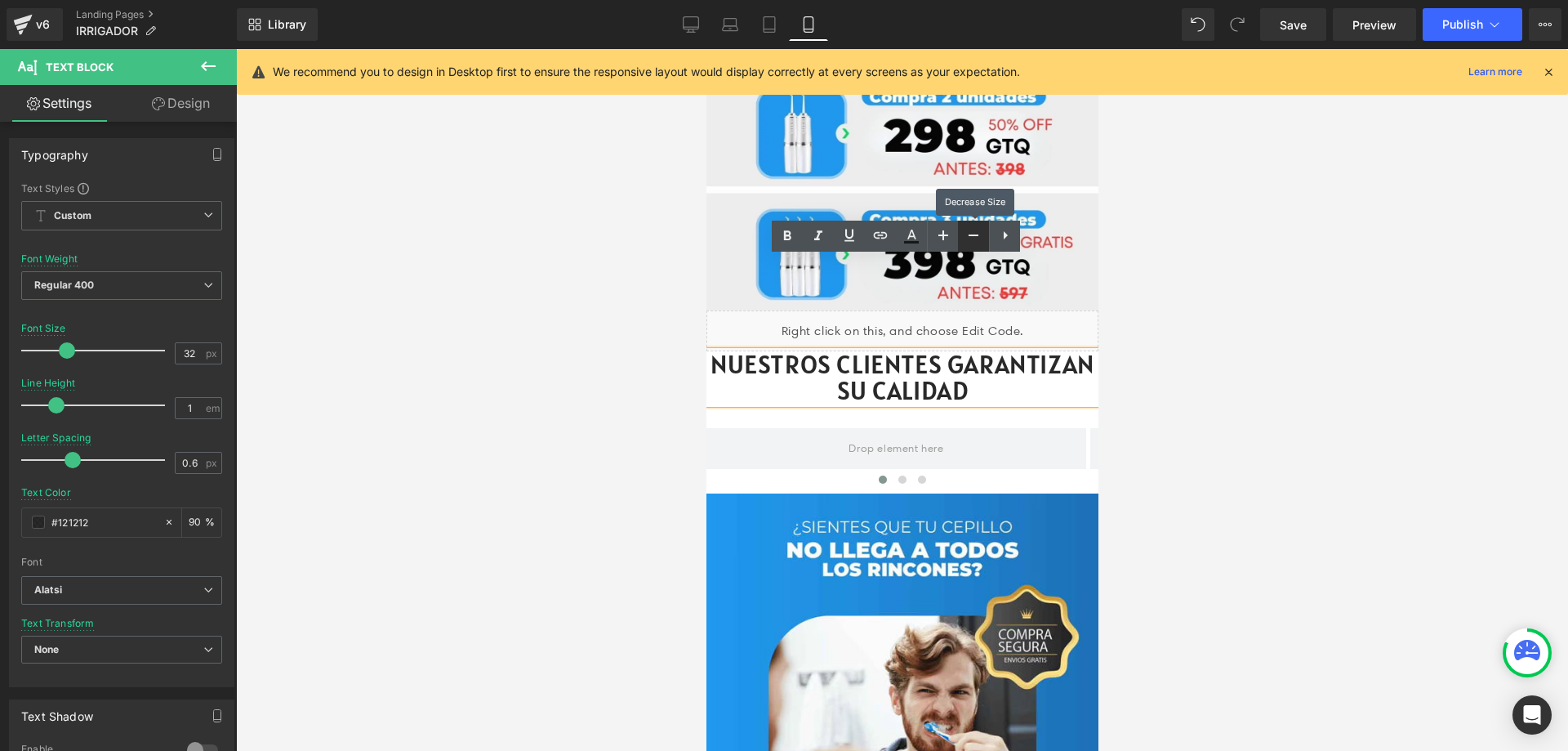
click at [968, 246] on link at bounding box center [973, 236] width 31 height 31
type input "30"
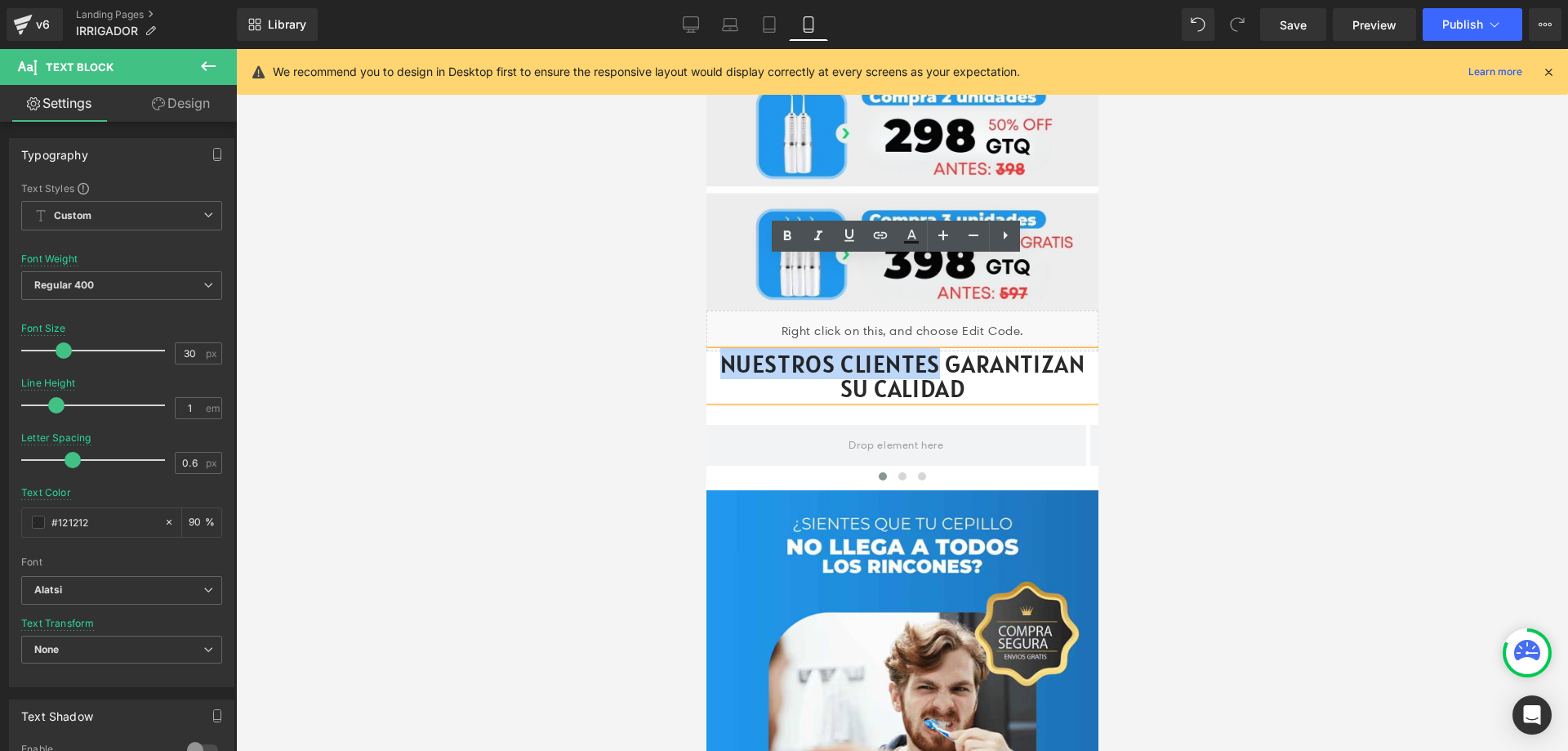
drag, startPoint x: 929, startPoint y: 268, endPoint x: 716, endPoint y: 273, distance: 213.1
click at [716, 352] on p "NUESTROS CLIENTES GARANTIZAN SU CALIDAD" at bounding box center [902, 376] width 392 height 49
click at [783, 235] on icon at bounding box center [786, 235] width 19 height 19
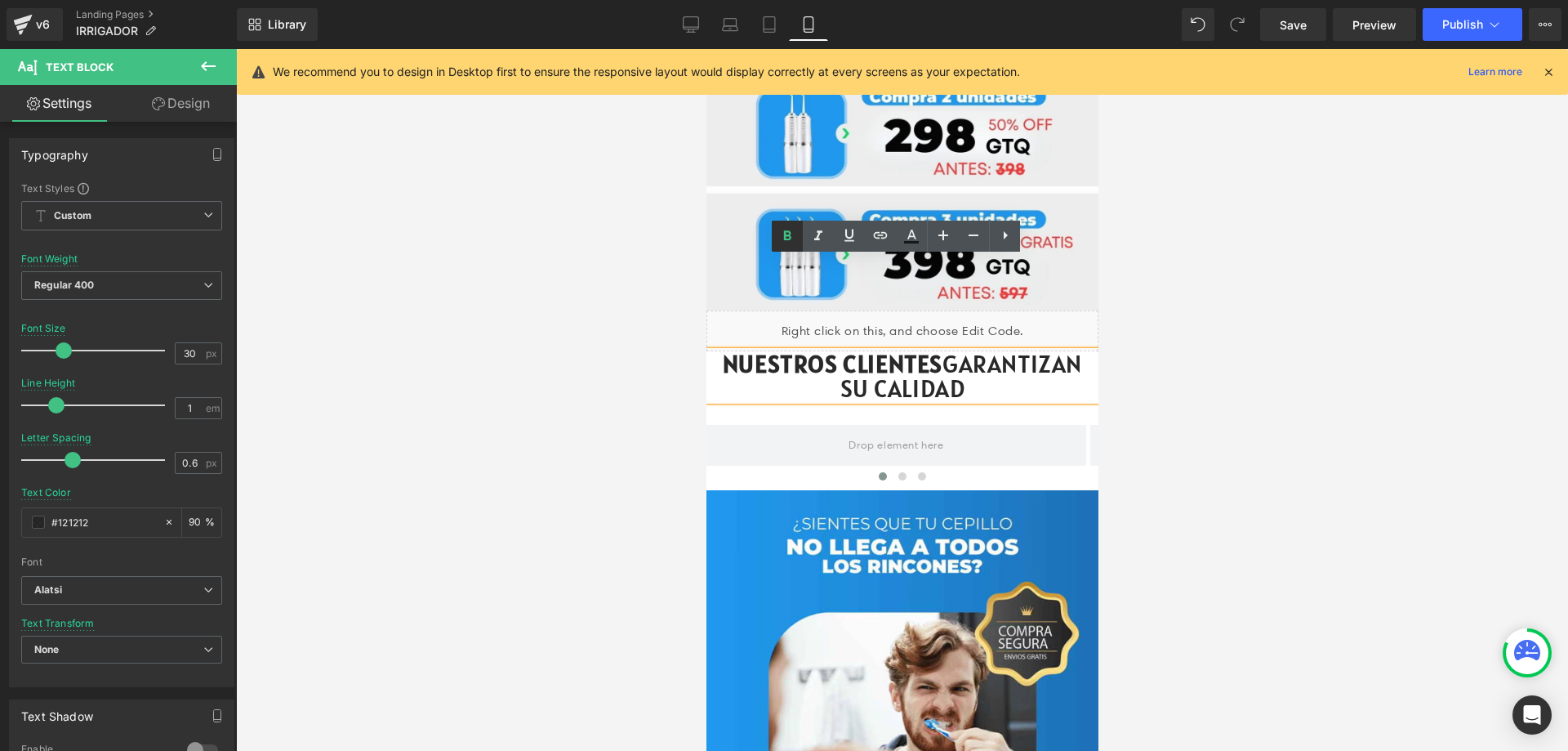
click at [789, 235] on icon at bounding box center [787, 235] width 7 height 10
drag, startPoint x: 929, startPoint y: 270, endPoint x: 754, endPoint y: 263, distance: 175.1
click at [722, 348] on strong "NUESTROS CLIENTES" at bounding box center [832, 364] width 220 height 31
click at [786, 234] on icon at bounding box center [786, 235] width 19 height 19
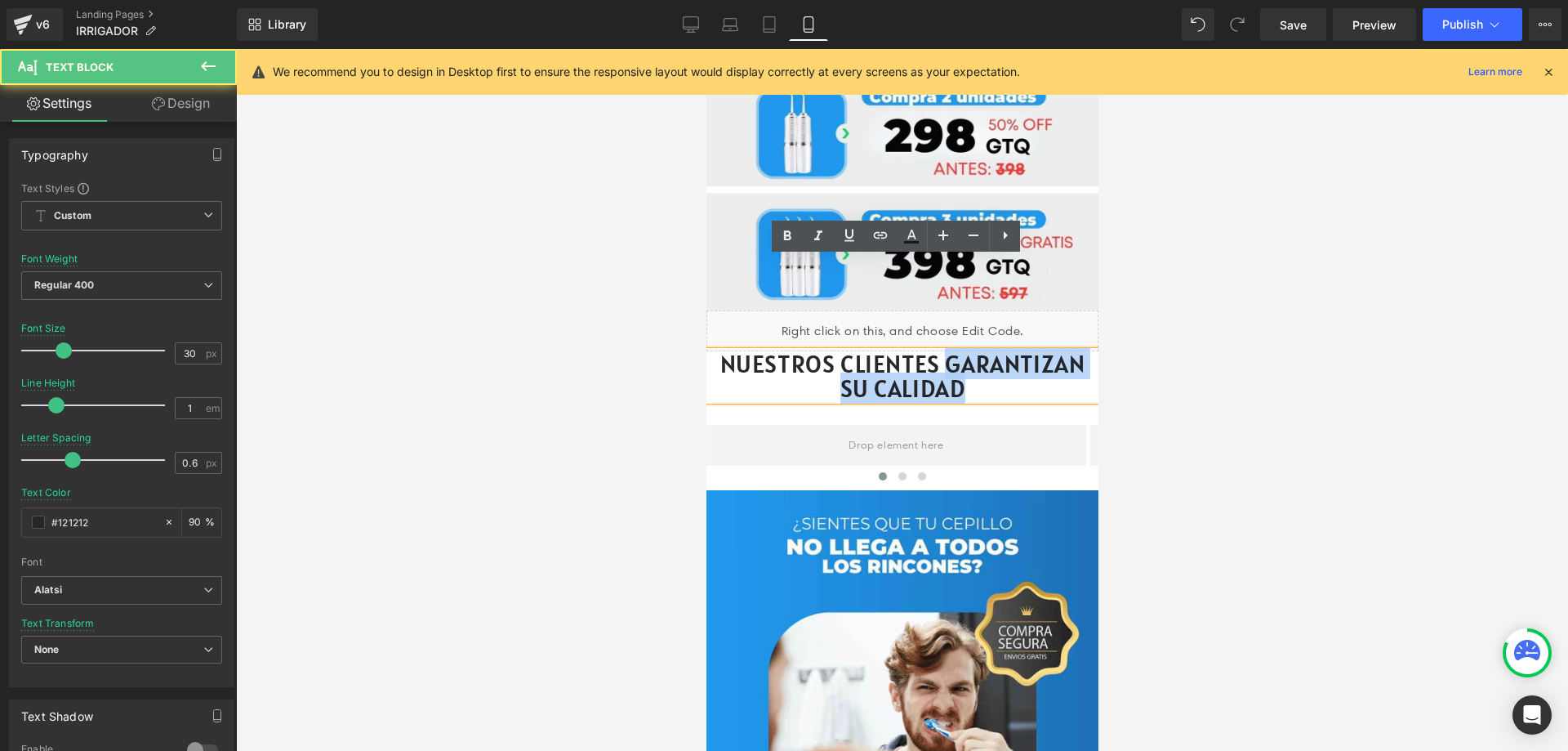
drag, startPoint x: 940, startPoint y: 268, endPoint x: 946, endPoint y: 290, distance: 22.8
click at [954, 352] on p "NUESTROS CLIENTES GARANTIZAN SU CALIDAD" at bounding box center [902, 376] width 392 height 49
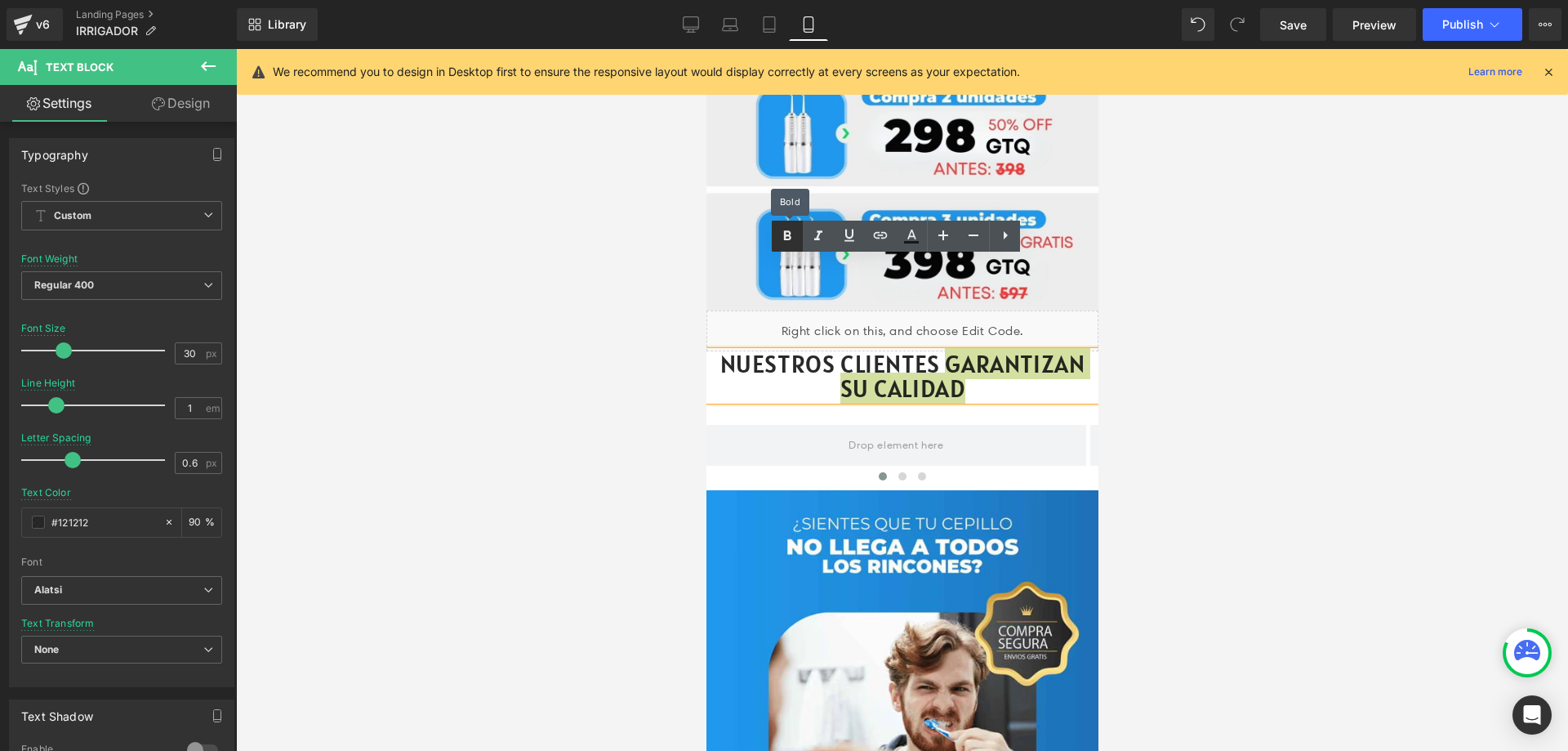
click at [792, 234] on icon at bounding box center [786, 235] width 19 height 19
click at [1061, 352] on p "NUESTROS CLIENTES GARANTIZAN SU CALIDAD" at bounding box center [902, 376] width 392 height 49
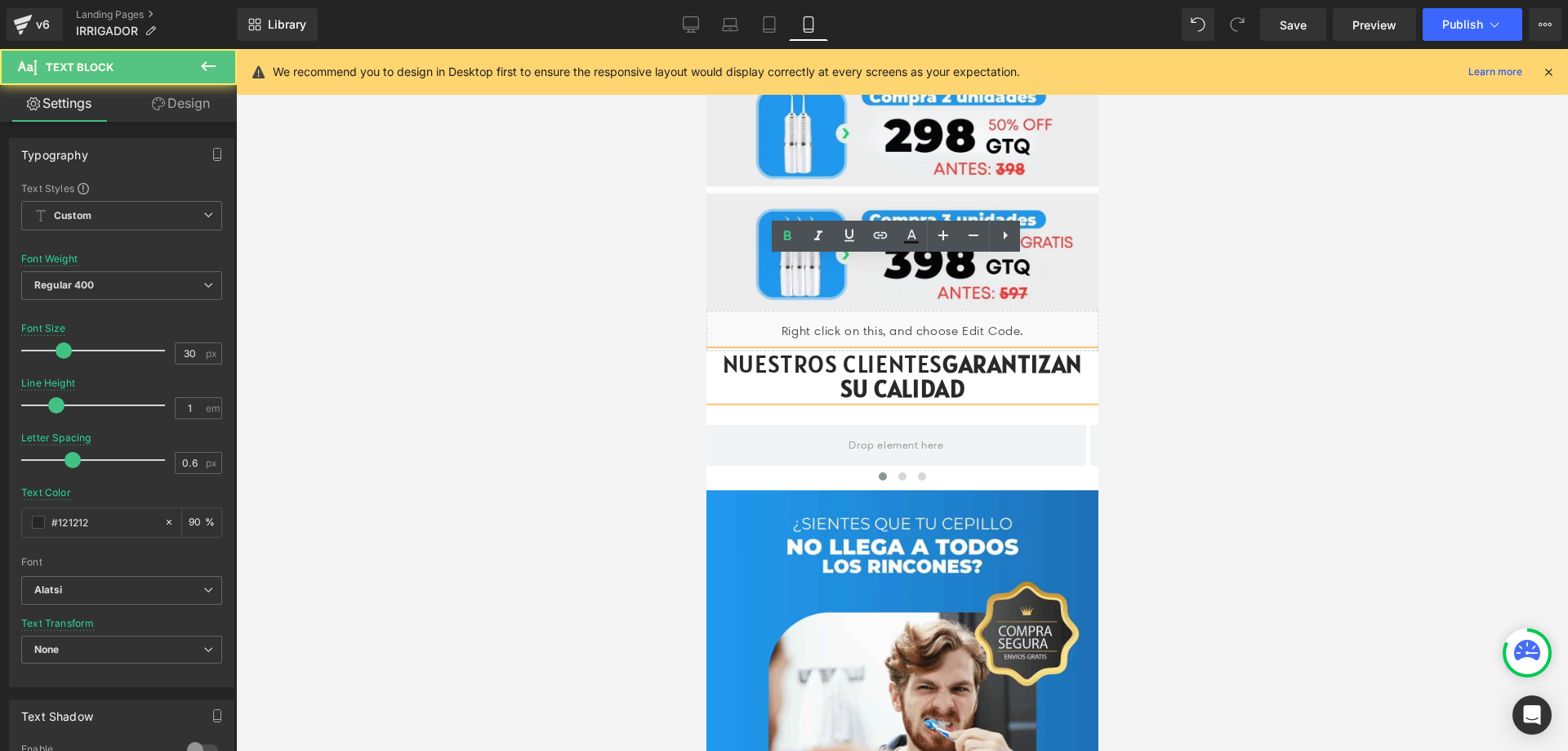
click at [938, 348] on strong "GARANTIZAN SU CALIDAD" at bounding box center [960, 376] width 243 height 56
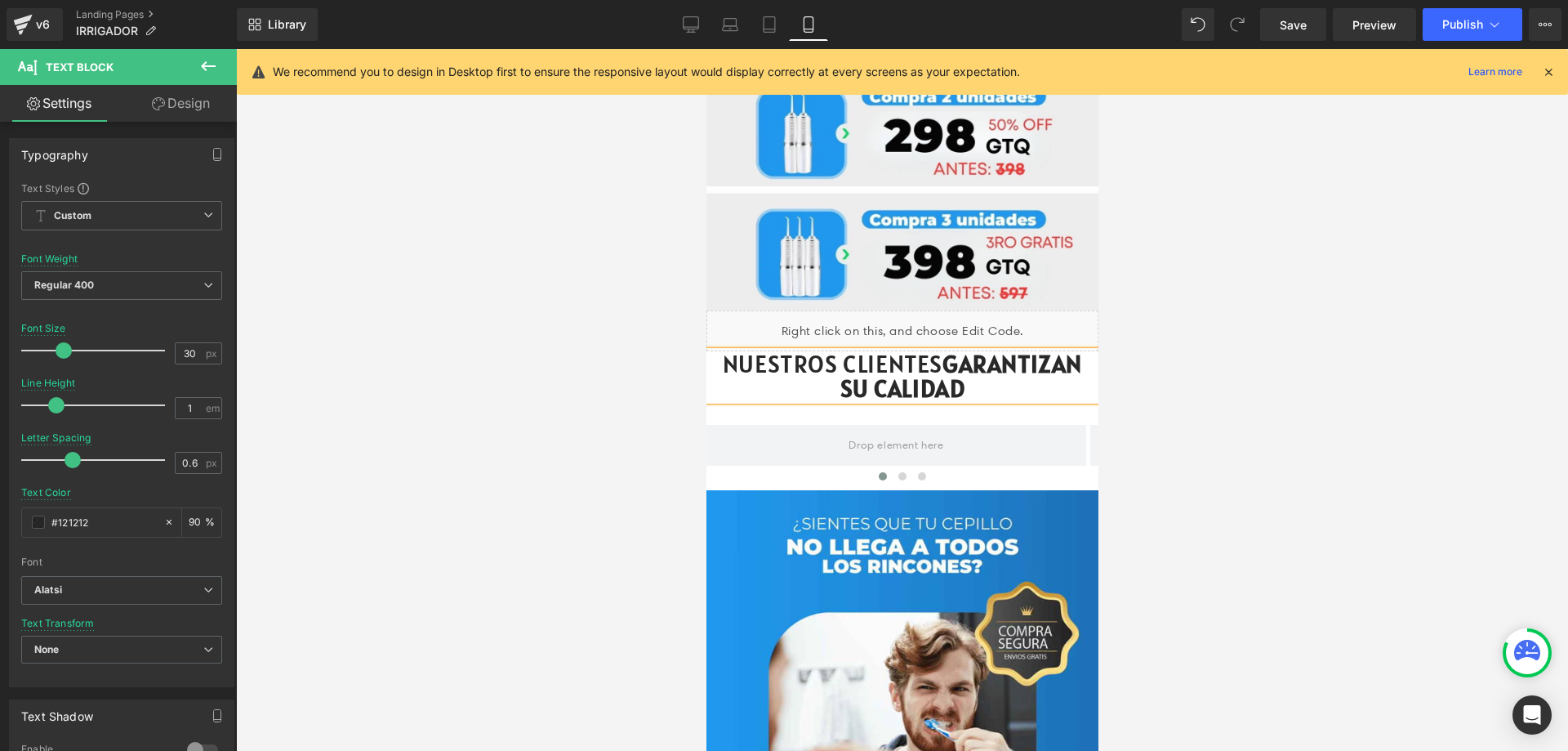
click at [1042, 352] on p "NUESTROS CLIENTES GARANTIZAN SU CALIDAD" at bounding box center [902, 376] width 392 height 49
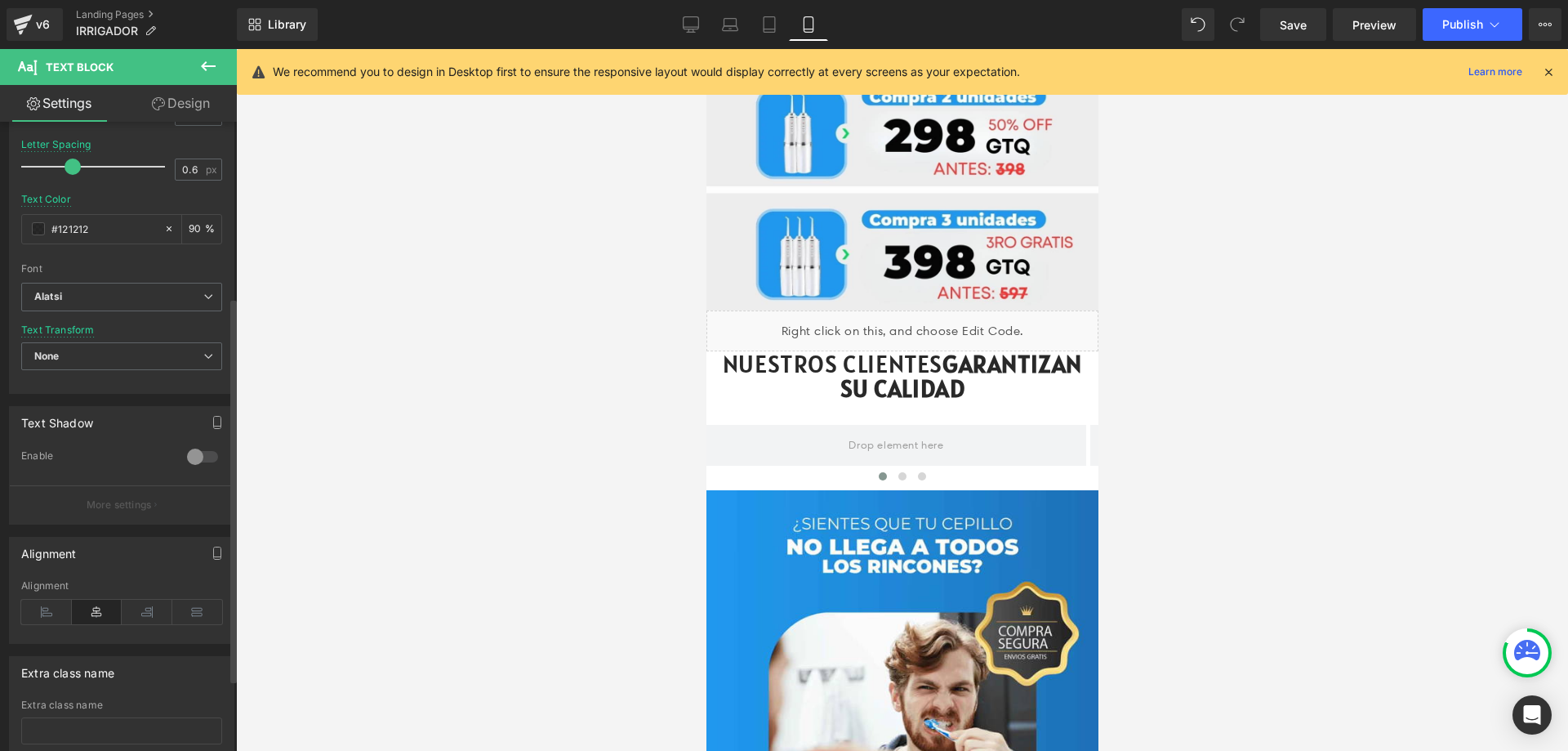
scroll to position [294, 0]
click at [100, 617] on icon at bounding box center [96, 611] width 50 height 25
click at [1304, 343] on div at bounding box center [902, 400] width 1332 height 702
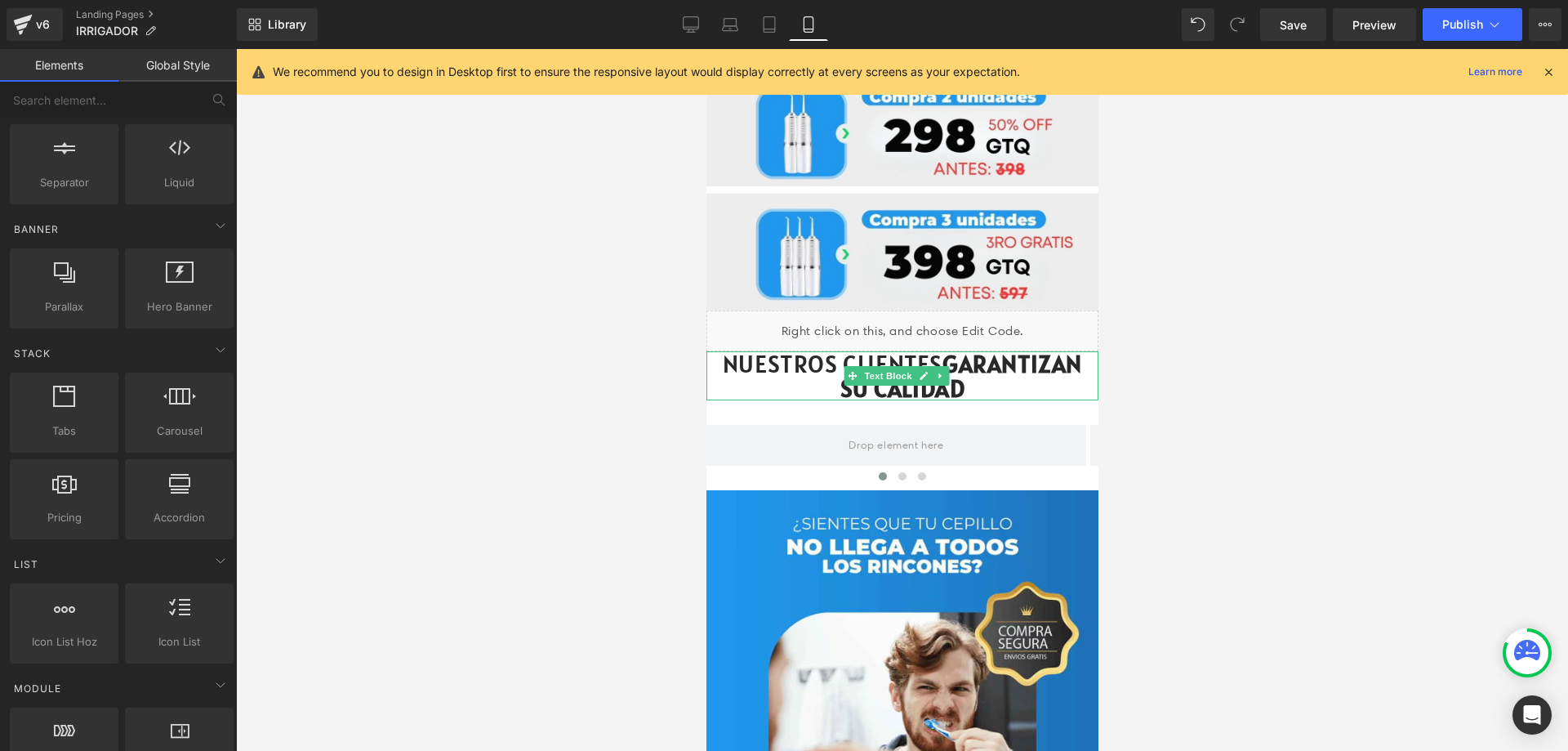
click at [768, 352] on p "NUESTROS CLIENTES GARANTIZAN SU CALIDAD" at bounding box center [902, 376] width 392 height 49
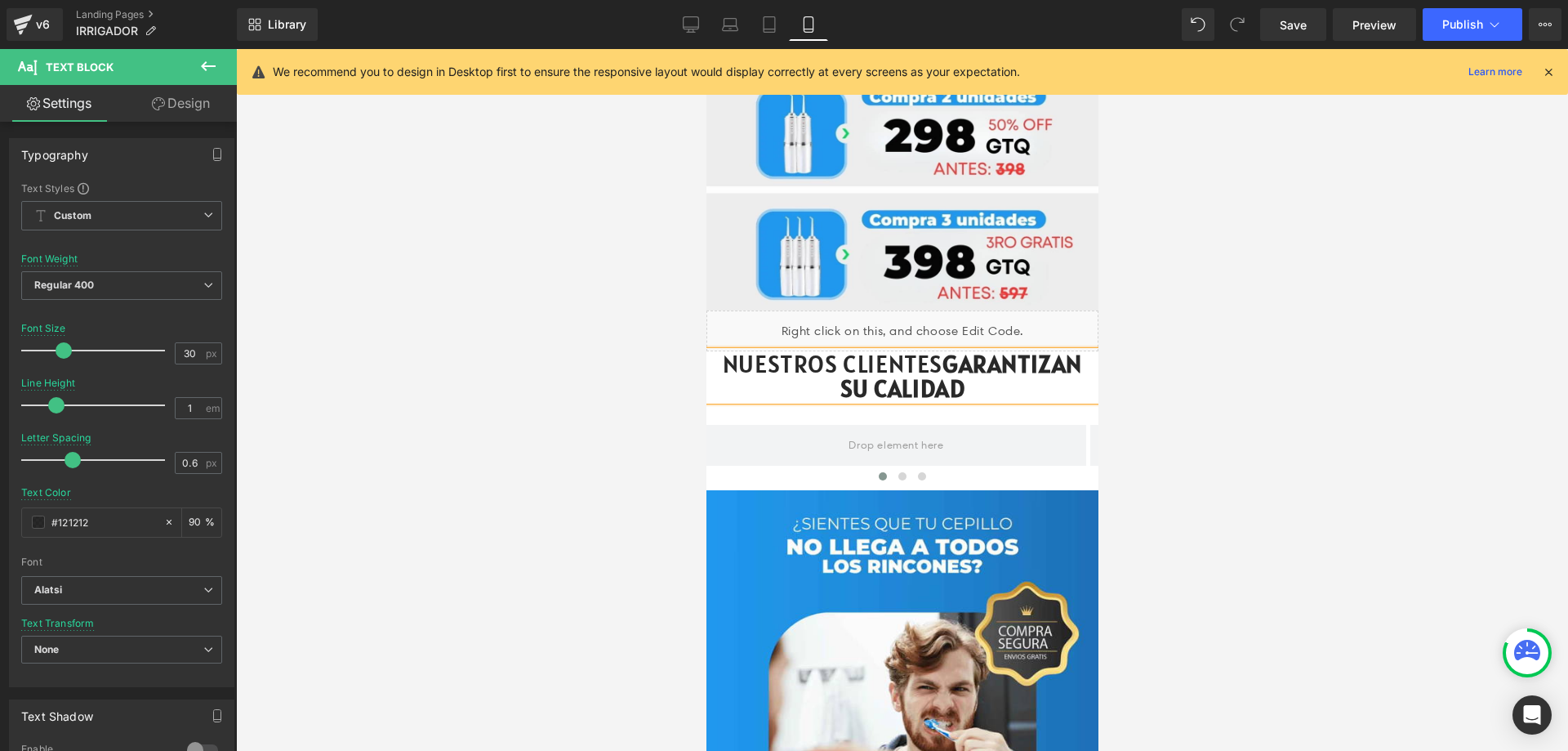
click at [1254, 316] on div at bounding box center [902, 400] width 1332 height 702
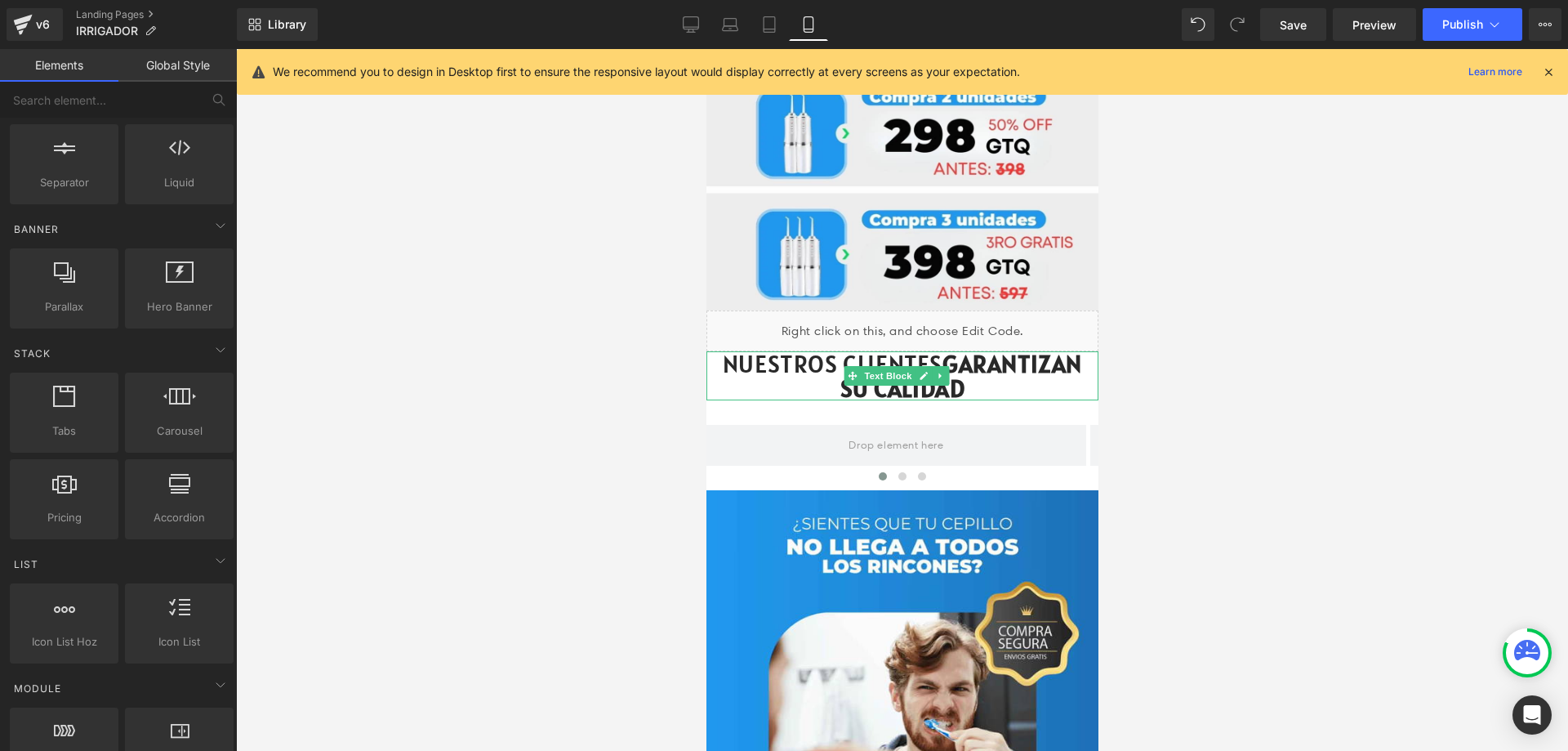
click at [1060, 352] on p "NUESTROS CLIENTES GARANTIZAN SU CALIDAD" at bounding box center [902, 376] width 392 height 49
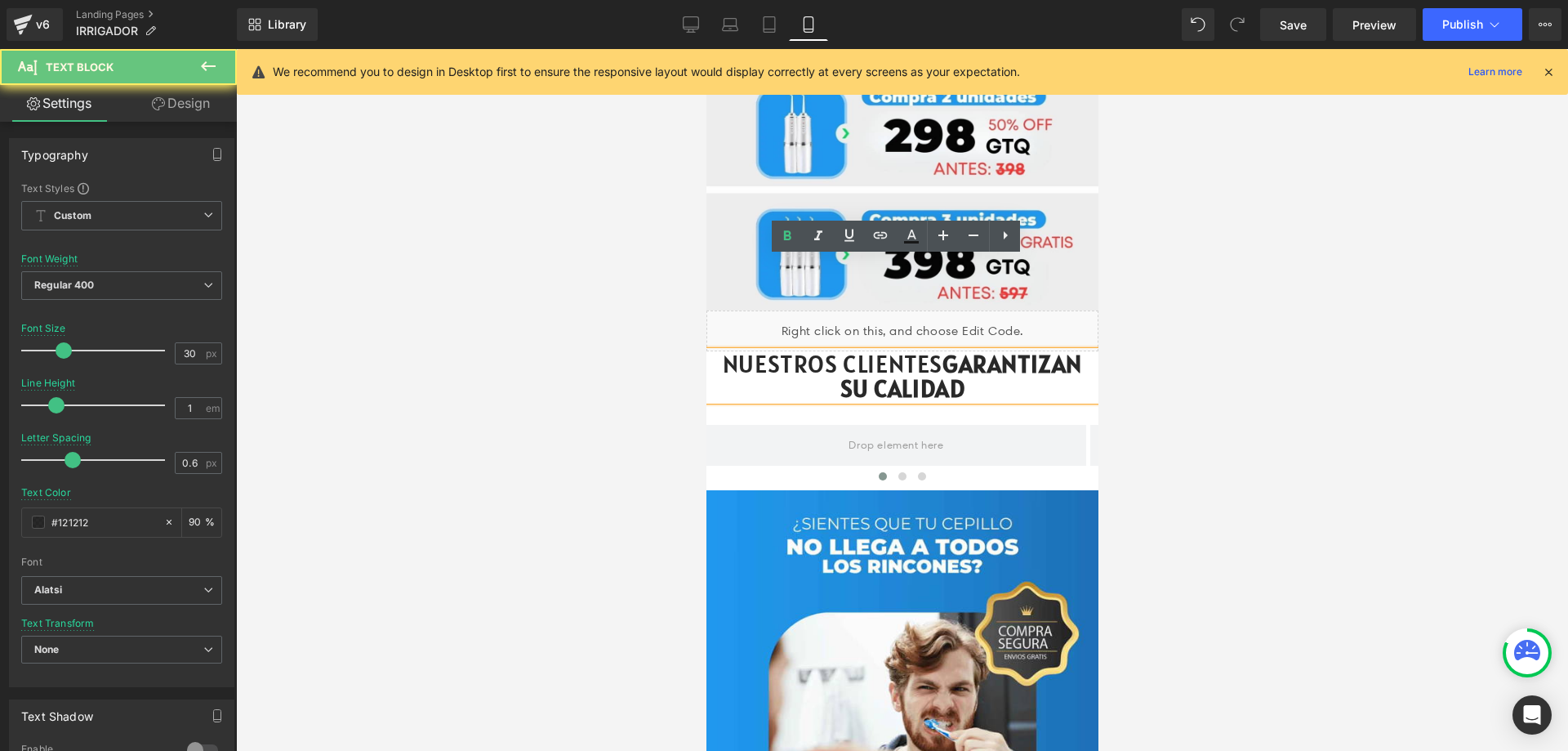
click at [1062, 352] on p "NUESTROS CLIENTES GARANTIZAN SU CALIDAD" at bounding box center [902, 376] width 392 height 49
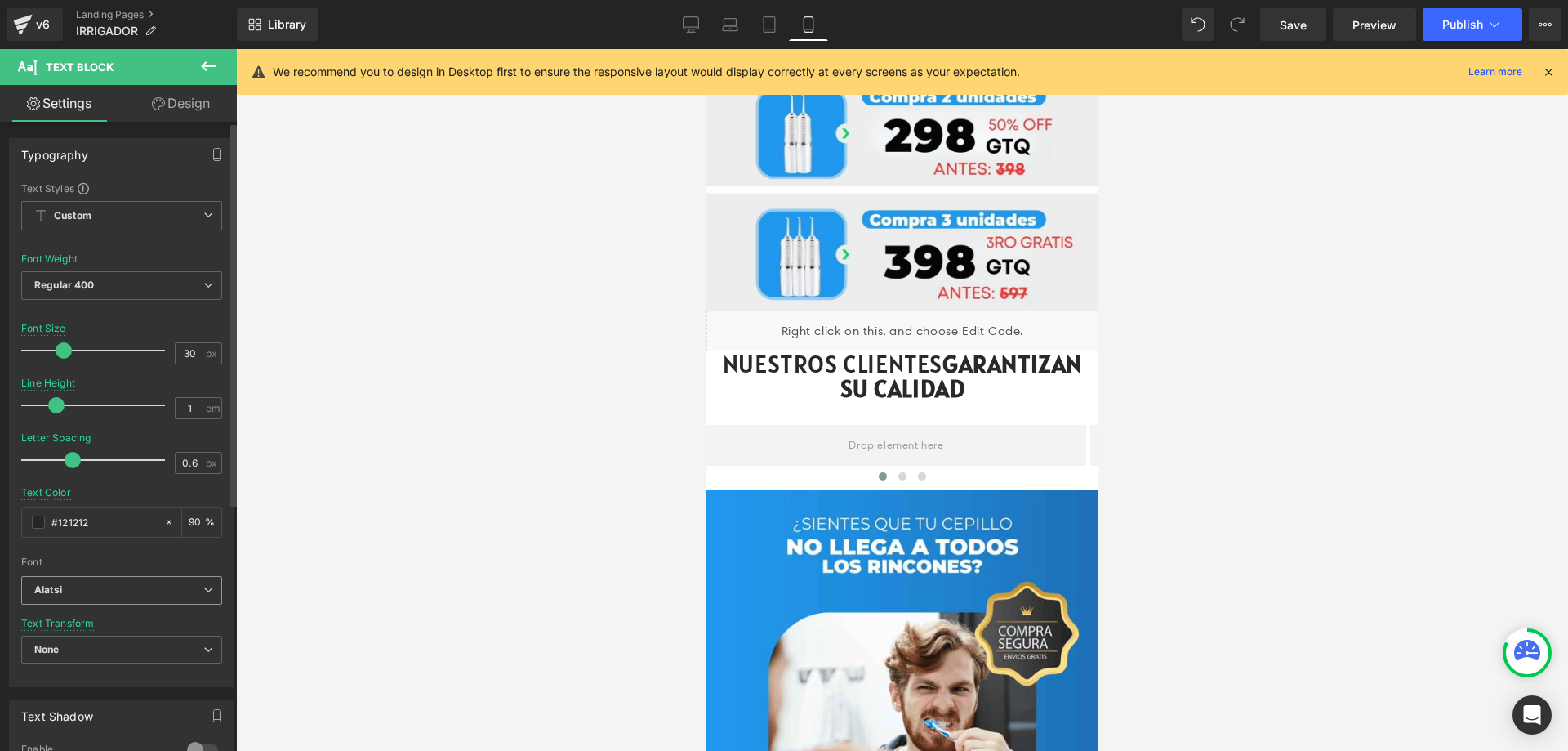
click at [119, 589] on b "Alatsi" at bounding box center [118, 590] width 169 height 14
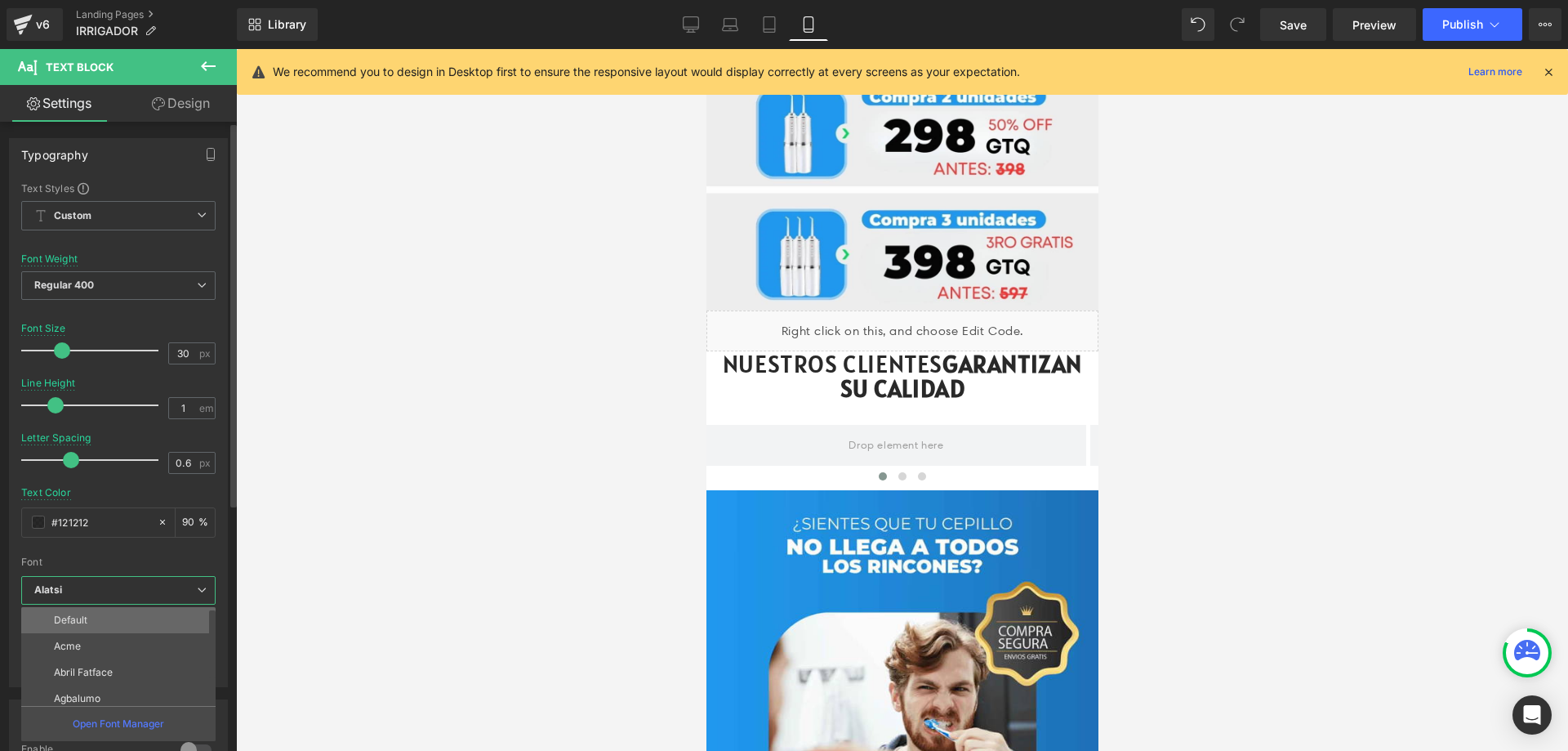
click at [130, 619] on li "Default" at bounding box center [122, 620] width 201 height 27
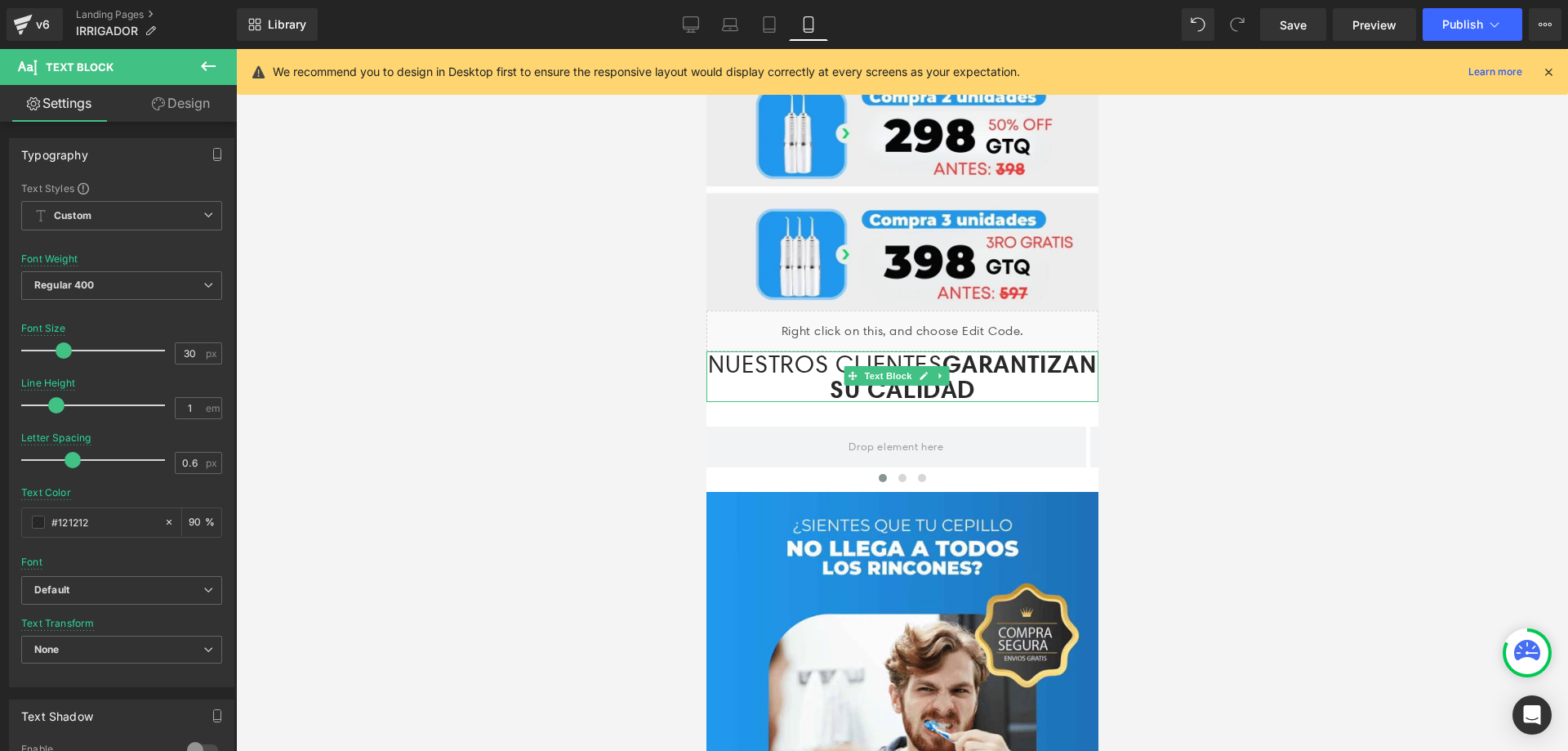
click at [732, 352] on p "NUESTROS CLIENTES GARANTIZAN SU CALIDAD" at bounding box center [902, 376] width 392 height 50
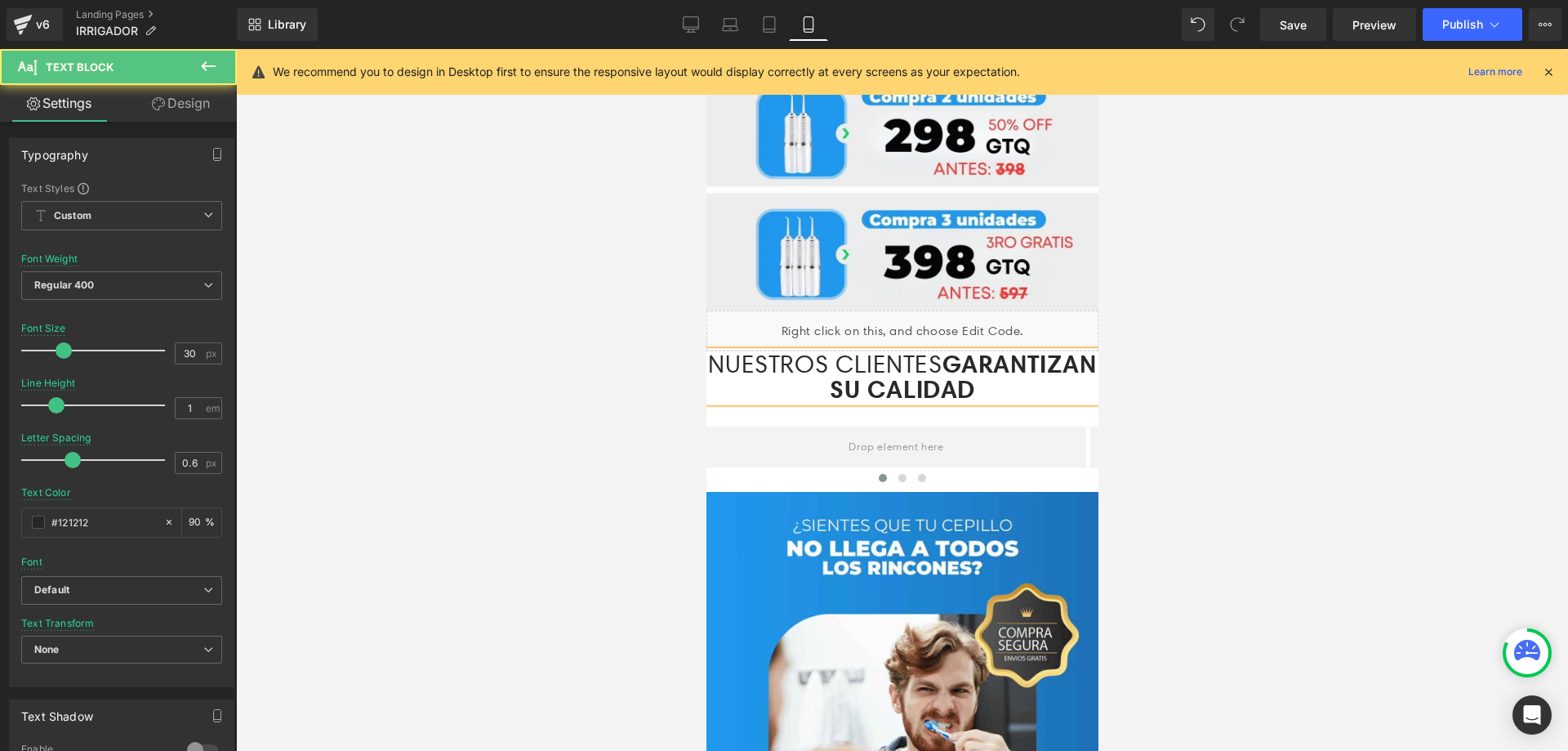
click at [1072, 352] on p "NUESTROS CLIENTES GARANTIZAN SU CALIDAD" at bounding box center [902, 376] width 392 height 50
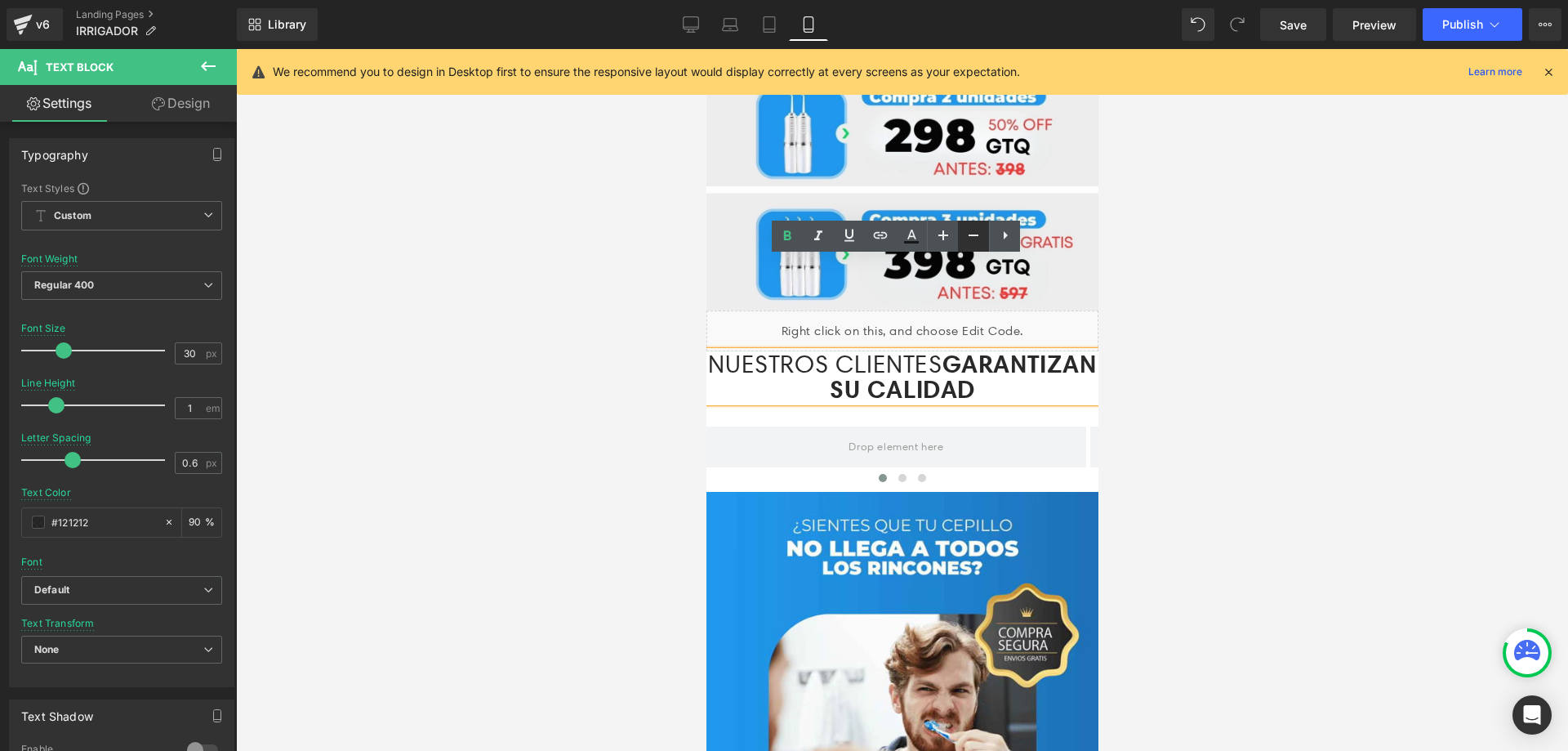
click at [969, 232] on icon at bounding box center [973, 234] width 19 height 19
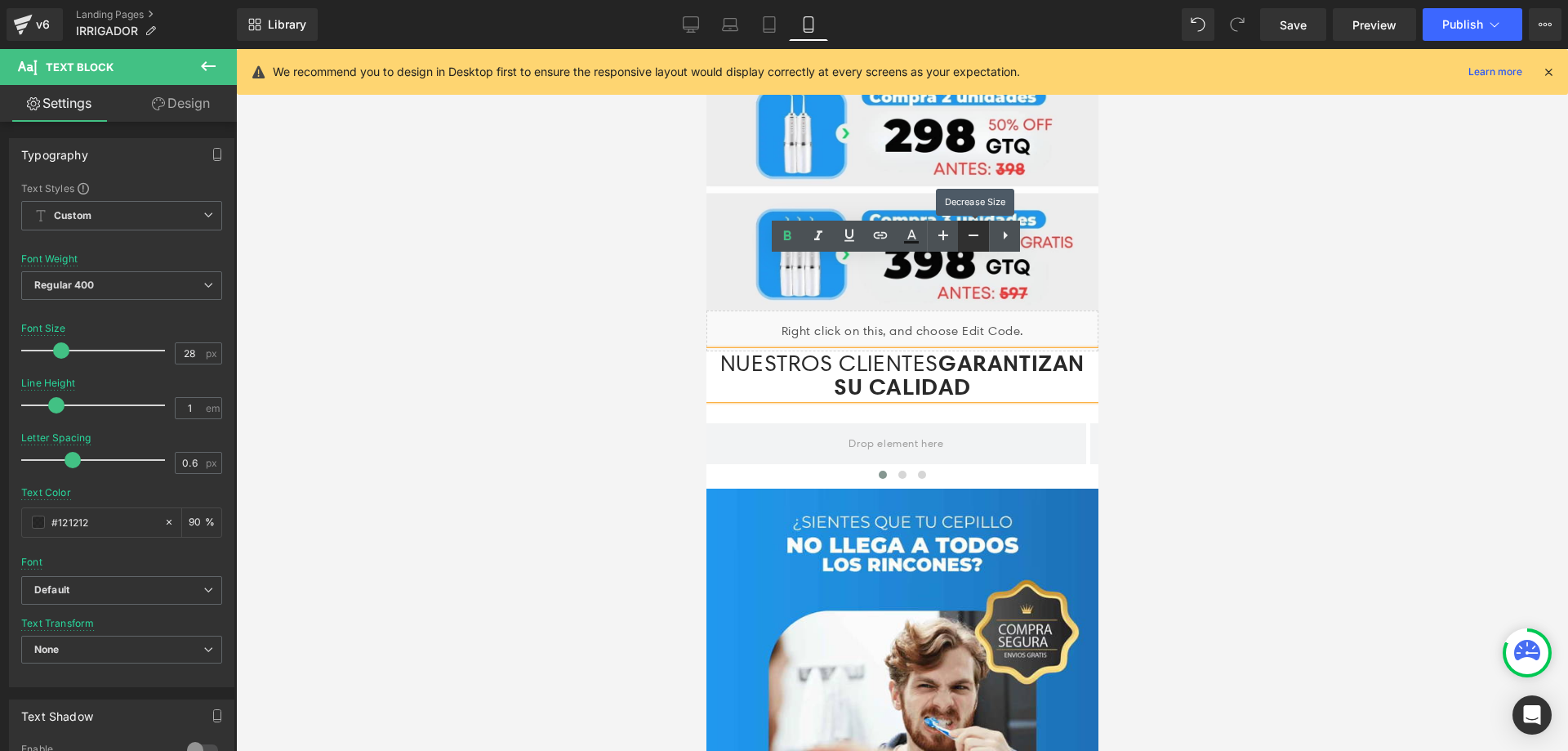
click at [969, 232] on icon at bounding box center [973, 234] width 19 height 19
type input "26"
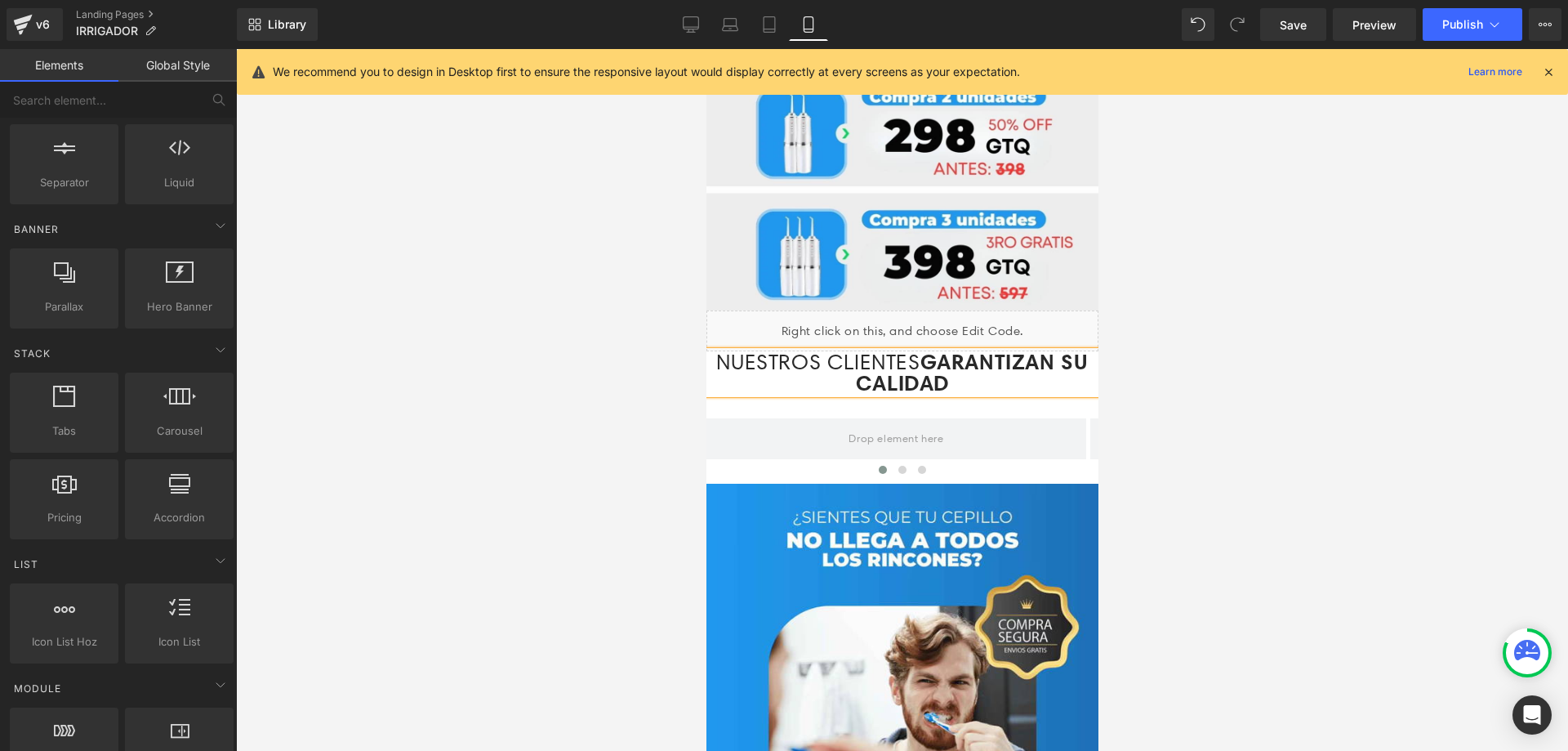
click at [1190, 309] on div at bounding box center [902, 400] width 1332 height 702
click at [766, 352] on p "NUESTROS CLIENTES GARANTIZAN SU CALIDAD" at bounding box center [902, 373] width 392 height 42
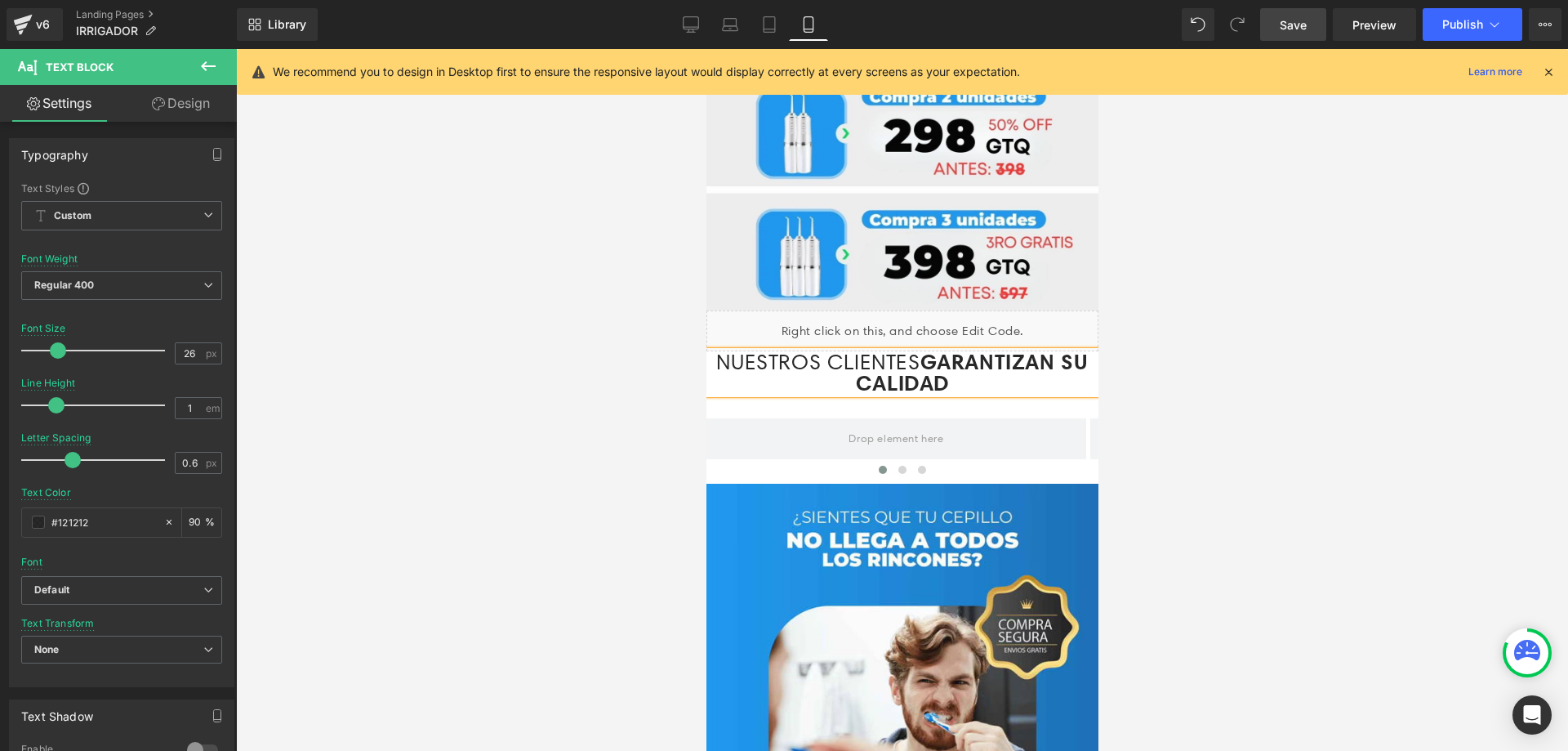
click at [1298, 27] on span "Save" at bounding box center [1292, 25] width 27 height 17
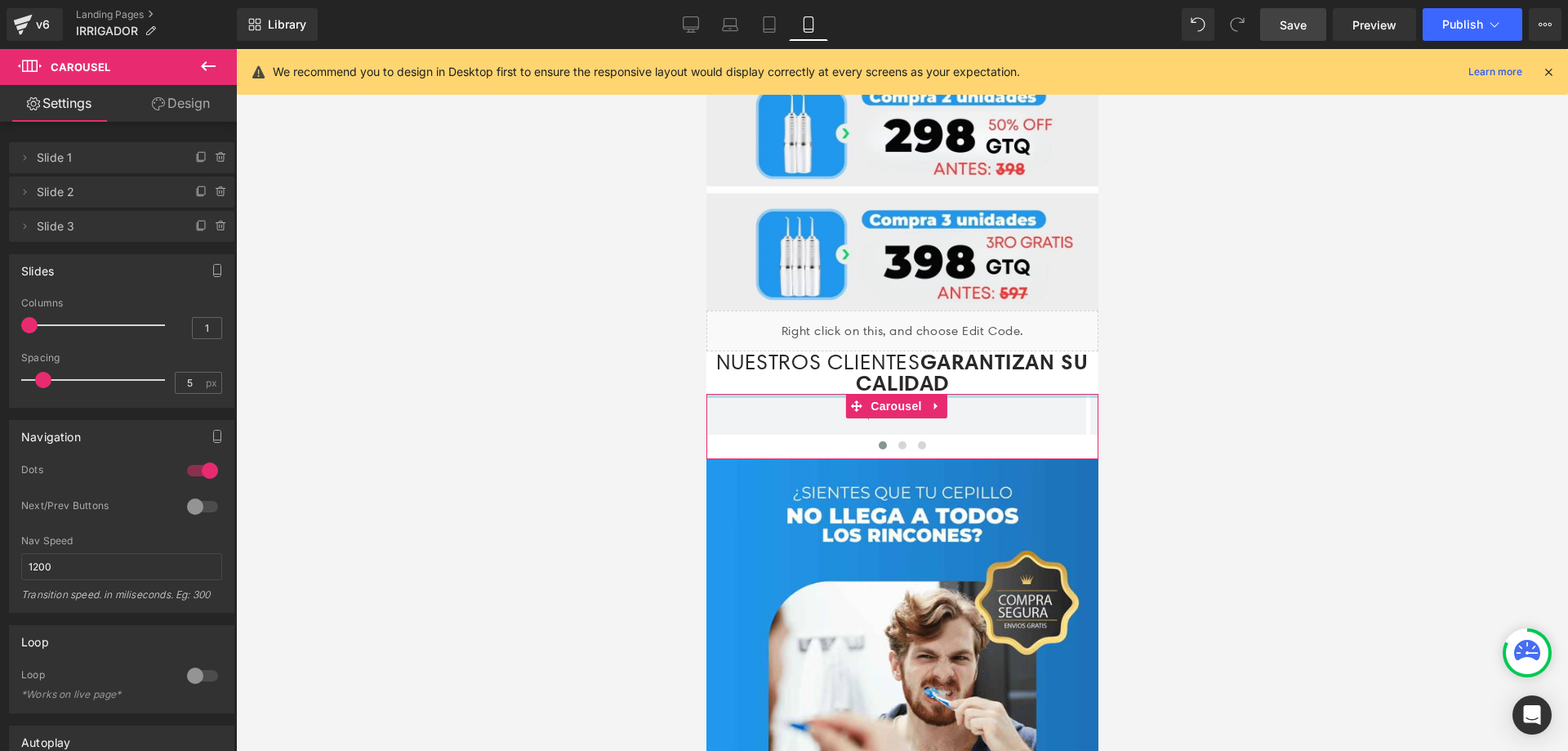
drag, startPoint x: 812, startPoint y: 314, endPoint x: 822, endPoint y: 300, distance: 17.2
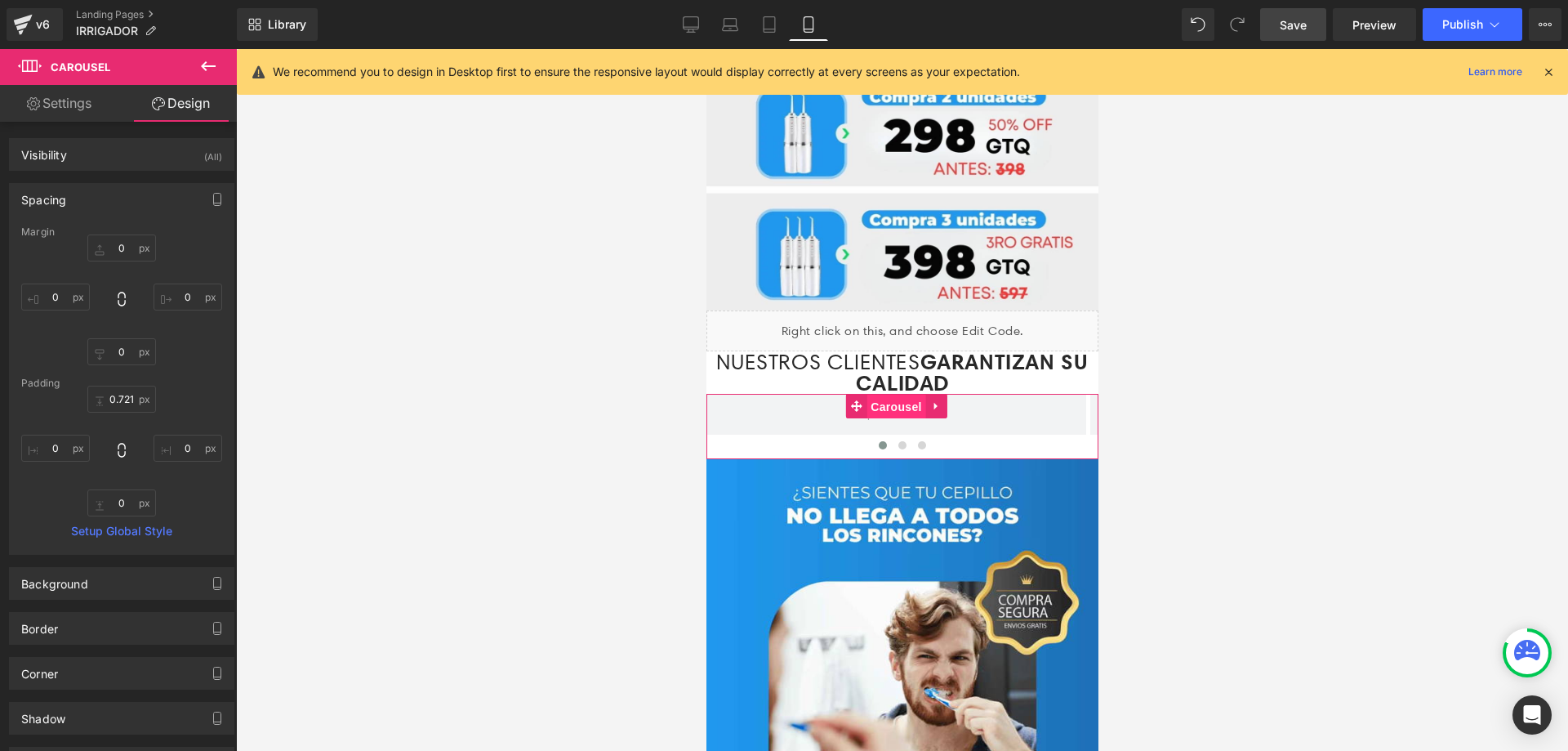
click at [899, 395] on span "Carousel" at bounding box center [895, 407] width 59 height 25
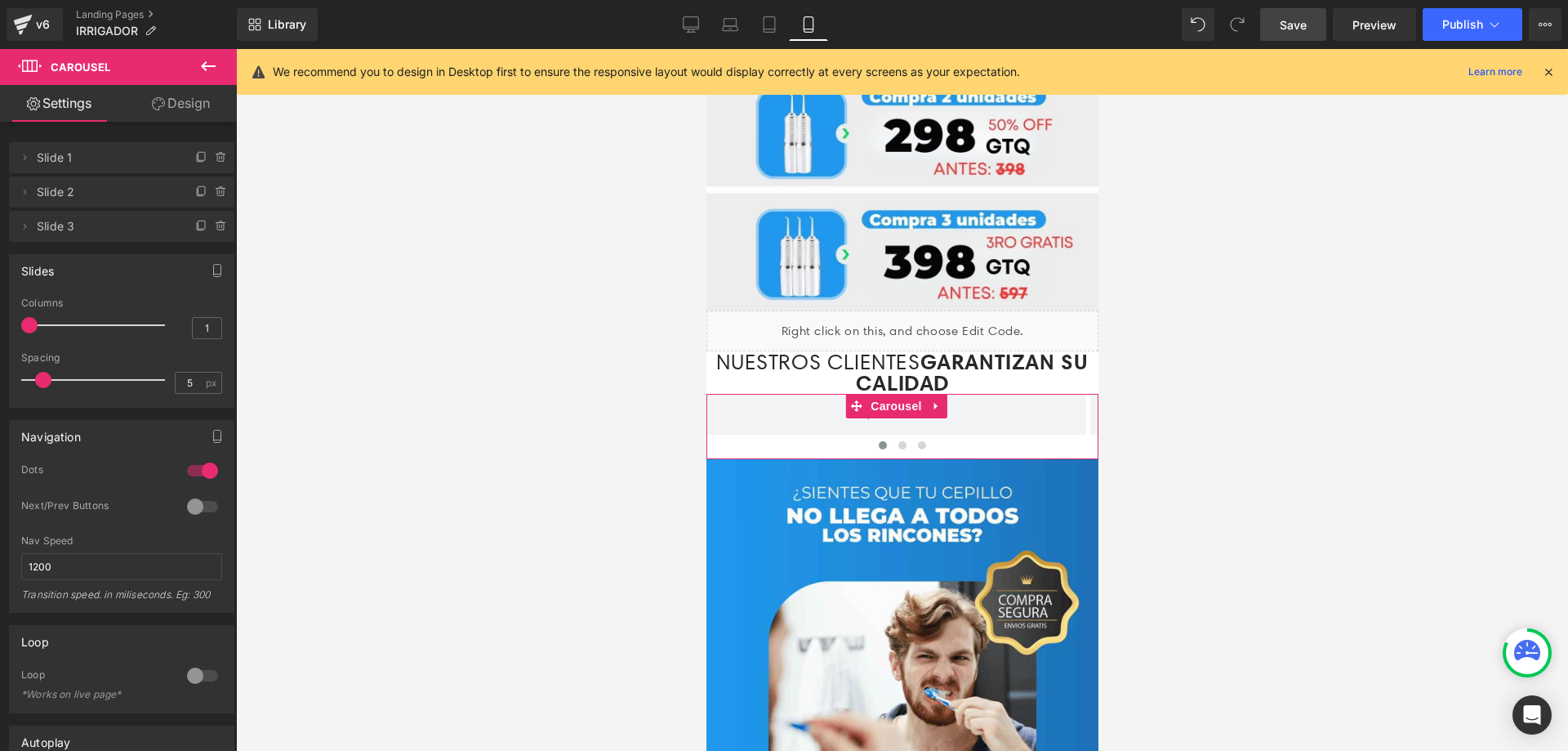
click at [199, 100] on link "Design" at bounding box center [180, 103] width 118 height 37
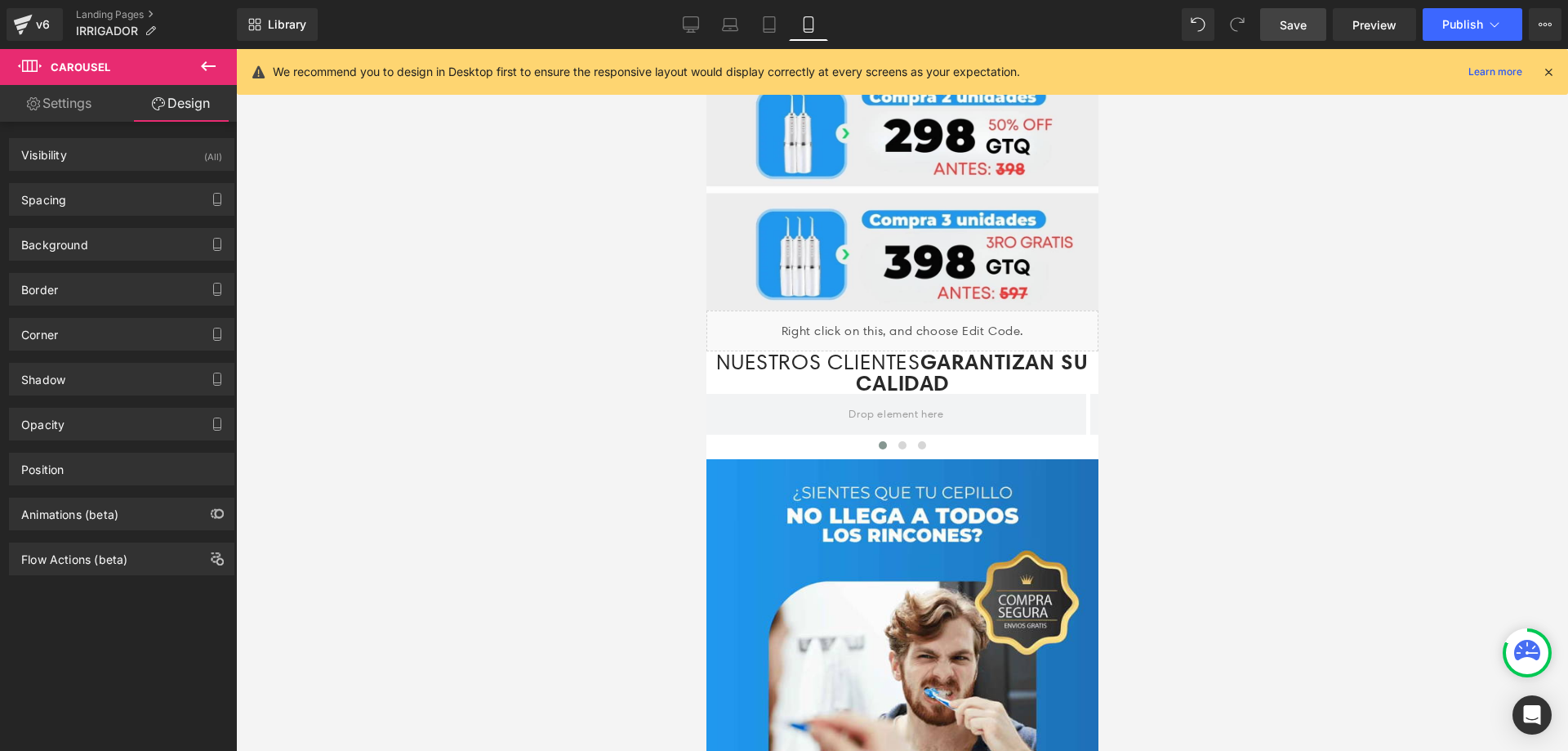
click at [208, 72] on icon at bounding box center [208, 66] width 19 height 19
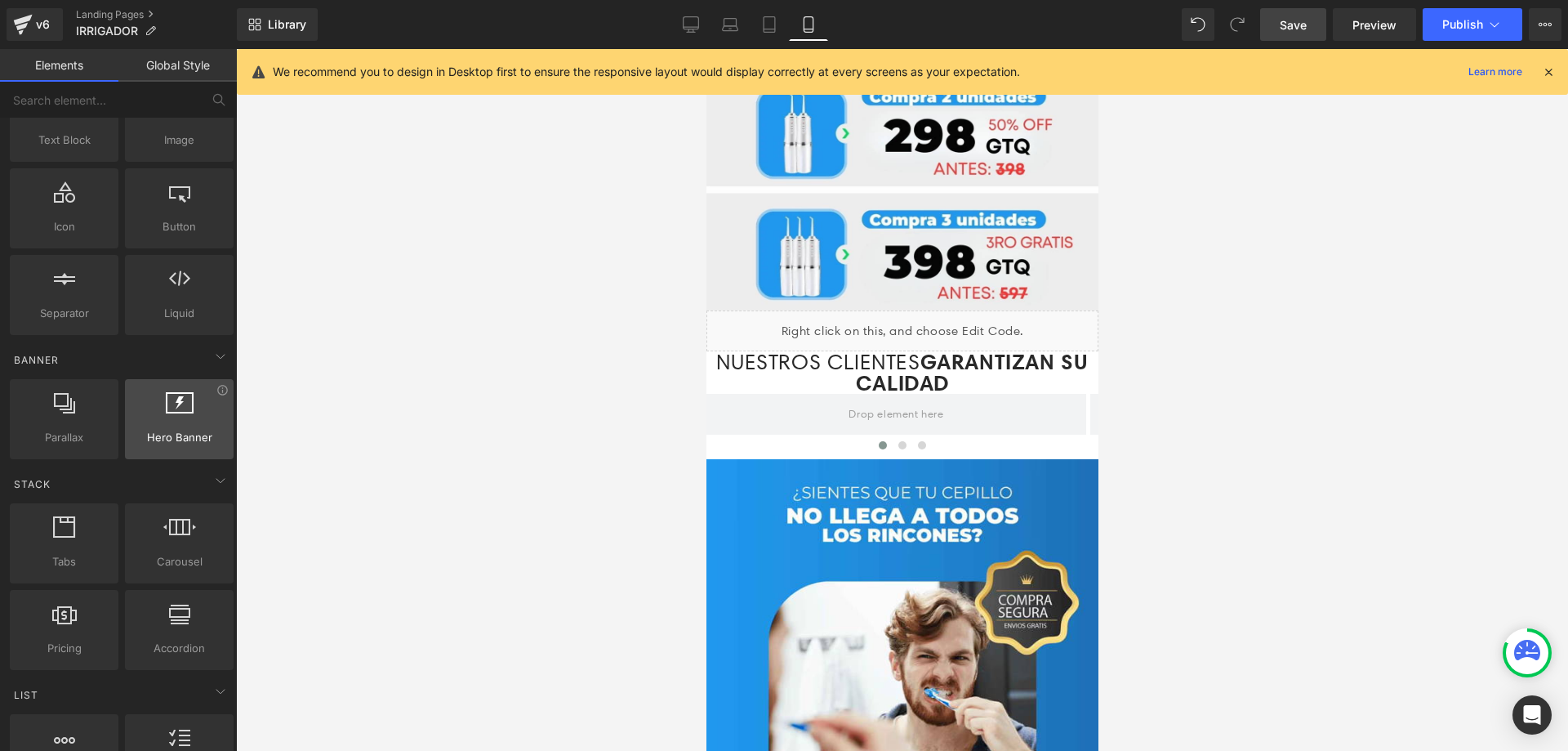
scroll to position [0, 0]
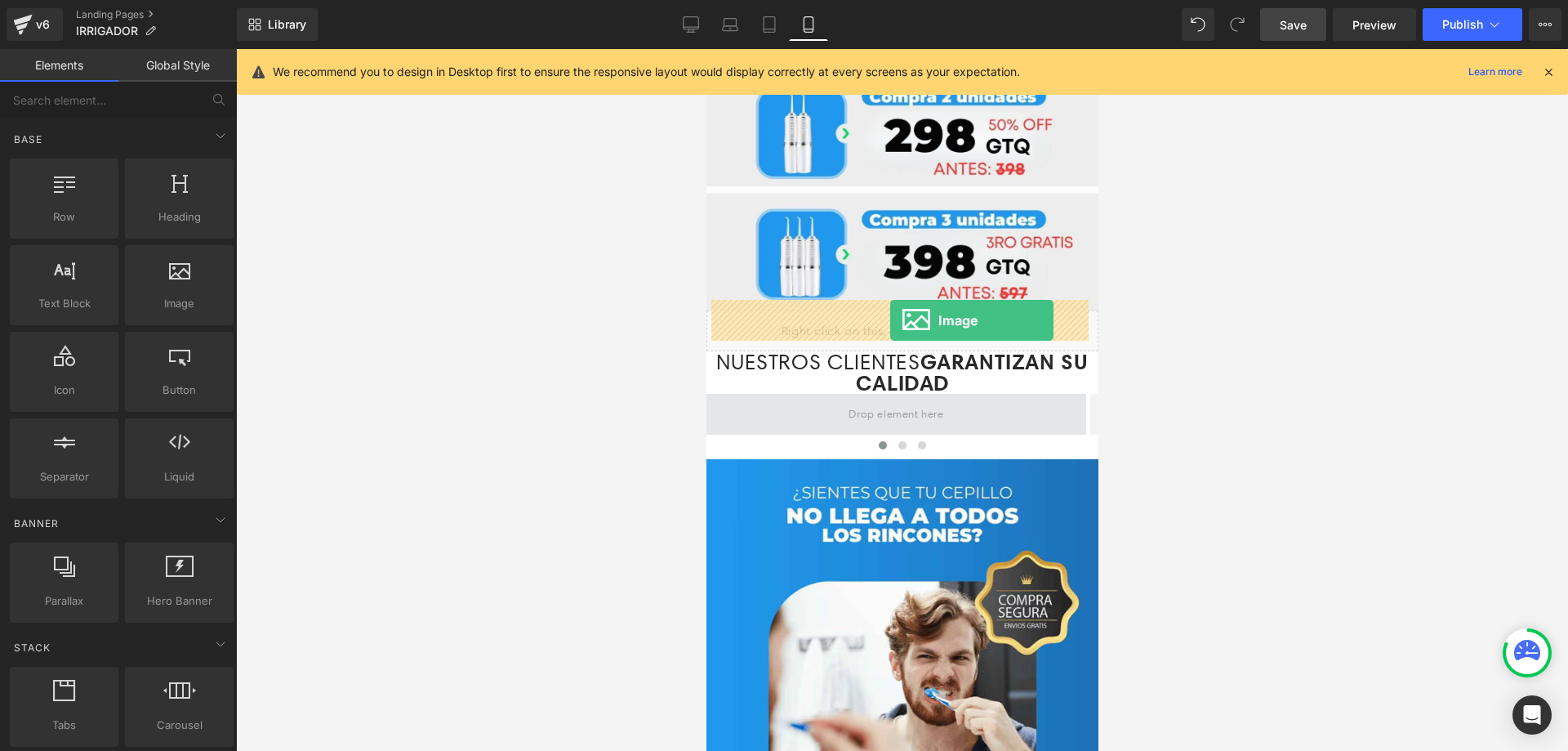
drag, startPoint x: 885, startPoint y: 344, endPoint x: 889, endPoint y: 321, distance: 23.3
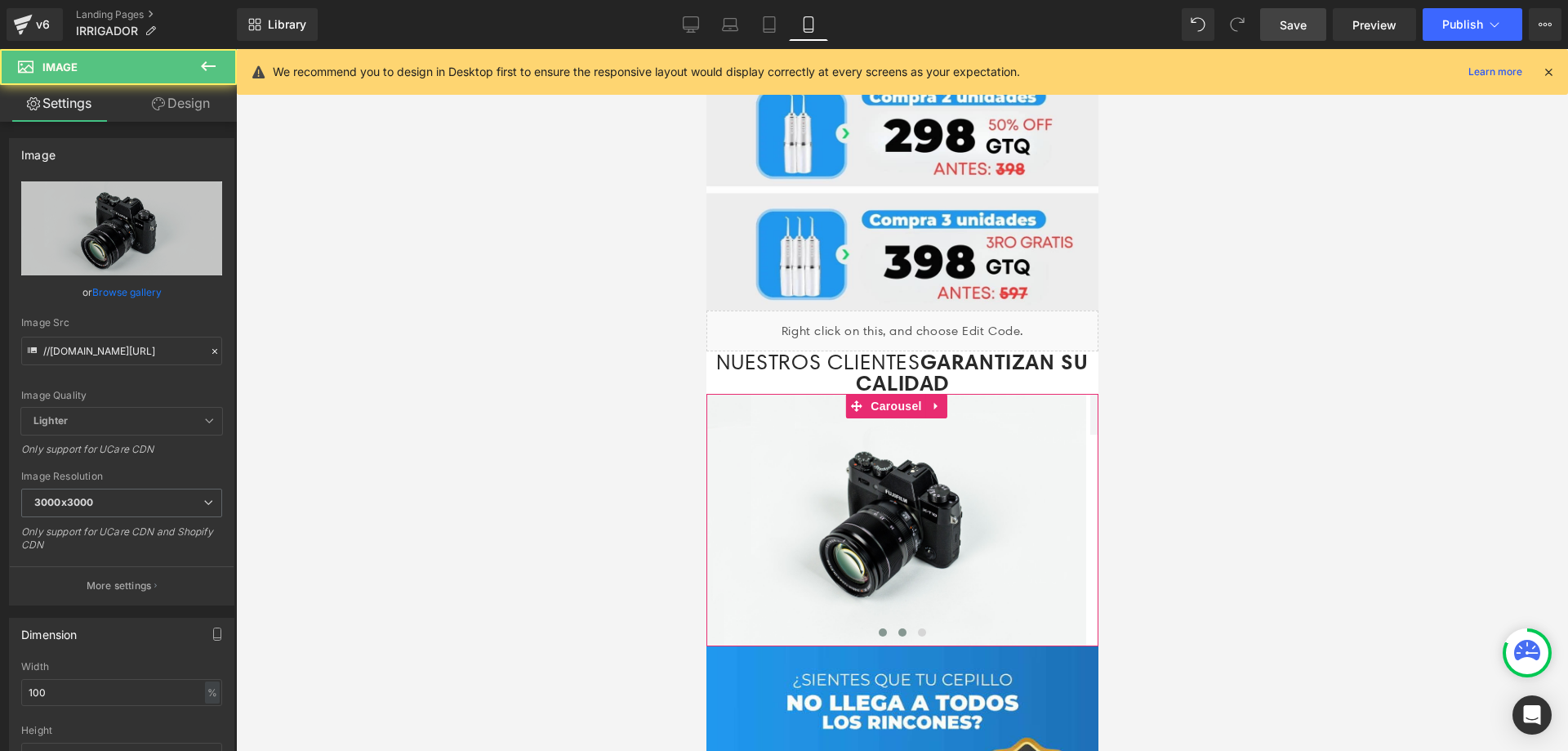
click at [892, 625] on button at bounding box center [901, 633] width 19 height 16
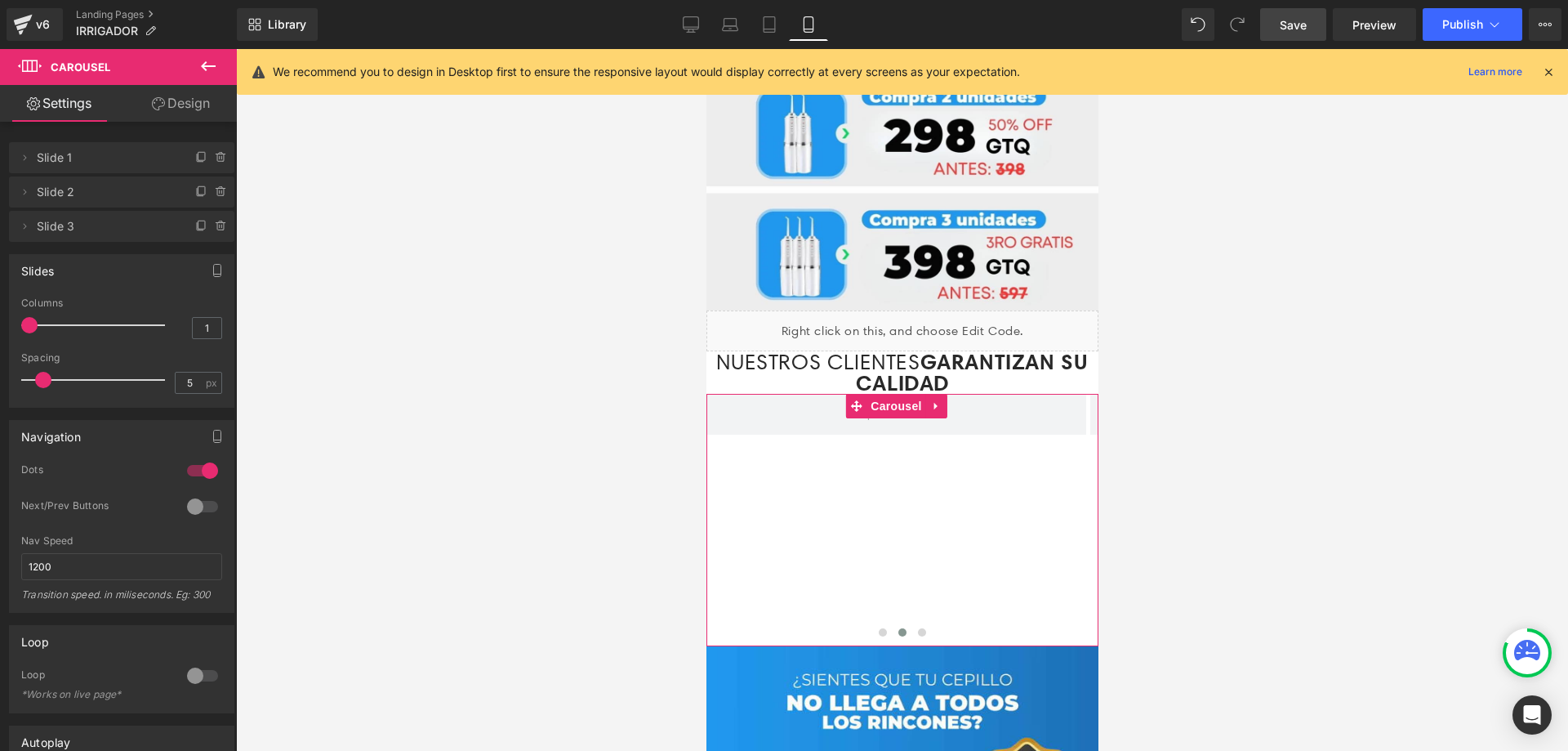
click at [193, 105] on link "Design" at bounding box center [180, 103] width 118 height 37
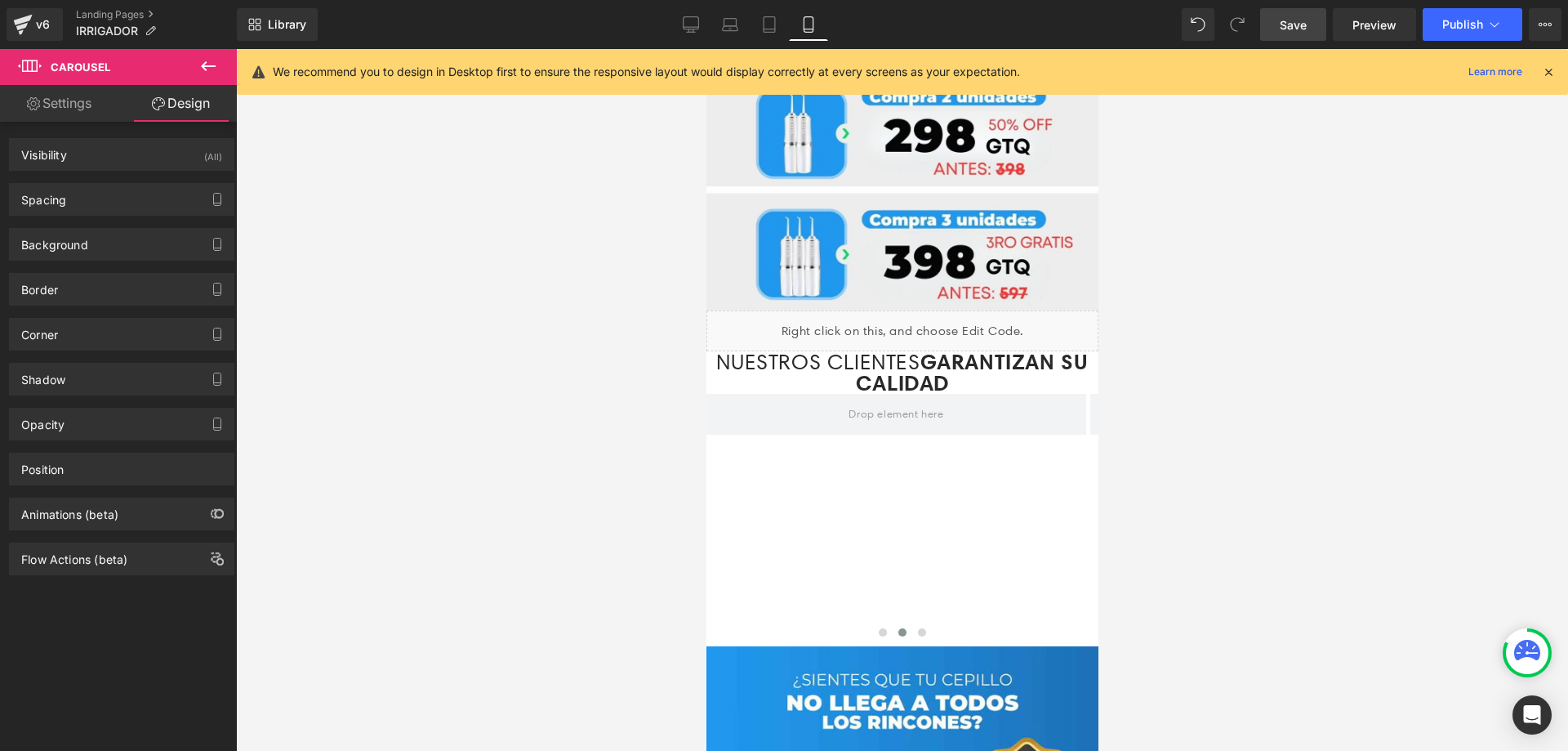
click at [212, 70] on icon at bounding box center [208, 66] width 19 height 19
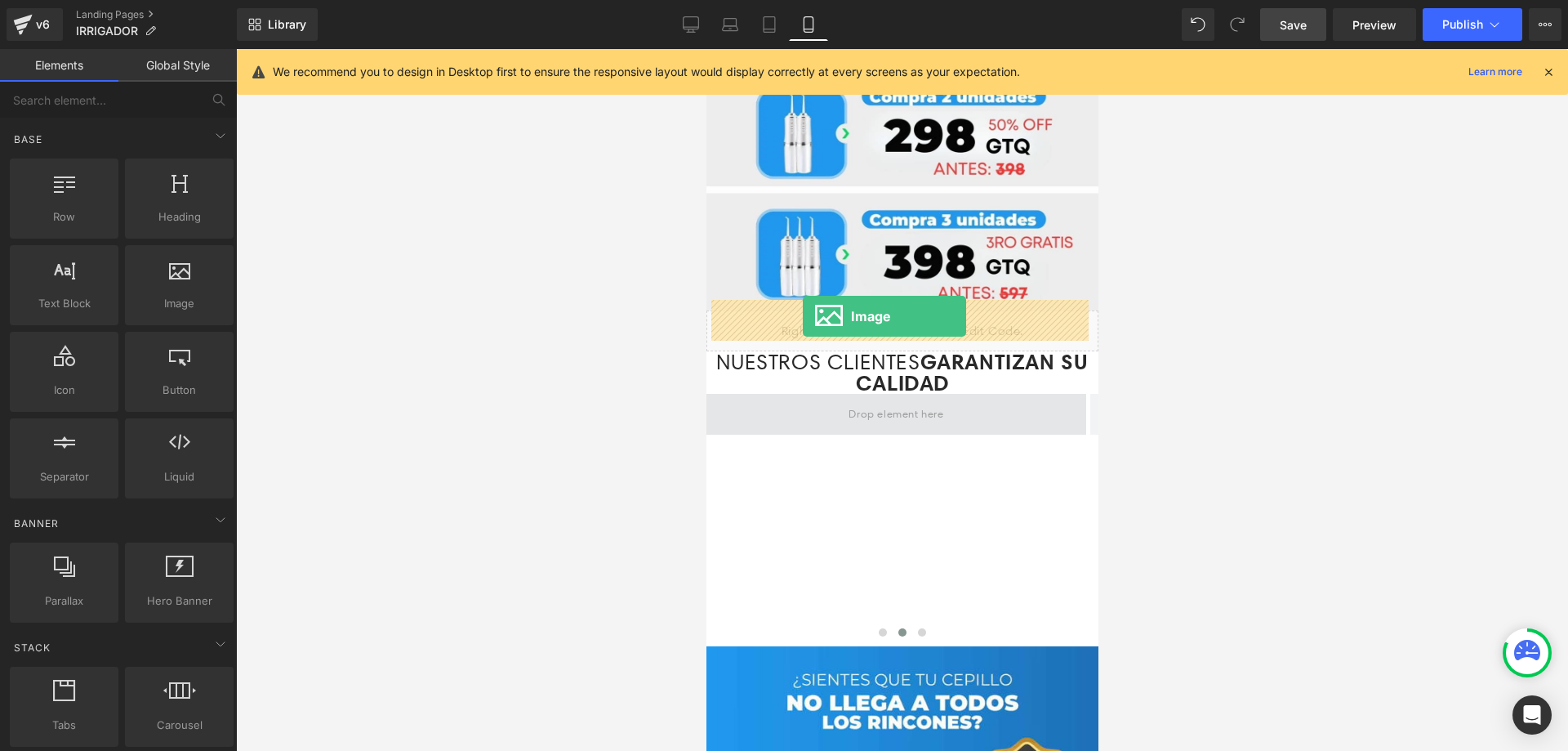
drag, startPoint x: 886, startPoint y: 334, endPoint x: 805, endPoint y: 316, distance: 83.0
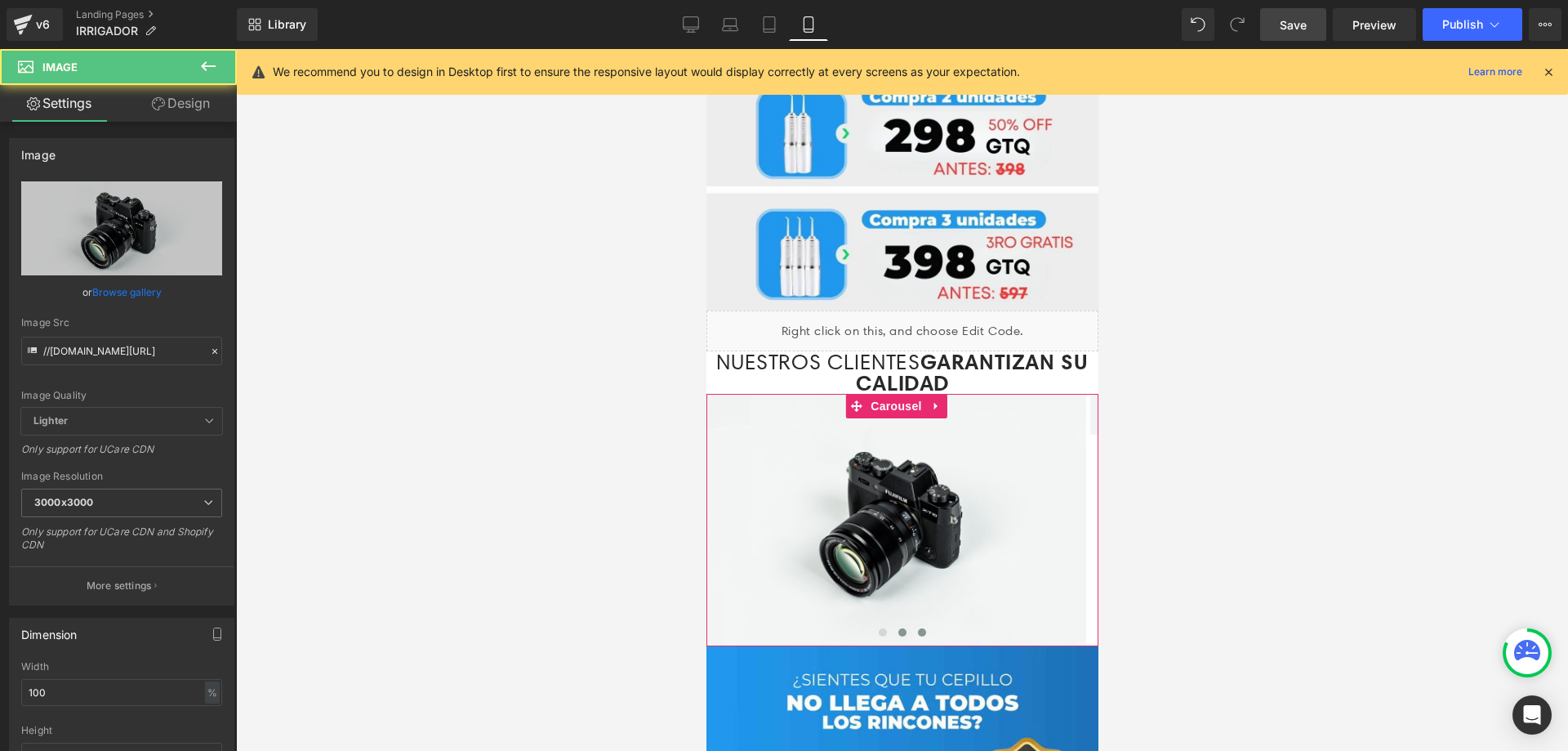
click at [917, 628] on span at bounding box center [921, 632] width 8 height 8
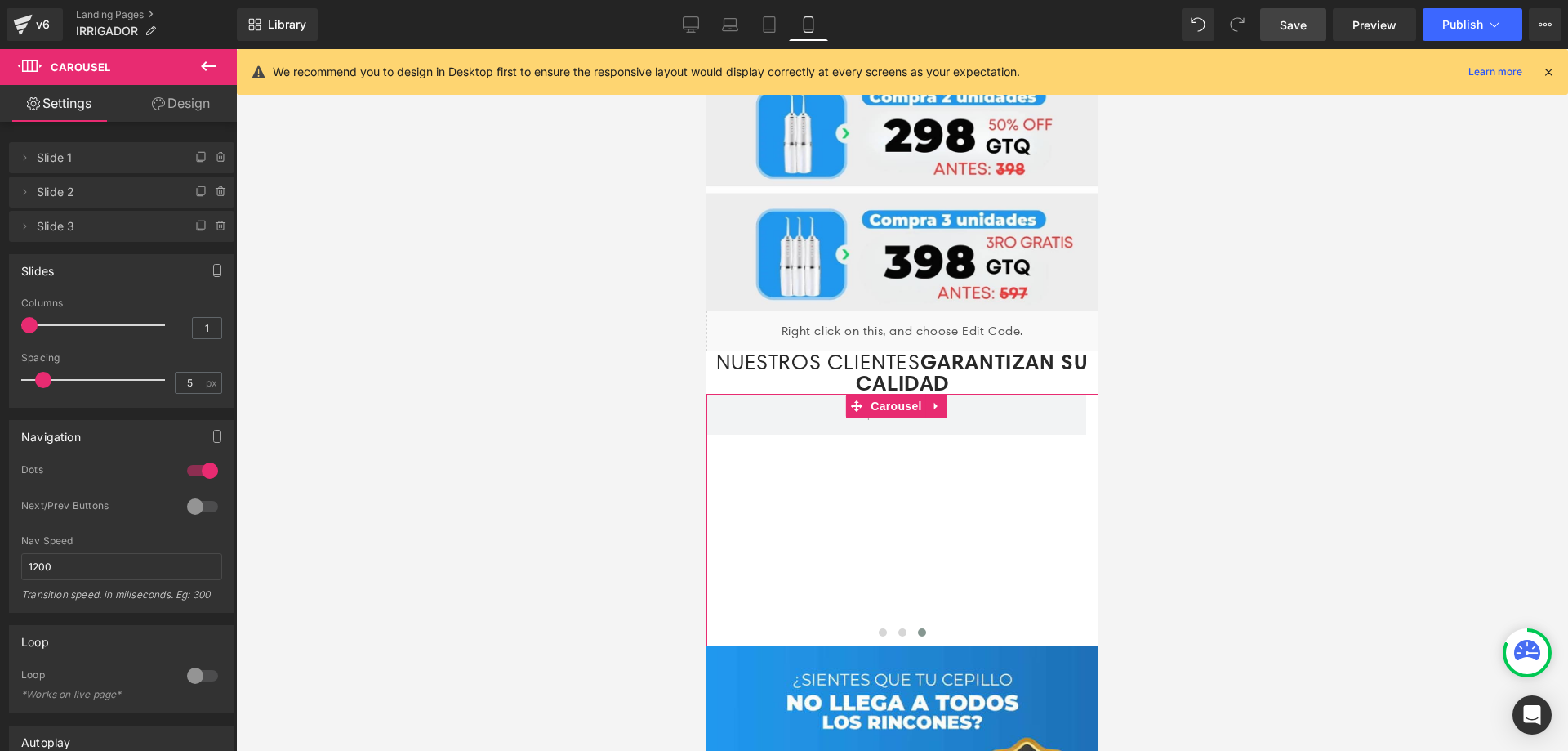
click at [186, 107] on link "Design" at bounding box center [180, 103] width 118 height 37
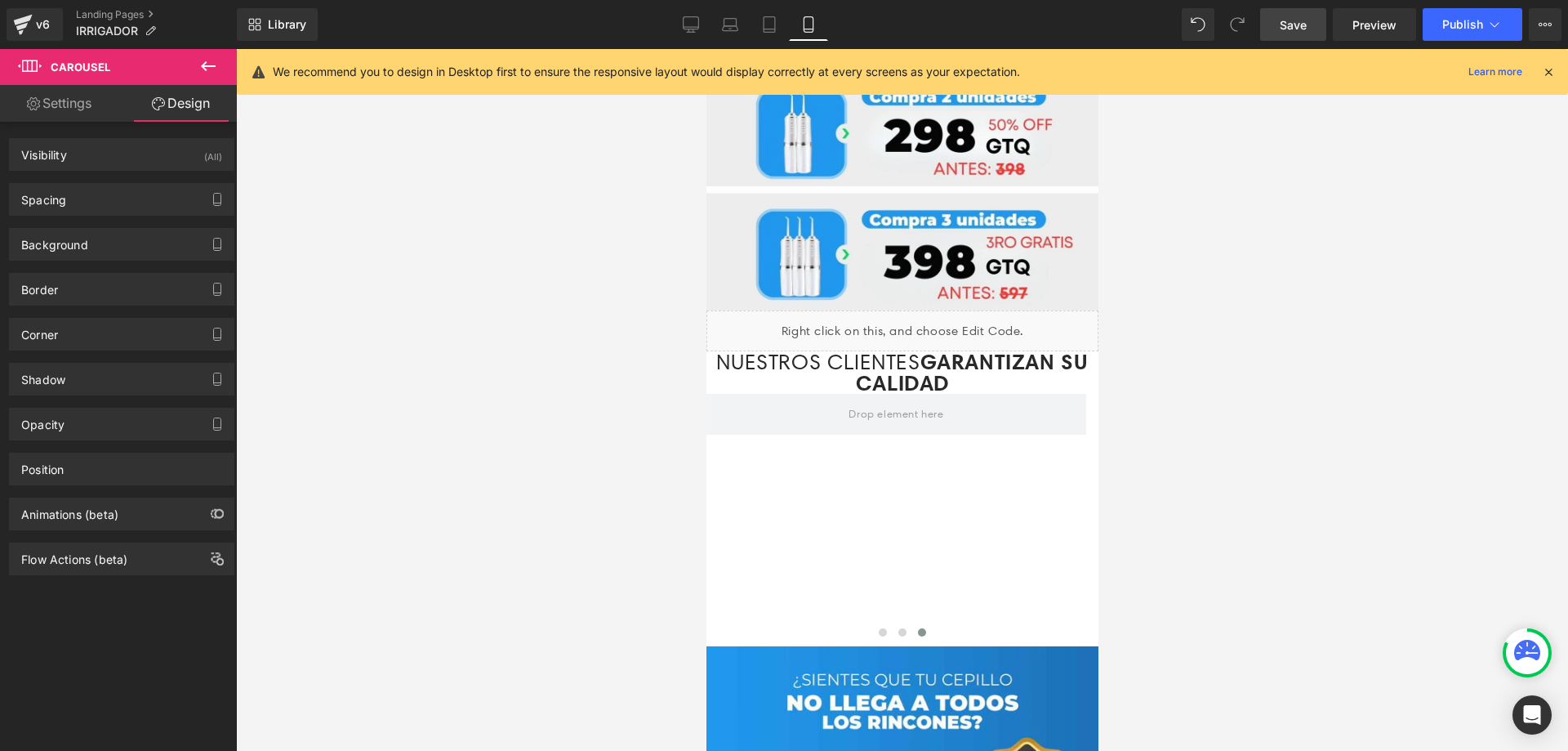
click at [205, 70] on icon at bounding box center [208, 66] width 15 height 10
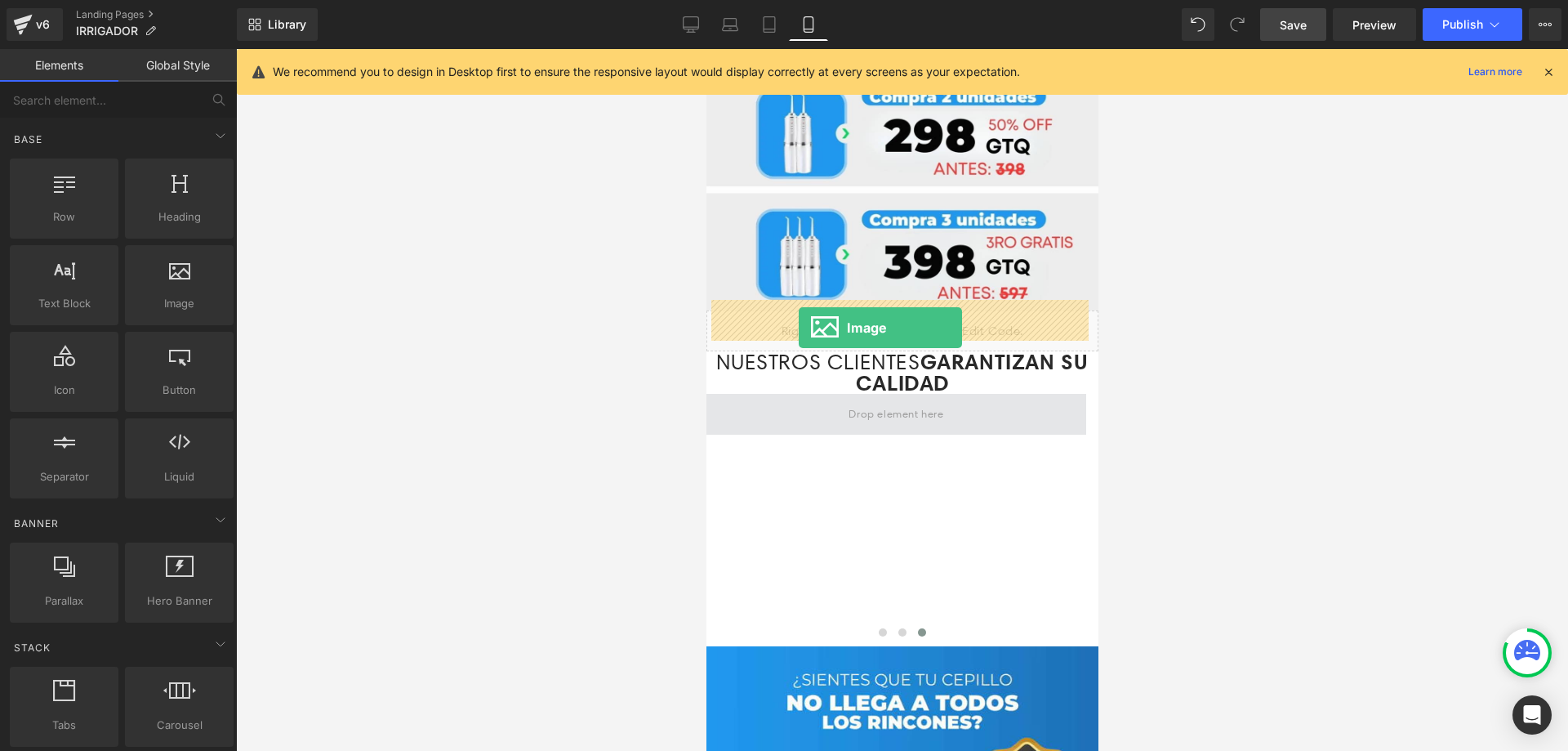
drag, startPoint x: 893, startPoint y: 360, endPoint x: 798, endPoint y: 328, distance: 100.2
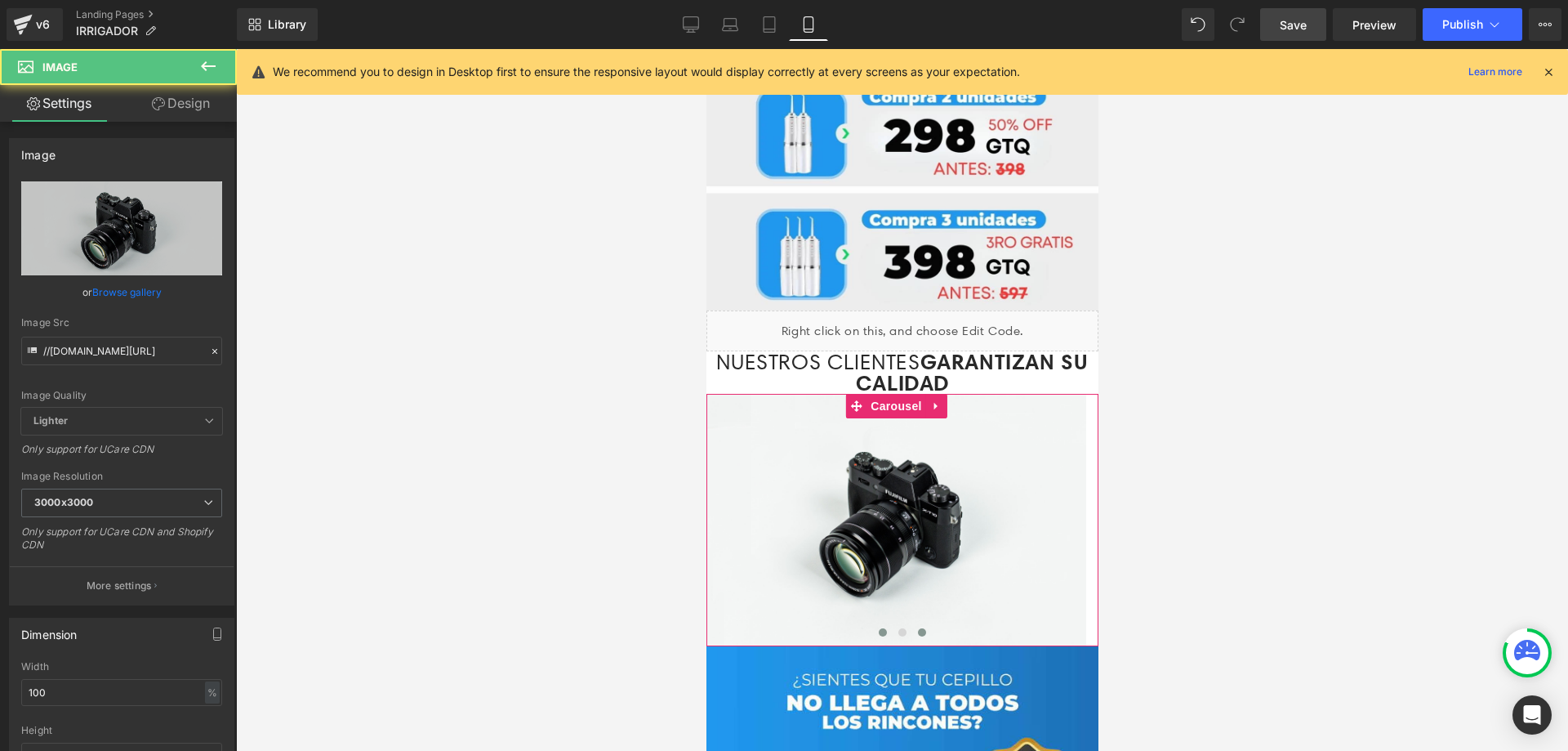
click at [873, 625] on button at bounding box center [881, 633] width 19 height 16
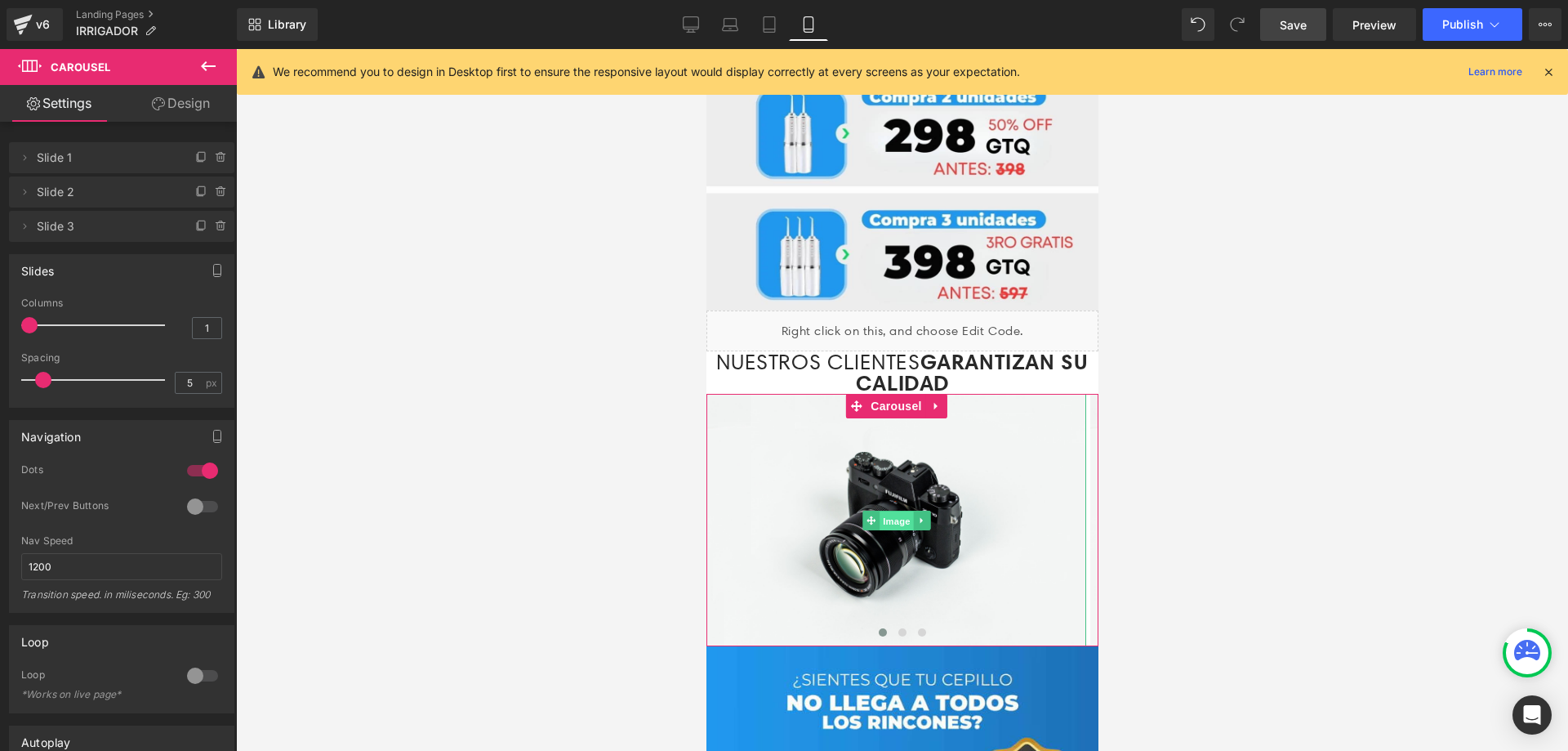
click at [896, 511] on span "Image" at bounding box center [895, 520] width 34 height 19
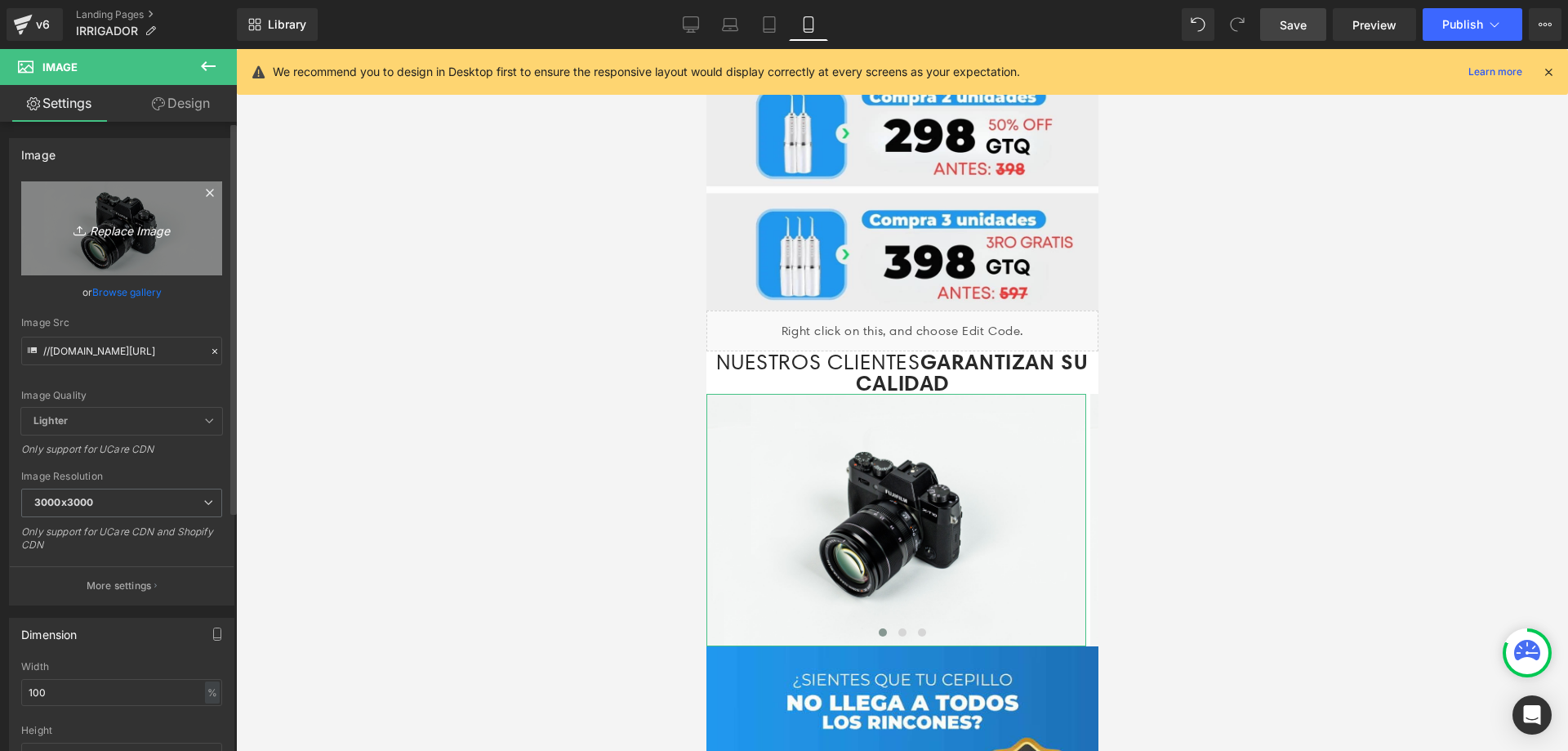
click at [124, 223] on icon "Replace Image" at bounding box center [122, 228] width 131 height 20
type input "C:\fakepath\1.jpg"
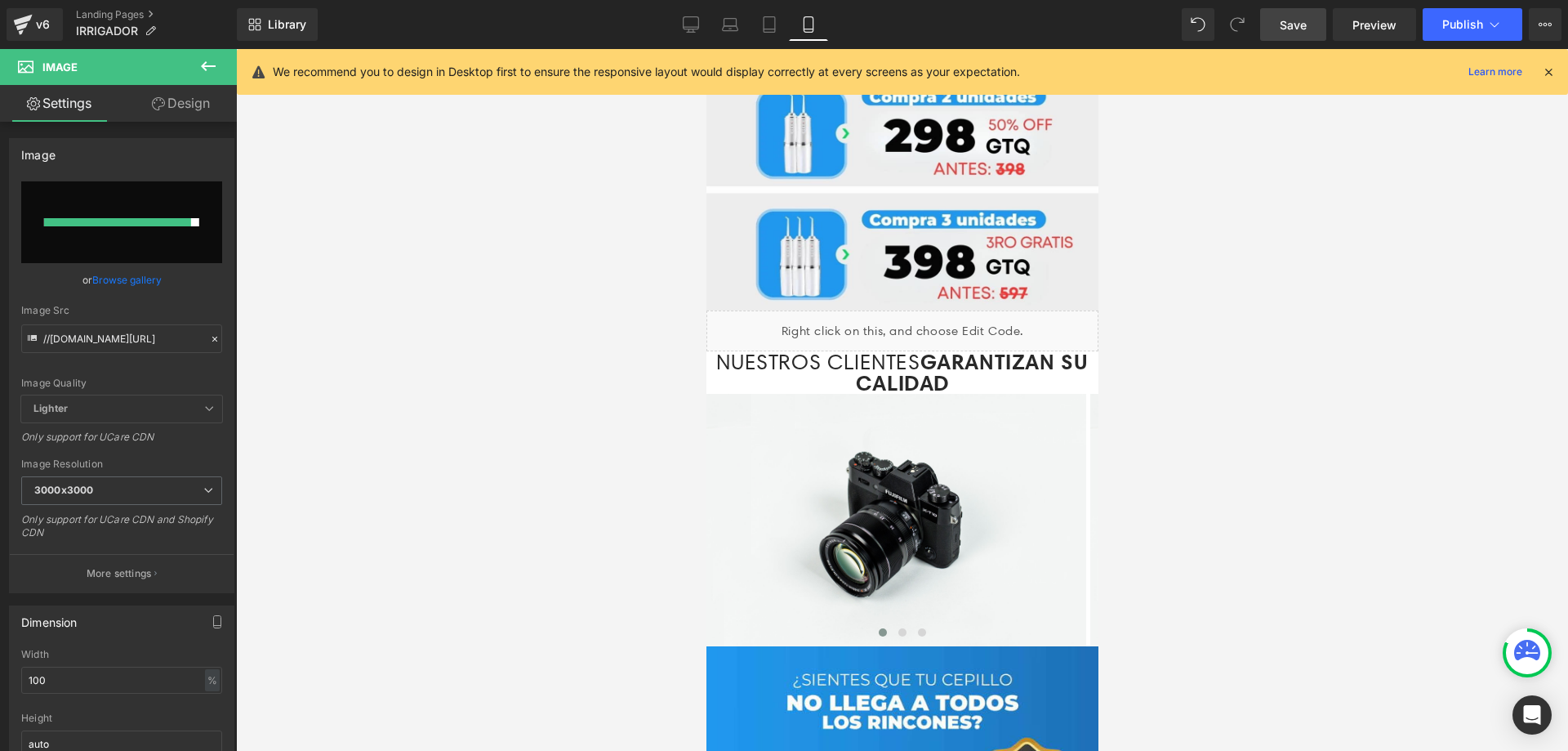
type input "https://ucarecdn.com/acb18eea-ea2a-4ce1-a3e1-f1df2fcc3117/-/format/auto/-/previ…"
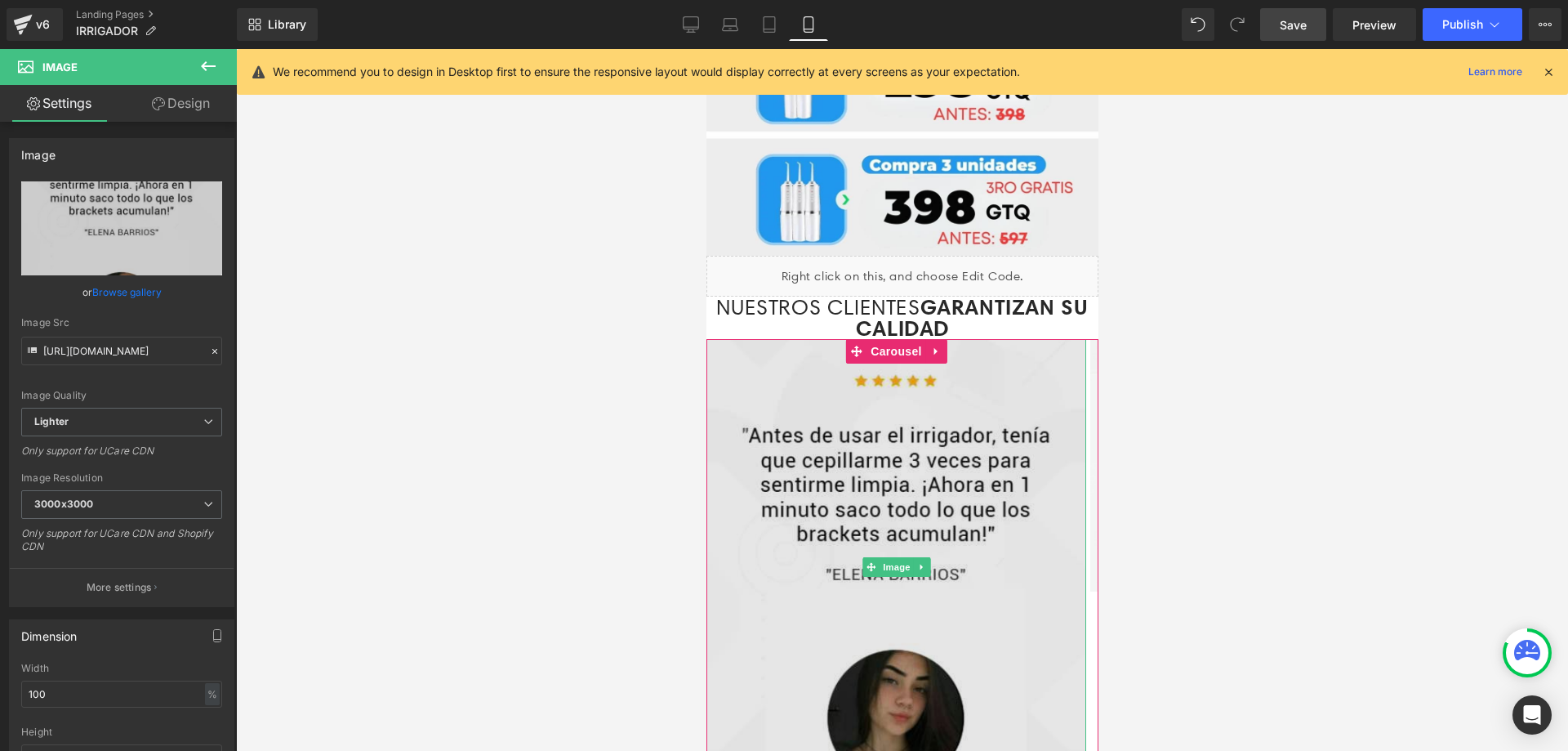
scroll to position [2874, 0]
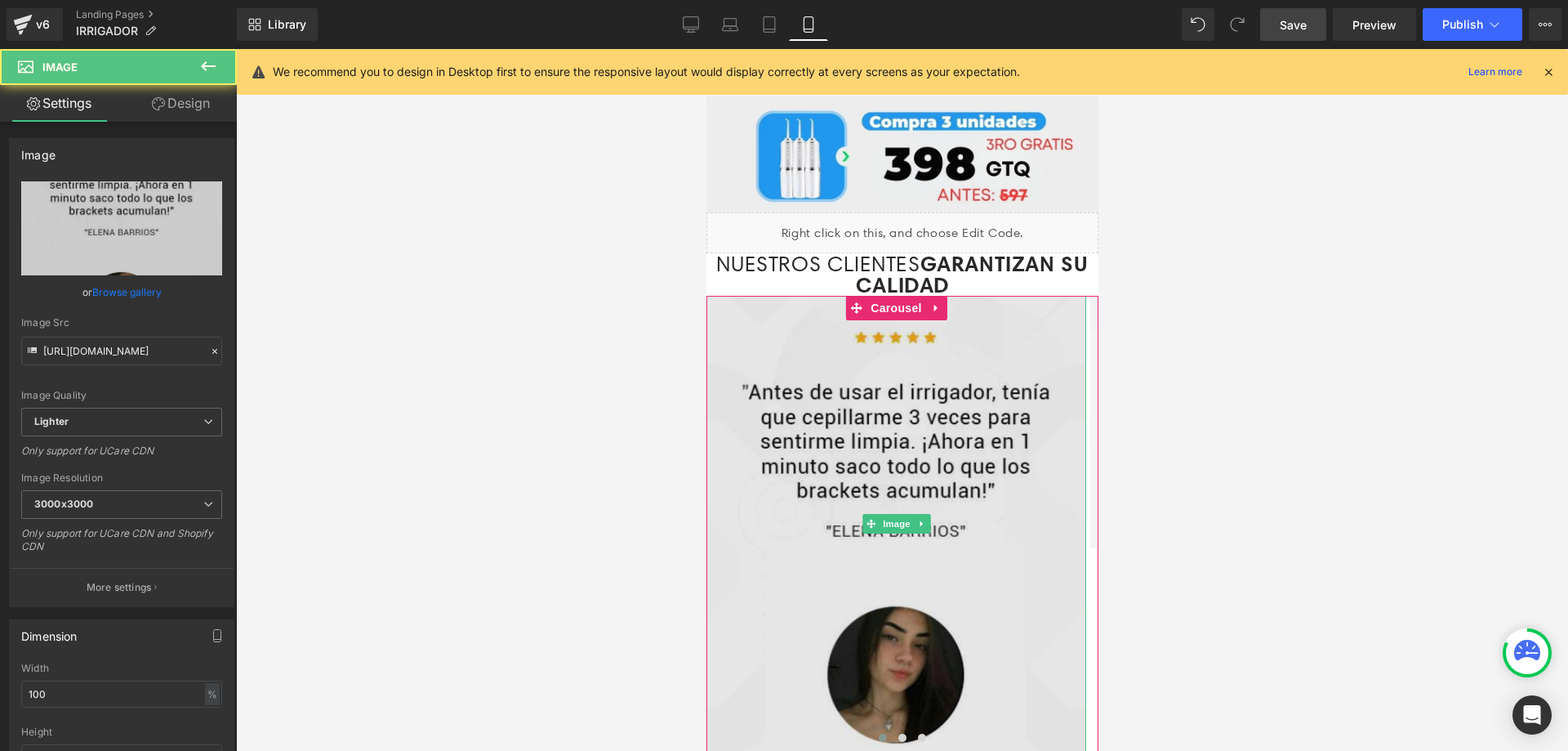
click at [990, 296] on img at bounding box center [895, 524] width 380 height 456
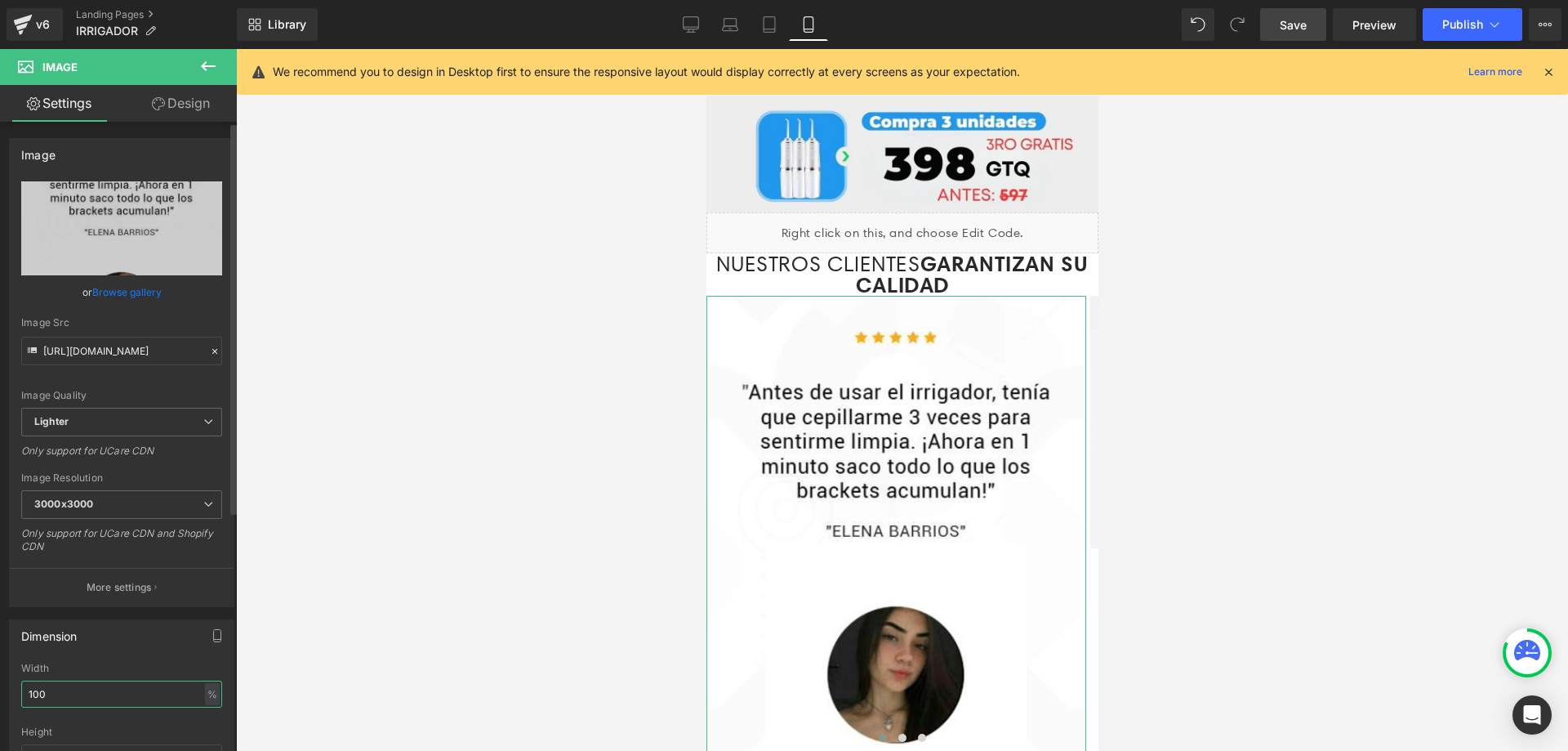
drag, startPoint x: 78, startPoint y: 695, endPoint x: 0, endPoint y: 690, distance: 78.2
click at [0, 690] on div "Dimension 100% Width 100 % % px auto Height auto 0 Circle Image" at bounding box center [122, 717] width 244 height 220
type input "60"
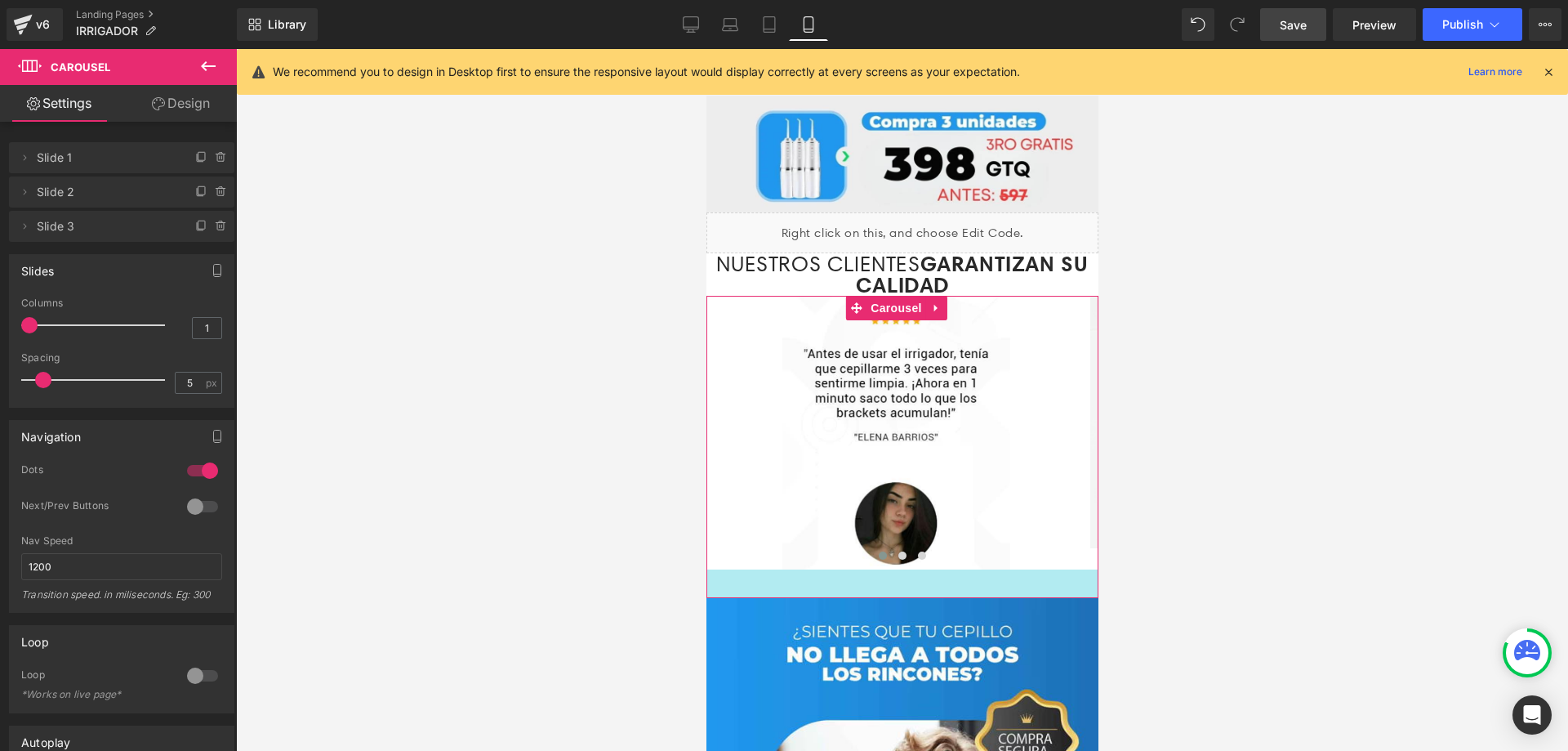
click at [1267, 412] on div at bounding box center [902, 400] width 1332 height 702
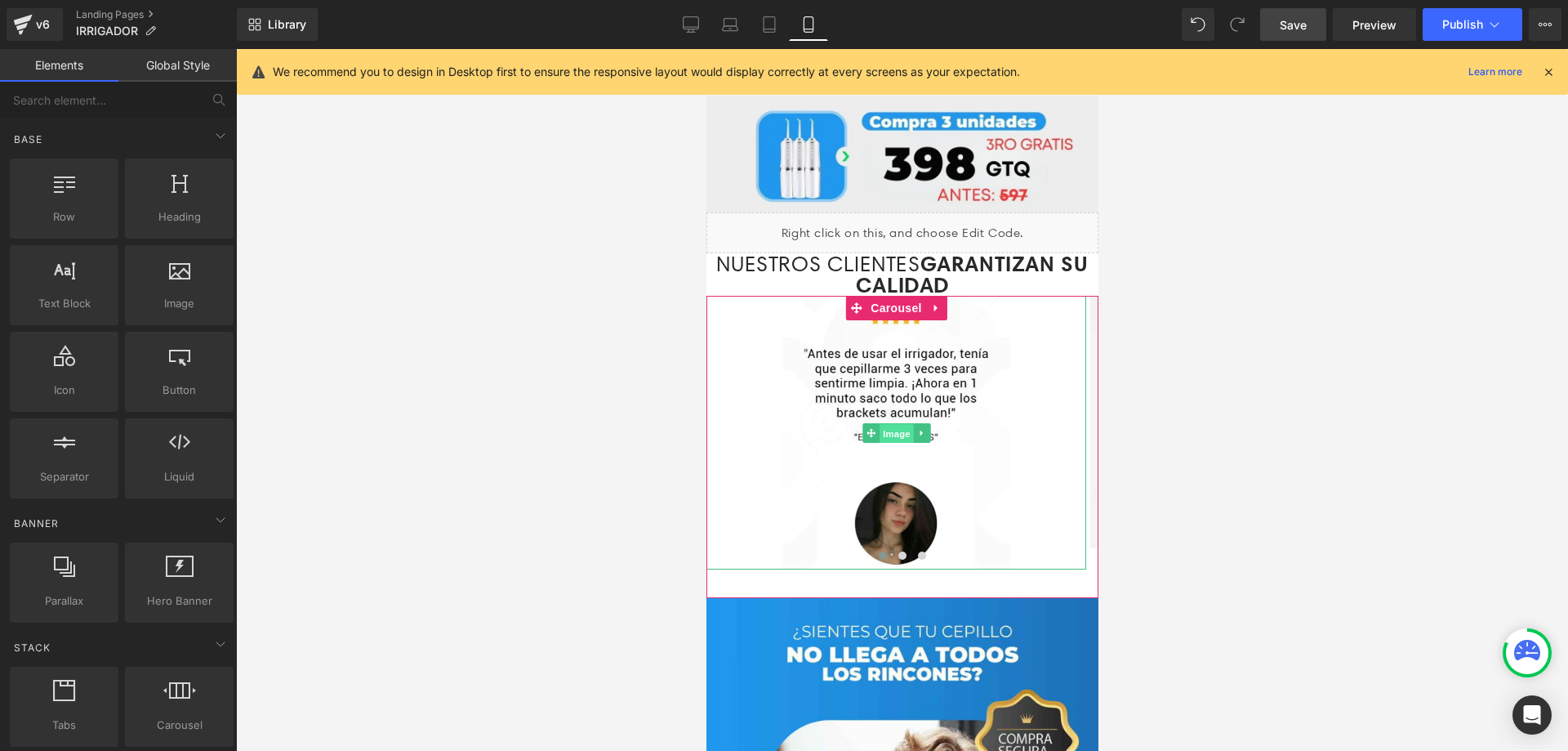
click at [896, 424] on span "Image" at bounding box center [895, 433] width 34 height 19
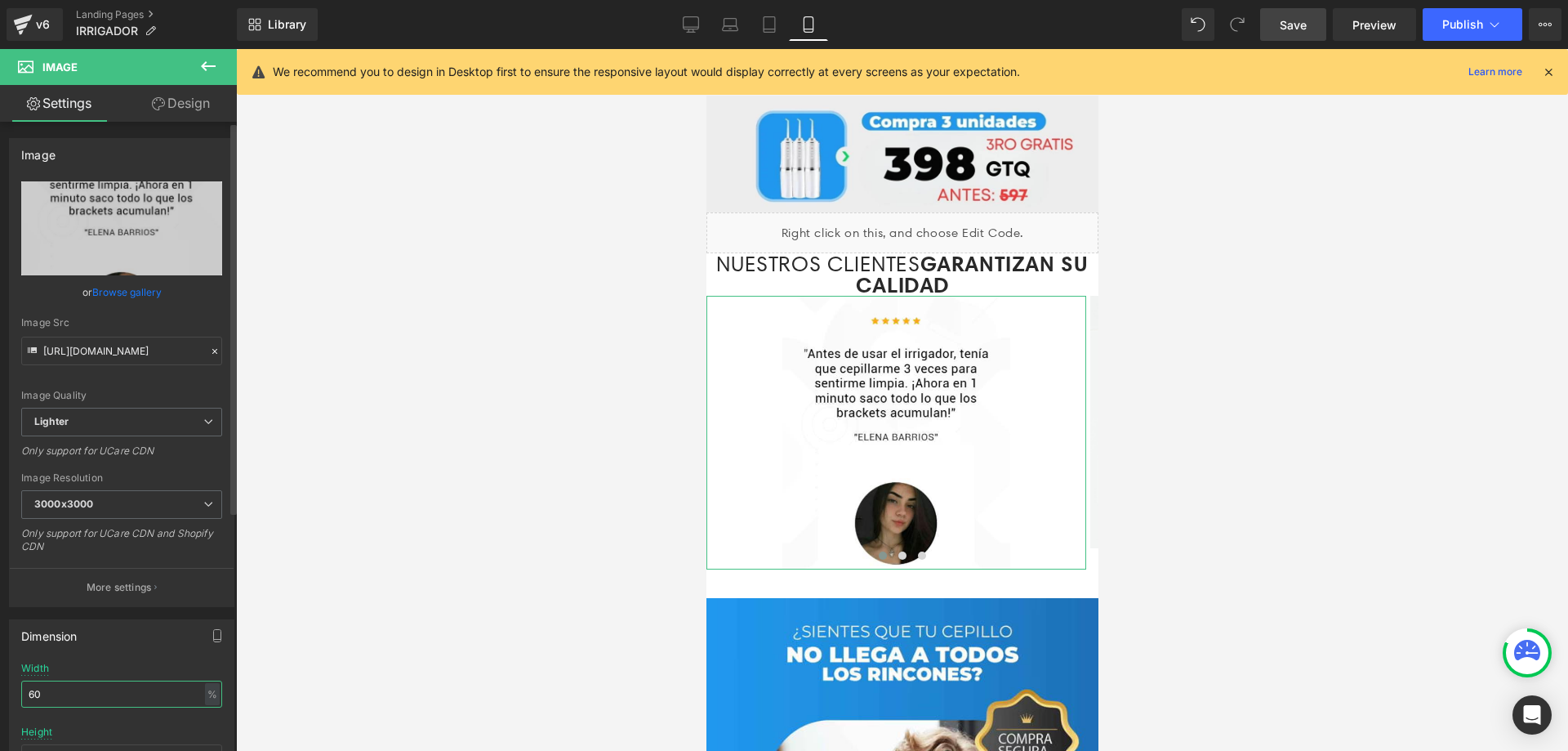
drag, startPoint x: 67, startPoint y: 699, endPoint x: 26, endPoint y: 692, distance: 41.6
click at [26, 692] on input "60" at bounding box center [121, 693] width 200 height 27
type input "80"
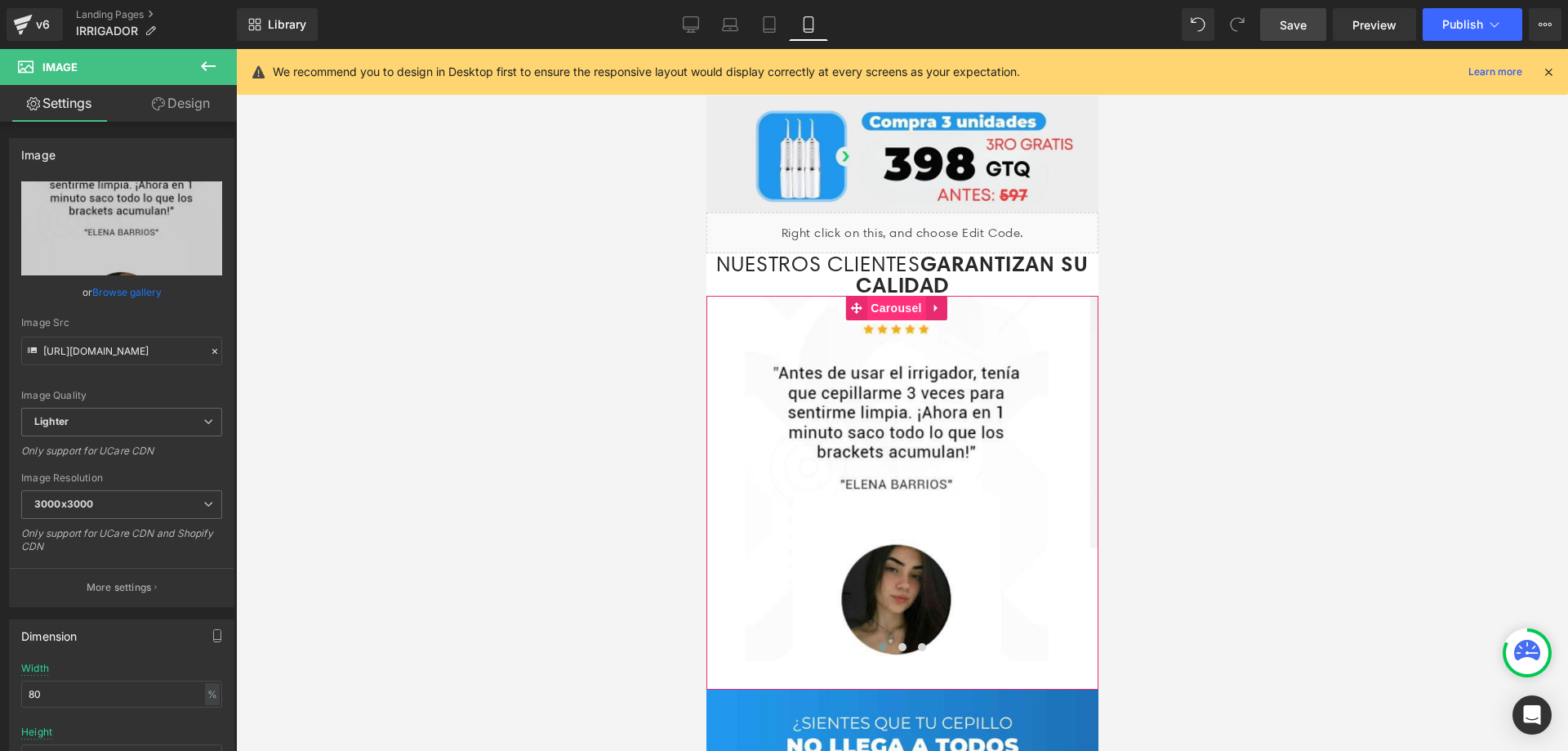
click at [898, 296] on span "Carousel" at bounding box center [895, 308] width 59 height 25
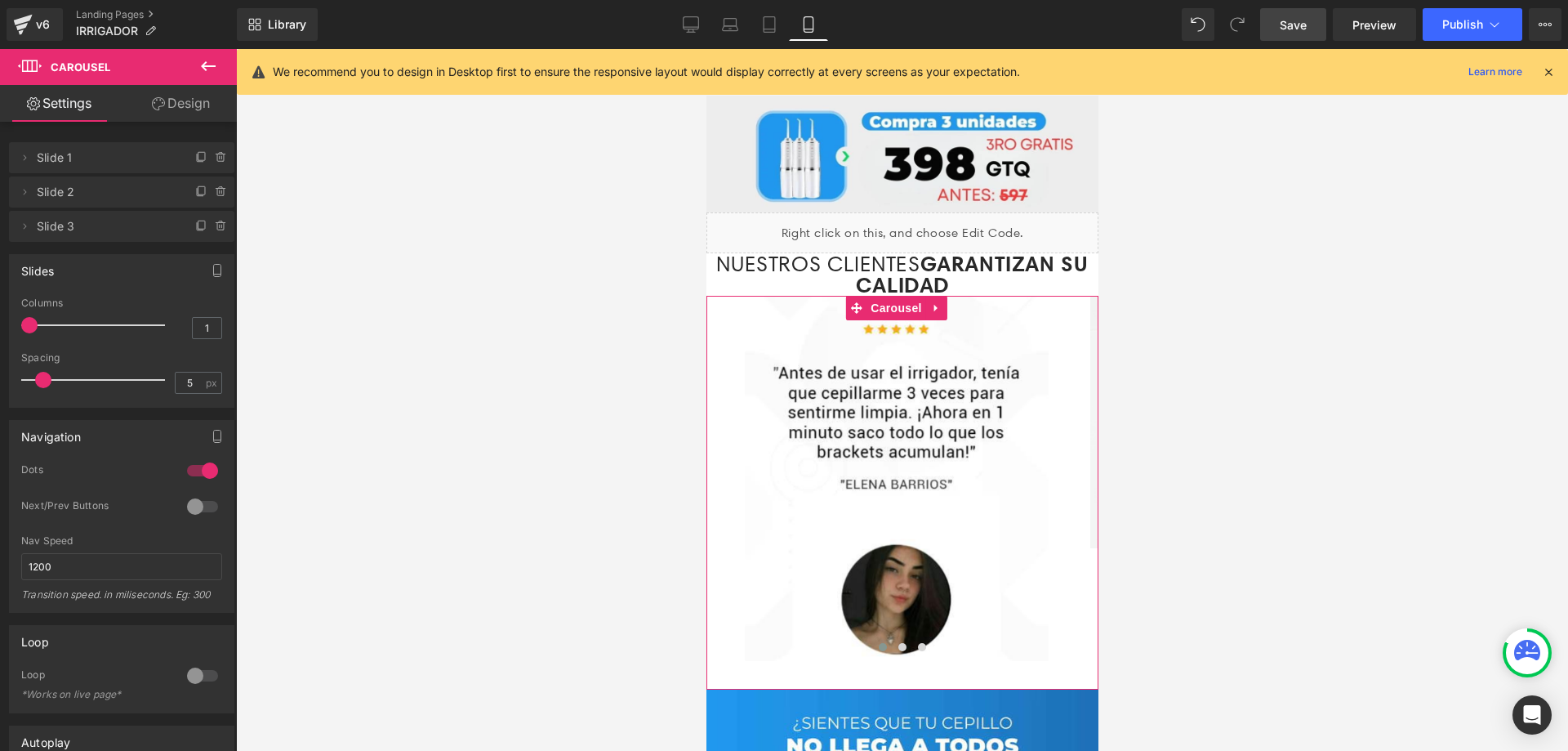
click at [878, 643] on span at bounding box center [881, 647] width 8 height 8
click at [896, 469] on span "Image" at bounding box center [895, 478] width 34 height 19
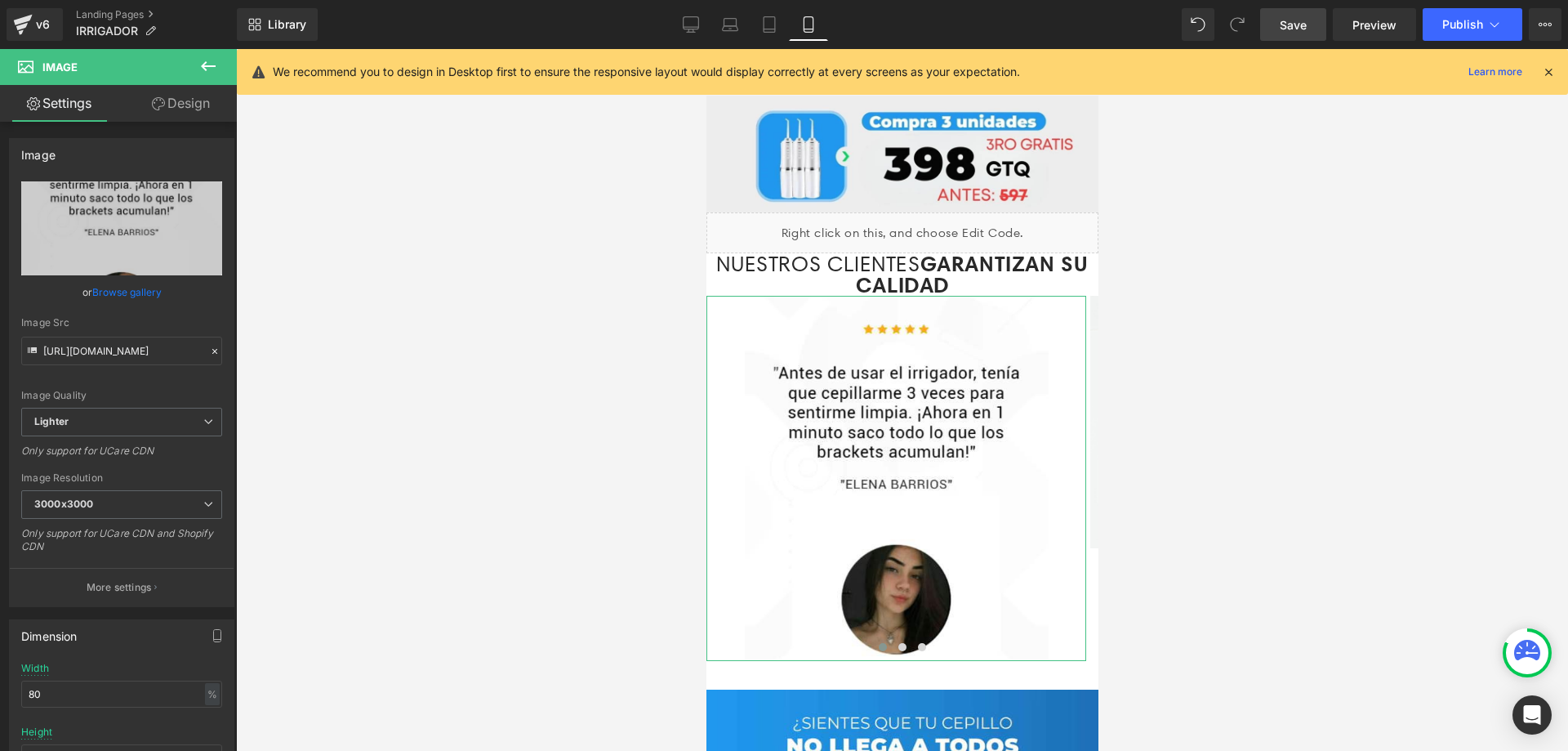
click at [200, 104] on link "Design" at bounding box center [180, 103] width 118 height 37
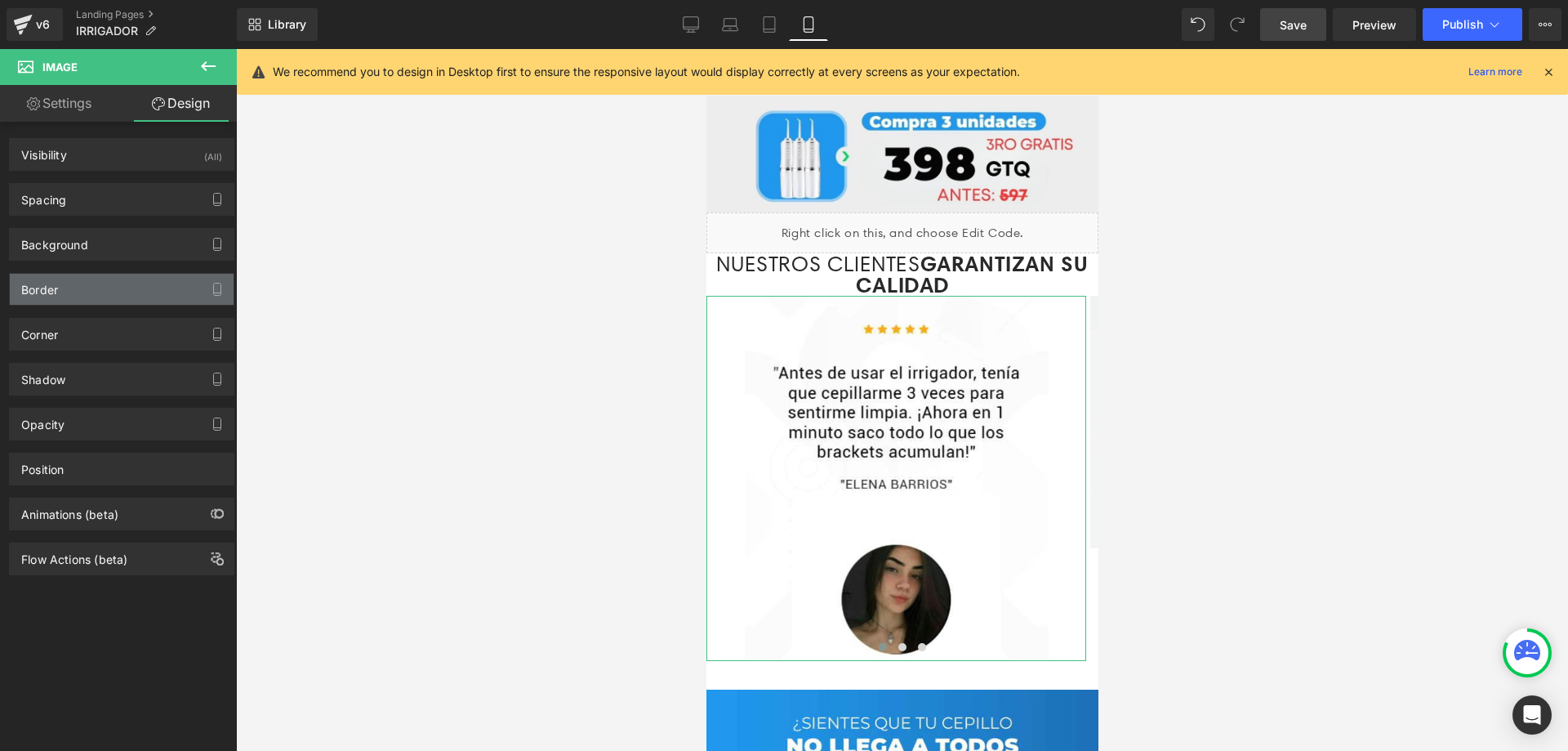
click at [80, 288] on div "Border" at bounding box center [122, 289] width 223 height 31
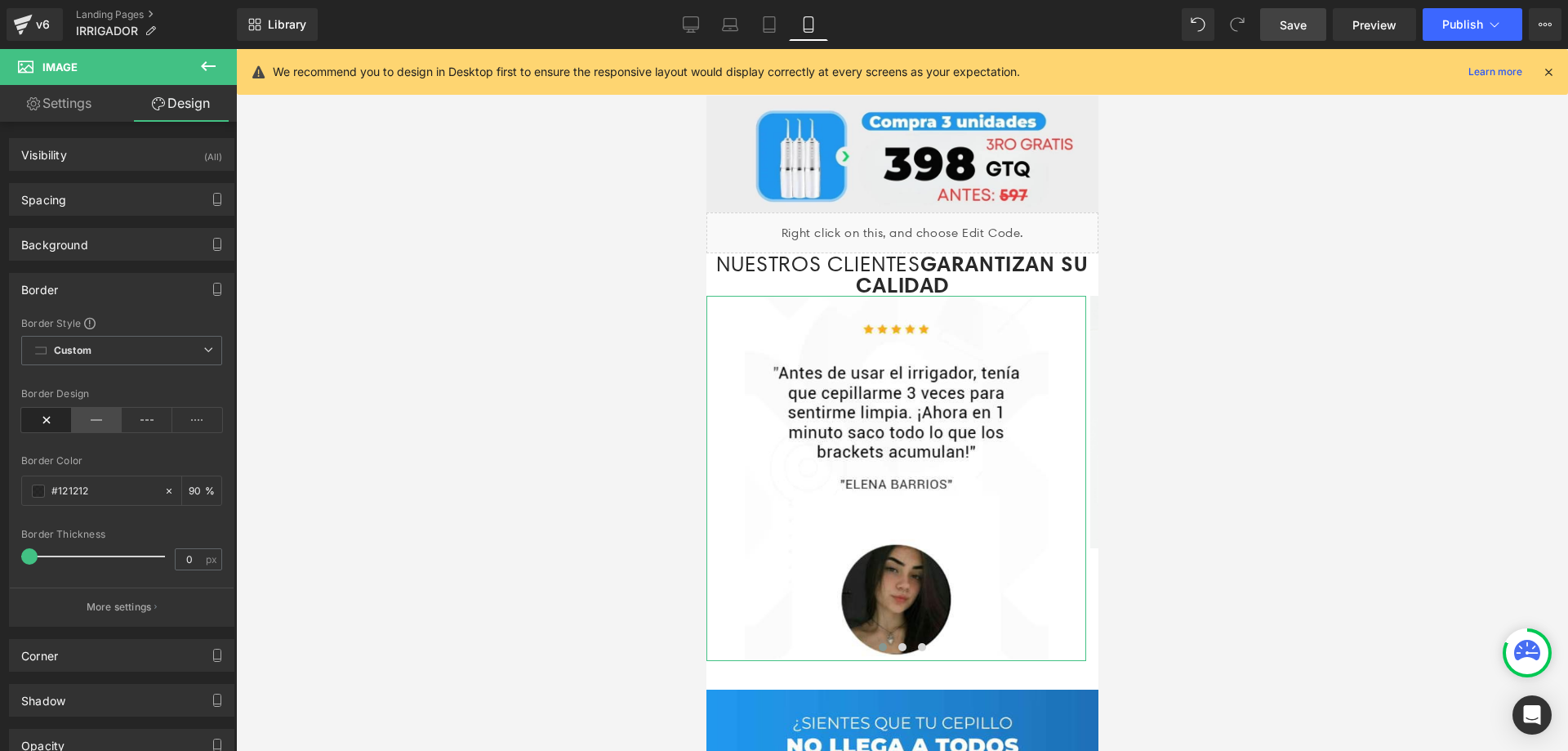
click at [92, 423] on icon at bounding box center [96, 419] width 50 height 25
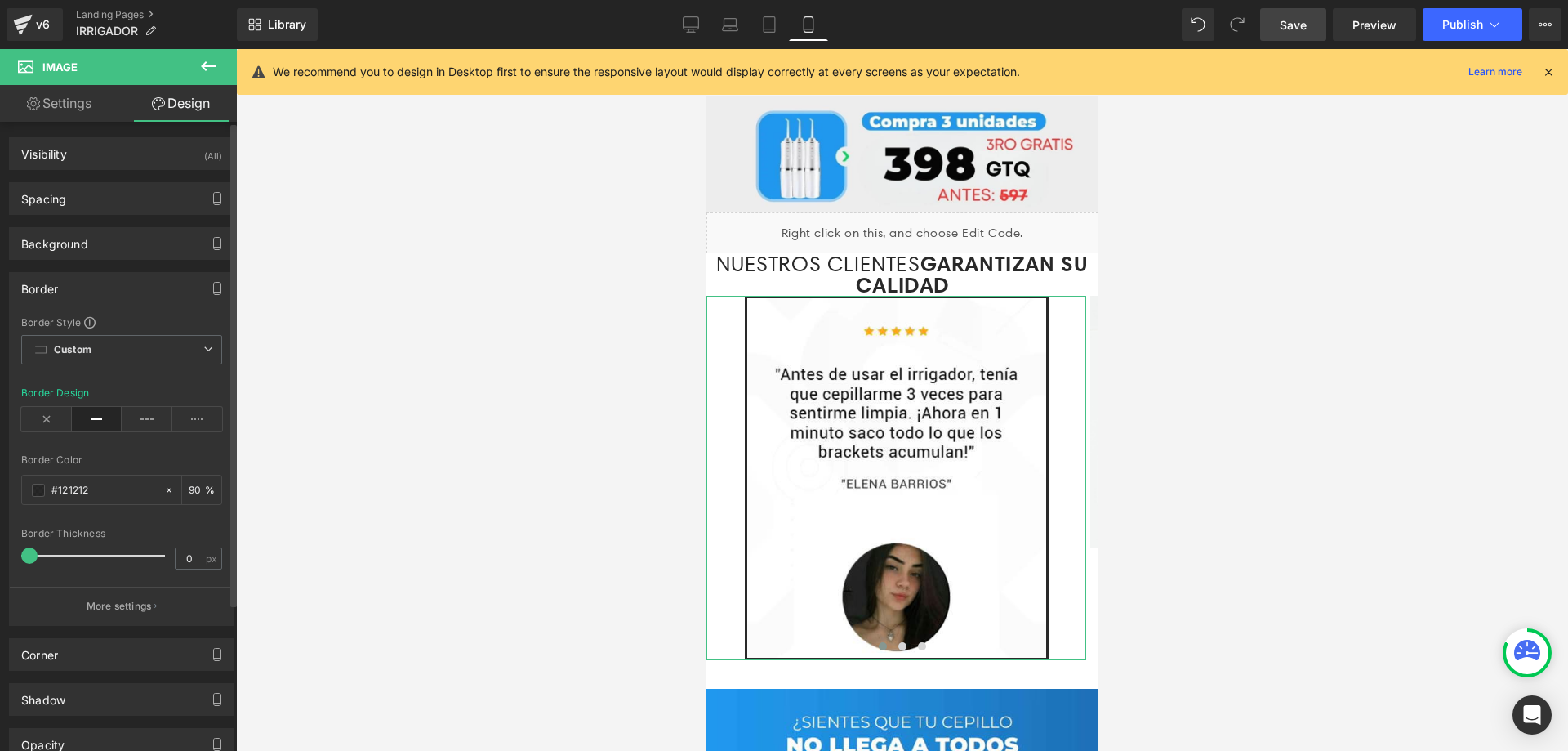
scroll to position [0, 0]
click at [38, 493] on span at bounding box center [38, 491] width 13 height 13
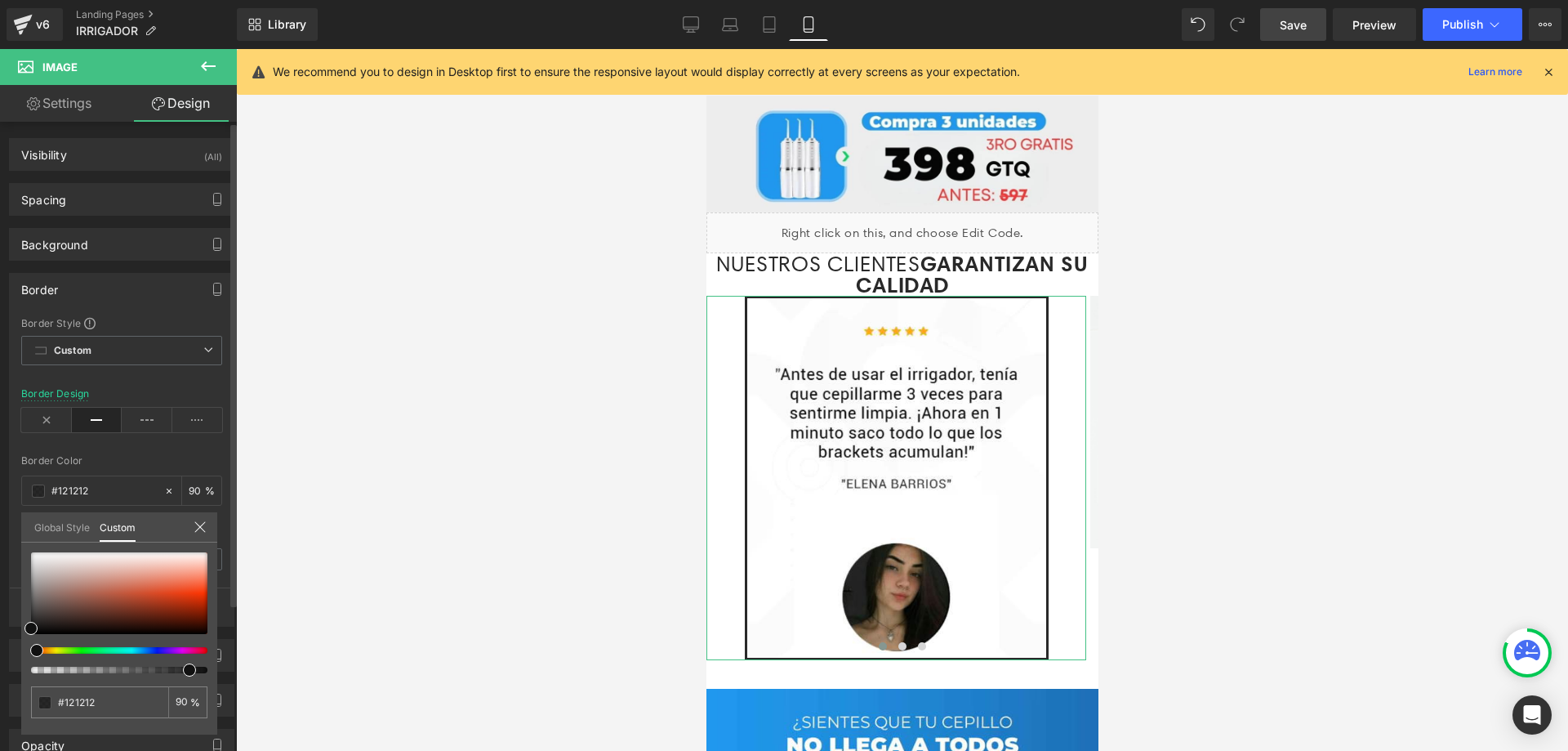
type input "#111111"
drag, startPoint x: 34, startPoint y: 648, endPoint x: 124, endPoint y: 652, distance: 90.1
click at [124, 652] on span at bounding box center [127, 650] width 13 height 13
type input "#131415"
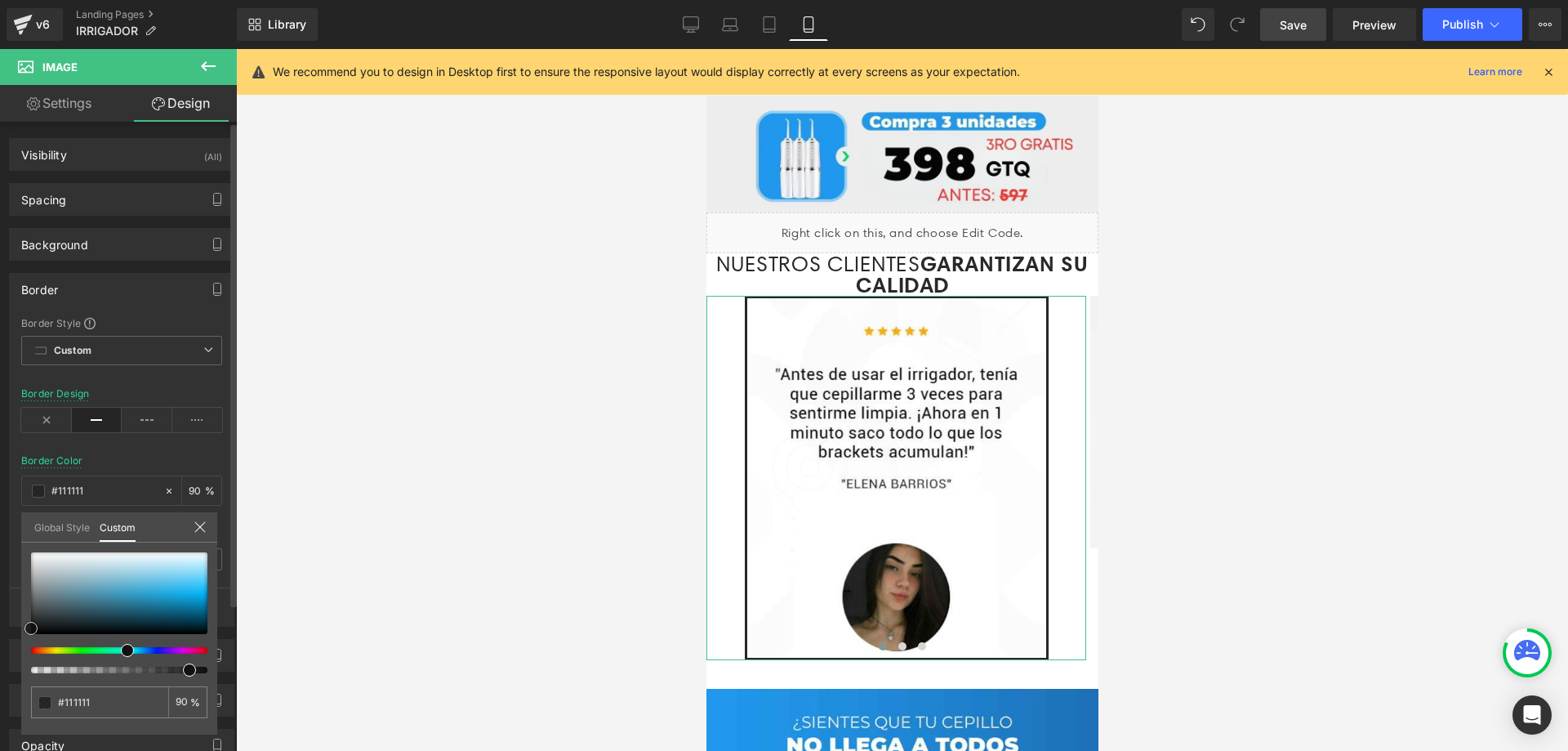
type input "#131415"
type input "#18181a"
type input "#1a1a1d"
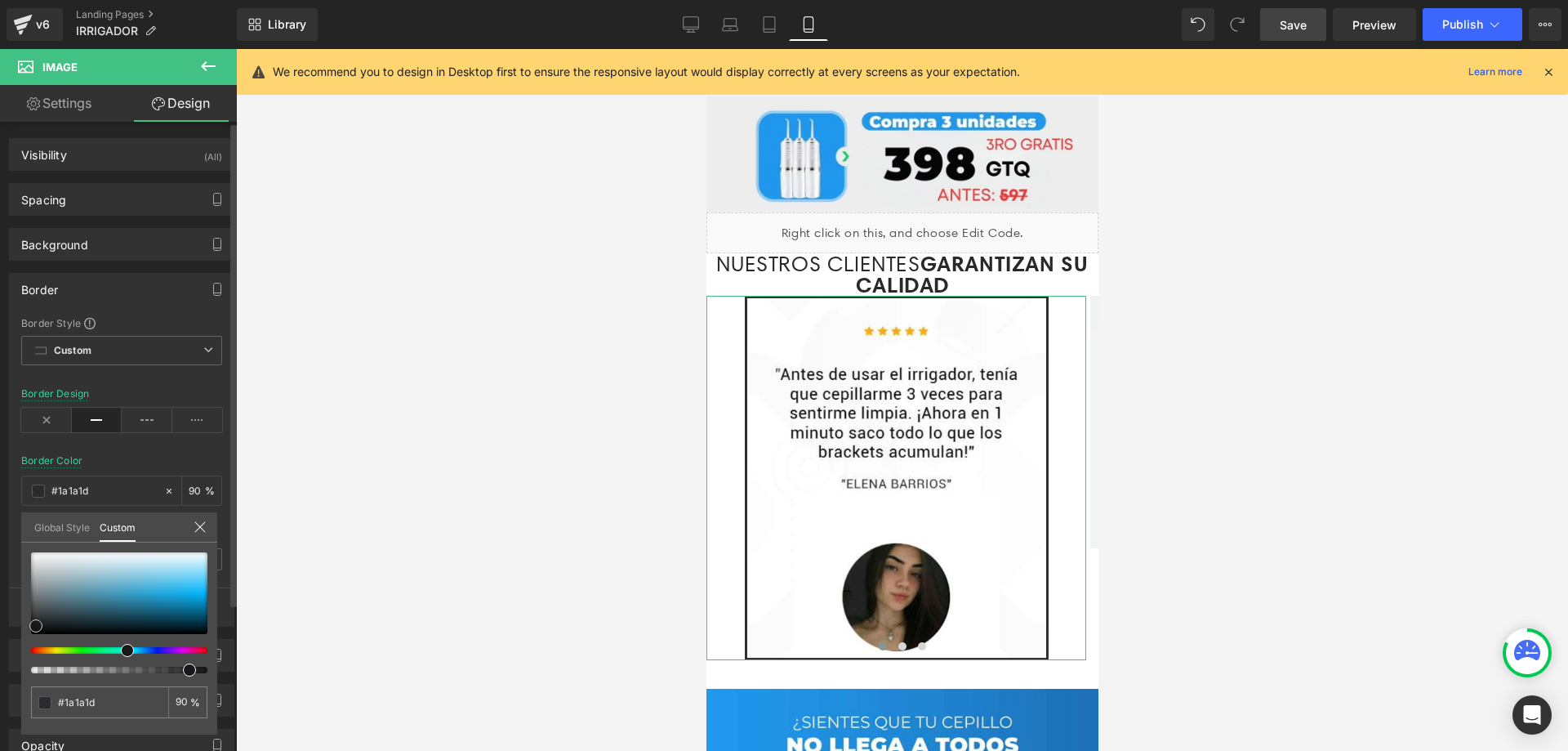
type input "#1c1c20"
type input "#1f1f27"
type input "#21212b"
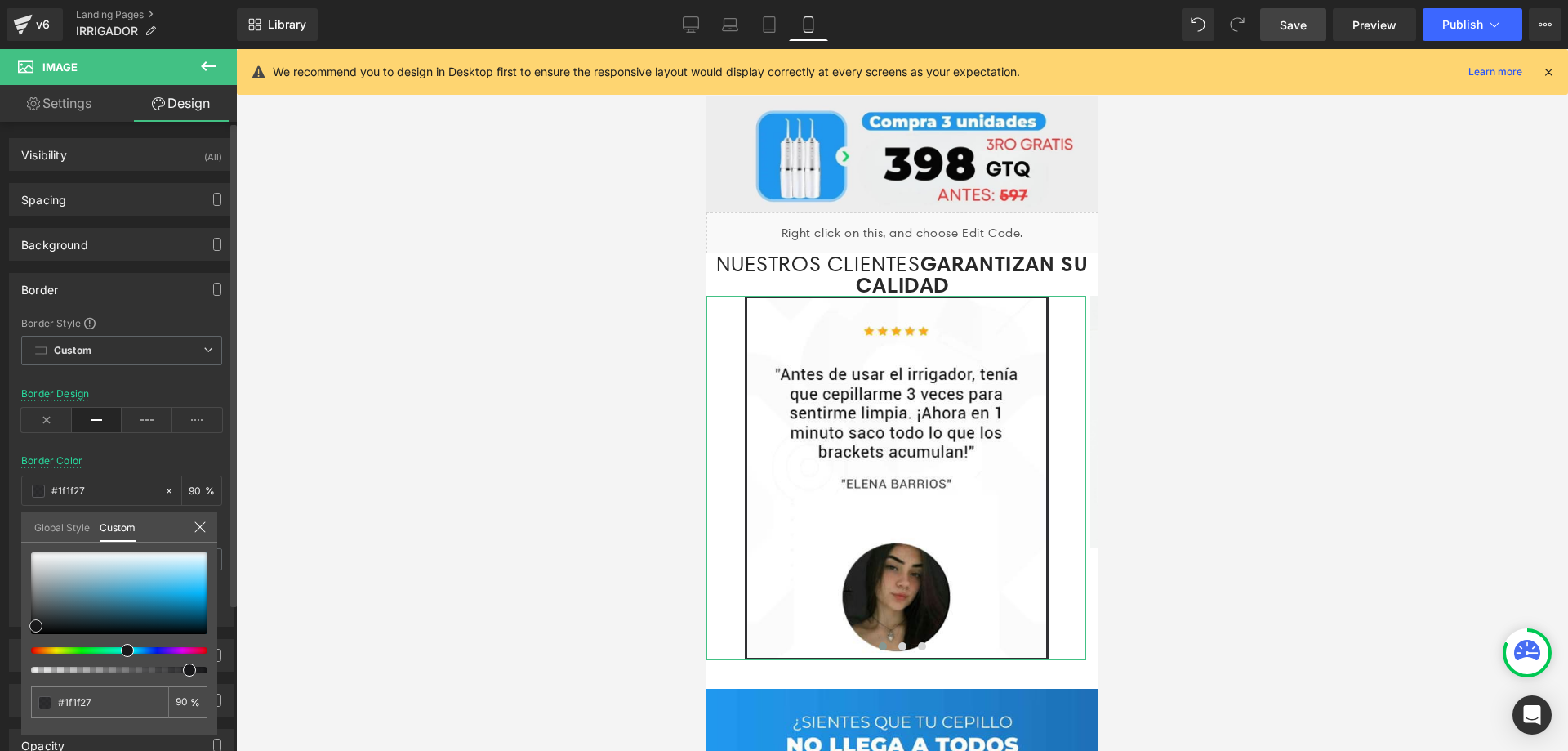
type input "#21212b"
type input "#202030"
type input "#212135"
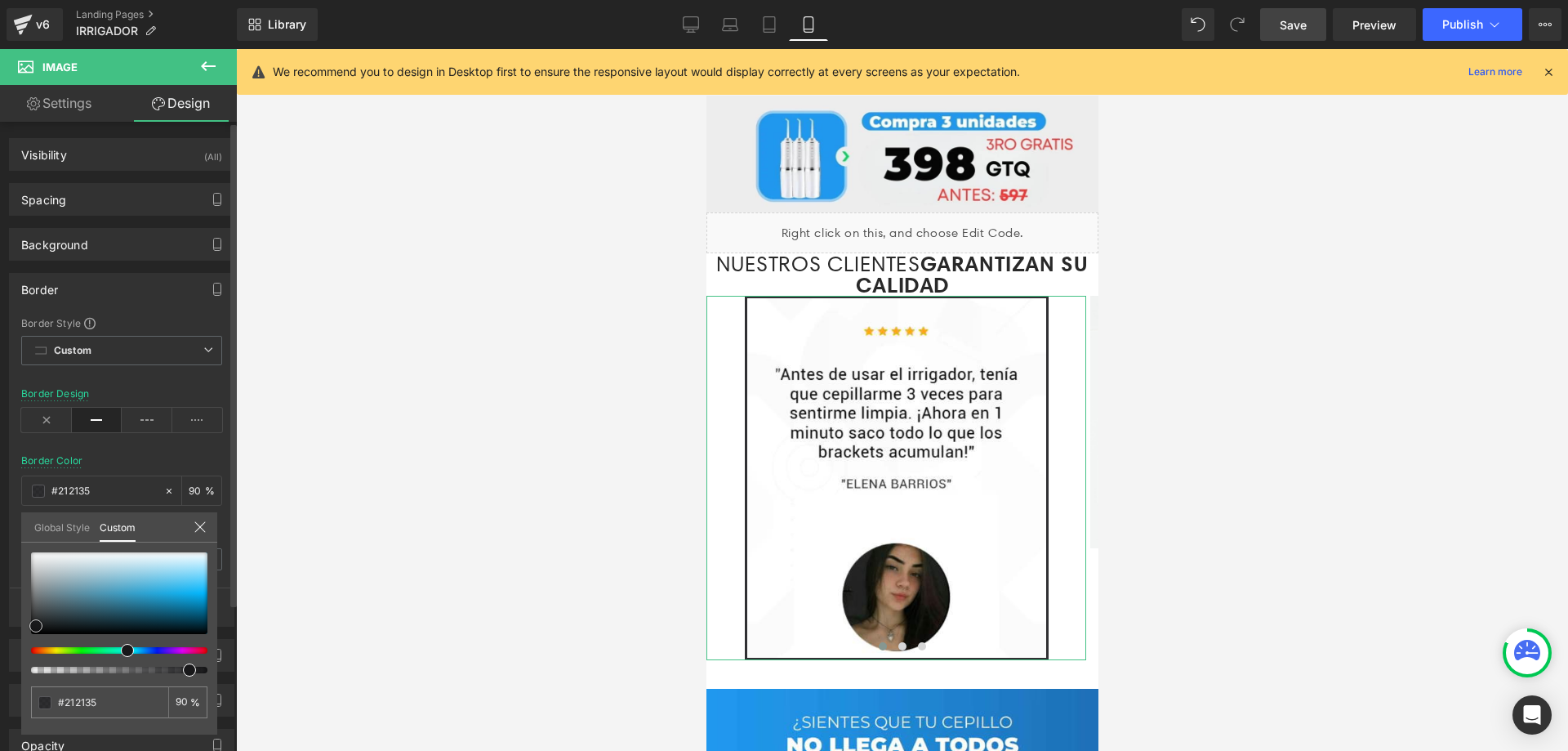
type input "#222243"
type input "#262658"
type input "#28287a"
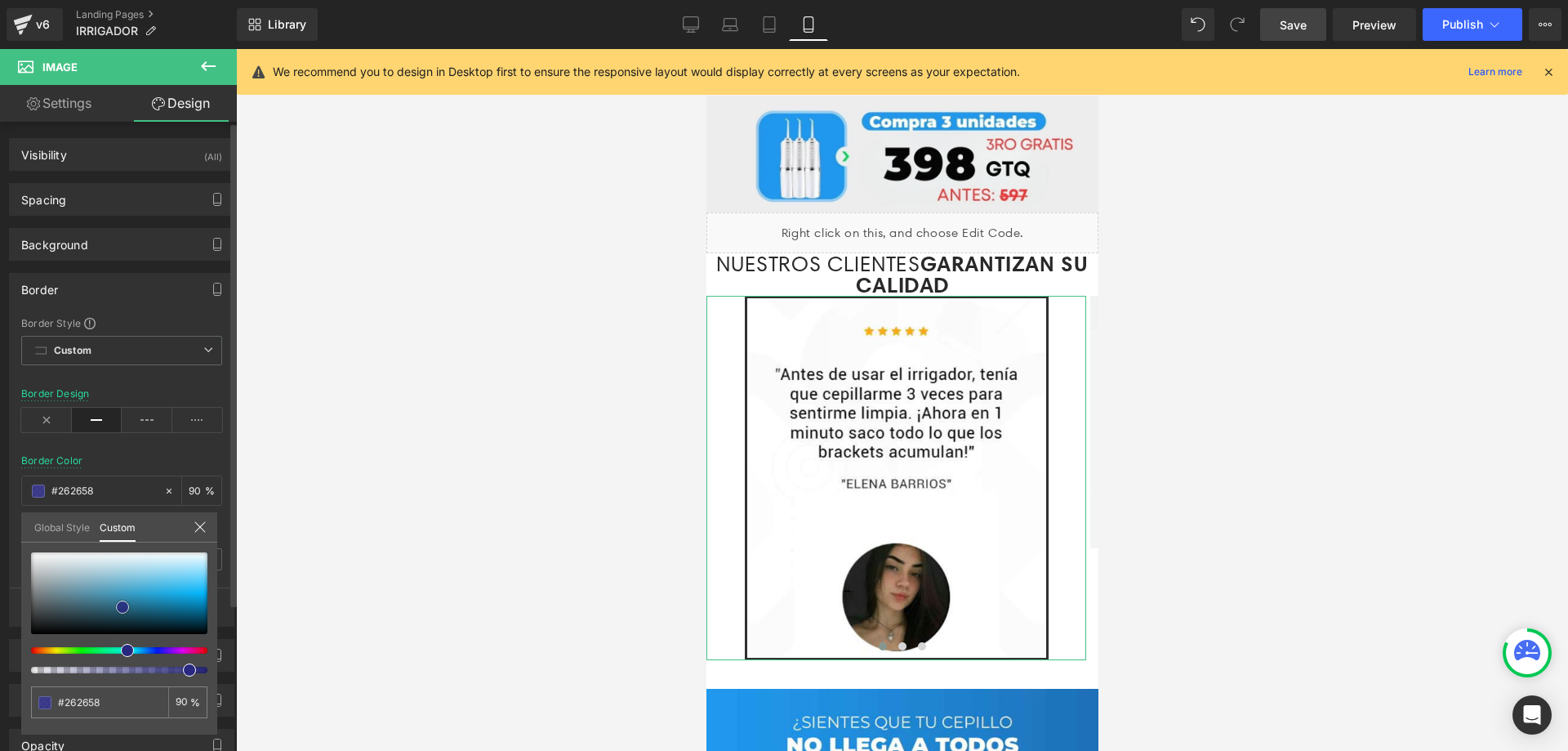
type input "#28287a"
type input "#282894"
type input "#2525ab"
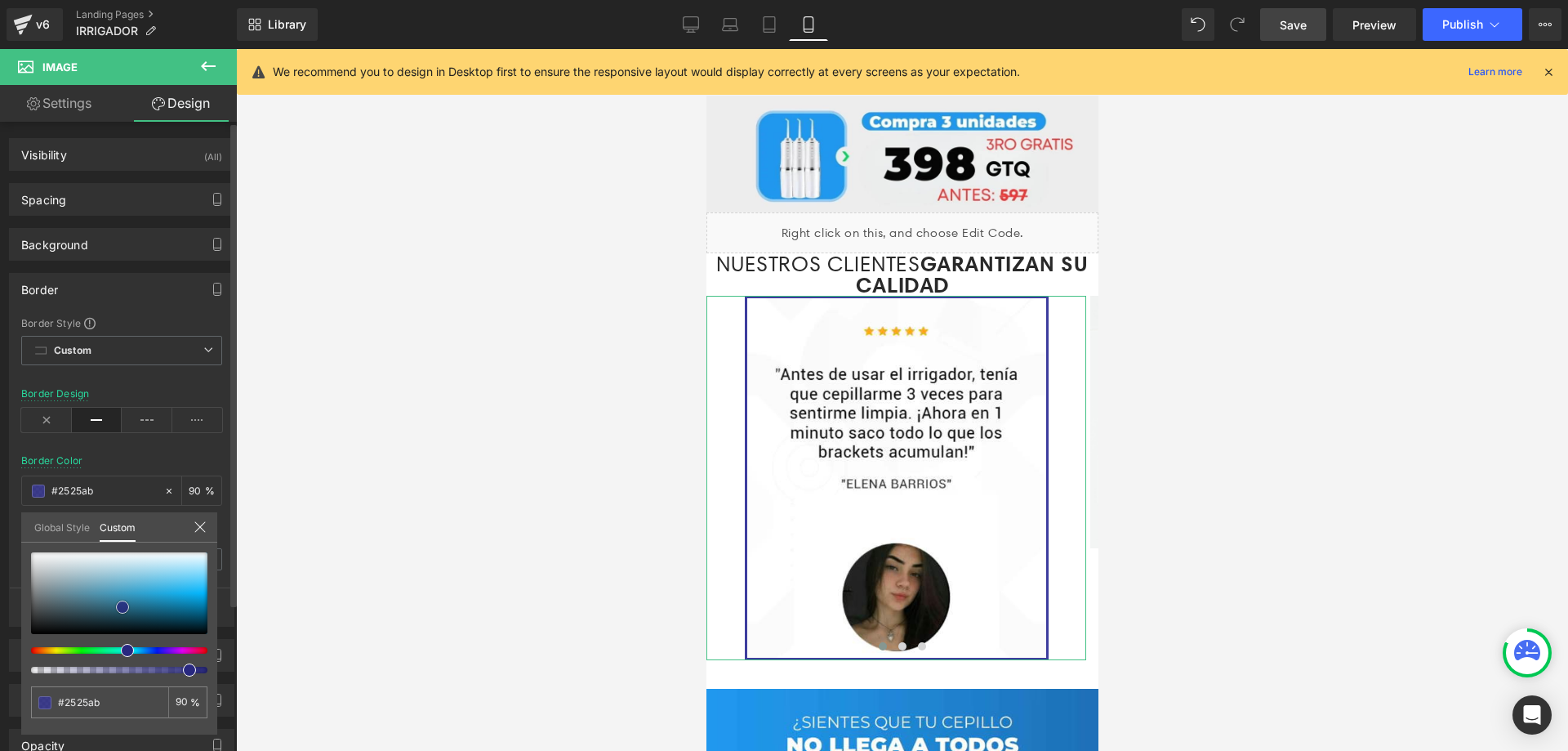
type input "#2020c5"
type input "#1d1dd7"
type input "#1c1ce7"
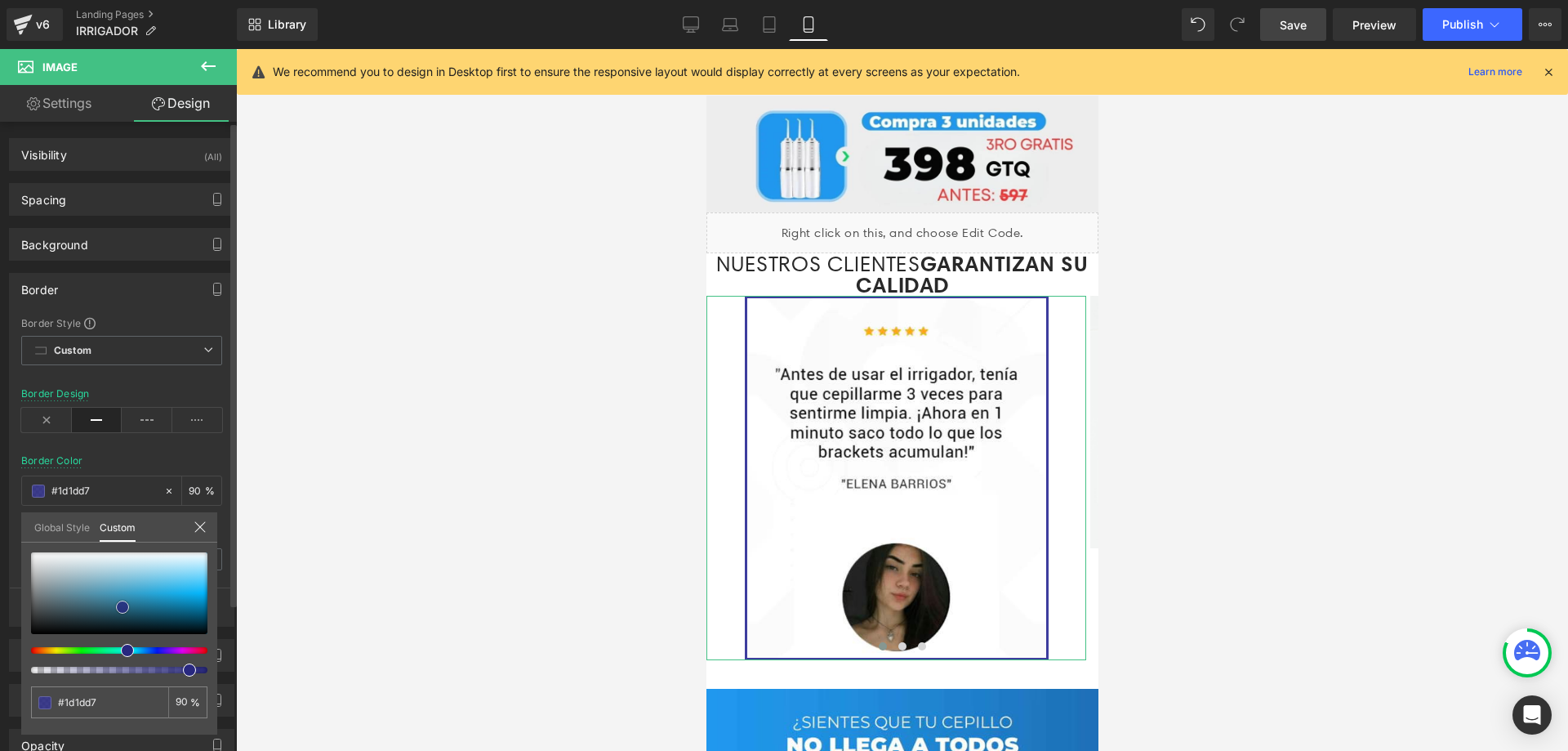
type input "#1c1ce7"
type input "#2626e8"
type input "#2828eb"
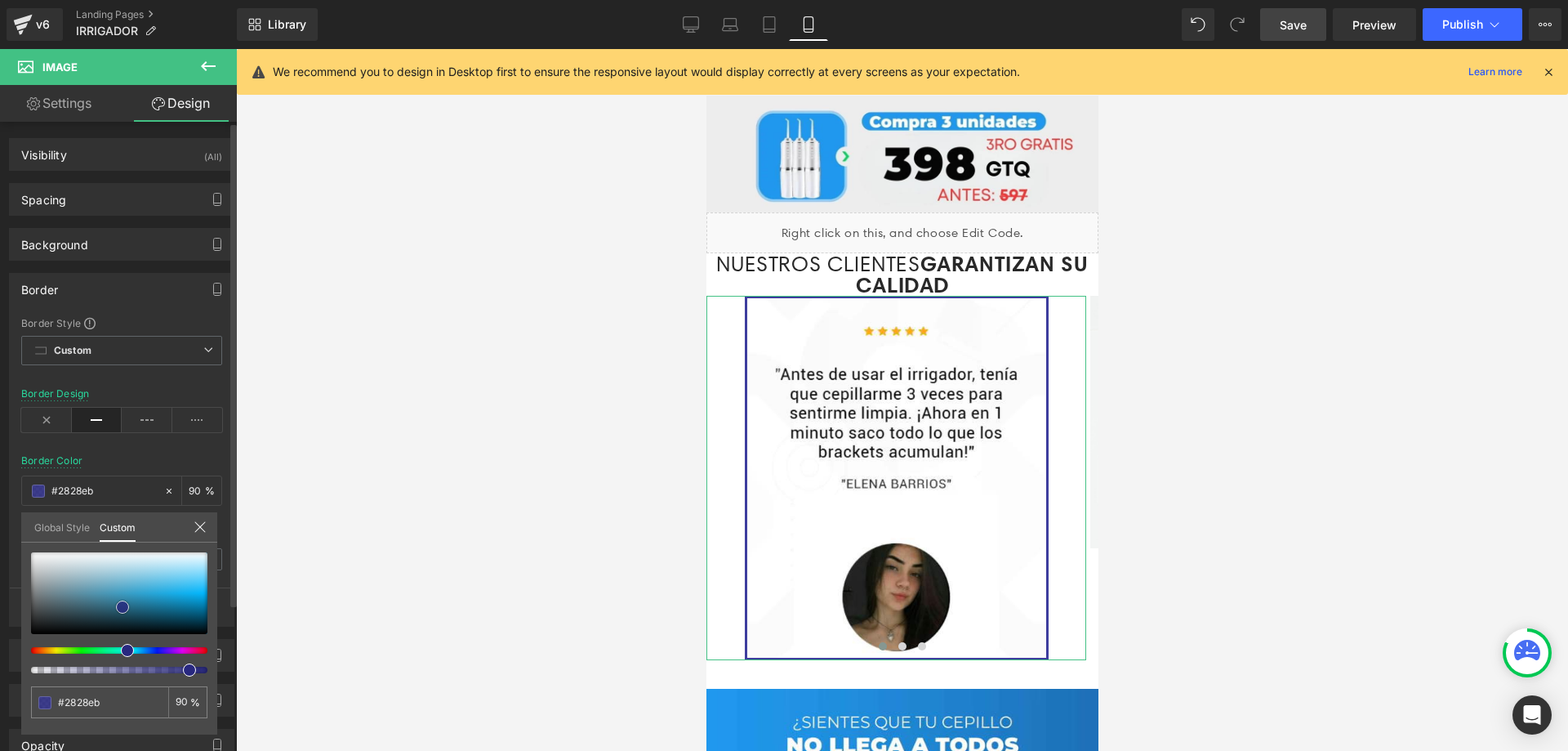
type input "#3030ed"
type input "#3434ee"
type input "#3838ee"
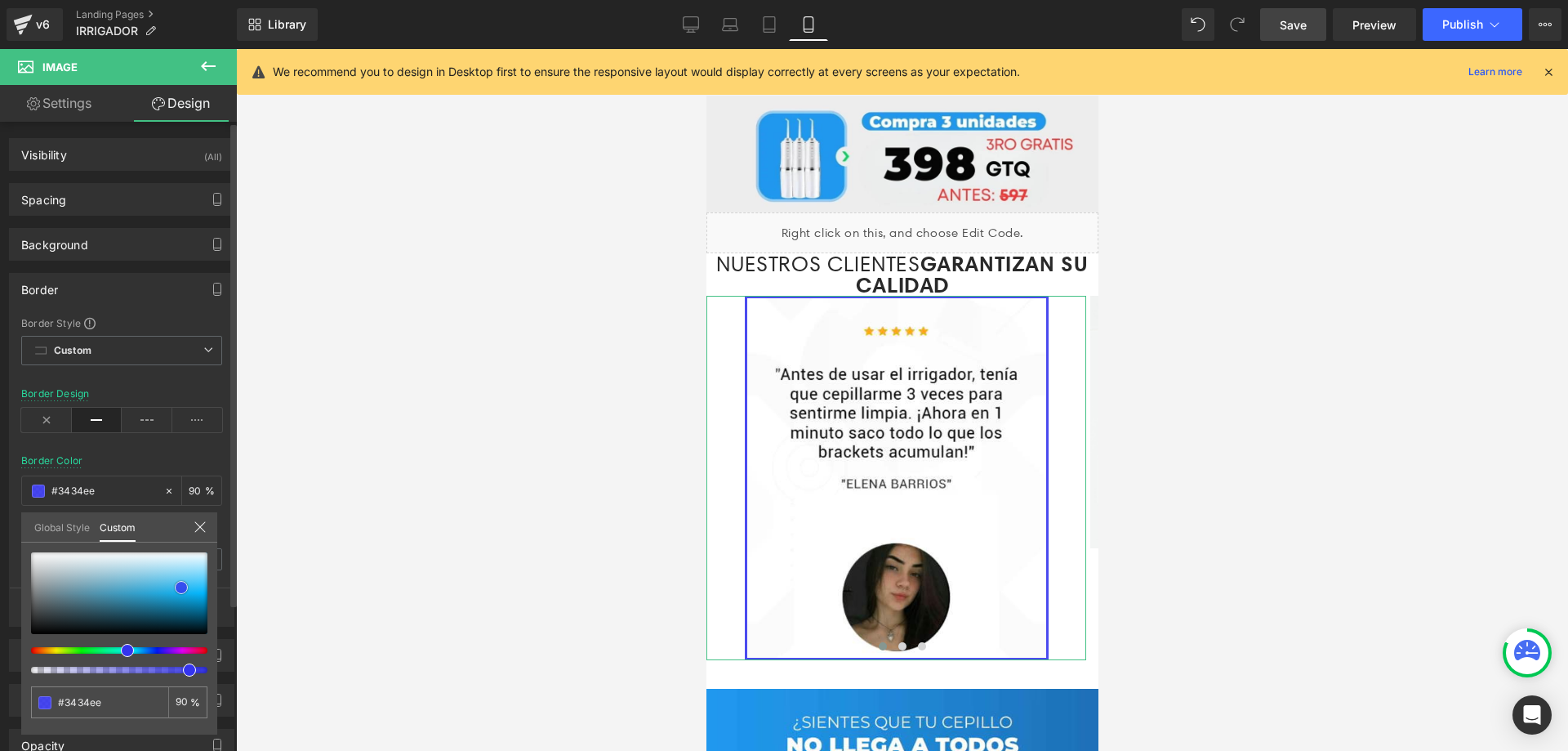
type input "#3838ee"
type input "#3636f1"
type input "#3b3bf1"
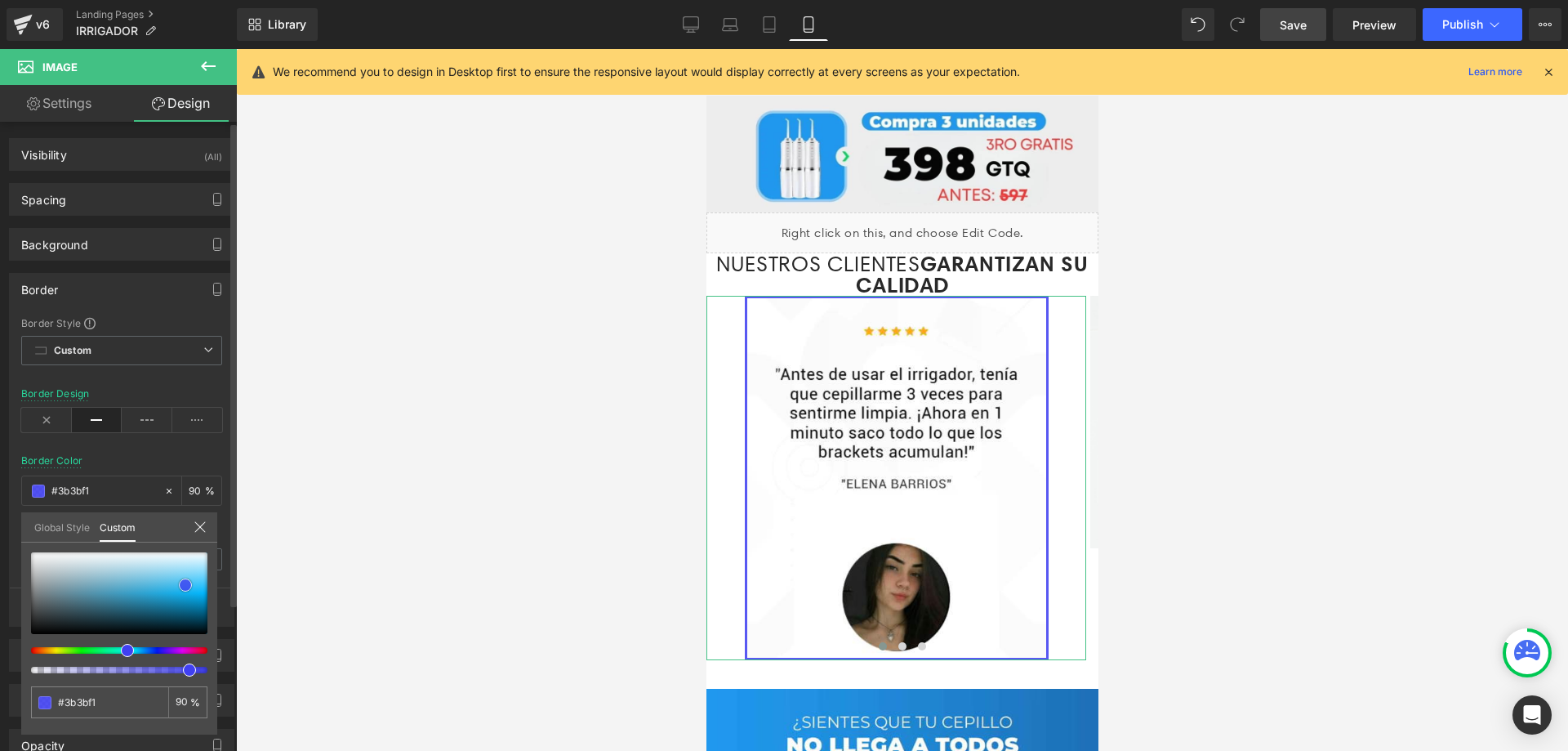
type input "#4646f1"
type input "#4848f3"
type input "#4d4df3"
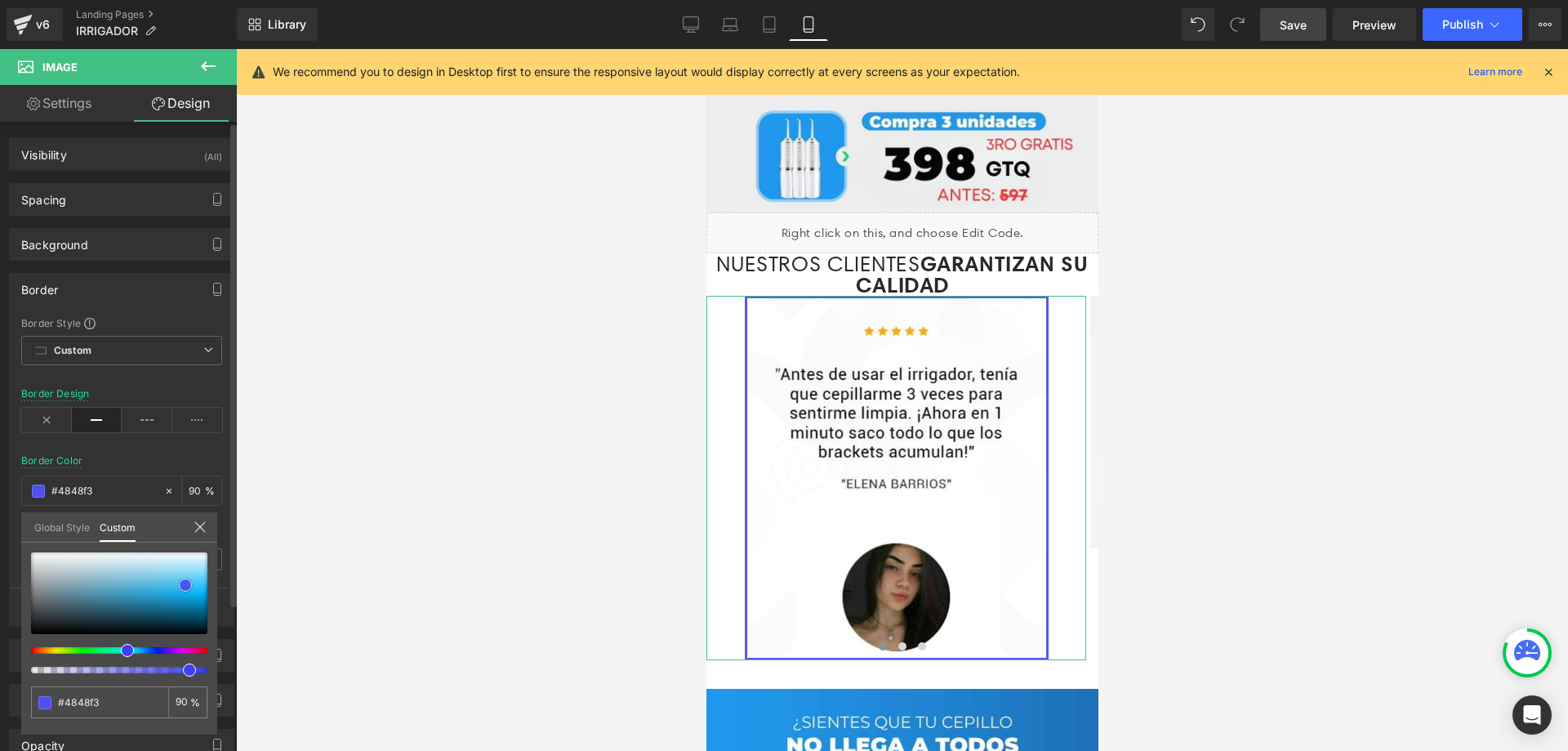
type input "#4d4df3"
type input "#5858f3"
type input "#6161f4"
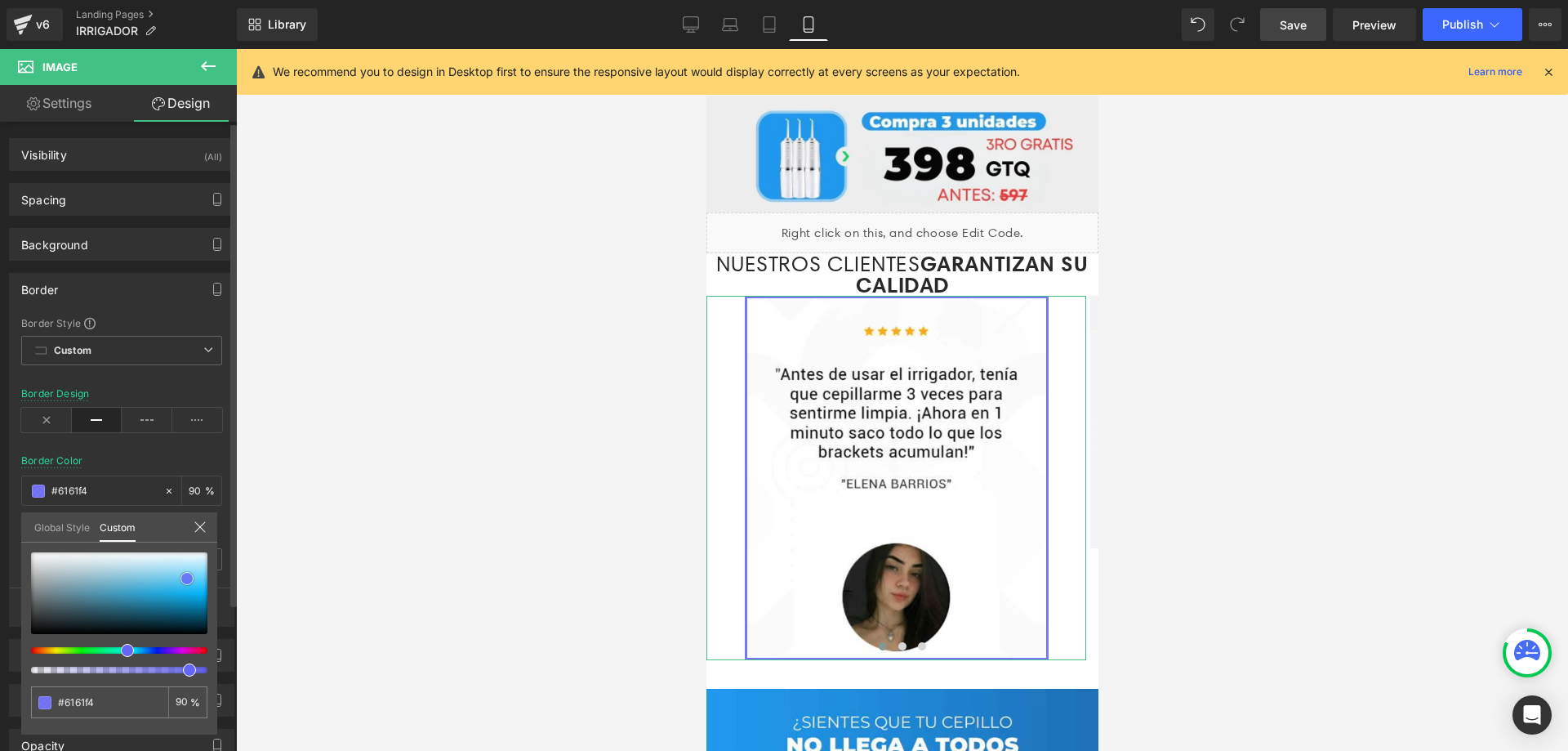
type input "#6a6af5"
type input "#6f6ff5"
type input "#7474f5"
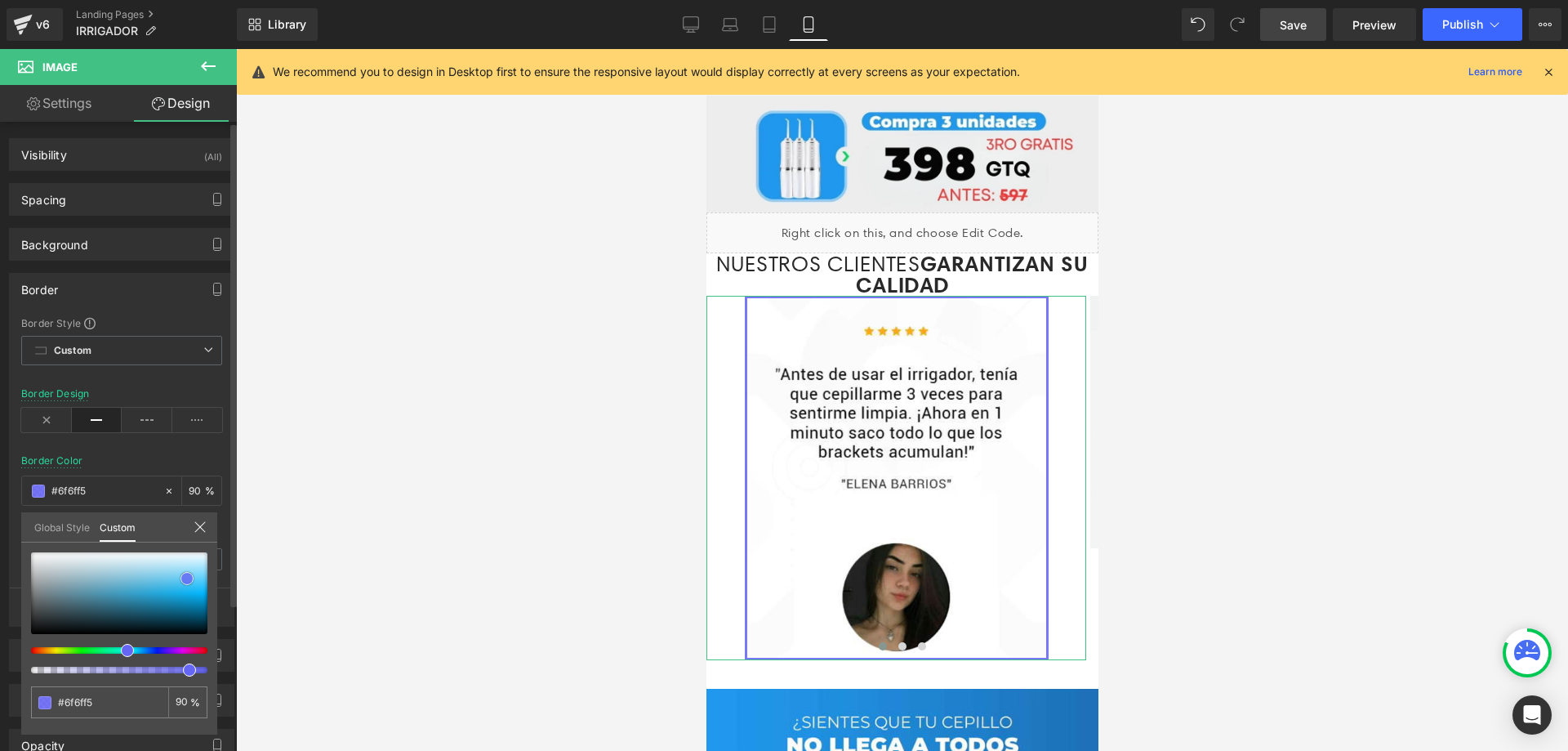
type input "#7474f5"
type input "#7878f6"
type input "#7e7ef5"
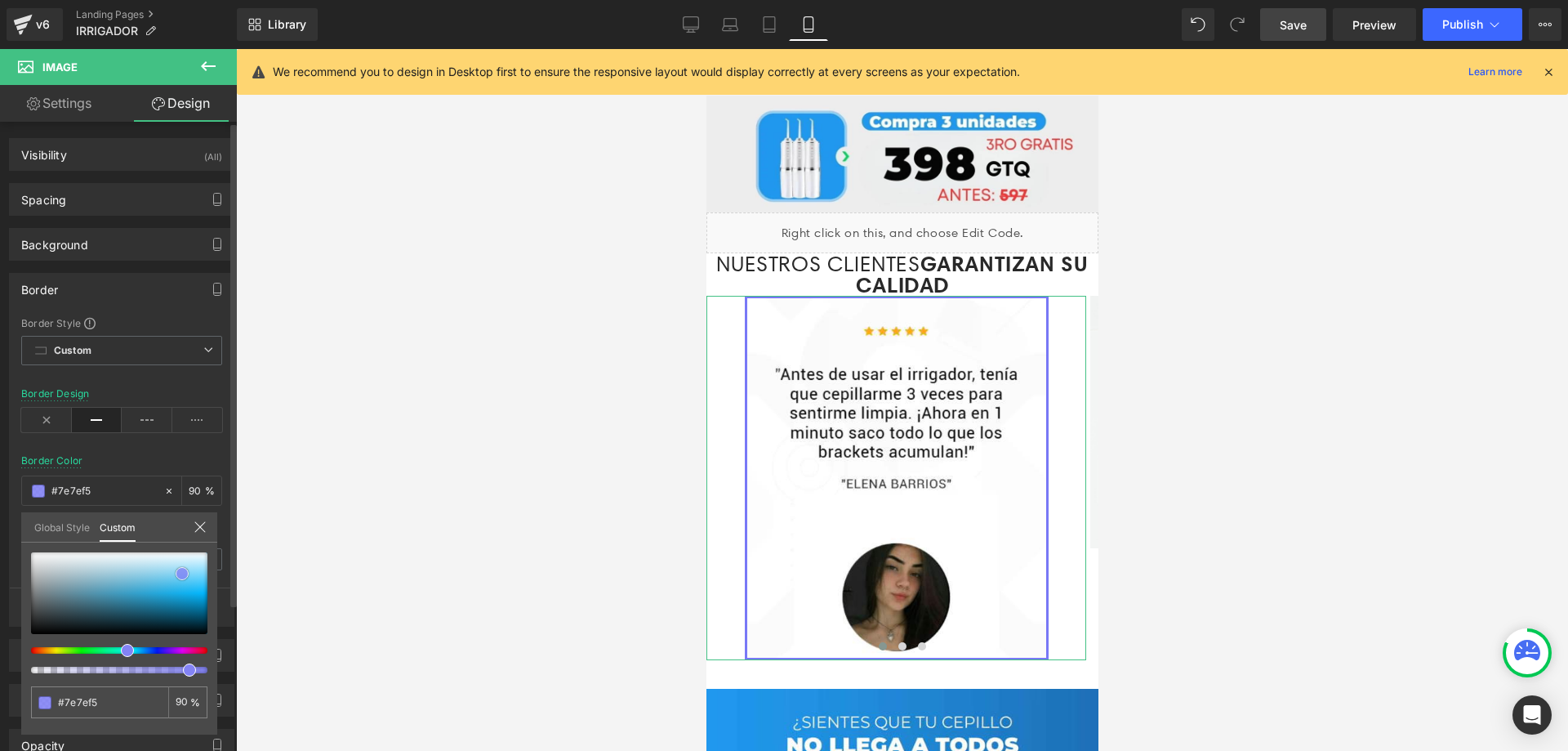
type input "#8383f5"
type input "#8f8ff4"
type input "#9090f3"
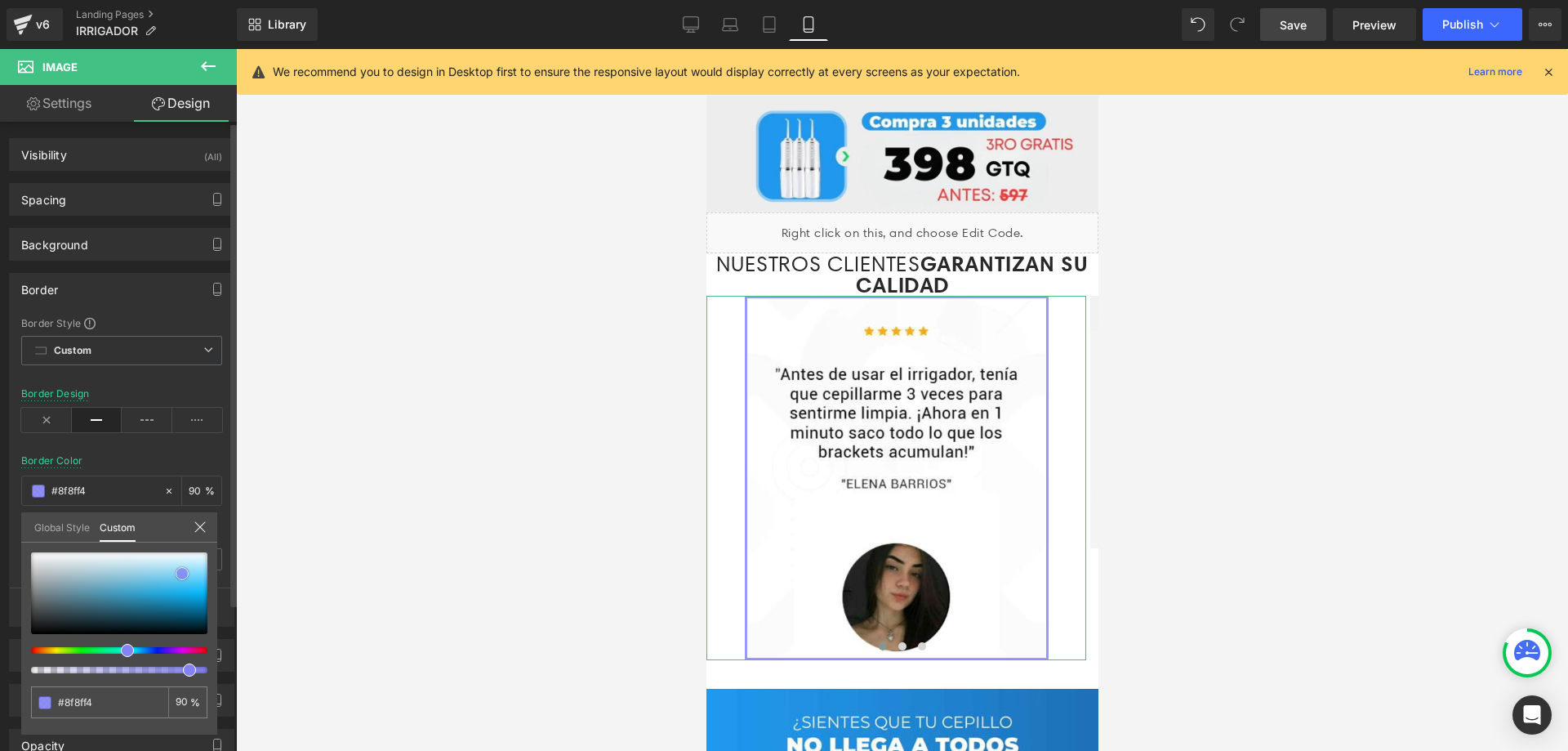
type input "#9090f3"
type input "#9494f3"
type input "#9595f3"
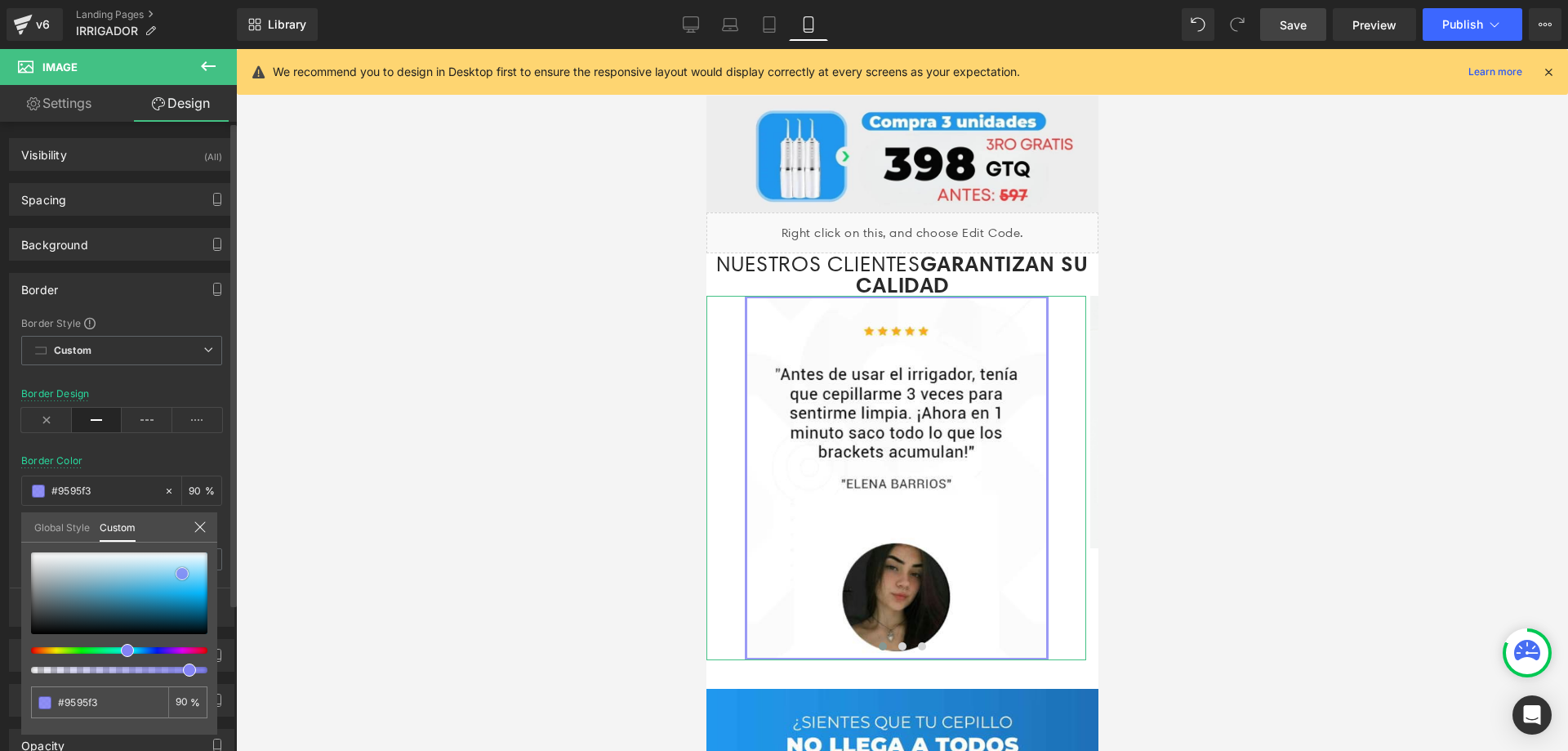
type input "#9a9af3"
type input "#9b9bf2"
type input "#9c9cf0"
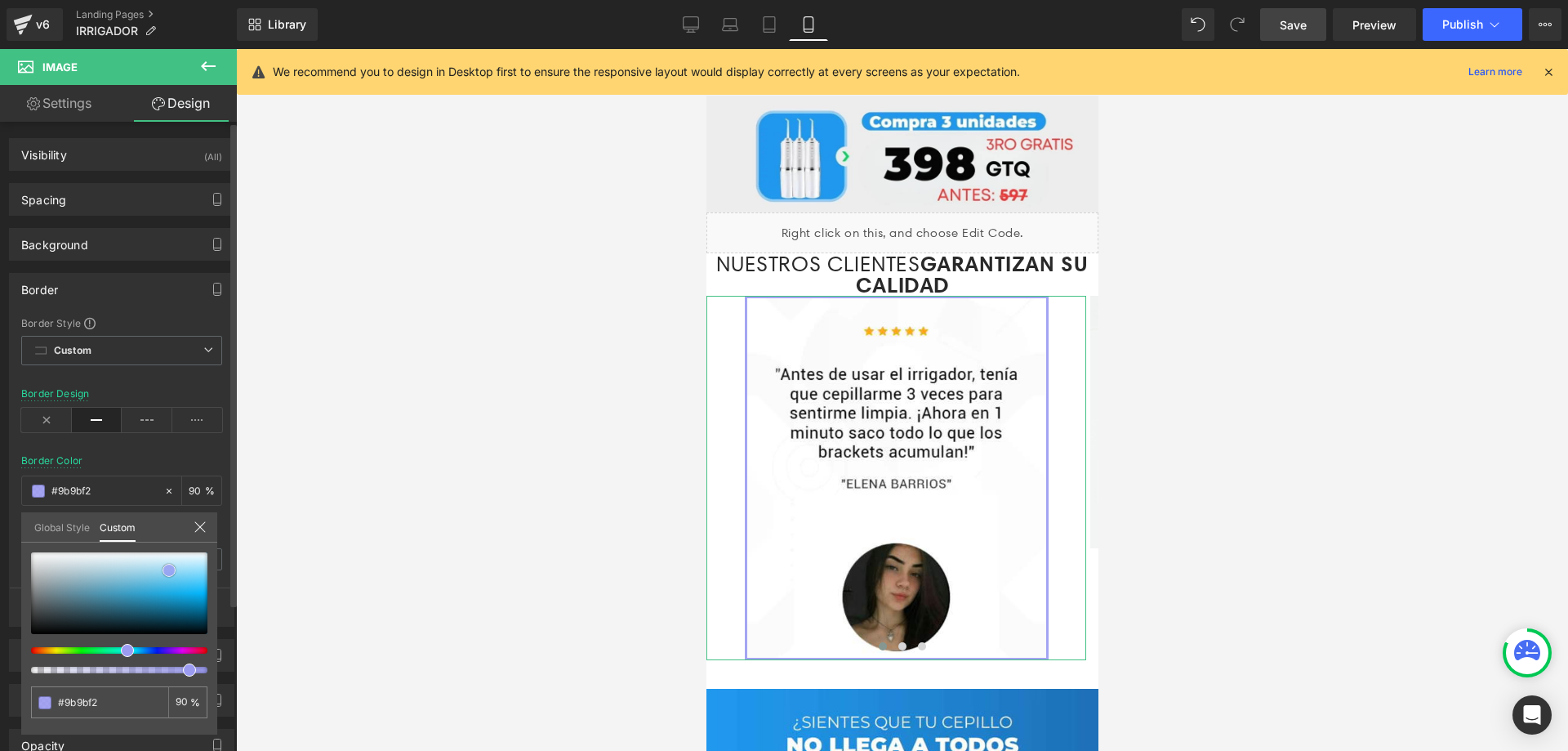
type input "#9c9cf0"
type input "#9d9df0"
type input "#9898ef"
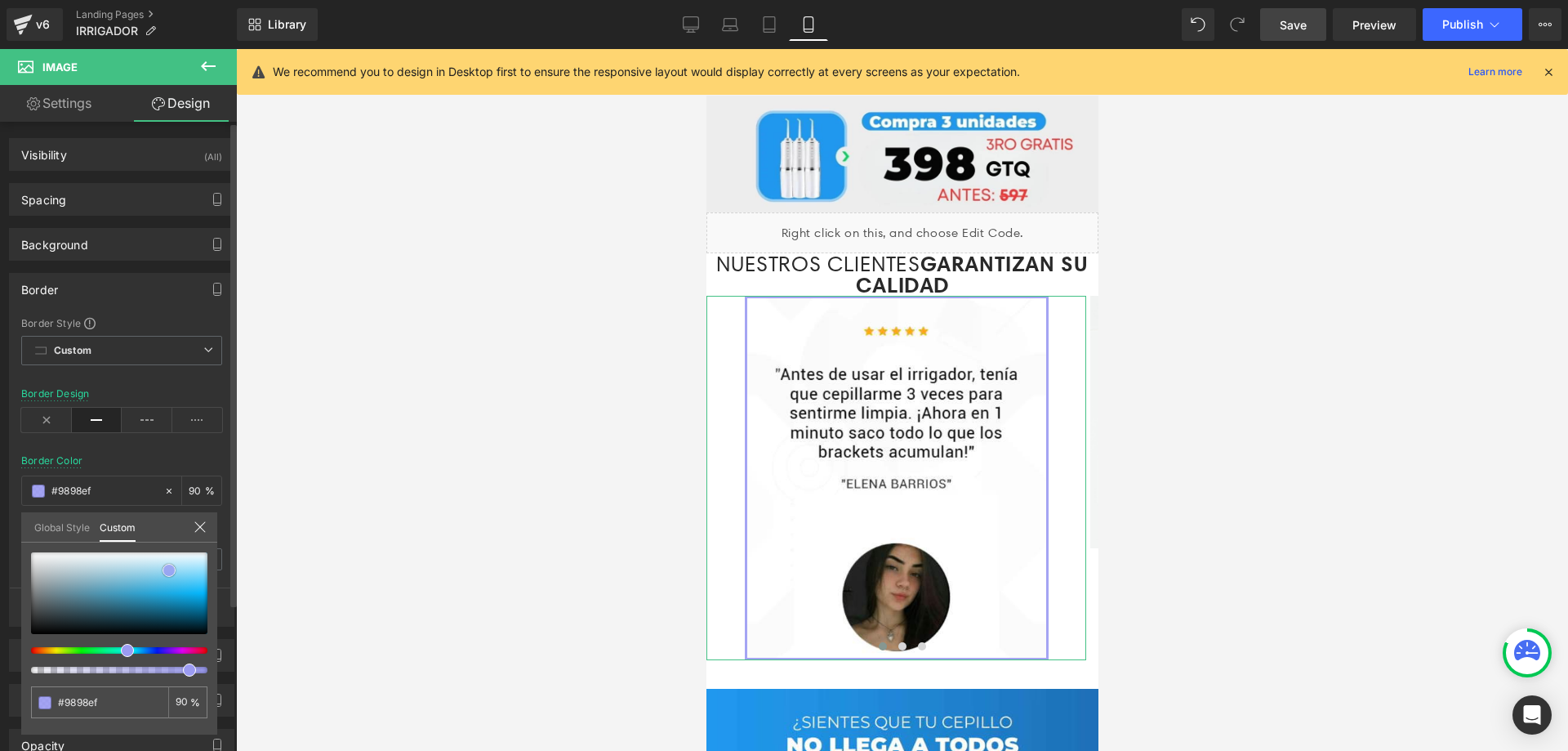
type input "#9393ef"
type input "#9090ee"
type input "#9090ed"
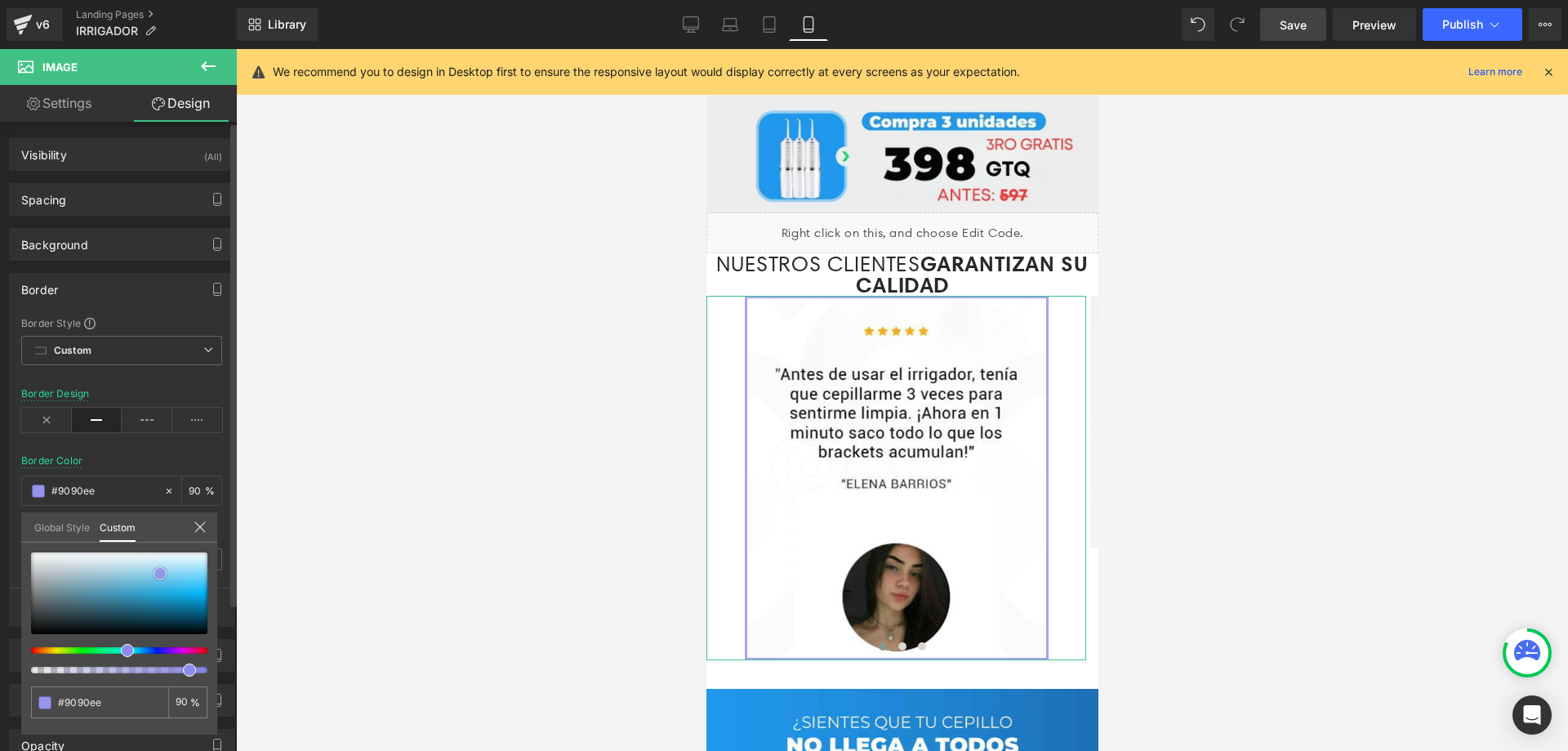
type input "#9090ed"
type input "#8787ec"
type input "#8484ea"
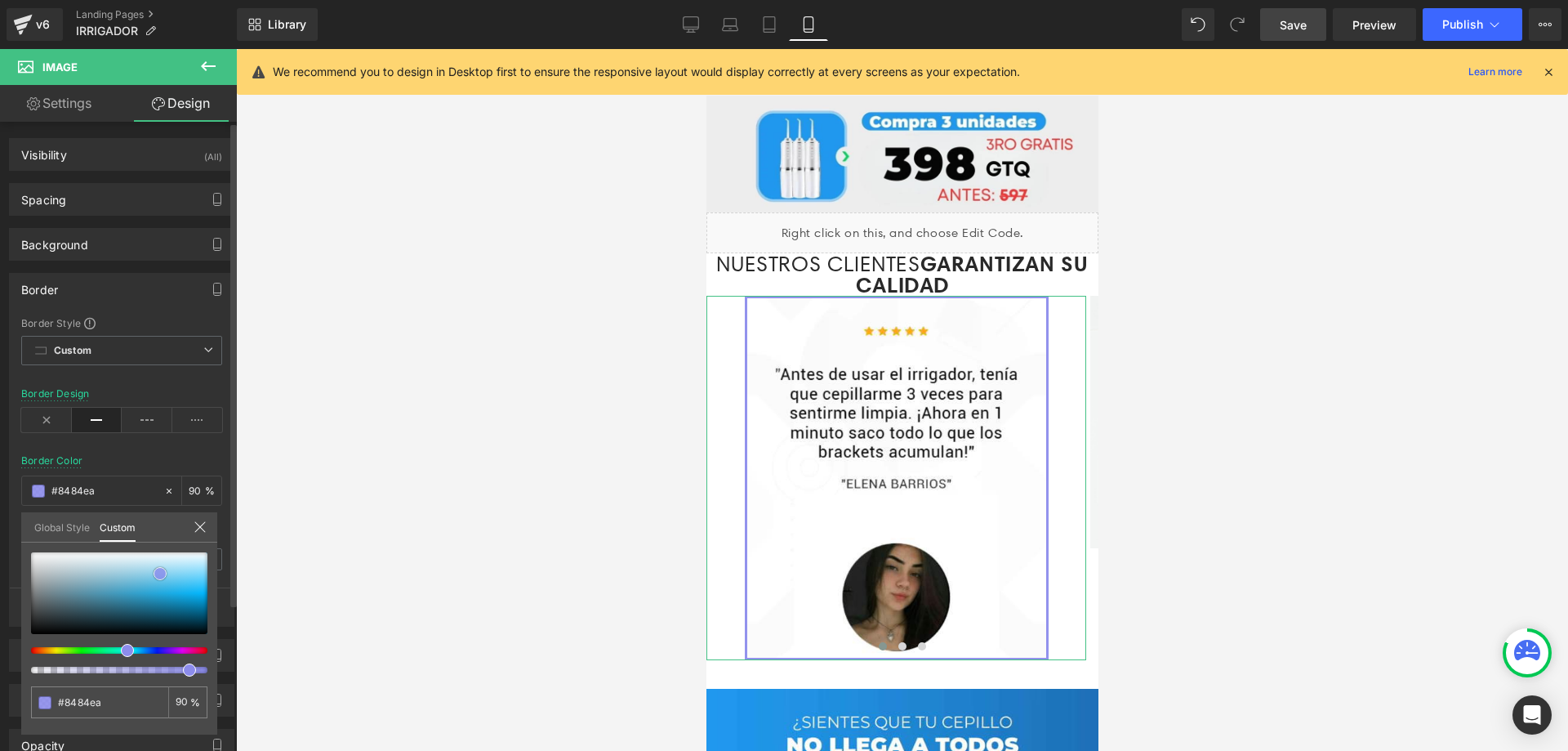
type input "#7f7fea"
type input "#8181e8"
type input "#7c7ce8"
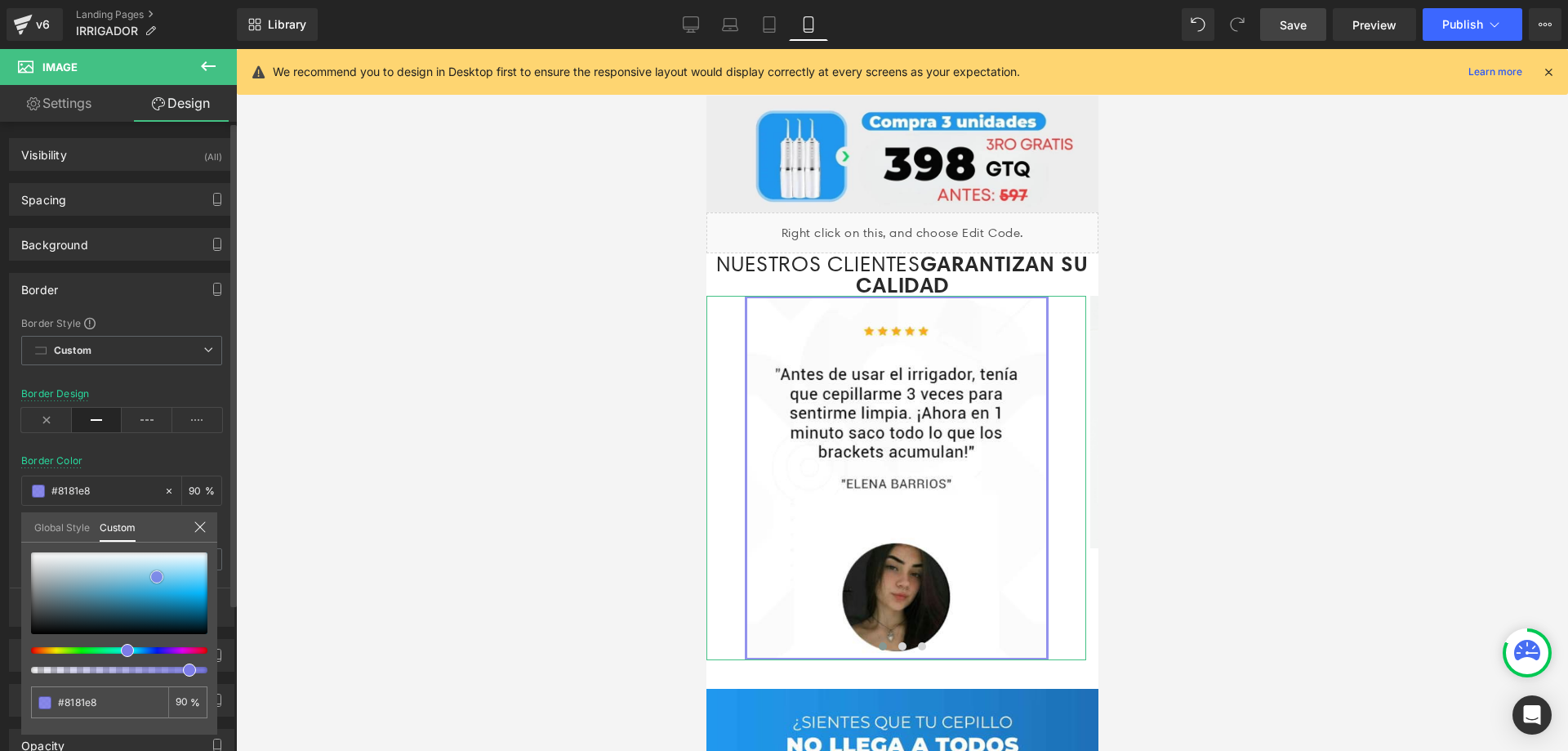
type input "#7c7ce8"
type input "#7373e7"
type input "#6c6ce4"
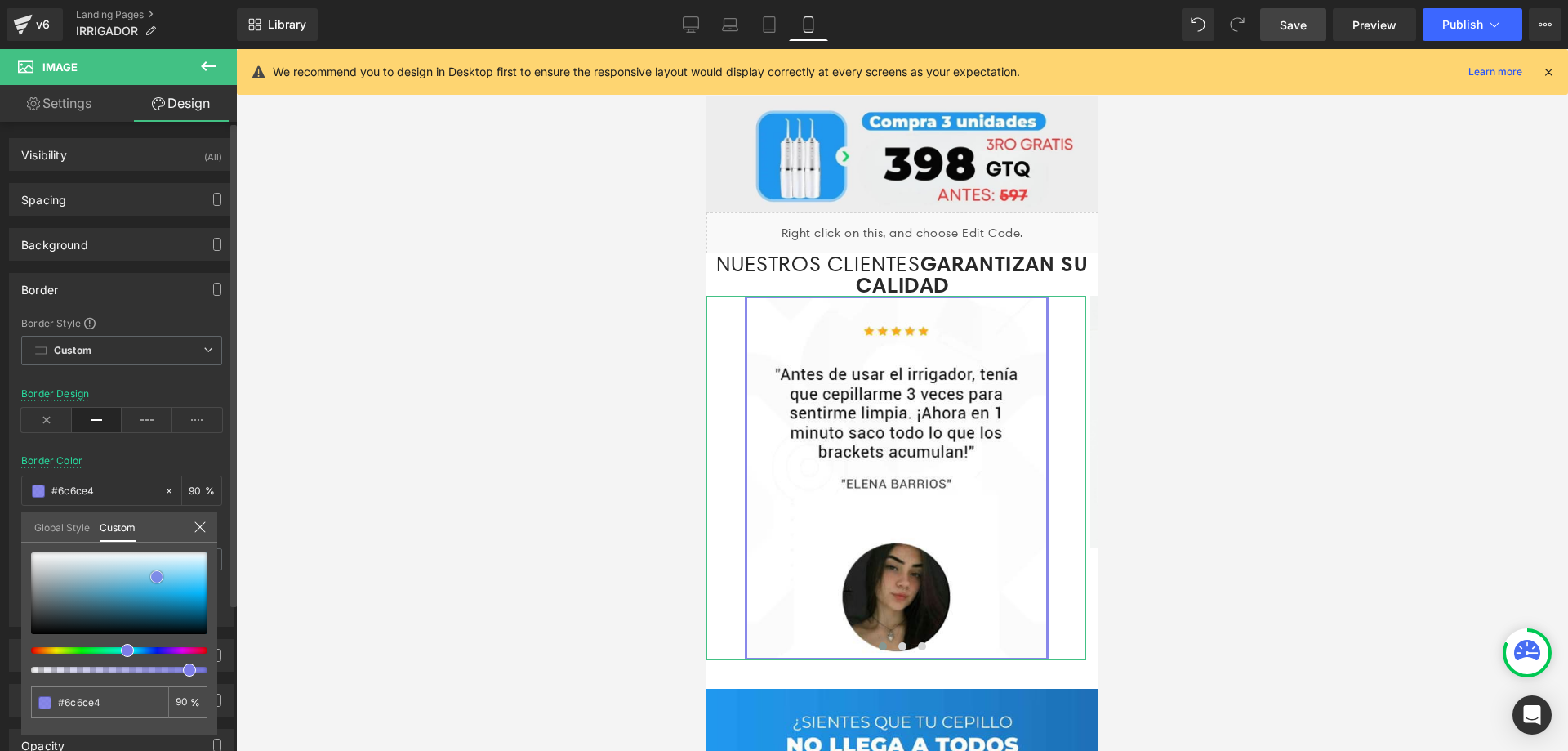
type input "#6868e3"
type input "#5e5ee2"
type input "#5b5be0"
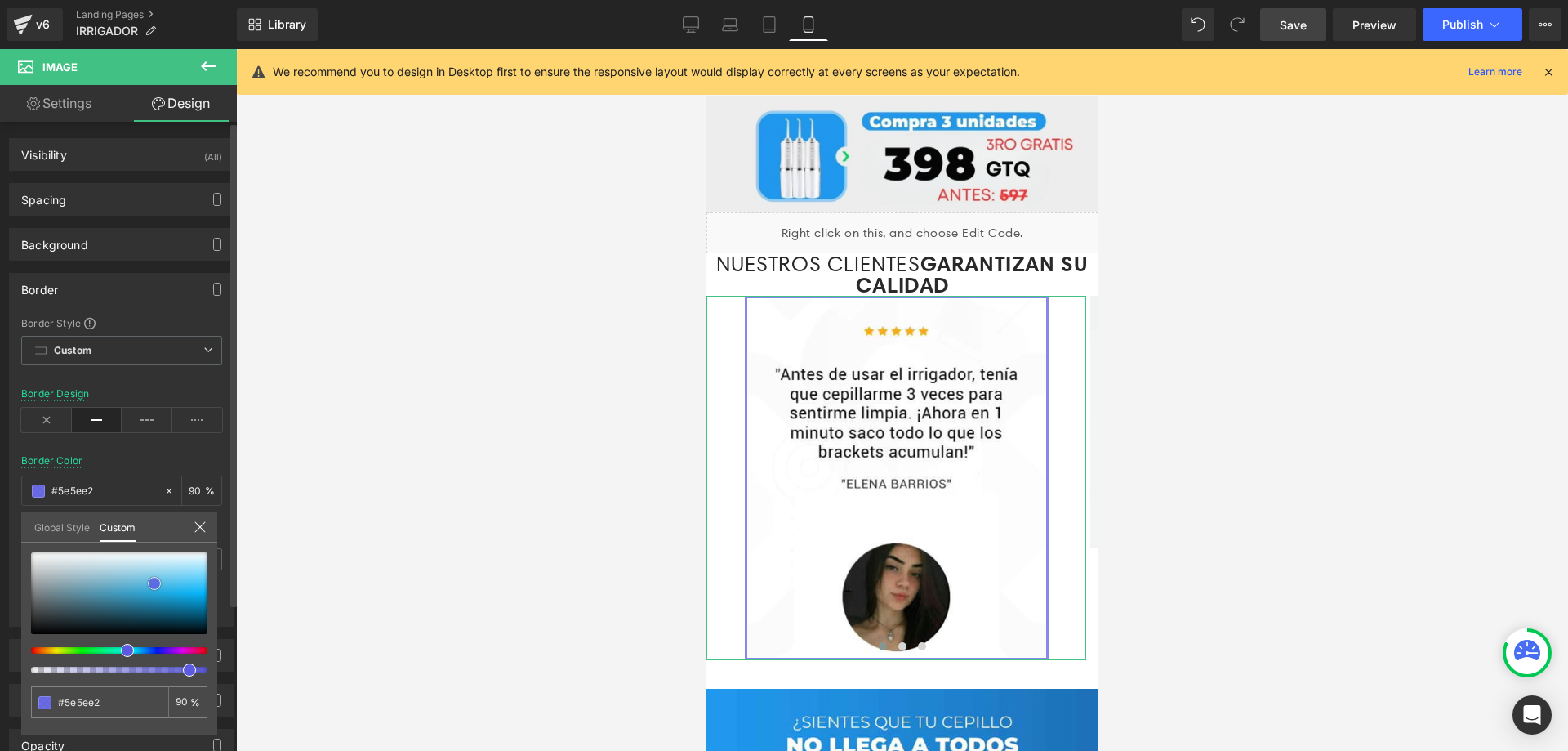
type input "#5b5be0"
type input "#5c5cdf"
type input "#6060e0"
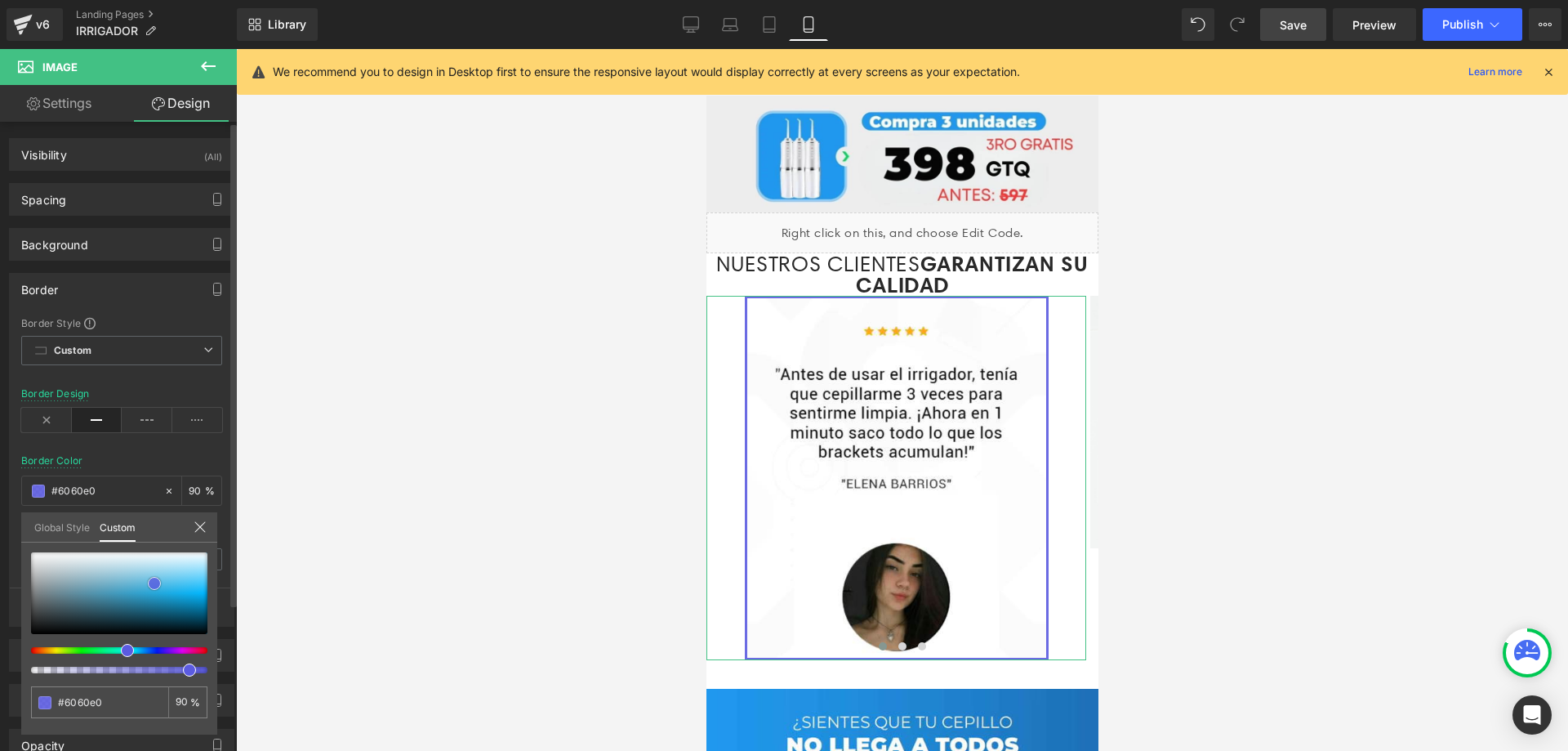
type input "#6464e1"
type input "#6868e3"
type input "#6c6ce4"
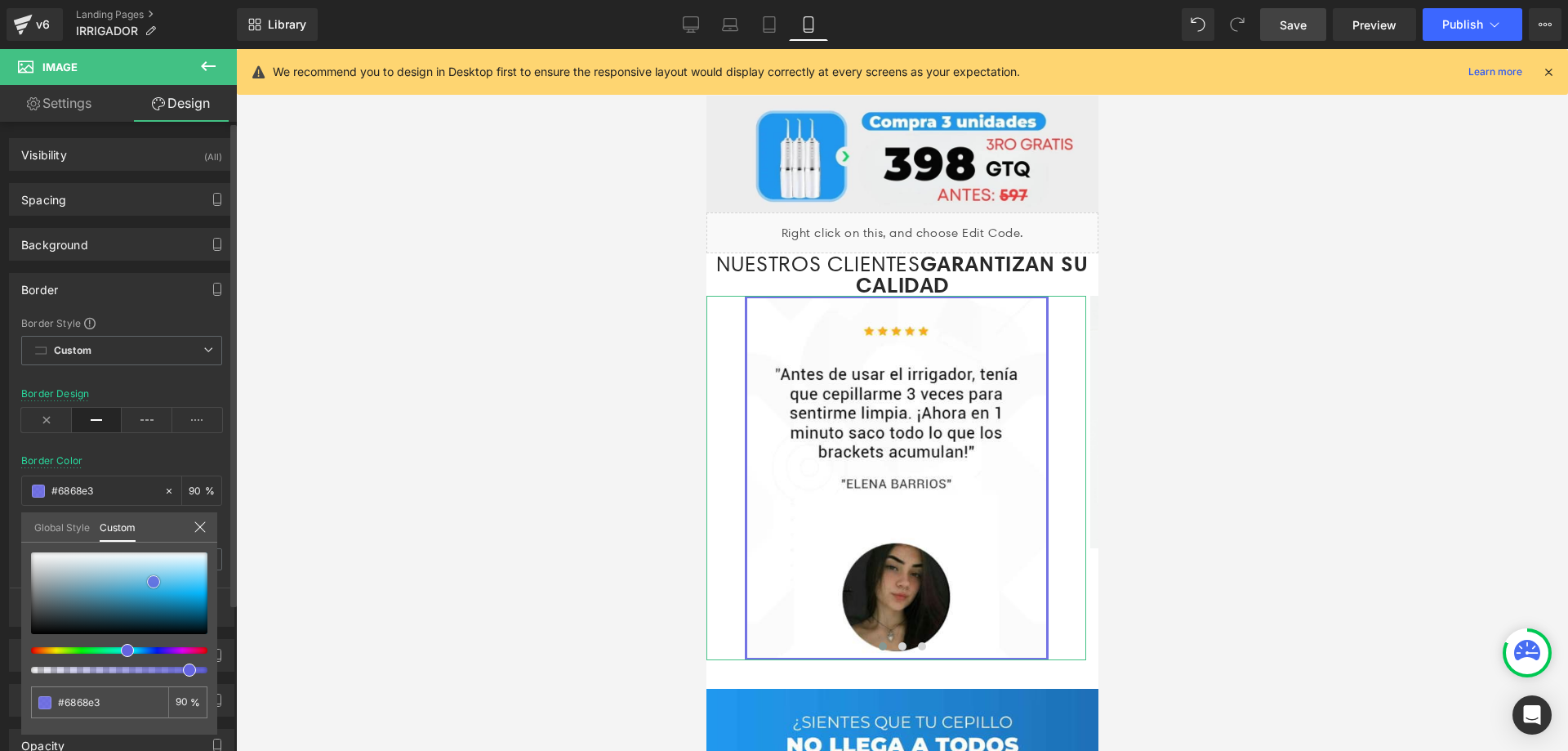
type input "#6c6ce4"
type input "#7070e4"
type input "#7575e4"
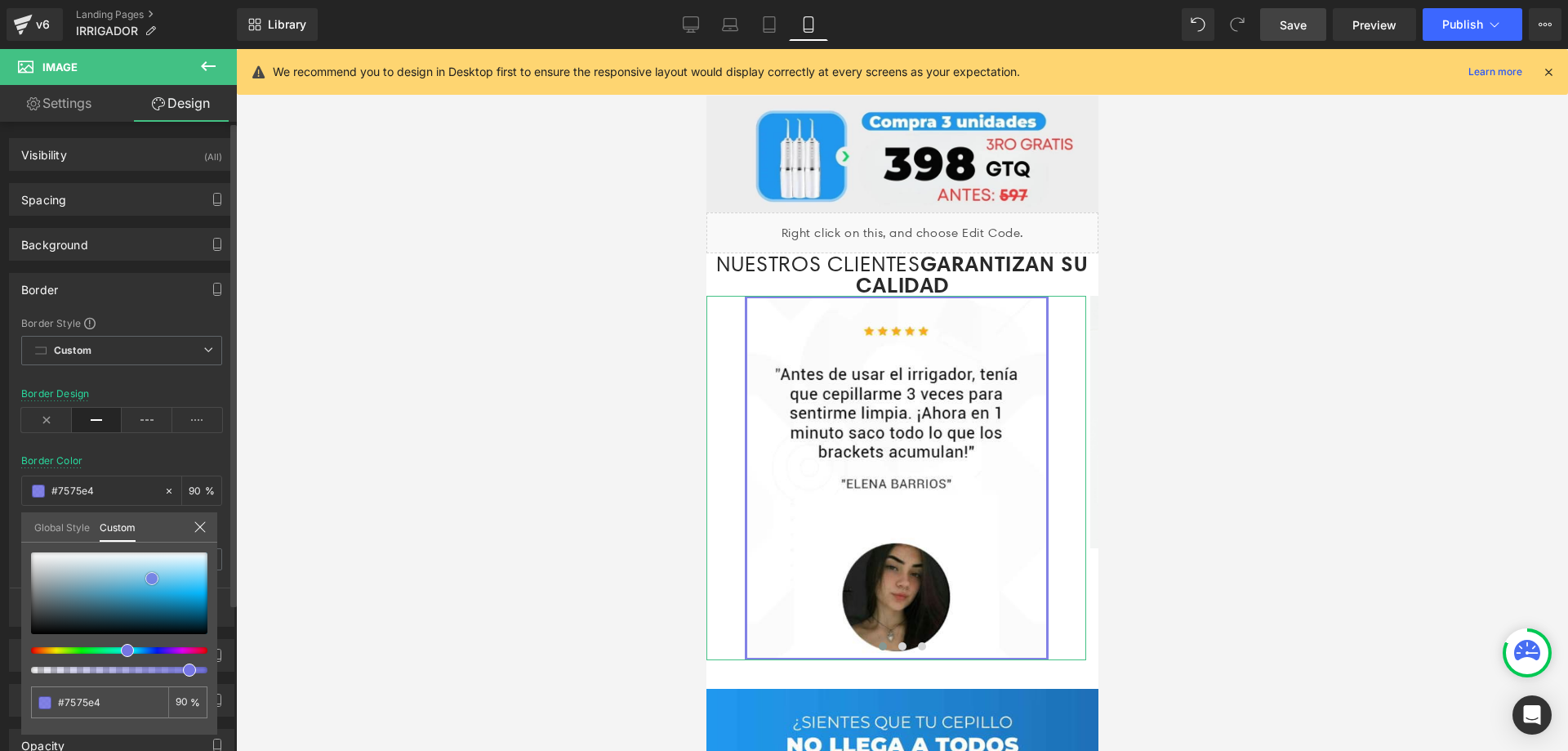
type input "#7a7ae5"
type input "#7a7ae4"
drag, startPoint x: 34, startPoint y: 631, endPoint x: 151, endPoint y: 581, distance: 127.2
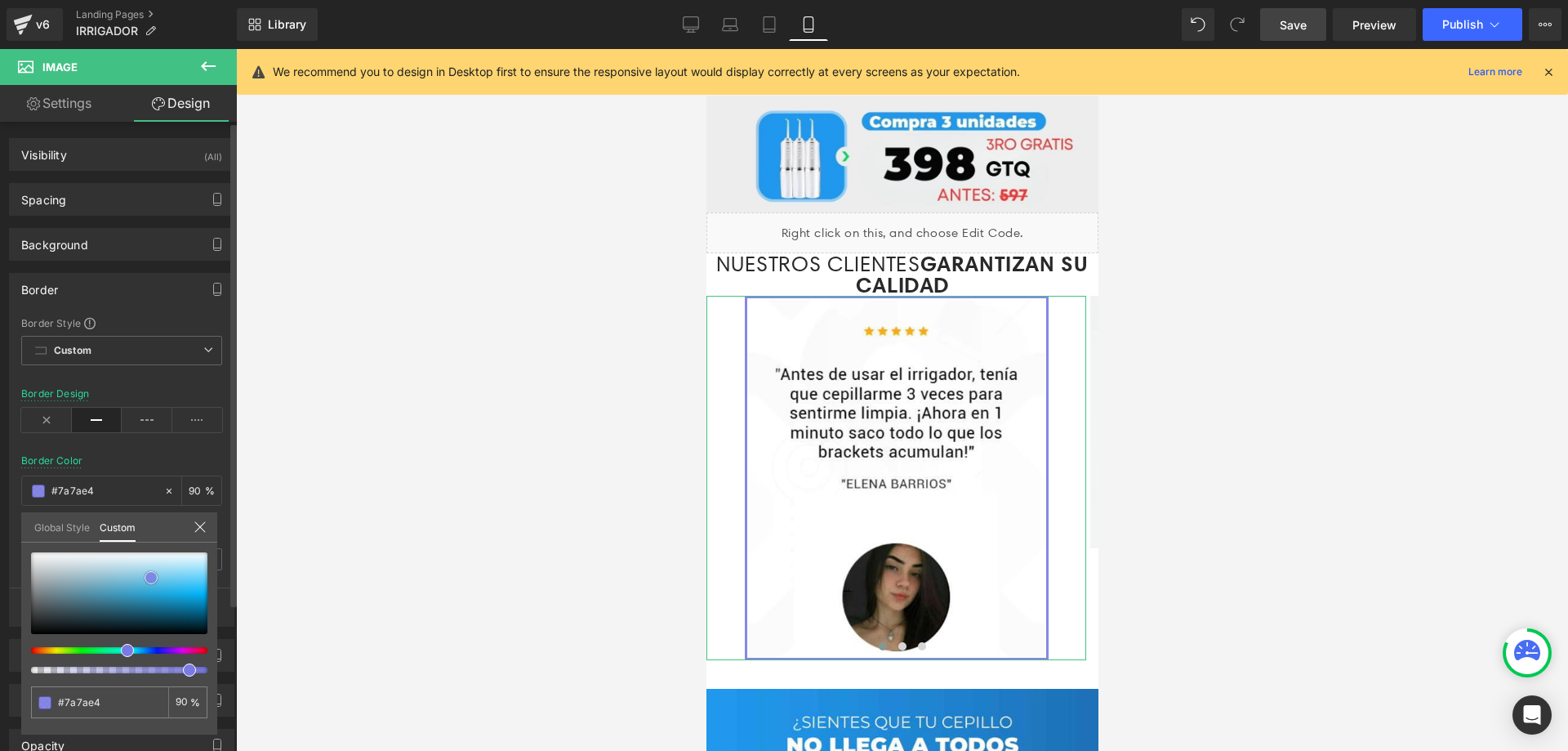
click at [151, 581] on span at bounding box center [151, 578] width 13 height 13
click at [1356, 342] on div at bounding box center [902, 400] width 1332 height 702
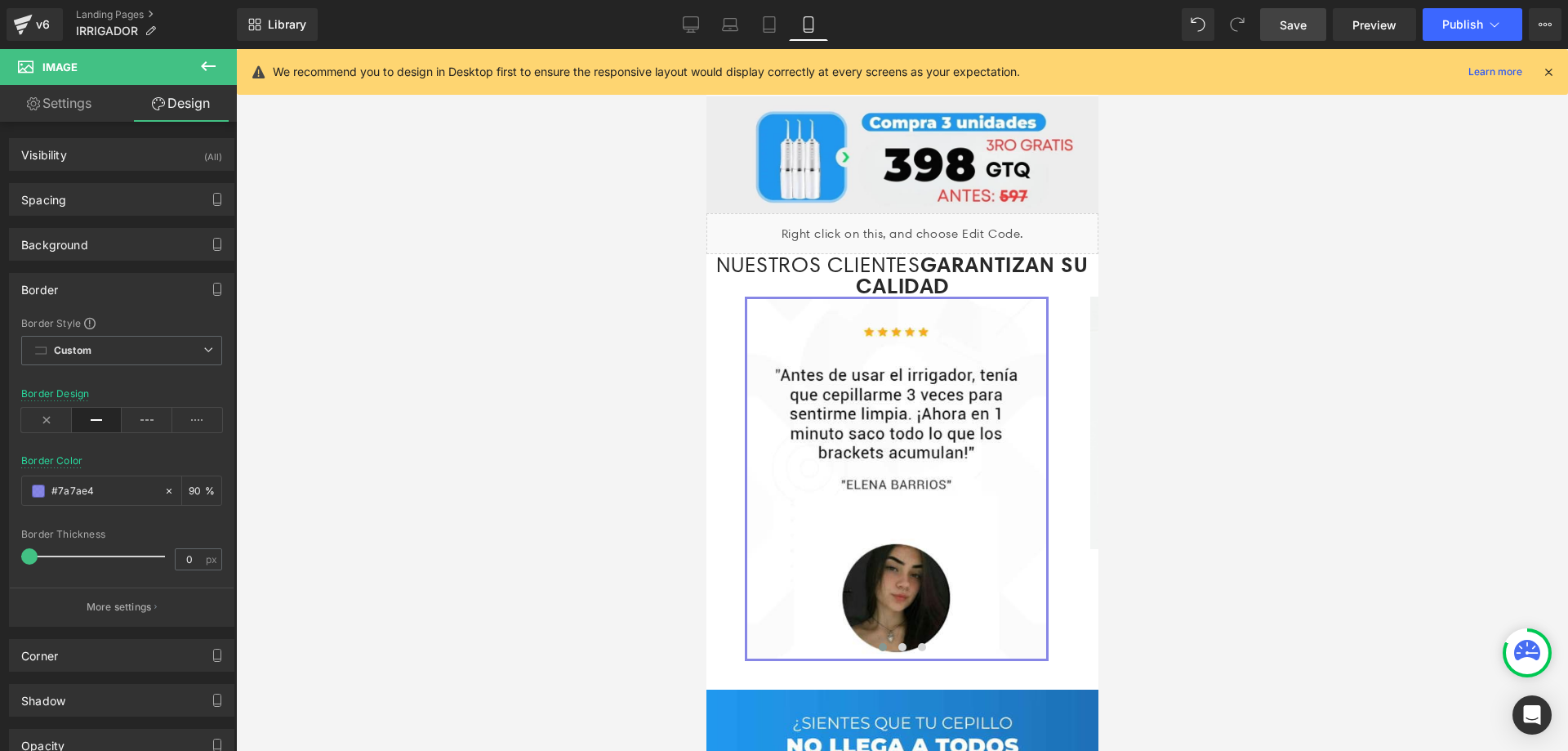
scroll to position [2874, 0]
click at [208, 68] on icon at bounding box center [208, 66] width 19 height 19
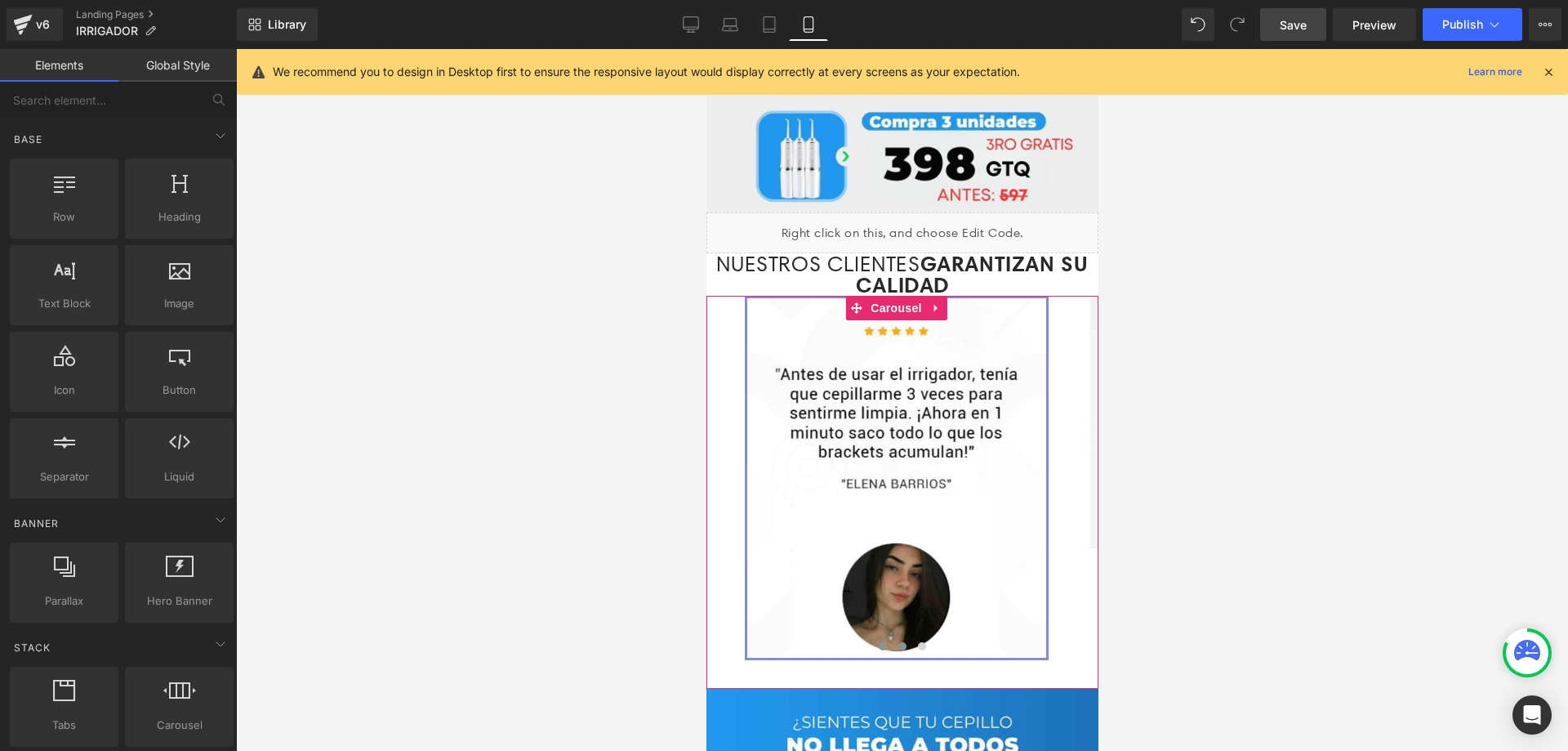
click at [900, 638] on button at bounding box center [901, 647] width 19 height 16
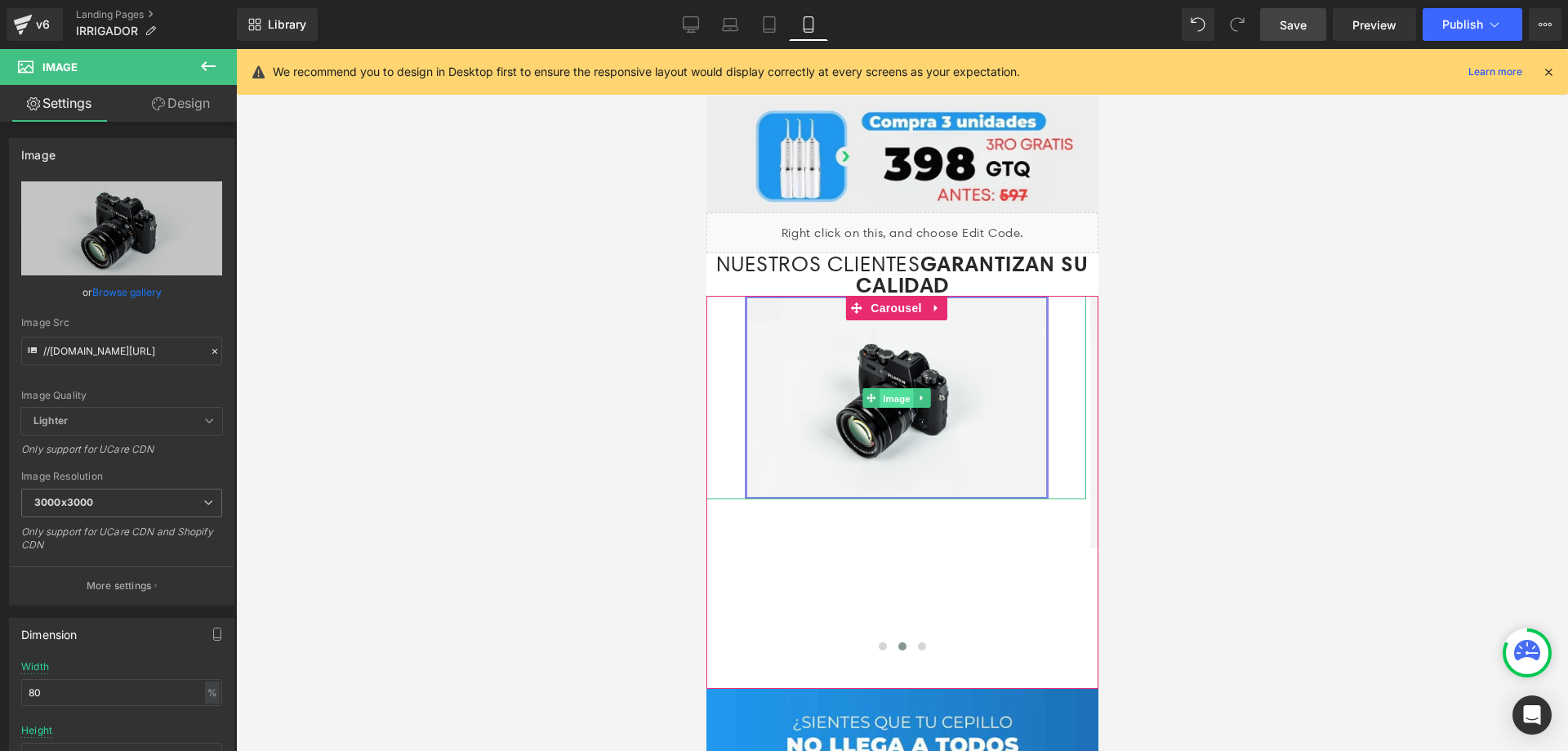
click at [896, 389] on span "Image" at bounding box center [895, 398] width 34 height 19
click at [891, 388] on span "Image" at bounding box center [895, 397] width 34 height 19
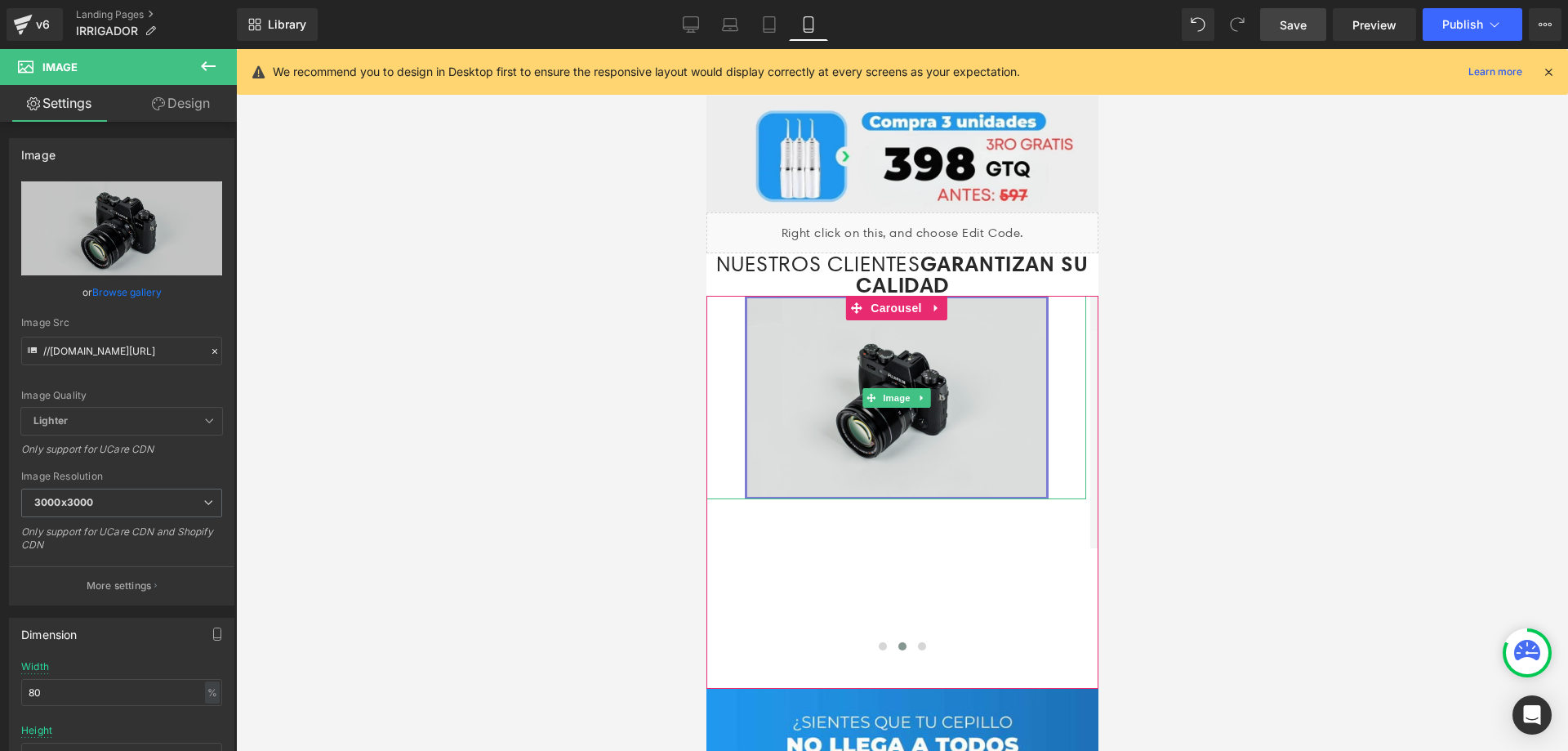
drag, startPoint x: 1219, startPoint y: 327, endPoint x: 779, endPoint y: 300, distance: 440.8
click at [891, 388] on span "Image" at bounding box center [895, 397] width 34 height 19
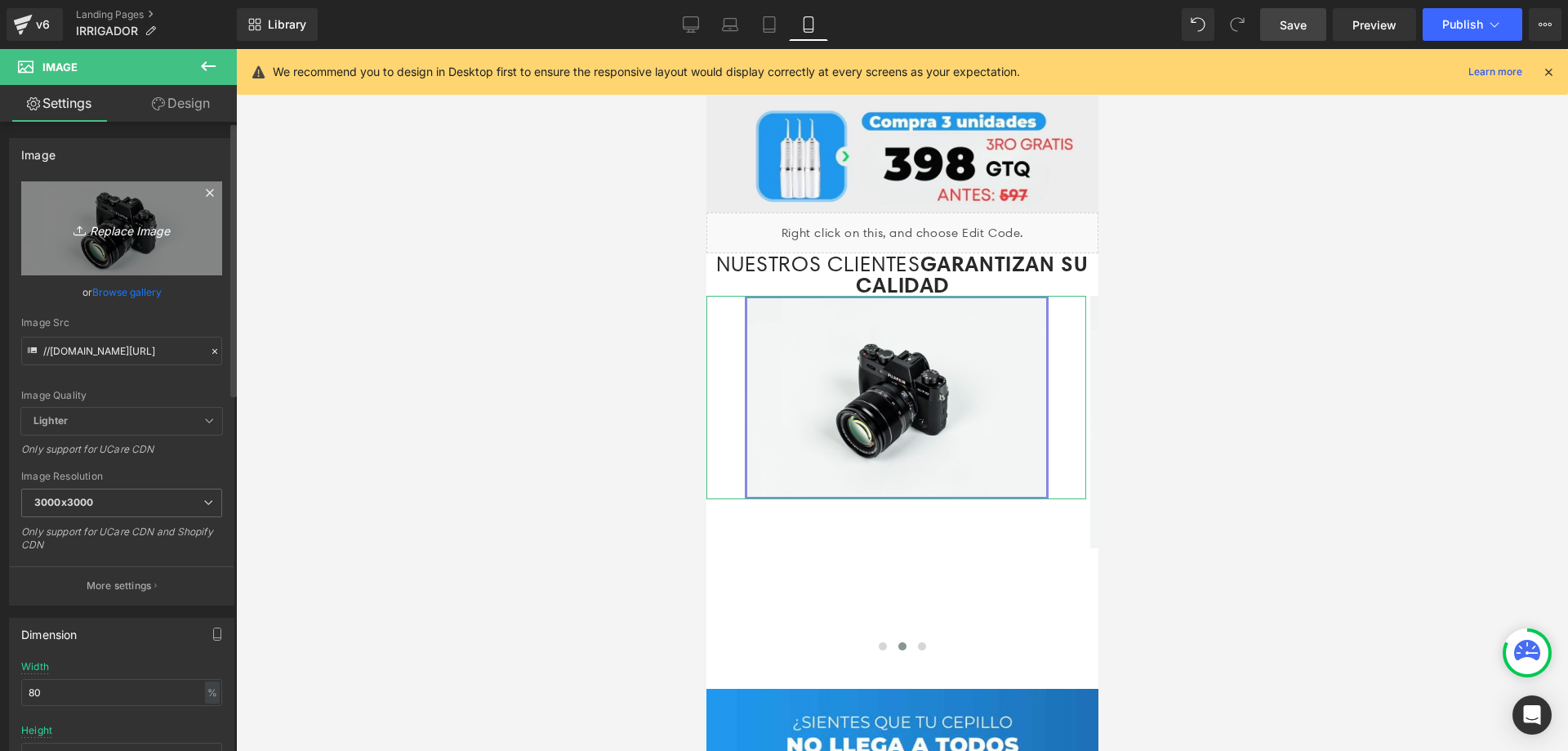
click at [138, 256] on link "Replace Image" at bounding box center [121, 228] width 200 height 94
type input "C:\fakepath\2(1).jpg"
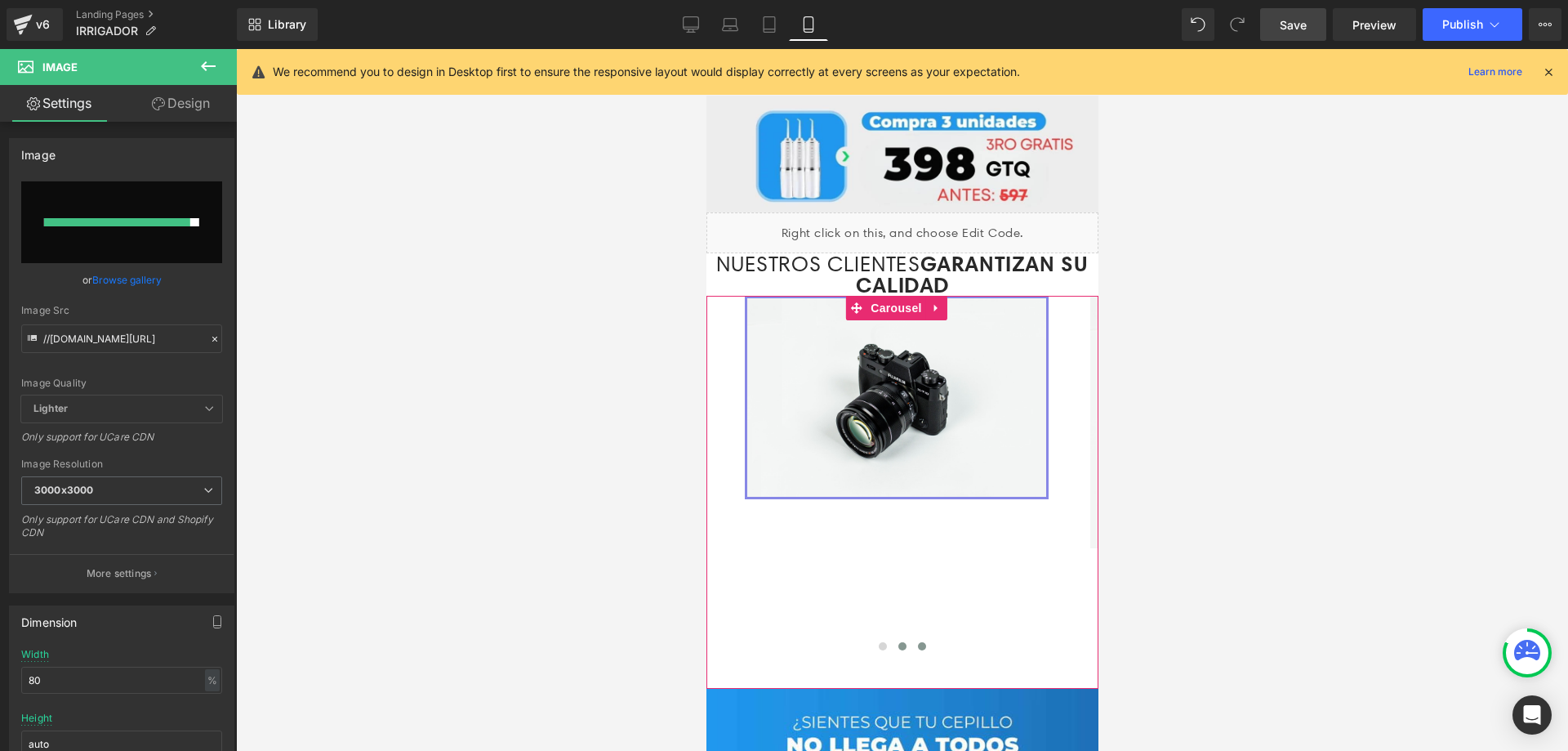
type input "https://ucarecdn.com/7f88bb47-5358-4f2b-a88d-5cc2fb5f1057/-/format/auto/-/previ…"
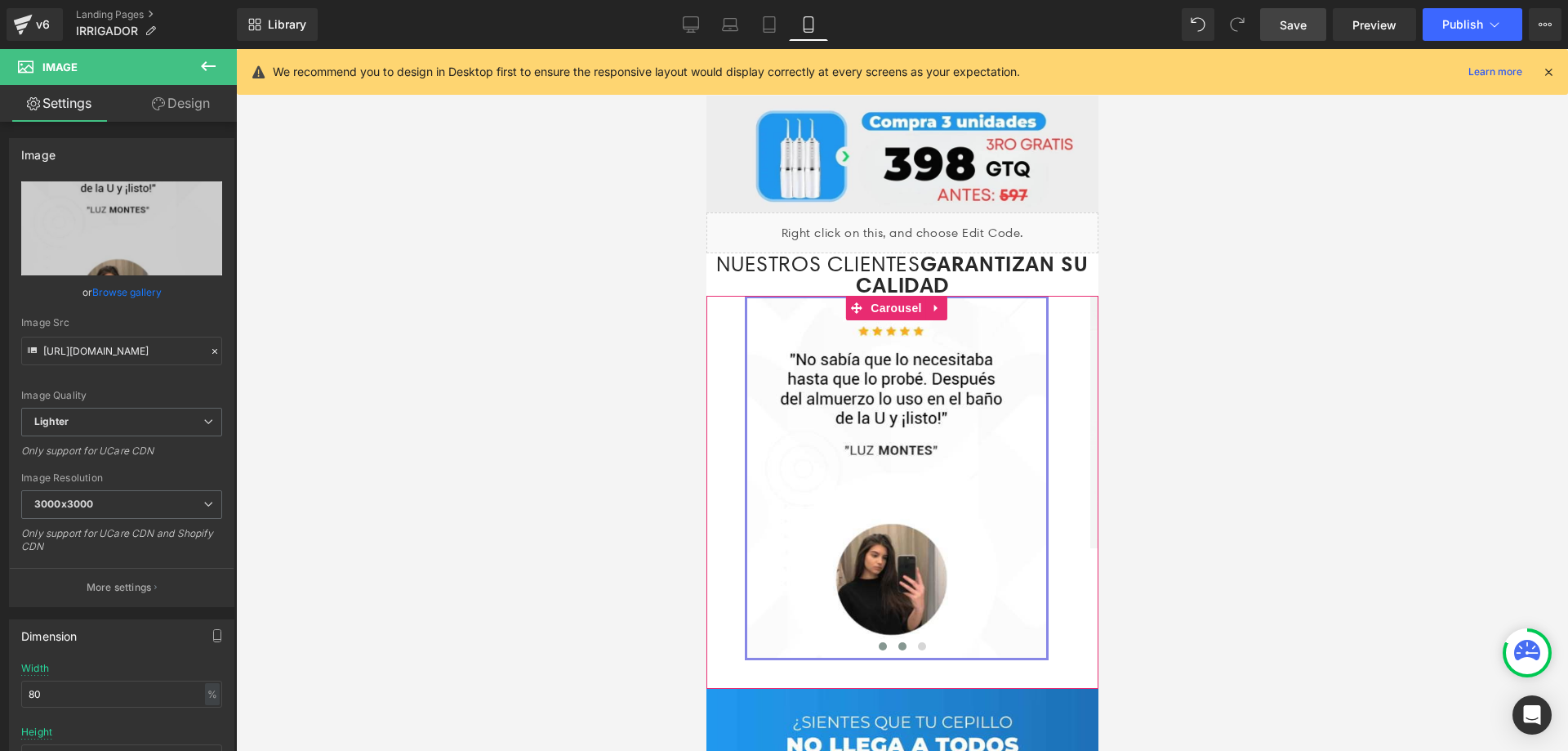
click at [878, 642] on span at bounding box center [881, 646] width 8 height 8
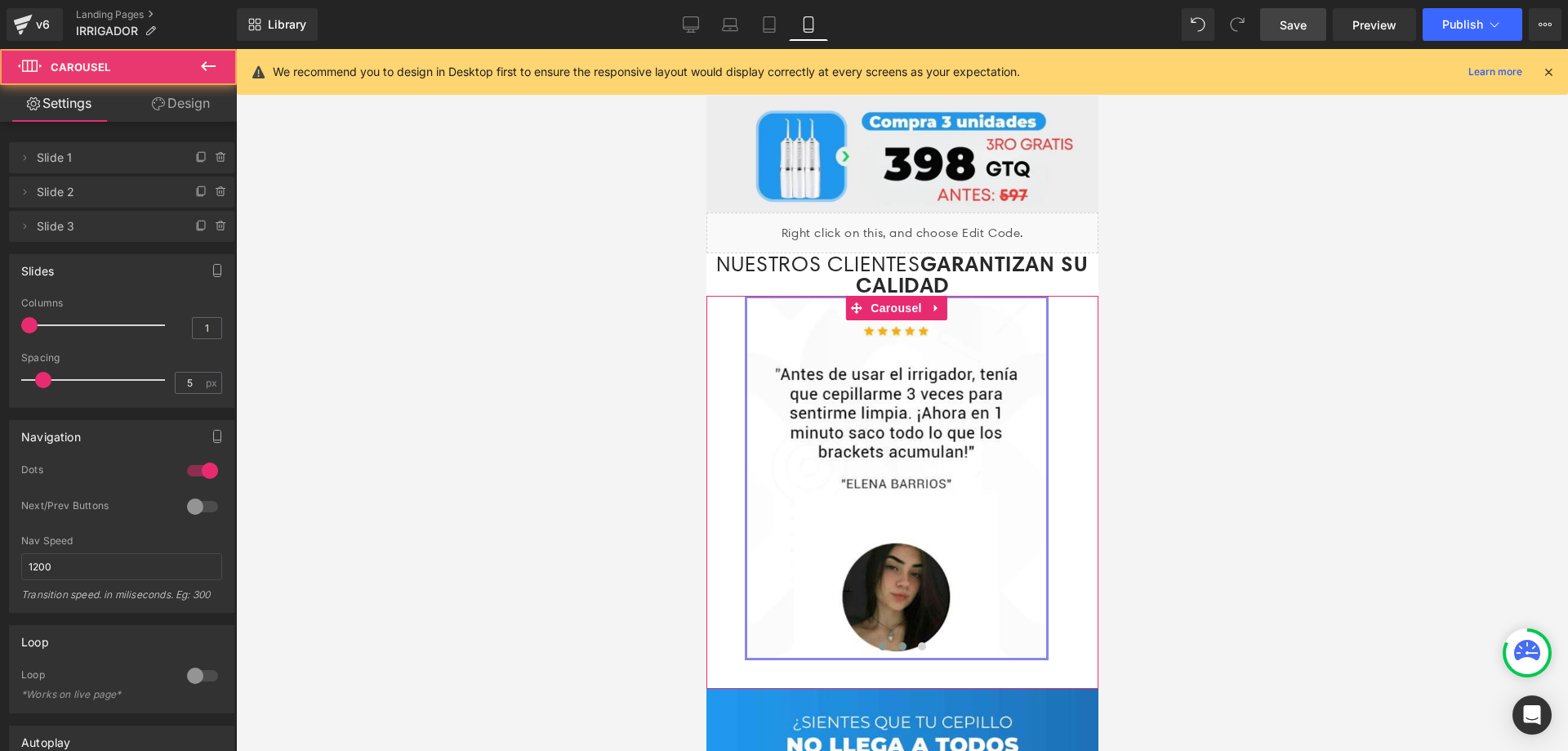
click at [897, 642] on span at bounding box center [901, 646] width 8 height 8
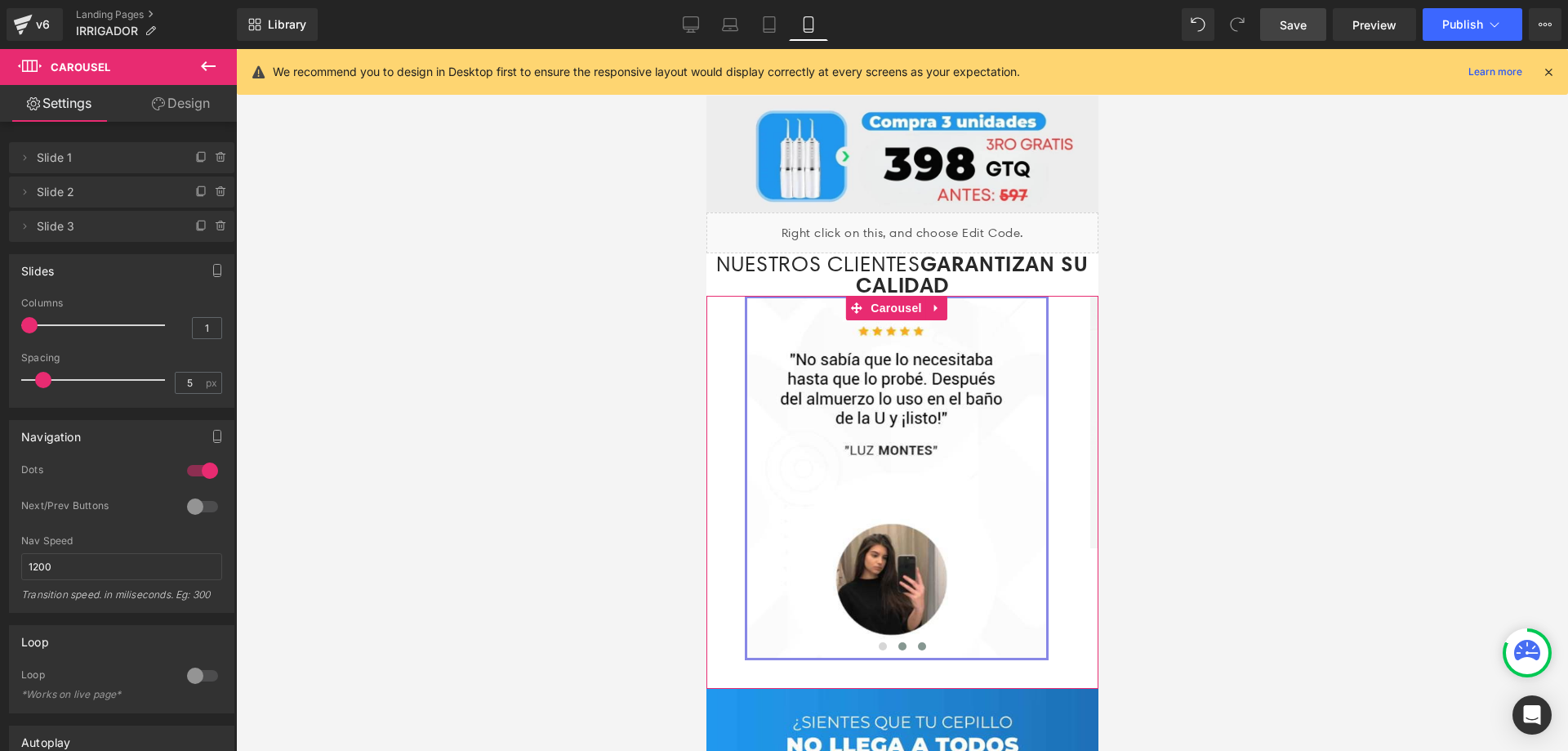
click at [917, 642] on span at bounding box center [921, 646] width 8 height 8
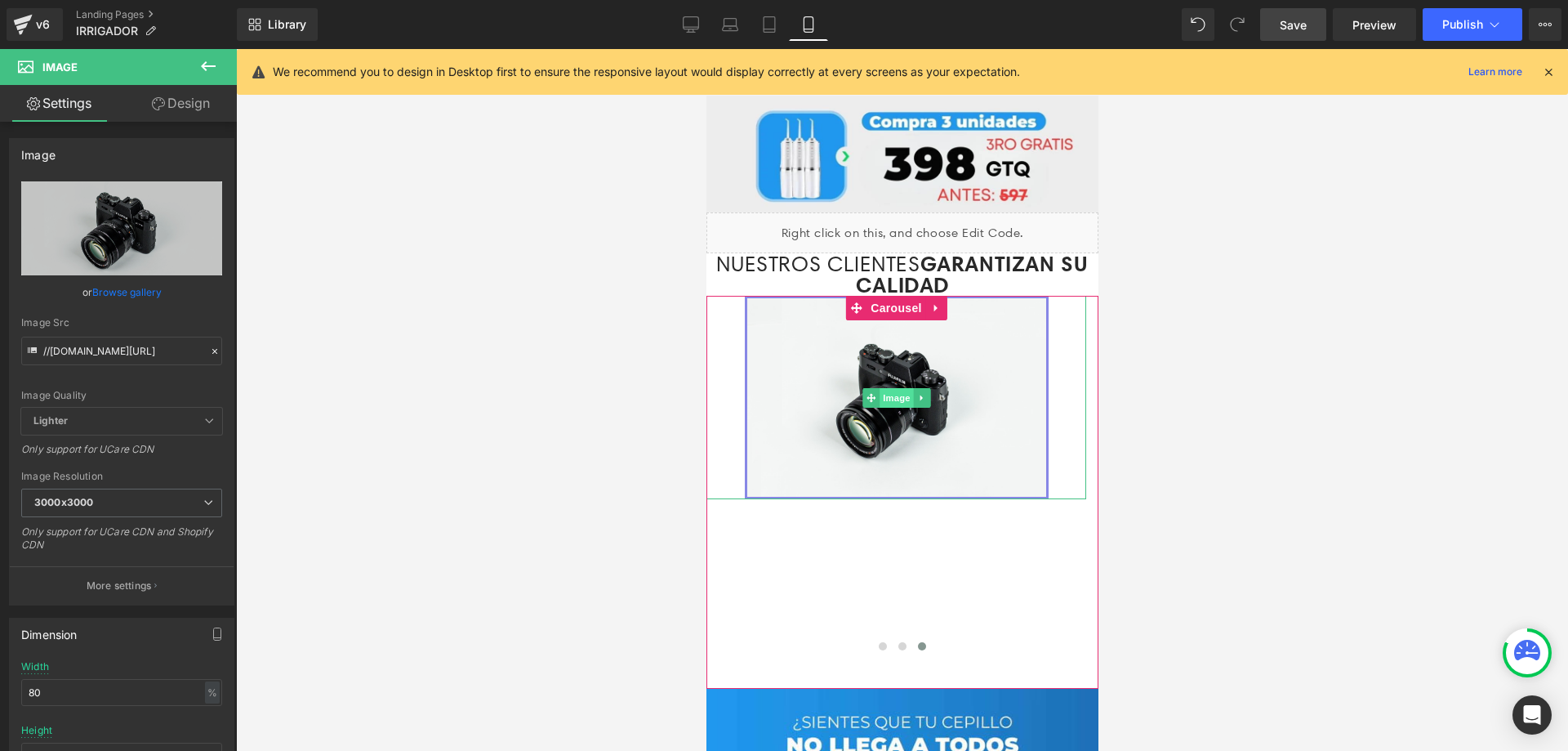
click at [898, 388] on span "Image" at bounding box center [895, 397] width 34 height 19
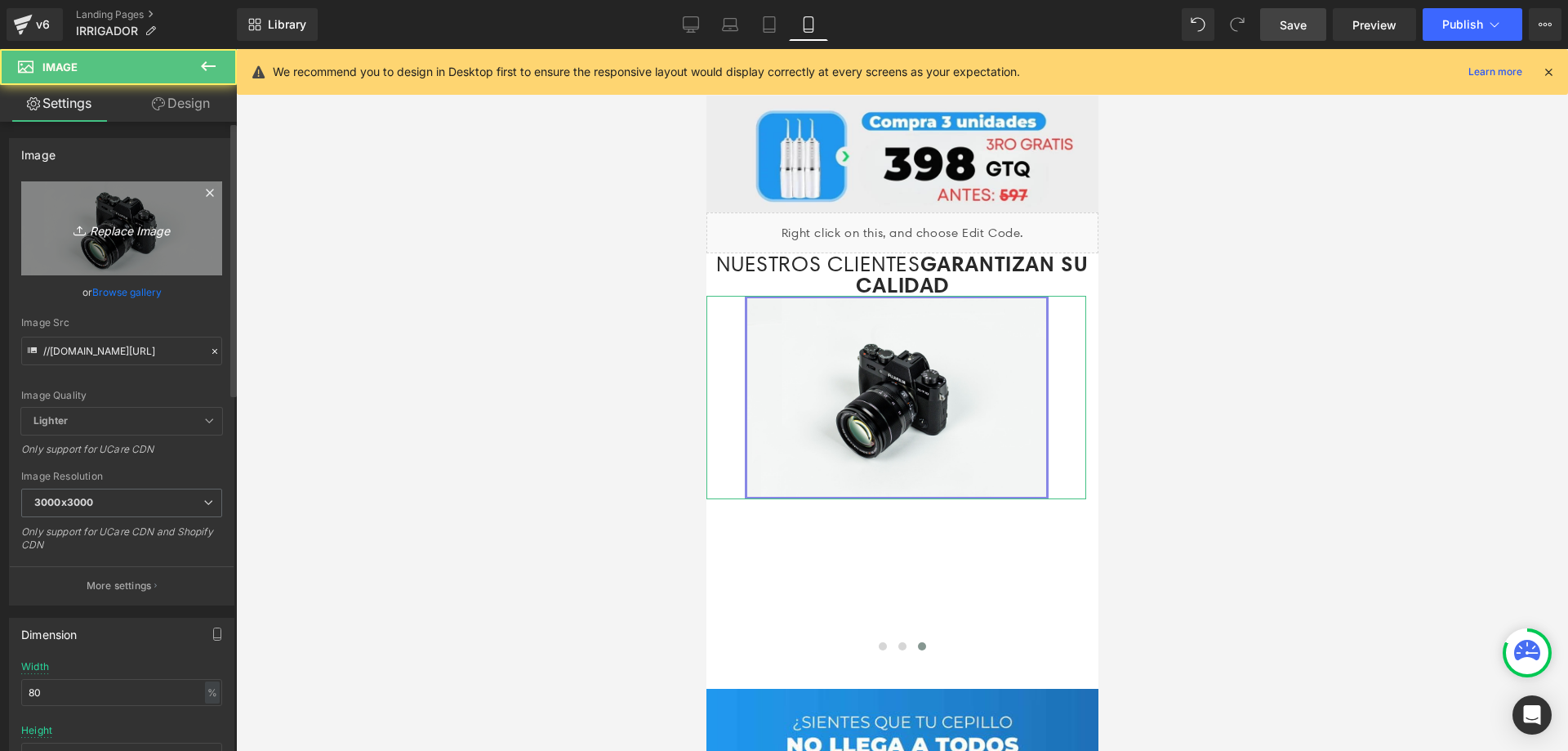
click at [152, 246] on link "Replace Image" at bounding box center [121, 228] width 200 height 94
type input "C:\fakepath\3(1).jpg"
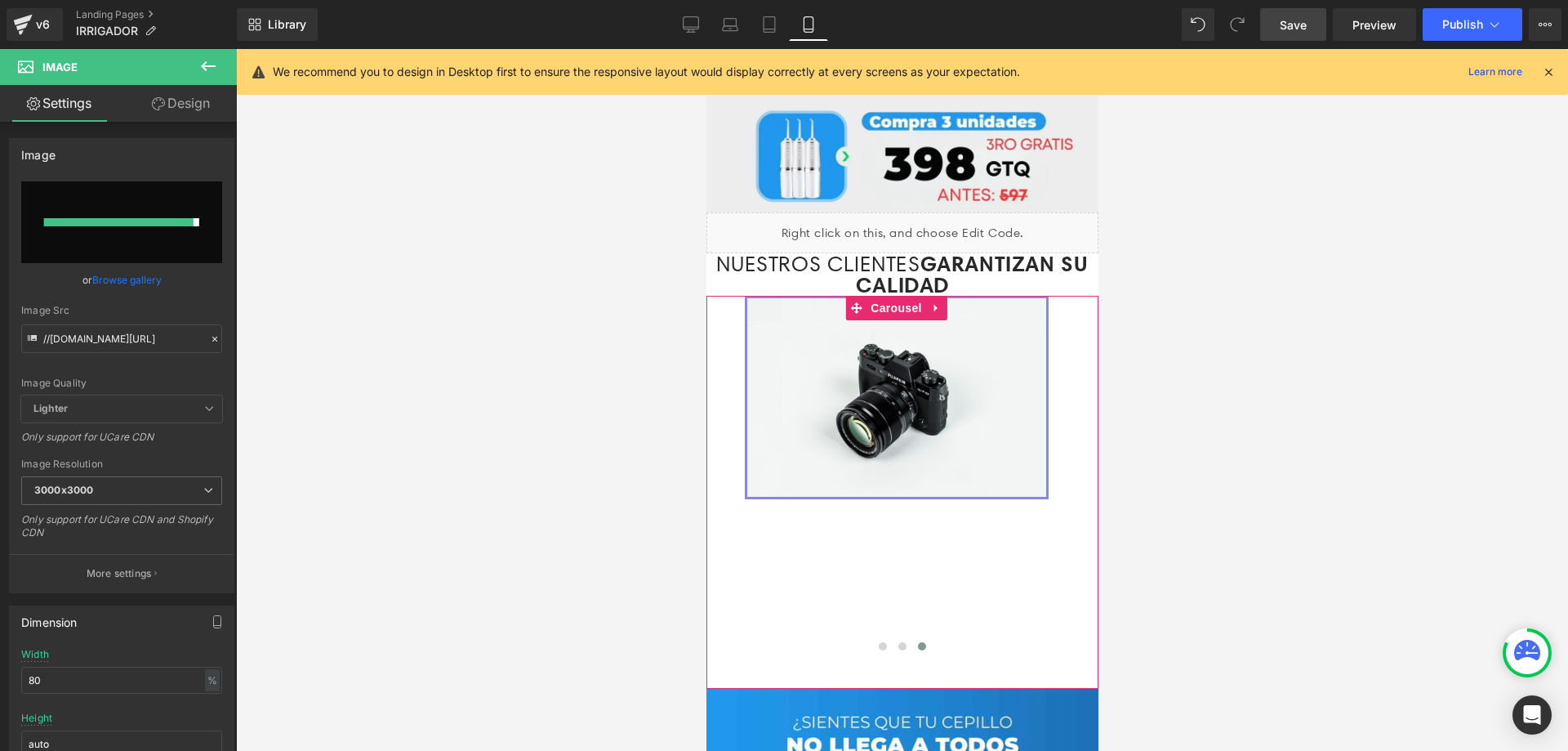
type input "https://ucarecdn.com/32934874-88c1-4c79-837f-ef56af72a903/-/format/auto/-/previ…"
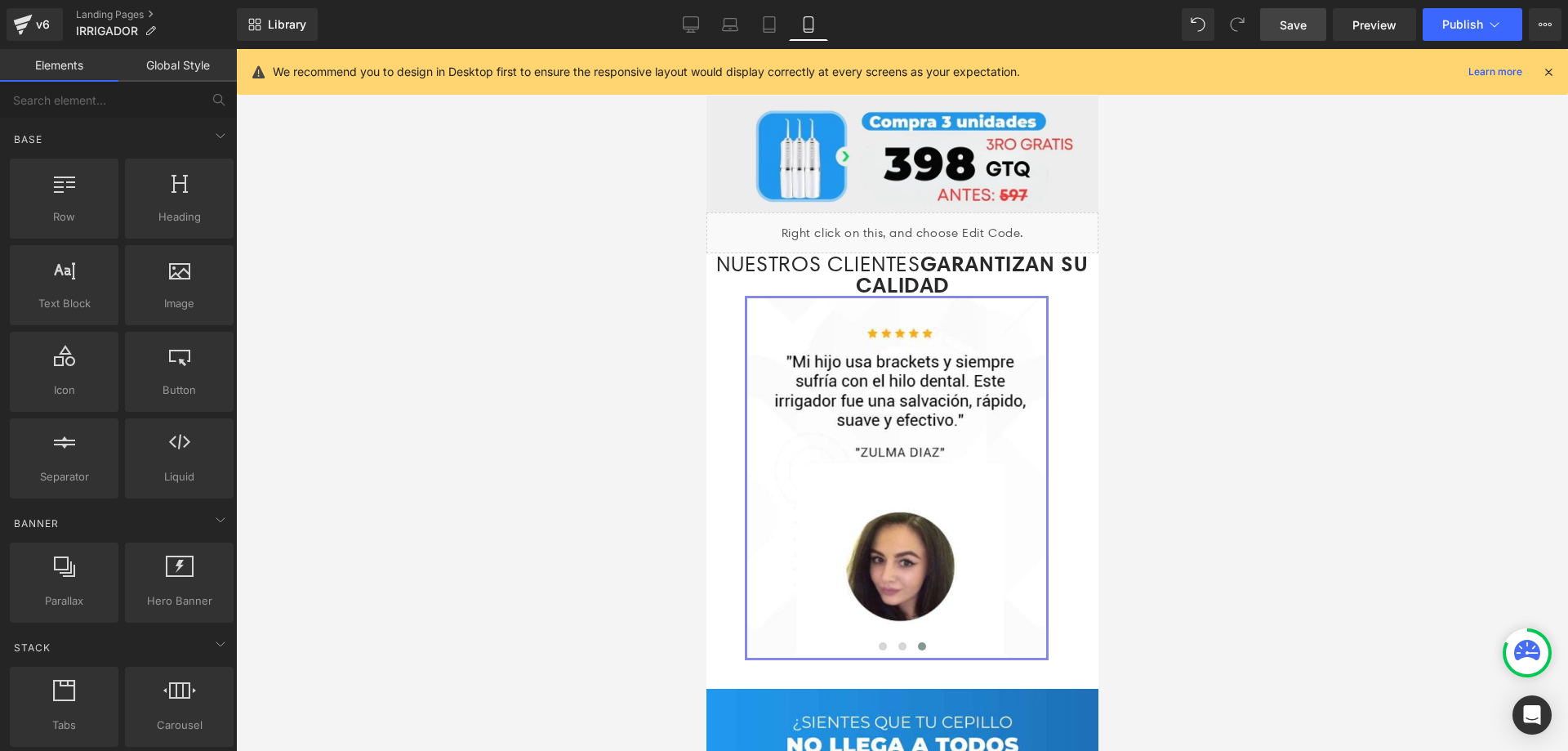
click at [1261, 370] on div at bounding box center [902, 400] width 1332 height 702
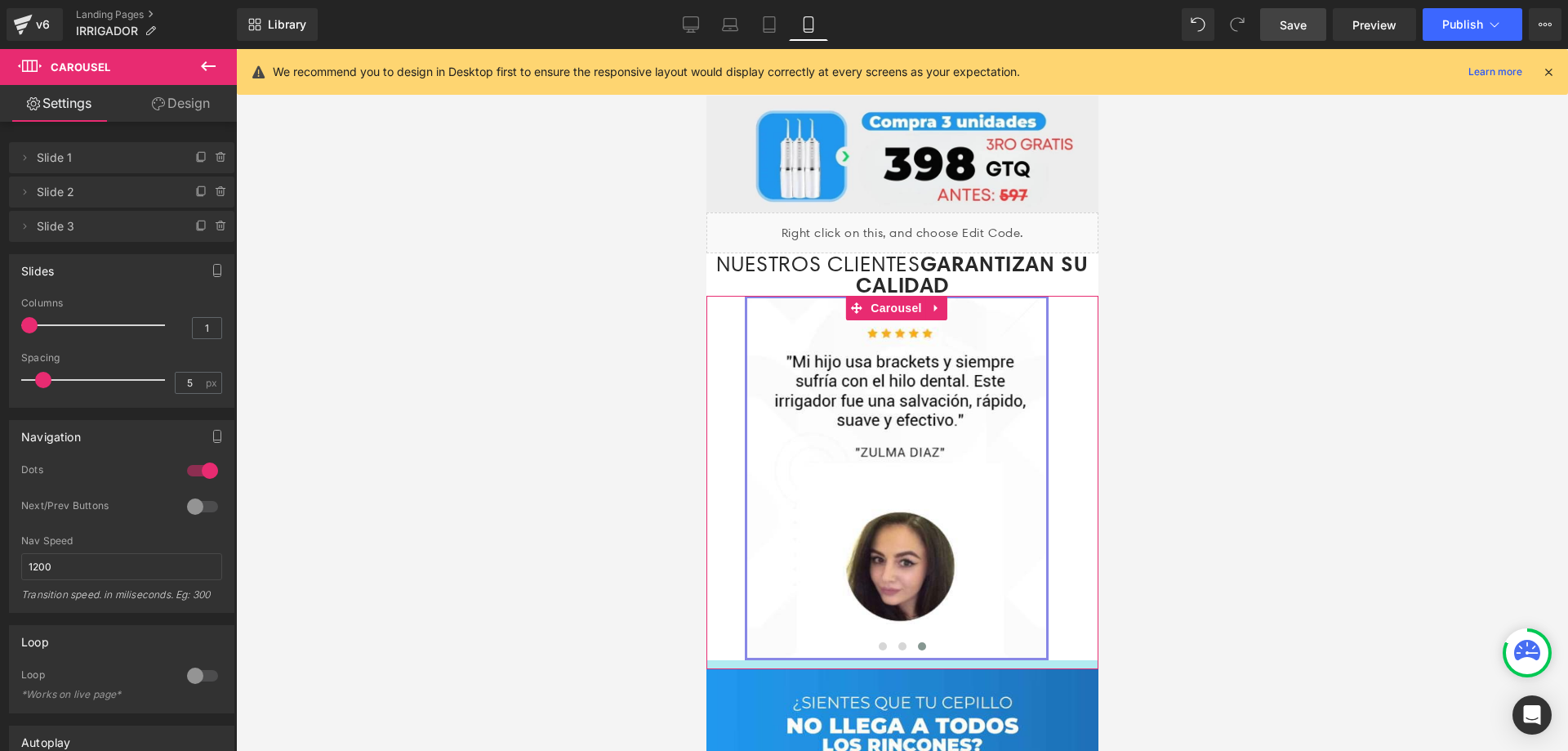
drag, startPoint x: 924, startPoint y: 590, endPoint x: 931, endPoint y: 572, distance: 19.3
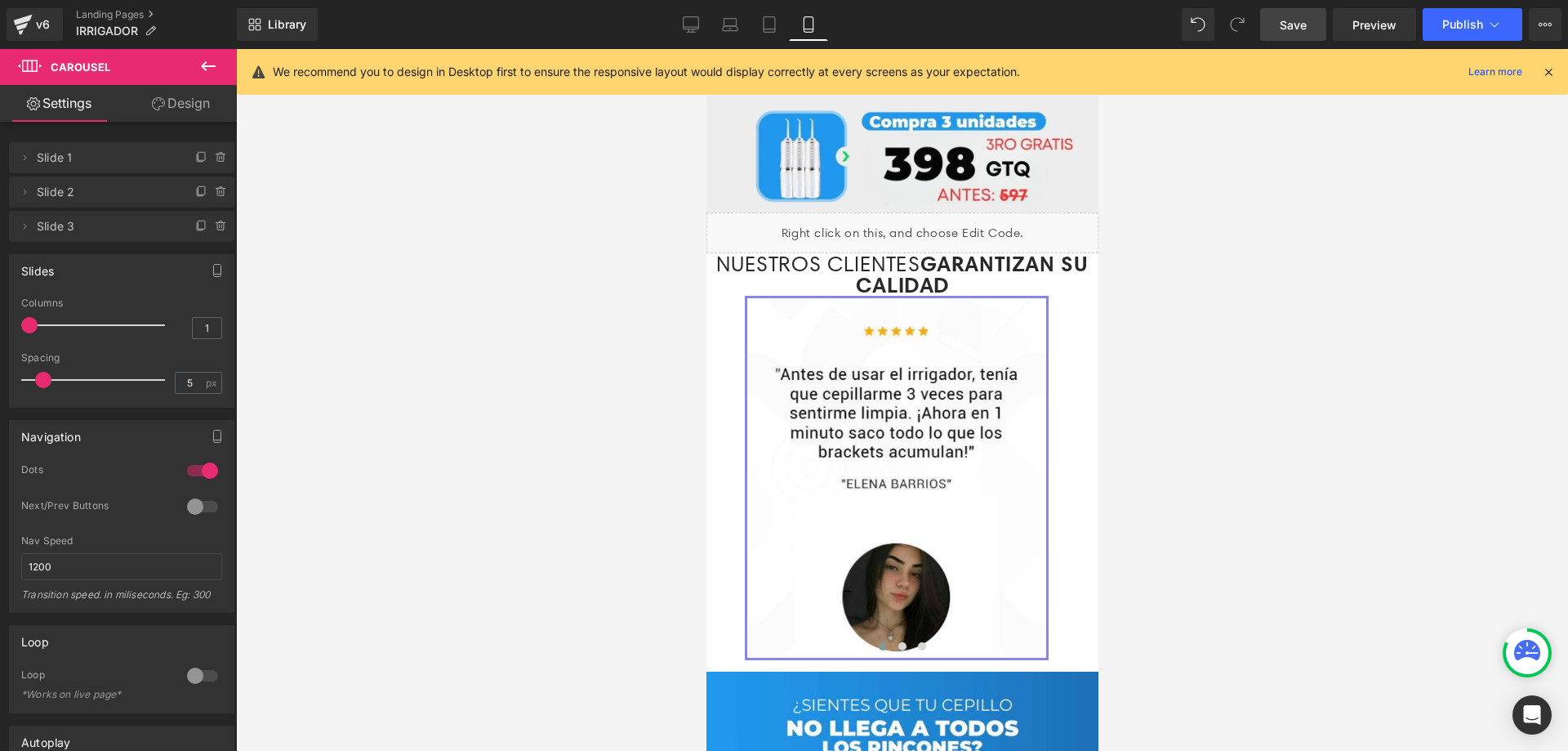
click at [1273, 495] on div at bounding box center [902, 400] width 1332 height 702
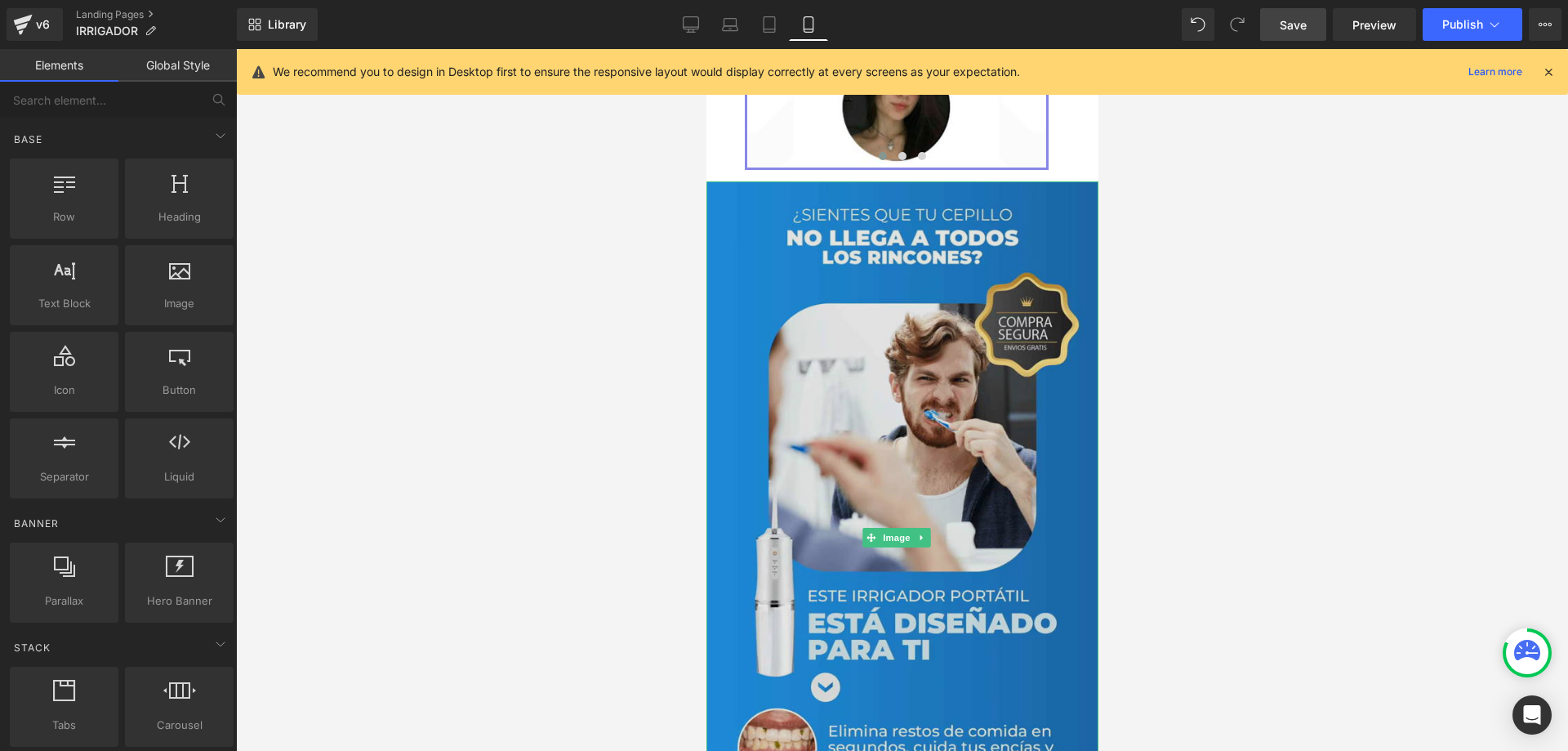
scroll to position [3168, 0]
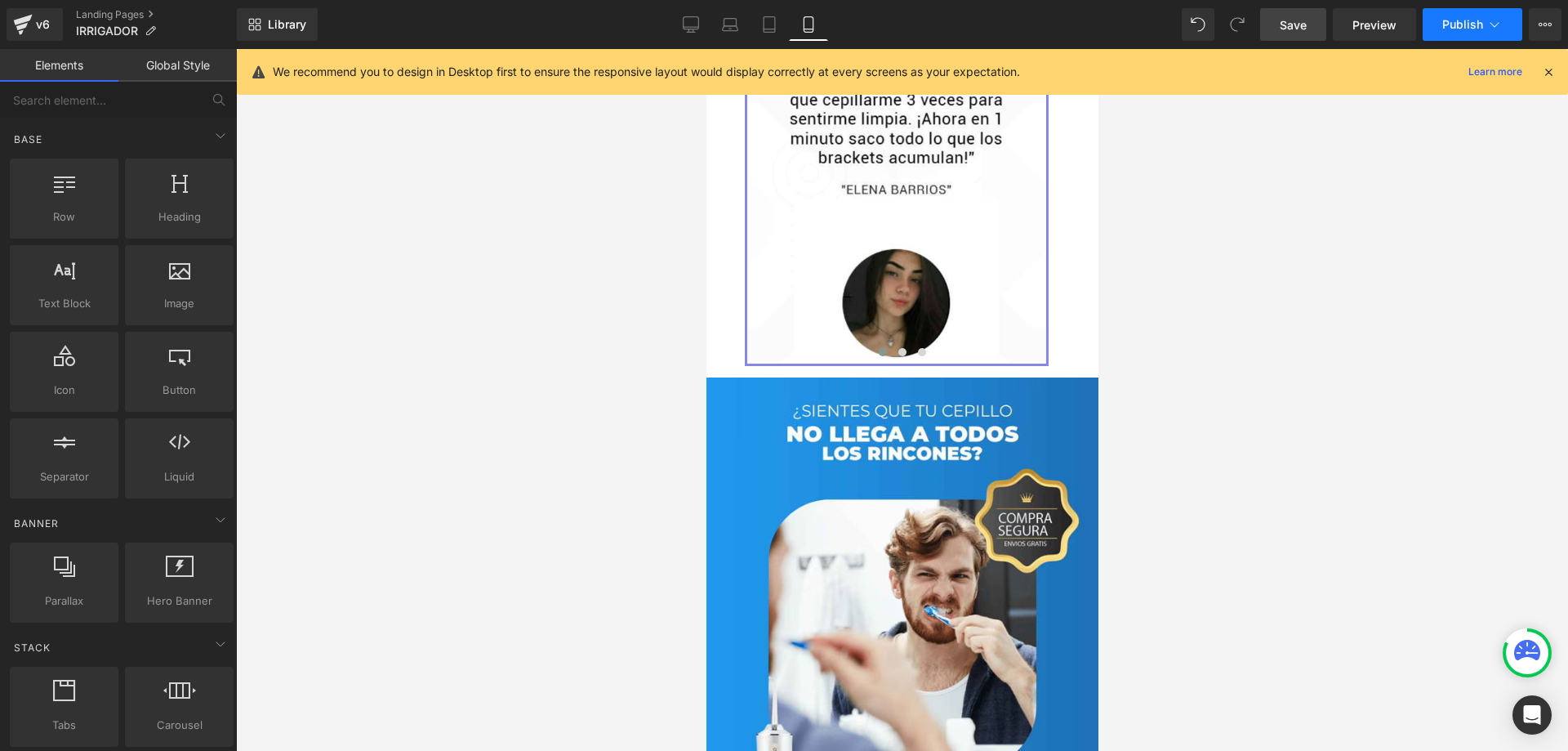
click at [1502, 26] on button "Publish" at bounding box center [1472, 25] width 100 height 33
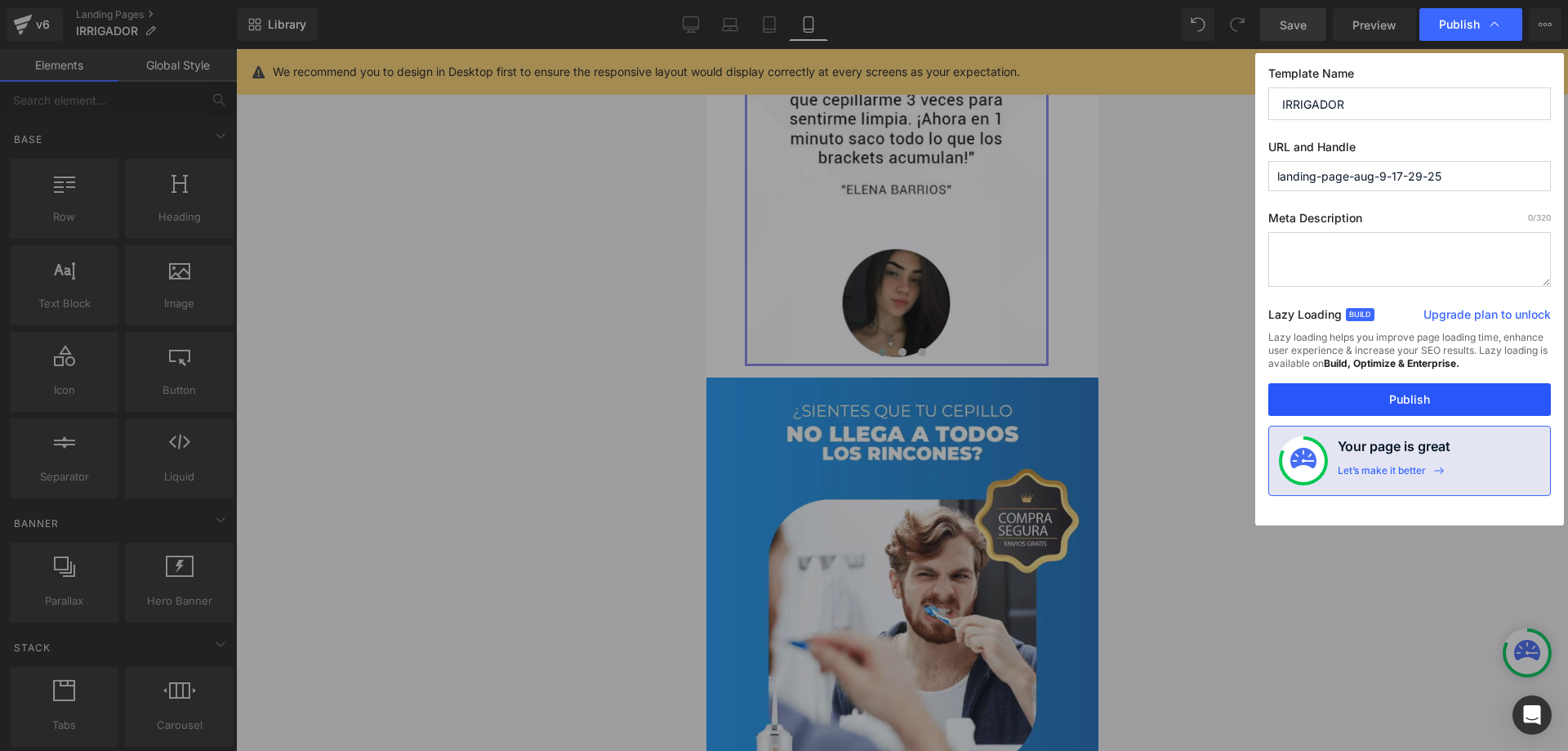
click at [1403, 397] on button "Publish" at bounding box center [1409, 399] width 283 height 33
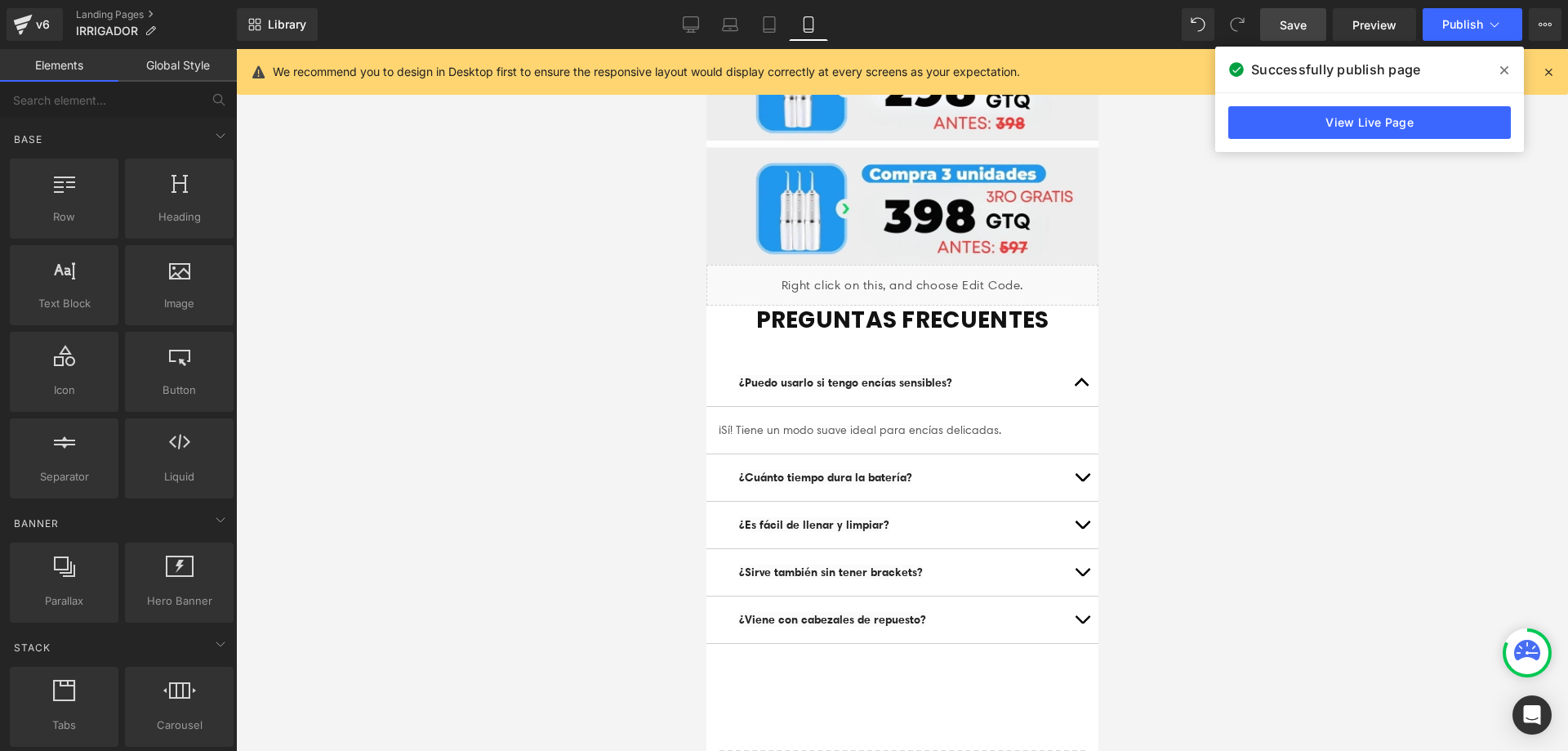
scroll to position [6523, 0]
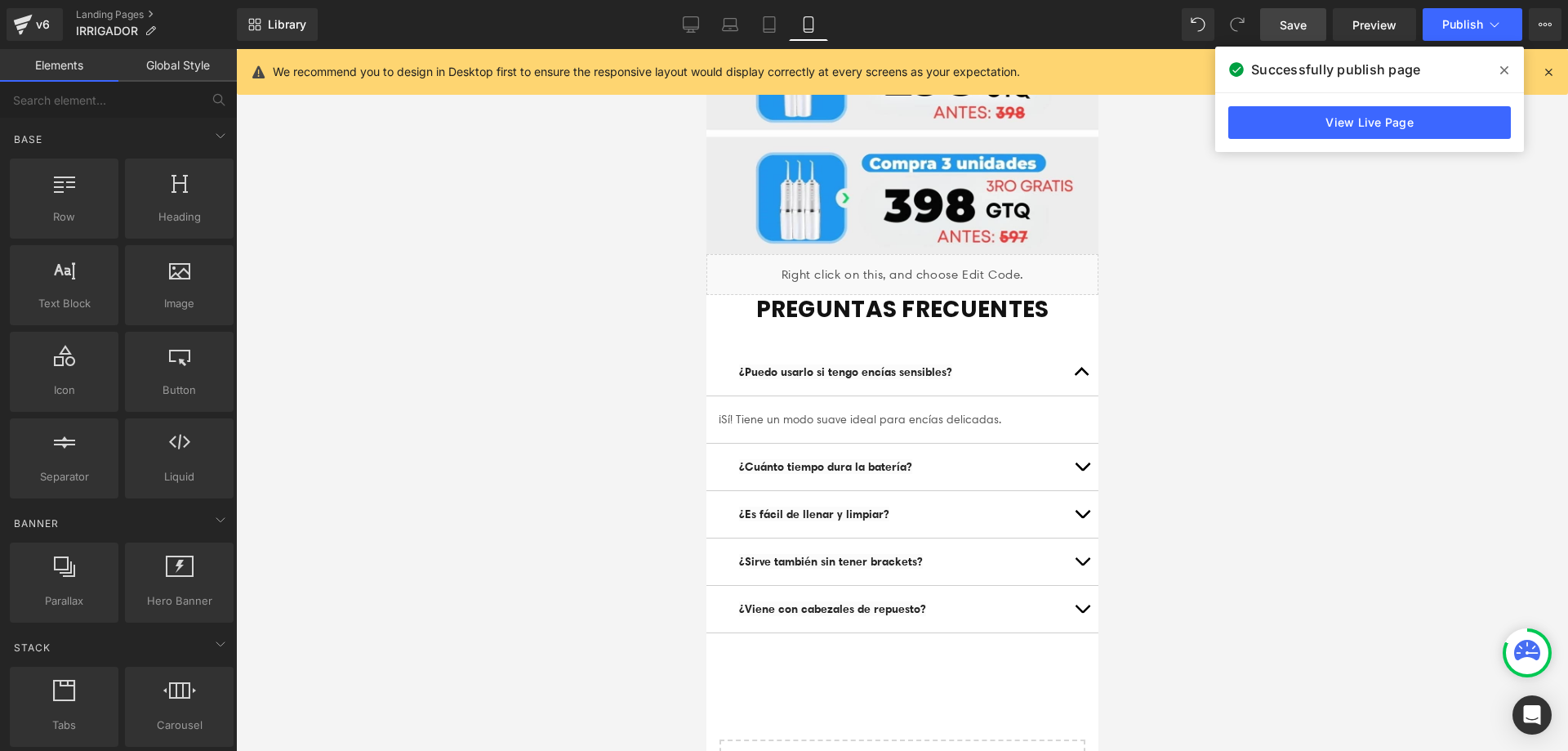
click at [1506, 65] on icon at bounding box center [1504, 71] width 8 height 13
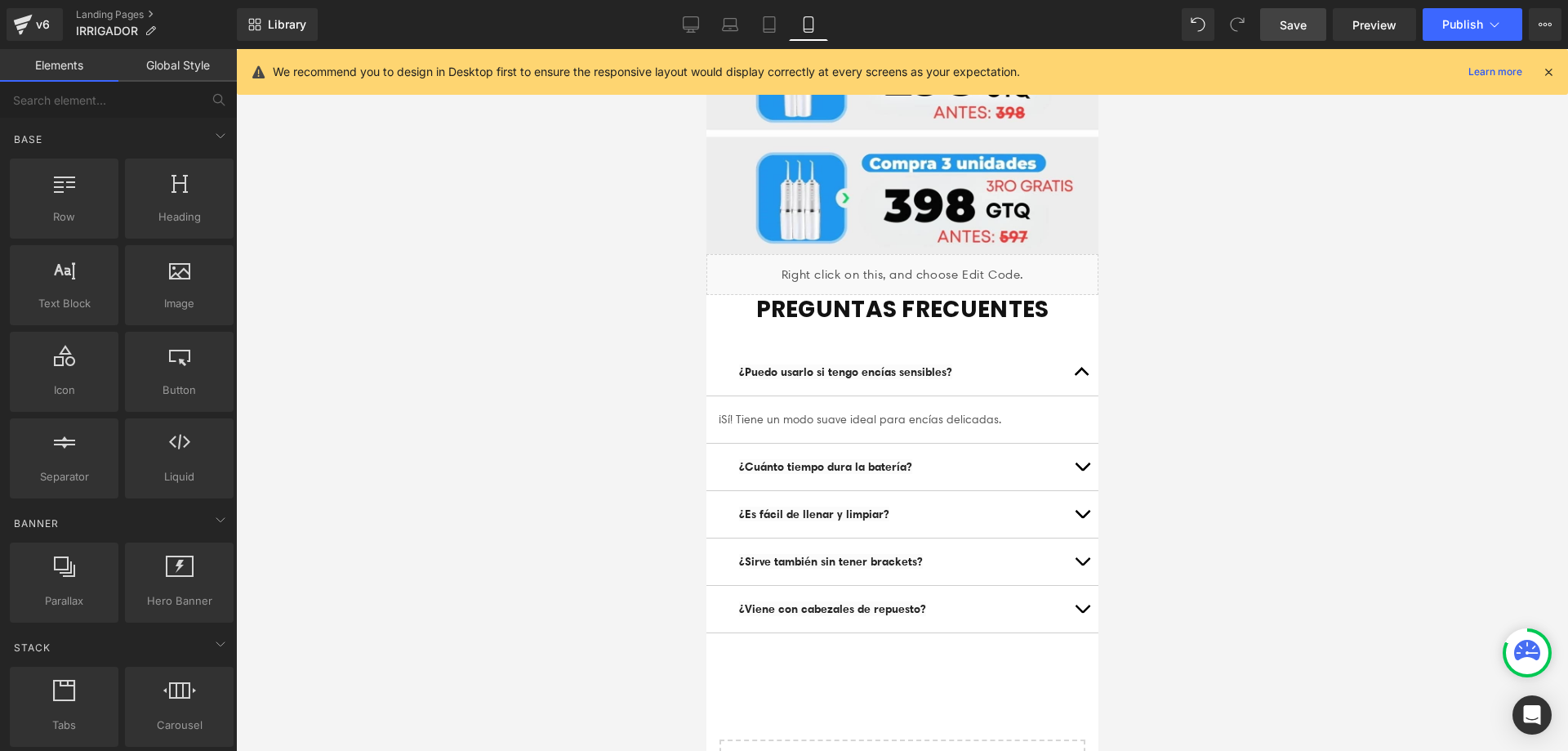
drag, startPoint x: 1091, startPoint y: 387, endPoint x: 1857, endPoint y: 731, distance: 839.7
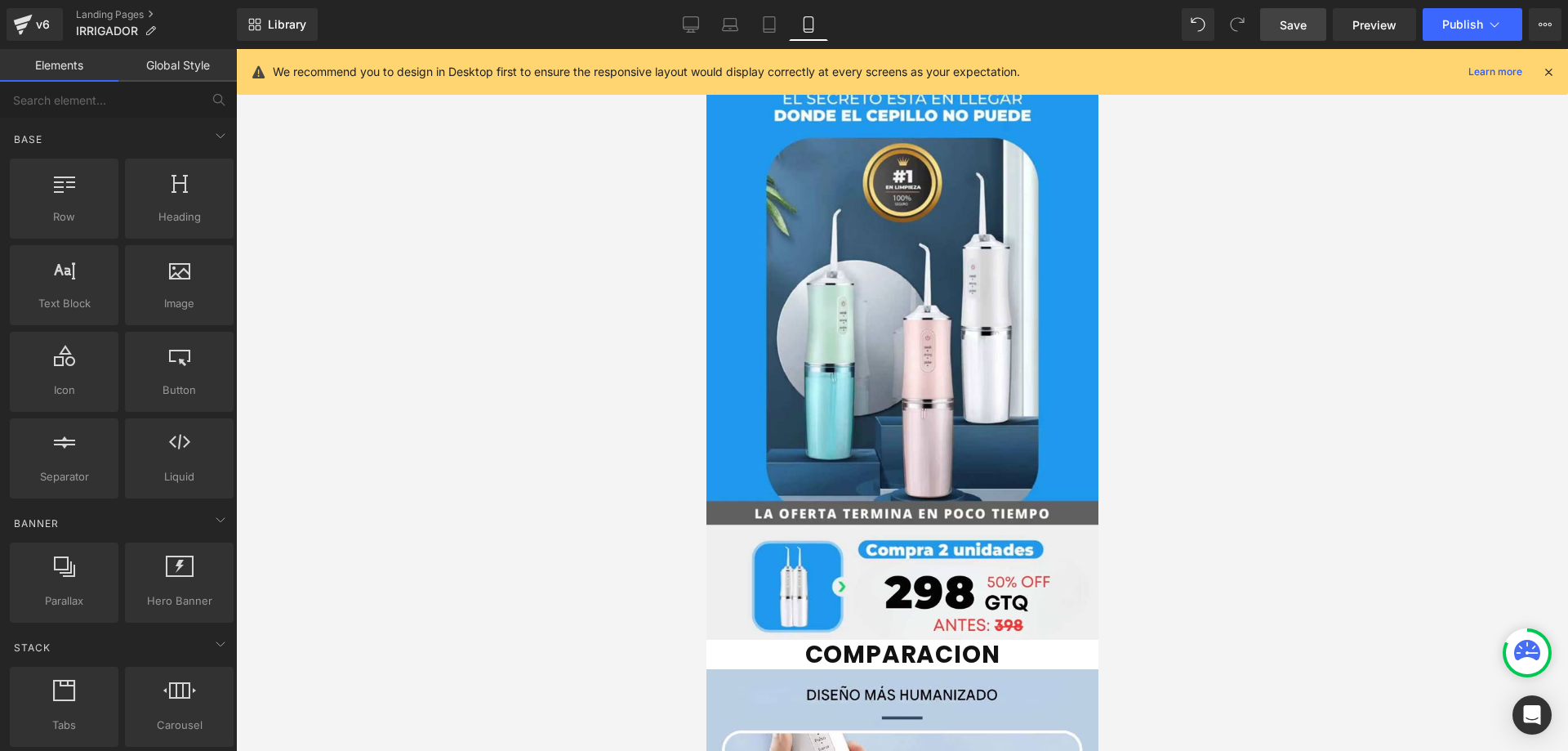
scroll to position [4660, 0]
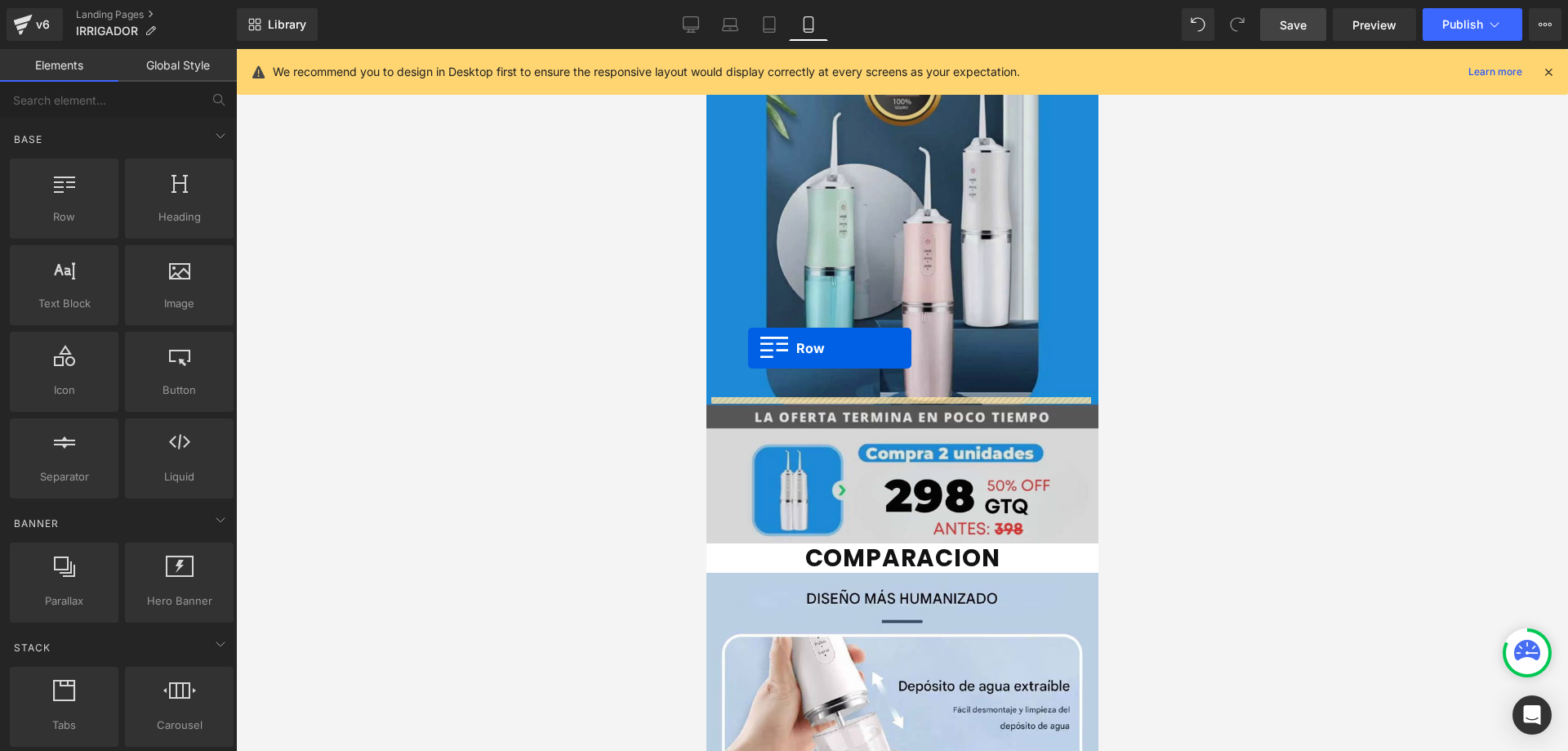
drag, startPoint x: 756, startPoint y: 231, endPoint x: 779, endPoint y: 356, distance: 127.1
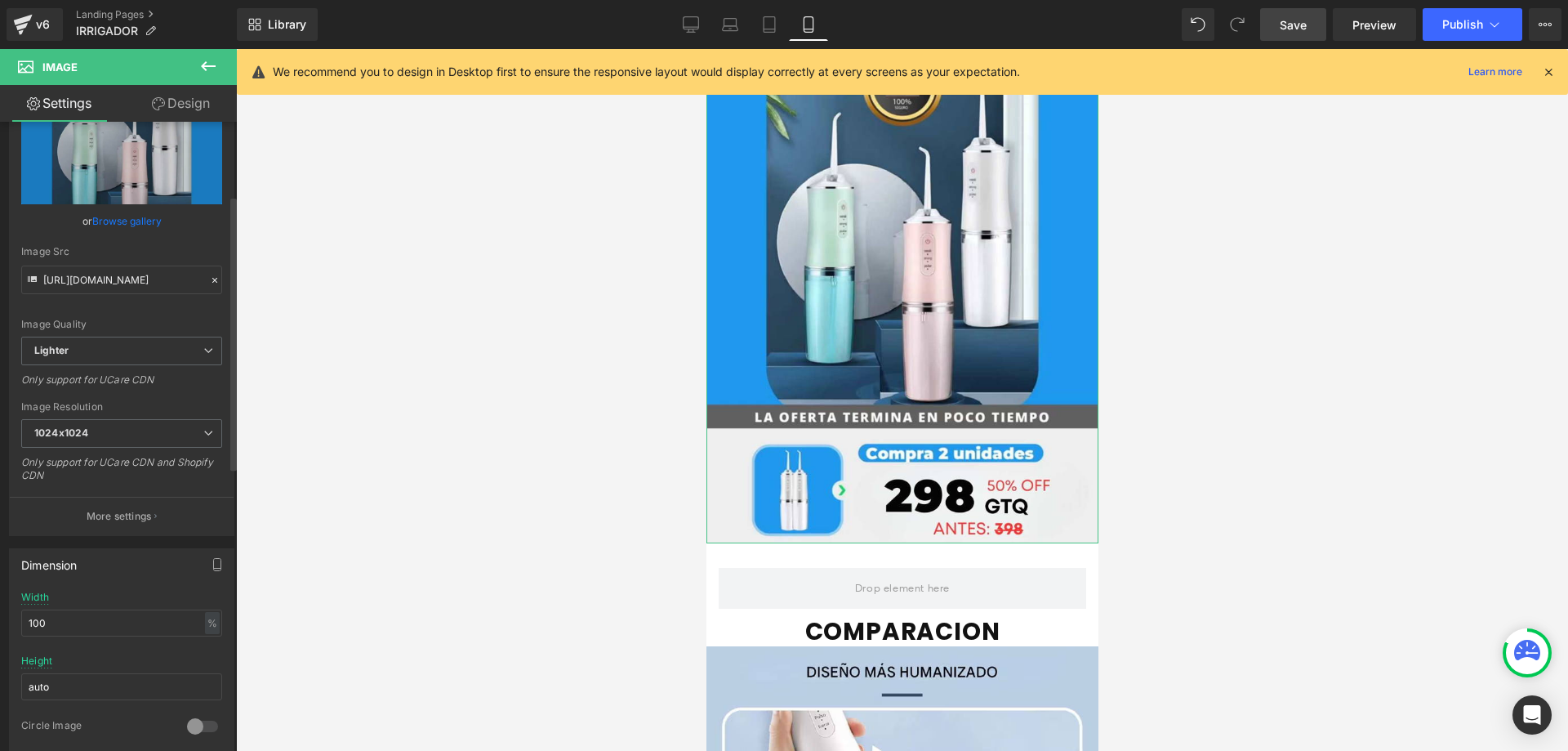
scroll to position [196, 0]
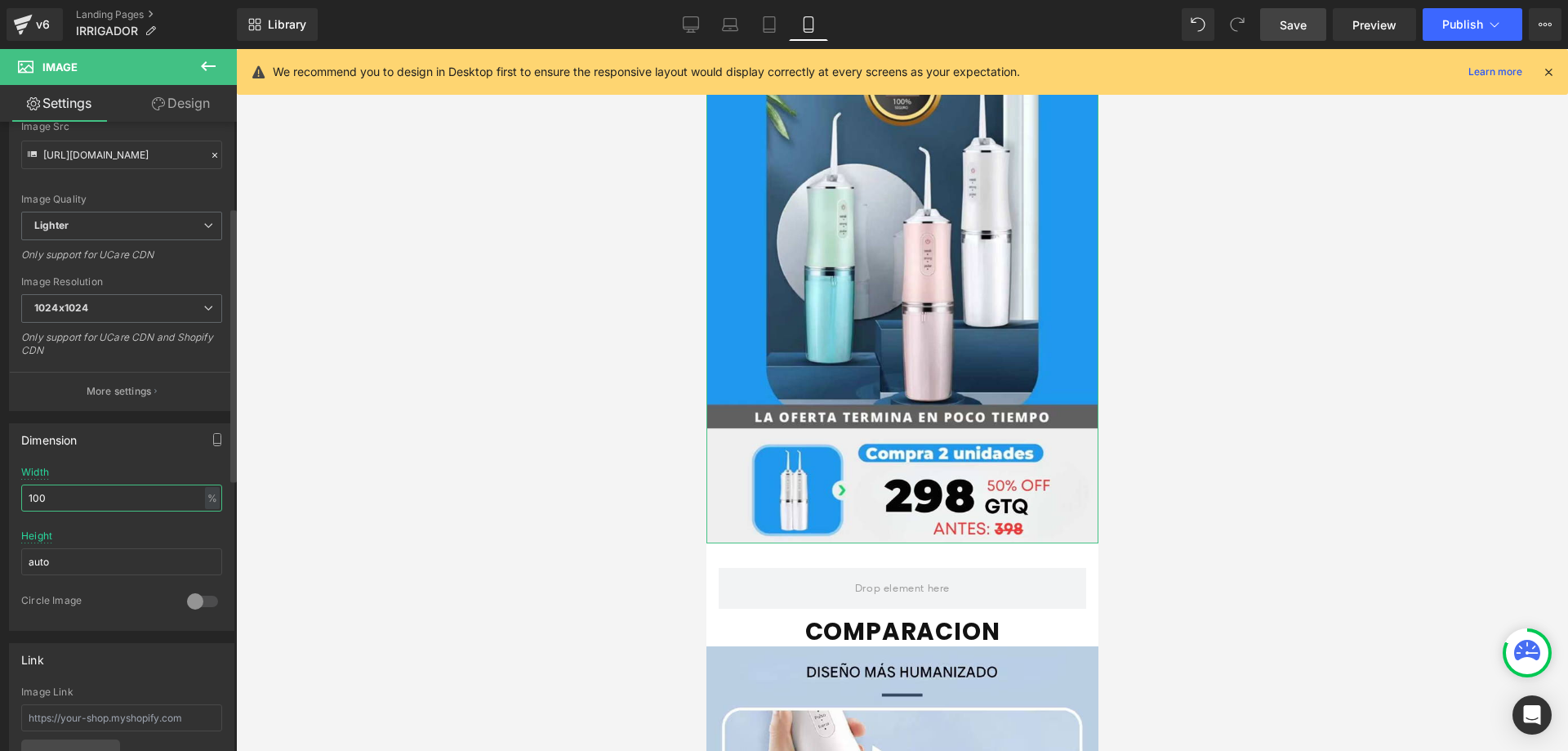
drag, startPoint x: 61, startPoint y: 499, endPoint x: 0, endPoint y: 488, distance: 62.0
click at [0, 488] on div "Dimension 100% Width 100 % % px auto Height auto 0 Circle Image" at bounding box center [122, 521] width 244 height 220
click at [215, 431] on button "button" at bounding box center [217, 440] width 27 height 31
click at [80, 473] on button "Laptop" at bounding box center [91, 474] width 50 height 27
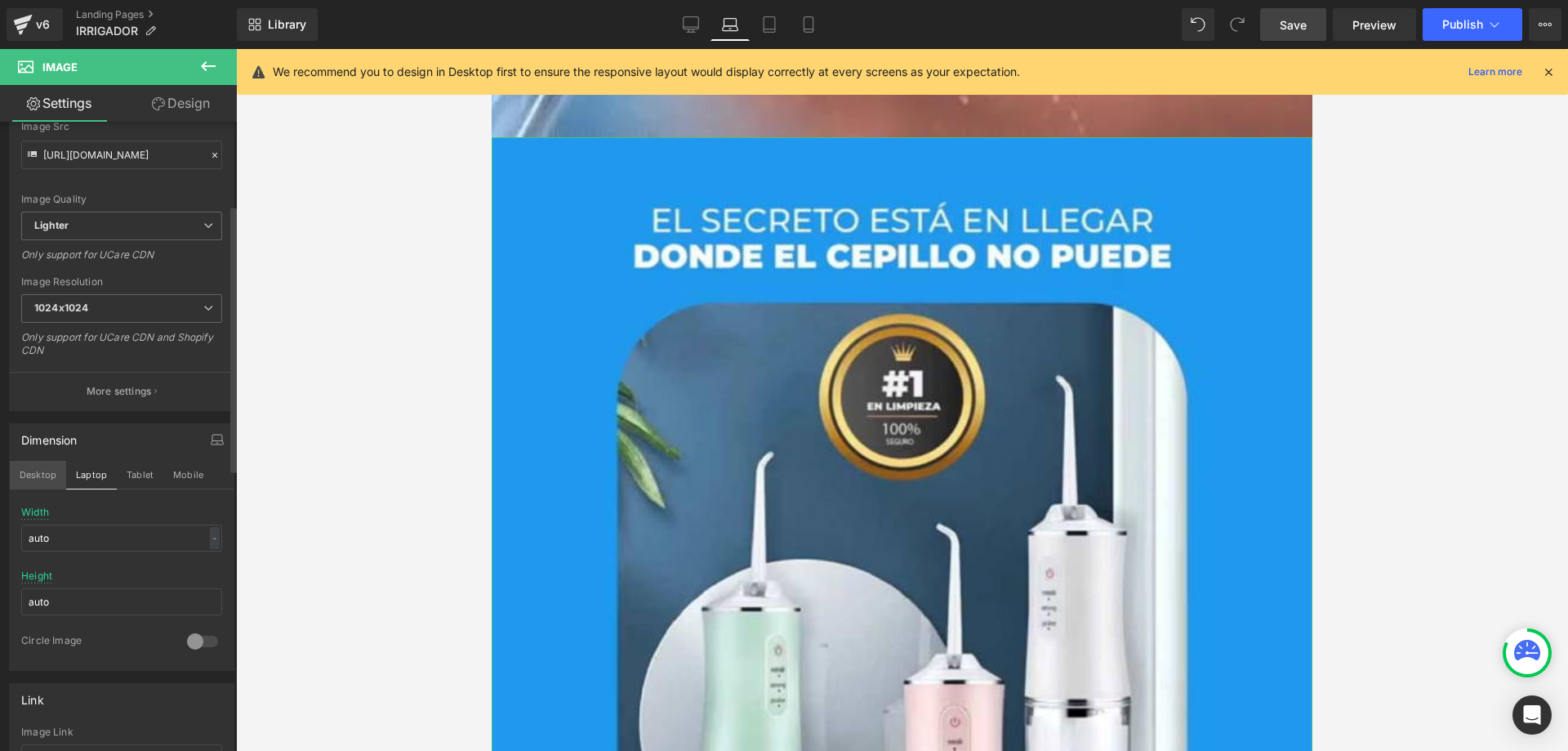
click at [35, 475] on button "Desktop" at bounding box center [38, 474] width 57 height 27
type input "80"
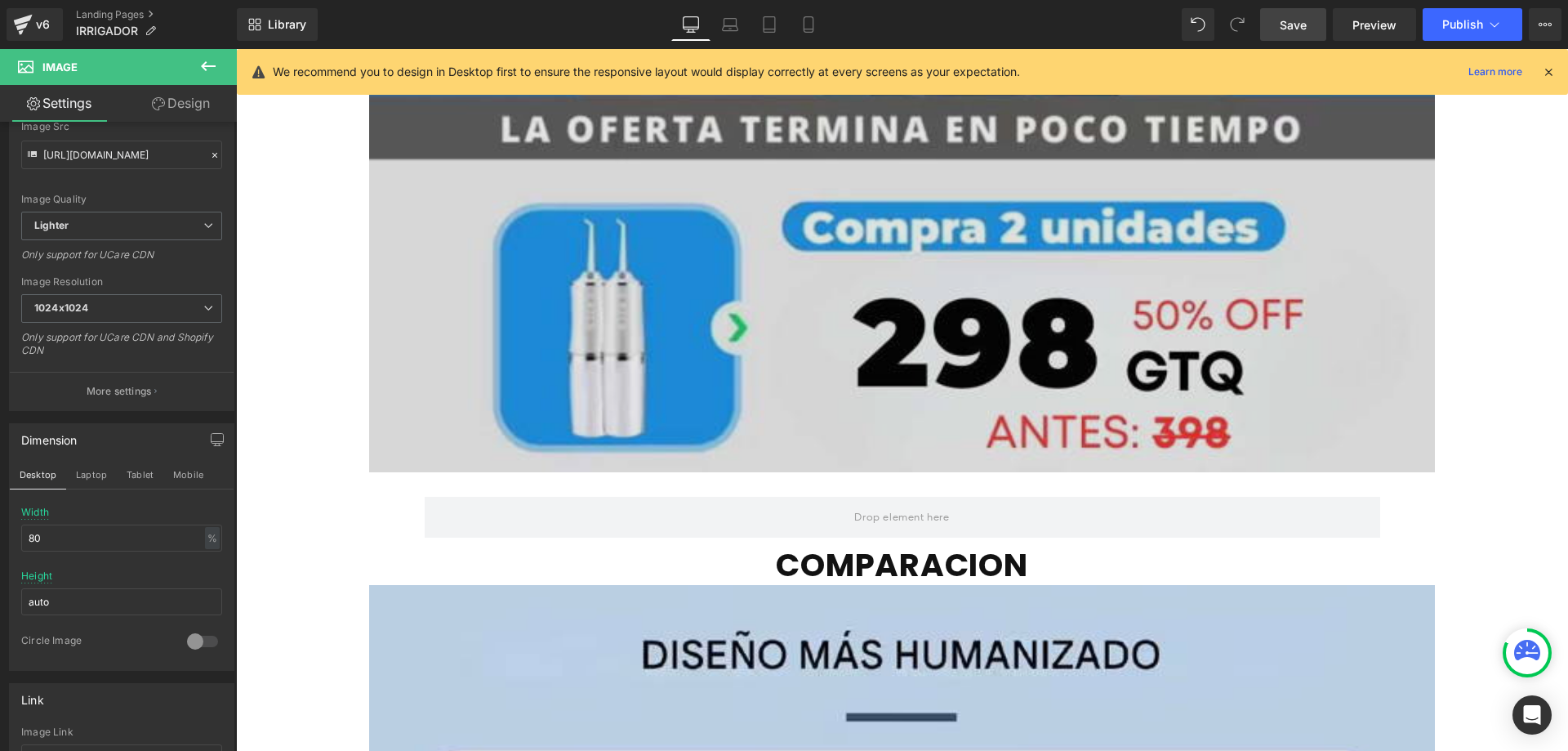
scroll to position [13179, 0]
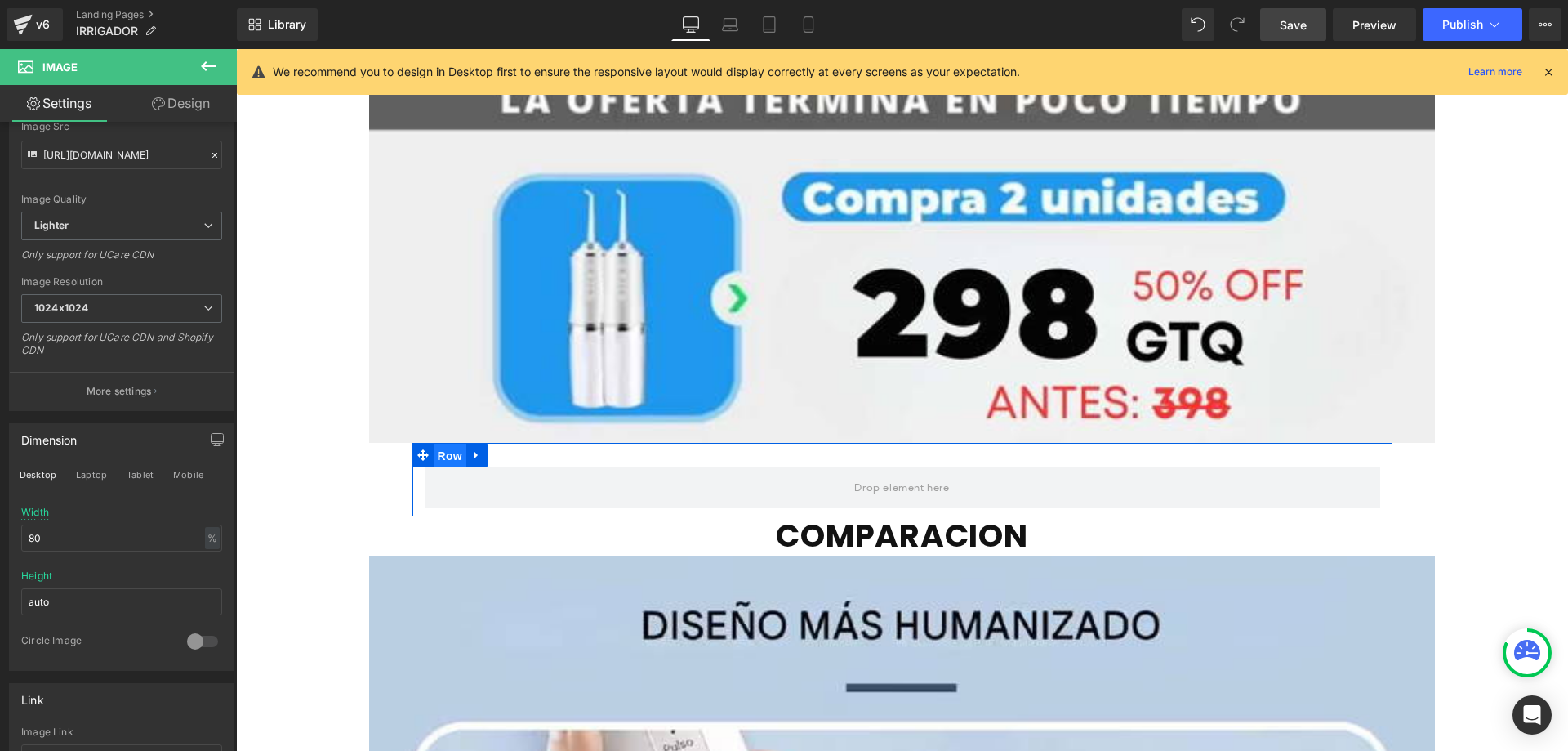
click at [442, 443] on span "Row" at bounding box center [450, 455] width 33 height 25
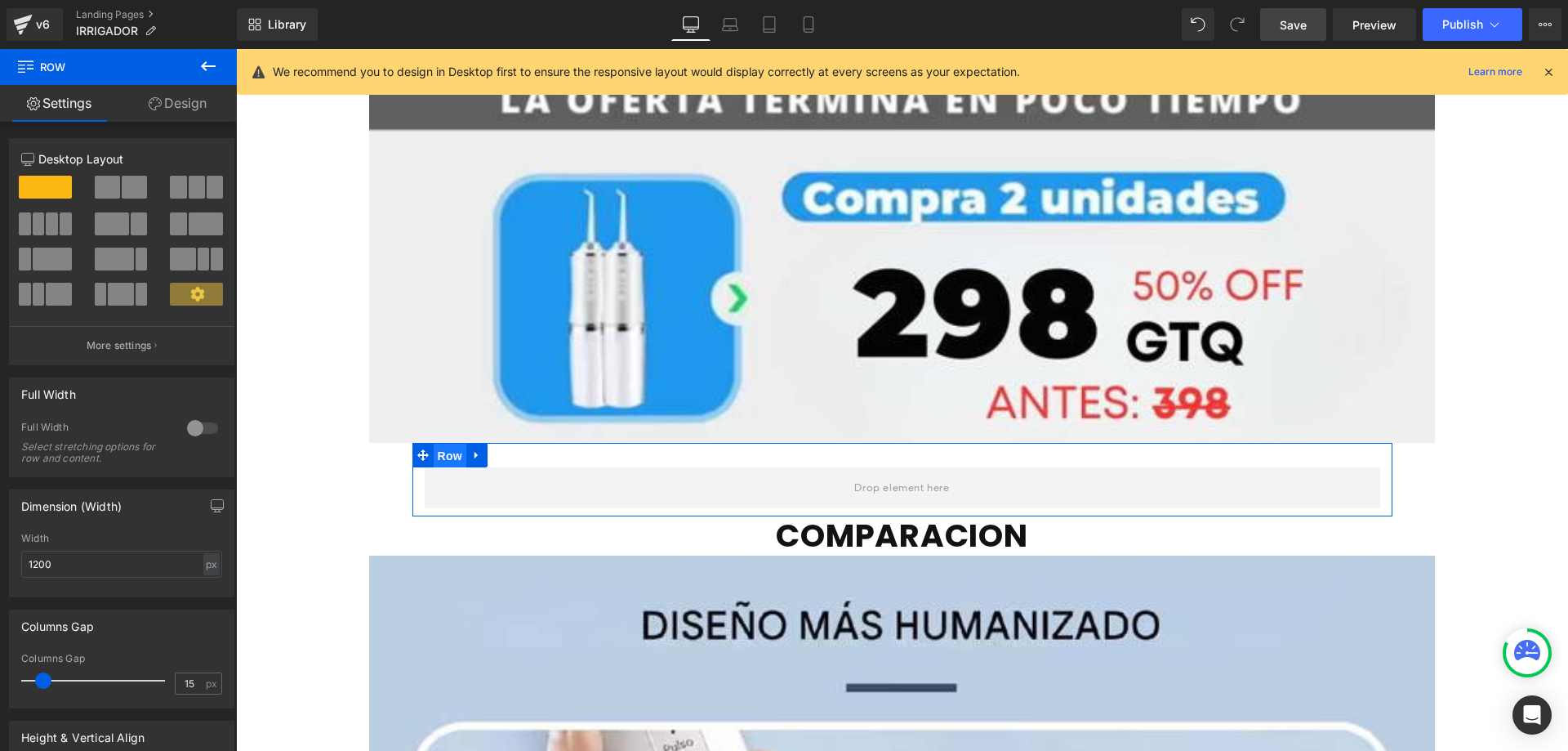
click at [444, 443] on span "Row" at bounding box center [450, 455] width 33 height 25
click at [87, 561] on input "1200" at bounding box center [121, 563] width 200 height 27
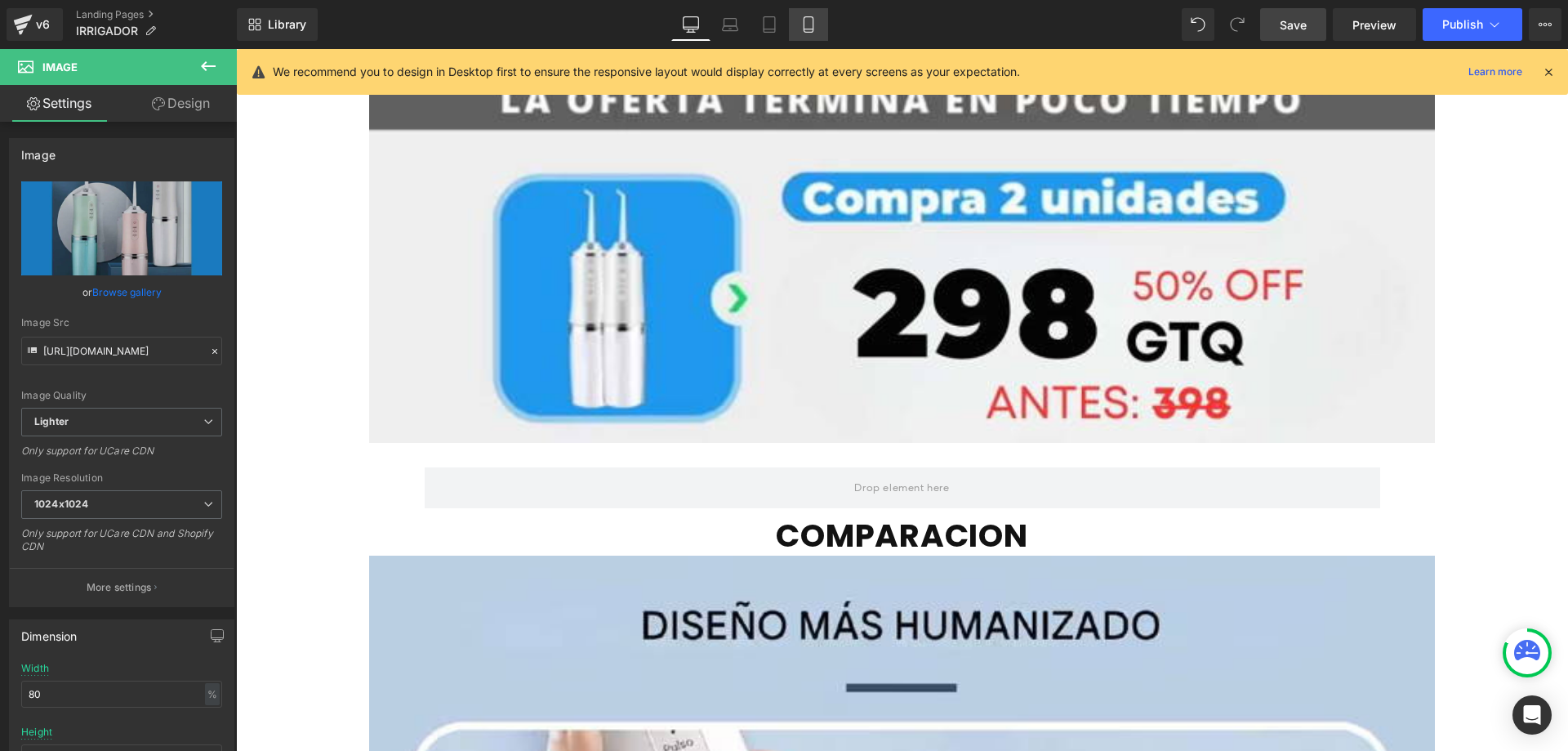
click at [813, 27] on icon at bounding box center [808, 25] width 9 height 16
type input "100"
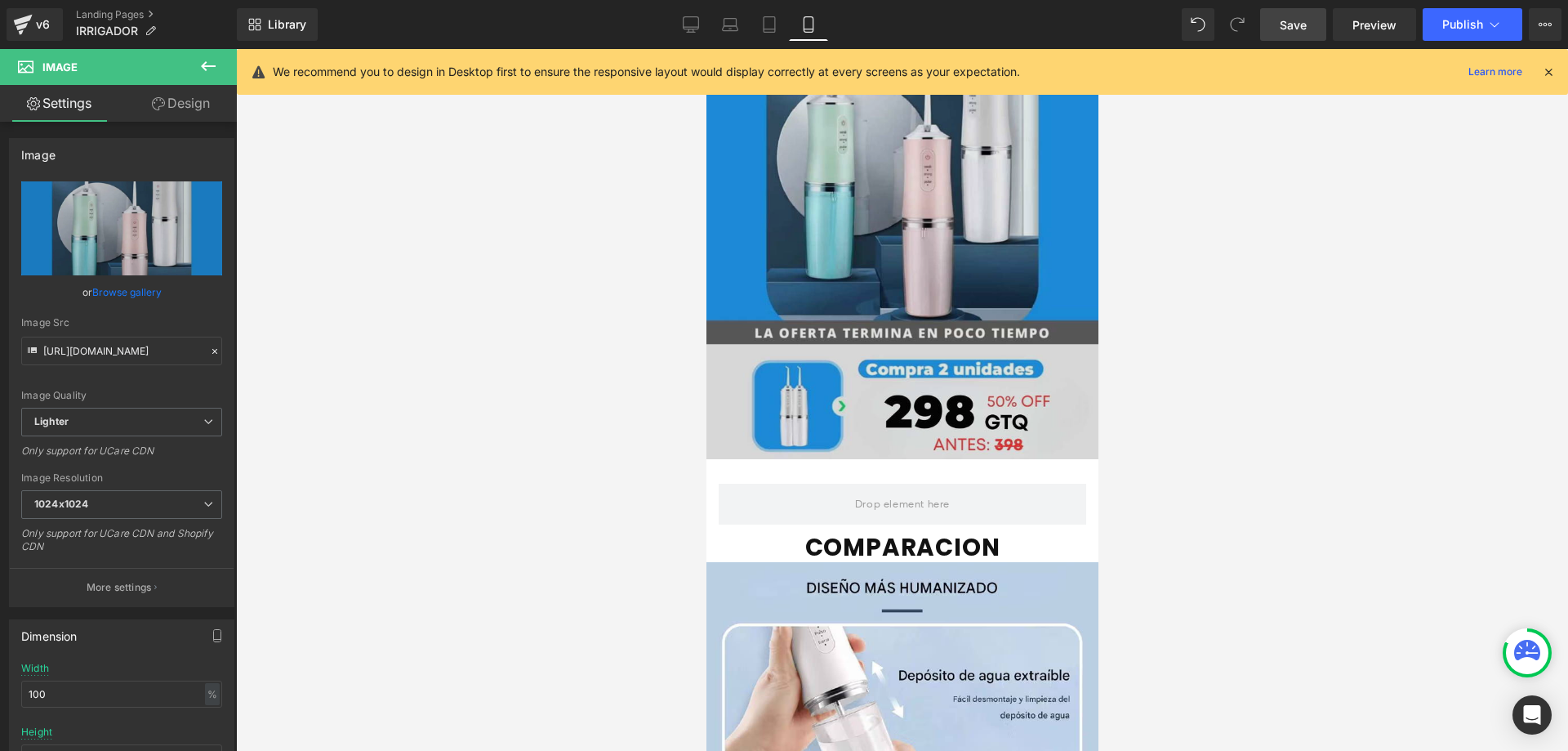
scroll to position [4740, 0]
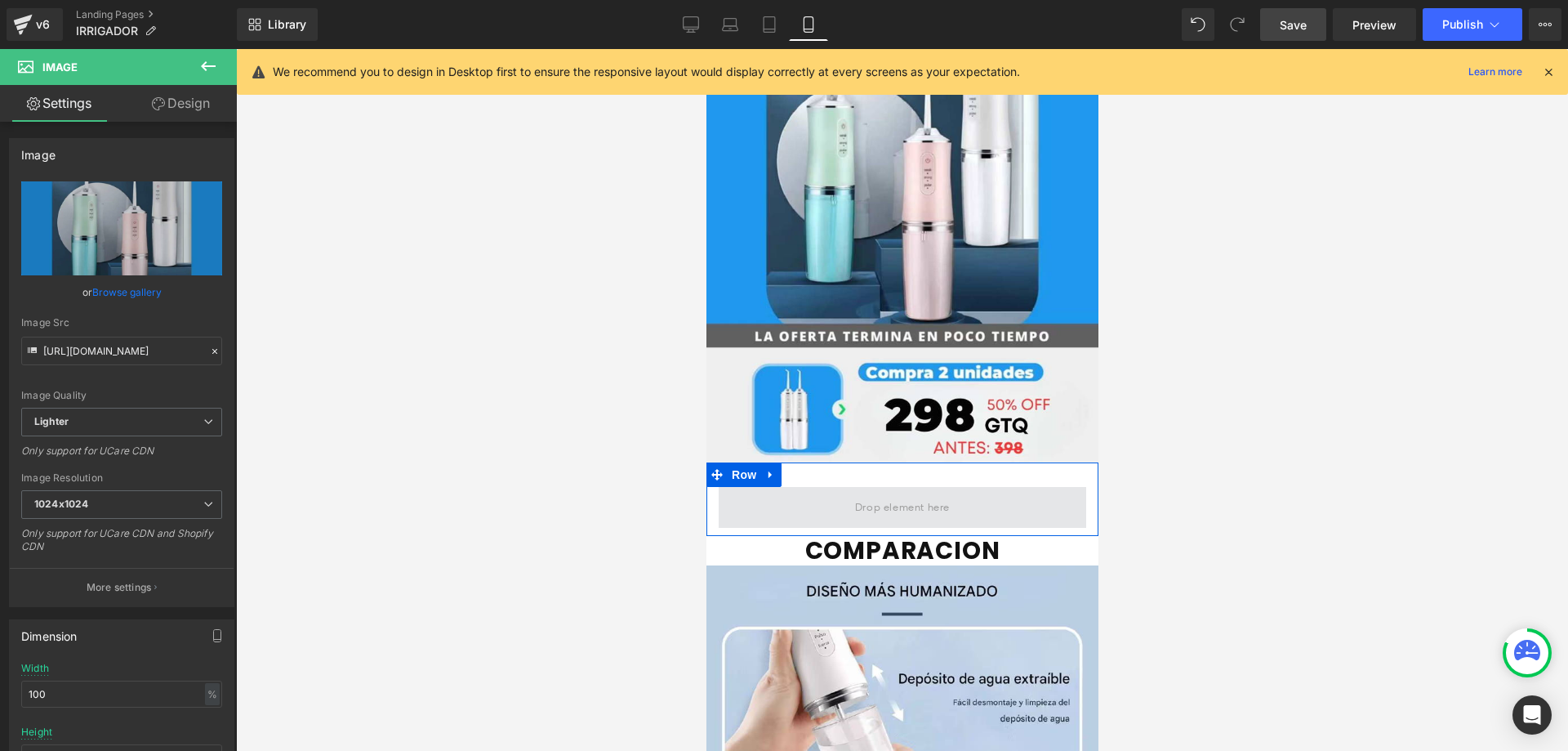
click at [875, 494] on span at bounding box center [902, 506] width 106 height 27
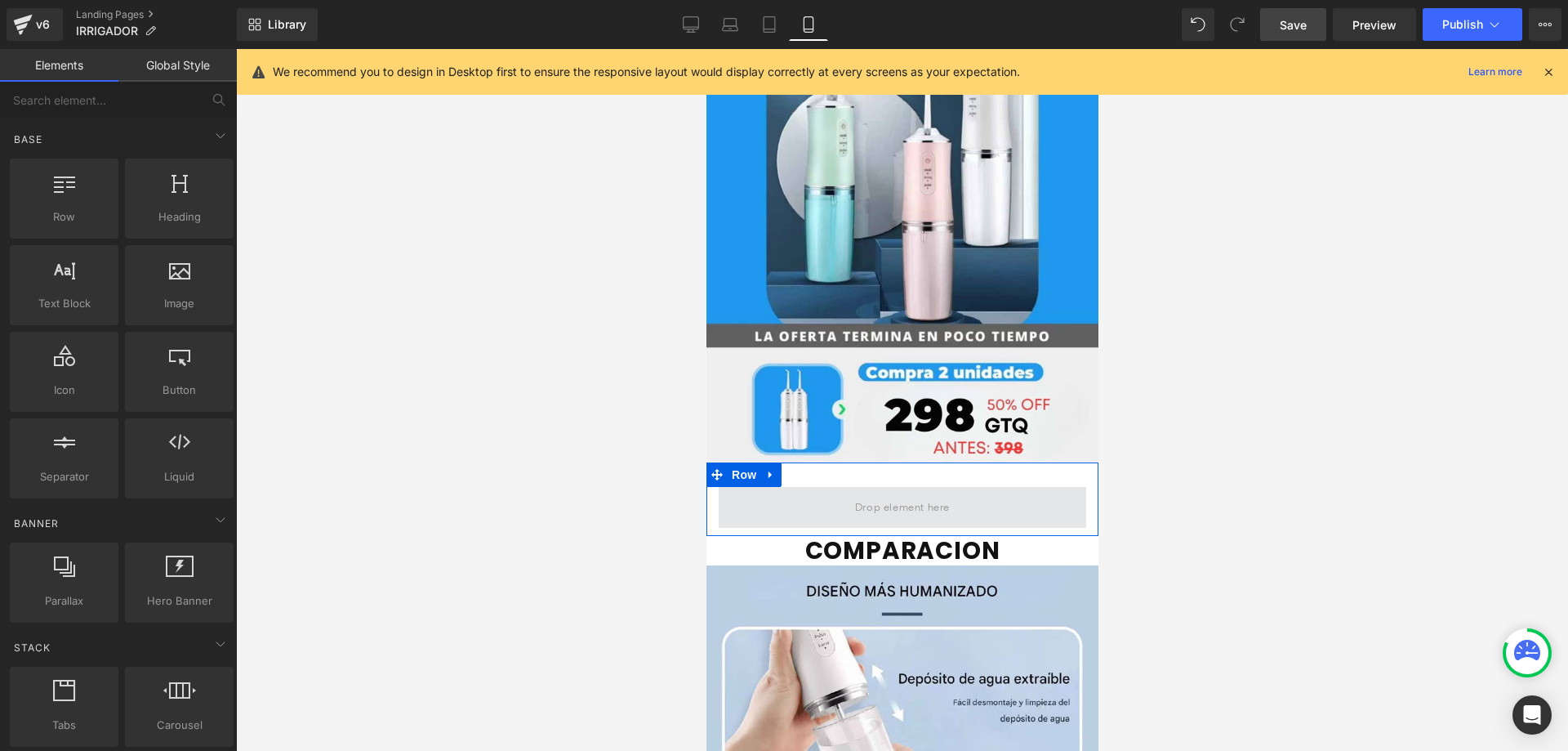
click at [893, 494] on span at bounding box center [902, 506] width 106 height 27
click at [741, 463] on span "Row" at bounding box center [743, 474] width 33 height 25
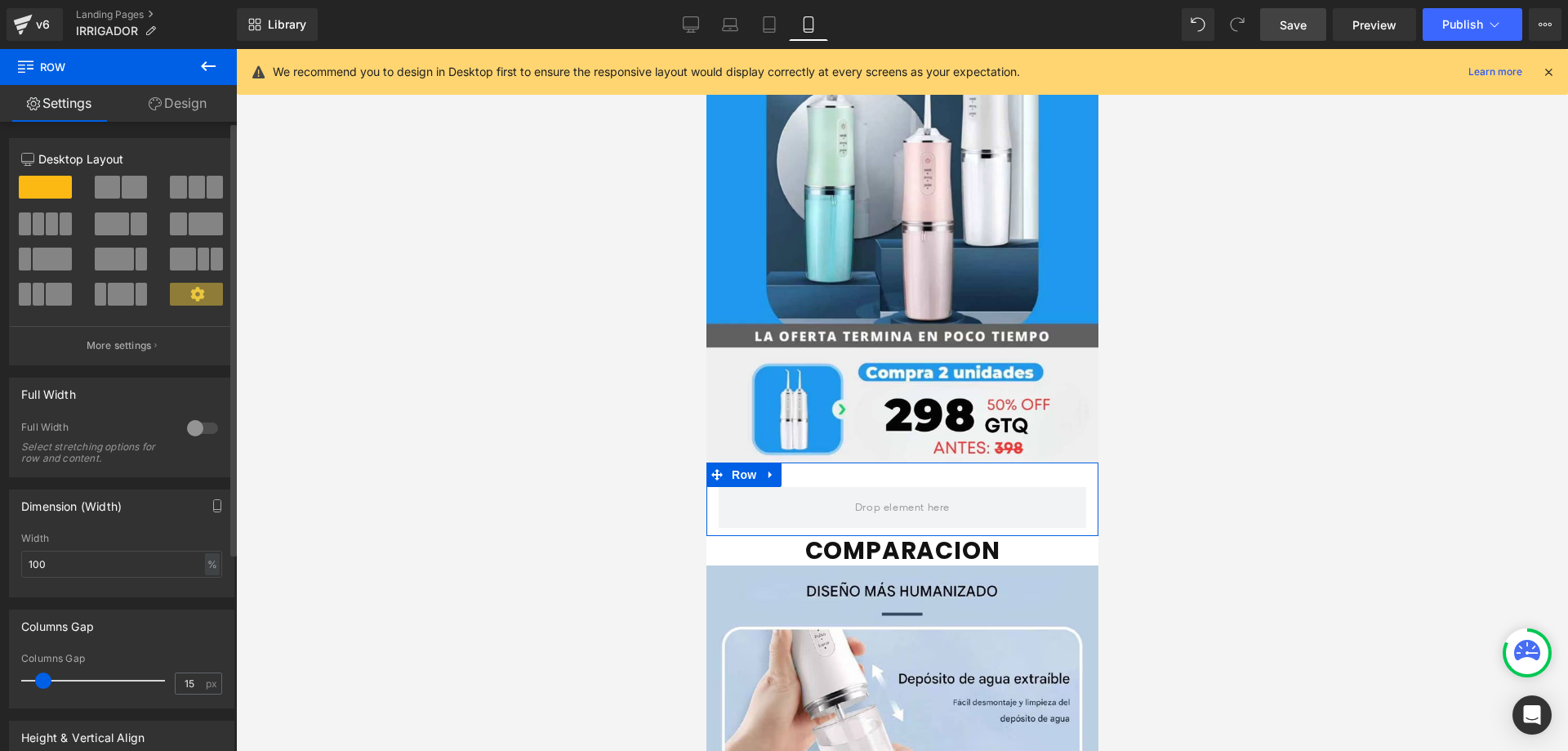
click at [207, 181] on span at bounding box center [215, 187] width 16 height 23
type input "1200"
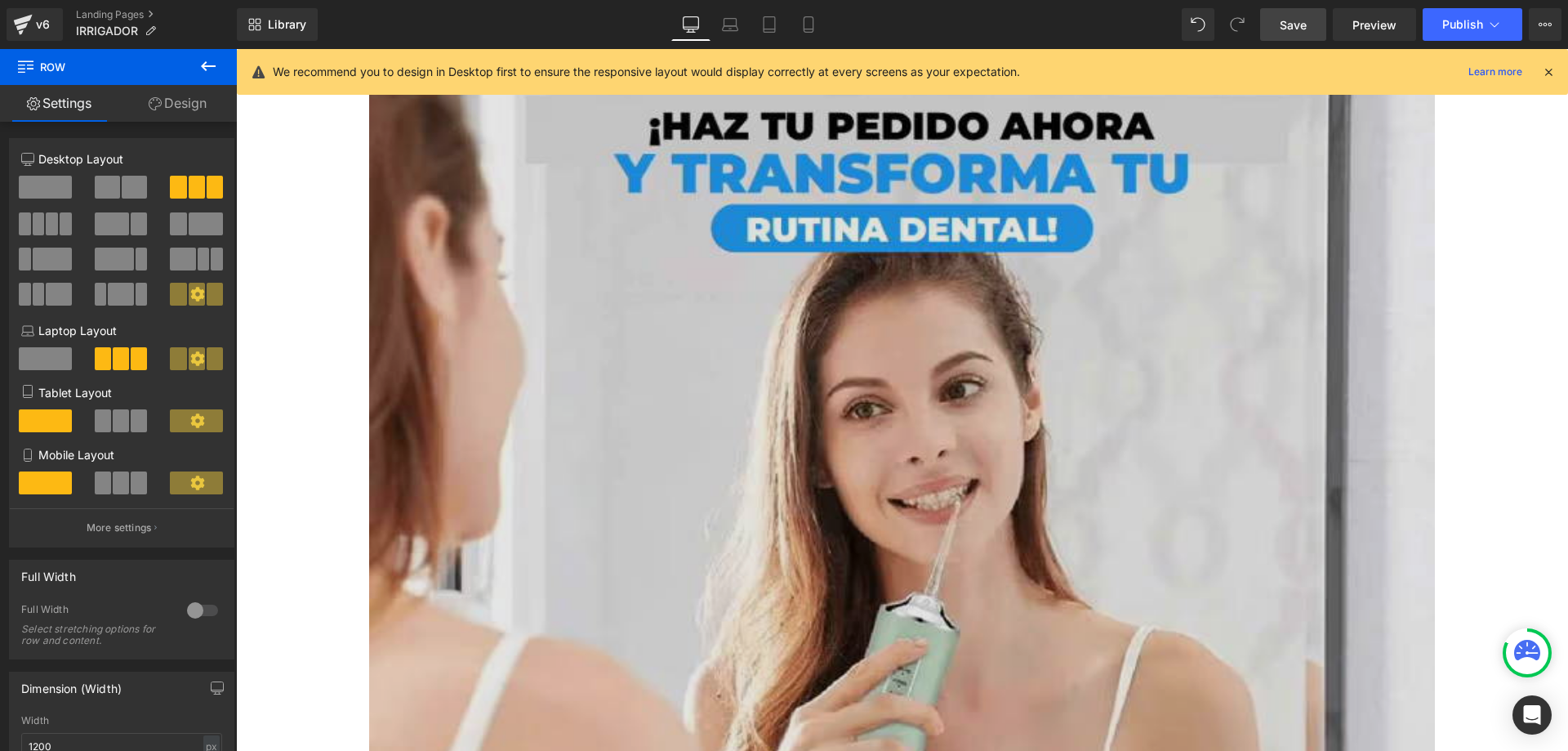
scroll to position [15885, 0]
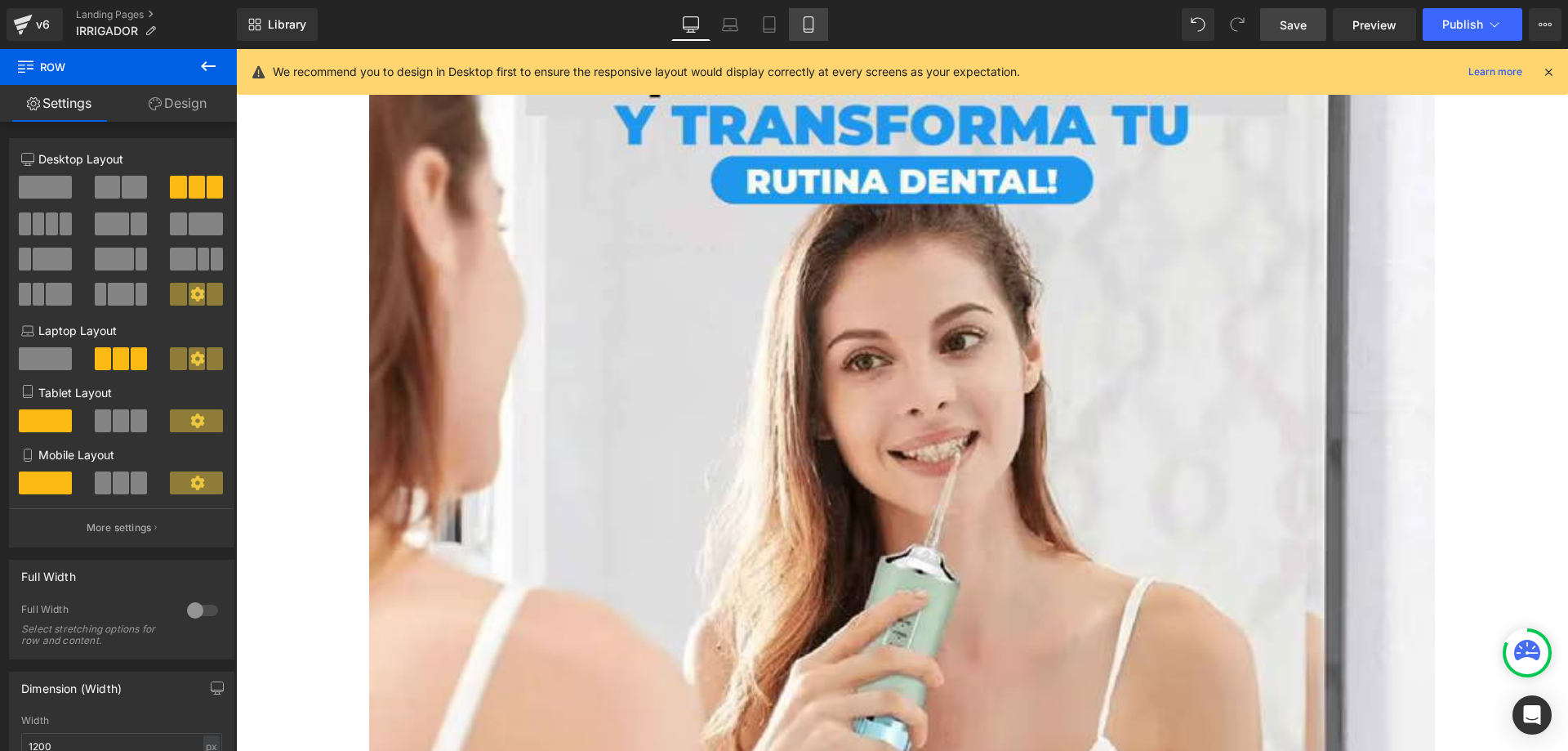
click at [813, 14] on link "Mobile" at bounding box center [808, 25] width 39 height 33
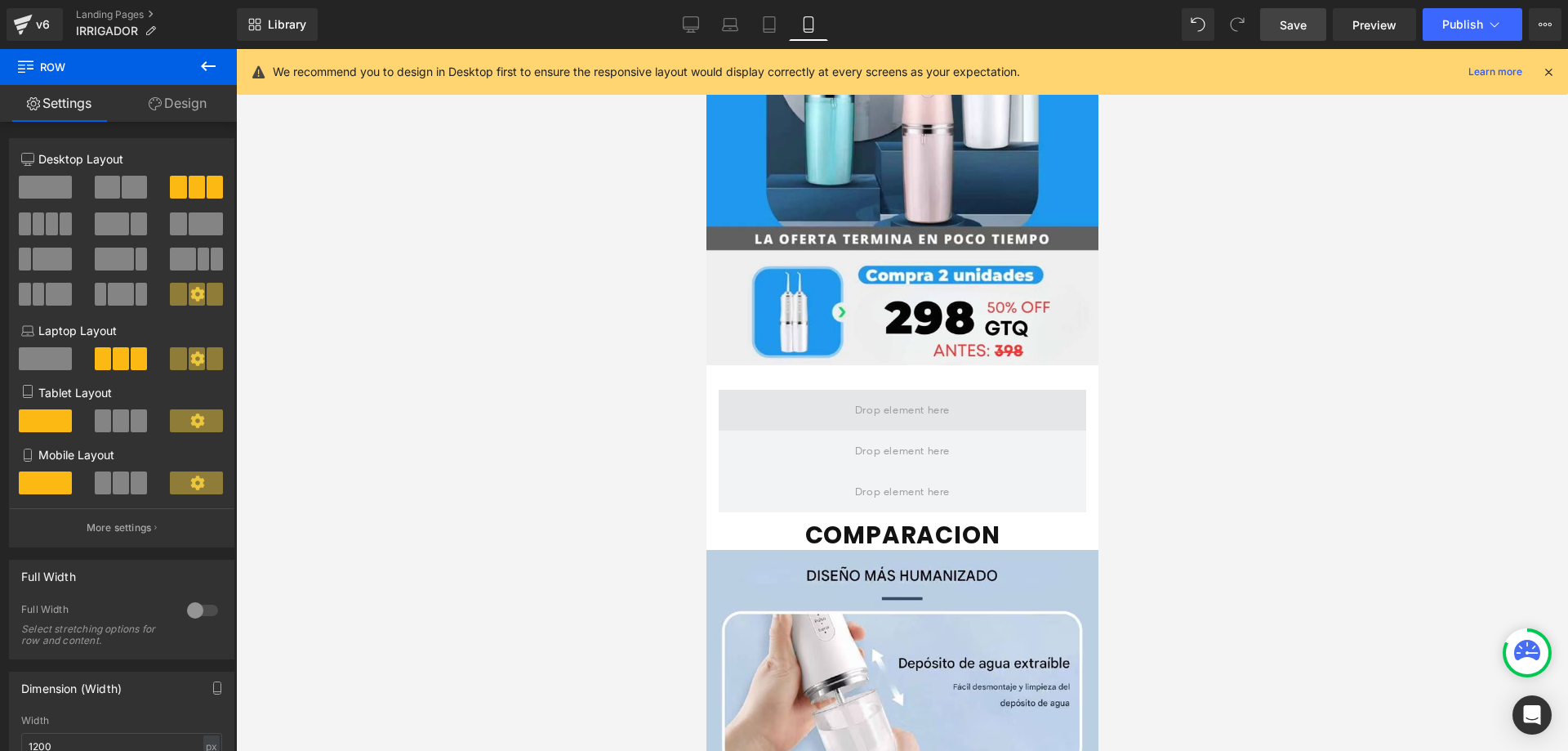
scroll to position [4800, 0]
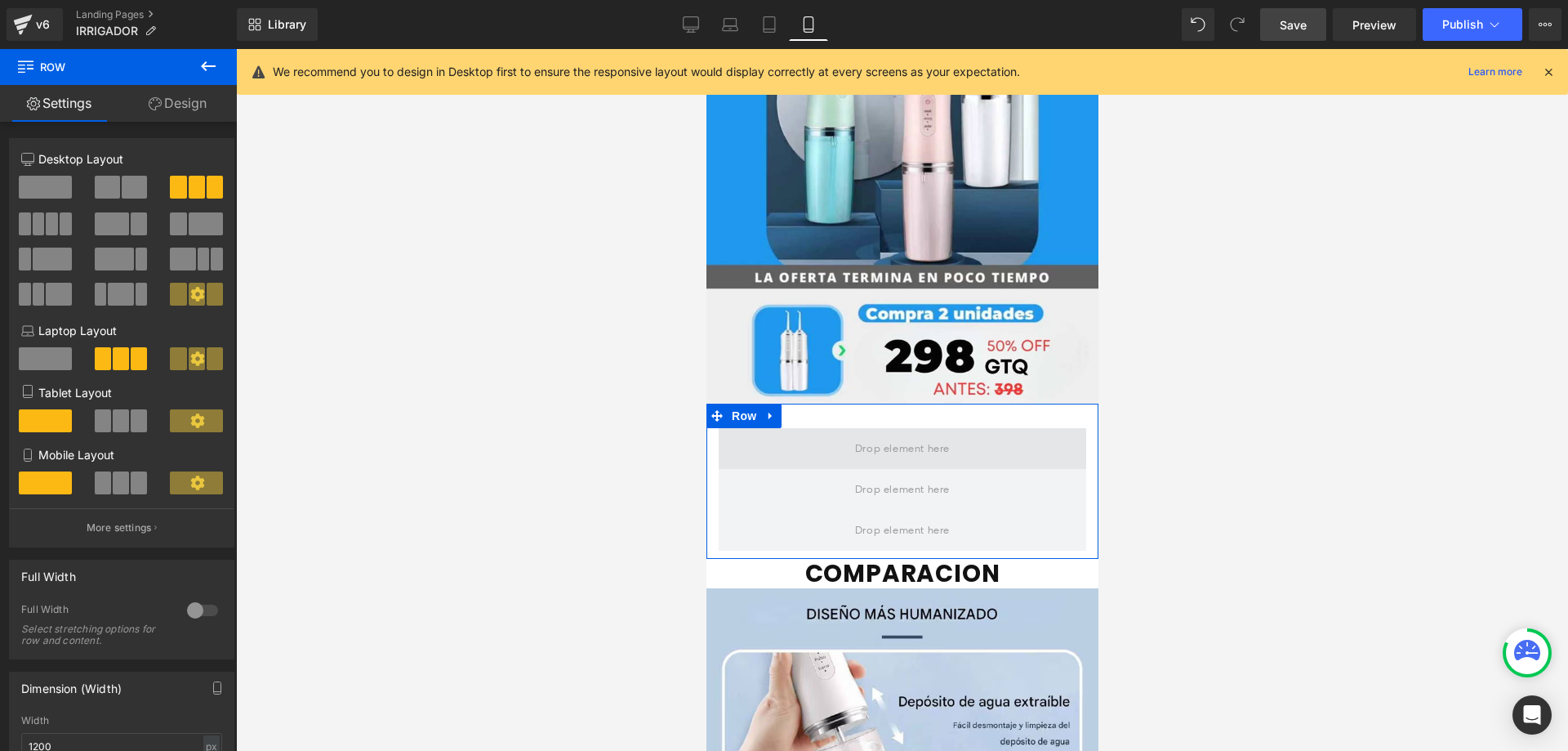
click at [873, 435] on span at bounding box center [902, 448] width 106 height 27
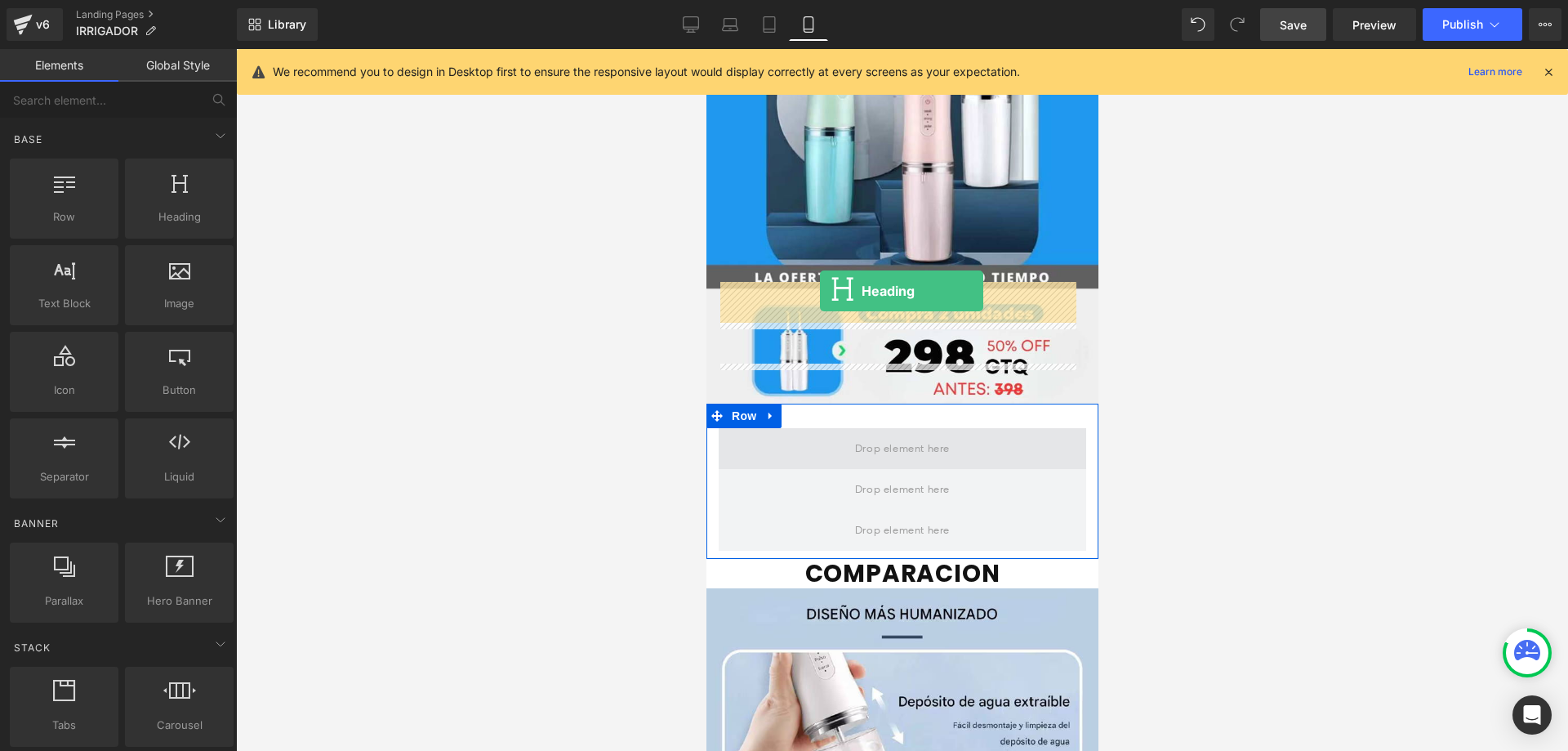
drag, startPoint x: 882, startPoint y: 256, endPoint x: 819, endPoint y: 291, distance: 72.1
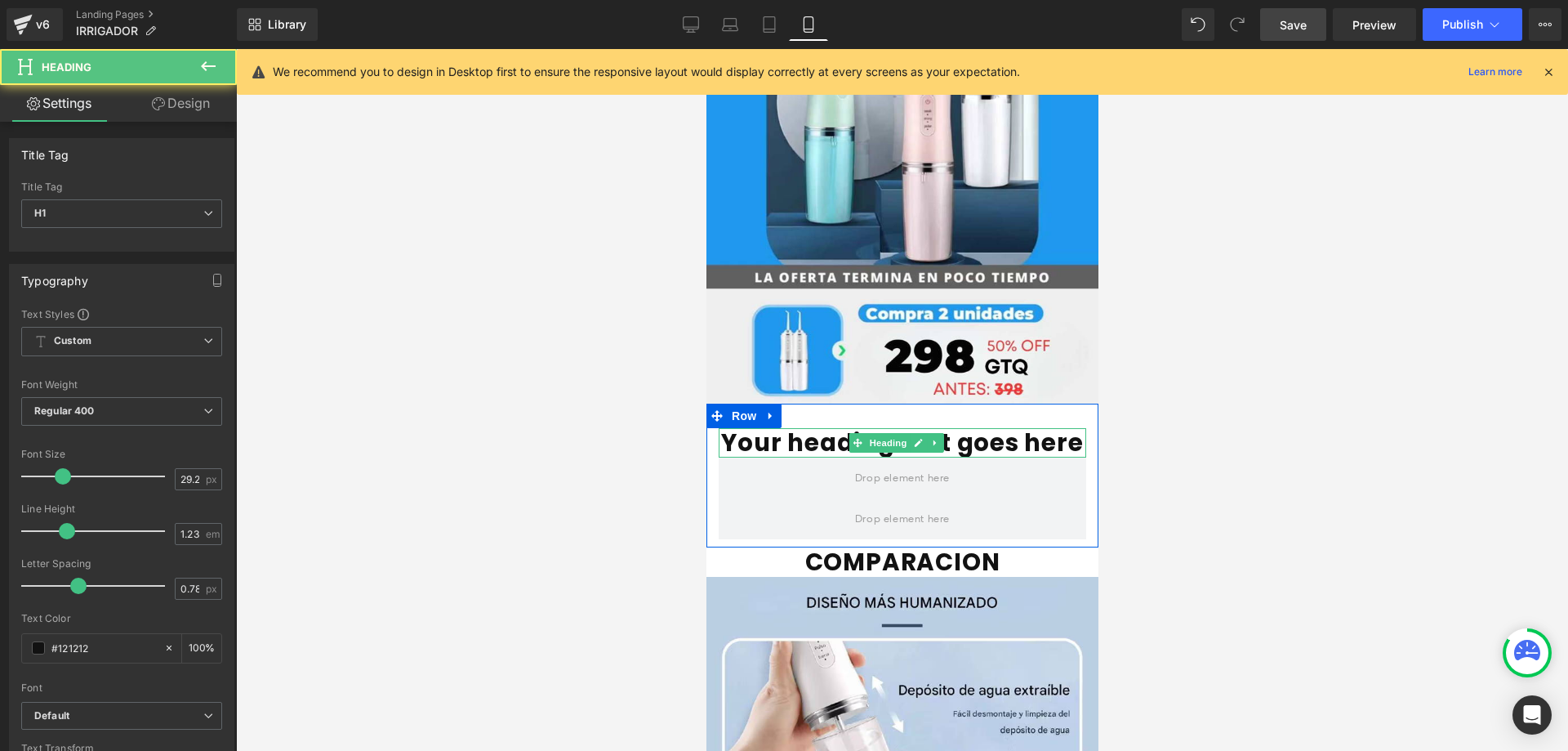
click at [1064, 428] on h1 "Your heading text goes here" at bounding box center [901, 442] width 367 height 29
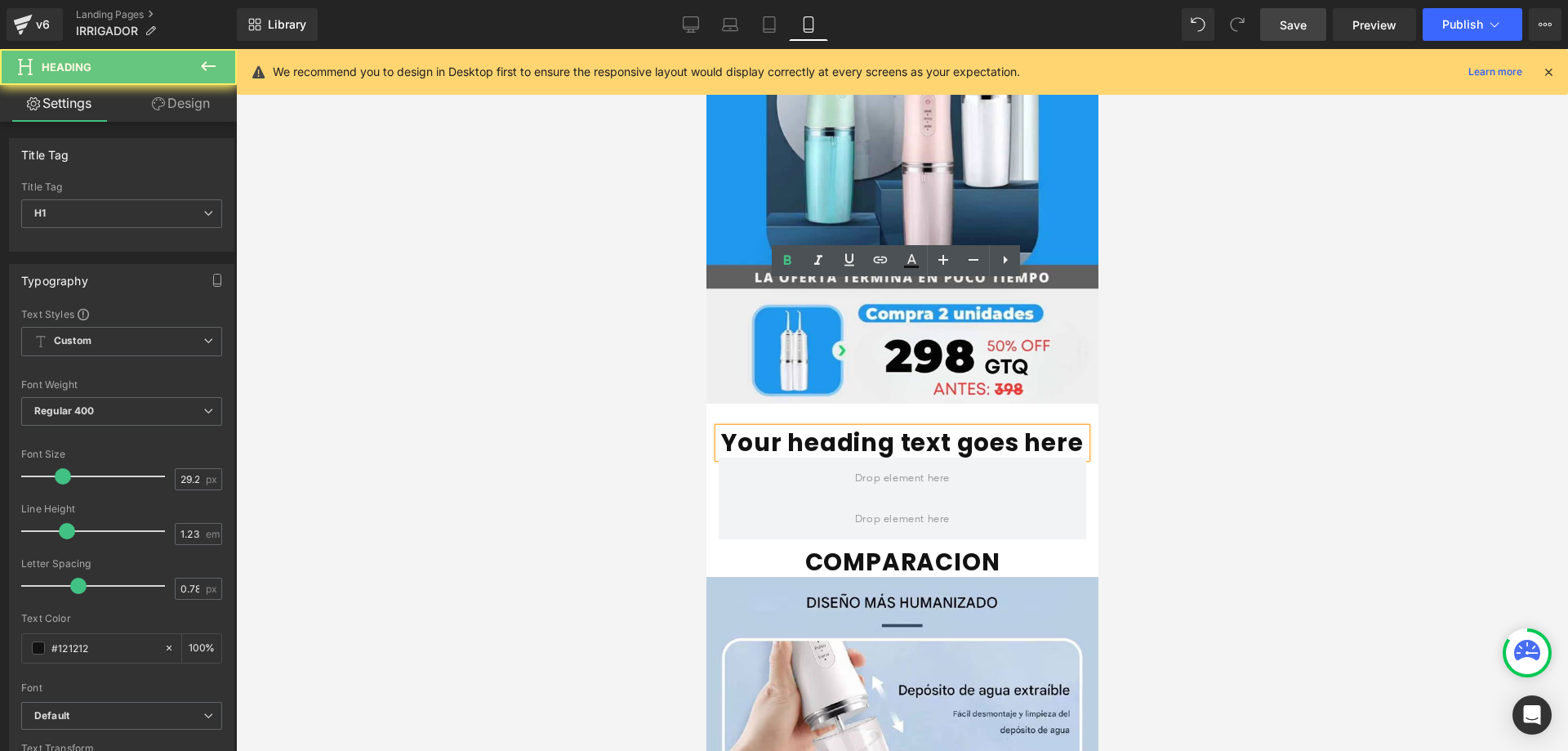
click at [1064, 428] on h1 "Your heading text goes here" at bounding box center [901, 442] width 367 height 29
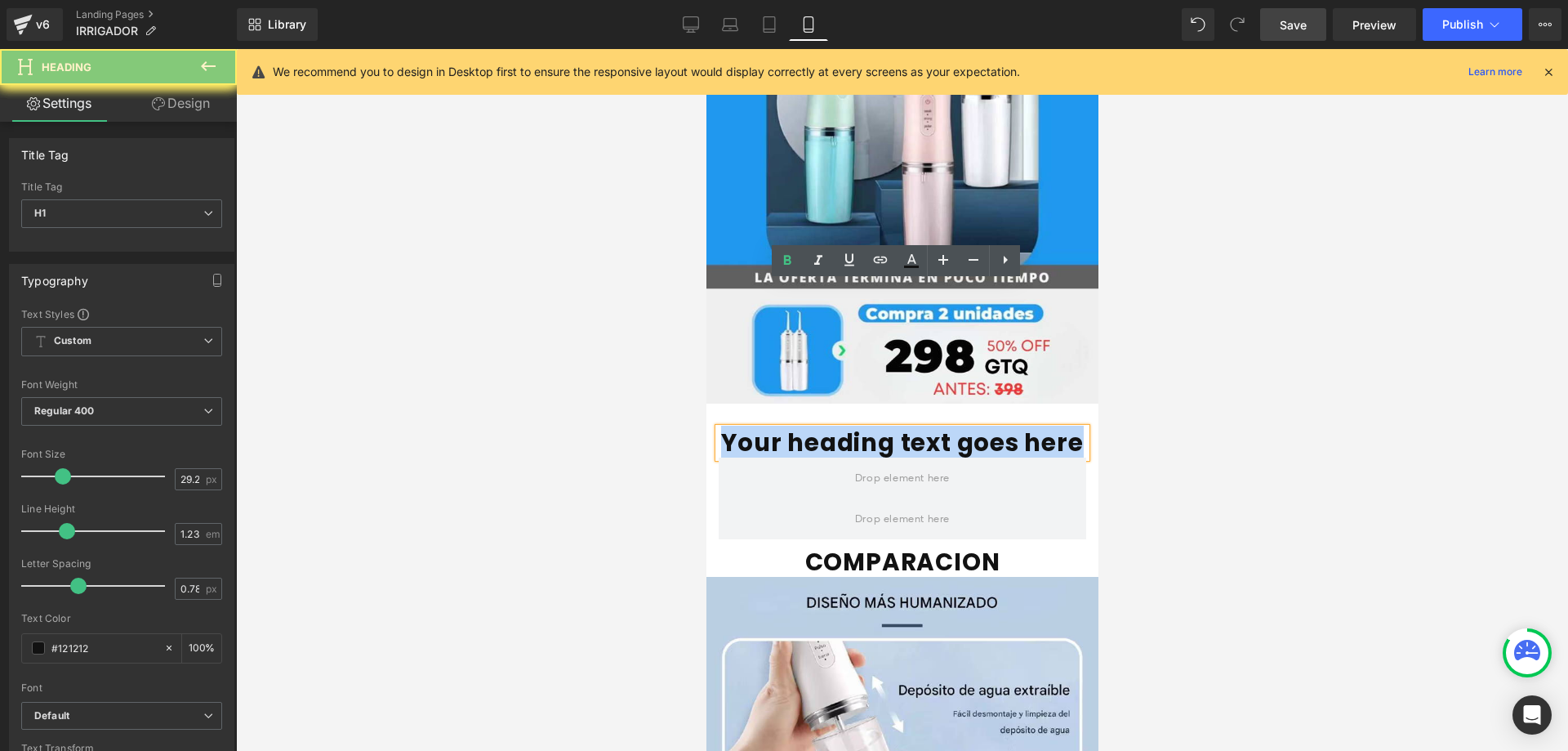
click at [1064, 428] on h1 "Your heading text goes here" at bounding box center [901, 442] width 367 height 29
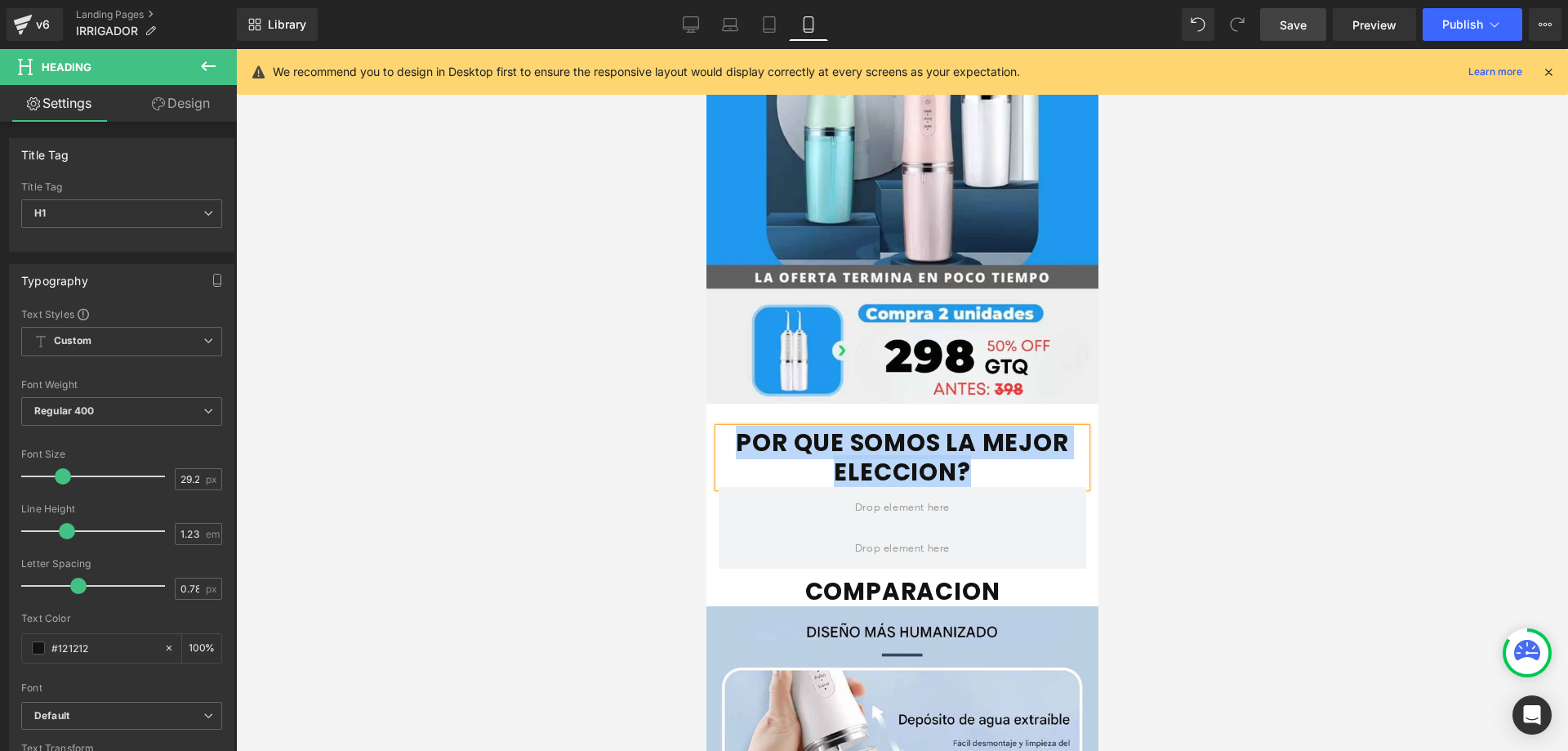
drag, startPoint x: 978, startPoint y: 328, endPoint x: 710, endPoint y: 295, distance: 270.0
click at [710, 428] on div "POR QUE SOMOS LA MEJOR ELECCION? Heading" at bounding box center [902, 457] width 392 height 59
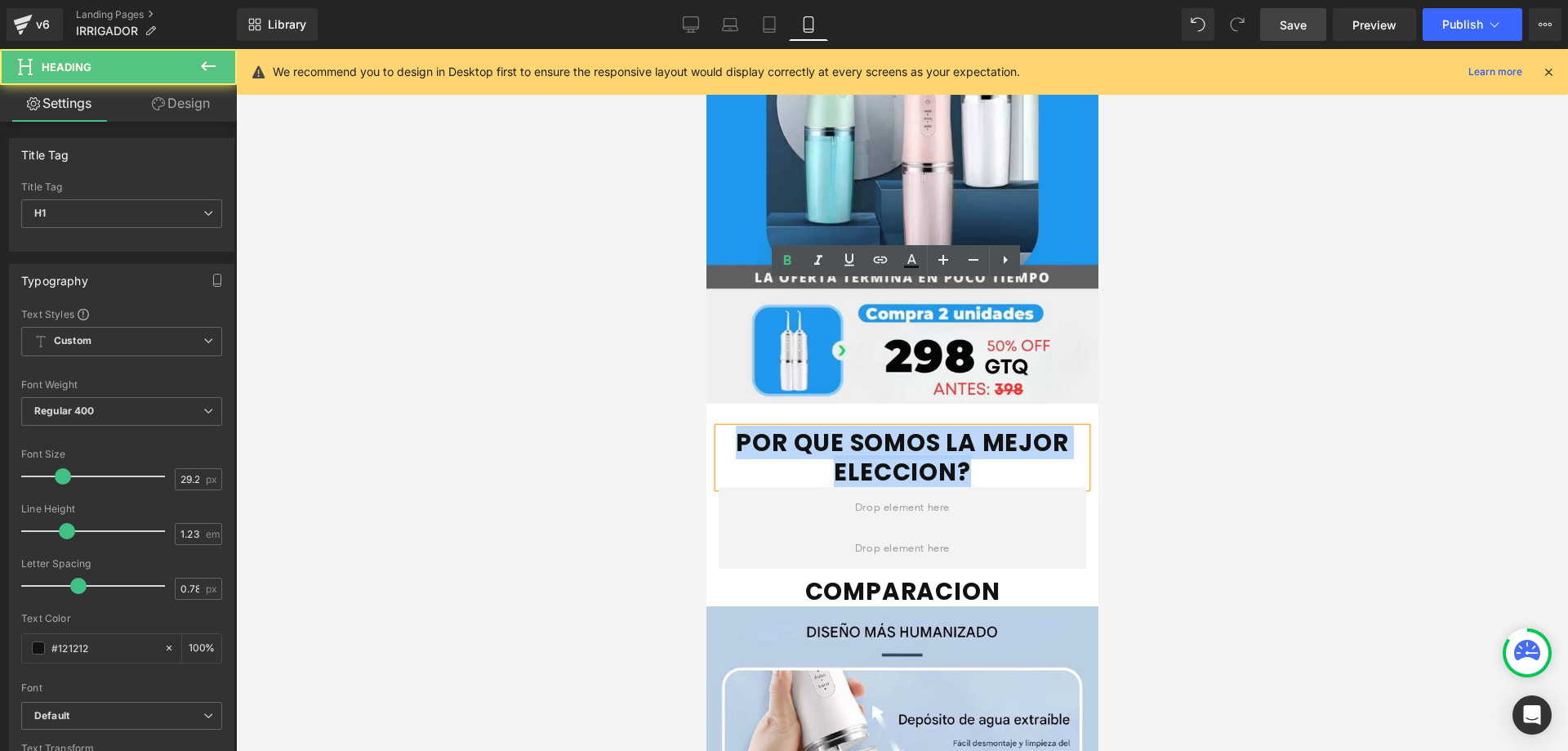
click at [937, 428] on h1 "POR QUE SOMOS LA MEJOR ELECCION?" at bounding box center [901, 457] width 367 height 59
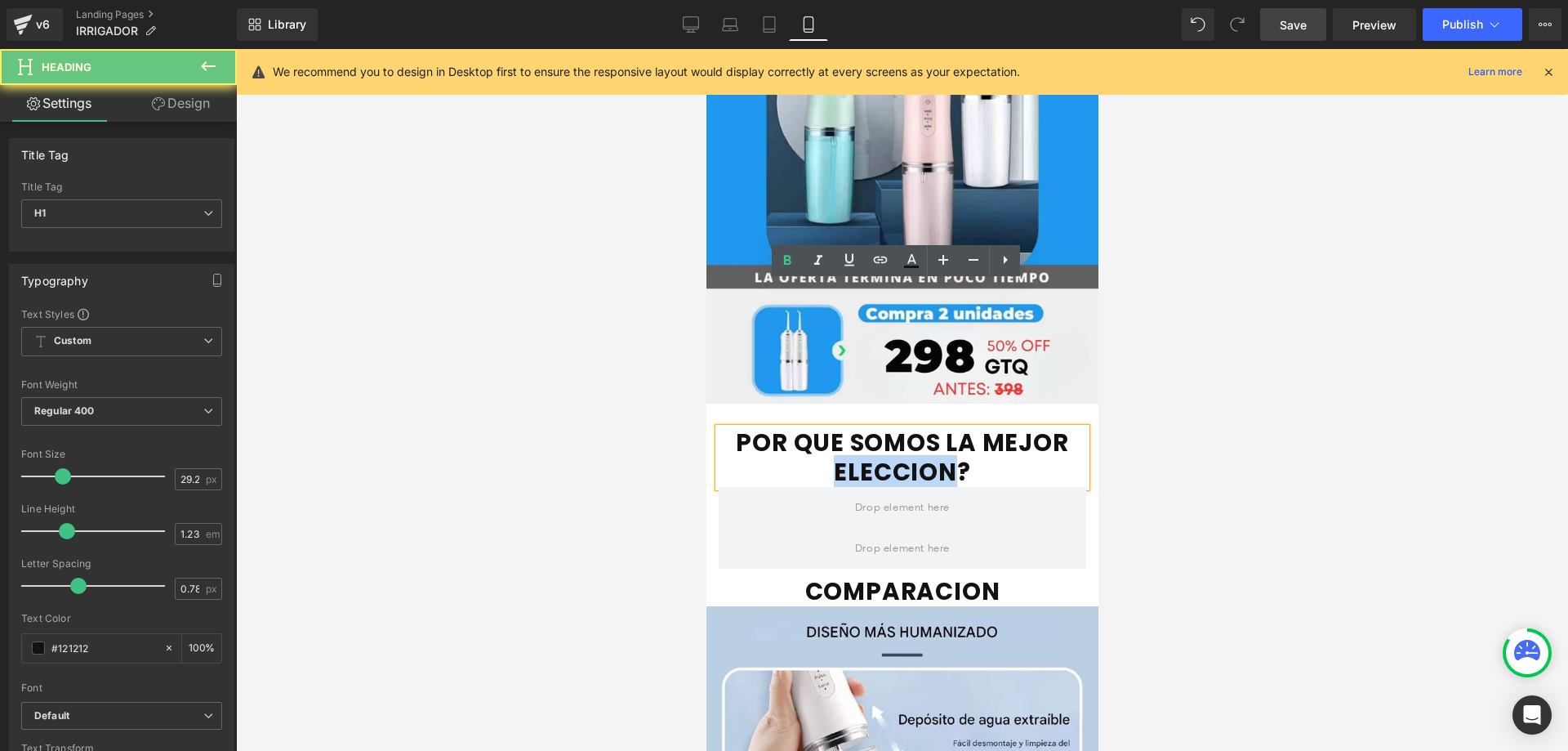
click at [948, 428] on h1 "POR QUE SOMOS LA MEJOR ELECCION?" at bounding box center [901, 457] width 367 height 59
click at [957, 428] on h1 "POR QUE SOMOS LA MEJOR ELECCION?" at bounding box center [901, 457] width 367 height 59
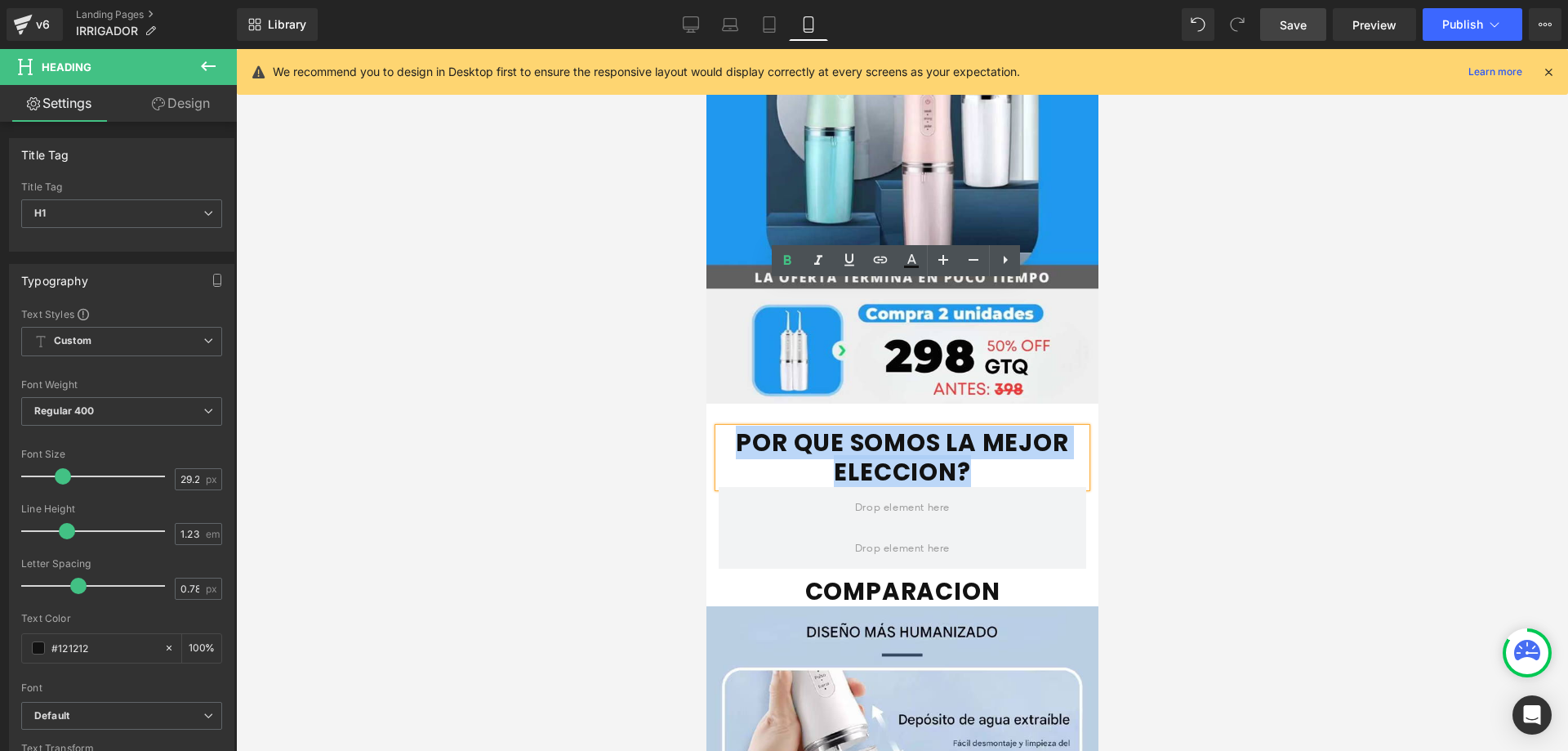
drag, startPoint x: 978, startPoint y: 328, endPoint x: 700, endPoint y: 284, distance: 281.5
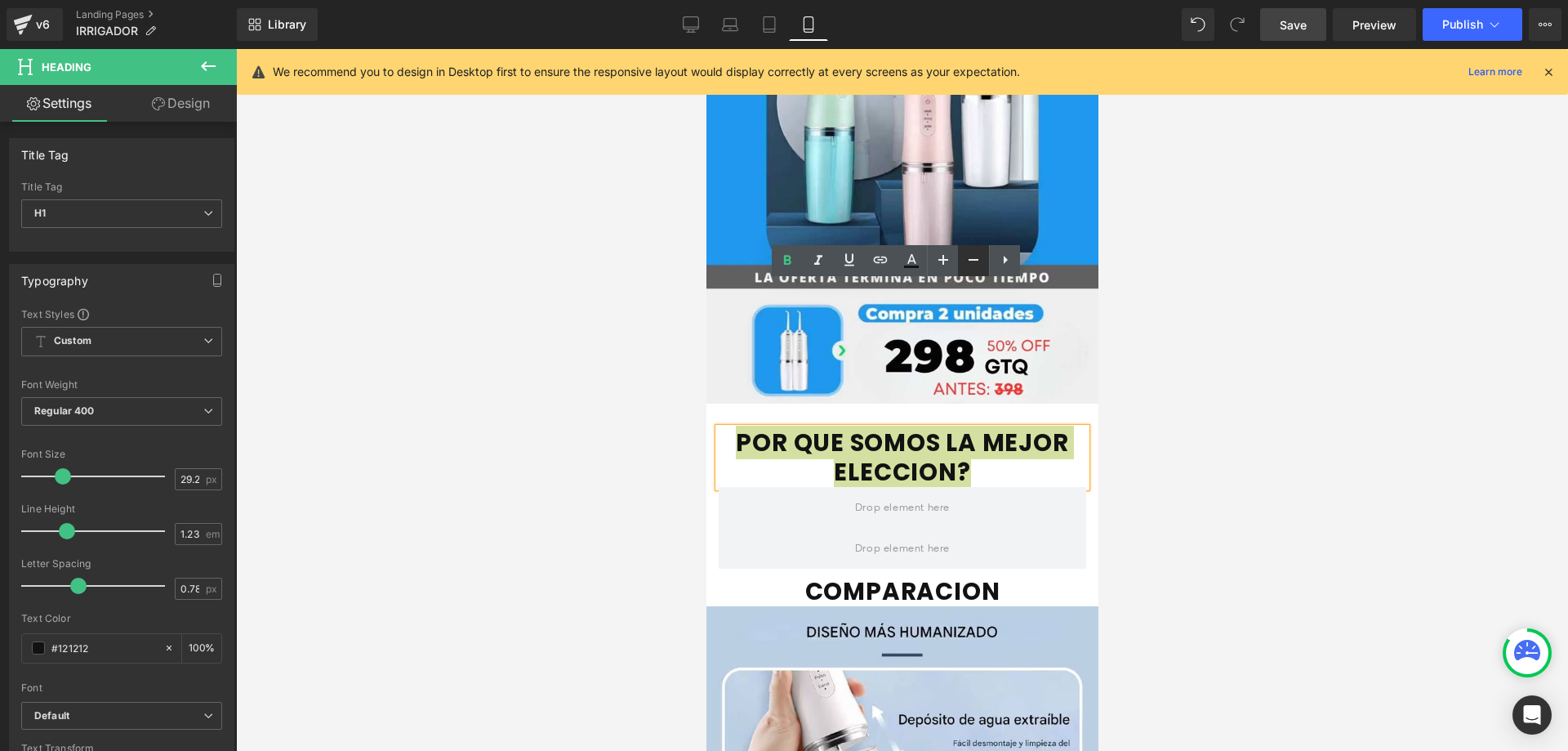
click at [967, 262] on icon at bounding box center [973, 259] width 19 height 19
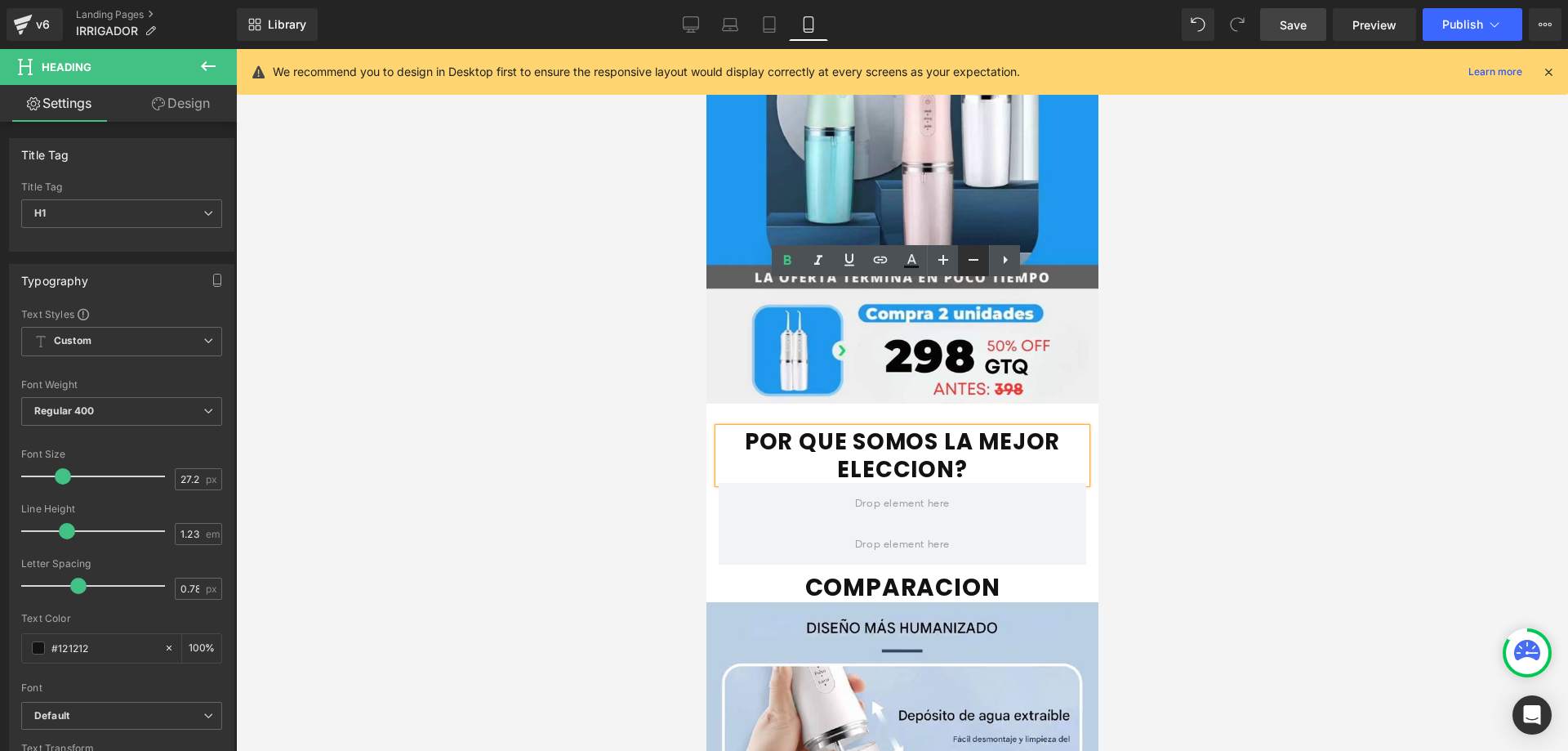
click at [967, 262] on icon at bounding box center [973, 259] width 19 height 19
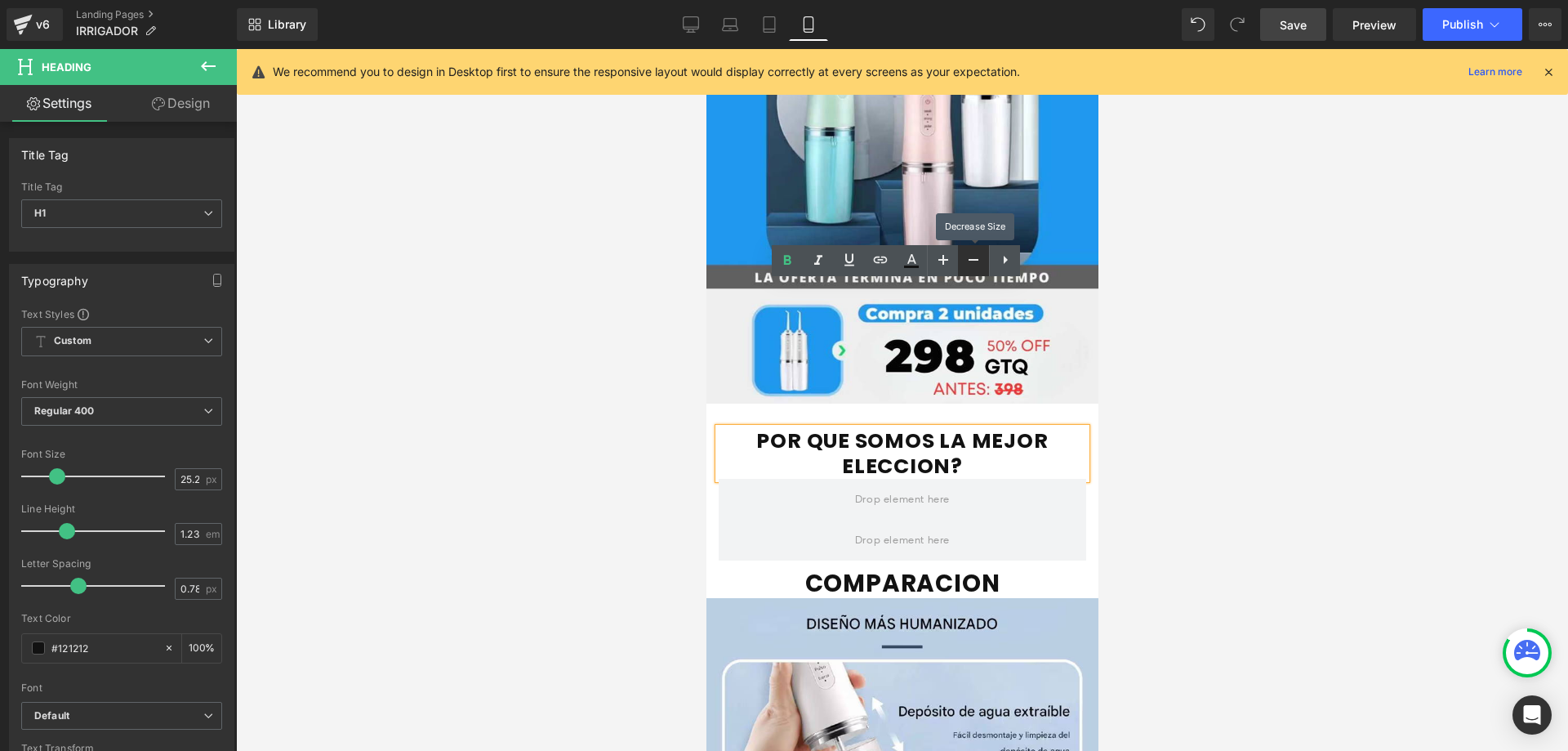
click at [967, 262] on icon at bounding box center [973, 259] width 19 height 19
type input "23.25"
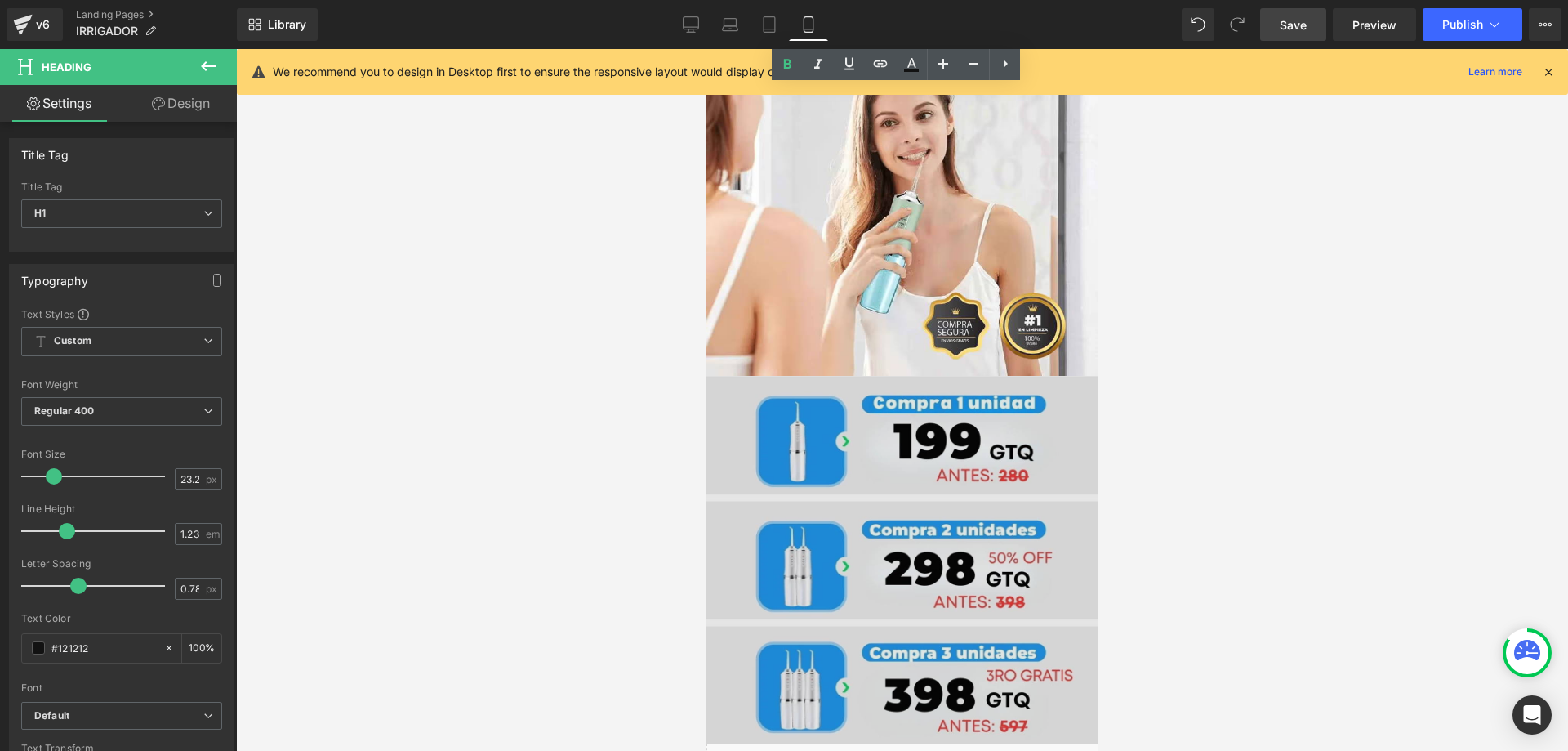
scroll to position [6587, 0]
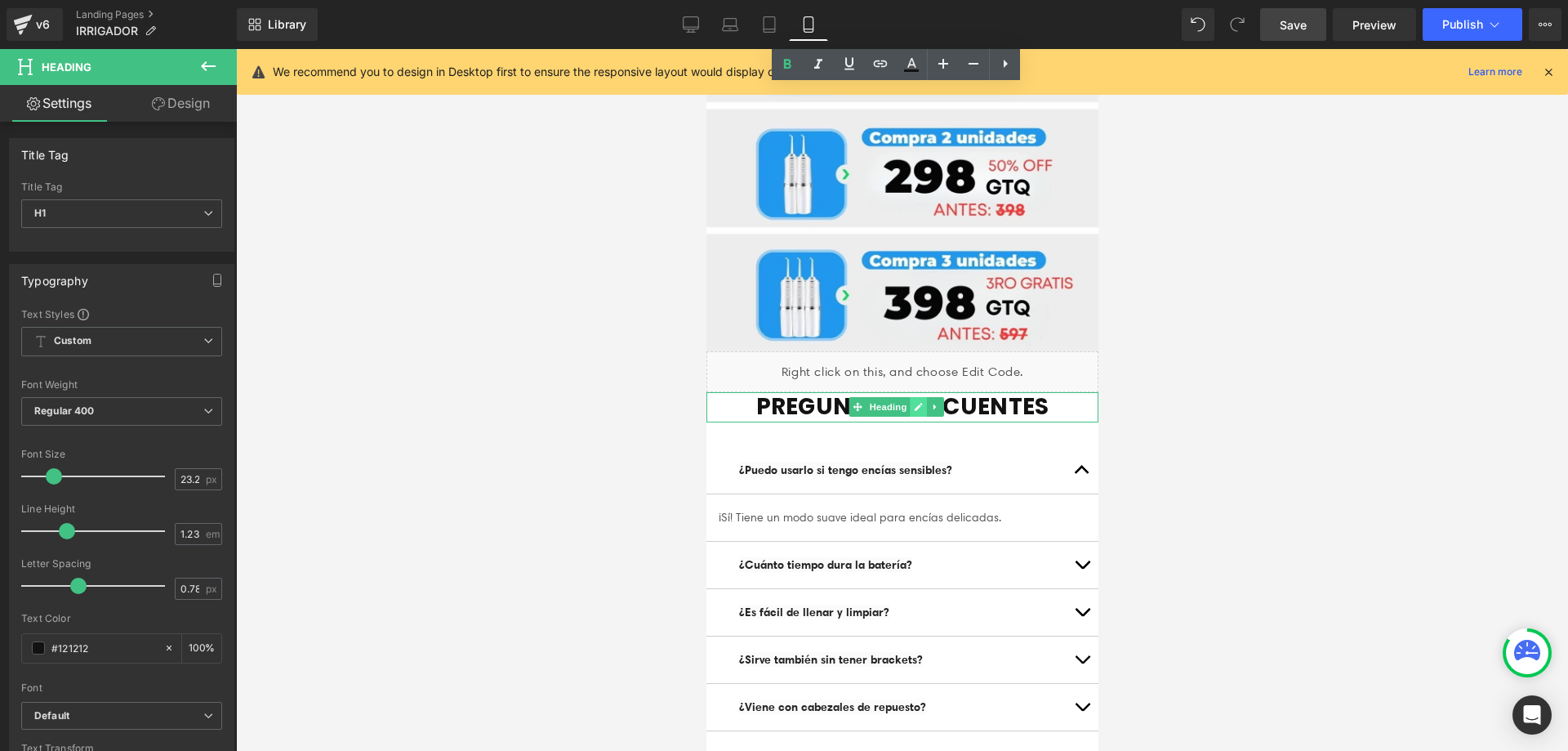
click at [919, 402] on icon at bounding box center [917, 407] width 9 height 10
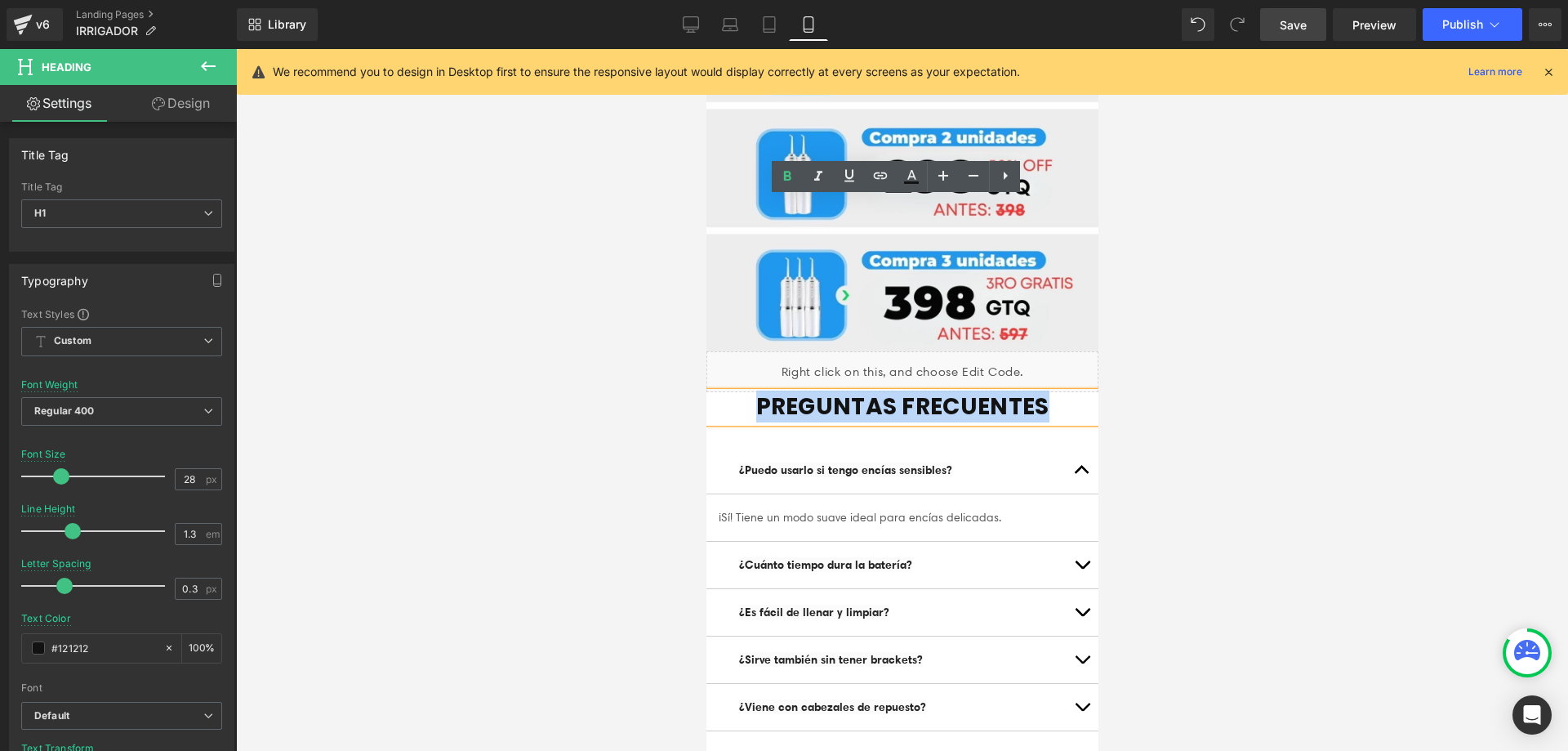
drag, startPoint x: 964, startPoint y: 215, endPoint x: 745, endPoint y: 215, distance: 219.0
click at [745, 392] on h1 "PREGUNTAS FRECUENTES" at bounding box center [902, 407] width 392 height 29
click at [787, 177] on icon at bounding box center [787, 175] width 7 height 10
click at [1232, 217] on div at bounding box center [902, 400] width 1332 height 702
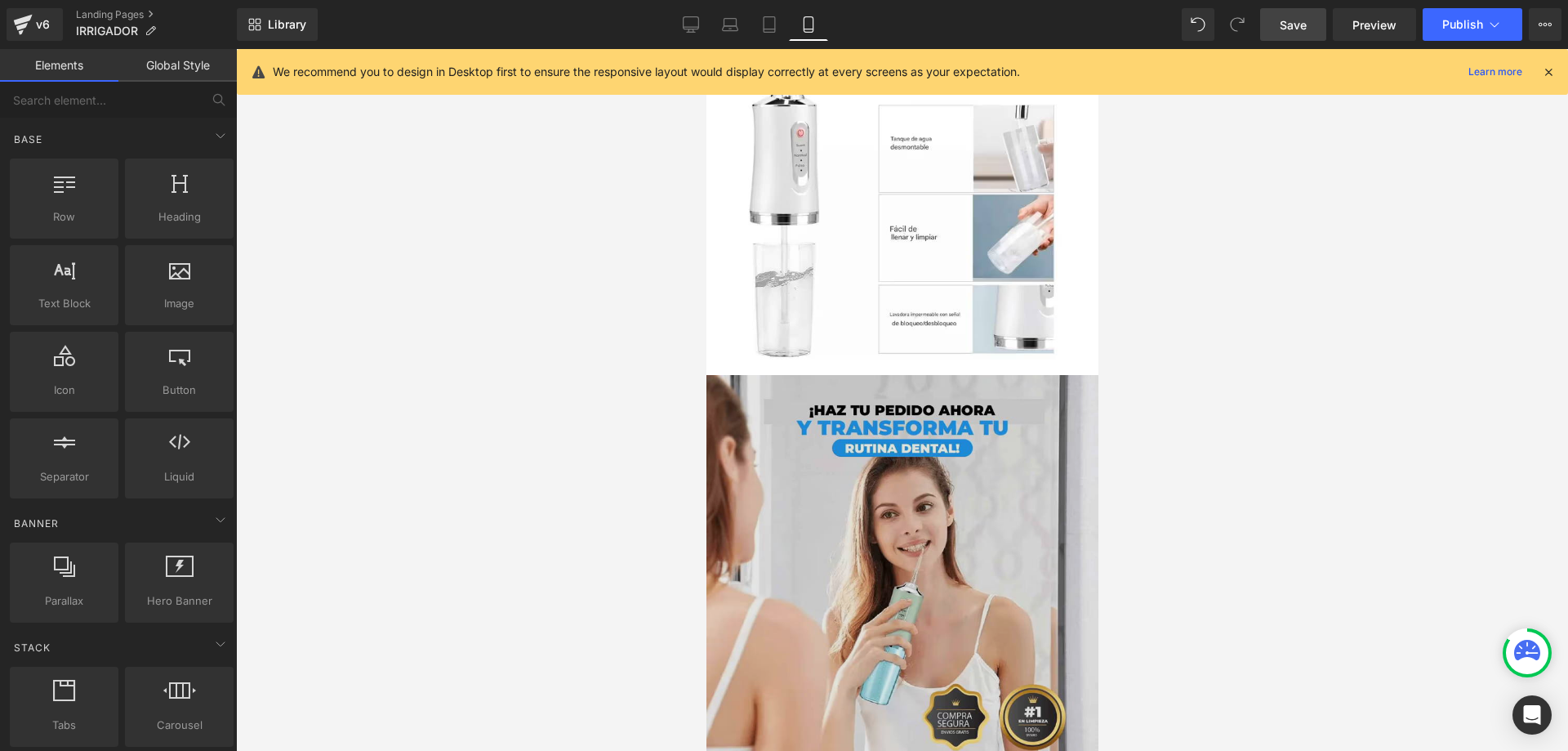
scroll to position [5802, 0]
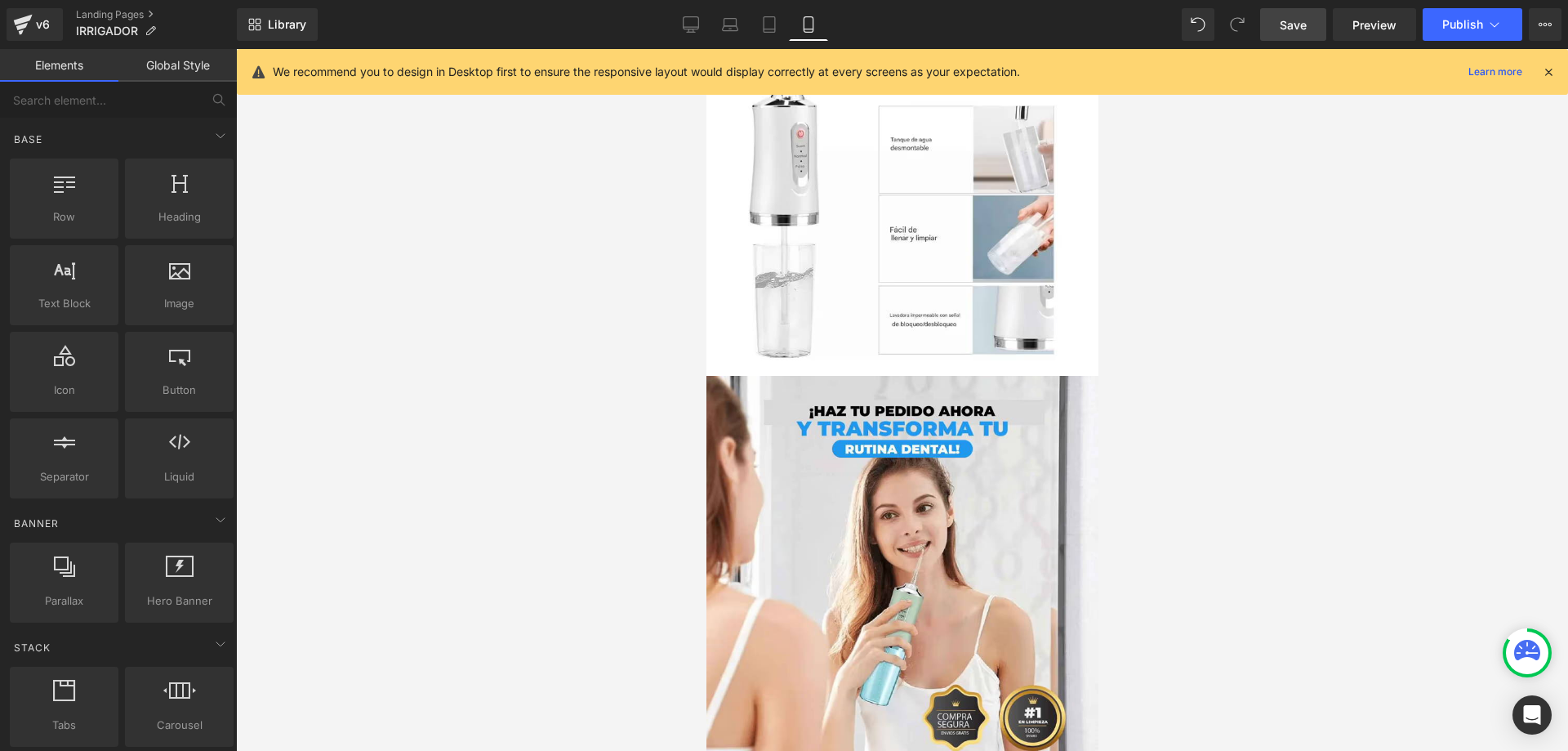
click at [1290, 46] on div "Library Mobile Desktop Laptop Tablet Mobile Save Preview Publish Scheduled Upgr…" at bounding box center [903, 25] width 1331 height 49
click at [1286, 38] on link "Save" at bounding box center [1292, 25] width 66 height 33
click at [1285, 37] on link "Saving . . ." at bounding box center [1276, 25] width 103 height 33
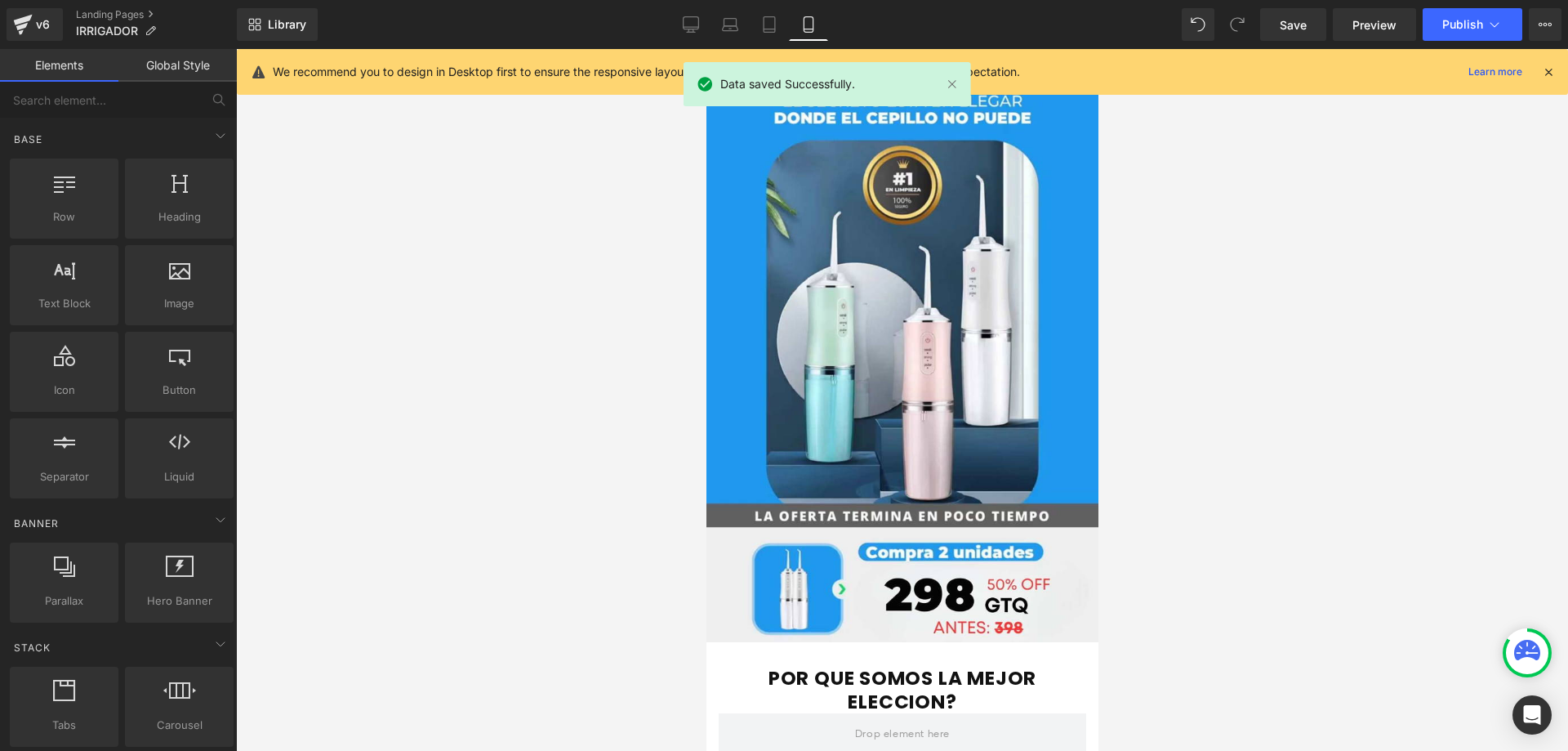
scroll to position [4724, 0]
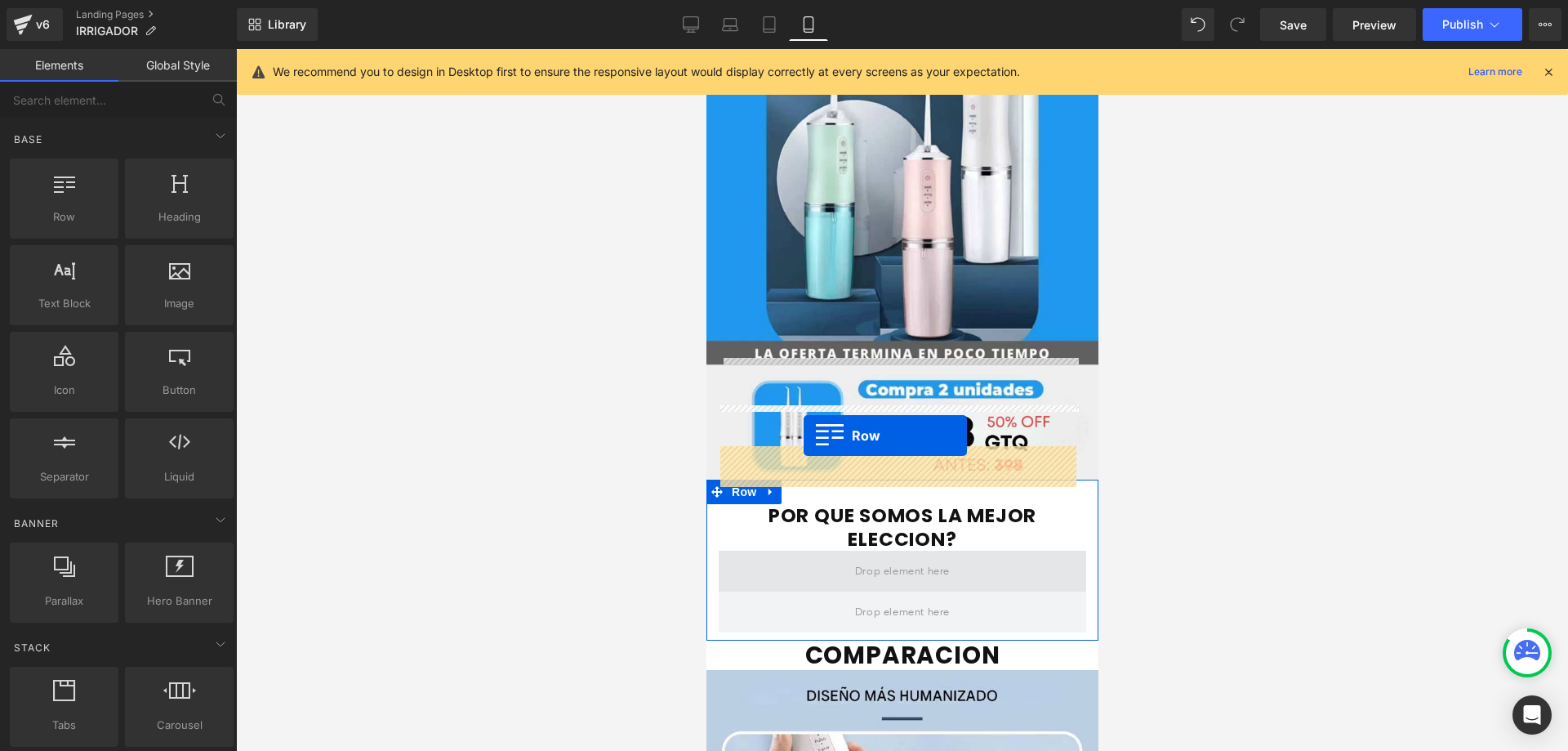
drag, startPoint x: 783, startPoint y: 250, endPoint x: 806, endPoint y: 435, distance: 186.4
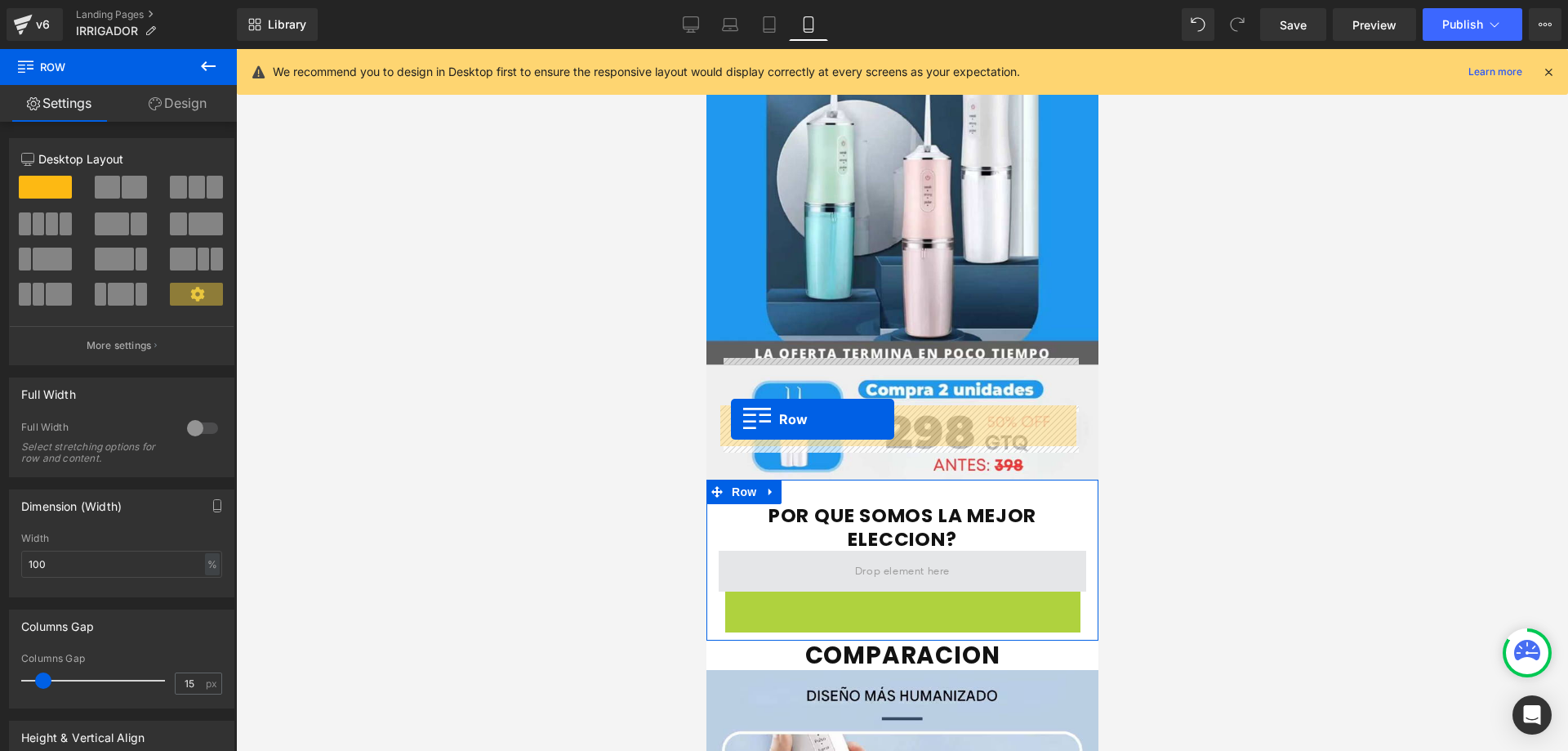
drag, startPoint x: 723, startPoint y: 457, endPoint x: 730, endPoint y: 419, distance: 38.6
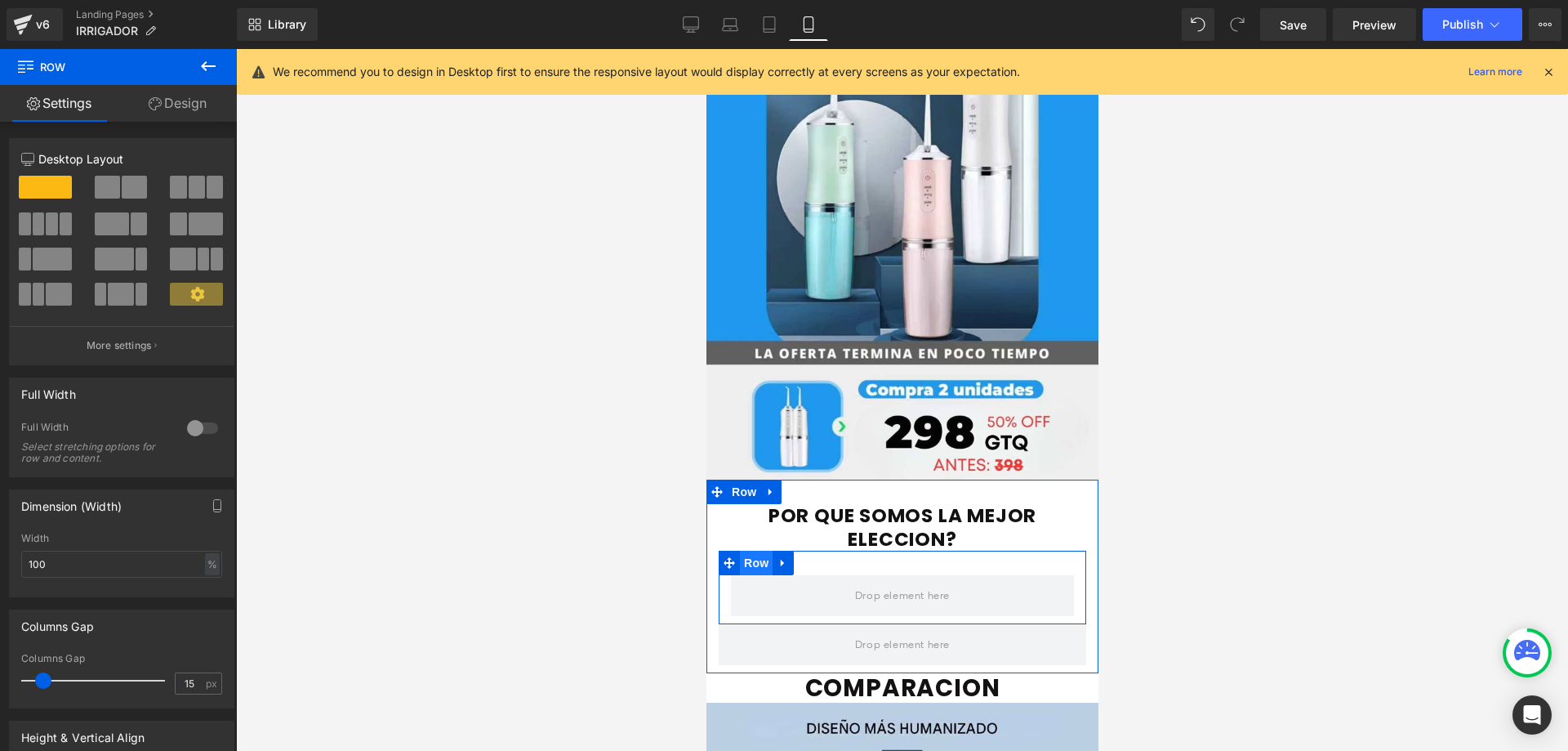
click at [751, 550] on span "Row" at bounding box center [755, 562] width 33 height 25
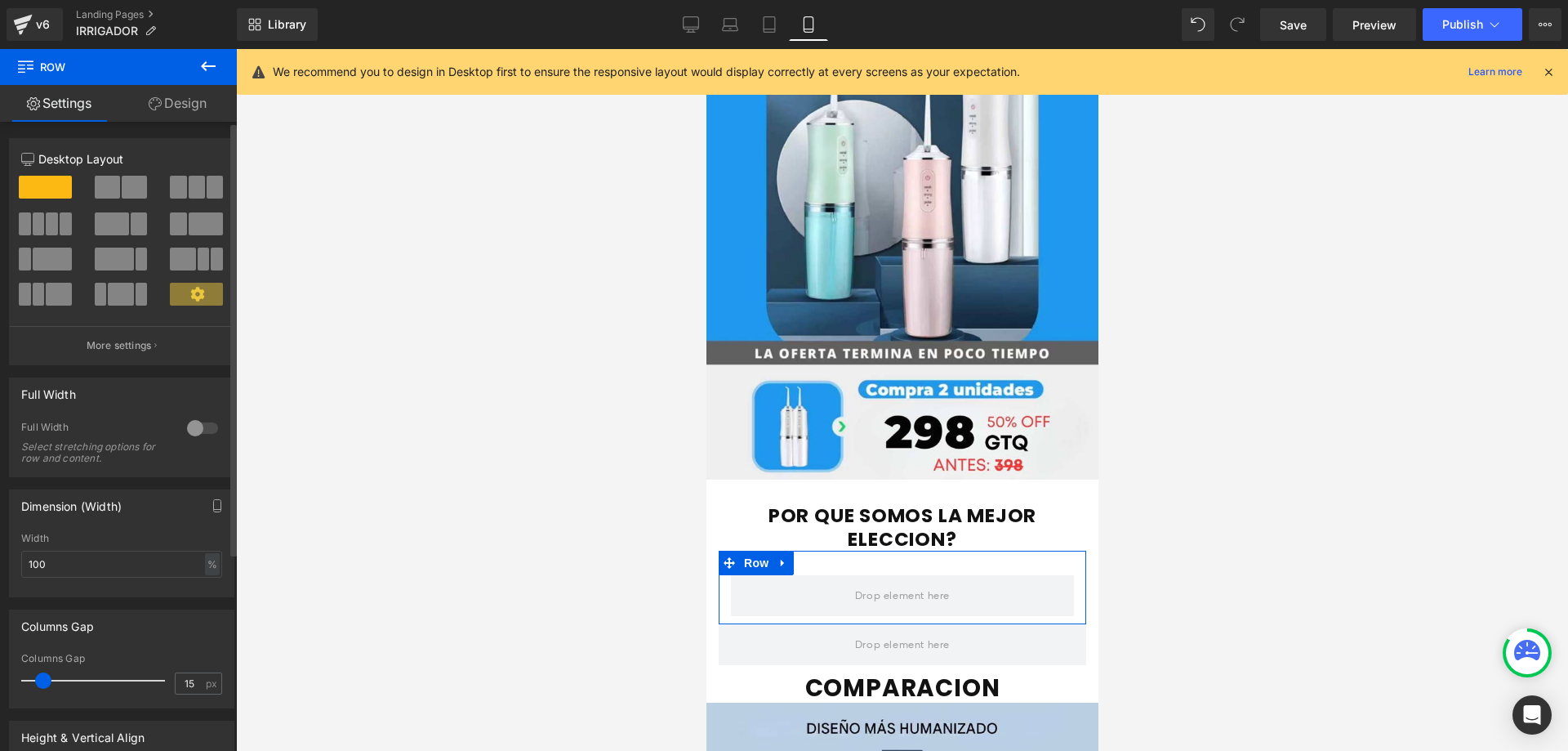
click at [197, 190] on span at bounding box center [197, 187] width 16 height 23
type input "1200"
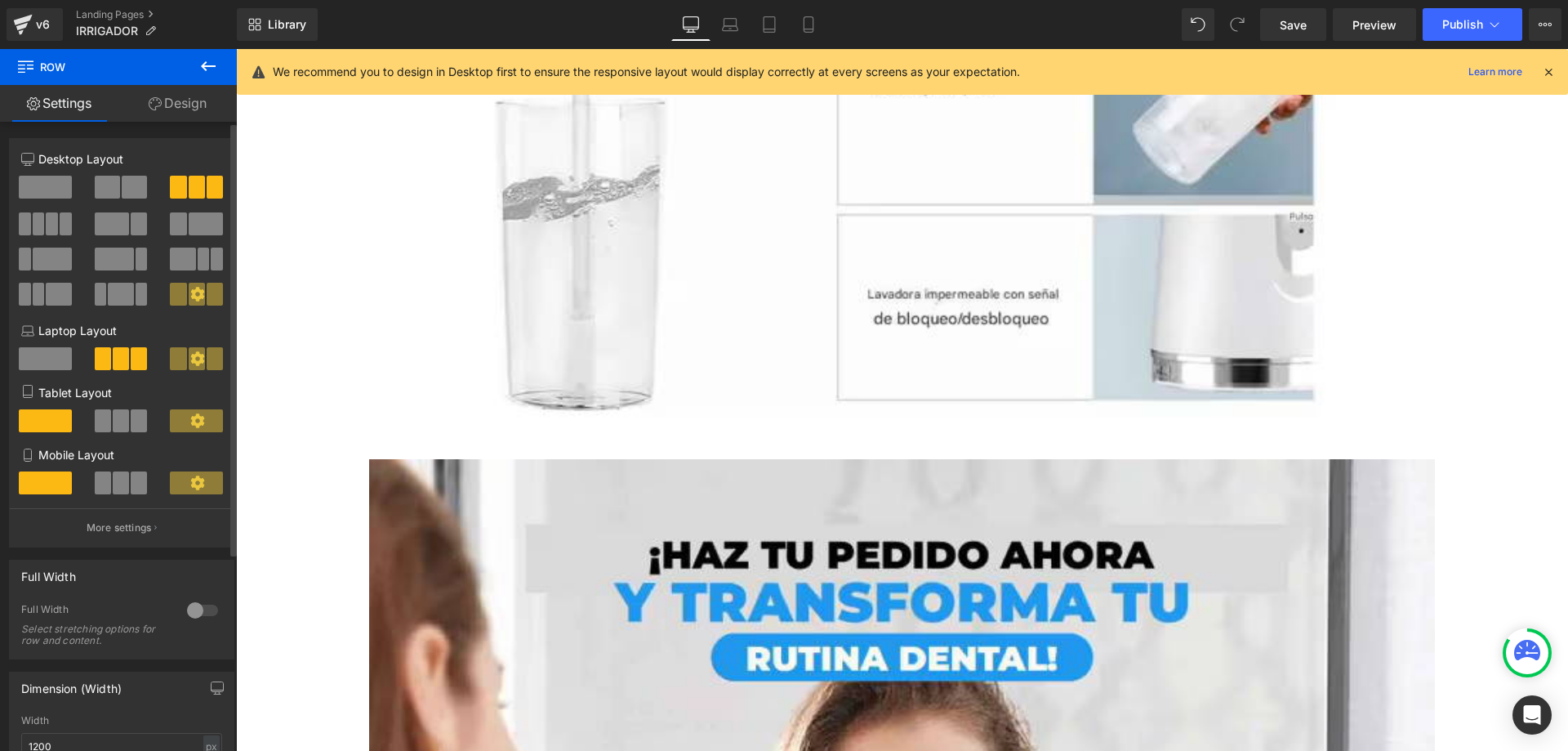
scroll to position [15821, 0]
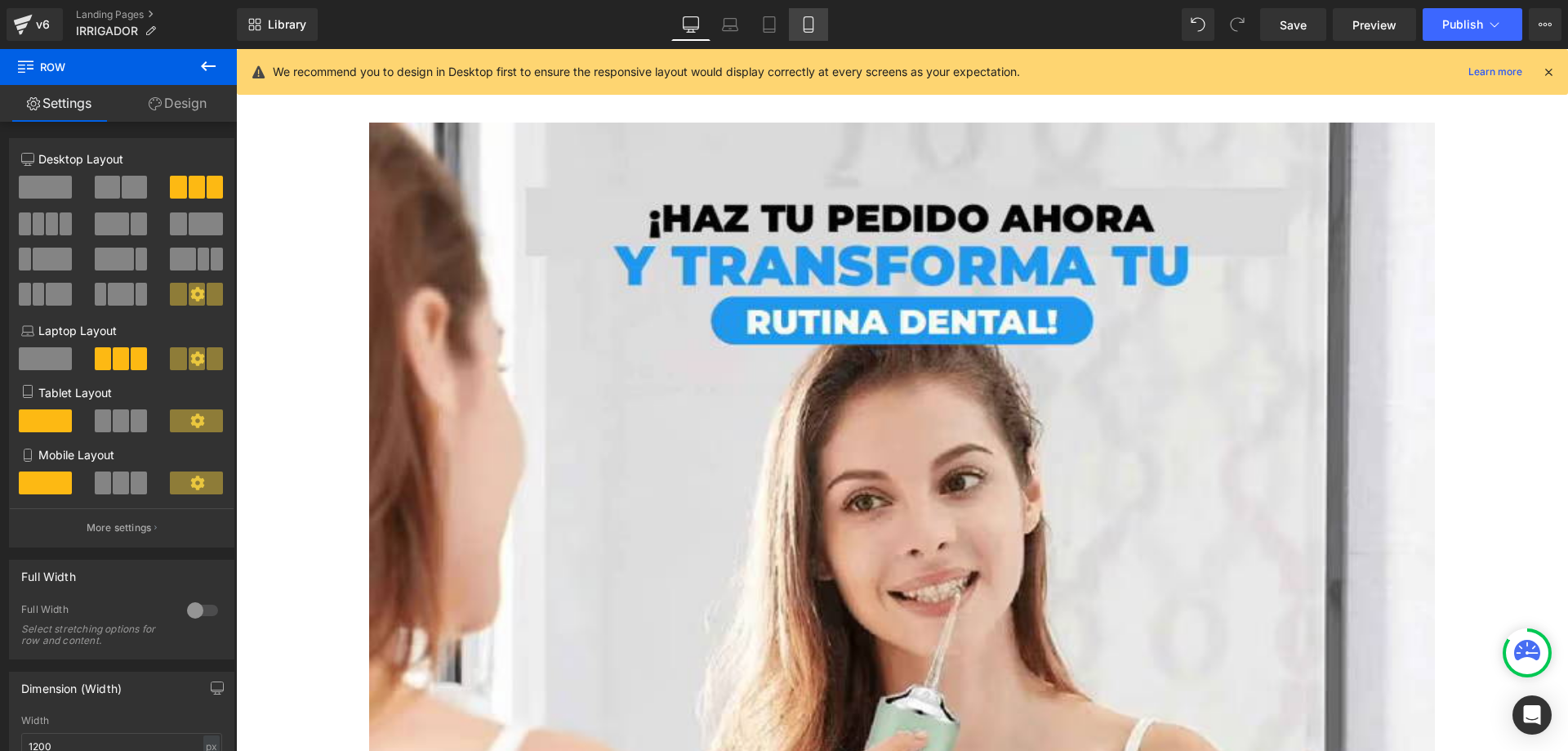
click at [803, 24] on icon at bounding box center [808, 25] width 16 height 16
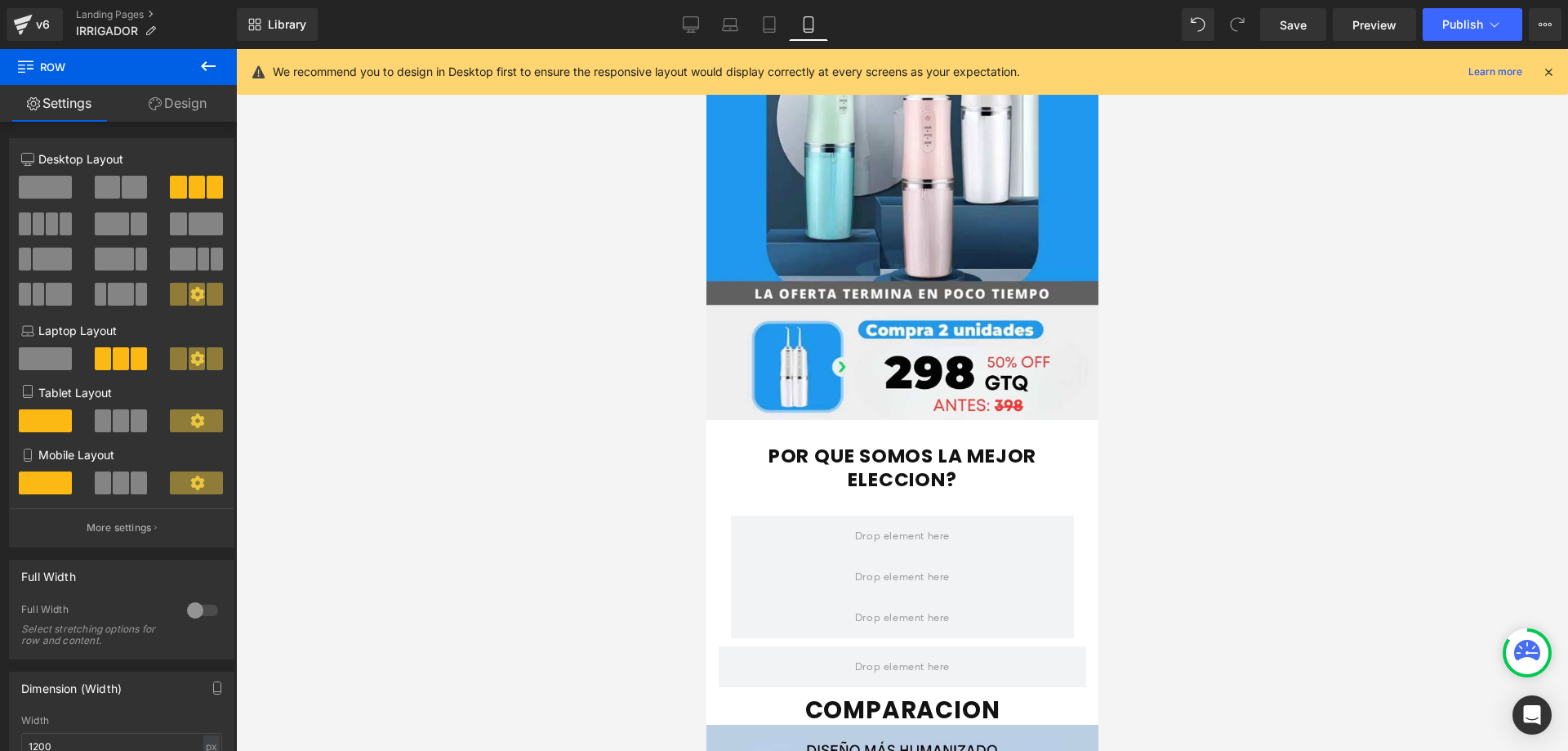
scroll to position [4773, 0]
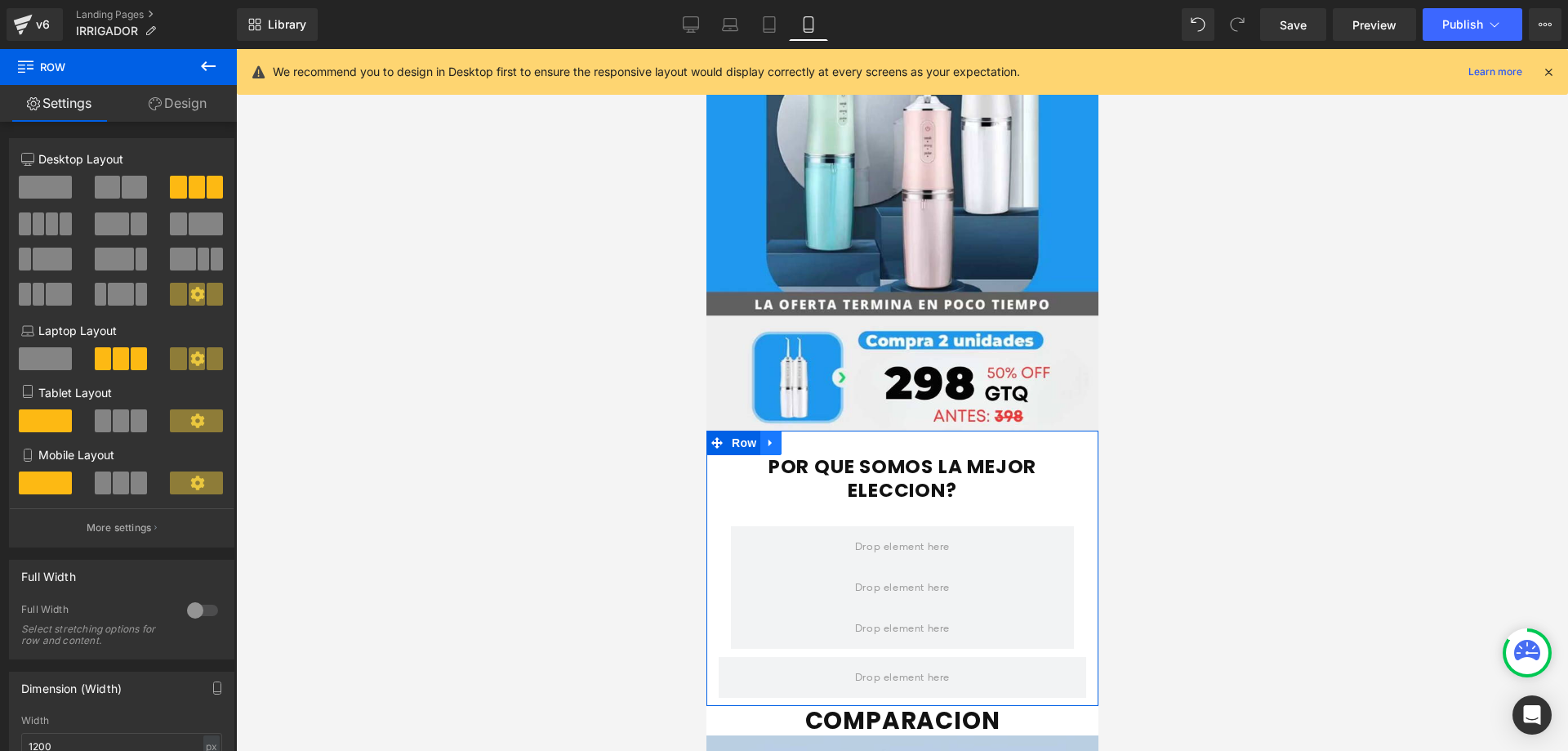
click at [771, 430] on link at bounding box center [770, 442] width 21 height 25
click at [813, 437] on icon at bounding box center [812, 442] width 11 height 11
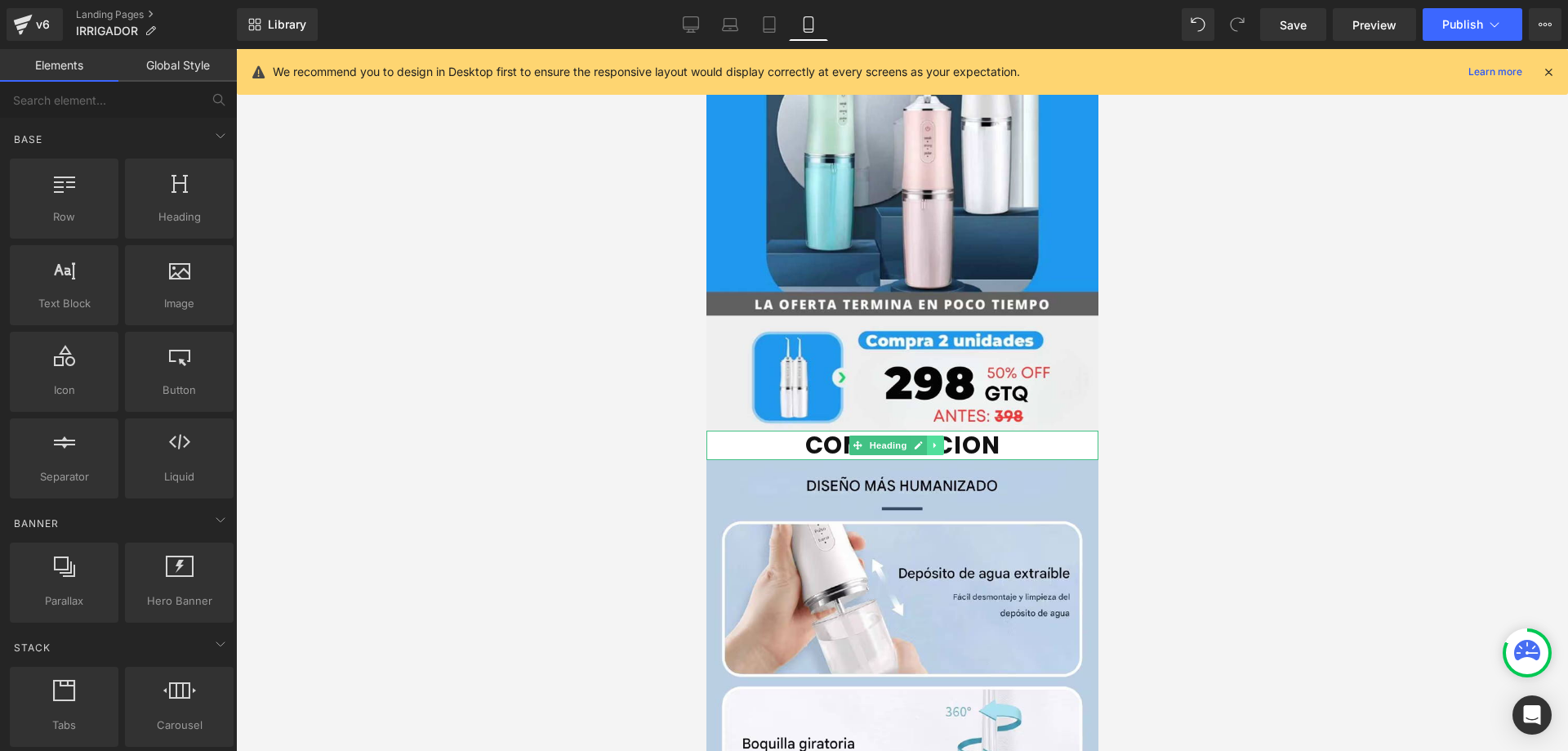
click at [933, 442] on icon at bounding box center [934, 445] width 3 height 5
click at [942, 441] on icon at bounding box center [943, 445] width 9 height 9
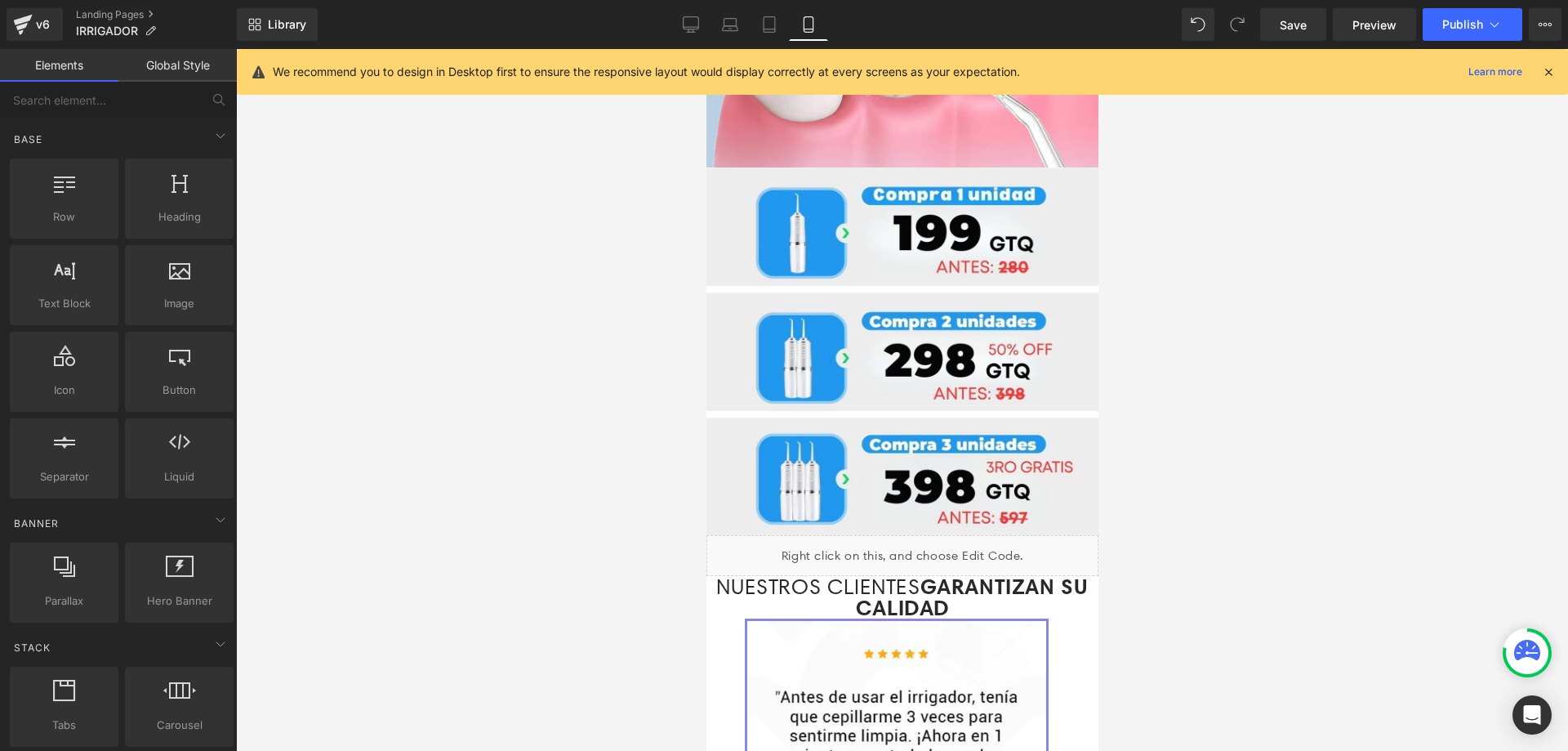
scroll to position [2647, 0]
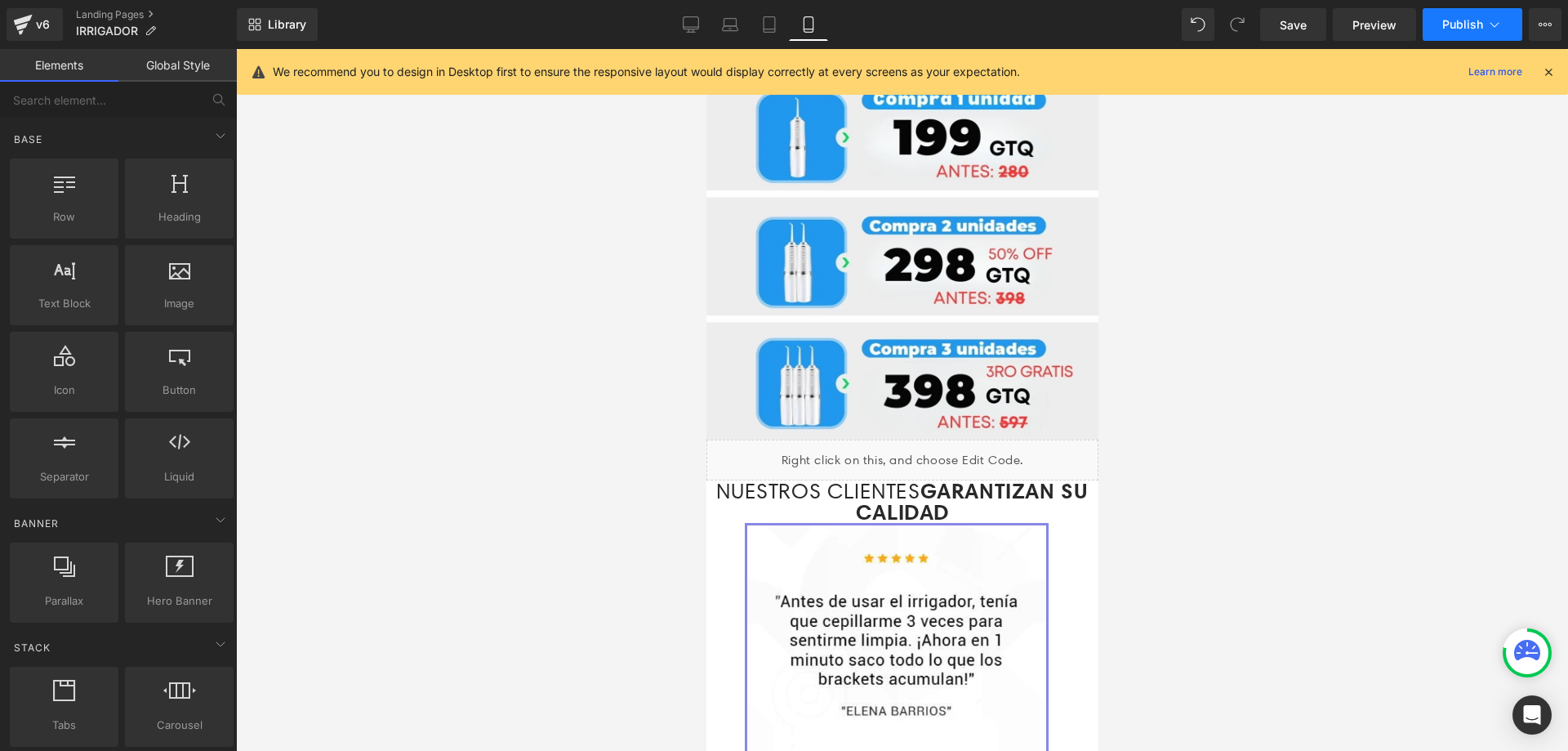
click at [1455, 20] on span "Publish" at bounding box center [1462, 25] width 41 height 13
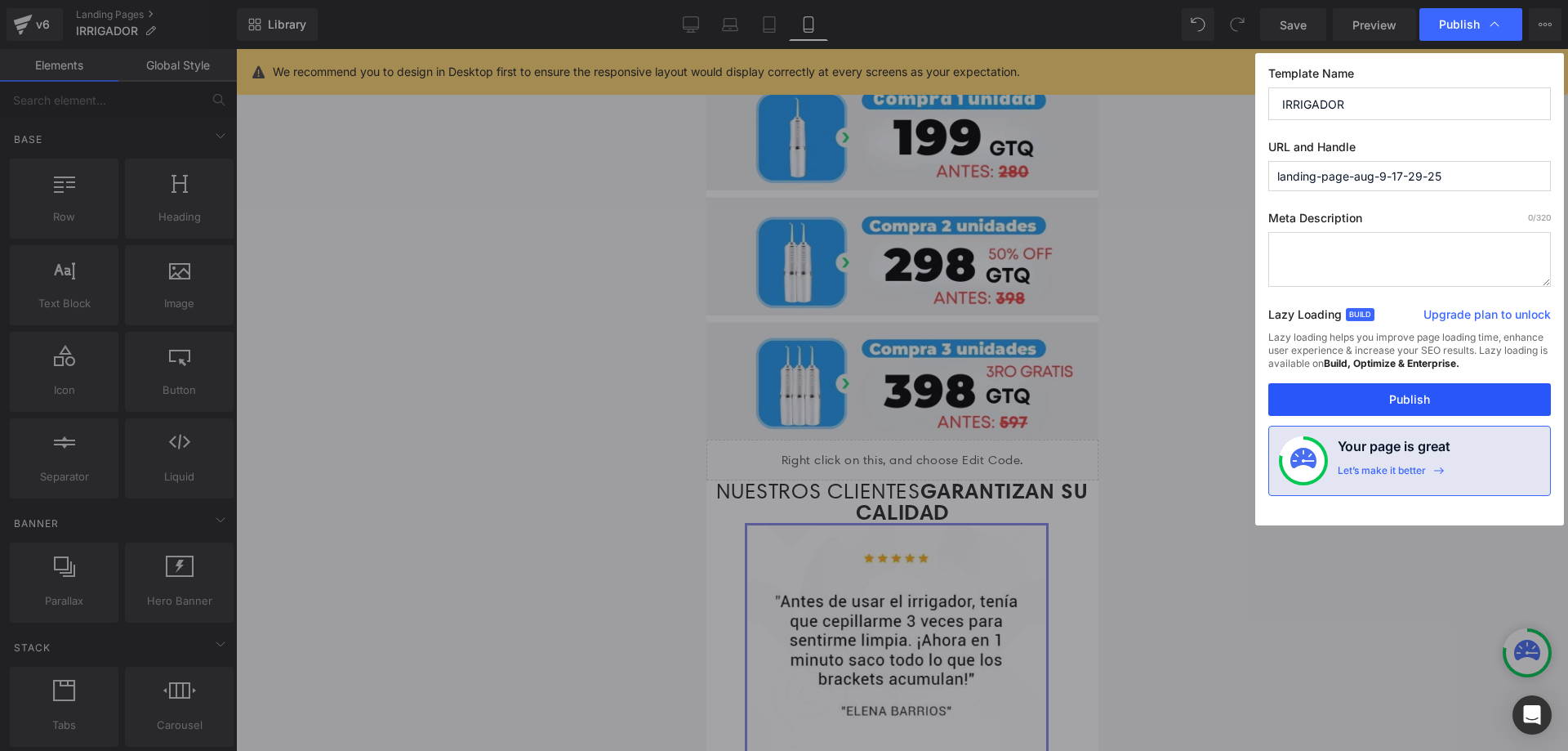
click at [1401, 392] on button "Publish" at bounding box center [1409, 399] width 283 height 33
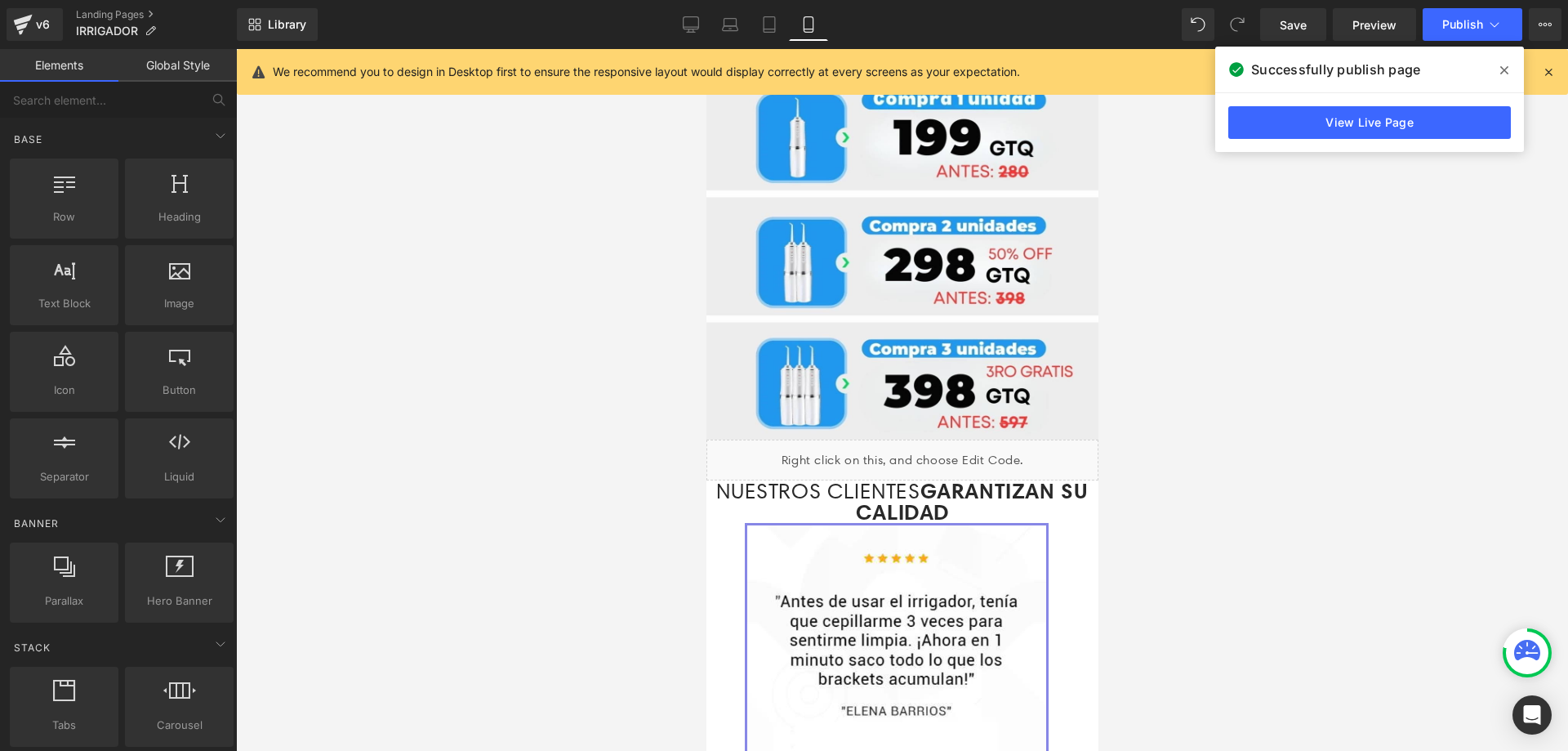
click at [1506, 71] on icon at bounding box center [1504, 71] width 8 height 13
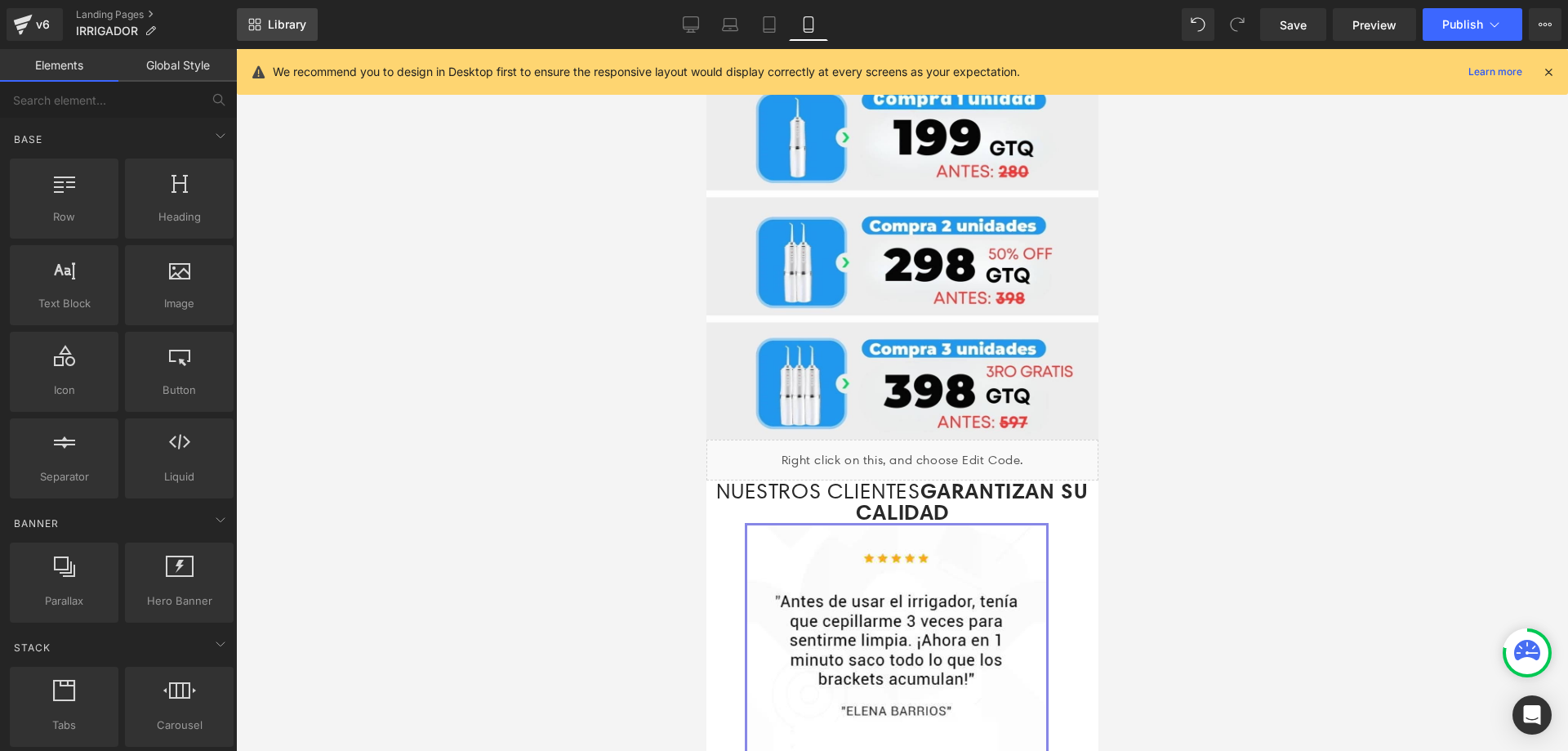
click at [302, 27] on span "Library" at bounding box center [287, 25] width 38 height 15
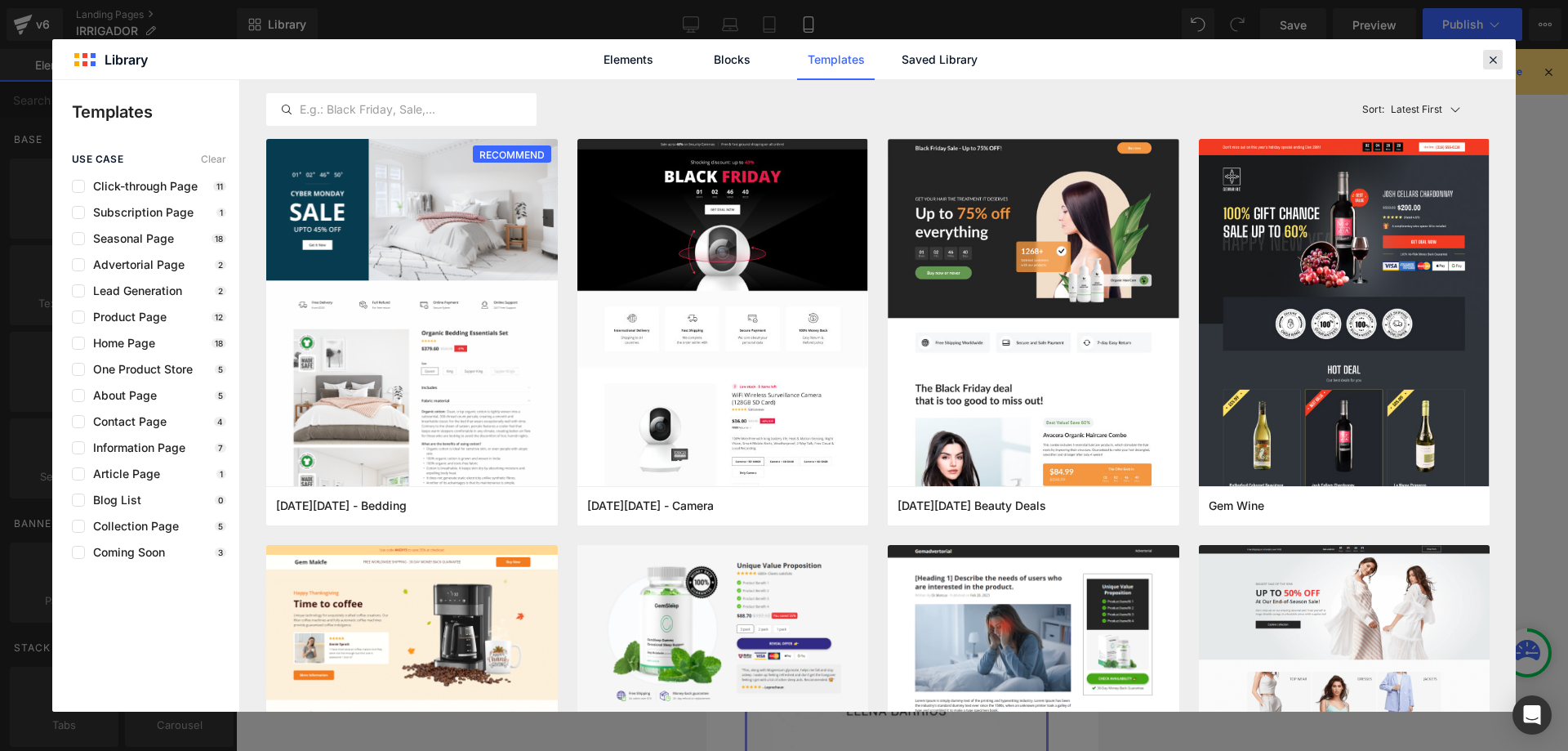
click at [1494, 56] on icon at bounding box center [1493, 60] width 15 height 15
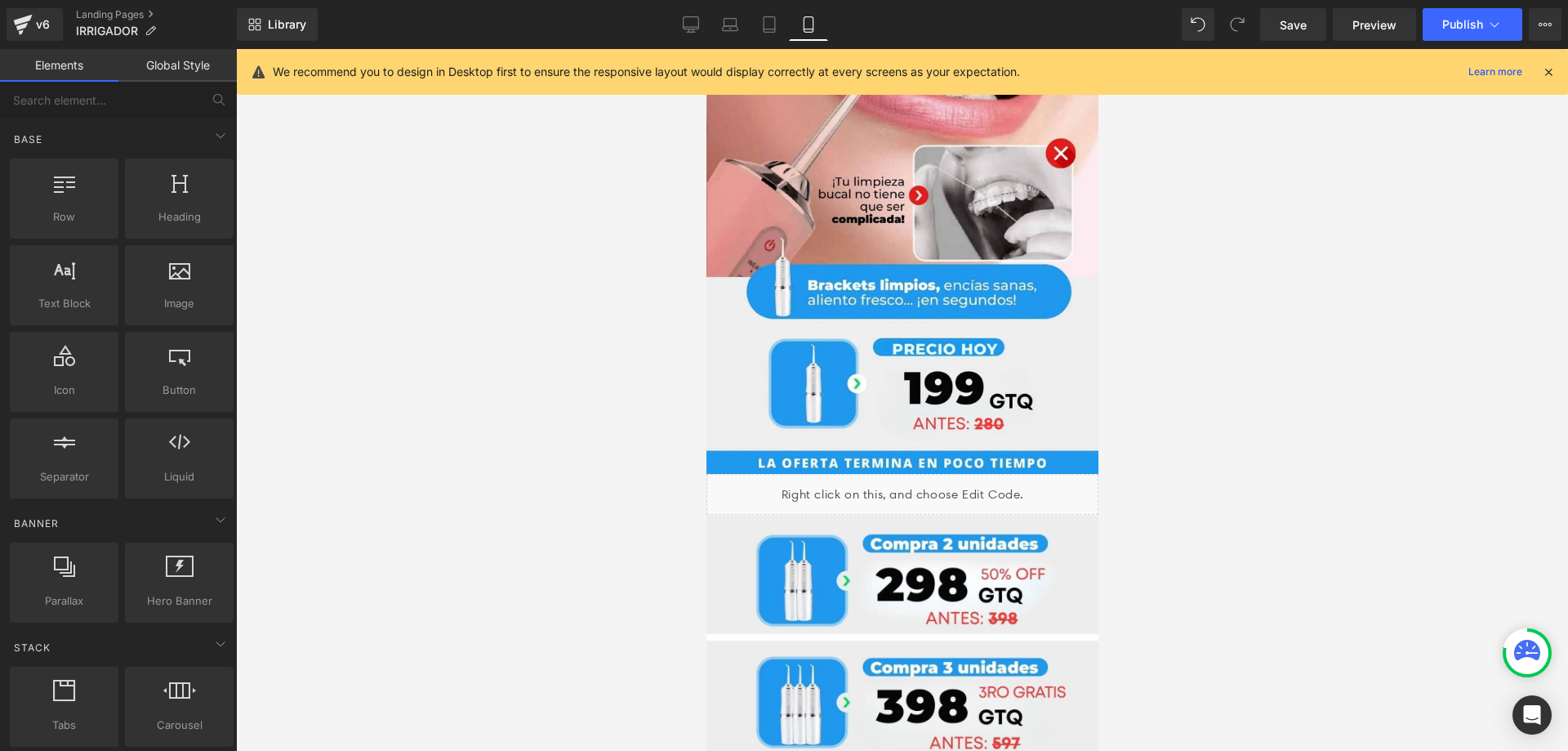
scroll to position [147, 0]
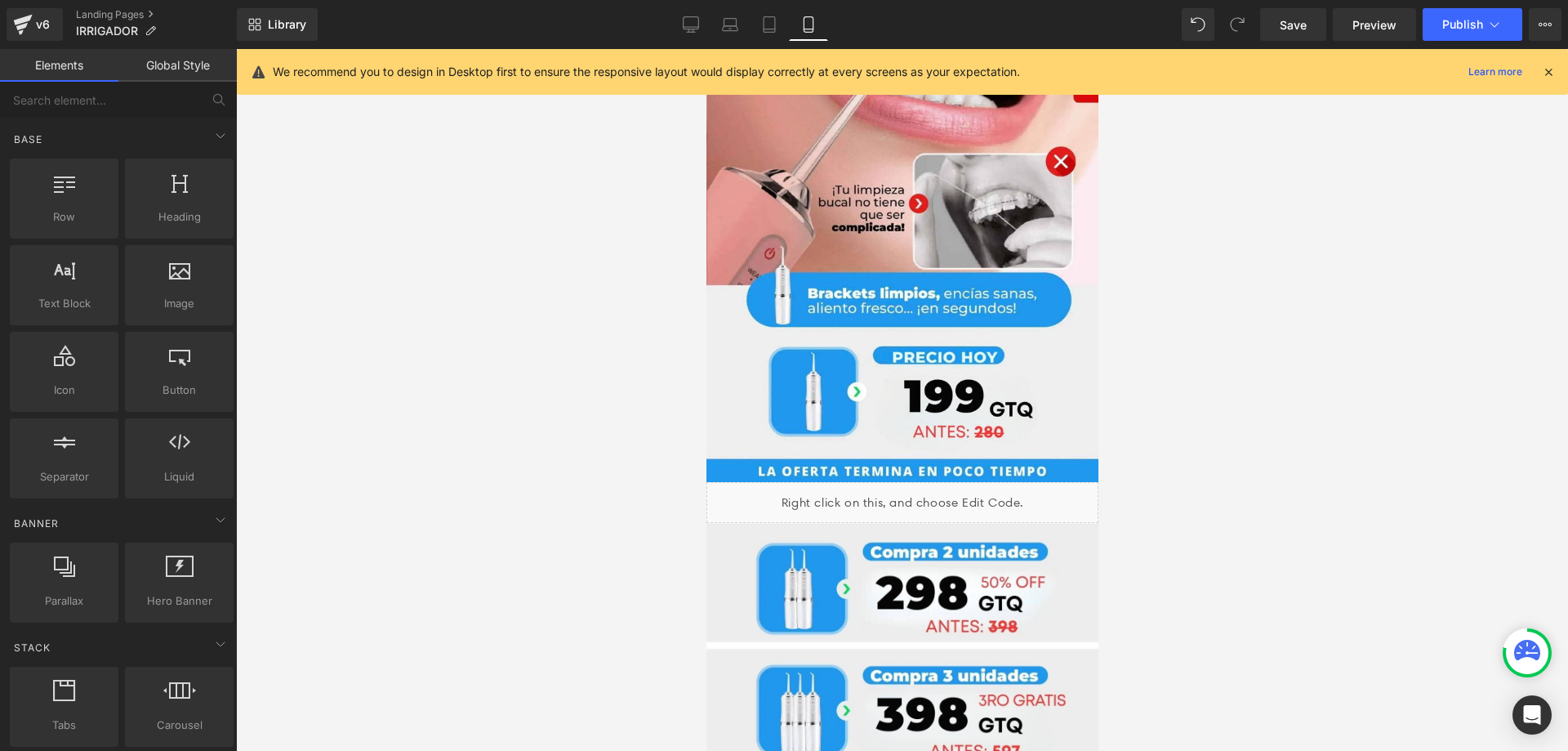
click at [1550, 71] on icon at bounding box center [1548, 71] width 15 height 15
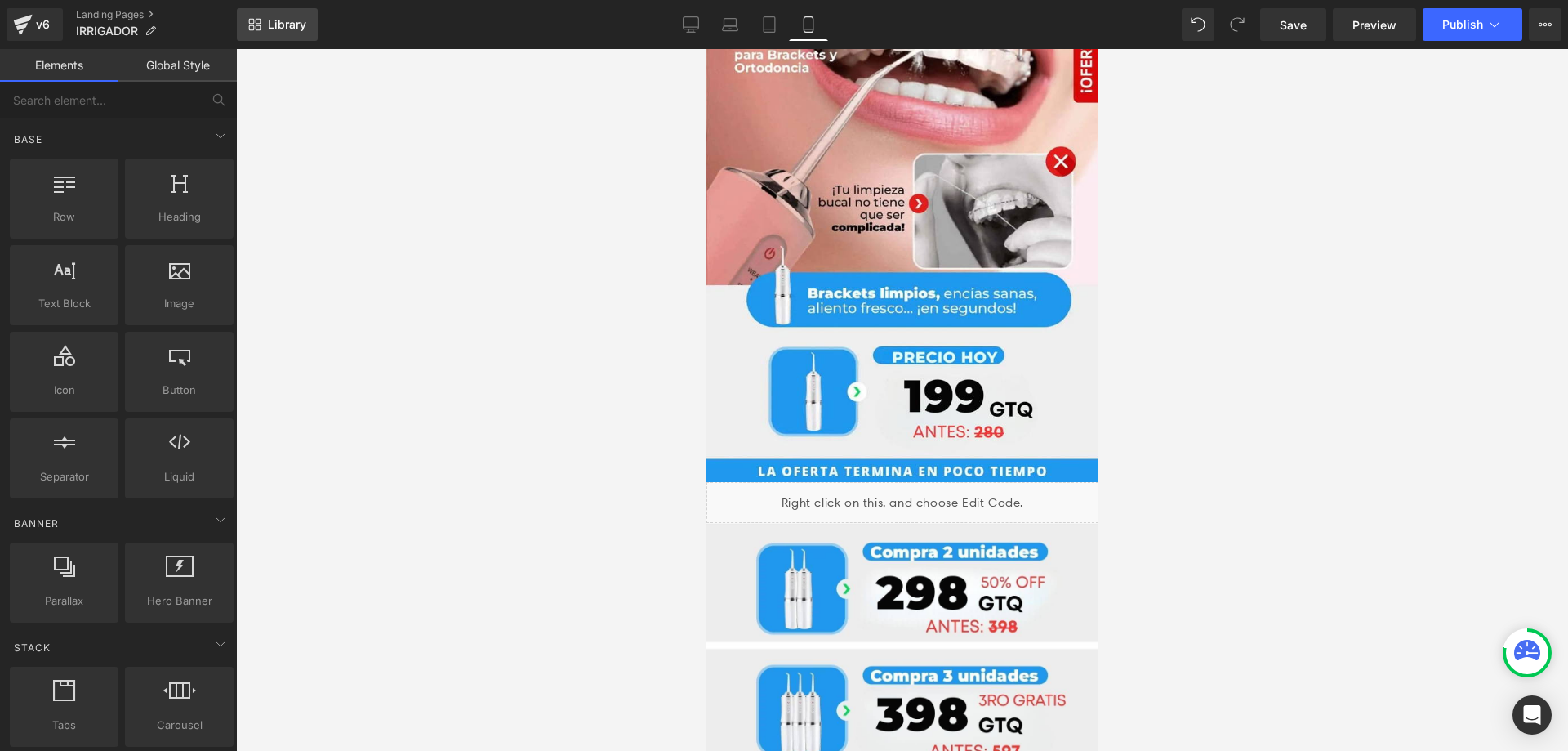
click at [295, 34] on link "Library" at bounding box center [277, 25] width 81 height 33
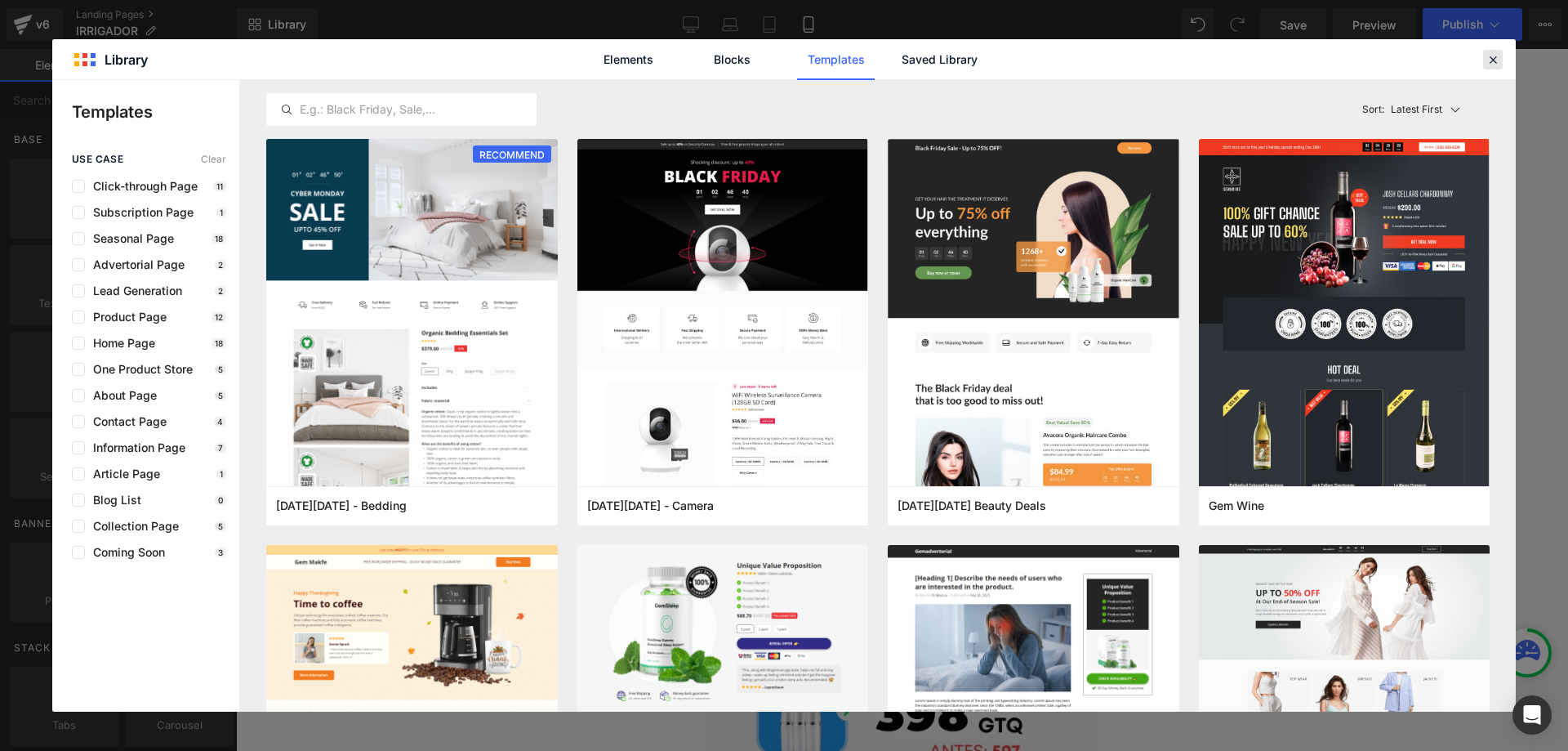
click at [1499, 62] on icon at bounding box center [1493, 60] width 15 height 15
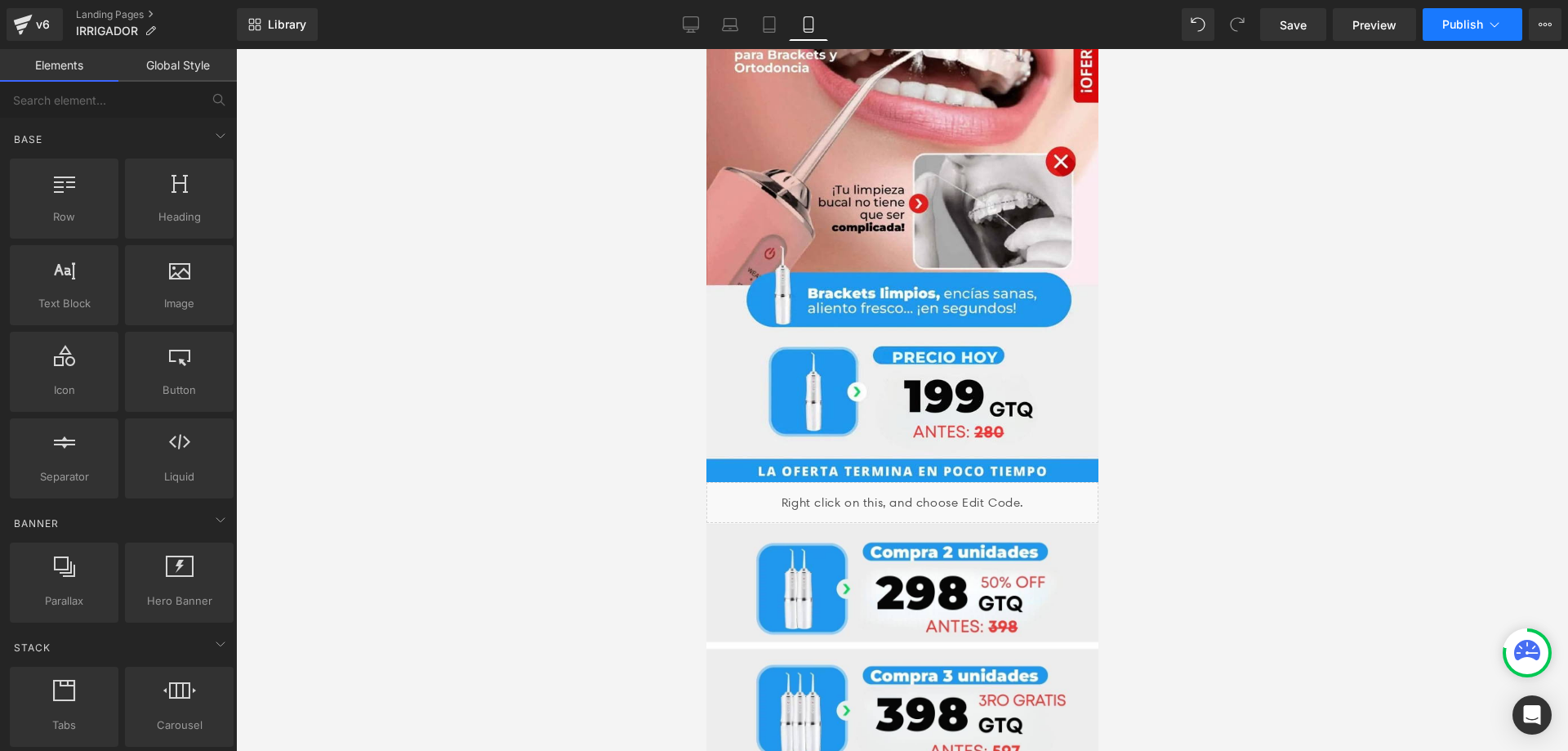
click at [1469, 22] on span "Publish" at bounding box center [1462, 25] width 41 height 13
click at [42, 17] on div "v6" at bounding box center [43, 24] width 20 height 21
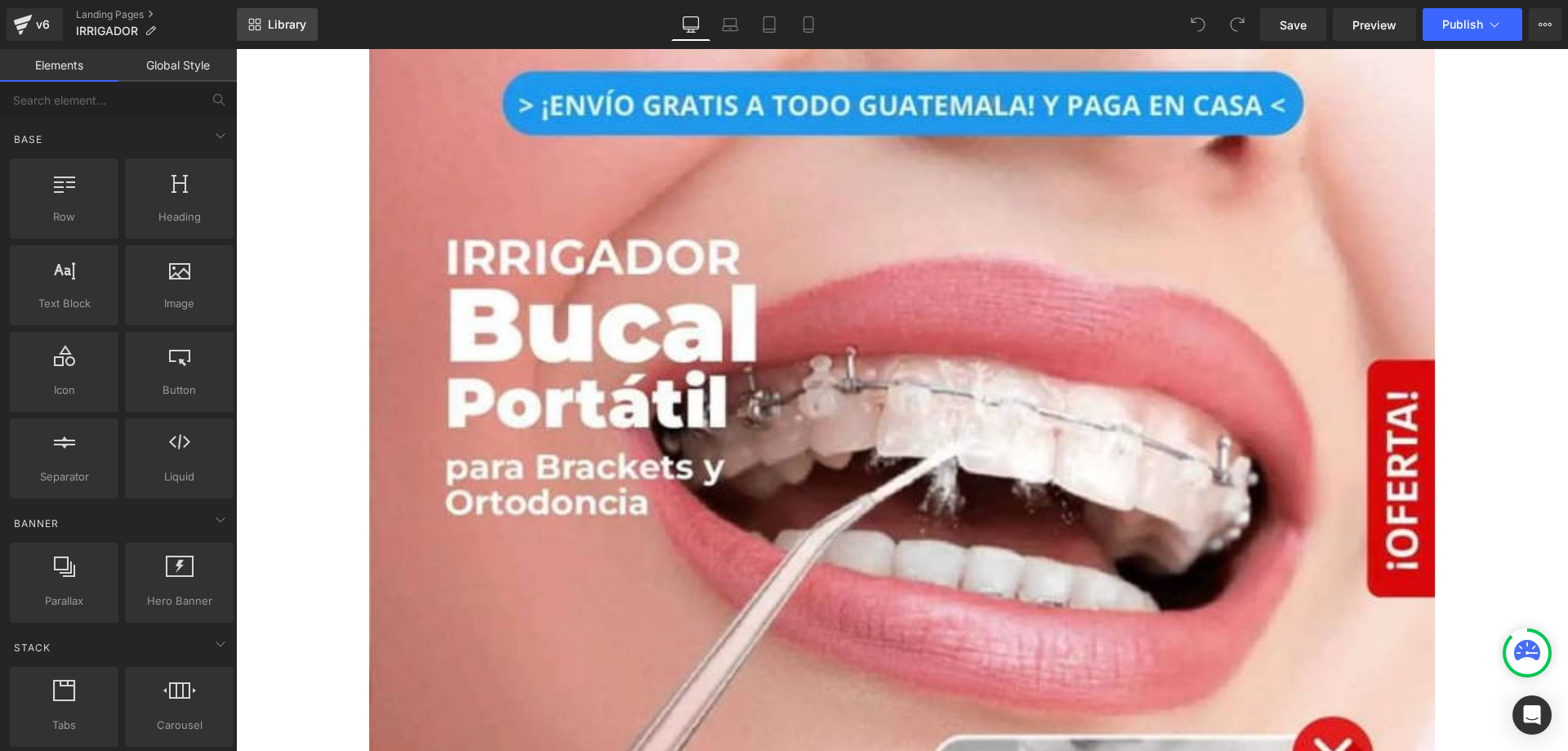
drag, startPoint x: 0, startPoint y: 0, endPoint x: 250, endPoint y: 26, distance: 251.3
click at [250, 26] on icon at bounding box center [252, 28] width 5 height 5
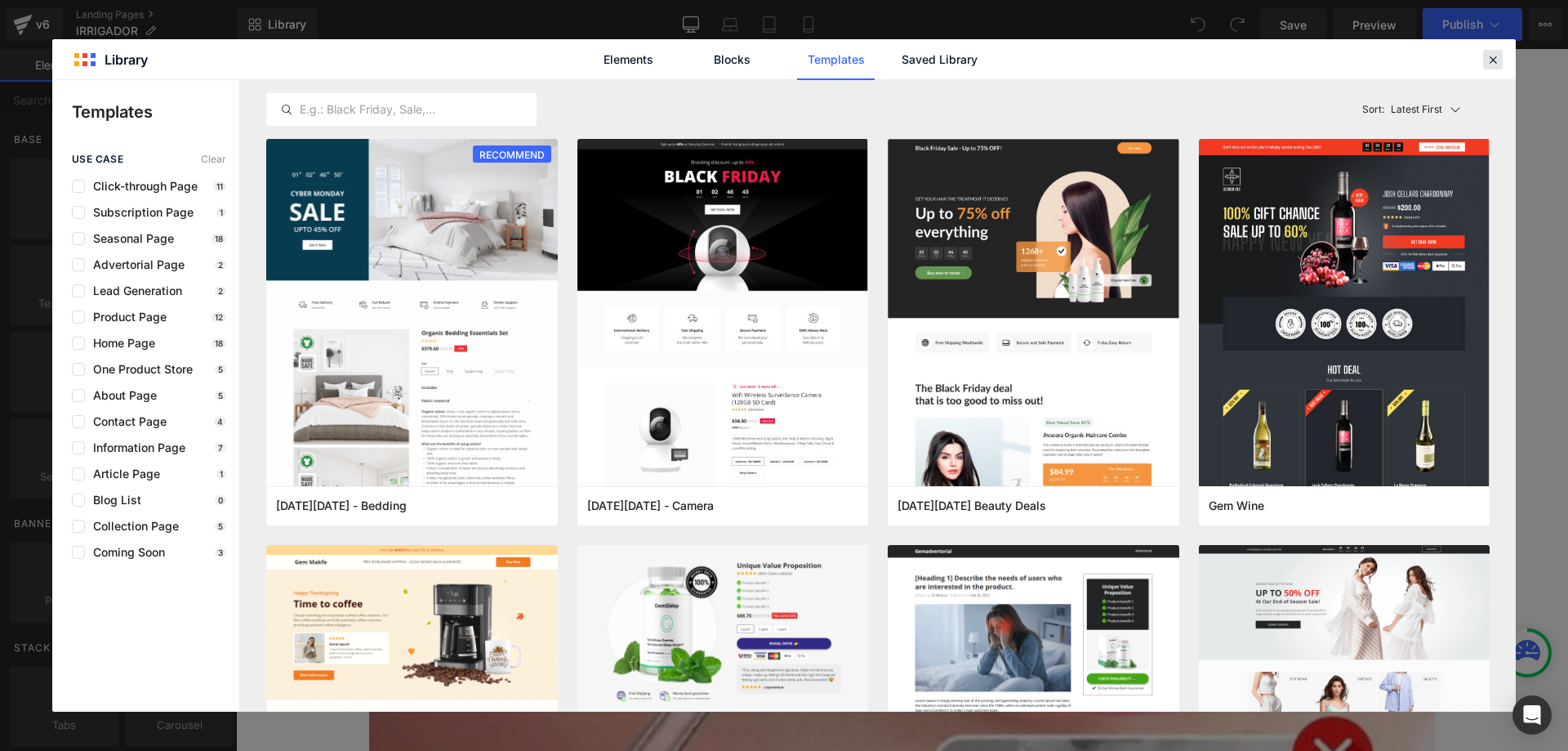
click at [1498, 53] on icon at bounding box center [1493, 60] width 15 height 15
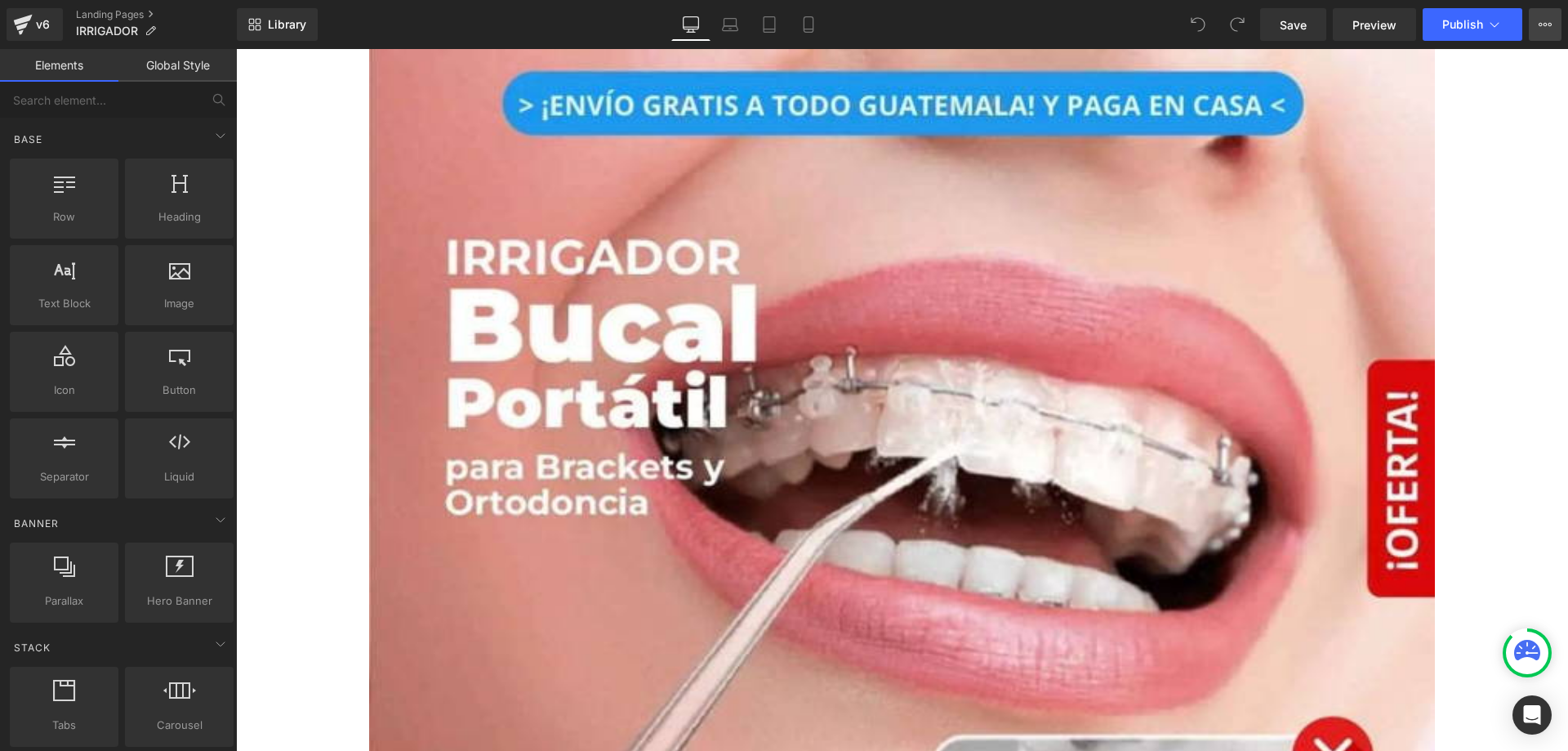
click at [1541, 34] on button "Upgrade Plan View Live Page View with current Template Save Template to Library…" at bounding box center [1545, 25] width 33 height 33
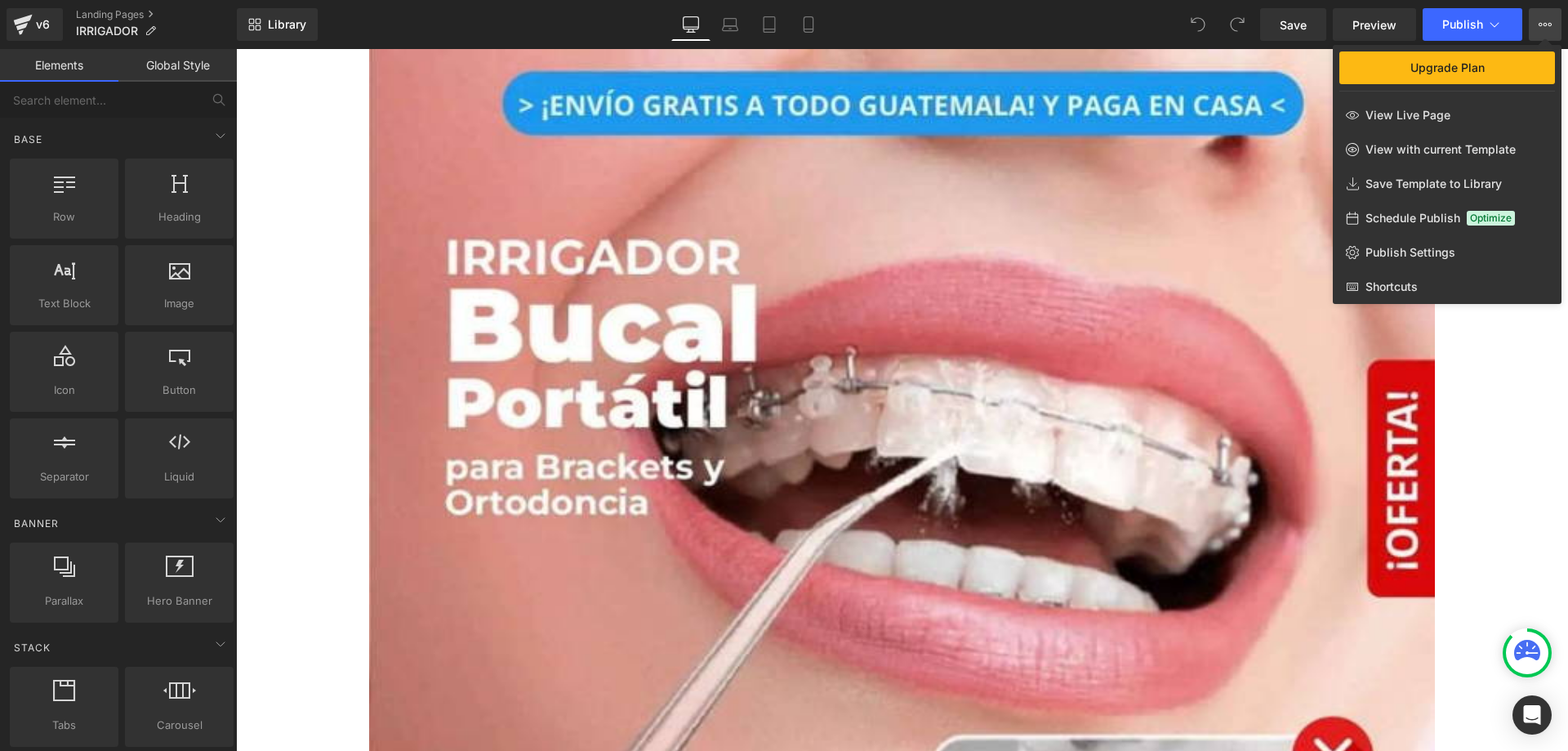
click at [1567, 365] on div at bounding box center [902, 400] width 1332 height 702
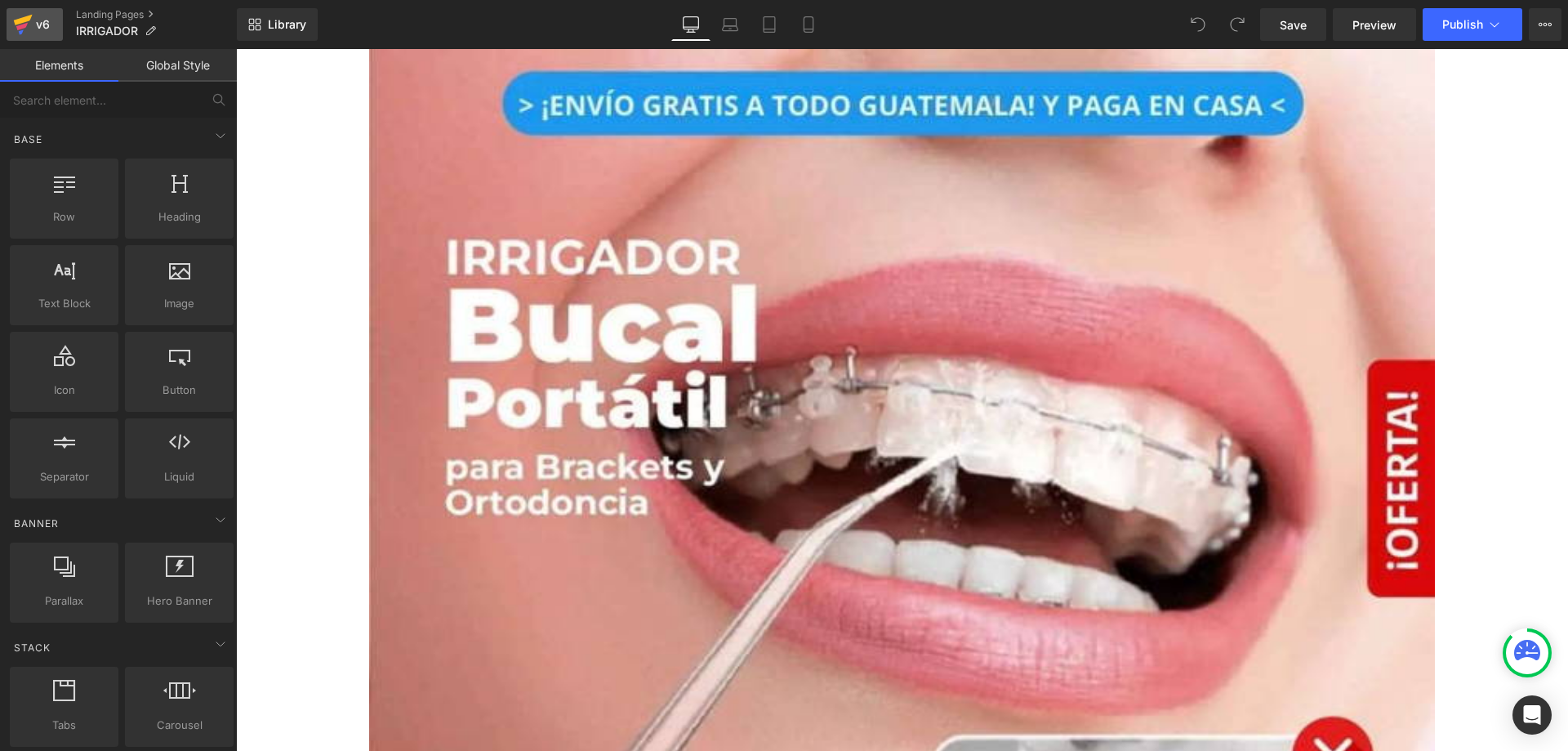
click at [32, 28] on icon at bounding box center [22, 24] width 19 height 41
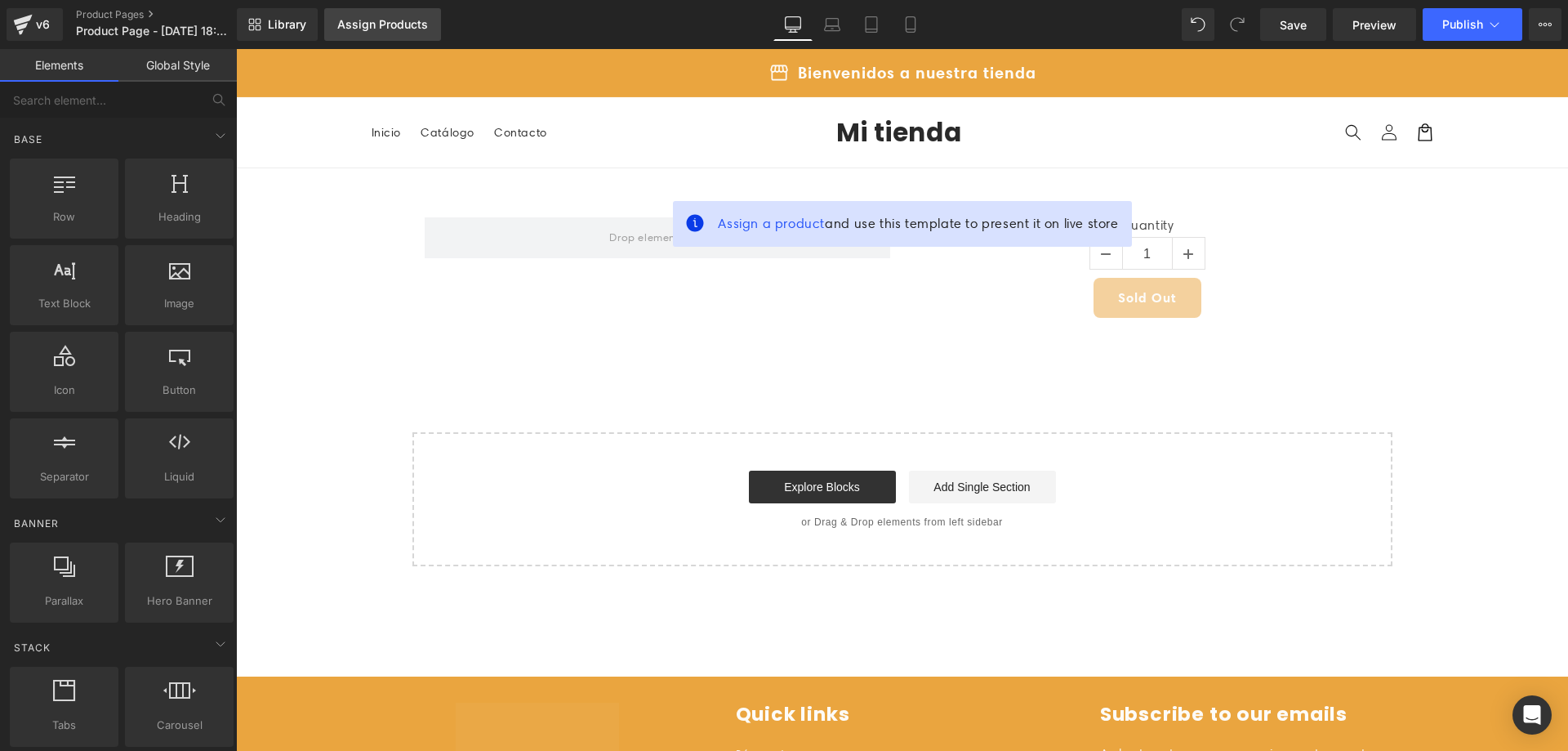
click at [373, 24] on div "Assign Products" at bounding box center [382, 25] width 91 height 13
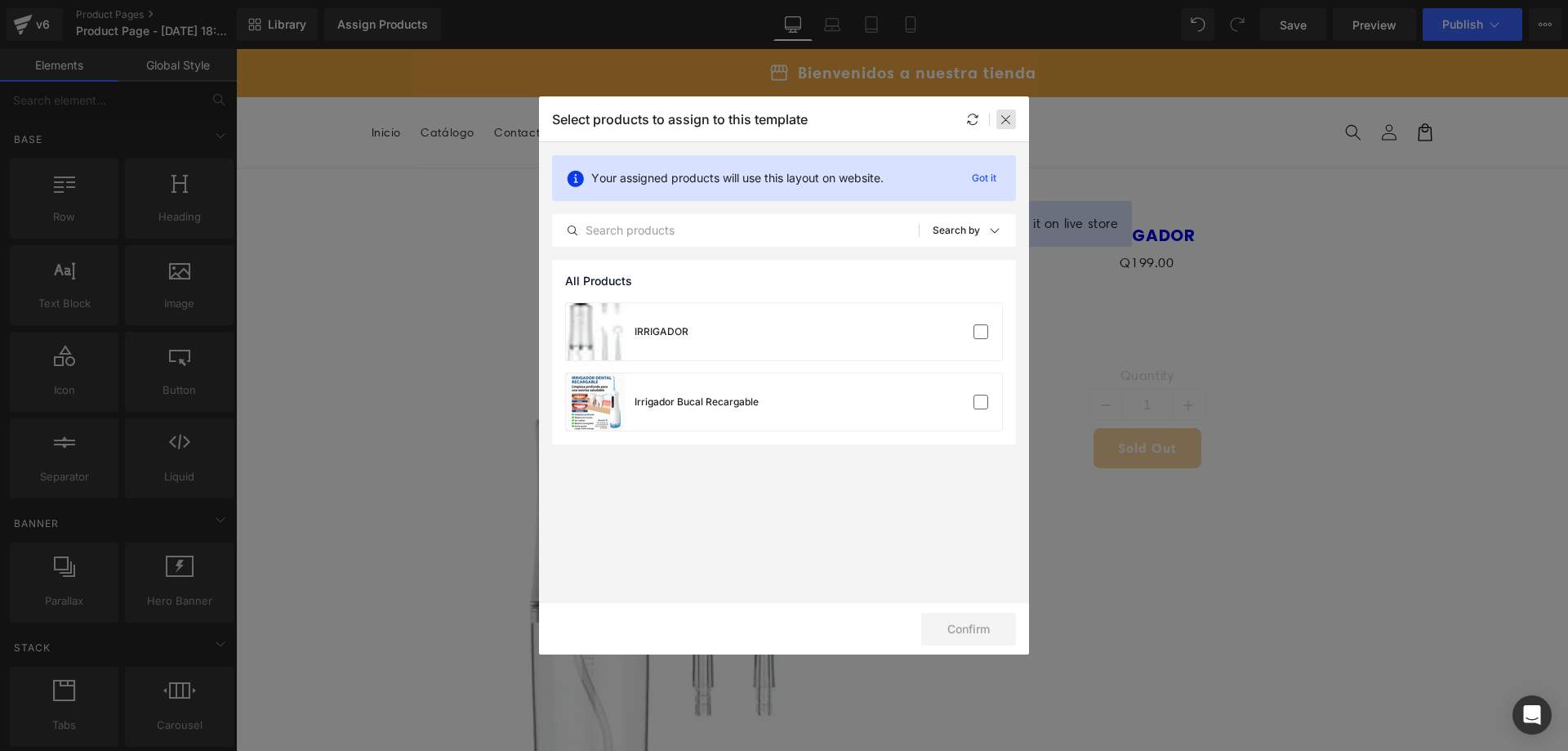
click at [1006, 114] on icon at bounding box center [1006, 119] width 13 height 13
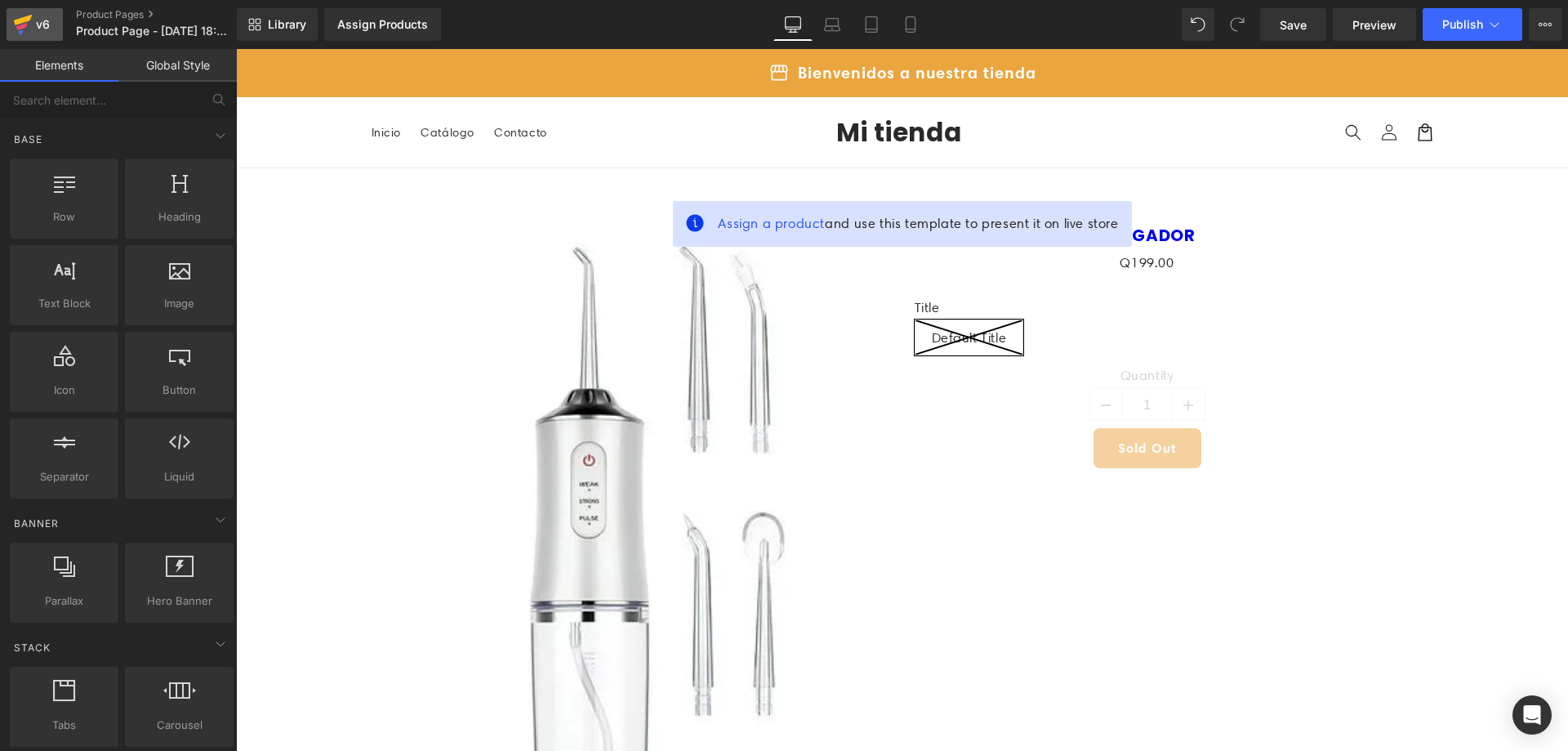
click at [51, 23] on div "v6" at bounding box center [43, 24] width 20 height 21
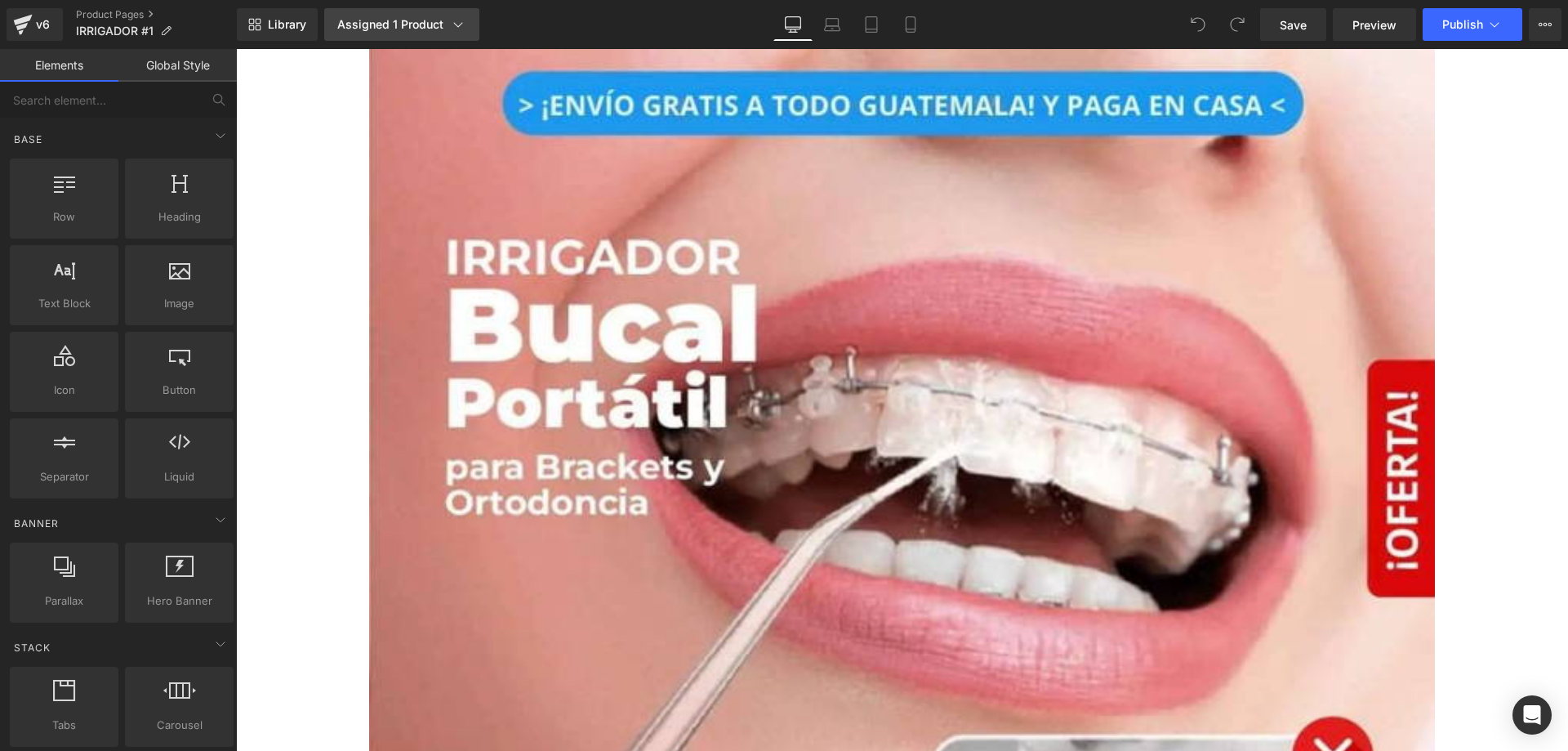
click at [407, 32] on div "Assigned 1 Product" at bounding box center [401, 25] width 129 height 16
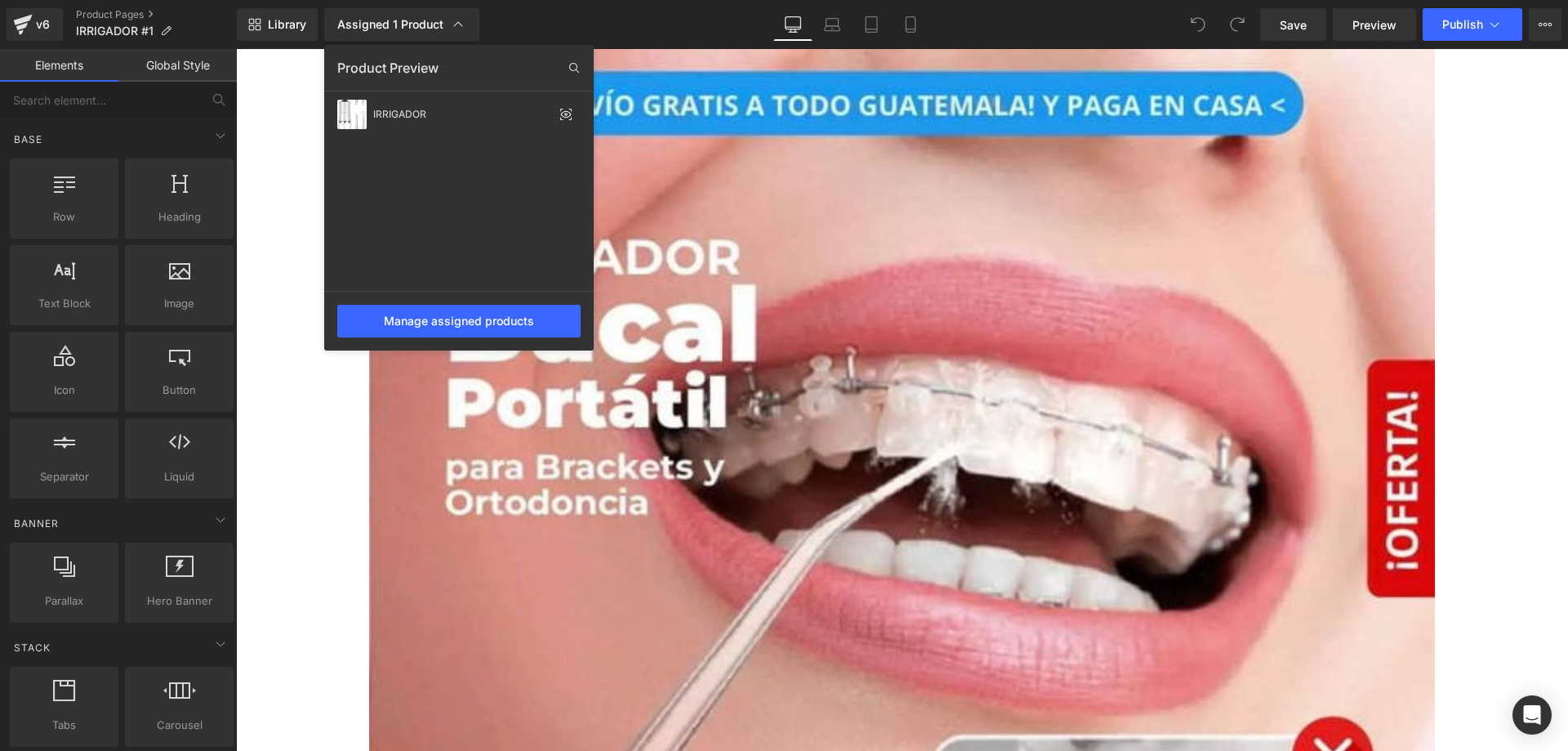
drag, startPoint x: 1564, startPoint y: 176, endPoint x: 1314, endPoint y: 122, distance: 255.8
click at [1564, 176] on div at bounding box center [902, 400] width 1332 height 702
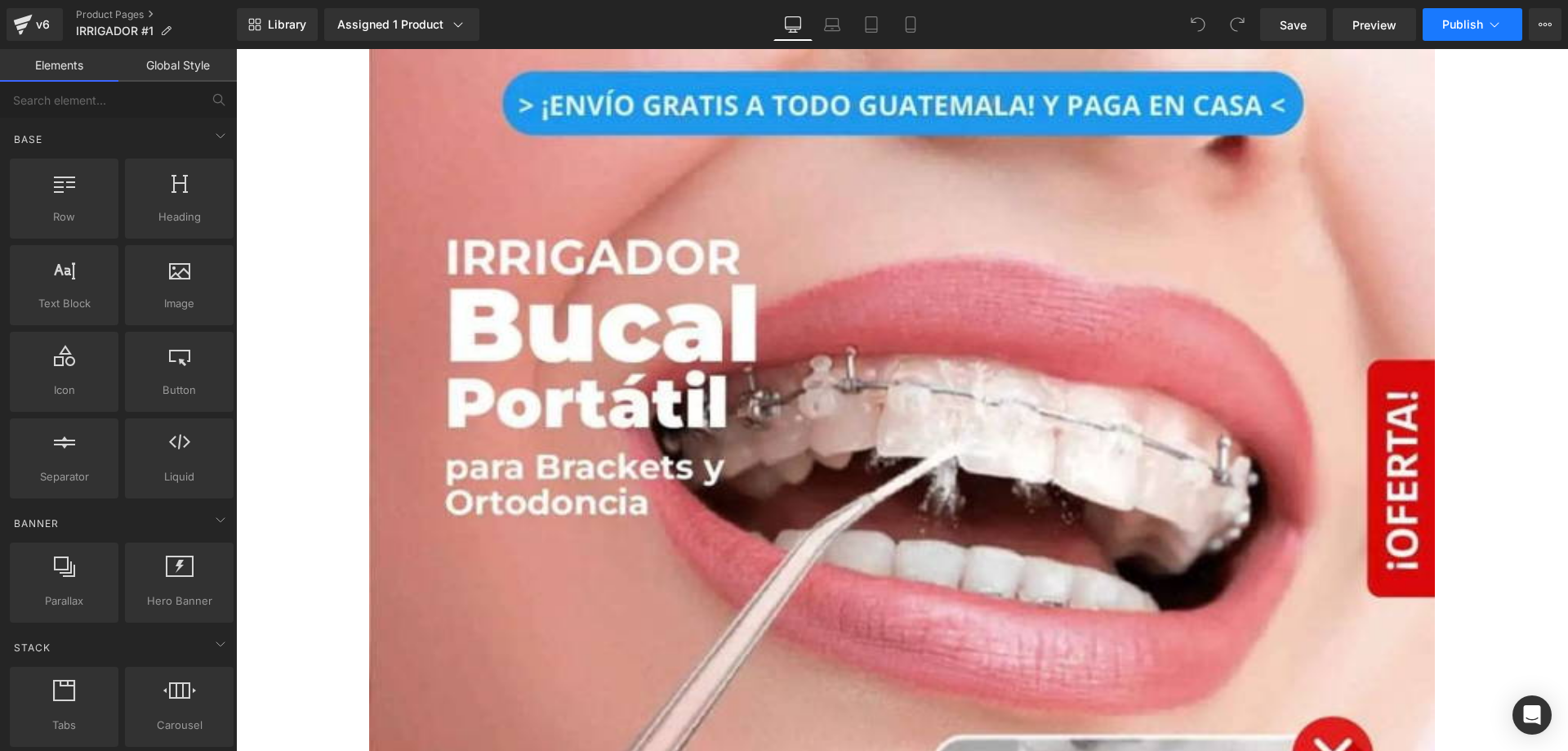
click at [1465, 23] on span "Publish" at bounding box center [1462, 25] width 41 height 13
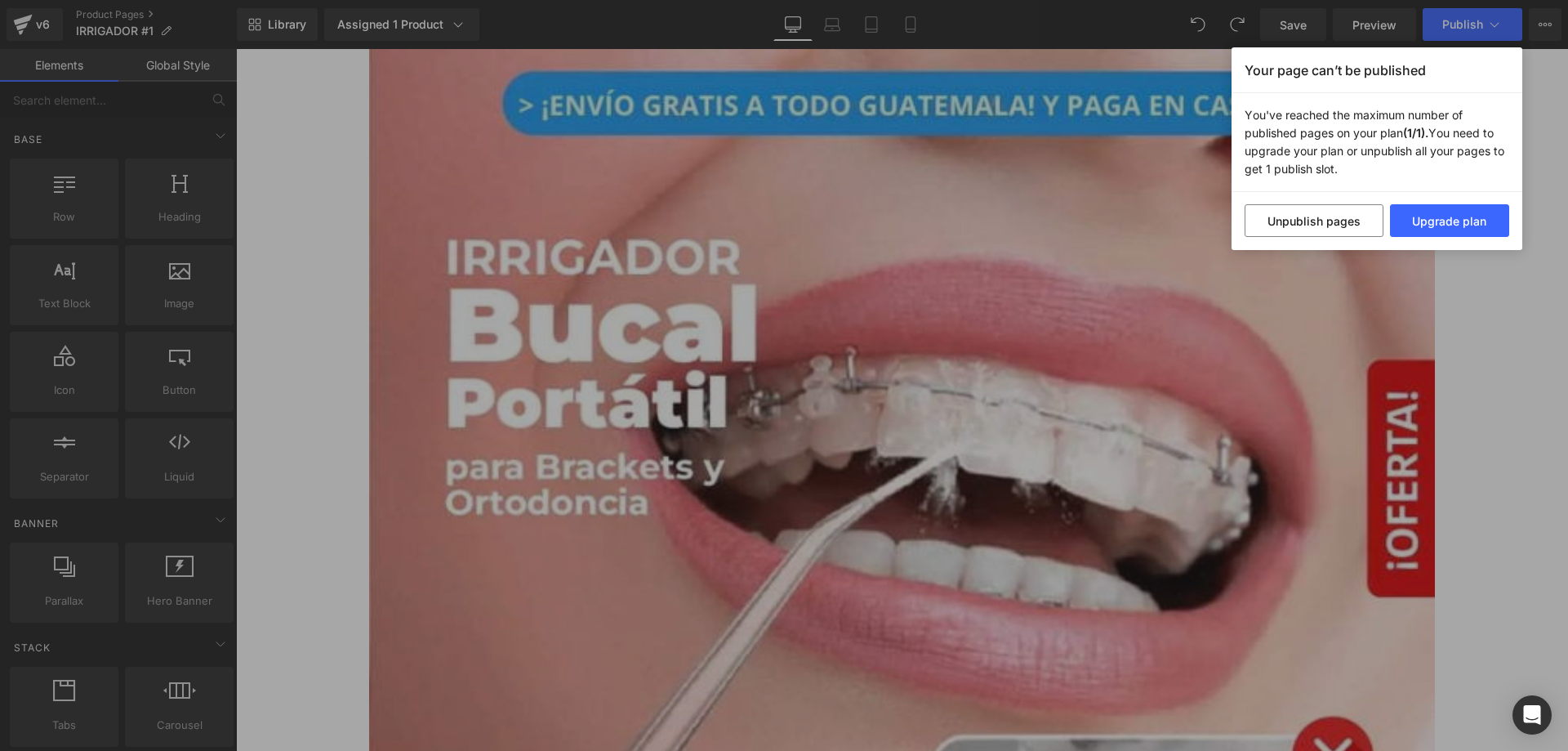
click at [1534, 314] on div "Your page can’t be published You've reached the maximum number of published pag…" at bounding box center [784, 376] width 1568 height 751
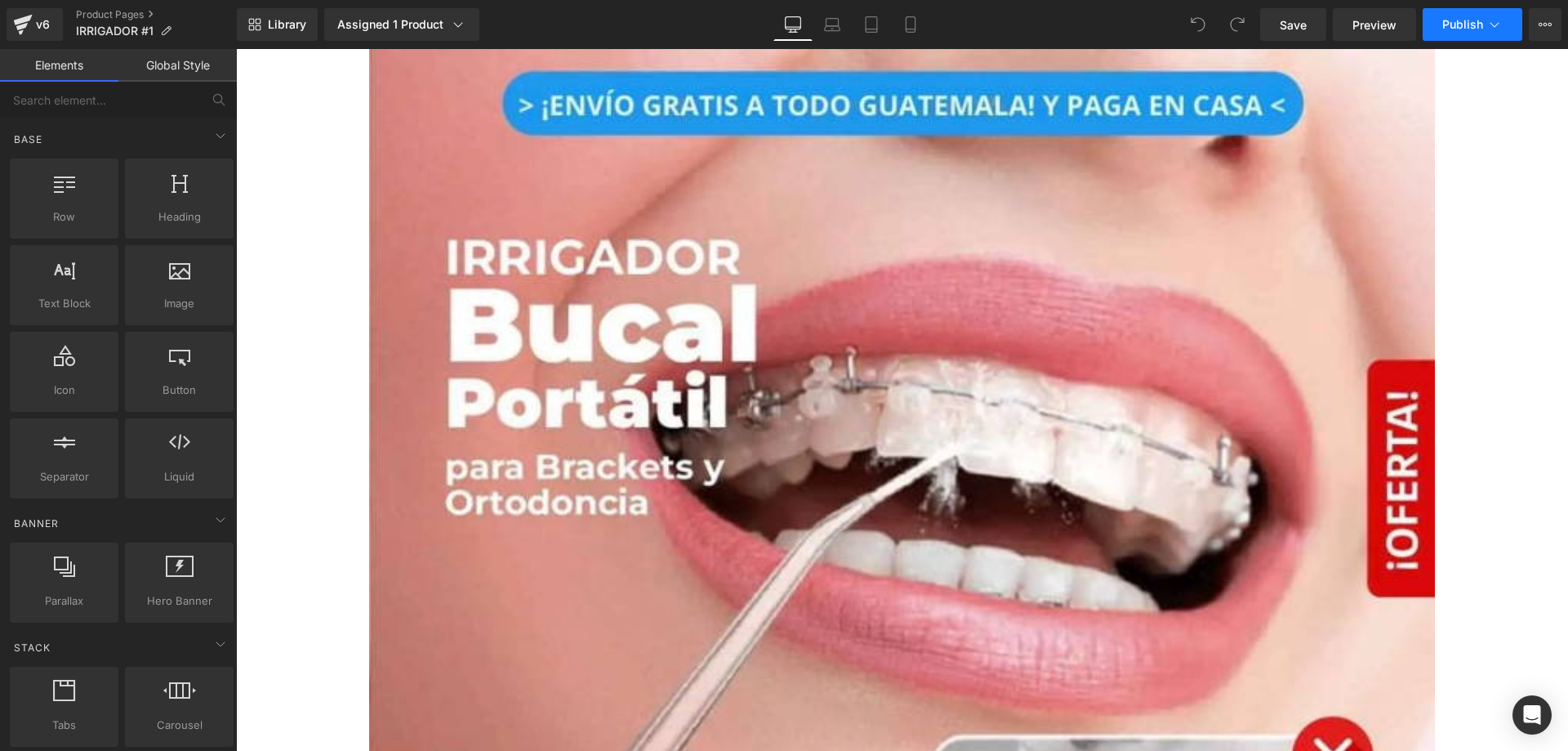
click at [1490, 31] on icon at bounding box center [1494, 25] width 16 height 16
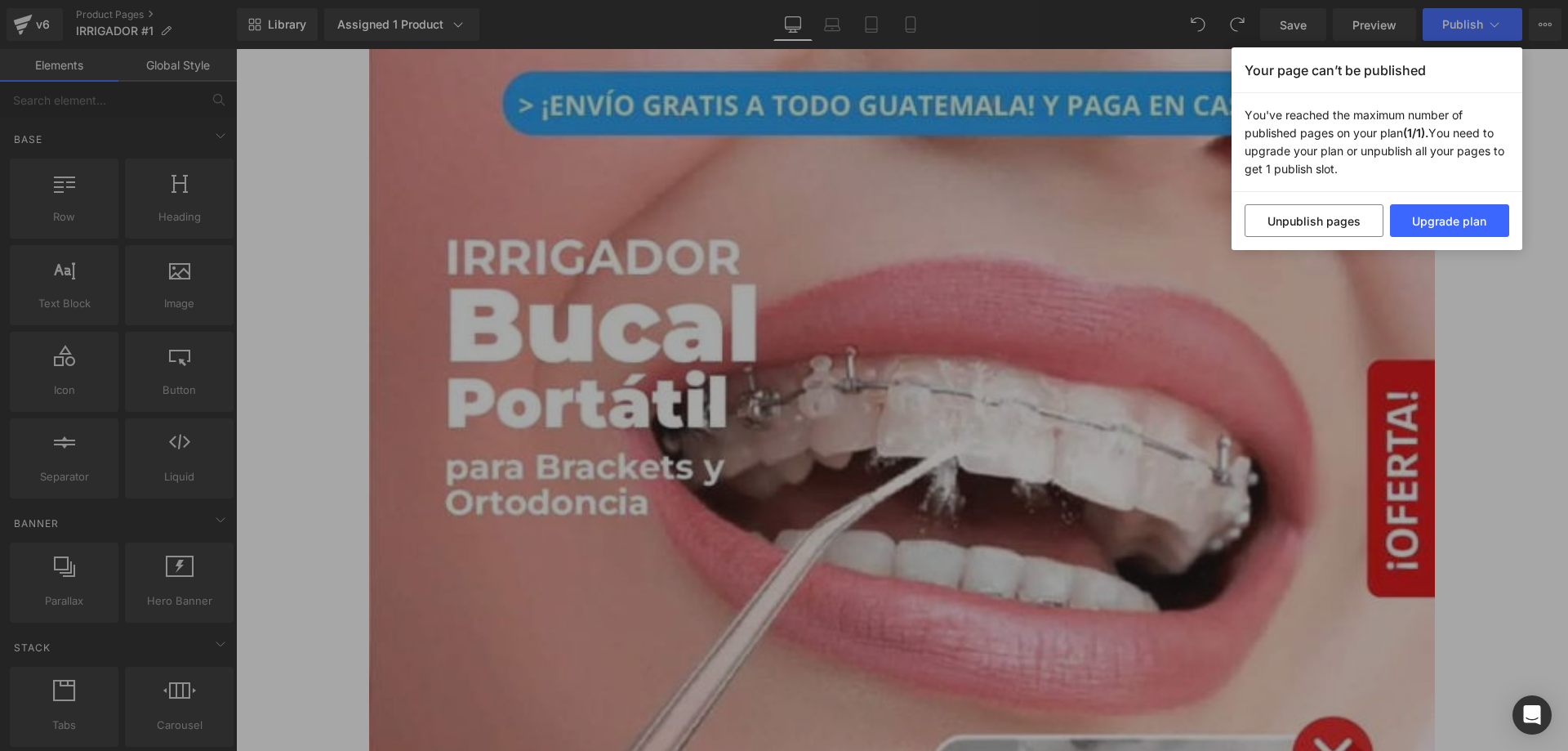
click at [19, 43] on div "Your page can’t be published You've reached the maximum number of published pag…" at bounding box center [784, 376] width 1568 height 751
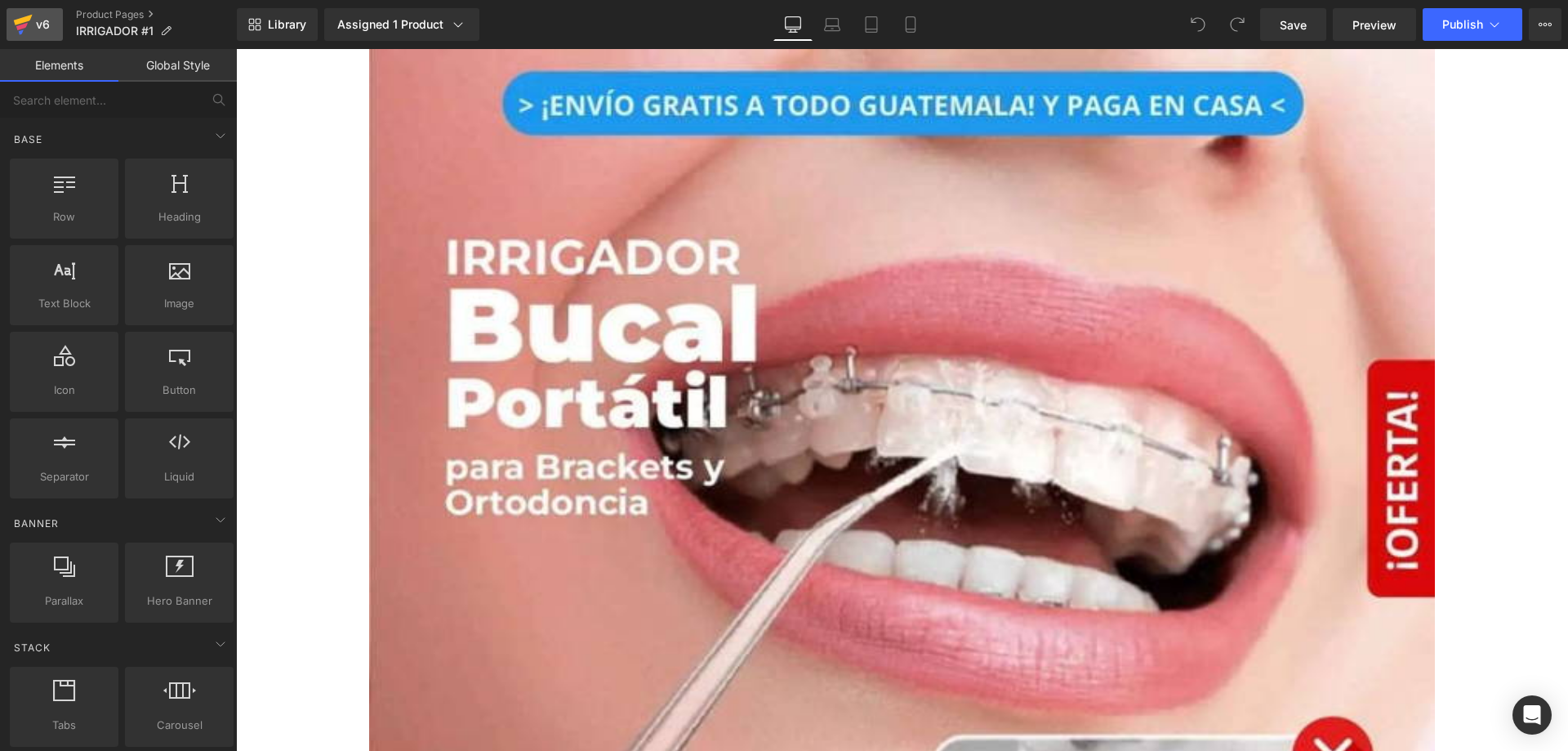
click at [22, 34] on icon at bounding box center [22, 24] width 19 height 41
click at [416, 27] on div "Assigned 1 Product" at bounding box center [401, 25] width 129 height 16
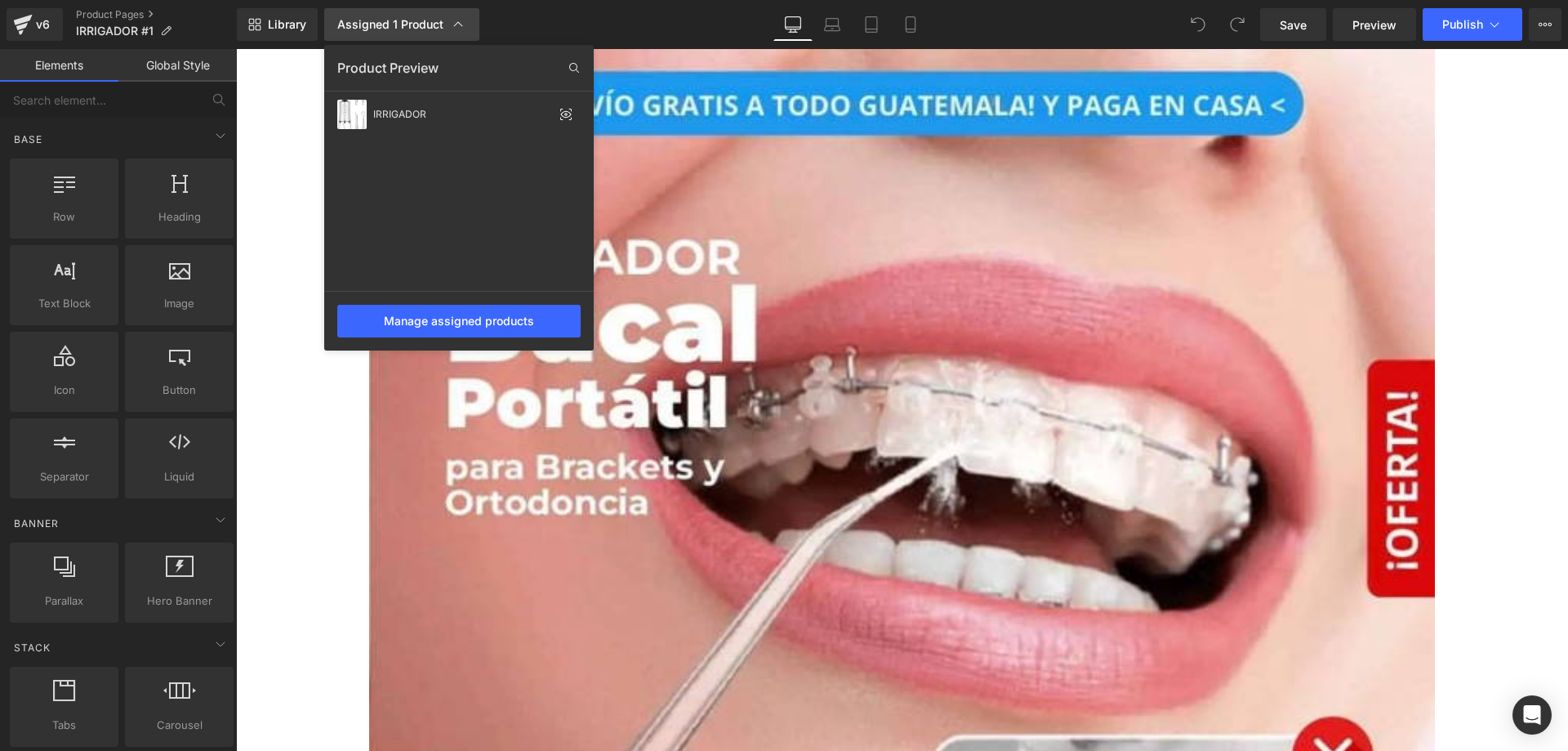
click at [416, 27] on div "Assigned 1 Product" at bounding box center [401, 25] width 129 height 16
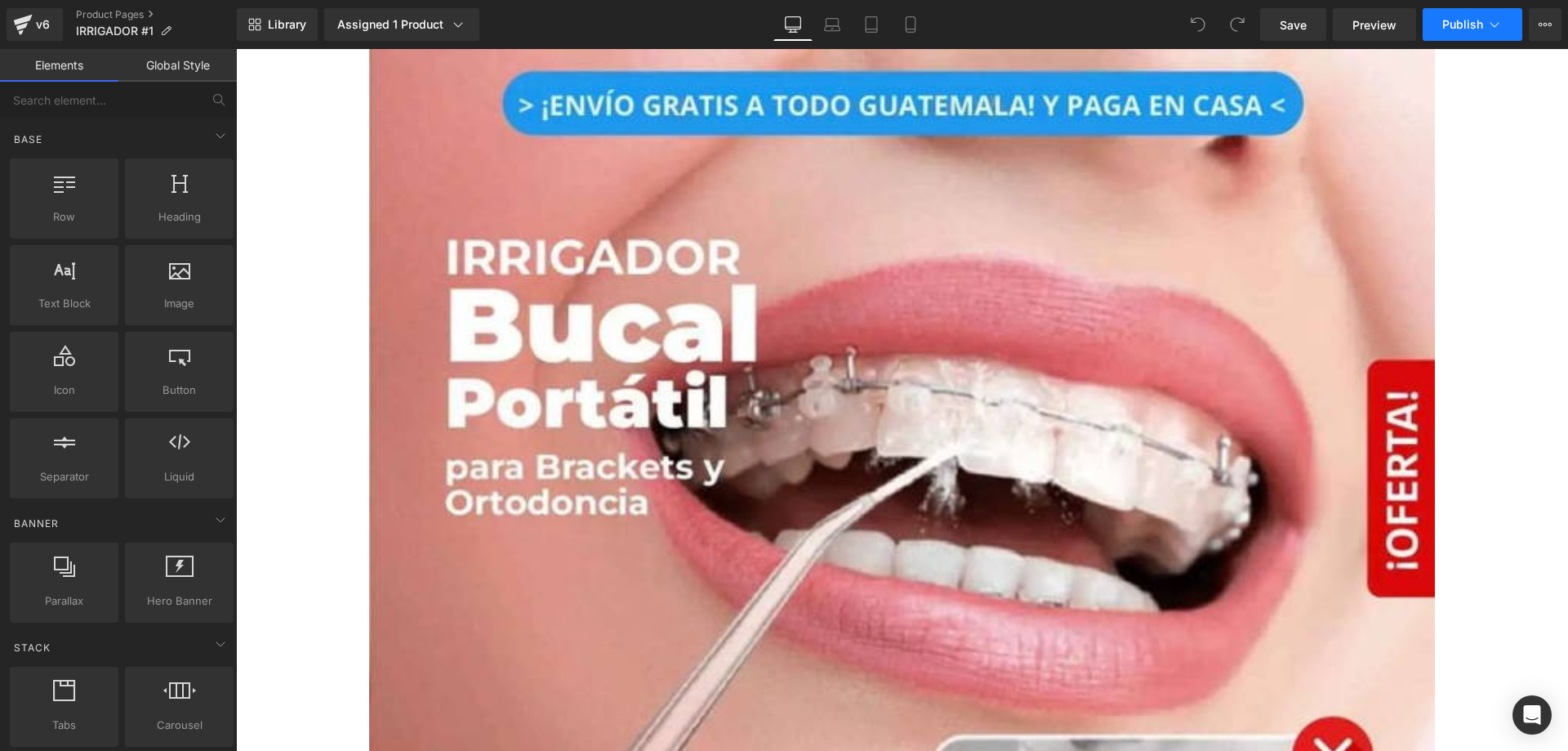
click at [1472, 30] on span "Publish" at bounding box center [1462, 25] width 41 height 13
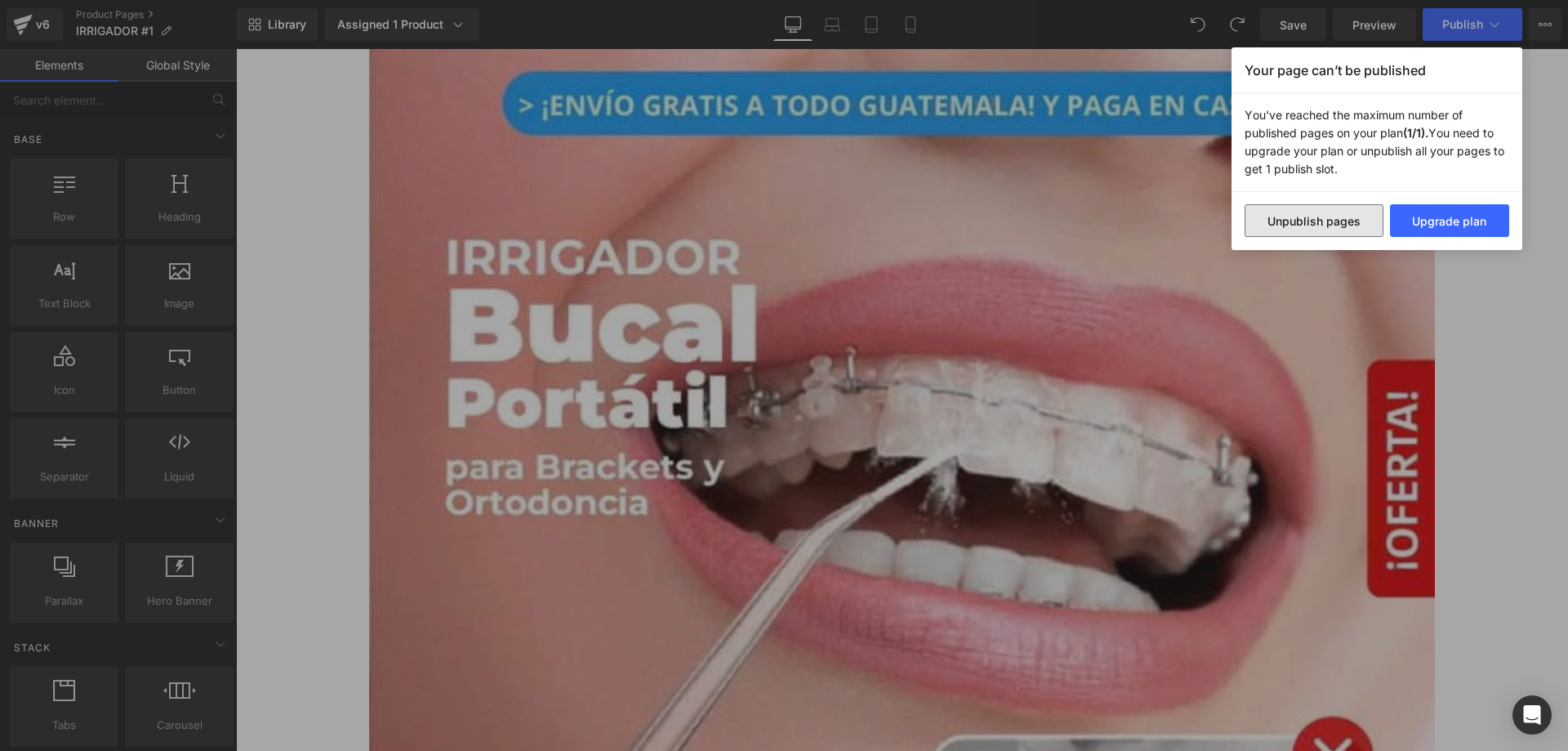
click at [1341, 231] on button "Unpublish pages" at bounding box center [1314, 221] width 139 height 33
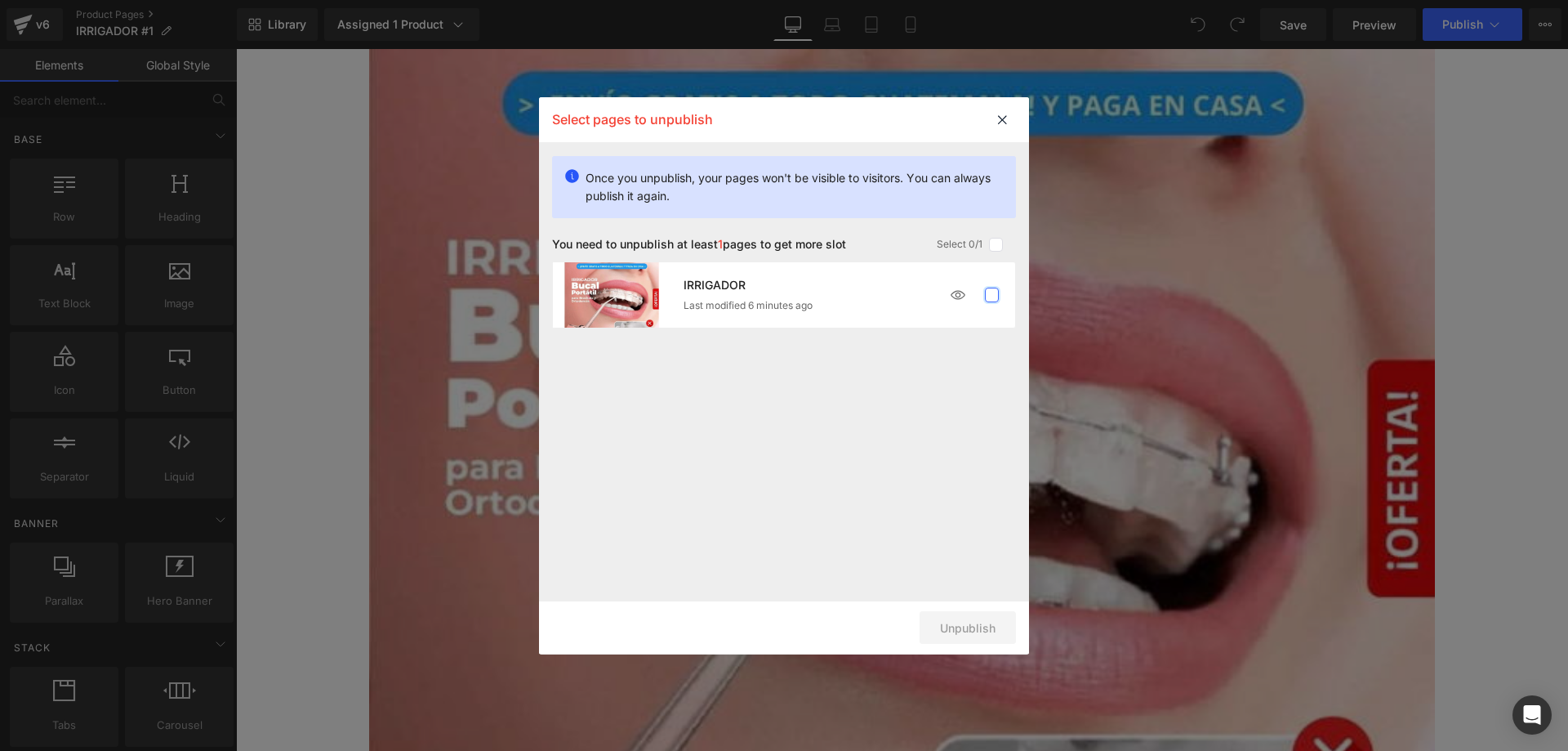
click at [992, 297] on label at bounding box center [992, 295] width 15 height 15
click at [991, 295] on input "checkbox" at bounding box center [991, 295] width 0 height 0
click at [937, 628] on button "Unpublish 1 pages" at bounding box center [945, 627] width 141 height 33
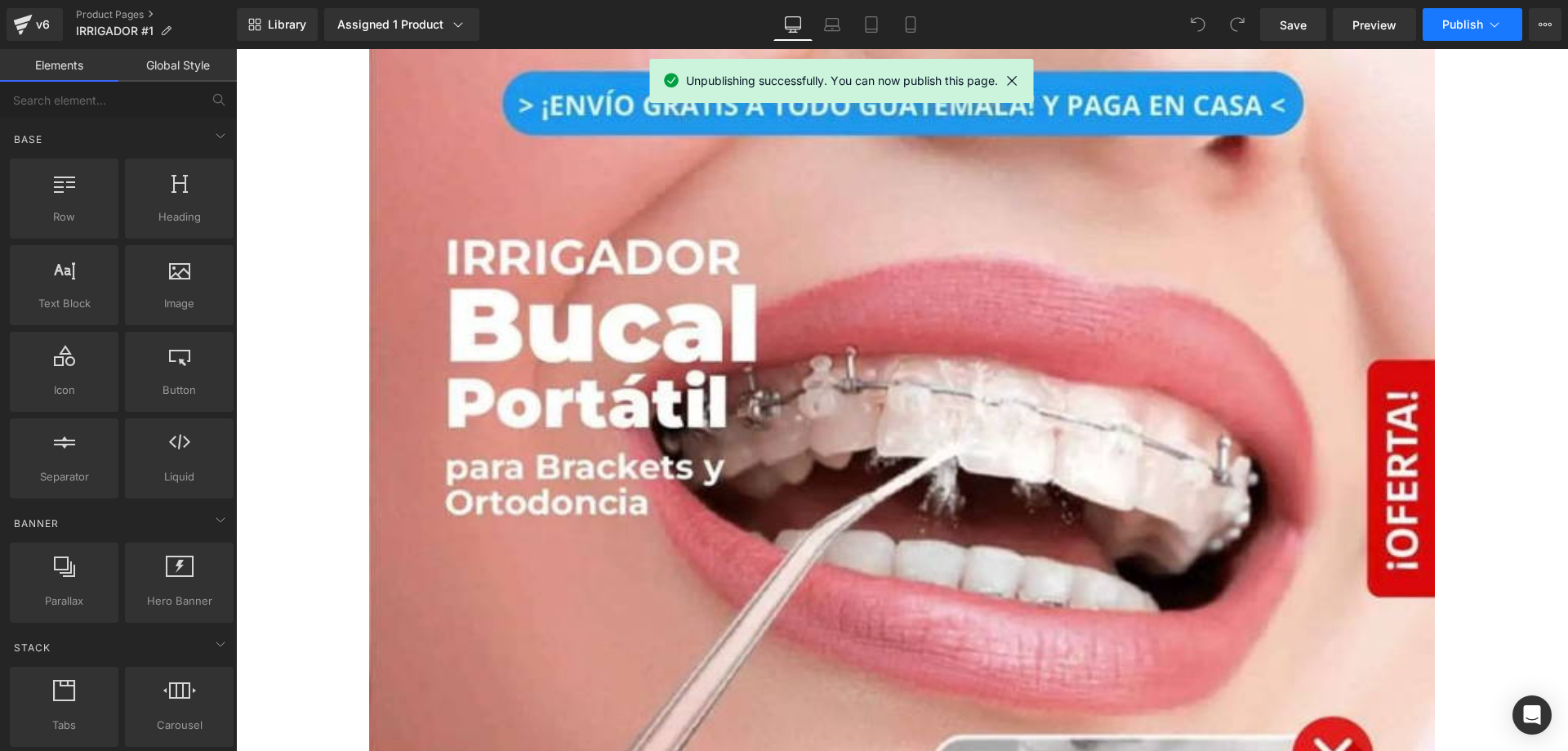
click at [1474, 33] on button "Publish" at bounding box center [1472, 25] width 100 height 33
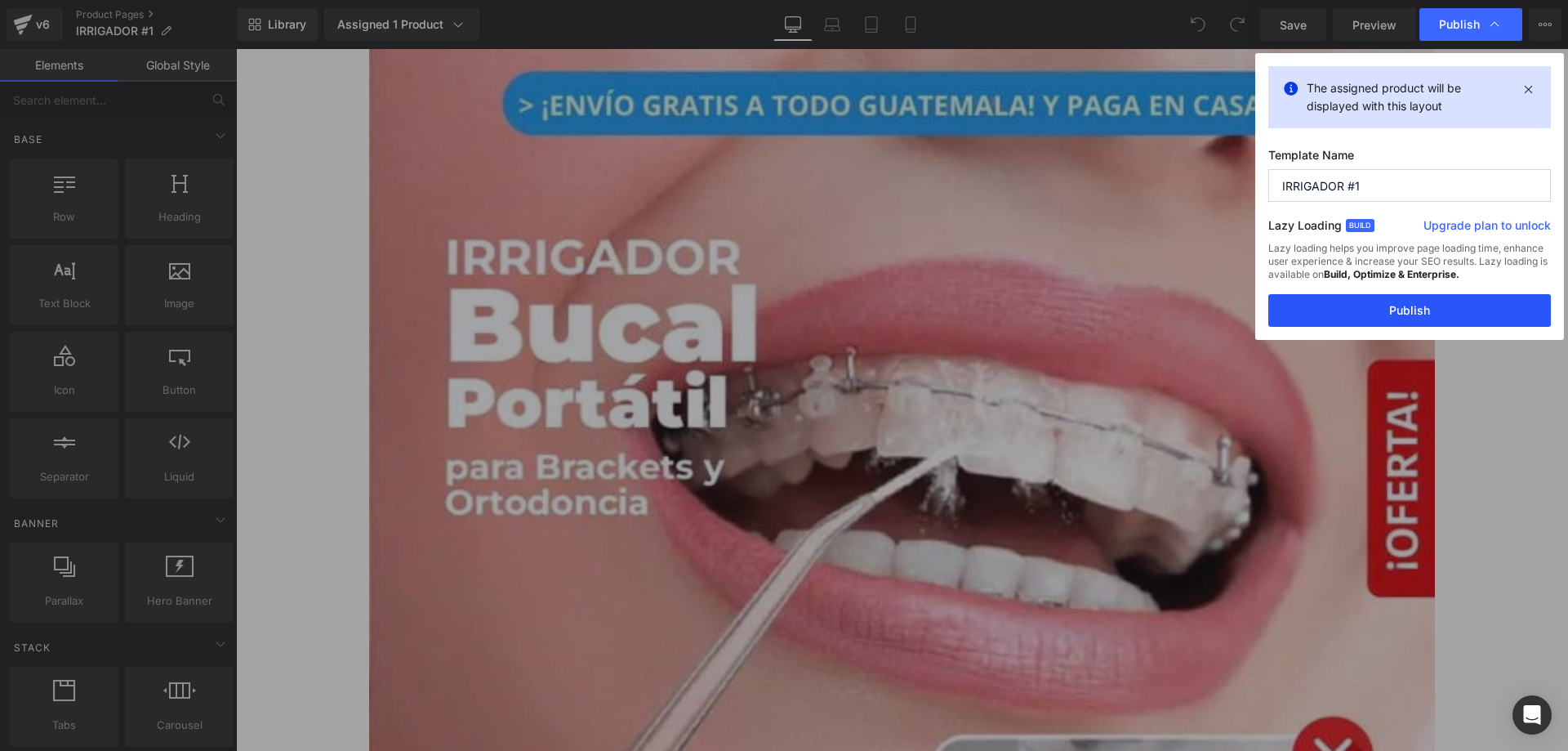
drag, startPoint x: 1411, startPoint y: 313, endPoint x: 1176, endPoint y: 264, distance: 240.1
click at [1411, 313] on button "Publish" at bounding box center [1409, 310] width 283 height 33
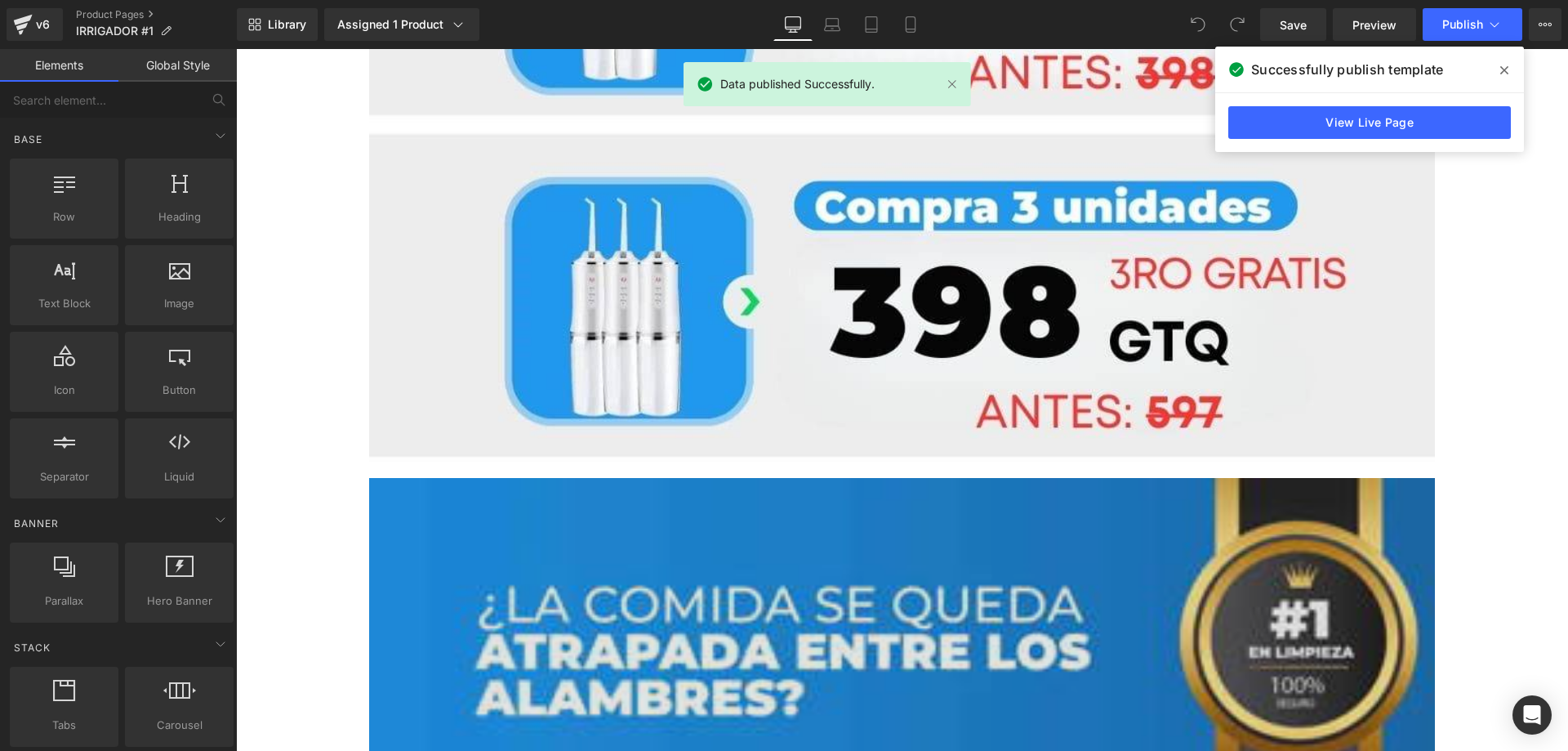
scroll to position [2059, 0]
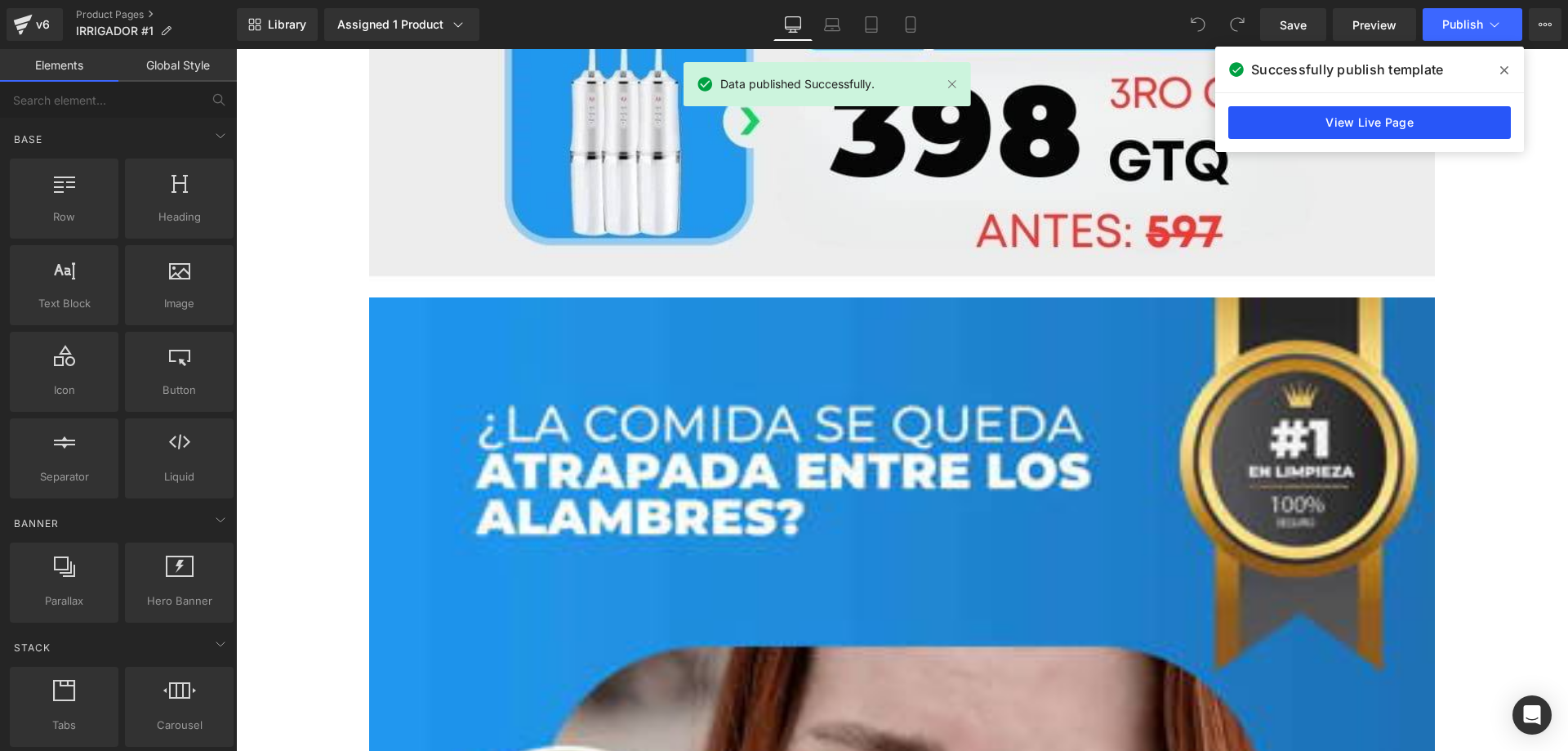
click at [1437, 126] on link "View Live Page" at bounding box center [1369, 123] width 283 height 33
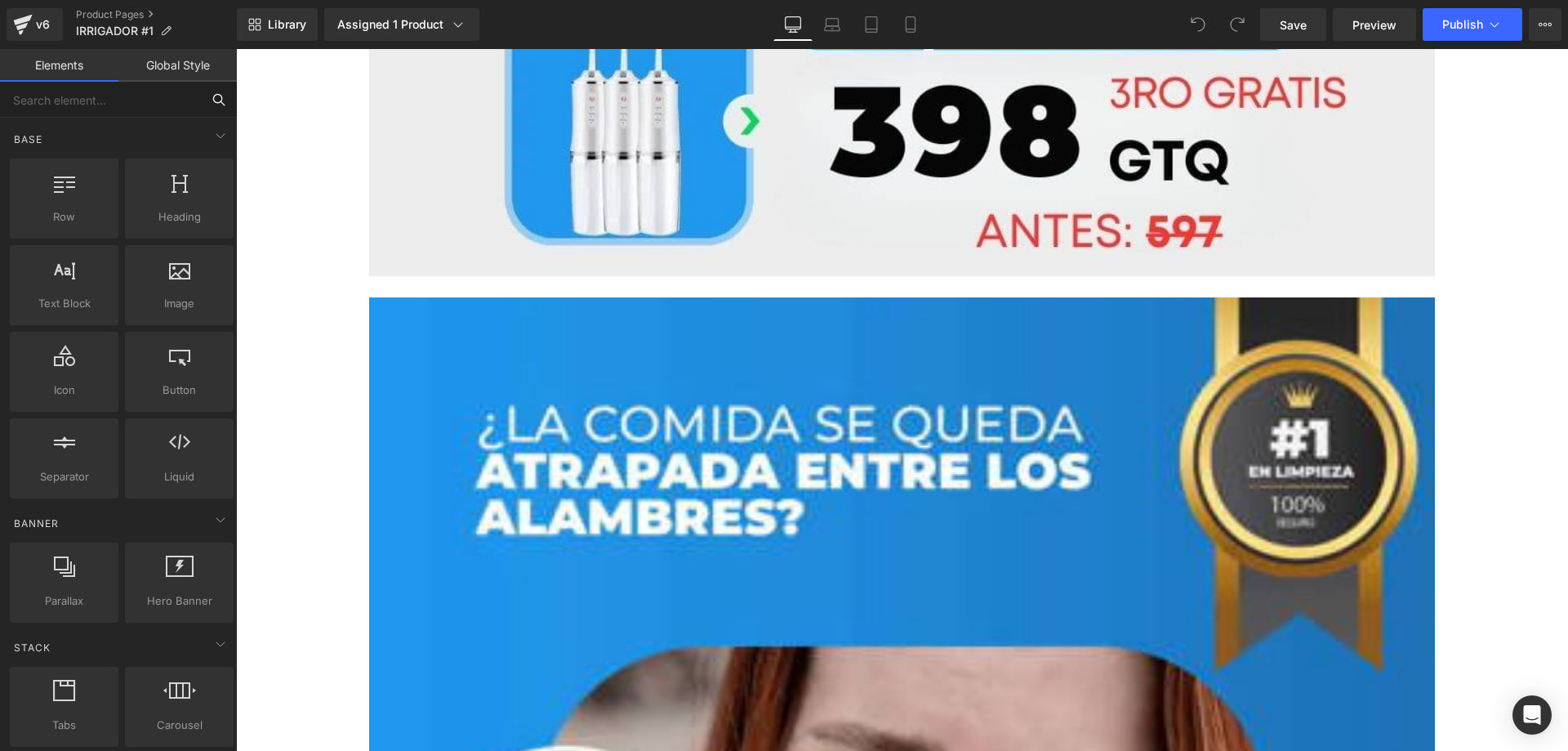
click at [145, 93] on input "text" at bounding box center [100, 99] width 200 height 36
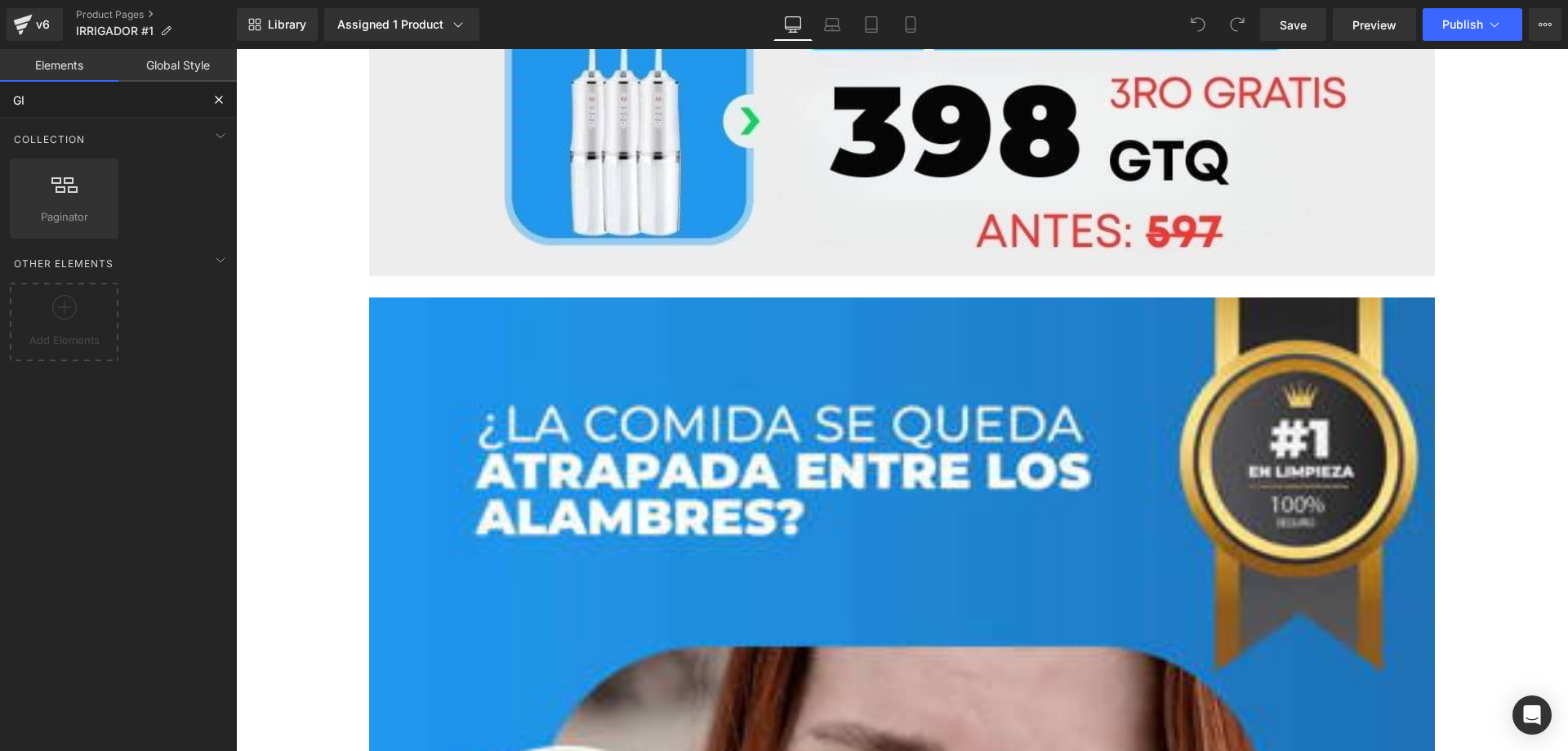
type input "GIF"
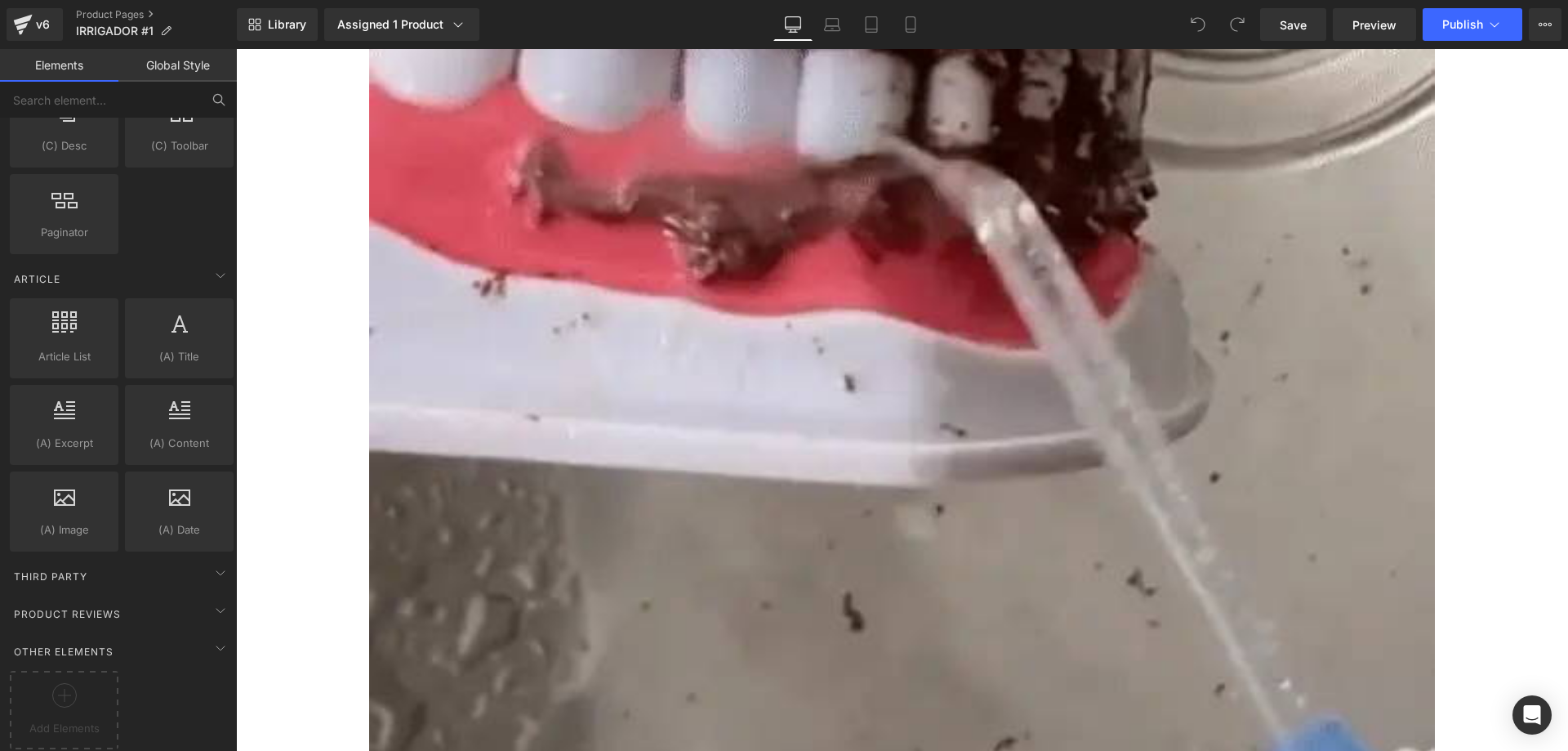
scroll to position [5098, 0]
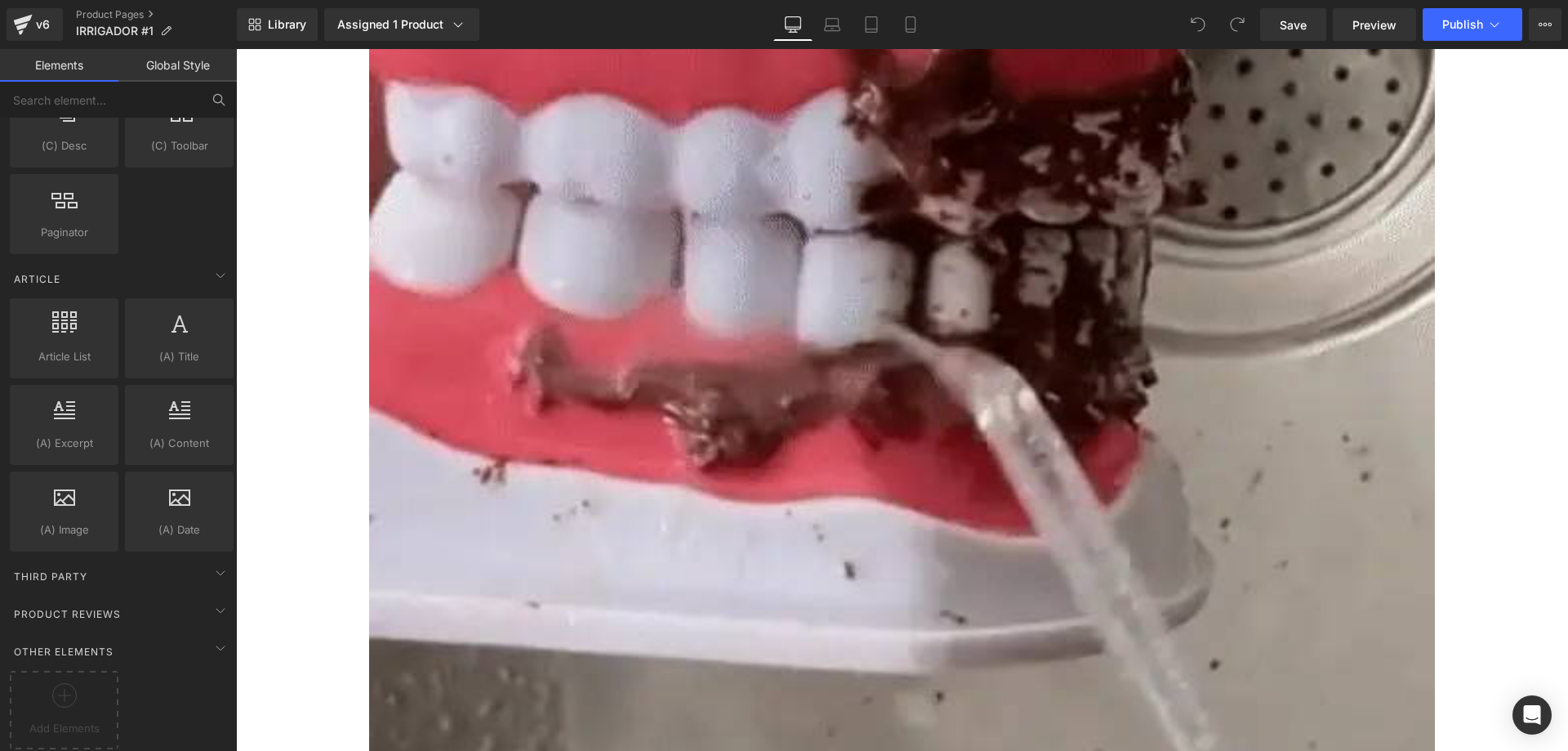
click at [875, 424] on img at bounding box center [902, 540] width 1065 height 1066
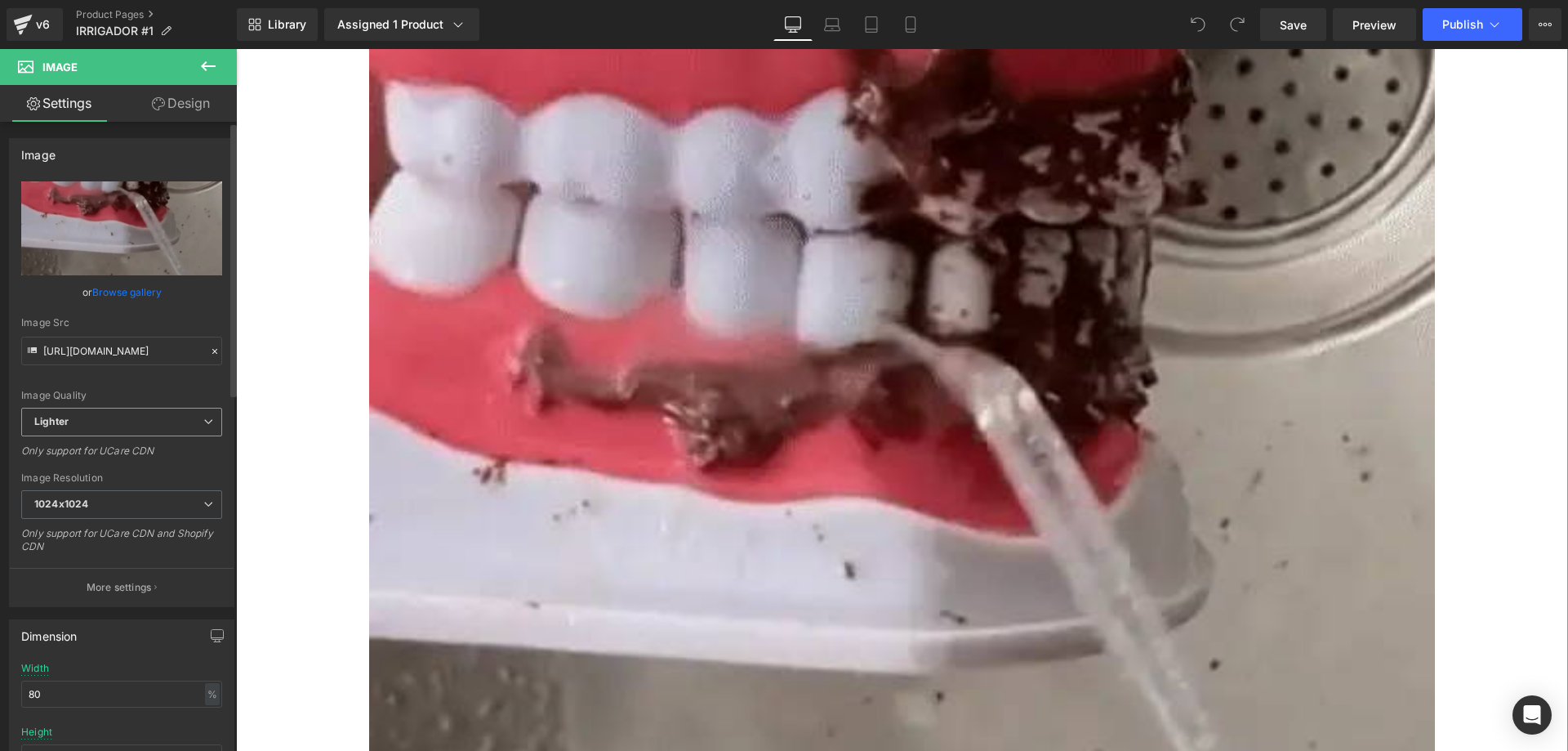
click at [130, 412] on span "Lighter" at bounding box center [121, 421] width 200 height 28
click at [130, 412] on span "Lighter" at bounding box center [118, 421] width 194 height 28
click at [133, 582] on p "More settings" at bounding box center [119, 587] width 65 height 15
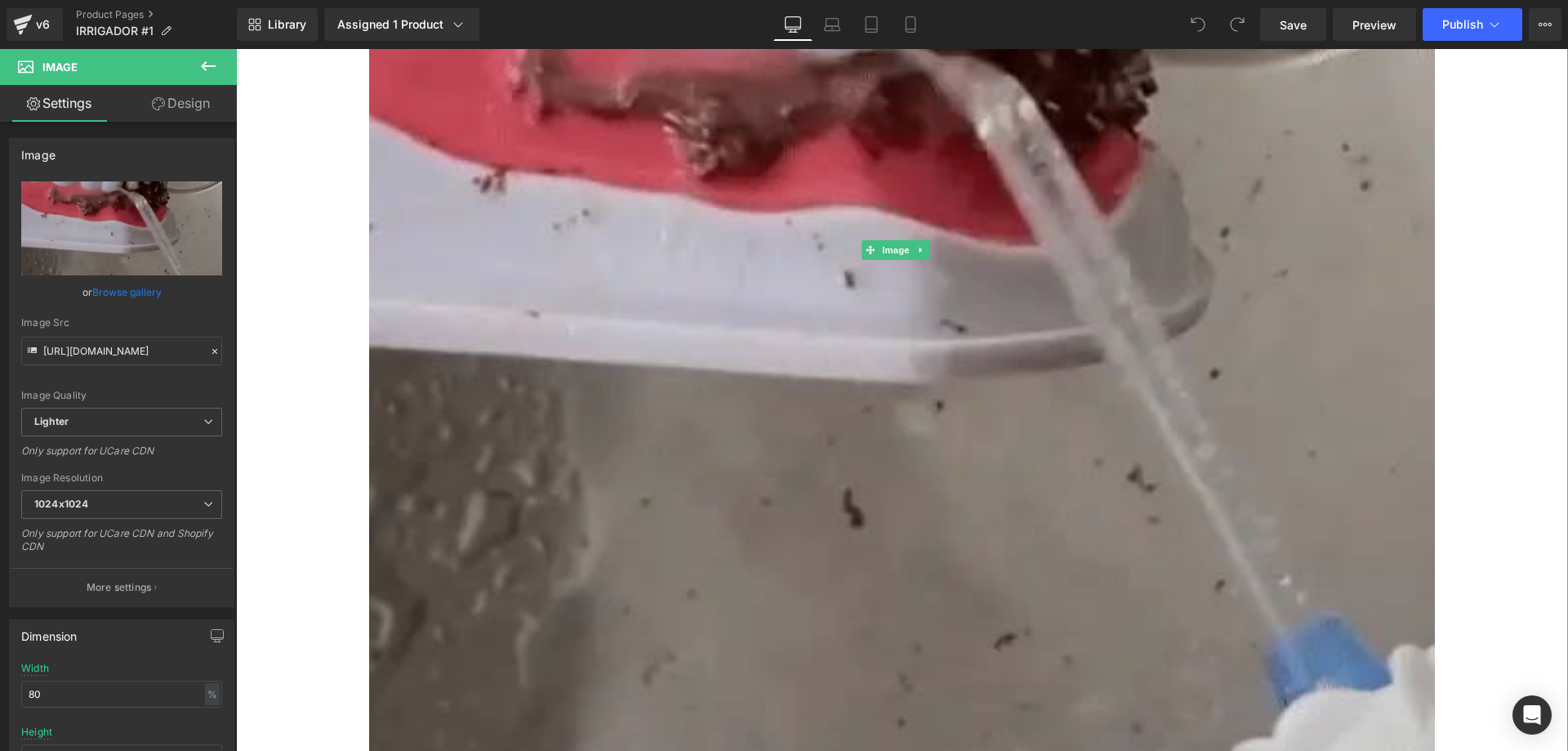
scroll to position [5392, 0]
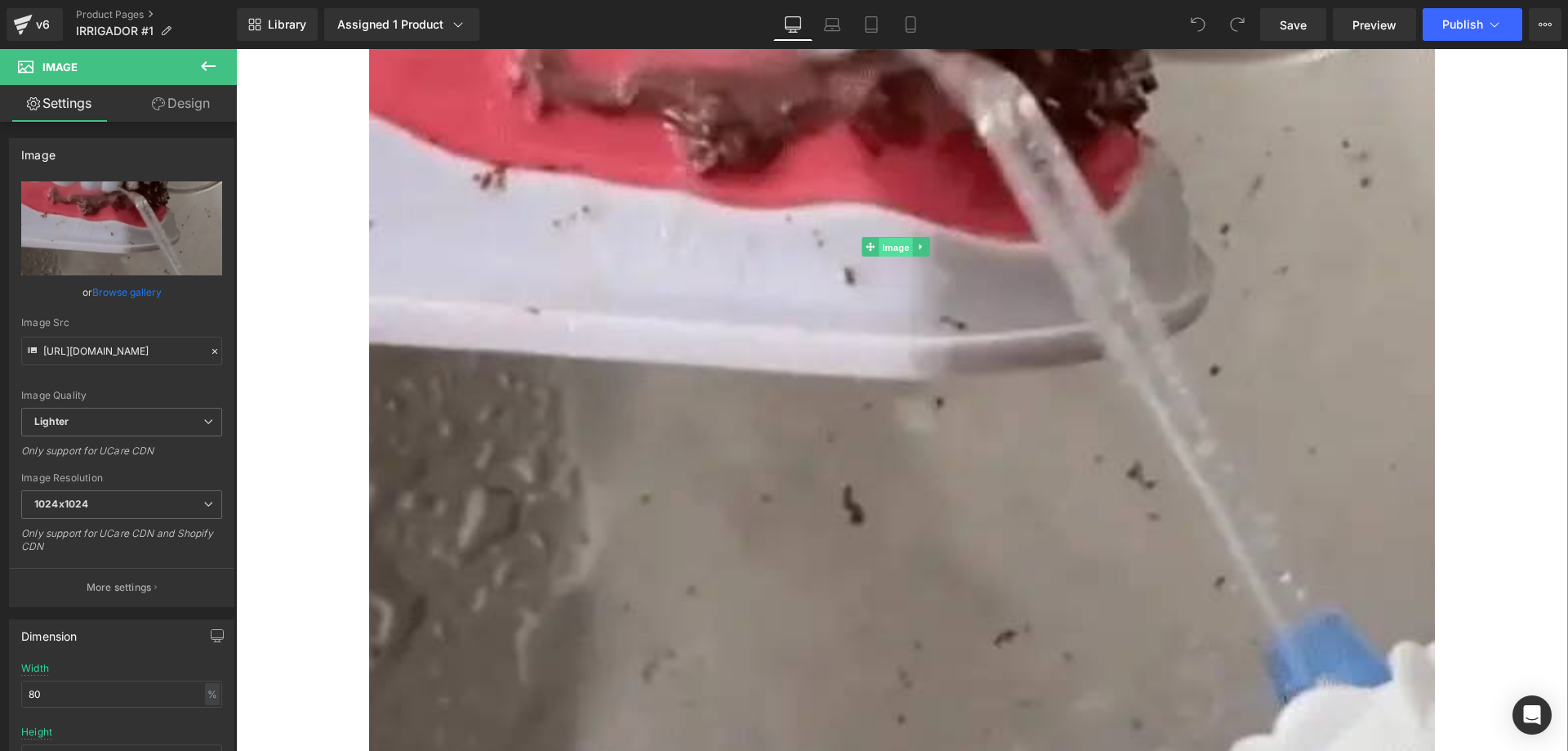
click at [896, 237] on span "Image" at bounding box center [895, 246] width 34 height 19
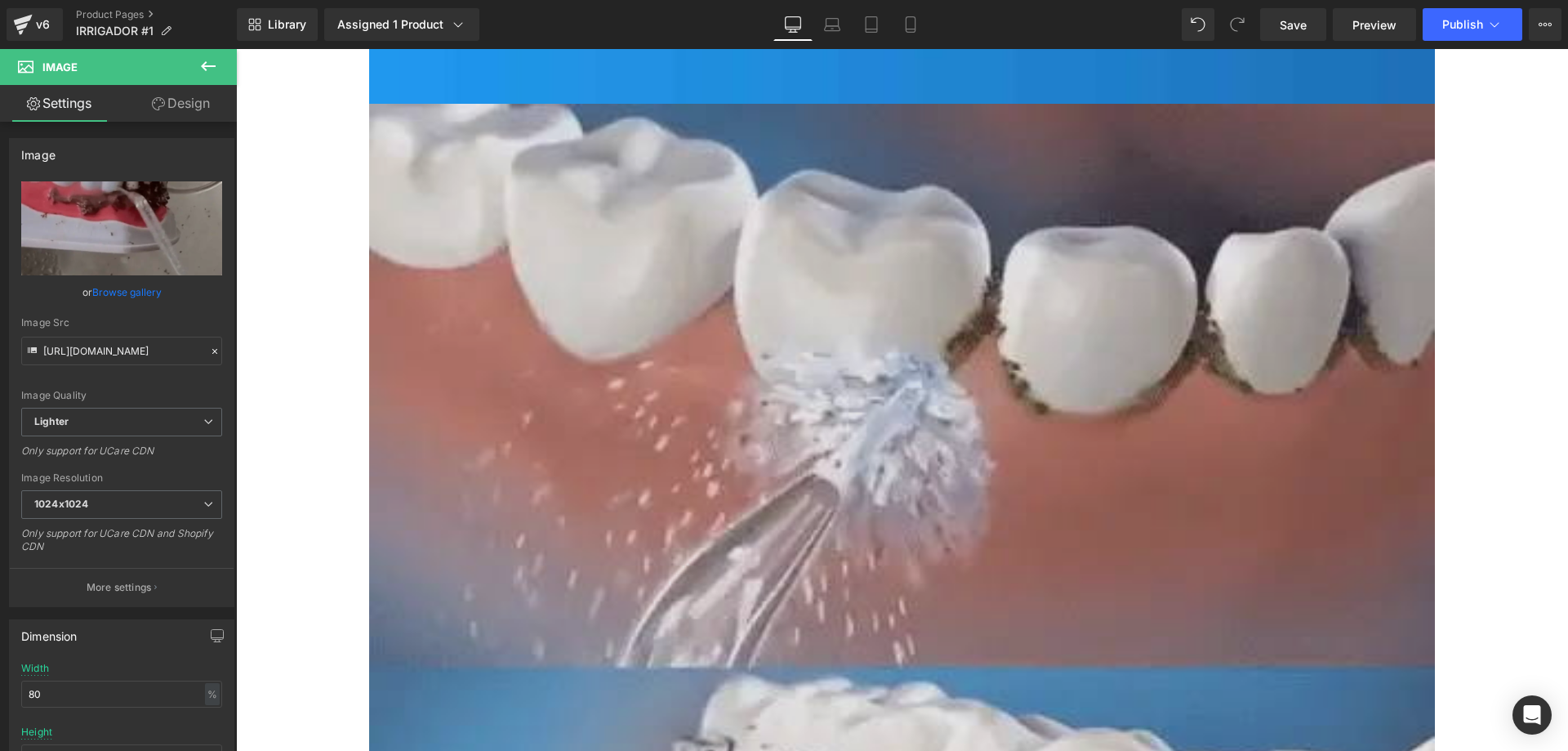
scroll to position [11372, 0]
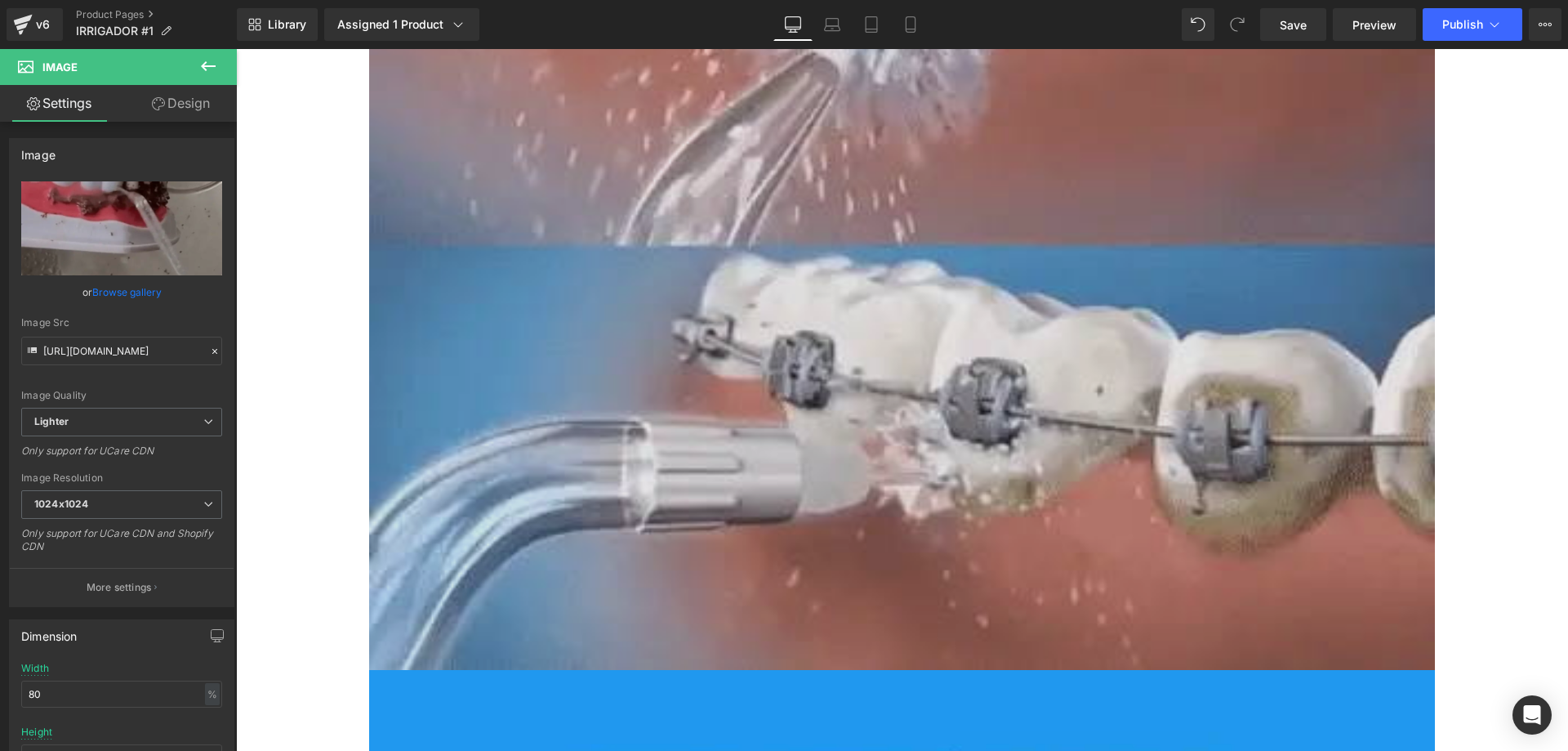
click at [912, 280] on img at bounding box center [902, 176] width 1065 height 988
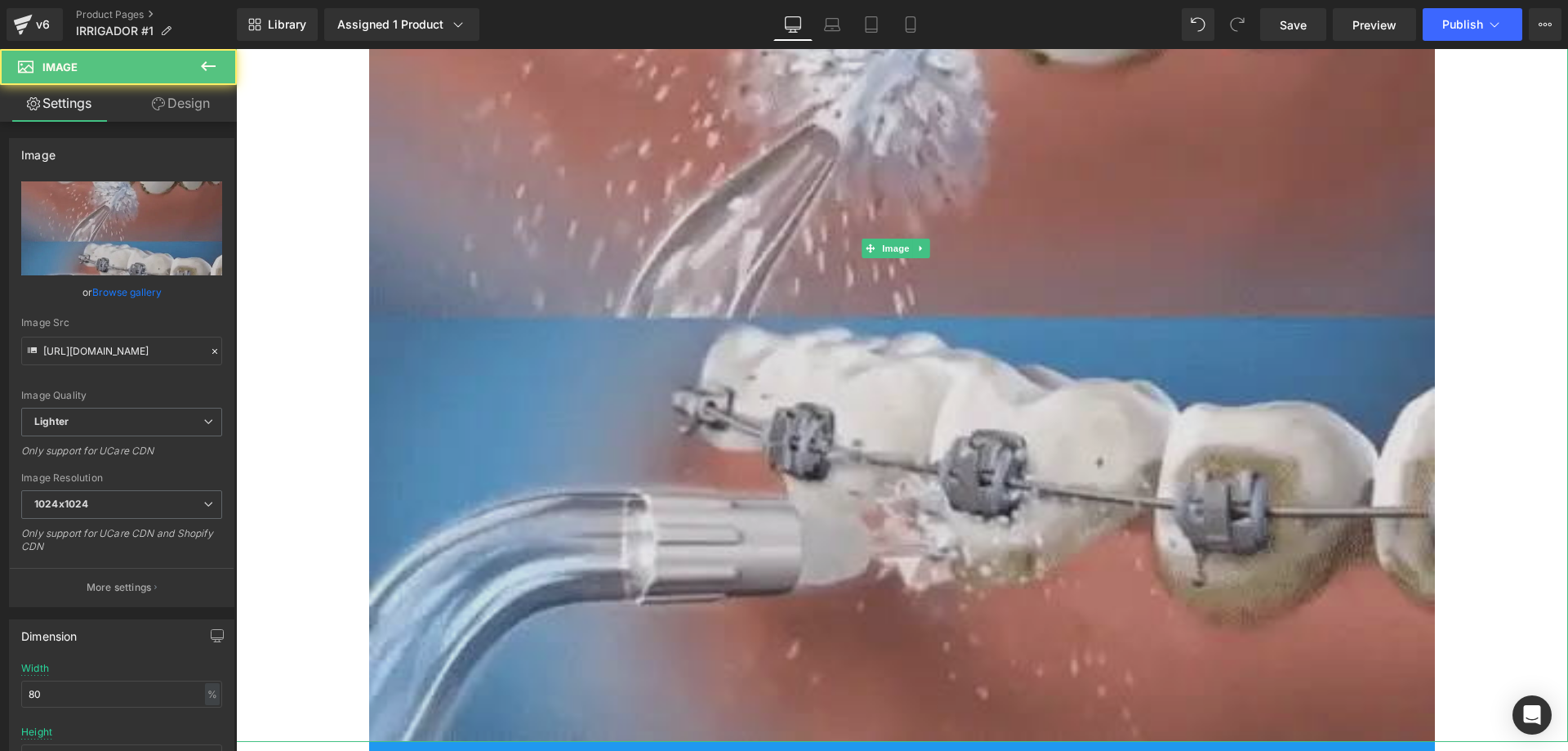
scroll to position [11176, 0]
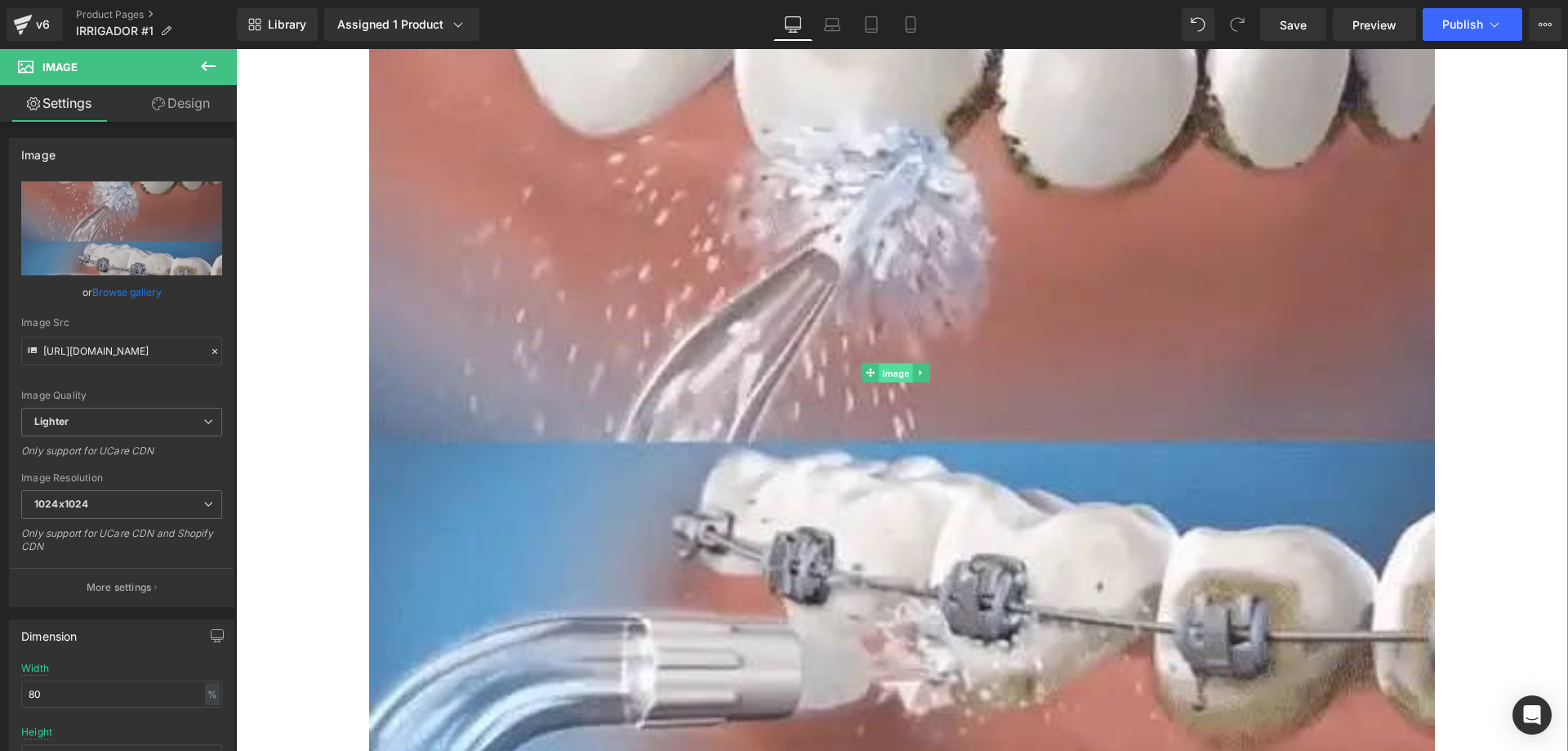
click at [889, 363] on span "Image" at bounding box center [895, 372] width 34 height 19
click at [212, 353] on icon at bounding box center [214, 351] width 5 height 5
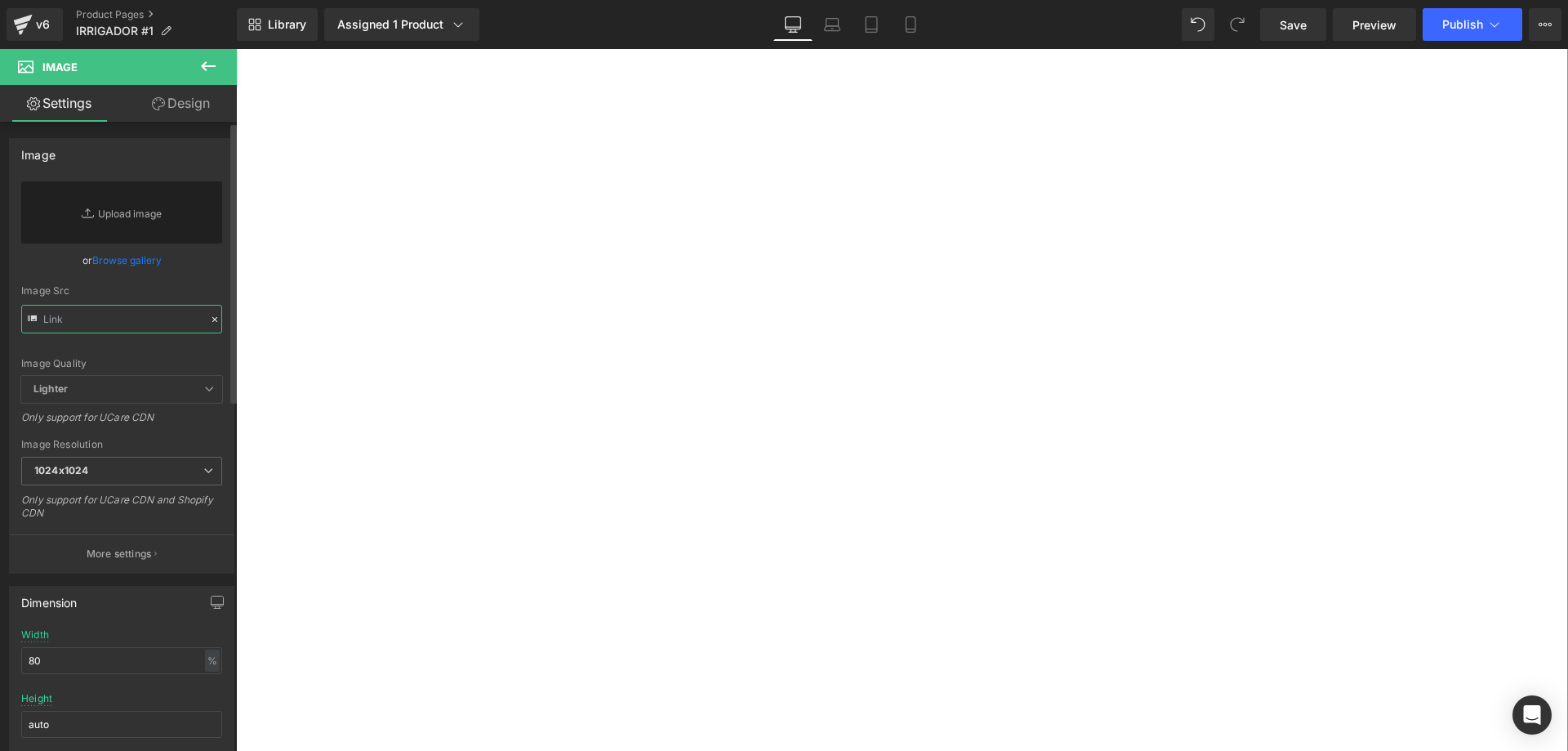
click at [95, 326] on input "text" at bounding box center [121, 319] width 200 height 28
paste input "https://cdn.shopify.com/s/files/1/0930/5545/1499/files/ezgif.com-gif-maker_480x…"
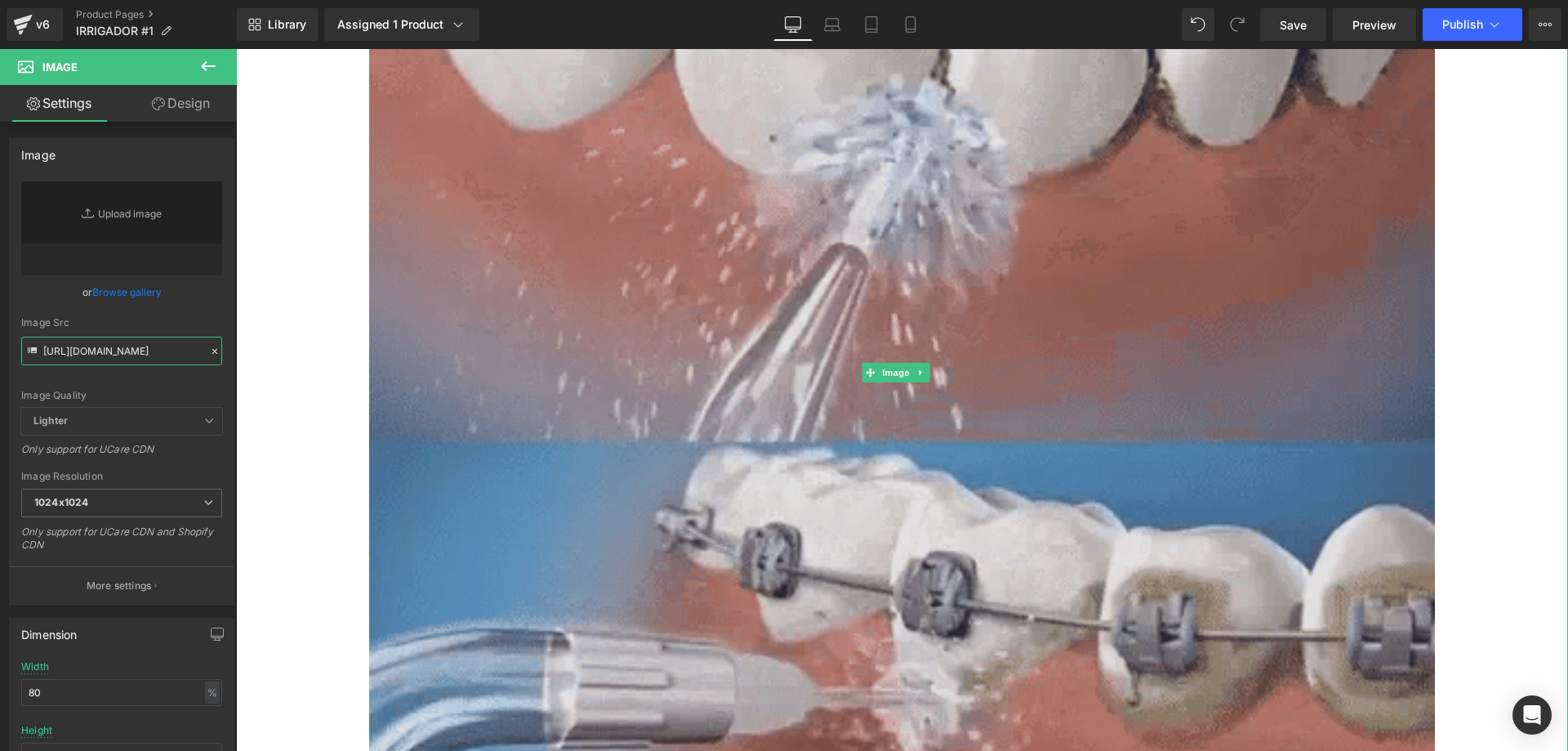
type input "https://cdn.shopify.com/s/files/1/0930/5545/1499/files/ezgif.com-gif-maker_480x…"
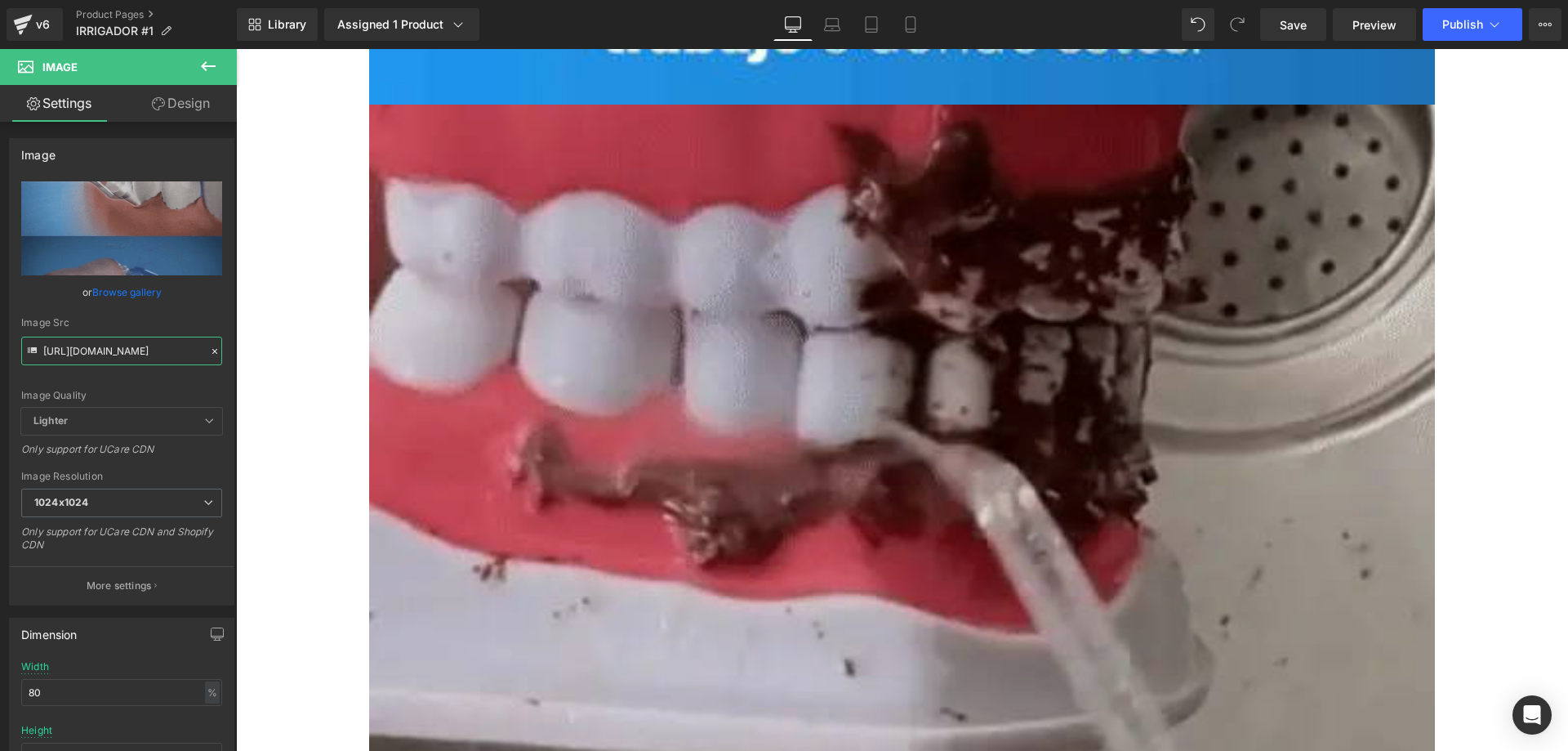
scroll to position [5000, 0]
click at [938, 412] on img at bounding box center [902, 638] width 1065 height 1066
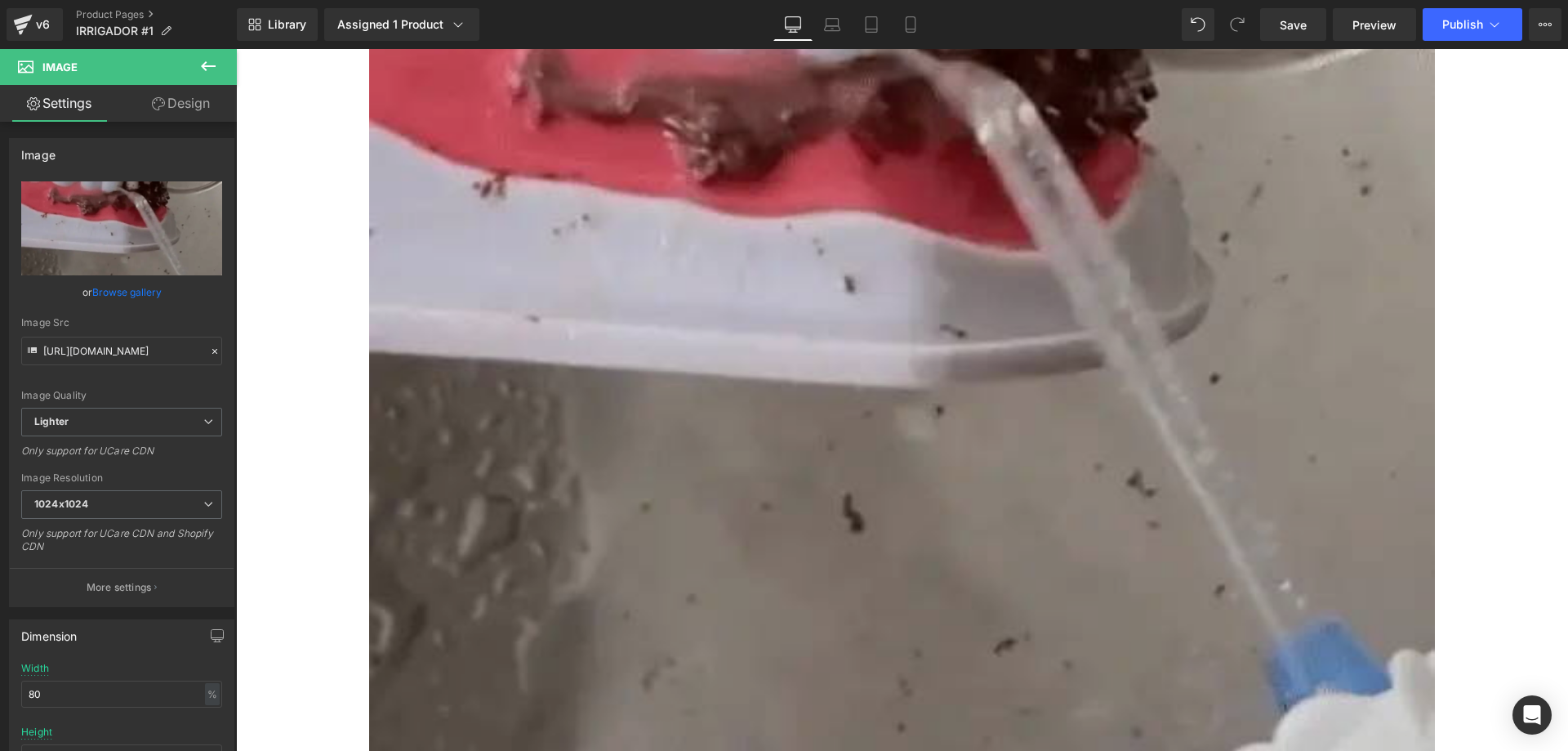
scroll to position [5392, 0]
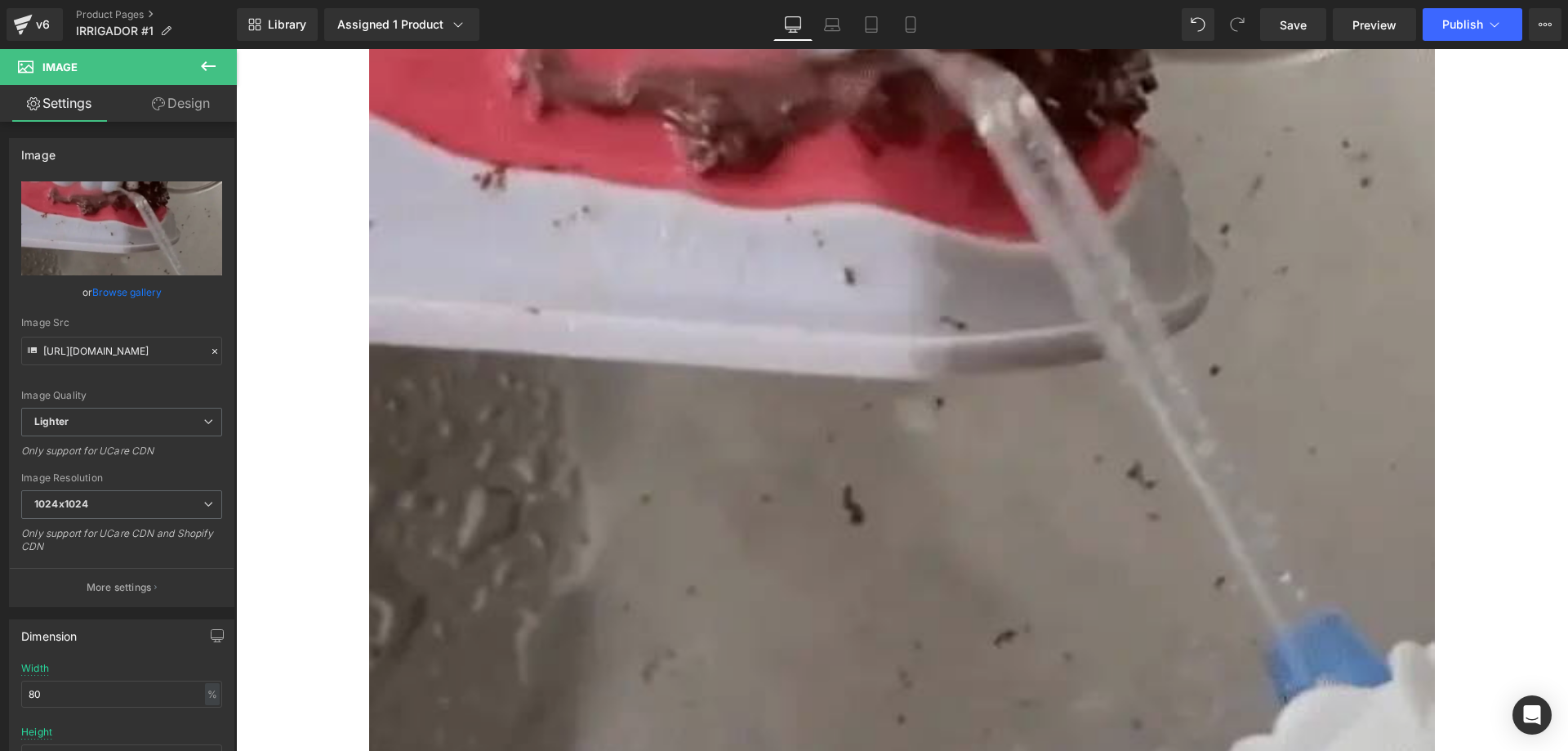
click at [916, 314] on img at bounding box center [902, 246] width 1065 height 1066
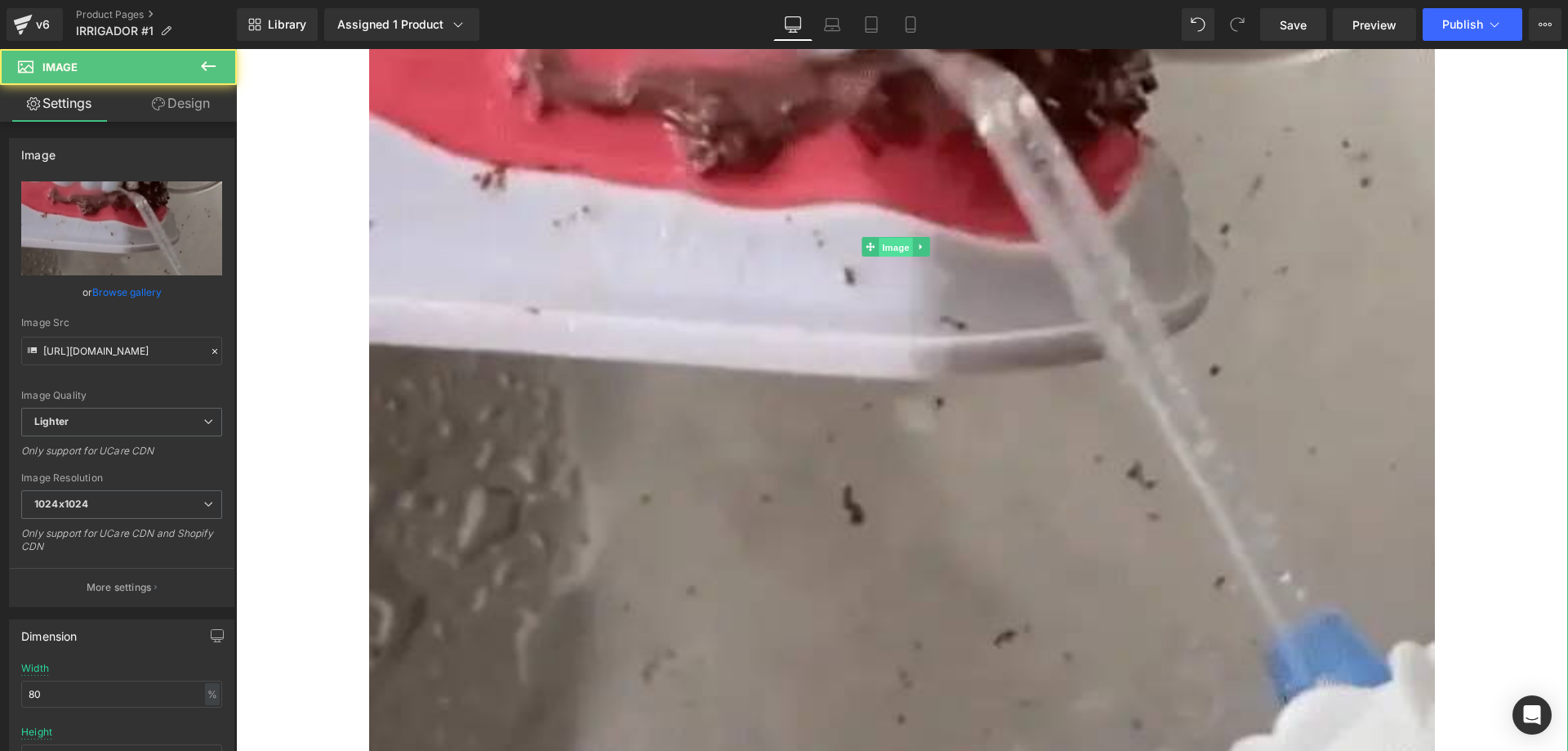
click at [894, 237] on span "Image" at bounding box center [895, 246] width 34 height 19
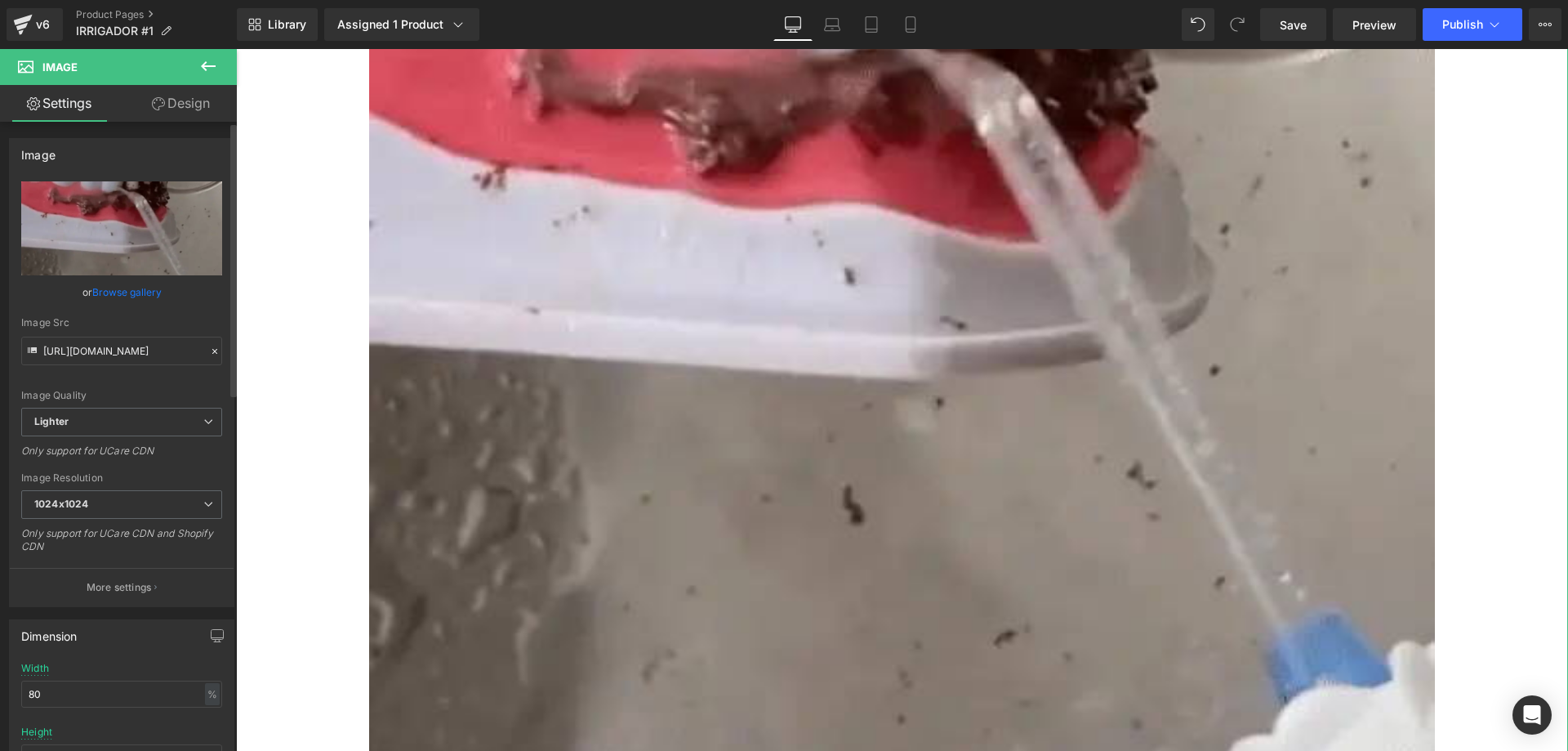
click at [209, 345] on icon at bounding box center [214, 351] width 11 height 11
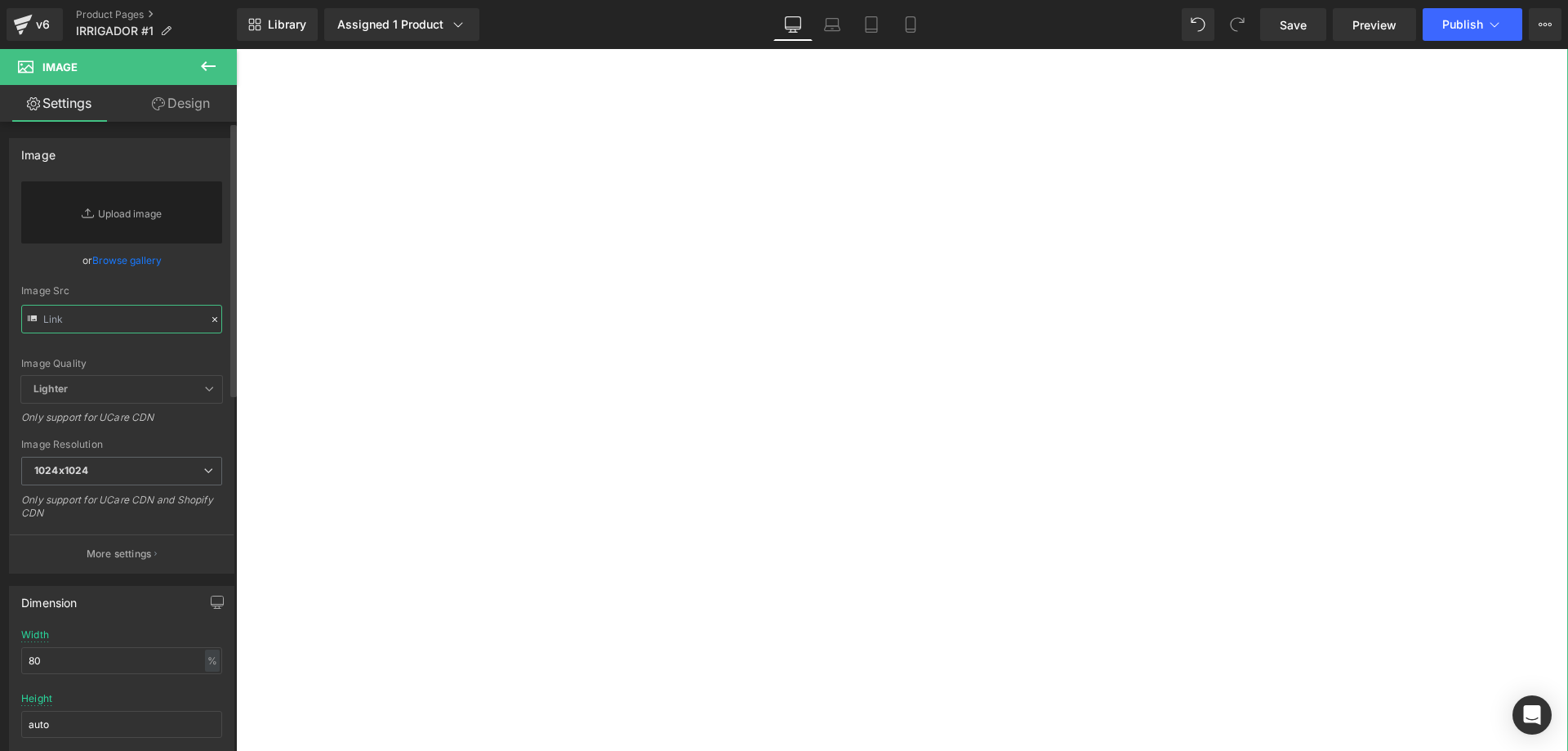
click at [126, 331] on input "text" at bounding box center [121, 319] width 200 height 28
paste input "https://cdn.shopify.com/s/files/1/0930/5545/1499/files/gif111_600x600_cd80dd87-…"
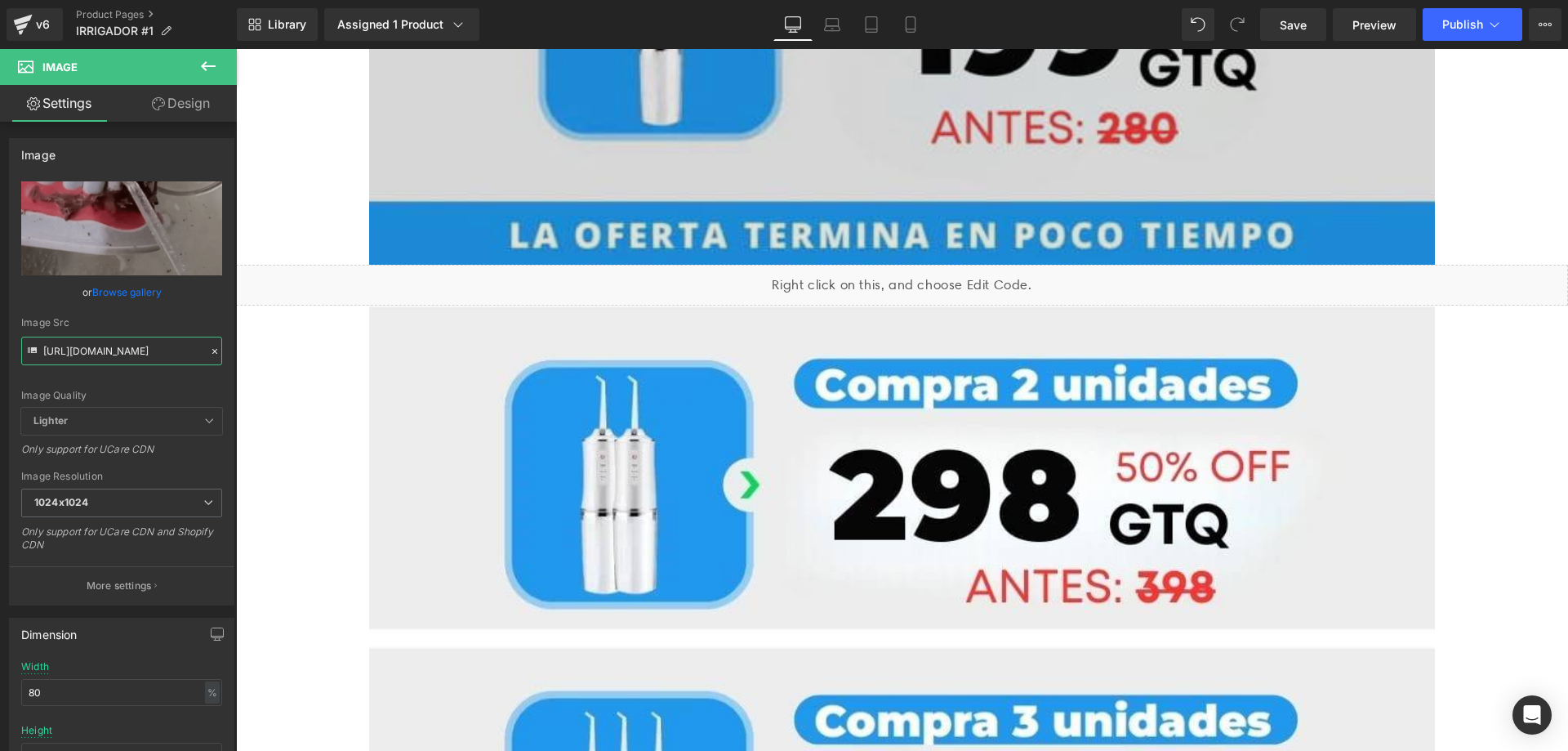
scroll to position [1078, 0]
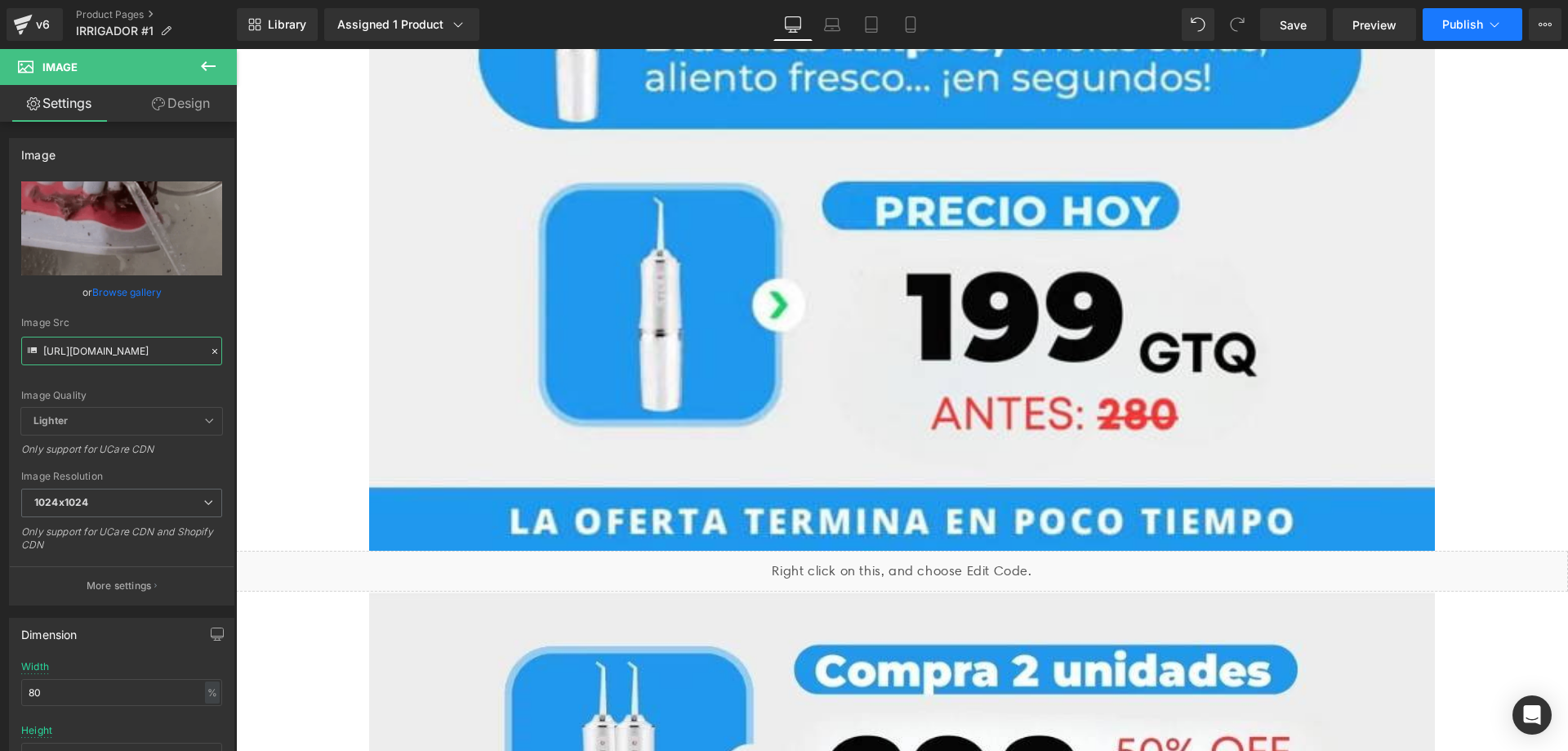
type input "https://cdn.shopify.com/s/files/1/0930/5545/1499/files/gif111_600x600_cd80dd87-…"
click at [1472, 27] on span "Publish" at bounding box center [1462, 25] width 41 height 13
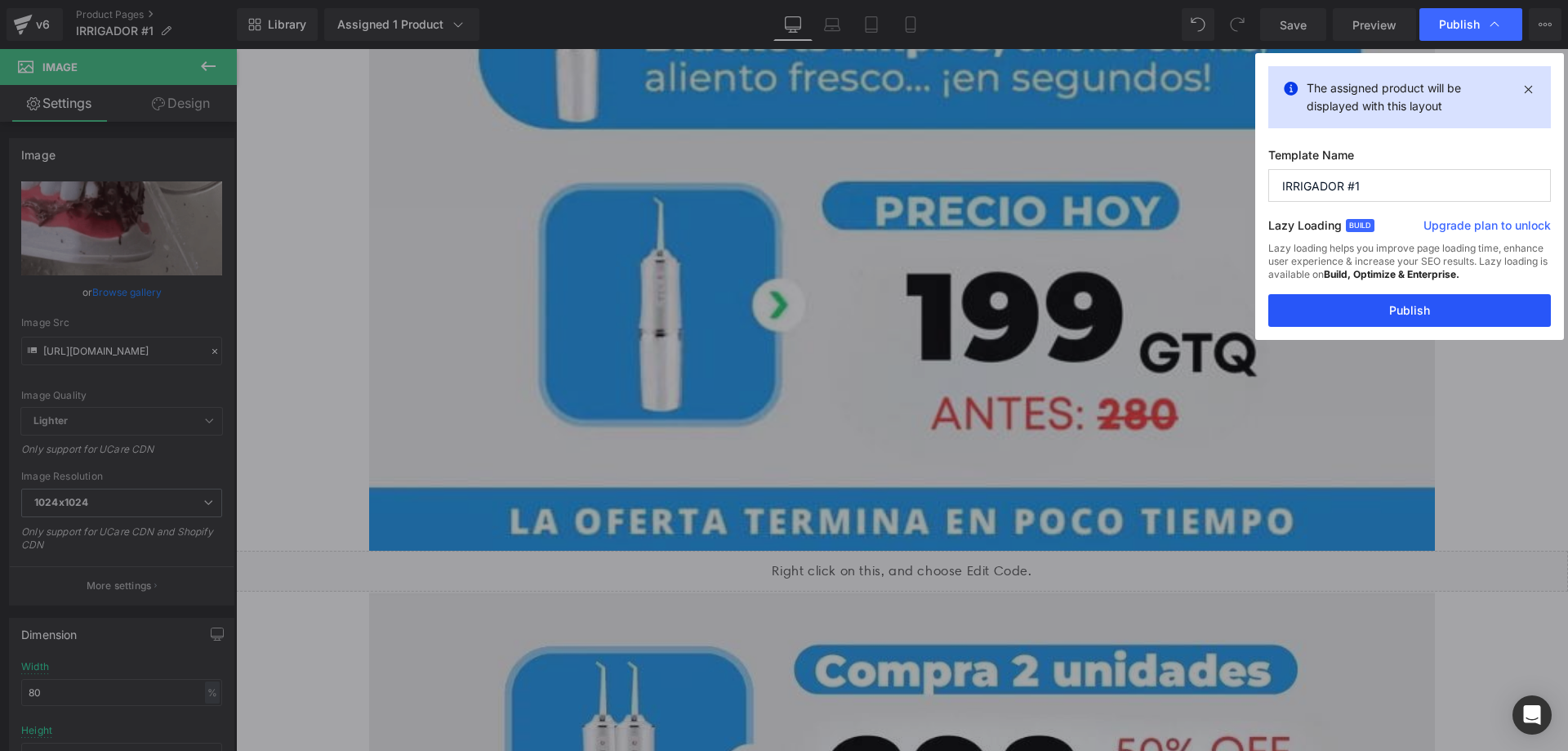
click at [1394, 319] on button "Publish" at bounding box center [1409, 310] width 283 height 33
